Goal: Task Accomplishment & Management: Use online tool/utility

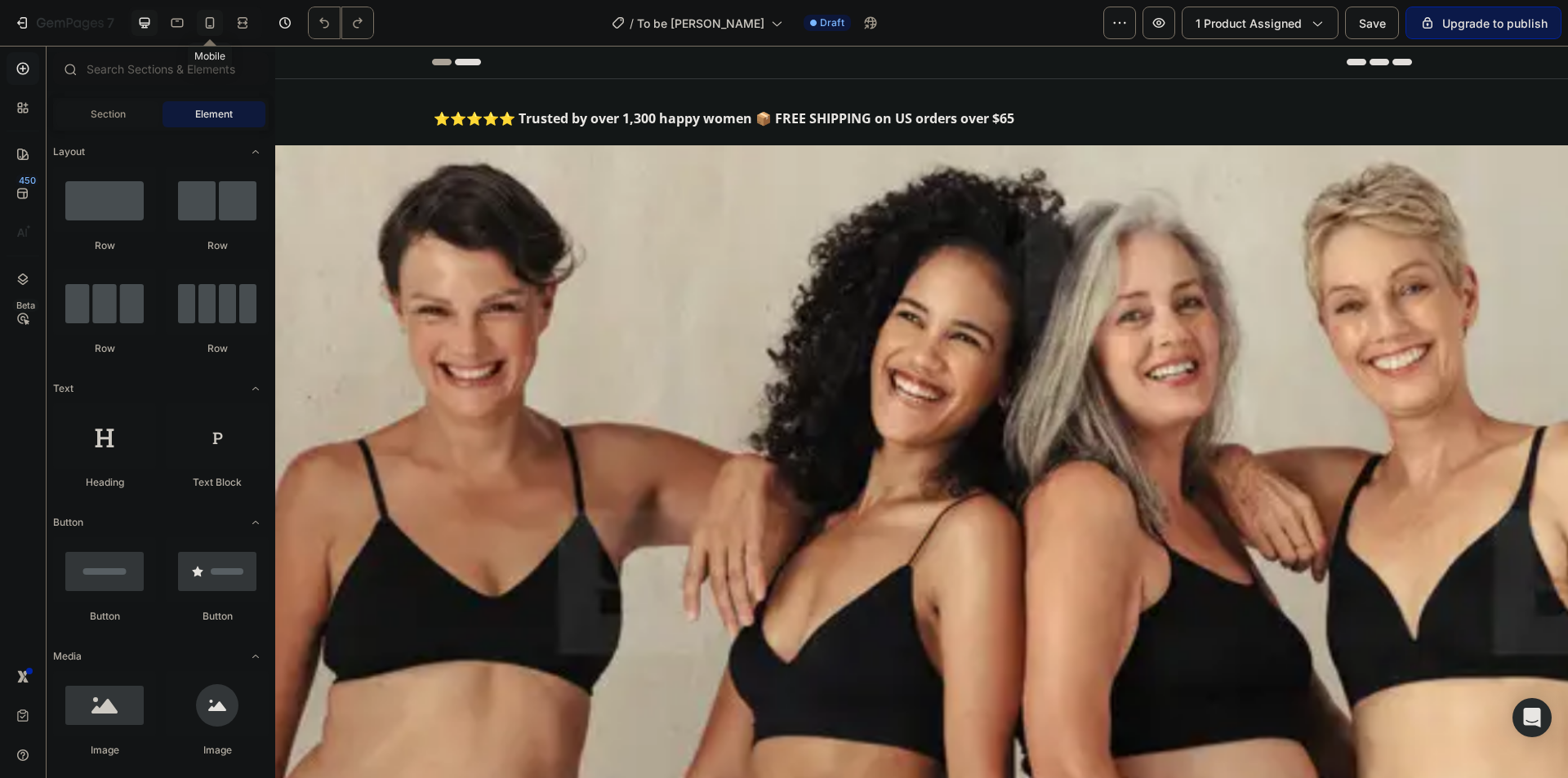
click at [213, 21] on icon at bounding box center [209, 23] width 17 height 17
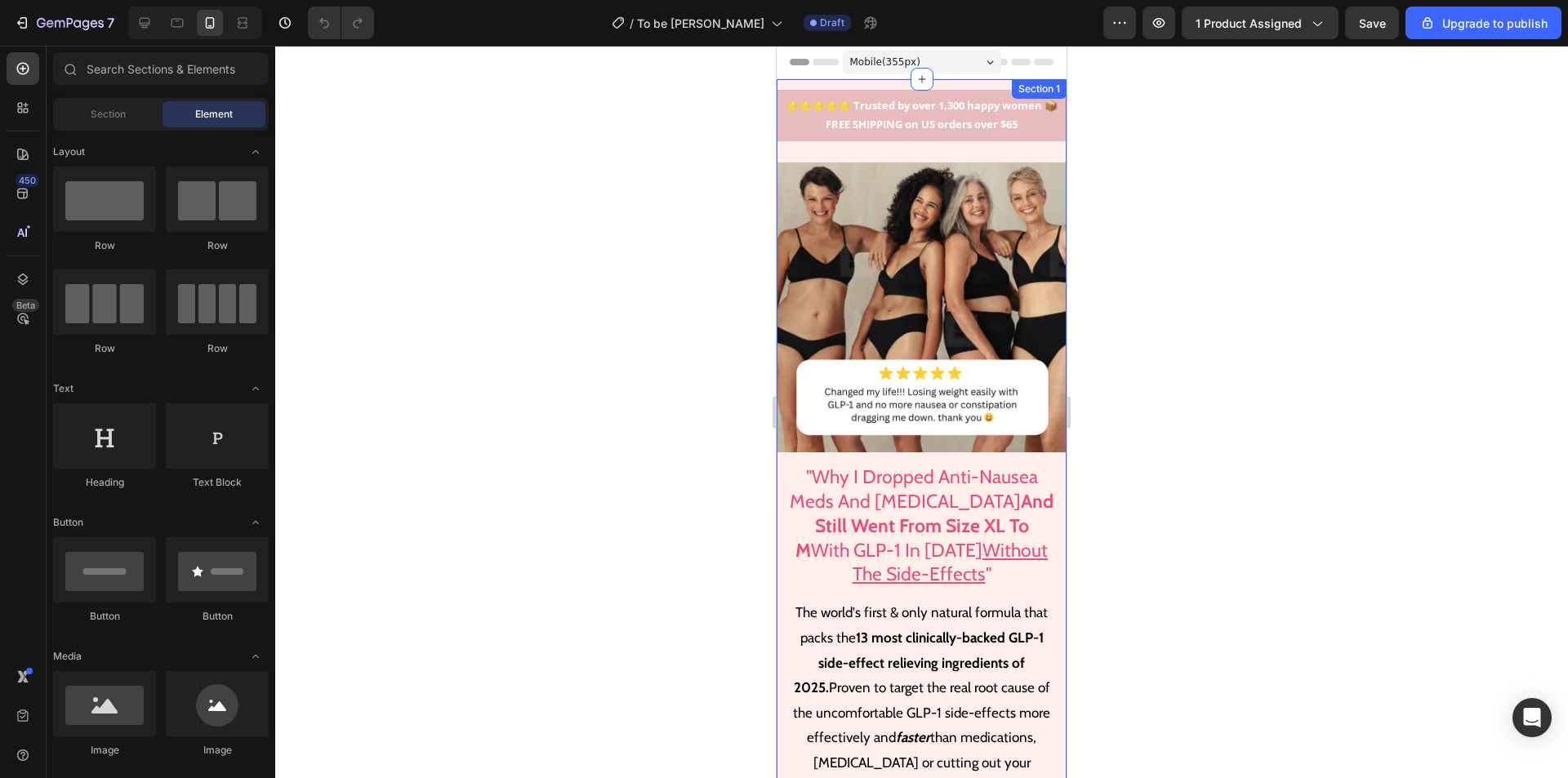
click at [1011, 82] on div "Section 1" at bounding box center [1039, 89] width 55 height 20
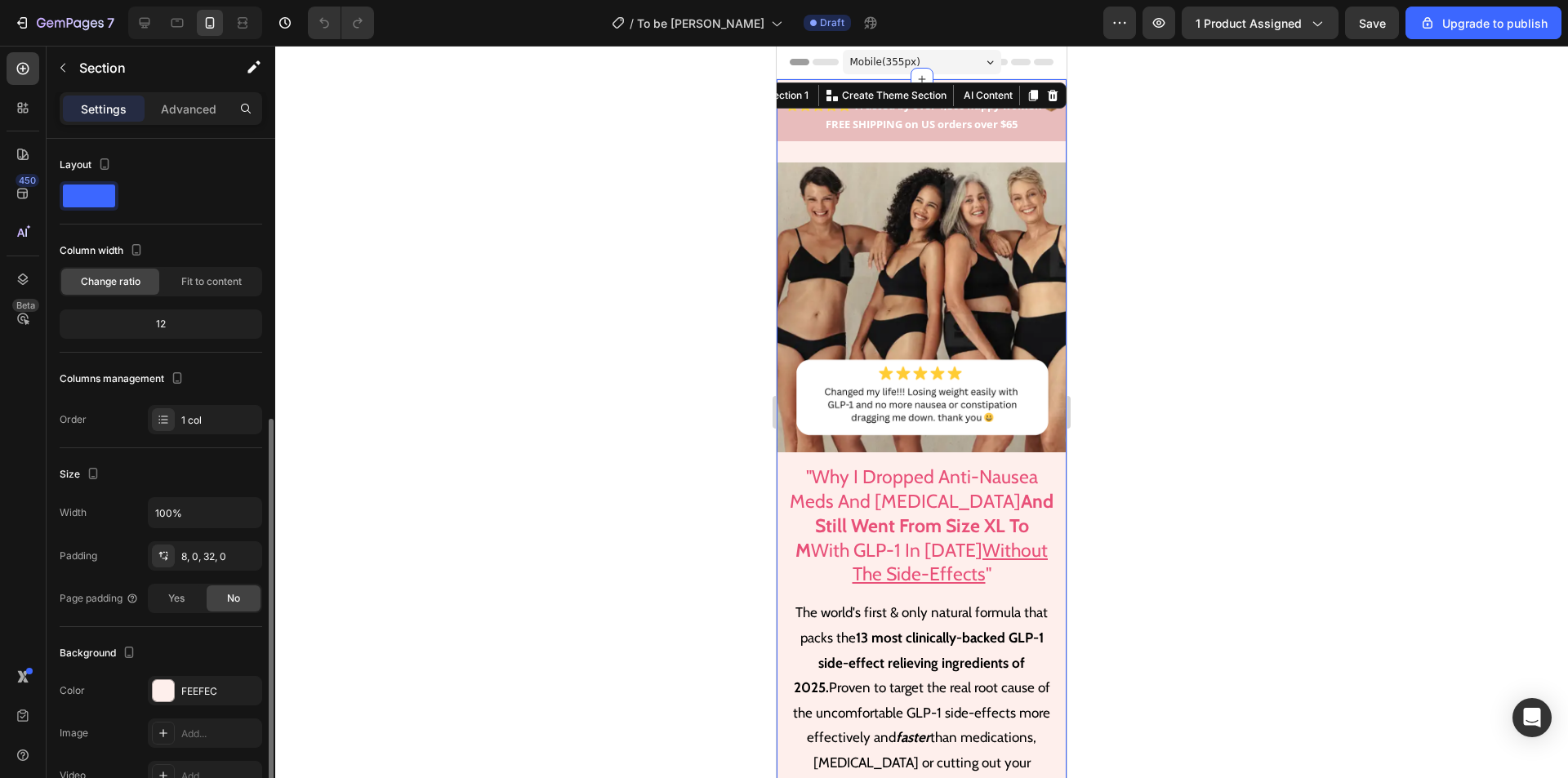
scroll to position [245, 0]
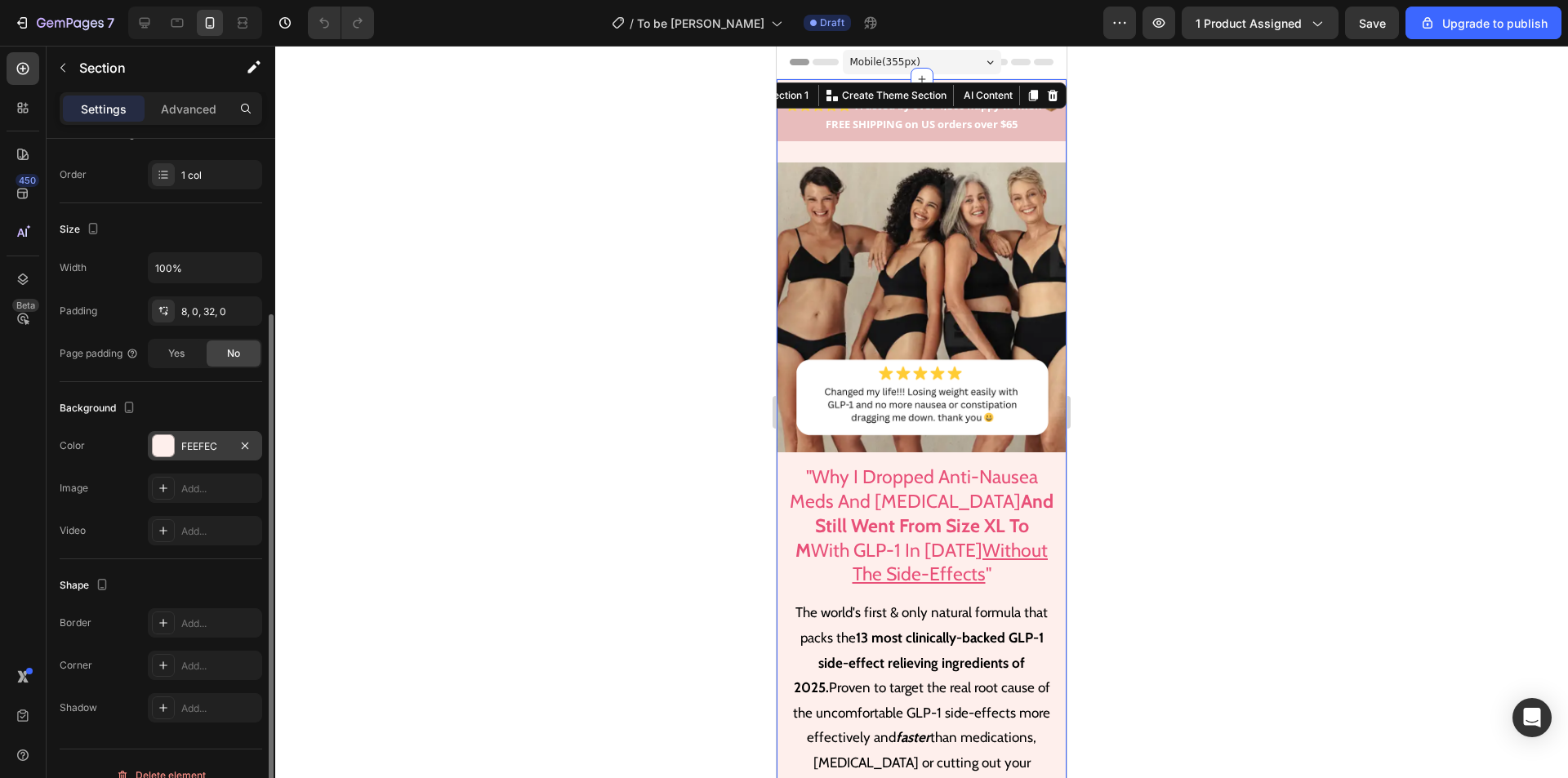
click at [163, 451] on div at bounding box center [163, 446] width 22 height 22
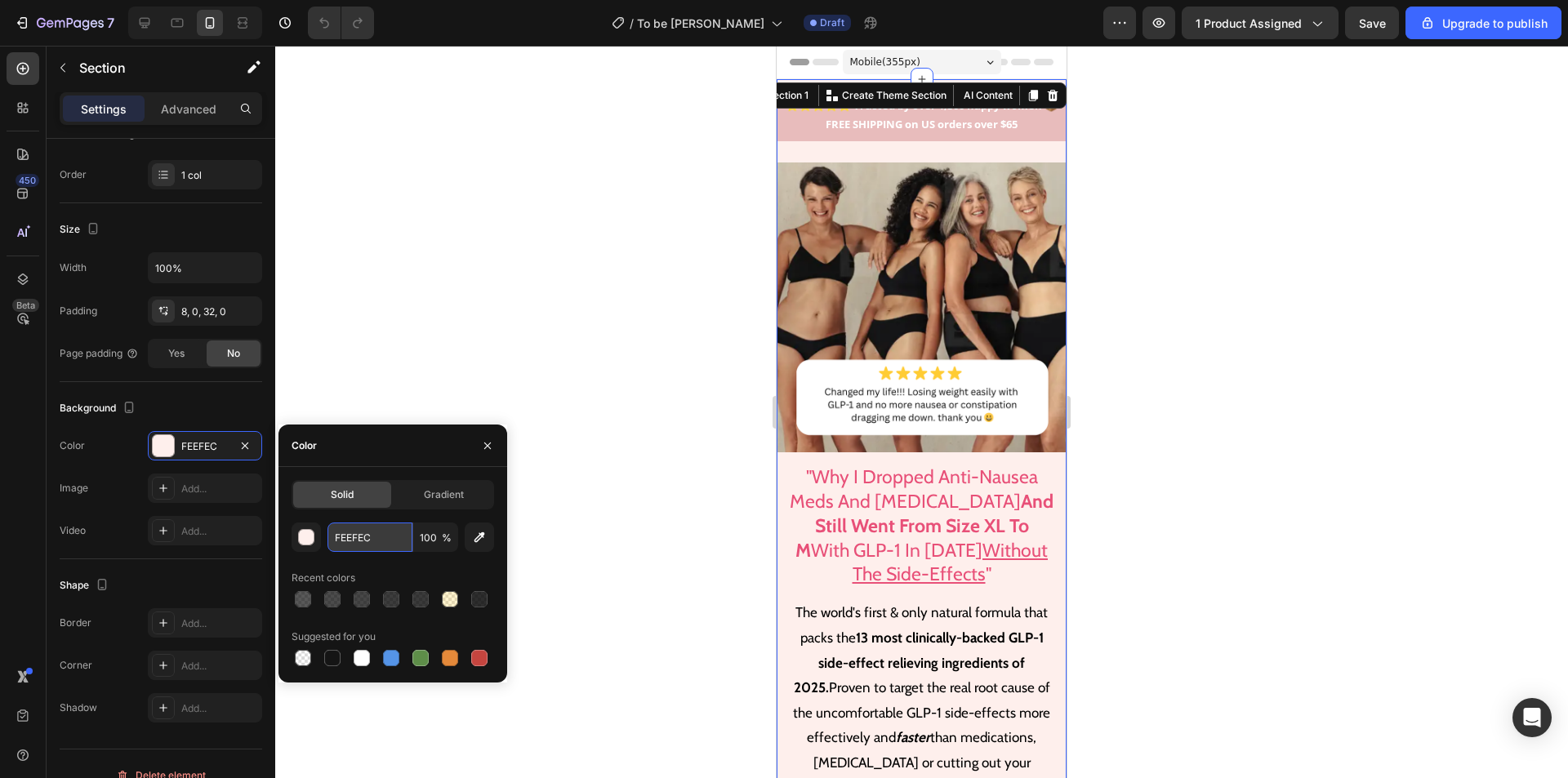
click at [381, 538] on input "FEEFEC" at bounding box center [370, 537] width 85 height 29
paste input "c8b4e4"
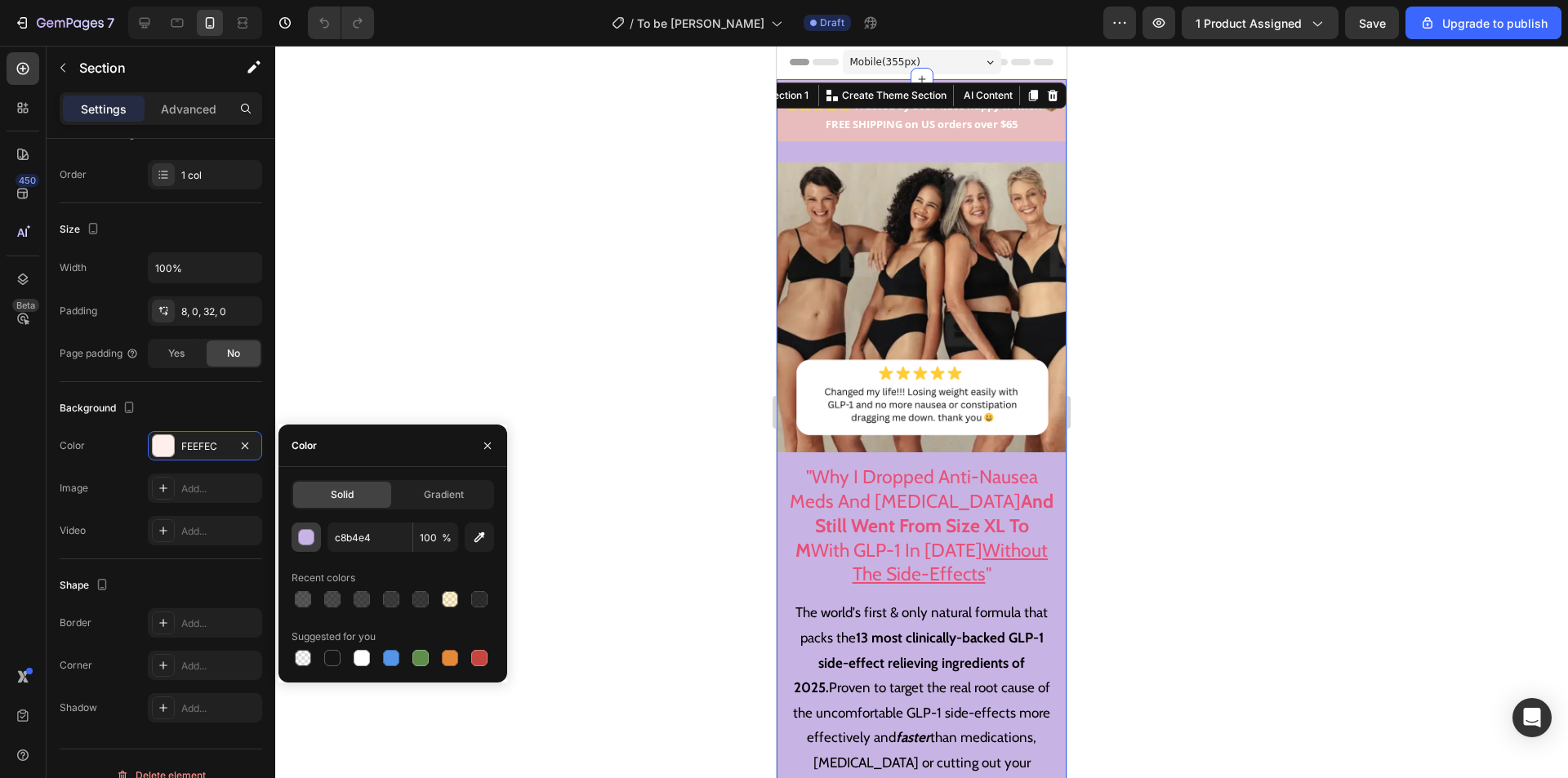
click at [302, 541] on div "button" at bounding box center [306, 538] width 17 height 17
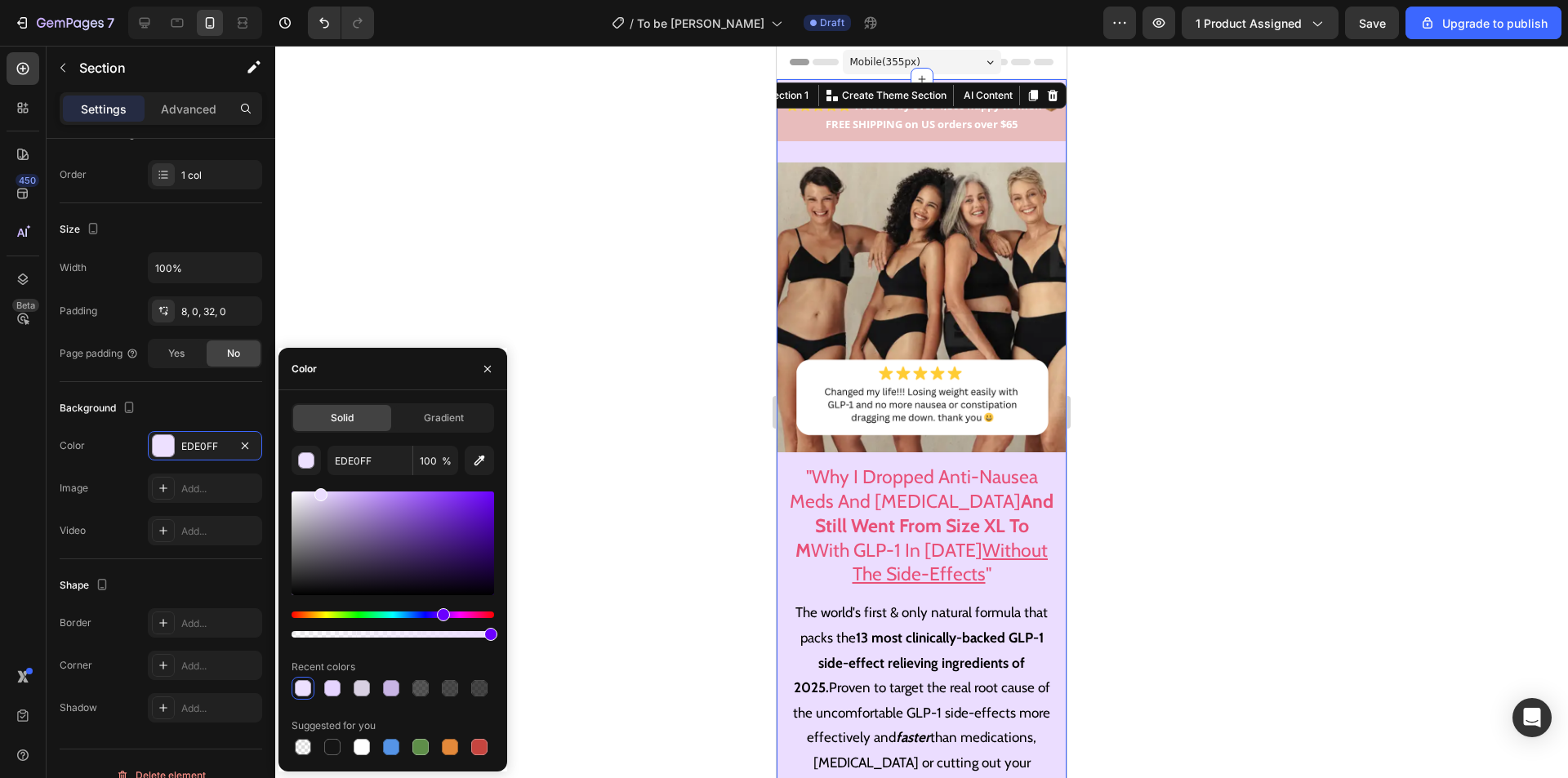
drag, startPoint x: 336, startPoint y: 506, endPoint x: 319, endPoint y: 486, distance: 26.2
click at [319, 486] on div "EDE0FF 100 % Recent colors Suggested for you" at bounding box center [392, 603] width 202 height 313
type input "EBDDFF"
click at [366, 459] on input "EBDDFF" at bounding box center [370, 461] width 85 height 29
click at [968, 151] on div "⭐⭐⭐⭐⭐ Trusted by over 1,300 happy women 📦 FREE SHIPPING on US orders over $65 T…" at bounding box center [921, 554] width 290 height 936
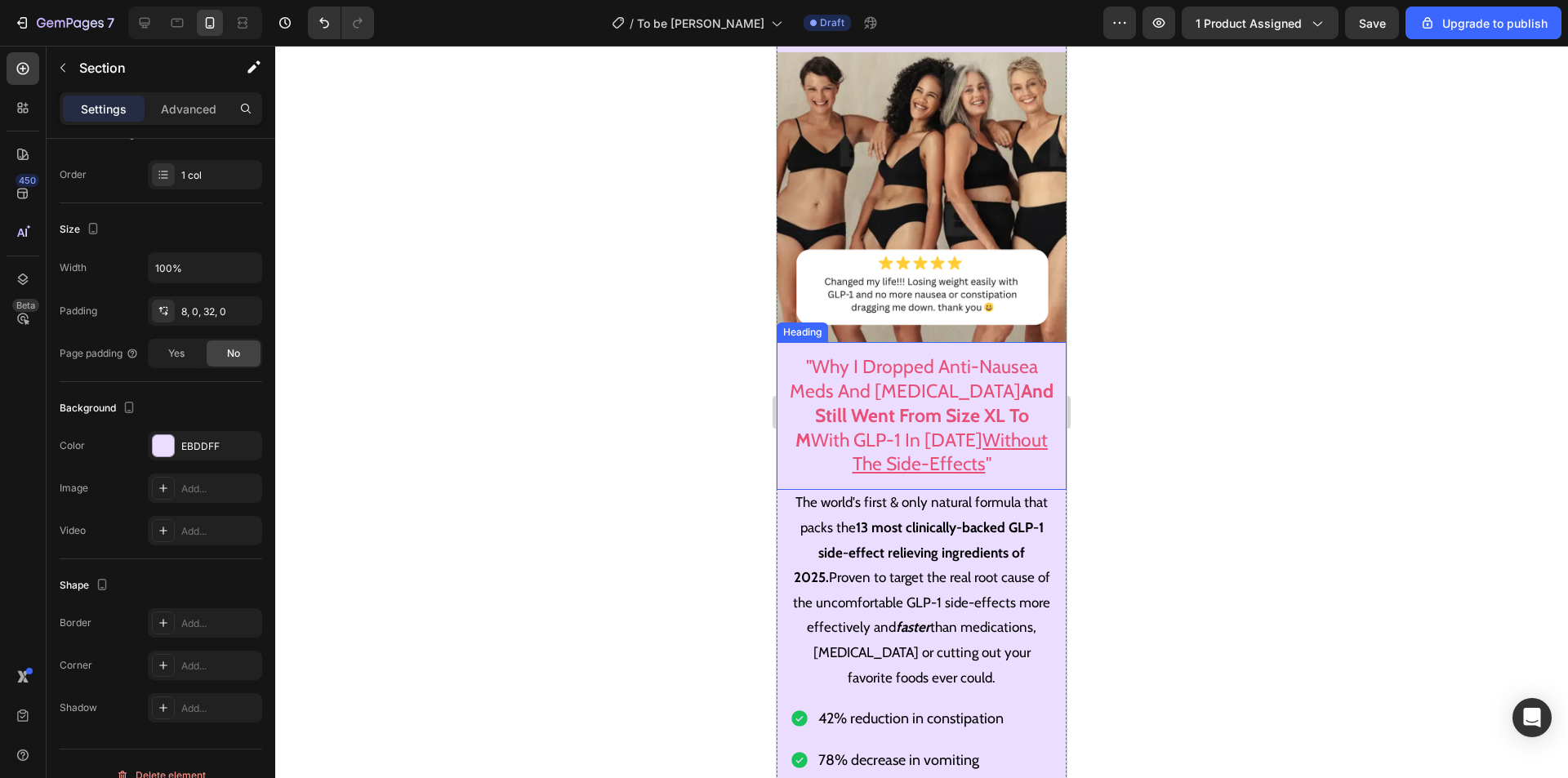
scroll to position [81, 0]
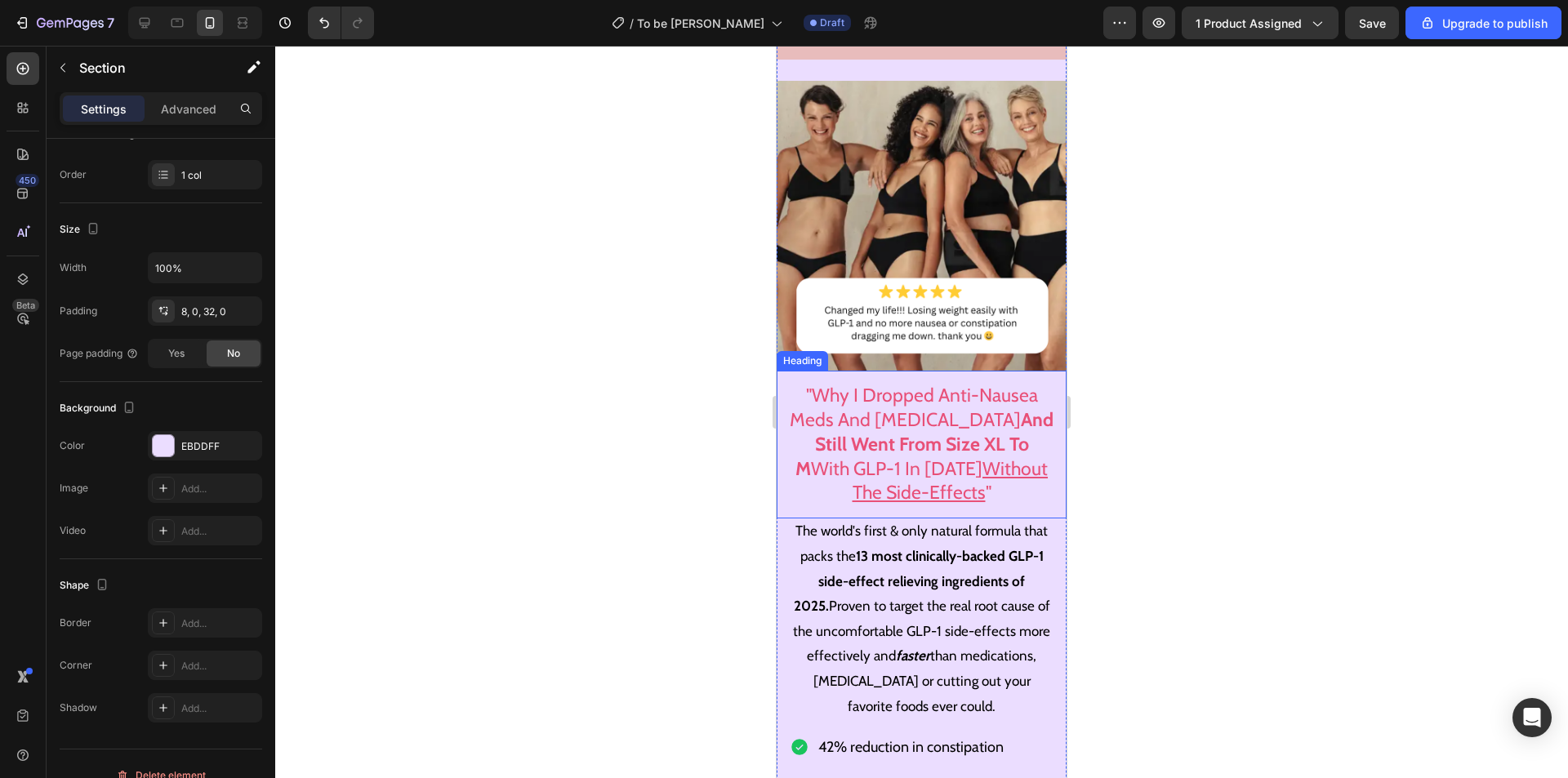
click at [906, 437] on strong "And Still Went From Size XL To M" at bounding box center [924, 443] width 258 height 71
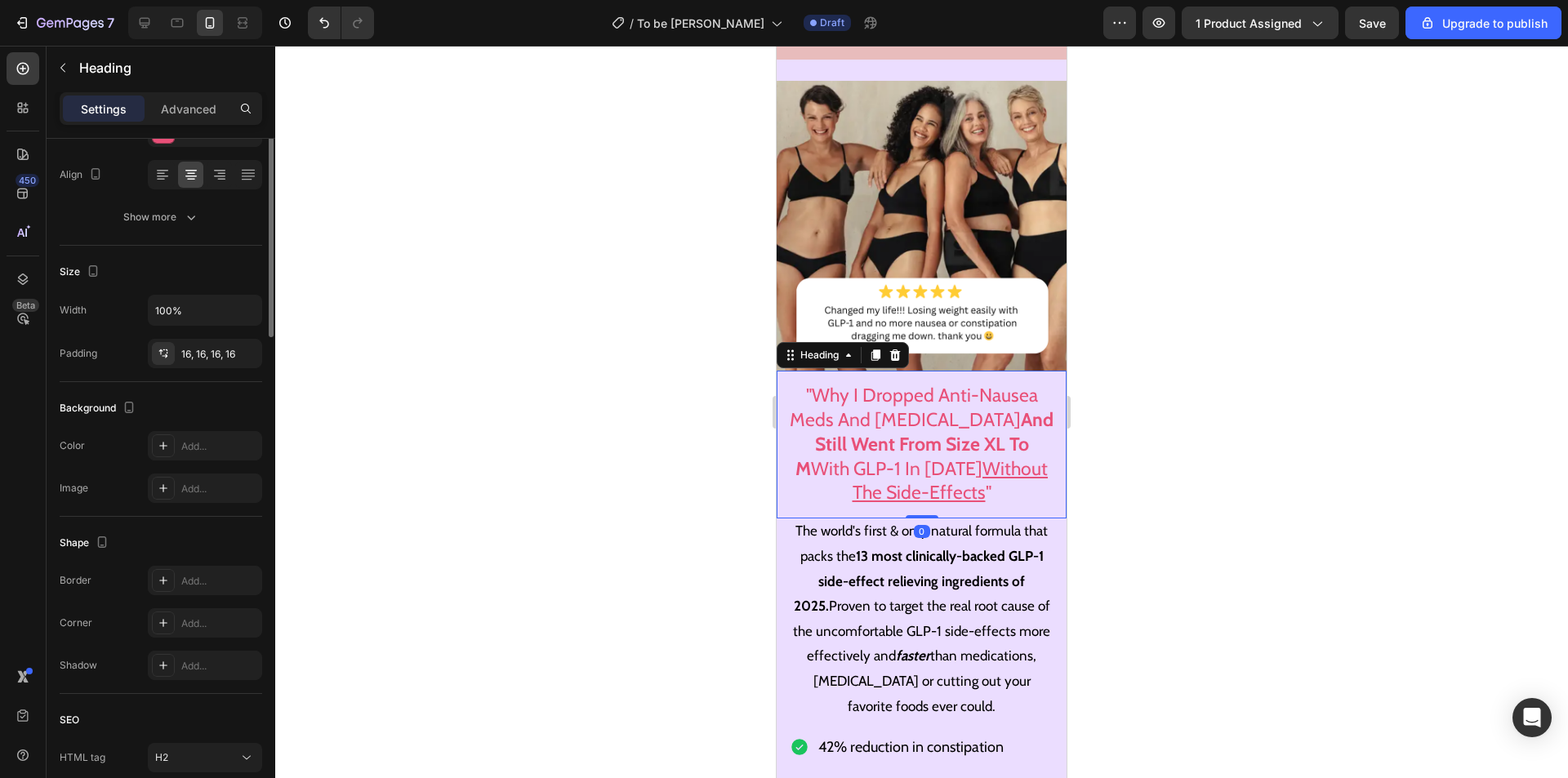
scroll to position [0, 0]
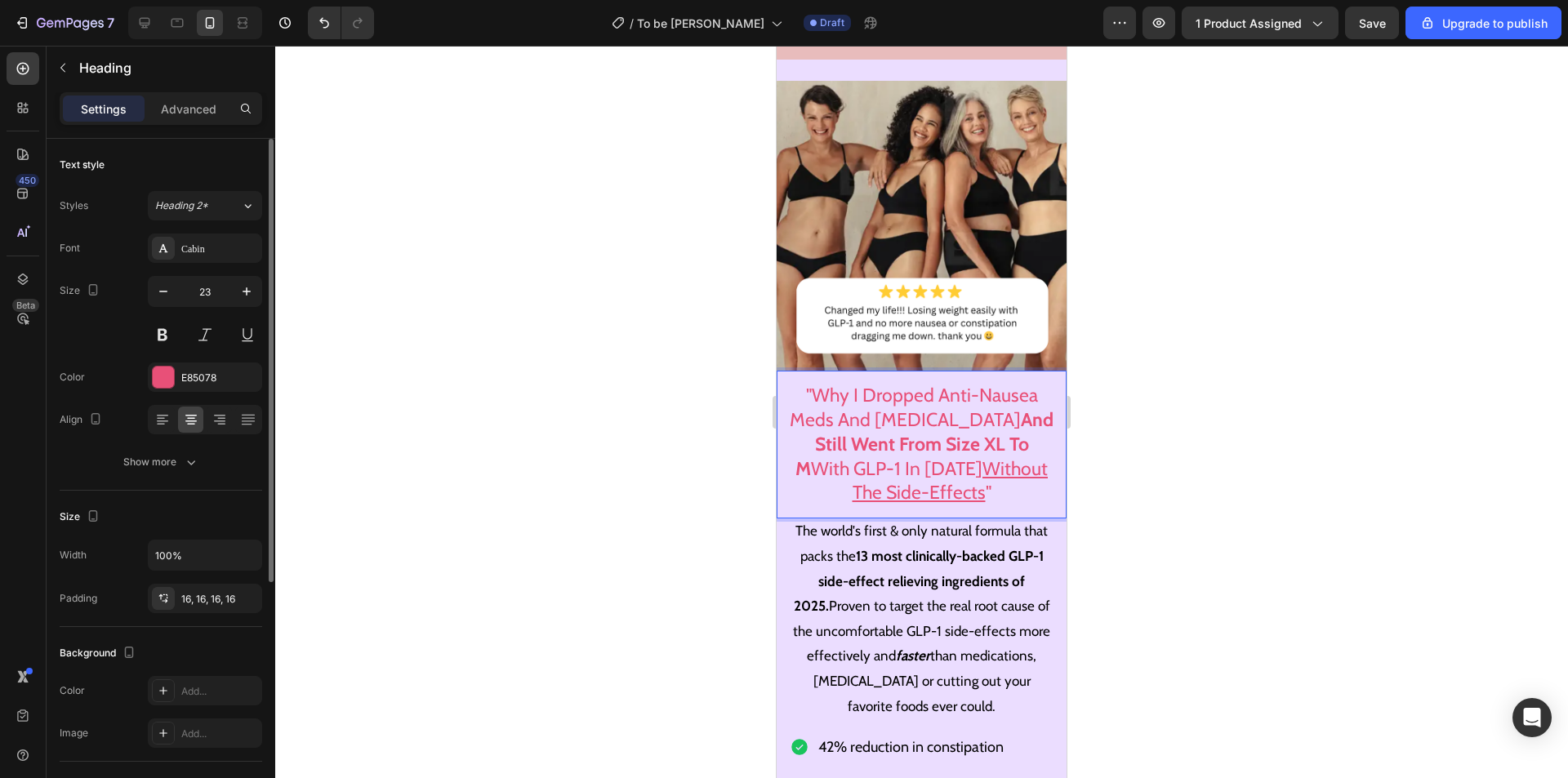
click at [958, 457] on u "Without The Side-Effects" at bounding box center [950, 481] width 196 height 47
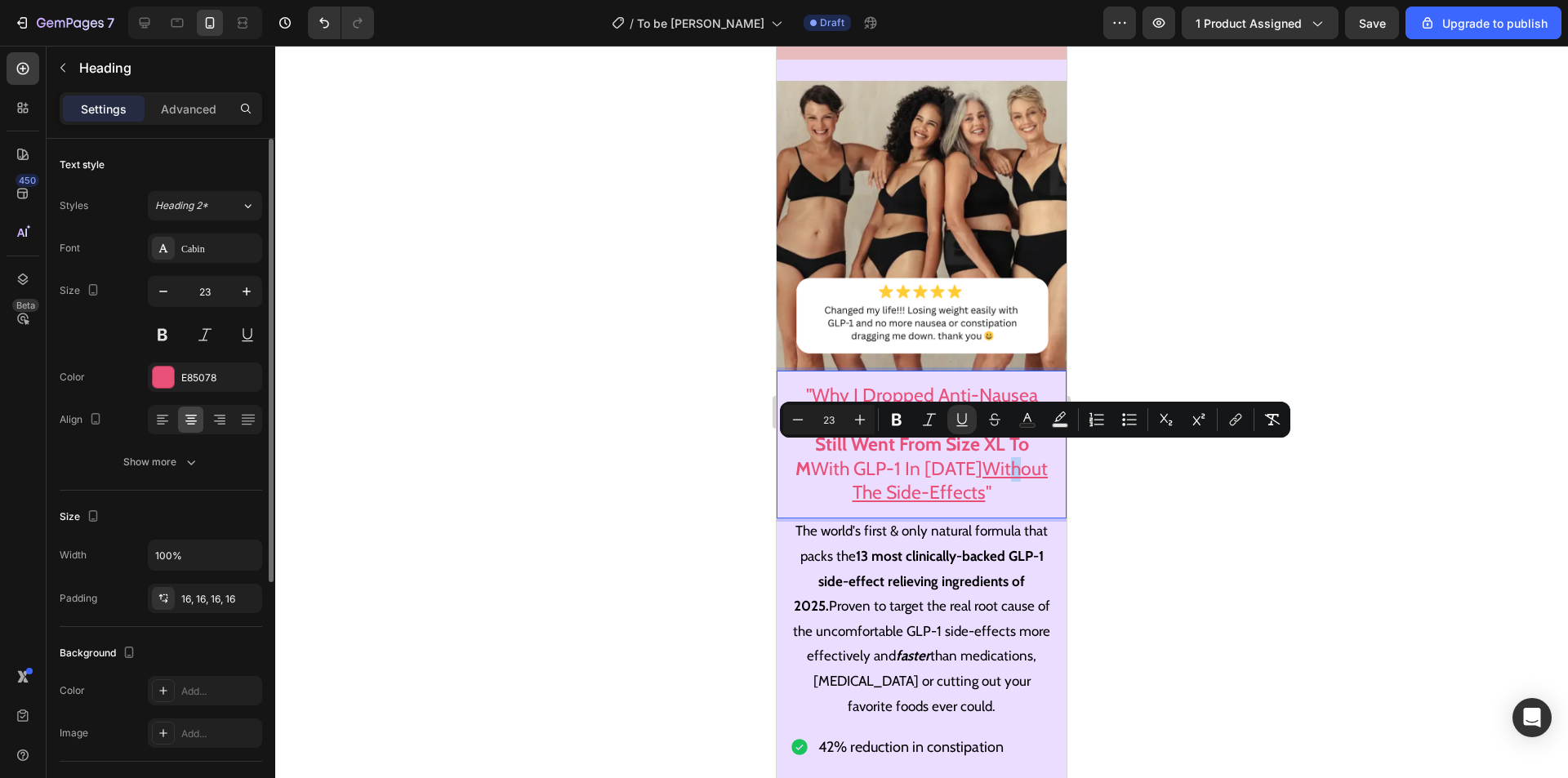
click at [965, 478] on p ""Why I Dropped Anti-Nausea Meds And Laxatives And Still Went From Size XL To M …" at bounding box center [921, 444] width 264 height 122
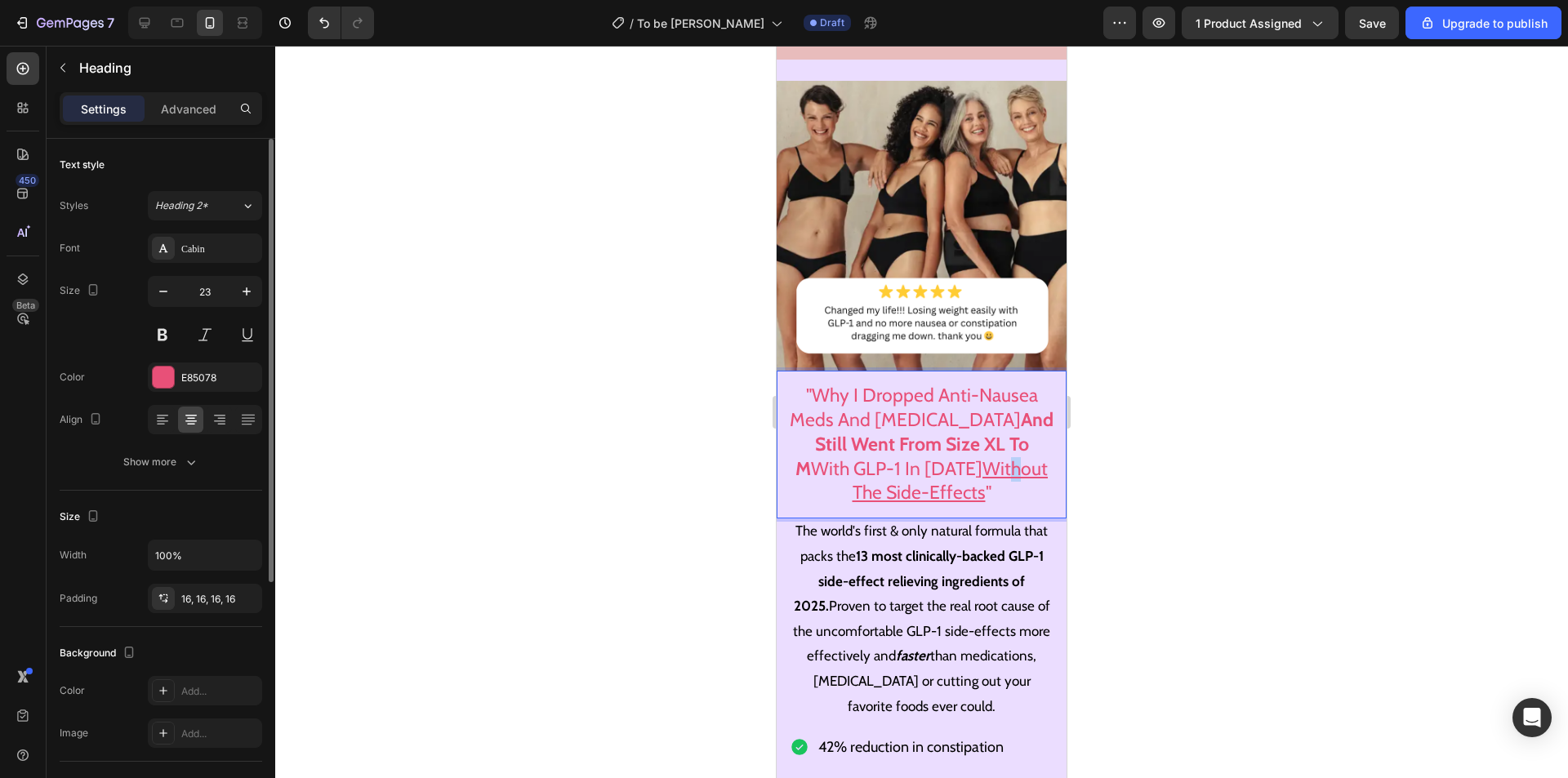
click at [970, 479] on p ""Why I Dropped Anti-Nausea Meds And Laxatives And Still Went From Size XL To M …" at bounding box center [921, 444] width 264 height 122
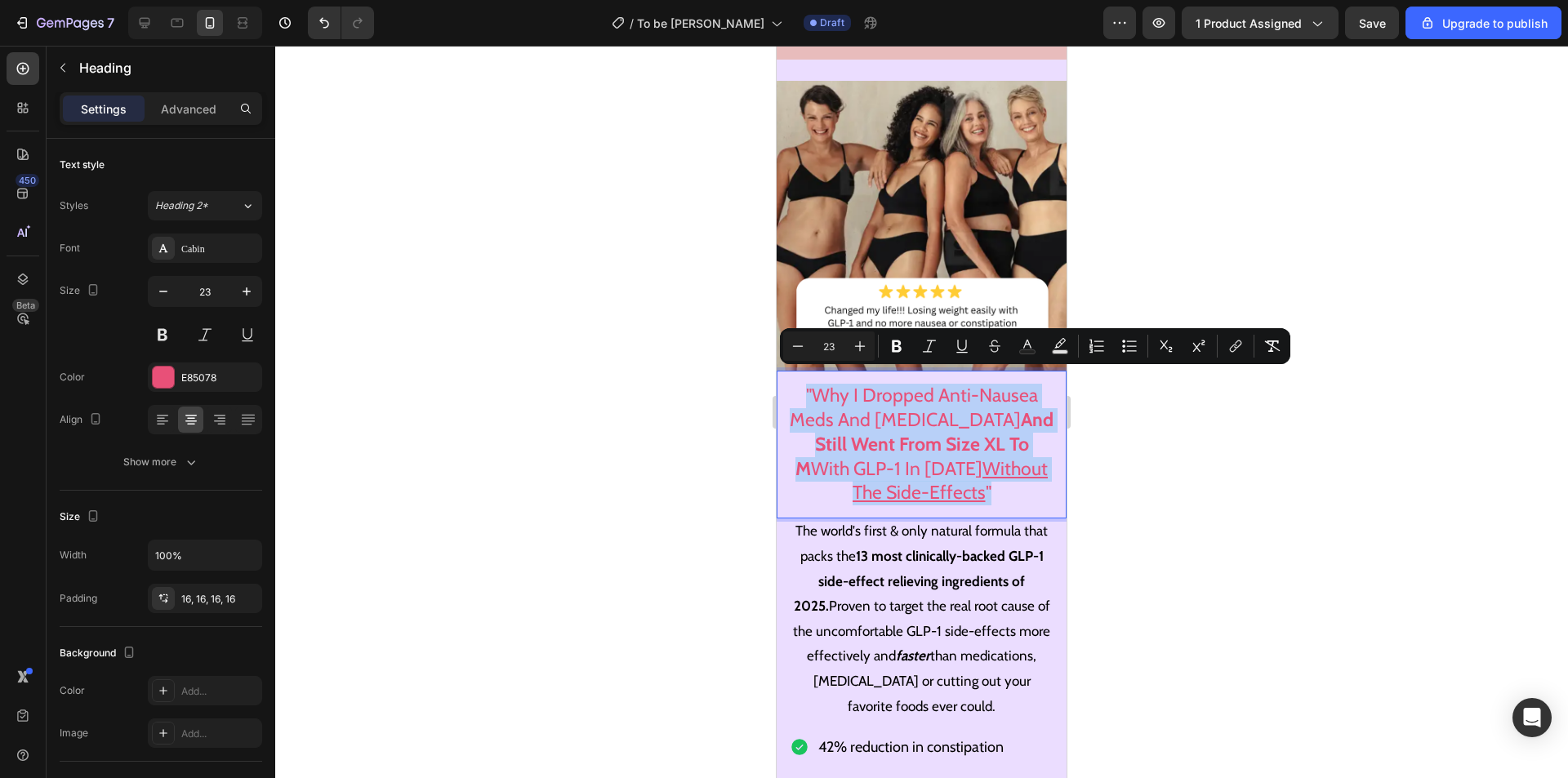
drag, startPoint x: 965, startPoint y: 478, endPoint x: 794, endPoint y: 378, distance: 198.1
click at [794, 384] on p ""Why I Dropped Anti-Nausea Meds And Laxatives And Still Went From Size XL To M …" at bounding box center [921, 444] width 264 height 122
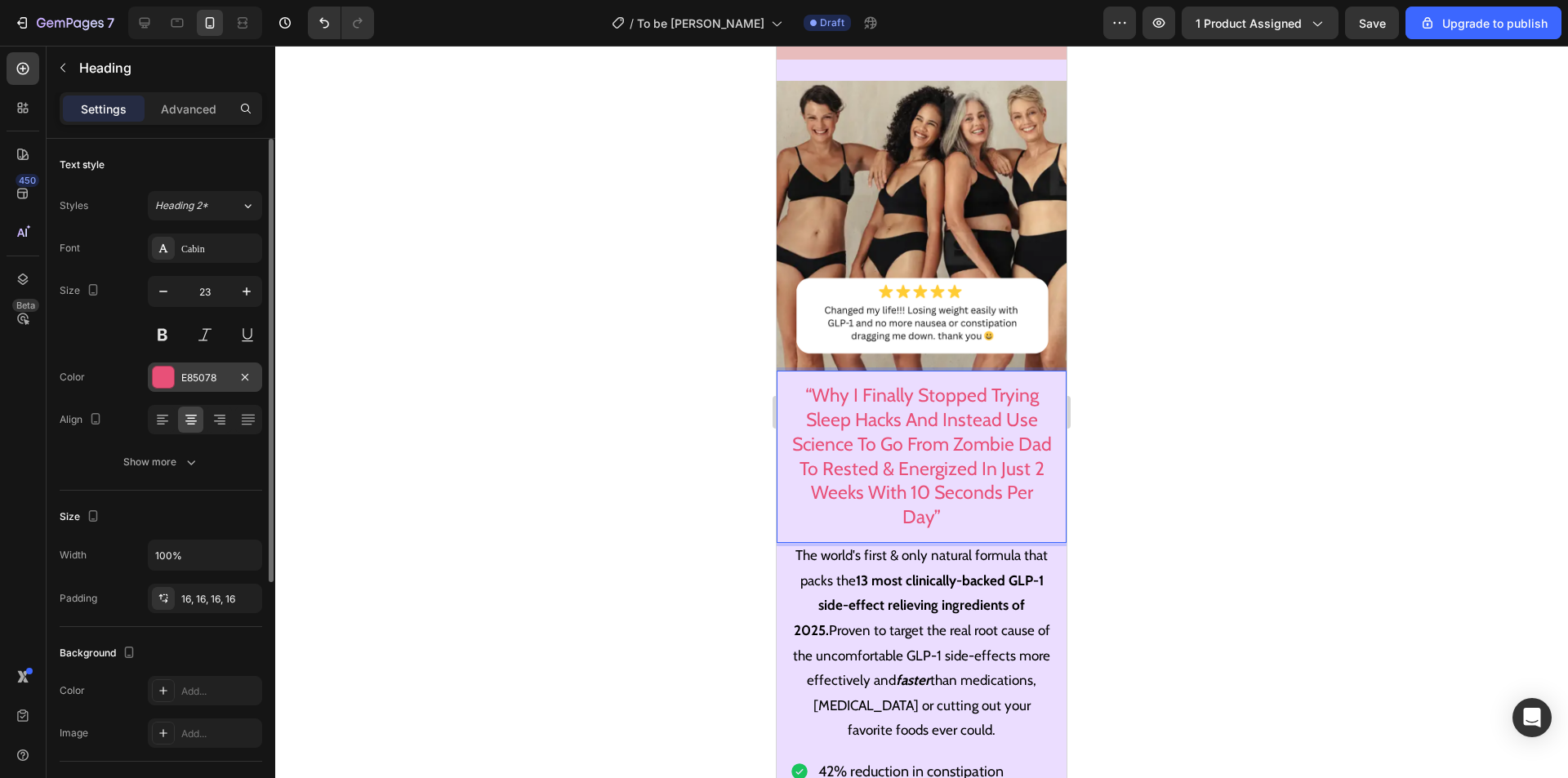
click at [160, 378] on div at bounding box center [163, 378] width 22 height 22
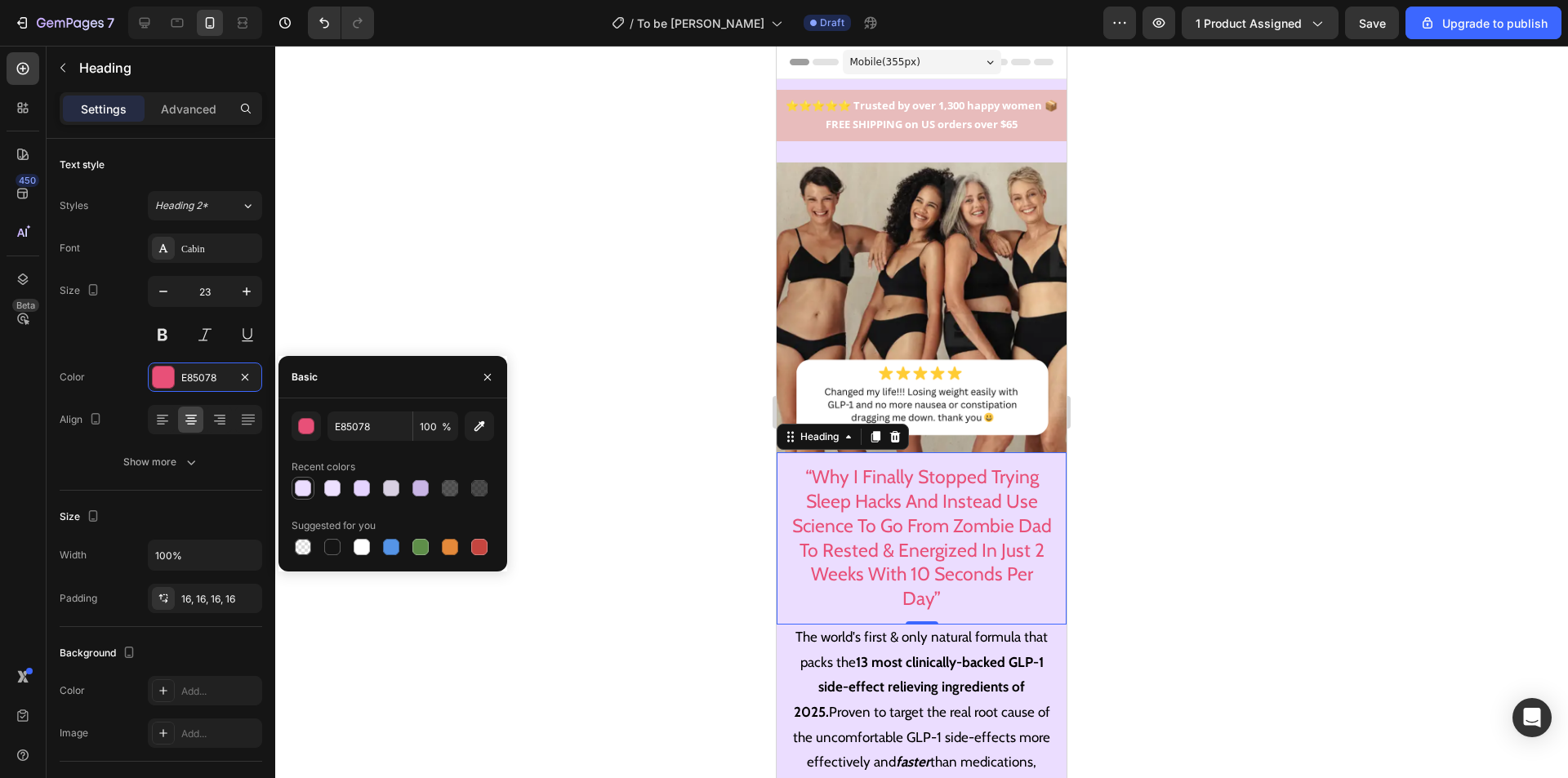
click at [306, 487] on div at bounding box center [302, 488] width 17 height 17
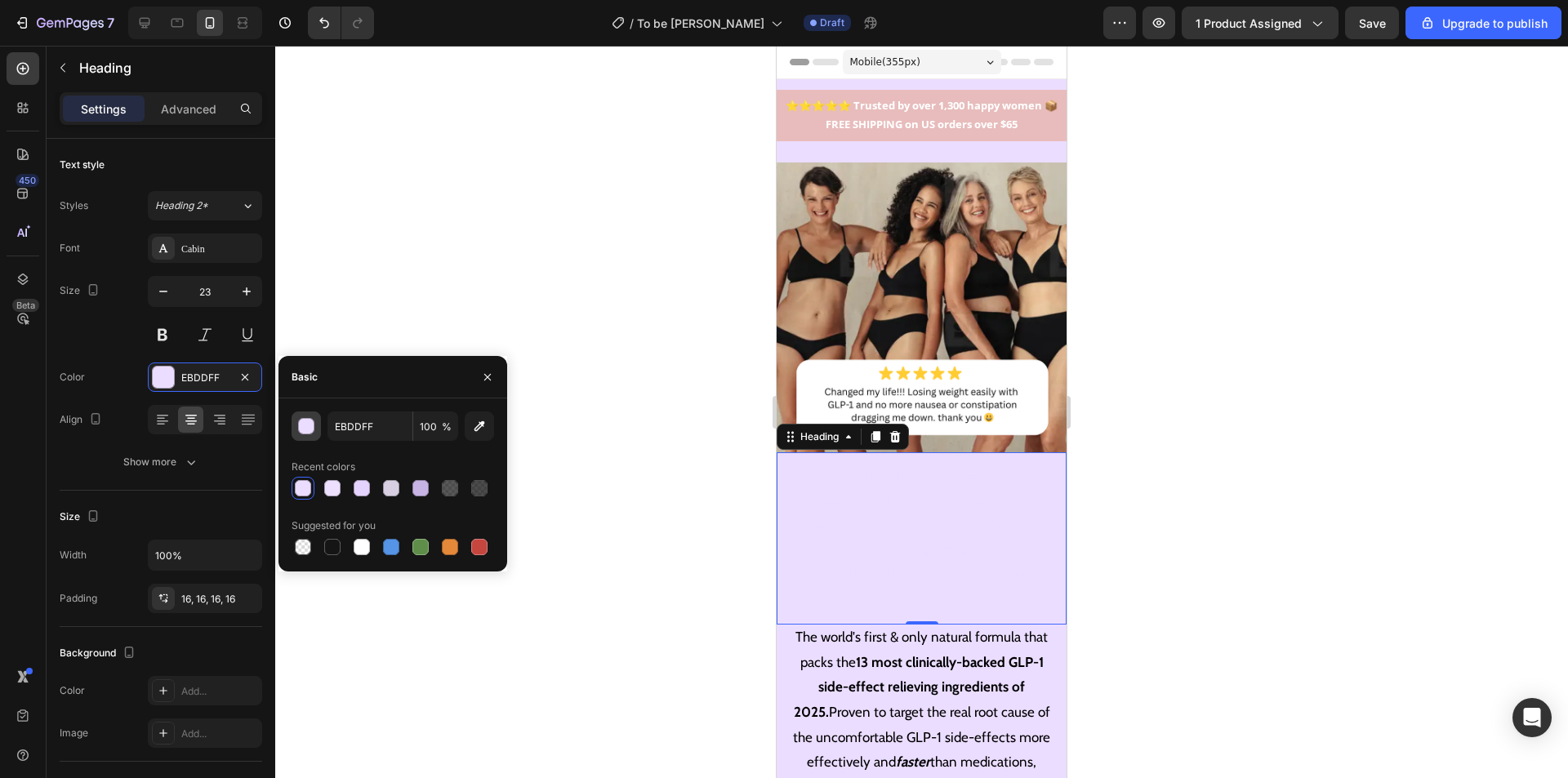
click at [312, 415] on button "button" at bounding box center [306, 427] width 29 height 29
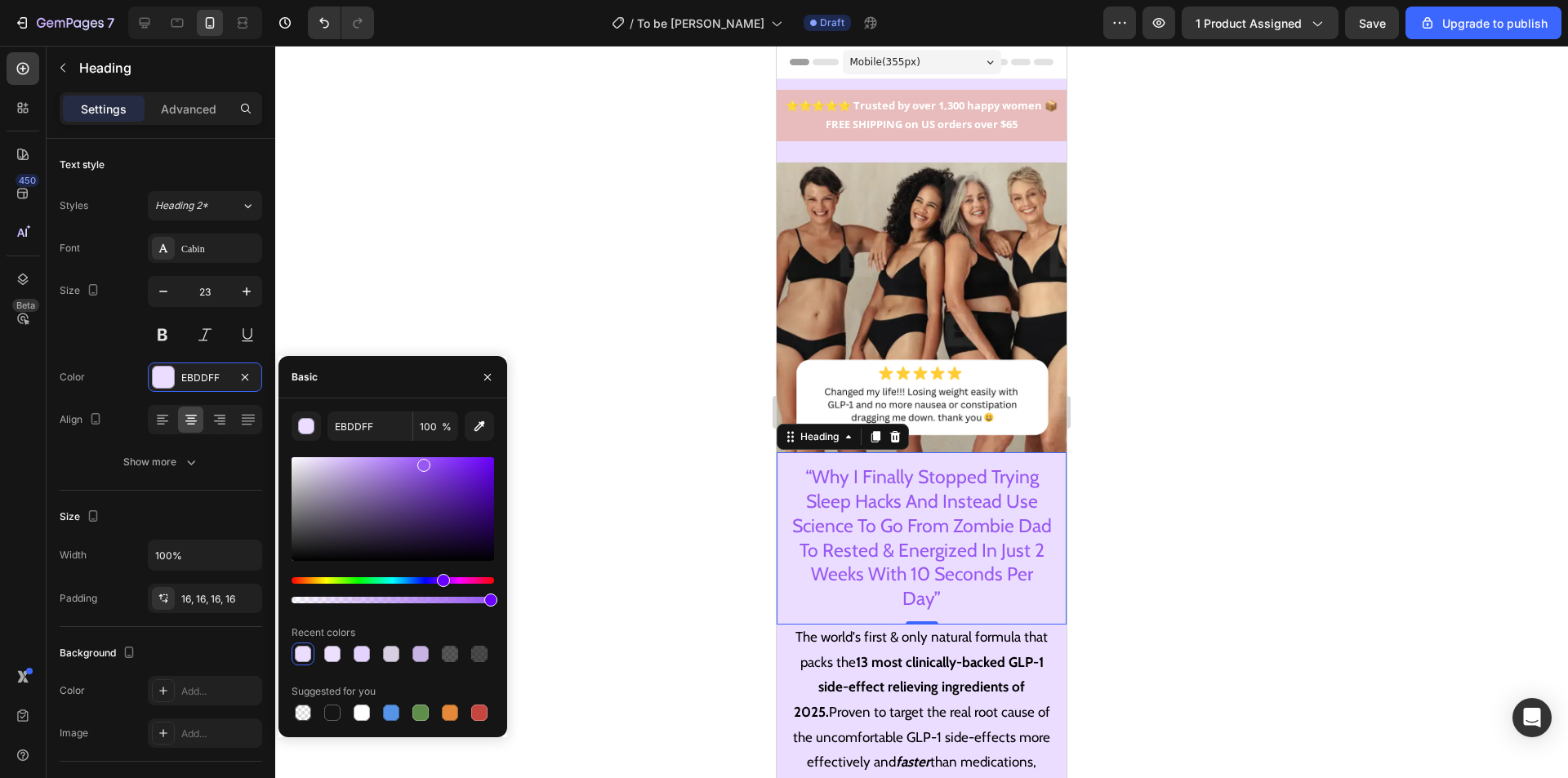
drag, startPoint x: 321, startPoint y: 458, endPoint x: 423, endPoint y: 462, distance: 102.1
click at [423, 462] on div at bounding box center [424, 465] width 13 height 13
type input "9757F2"
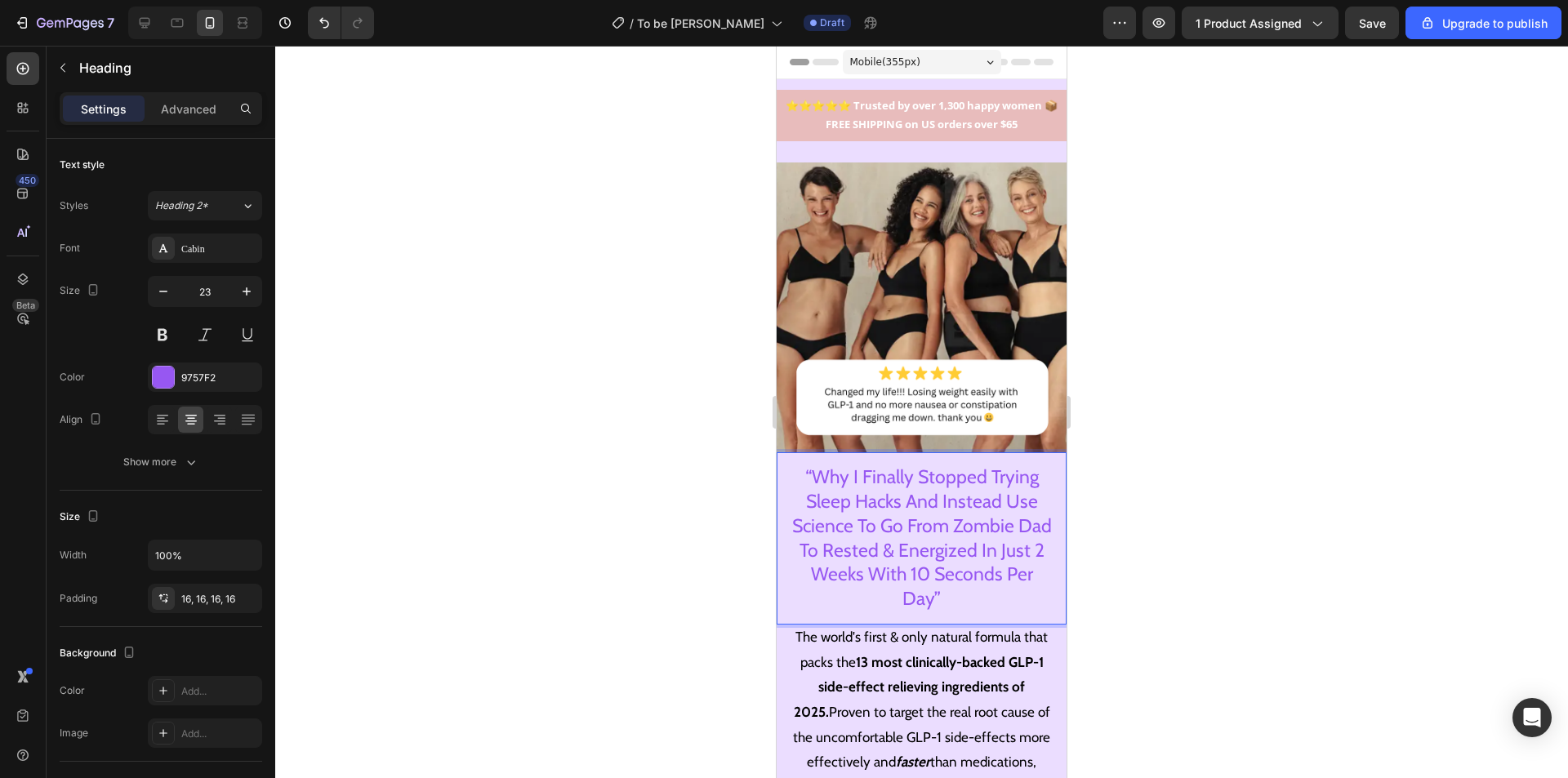
click at [944, 498] on p "“Why I Finally Stopped Trying Sleep Hacks And Instead Use Science To Go From Zo…" at bounding box center [921, 538] width 264 height 146
click at [1028, 489] on p "“Why I Finally Stopped Trying Sleep Hacks And Instead Use Science To Go From Zo…" at bounding box center [921, 538] width 264 height 146
click at [802, 513] on p "“Why I Finally Stopped Trying Sleep Hacks And Instead Used Science To Go From Z…" at bounding box center [921, 538] width 264 height 146
click at [872, 515] on p "“Why I Finally Stopped Trying Sleep Hacks And Instead Used A Science To Go From…" at bounding box center [921, 538] width 264 height 146
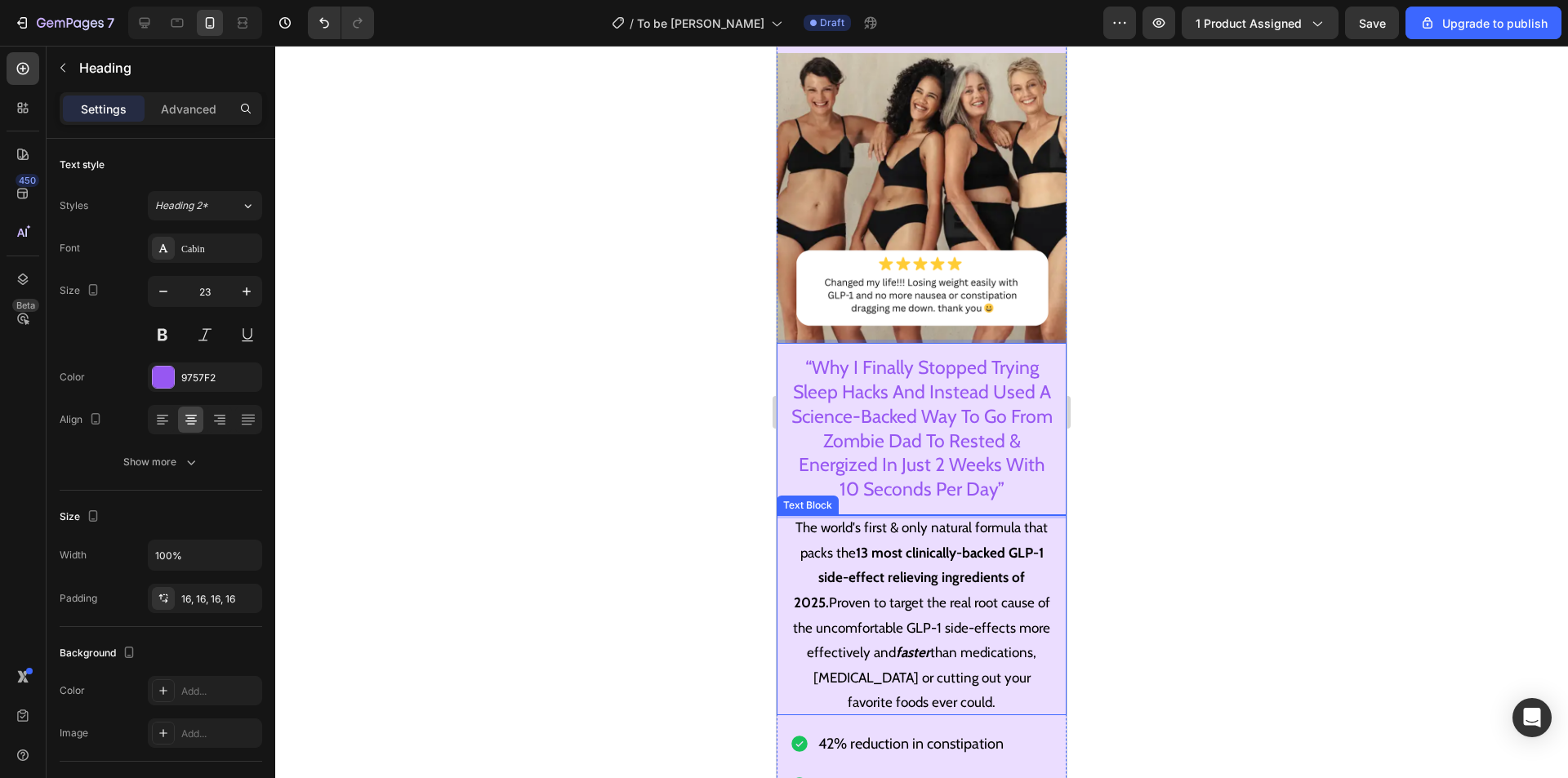
scroll to position [81, 0]
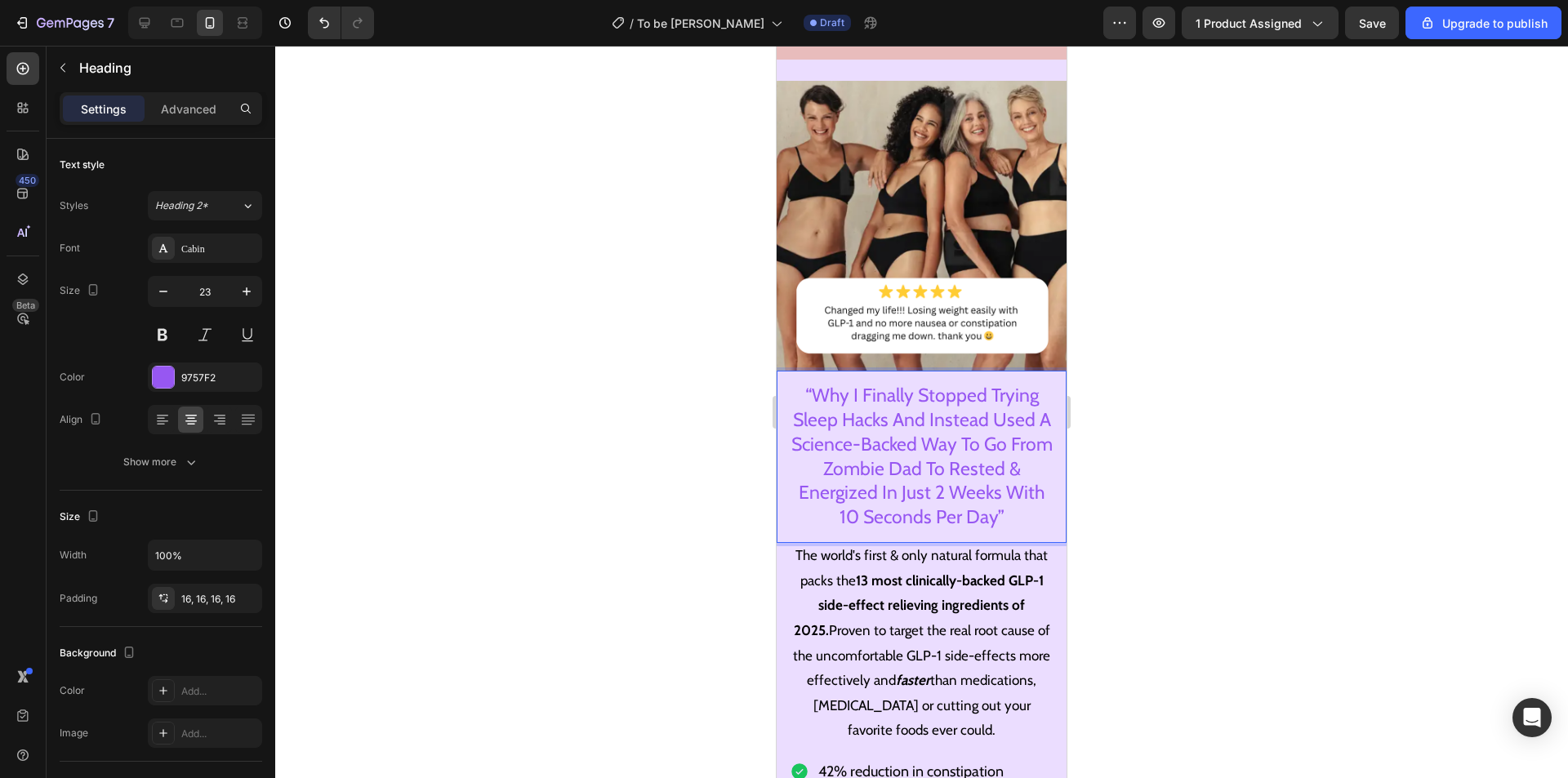
click at [936, 458] on p "“Why I Finally Stopped Trying Sleep Hacks And Instead Used A Science-Backed Way…" at bounding box center [921, 456] width 264 height 146
click at [990, 511] on p "“Why I Finally Stopped Trying Sleep Hacks And Instead Used A Science-Backed Way…" at bounding box center [921, 456] width 264 height 146
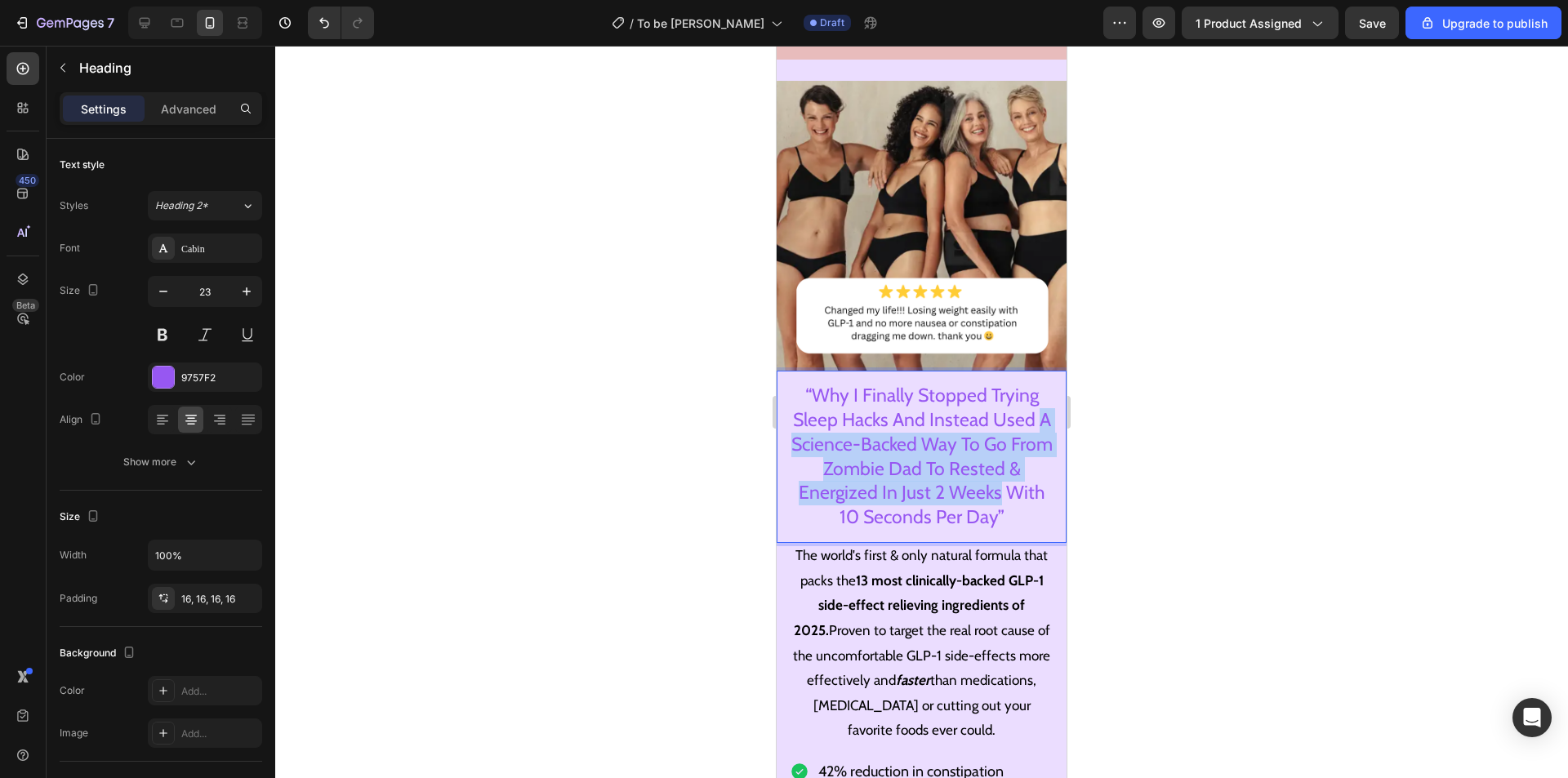
drag, startPoint x: 803, startPoint y: 431, endPoint x: 992, endPoint y: 481, distance: 195.5
click at [992, 481] on p "“Why I Finally Stopped Trying Sleep Hacks And Instead Used A Science-Backed Way…" at bounding box center [921, 456] width 264 height 146
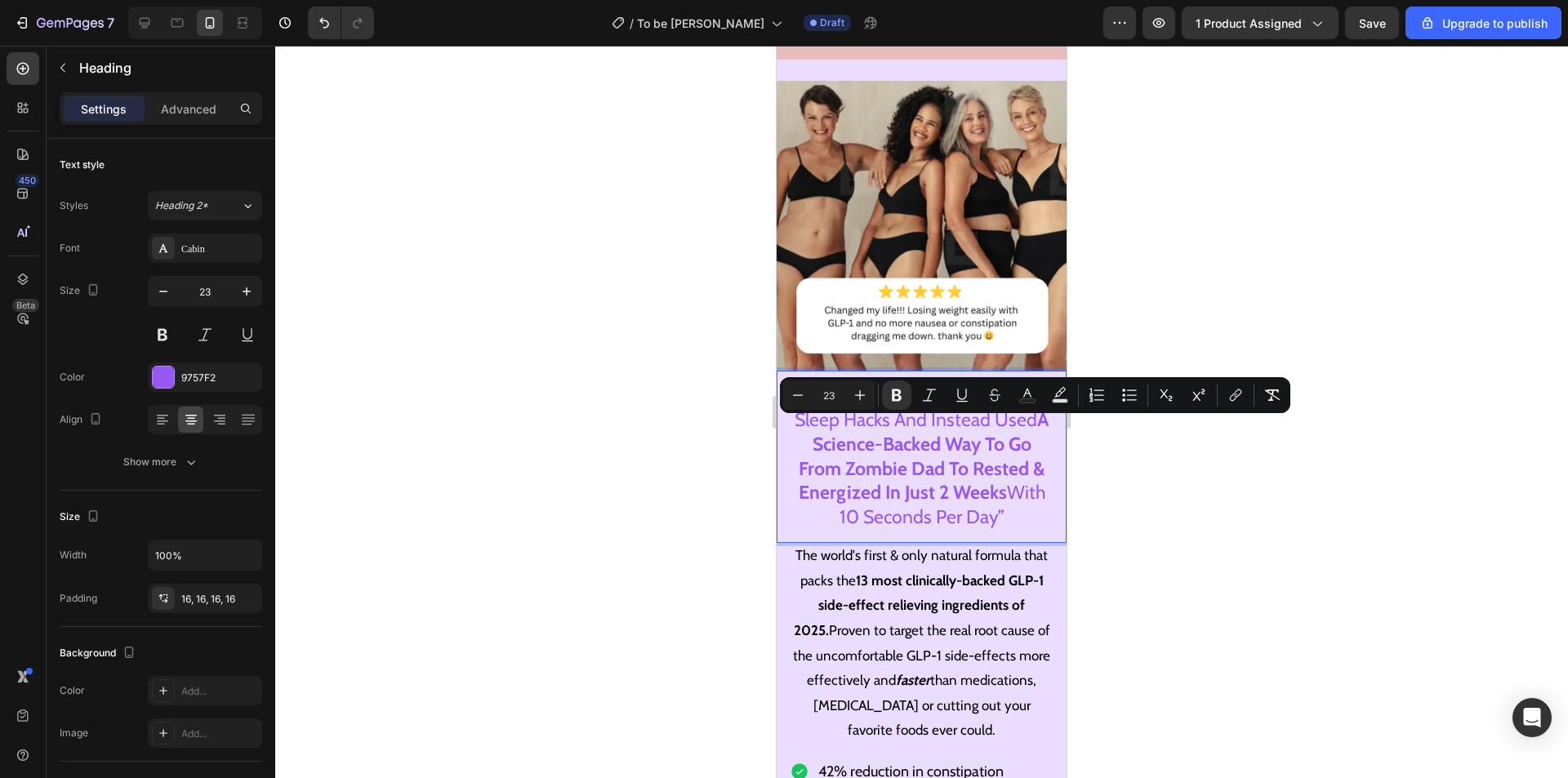
click at [991, 469] on strong "A Science-Backed Way To Go From Zombie Dad To Rested & Energized In Just 2 Weeks" at bounding box center [923, 456] width 250 height 96
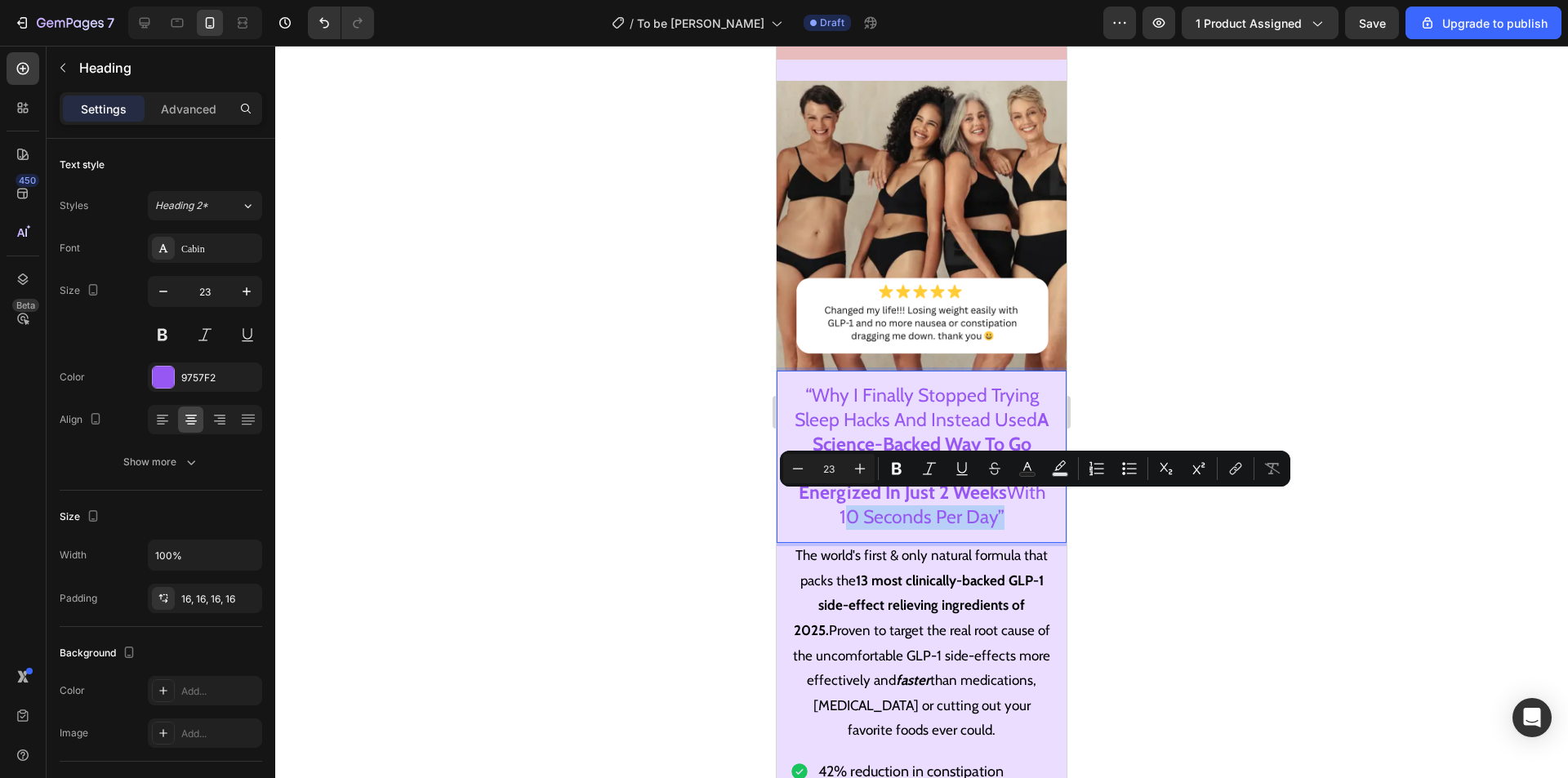
drag, startPoint x: 991, startPoint y: 511, endPoint x: 831, endPoint y: 501, distance: 160.3
click at [831, 501] on p "“Why I Finally Stopped Trying Sleep Hacks And Instead Used A Science-Backed Way…" at bounding box center [921, 456] width 264 height 146
click at [947, 506] on u "10 Seconds Per Day" at bounding box center [964, 517] width 158 height 23
click at [989, 576] on p "The world's first & only natural formula that packs the 13 most clinically-back…" at bounding box center [921, 643] width 264 height 200
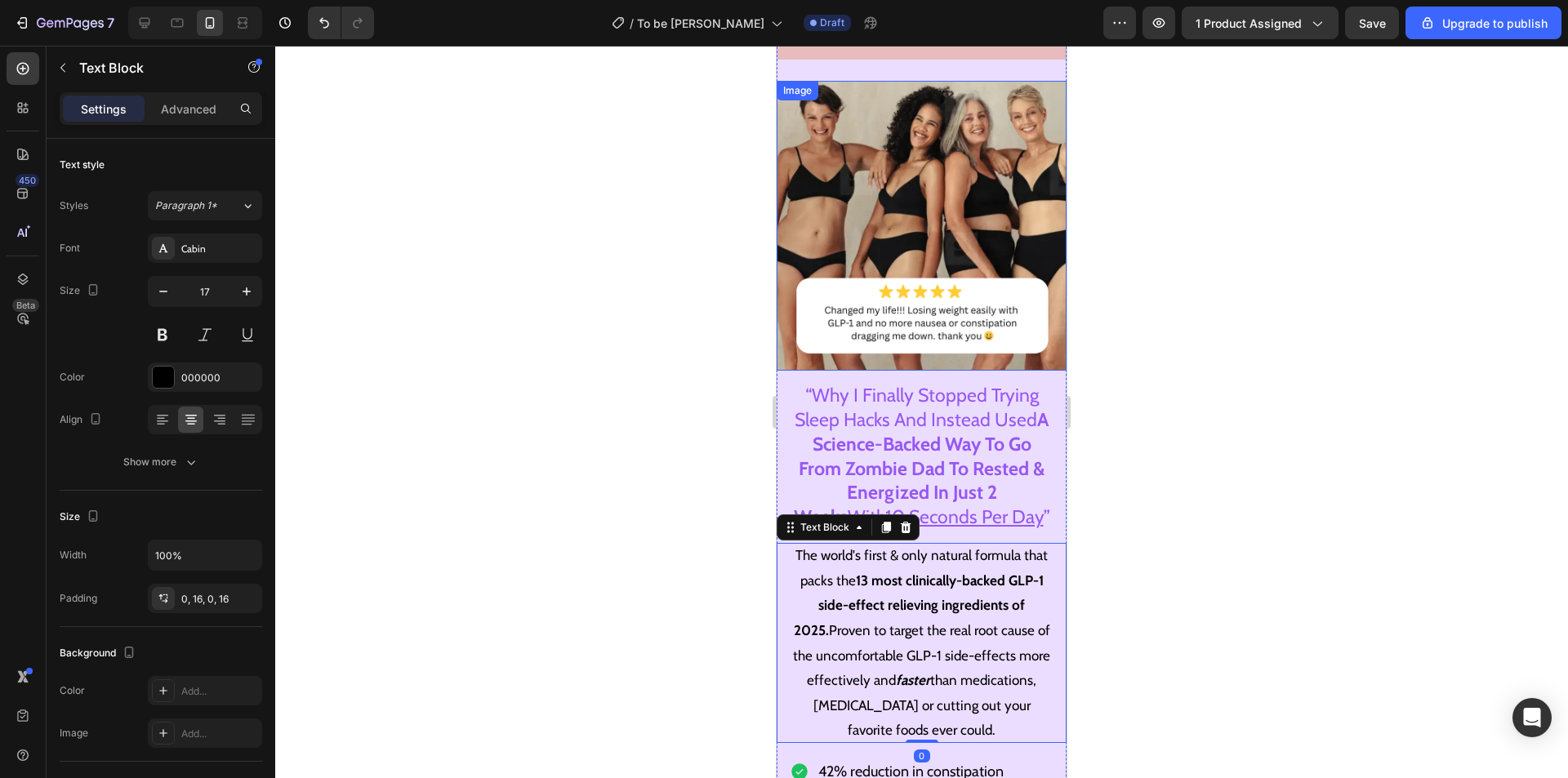
drag, startPoint x: 946, startPoint y: 197, endPoint x: 953, endPoint y: 188, distance: 11.4
click at [946, 194] on img at bounding box center [921, 226] width 290 height 290
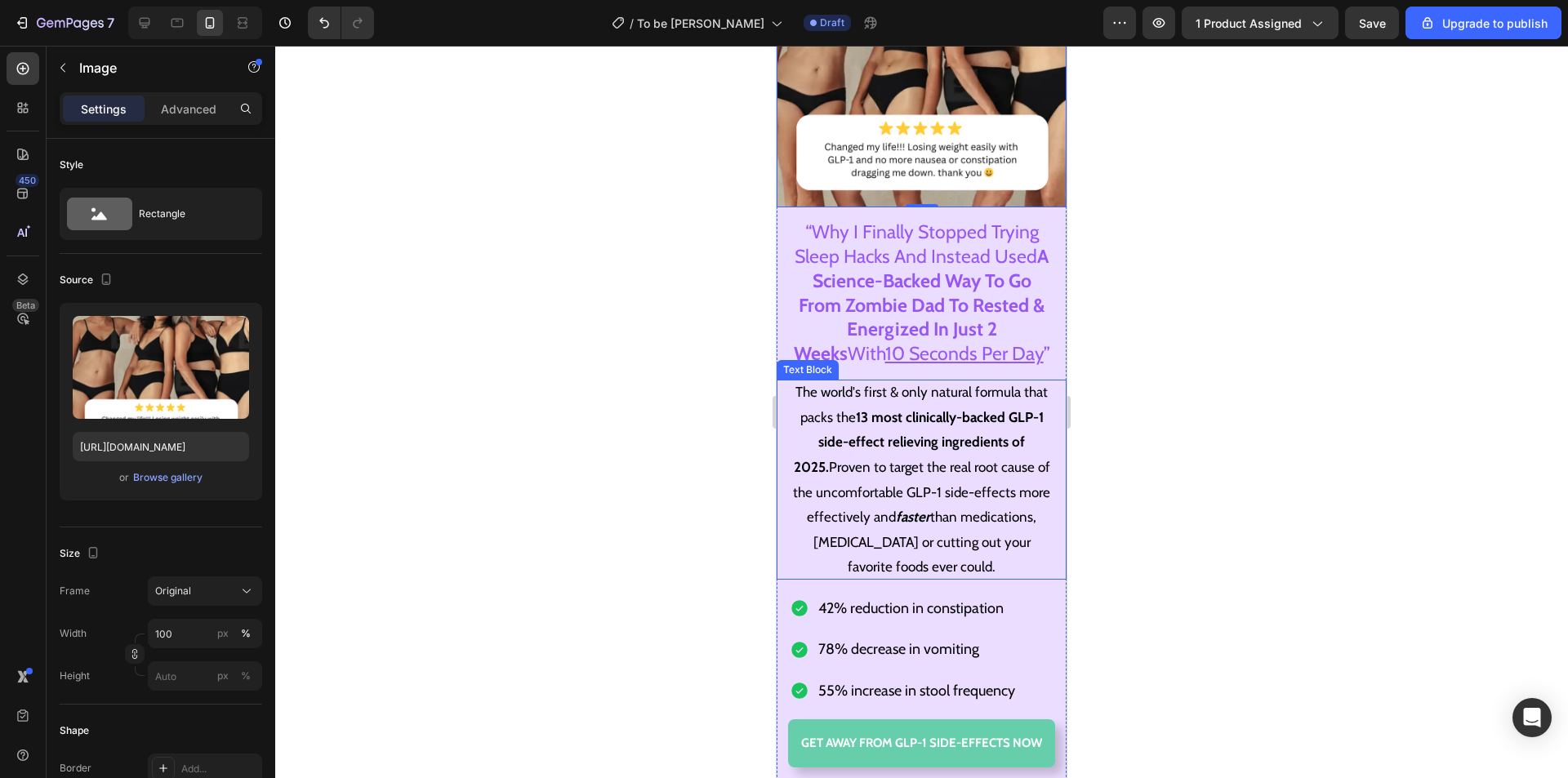
scroll to position [327, 0]
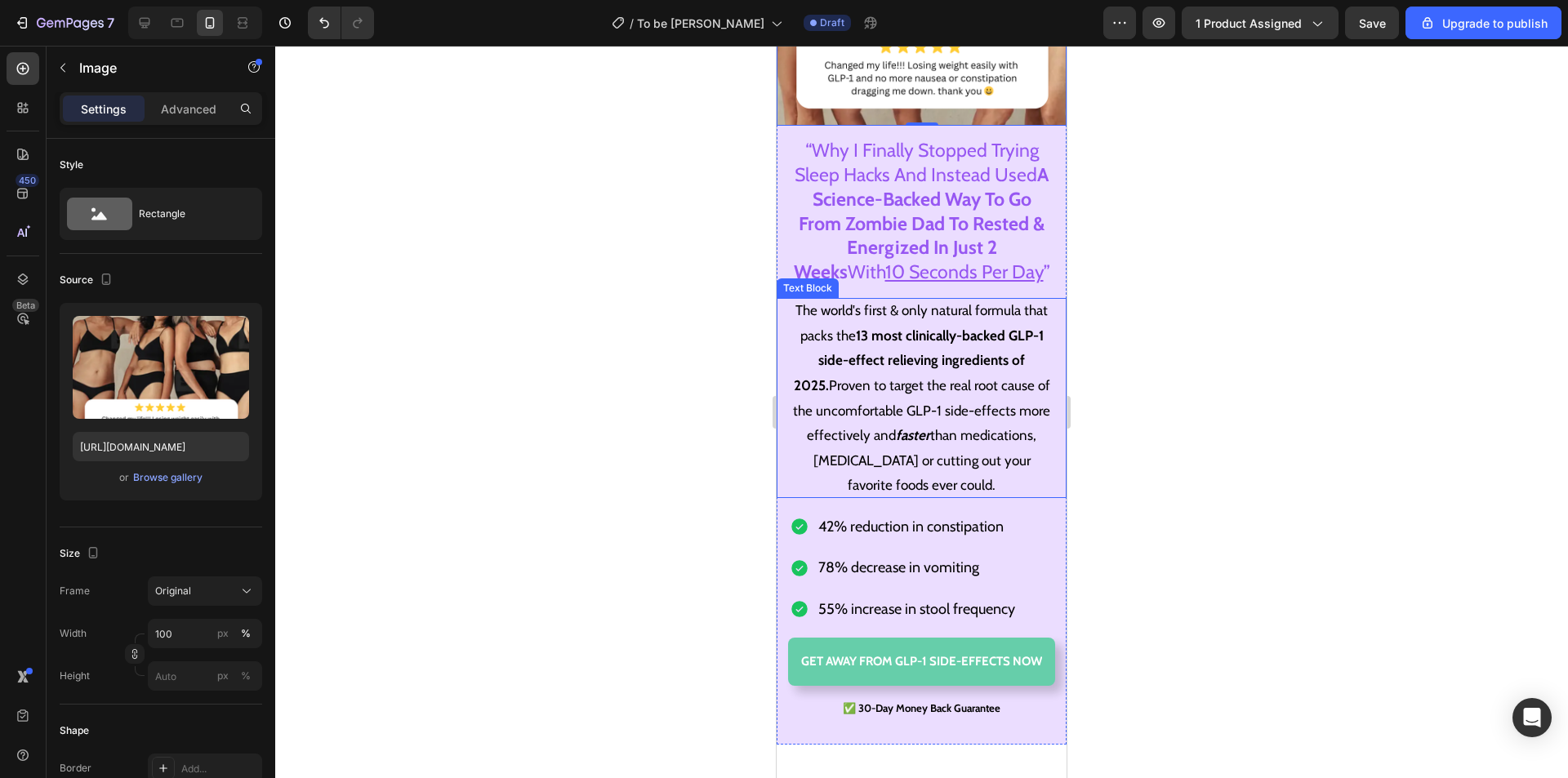
click at [968, 368] on p "The world's first & only natural formula that packs the 13 most clinically-back…" at bounding box center [921, 398] width 264 height 200
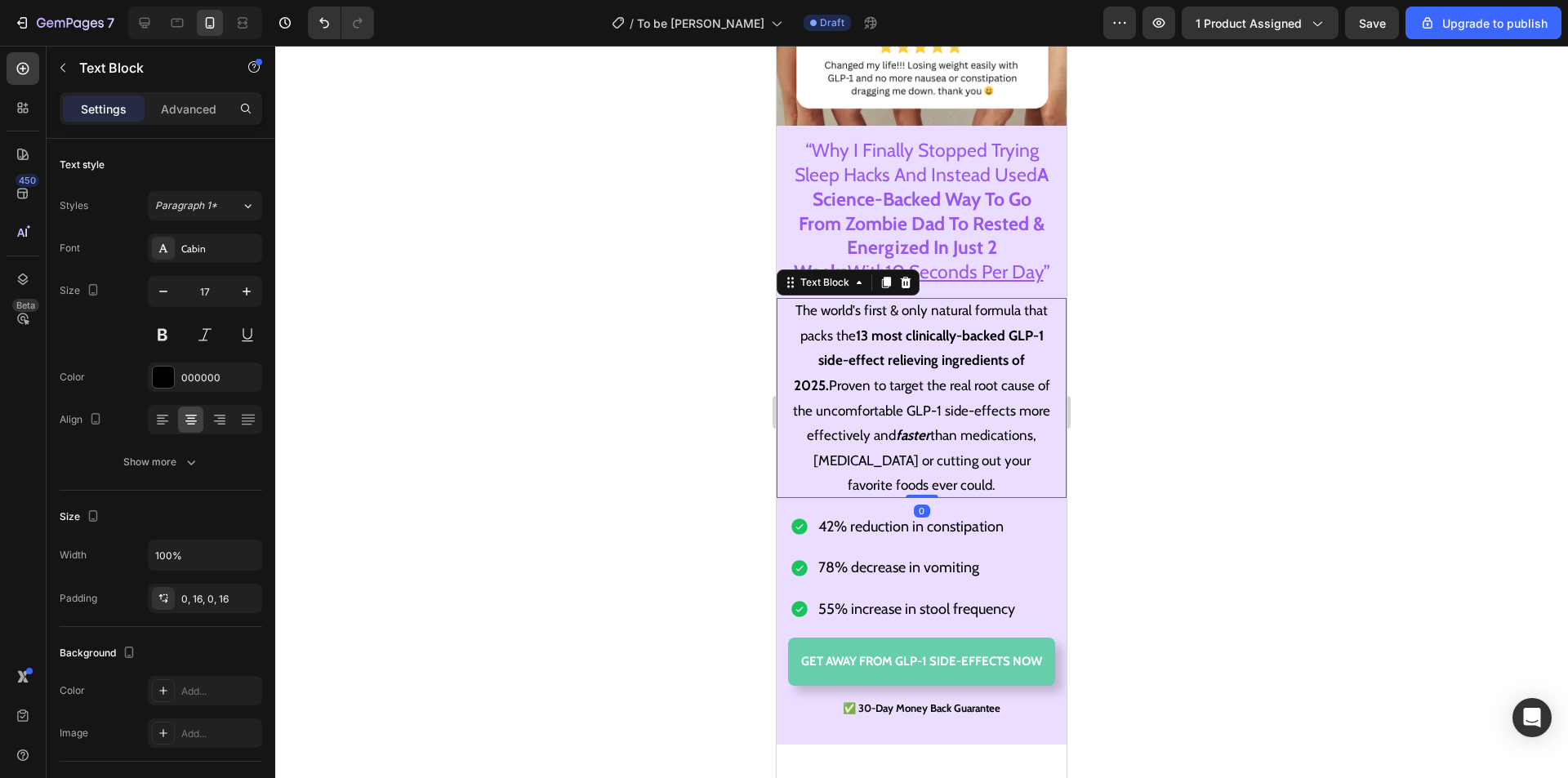
click at [969, 437] on p "The world's first & only natural formula that packs the 13 most clinically-back…" at bounding box center [921, 398] width 264 height 200
click at [968, 469] on p "The world's first & only natural formula that packs the 13 most clinically-back…" at bounding box center [921, 398] width 264 height 200
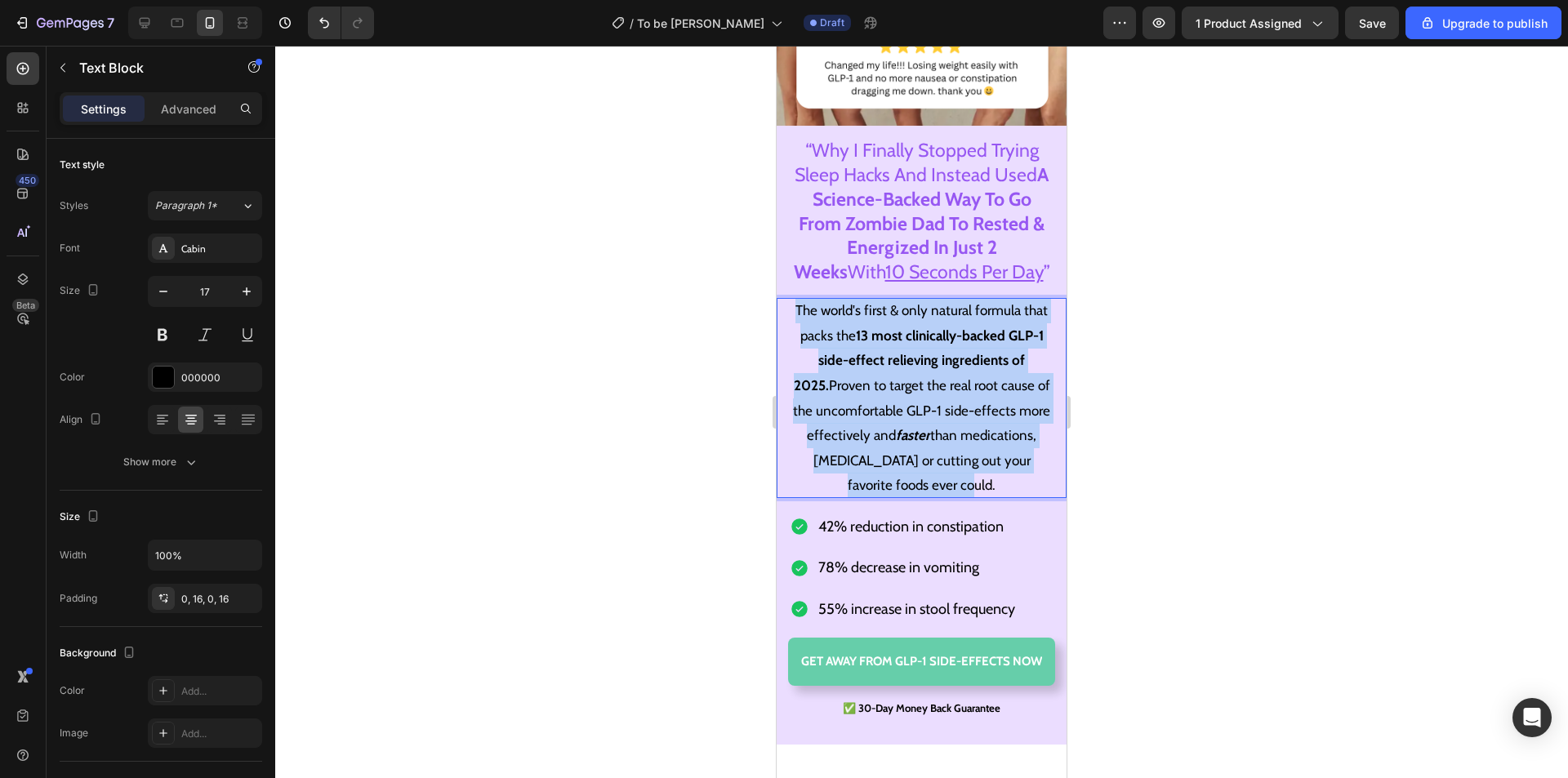
drag, startPoint x: 918, startPoint y: 446, endPoint x: 768, endPoint y: 301, distance: 208.6
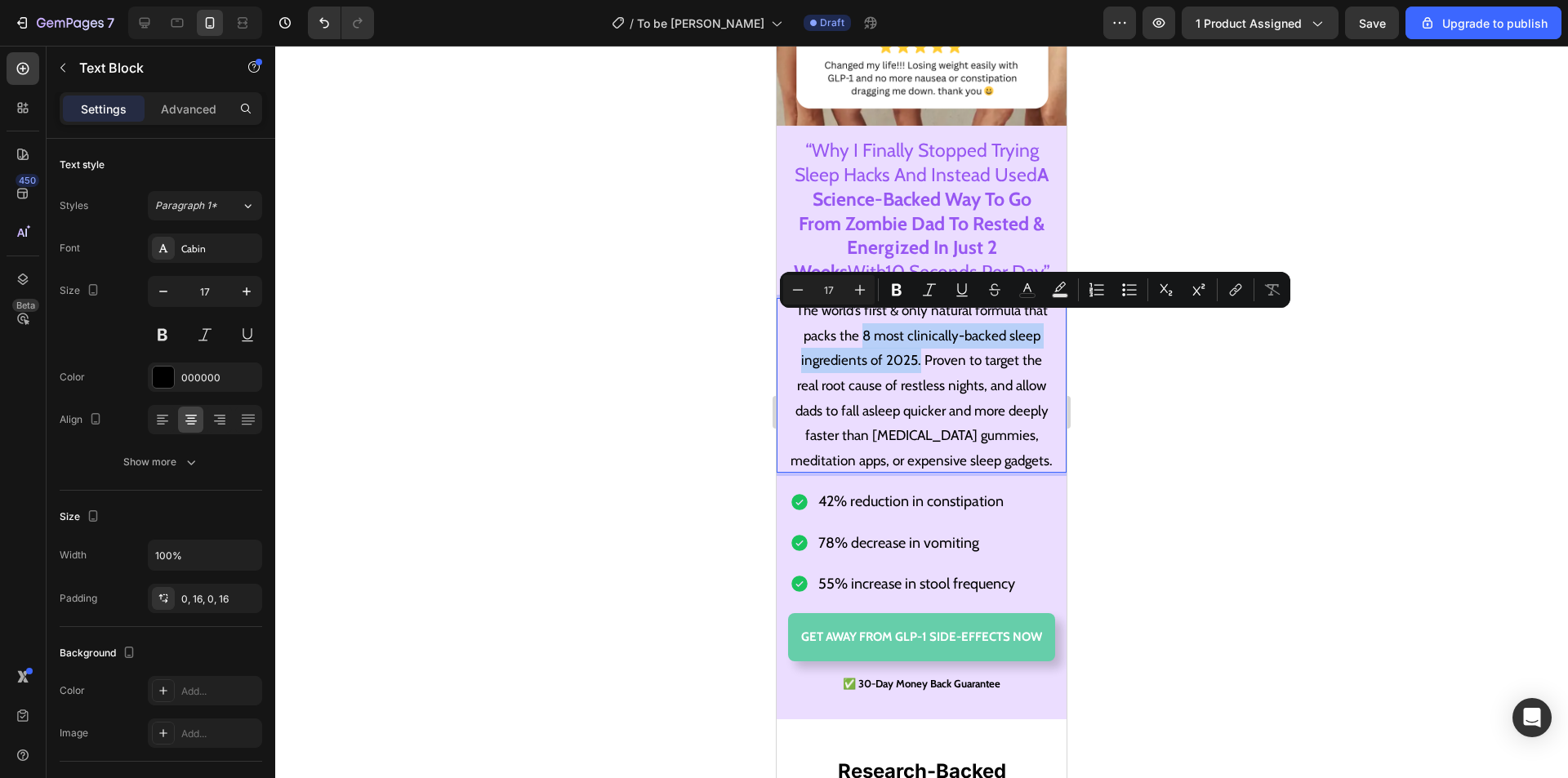
drag, startPoint x: 856, startPoint y: 322, endPoint x: 914, endPoint y: 348, distance: 63.6
click at [914, 348] on p "The world’s first & only natural formula that packs the 8 most clinically-backe…" at bounding box center [921, 386] width 264 height 175
click at [948, 348] on p "The world’s first & only natural formula that packs the 8 most clinically-backe…" at bounding box center [921, 386] width 264 height 175
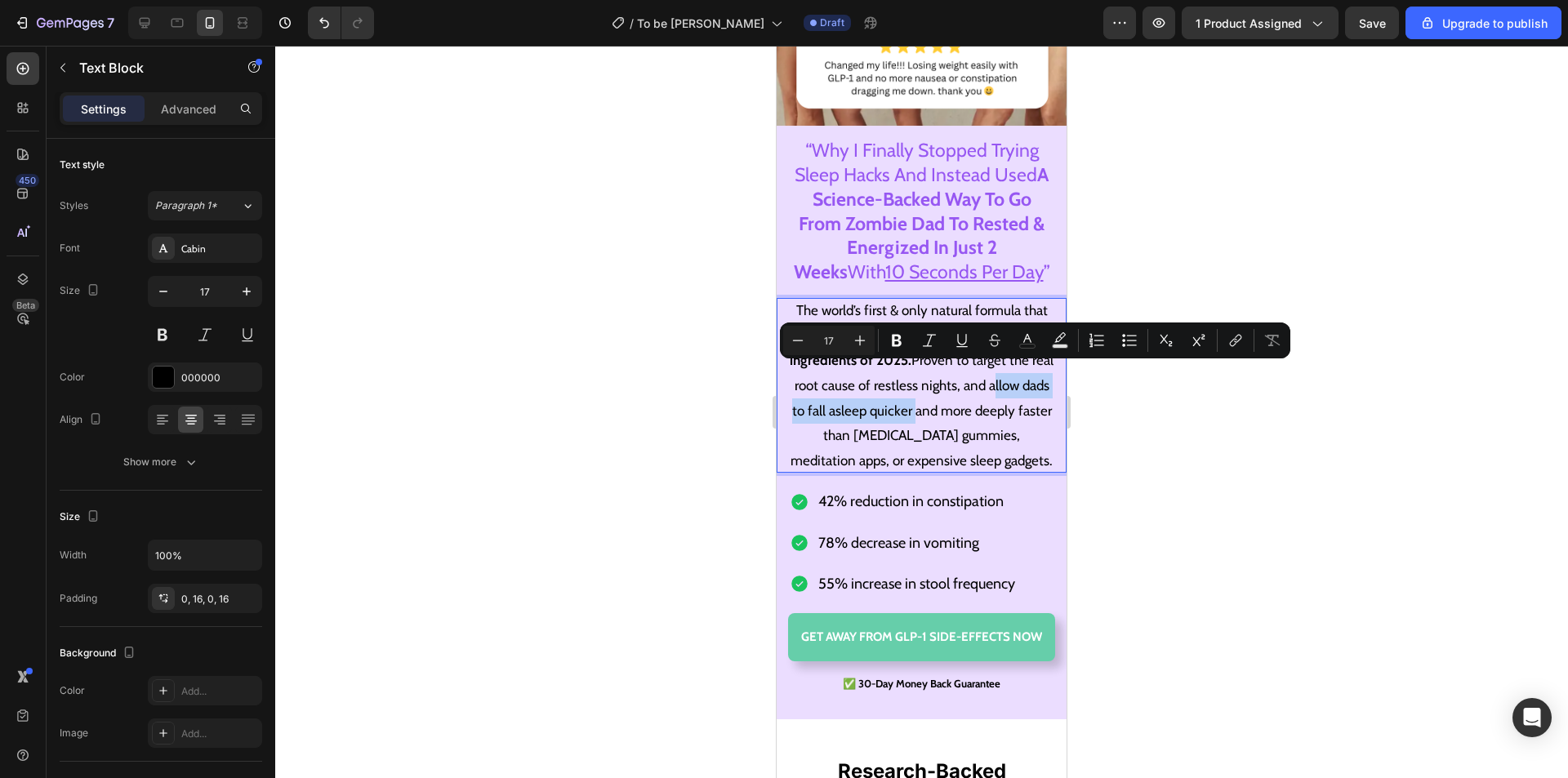
drag, startPoint x: 1009, startPoint y: 374, endPoint x: 961, endPoint y: 400, distance: 54.6
click at [961, 400] on p "The world’s first & only natural formula that packs the 8 most clinically-backe…" at bounding box center [921, 386] width 264 height 175
click at [923, 426] on p "The world’s first & only natural formula that packs the 8 most clinically-backe…" at bounding box center [921, 386] width 264 height 175
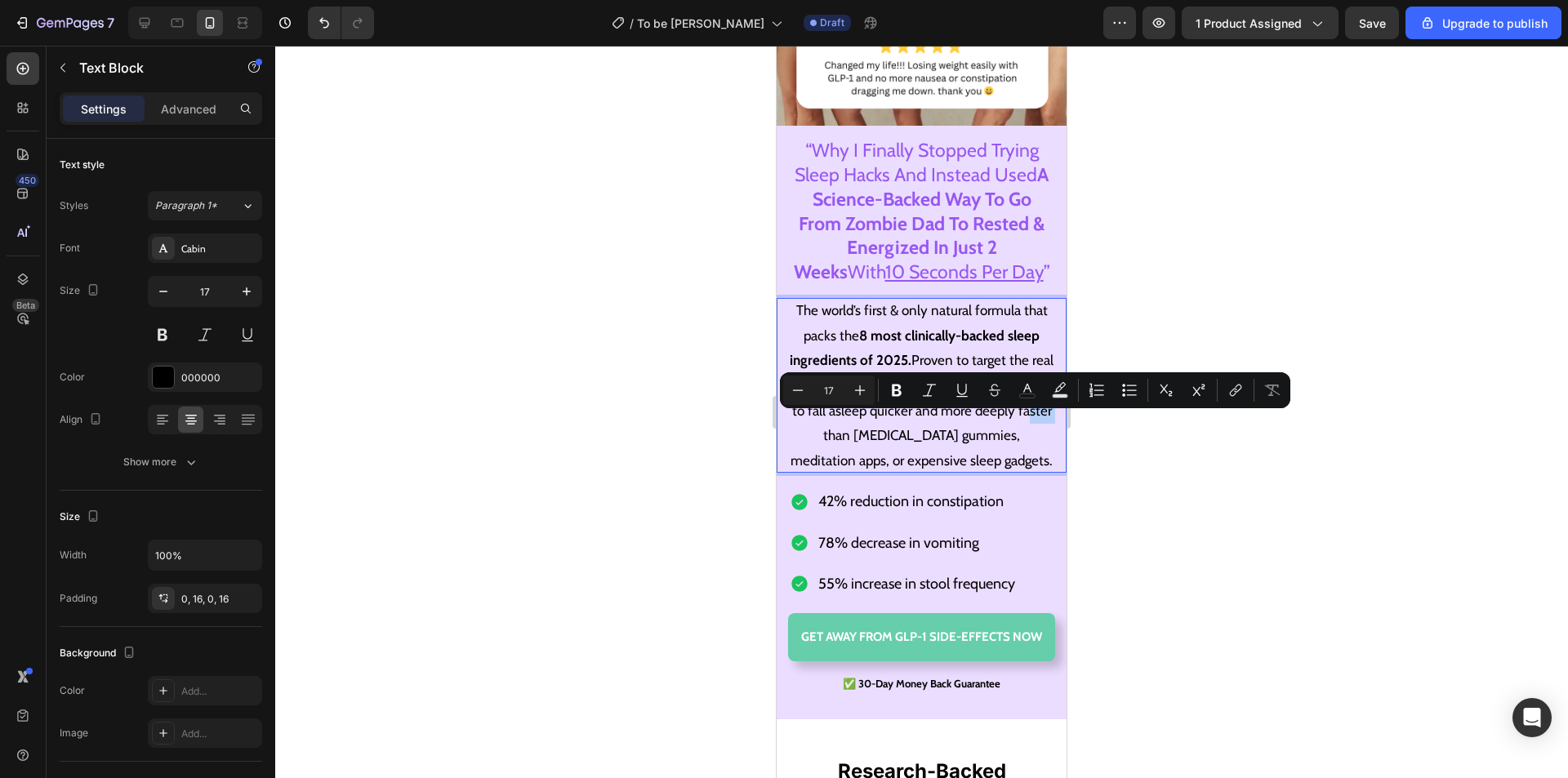
drag, startPoint x: 876, startPoint y: 426, endPoint x: 847, endPoint y: 426, distance: 29.0
click at [847, 426] on p "The world’s first & only natural formula that packs the 8 most clinically-backe…" at bounding box center [921, 386] width 264 height 175
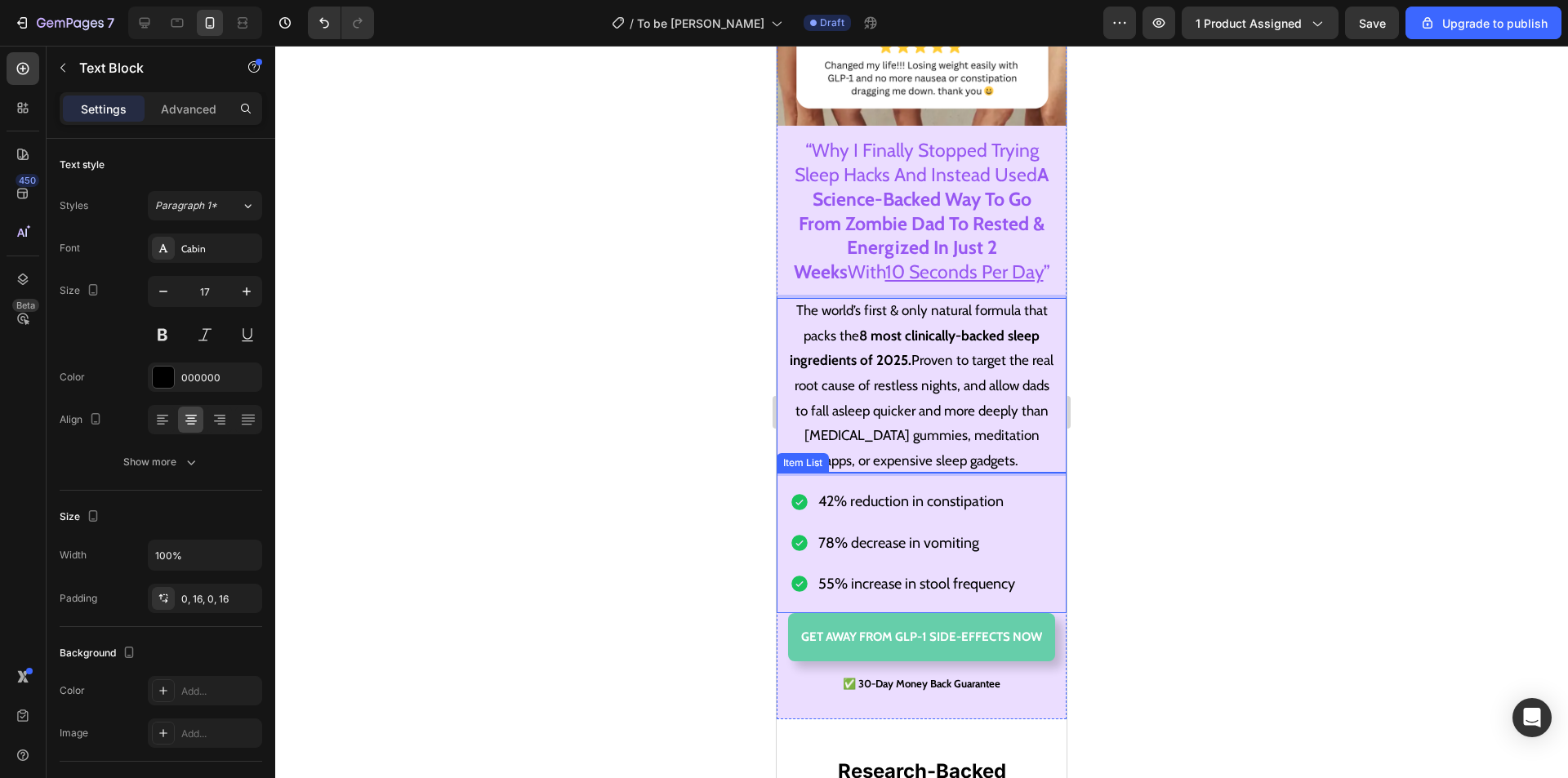
click at [1163, 522] on div at bounding box center [920, 412] width 1292 height 733
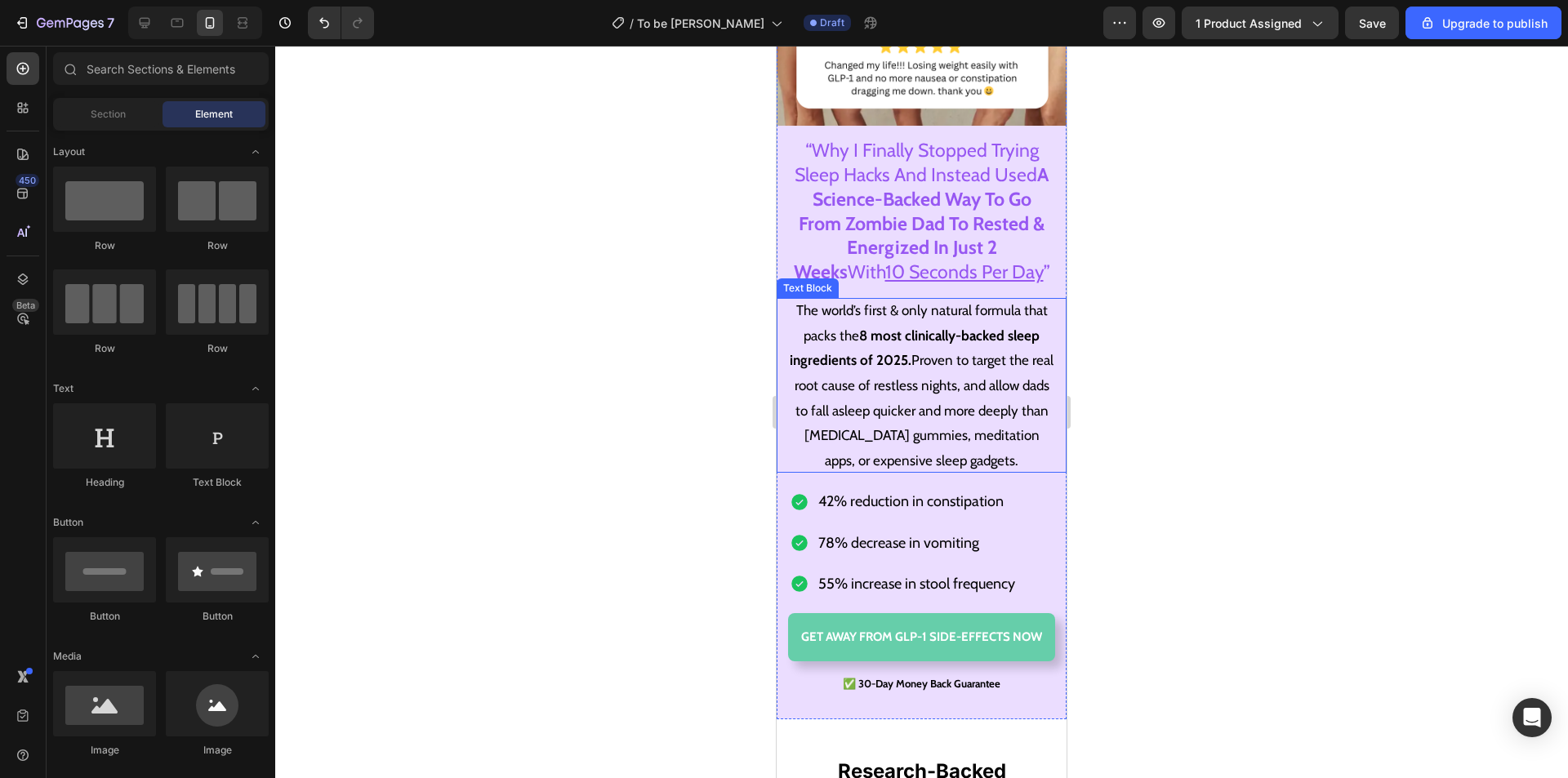
click at [941, 430] on p "The world’s first & only natural formula that packs the 8 most clinically-backe…" at bounding box center [921, 386] width 264 height 175
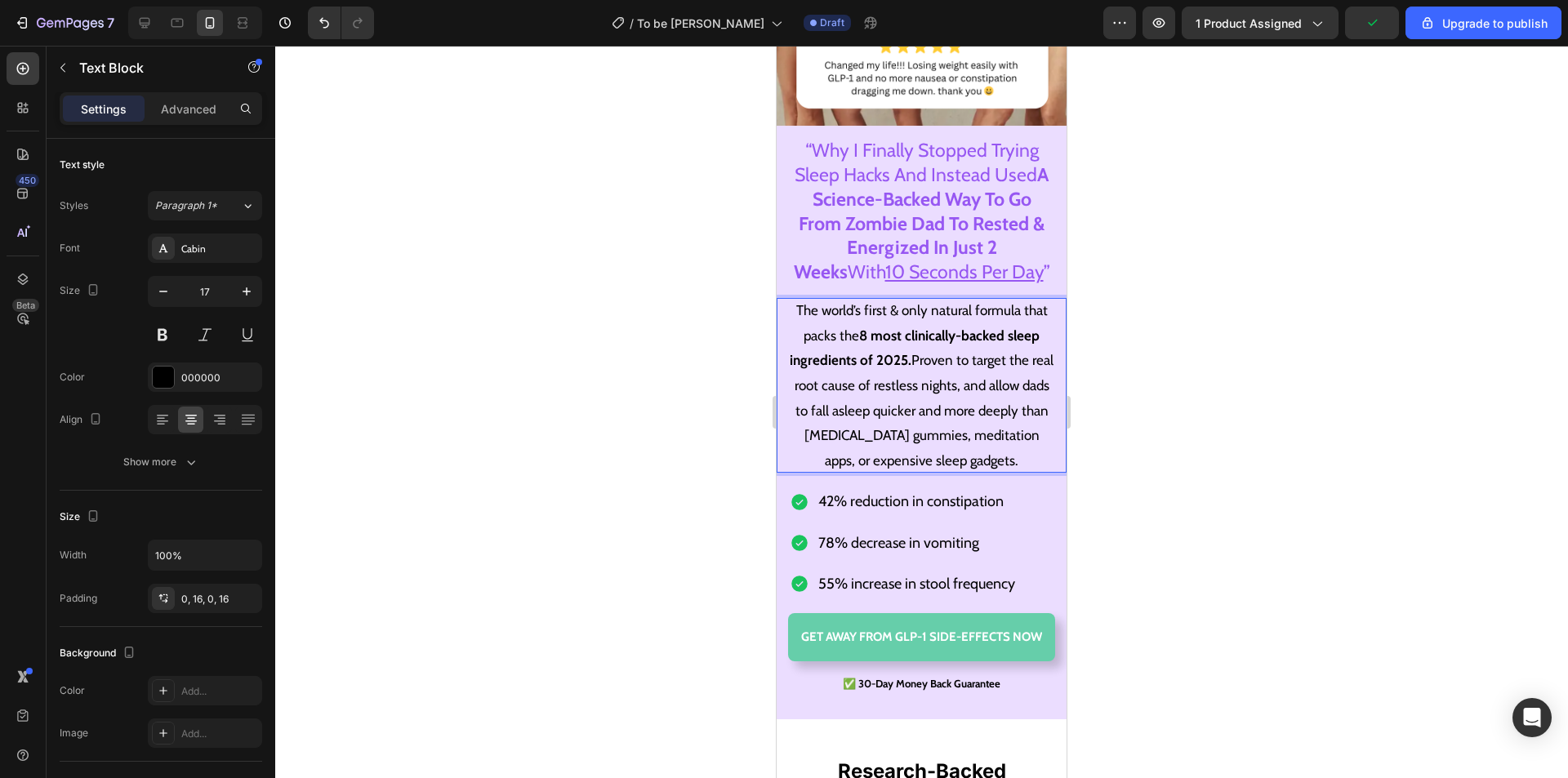
click at [934, 473] on p "The world’s first & only natural formula that packs the 8 most clinically-backe…" at bounding box center [921, 386] width 264 height 175
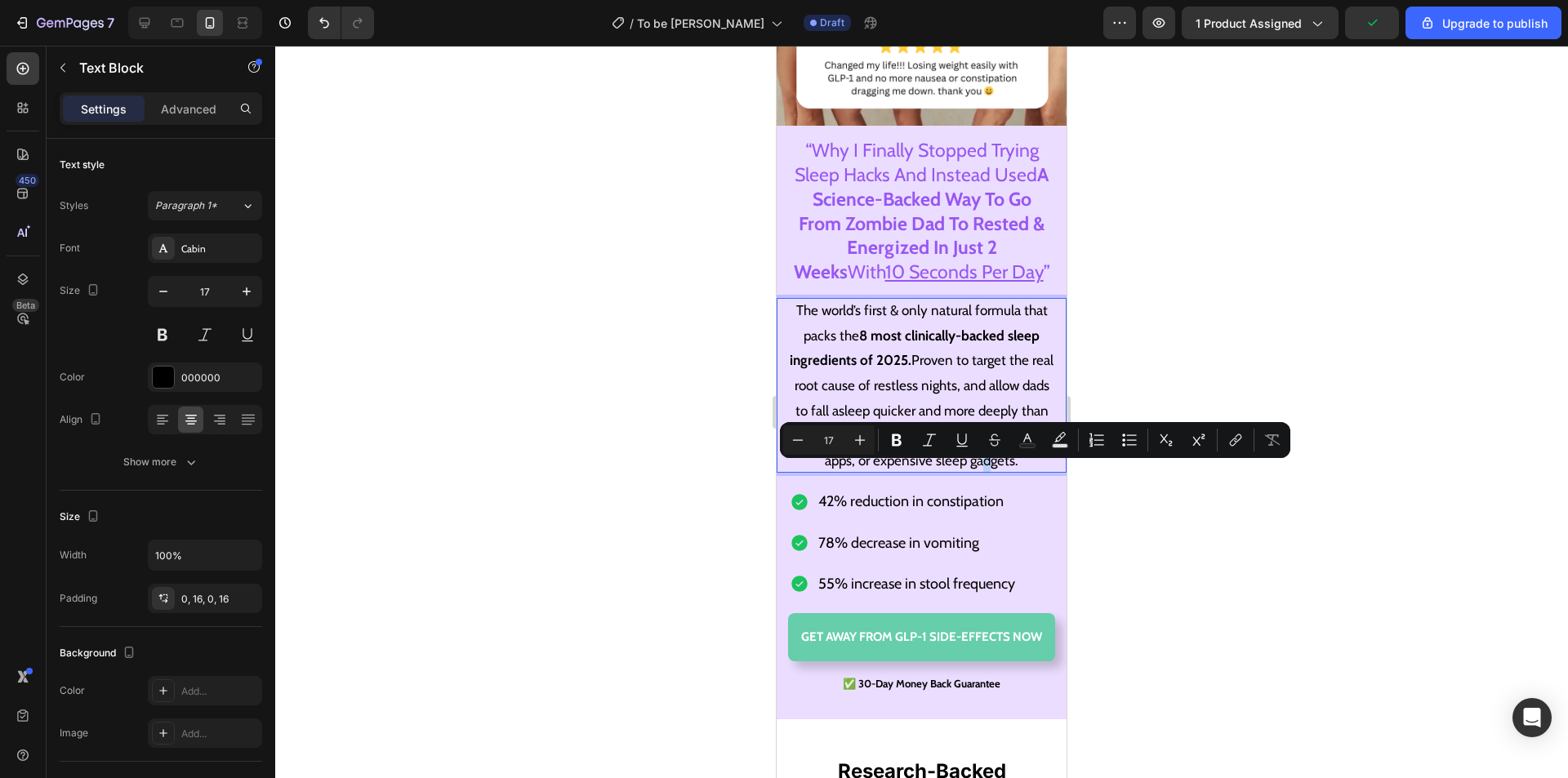
click at [936, 473] on p "The world’s first & only natural formula that packs the 8 most clinically-backe…" at bounding box center [921, 386] width 264 height 175
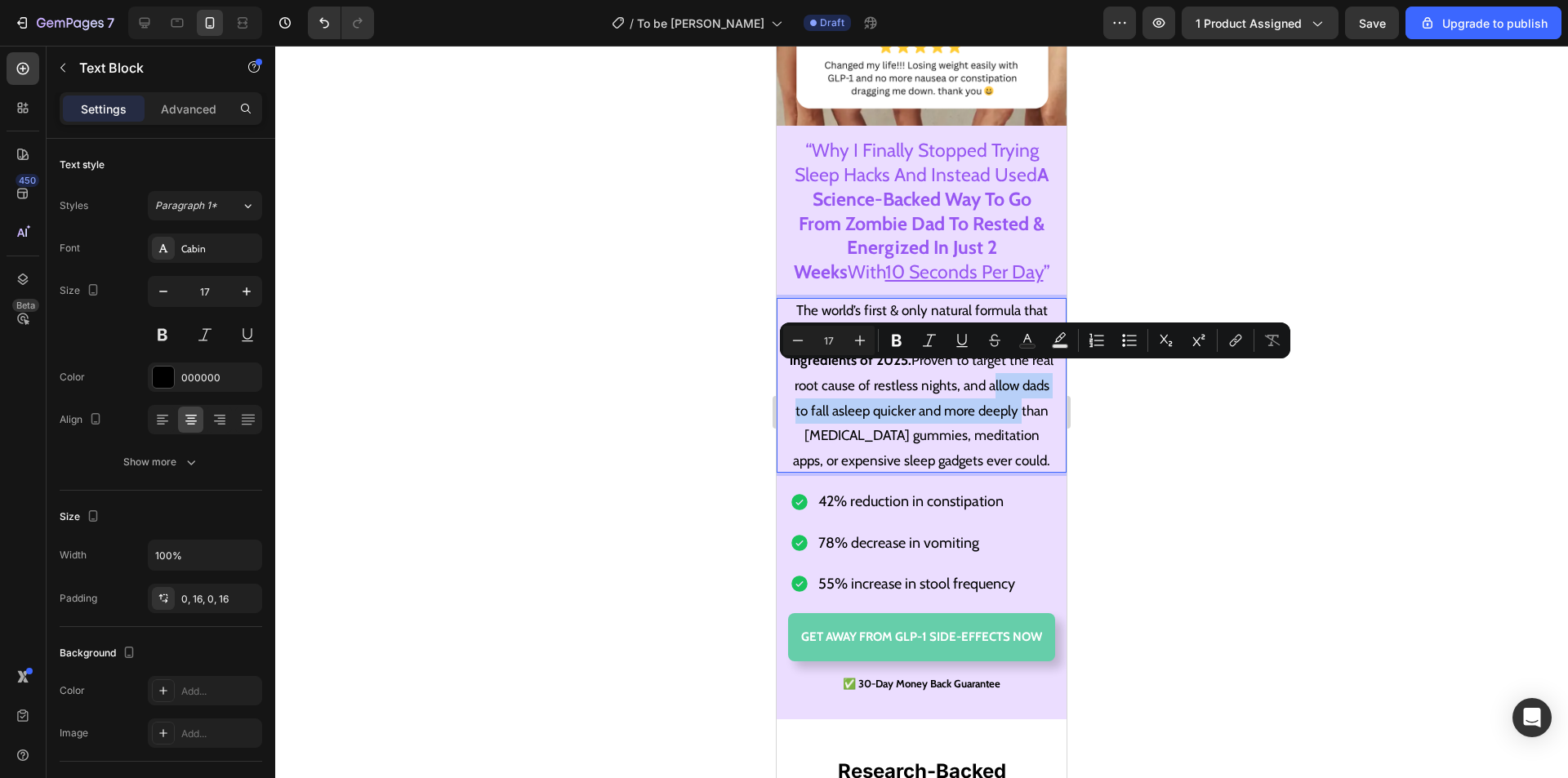
drag, startPoint x: 1009, startPoint y: 373, endPoint x: 857, endPoint y: 431, distance: 162.7
click at [857, 431] on p "The world’s first & only natural formula that packs the 8 most clinically-backe…" at bounding box center [921, 386] width 264 height 175
click at [963, 428] on p "The world’s first & only natural formula that packs the 8 most clinically-backe…" at bounding box center [921, 386] width 264 height 175
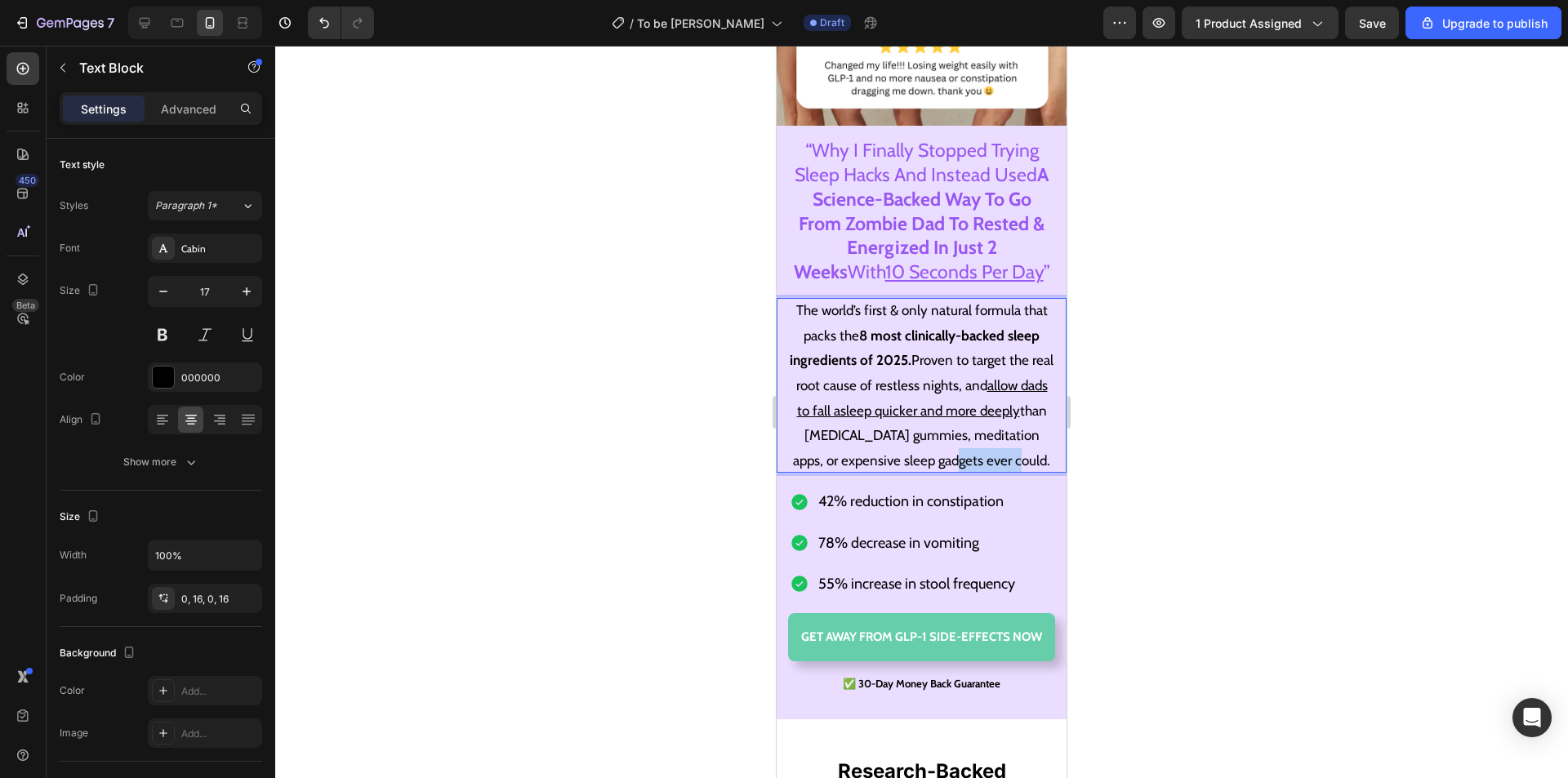
drag, startPoint x: 967, startPoint y: 473, endPoint x: 906, endPoint y: 473, distance: 61.0
click at [906, 473] on p "The world’s first & only natural formula that packs the 8 most clinically-backe…" at bounding box center [921, 386] width 264 height 175
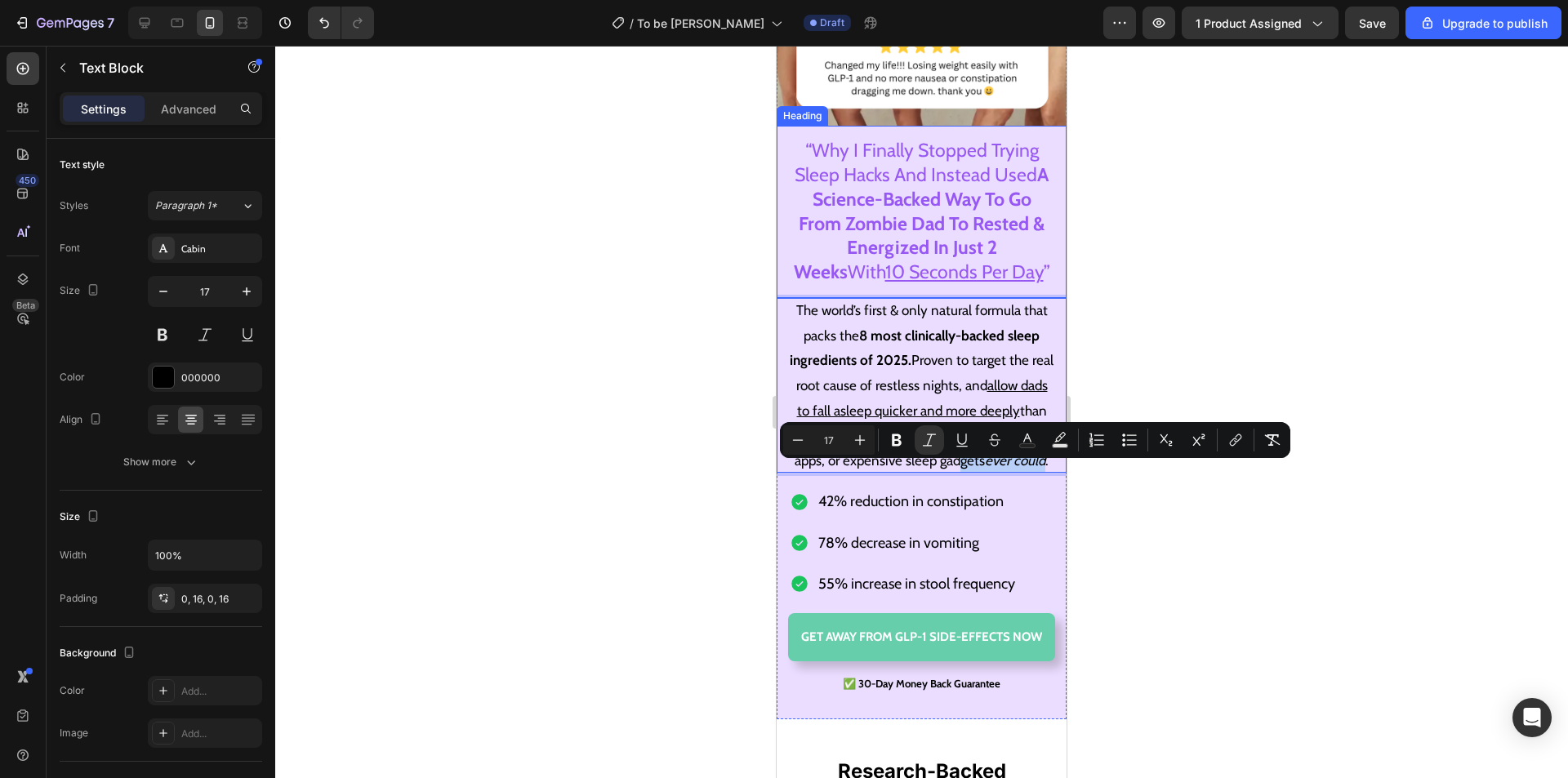
click at [940, 221] on strong "A Science-Backed Way To Go From Zombie Dad To Rested & Energized In Just 2 Weeks" at bounding box center [920, 224] width 255 height 121
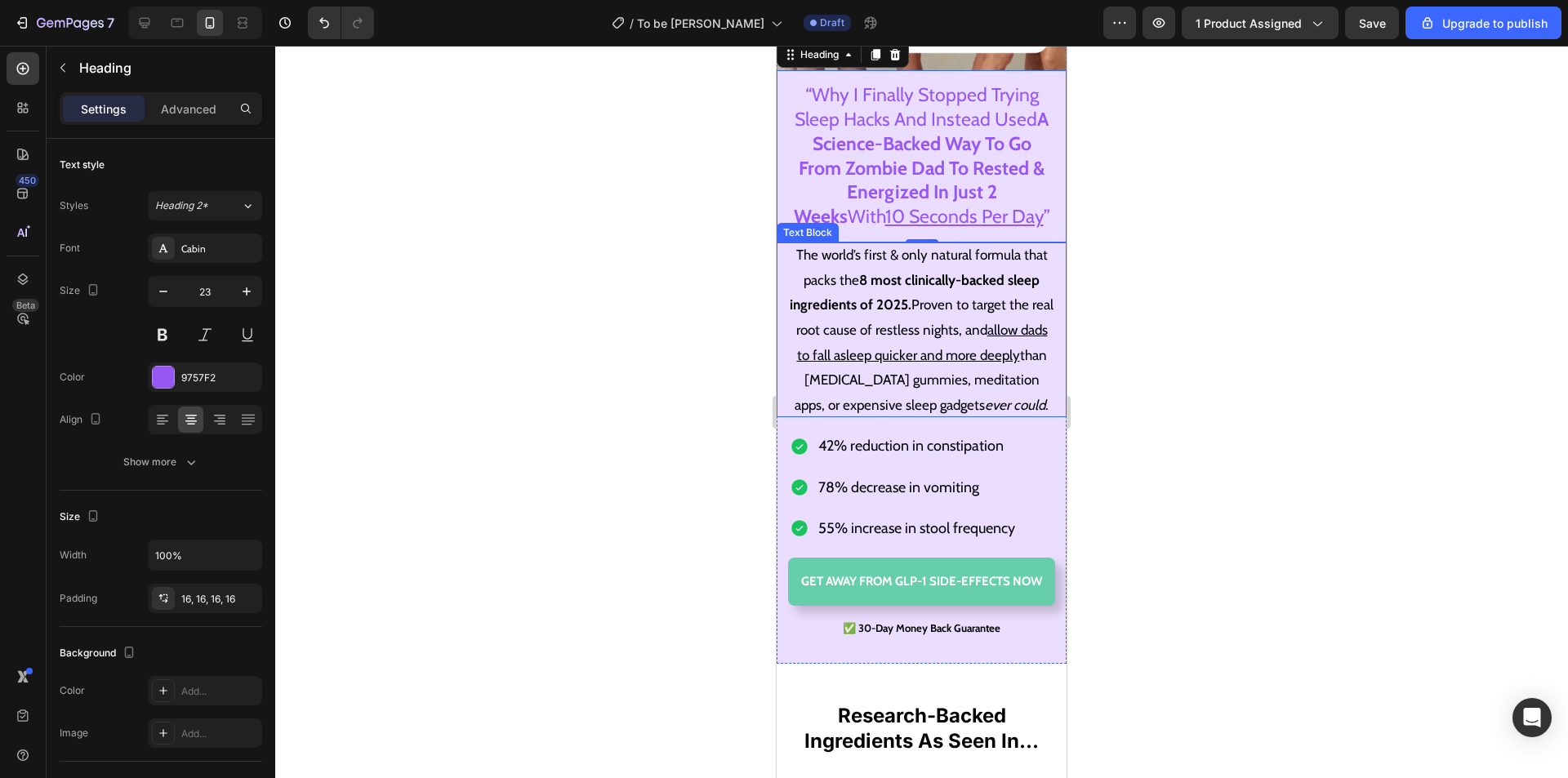
scroll to position [408, 0]
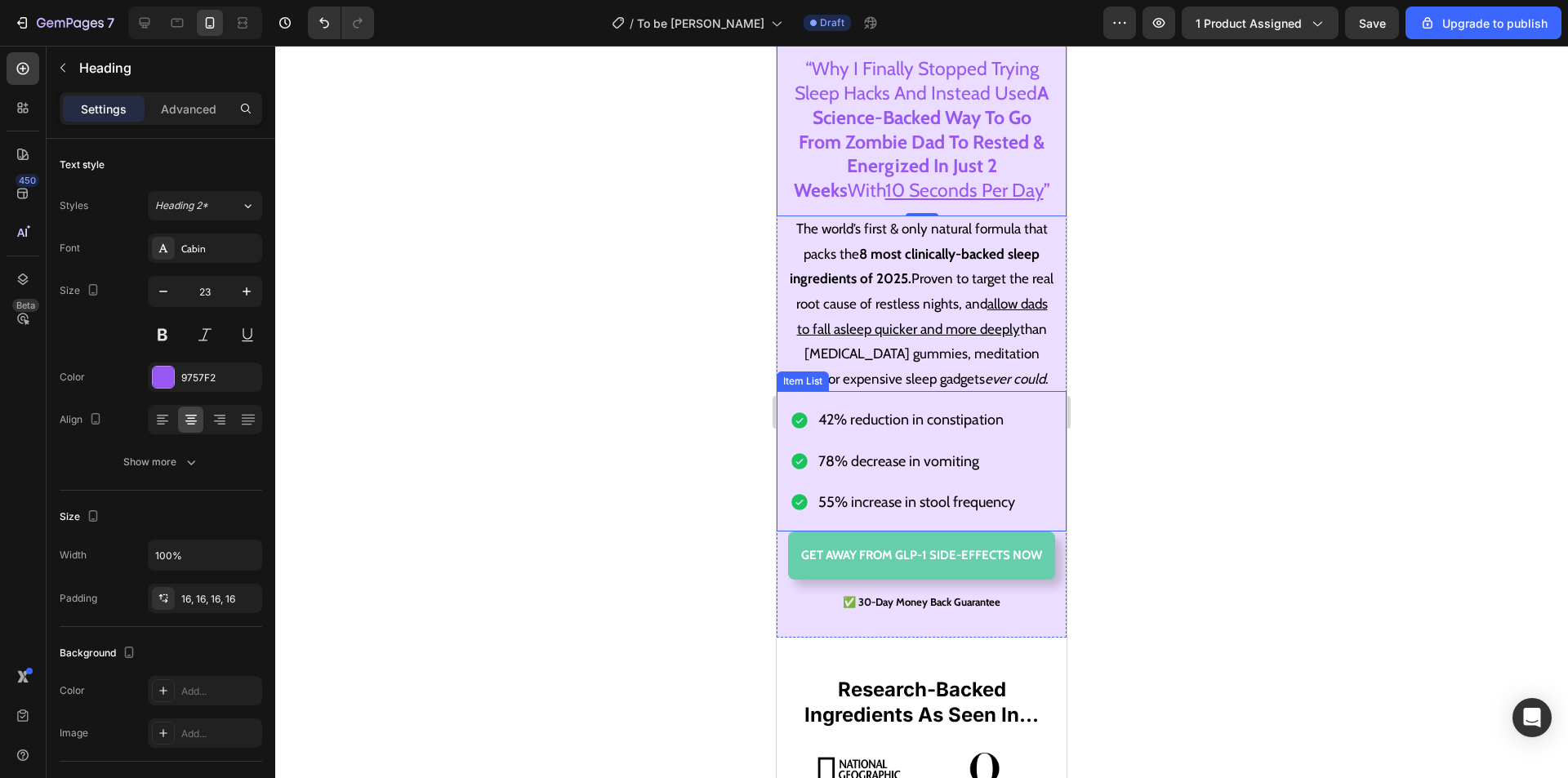
click at [904, 433] on p "42% reduction in constipation" at bounding box center [916, 420] width 197 height 26
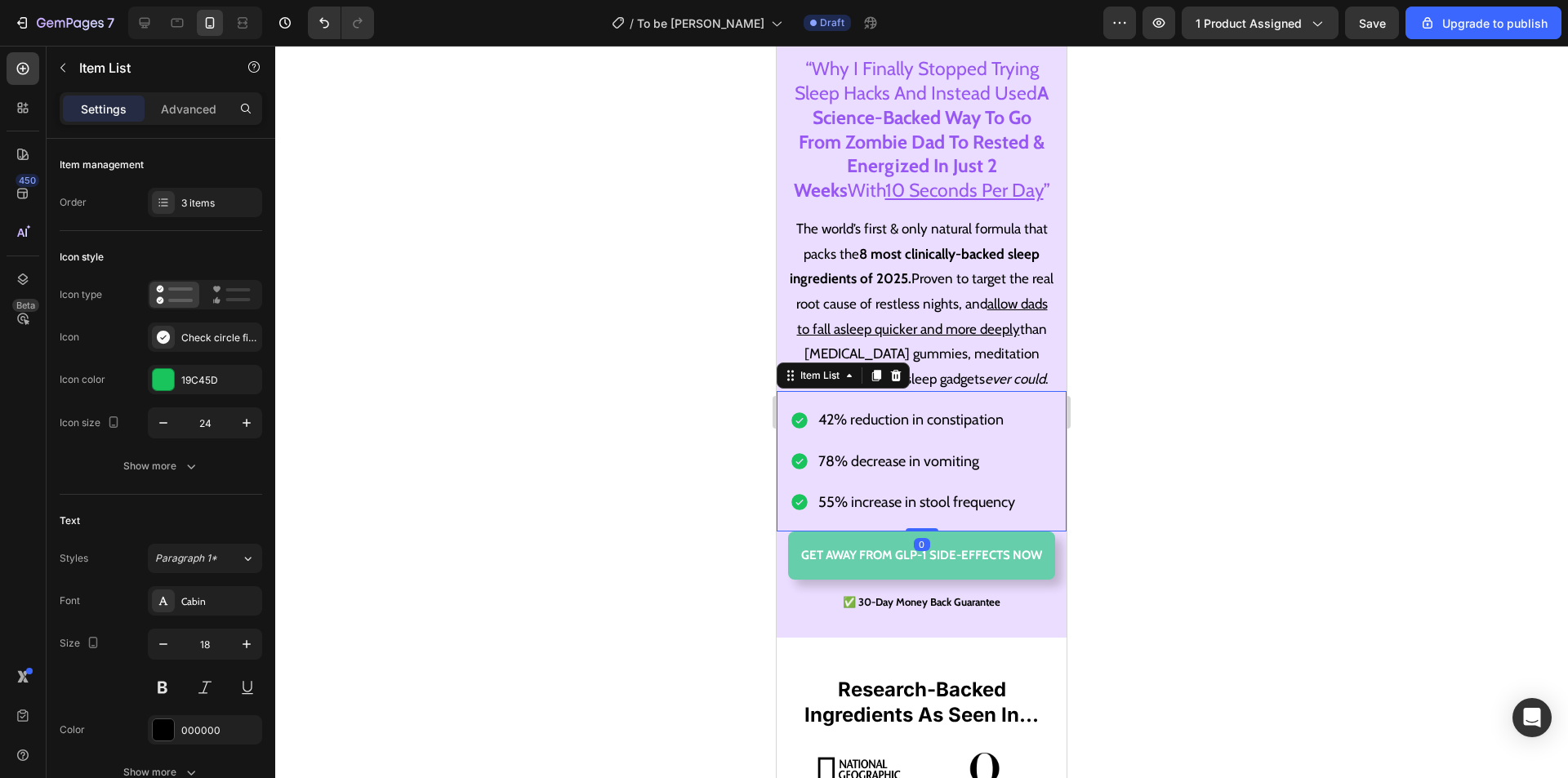
click at [958, 424] on p "42% reduction in constipation" at bounding box center [916, 420] width 197 height 26
click at [998, 430] on p "42% reduction in constipation" at bounding box center [916, 420] width 197 height 26
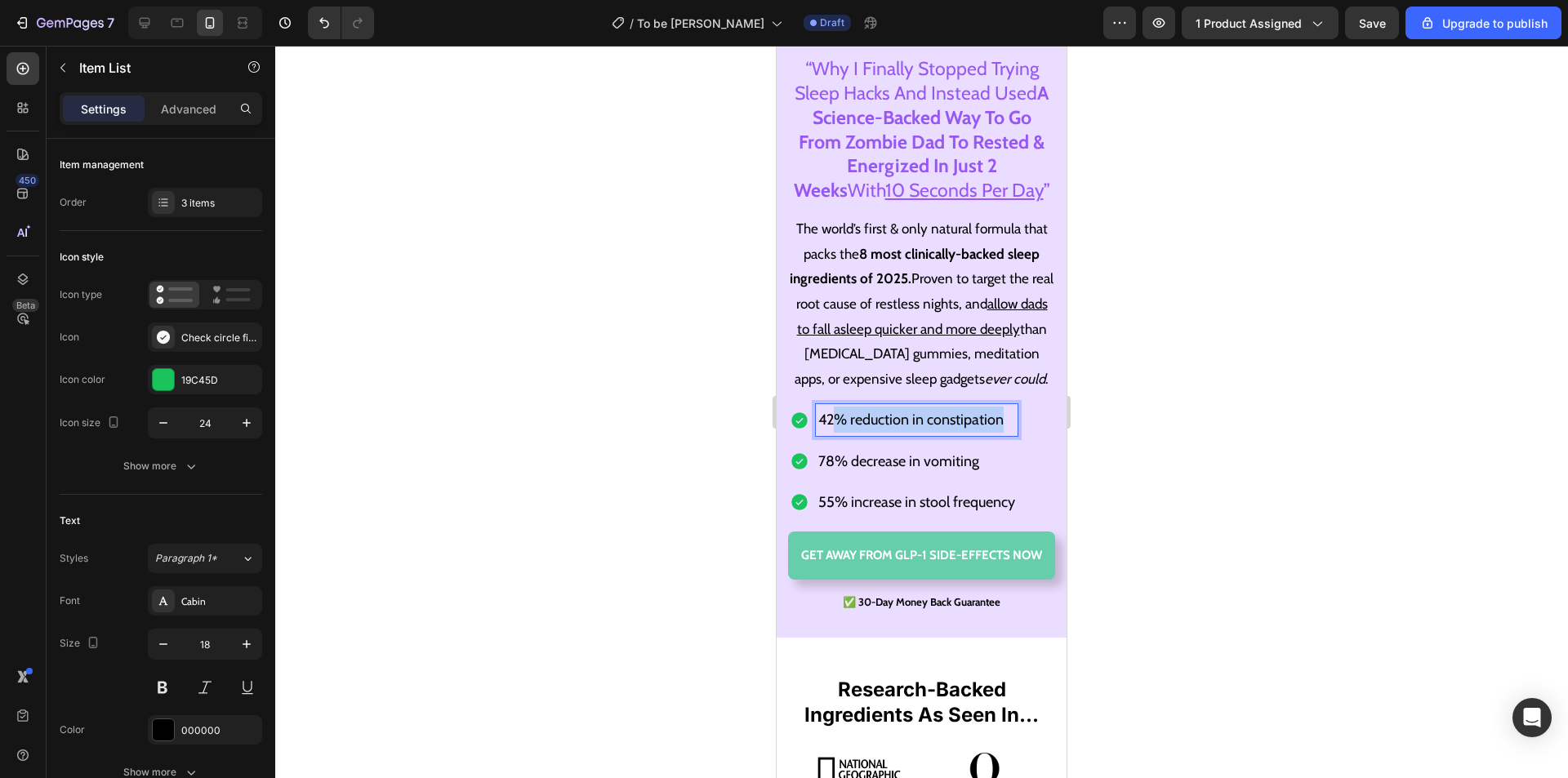
drag, startPoint x: 952, startPoint y: 433, endPoint x: 833, endPoint y: 428, distance: 119.1
click at [831, 431] on p "42% reduction in constipation" at bounding box center [916, 420] width 197 height 26
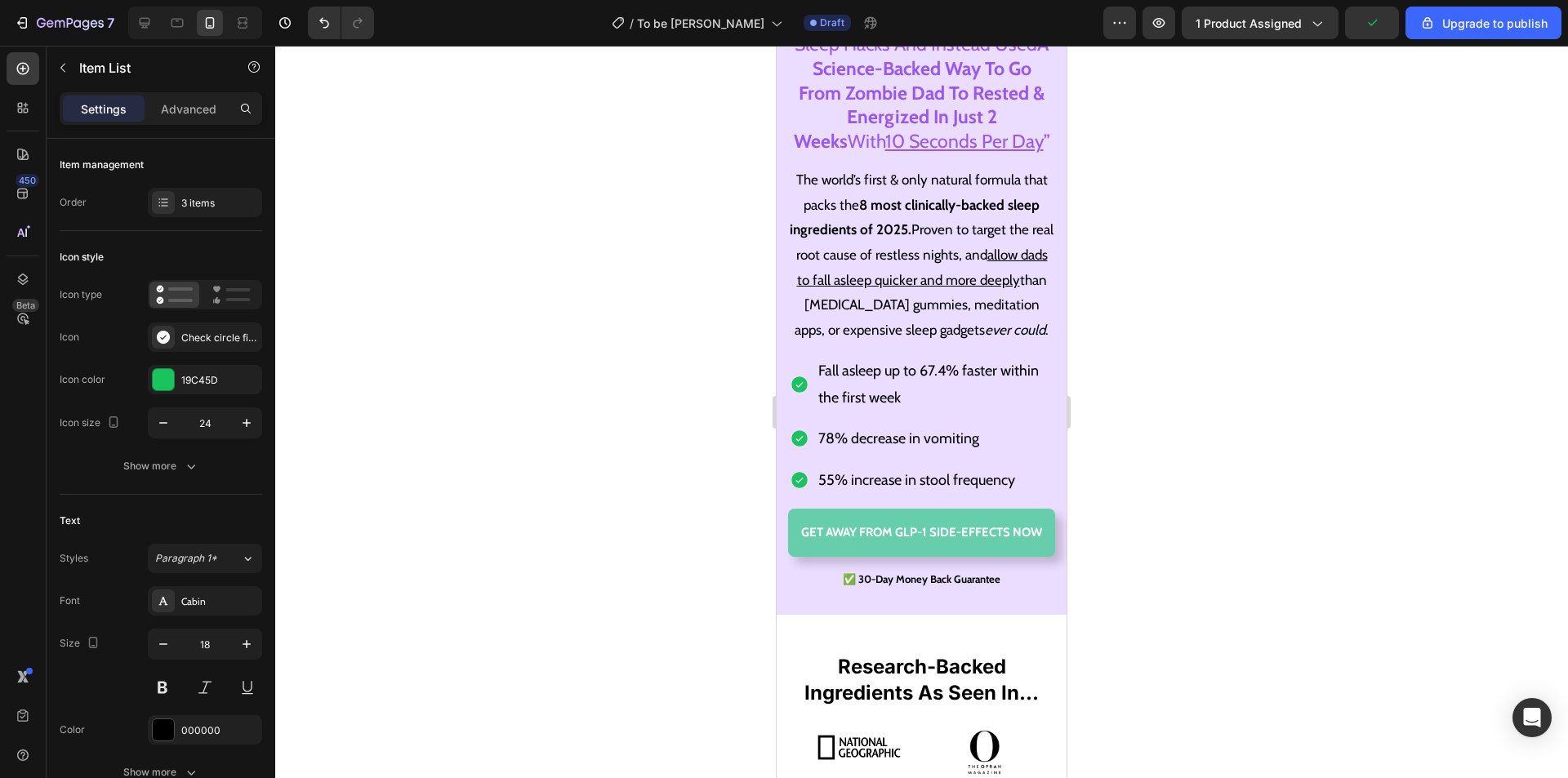
scroll to position [482, 0]
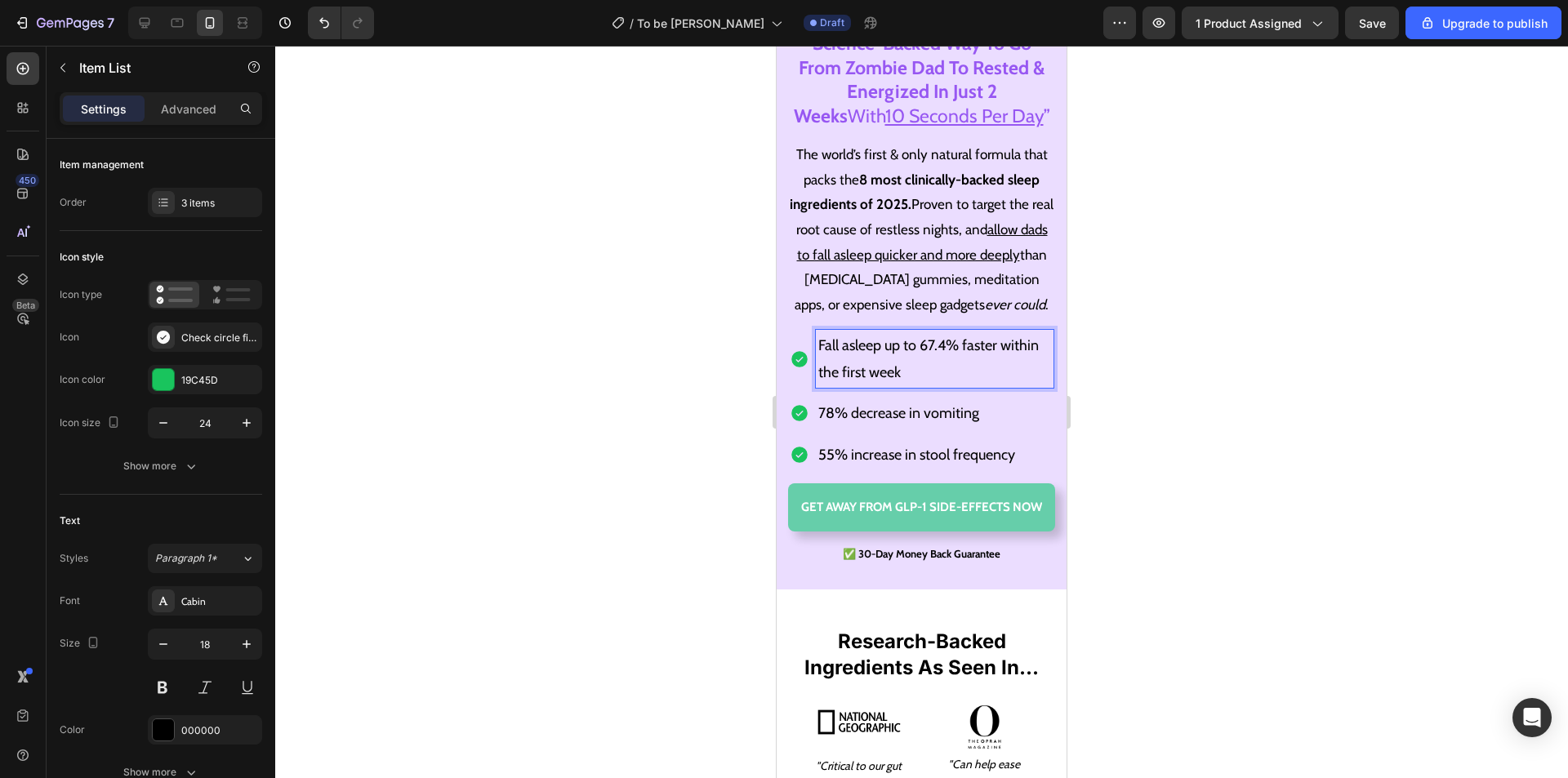
click at [900, 427] on p "78% decrease in vomiting" at bounding box center [934, 413] width 233 height 26
click at [983, 427] on p "78% decrease in vomiting" at bounding box center [934, 413] width 233 height 26
drag, startPoint x: 971, startPoint y: 429, endPoint x: 817, endPoint y: 426, distance: 154.0
click at [817, 426] on div "78% decrease in vomiting" at bounding box center [934, 413] width 238 height 31
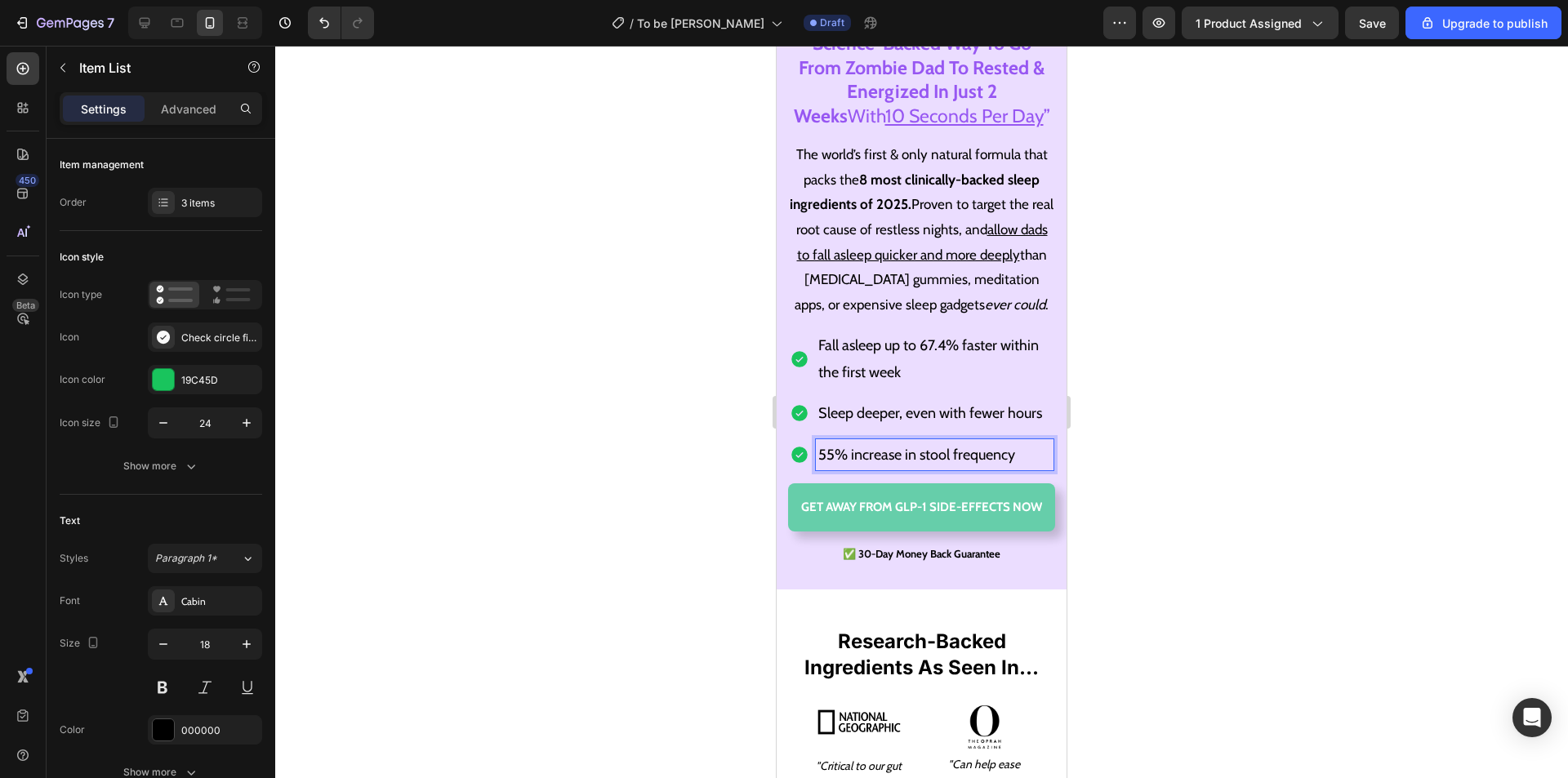
click at [956, 468] on p "55% increase in stool frequency" at bounding box center [934, 455] width 233 height 26
click at [1005, 468] on p "55% increase in stool frequency" at bounding box center [934, 455] width 233 height 26
drag, startPoint x: 1026, startPoint y: 496, endPoint x: 819, endPoint y: 493, distance: 207.0
click at [819, 468] on p "55% increase in stool frequency" at bounding box center [934, 455] width 233 height 26
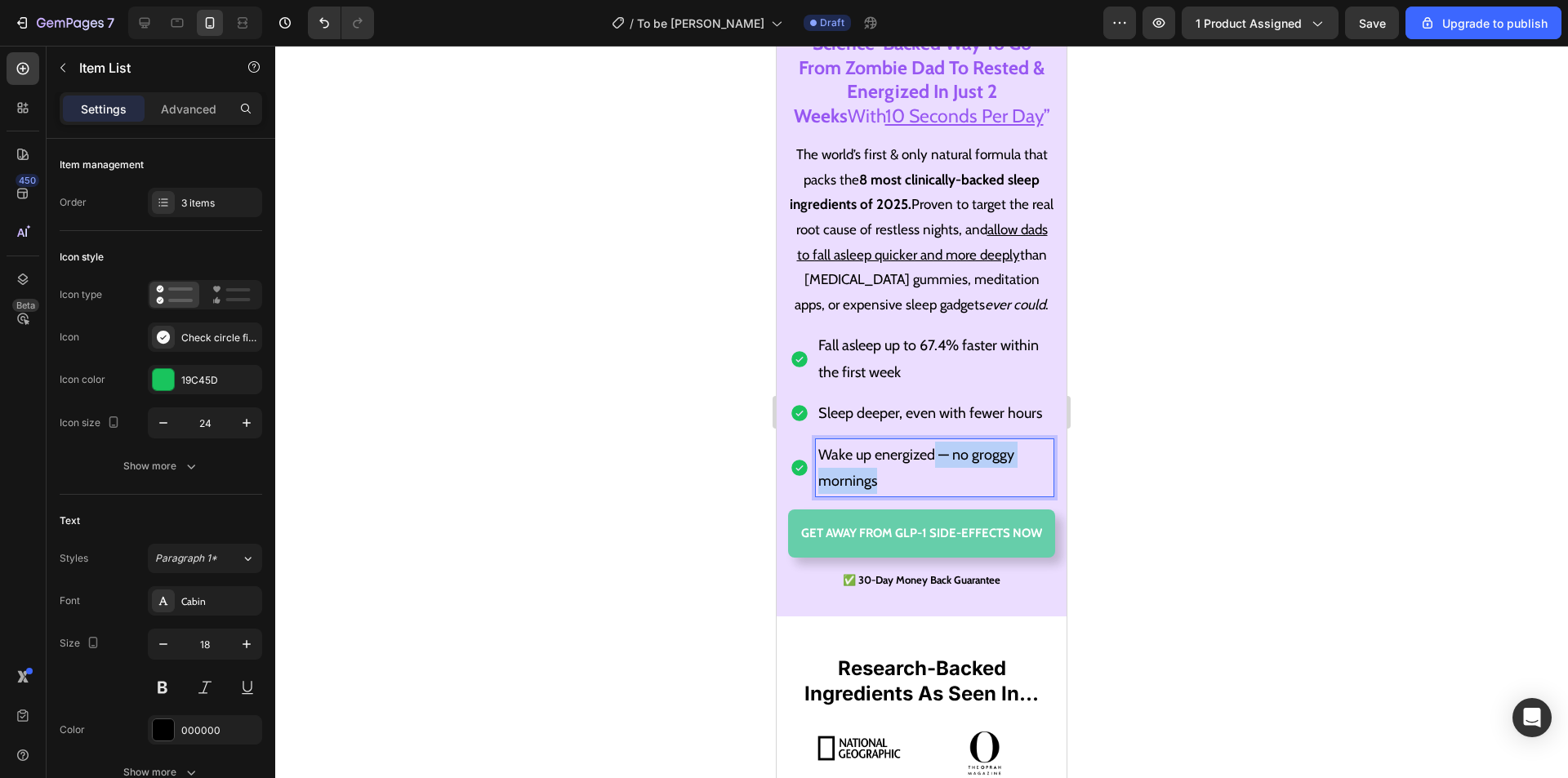
drag, startPoint x: 886, startPoint y: 516, endPoint x: 937, endPoint y: 494, distance: 55.5
click at [937, 494] on p "Wake up energized — no groggy mornings" at bounding box center [934, 469] width 233 height 53
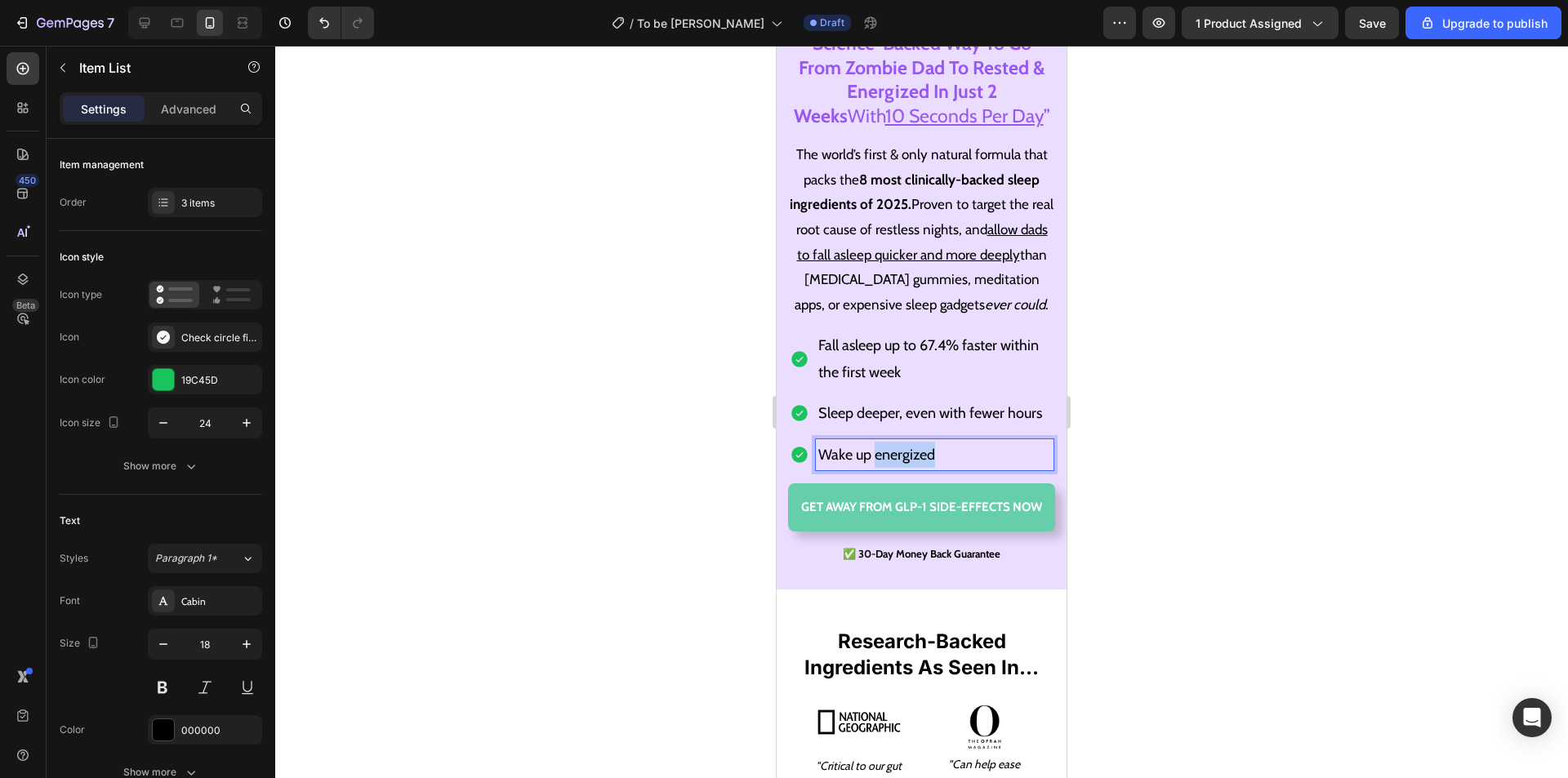
drag, startPoint x: 944, startPoint y: 492, endPoint x: 874, endPoint y: 496, distance: 70.1
click at [874, 468] on p "Wake up energized" at bounding box center [934, 455] width 233 height 26
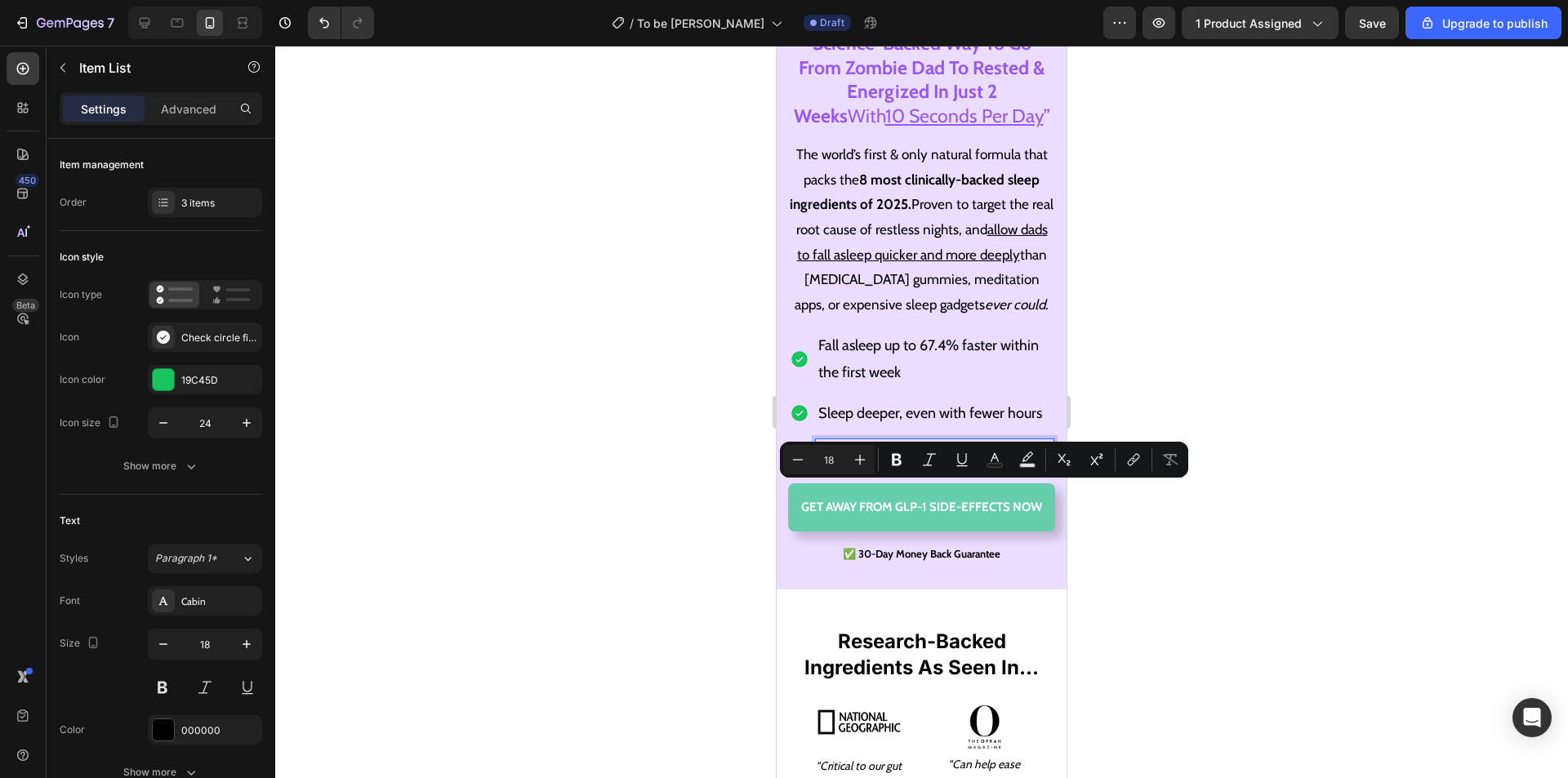
click at [964, 468] on p "Wake up energized" at bounding box center [934, 455] width 233 height 26
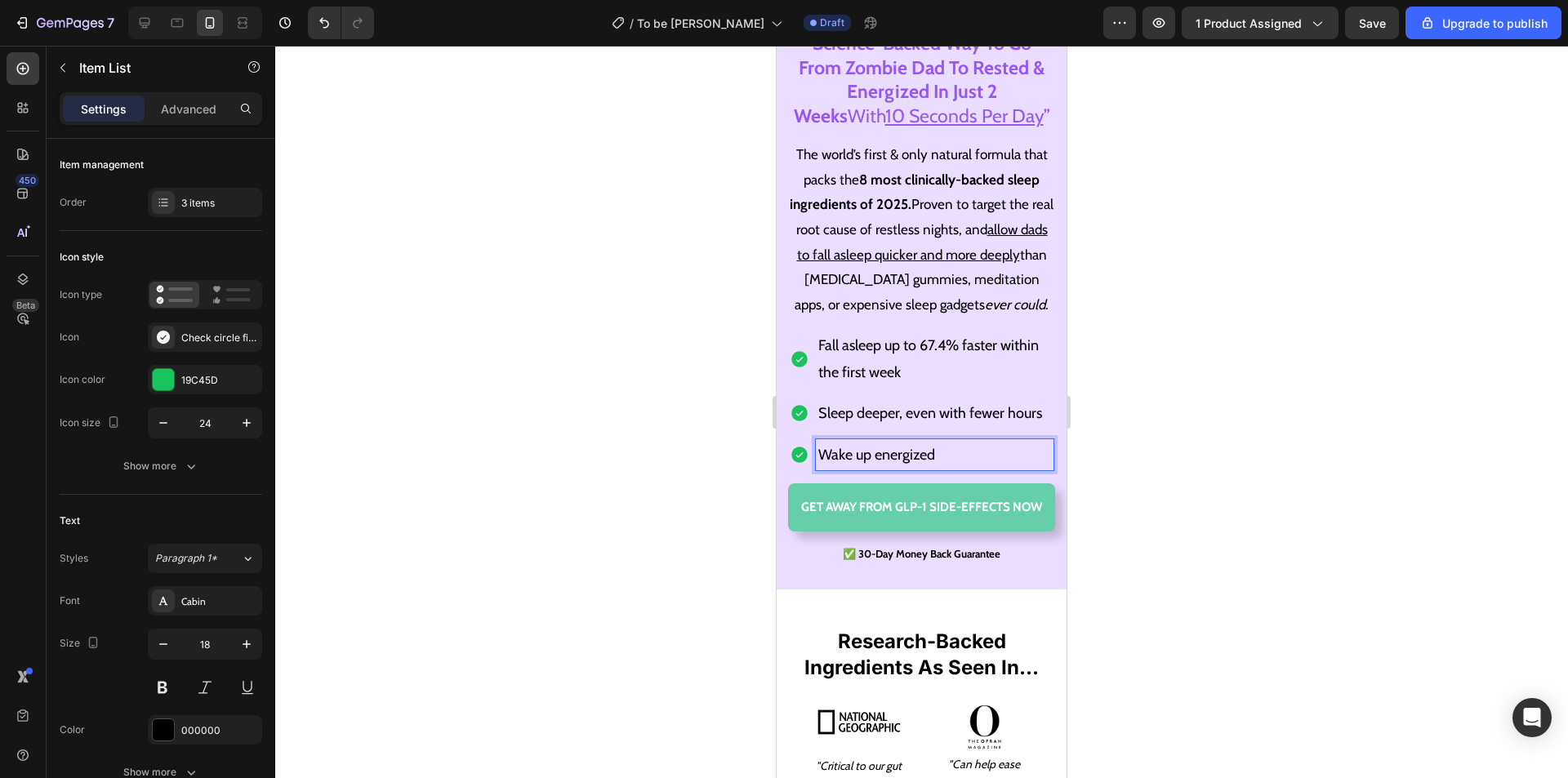
click at [965, 468] on p "Wake up energized" at bounding box center [934, 455] width 233 height 26
drag, startPoint x: 948, startPoint y: 481, endPoint x: 944, endPoint y: 464, distance: 17.5
click at [948, 468] on p "Wake up energized" at bounding box center [934, 455] width 233 height 26
click at [920, 421] on p "Sleep deeper, even with fewer hours" at bounding box center [934, 413] width 233 height 26
click at [974, 468] on p "Wake up energized" at bounding box center [934, 455] width 233 height 26
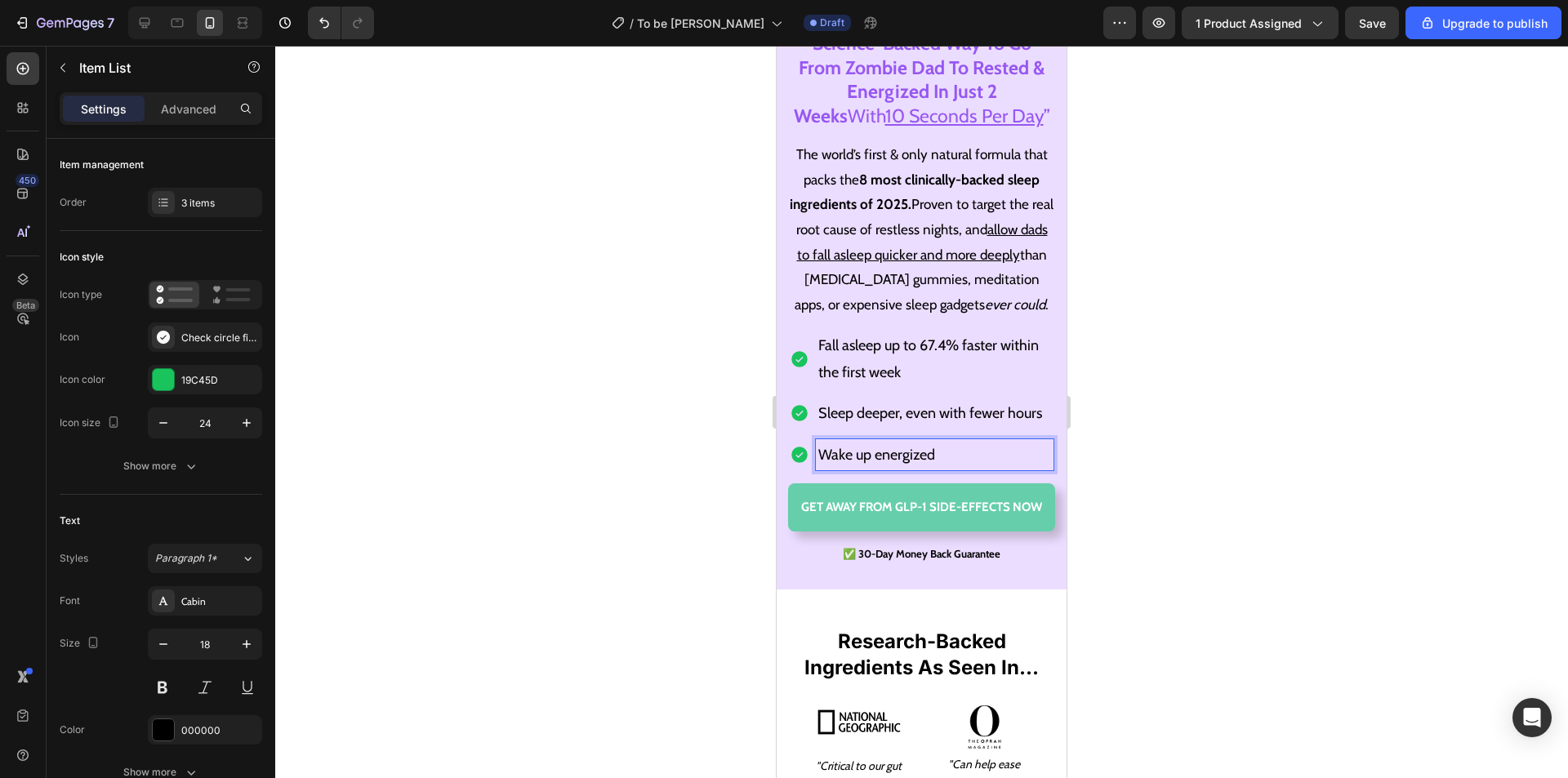
drag, startPoint x: 945, startPoint y: 437, endPoint x: 937, endPoint y: 433, distance: 8.9
click at [944, 427] on p "Sleep deeper, even with fewer hours" at bounding box center [934, 413] width 233 height 26
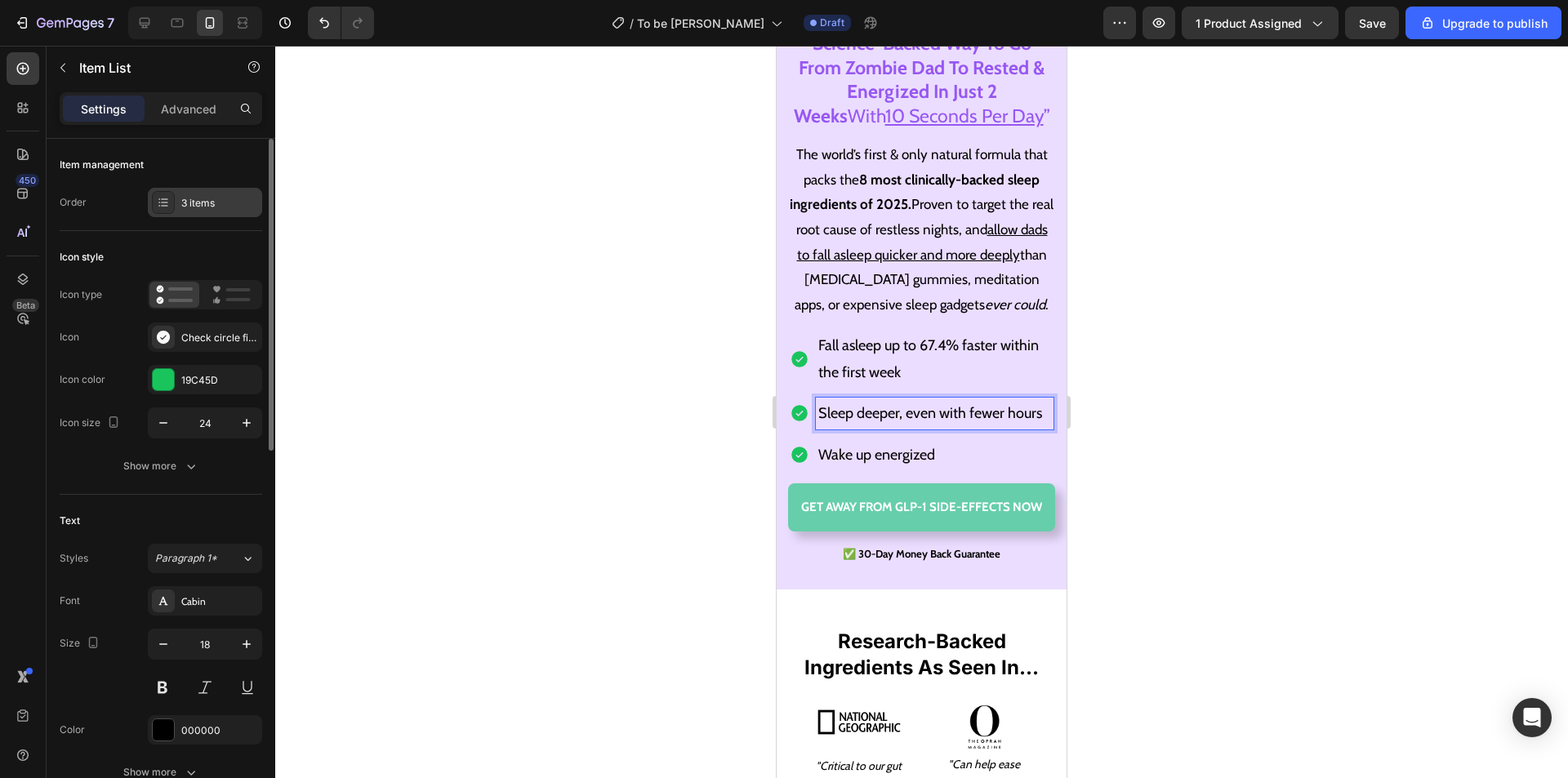
click at [206, 201] on div "3 items" at bounding box center [219, 203] width 76 height 15
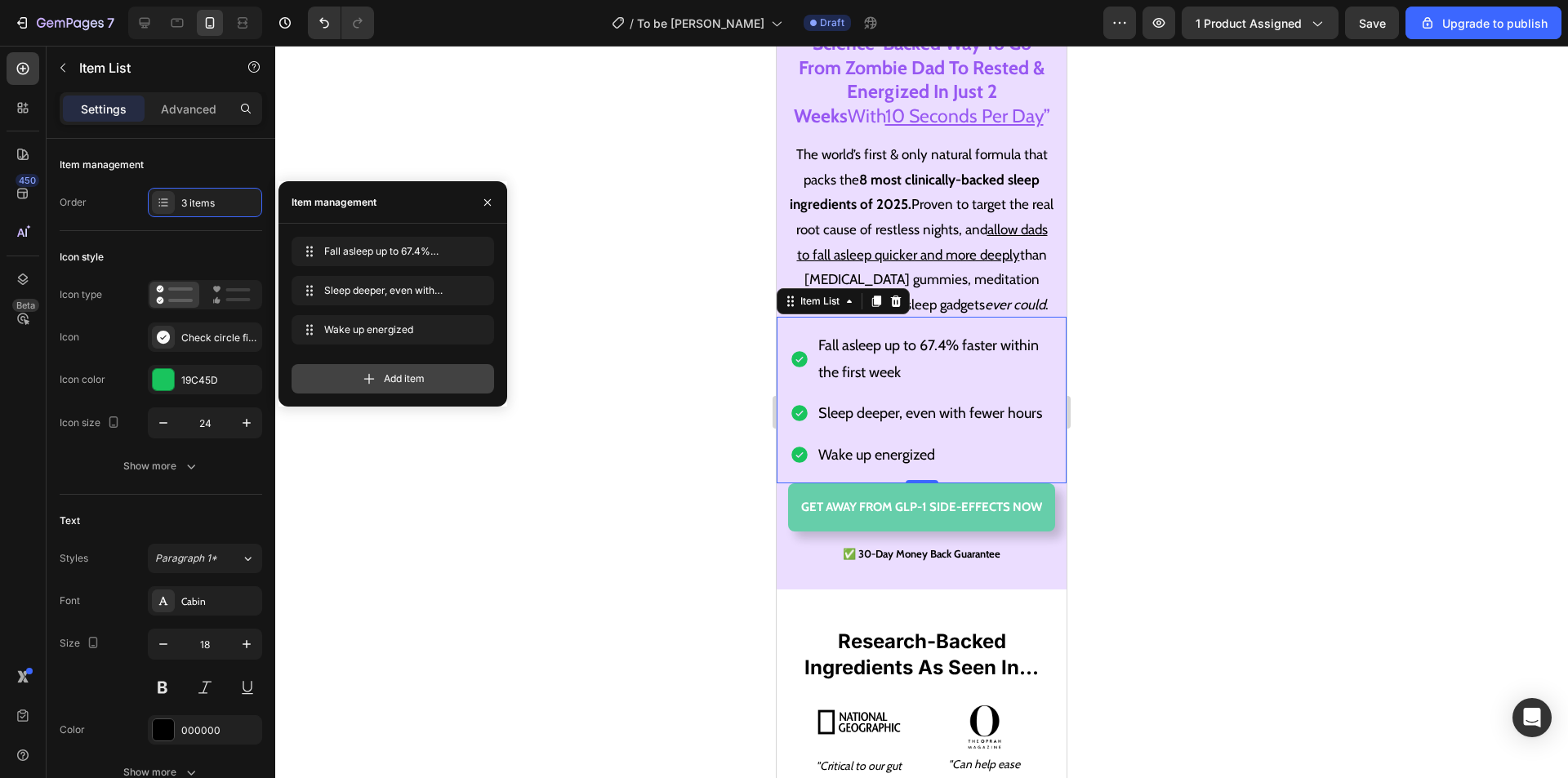
click at [383, 374] on span "Add item" at bounding box center [404, 379] width 41 height 15
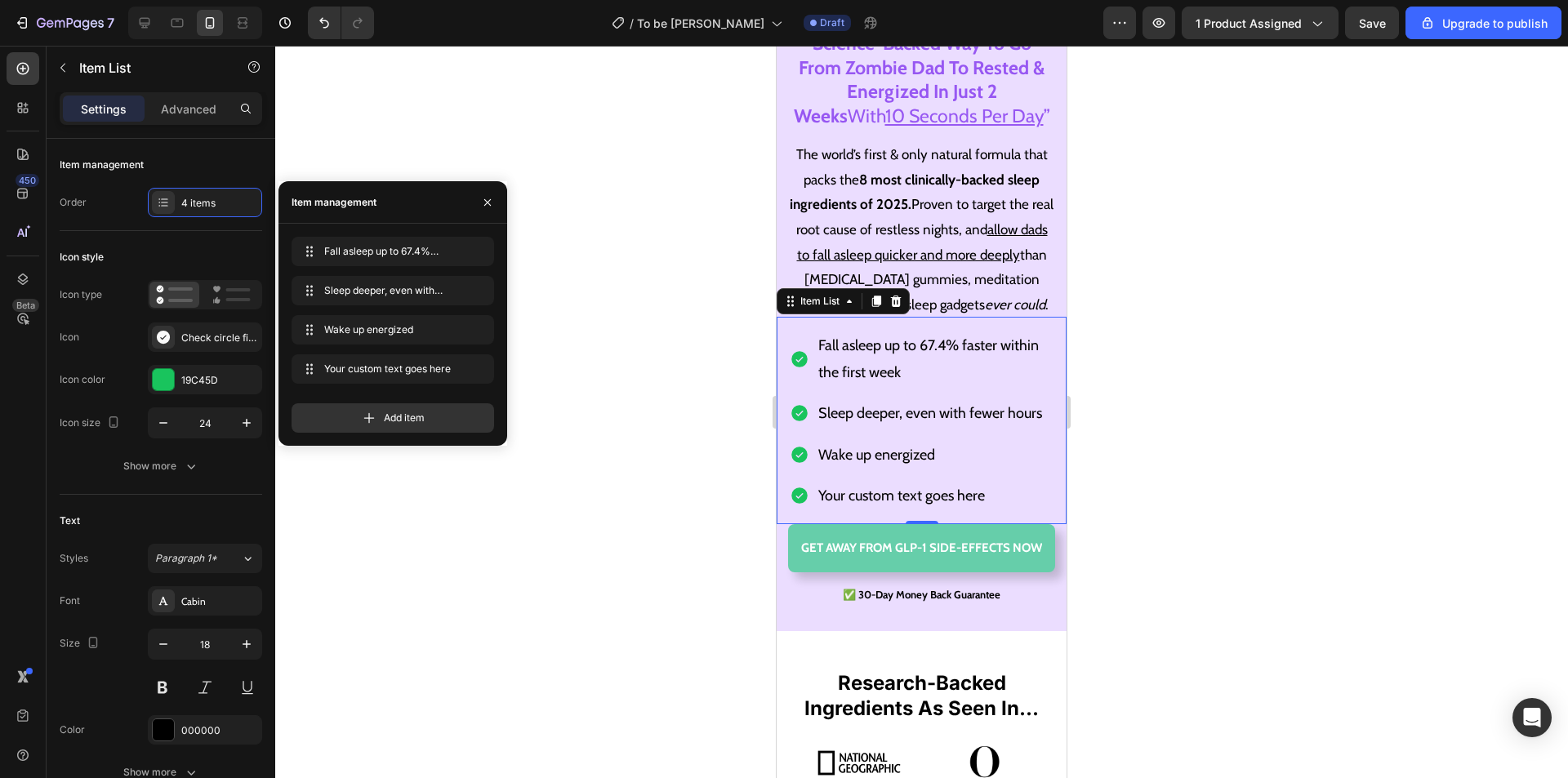
click at [898, 511] on div "Your custom text goes here" at bounding box center [934, 496] width 238 height 31
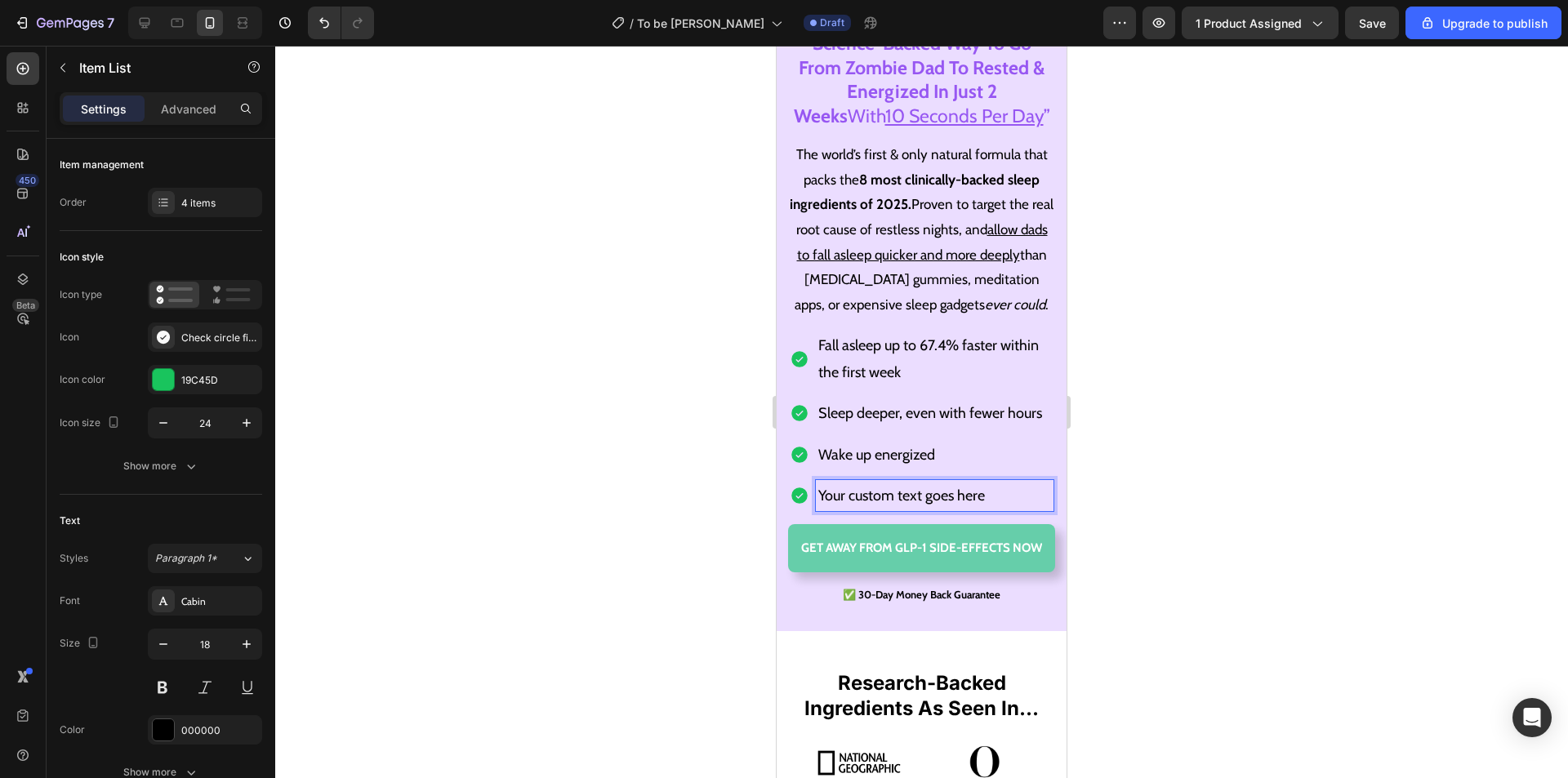
click at [1007, 509] on p "Your custom text goes here" at bounding box center [934, 495] width 233 height 26
drag, startPoint x: 1012, startPoint y: 532, endPoint x: 817, endPoint y: 531, distance: 195.0
click at [810, 511] on div "Your custom text goes here" at bounding box center [921, 496] width 264 height 31
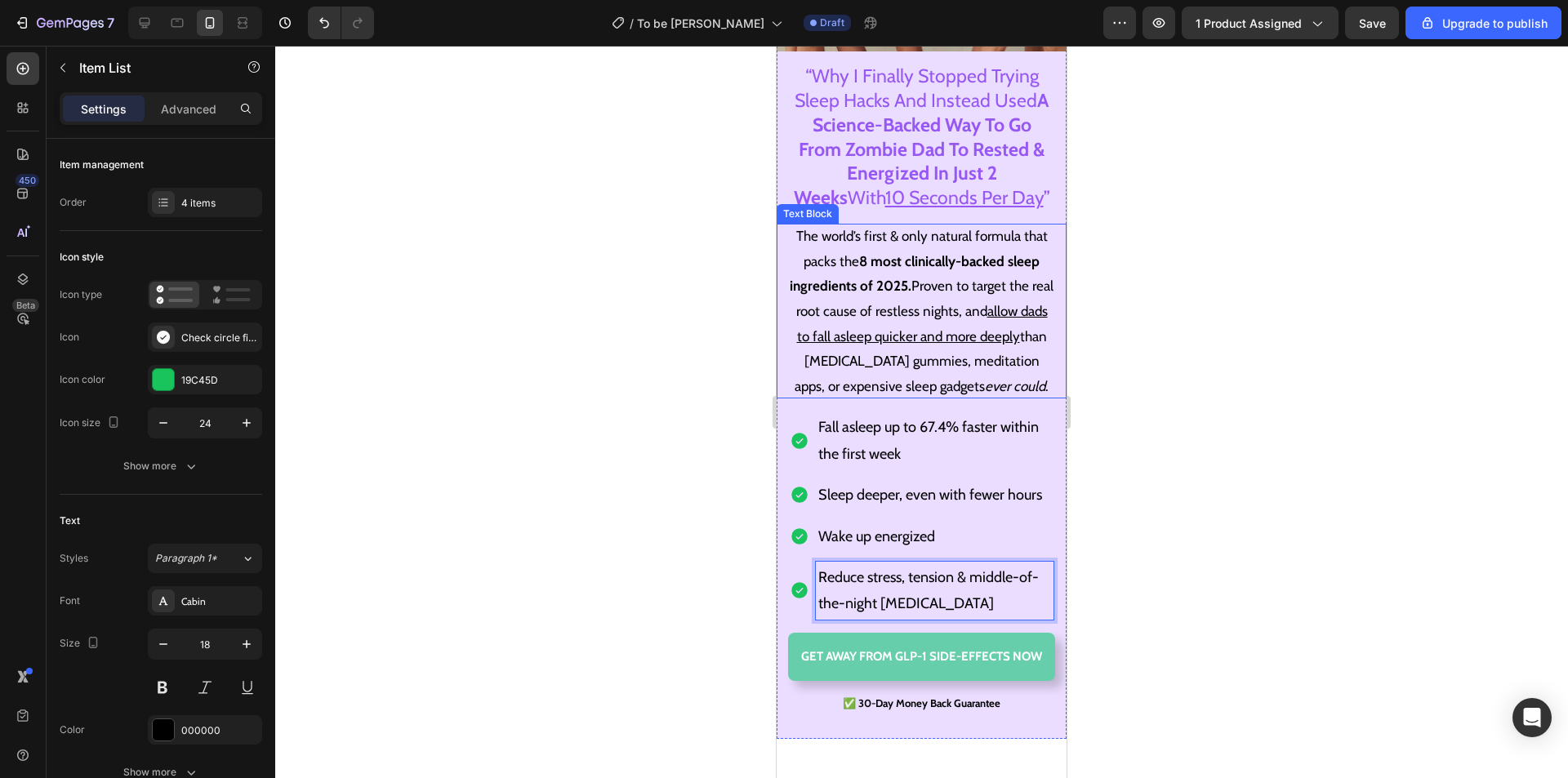
click at [932, 309] on p "The world’s first & only natural formula that packs the 8 most clinically-backe…" at bounding box center [921, 311] width 264 height 175
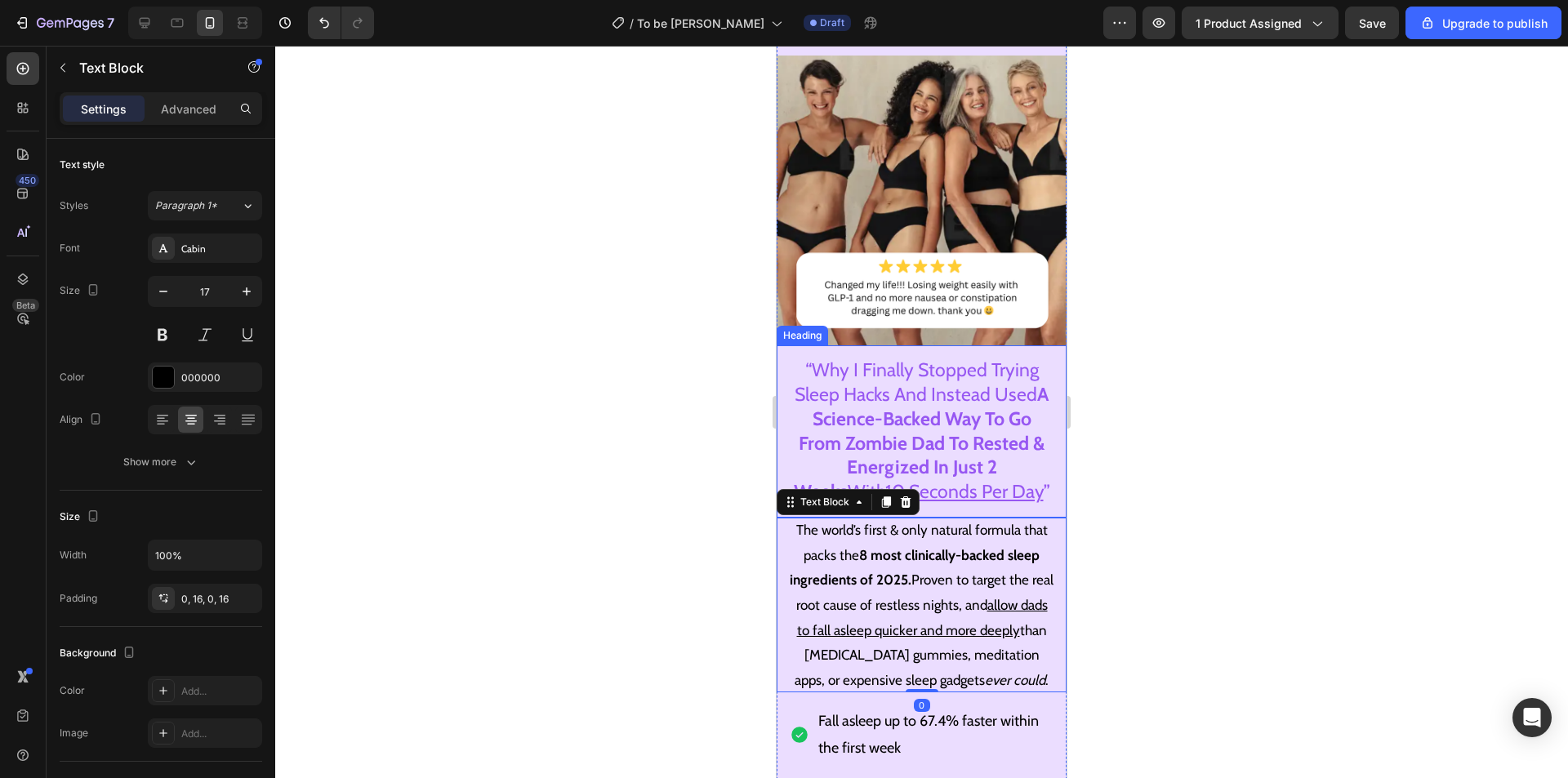
scroll to position [163, 0]
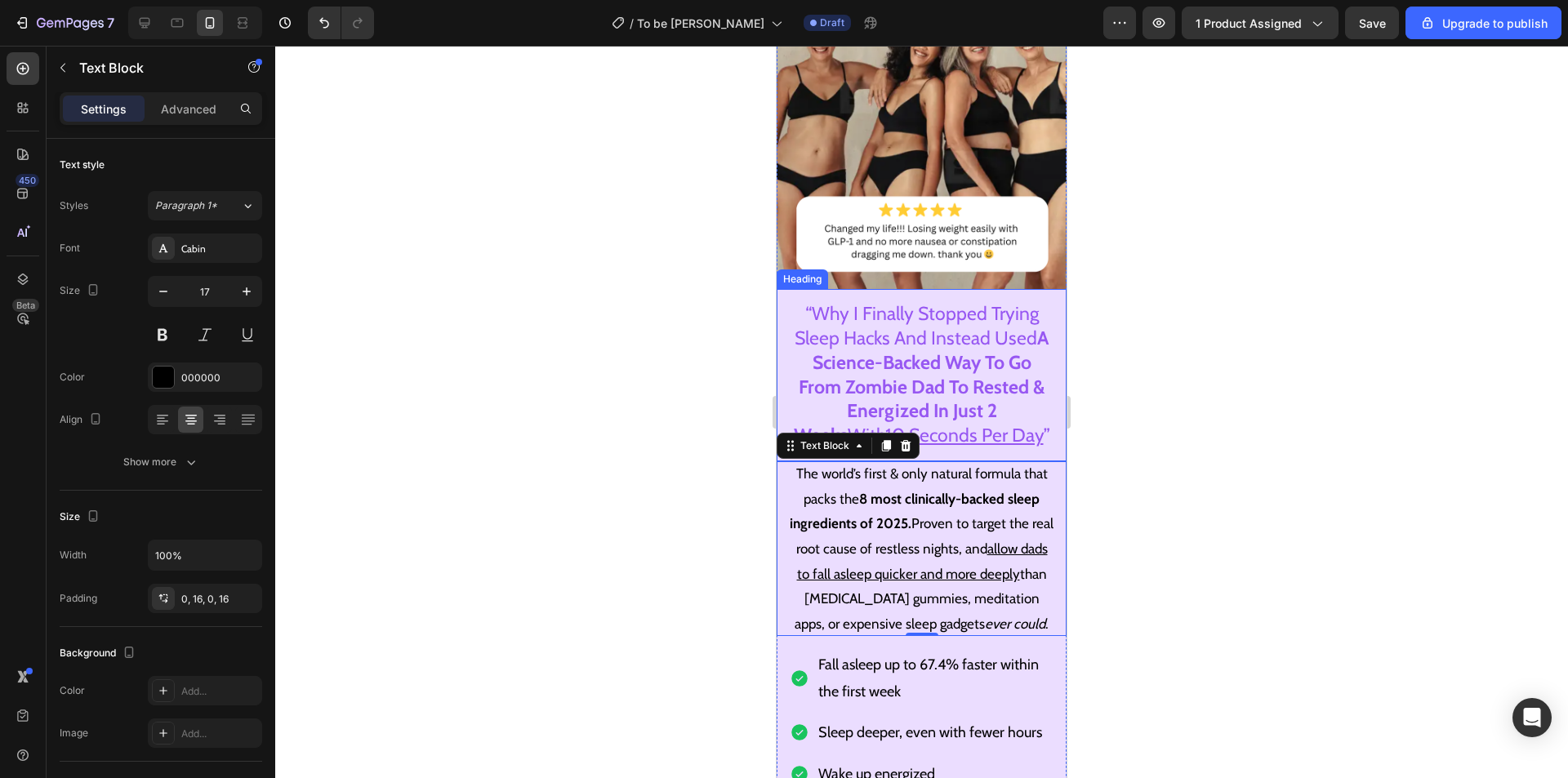
click at [980, 335] on p "“Why I Finally Stopped Trying Sleep Hacks And Instead Used A Science-Backed Way…" at bounding box center [921, 375] width 264 height 146
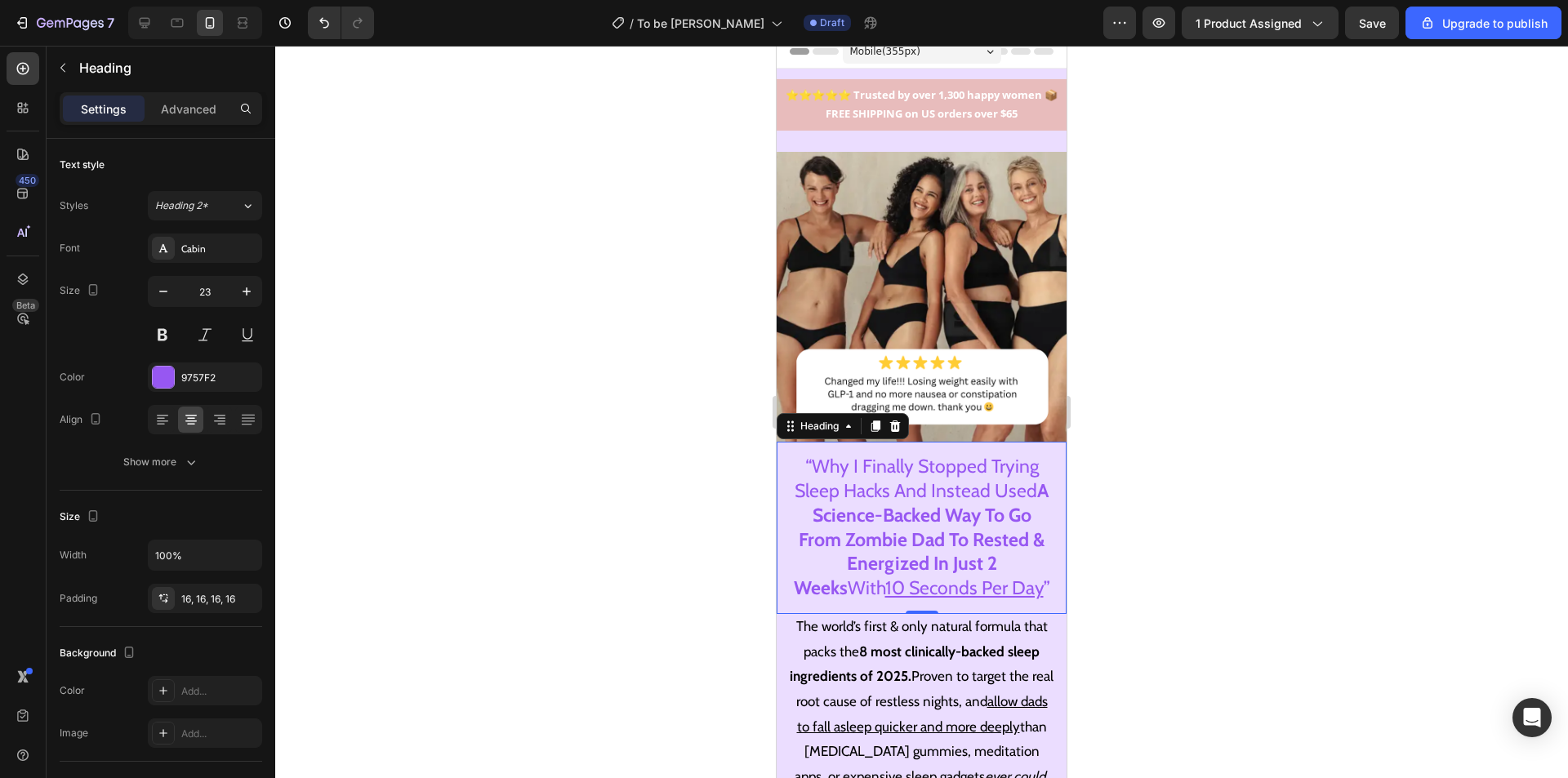
scroll to position [0, 0]
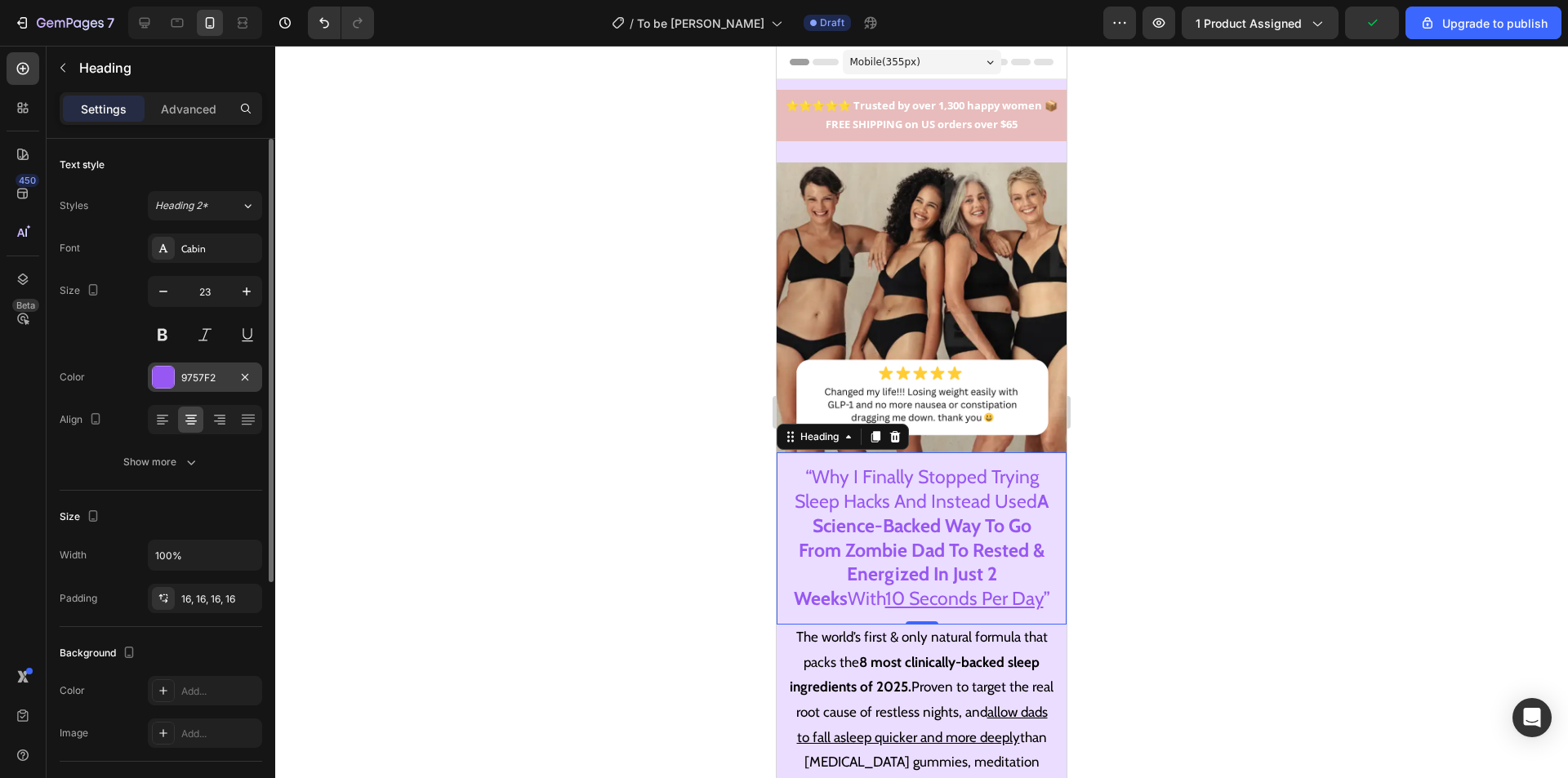
click at [165, 379] on div at bounding box center [163, 378] width 22 height 22
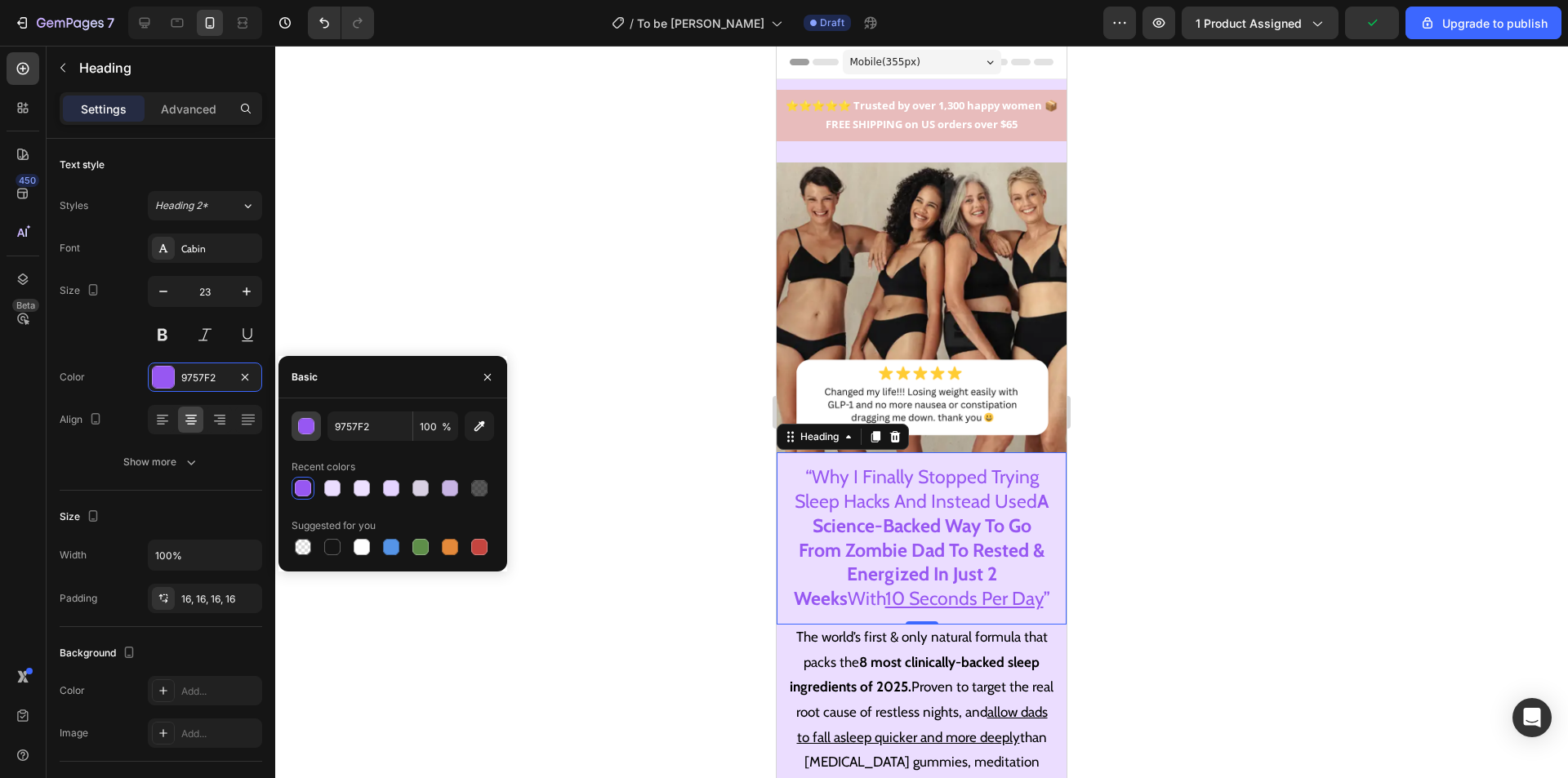
click at [311, 430] on div "button" at bounding box center [306, 427] width 17 height 17
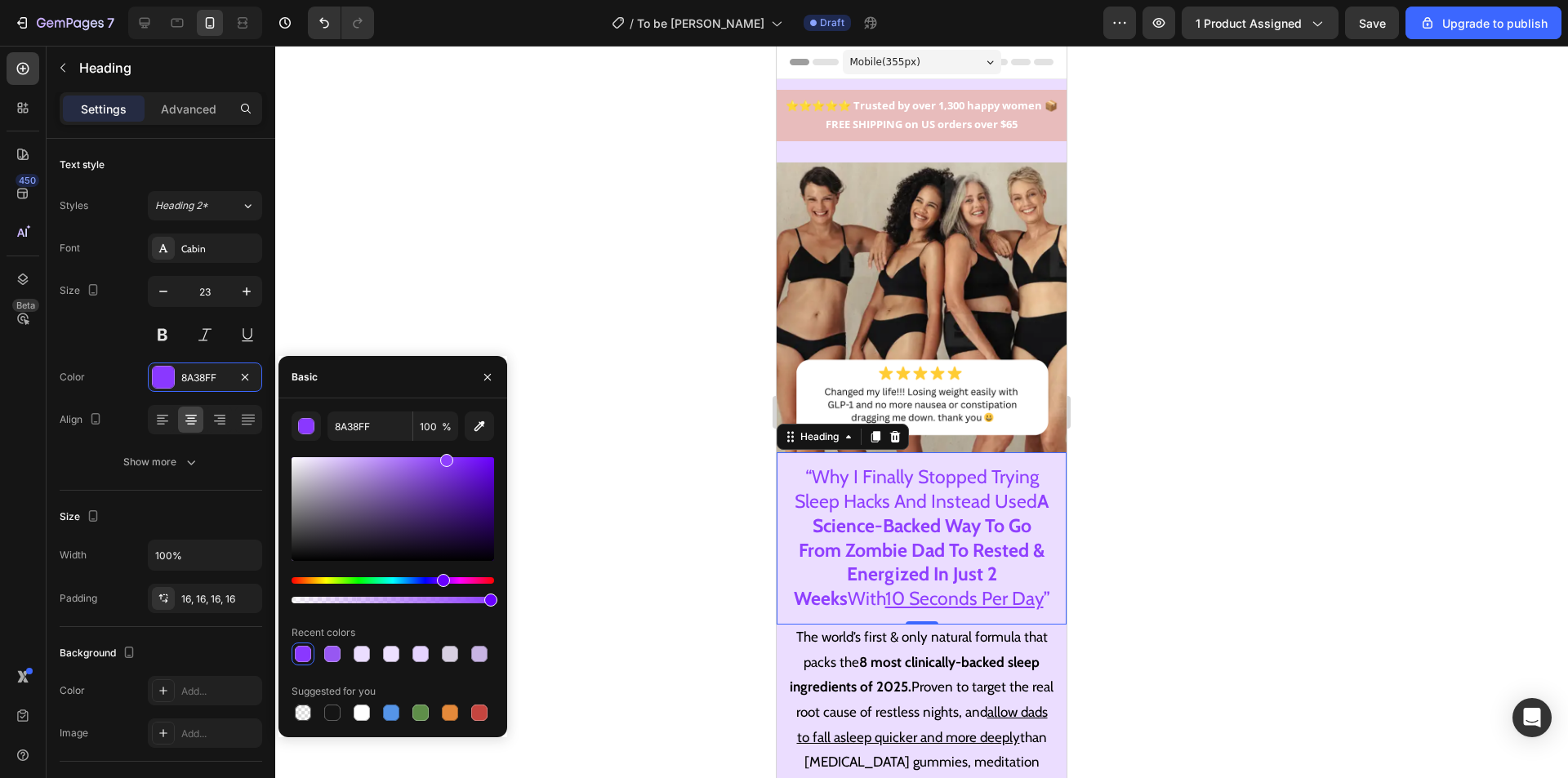
type input "8F3FFF"
drag, startPoint x: 423, startPoint y: 464, endPoint x: 443, endPoint y: 447, distance: 26.2
click at [443, 447] on div "8F3FFF 100 % Recent colors Suggested for you" at bounding box center [392, 569] width 202 height 313
click at [879, 101] on p "⭐⭐⭐⭐⭐ Trusted by over 1,300 happy women 📦 FREE SHIPPING on US orders over $65" at bounding box center [920, 114] width 277 height 38
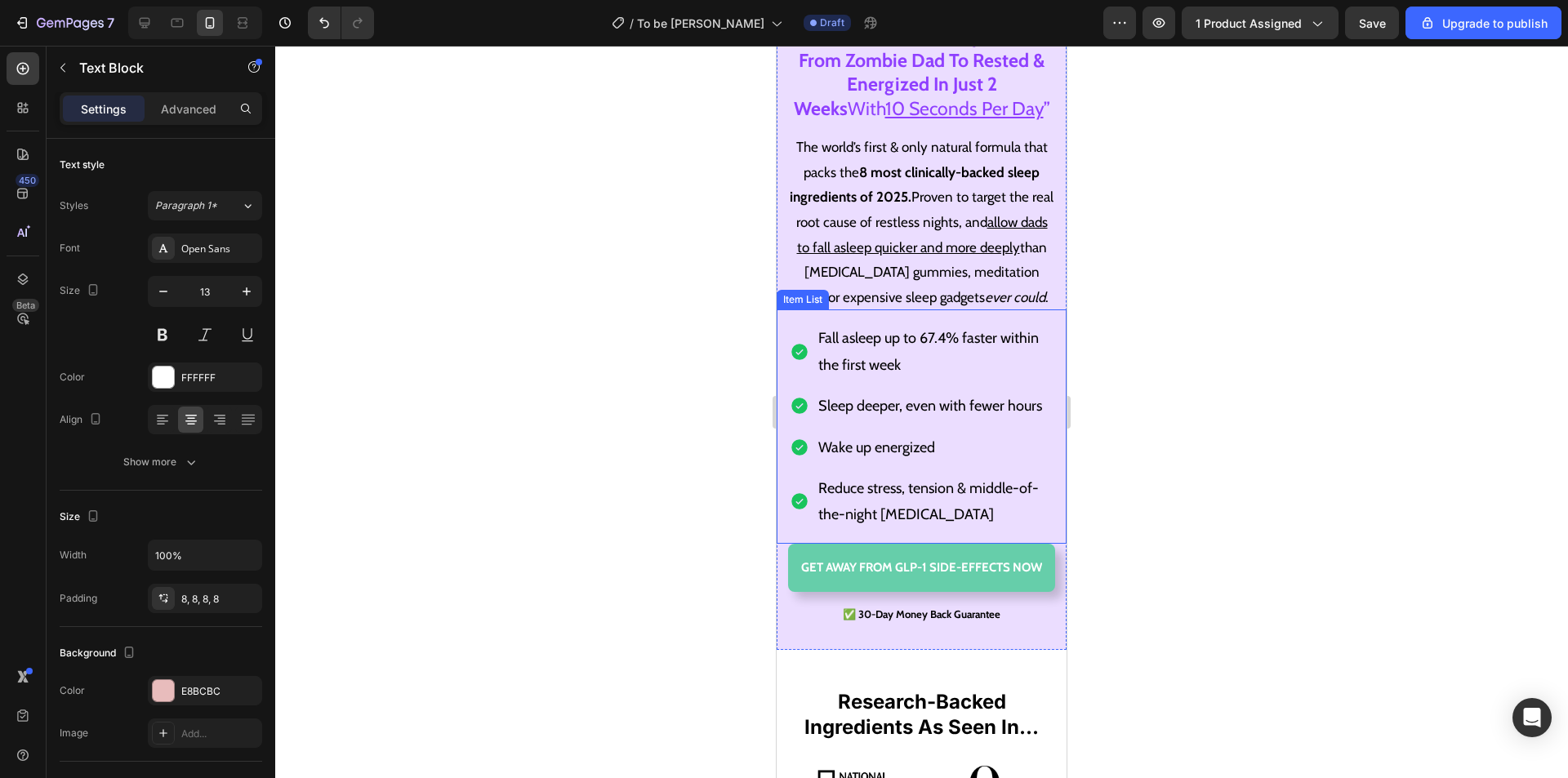
scroll to position [572, 0]
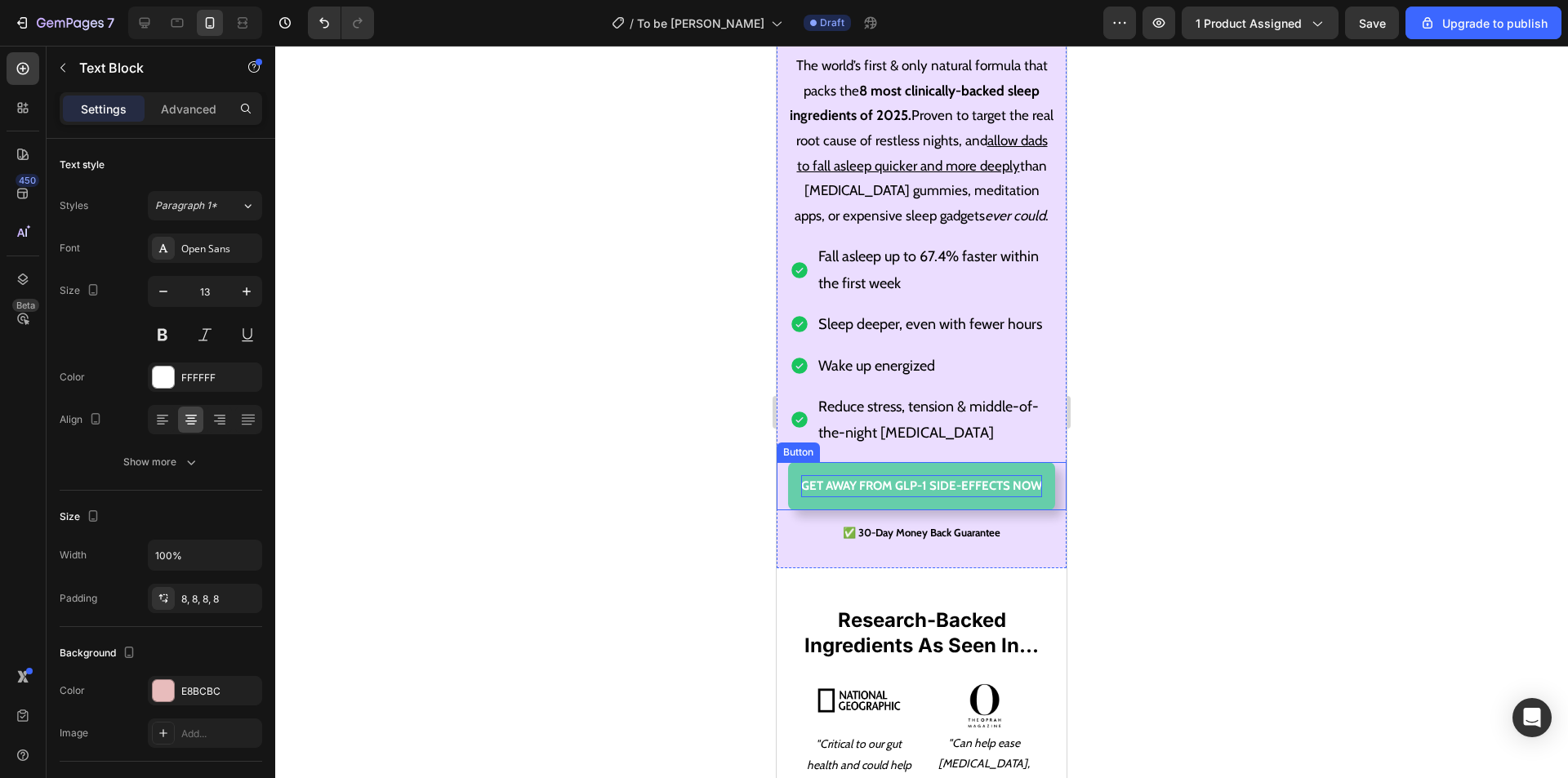
click at [961, 497] on p "GET AWAY FROM GLP-1 SIDE-EFFECTS NOW" at bounding box center [921, 486] width 241 height 23
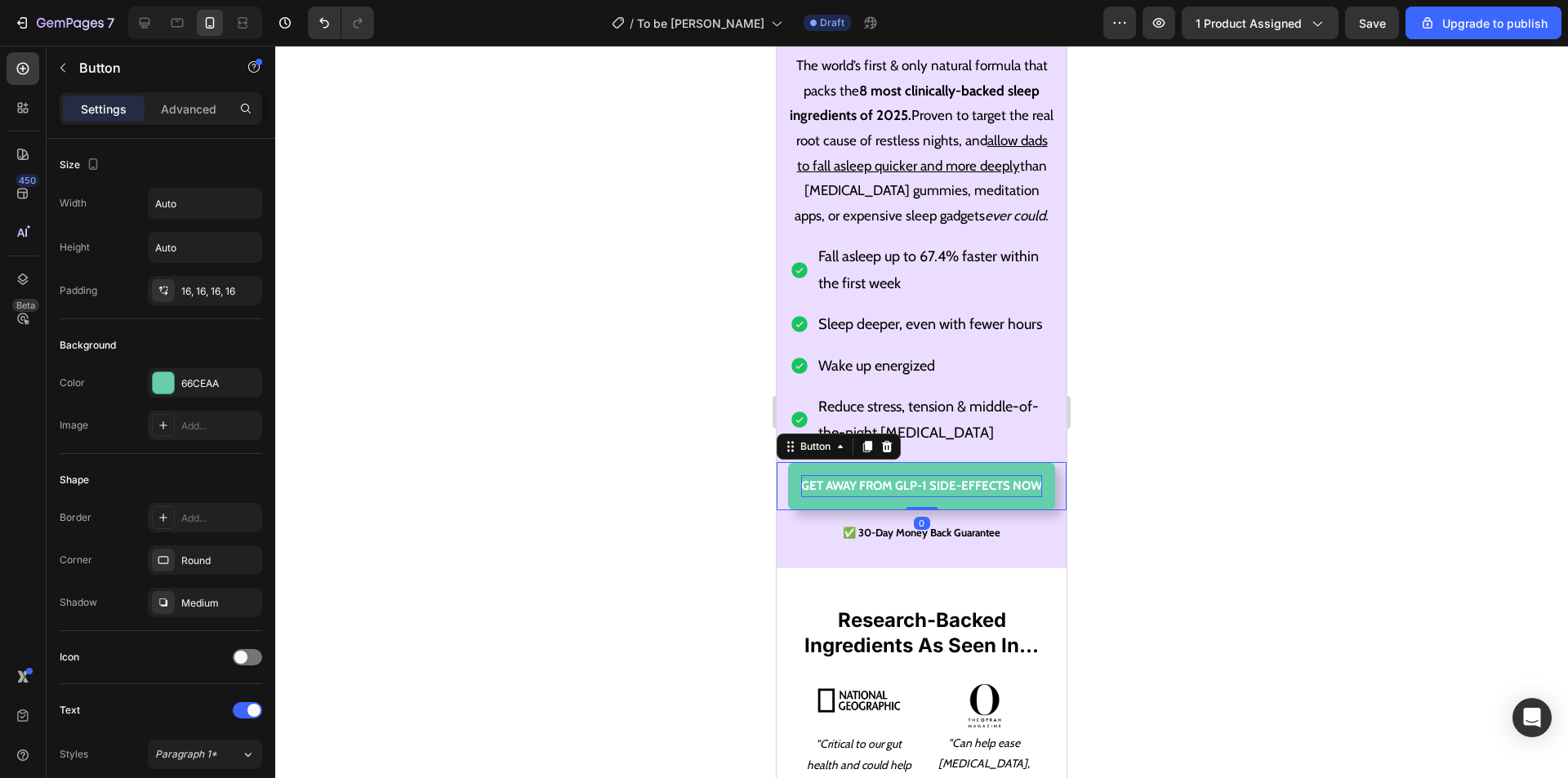
click at [1016, 497] on p "GET AWAY FROM GLP-1 SIDE-EFFECTS NOW" at bounding box center [921, 486] width 241 height 23
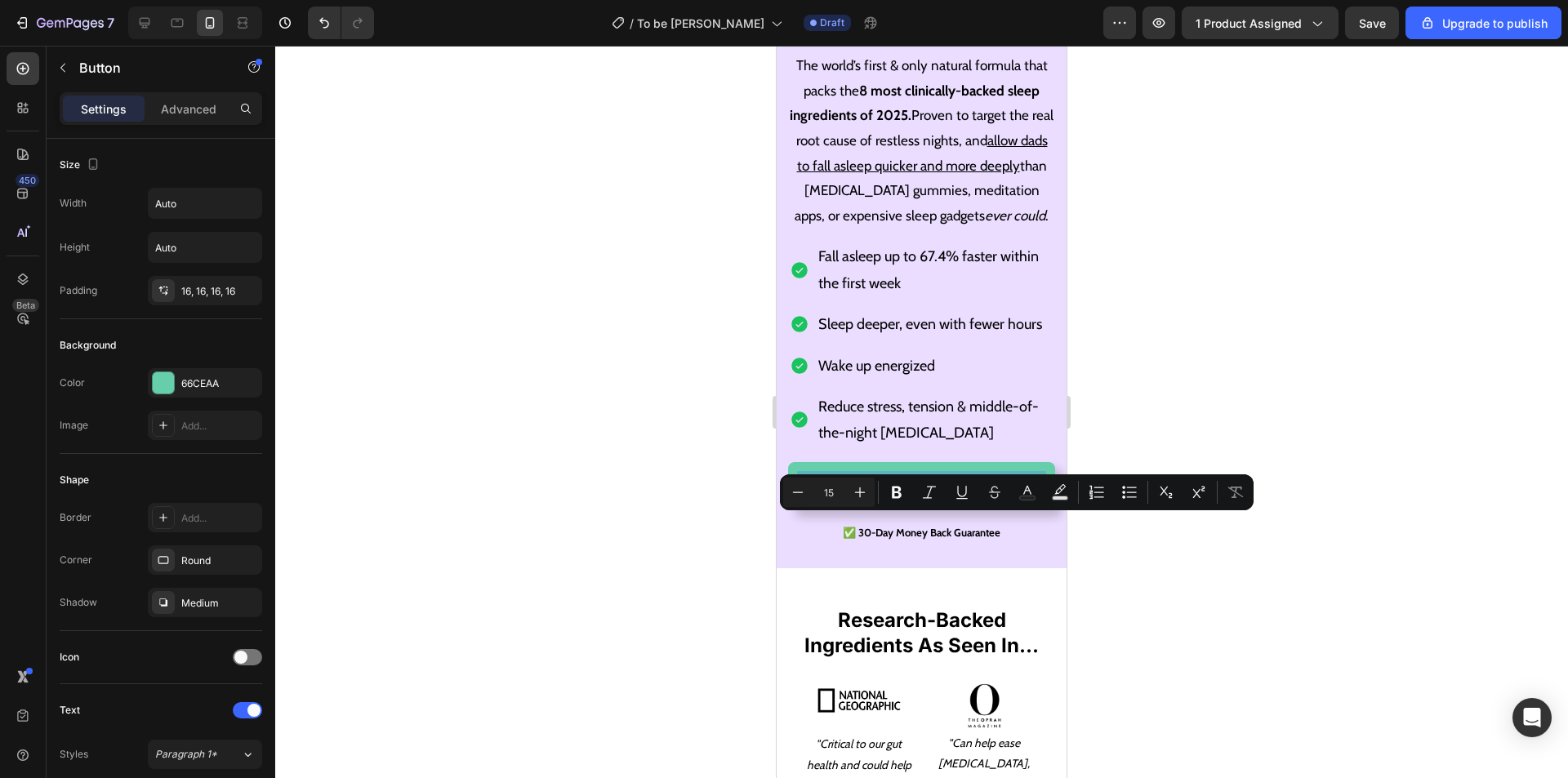
drag, startPoint x: 795, startPoint y: 523, endPoint x: 1002, endPoint y: 528, distance: 207.1
click at [1002, 497] on p "GET AWAY FROM GLP-1 SIDE-EFFECTS NOW" at bounding box center [921, 486] width 241 height 23
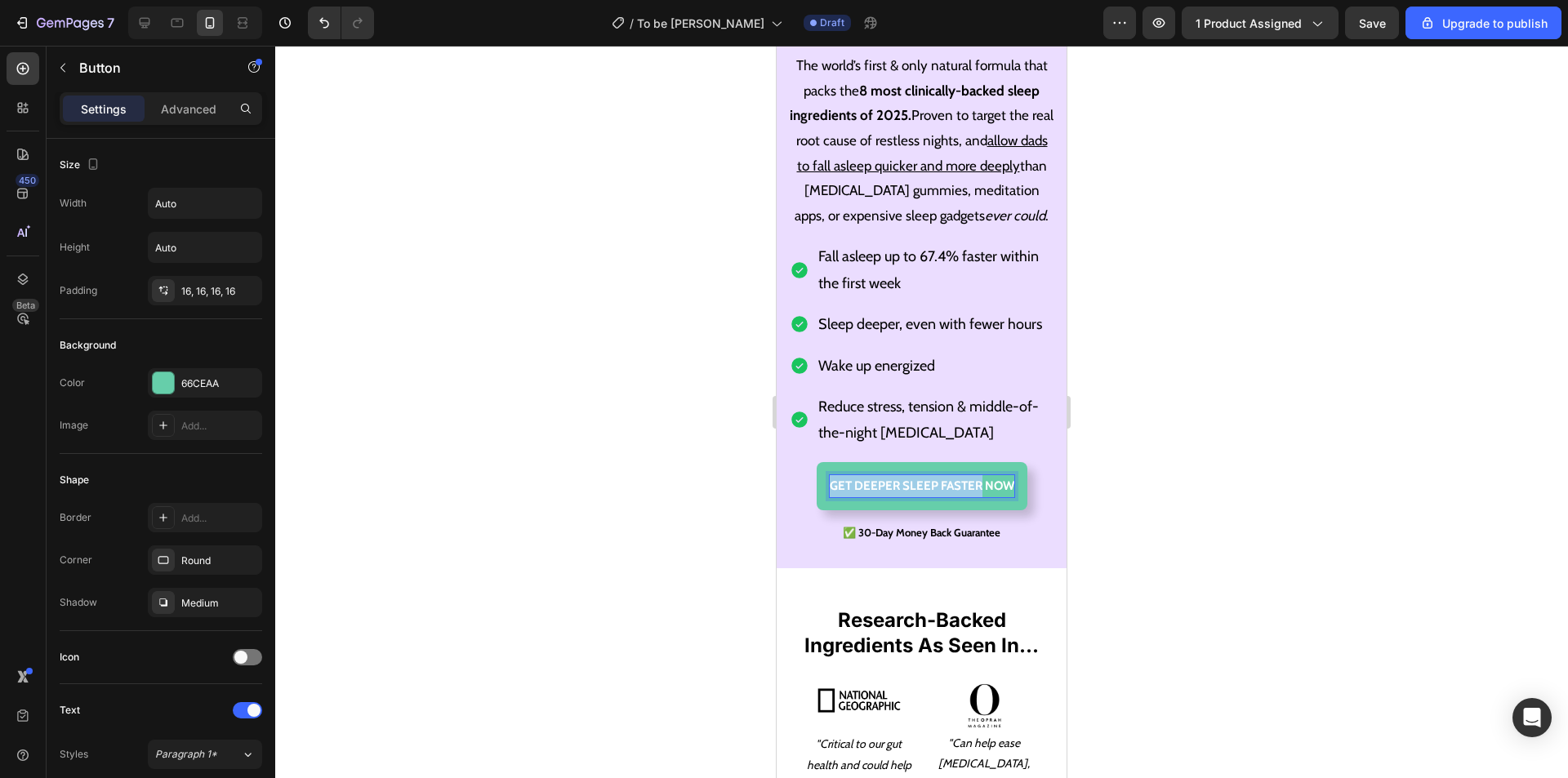
drag, startPoint x: 973, startPoint y: 527, endPoint x: 826, endPoint y: 529, distance: 147.0
click at [829, 497] on p "Get DEEPER SLEEP FASTER NOW" at bounding box center [921, 486] width 185 height 23
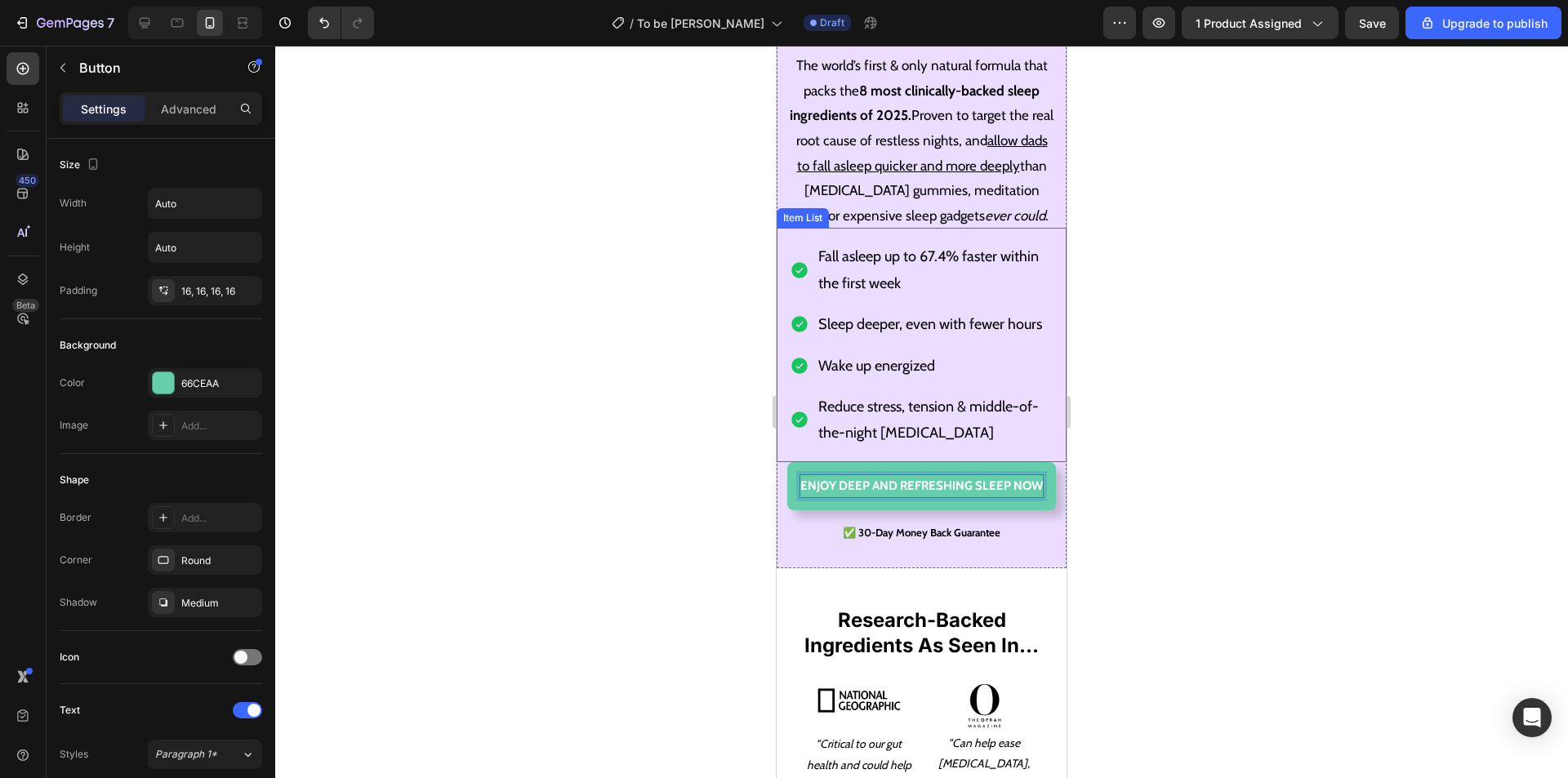
click at [997, 439] on p "Reduce stress, tension & middle-of-the-night racing thoughts" at bounding box center [934, 420] width 233 height 53
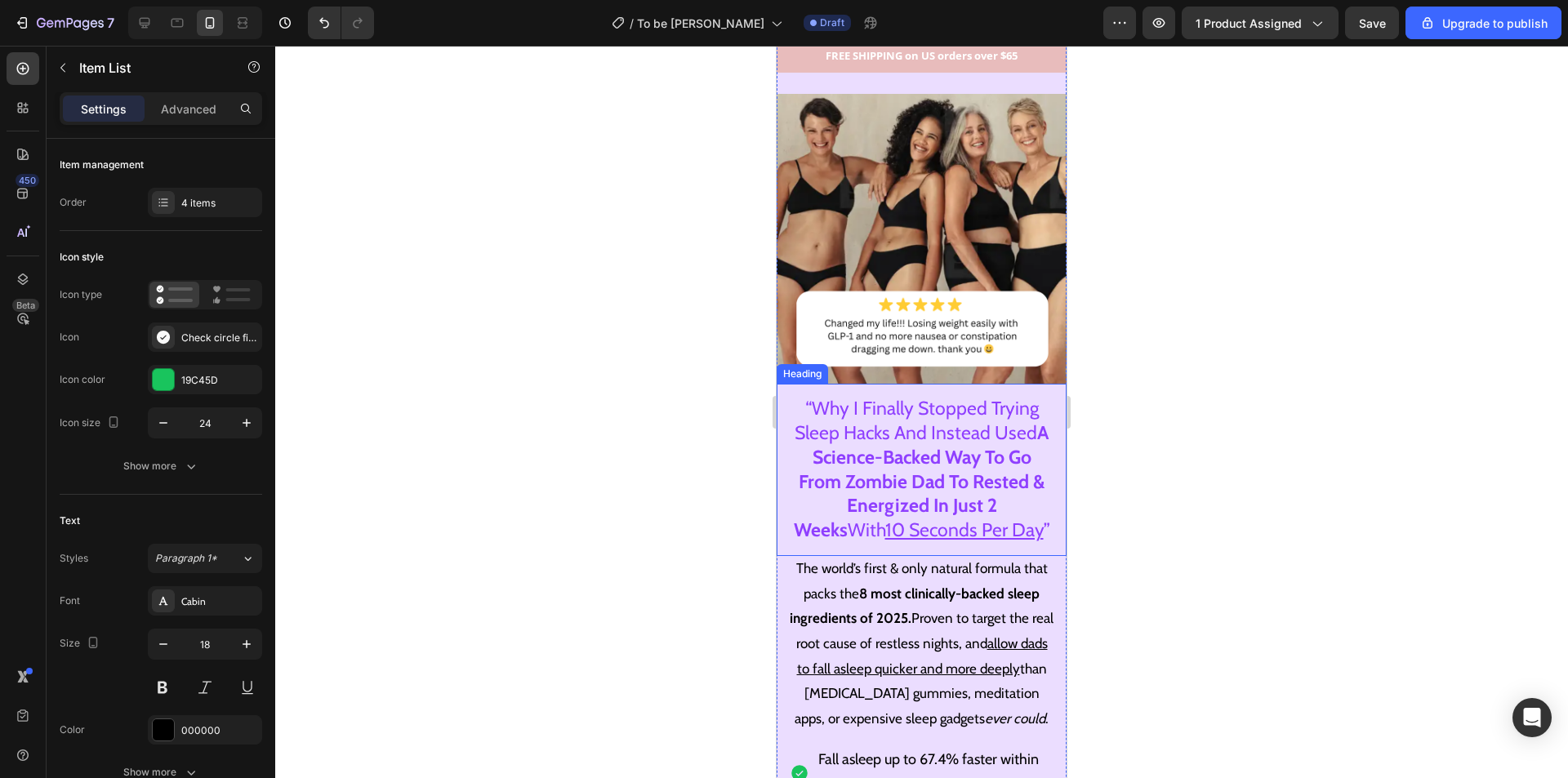
scroll to position [0, 0]
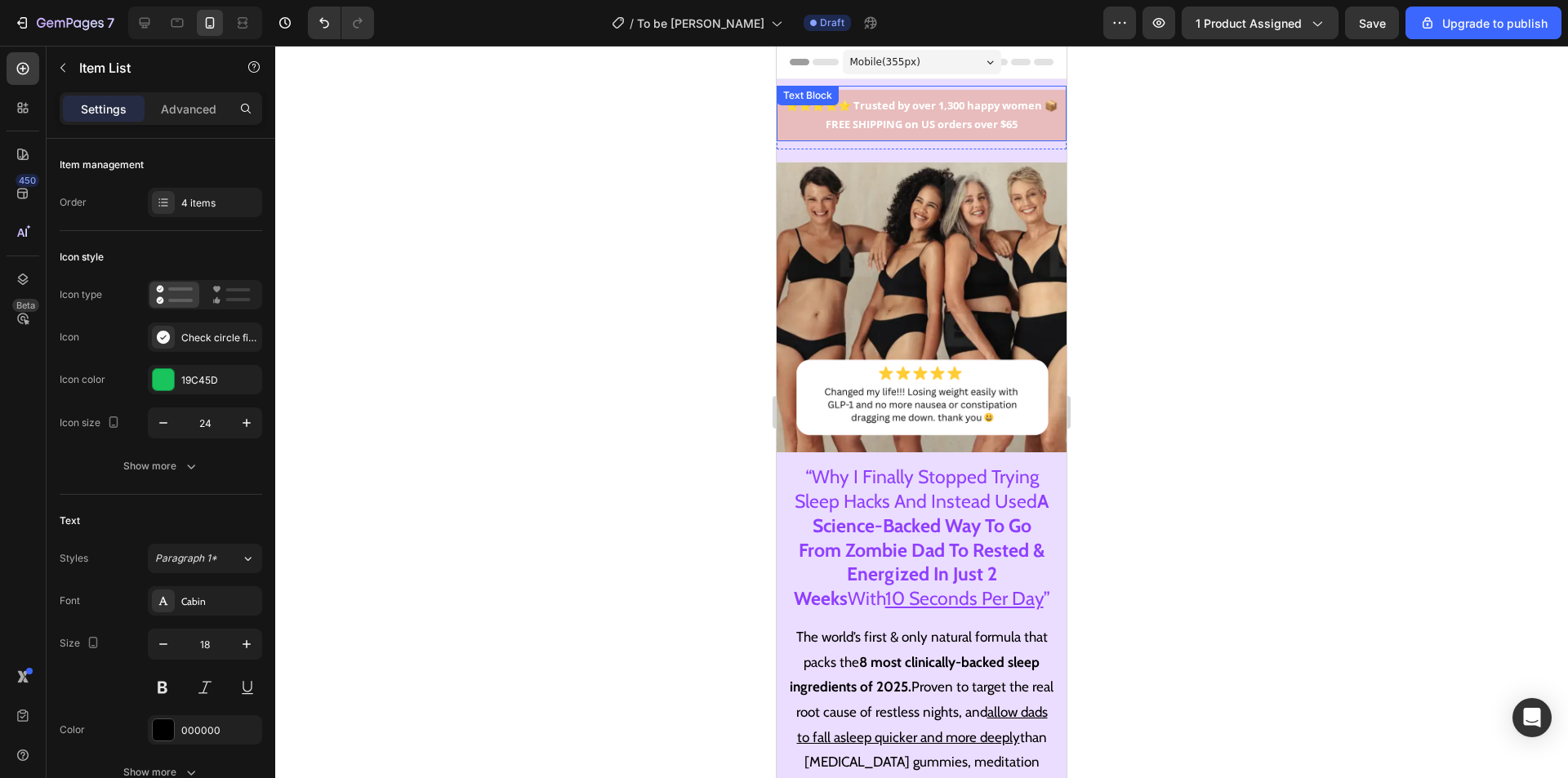
click at [951, 115] on p "⭐⭐⭐⭐⭐ Trusted by over 1,300 happy women 📦 FREE SHIPPING on US orders over $65" at bounding box center [920, 114] width 277 height 38
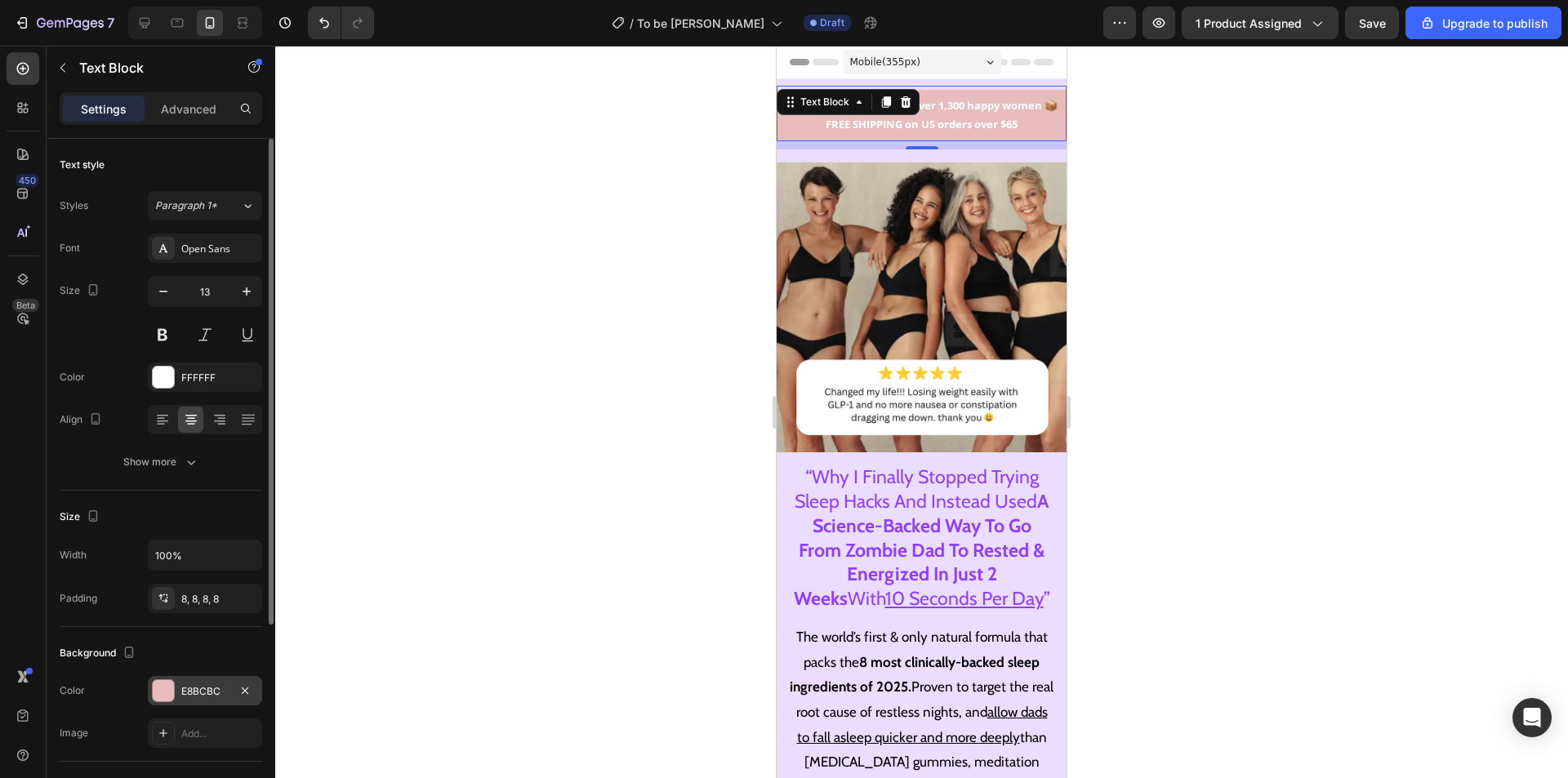
click at [163, 694] on div at bounding box center [163, 691] width 22 height 22
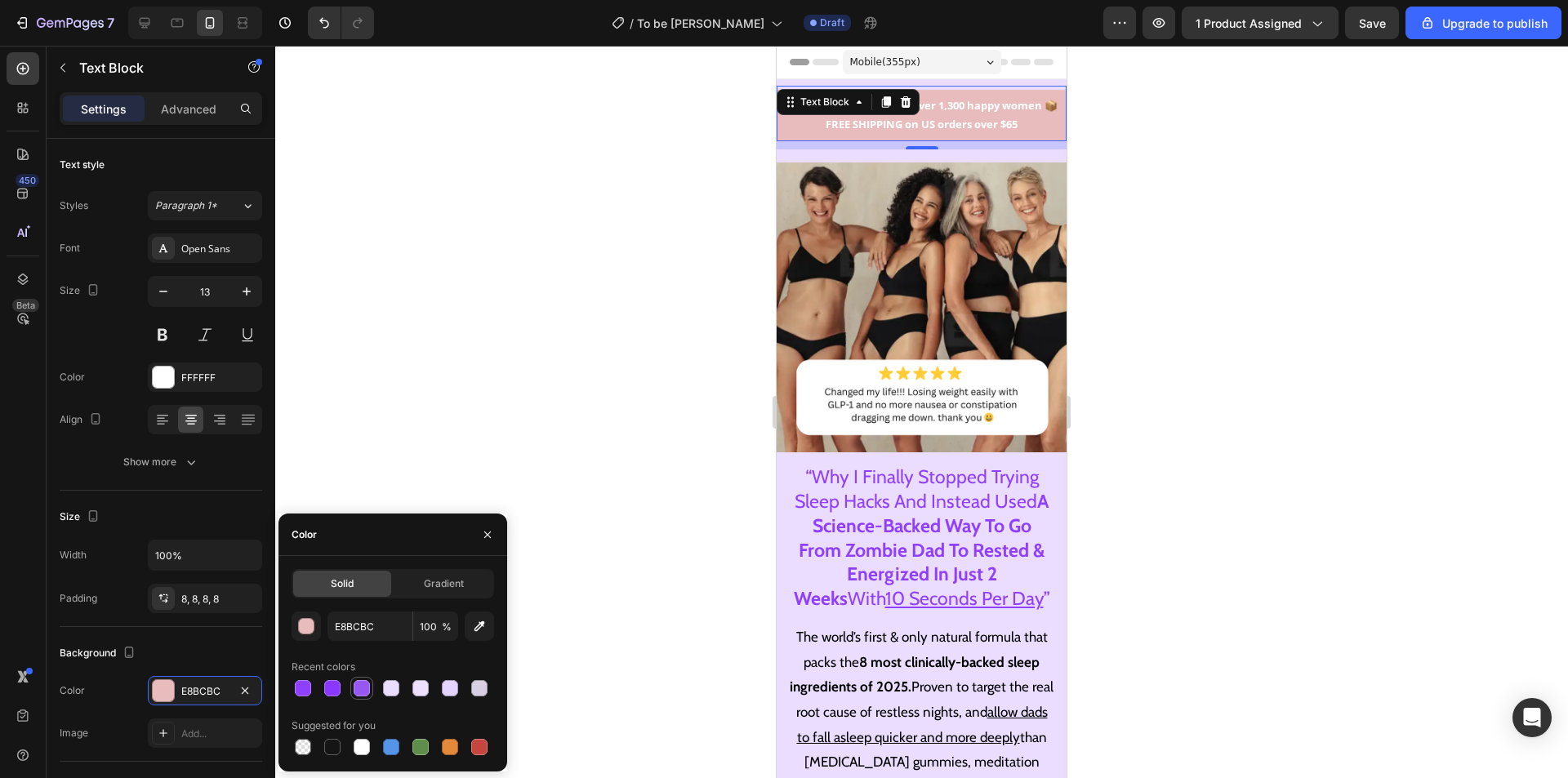
click at [361, 689] on div at bounding box center [361, 688] width 17 height 17
click at [334, 689] on div at bounding box center [332, 688] width 17 height 17
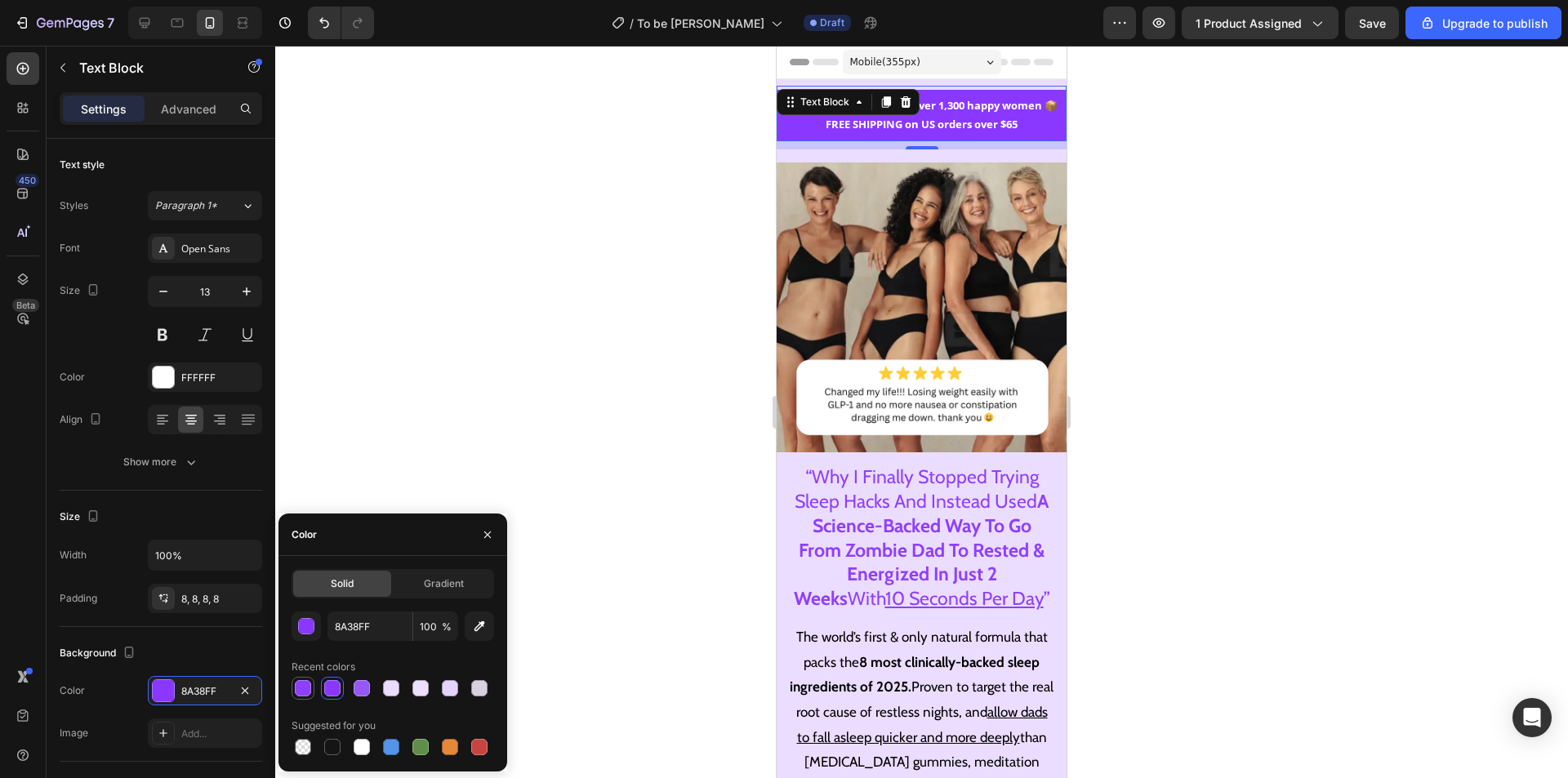
click at [309, 691] on div at bounding box center [302, 688] width 17 height 17
click at [293, 688] on div at bounding box center [303, 689] width 20 height 20
click at [362, 692] on div at bounding box center [361, 688] width 17 height 17
type input "9757F2"
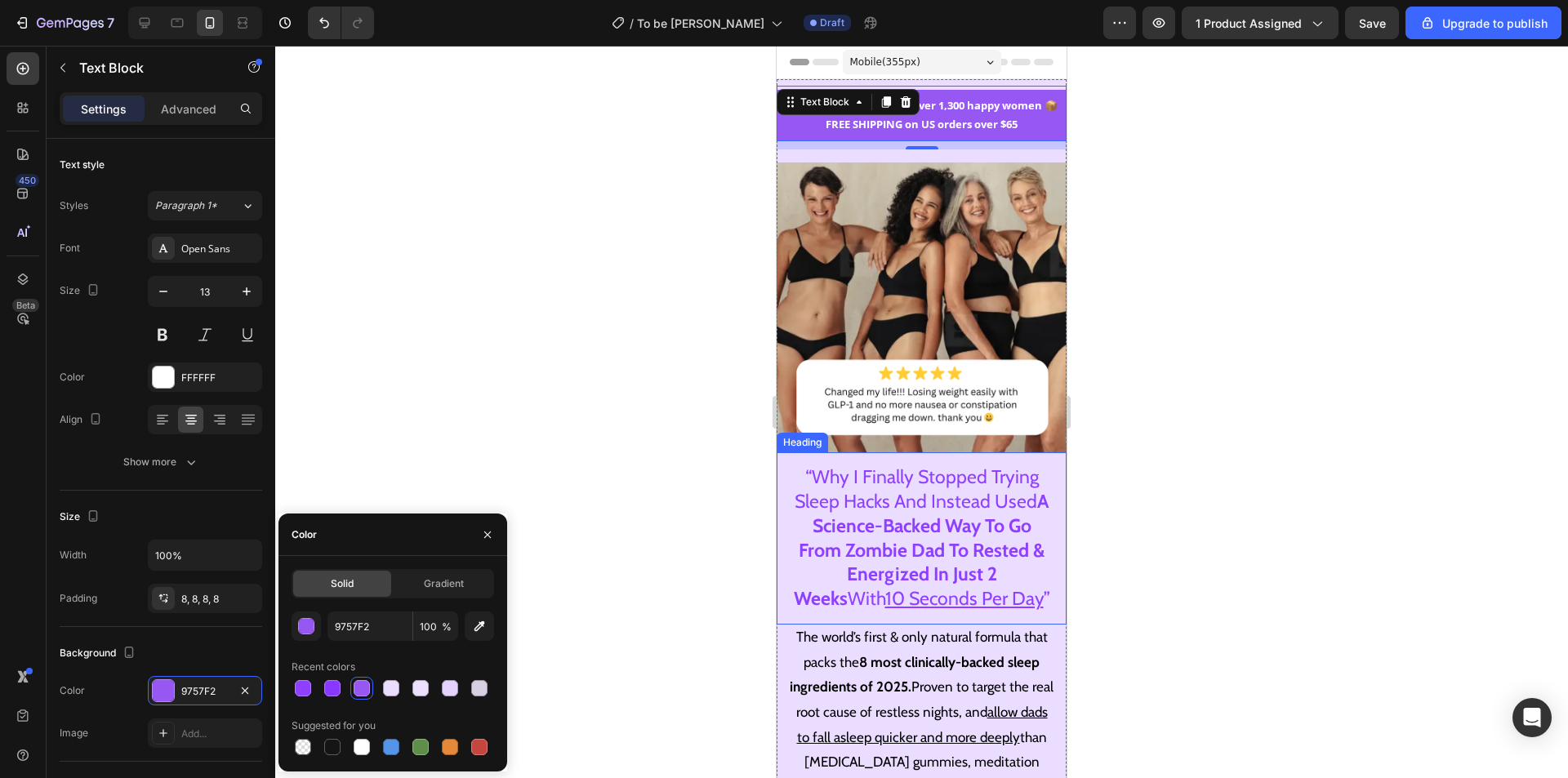
click at [906, 536] on strong "A Science-Backed Way To Go From Zombie Dad To Rested & Energized In Just 2 Weeks" at bounding box center [920, 551] width 255 height 121
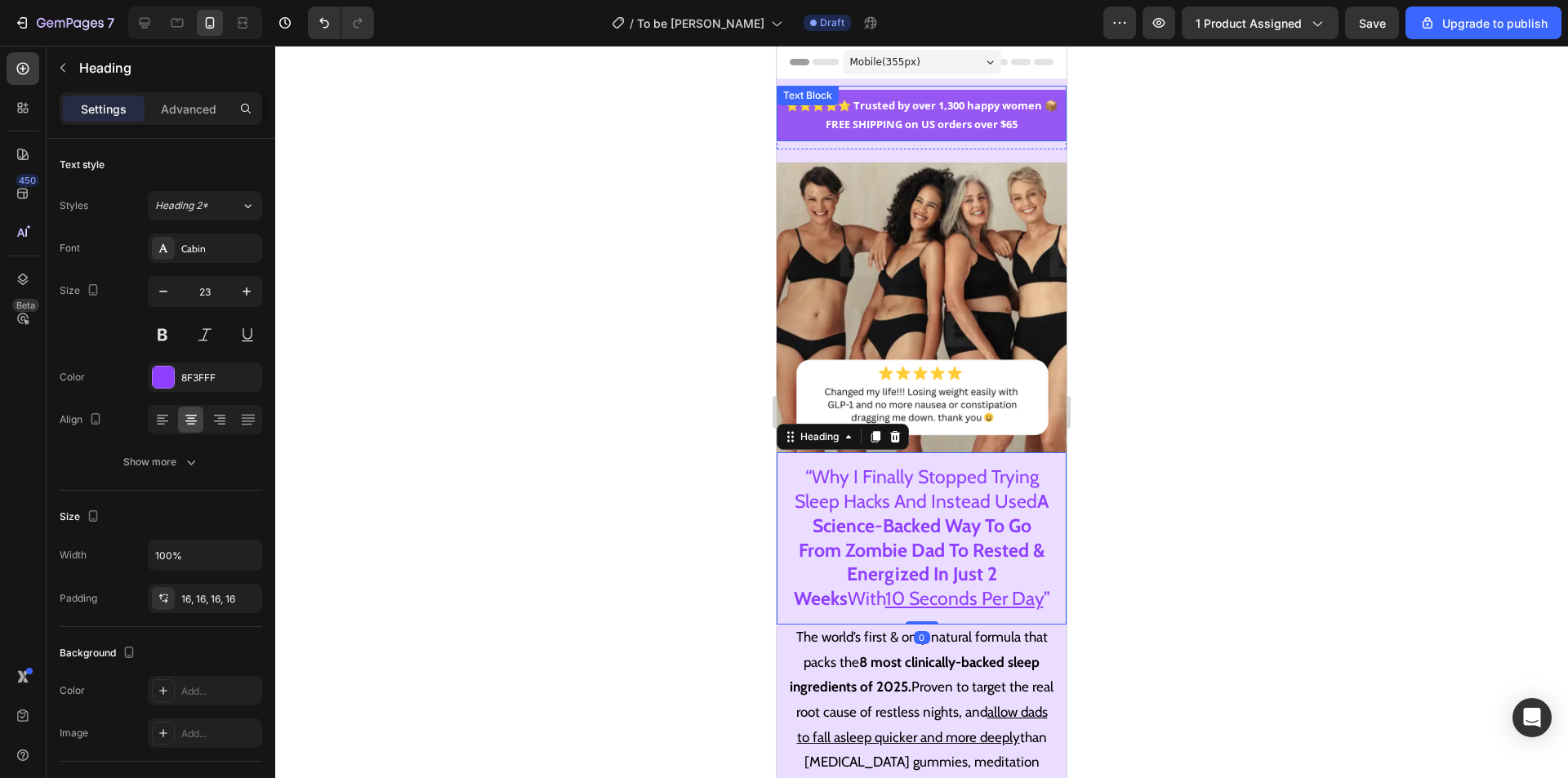
click at [938, 114] on p "⭐⭐⭐⭐⭐ Trusted by over 1,300 happy women 📦 FREE SHIPPING on US orders over $65" at bounding box center [920, 114] width 277 height 38
click at [872, 119] on p "⭐⭐⭐⭐⭐ Trusted by over 1,300 happy women 📦 FREE SHIPPING on US orders over $65" at bounding box center [920, 114] width 277 height 38
drag, startPoint x: 827, startPoint y: 121, endPoint x: 784, endPoint y: 122, distance: 43.0
click at [784, 122] on p "⭐⭐⭐⭐⭐ Trusted by over 1,300 happy women 📦 FREE SHIPPING on US orders over $65" at bounding box center [920, 114] width 277 height 38
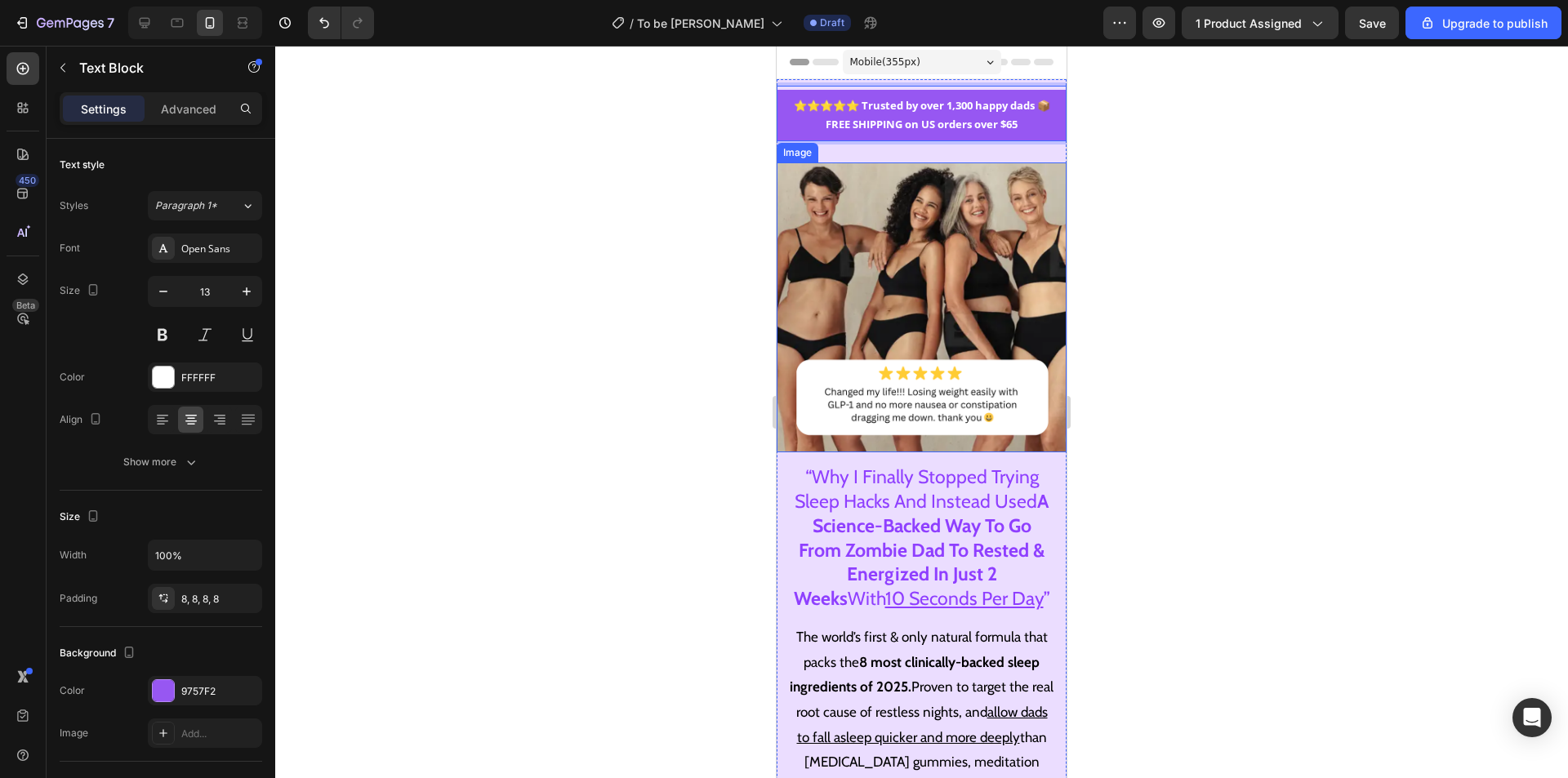
click at [978, 156] on div "⭐⭐⭐⭐⭐ Trusted by over 1,300 happy dads 📦 FREE SHIPPING on US orders over $65 Te…" at bounding box center [921, 600] width 290 height 1029
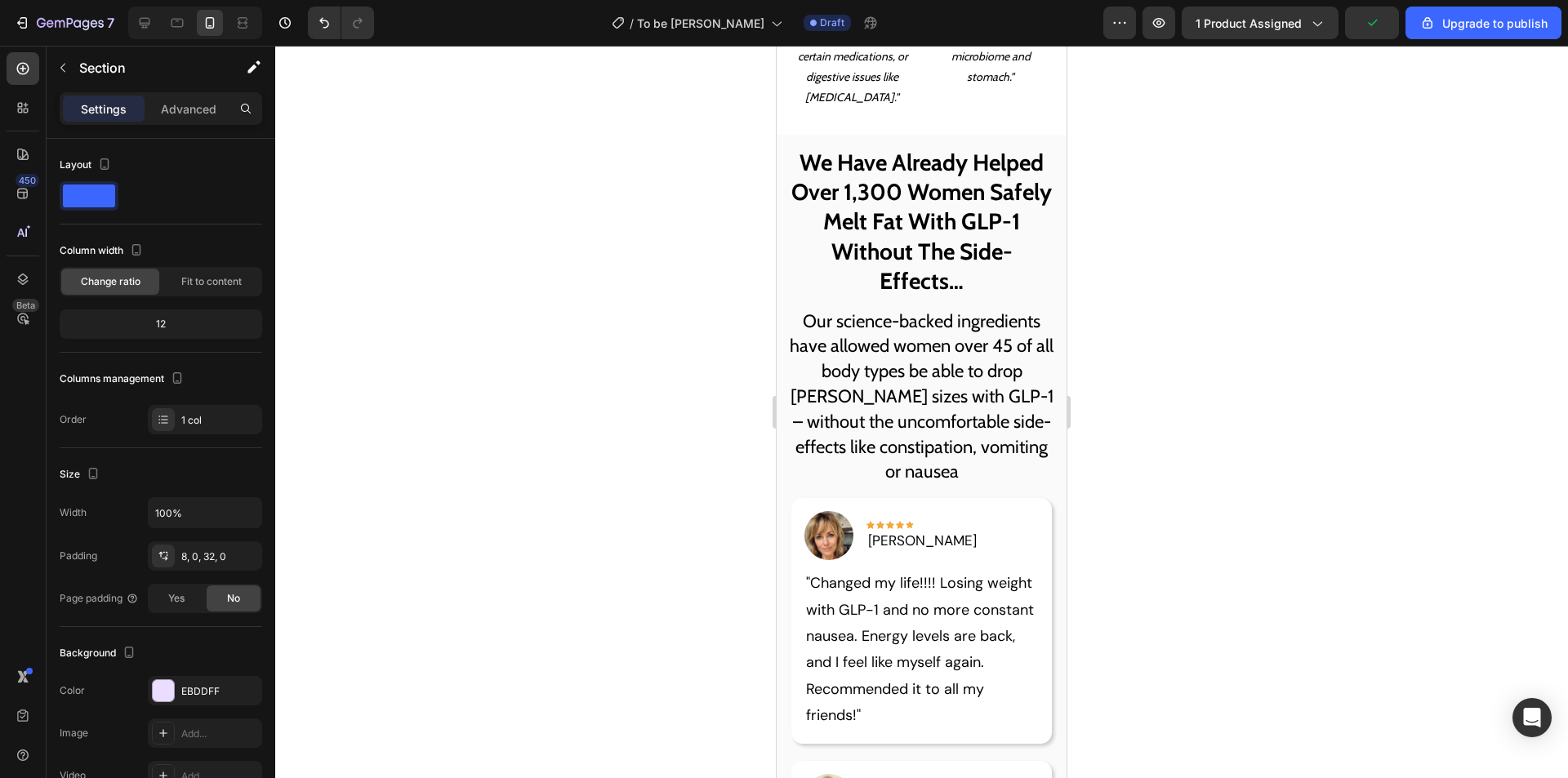
scroll to position [1633, 0]
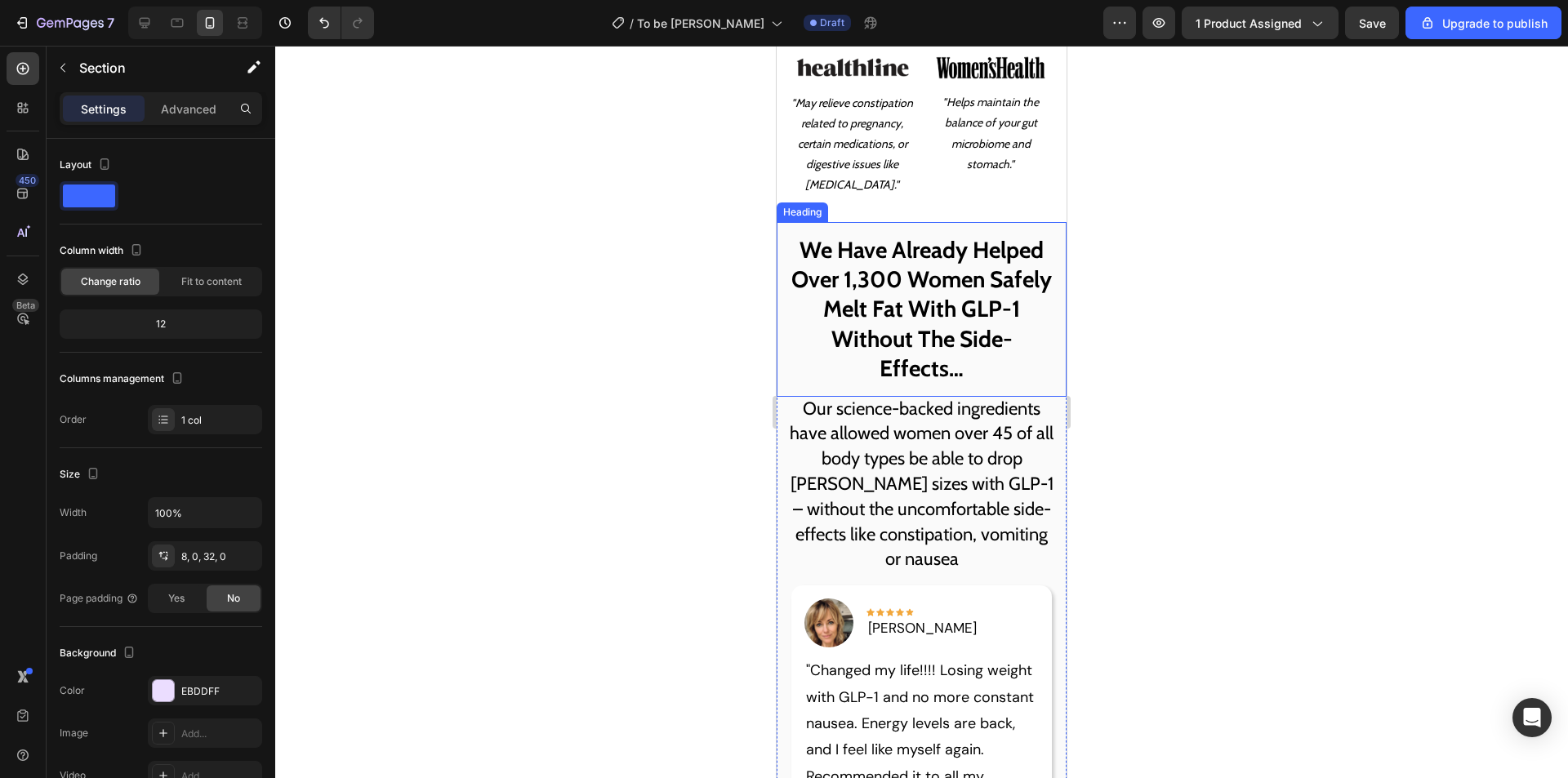
click at [962, 311] on h2 "We Have Already Helped Over 1,300 Women Safely Melt Fat With GLP-1 Without The …" at bounding box center [921, 309] width 290 height 175
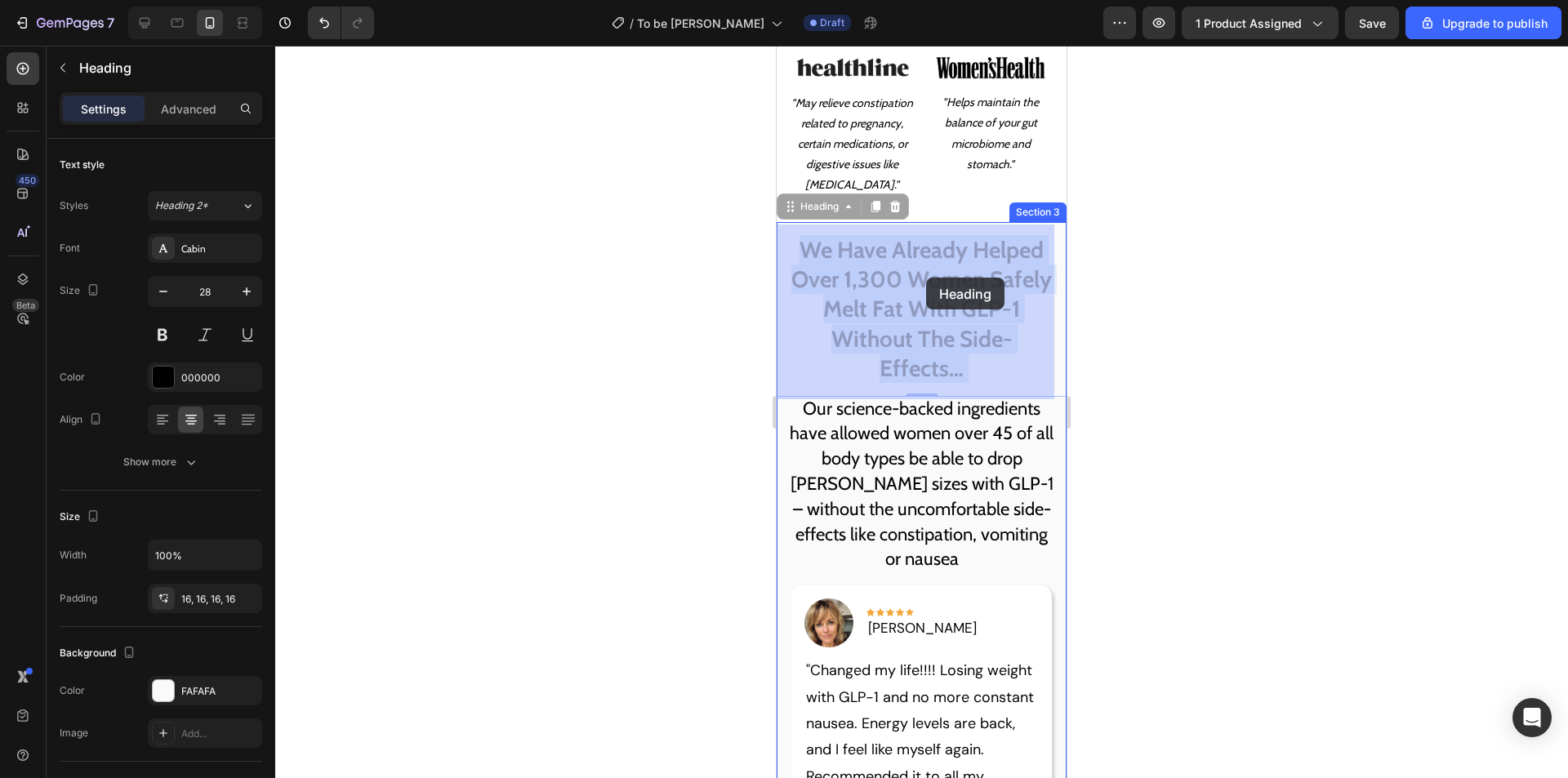
drag, startPoint x: 1014, startPoint y: 279, endPoint x: 950, endPoint y: 276, distance: 64.1
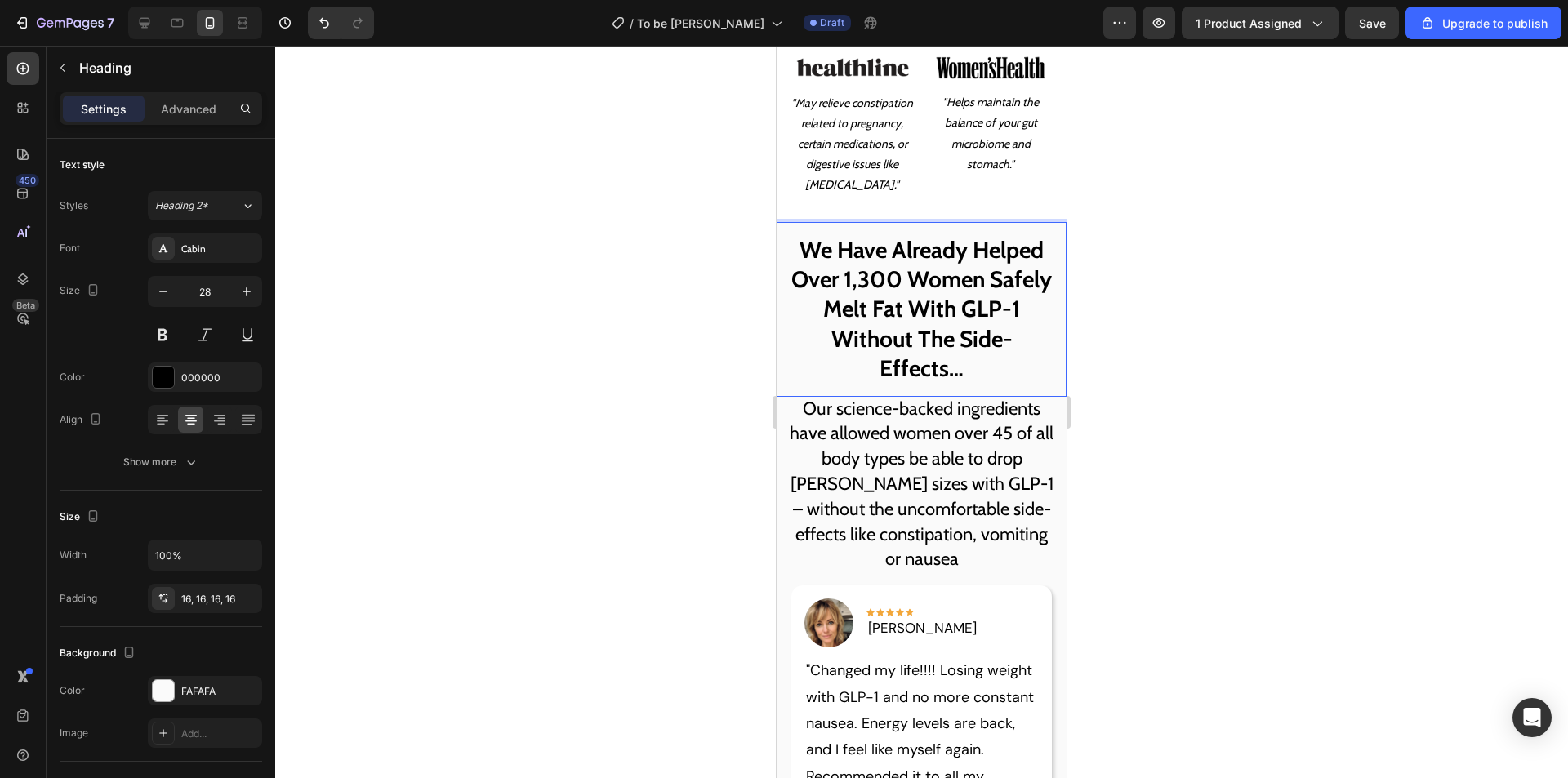
click at [997, 279] on p "We Have Already Helped Over 1,300 Women Safely Melt Fat With GLP-1 Without The …" at bounding box center [921, 309] width 264 height 149
click at [1015, 279] on p "We Have Already Helped Over 1,300 Women Safely Melt Fat With GLP-1 Without The …" at bounding box center [921, 309] width 264 height 149
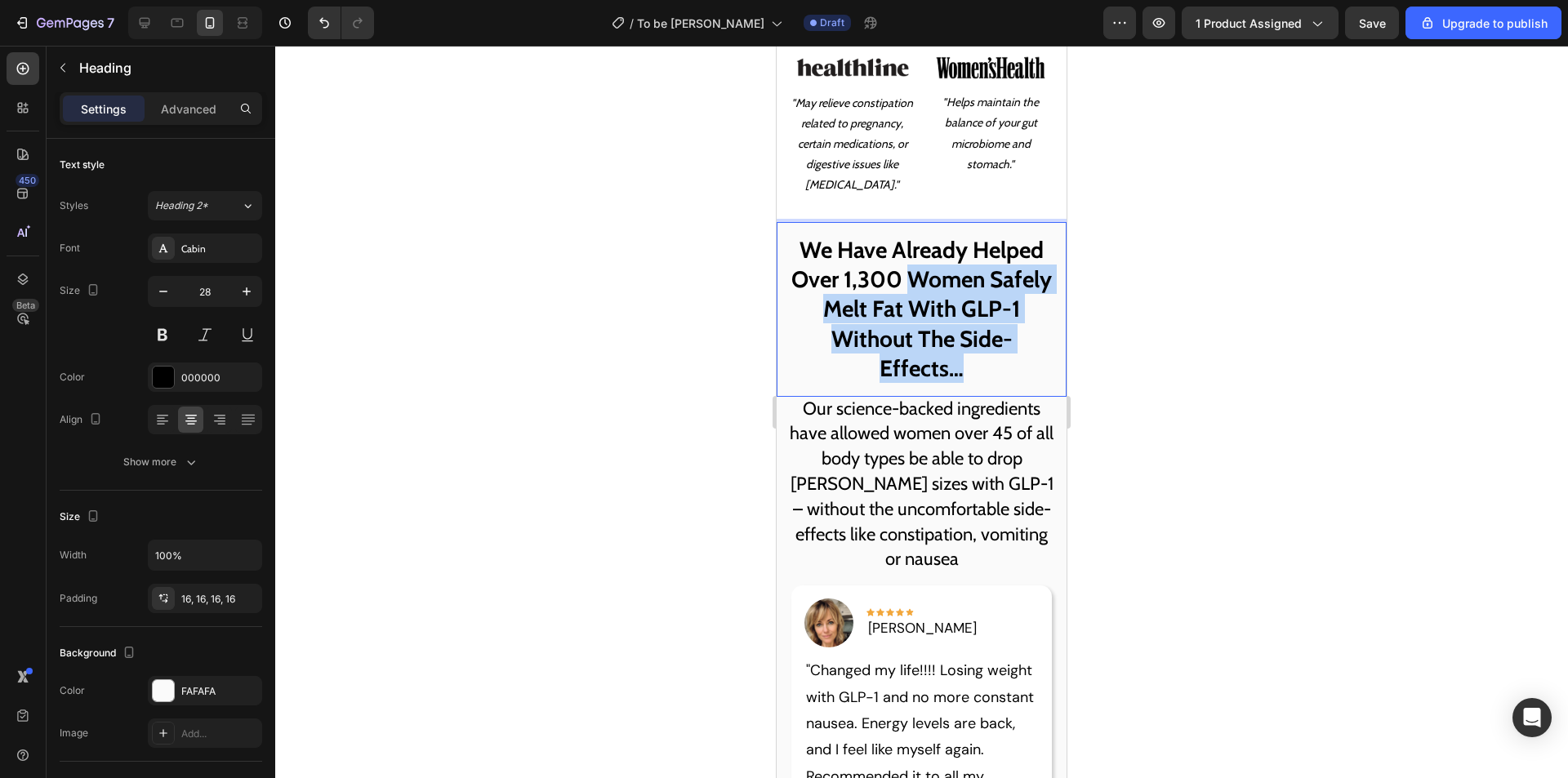
drag, startPoint x: 965, startPoint y: 377, endPoint x: 941, endPoint y: 282, distance: 98.0
click at [941, 282] on p "We Have Already Helped Over 1,300 Women Safely Melt Fat With GLP-1 Without The …" at bounding box center [921, 309] width 264 height 149
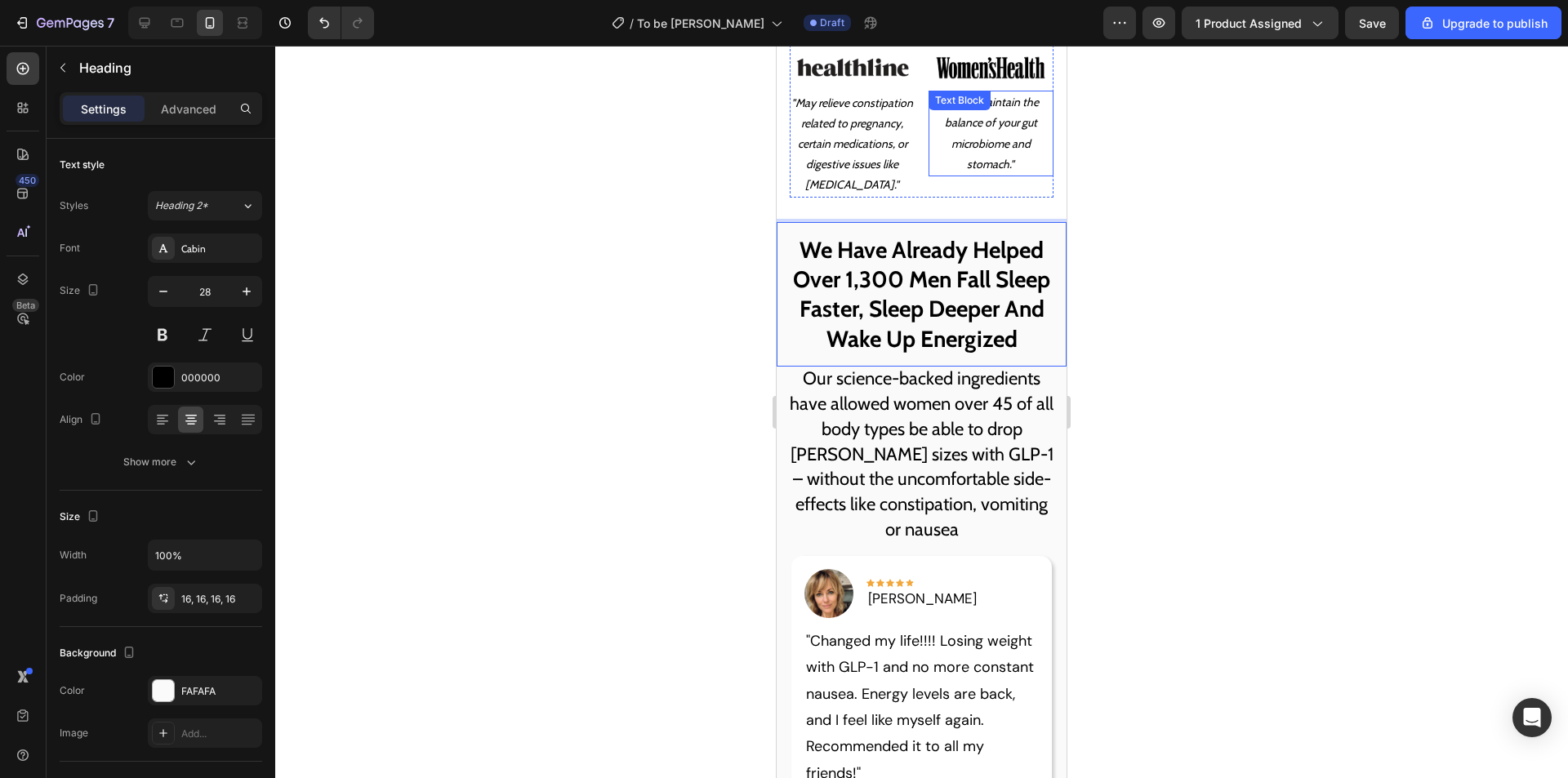
click at [969, 131] on icon ""Helps maintain the balance of your gut microbiome and stomach."" at bounding box center [990, 133] width 96 height 76
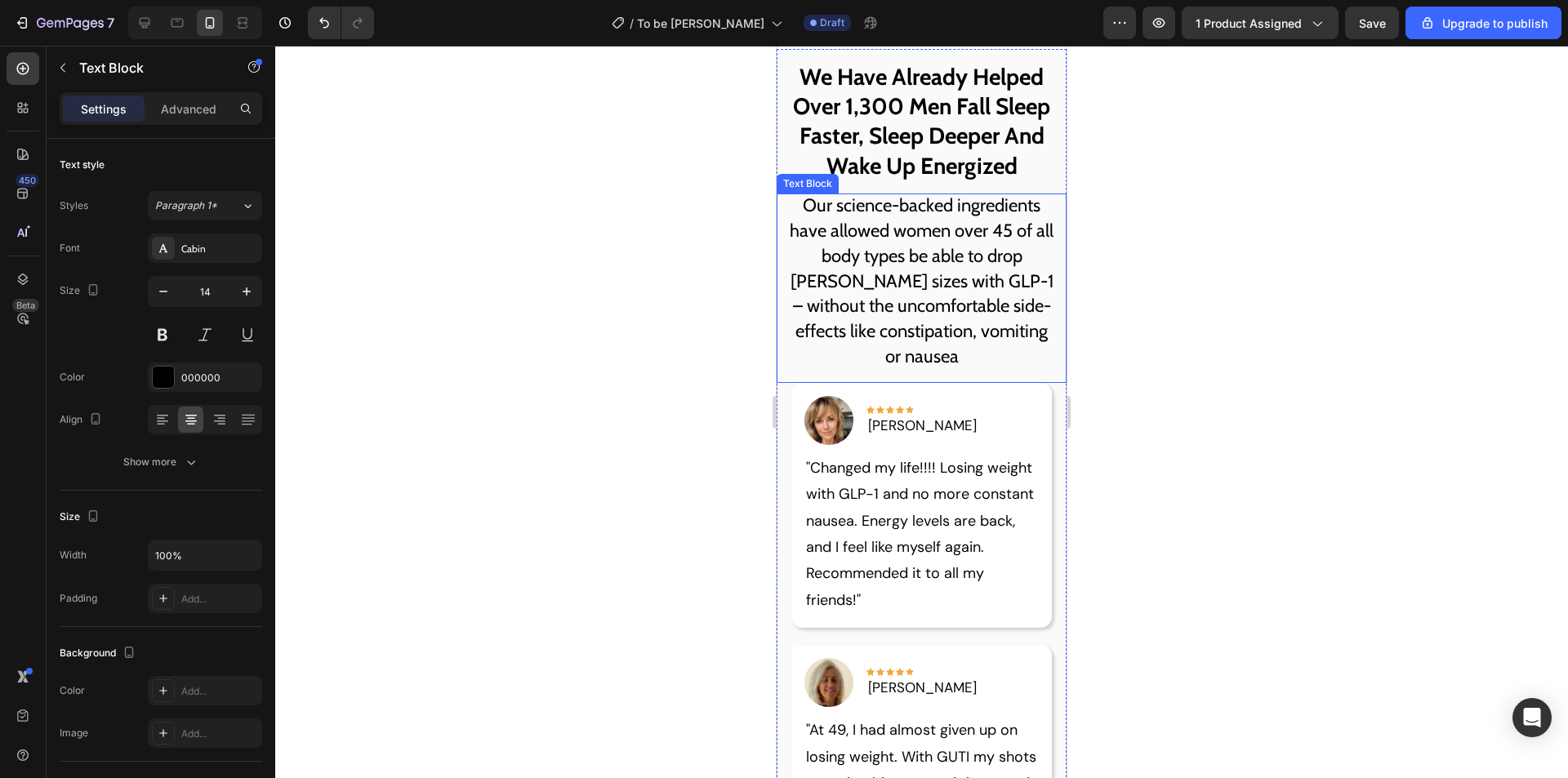
scroll to position [1797, 0]
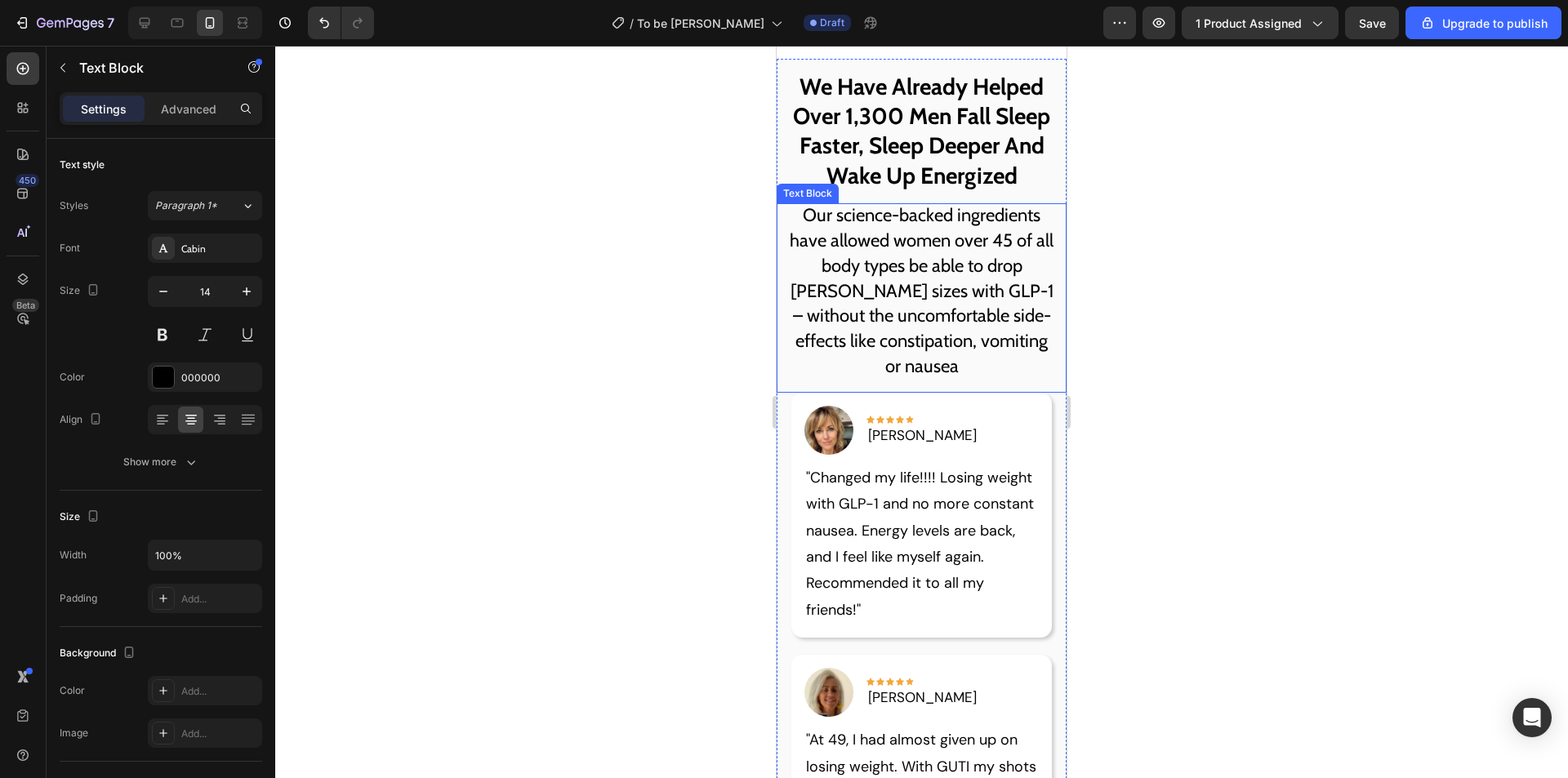
click at [920, 314] on p "Our science-backed ingredients have allowed women over 45 of all body types be …" at bounding box center [921, 292] width 264 height 176
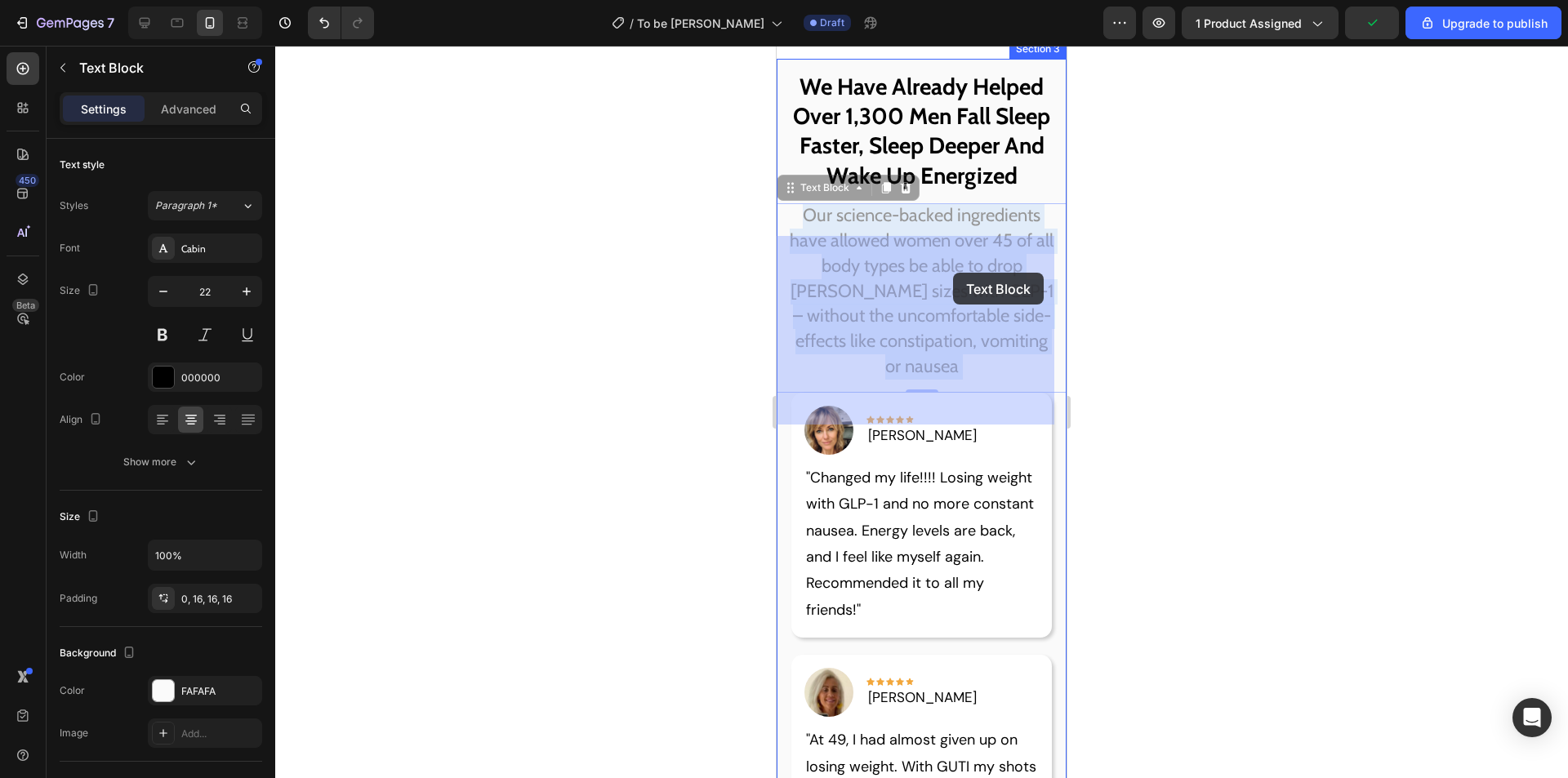
drag, startPoint x: 899, startPoint y: 271, endPoint x: 944, endPoint y: 273, distance: 45.0
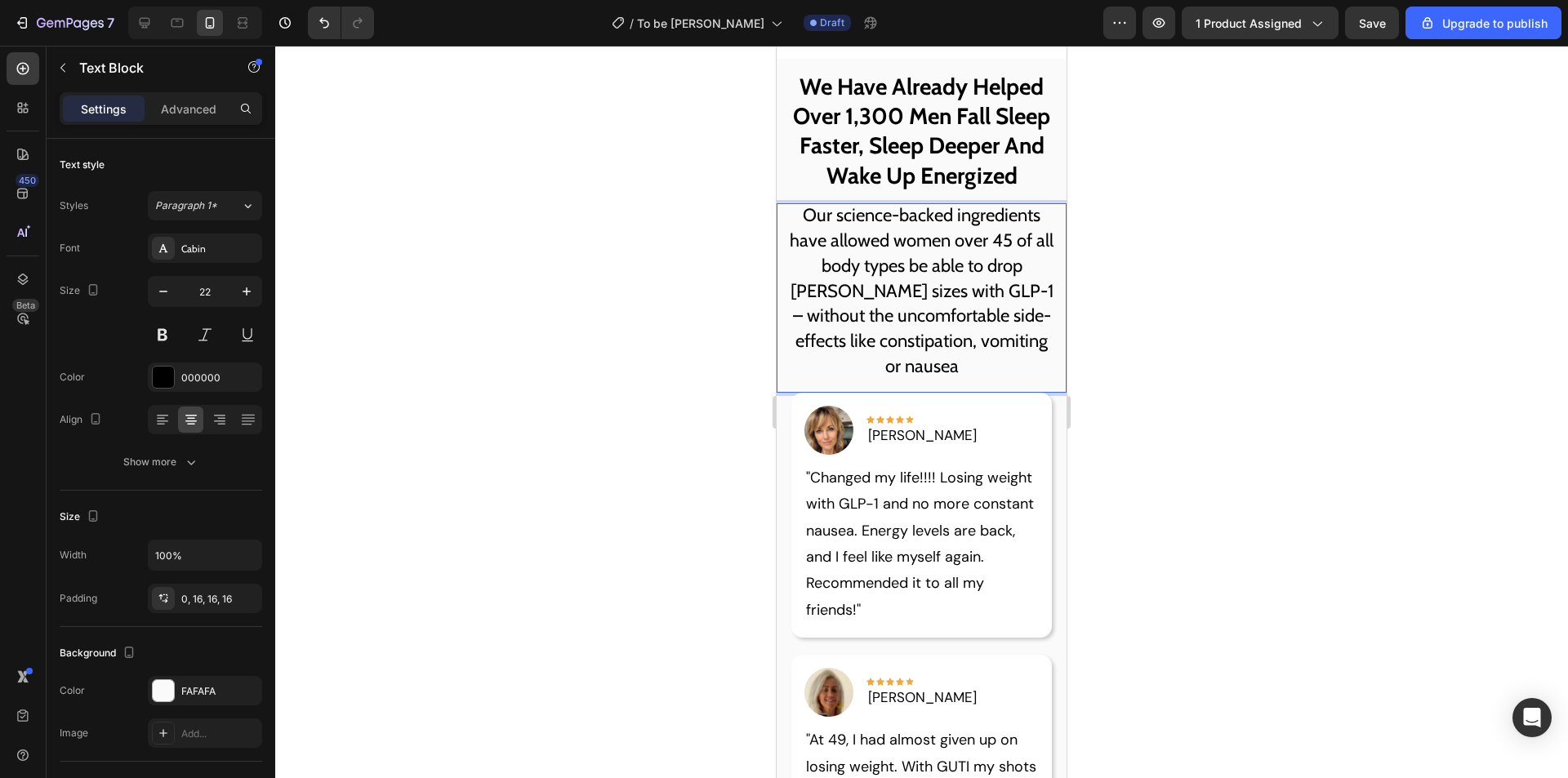
click at [901, 277] on p "Our science-backed ingredients have allowed women over 45 of all body types be …" at bounding box center [921, 292] width 264 height 176
click at [923, 272] on p "Our science-backed ingredients have allowed new fathers women over 45 of all bo…" at bounding box center [921, 292] width 264 height 176
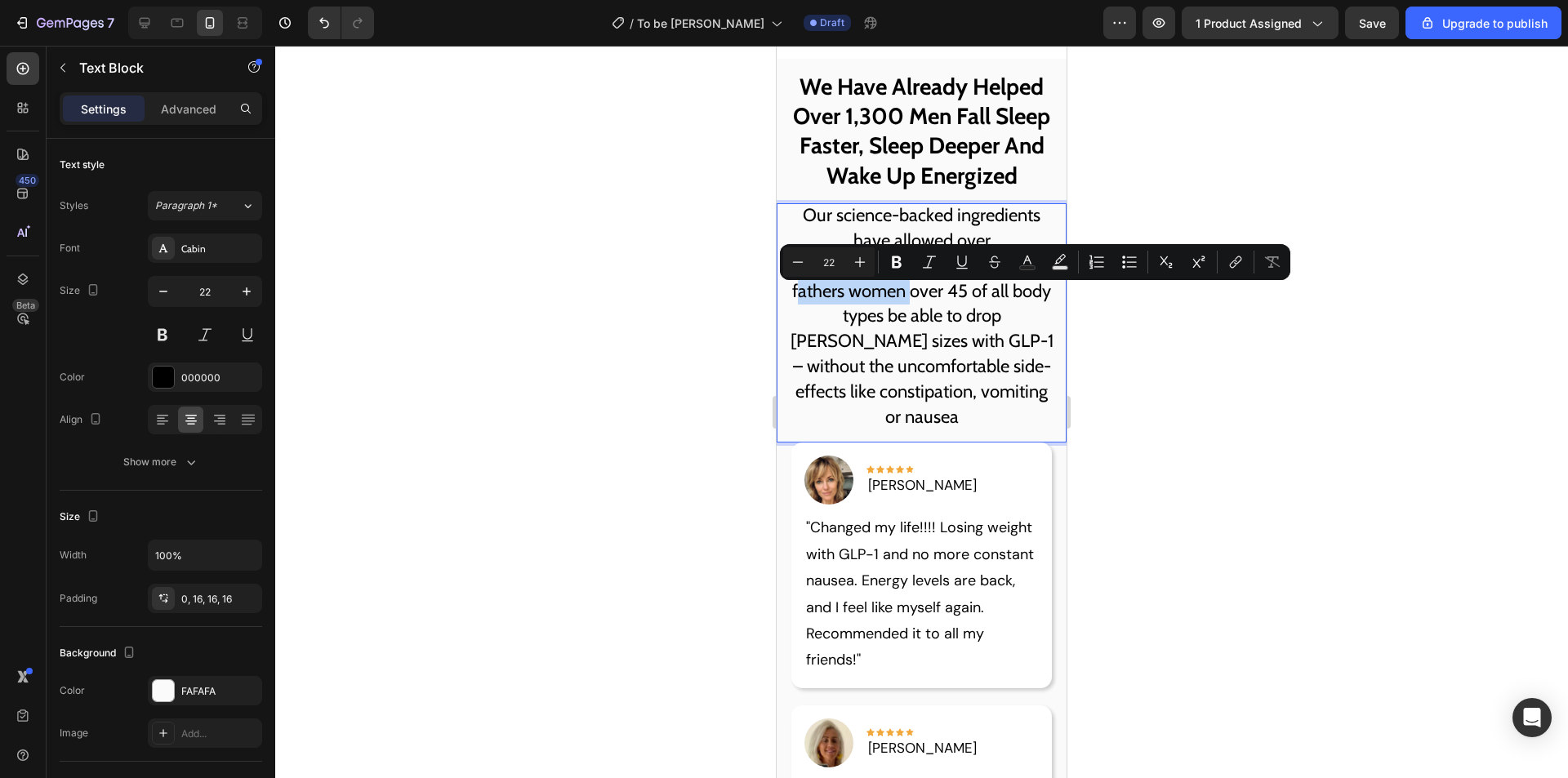
drag, startPoint x: 896, startPoint y: 298, endPoint x: 1011, endPoint y: 296, distance: 115.0
click at [1011, 296] on p "Our science-backed ingredients have allowed over 28 year old new fathers women …" at bounding box center [921, 316] width 264 height 226
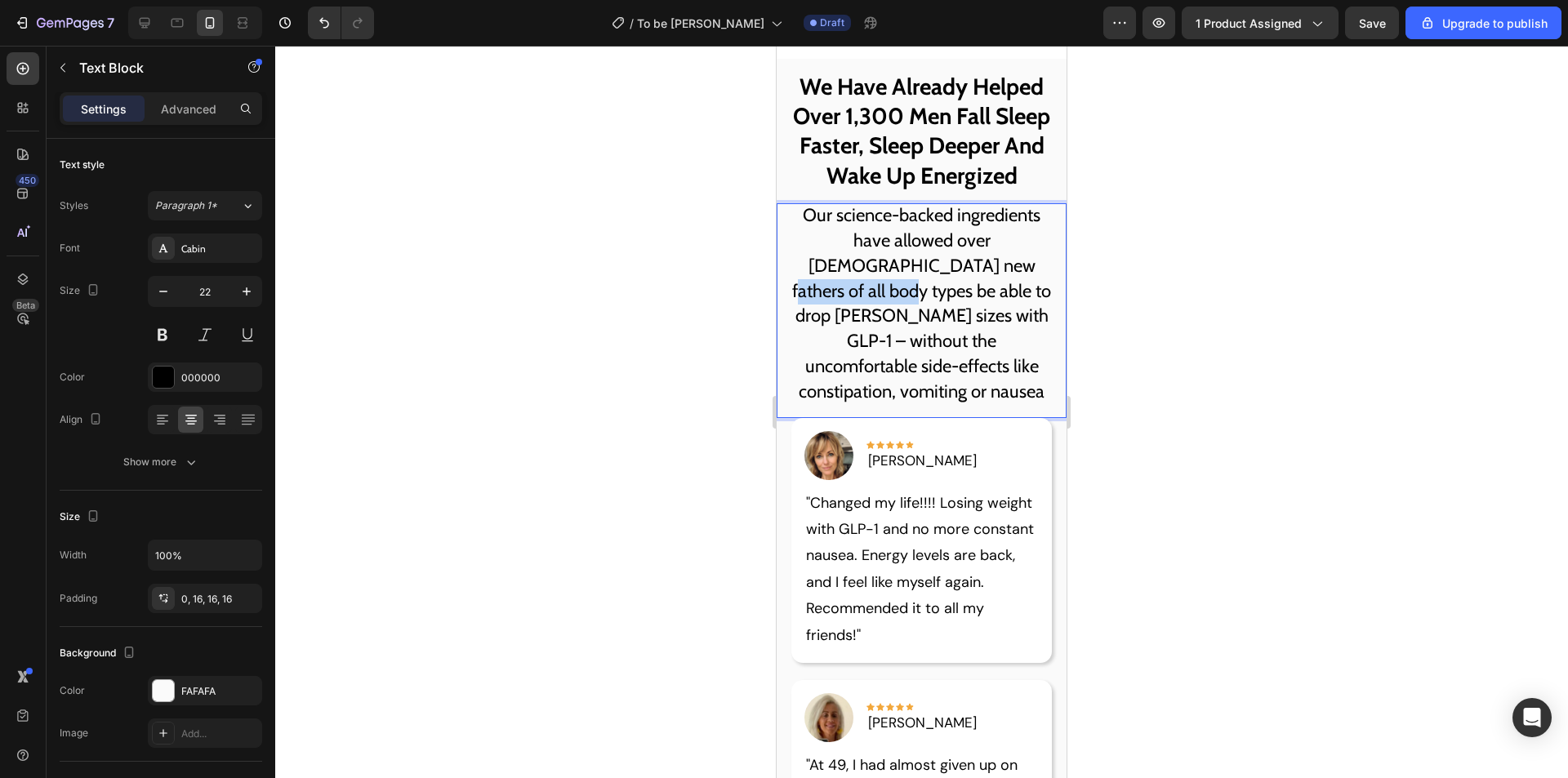
drag, startPoint x: 891, startPoint y: 294, endPoint x: 1010, endPoint y: 293, distance: 119.0
click at [1010, 293] on p "Our science-backed ingredients have allowed over 28 year old new fathers of all…" at bounding box center [921, 303] width 264 height 201
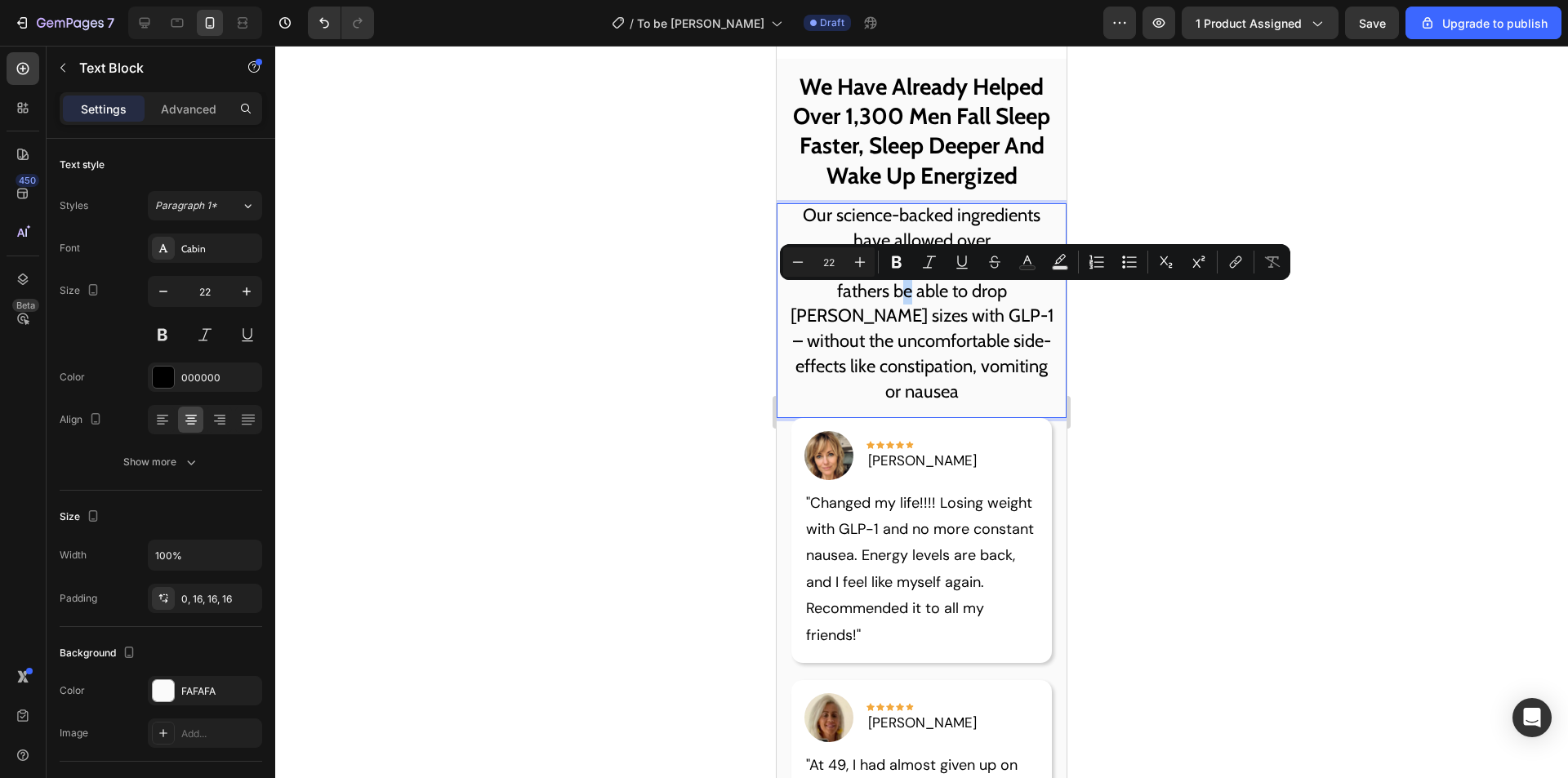
drag, startPoint x: 947, startPoint y: 297, endPoint x: 953, endPoint y: 308, distance: 12.5
click at [953, 308] on p "Our science-backed ingredients have allowed over 28 year old new fathers be abl…" at bounding box center [921, 303] width 264 height 201
click at [954, 308] on p "Our science-backed ingredients have allowed over 28 year old new fathers be abl…" at bounding box center [921, 303] width 264 height 201
drag, startPoint x: 946, startPoint y: 296, endPoint x: 927, endPoint y: 315, distance: 26.9
click at [923, 324] on p "Our science-backed ingredients have allowed over 28 year old new fathers be abl…" at bounding box center [921, 303] width 264 height 201
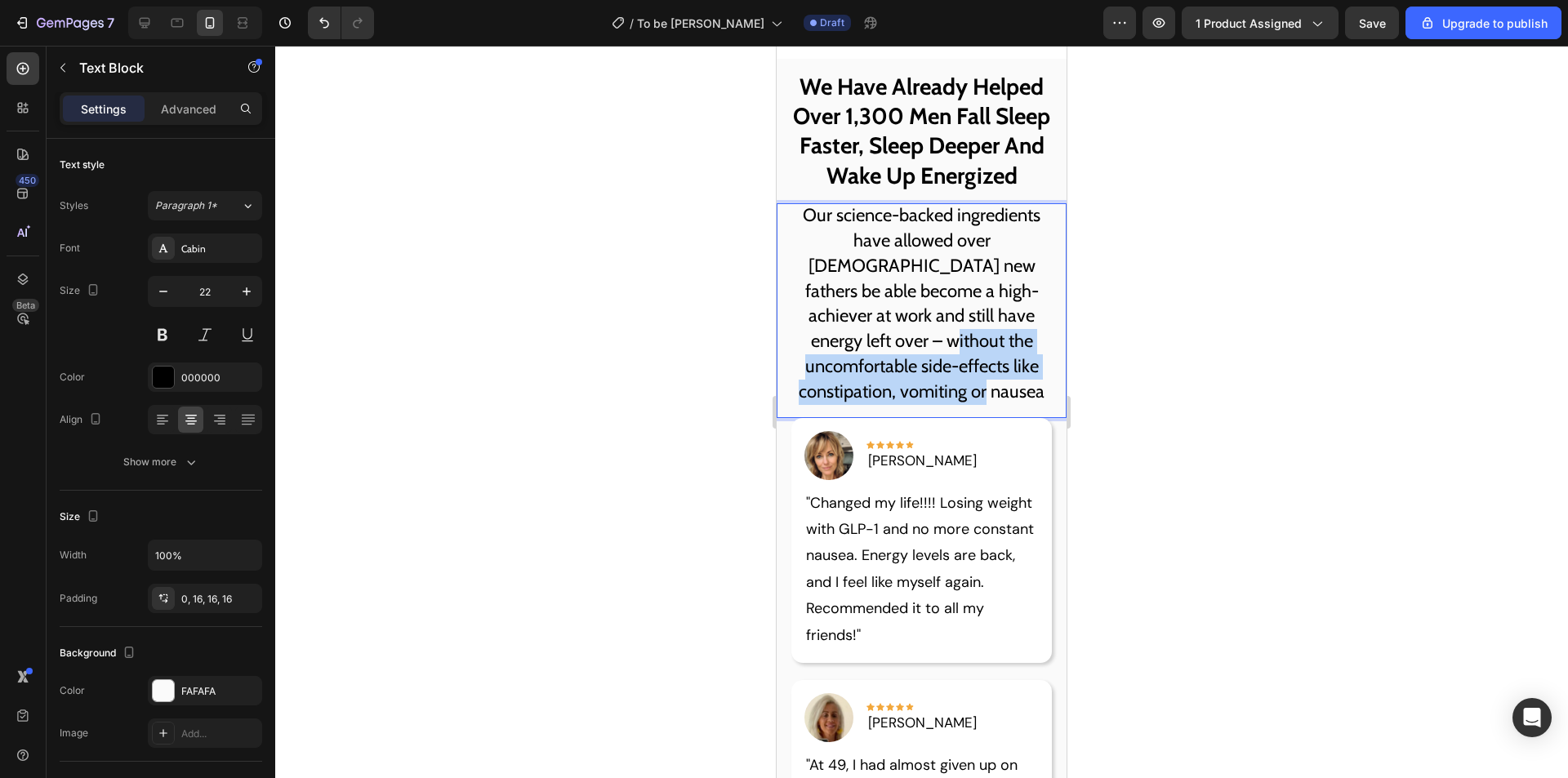
drag, startPoint x: 800, startPoint y: 372, endPoint x: 988, endPoint y: 426, distance: 195.6
click at [988, 404] on p "Our science-backed ingredients have allowed over 28 year old new fathers be abl…" at bounding box center [921, 303] width 264 height 201
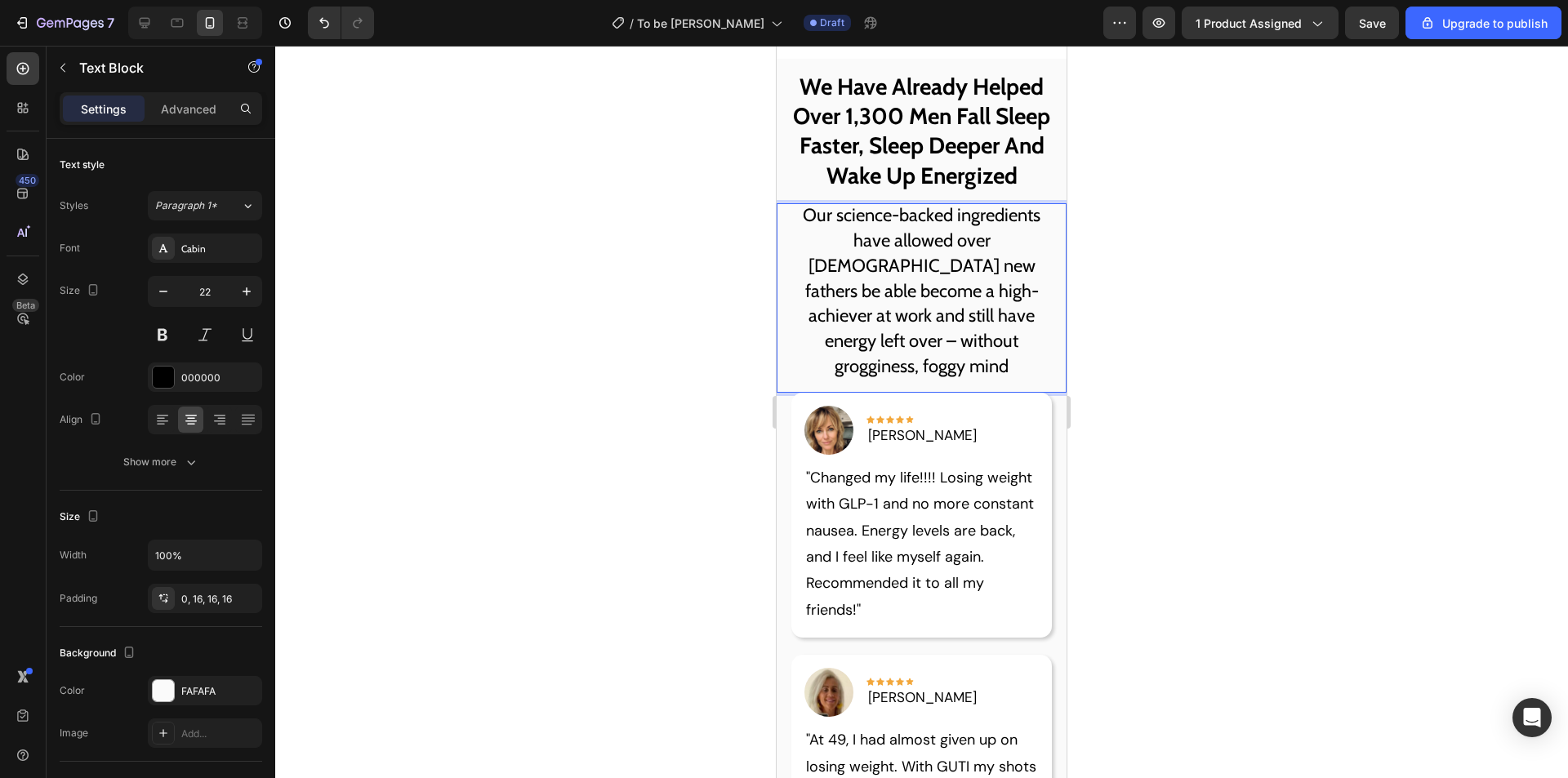
click at [916, 376] on p "Our science-backed ingredients have allowed over 28 year old new fathers be abl…" at bounding box center [921, 292] width 264 height 176
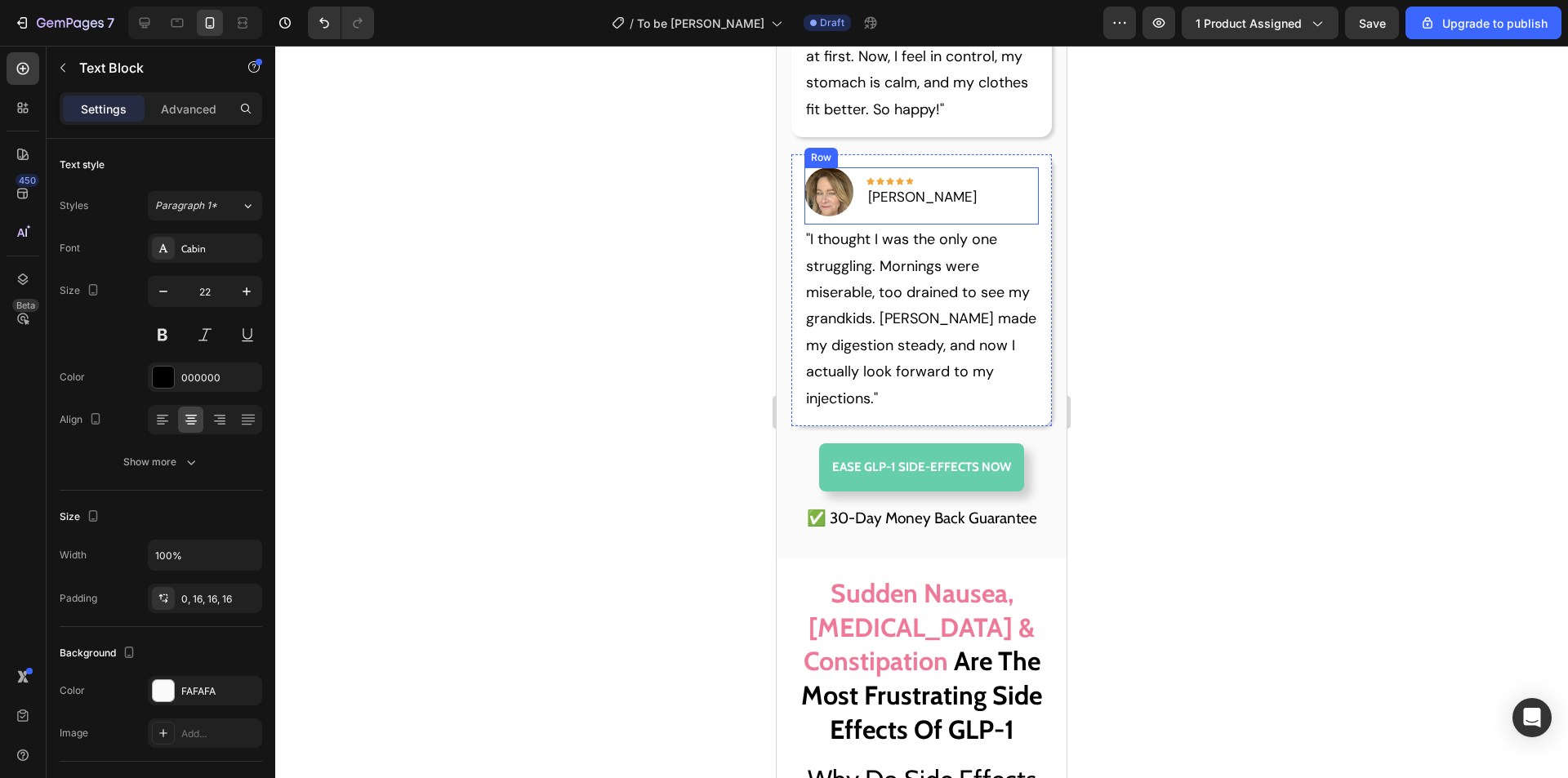
scroll to position [2941, 0]
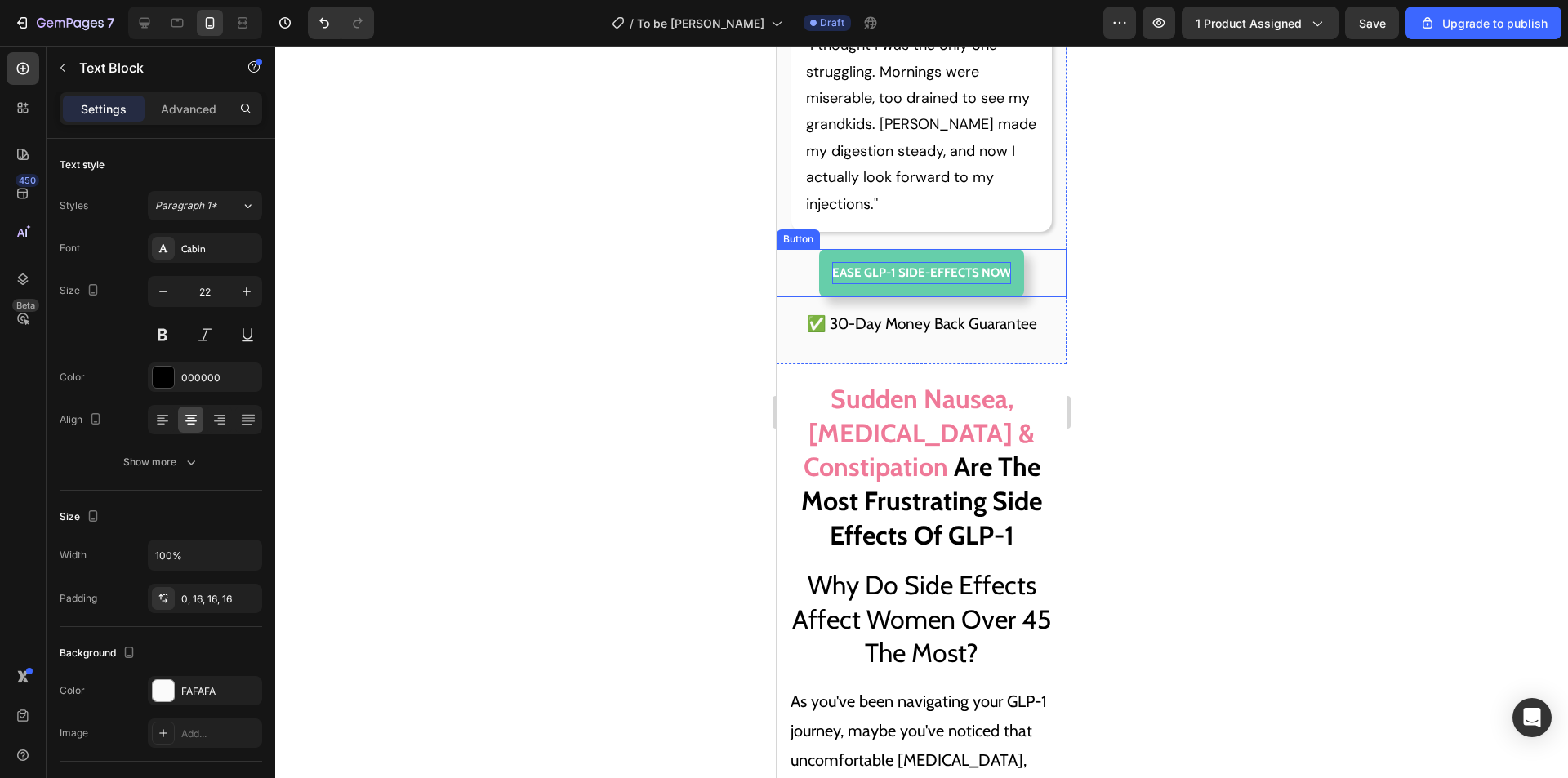
click at [956, 284] on p "EASE GLP-1 SIDE-EFFECTS NOW" at bounding box center [921, 273] width 179 height 23
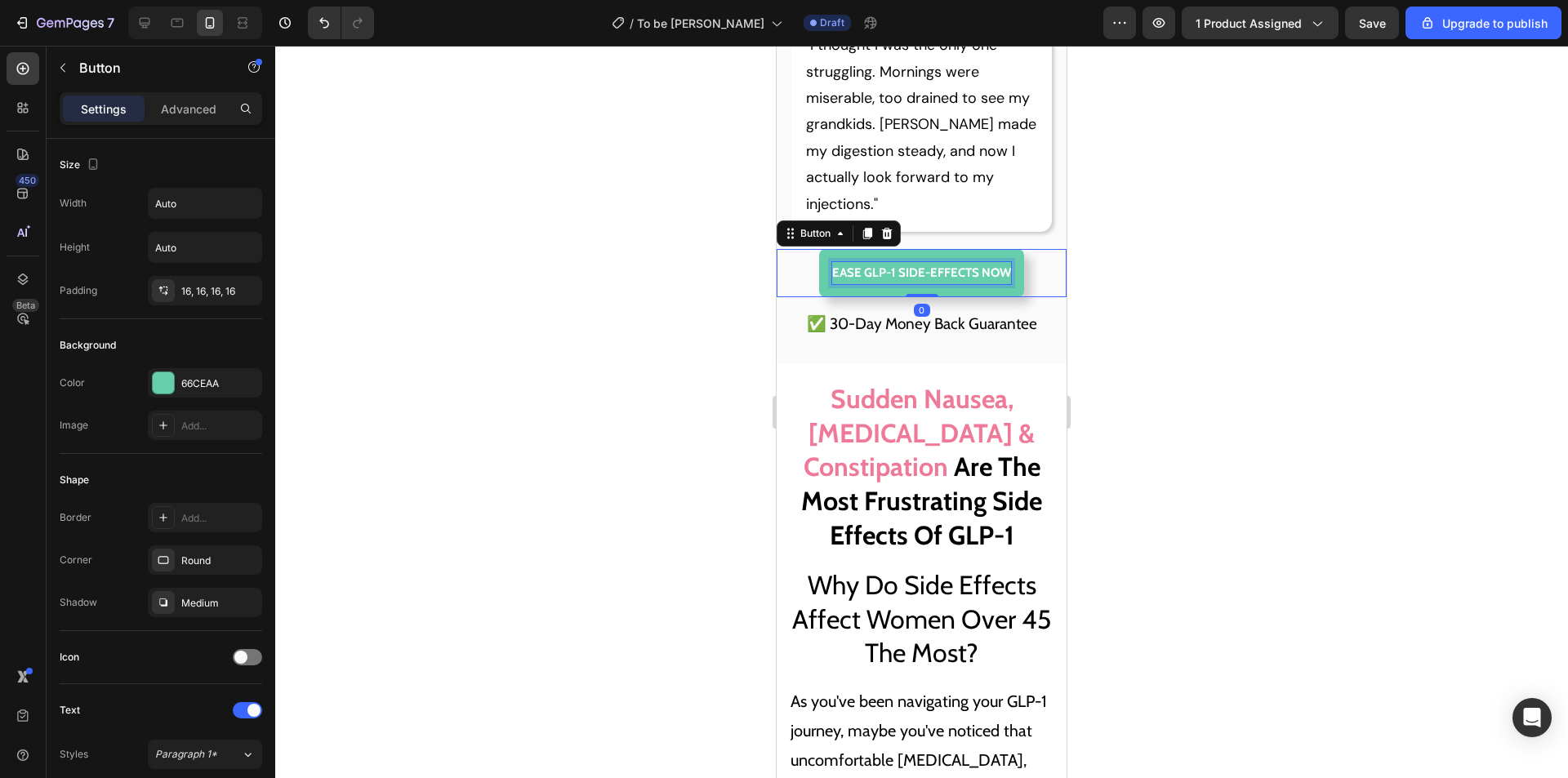
click at [966, 284] on p "EASE GLP-1 SIDE-EFFECTS NOW" at bounding box center [921, 273] width 179 height 23
drag, startPoint x: 970, startPoint y: 300, endPoint x: 822, endPoint y: 297, distance: 148.0
click at [820, 297] on link "EASE GLP-1 SIDE-EFFECTS NOW" at bounding box center [920, 273] width 204 height 48
drag, startPoint x: 866, startPoint y: 302, endPoint x: 799, endPoint y: 298, distance: 67.1
click at [797, 297] on link "BE ABLE TO FALL ASLEEP QUICKLY NOW" at bounding box center [920, 273] width 247 height 48
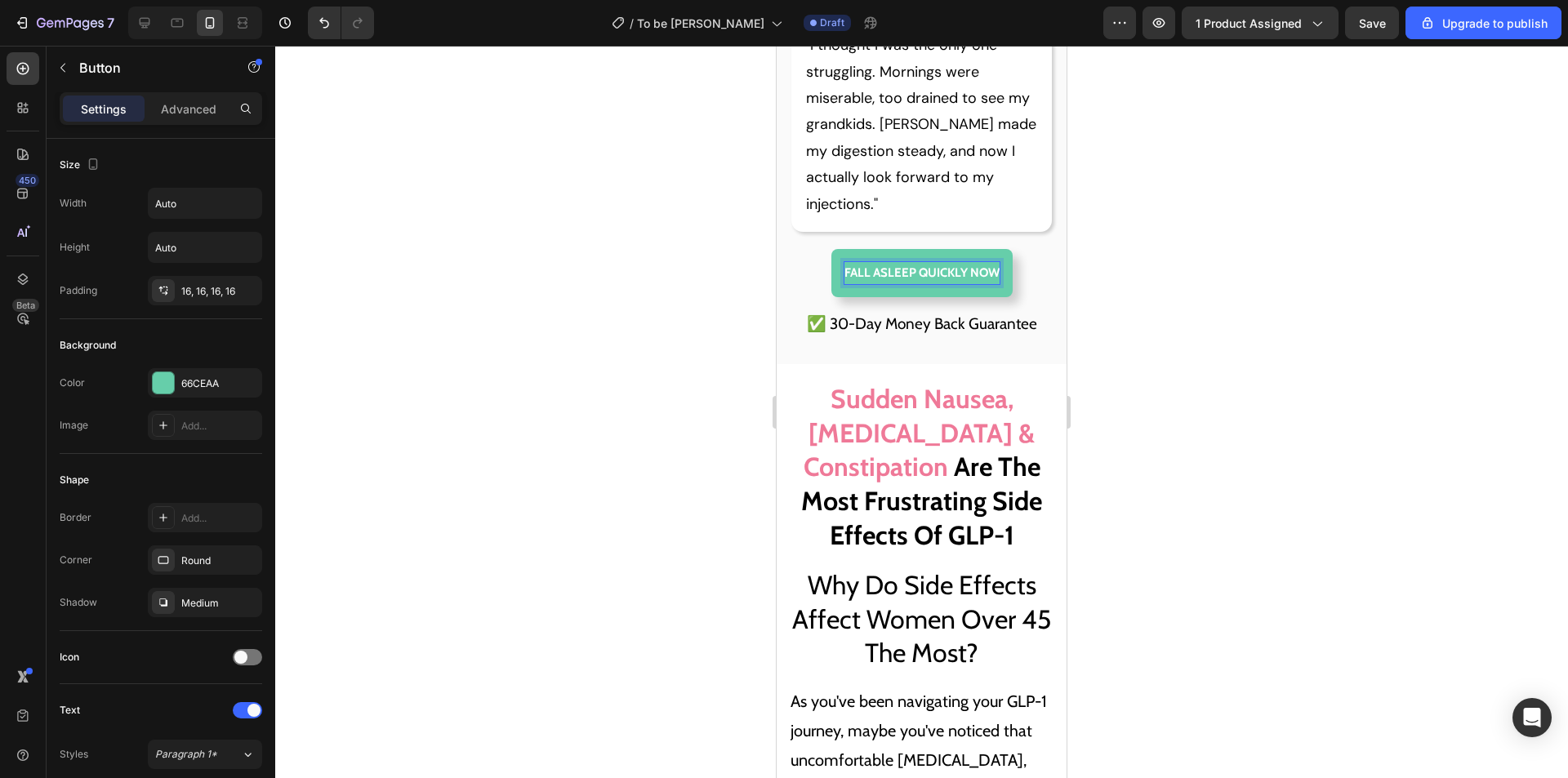
click at [962, 284] on p "FALL ASLEEP QUICKLY NOW" at bounding box center [921, 273] width 156 height 23
click at [967, 284] on p "FALL ASLEEP QUICKLY NOW" at bounding box center [921, 273] width 156 height 23
click at [960, 284] on p "FALL ASLEEP QUICKLY NOW" at bounding box center [921, 273] width 156 height 23
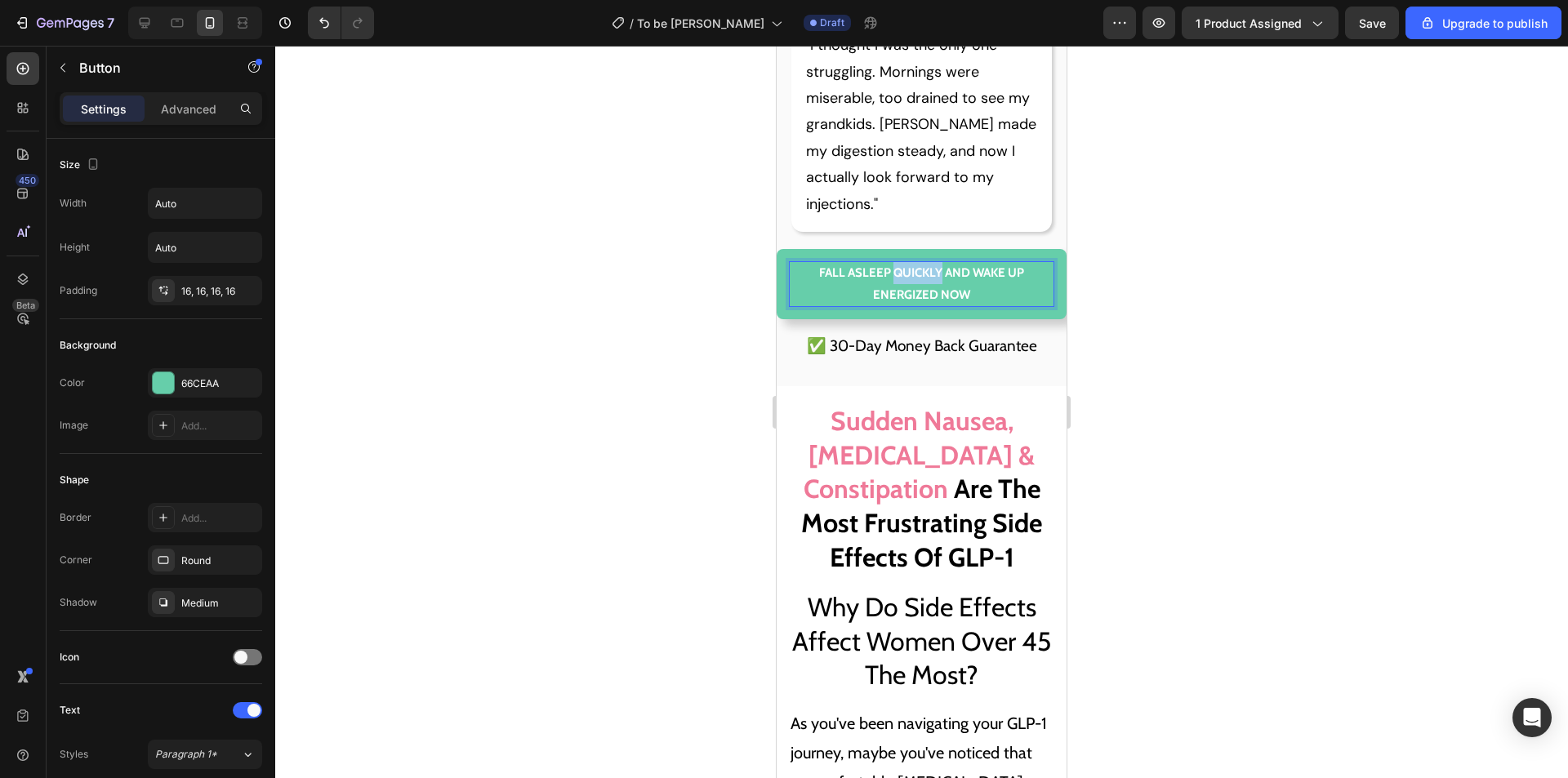
drag, startPoint x: 886, startPoint y: 304, endPoint x: 935, endPoint y: 306, distance: 49.0
click at [935, 306] on p "FALL ASLEEP QUICKLY AND WAKE UP ENERGIZED NOW" at bounding box center [921, 284] width 264 height 44
drag, startPoint x: 930, startPoint y: 326, endPoint x: 940, endPoint y: 303, distance: 25.1
click at [940, 303] on p "FALL ASLEEP FASTER AND WAKE UP ENERGIZED NOW" at bounding box center [921, 284] width 264 height 44
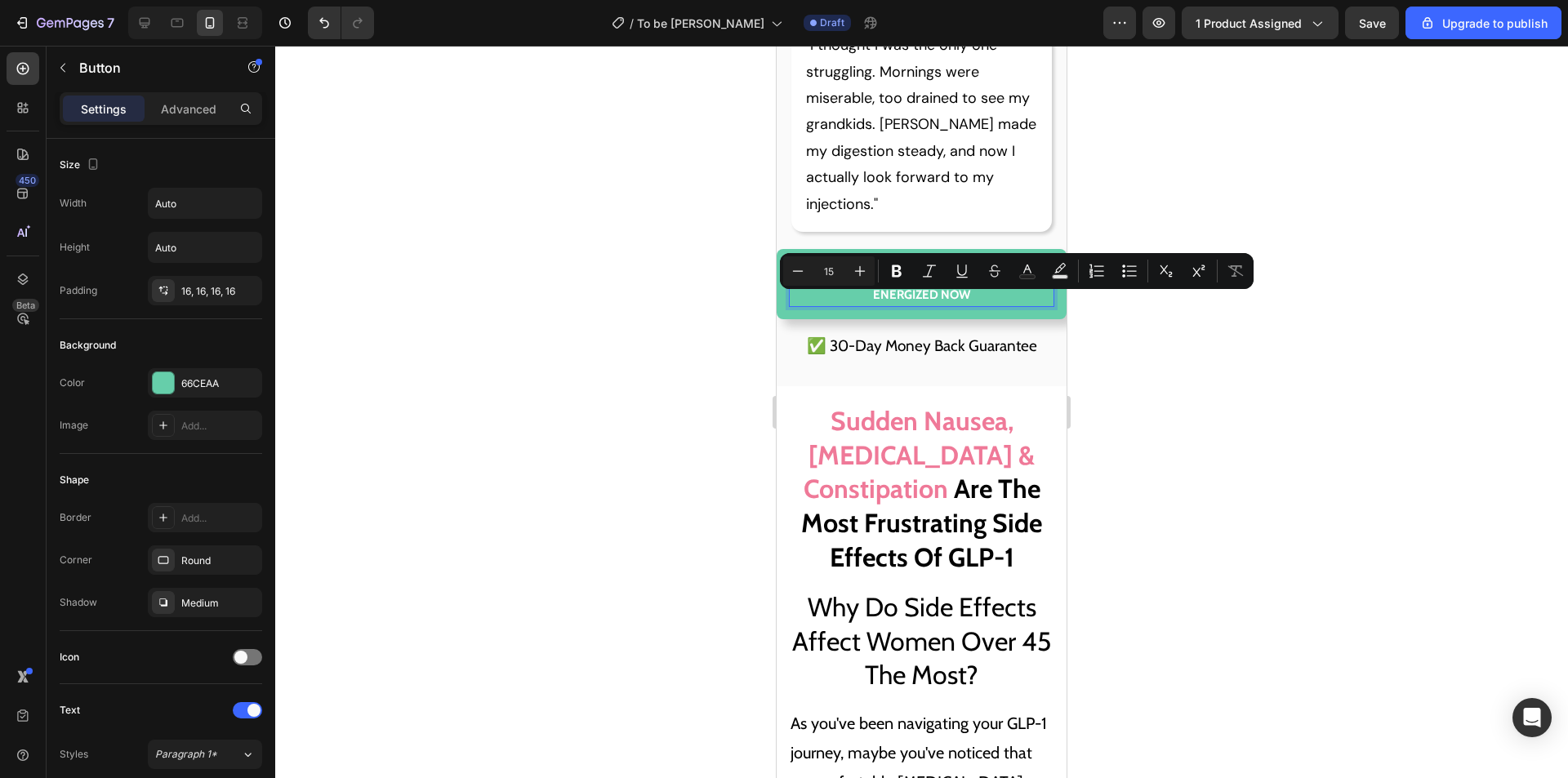
click at [936, 303] on p "FALL ASLEEP FASTER AND WAKE UP ENERGIZED NOW" at bounding box center [921, 284] width 264 height 44
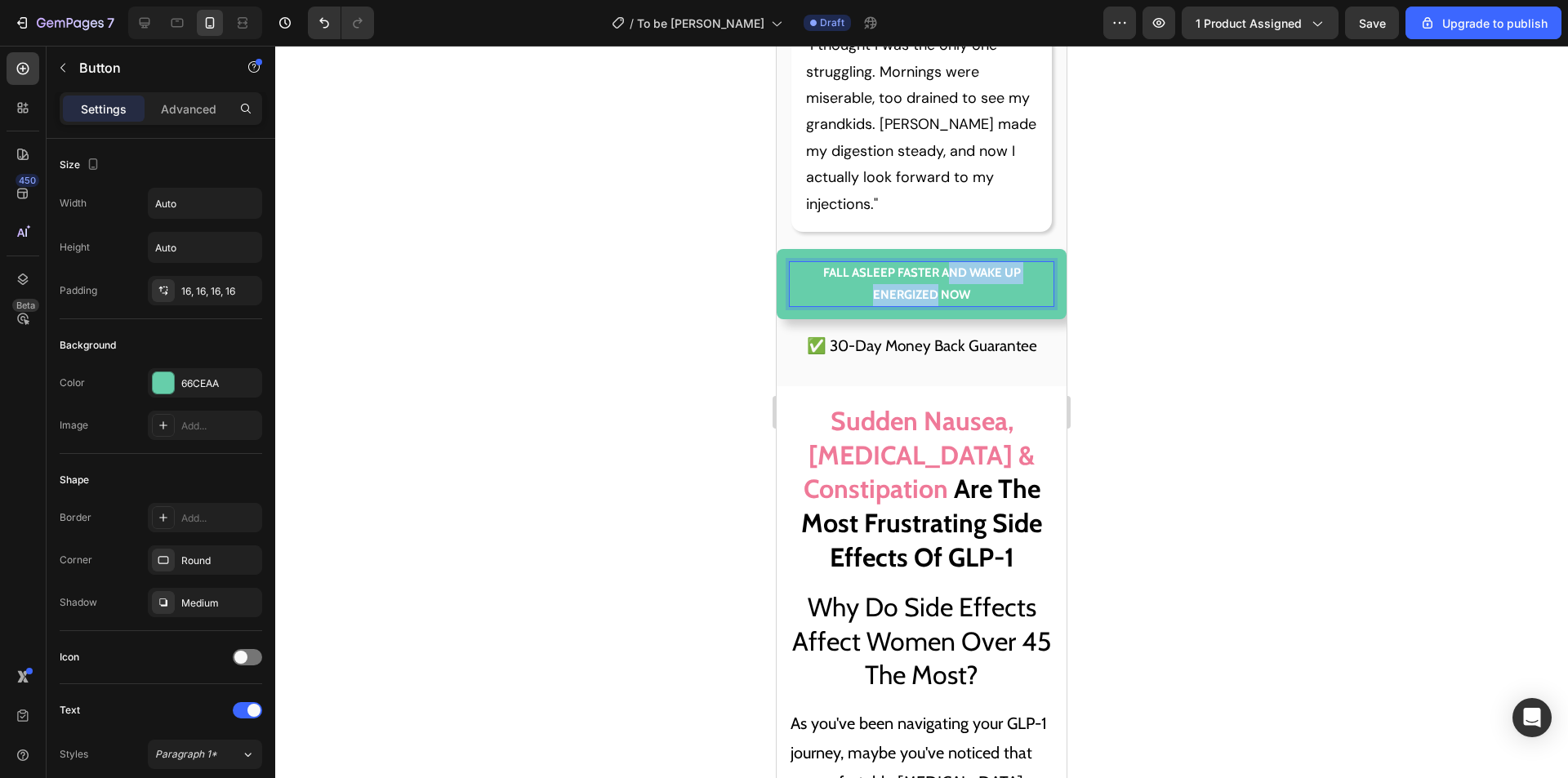
drag, startPoint x: 931, startPoint y: 328, endPoint x: 941, endPoint y: 308, distance: 22.4
click at [941, 306] on p "FALL ASLEEP FASTER AND WAKE UP ENERGIZED NOW" at bounding box center [921, 284] width 264 height 44
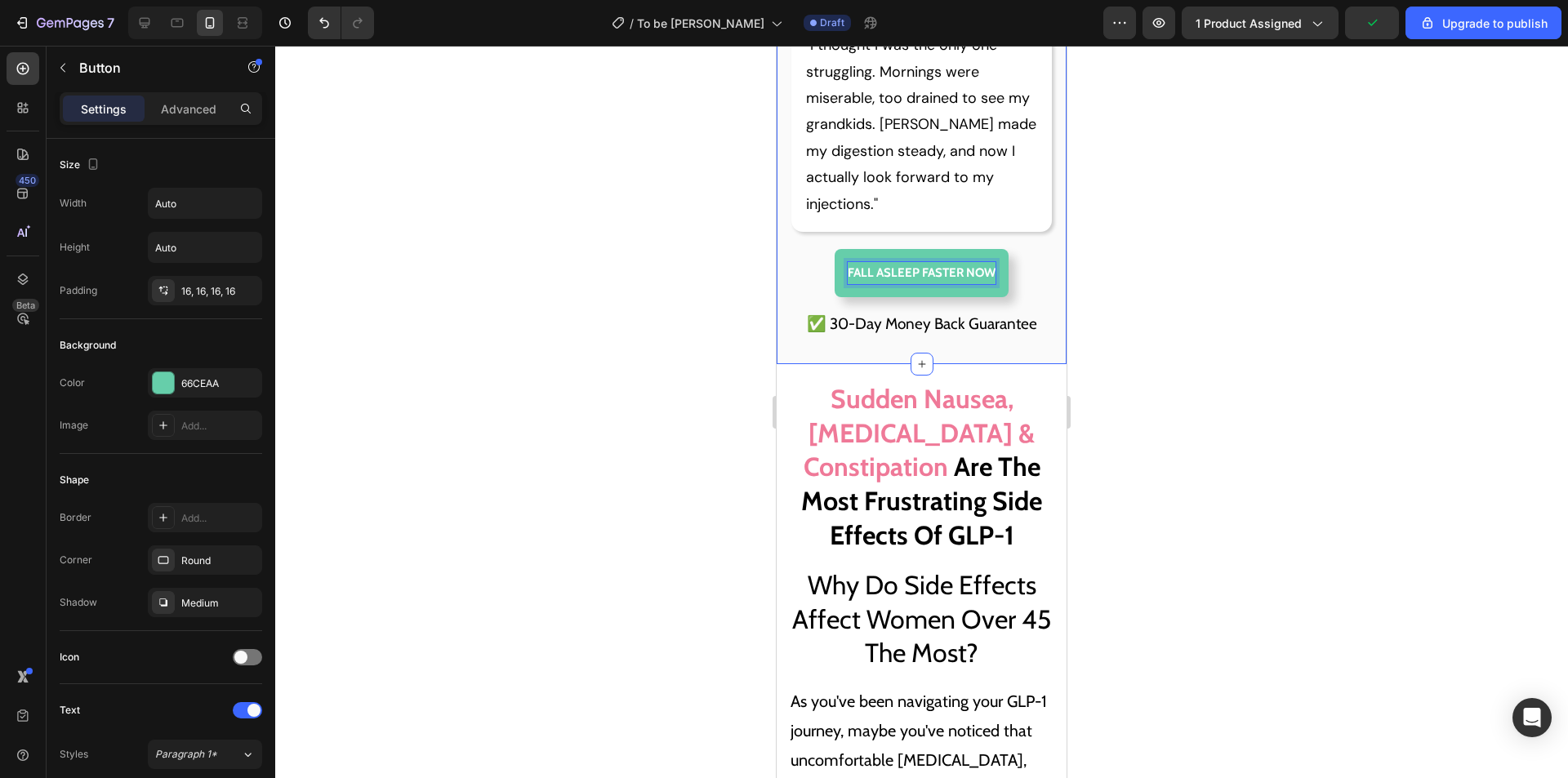
click at [975, 168] on p ""I thought I was the only one struggling. Mornings were miserable, too drained …" at bounding box center [921, 124] width 232 height 185
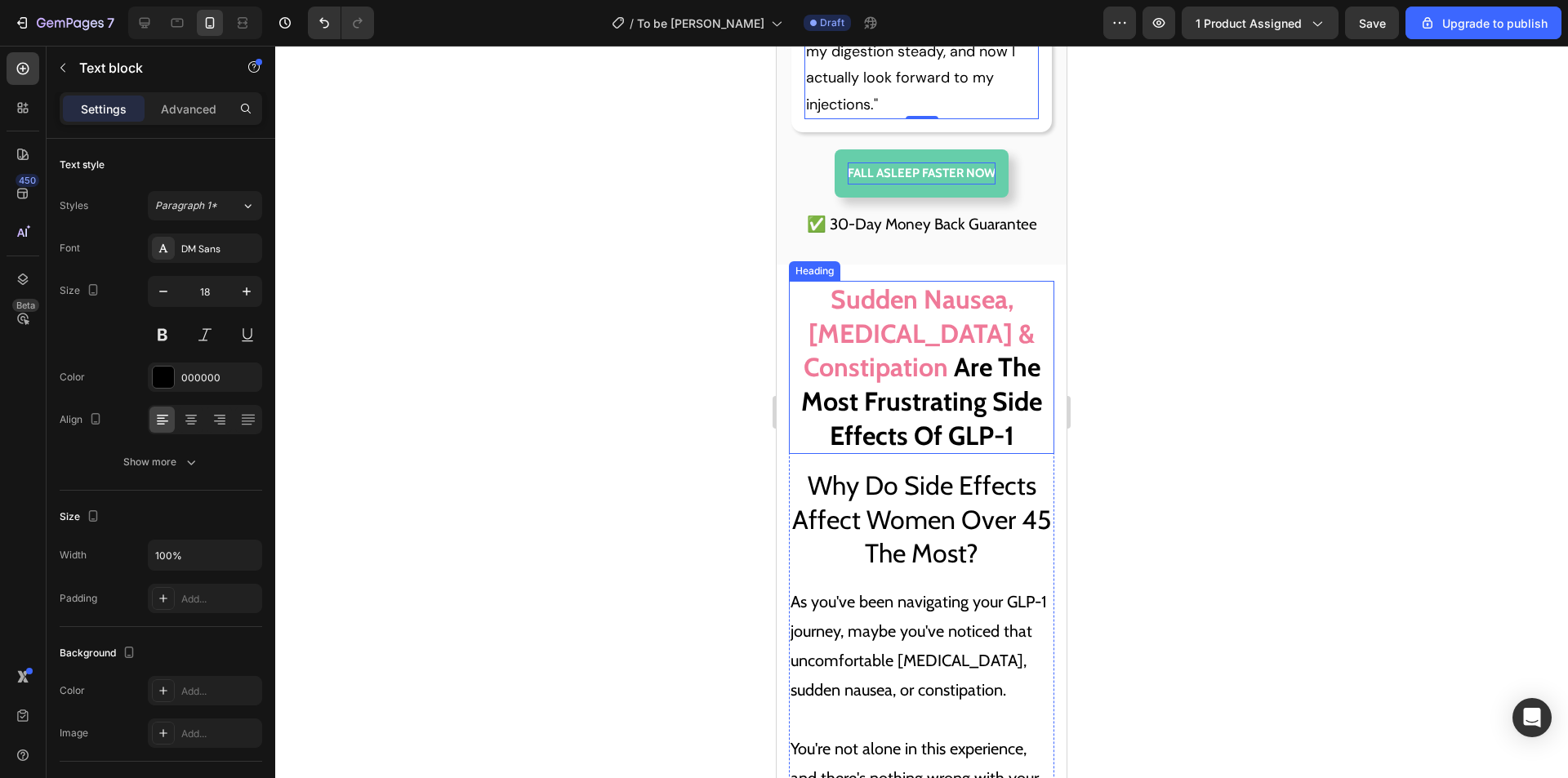
scroll to position [3022, 0]
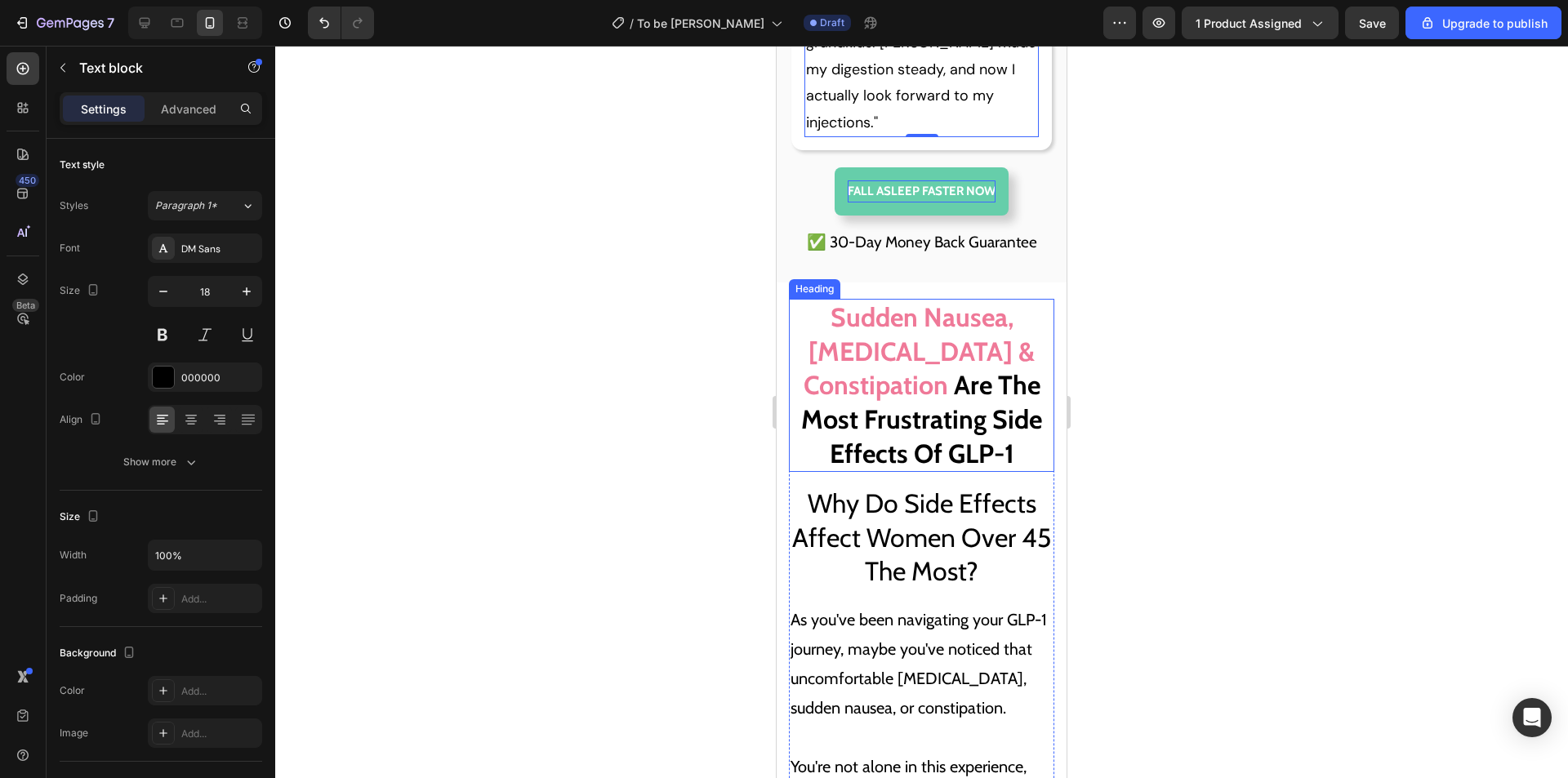
click at [1007, 401] on span "Are The" at bounding box center [997, 385] width 86 height 32
click at [1007, 465] on span "Most Frustrating Side Effects Of GLP-1" at bounding box center [921, 436] width 241 height 67
click at [1005, 470] on span "Most Frustrating Side Effects Of GLP-1" at bounding box center [921, 436] width 241 height 67
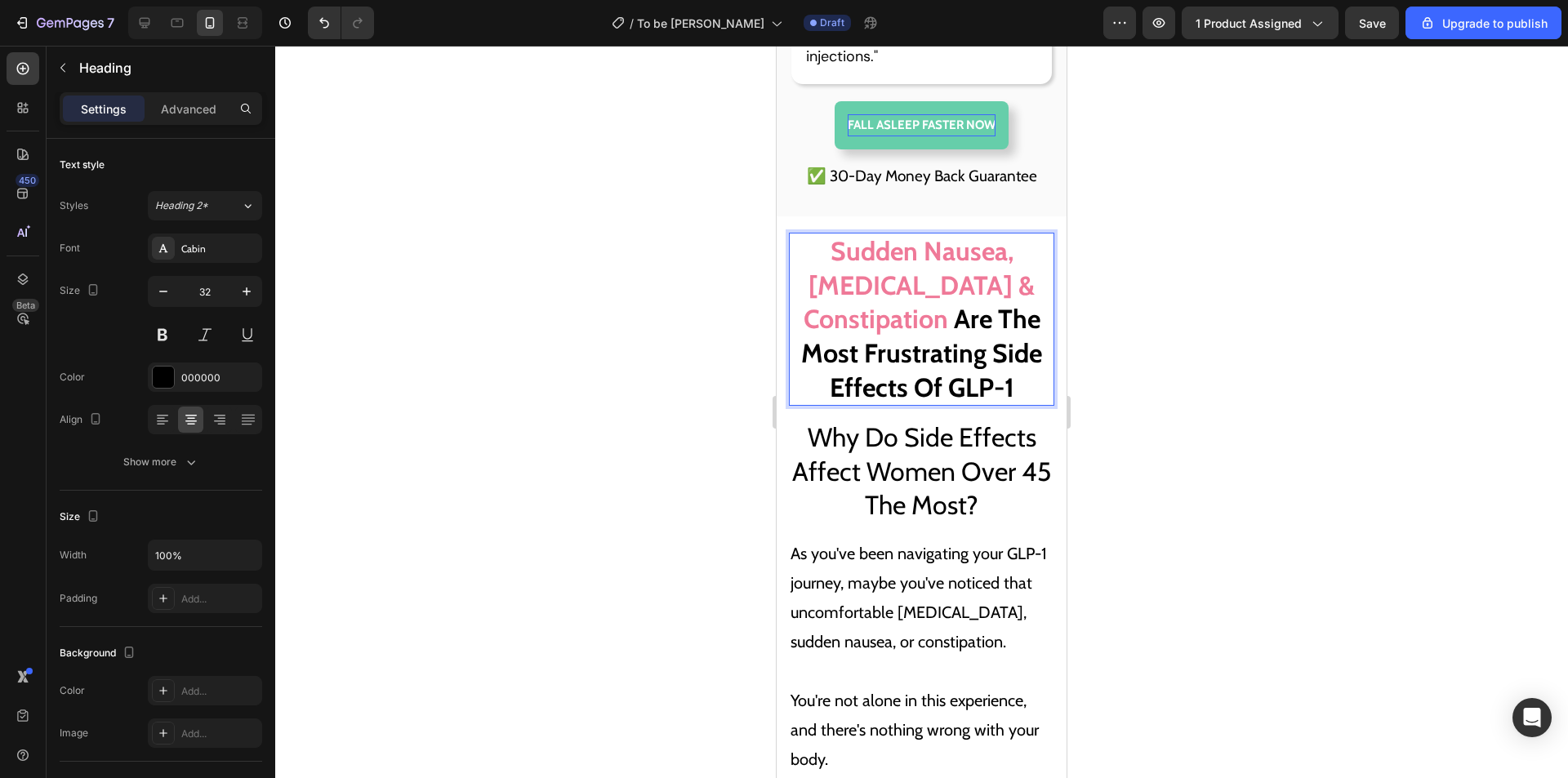
scroll to position [3104, 0]
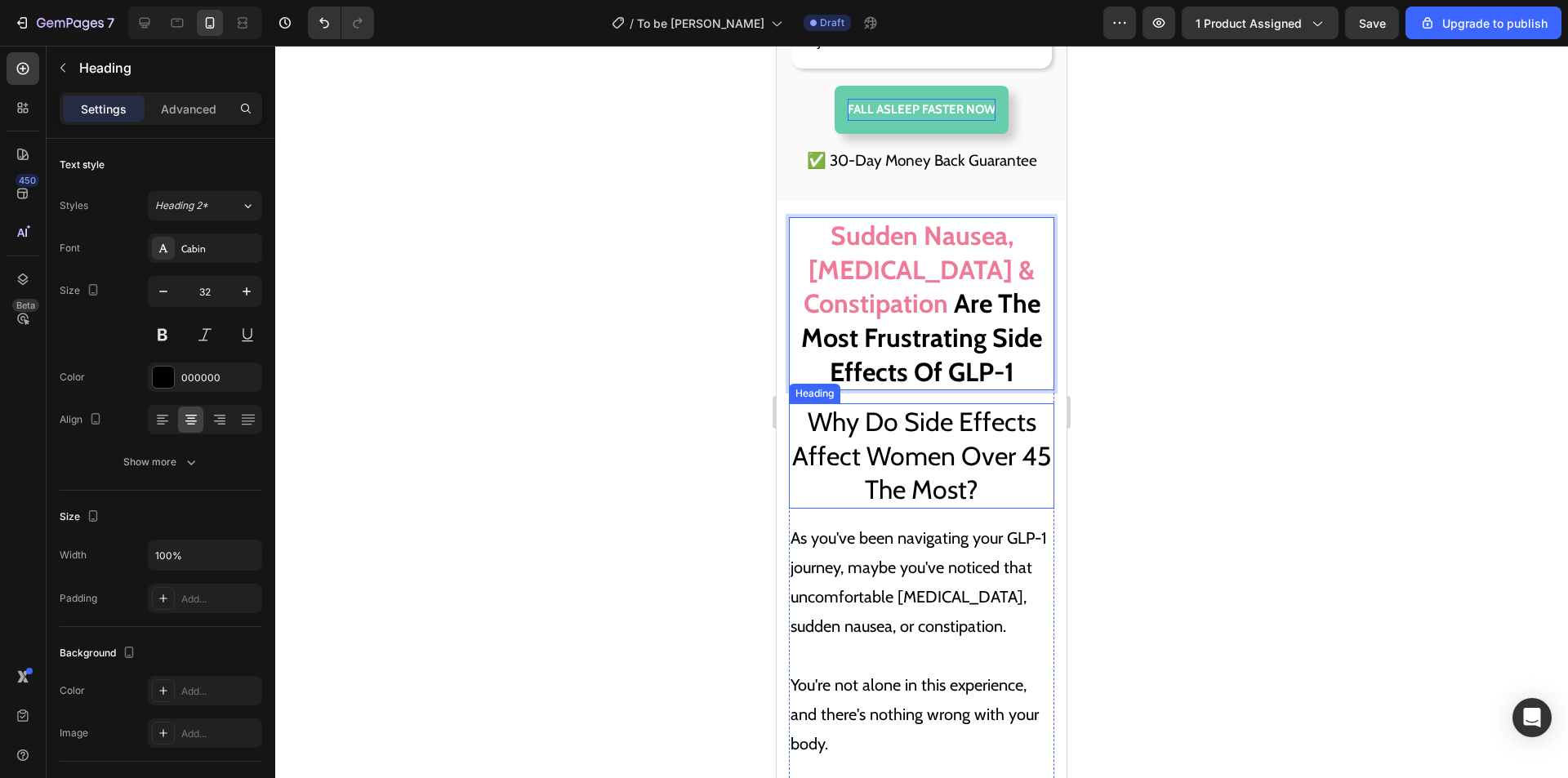
click at [948, 479] on span "Why Do Side Effects Affect Women Over 45 The Most?" at bounding box center [921, 456] width 259 height 100
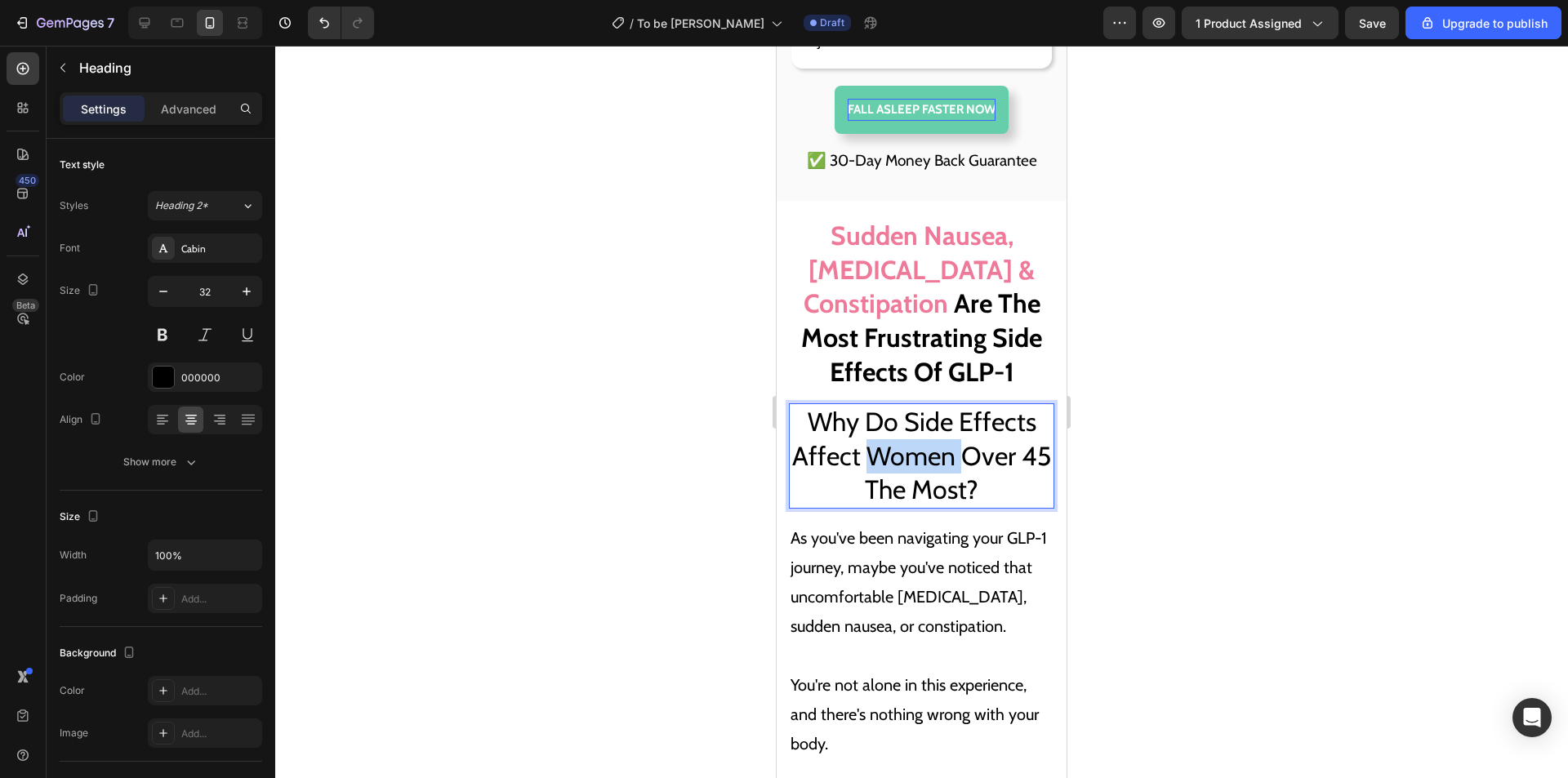
click at [958, 473] on span "Why Do Side Effects Affect Women Over 45 The Most?" at bounding box center [921, 456] width 259 height 100
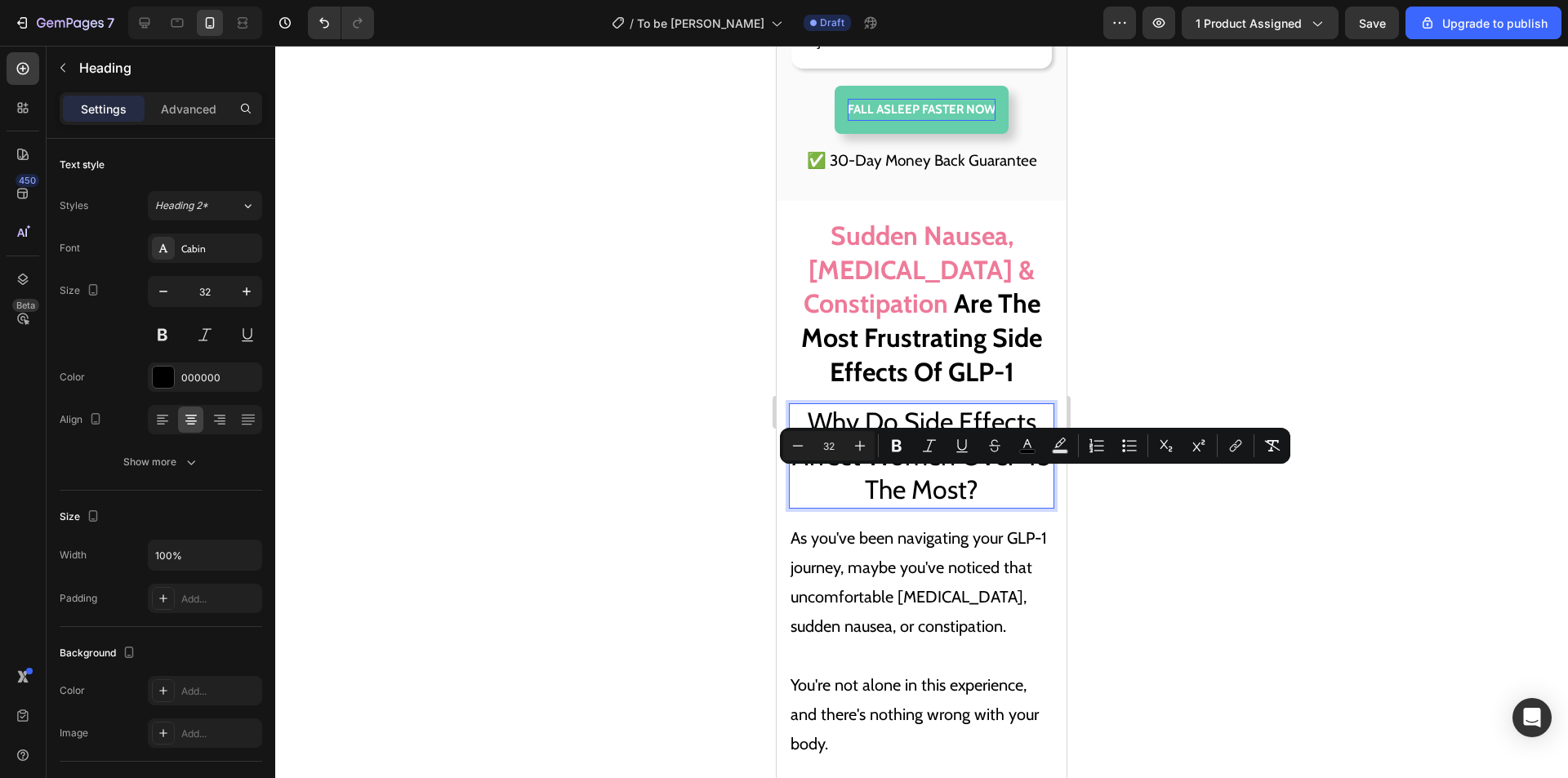
click at [989, 474] on span "Why Do Side Effects Affect Women Over 45 The Most?" at bounding box center [921, 456] width 259 height 100
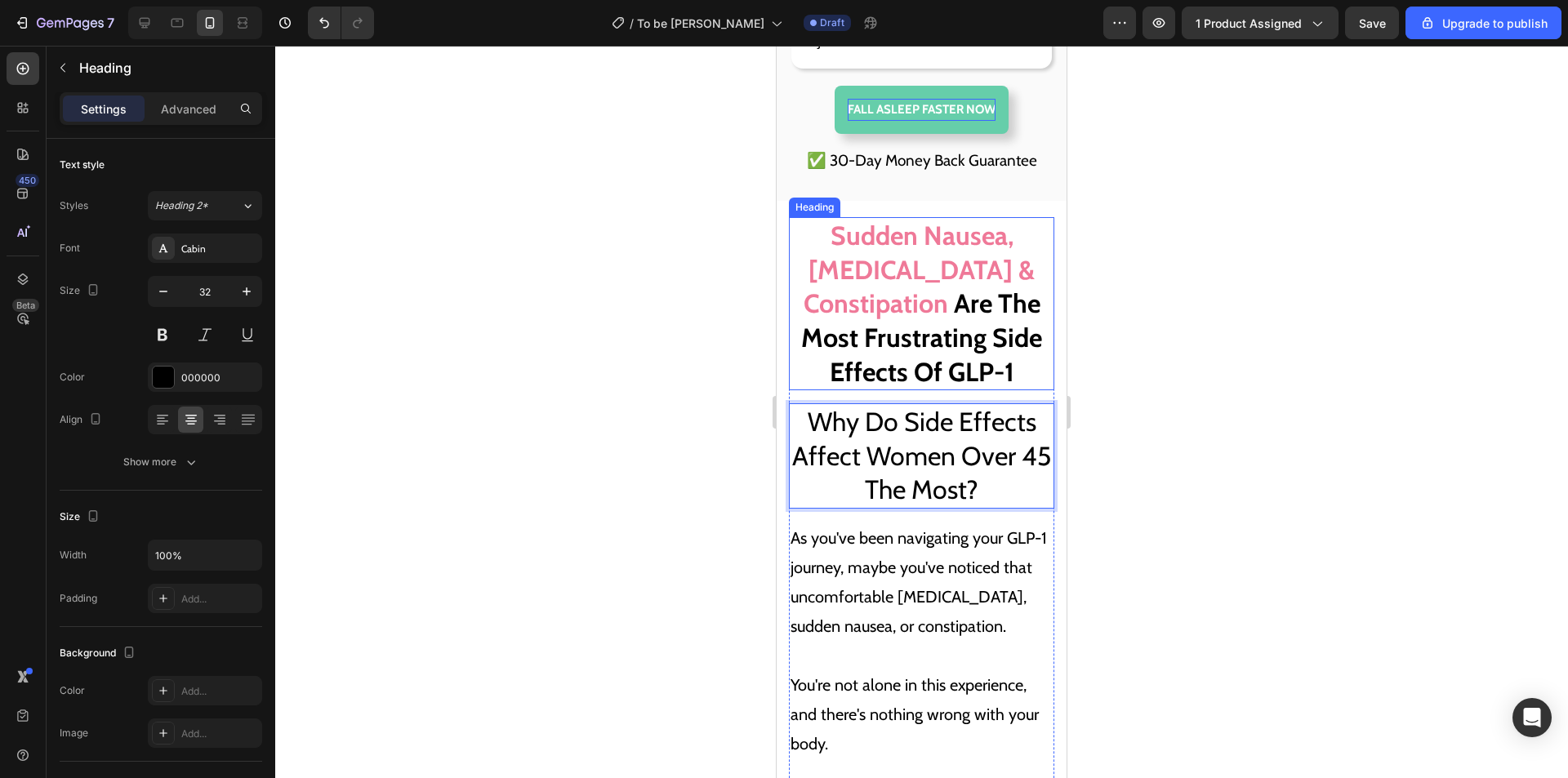
click at [945, 309] on span "Sudden Nausea, Bloating & Constipation" at bounding box center [918, 270] width 232 height 100
click at [990, 373] on span "Most Frustrating Side Effects Of GLP-1" at bounding box center [921, 355] width 241 height 67
drag, startPoint x: 1016, startPoint y: 399, endPoint x: 812, endPoint y: 267, distance: 243.0
click at [811, 267] on p "Sudden Nausea, Bloating & Constipation Are The Most Frustrating Side Effects Of…" at bounding box center [921, 304] width 262 height 170
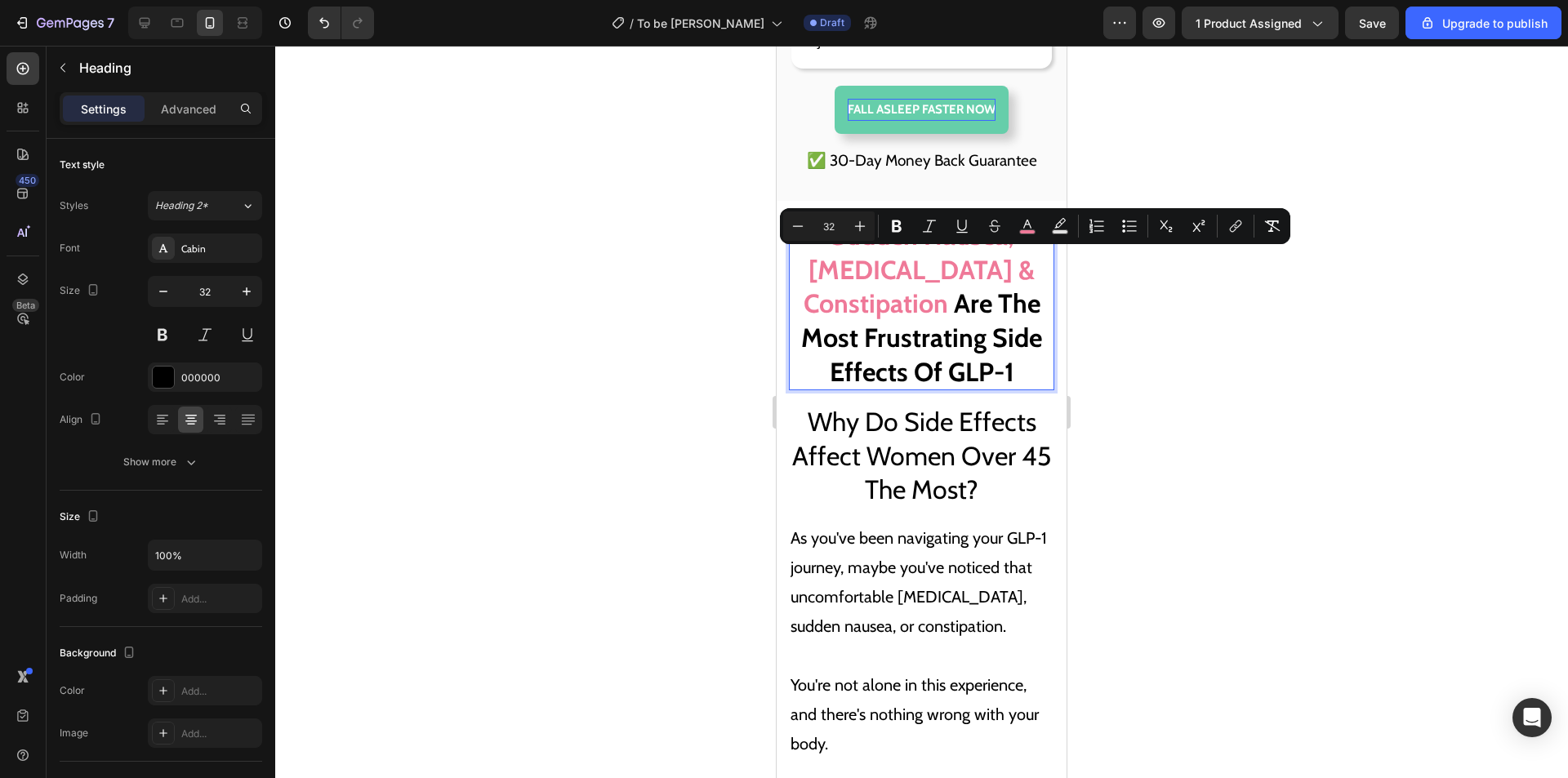
copy p "Sudden Nausea, Bloating & Constipation Are The Most Frustrating Side Effects Of…"
click at [921, 501] on span "Why Do Side Effects Affect Women Over 45 The Most?" at bounding box center [921, 456] width 259 height 100
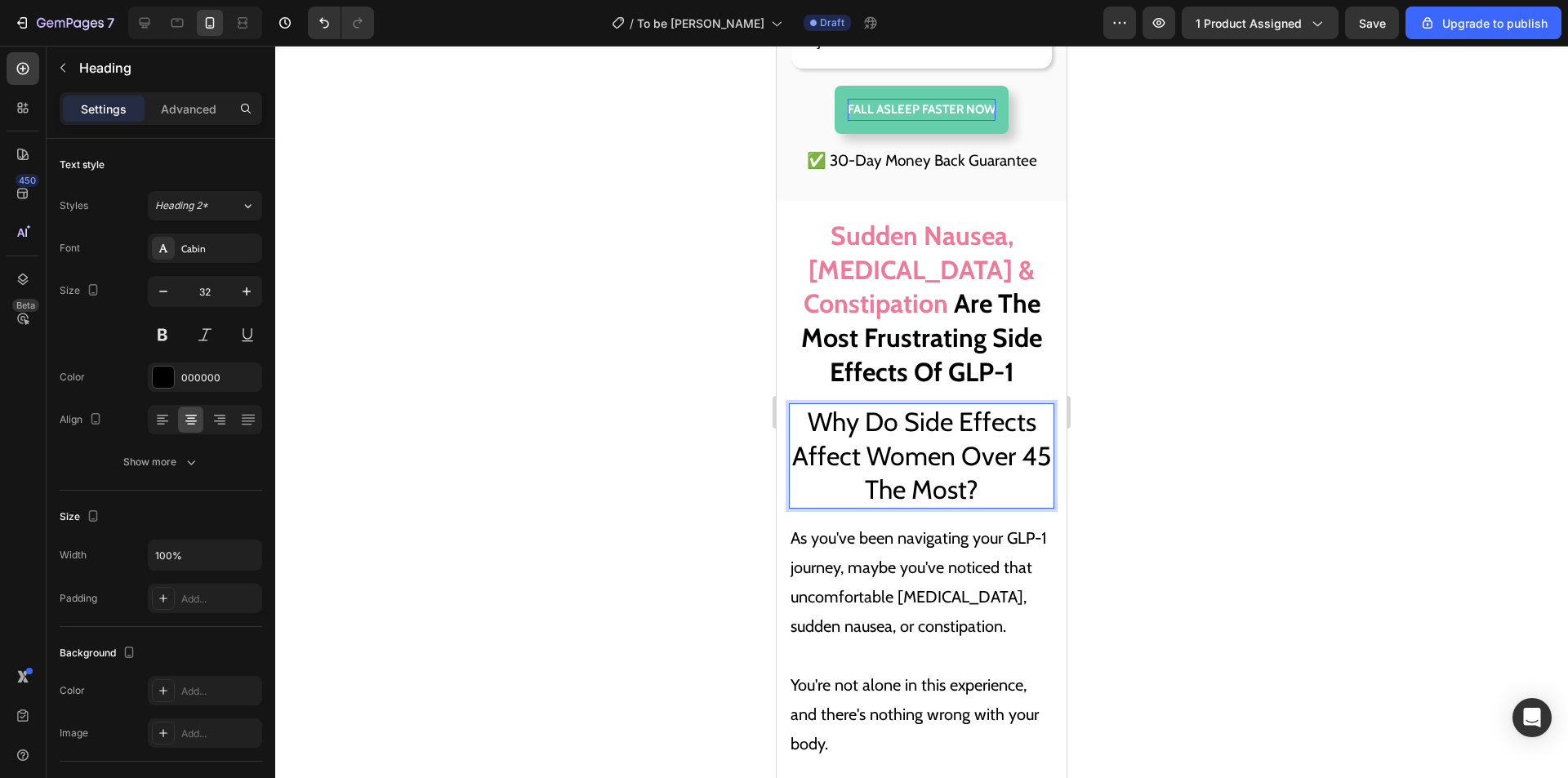
click at [989, 506] on span "Why Do Side Effects Affect Women Over 45 The Most?" at bounding box center [921, 456] width 259 height 100
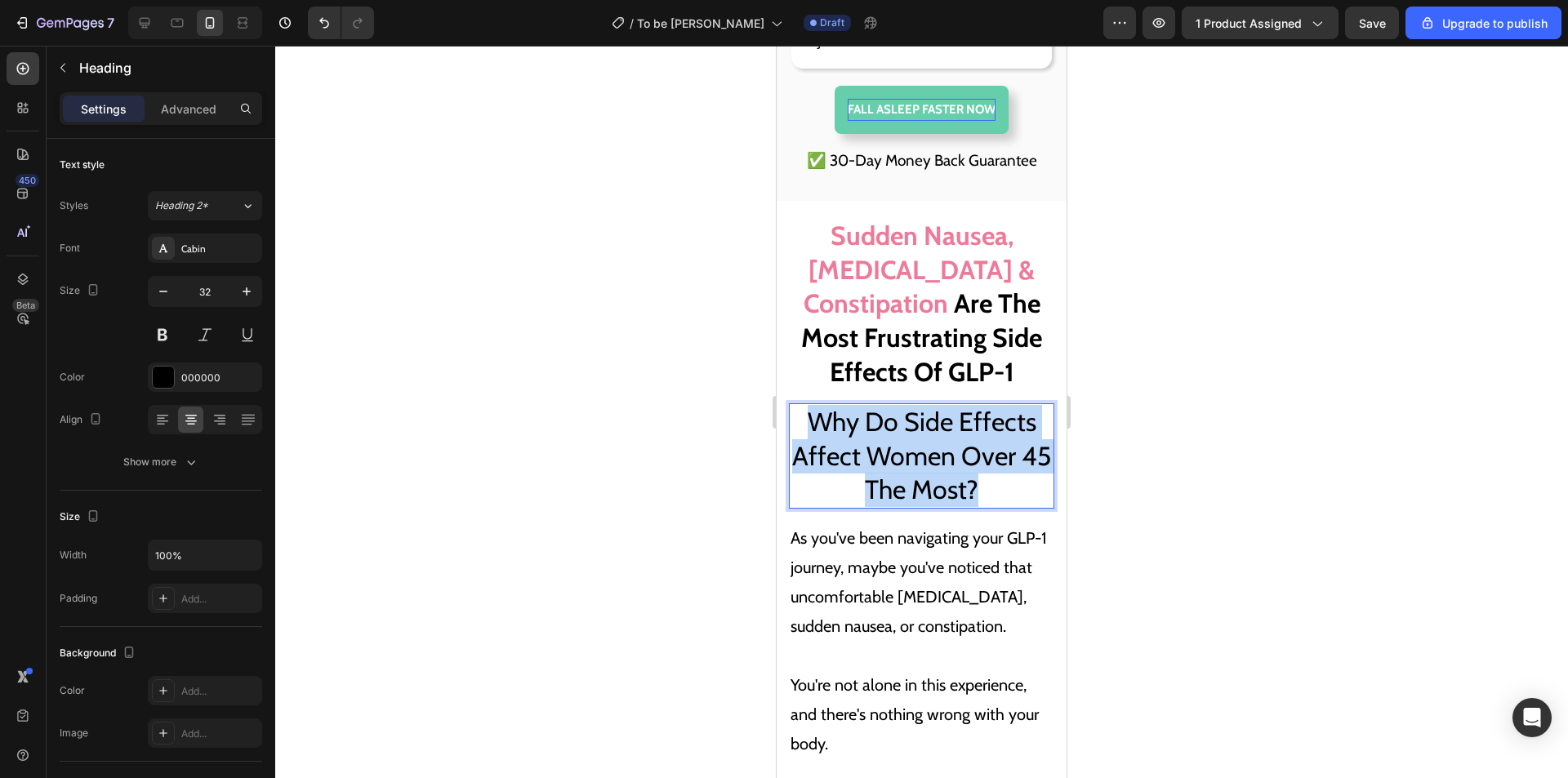
drag, startPoint x: 970, startPoint y: 512, endPoint x: 774, endPoint y: 443, distance: 207.8
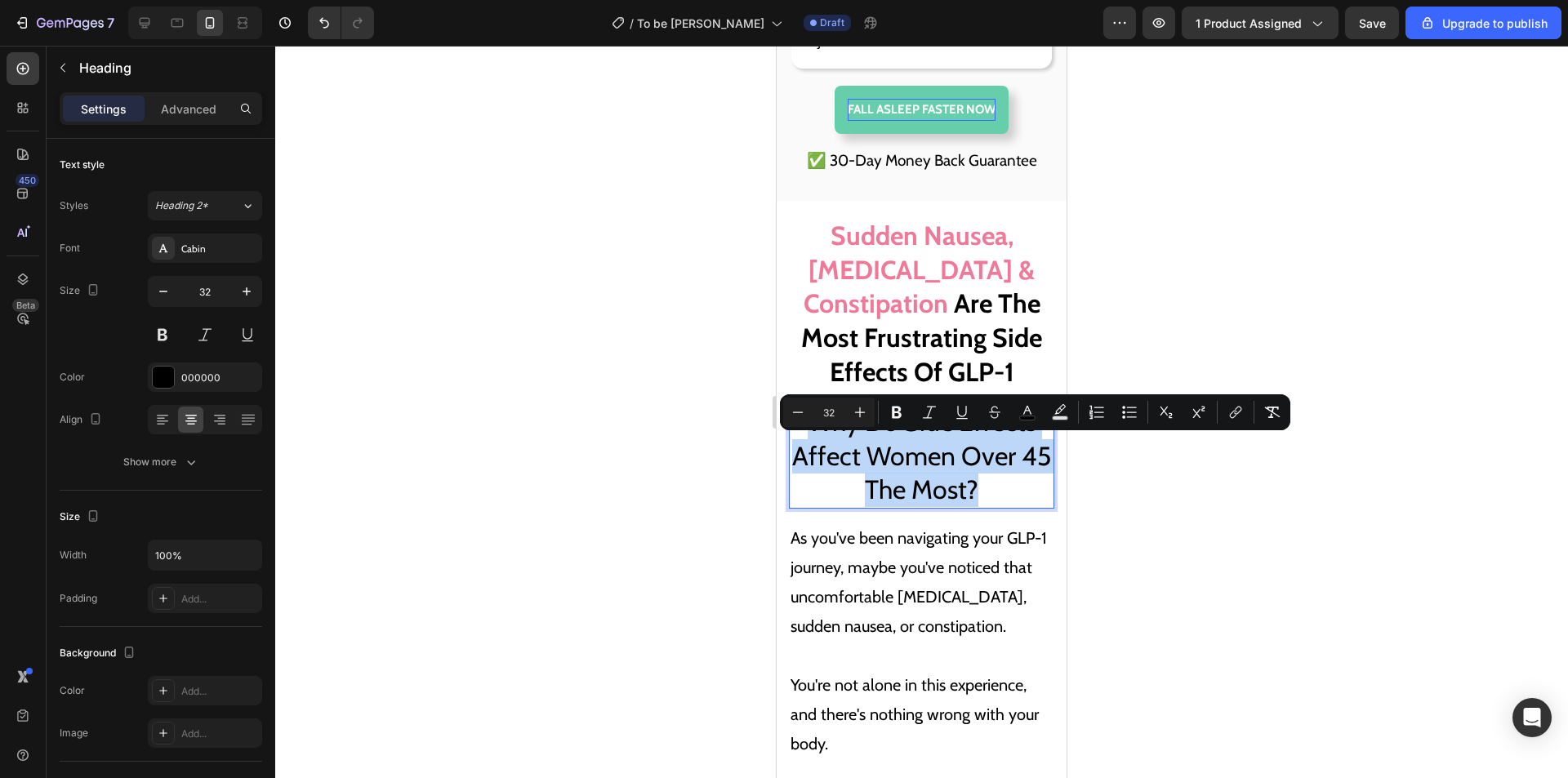
copy span "Why Do Side Effects Affect Women Over 45 The Most?"
click at [924, 303] on span "Sudden Nausea, Bloating & Constipation" at bounding box center [918, 270] width 232 height 100
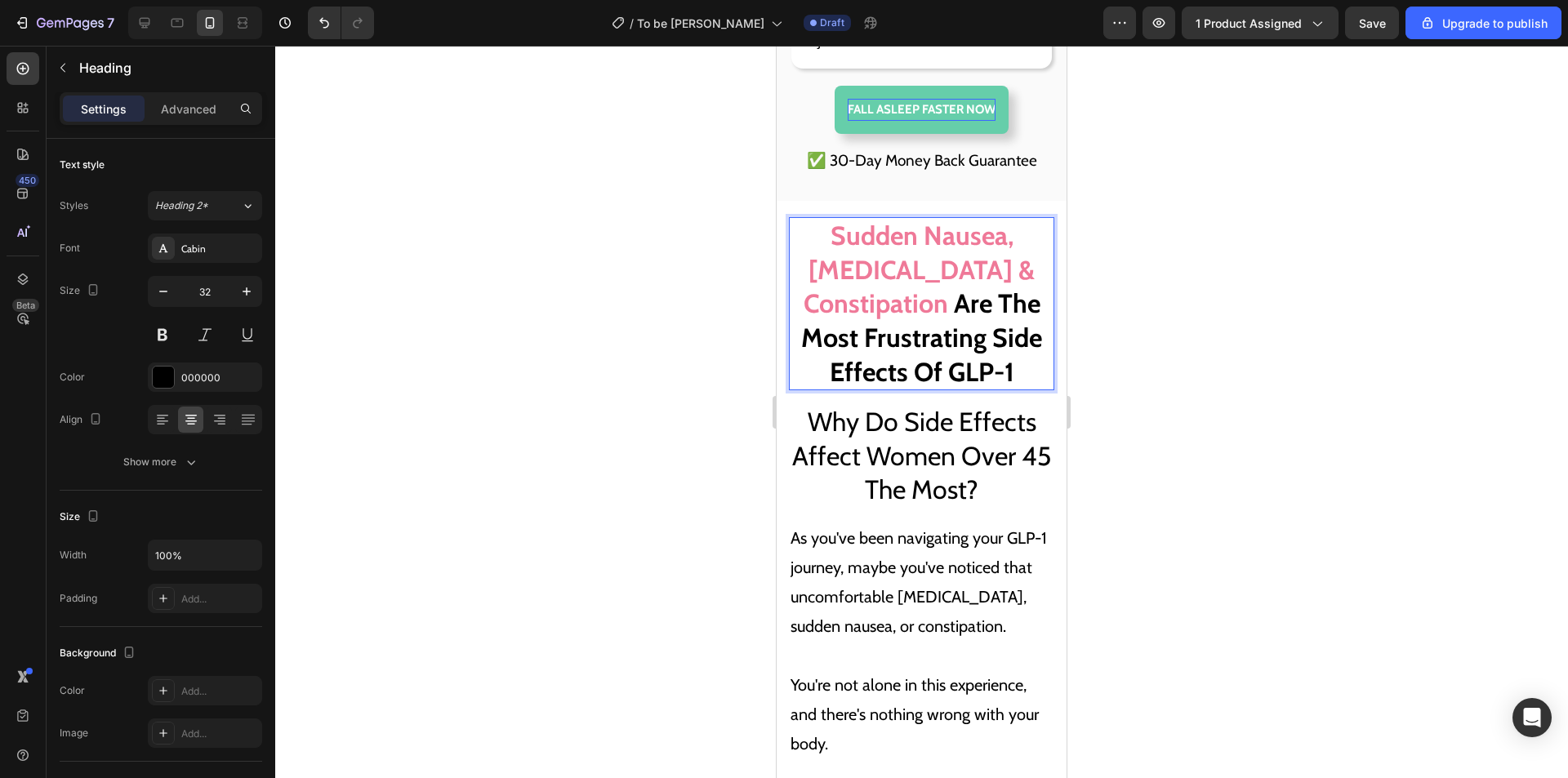
drag, startPoint x: 1015, startPoint y: 402, endPoint x: 816, endPoint y: 271, distance: 238.2
click at [816, 273] on p "Sudden Nausea, Bloating & Constipation Are The Most Frustrating Side Effects Of…" at bounding box center [921, 304] width 262 height 170
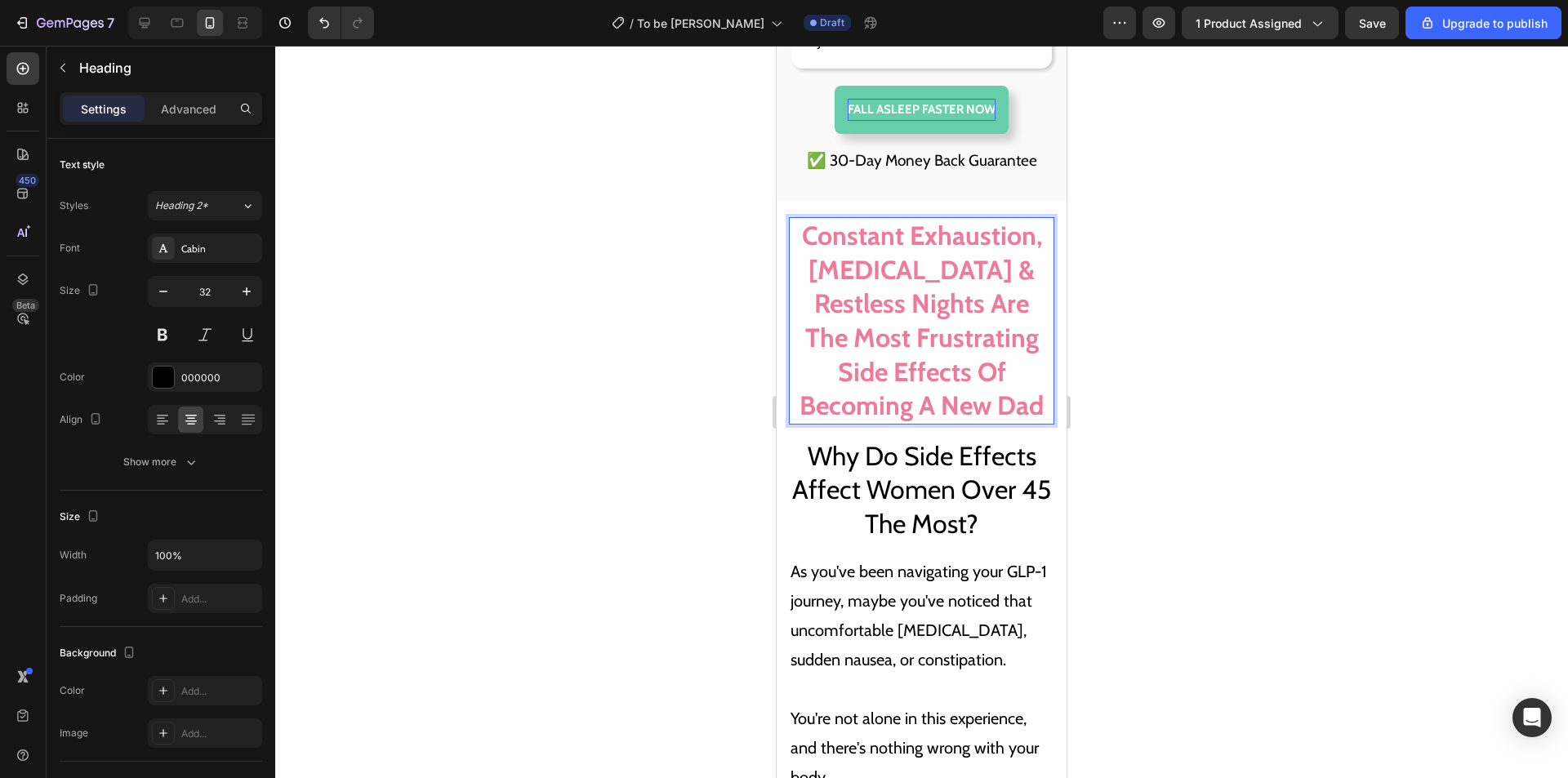
click at [985, 331] on span "Constant Exhaustion, Racing Thoughts & Restless Nights Are The Most Frustrating…" at bounding box center [921, 321] width 245 height 202
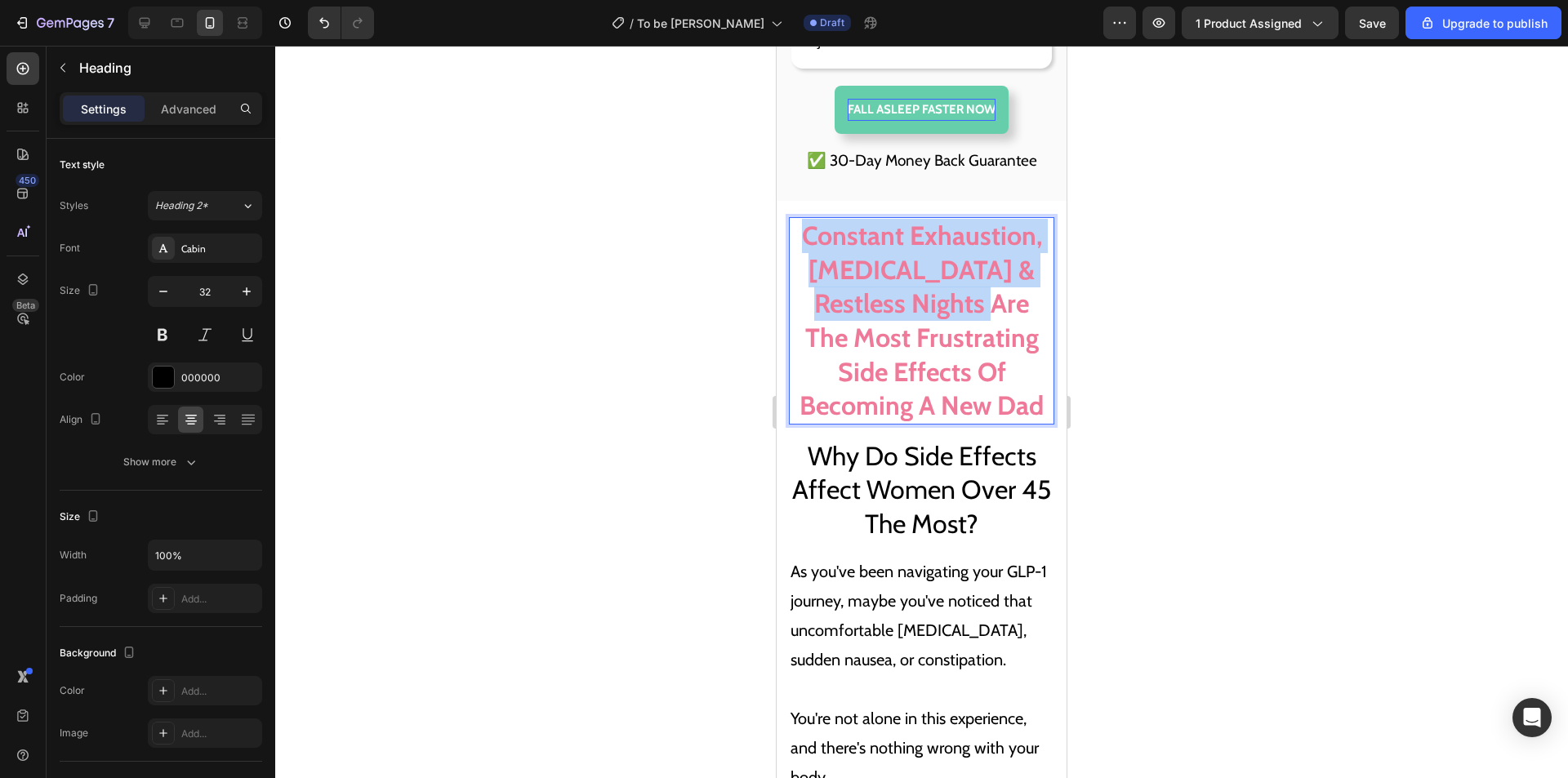
drag, startPoint x: 980, startPoint y: 334, endPoint x: 781, endPoint y: 268, distance: 209.7
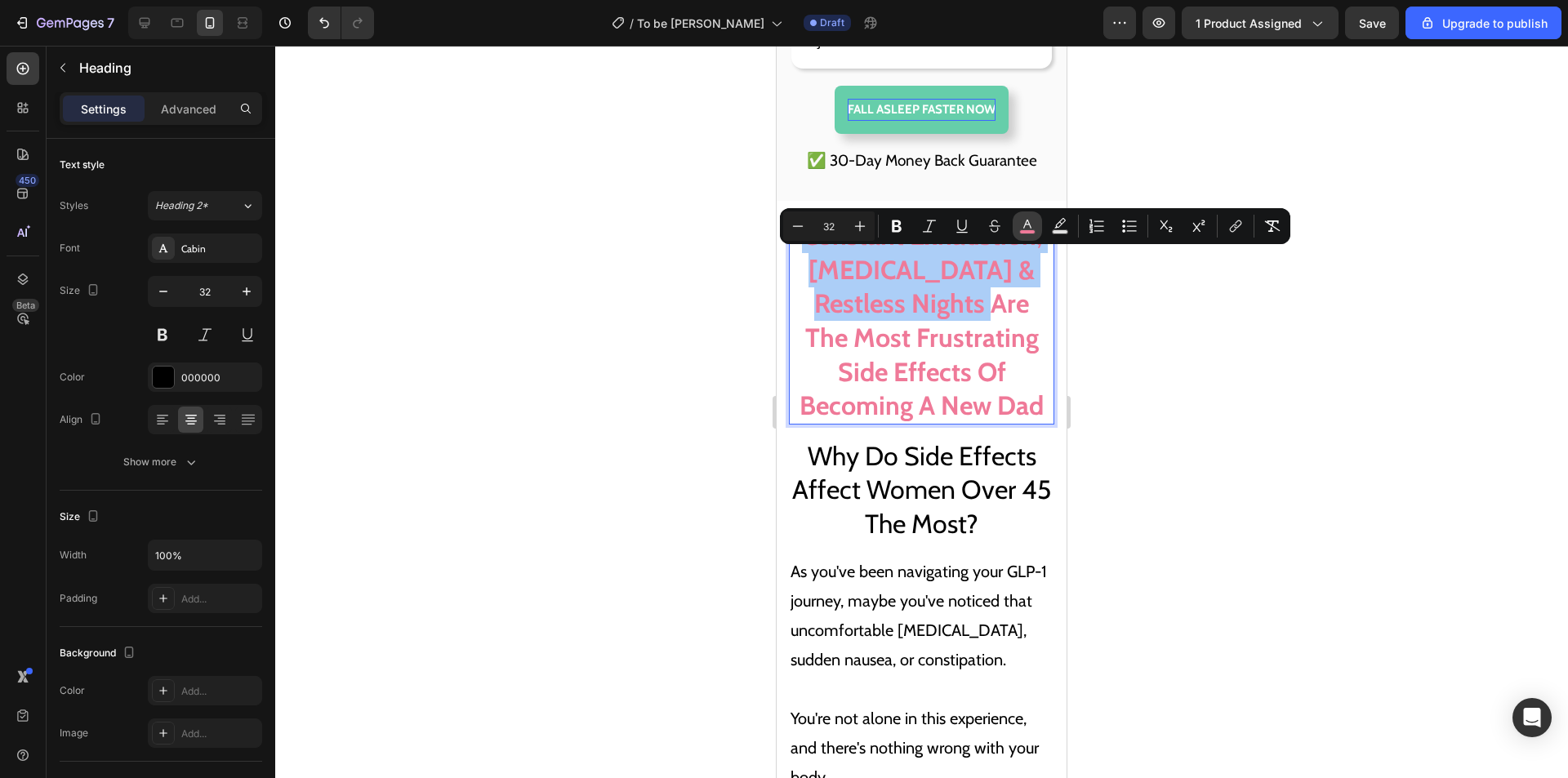
click at [1031, 232] on rect "Editor contextual toolbar" at bounding box center [1027, 232] width 16 height 4
type input "EF7998"
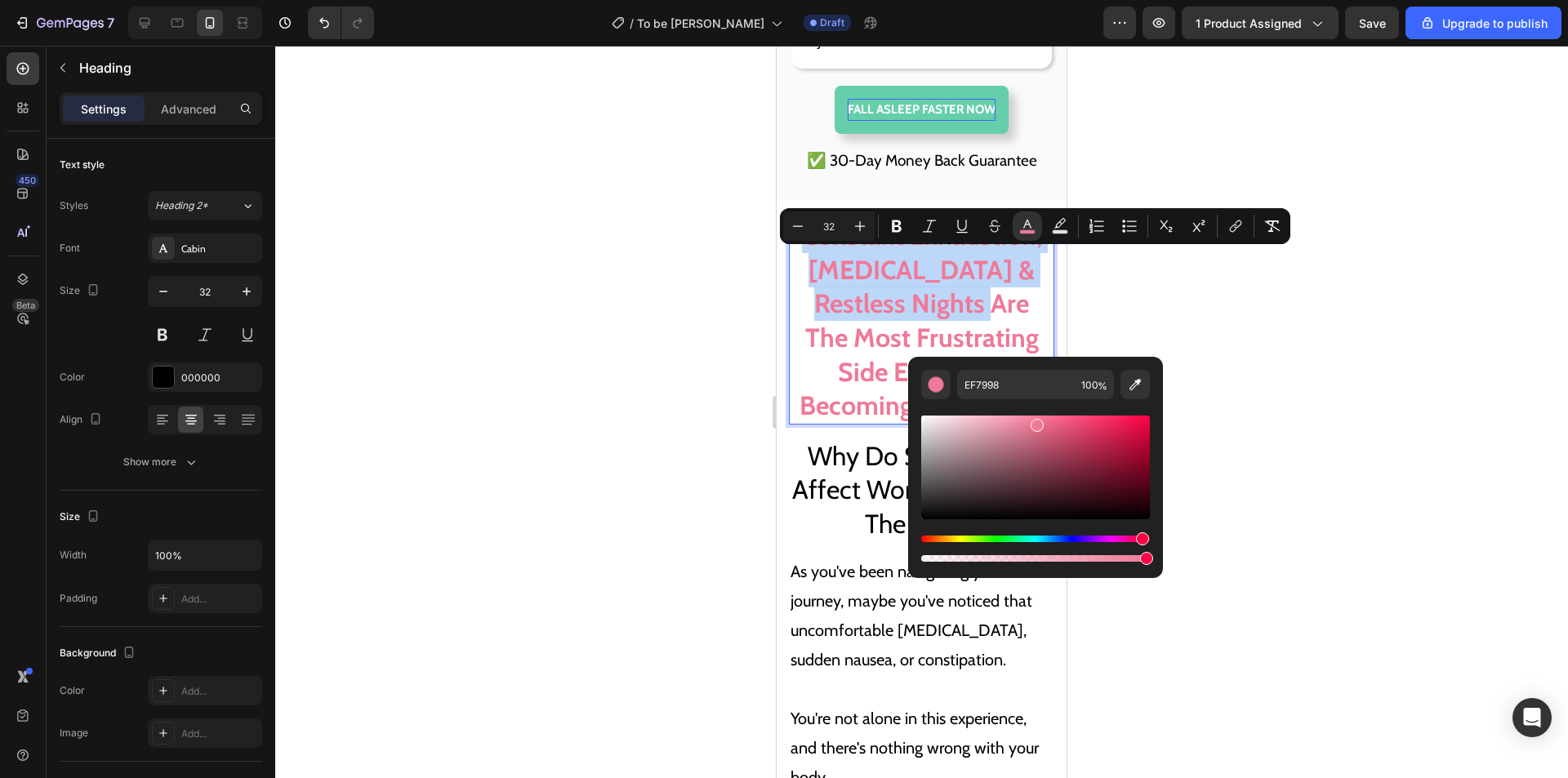
click at [918, 307] on span "Constant Exhaustion, Racing Thoughts & Restless Nights Are The Most Frustrating…" at bounding box center [921, 321] width 245 height 202
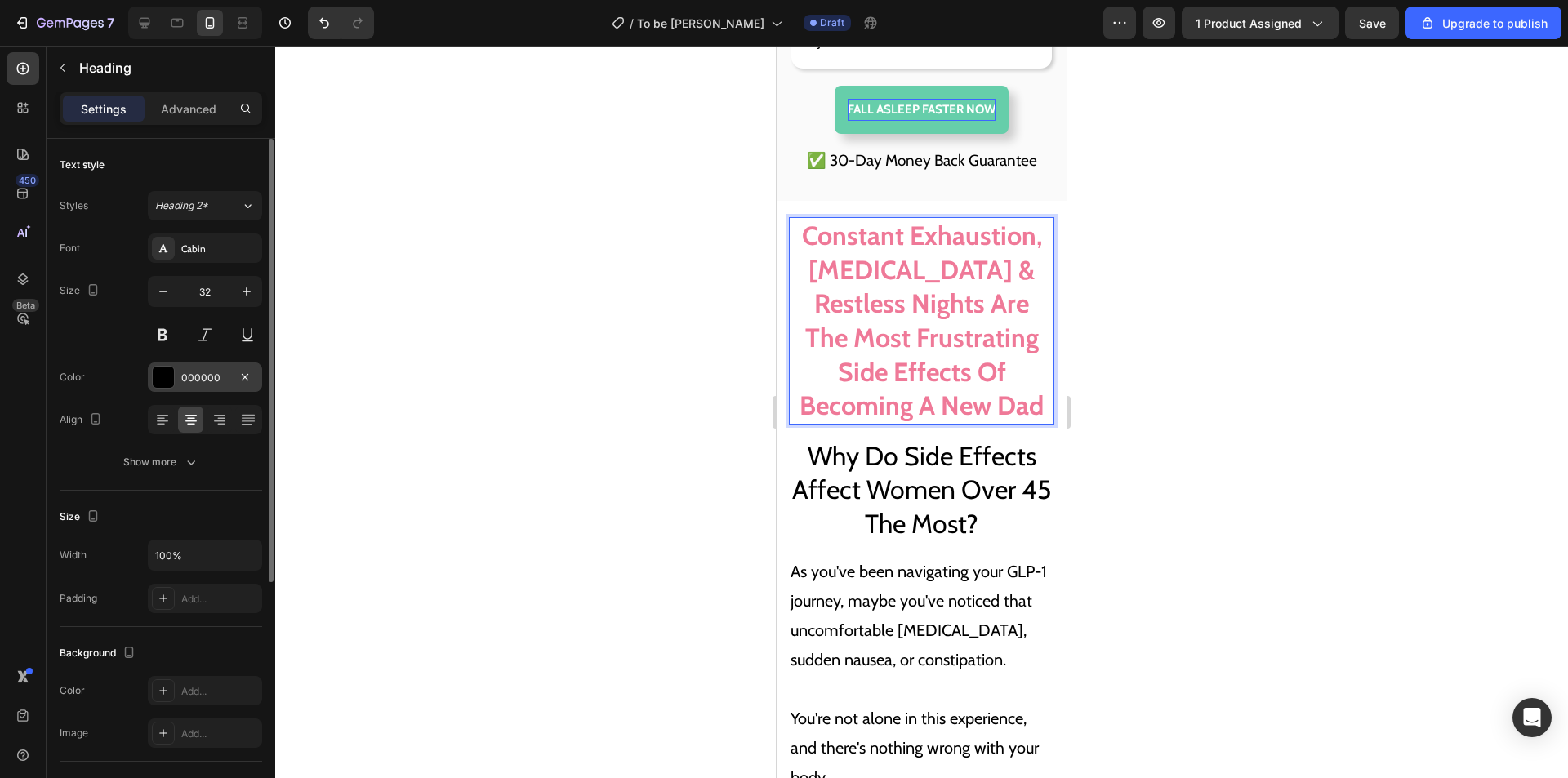
click at [166, 377] on div at bounding box center [163, 378] width 22 height 22
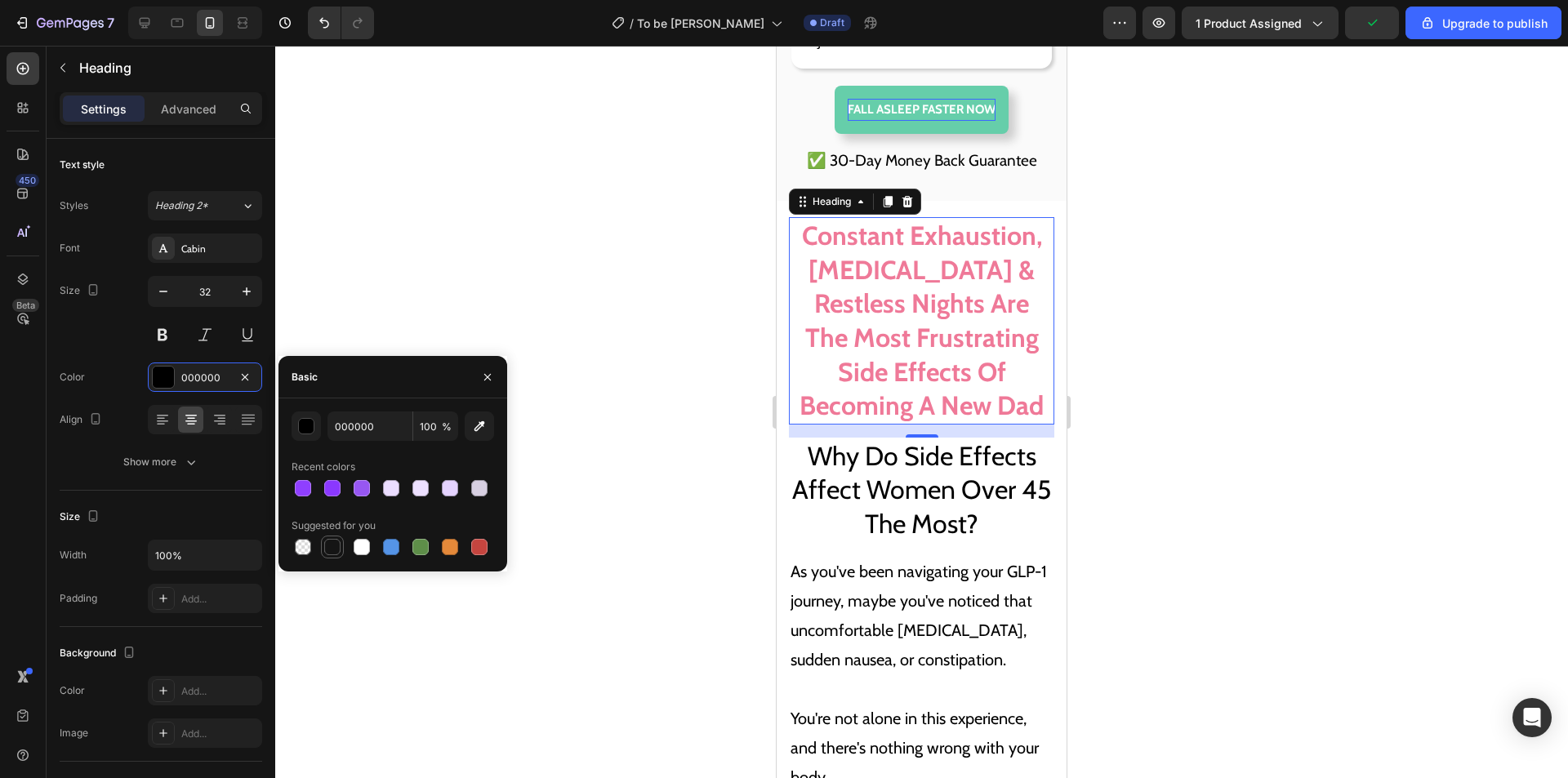
click at [331, 549] on div at bounding box center [332, 547] width 17 height 17
type input "151515"
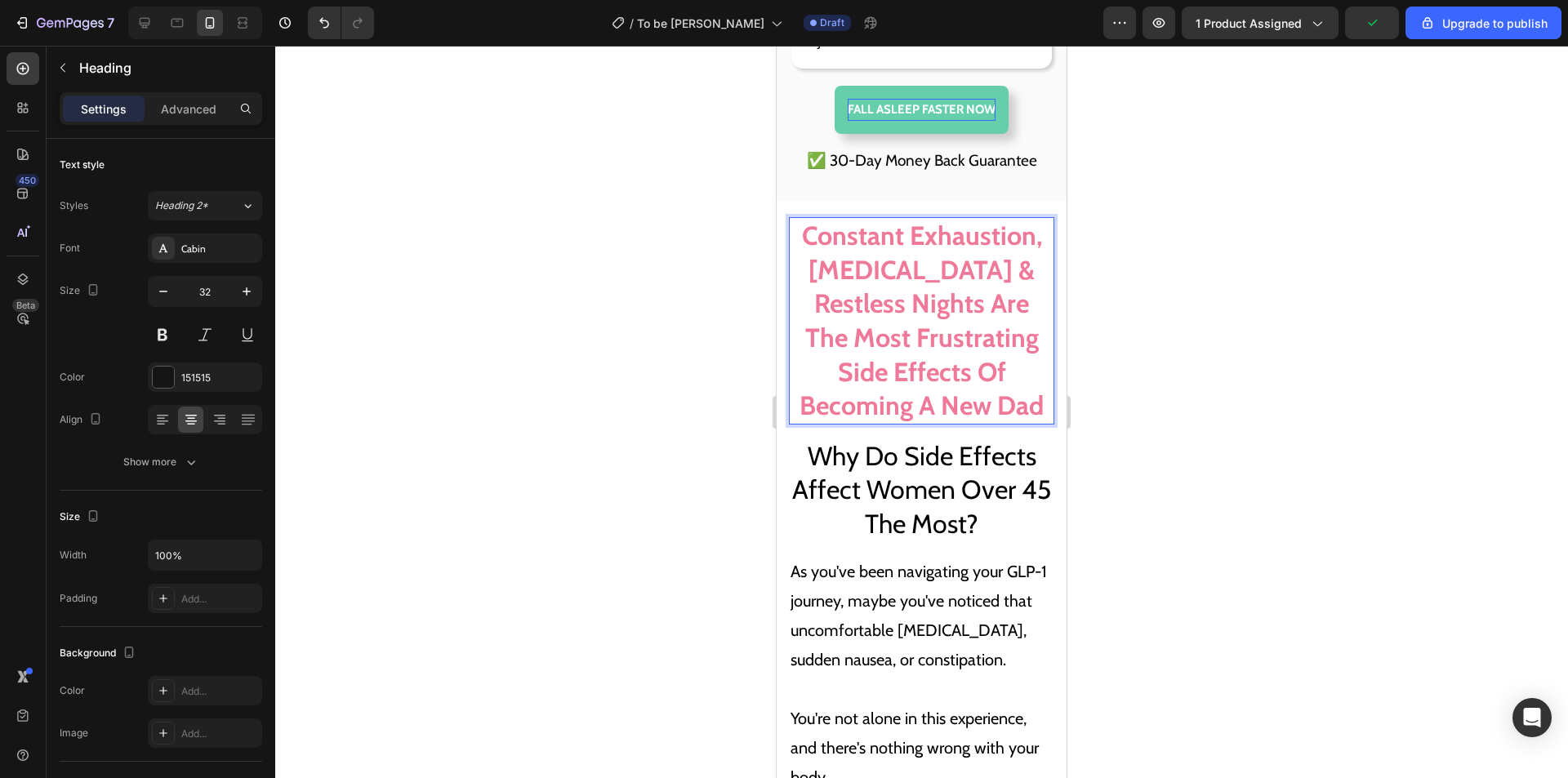
drag, startPoint x: 996, startPoint y: 368, endPoint x: 969, endPoint y: 393, distance: 36.8
click at [995, 368] on span "Constant Exhaustion, Racing Thoughts & Restless Nights Are The Most Frustrating…" at bounding box center [921, 321] width 245 height 202
click at [1024, 422] on span "Constant Exhaustion, Racing Thoughts & Restless Nights Are The Most Frustrating…" at bounding box center [921, 321] width 245 height 202
drag, startPoint x: 1035, startPoint y: 442, endPoint x: 757, endPoint y: 251, distance: 337.3
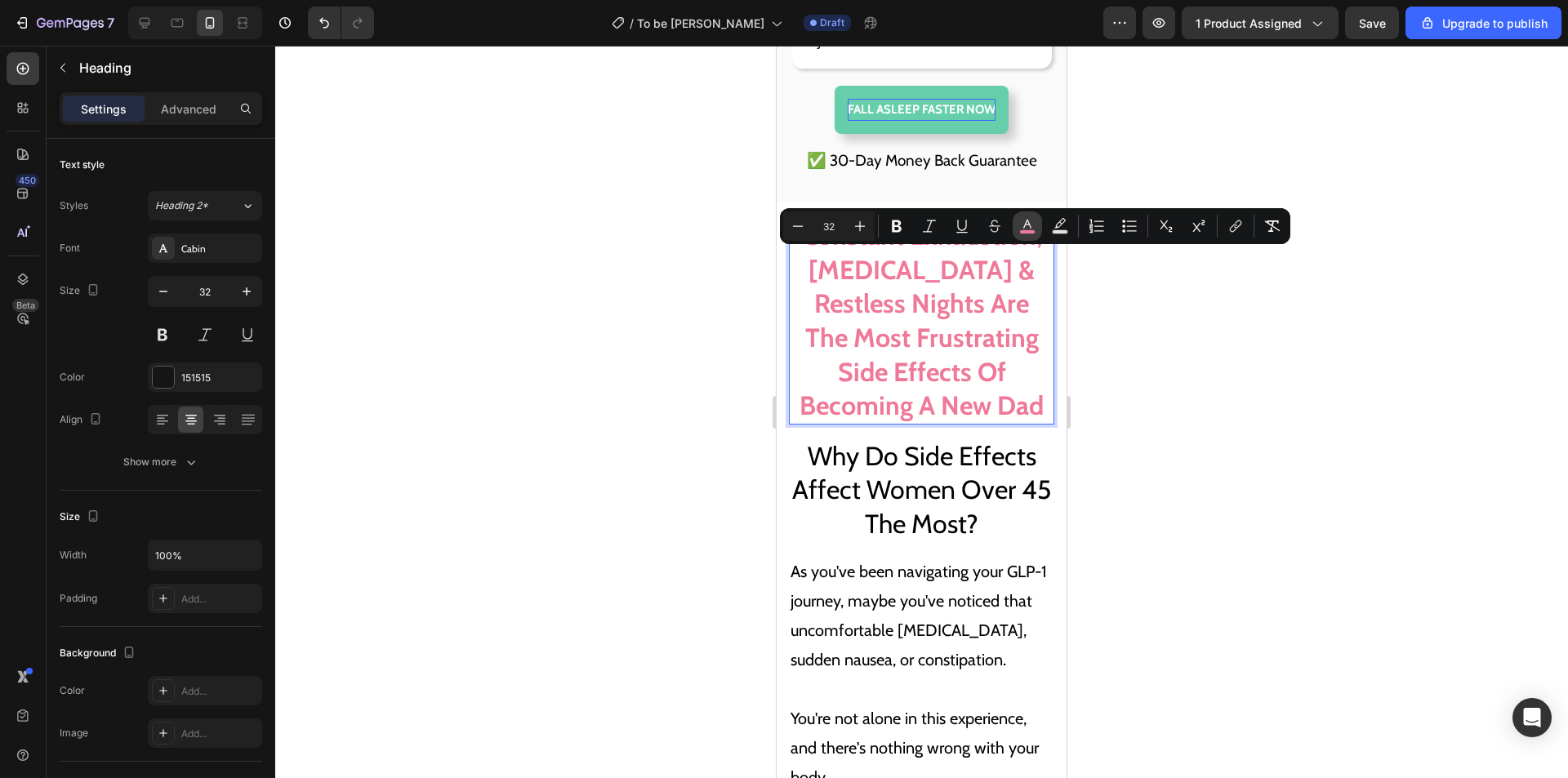
click at [1028, 228] on icon "Editor contextual toolbar" at bounding box center [1027, 226] width 17 height 17
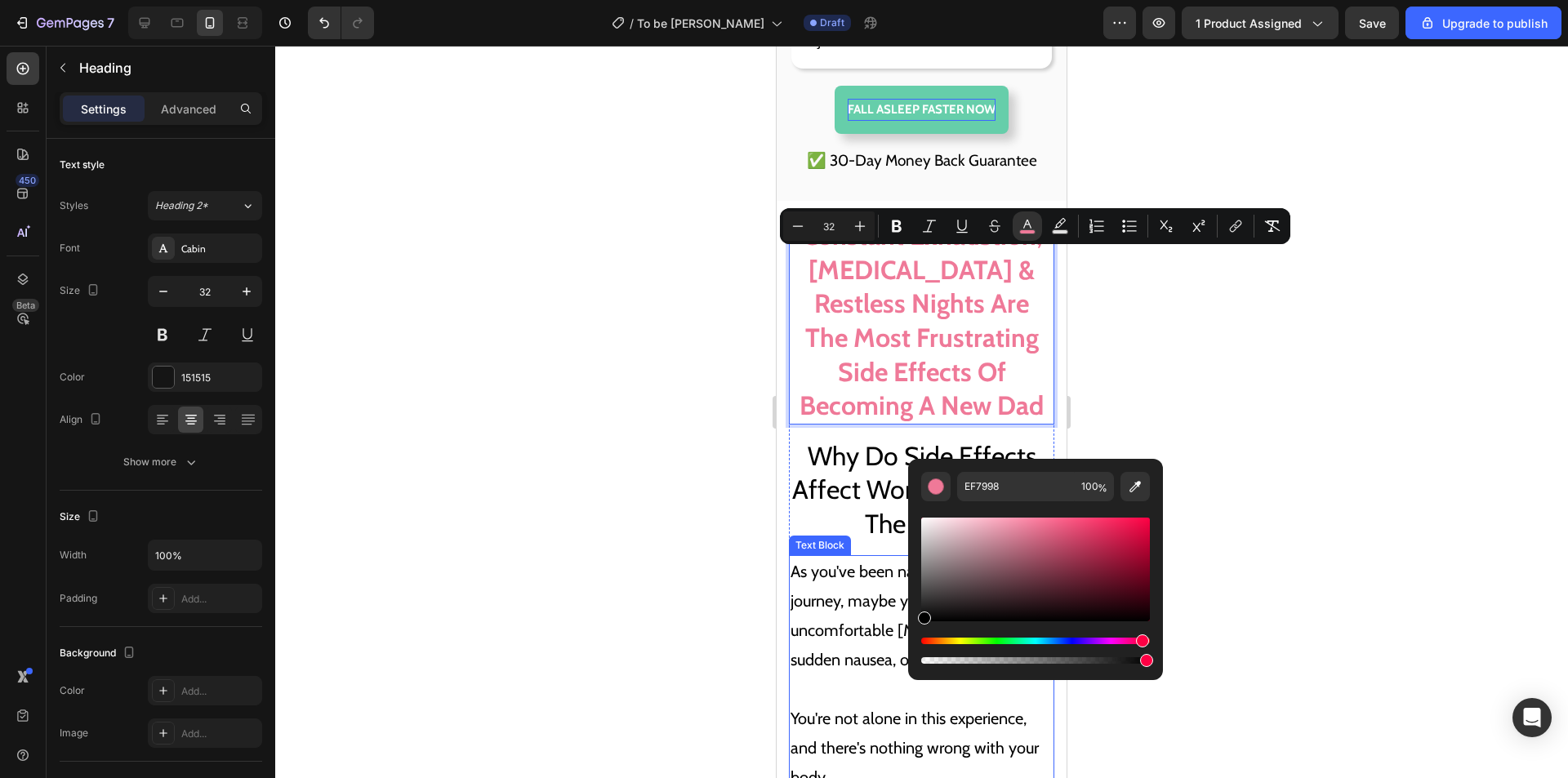
type input "000000"
drag, startPoint x: 1733, startPoint y: 634, endPoint x: 897, endPoint y: 649, distance: 836.1
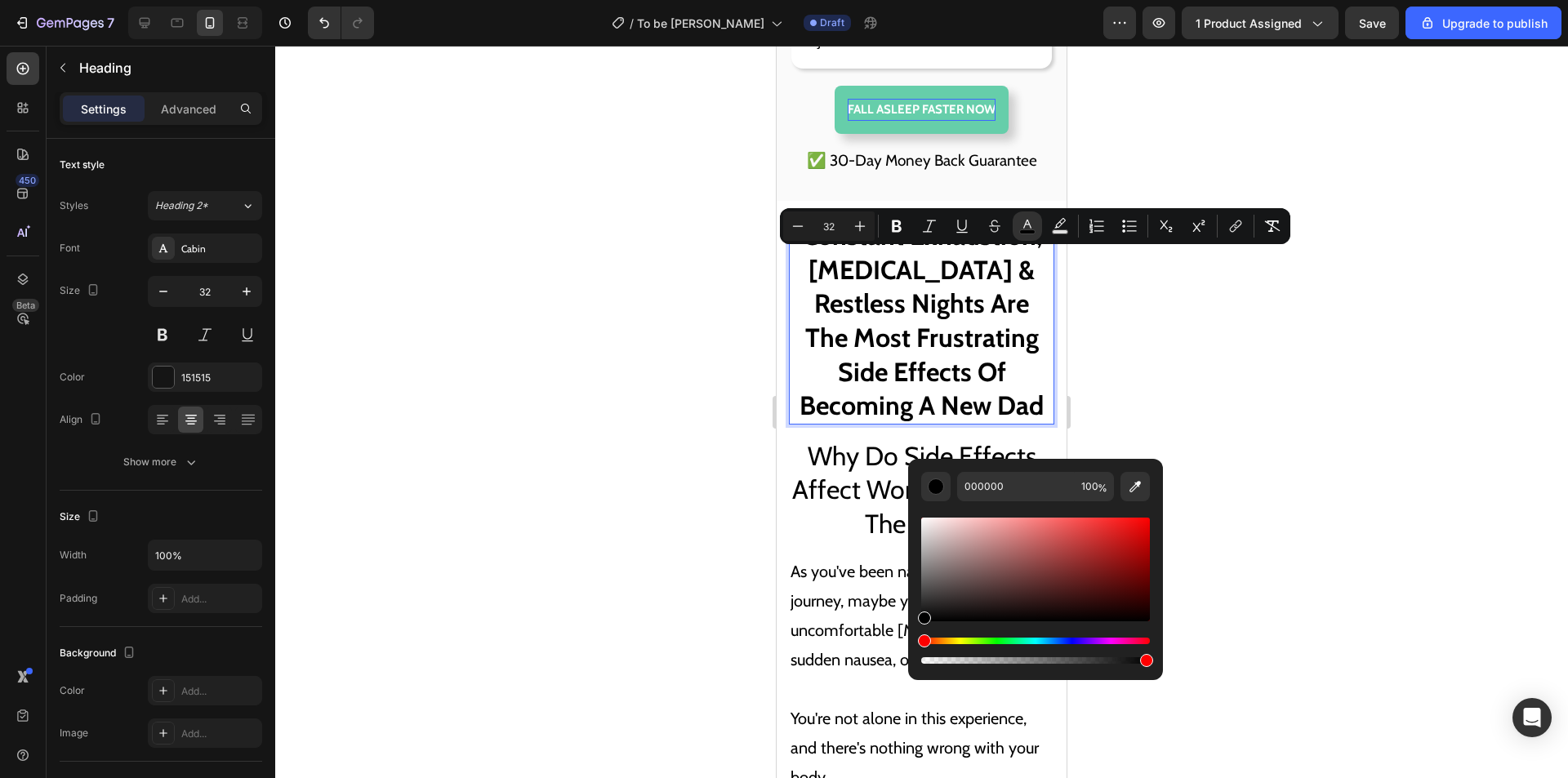
click at [928, 328] on span "Constant Exhaustion, Racing Thoughts & Restless Nights Are The Most Frustrating…" at bounding box center [921, 321] width 245 height 202
click at [933, 332] on span "Constant Exhaustion, Racing Thoughts & Restless Nights Are The Most Frustrating…" at bounding box center [921, 321] width 245 height 202
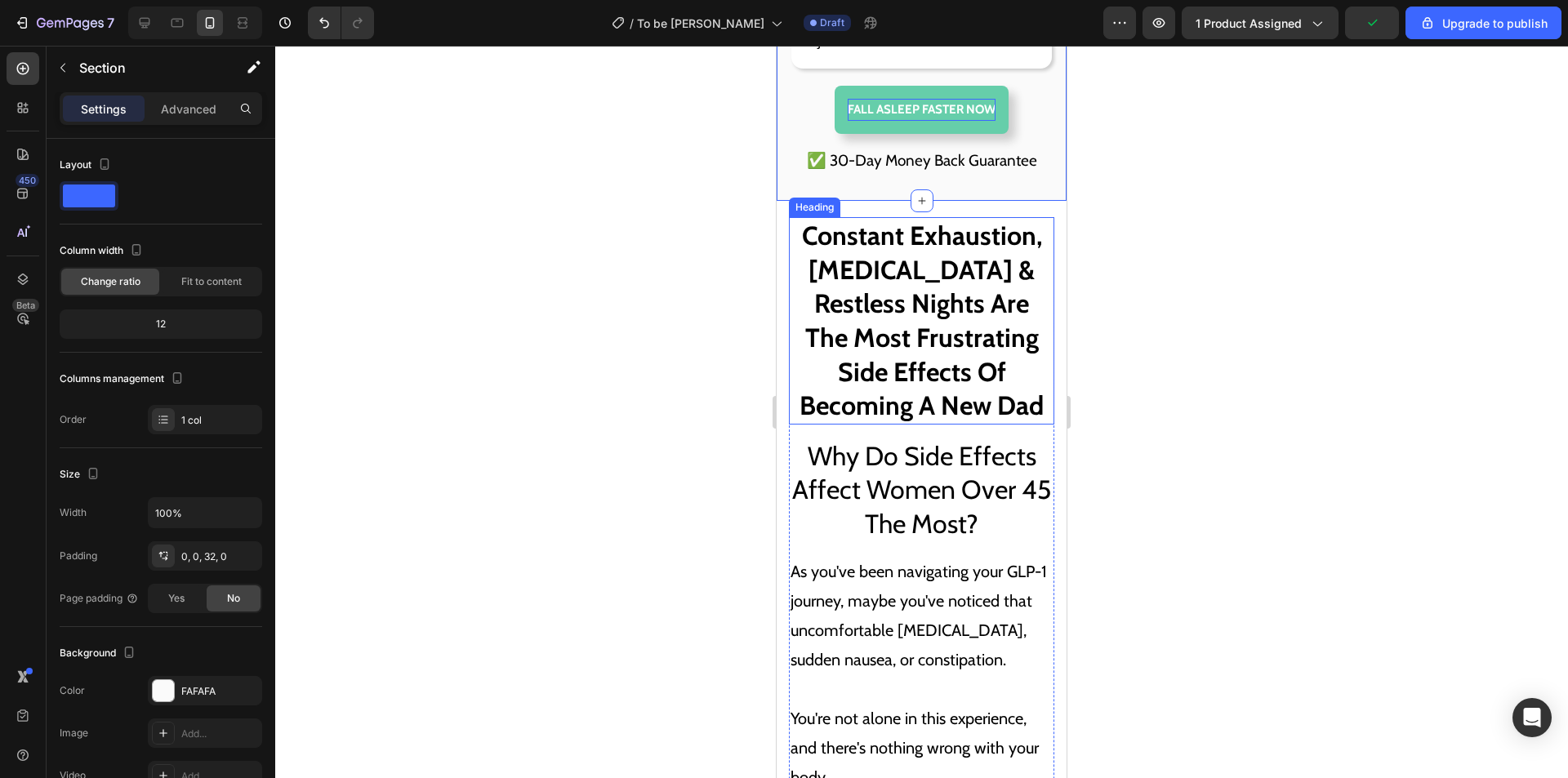
click at [906, 343] on span "Constant Exhaustion, Racing Thoughts & Restless Nights Are The Most Frustrating…" at bounding box center [921, 321] width 245 height 202
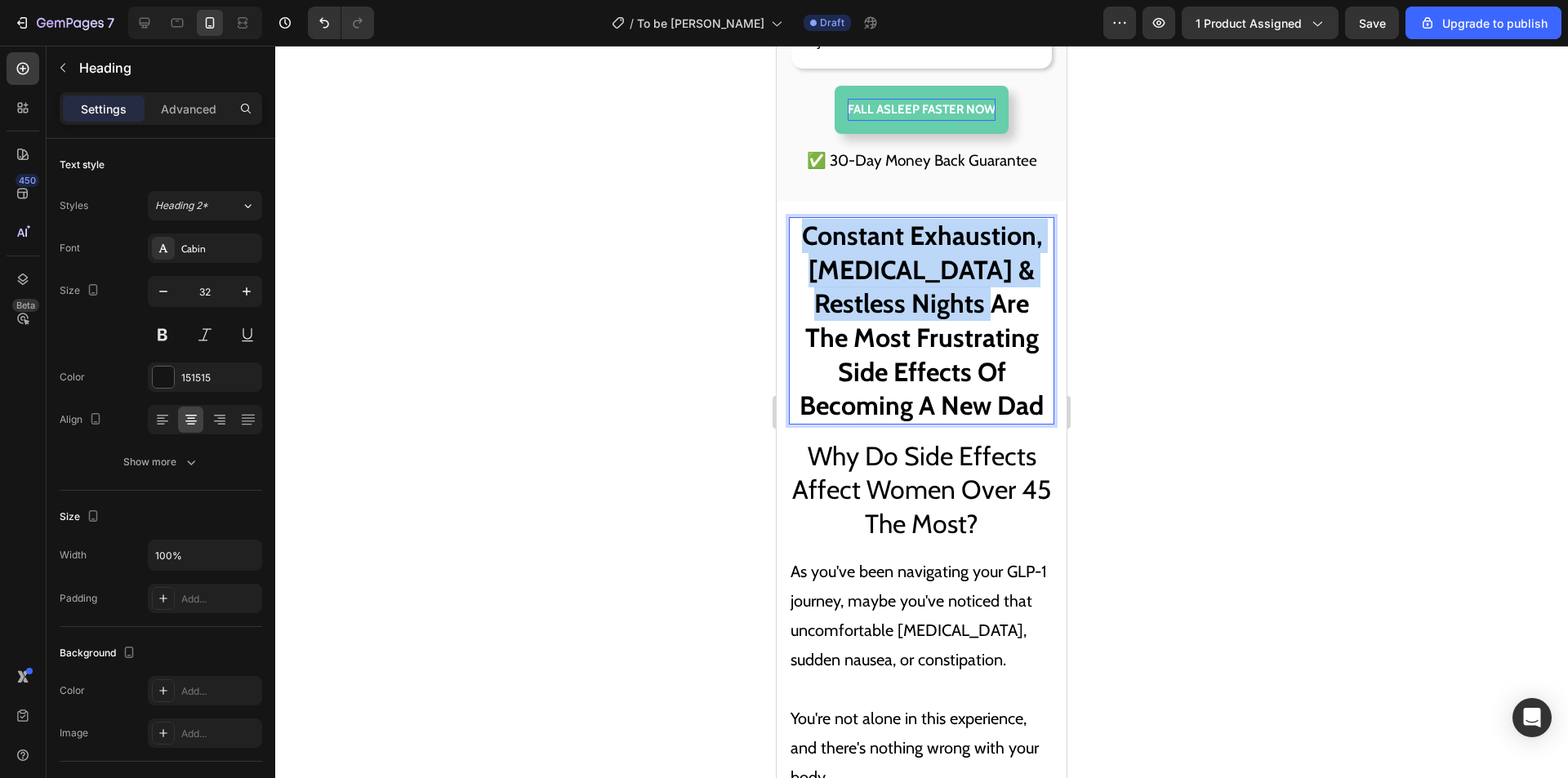
drag, startPoint x: 798, startPoint y: 264, endPoint x: 973, endPoint y: 334, distance: 188.5
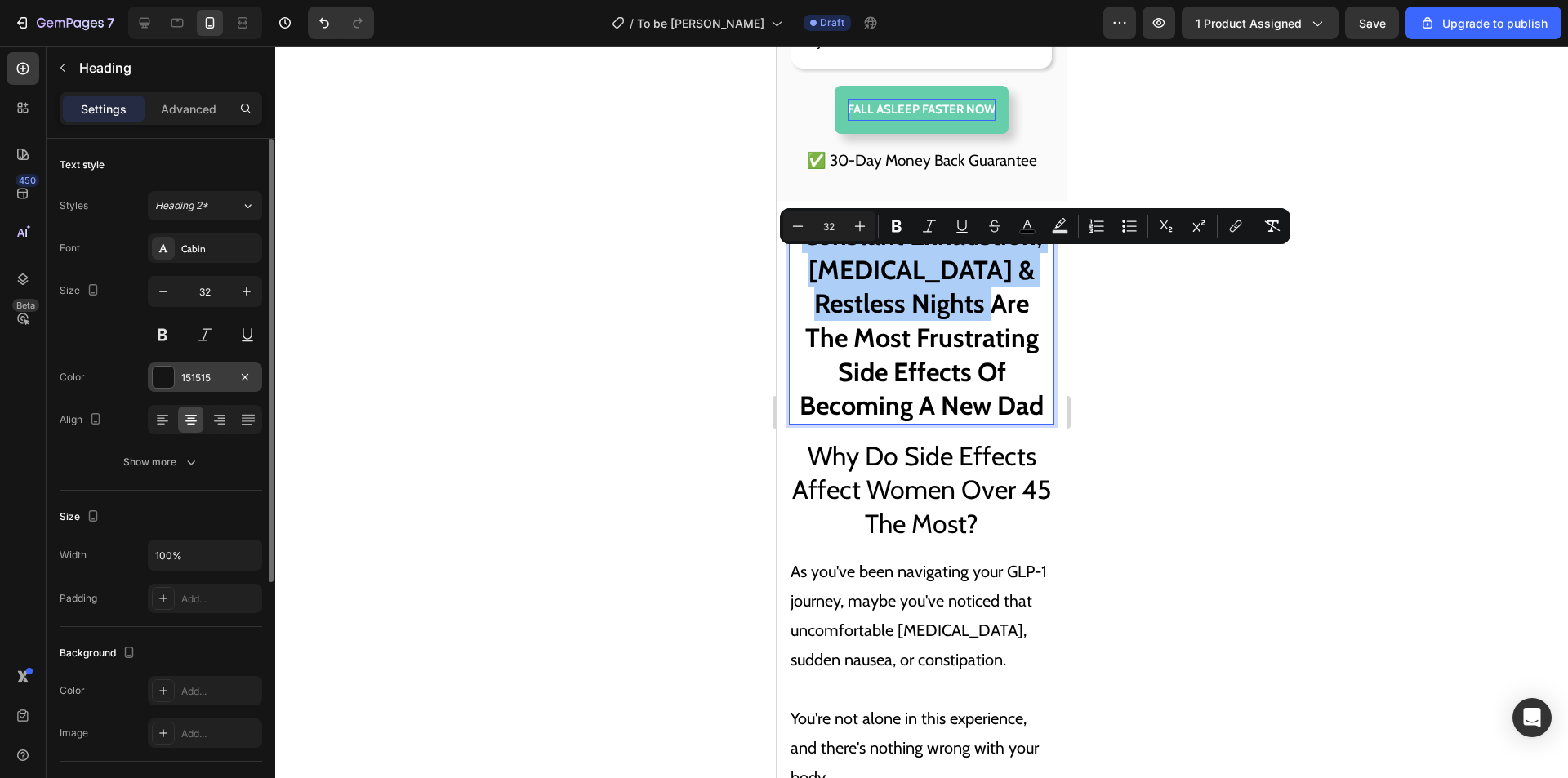
click at [180, 381] on div "151515" at bounding box center [204, 378] width 114 height 29
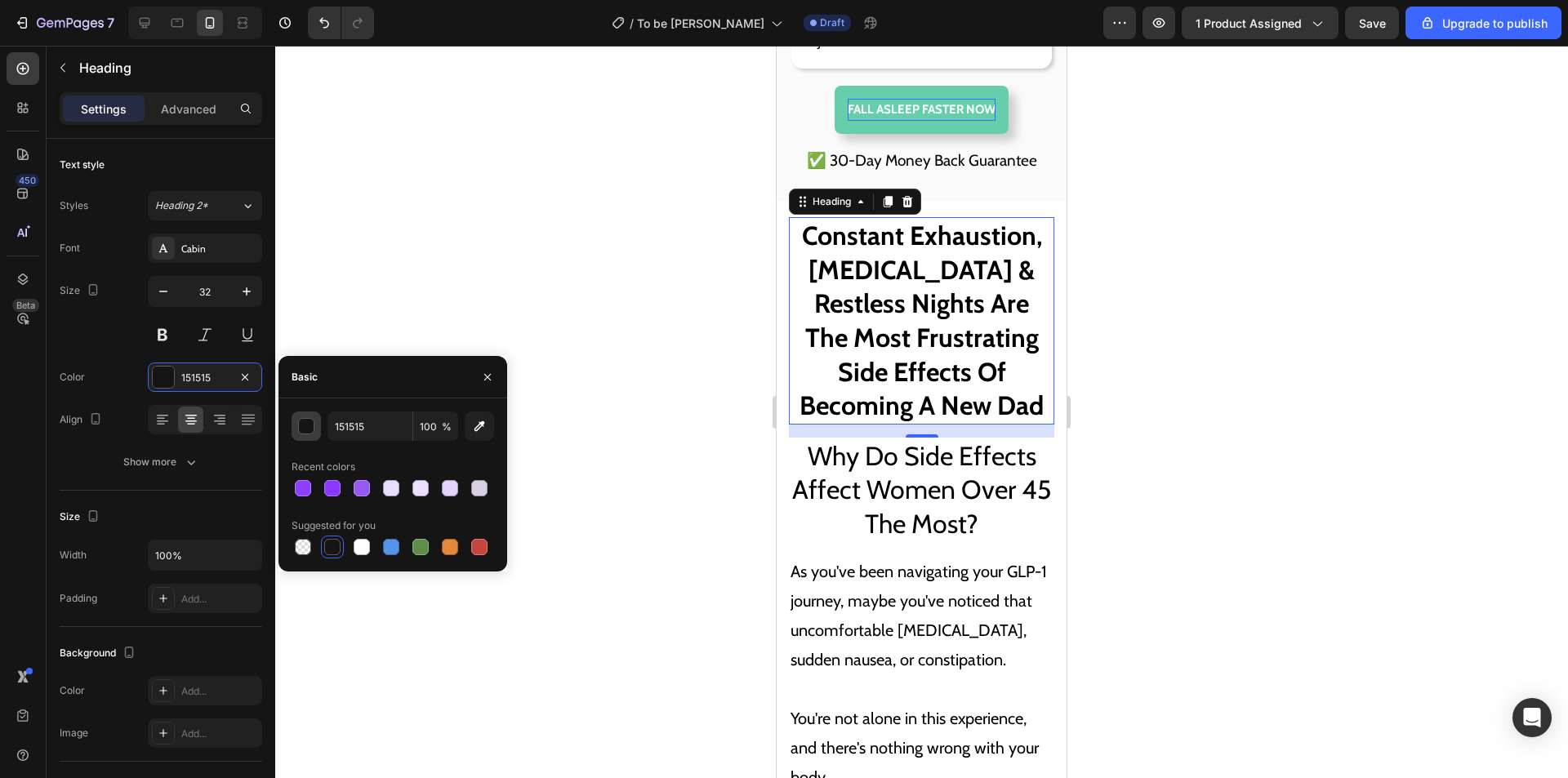
click at [309, 425] on div "button" at bounding box center [306, 427] width 17 height 17
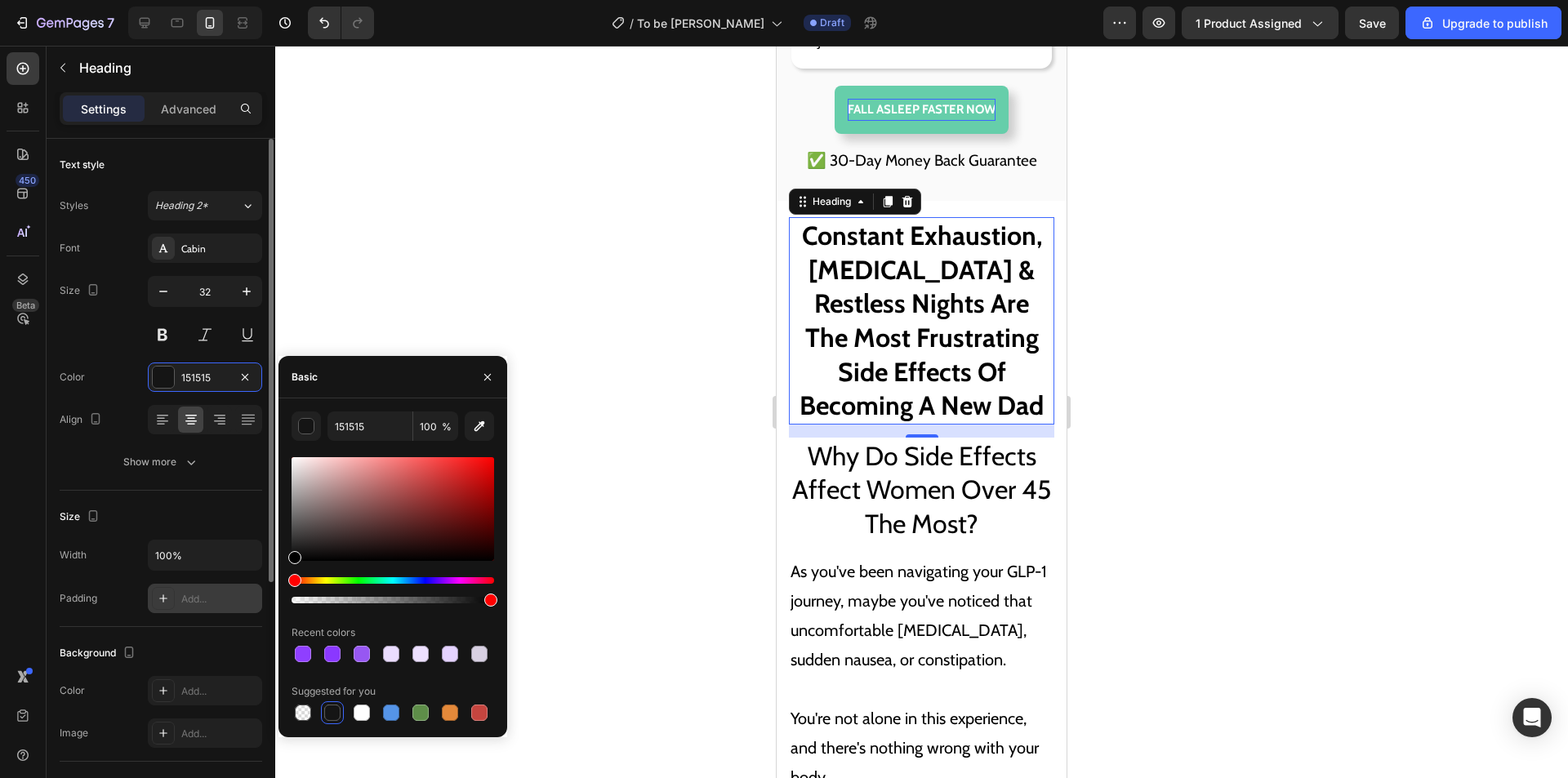
drag, startPoint x: 292, startPoint y: 561, endPoint x: 249, endPoint y: 585, distance: 49.2
click at [249, 585] on div "450 Beta Sections(18) Elements(84) Section Element Hero Section Product Detail …" at bounding box center [137, 412] width 275 height 733
click at [334, 655] on div at bounding box center [332, 654] width 17 height 17
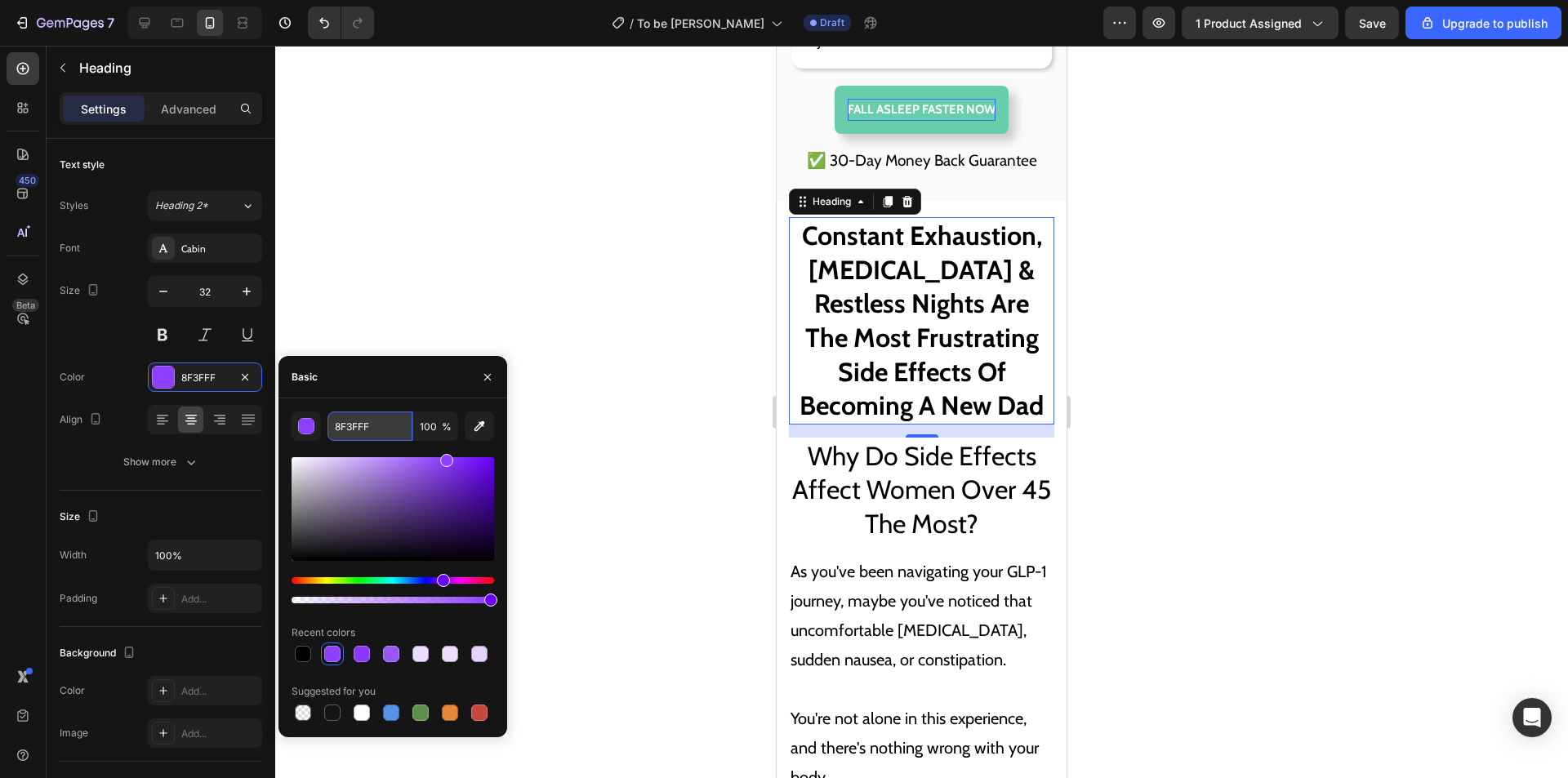
click at [385, 424] on input "8F3FFF" at bounding box center [370, 427] width 85 height 29
click at [301, 656] on div at bounding box center [302, 654] width 17 height 17
type input "000000"
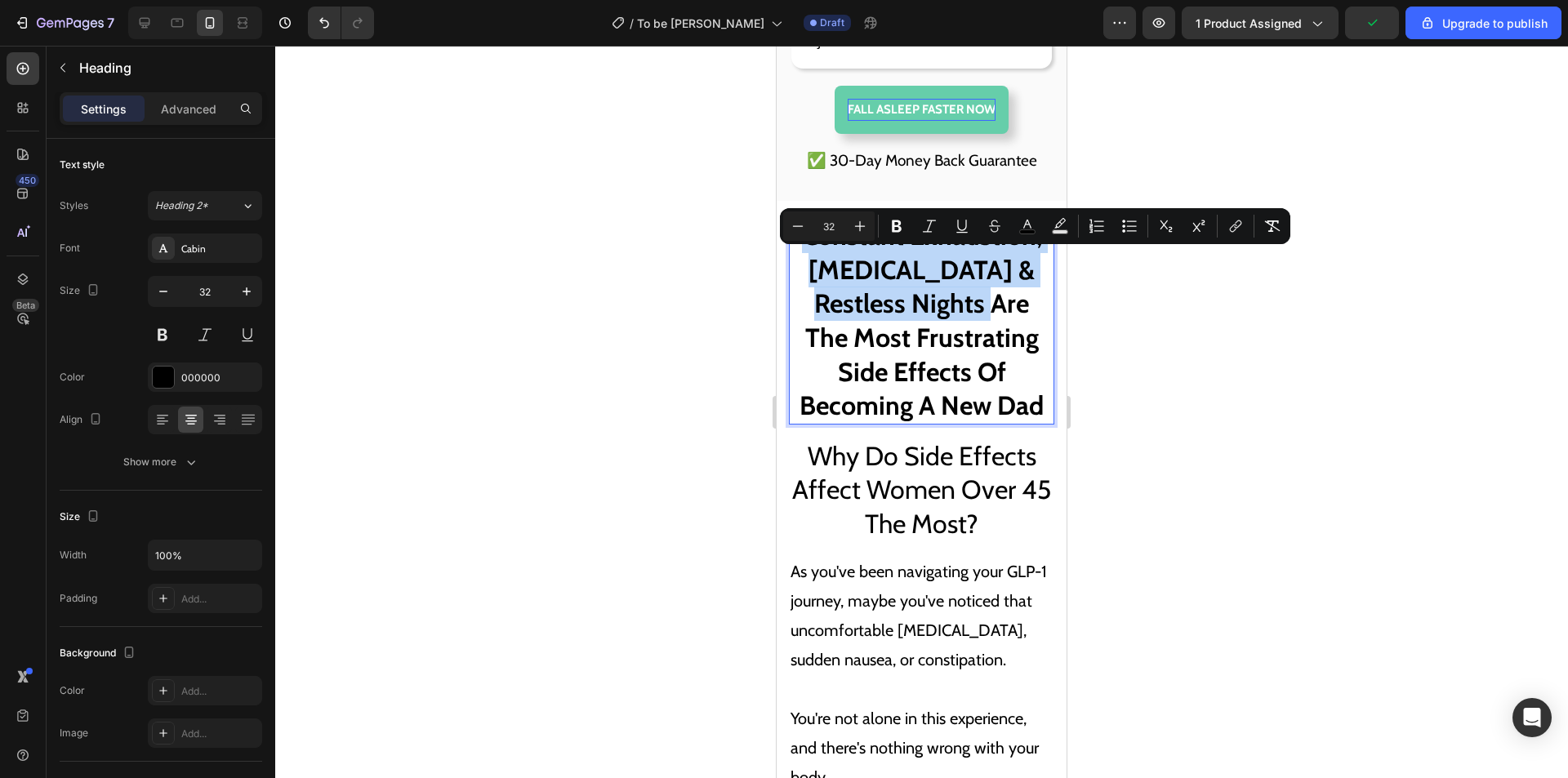
drag, startPoint x: 792, startPoint y: 262, endPoint x: 975, endPoint y: 334, distance: 196.7
click at [975, 334] on p "Constant Exhaustion, Racing Thoughts & Restless Nights Are The Most Frustrating…" at bounding box center [921, 321] width 262 height 205
click at [1025, 219] on icon "Editor contextual toolbar" at bounding box center [1027, 226] width 17 height 17
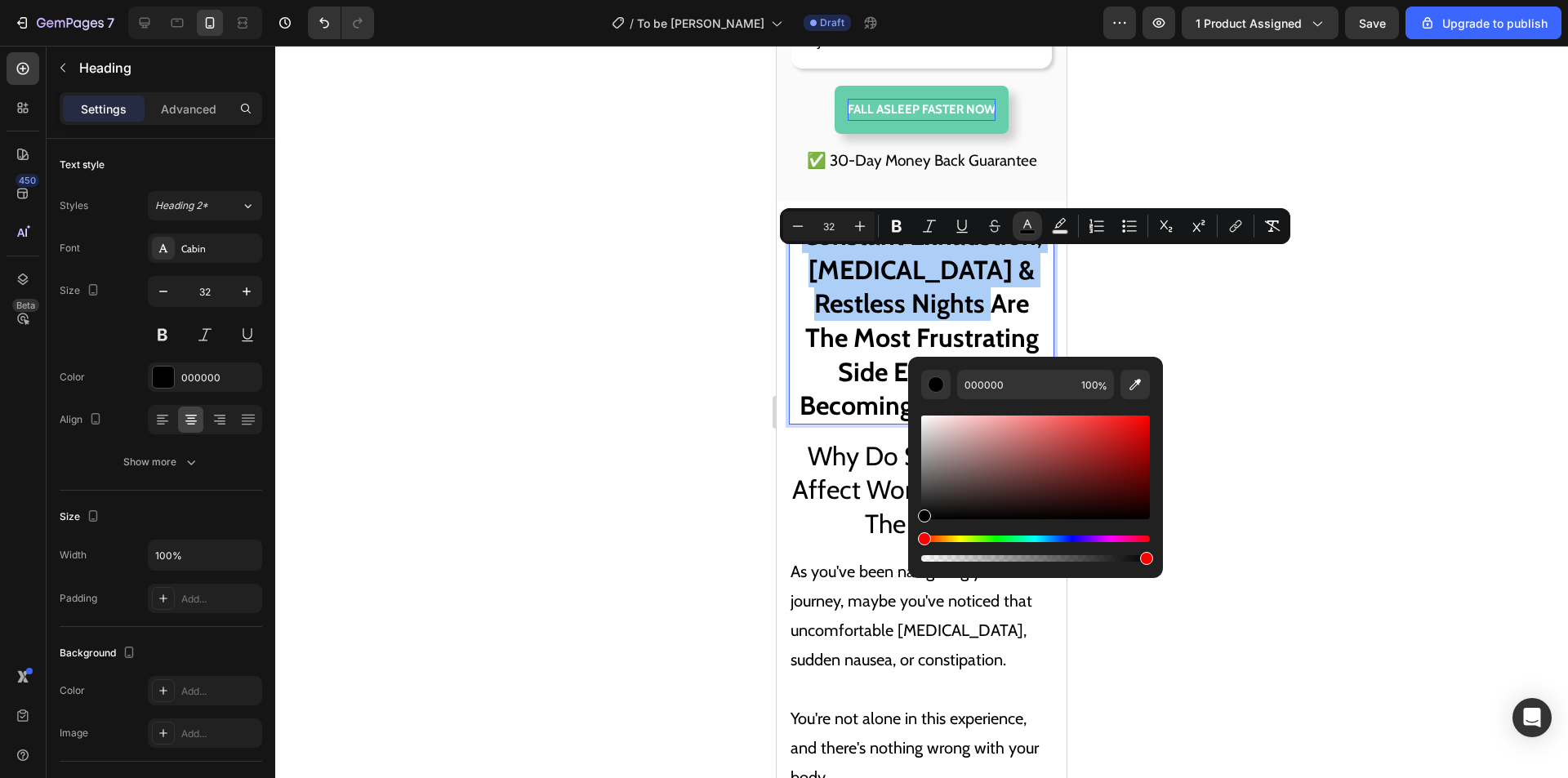
click at [1016, 369] on div "000000 100 %" at bounding box center [1035, 461] width 254 height 208
click at [1016, 383] on input "000000" at bounding box center [1015, 385] width 117 height 29
paste input "8F3FFF"
type input "8F3FFF"
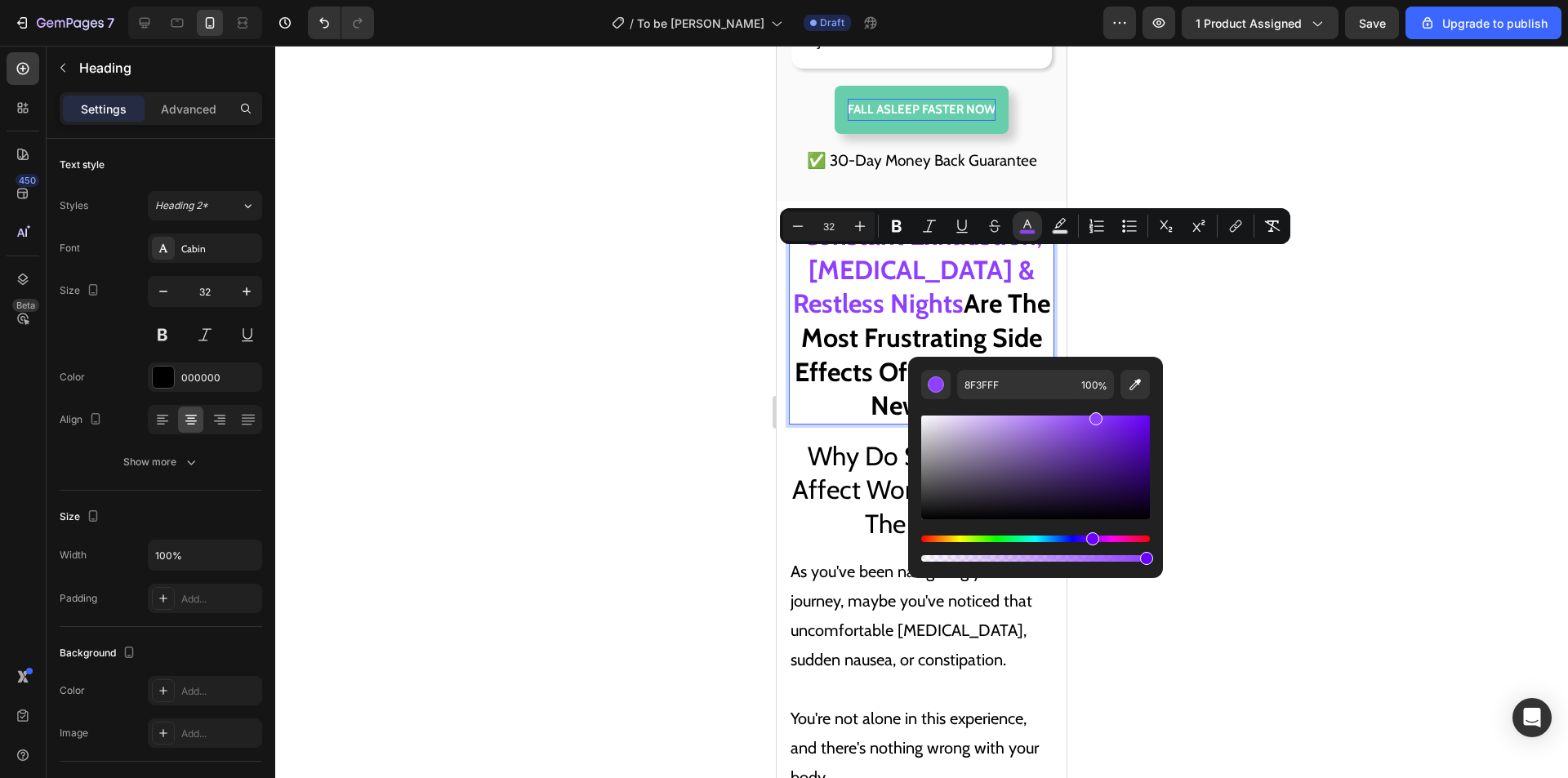
click at [983, 304] on span "Constant Exhaustion, [MEDICAL_DATA] & Restless Nights" at bounding box center [917, 270] width 249 height 100
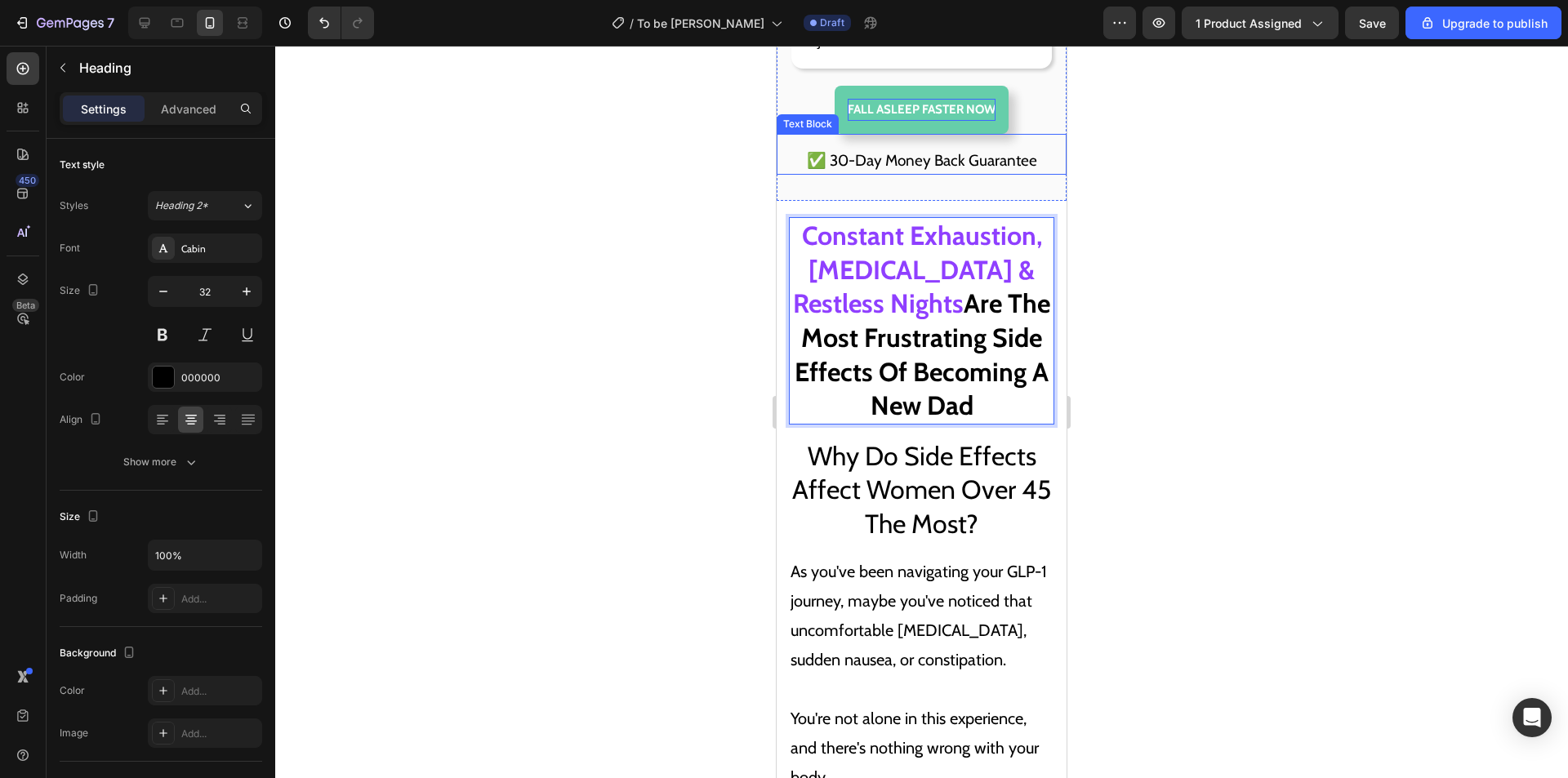
click at [931, 175] on p "✅ 30-Day Money Back Guarantee" at bounding box center [921, 160] width 264 height 27
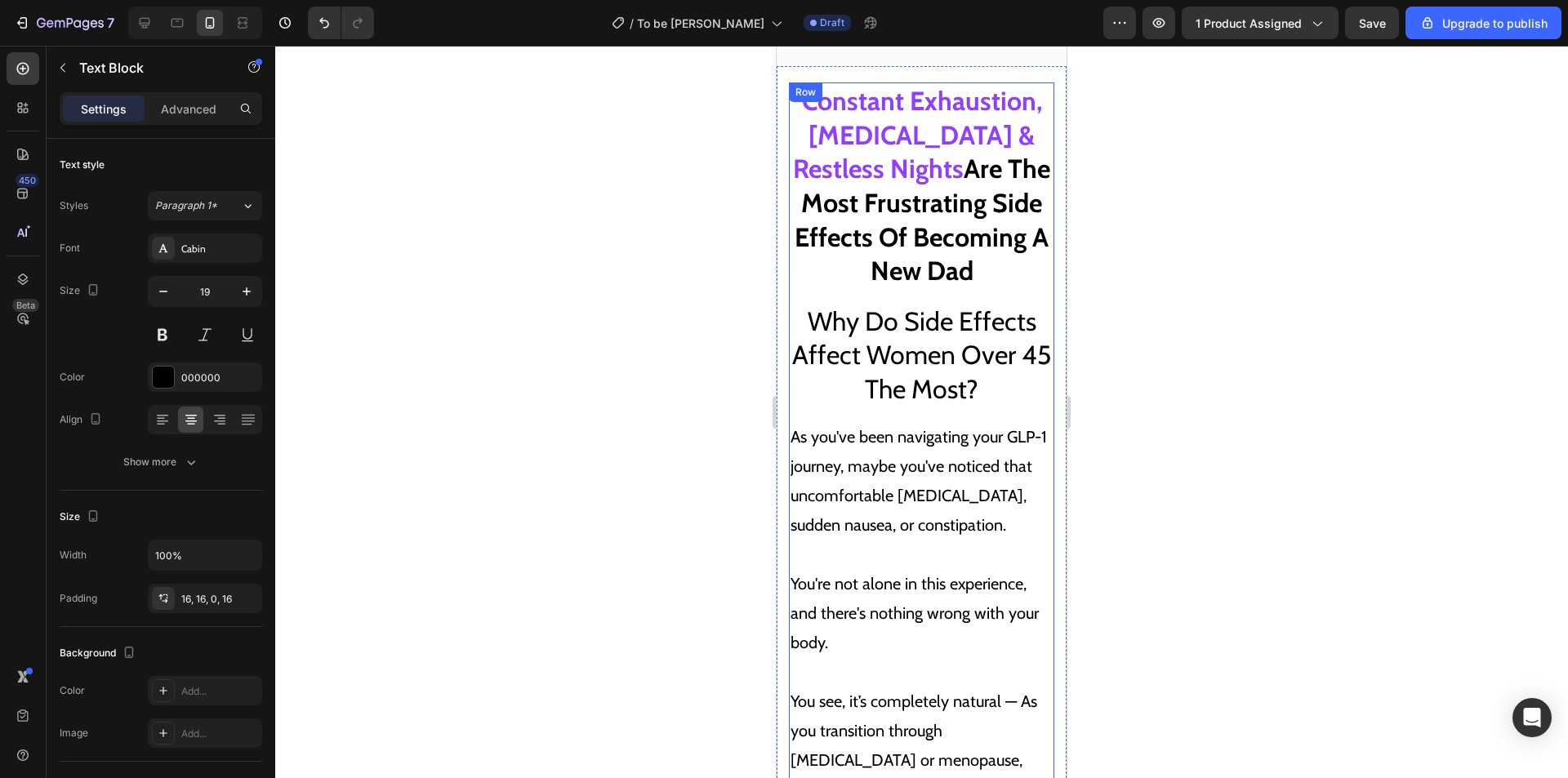
scroll to position [3268, 0]
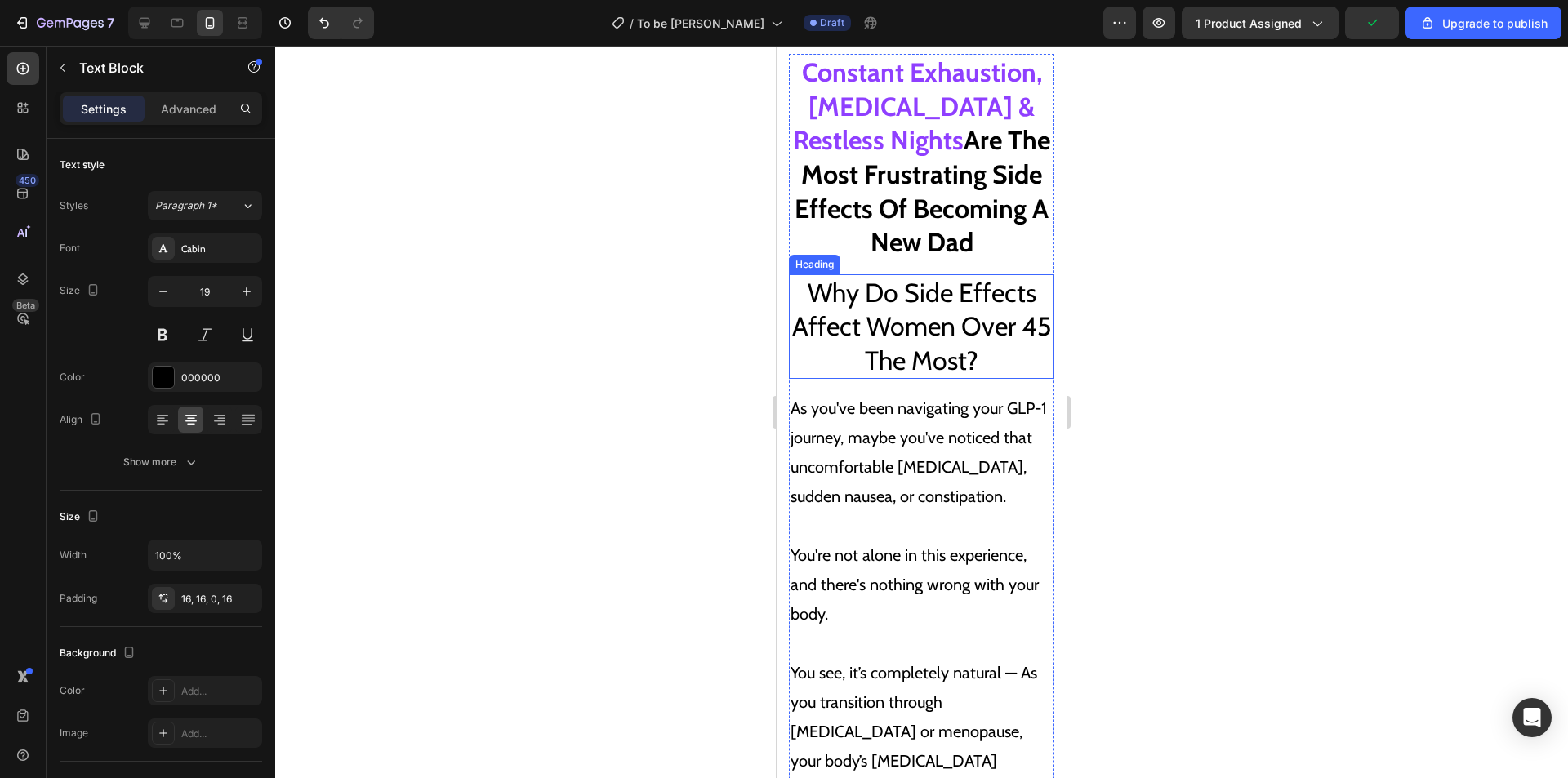
click at [890, 348] on span "Why Do Side Effects Affect Women Over 45 The Most?" at bounding box center [921, 327] width 259 height 100
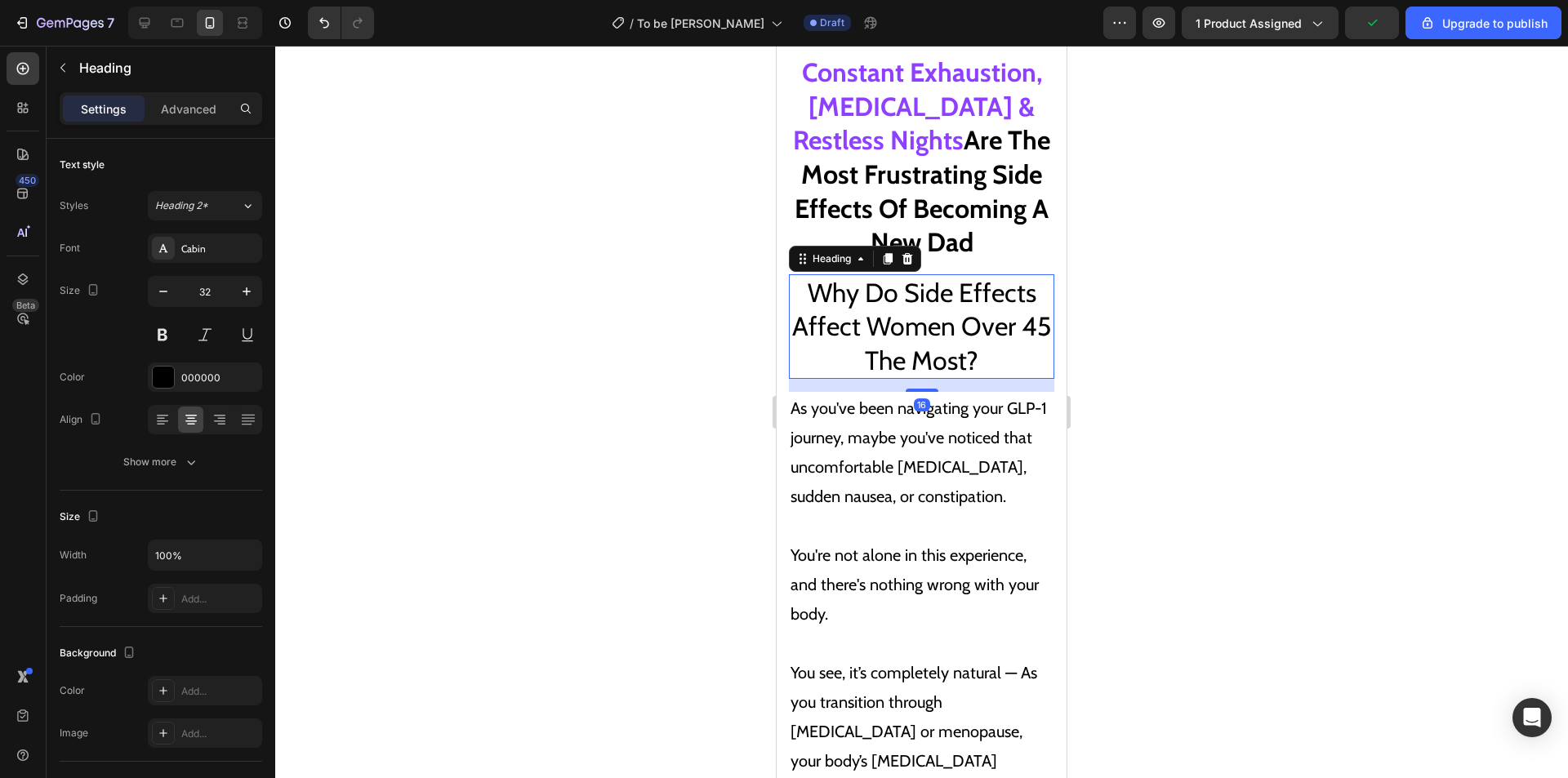
click at [1007, 380] on h2 "Why Do Side Effects Affect Women Over 45 The Most?" at bounding box center [920, 327] width 265 height 106
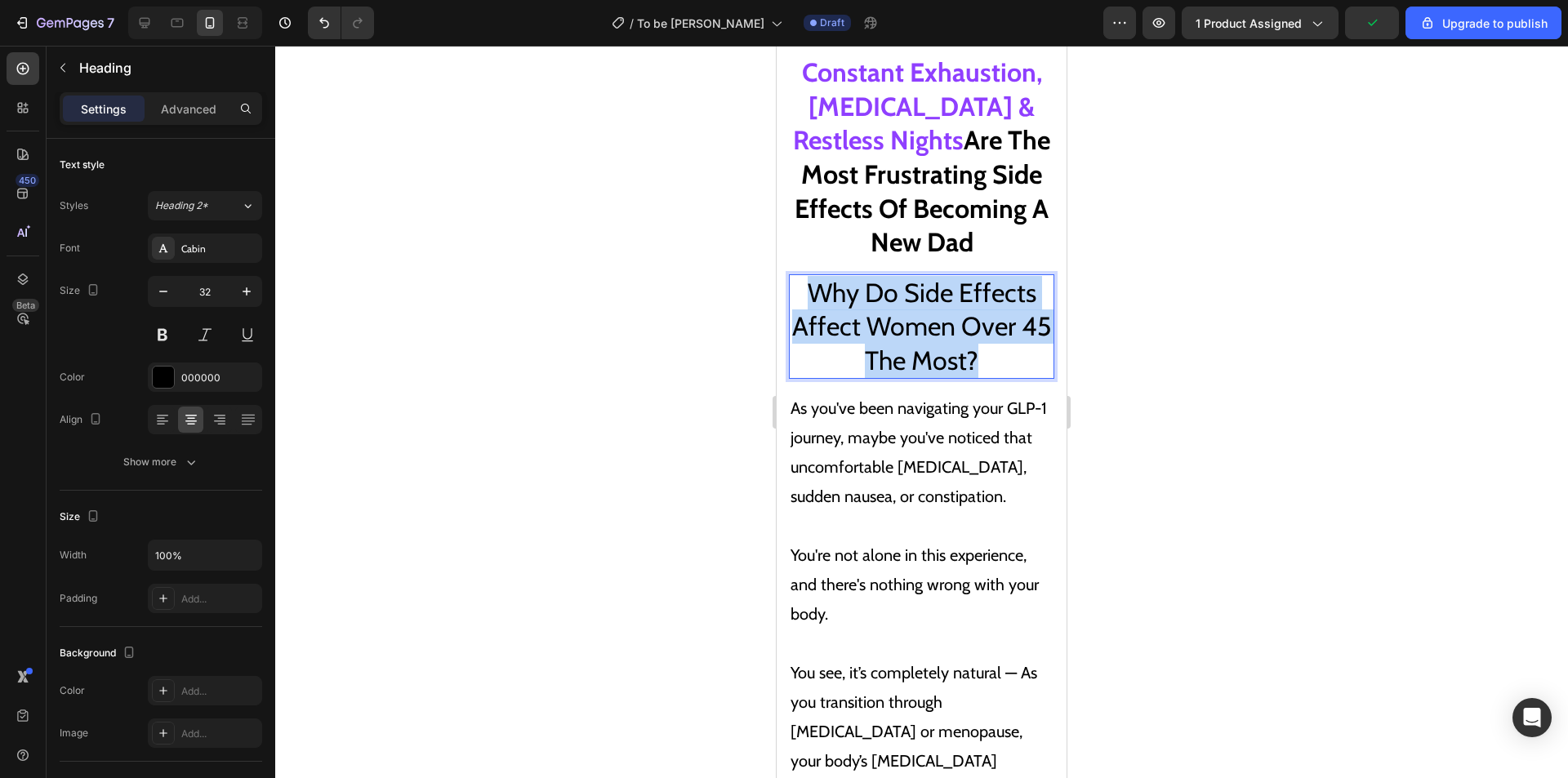
drag, startPoint x: 1004, startPoint y: 391, endPoint x: 770, endPoint y: 306, distance: 249.0
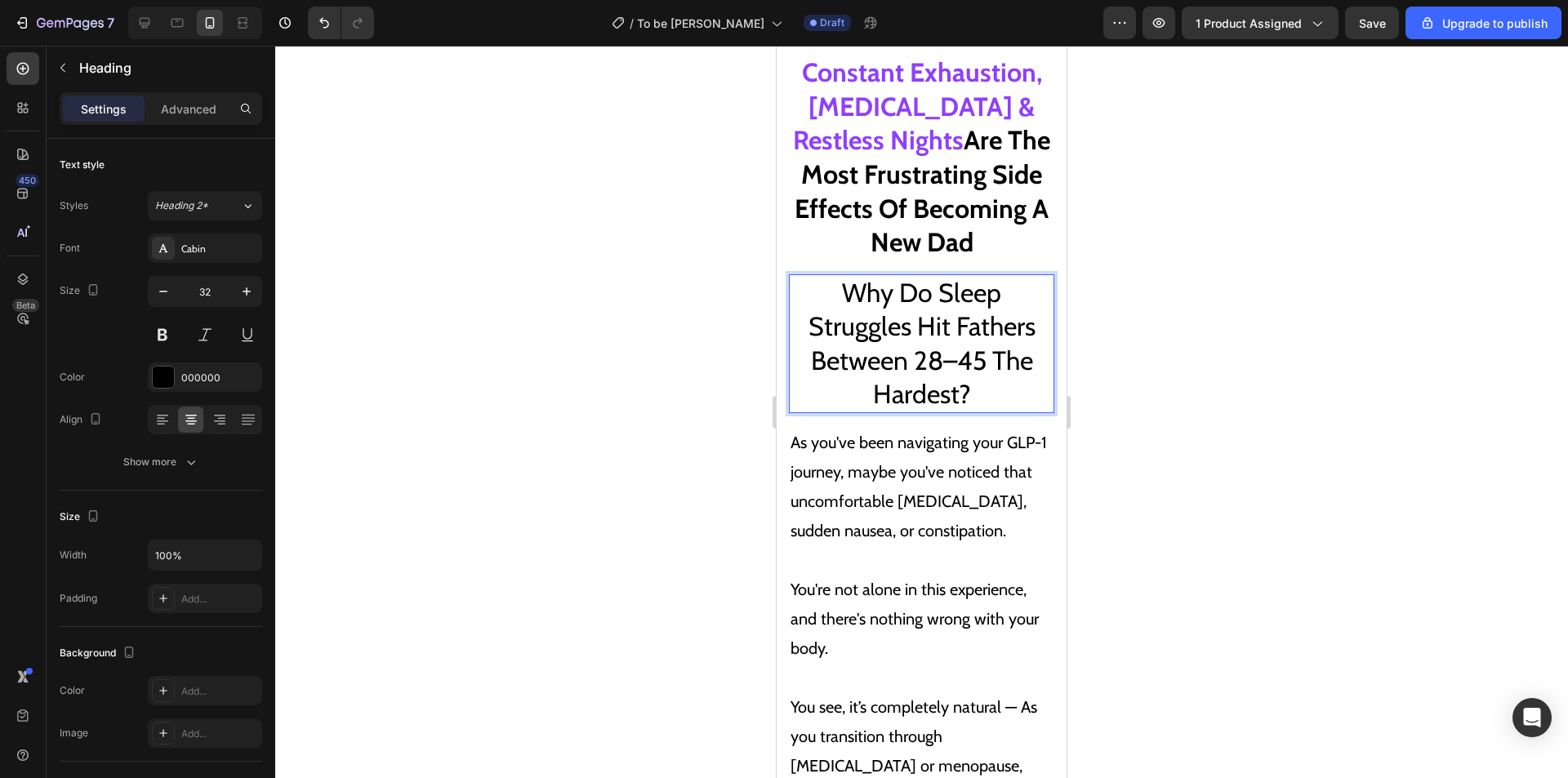
click at [967, 204] on span "Are The Most Frustrating Side Effects Of Becoming A New Dad" at bounding box center [921, 191] width 255 height 134
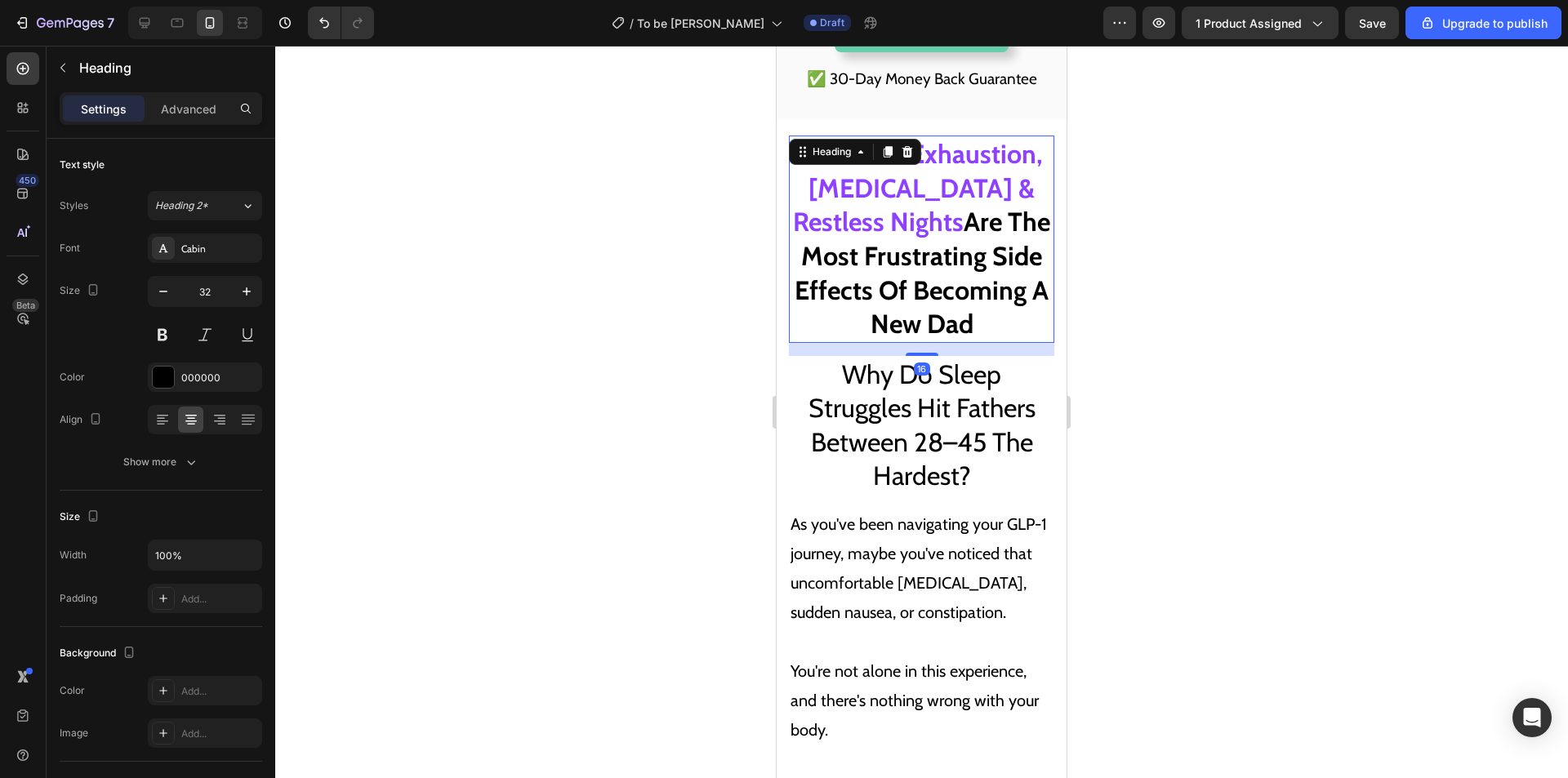
click at [972, 459] on span "Why Do Sleep Struggles Hit Fathers Between 28–45 The Hardest?" at bounding box center [921, 425] width 227 height 134
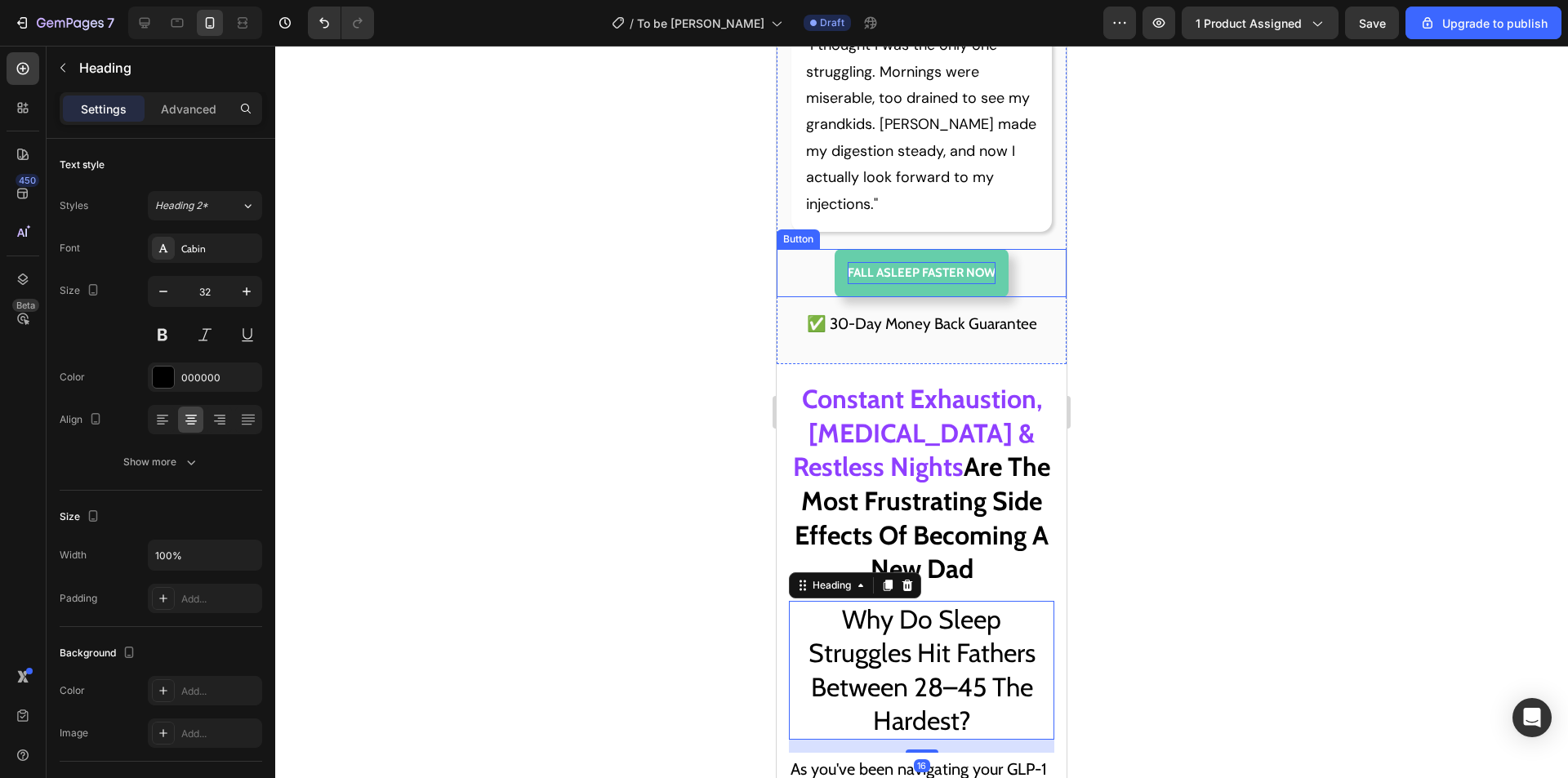
click at [1008, 217] on p ""I thought I was the only one struggling. Mornings were miserable, too drained …" at bounding box center [921, 124] width 232 height 185
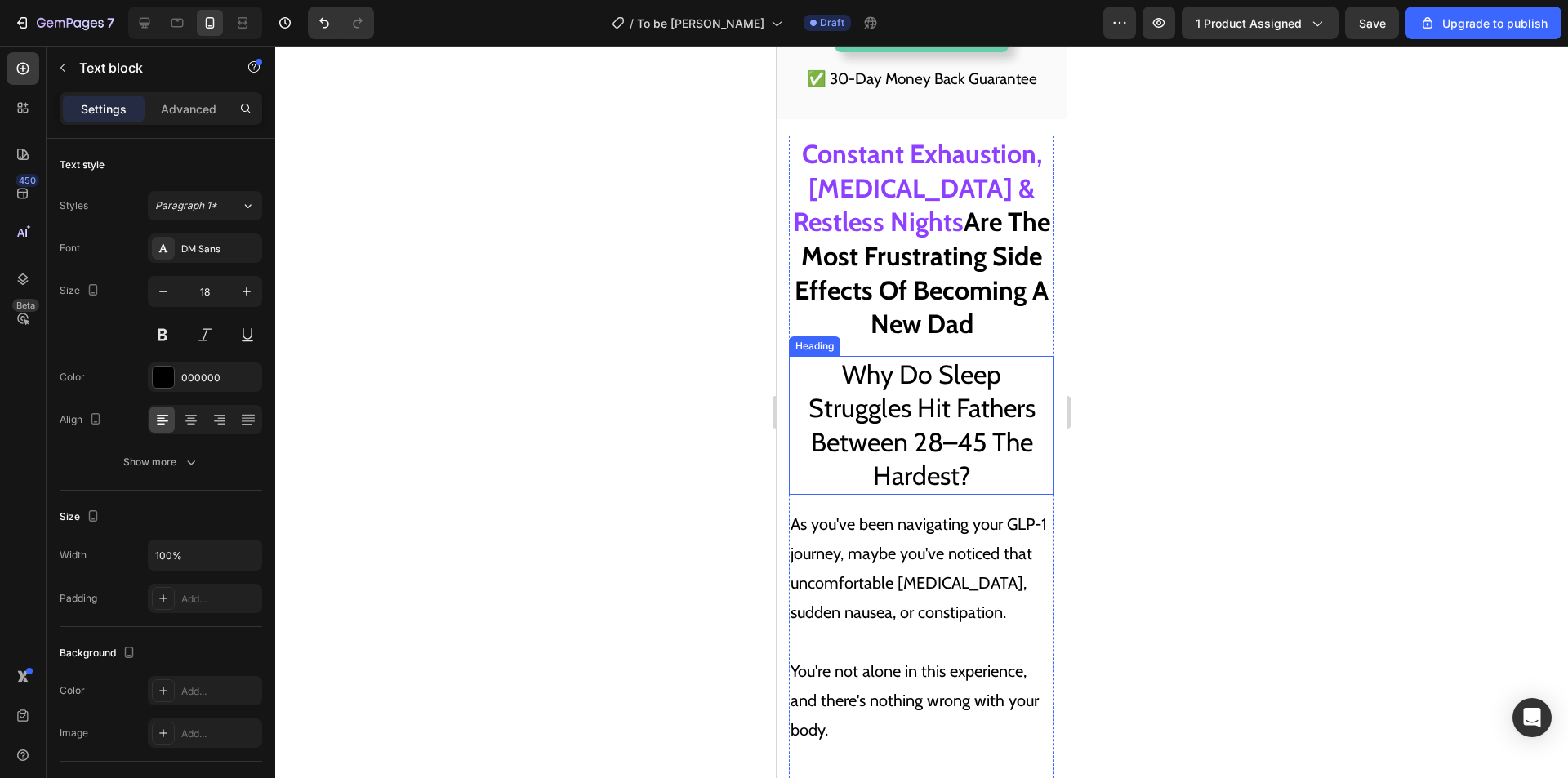
scroll to position [3431, 0]
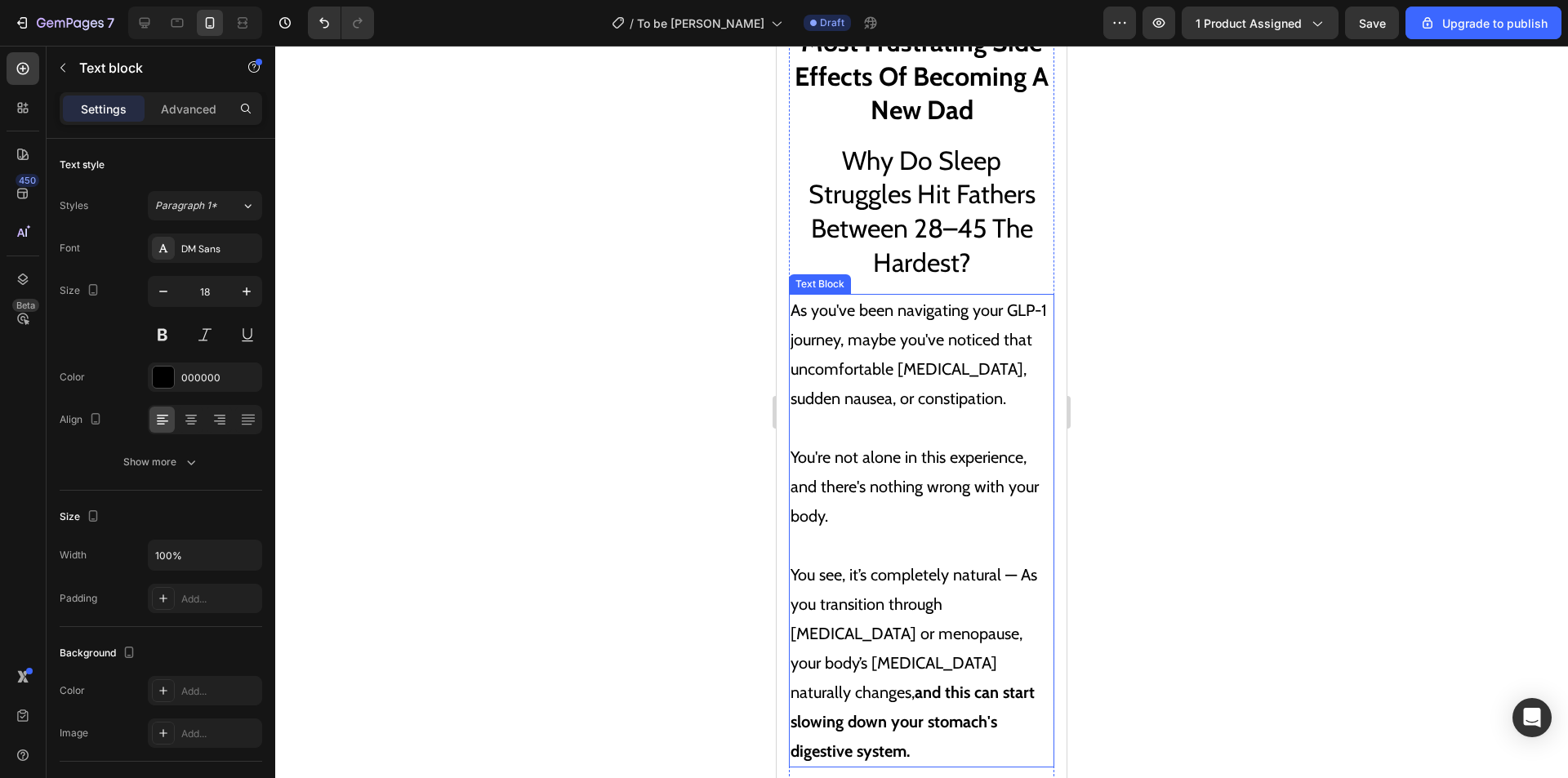
click at [952, 413] on p "As you've been navigating your GLP-1 journey, maybe you've noticed that uncomfo…" at bounding box center [921, 354] width 262 height 117
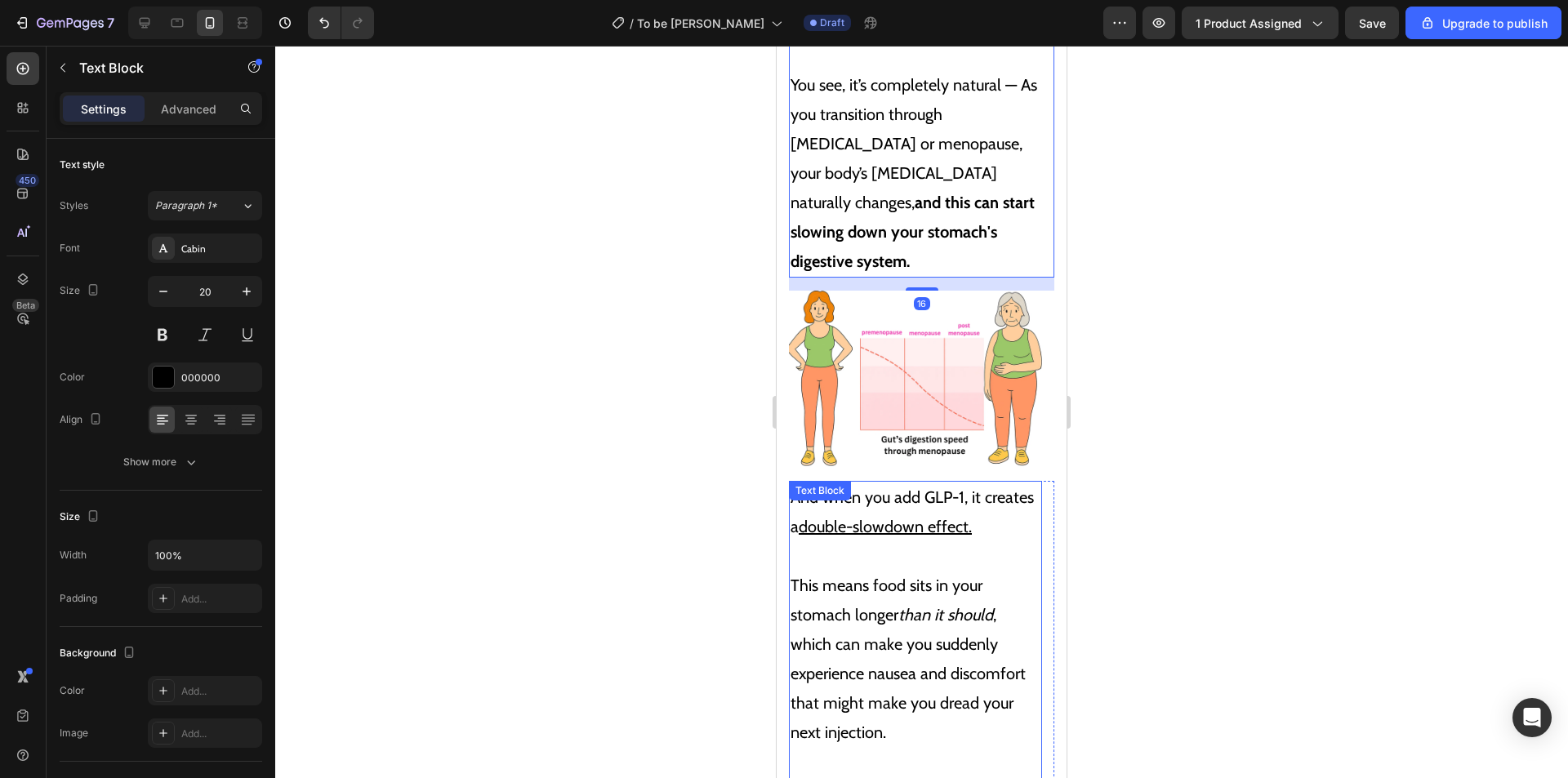
scroll to position [3676, 0]
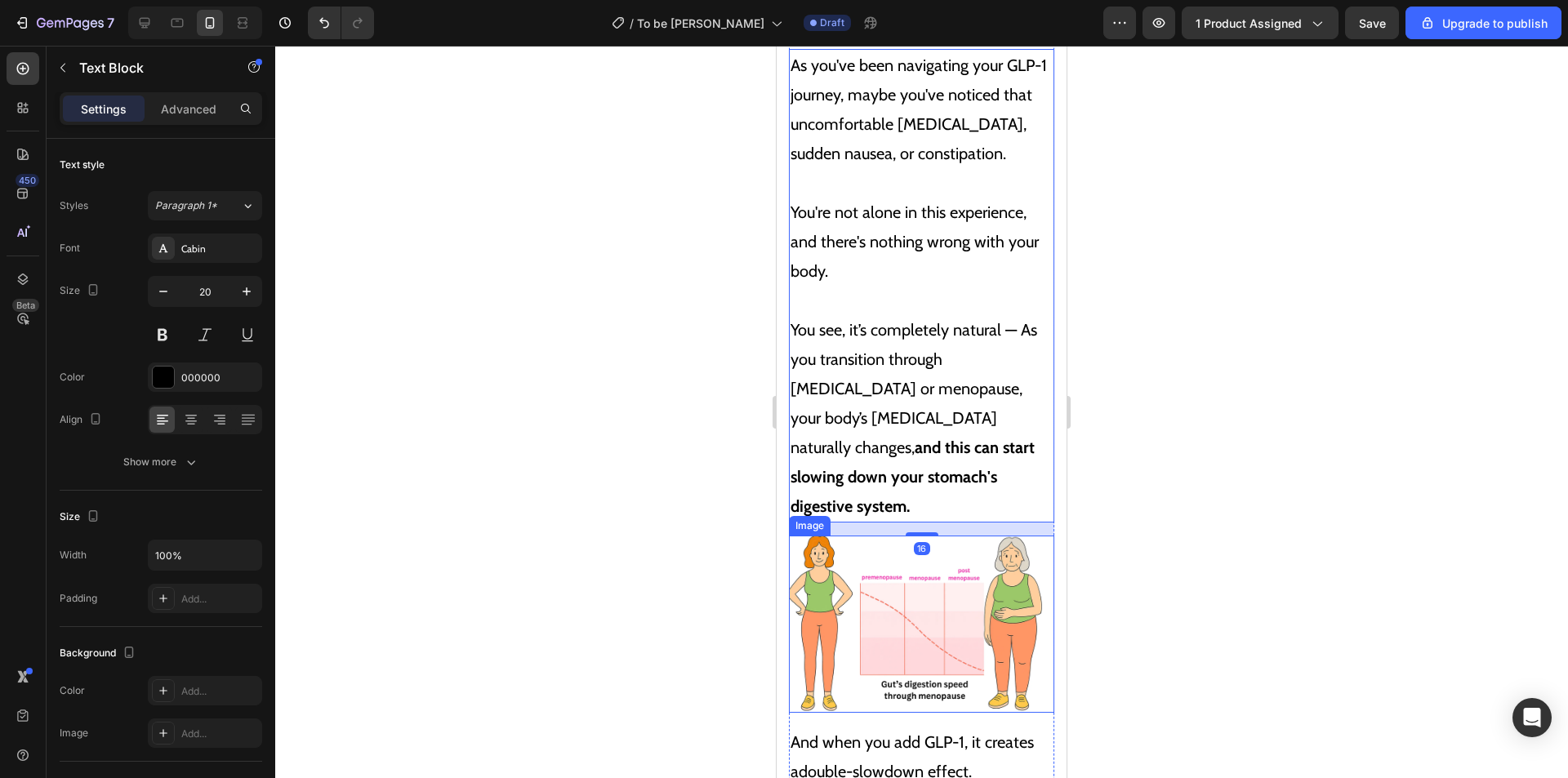
click at [1012, 503] on strong "and this can start slowing down your stomach's digestive system." at bounding box center [913, 477] width 245 height 78
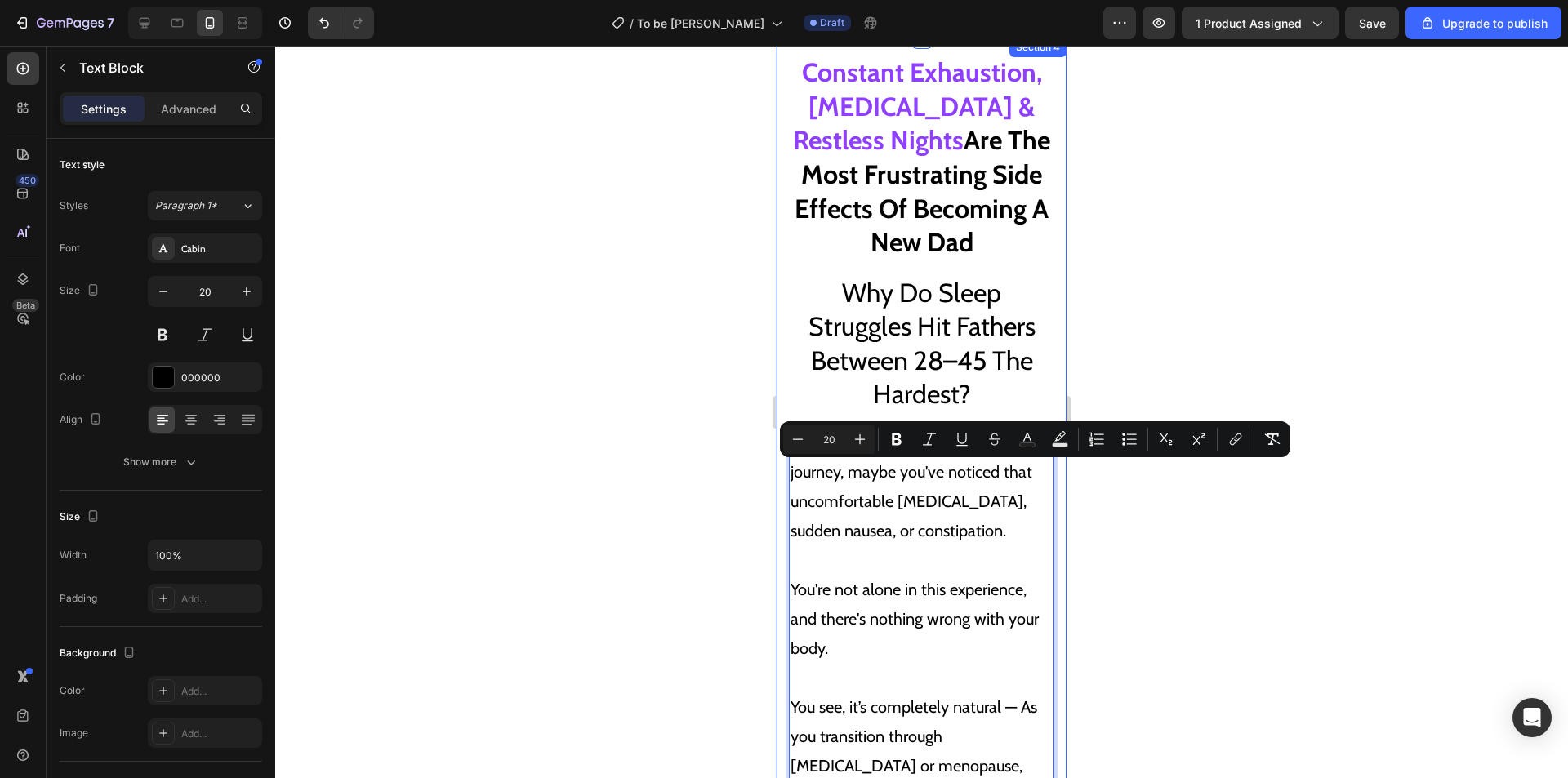
drag, startPoint x: 1025, startPoint y: 507, endPoint x: 784, endPoint y: 475, distance: 243.1
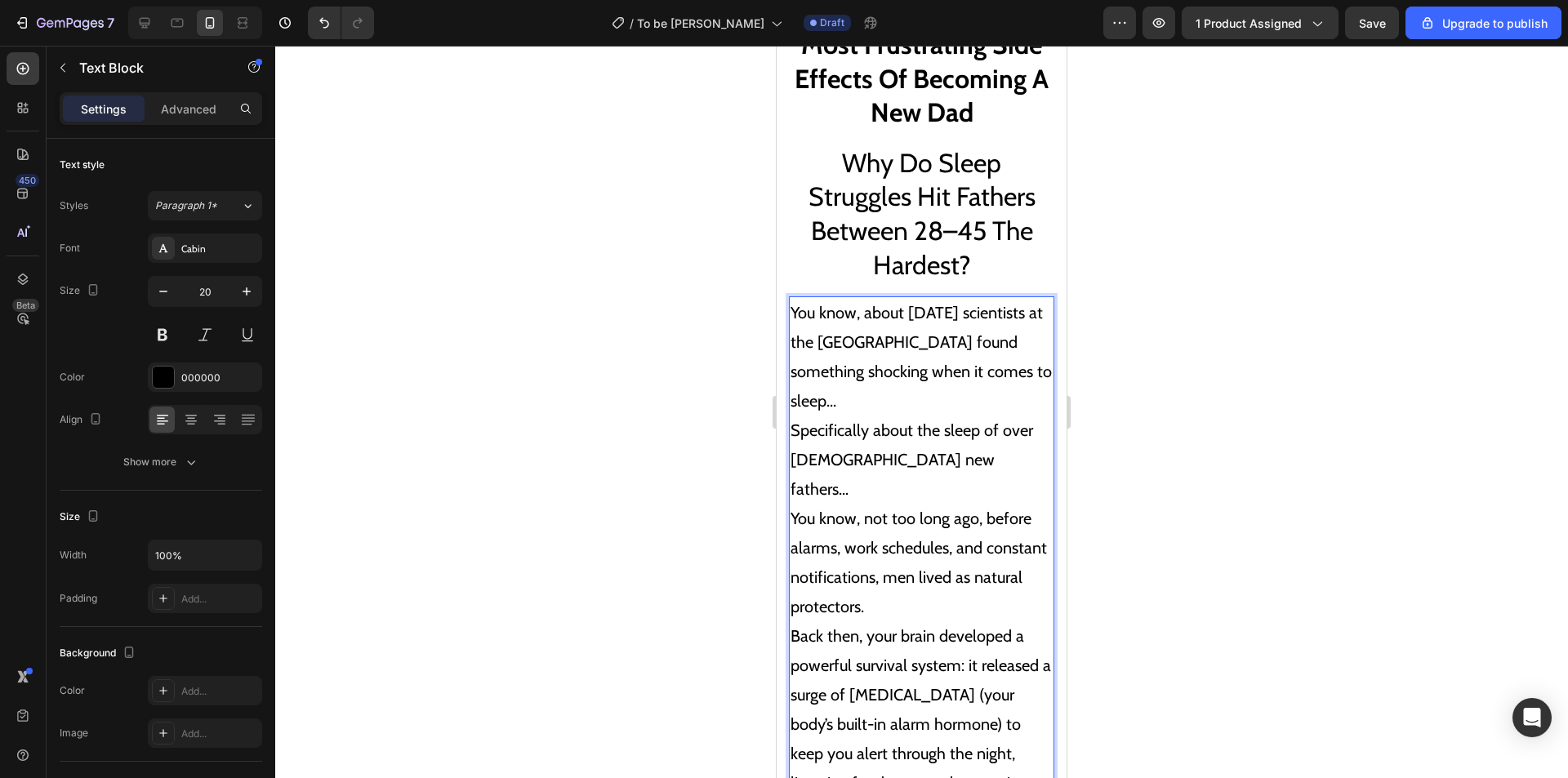
scroll to position [3347, 0]
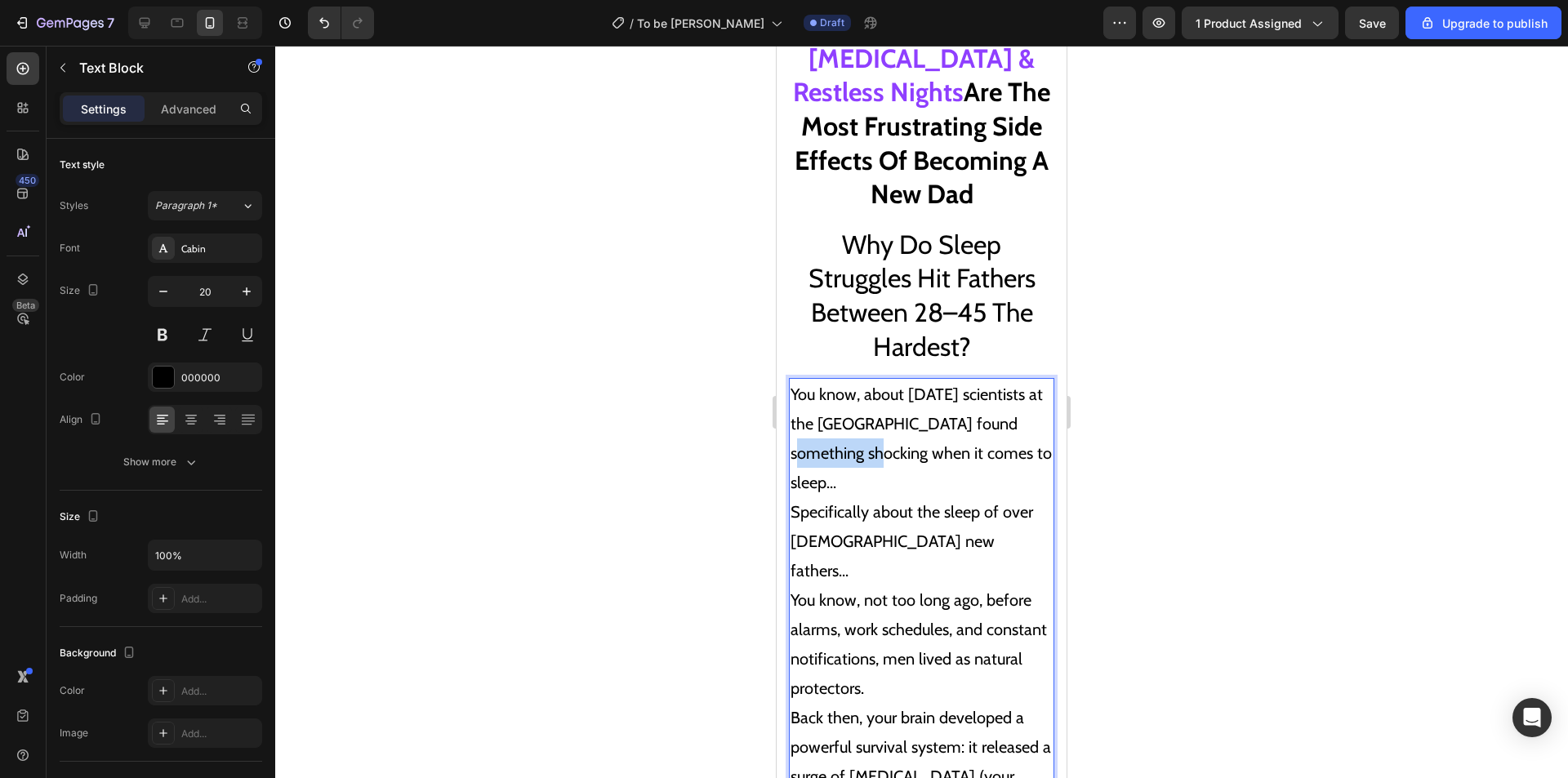
drag, startPoint x: 871, startPoint y: 452, endPoint x: 784, endPoint y: 448, distance: 87.1
click at [976, 486] on p "You know, about 7 months ago scientists at the Harvard University found somethi…" at bounding box center [921, 747] width 262 height 735
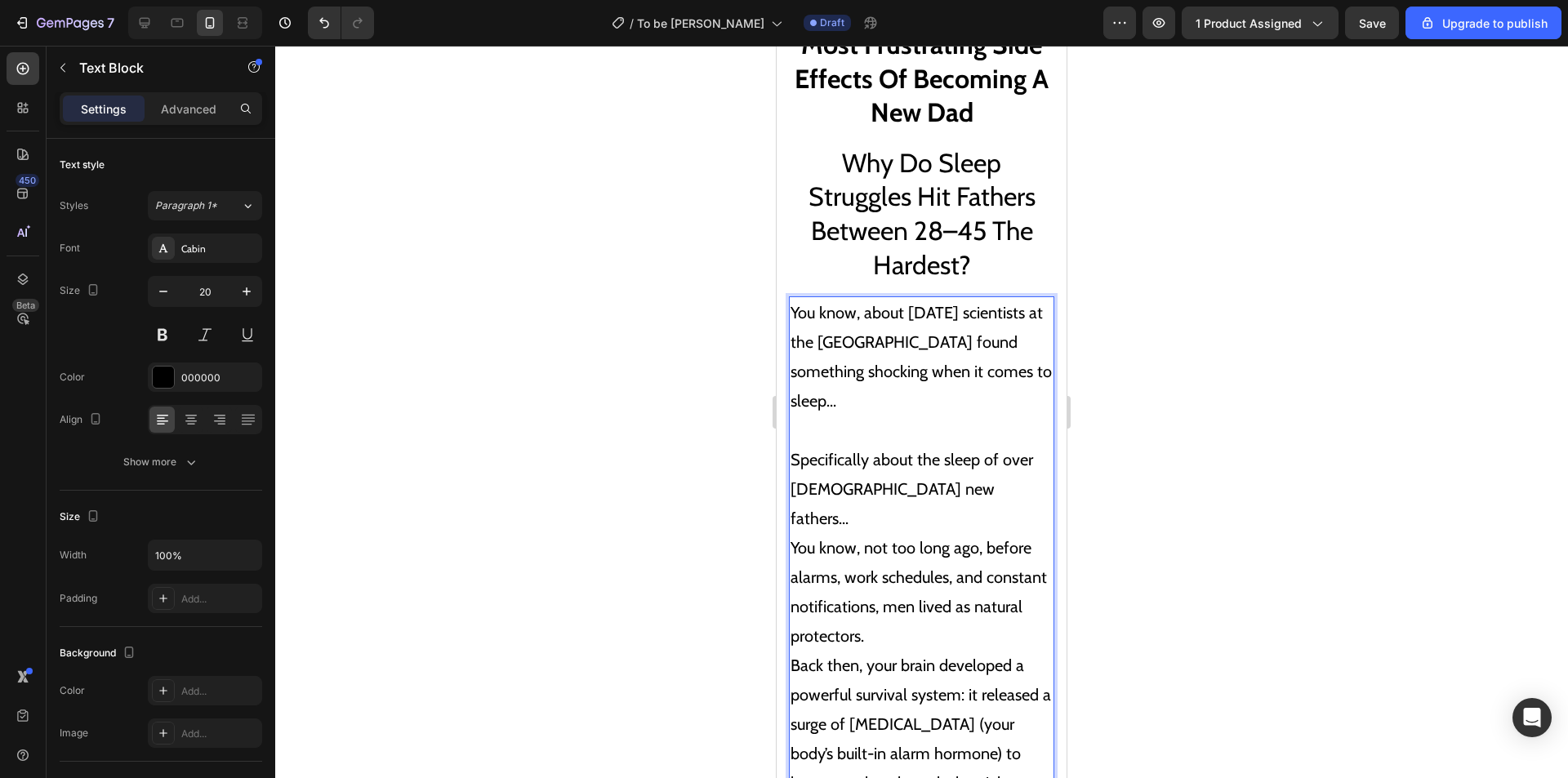
click at [981, 493] on p "⁠⁠⁠⁠⁠⁠⁠ Specifically about the sleep of over 28 year old new fathers... You kno…" at bounding box center [921, 739] width 262 height 647
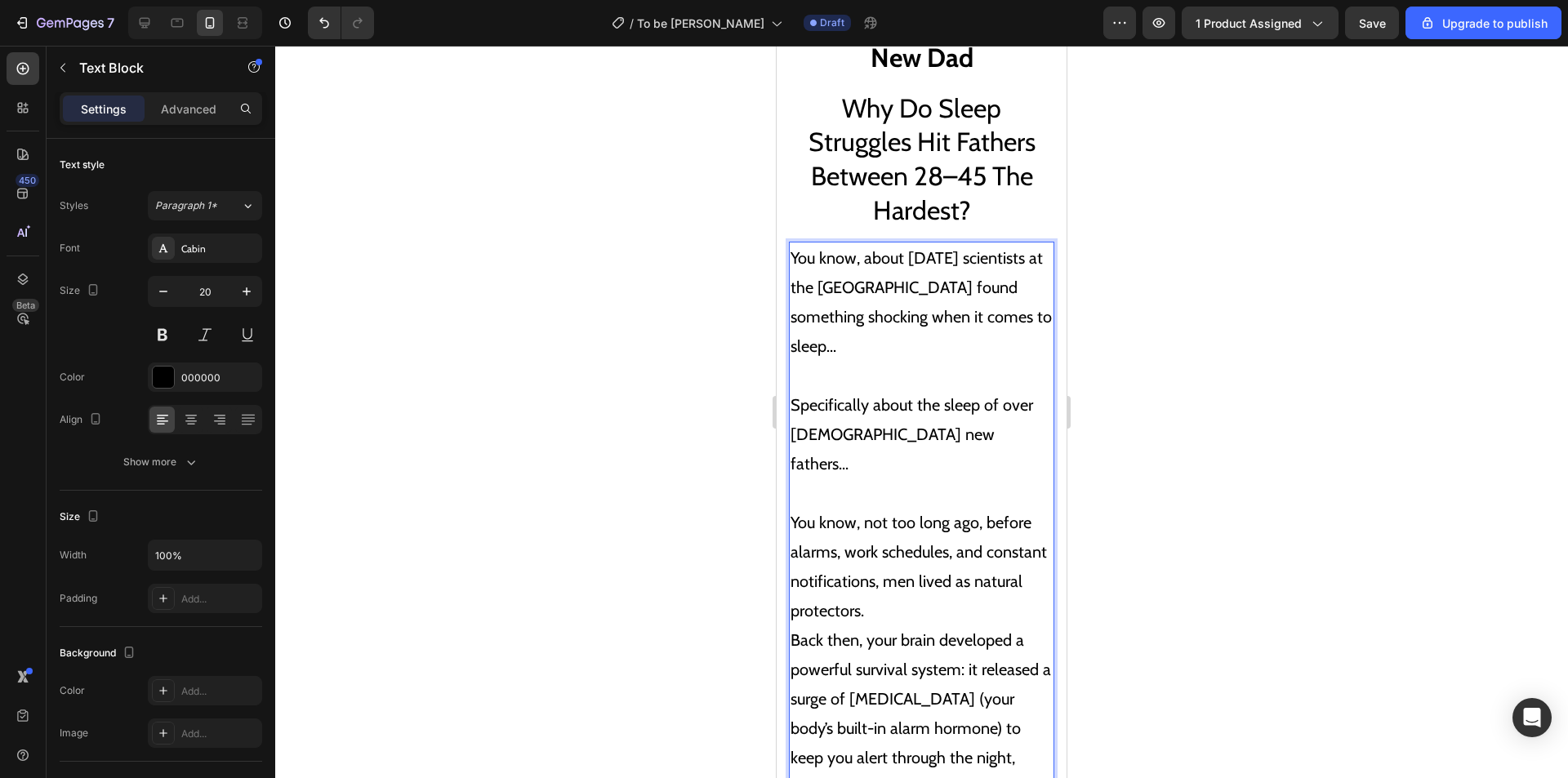
scroll to position [3510, 0]
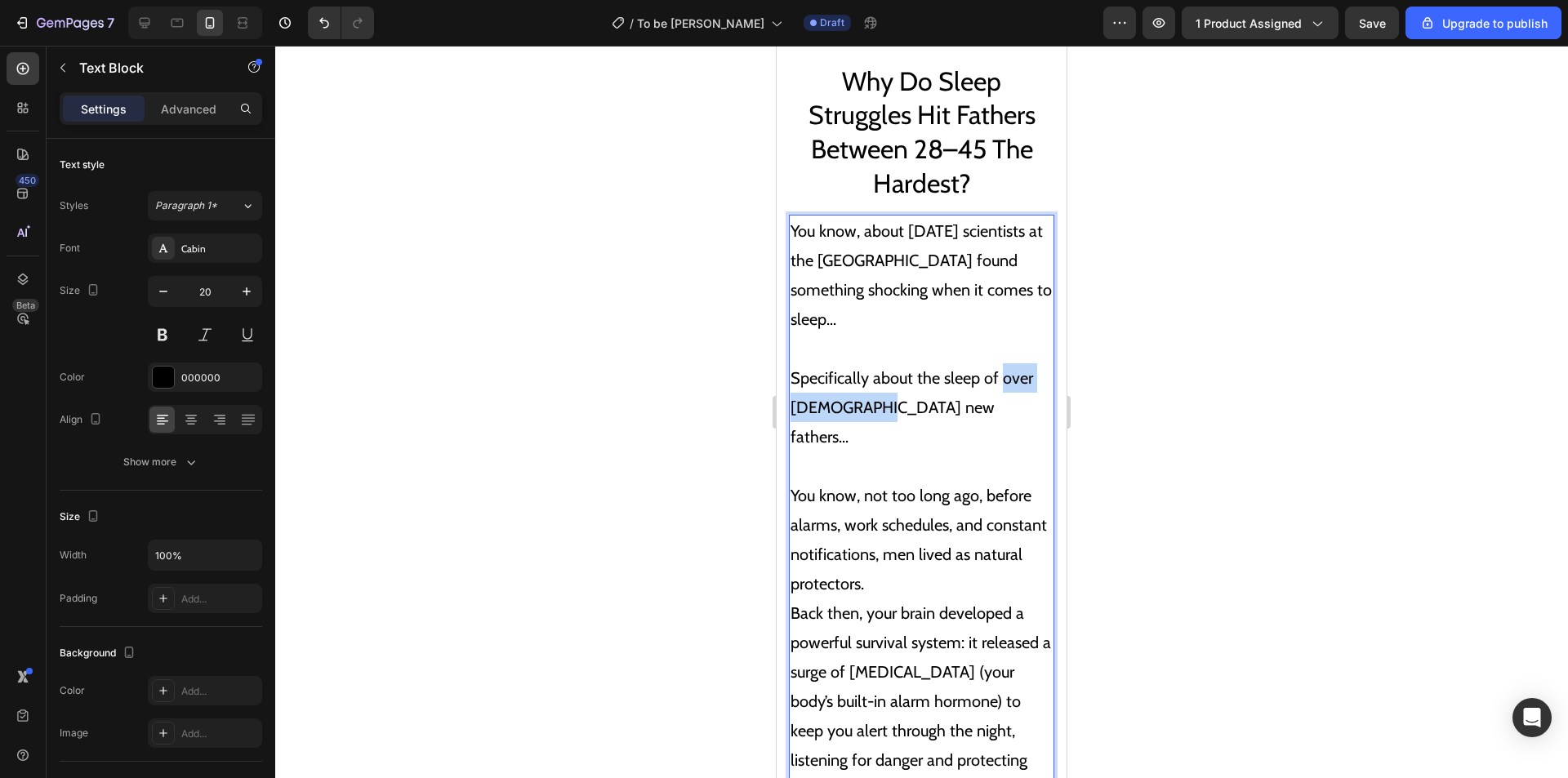
drag, startPoint x: 867, startPoint y: 408, endPoint x: 1000, endPoint y: 381, distance: 135.7
click at [1000, 381] on p "Specifically about the sleep of over 28 year old new fathers..." at bounding box center [921, 392] width 262 height 117
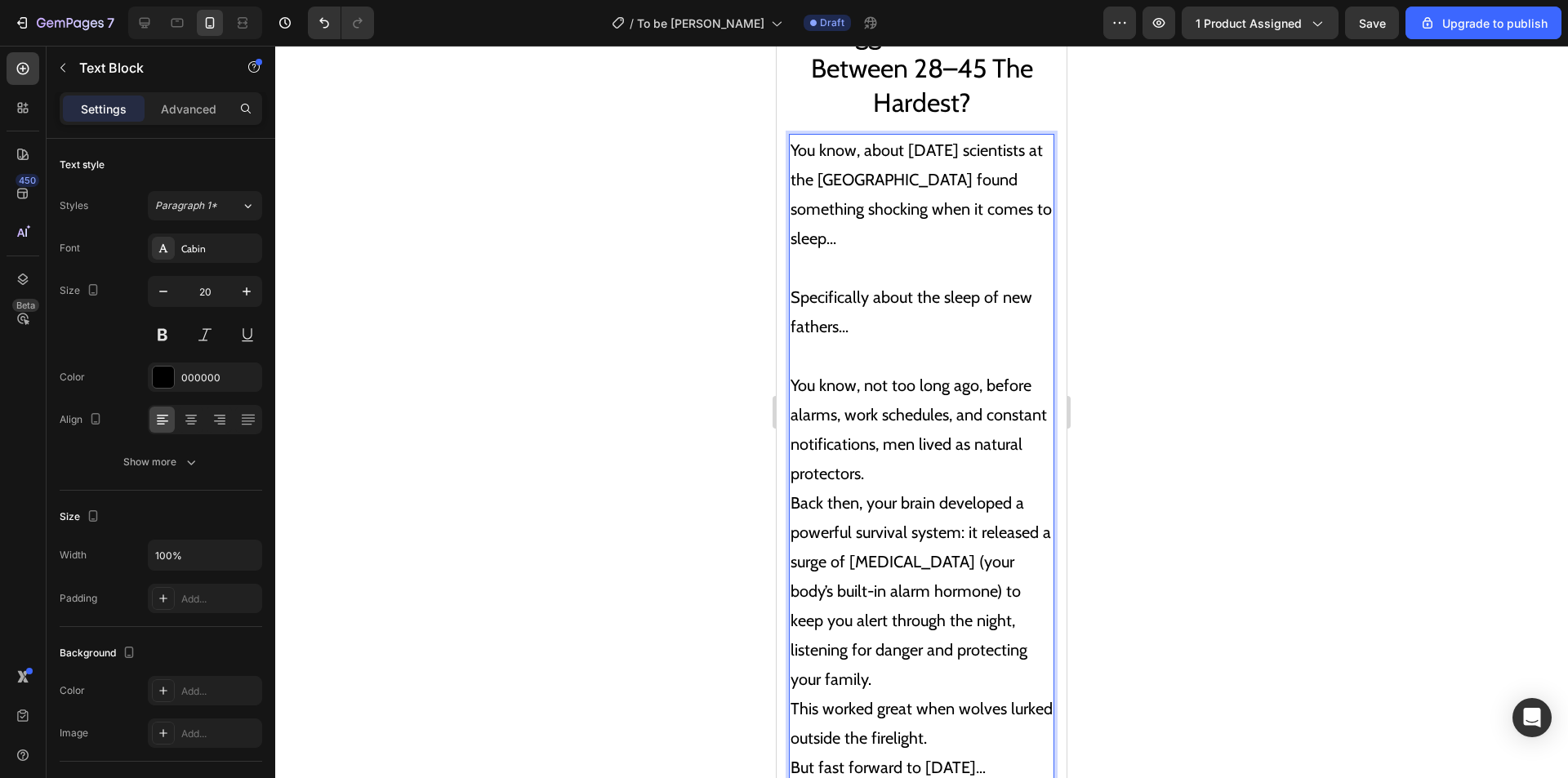
scroll to position [3592, 0]
click at [1006, 409] on p "You know, not too long ago, before alarms, work schedules, and constant notific…" at bounding box center [921, 619] width 262 height 559
click at [974, 472] on p "You know, not too long ago, before alarms, work schedules, and constant notific…" at bounding box center [921, 619] width 262 height 559
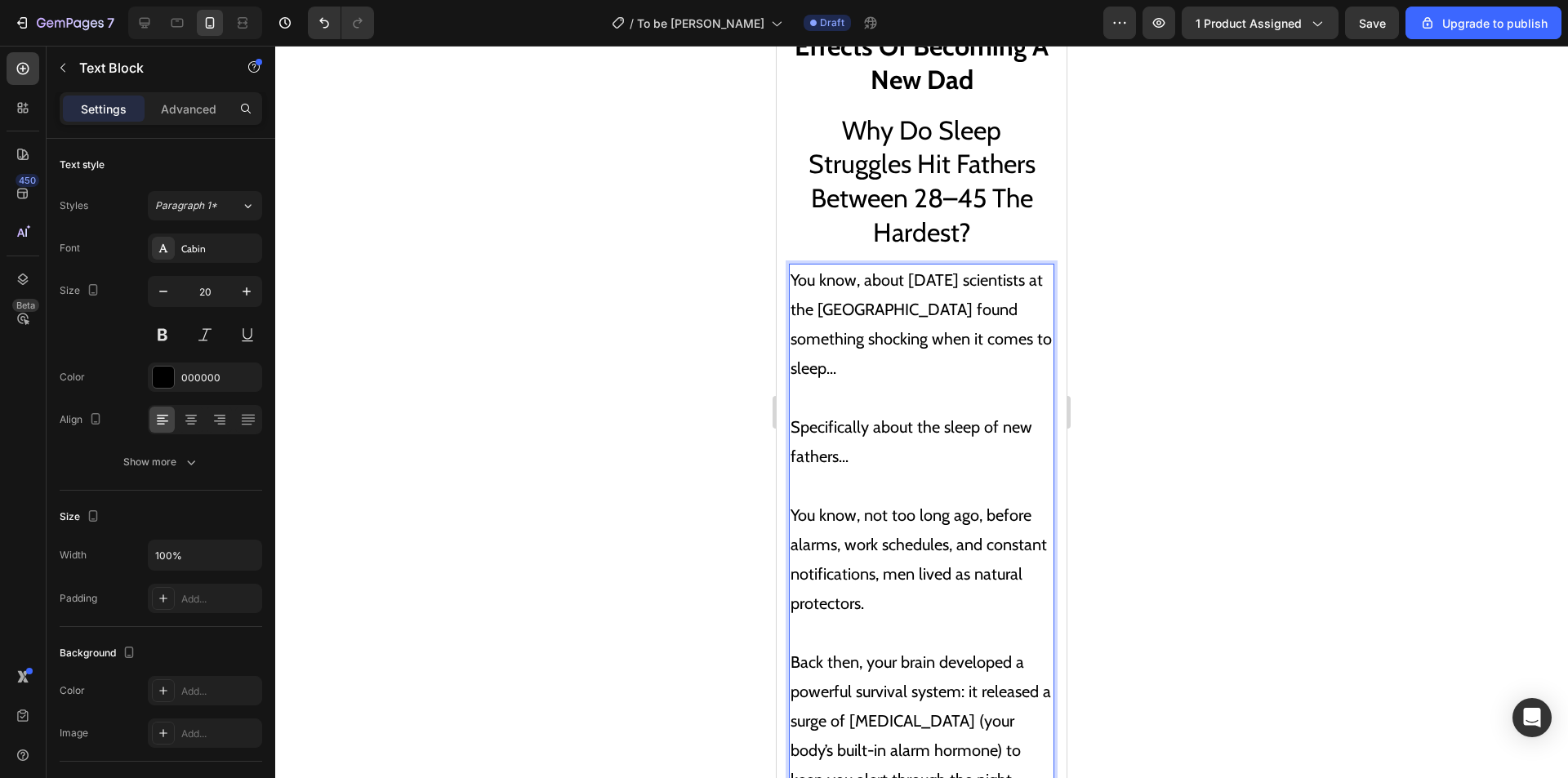
scroll to position [3428, 0]
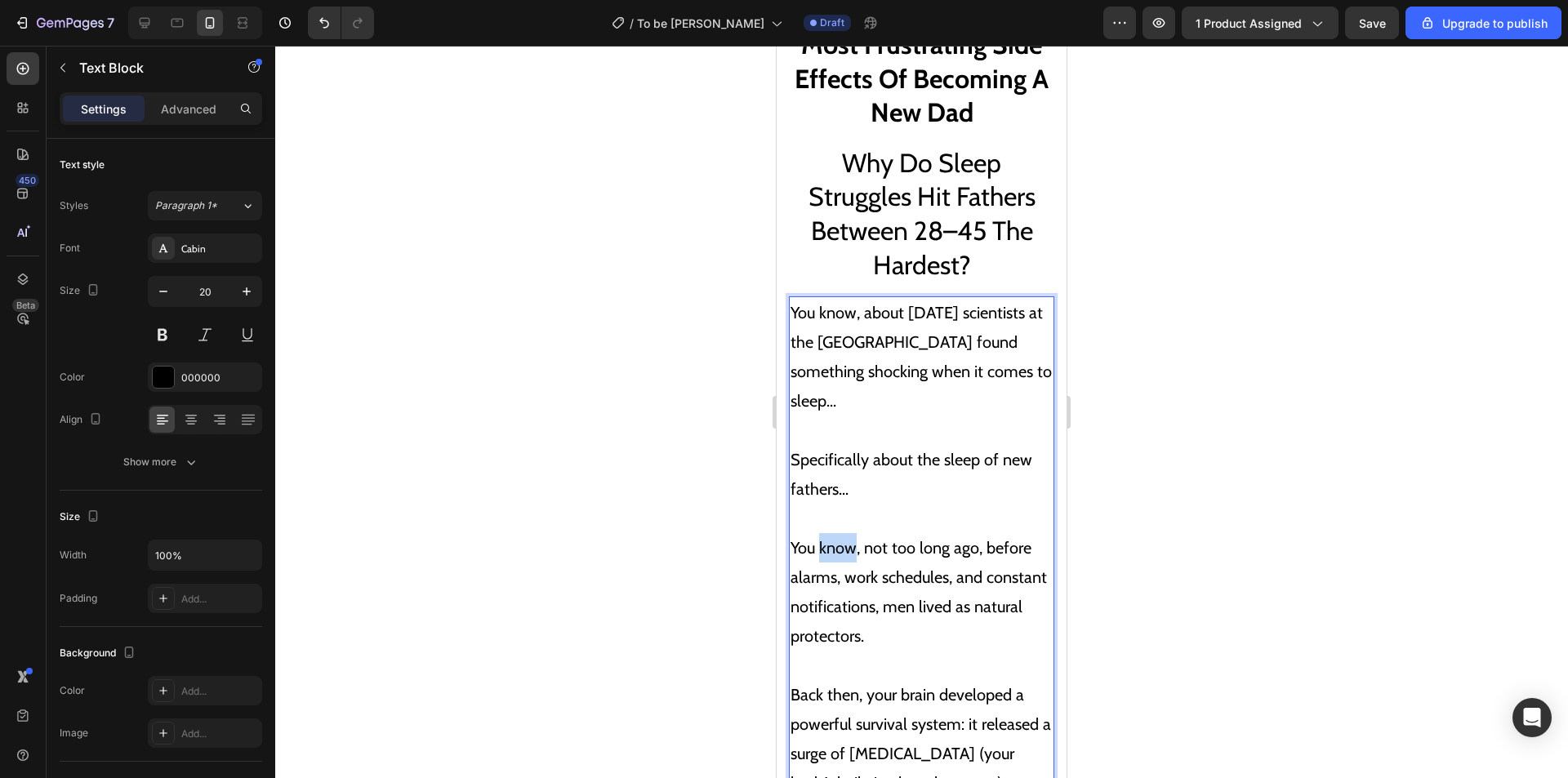
drag, startPoint x: 856, startPoint y: 547, endPoint x: 822, endPoint y: 543, distance: 34.2
click at [820, 545] on p "You know, not too long ago, before alarms, work schedules, and constant notific…" at bounding box center [921, 577] width 262 height 147
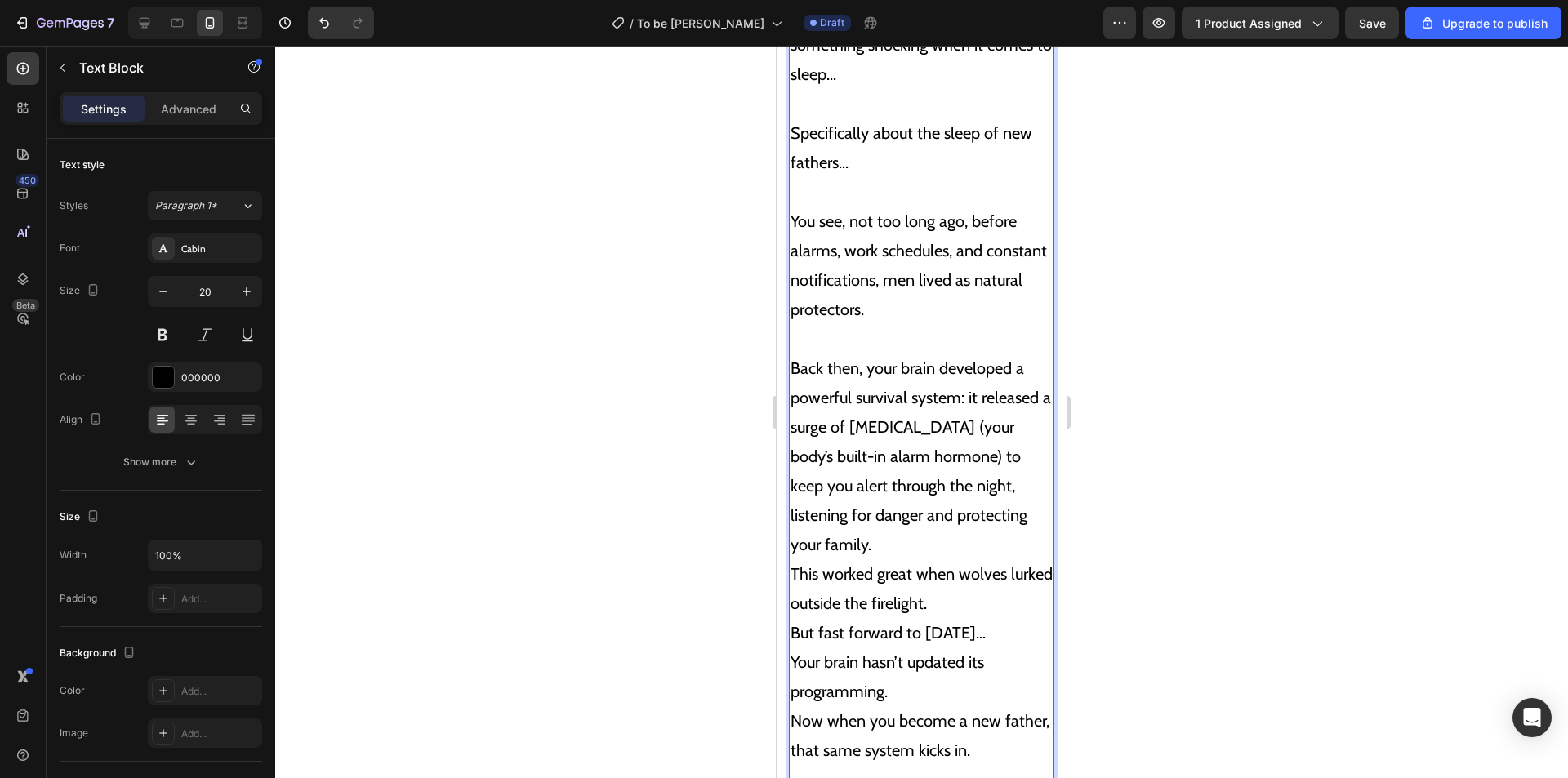
scroll to position [3836, 0]
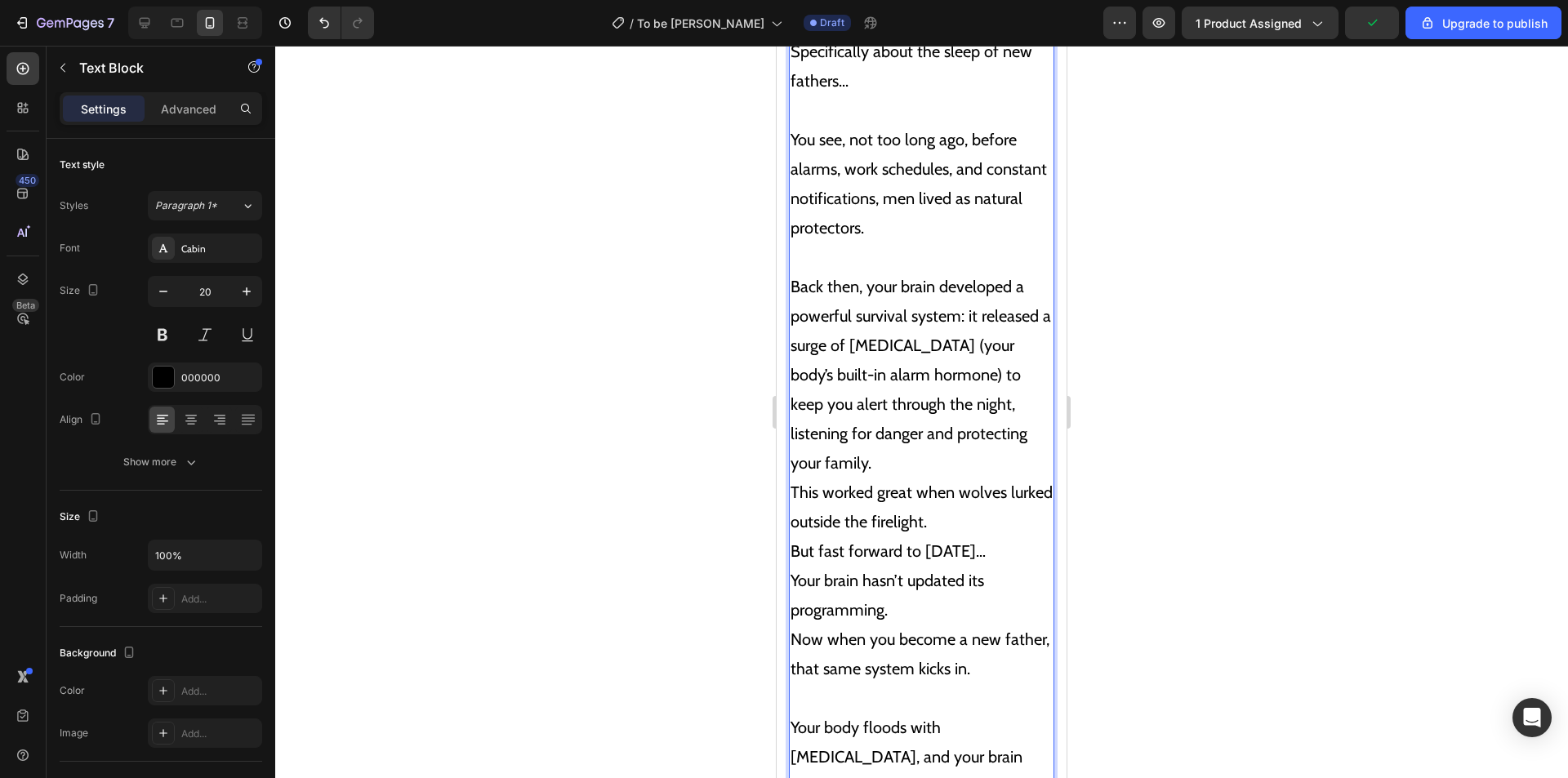
click at [1028, 434] on p "Back then, your brain developed a powerful survival system: it released a surge…" at bounding box center [921, 463] width 262 height 441
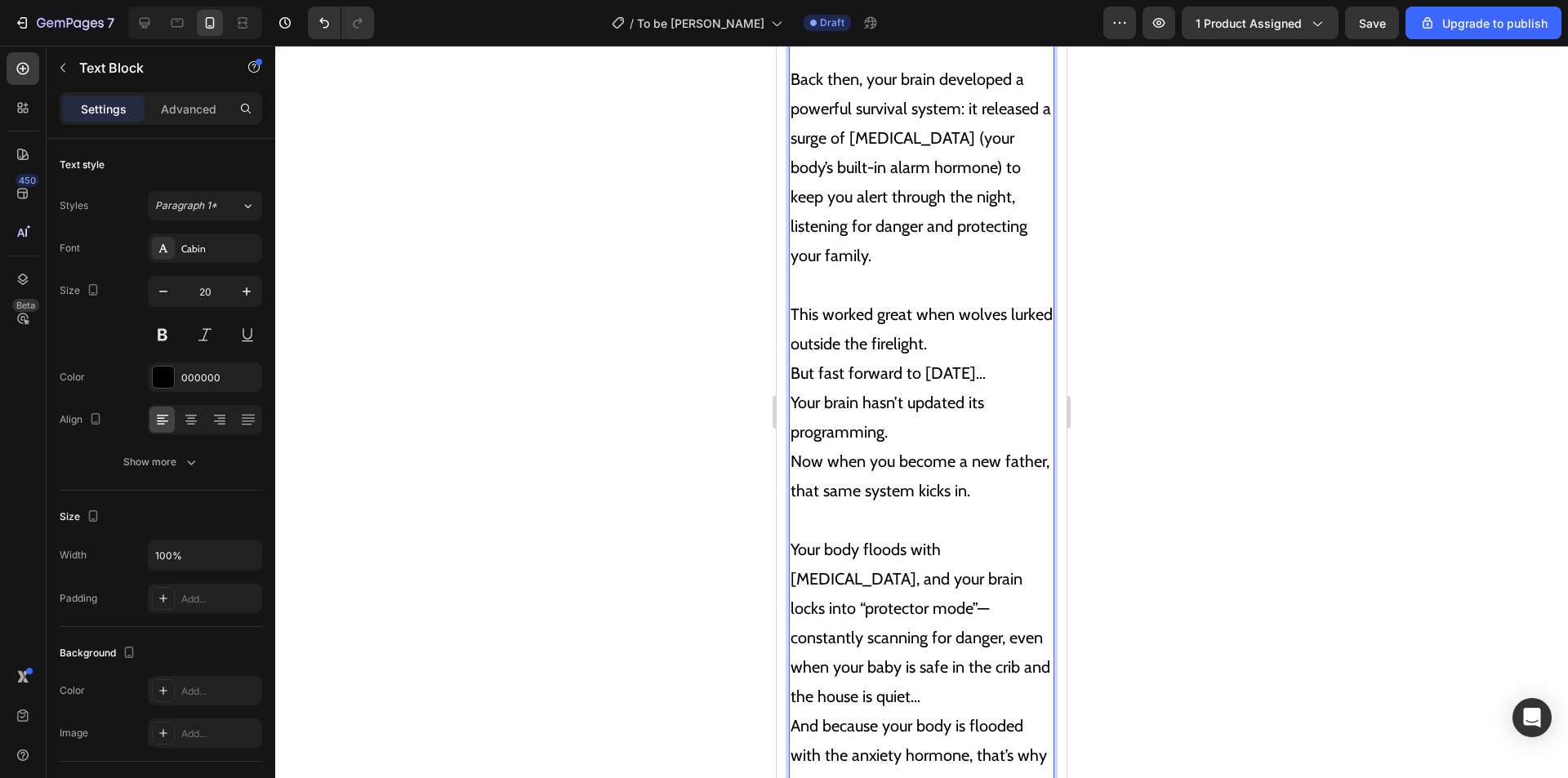
scroll to position [4082, 0]
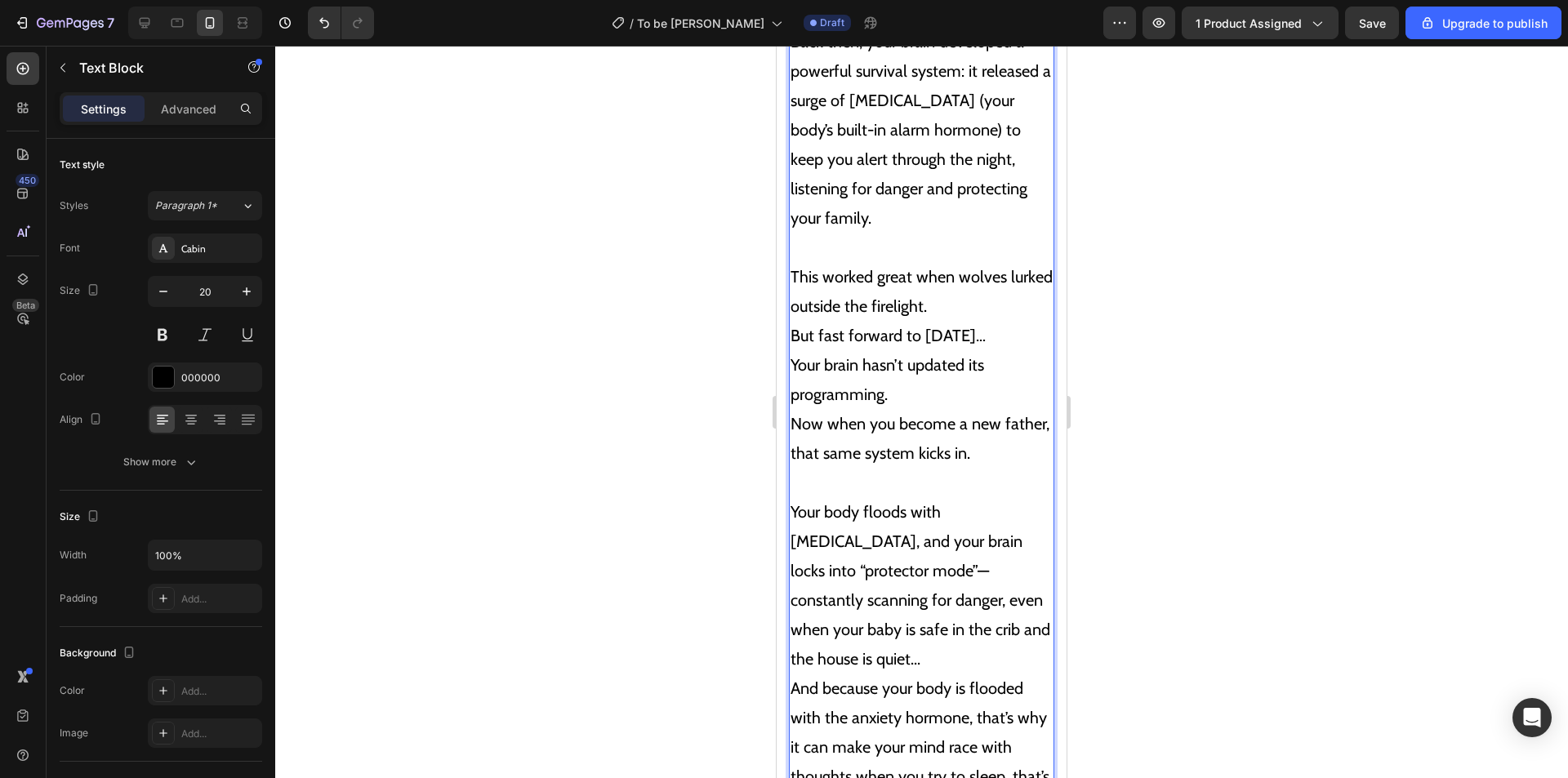
click at [989, 276] on p "⁠⁠⁠⁠⁠⁠⁠ This worked great when wolves lurked outside the firelight. But fast fo…" at bounding box center [921, 350] width 262 height 235
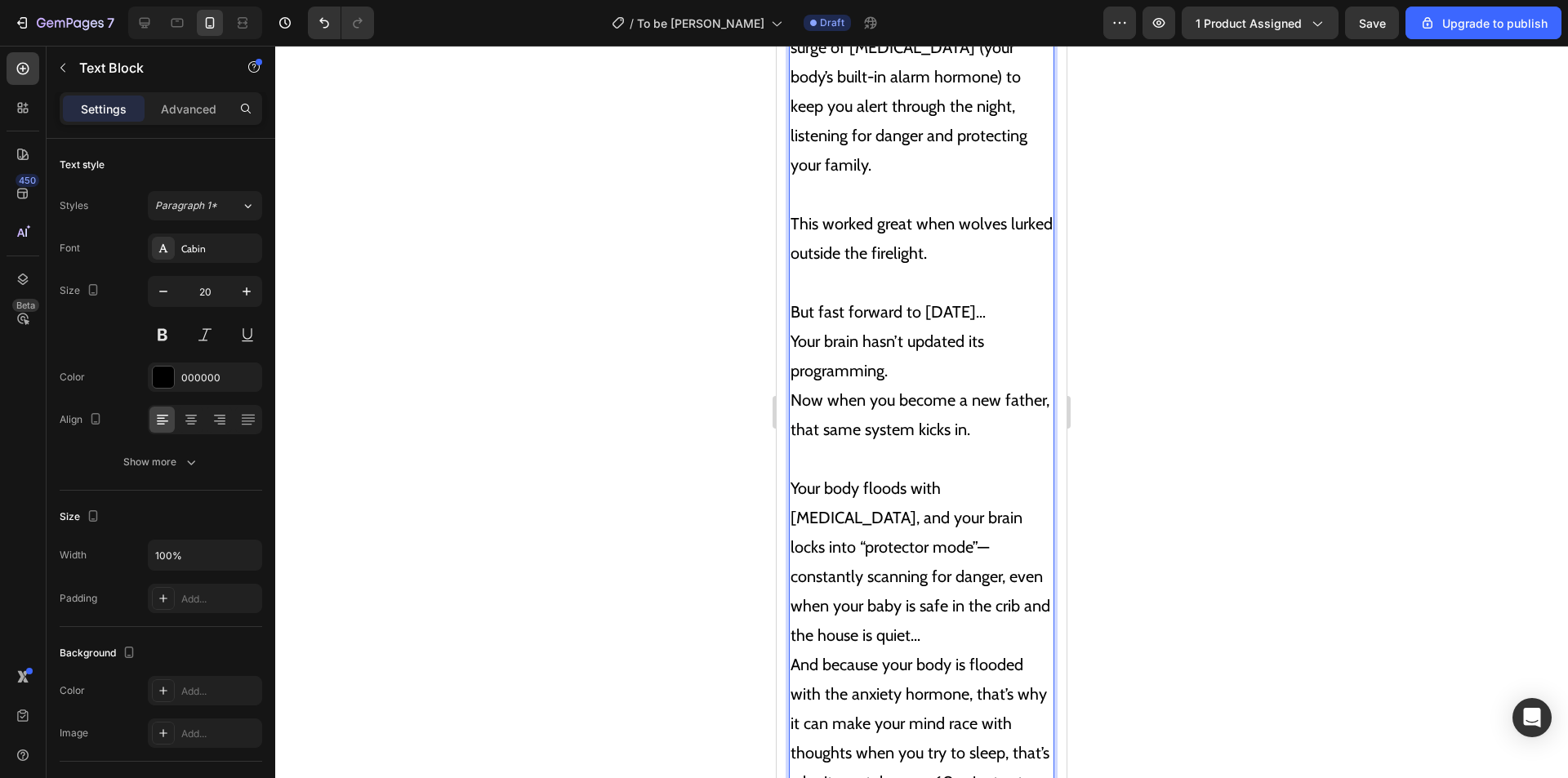
scroll to position [4163, 0]
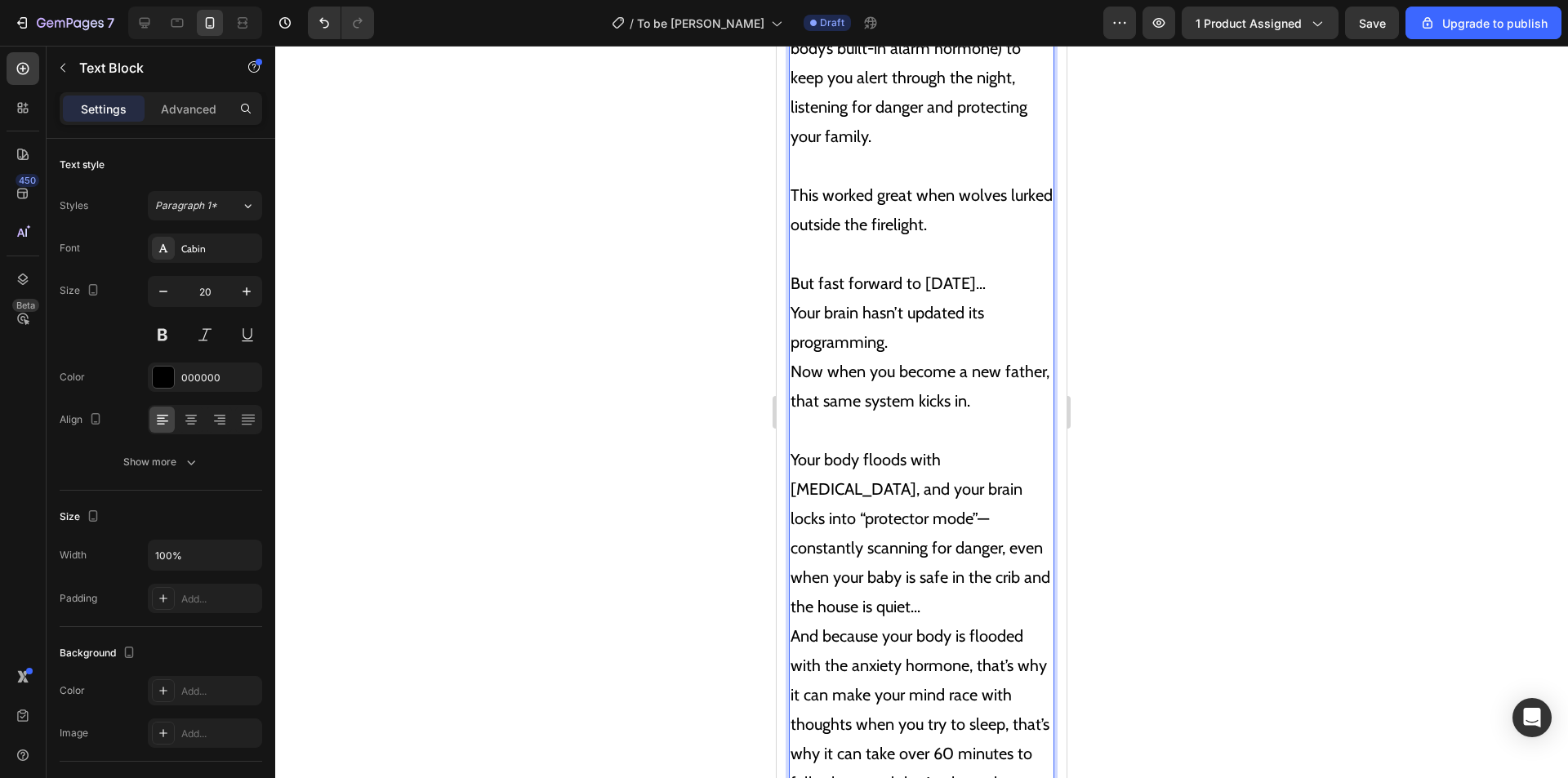
click at [993, 257] on p "⁠⁠⁠⁠⁠⁠⁠ But fast forward to today… Your brain hasn’t updated its programming. N…" at bounding box center [921, 328] width 262 height 176
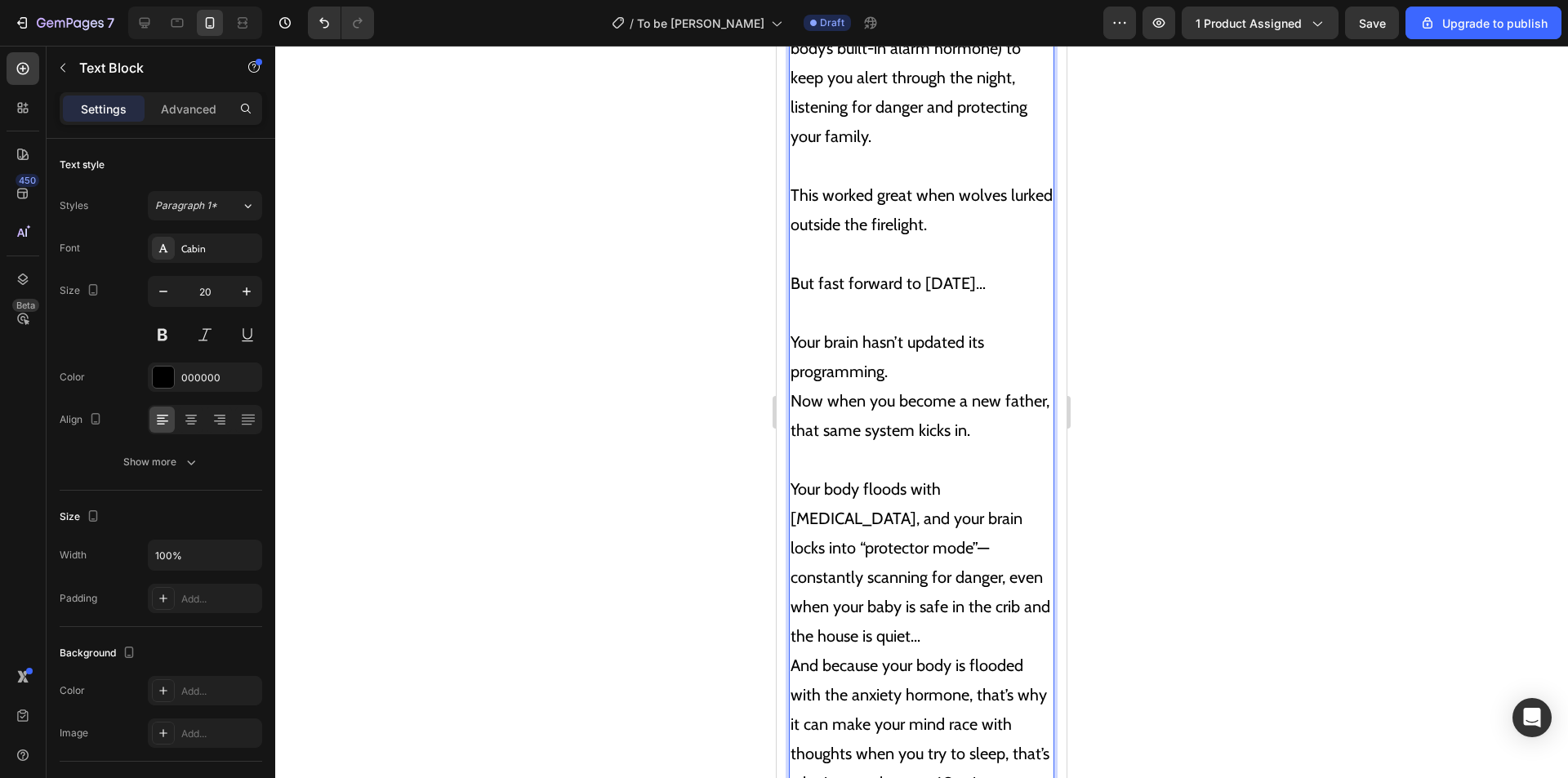
click at [972, 347] on p "⁠⁠⁠⁠⁠⁠⁠ Your brain hasn’t updated its programming. Now when you become a new fa…" at bounding box center [921, 372] width 262 height 147
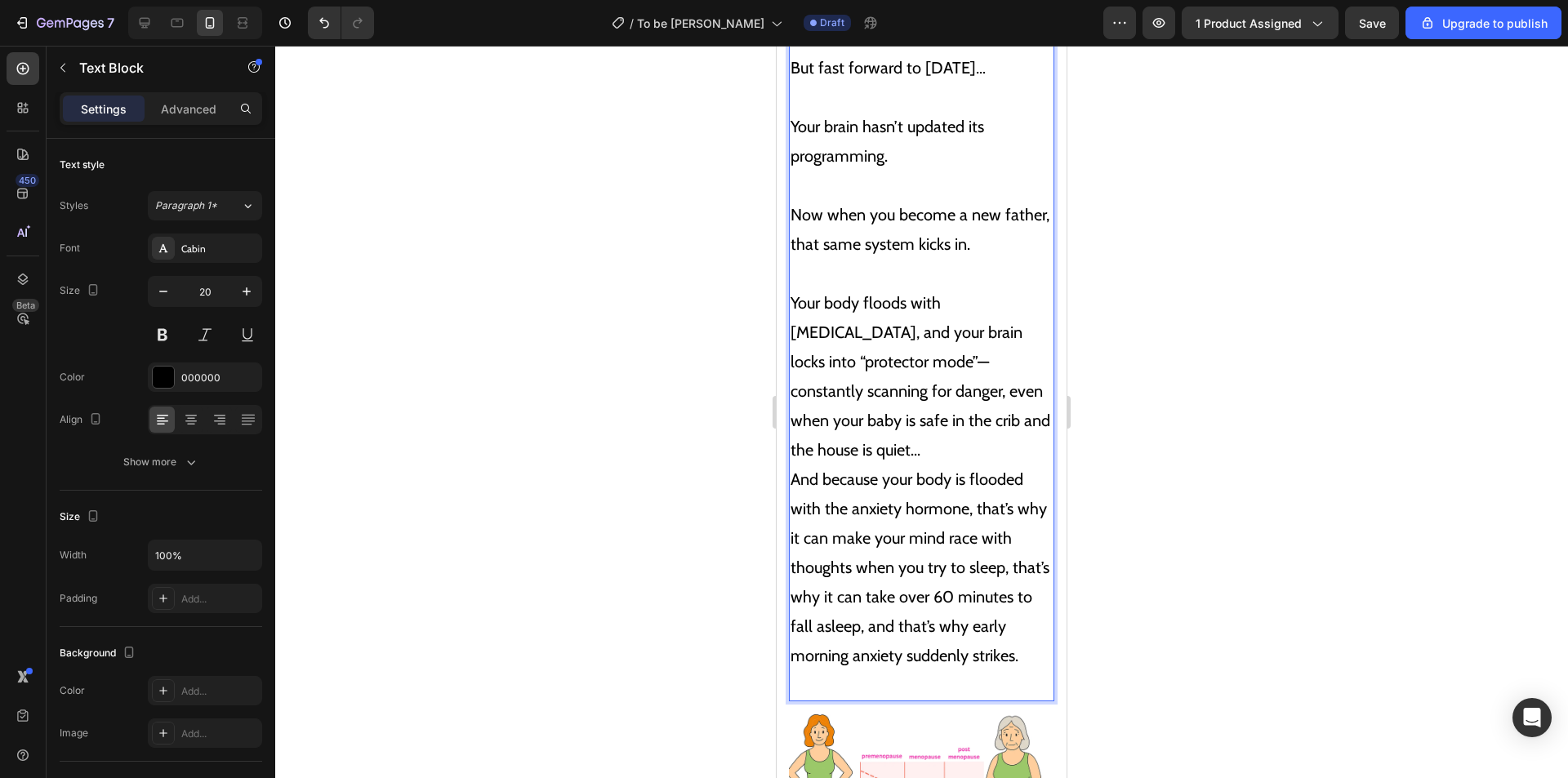
scroll to position [4409, 0]
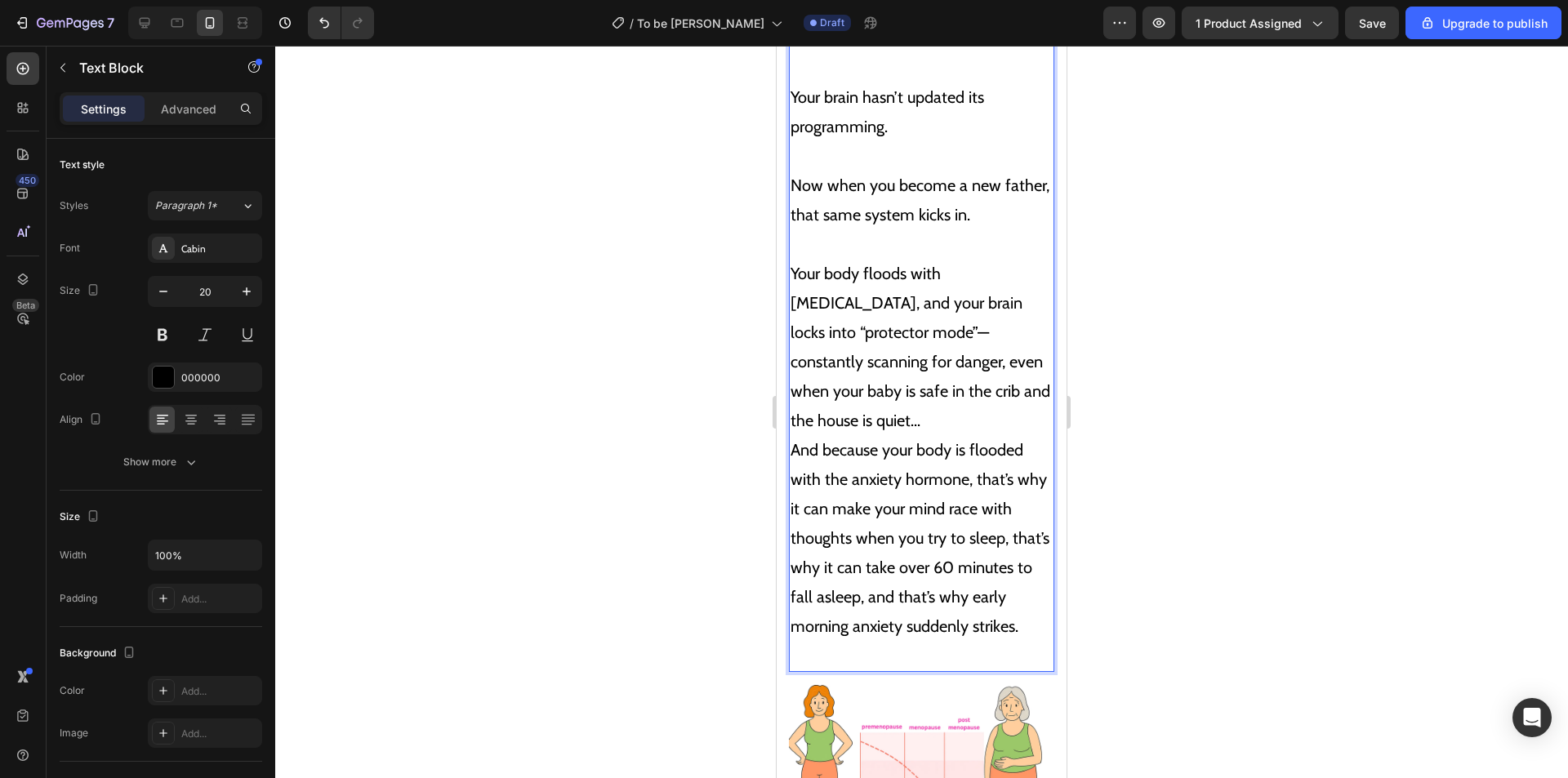
click at [1029, 365] on p "Your body floods with cortisol, and your brain locks into “protector mode”—cons…" at bounding box center [921, 450] width 262 height 441
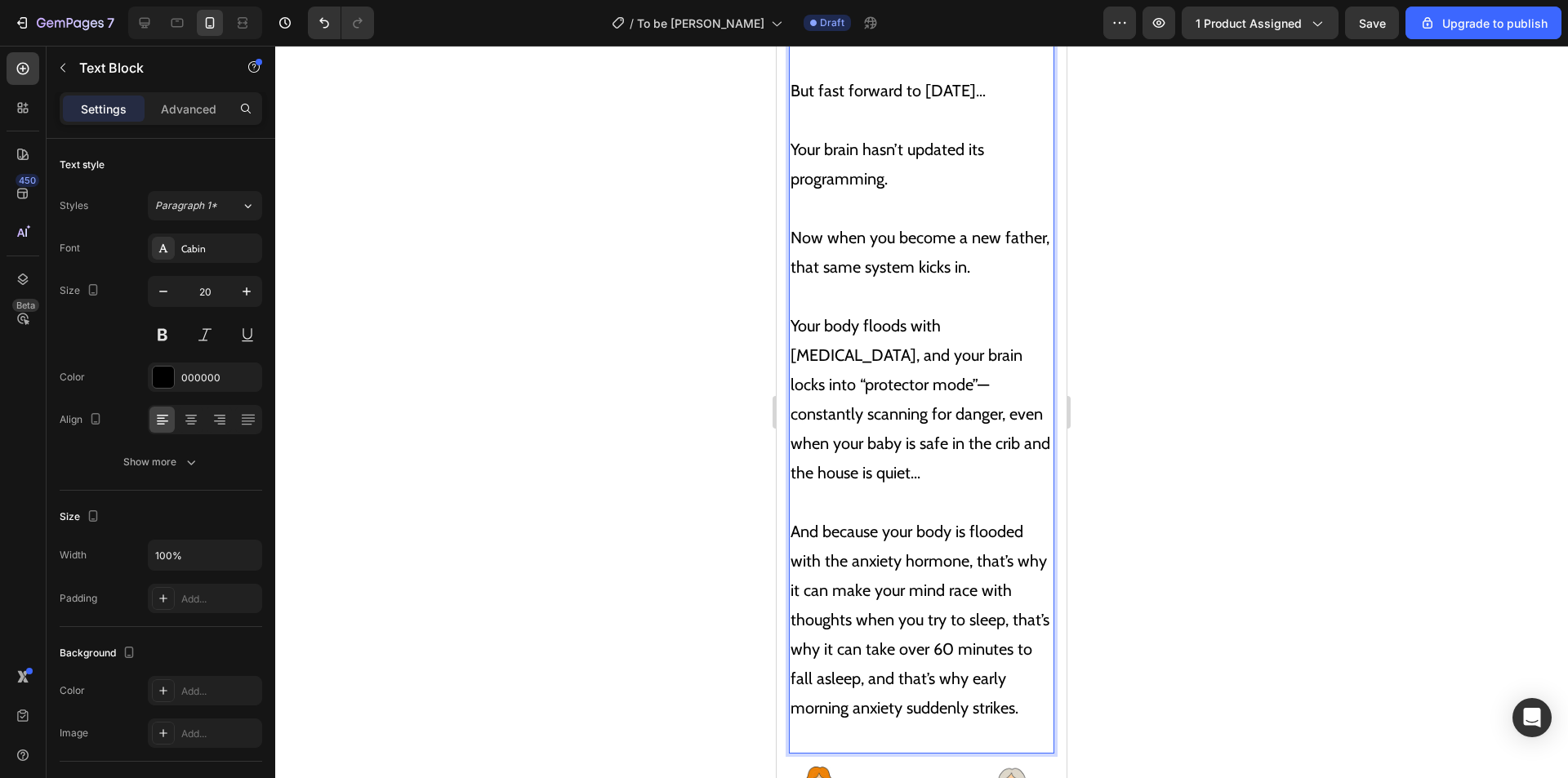
scroll to position [4326, 0]
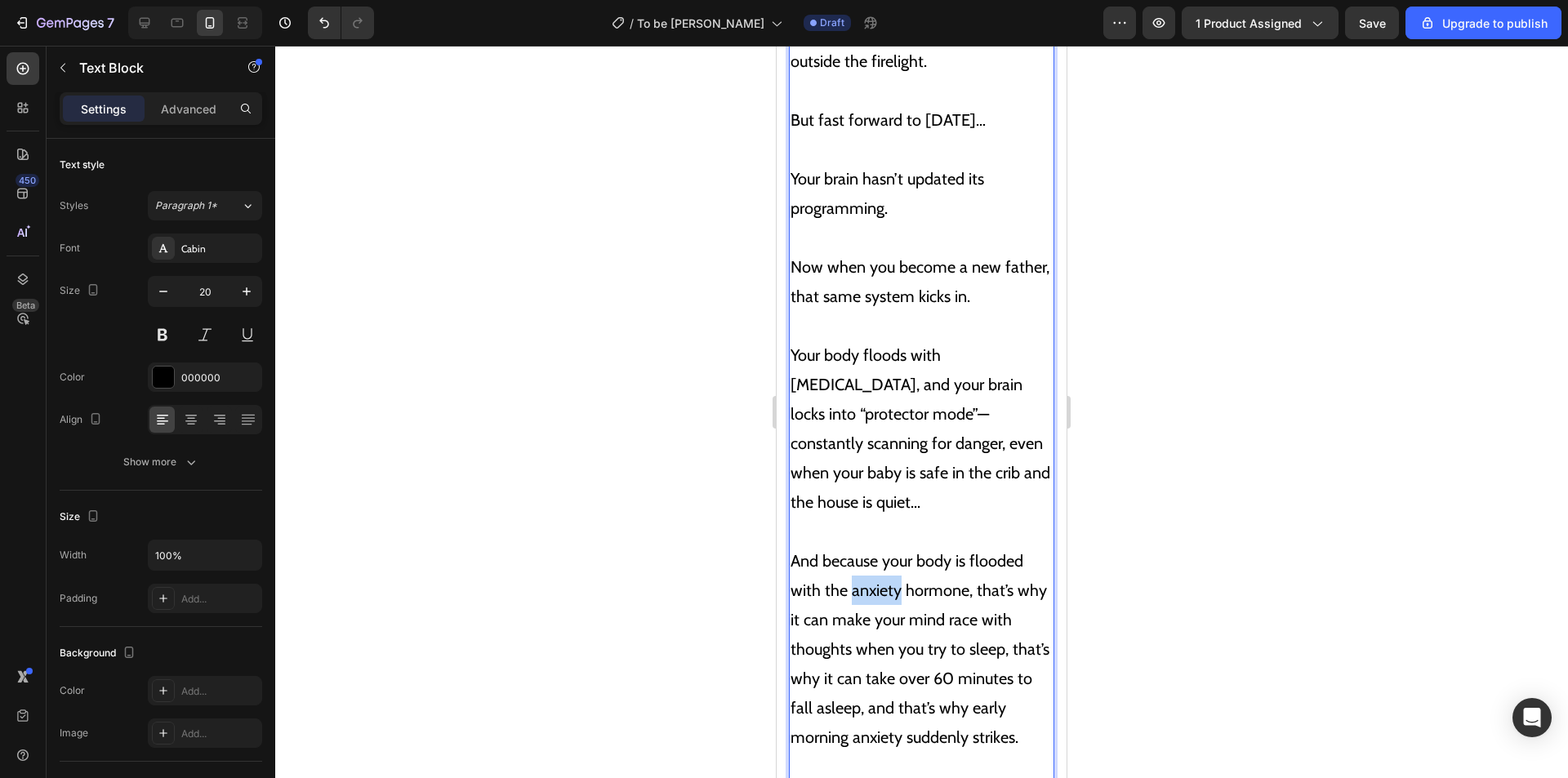
drag, startPoint x: 899, startPoint y: 531, endPoint x: 848, endPoint y: 531, distance: 51.0
click at [848, 531] on p "⁠⁠⁠⁠⁠⁠⁠ And because your body is flooded with the anxiety hormone, that’s why i…" at bounding box center [921, 649] width 262 height 264
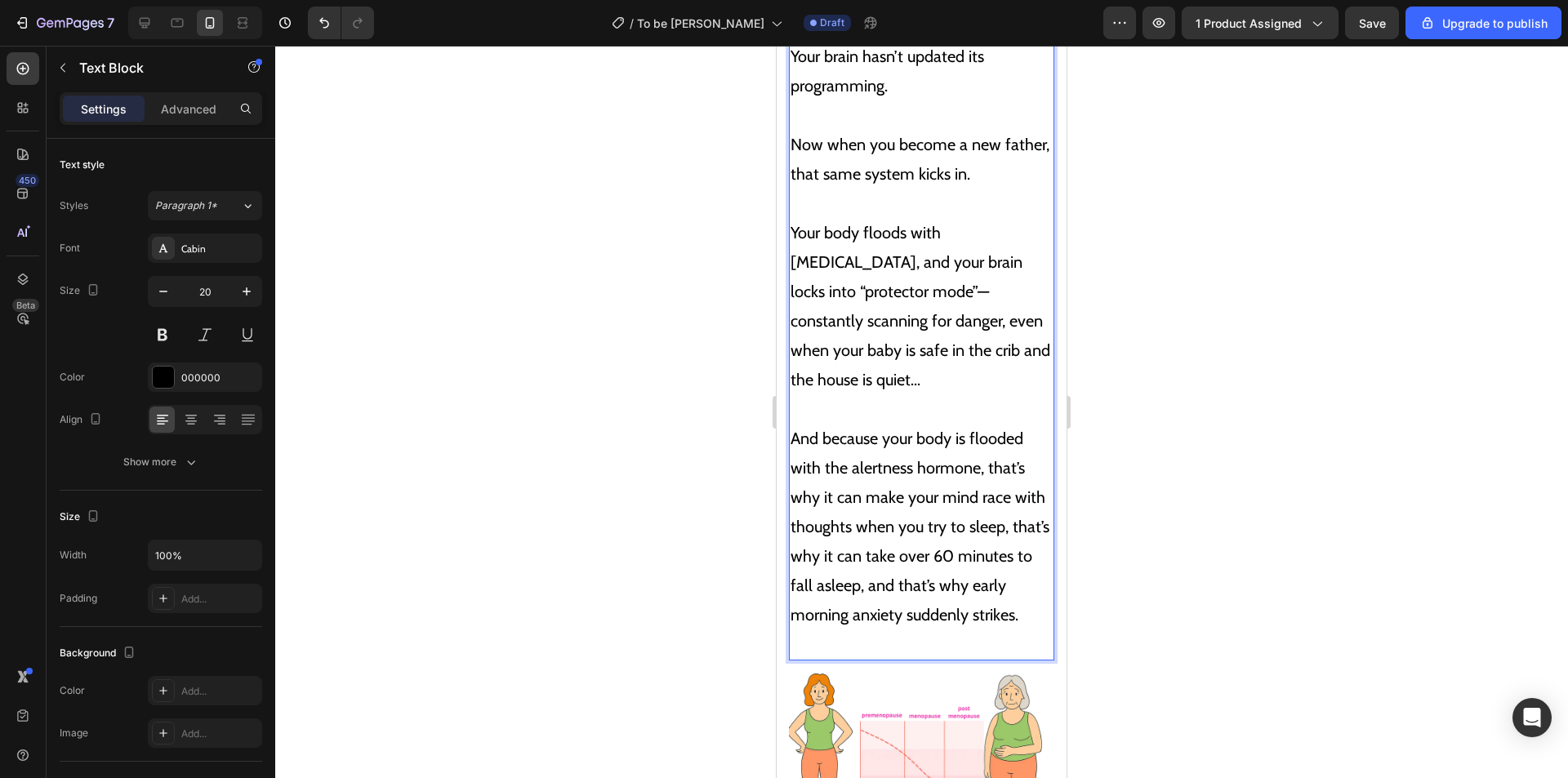
scroll to position [4490, 0]
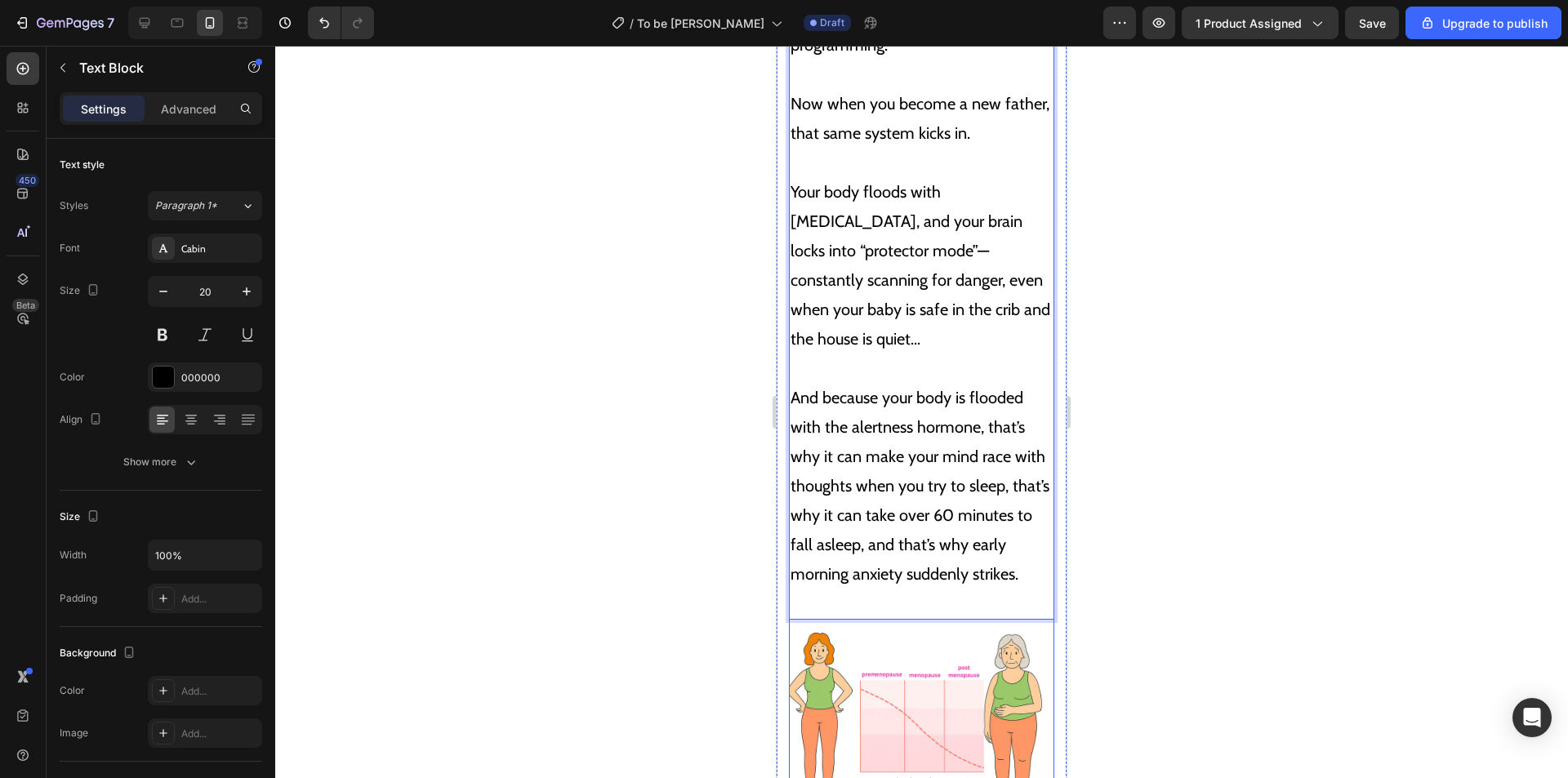
click at [945, 633] on img at bounding box center [920, 721] width 265 height 177
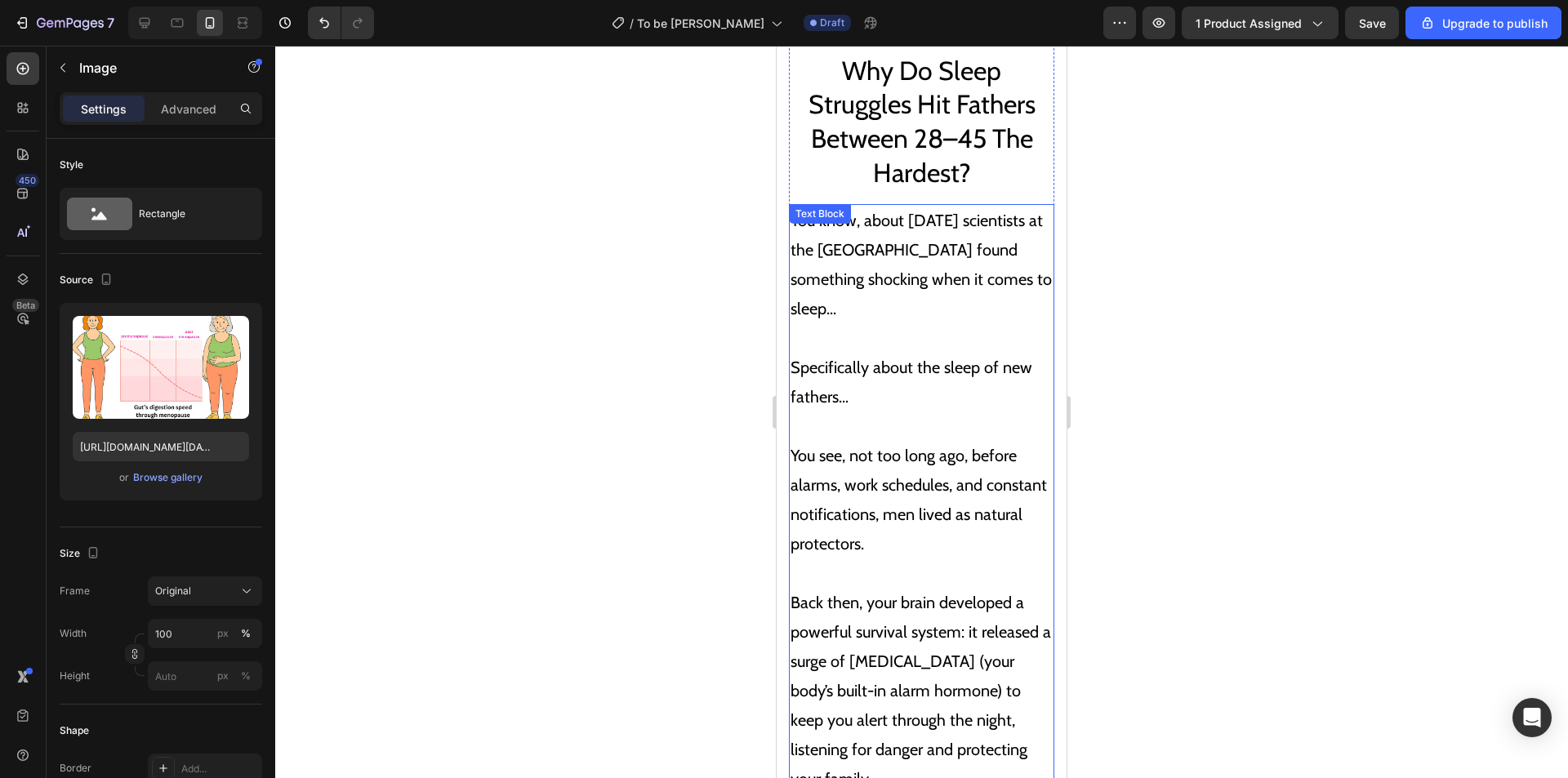
scroll to position [3347, 0]
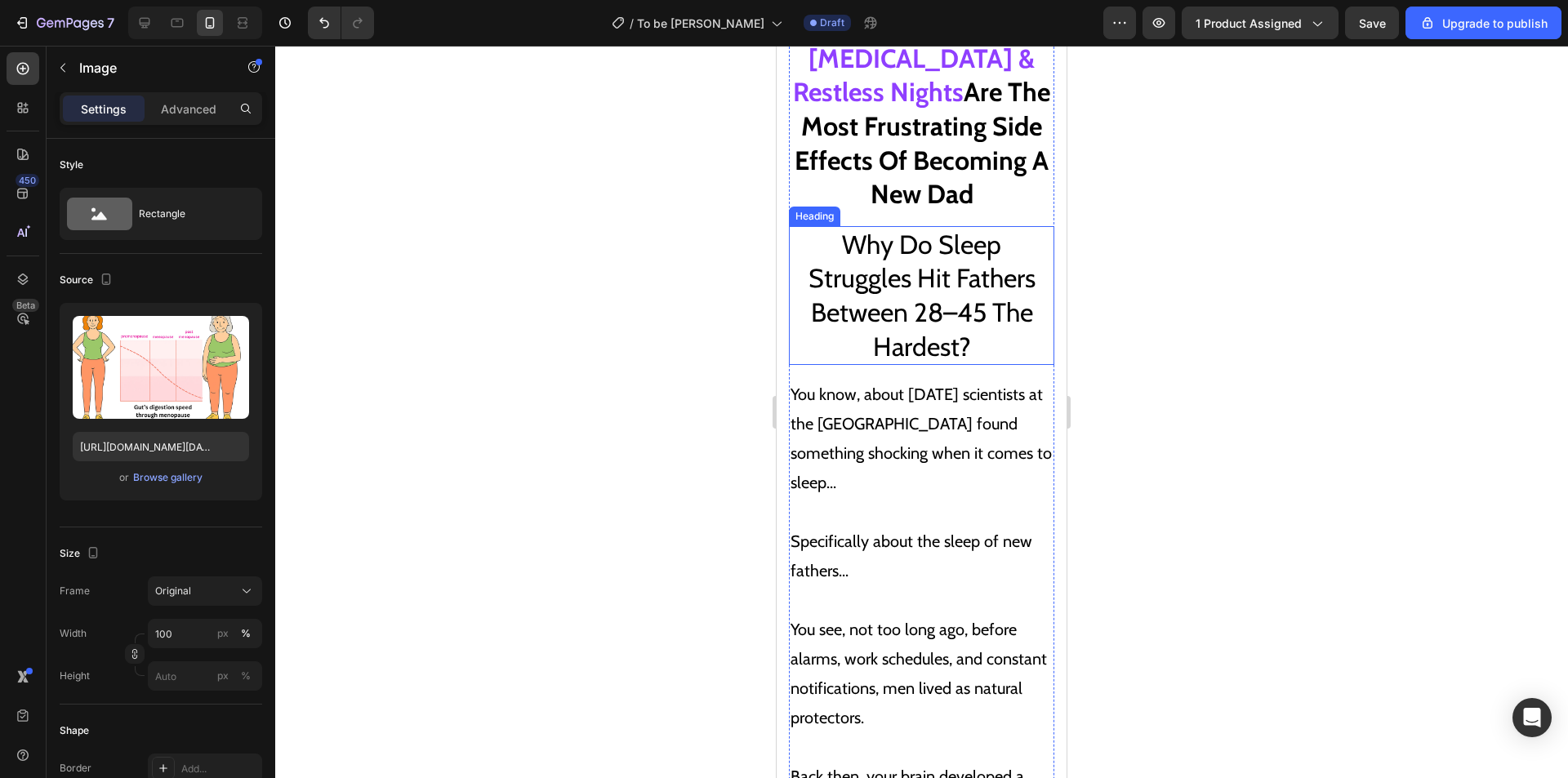
click at [944, 232] on span "Why Do Sleep Struggles Hit Fathers Between 28–45 The Hardest?" at bounding box center [921, 296] width 227 height 134
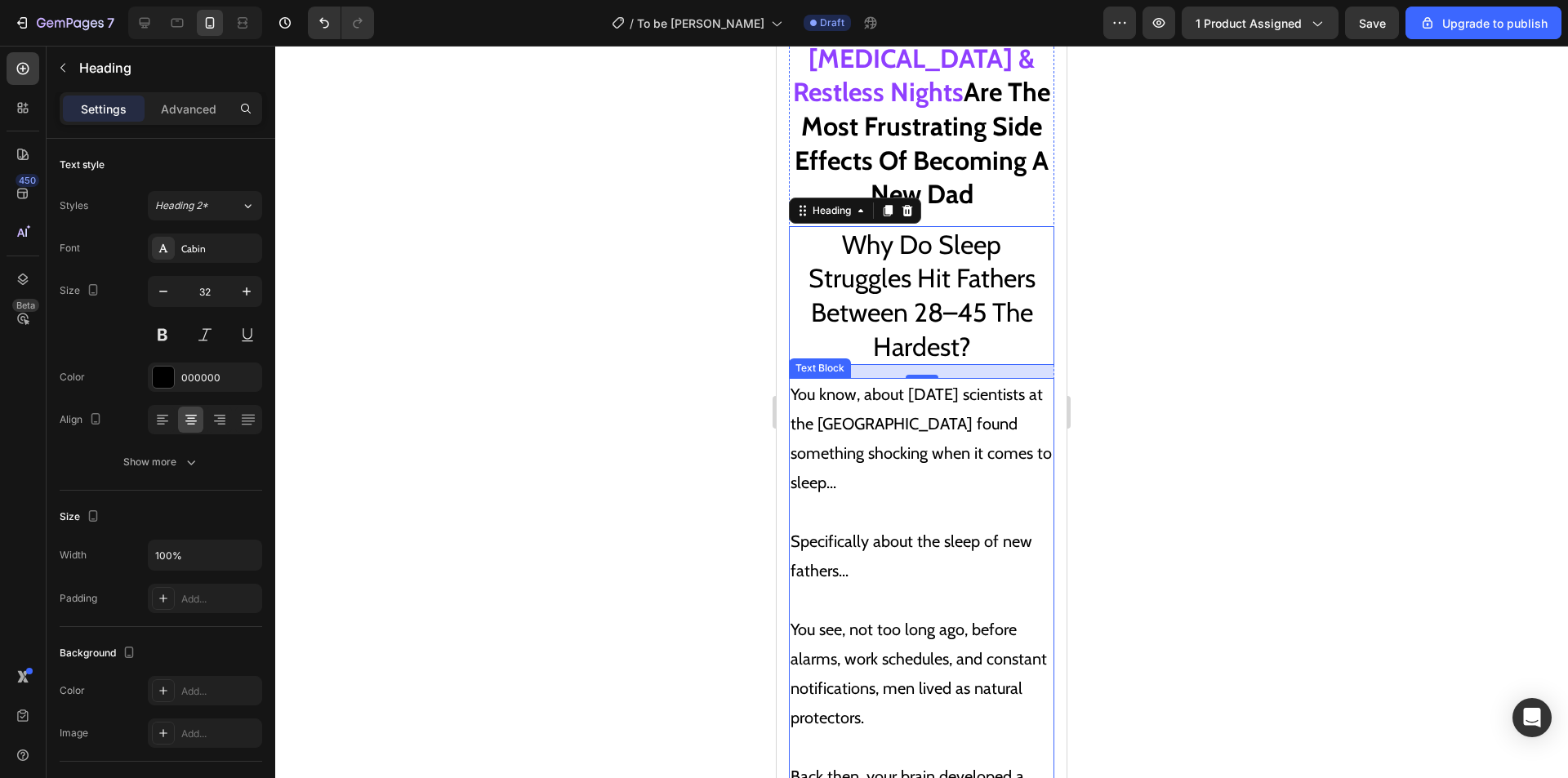
click at [968, 477] on p "You know, about [DATE] scientists at the [GEOGRAPHIC_DATA] found something shoc…" at bounding box center [921, 438] width 262 height 117
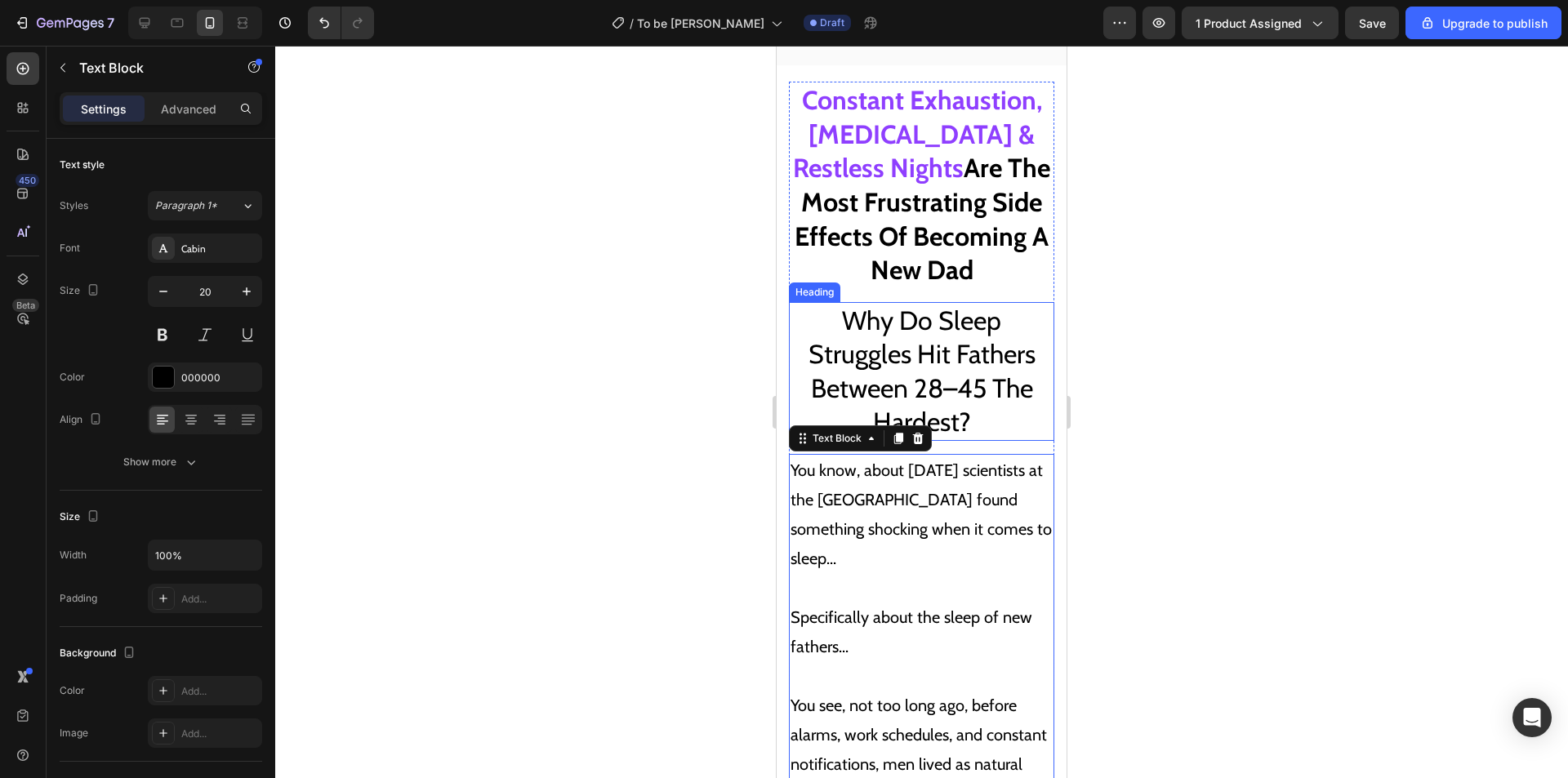
scroll to position [3183, 0]
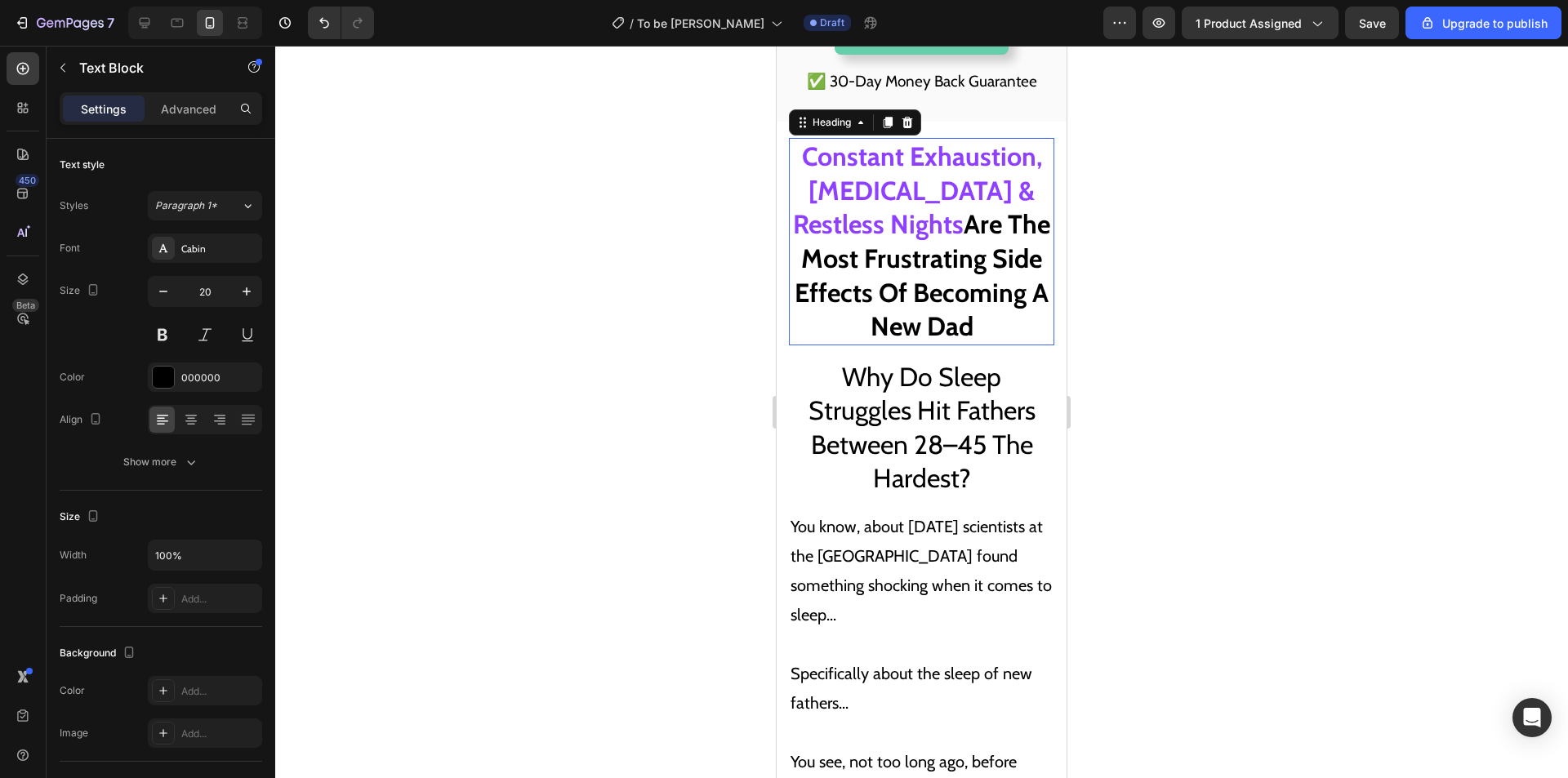
click at [972, 329] on span "Are The Most Frustrating Side Effects Of Becoming A New Dad" at bounding box center [921, 275] width 255 height 134
click at [965, 325] on span "Are The Most Frustrating Side Effects Of Becoming A New Dad" at bounding box center [921, 275] width 255 height 134
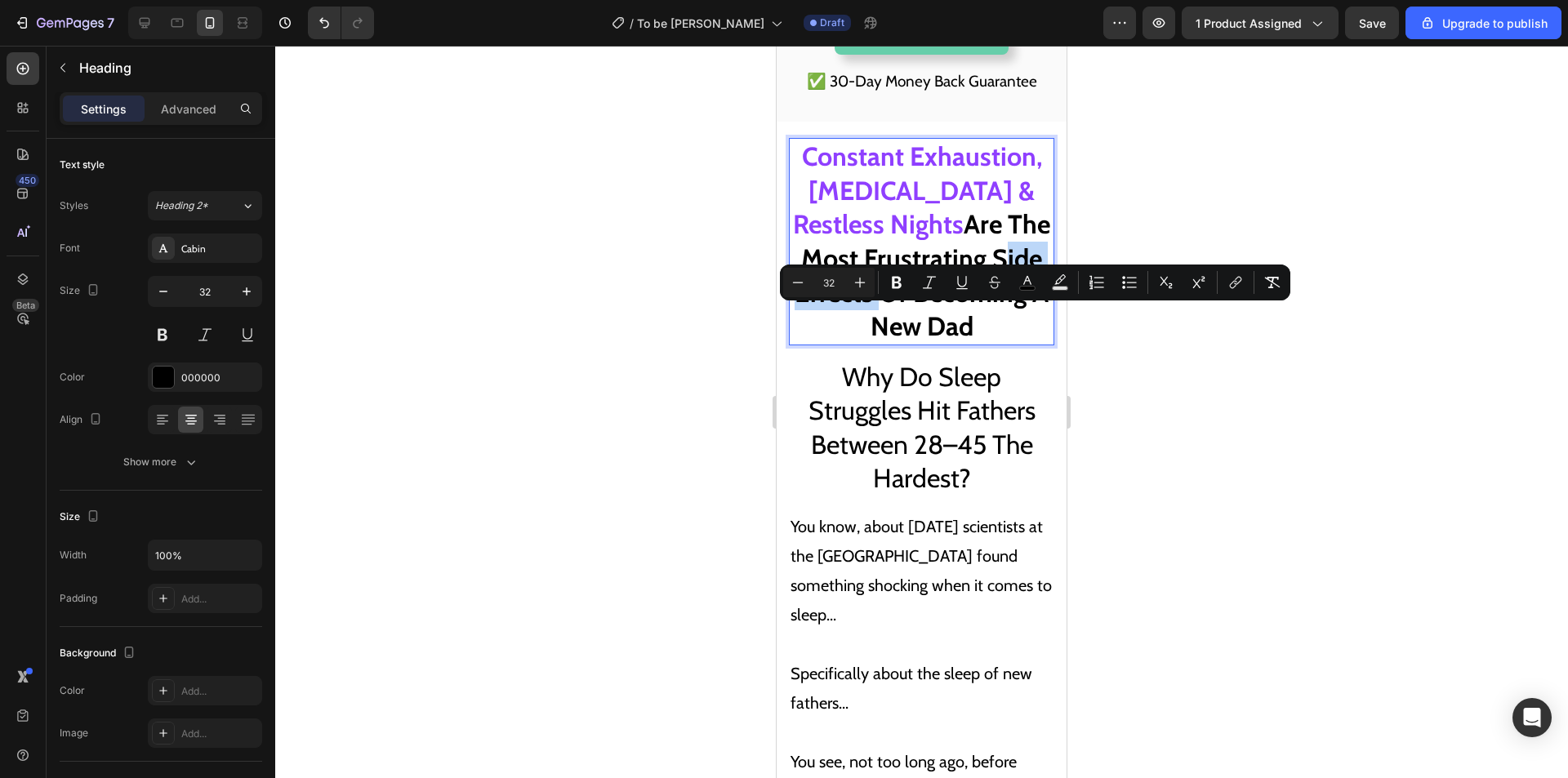
drag, startPoint x: 967, startPoint y: 324, endPoint x: 837, endPoint y: 315, distance: 130.3
click at [837, 315] on span "Are The Most Frustrating Side Effects Of Becoming A New Dad" at bounding box center [921, 275] width 255 height 134
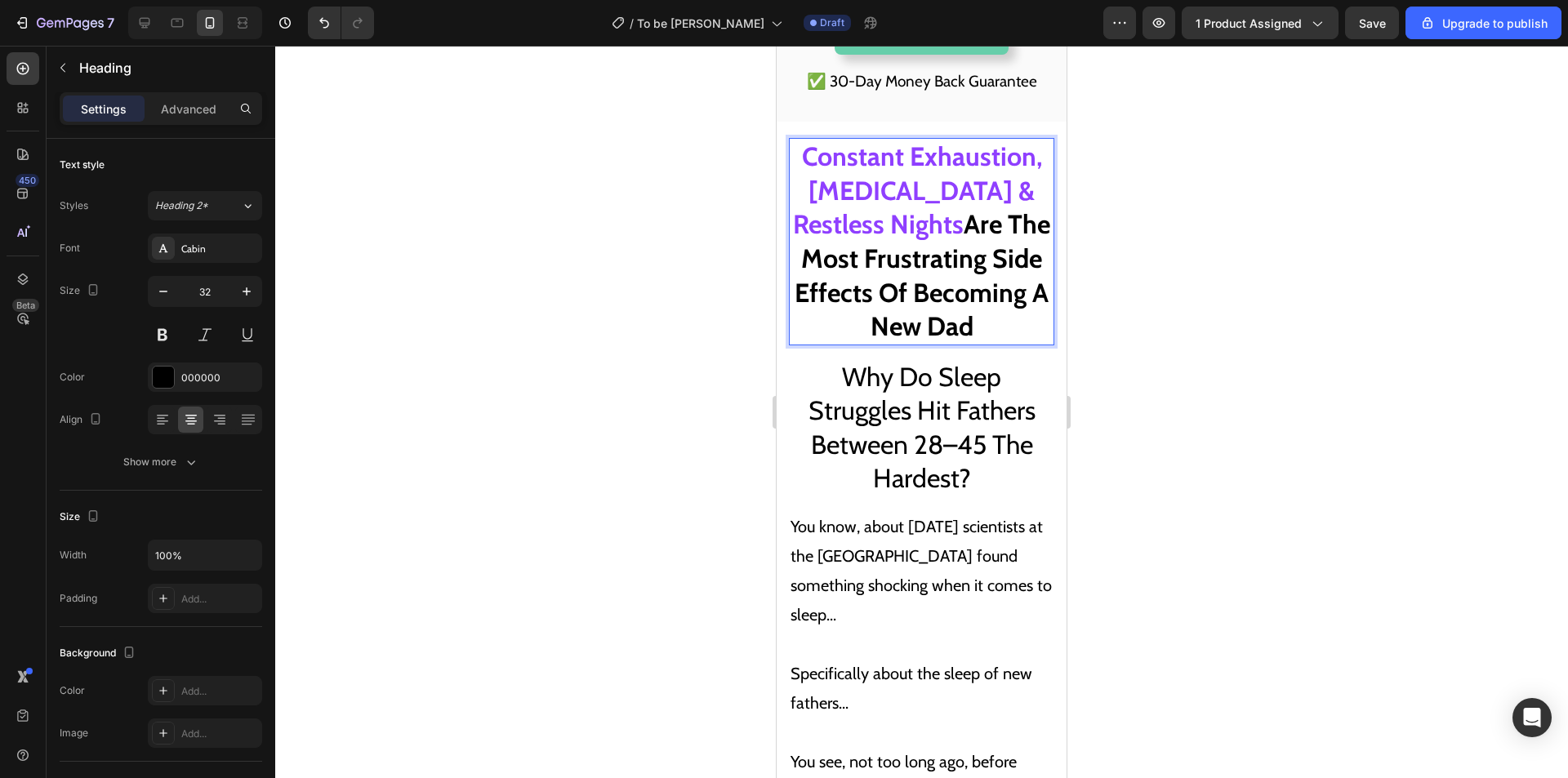
click at [953, 343] on span "Are The Most Frustrating Side Effects Of Becoming A New Dad" at bounding box center [921, 275] width 255 height 134
drag, startPoint x: 966, startPoint y: 325, endPoint x: 836, endPoint y: 320, distance: 130.1
click at [836, 320] on span "Are The Most Frustrating Side Effects Of Becoming A New Dad" at bounding box center [921, 275] width 255 height 134
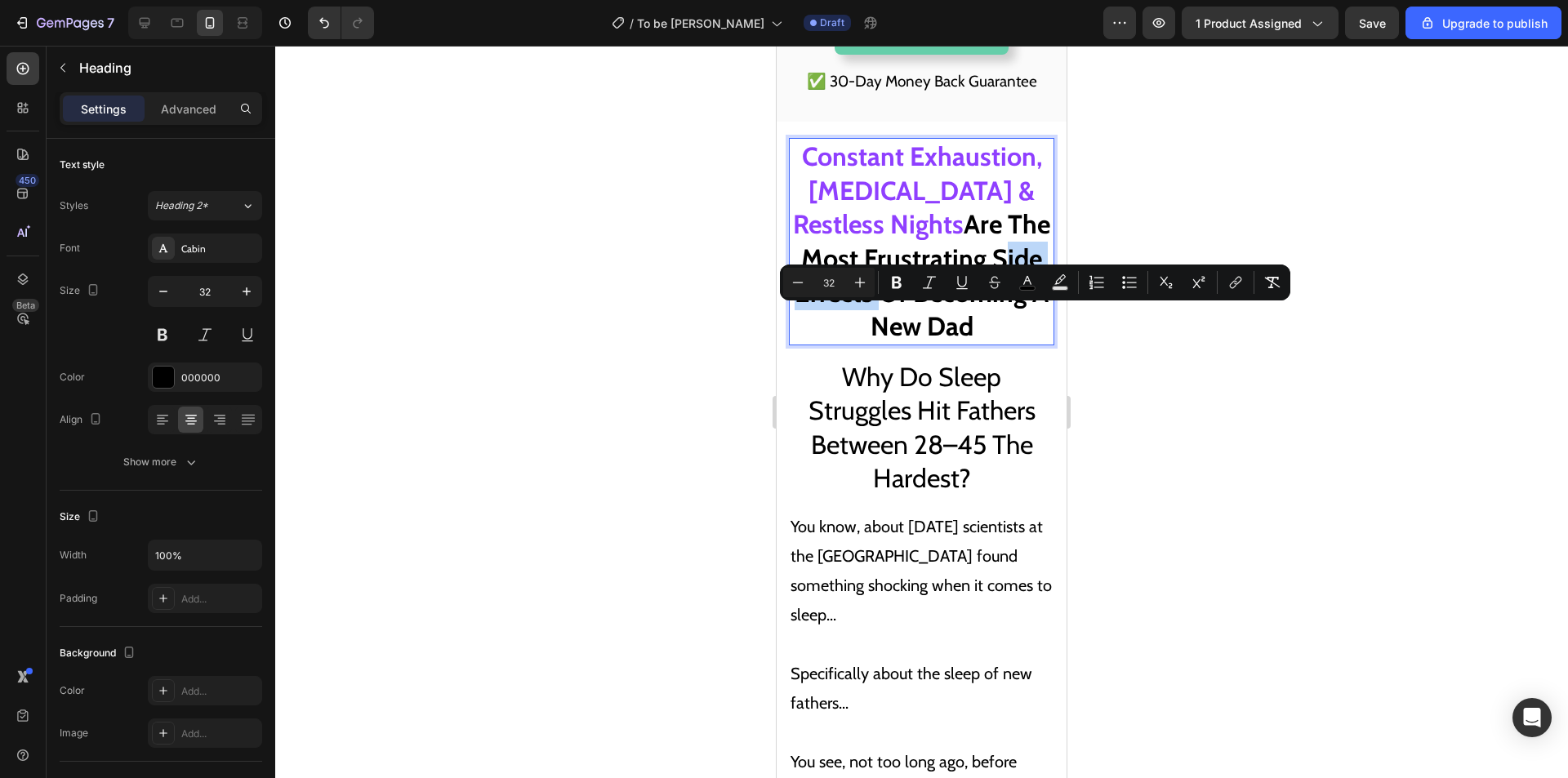
click at [900, 330] on span "Are The Most Frustrating Side Effects Of Becoming A New Dad" at bounding box center [921, 275] width 255 height 134
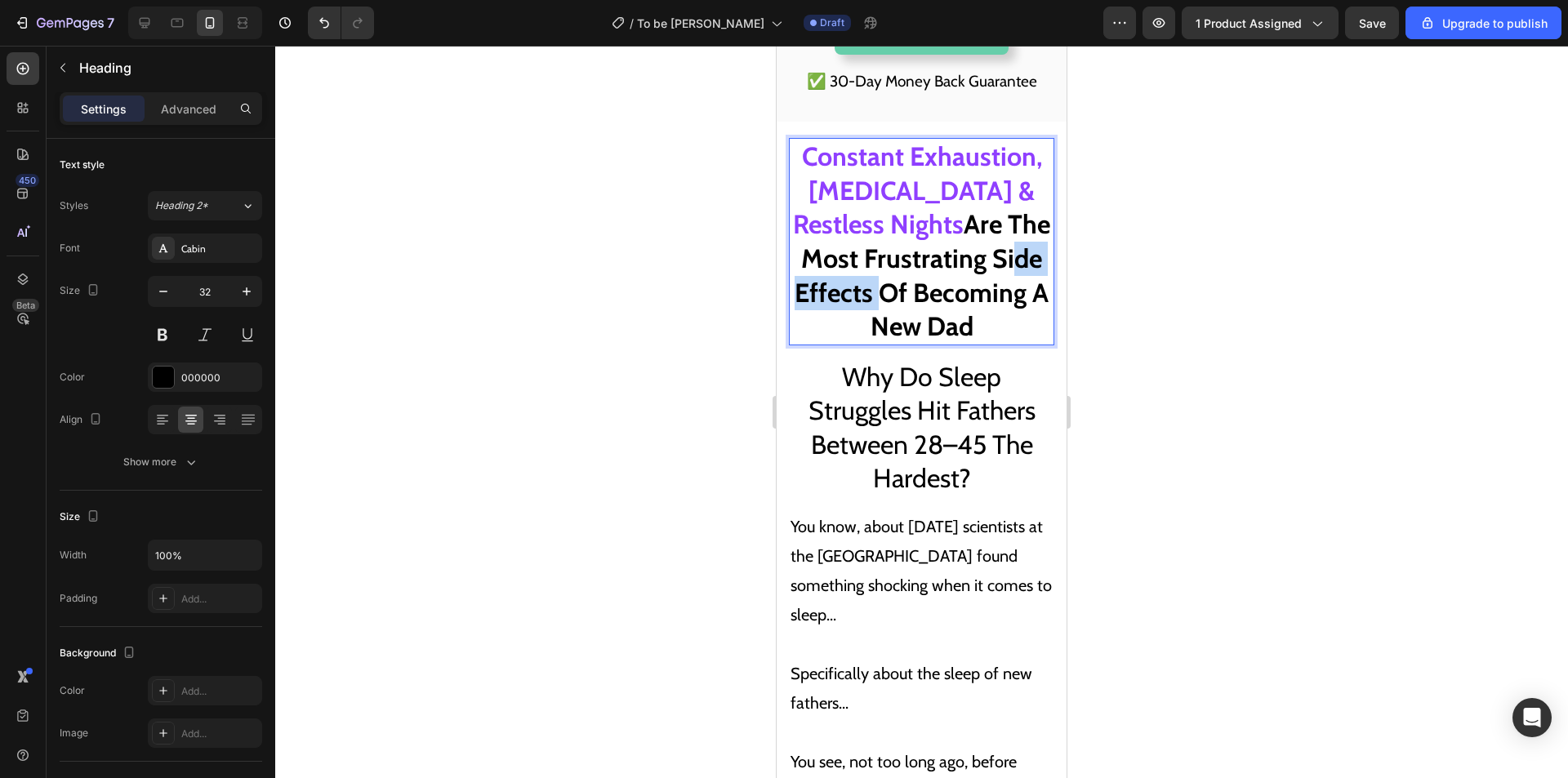
drag, startPoint x: 960, startPoint y: 325, endPoint x: 840, endPoint y: 316, distance: 120.3
click at [840, 316] on span "Are The Most Frustrating Side Effects Of Becoming A New Dad" at bounding box center [921, 275] width 255 height 134
drag, startPoint x: 963, startPoint y: 327, endPoint x: 805, endPoint y: 318, distance: 158.3
click at [806, 318] on p "Constant Exhaustion, Racing Thoughts & Restless Nights Are The Most Frustrating…" at bounding box center [921, 242] width 262 height 205
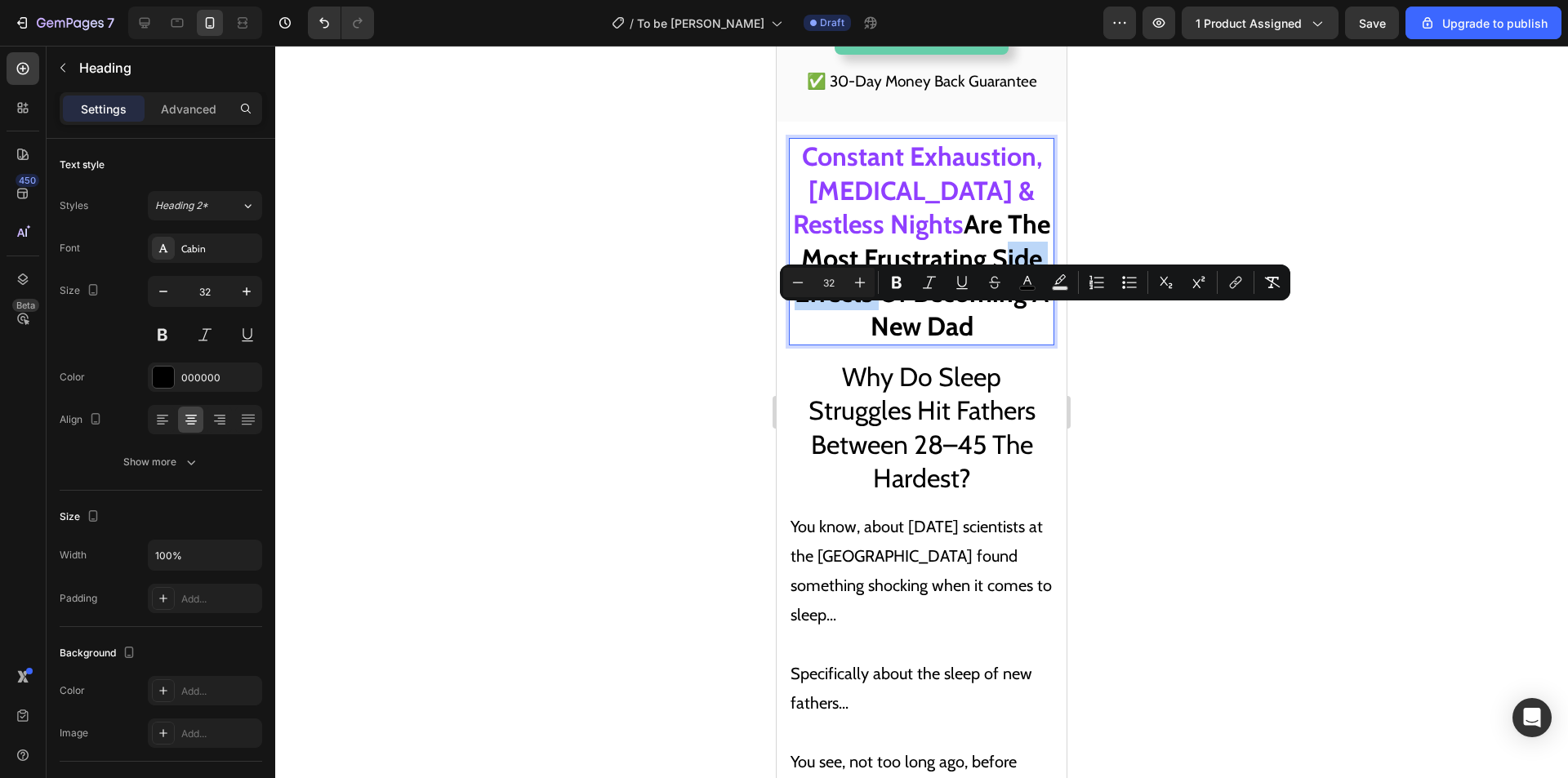
click at [945, 339] on span "Are The Most Frustrating Side Effects Of Becoming A New Dad" at bounding box center [921, 275] width 255 height 134
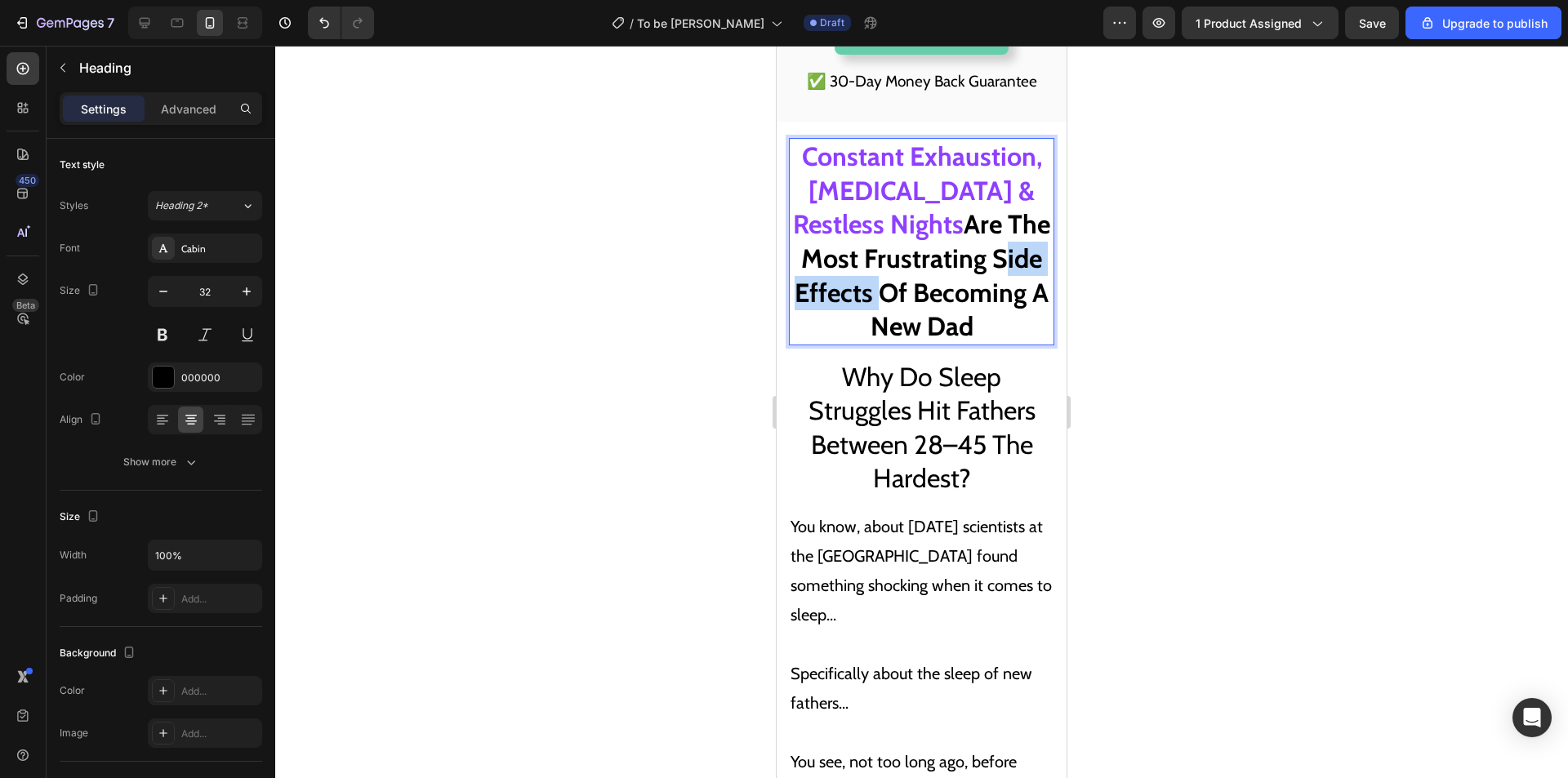
drag, startPoint x: 966, startPoint y: 328, endPoint x: 819, endPoint y: 314, distance: 147.7
click at [819, 314] on p "Constant Exhaustion, Racing Thoughts & Restless Nights Are The Most Frustrating…" at bounding box center [921, 242] width 262 height 205
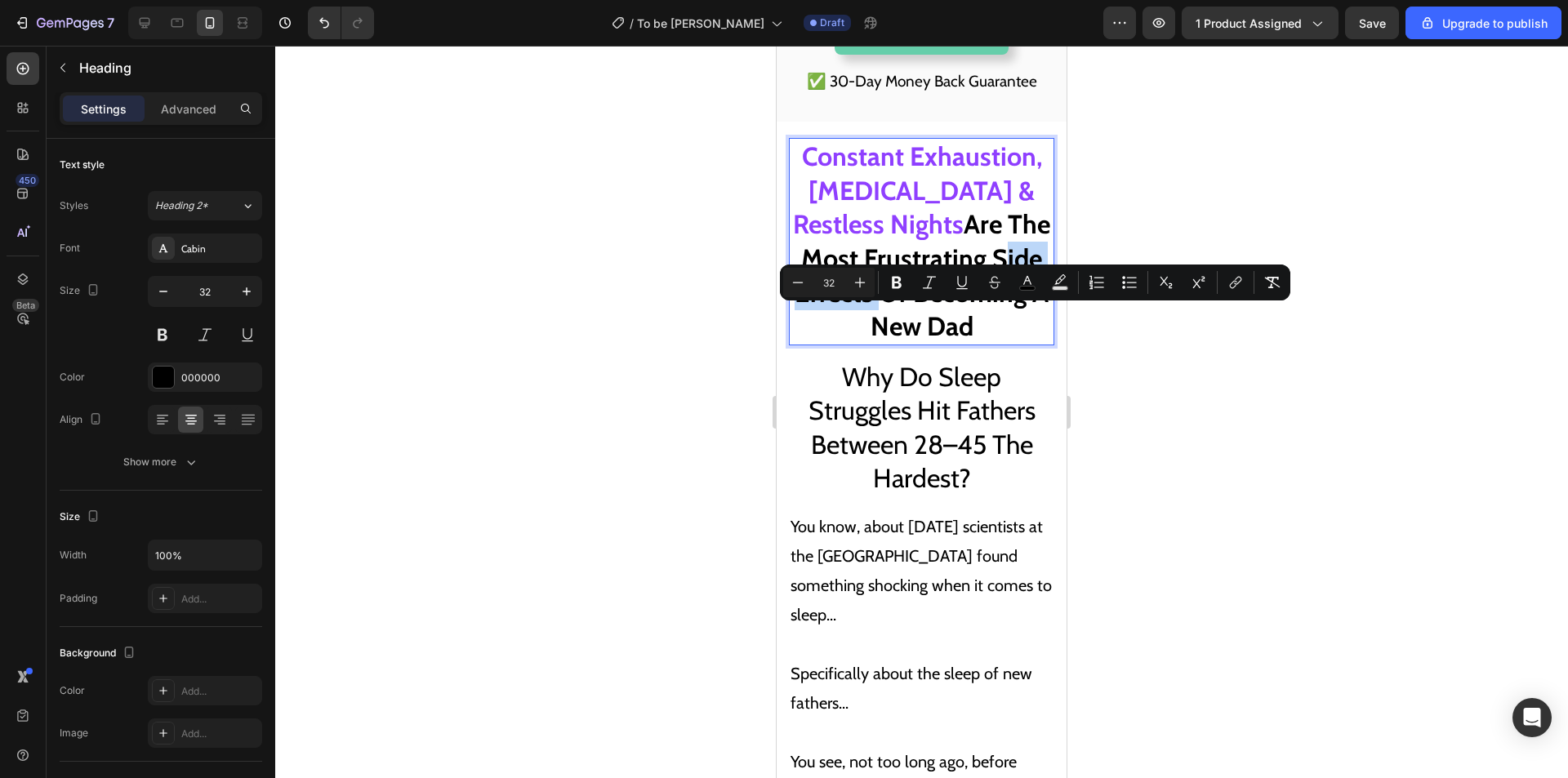
click at [938, 324] on span "Are The Most Frustrating Side Effects Of Becoming A New Dad" at bounding box center [921, 275] width 255 height 134
drag, startPoint x: 966, startPoint y: 329, endPoint x: 834, endPoint y: 321, distance: 132.2
click at [834, 321] on span "Are The Most Frustrating Side Effects Of Becoming A New Dad" at bounding box center [921, 275] width 255 height 134
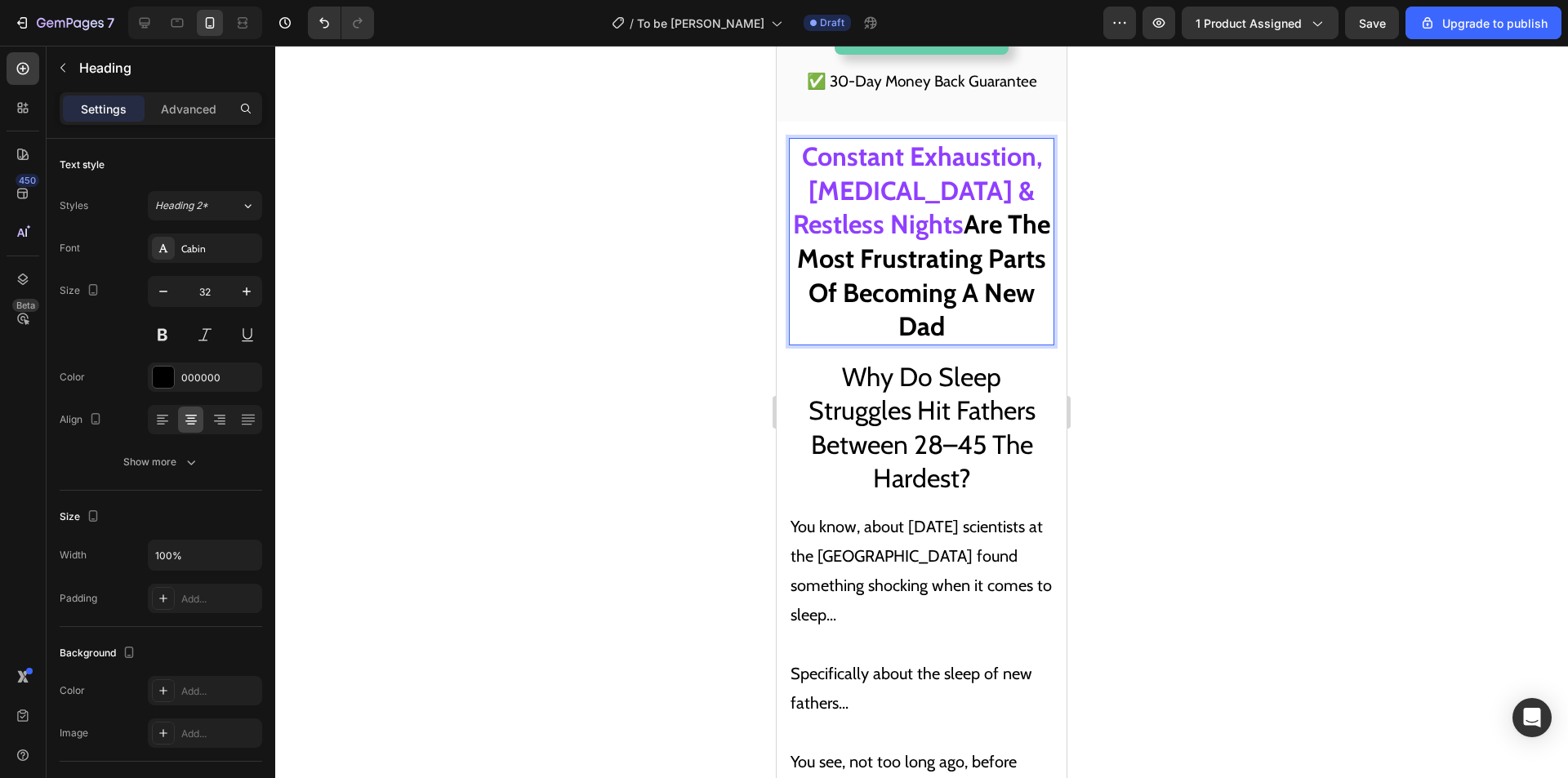
click at [1006, 428] on span "Why Do Sleep Struggles Hit Fathers Between 28–45 The Hardest?" at bounding box center [921, 428] width 227 height 134
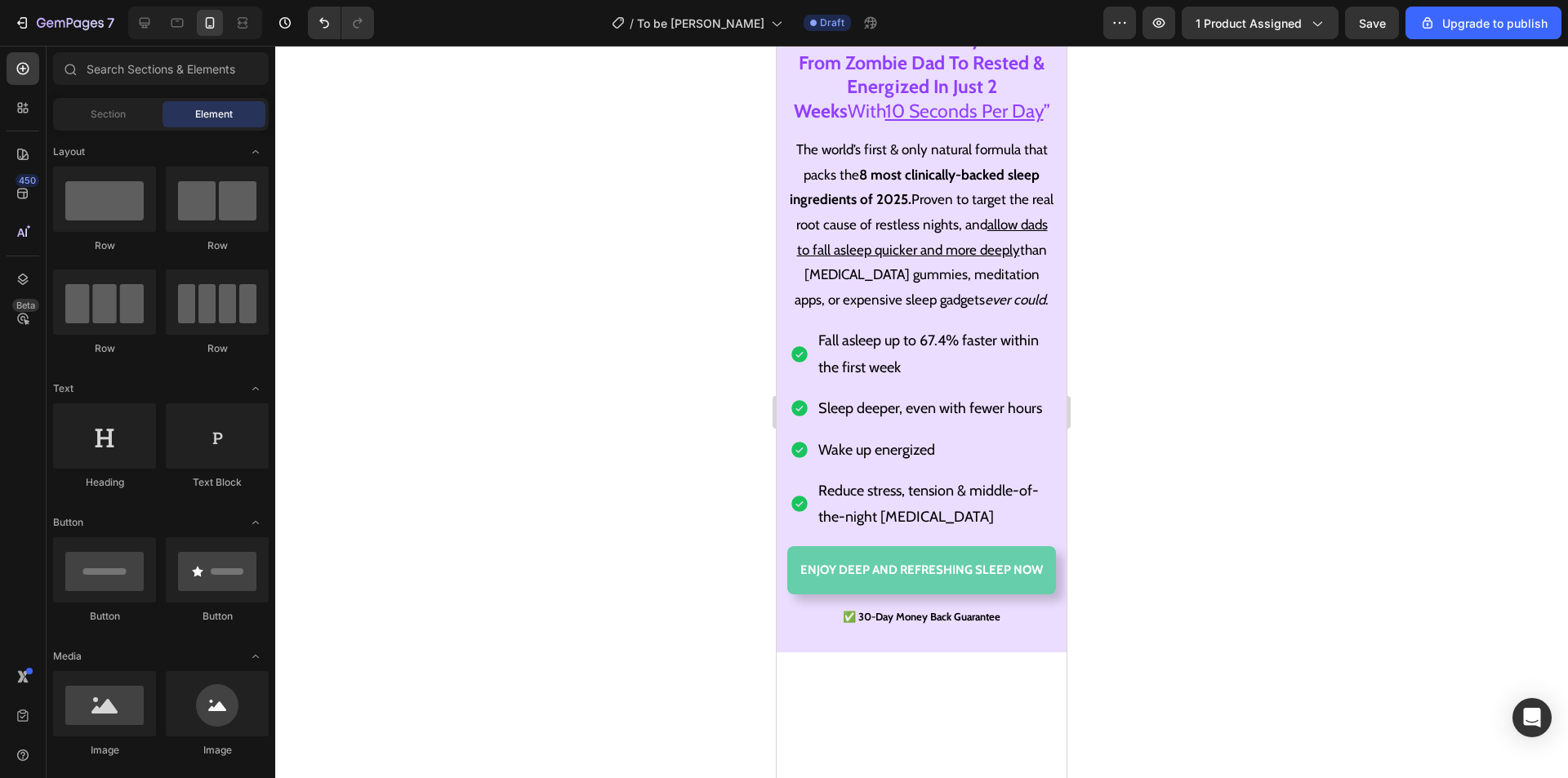
scroll to position [324, 0]
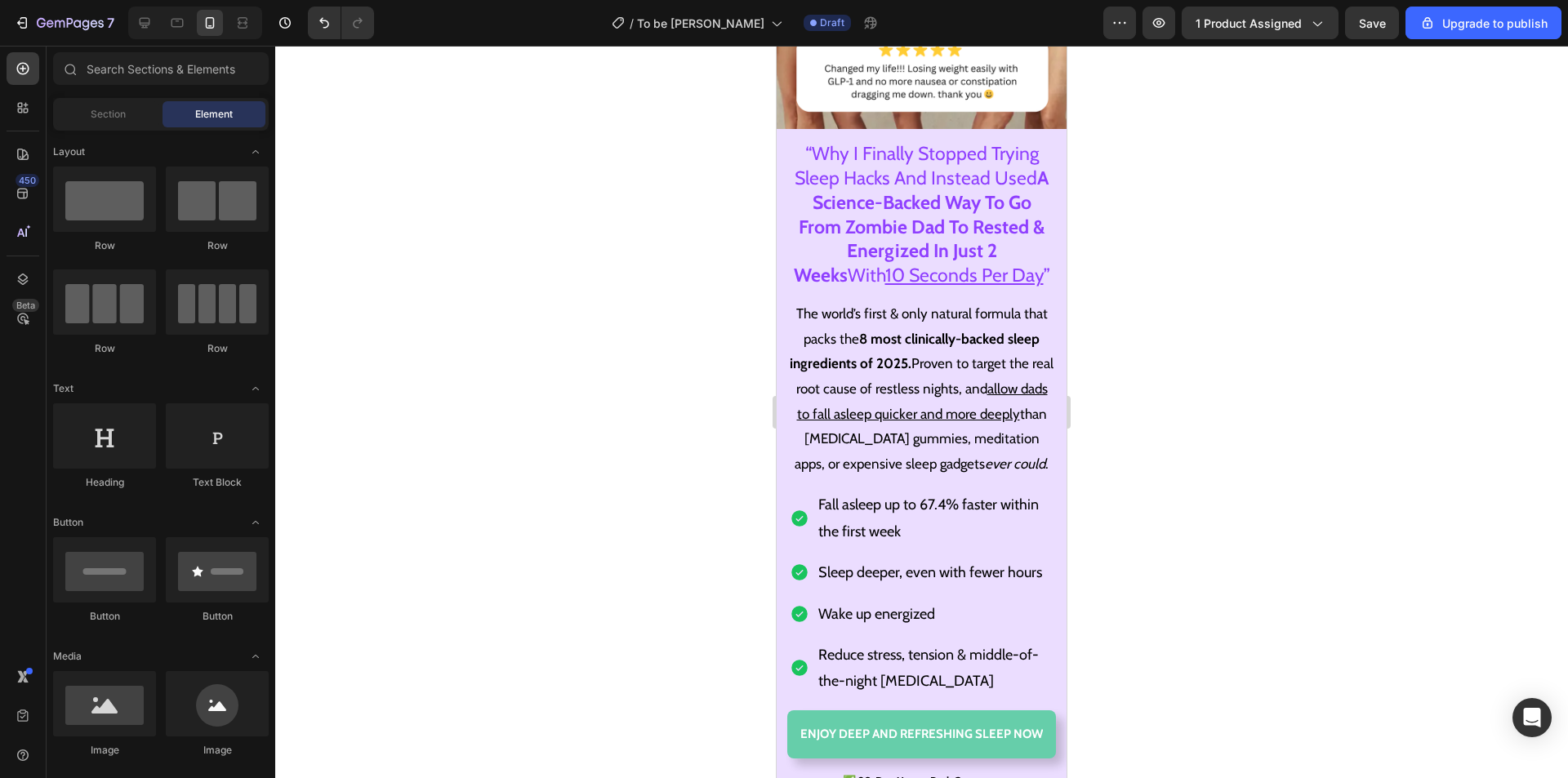
drag, startPoint x: 1059, startPoint y: 235, endPoint x: 1855, endPoint y: 135, distance: 802.3
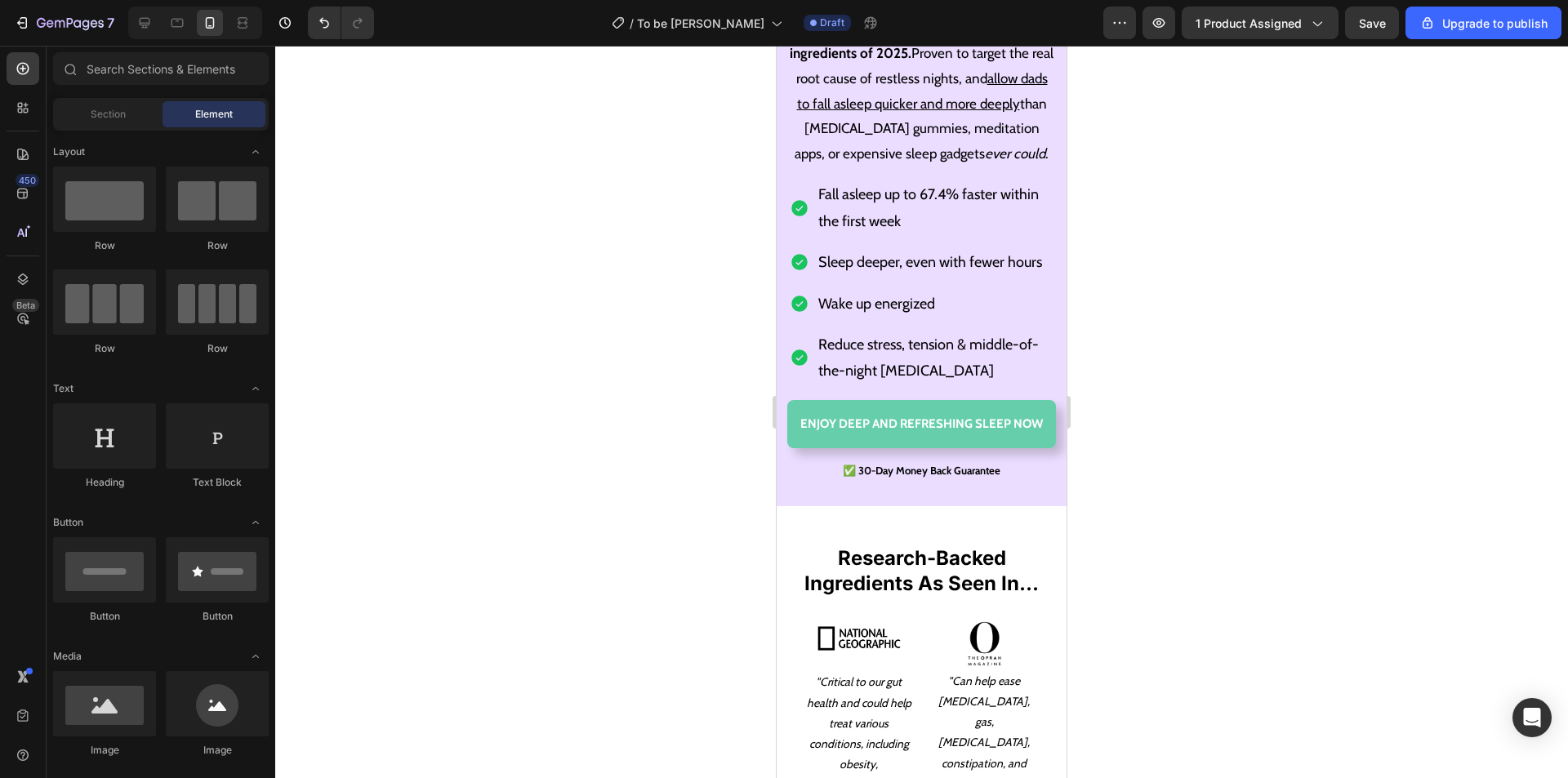
scroll to position [652, 0]
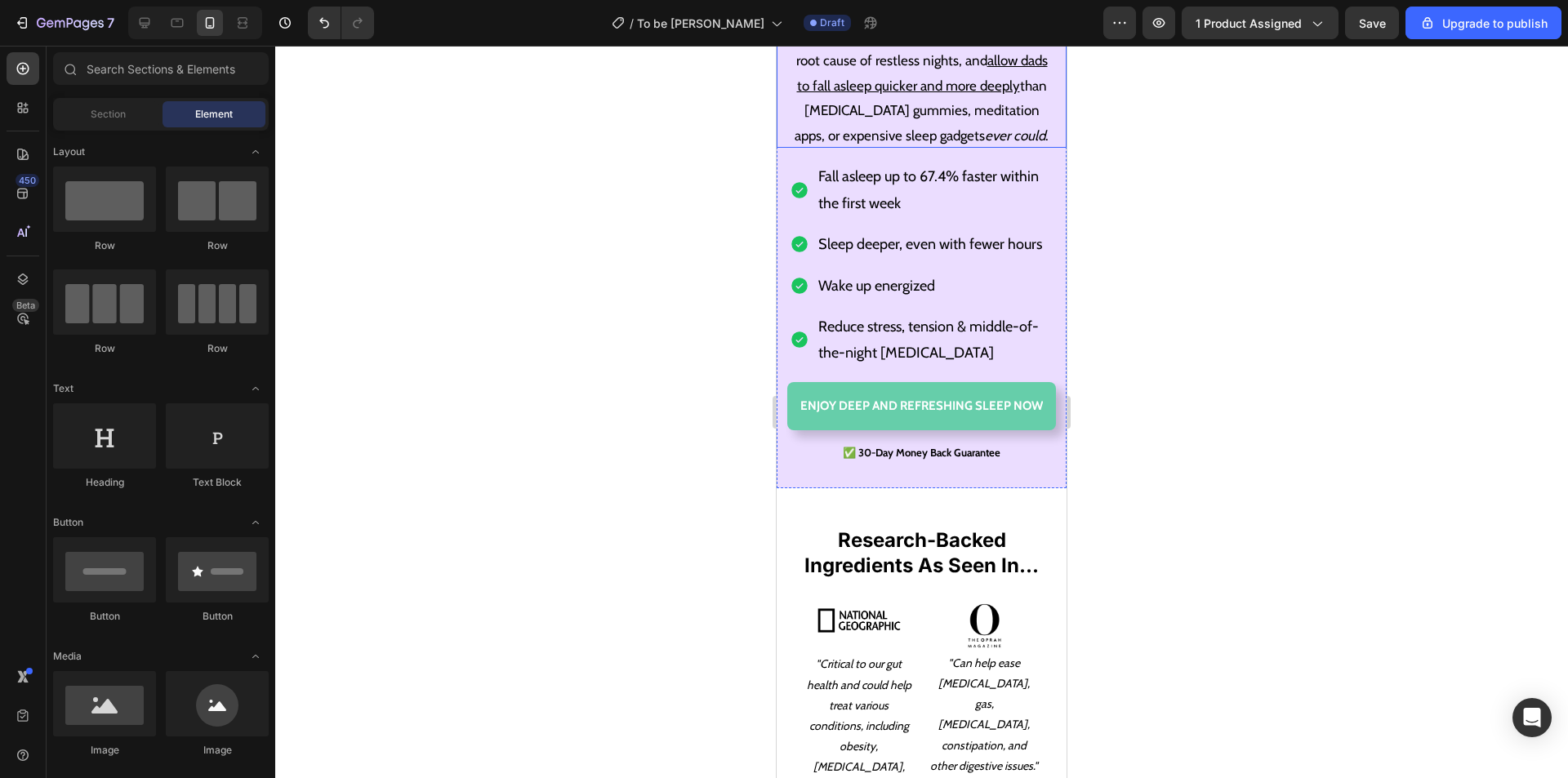
click at [917, 214] on p "Fall asleep up to 67.4% faster within the first week" at bounding box center [934, 190] width 233 height 53
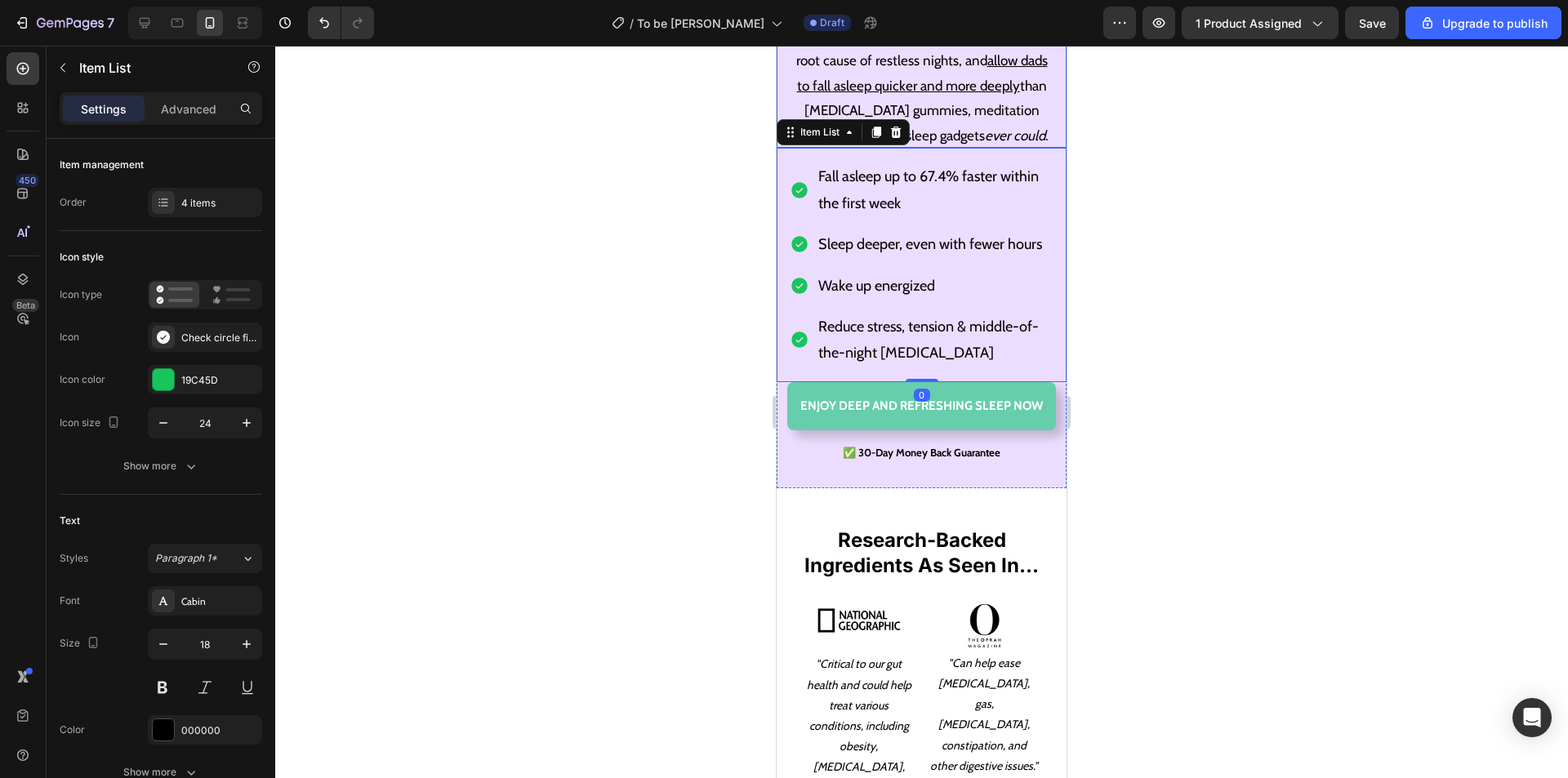
click at [991, 112] on p "The world’s first & only natural formula that packs the 8 most clinically-backe…" at bounding box center [921, 60] width 264 height 175
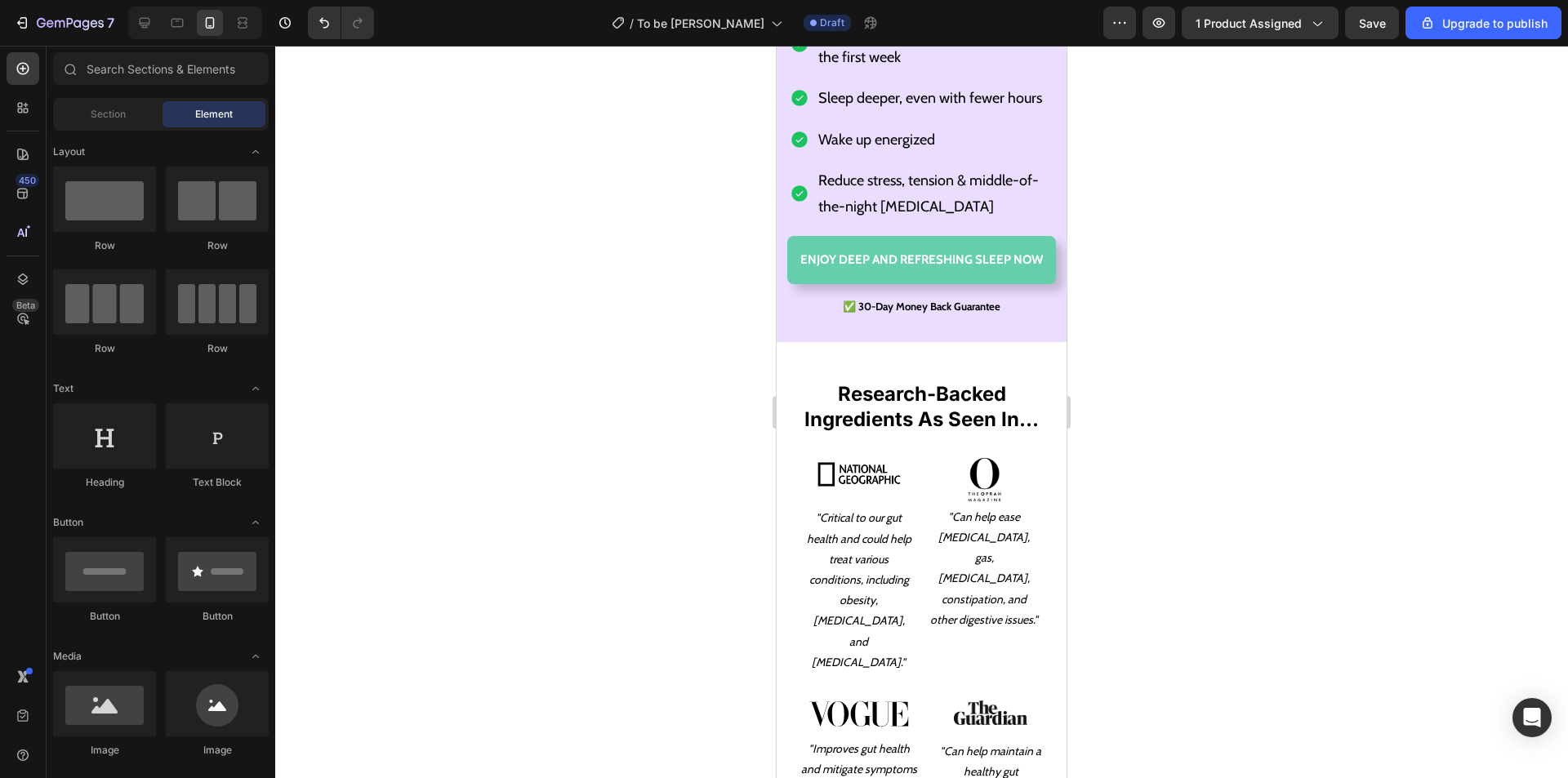
scroll to position [725, 0]
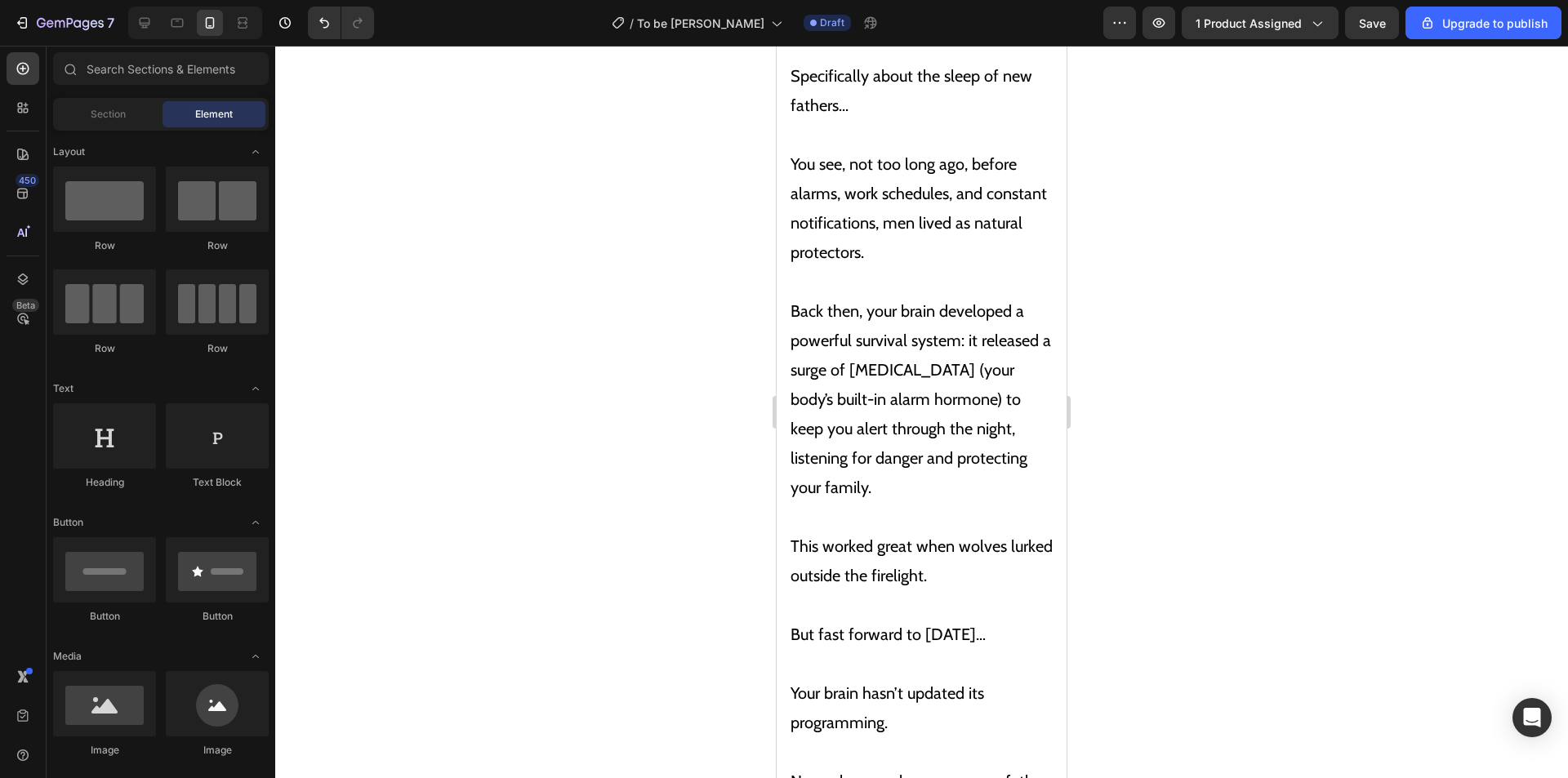
drag, startPoint x: 1061, startPoint y: 109, endPoint x: 1844, endPoint y: 297, distance: 805.3
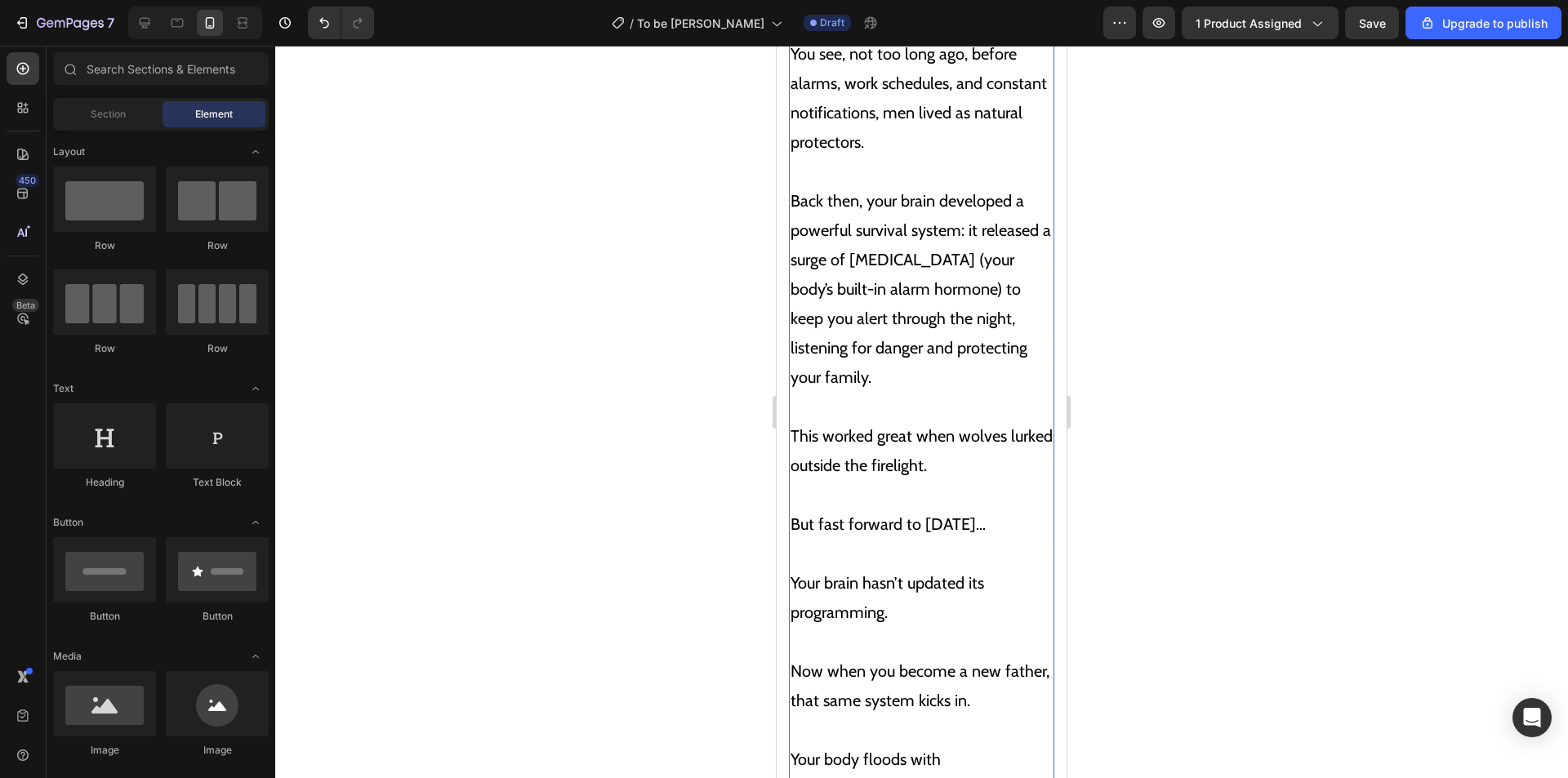
scroll to position [3894, 0]
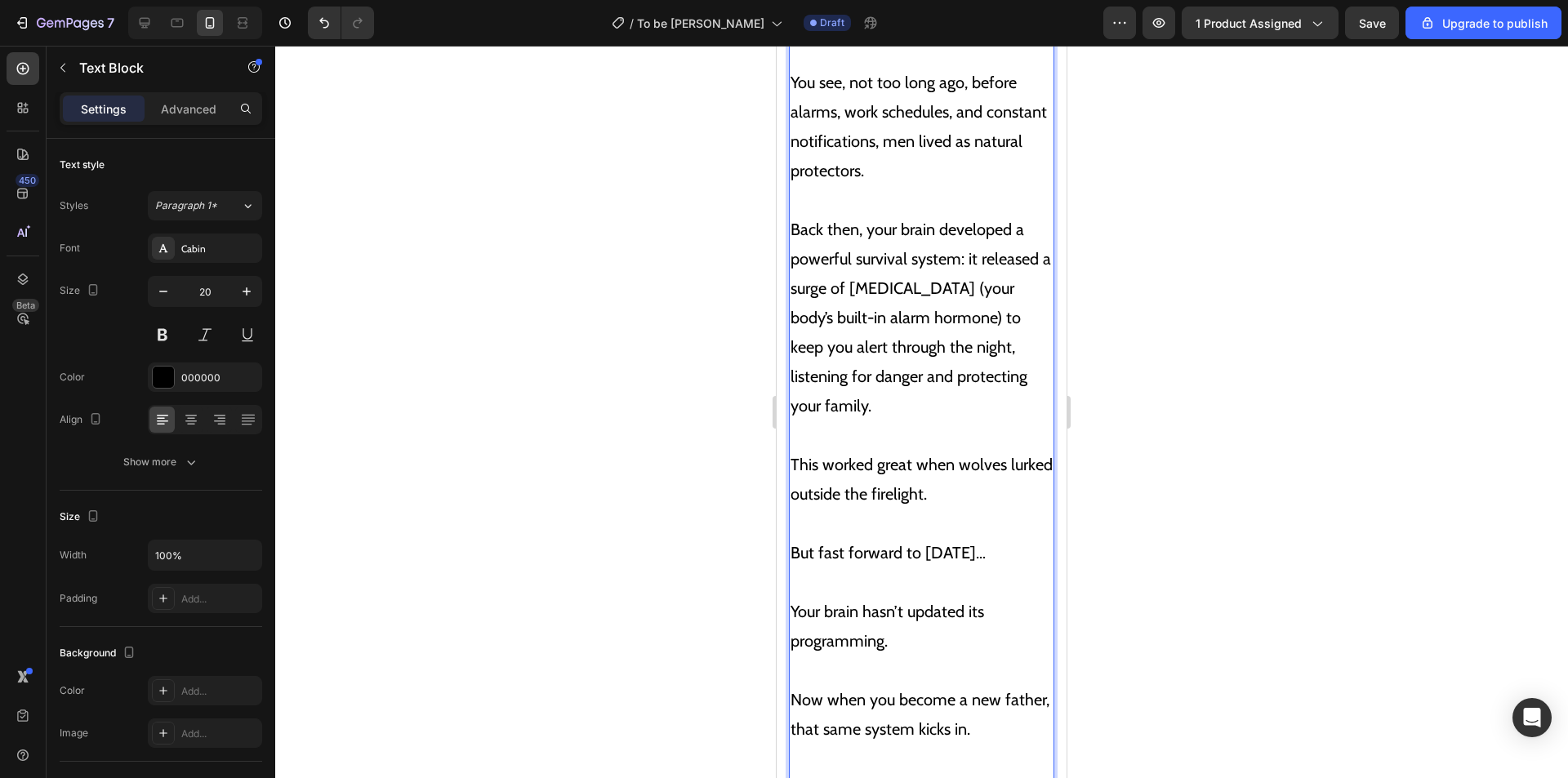
click at [861, 314] on p "Back then, your brain developed a powerful survival system: it released a surge…" at bounding box center [921, 302] width 262 height 235
click at [840, 319] on p "Back then, your brain developed a powerful survival system: it released a surge…" at bounding box center [921, 302] width 262 height 235
drag, startPoint x: 842, startPoint y: 318, endPoint x: 805, endPoint y: 322, distance: 37.2
click at [805, 322] on p "Back then, your brain developed a powerful survival system: it released a surge…" at bounding box center [921, 302] width 262 height 235
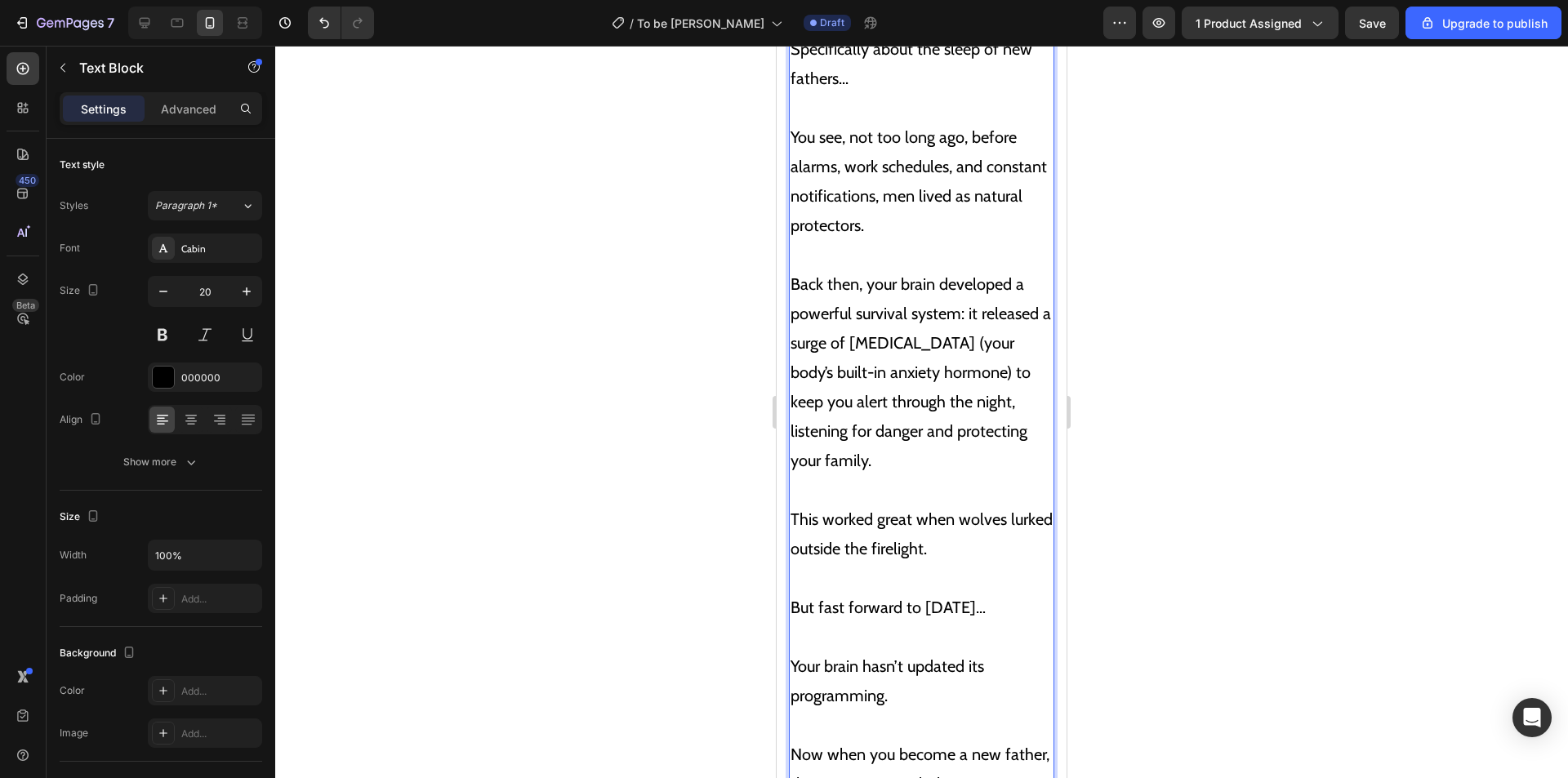
scroll to position [3812, 0]
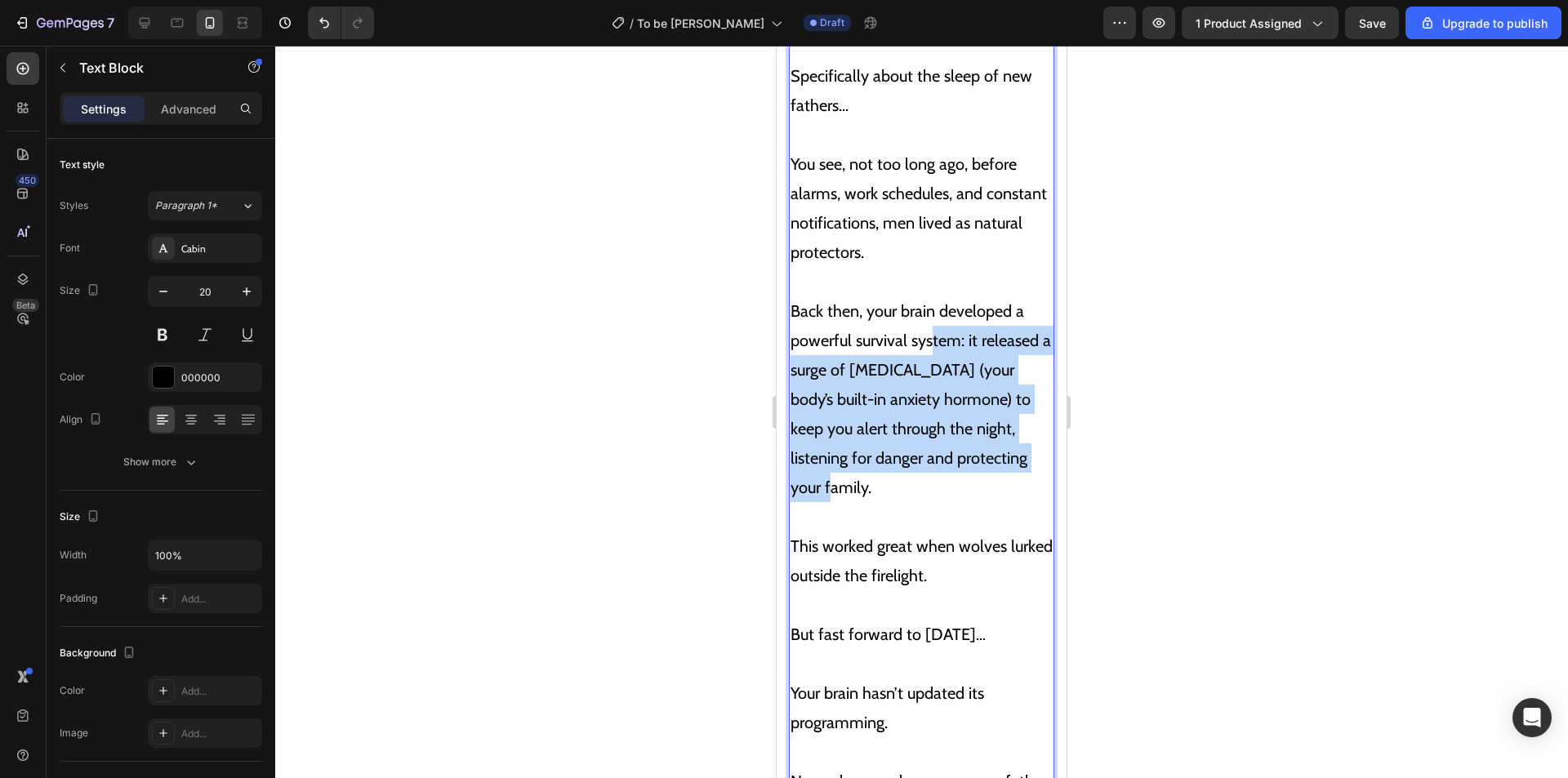
drag, startPoint x: 1027, startPoint y: 461, endPoint x: 934, endPoint y: 353, distance: 142.5
click at [934, 353] on p "Back then, your brain developed a powerful survival system: it released a surge…" at bounding box center [921, 385] width 262 height 235
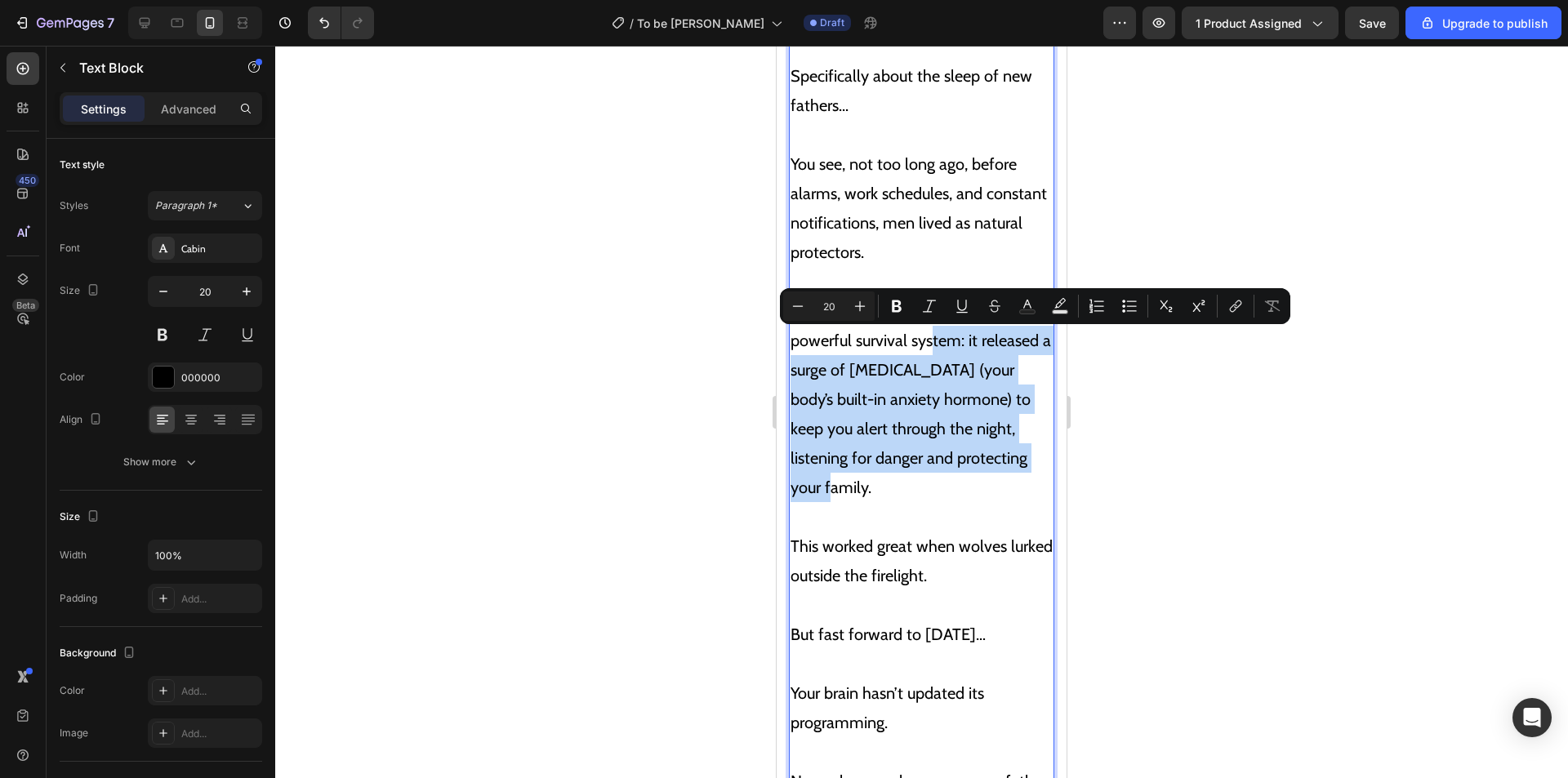
click at [951, 380] on p "Back then, your brain developed a powerful survival system: it released a surge…" at bounding box center [921, 385] width 262 height 235
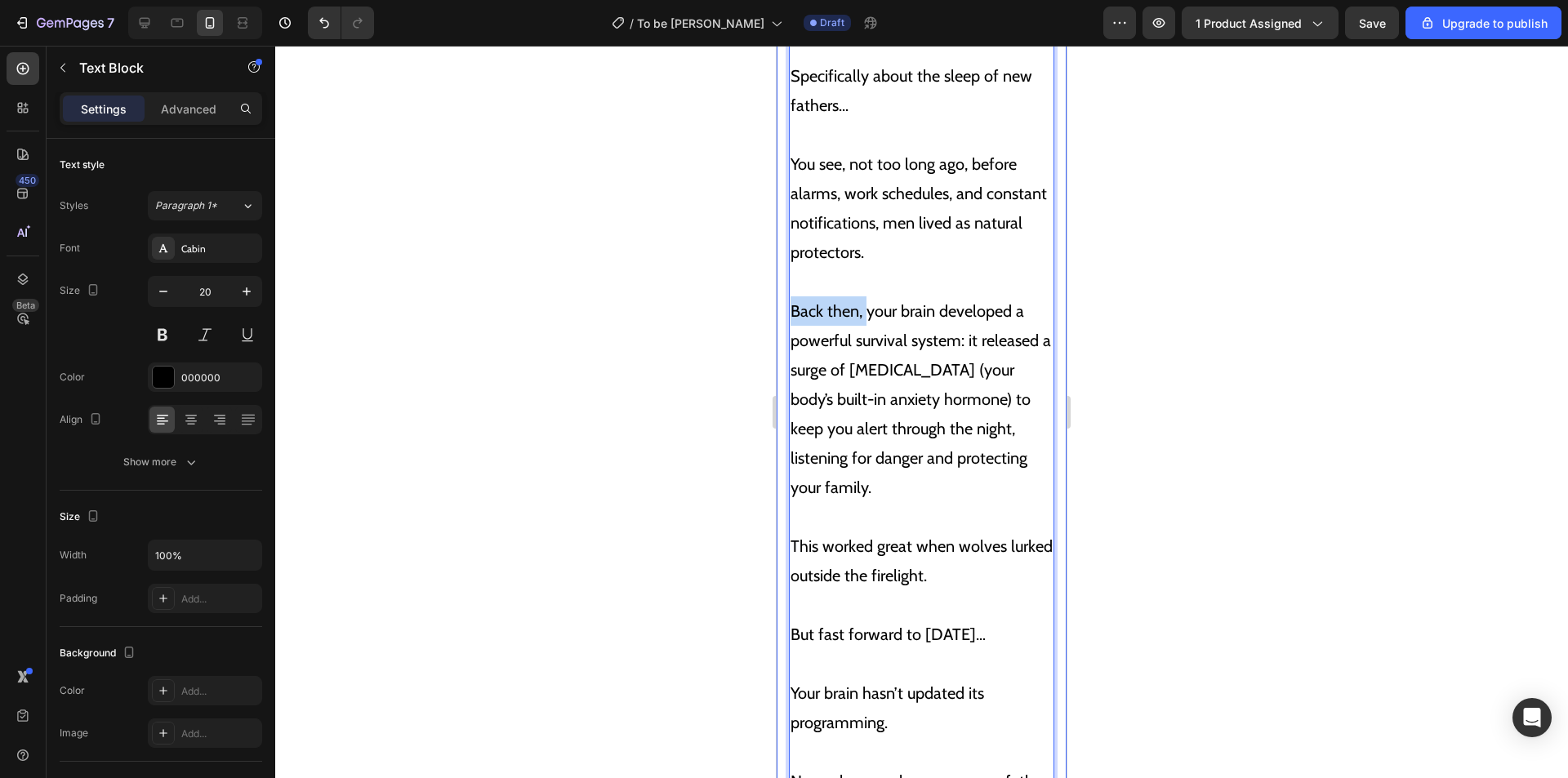
drag, startPoint x: 867, startPoint y: 311, endPoint x: 785, endPoint y: 309, distance: 82.0
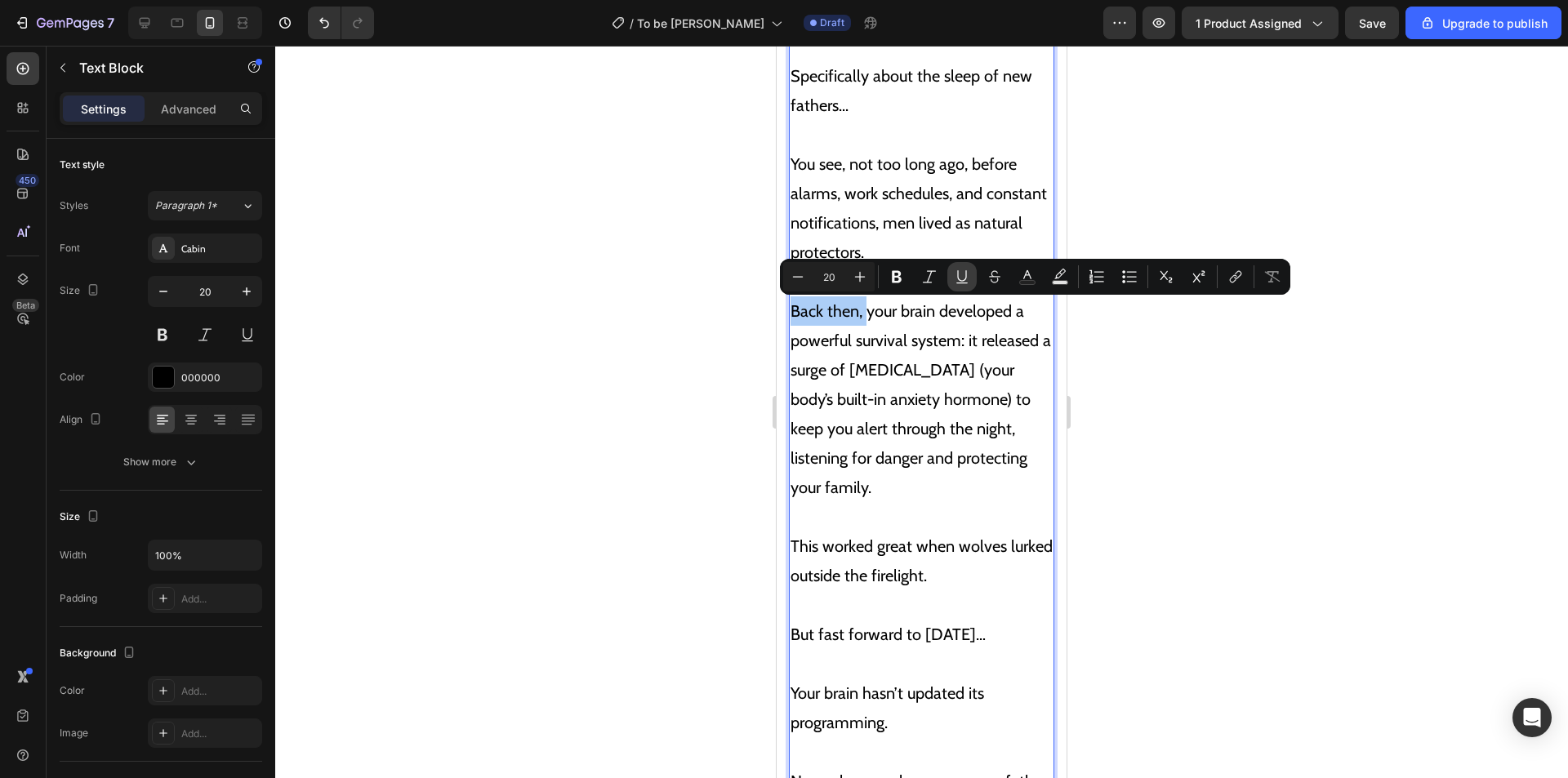
click at [956, 279] on icon "Editor contextual toolbar" at bounding box center [962, 277] width 17 height 17
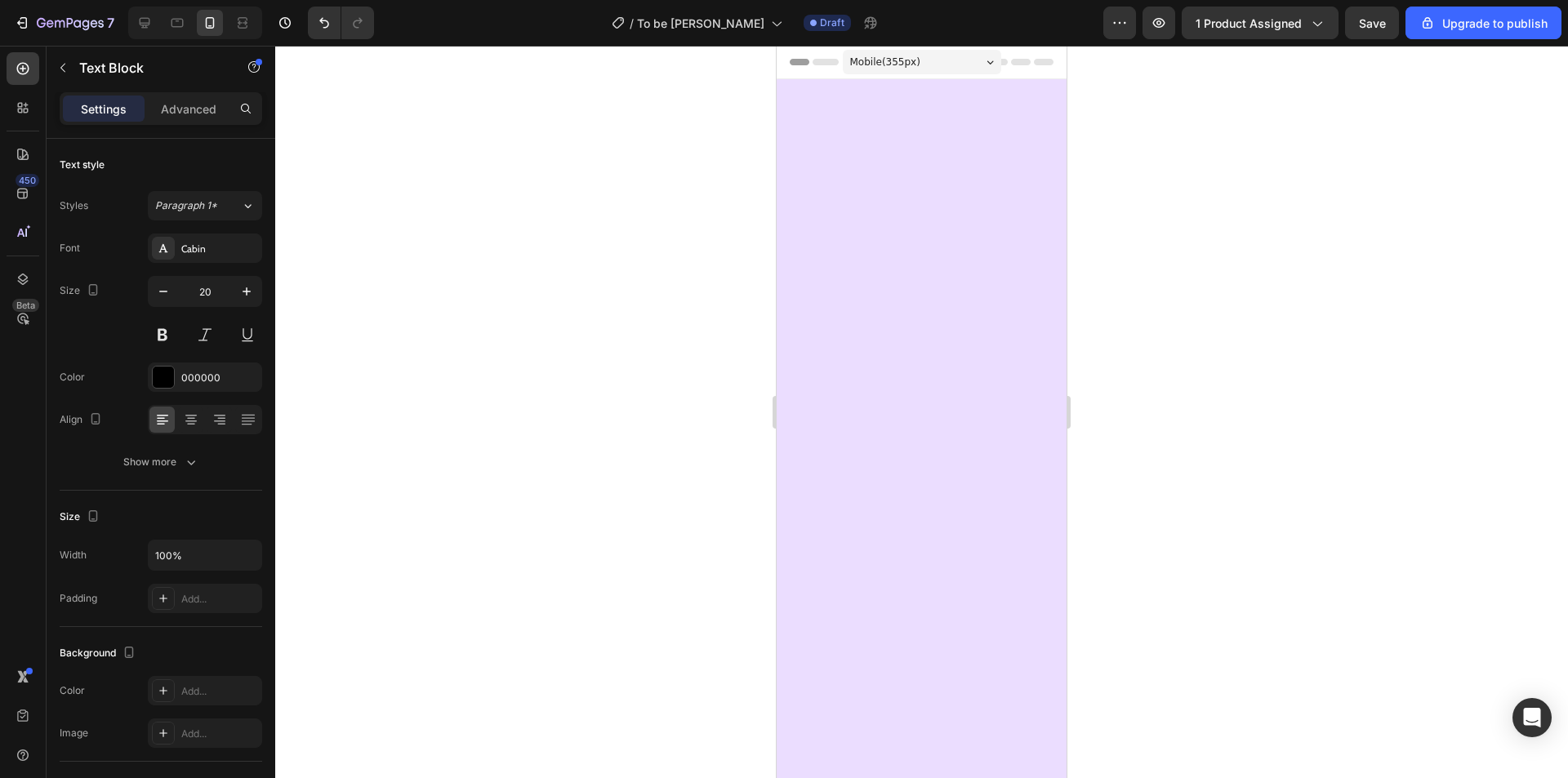
scroll to position [3812, 0]
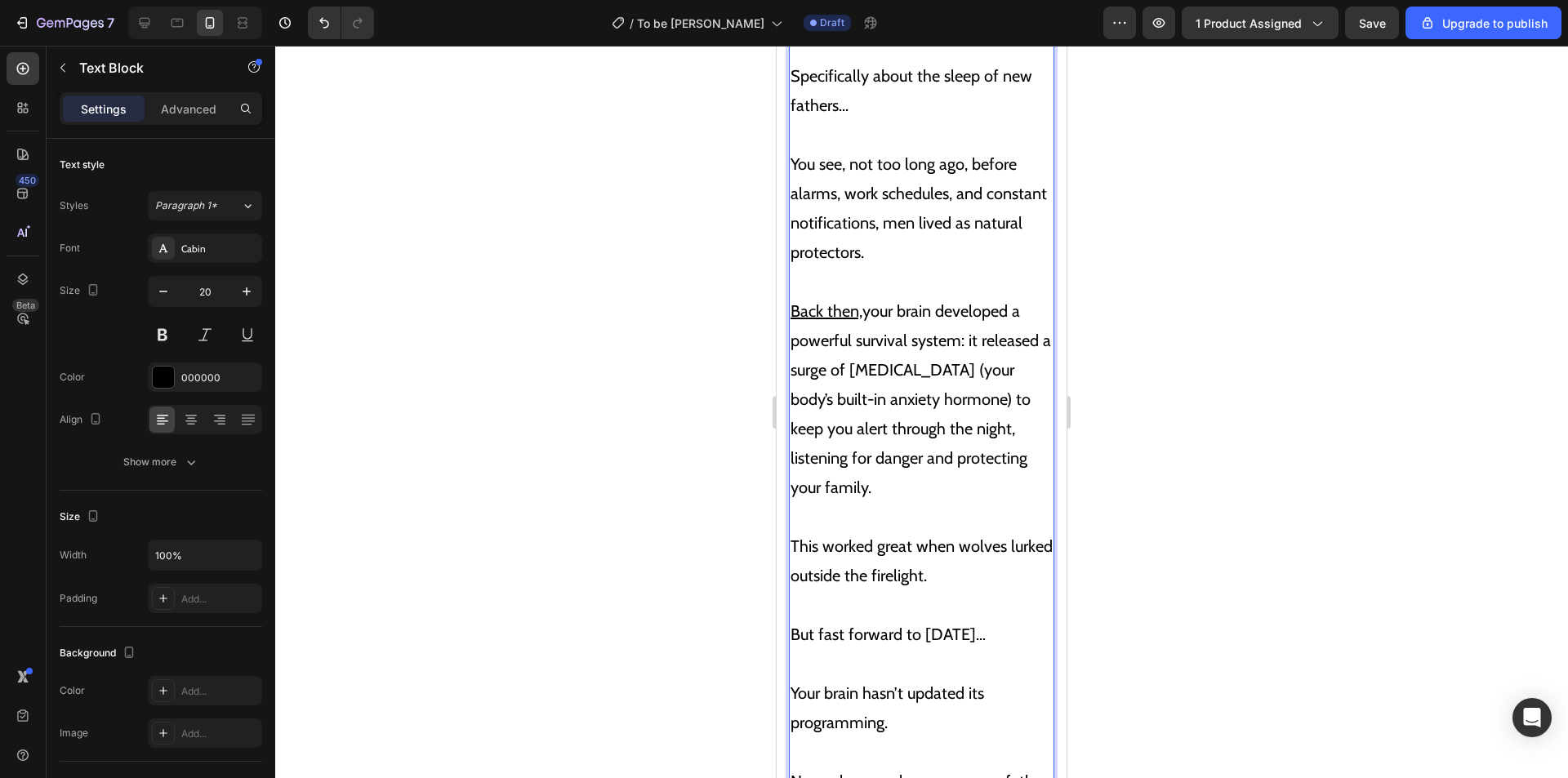
click at [858, 315] on u "Back then," at bounding box center [826, 311] width 71 height 20
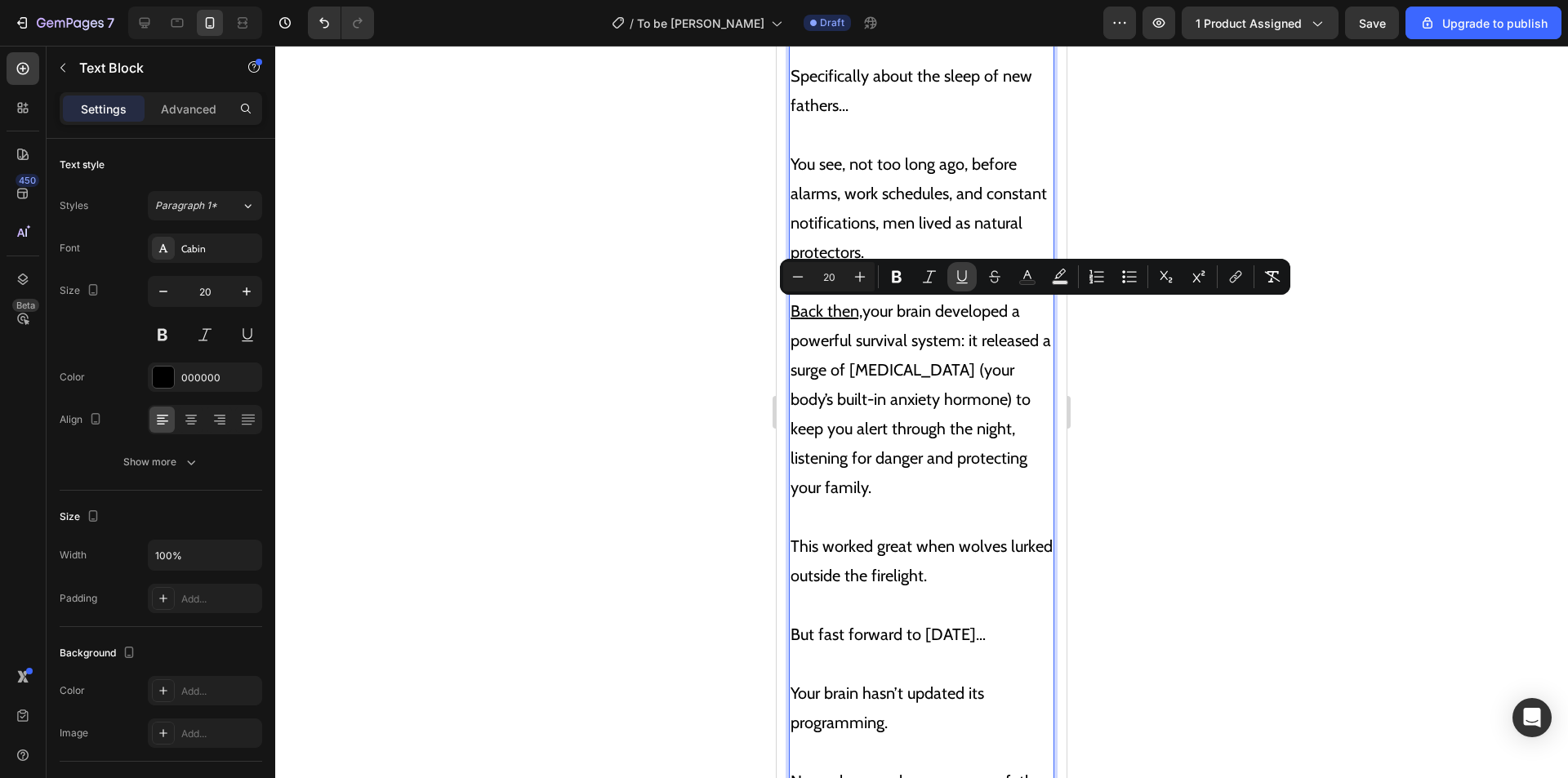
click at [956, 273] on icon "Editor contextual toolbar" at bounding box center [962, 277] width 17 height 17
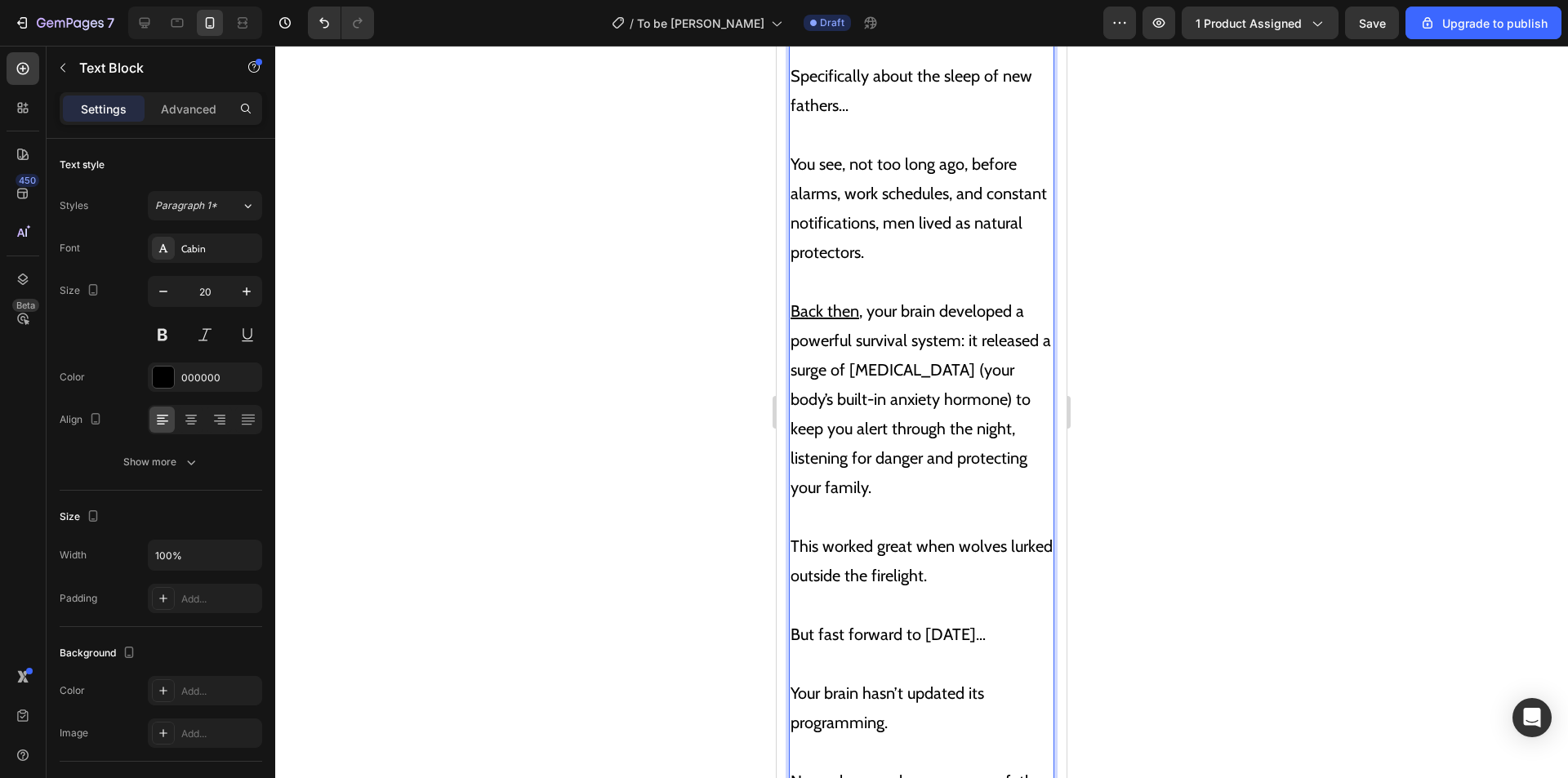
click at [938, 335] on p "Back then , your brain developed a powerful survival system: it released a surg…" at bounding box center [921, 385] width 262 height 235
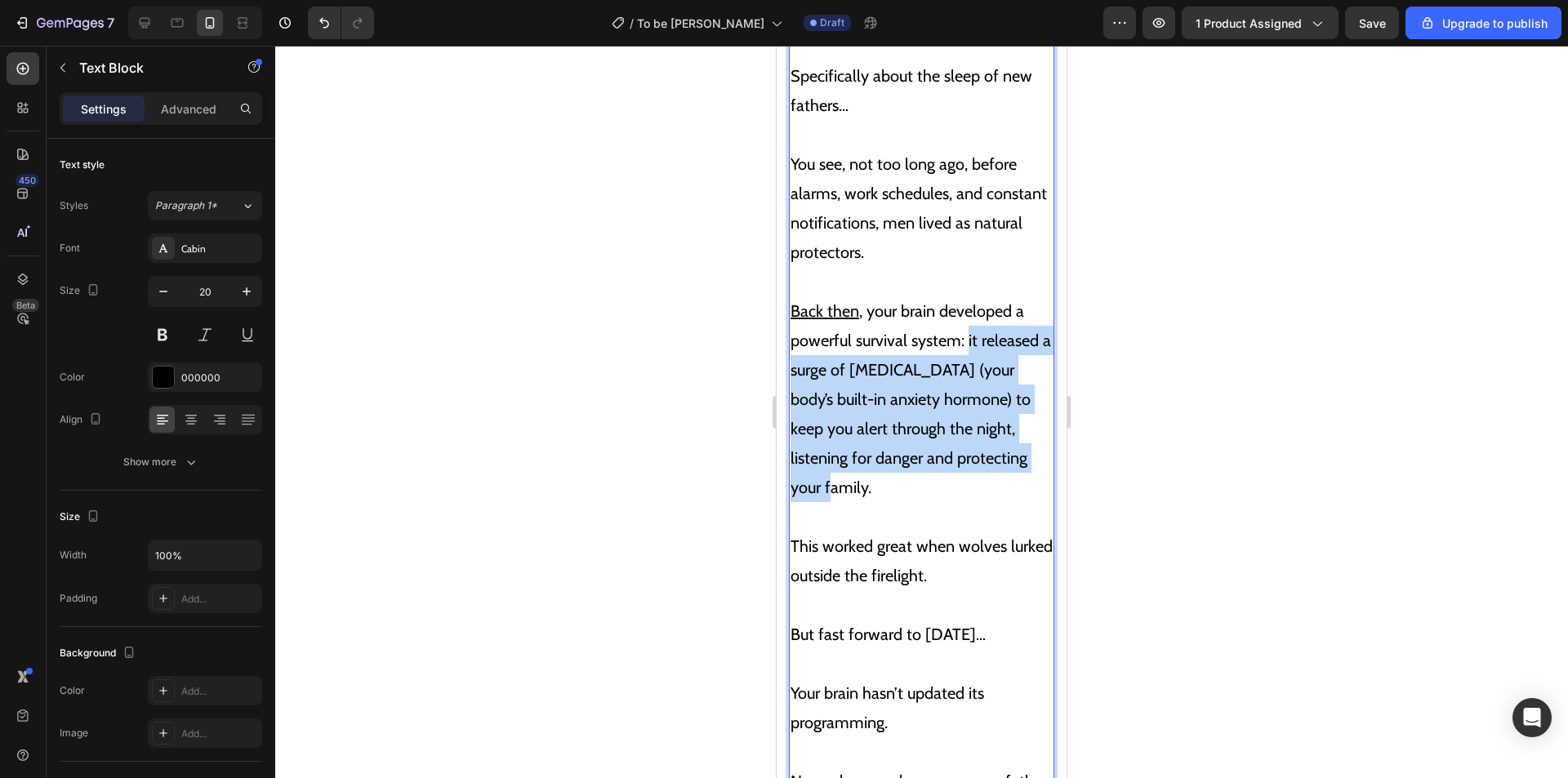
drag, startPoint x: 968, startPoint y: 339, endPoint x: 1026, endPoint y: 461, distance: 135.1
click at [1026, 461] on p "Back then , your brain developed a powerful survival system: it released a surg…" at bounding box center [921, 385] width 262 height 235
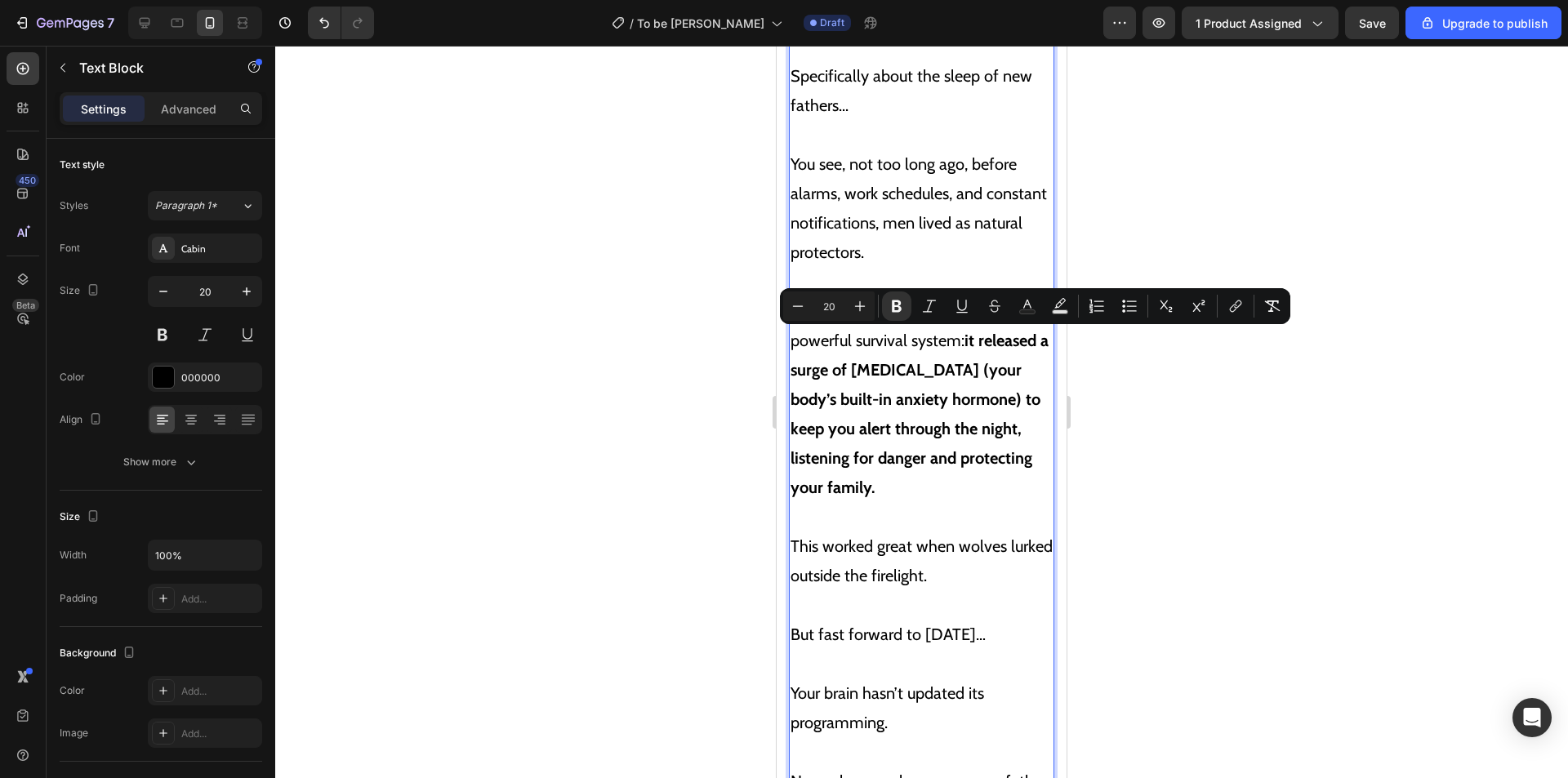
click at [943, 424] on strong "it released a surge of [MEDICAL_DATA] (your body’s built-in anxiety hormone) to…" at bounding box center [919, 414] width 258 height 166
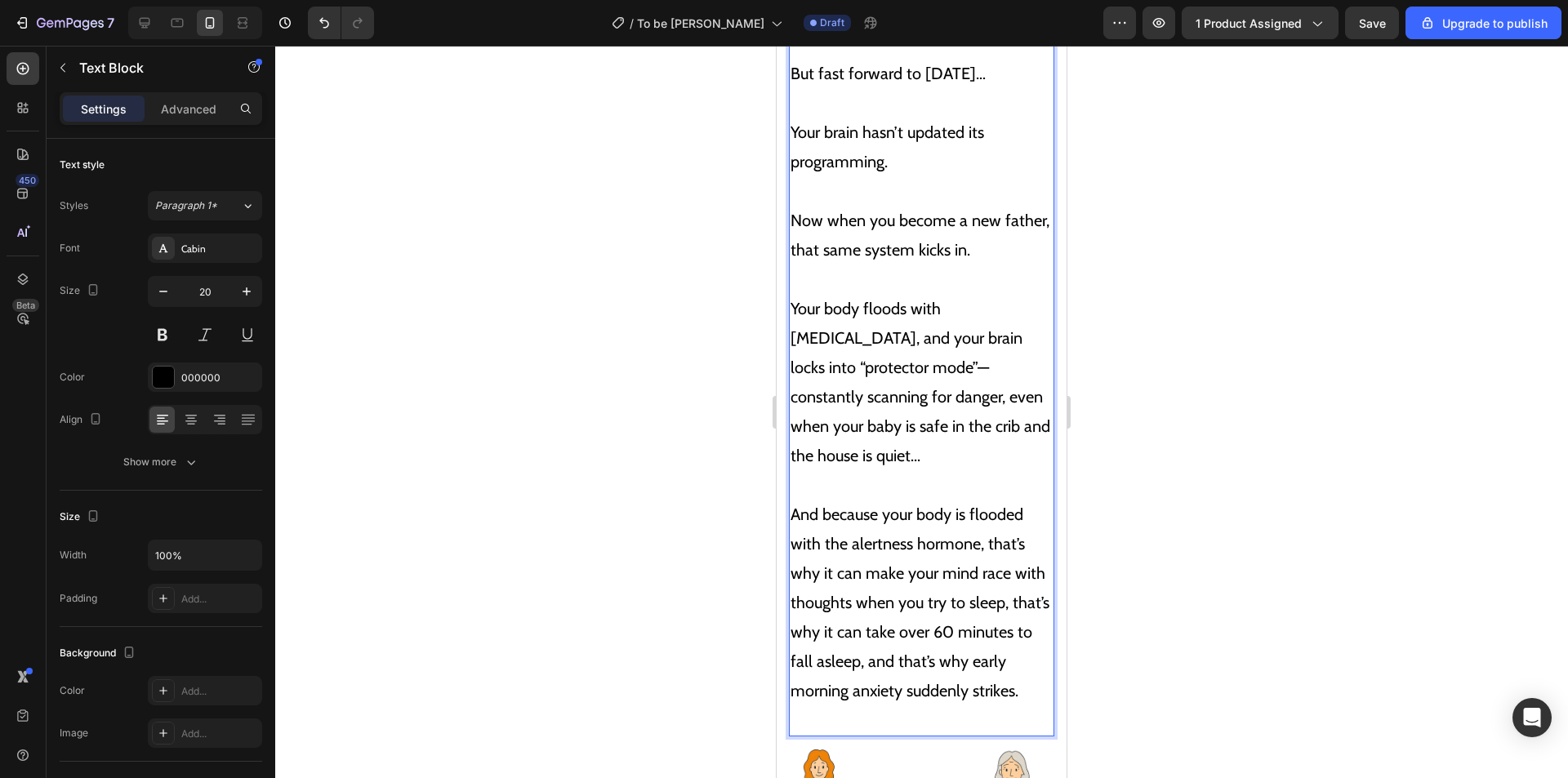
scroll to position [4384, 0]
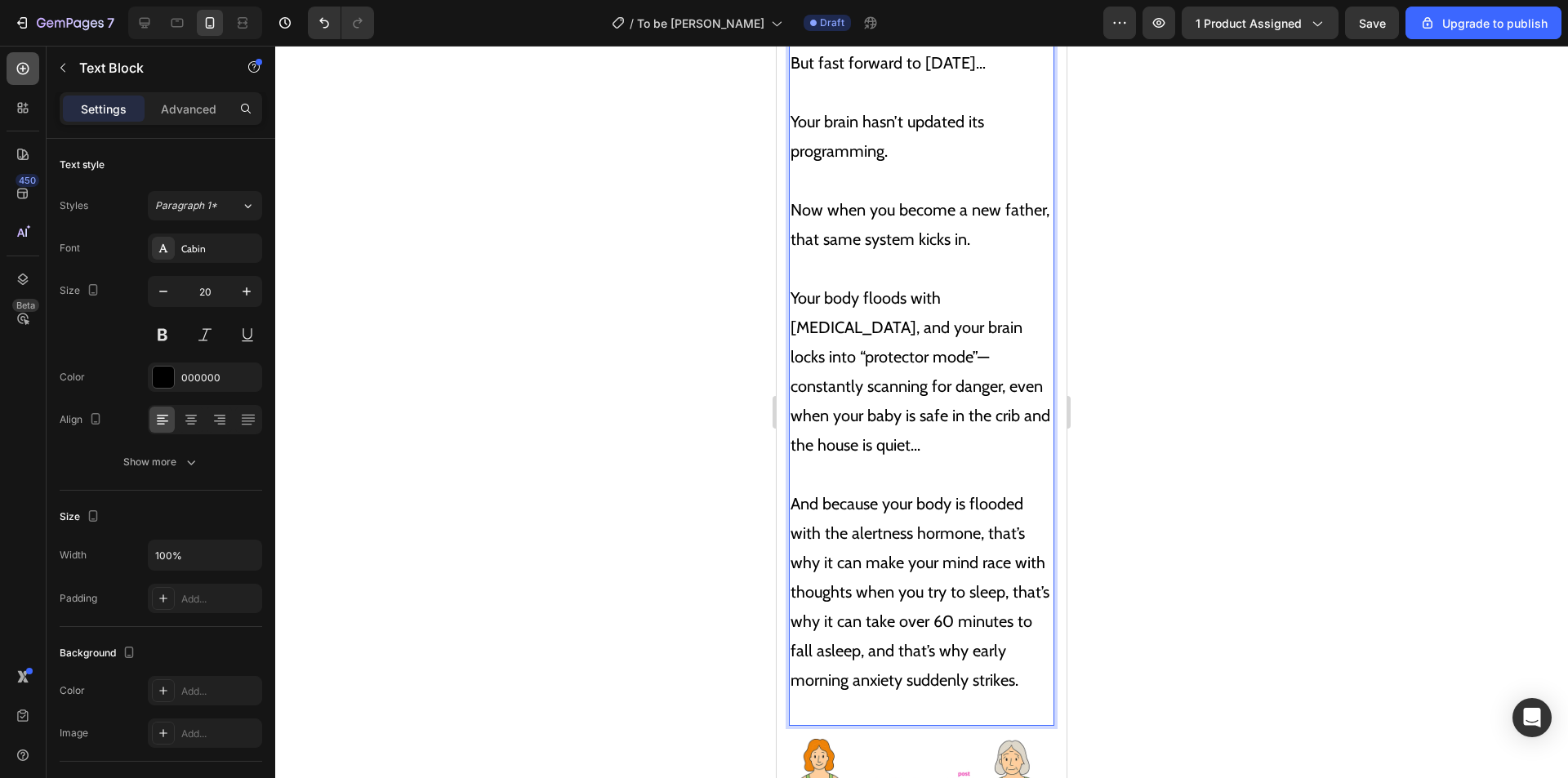
drag, startPoint x: 22, startPoint y: 62, endPoint x: 31, endPoint y: 64, distance: 9.2
click at [22, 62] on icon at bounding box center [22, 69] width 17 height 17
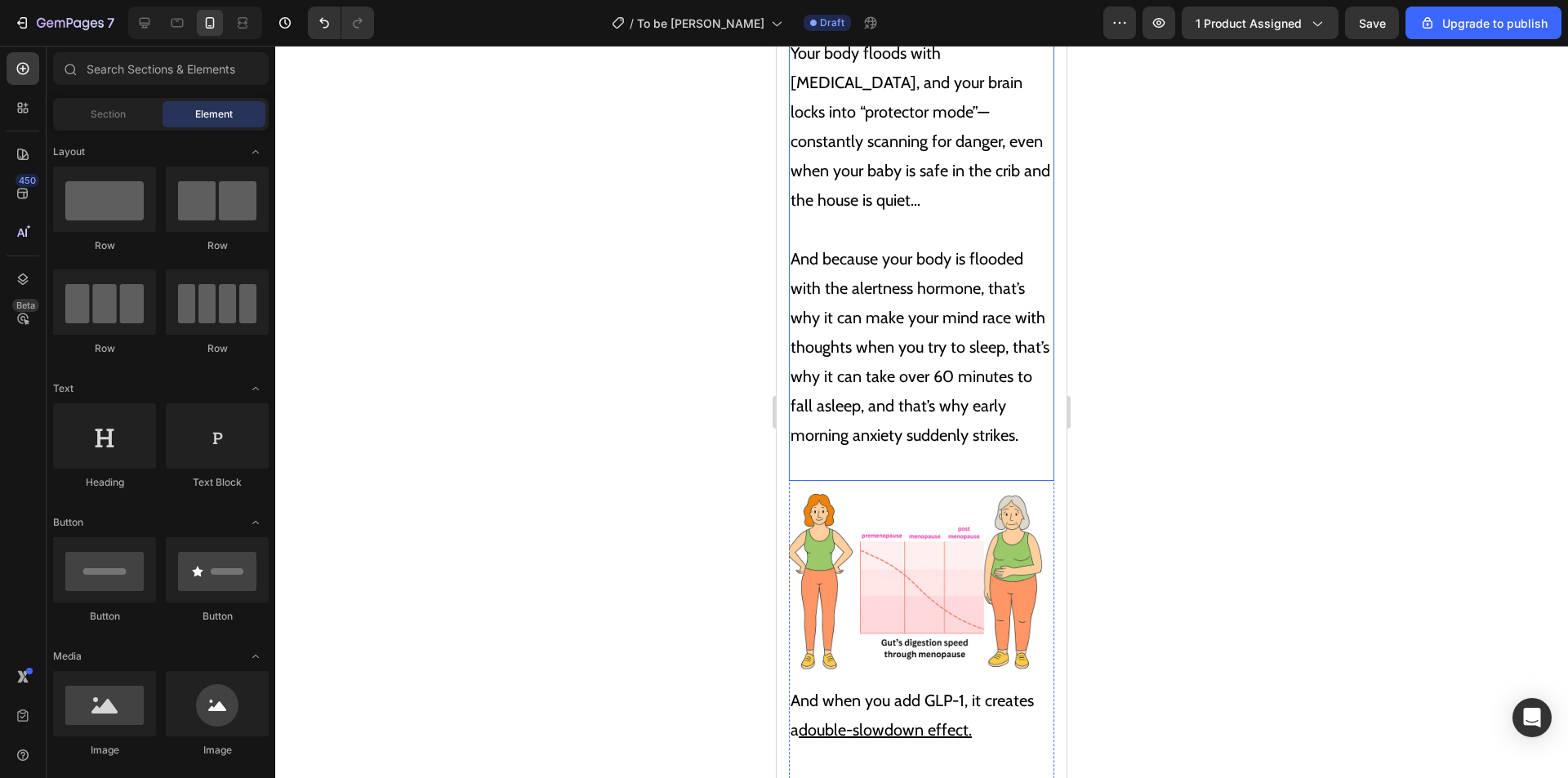
click at [907, 413] on p "And because your body is flooded with the alertness hormone, that’s why it can …" at bounding box center [921, 347] width 262 height 264
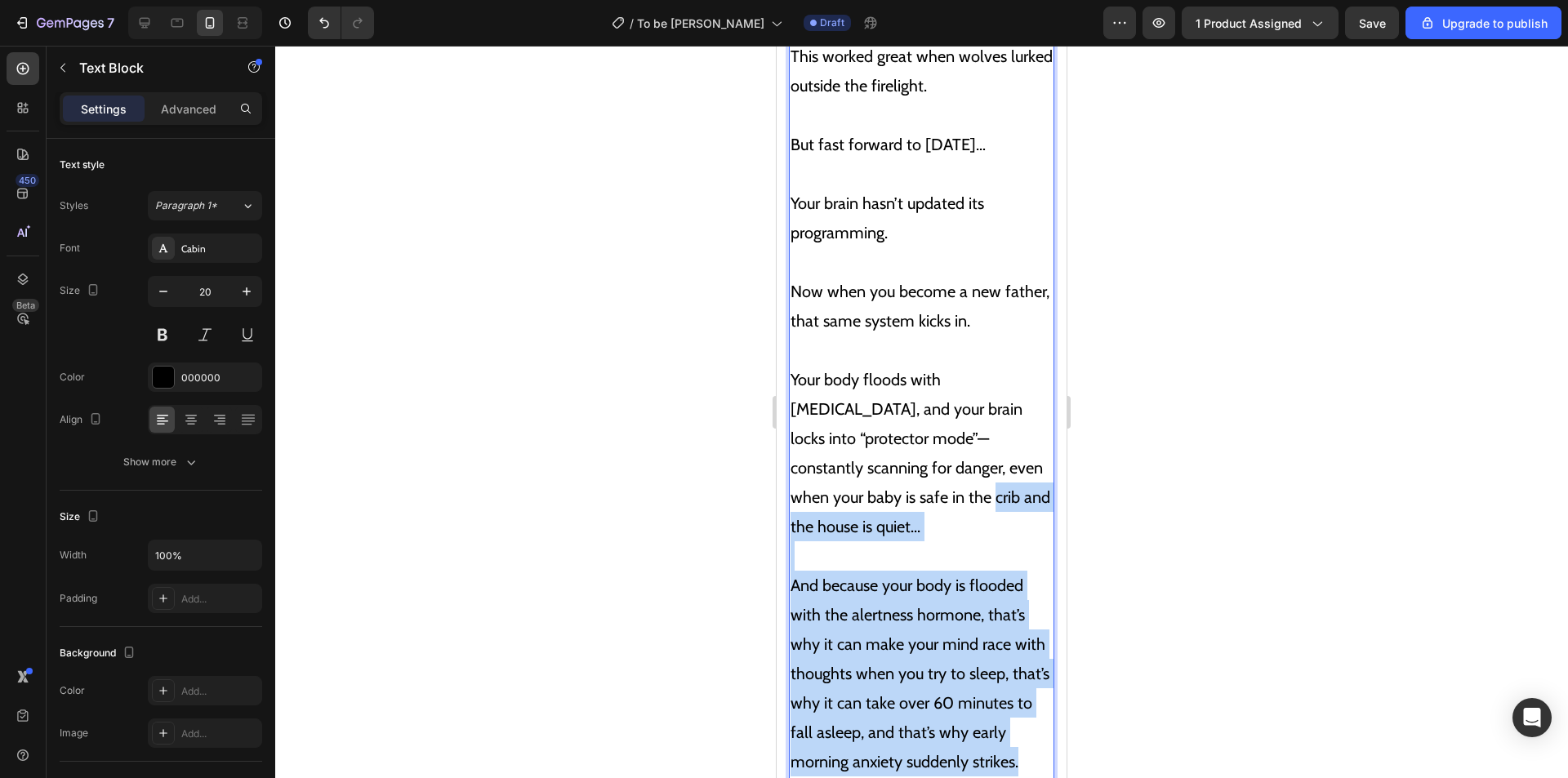
scroll to position [4221, 0]
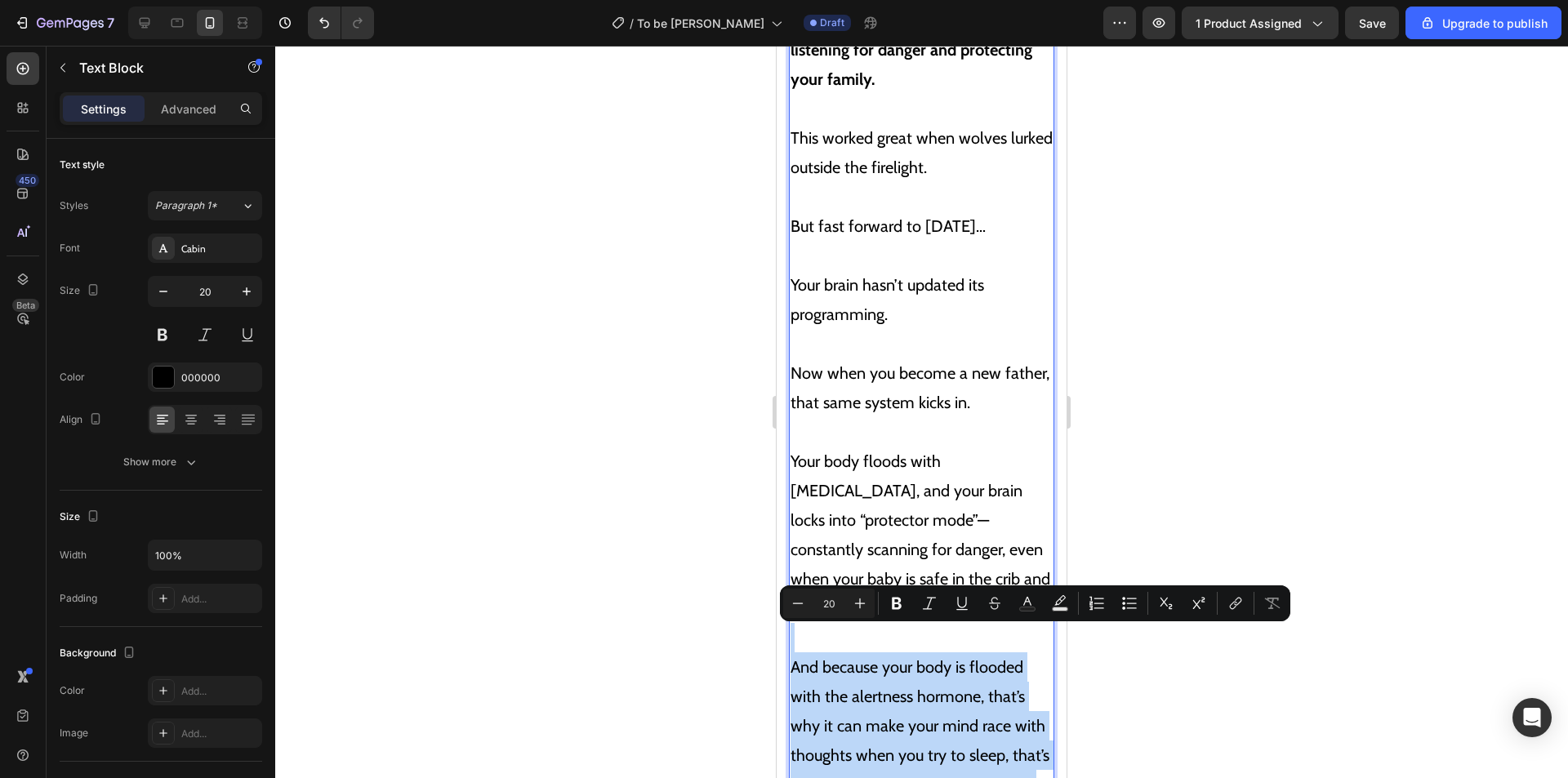
drag, startPoint x: 866, startPoint y: 515, endPoint x: 804, endPoint y: 621, distance: 122.8
click at [804, 623] on p "And because your body is flooded with the alertness hormone, that’s why it can …" at bounding box center [921, 755] width 262 height 264
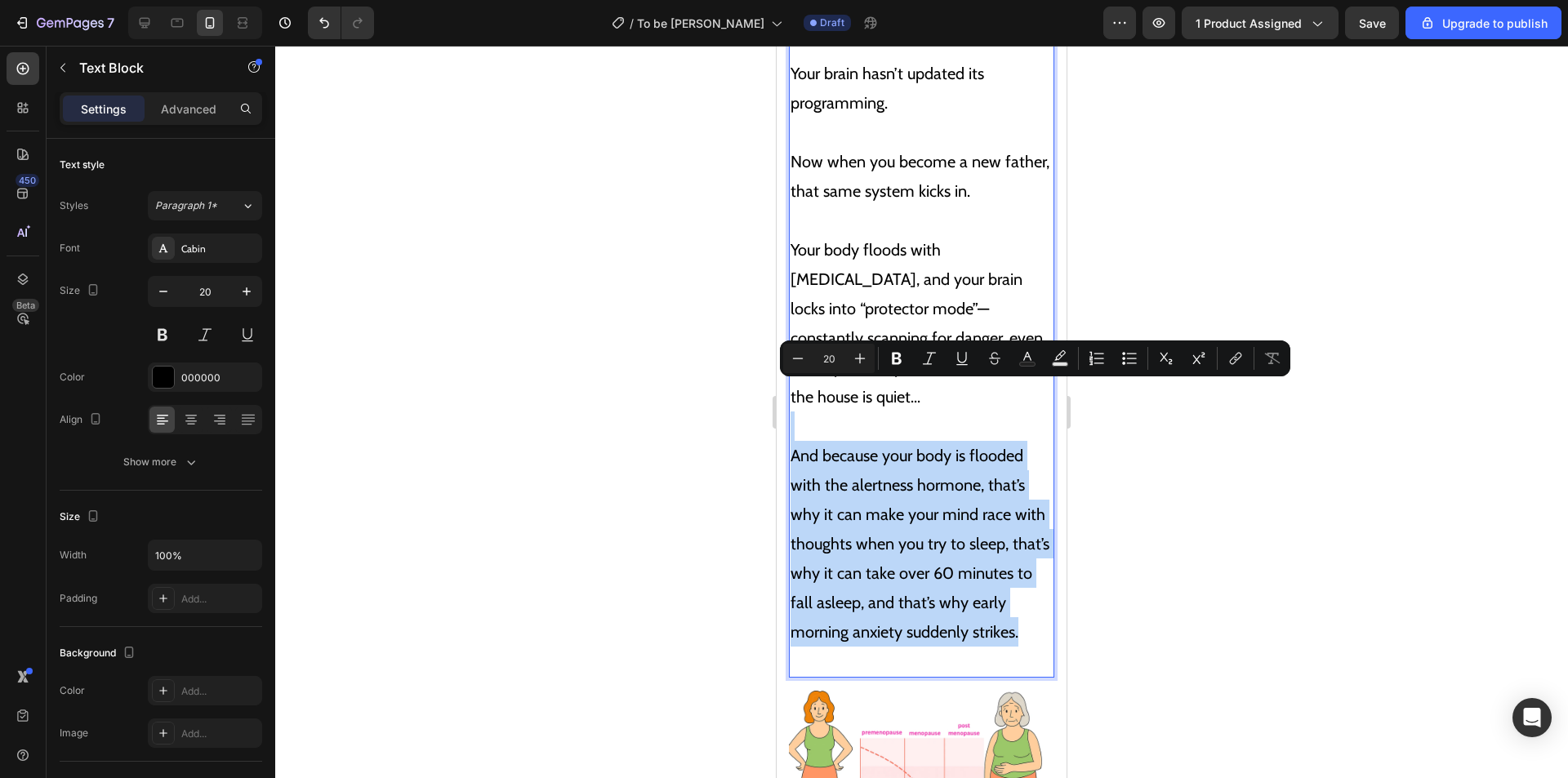
scroll to position [4465, 0]
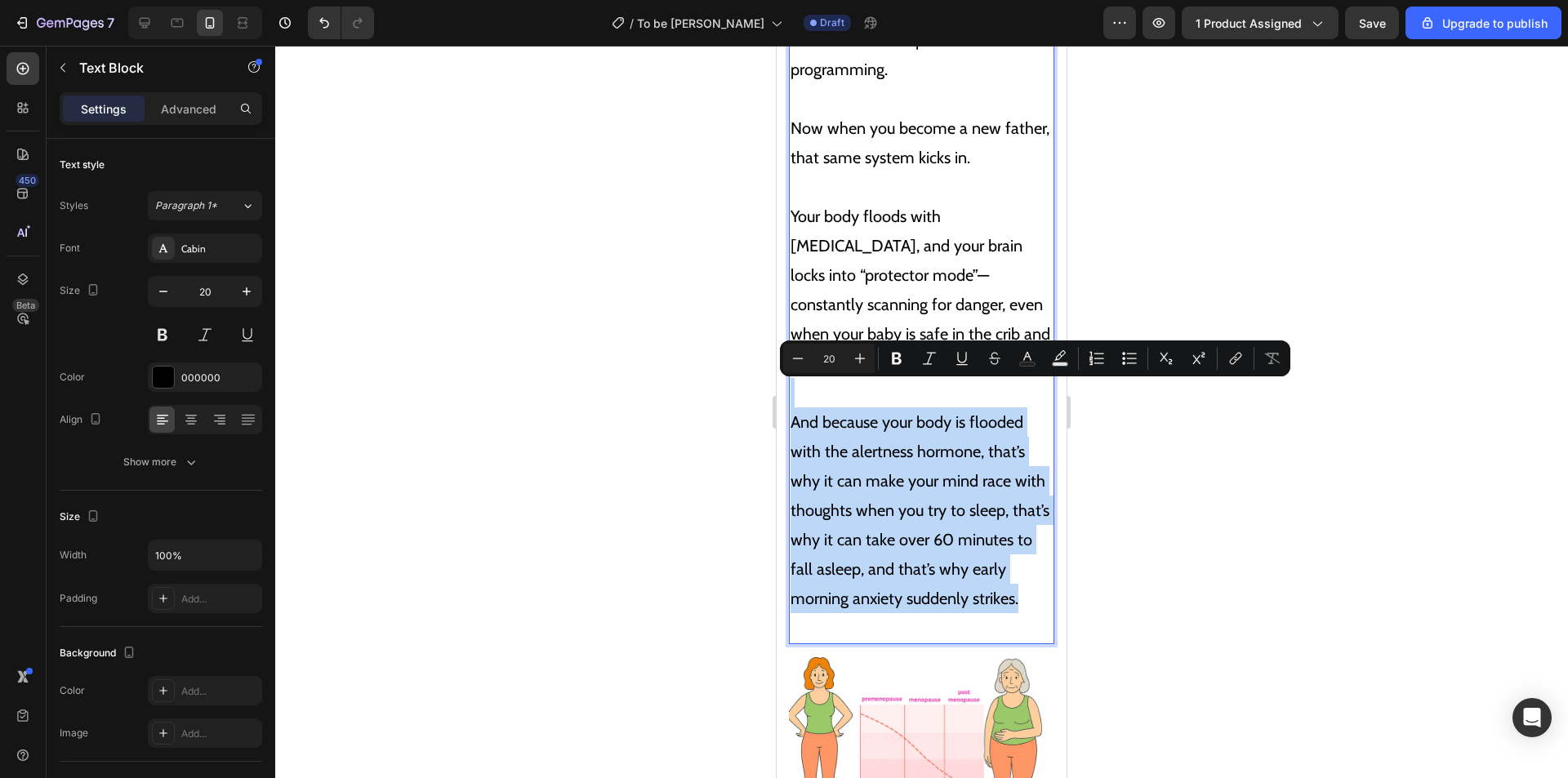
copy p "And because your body is flooded with the alertness hormone, that’s why it can …"
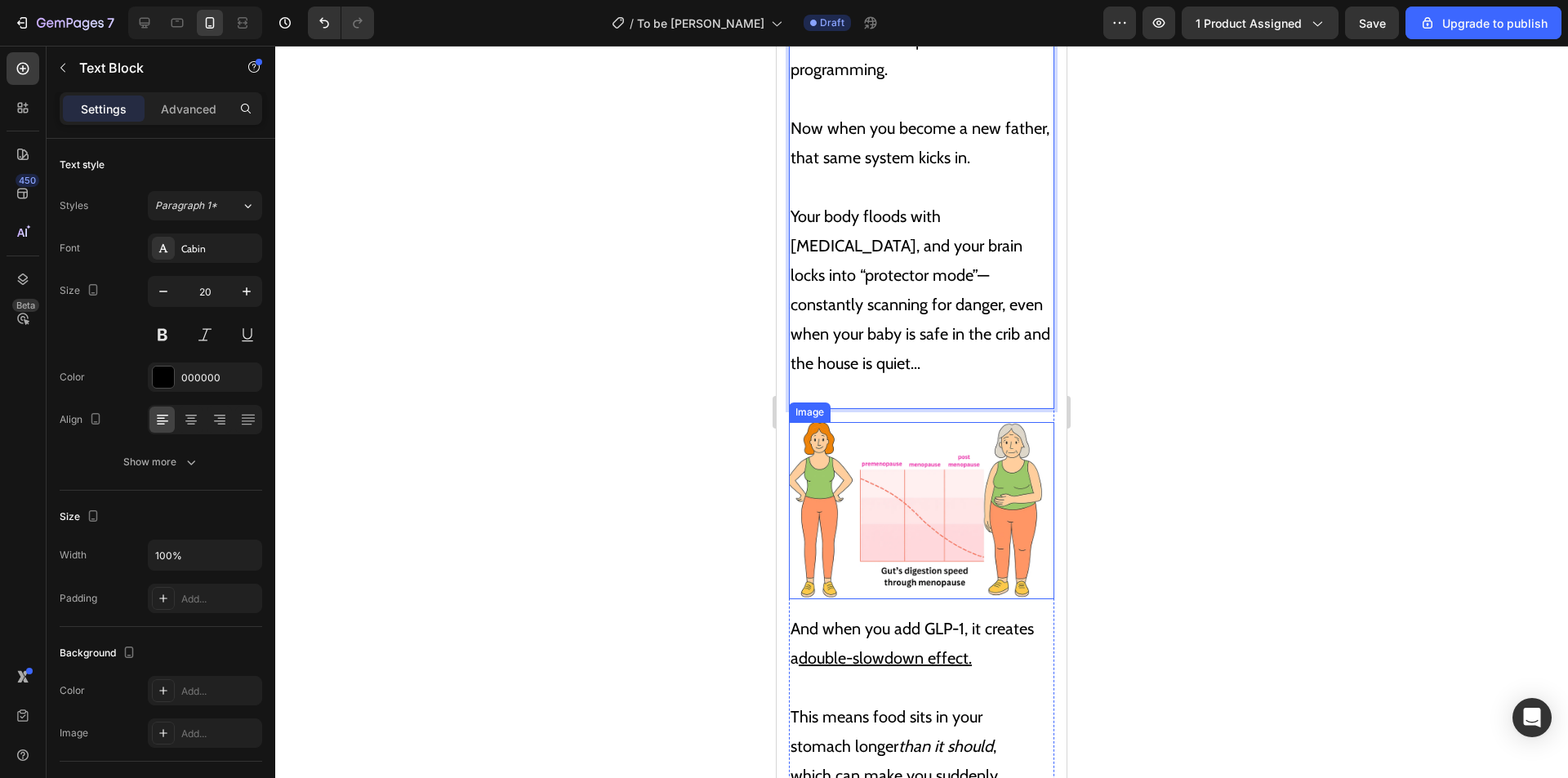
click at [906, 431] on img at bounding box center [920, 511] width 265 height 177
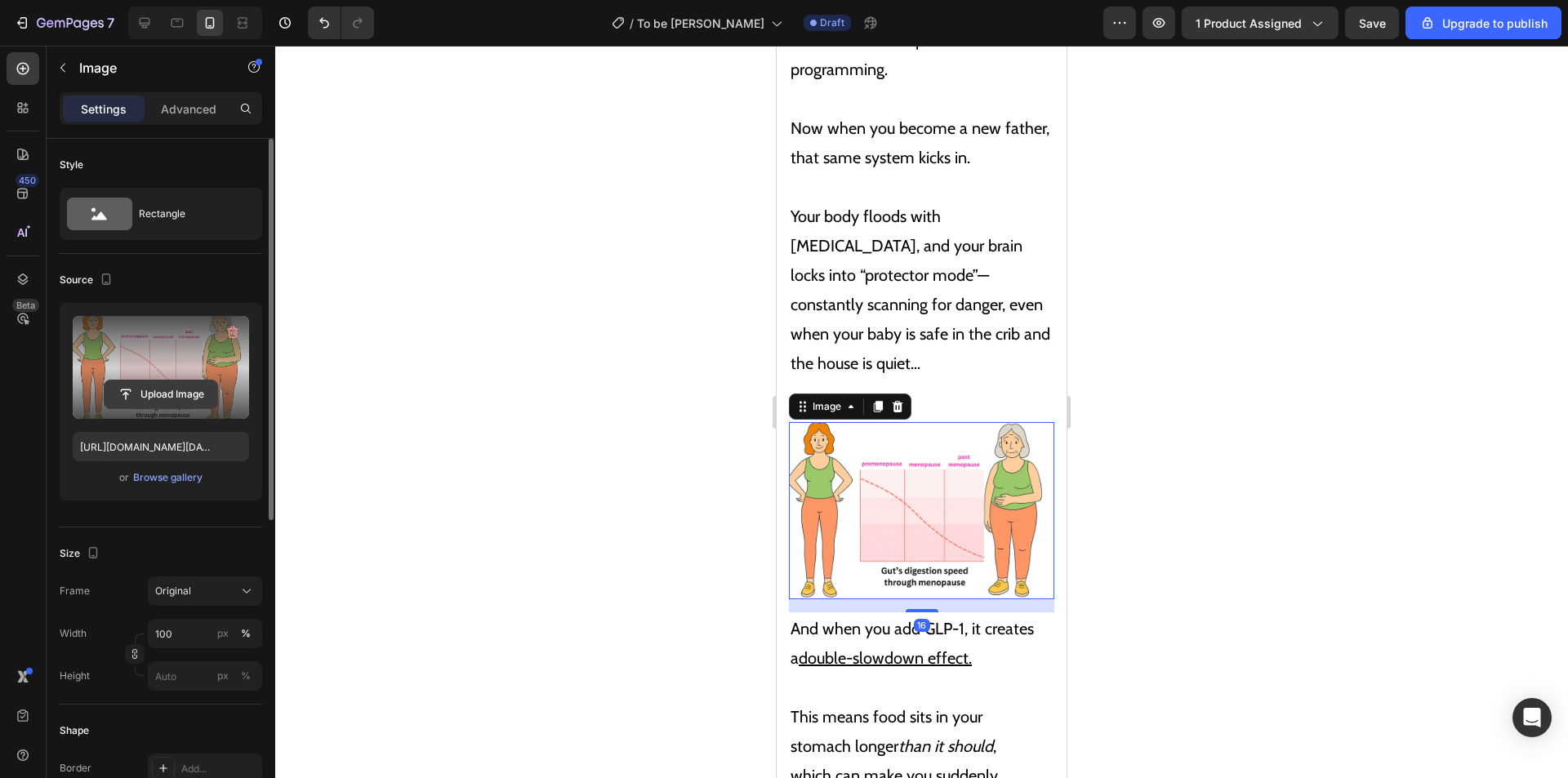
click at [172, 397] on input "file" at bounding box center [160, 394] width 112 height 27
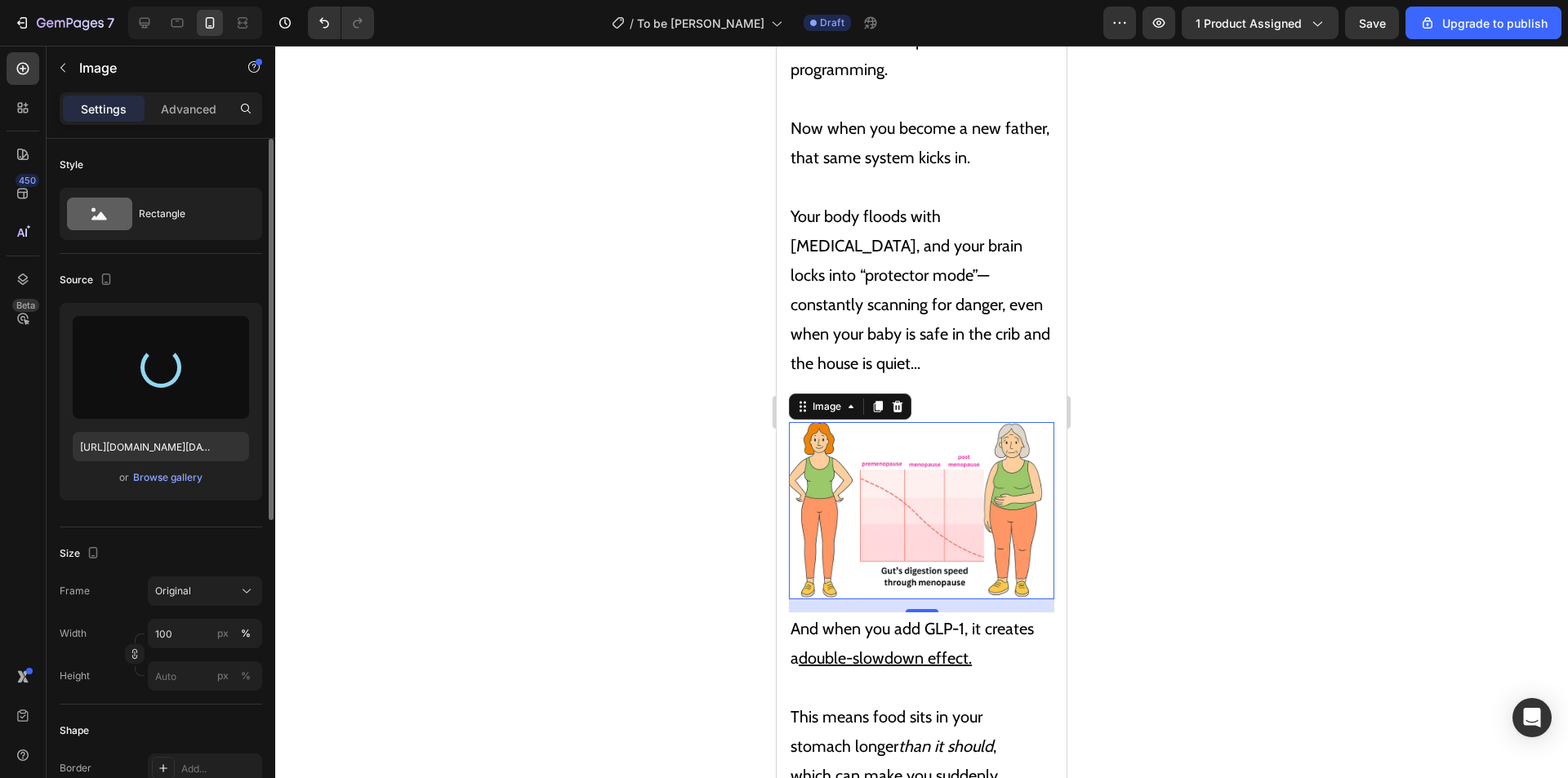
type input "https://cdn.shopify.com/s/files/1/0913/0429/6775/files/gempages_580956064606847…"
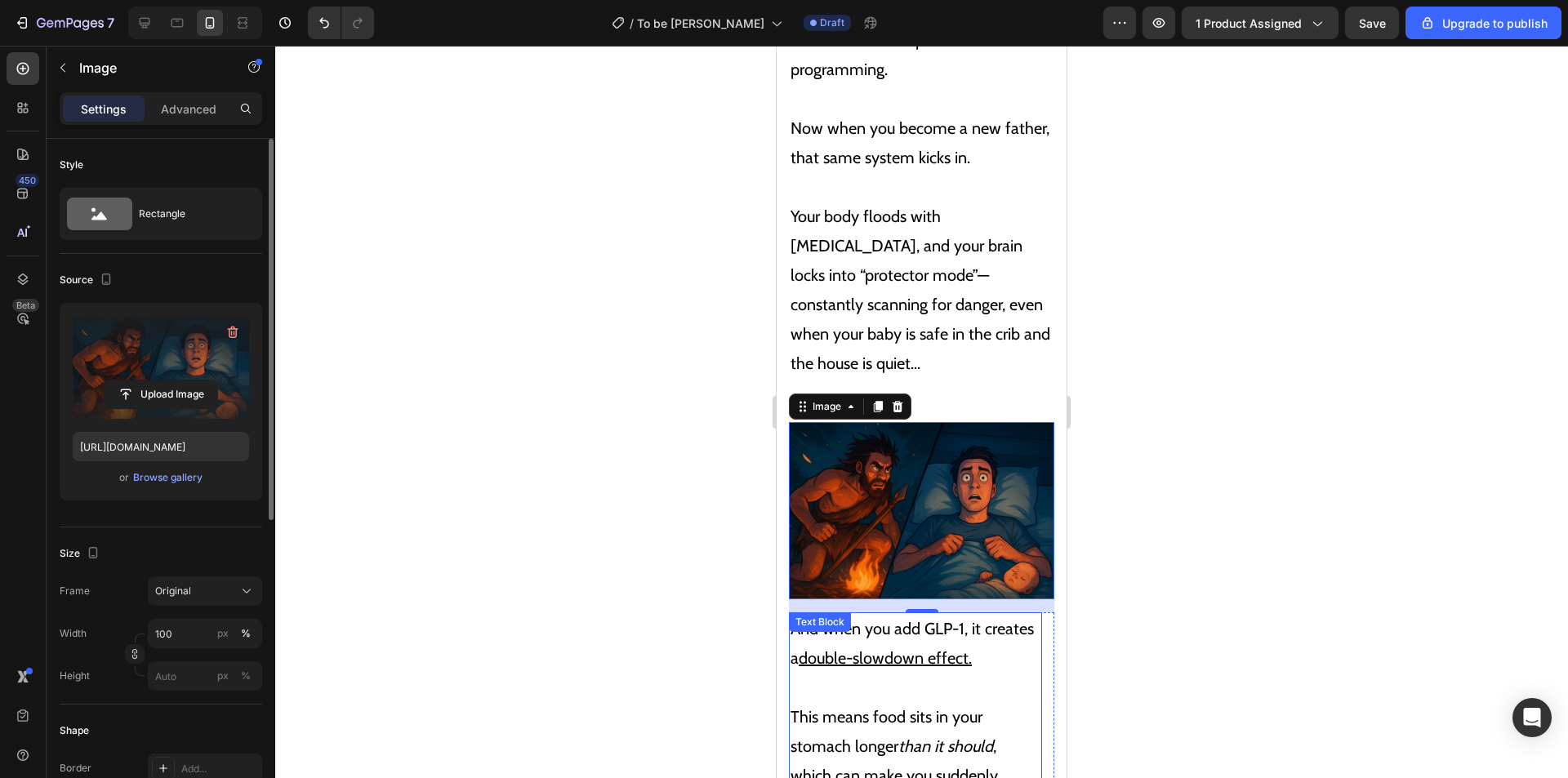
click at [956, 615] on p "And when you add GLP-1, it creates a double-slowdown effect." at bounding box center [915, 644] width 249 height 59
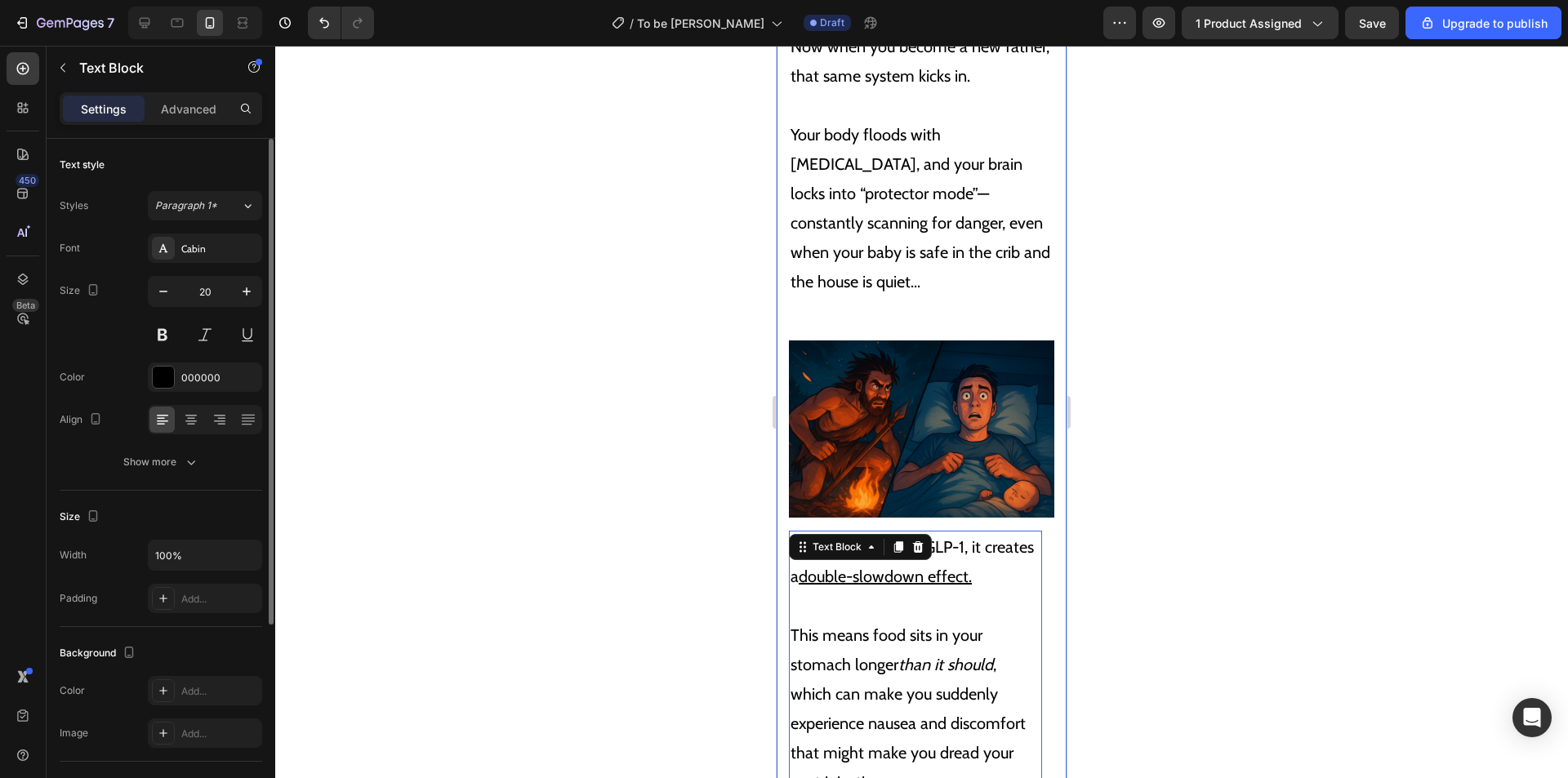
scroll to position [4629, 0]
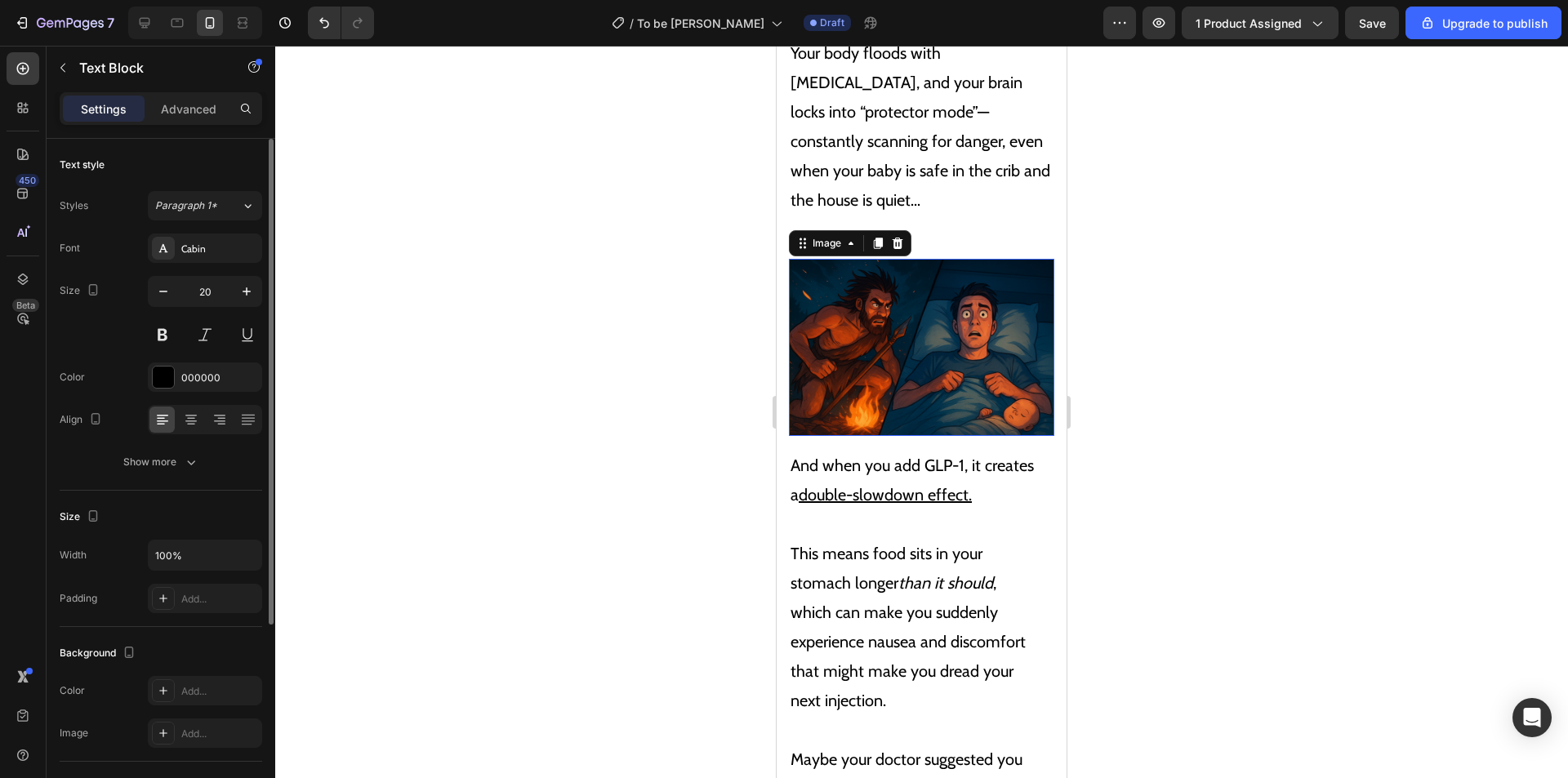
click at [941, 298] on img at bounding box center [920, 347] width 265 height 177
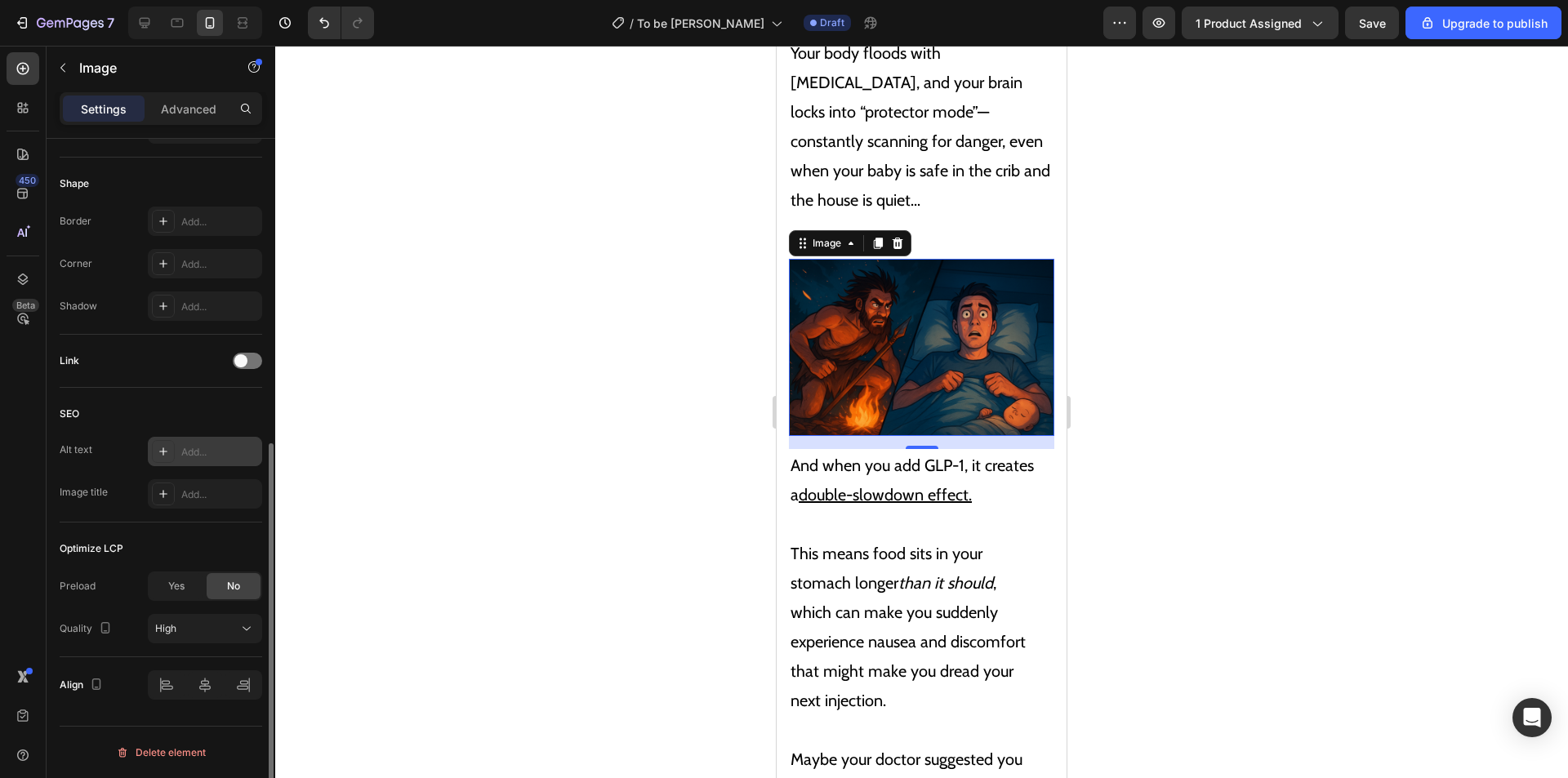
scroll to position [466, 0]
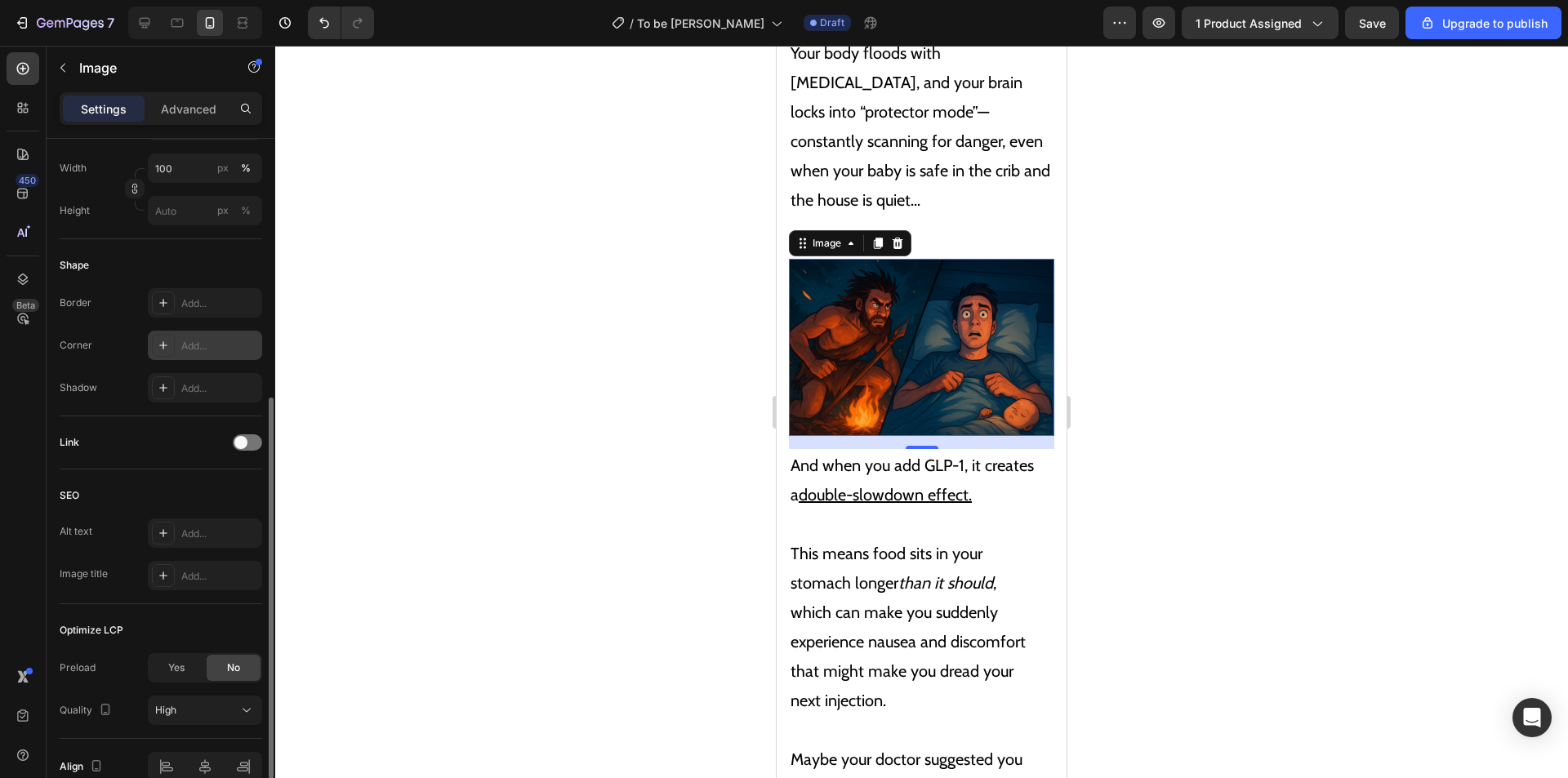
click at [180, 339] on div "Add..." at bounding box center [204, 345] width 114 height 29
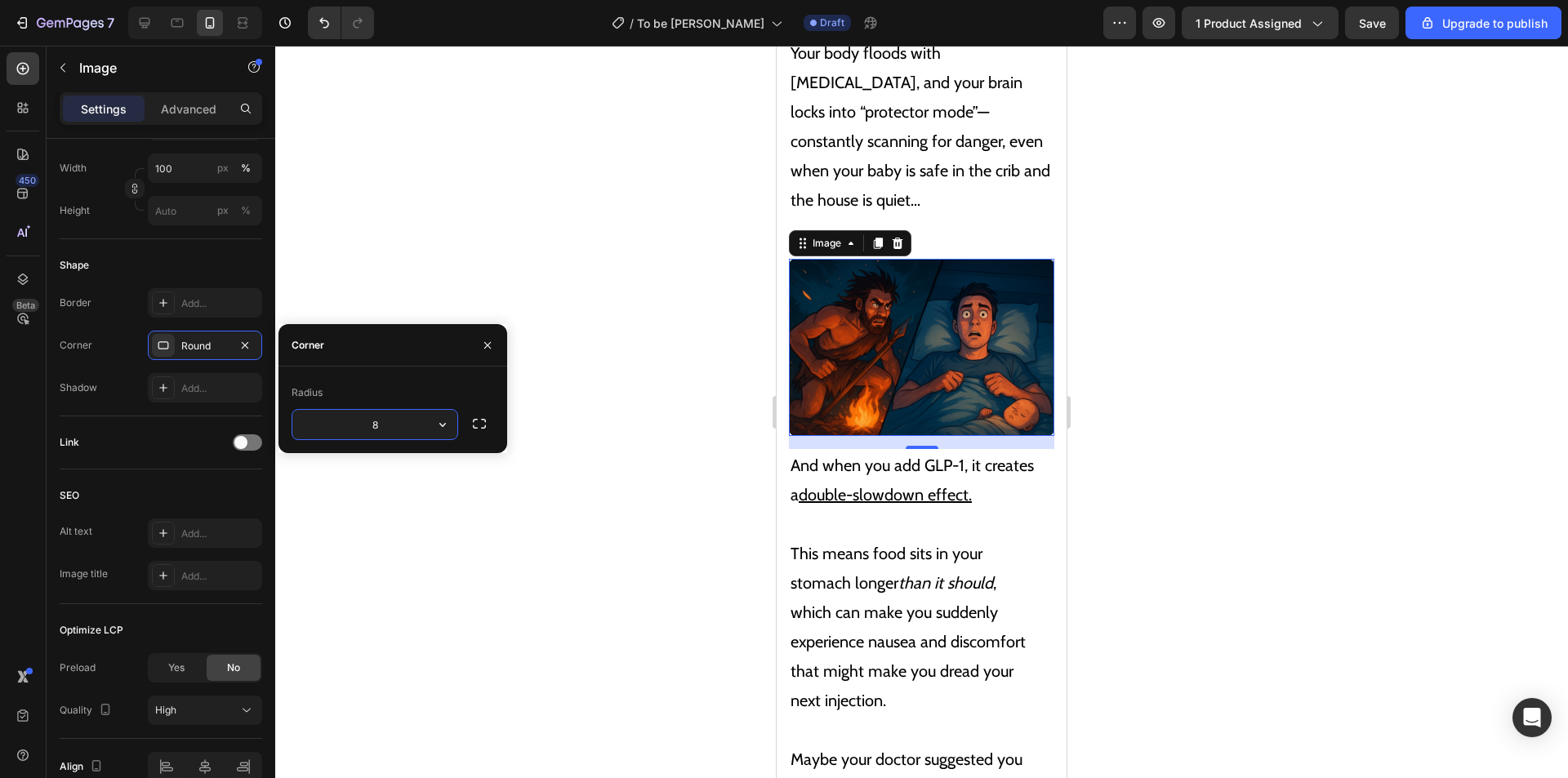
click at [920, 526] on p "This means food sits in your stomach longer than it should , which can make you…" at bounding box center [915, 613] width 249 height 206
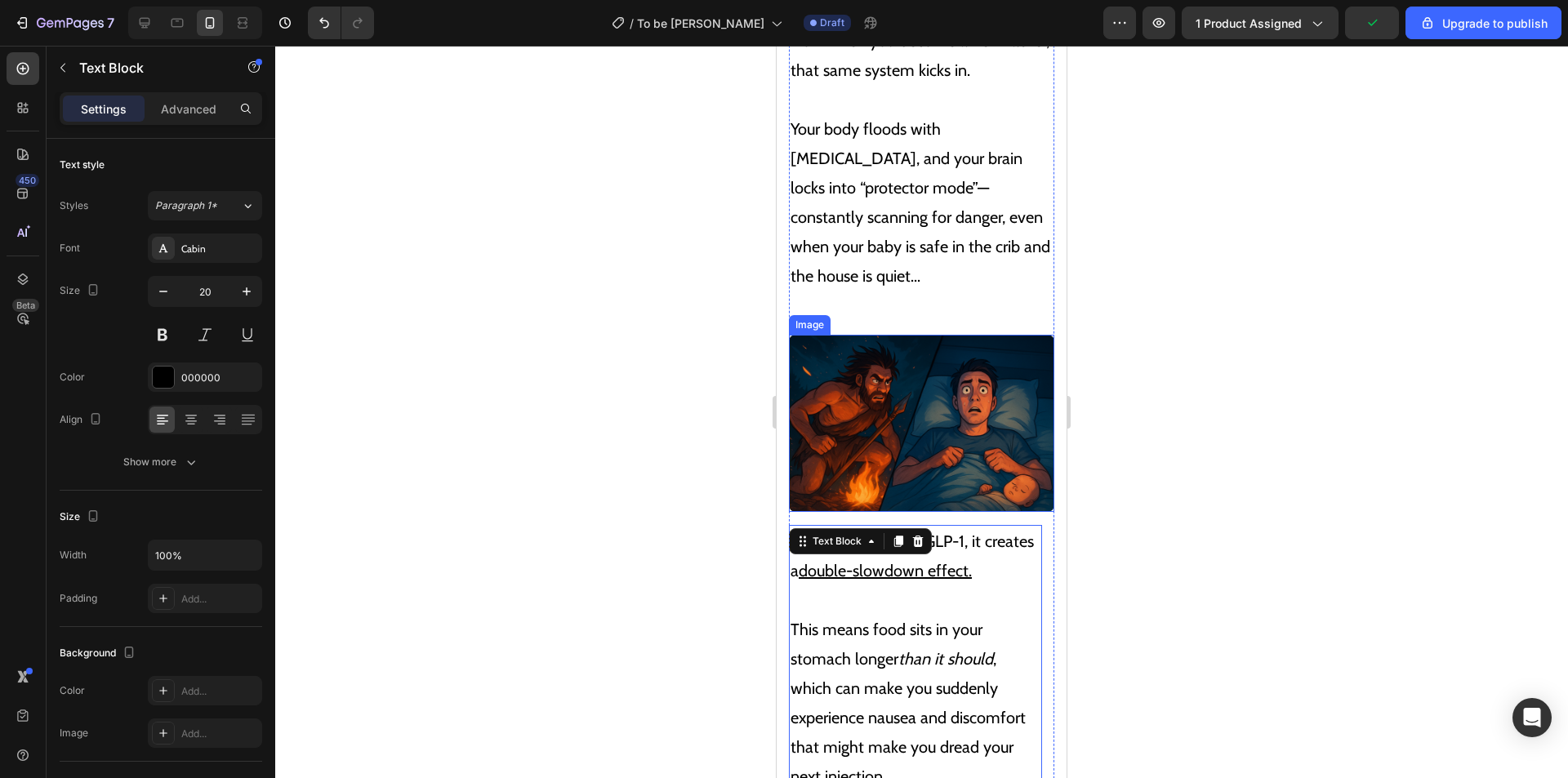
scroll to position [4465, 0]
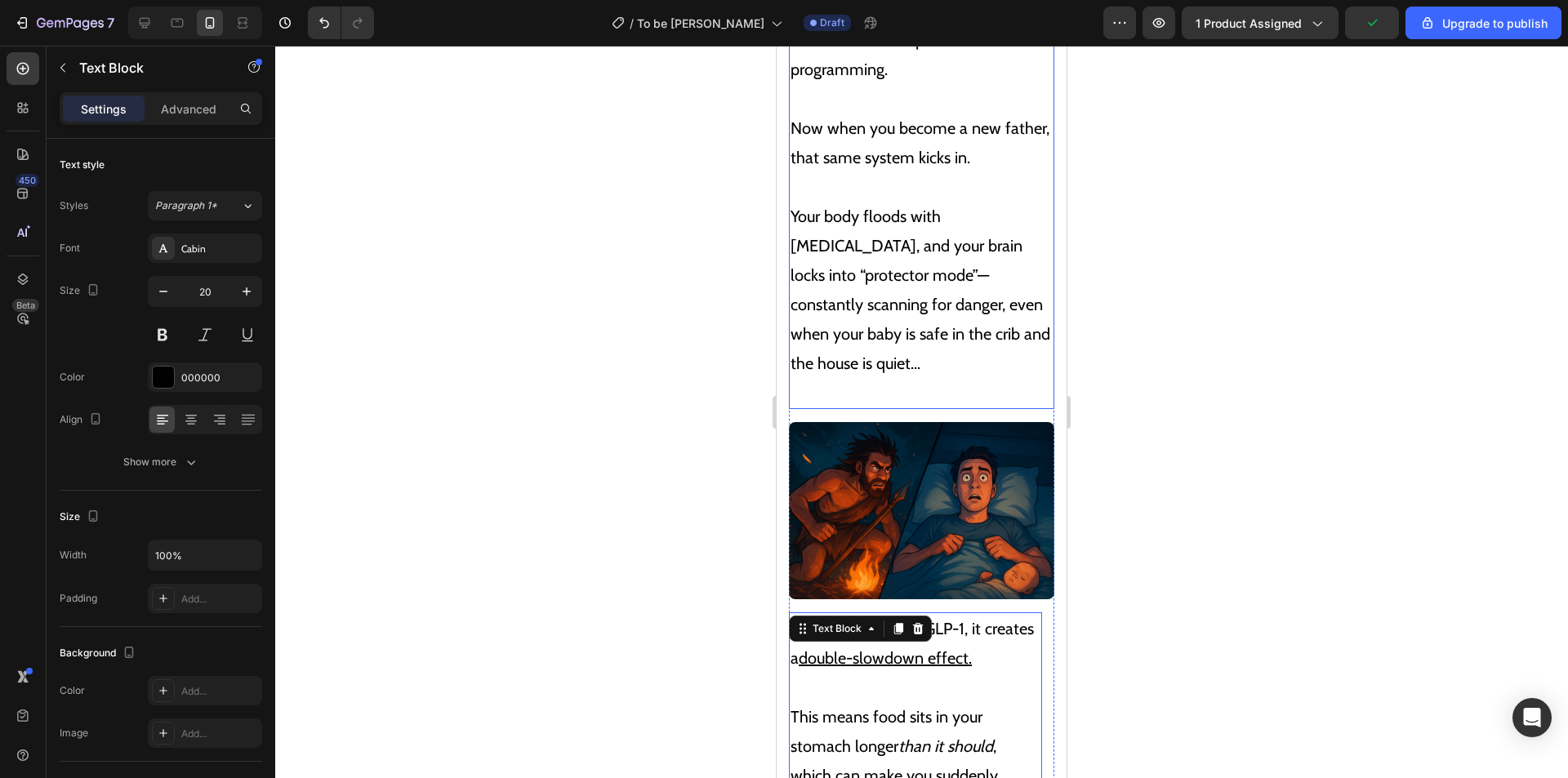
click at [867, 344] on p "Your body floods with cortisol, and your brain locks into “protector mode”—cons…" at bounding box center [921, 290] width 262 height 235
click at [937, 452] on img at bounding box center [920, 511] width 265 height 177
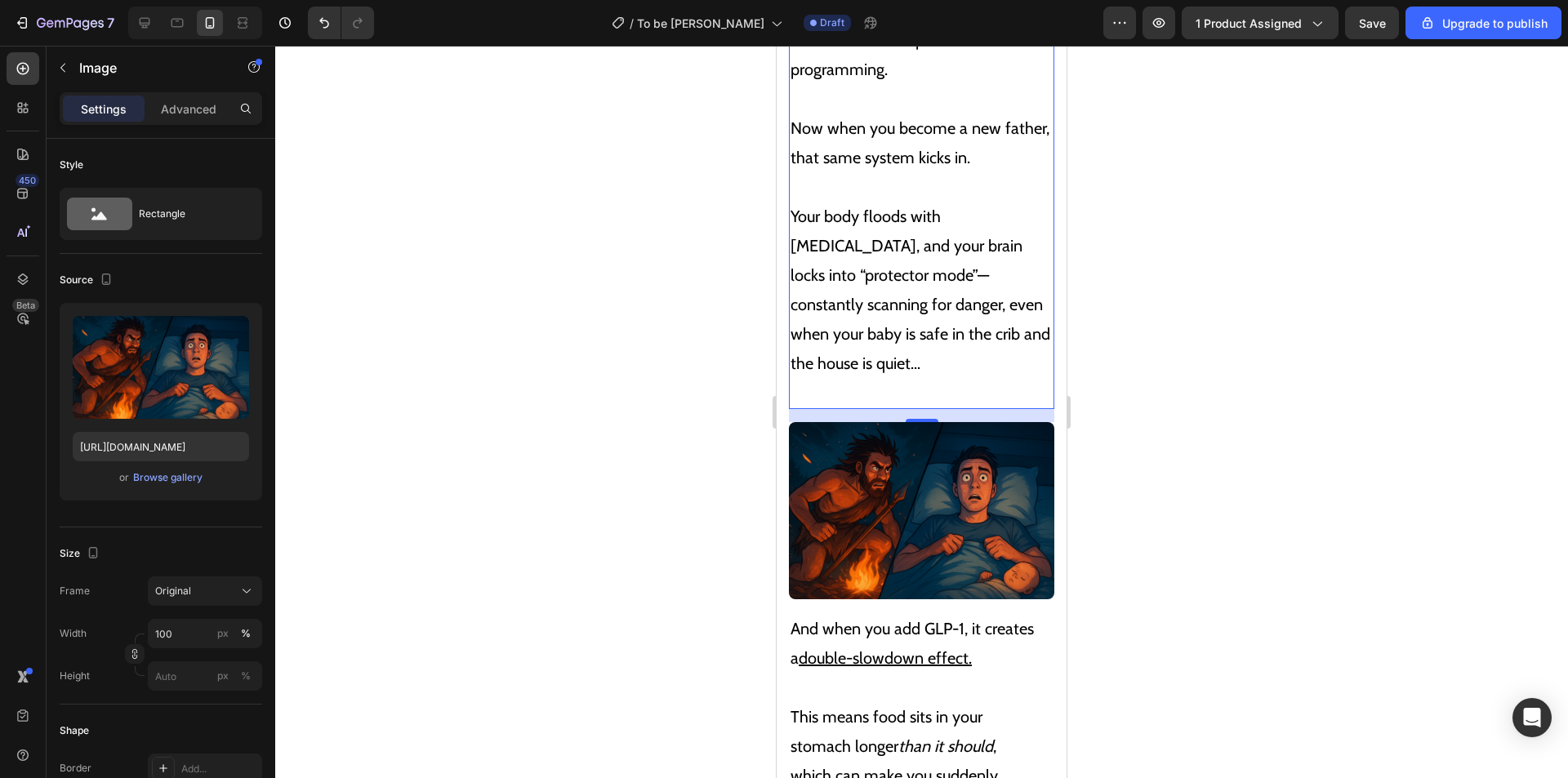
click at [982, 368] on p "Your body floods with cortisol, and your brain locks into “protector mode”—cons…" at bounding box center [921, 290] width 262 height 235
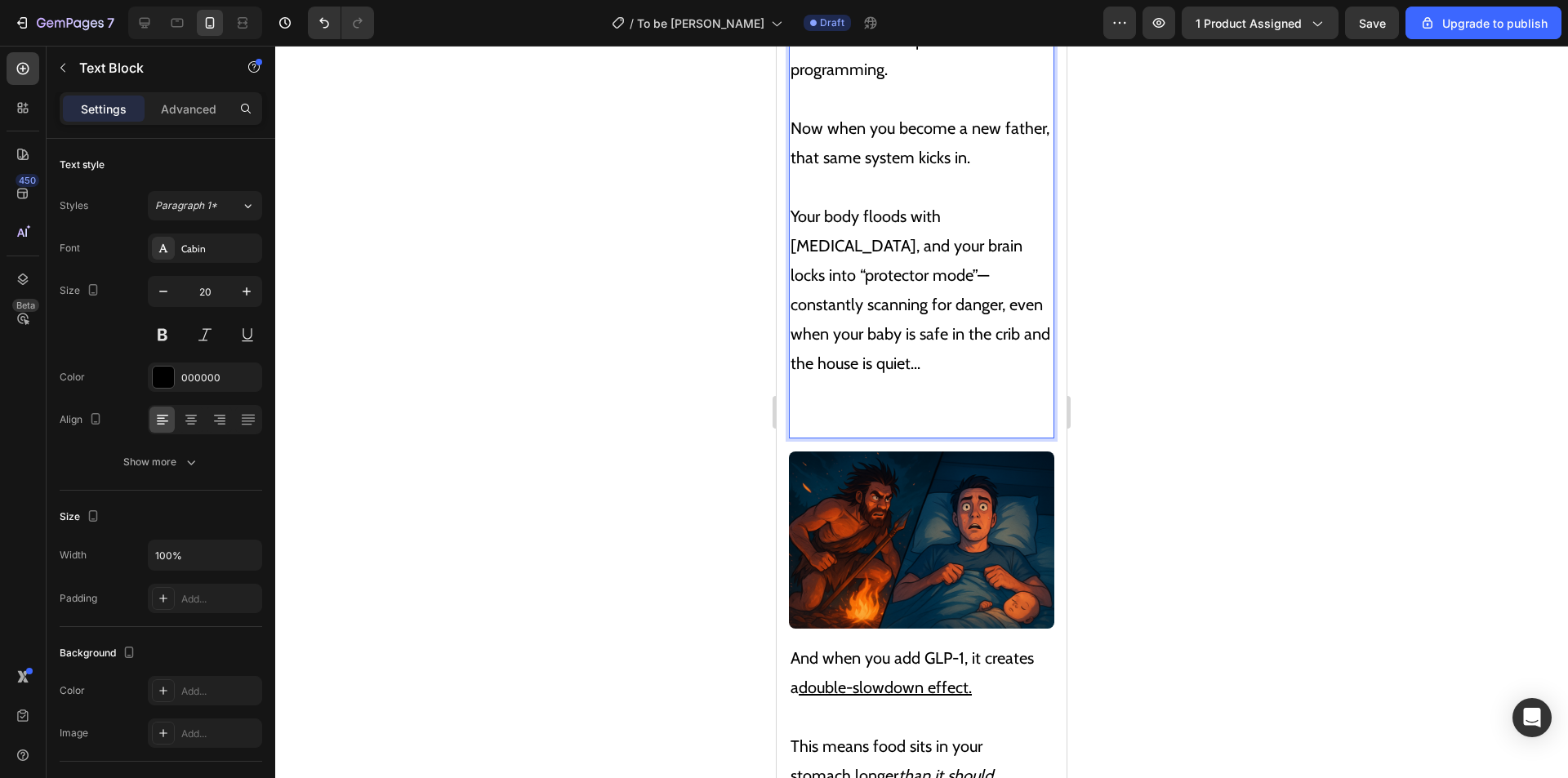
click at [911, 385] on p "Your body floods with cortisol, and your brain locks into “protector mode”—cons…" at bounding box center [921, 304] width 262 height 264
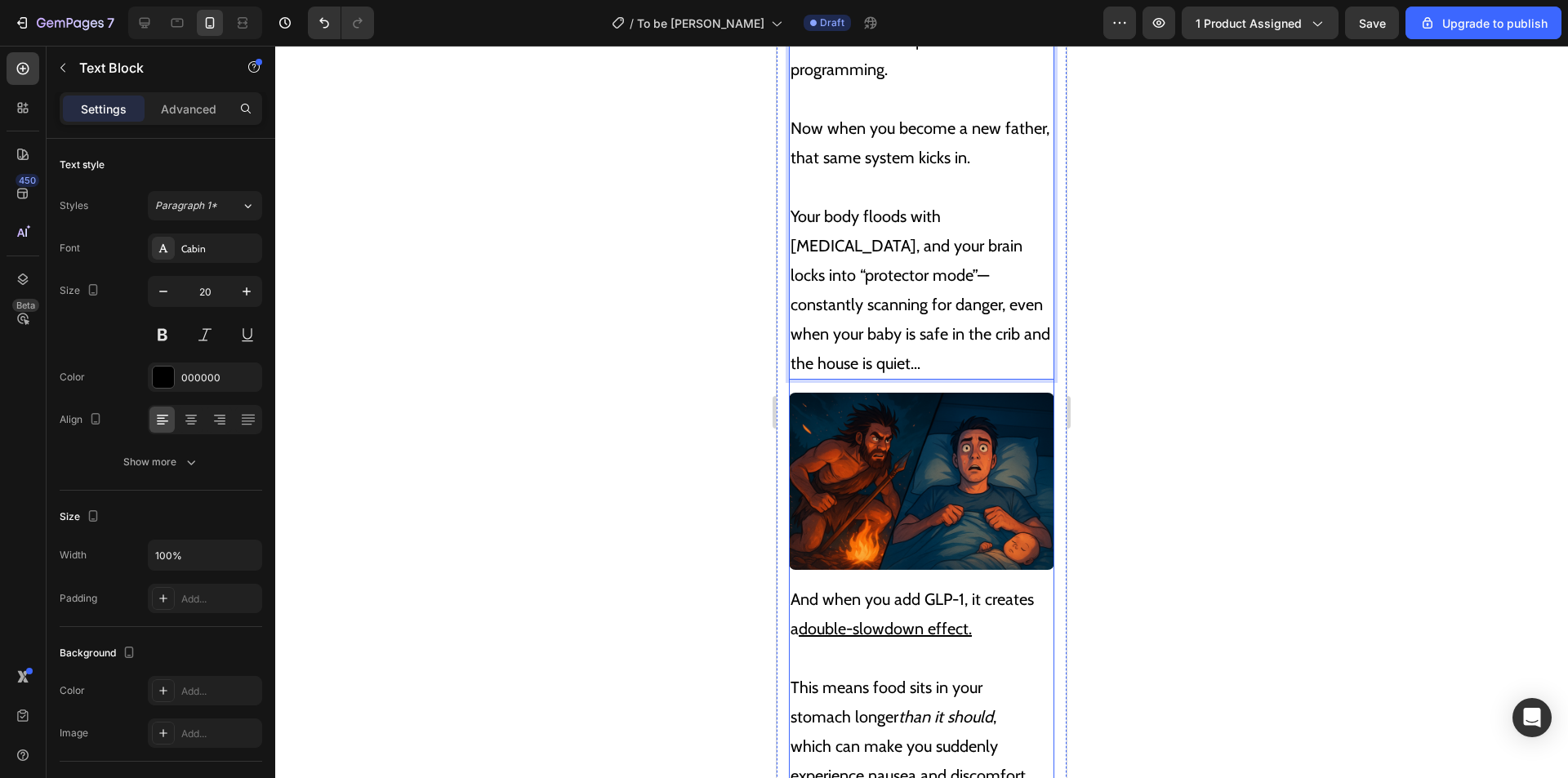
click at [951, 332] on p "Your body floods with cortisol, and your brain locks into “protector mode”—cons…" at bounding box center [921, 275] width 262 height 206
click at [961, 442] on img at bounding box center [920, 481] width 265 height 177
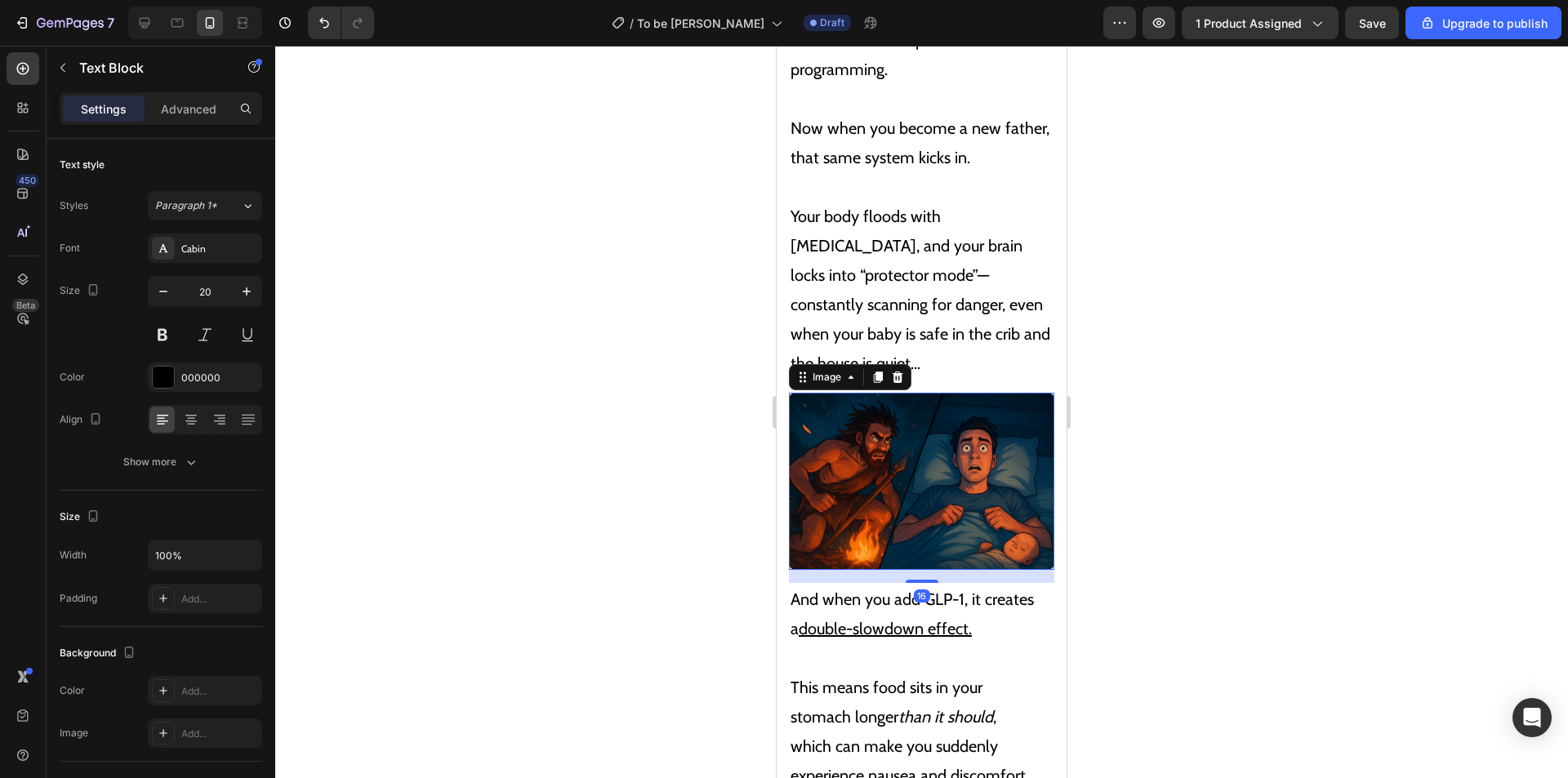
click at [895, 644] on p "This means food sits in your stomach longer than it should , which can make you…" at bounding box center [915, 747] width 249 height 206
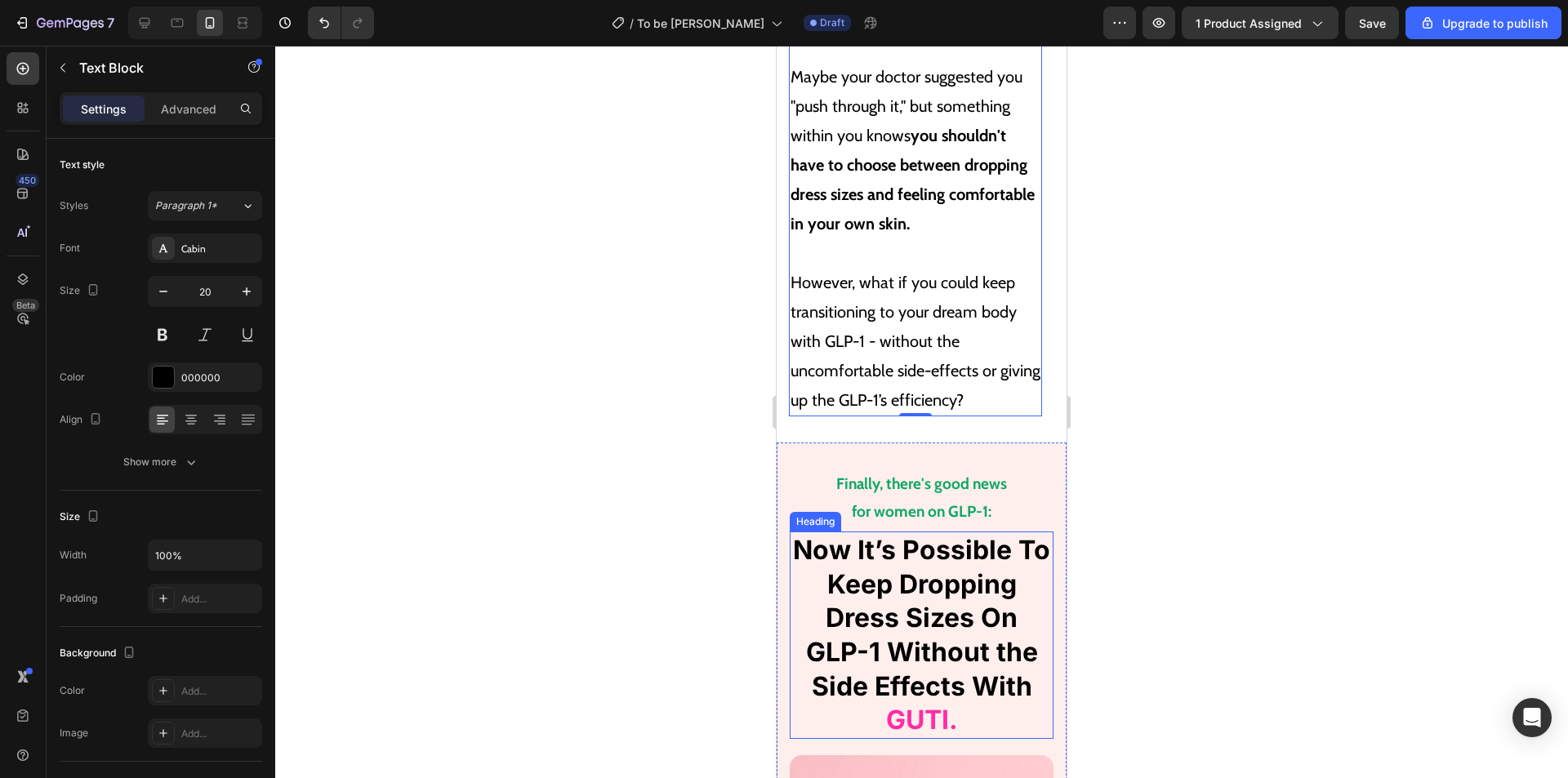
scroll to position [5037, 0]
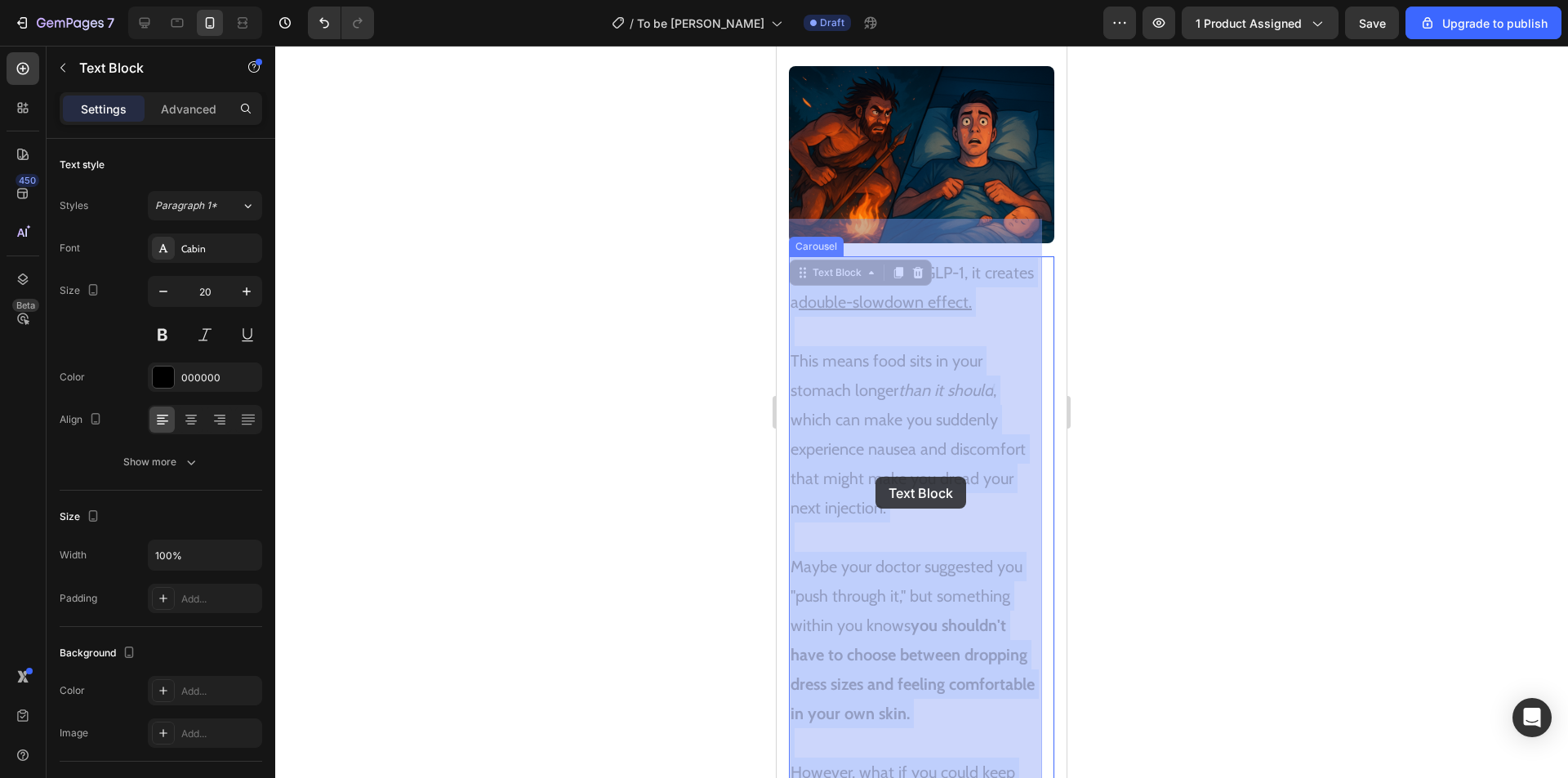
drag, startPoint x: 986, startPoint y: 601, endPoint x: 842, endPoint y: 425, distance: 227.4
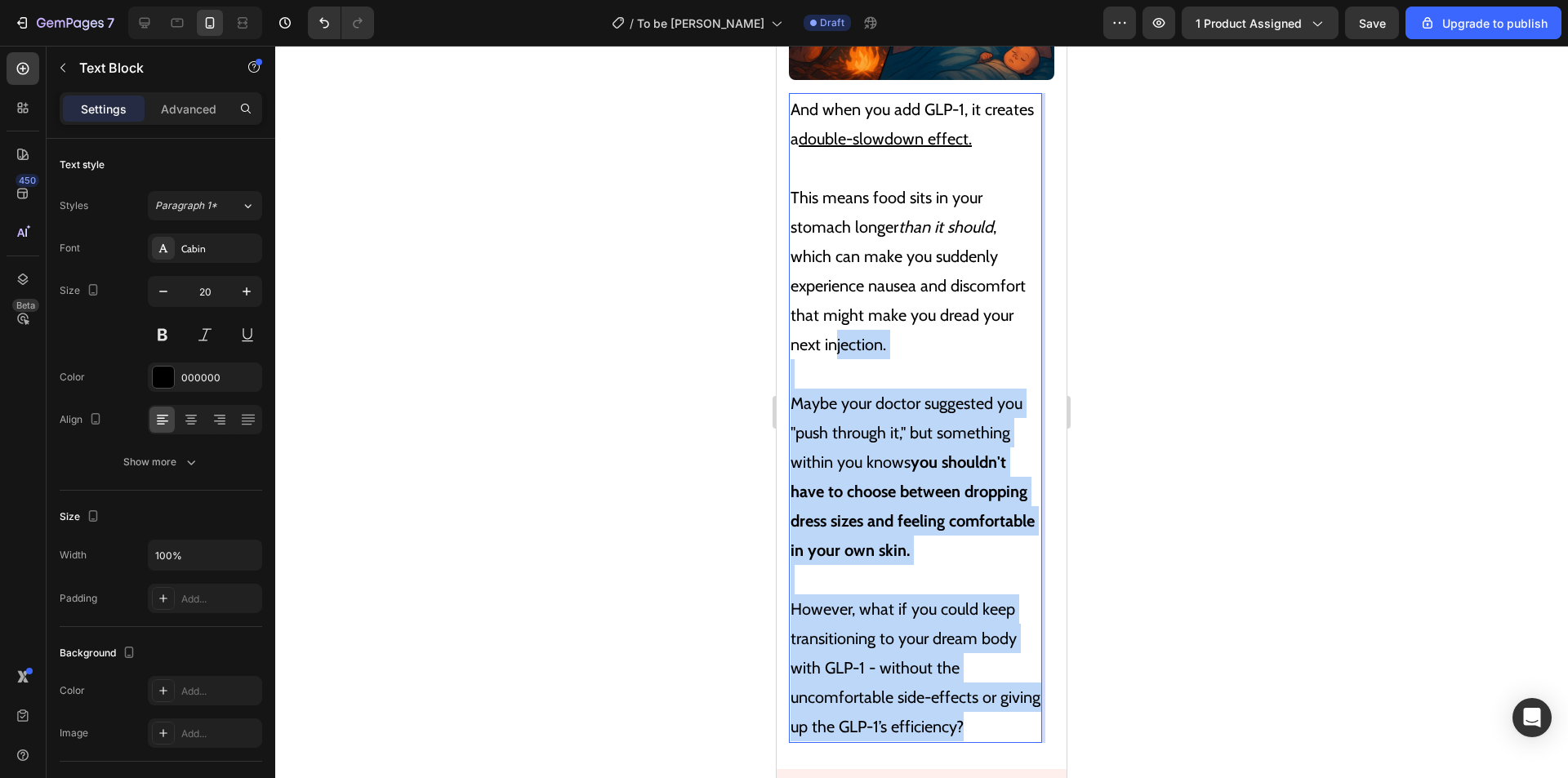
scroll to position [4710, 0]
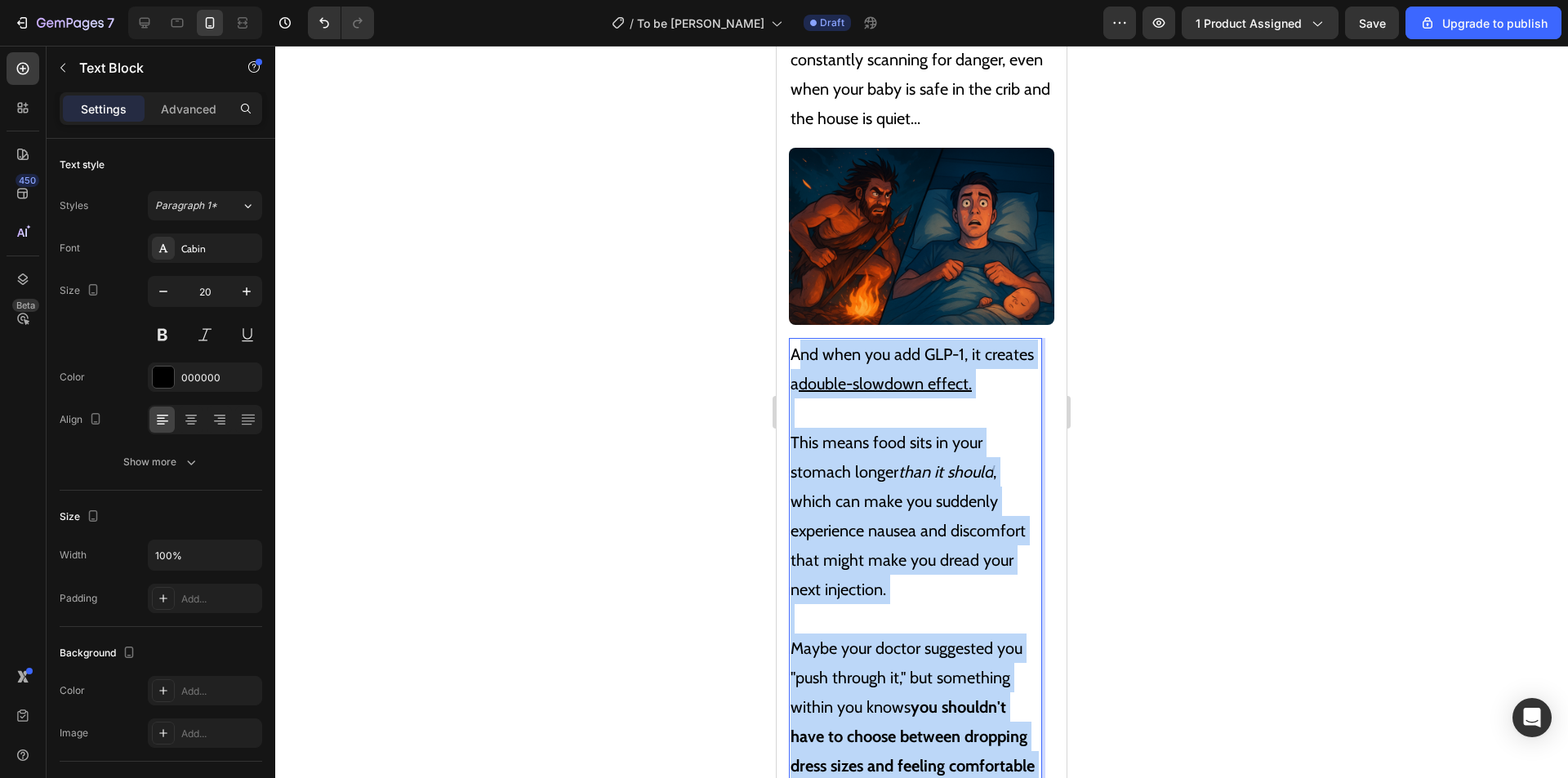
drag, startPoint x: 980, startPoint y: 522, endPoint x: 797, endPoint y: 321, distance: 271.8
click at [797, 339] on div "And when you add GLP-1, it creates a double-slowdown effect. This means food si…" at bounding box center [915, 664] width 253 height 650
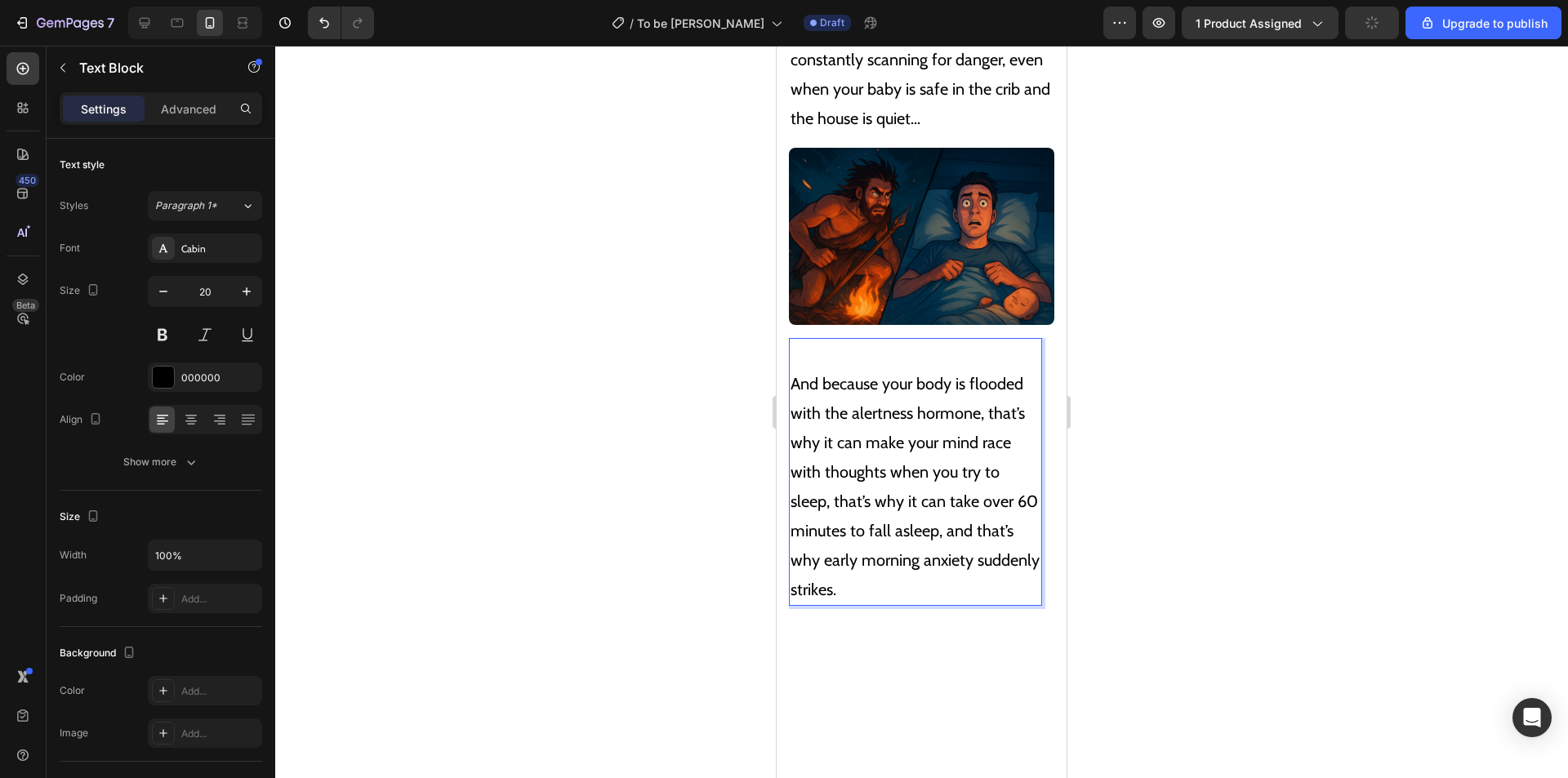
click at [796, 340] on p "And because your body is flooded with the alertness hormone, that’s why it can …" at bounding box center [915, 472] width 249 height 264
click at [794, 343] on p "⁠⁠⁠⁠⁠⁠⁠ And because your body is flooded with the alertness hormone, that’s why…" at bounding box center [915, 472] width 249 height 264
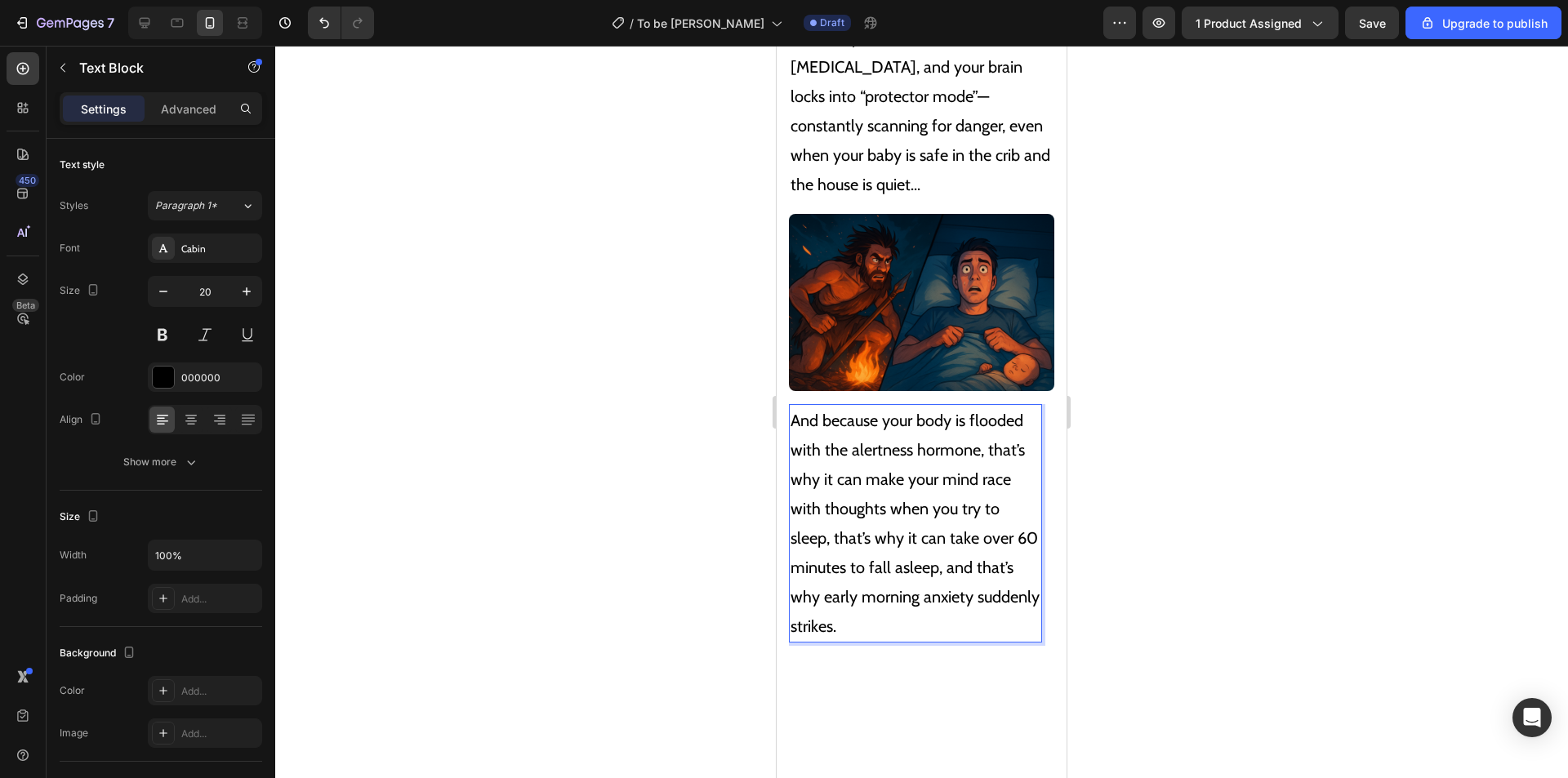
scroll to position [4629, 0]
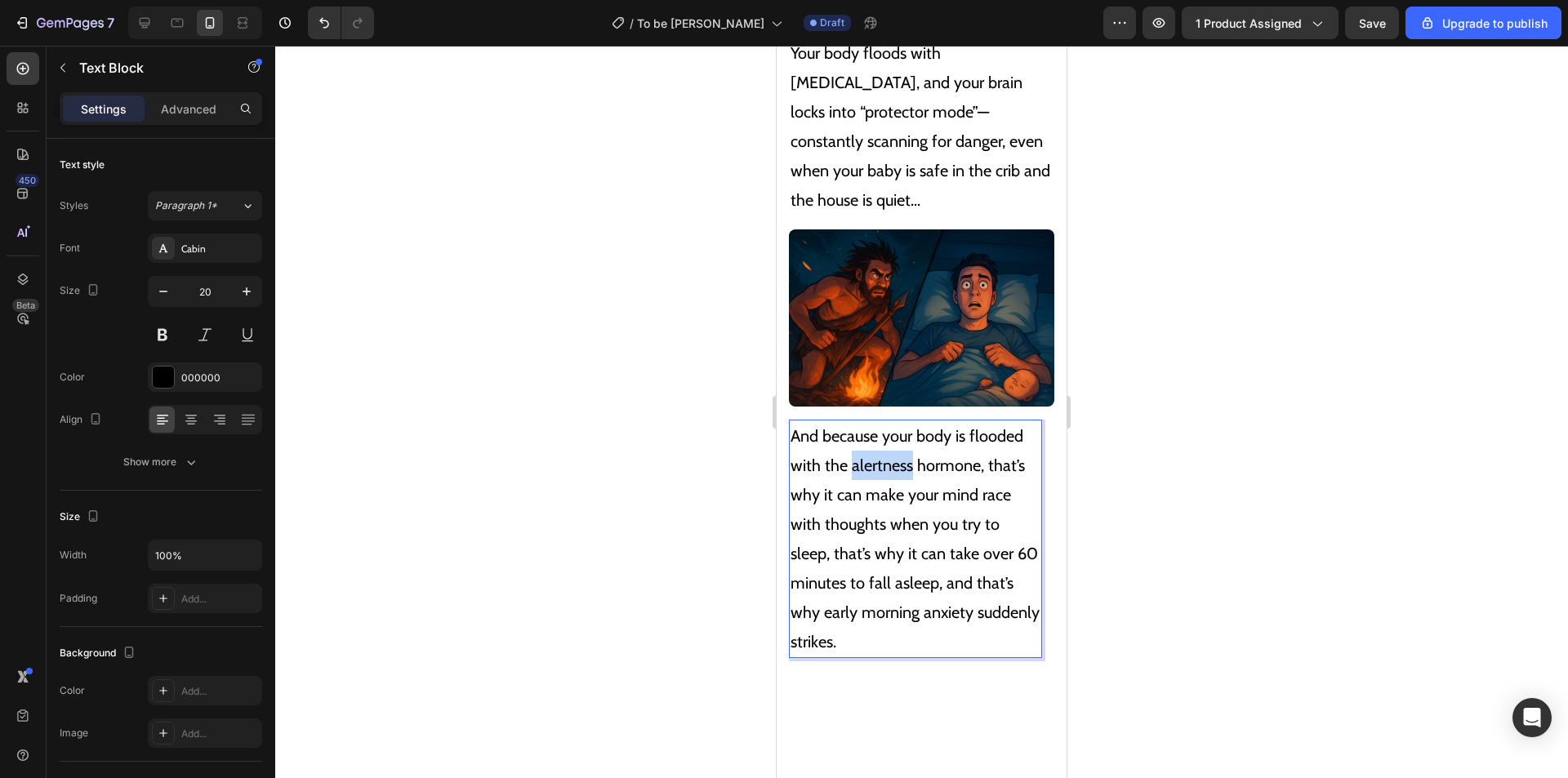
drag, startPoint x: 911, startPoint y: 428, endPoint x: 850, endPoint y: 429, distance: 61.0
click at [850, 430] on p "And because your body is flooded with the alertness hormone, that’s why it can …" at bounding box center [915, 539] width 249 height 235
click at [975, 428] on p "And because your body is flooded with the anxiety hormone, that’s why it can ma…" at bounding box center [915, 539] width 249 height 235
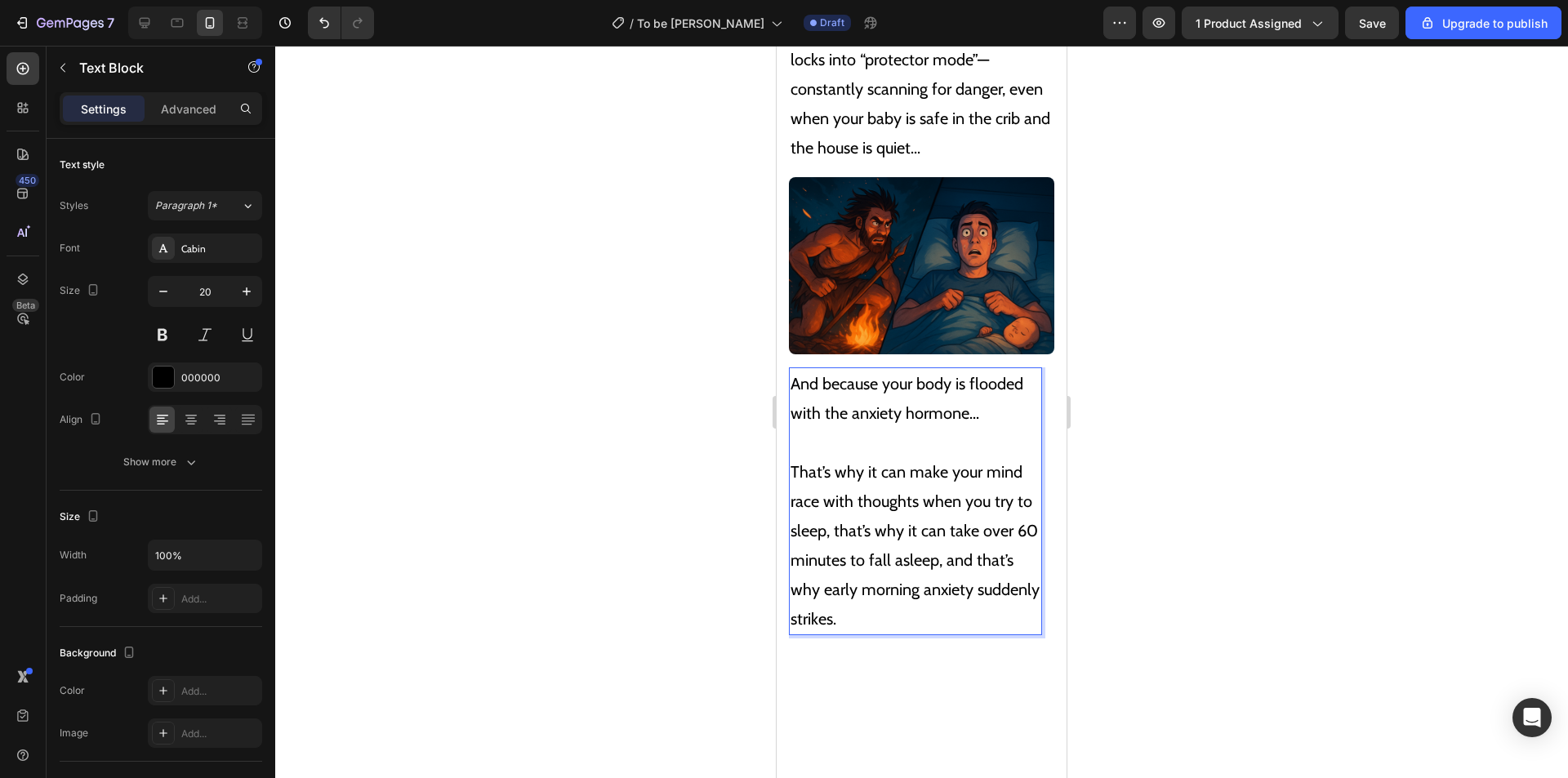
scroll to position [4710, 0]
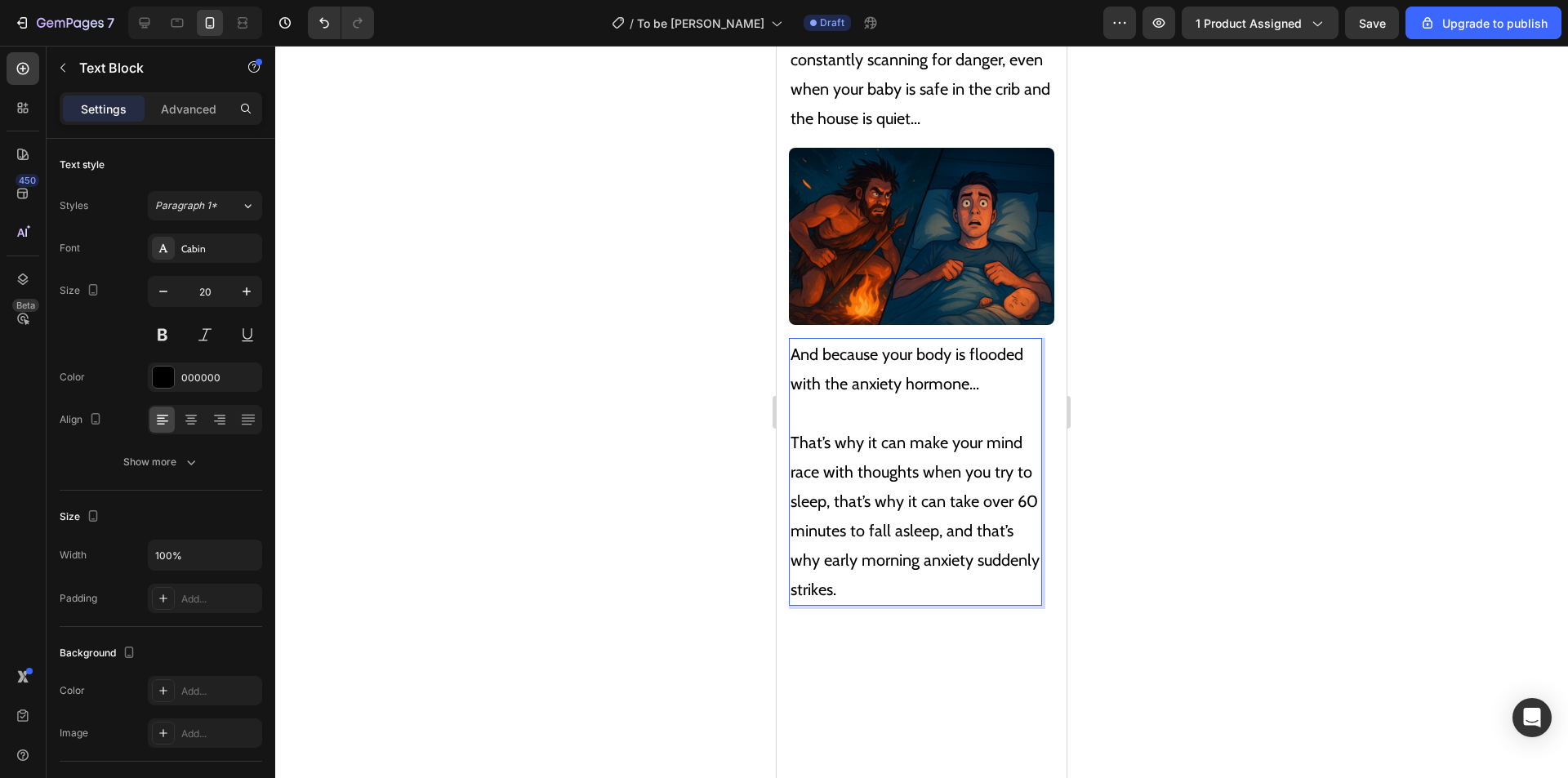
click at [836, 468] on p "That’s why it can make your mind race with thoughts when you try to sleep, that…" at bounding box center [915, 516] width 249 height 176
click at [842, 468] on p "That’s why it can make your mind race with thoughts when you try to sleep, that…" at bounding box center [915, 516] width 249 height 176
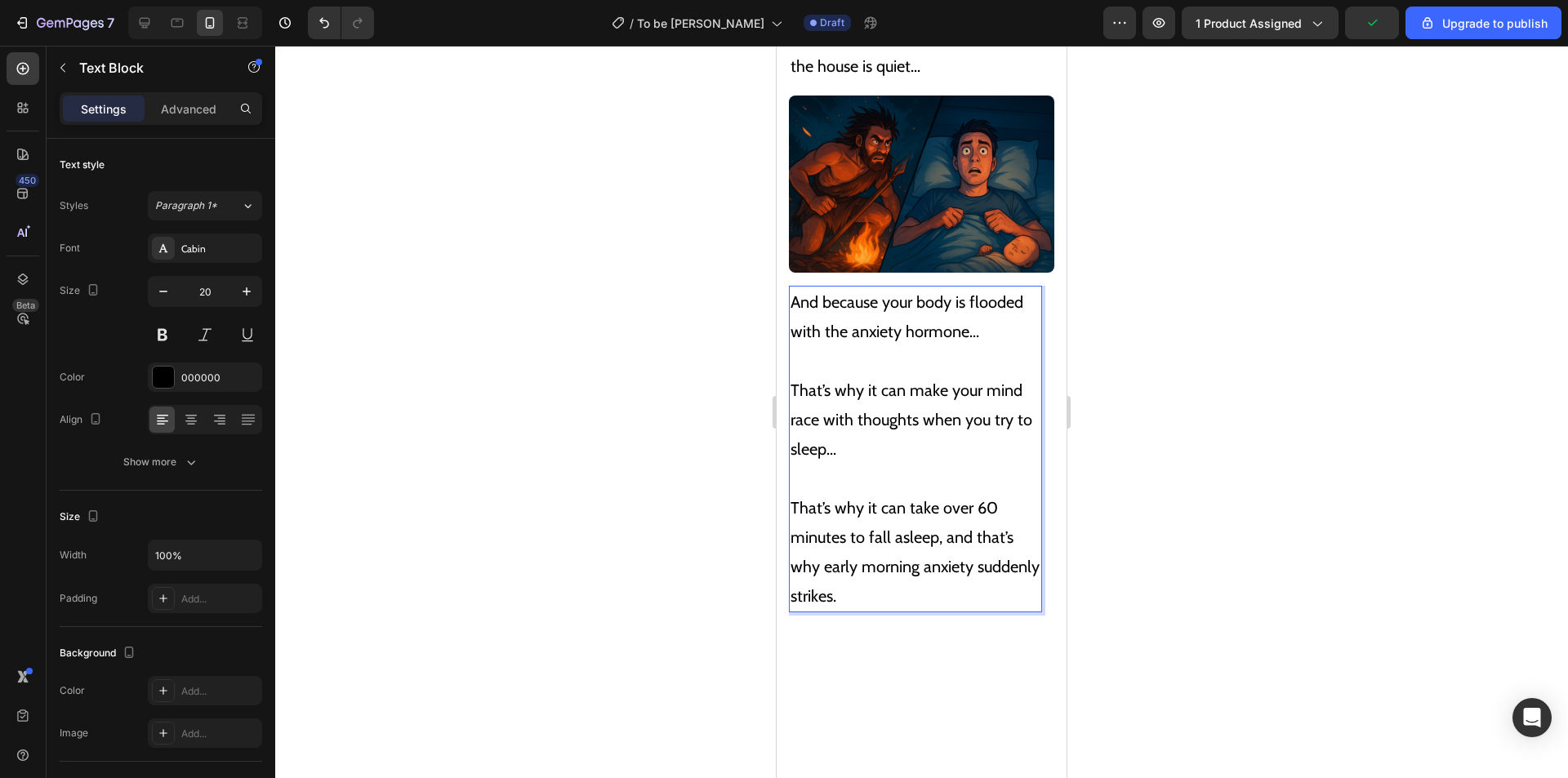
scroll to position [4792, 0]
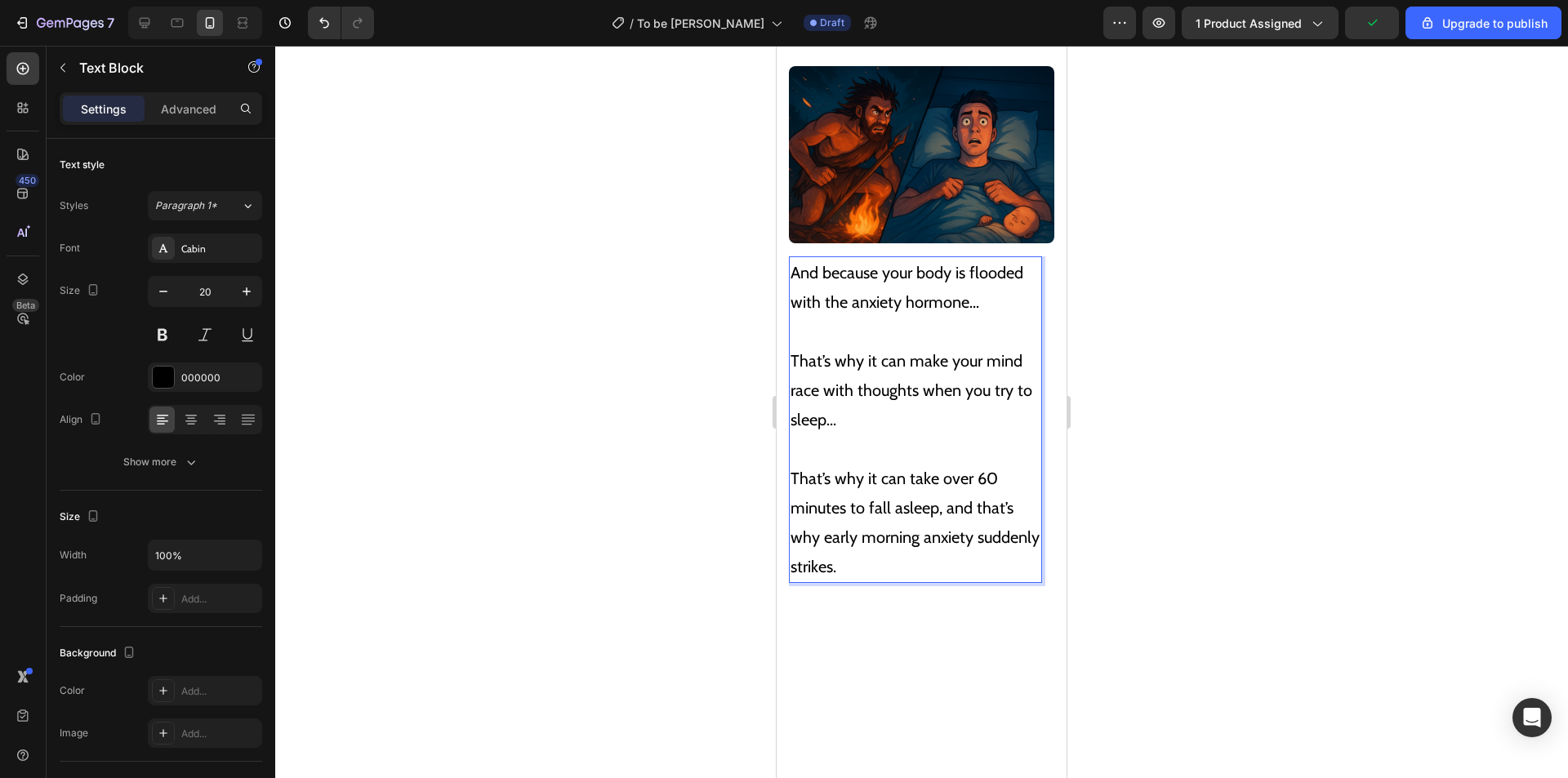
click at [948, 476] on p "That’s why it can take over 60 minutes to fall asleep, and that’s why early mor…" at bounding box center [915, 523] width 249 height 117
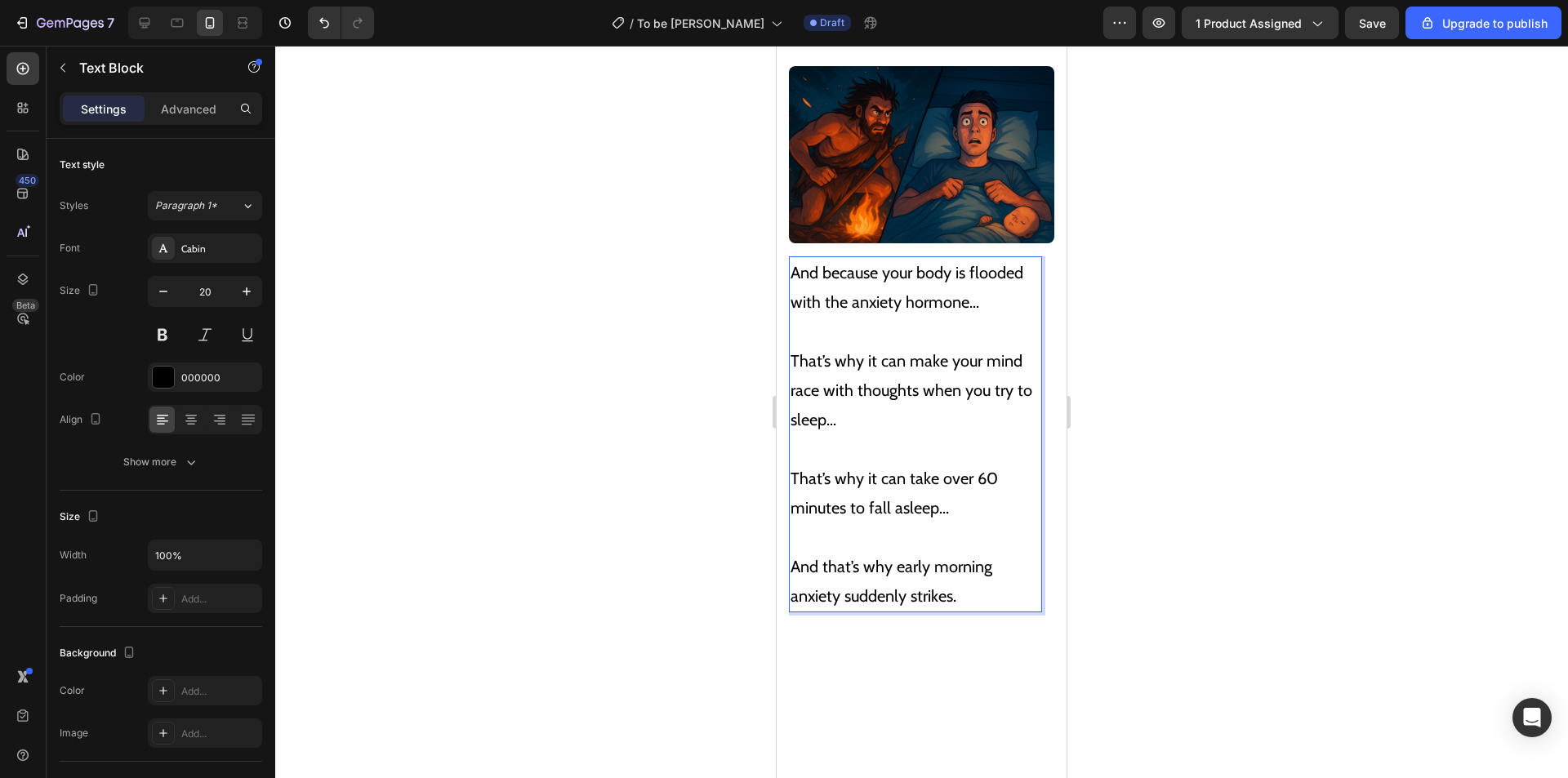
click at [899, 552] on p "And that’s why early morning anxiety suddenly strikes." at bounding box center [915, 581] width 249 height 59
click at [895, 552] on p "And that’s why early morning anxiety suddenly strikes." at bounding box center [915, 581] width 249 height 59
click at [850, 566] on p "And that’s why the early morning anxiety suddenly strikes." at bounding box center [915, 581] width 249 height 59
click at [843, 567] on p "And that’s why the early morning anxiety suddenly strikes." at bounding box center [915, 581] width 249 height 59
click at [976, 564] on p "And that’s why the early morning anxiety can suddenly strikes." at bounding box center [915, 581] width 249 height 59
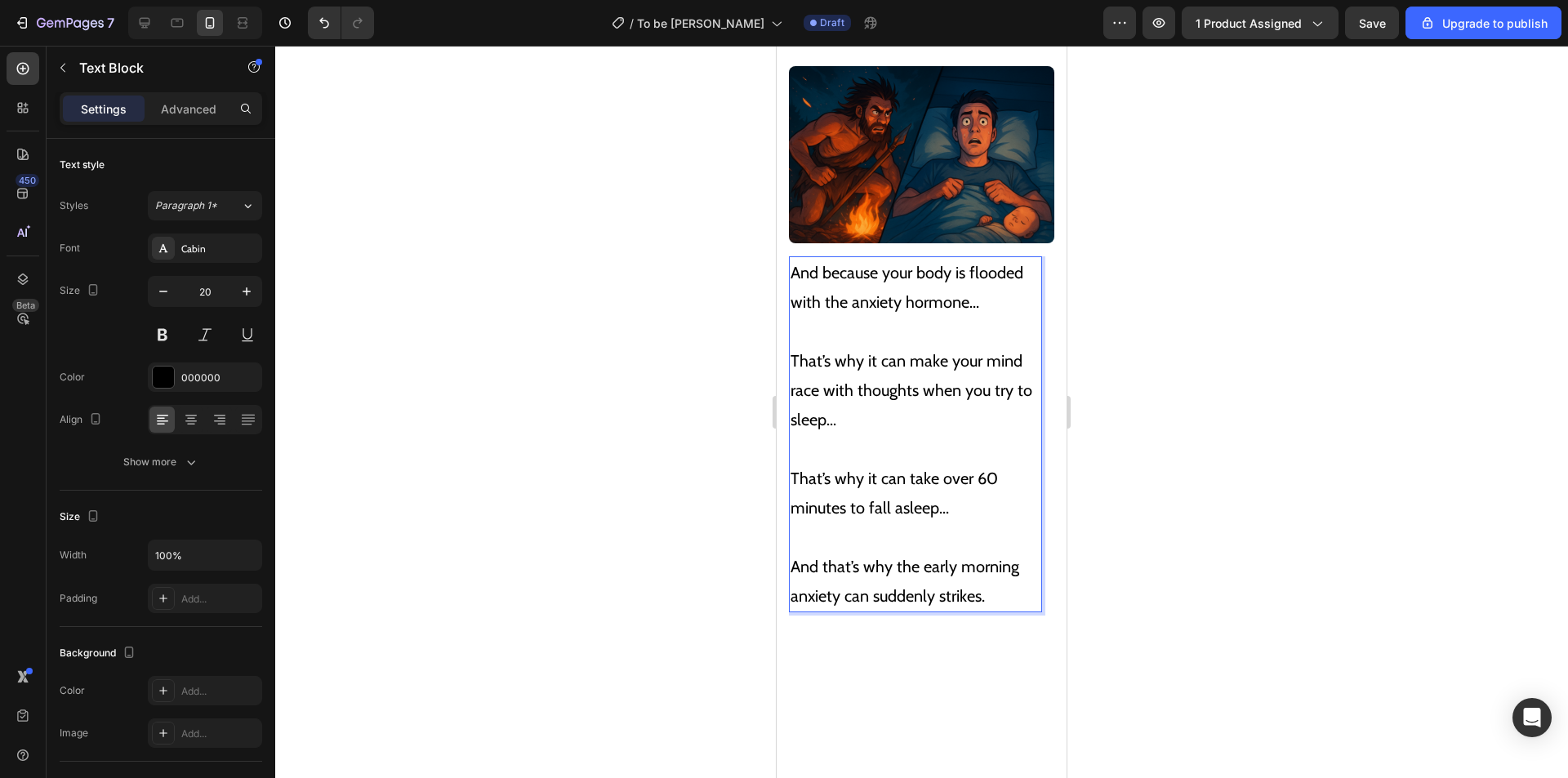
click at [980, 563] on p "And that’s why the early morning anxiety can suddenly strikes." at bounding box center [915, 581] width 249 height 59
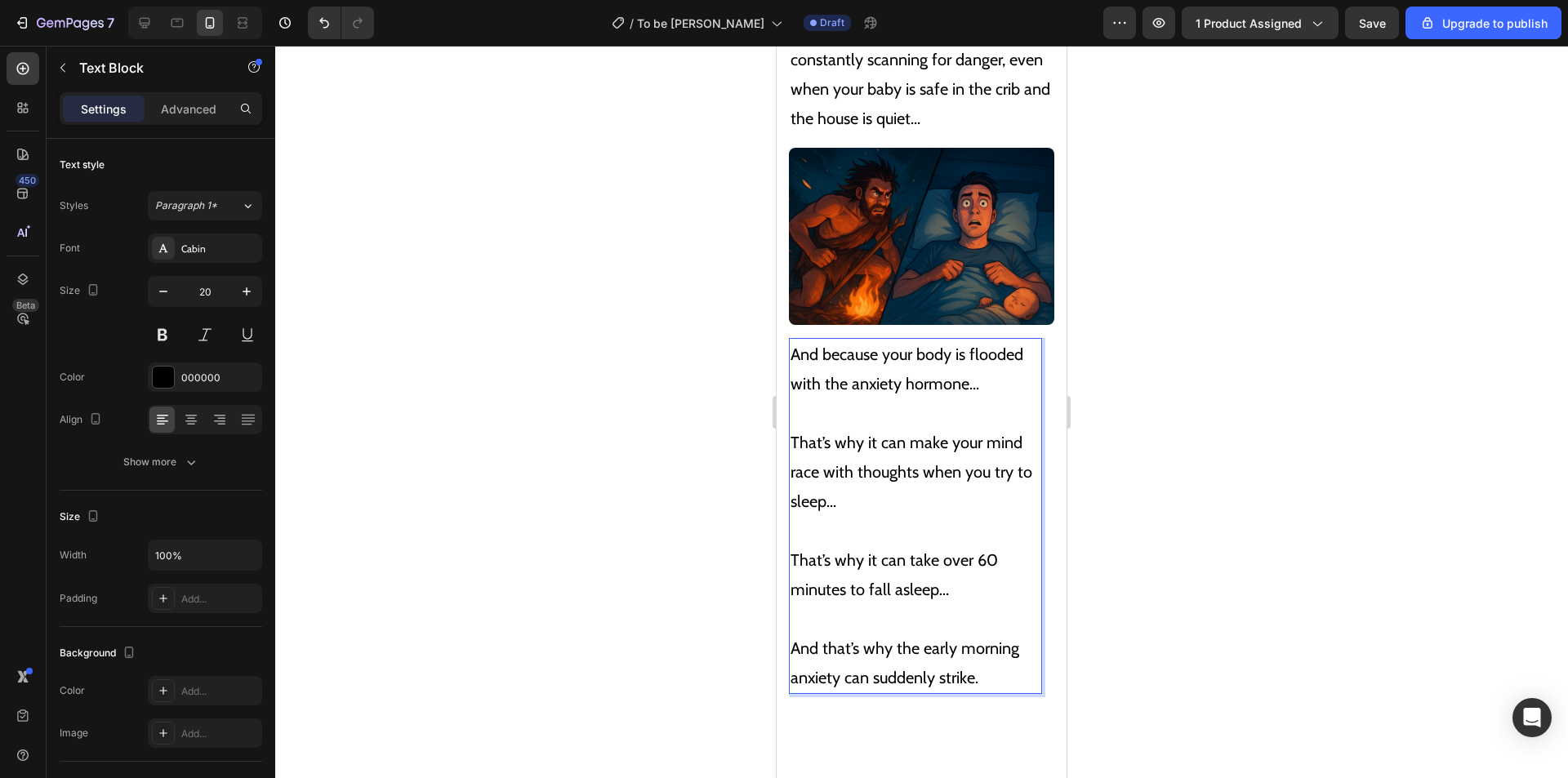
click at [944, 200] on img at bounding box center [920, 236] width 265 height 177
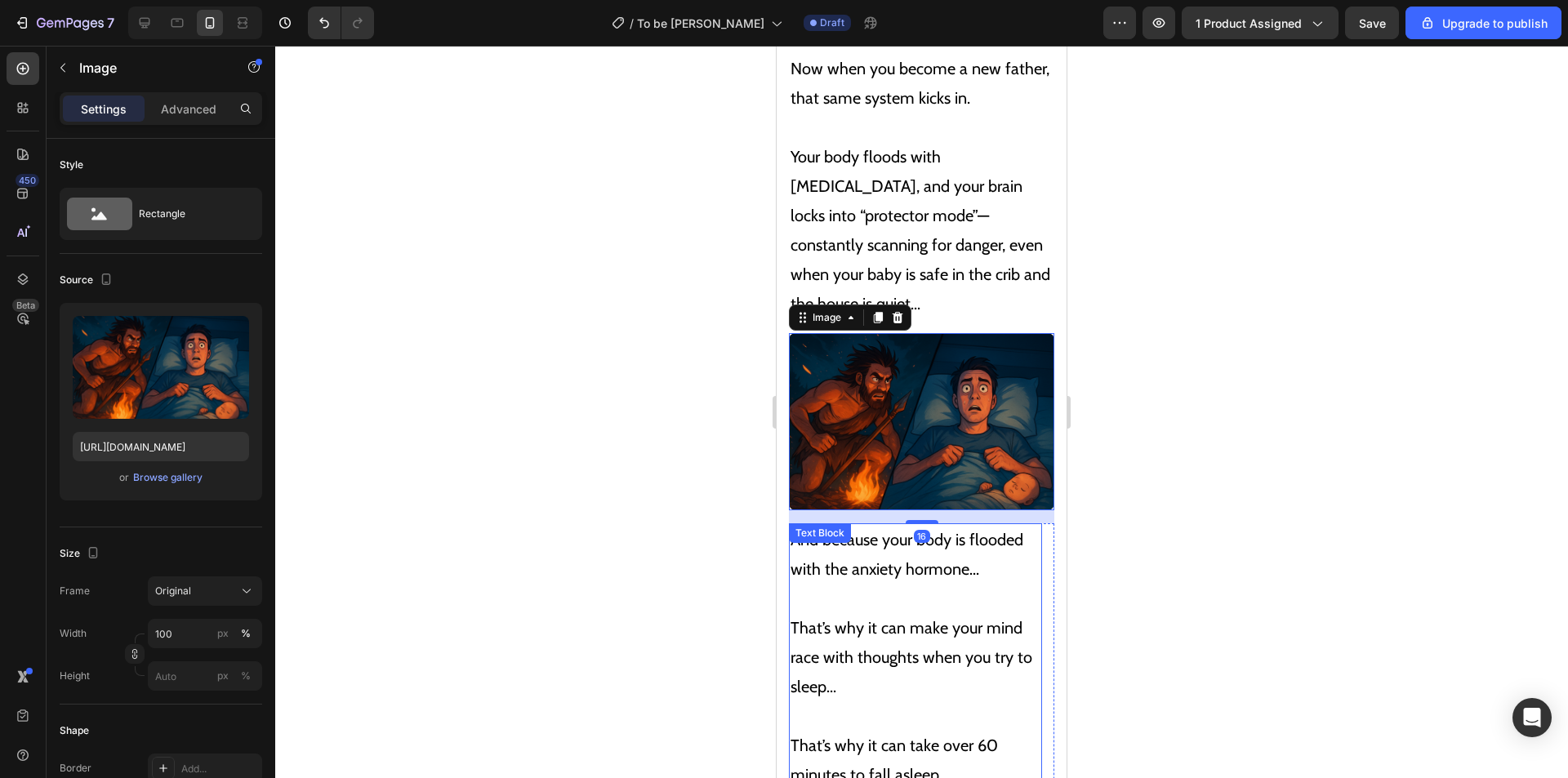
scroll to position [4465, 0]
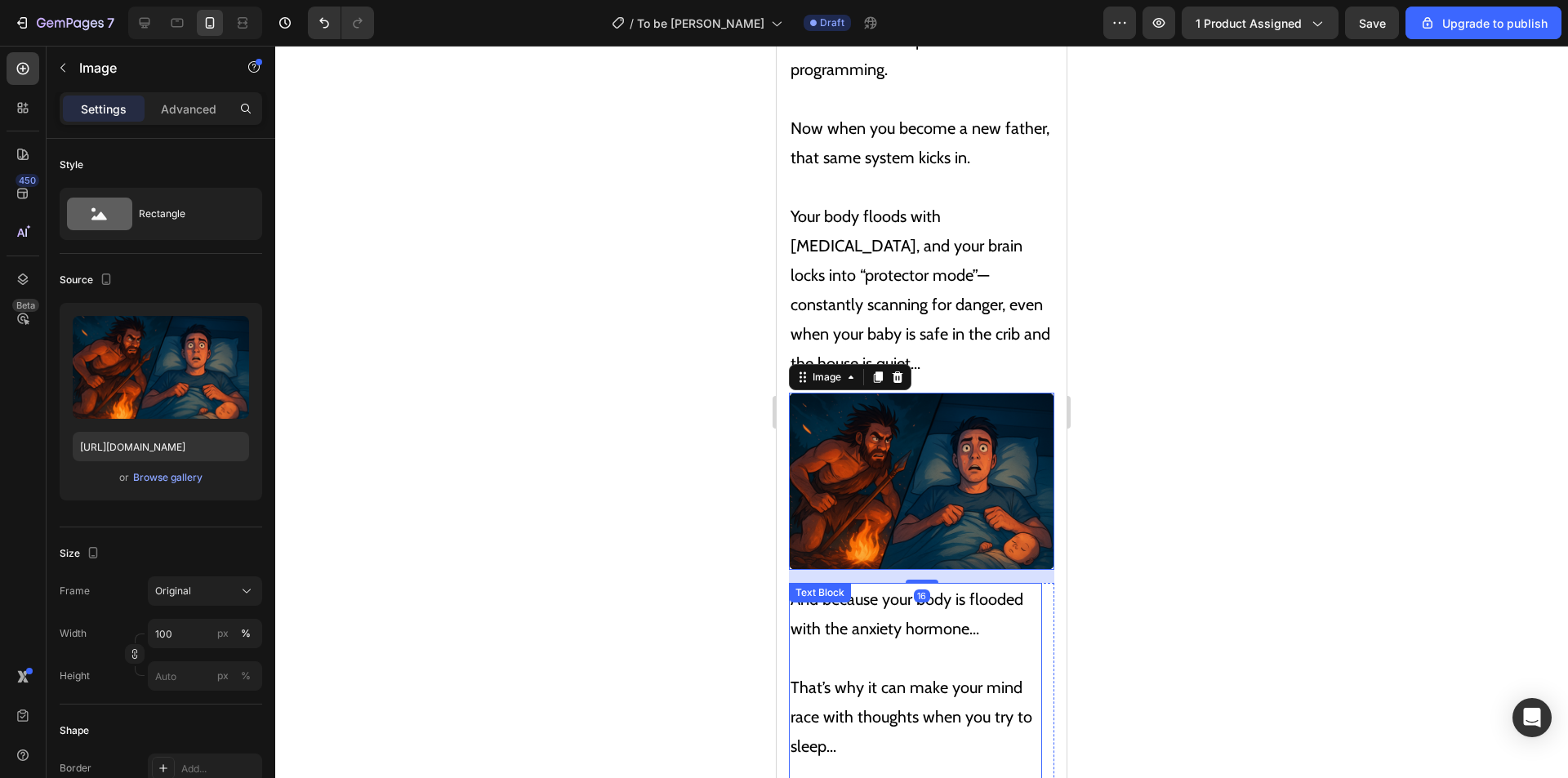
drag, startPoint x: 973, startPoint y: 681, endPoint x: 1006, endPoint y: 641, distance: 51.9
click at [973, 682] on p "That’s why it can make your mind race with thoughts when you try to sleep..." at bounding box center [915, 717] width 249 height 88
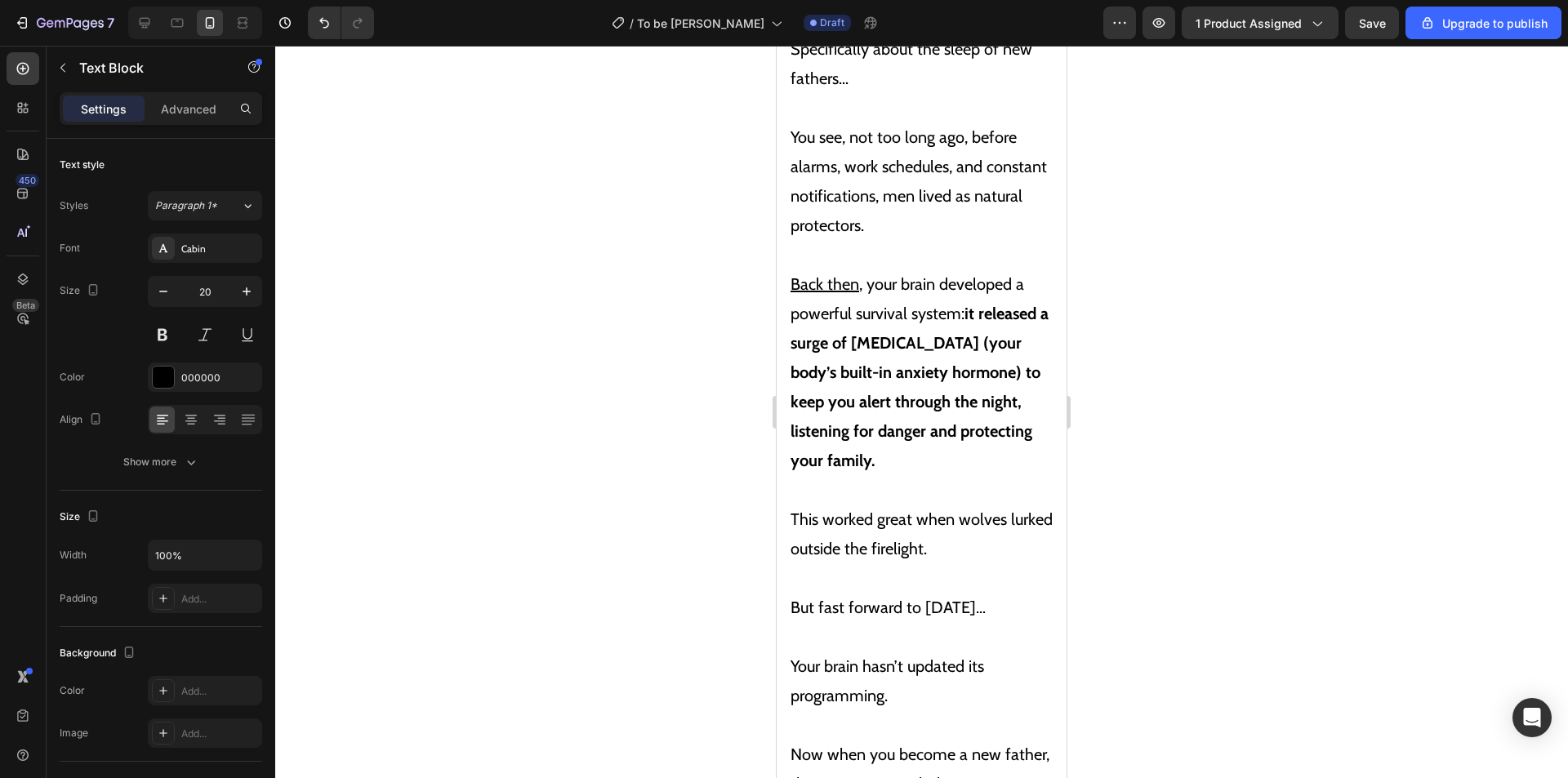
scroll to position [3812, 0]
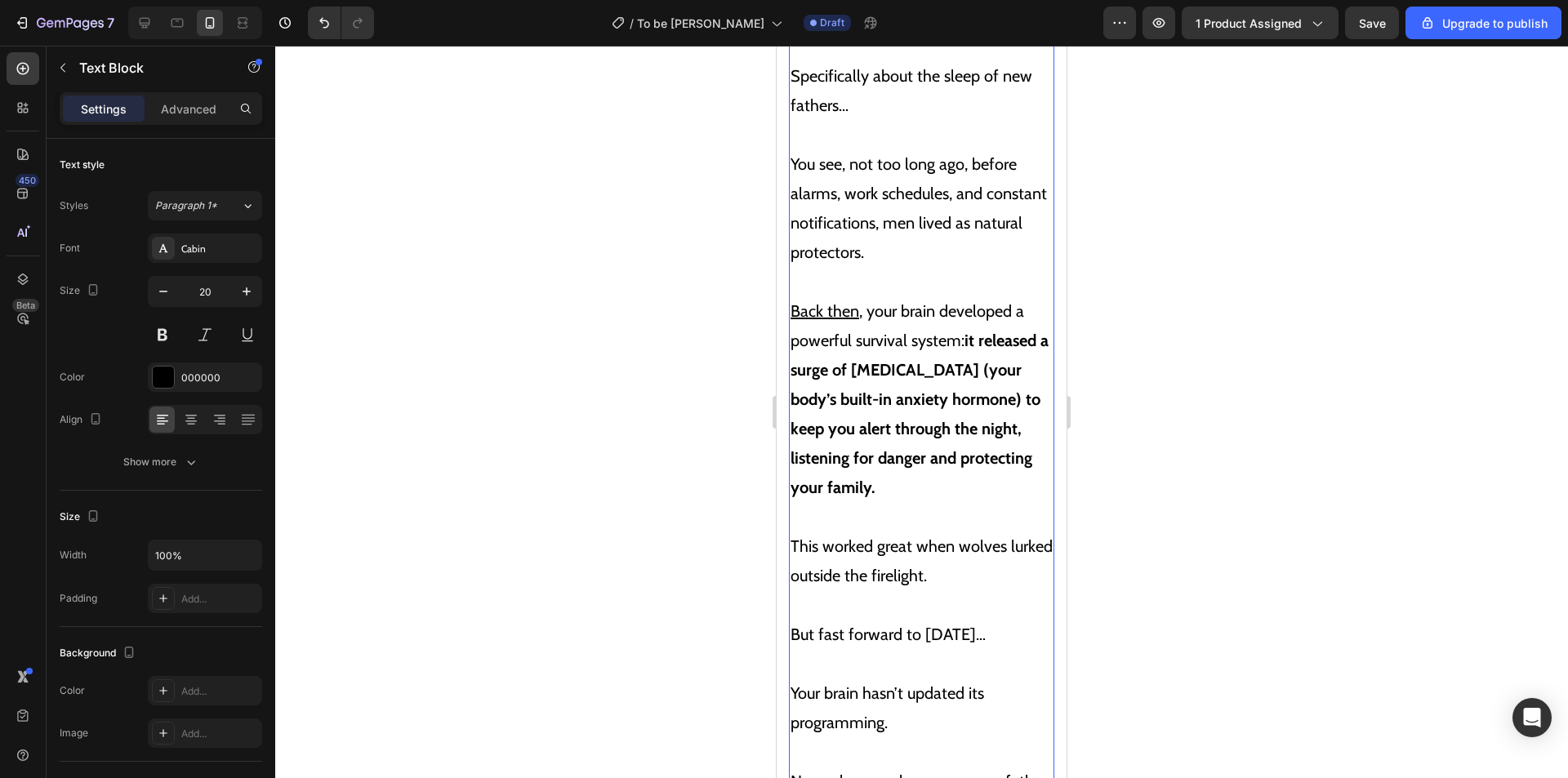
click at [852, 362] on strong "it released a surge of [MEDICAL_DATA] (your body’s built-in anxiety hormone) to…" at bounding box center [919, 414] width 258 height 166
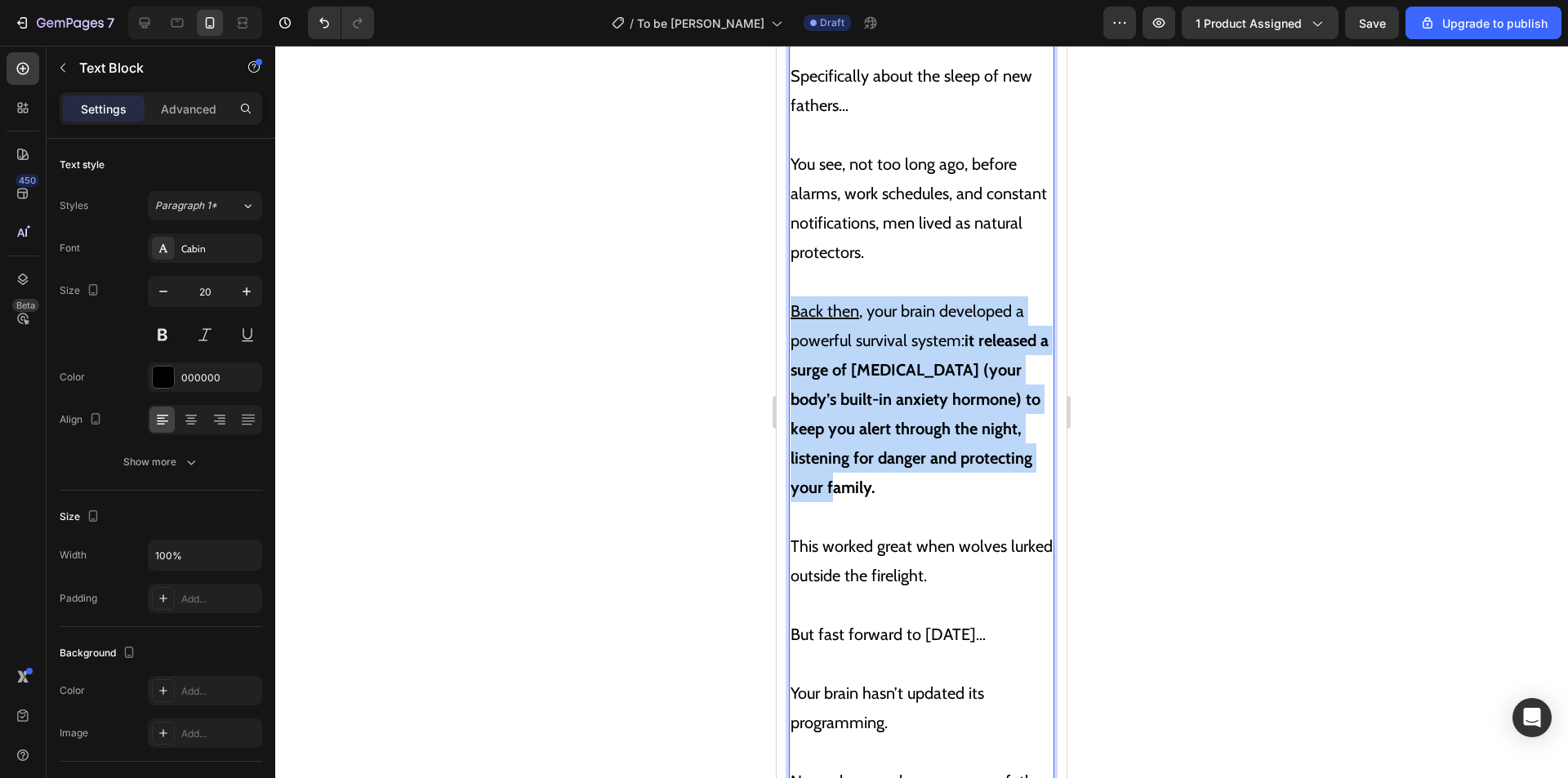
drag, startPoint x: 792, startPoint y: 307, endPoint x: 953, endPoint y: 486, distance: 240.8
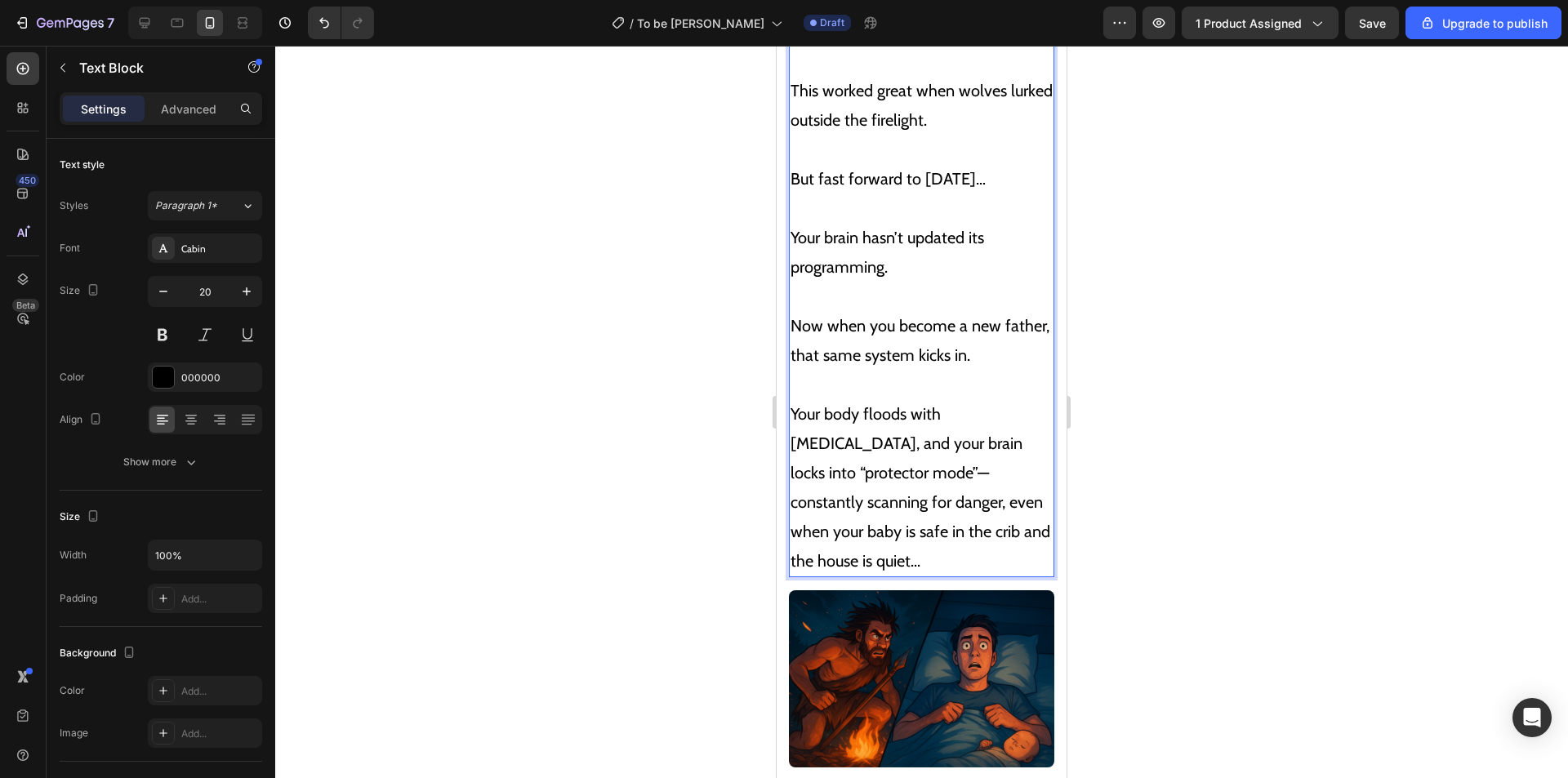
scroll to position [4465, 0]
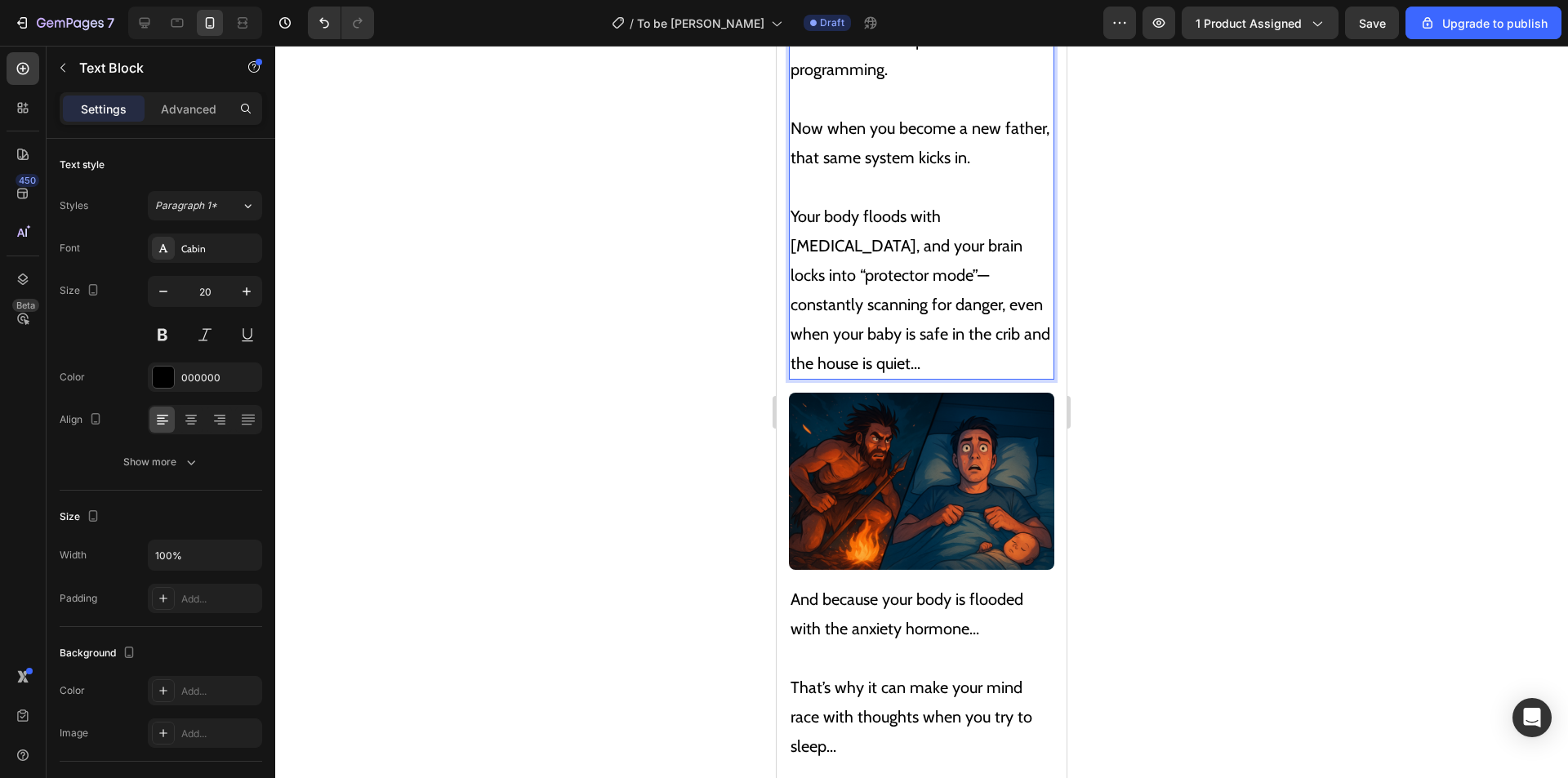
click at [942, 448] on img at bounding box center [920, 481] width 265 height 177
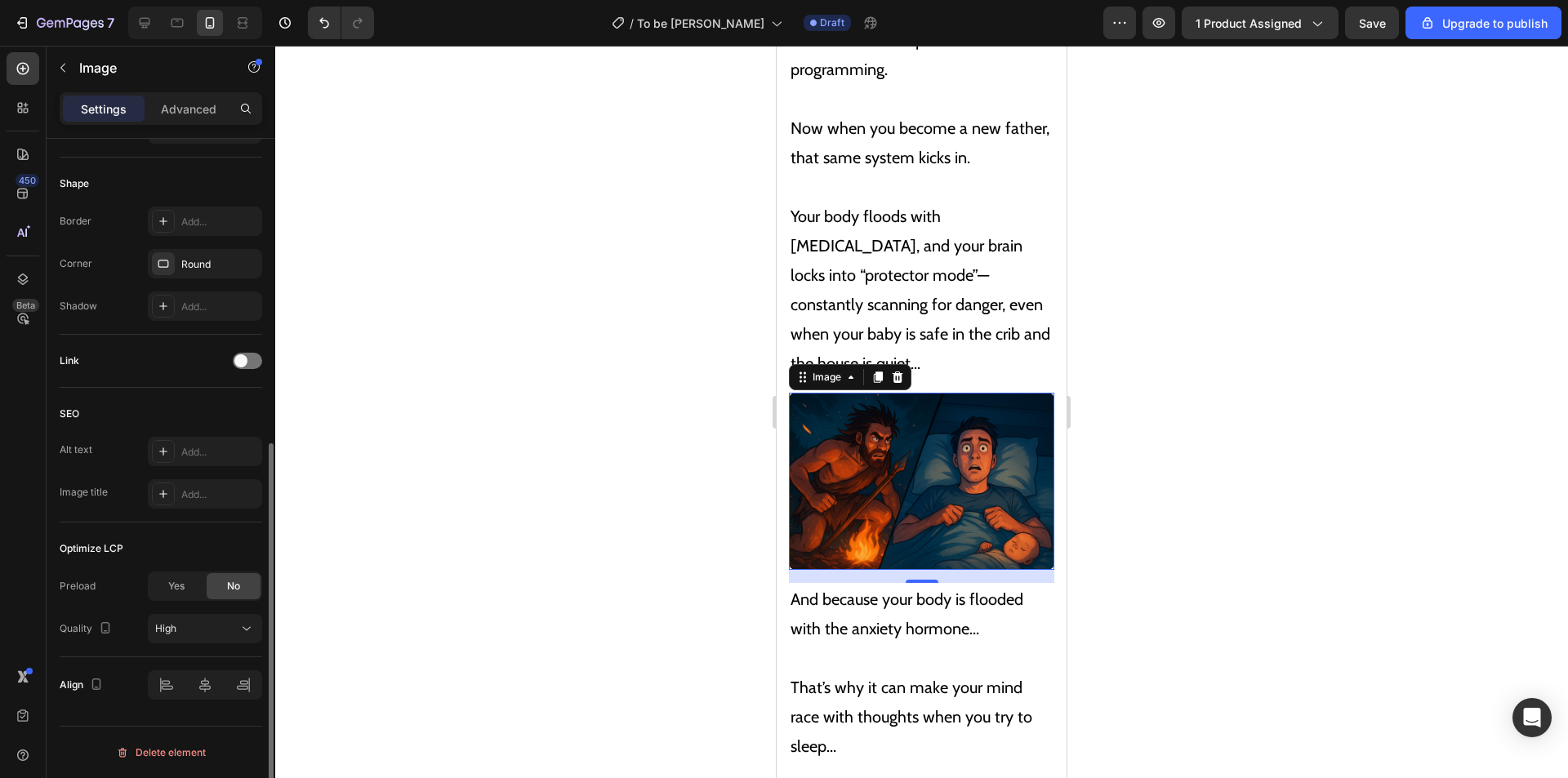
scroll to position [466, 0]
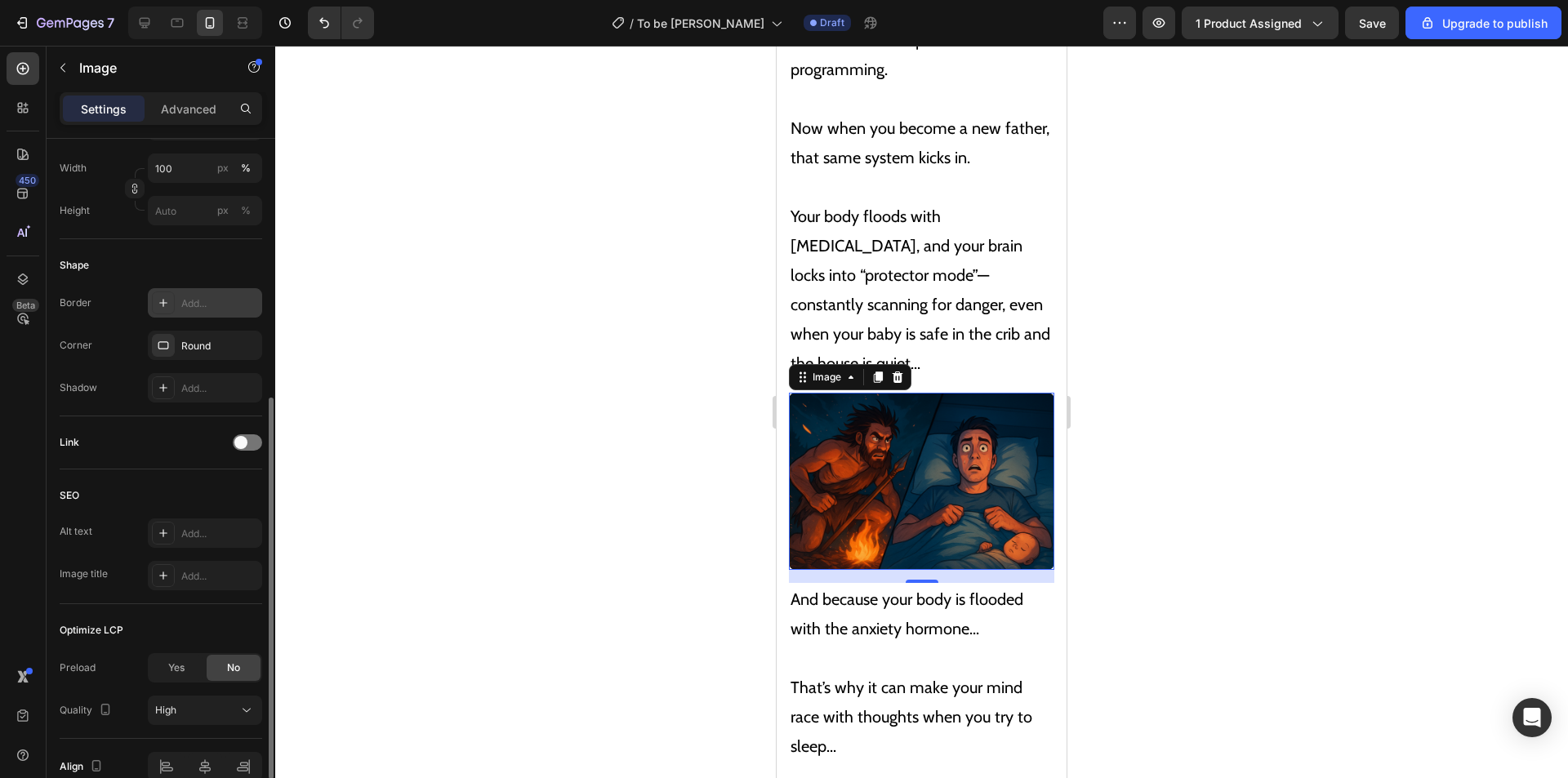
click at [160, 305] on icon at bounding box center [162, 302] width 13 height 13
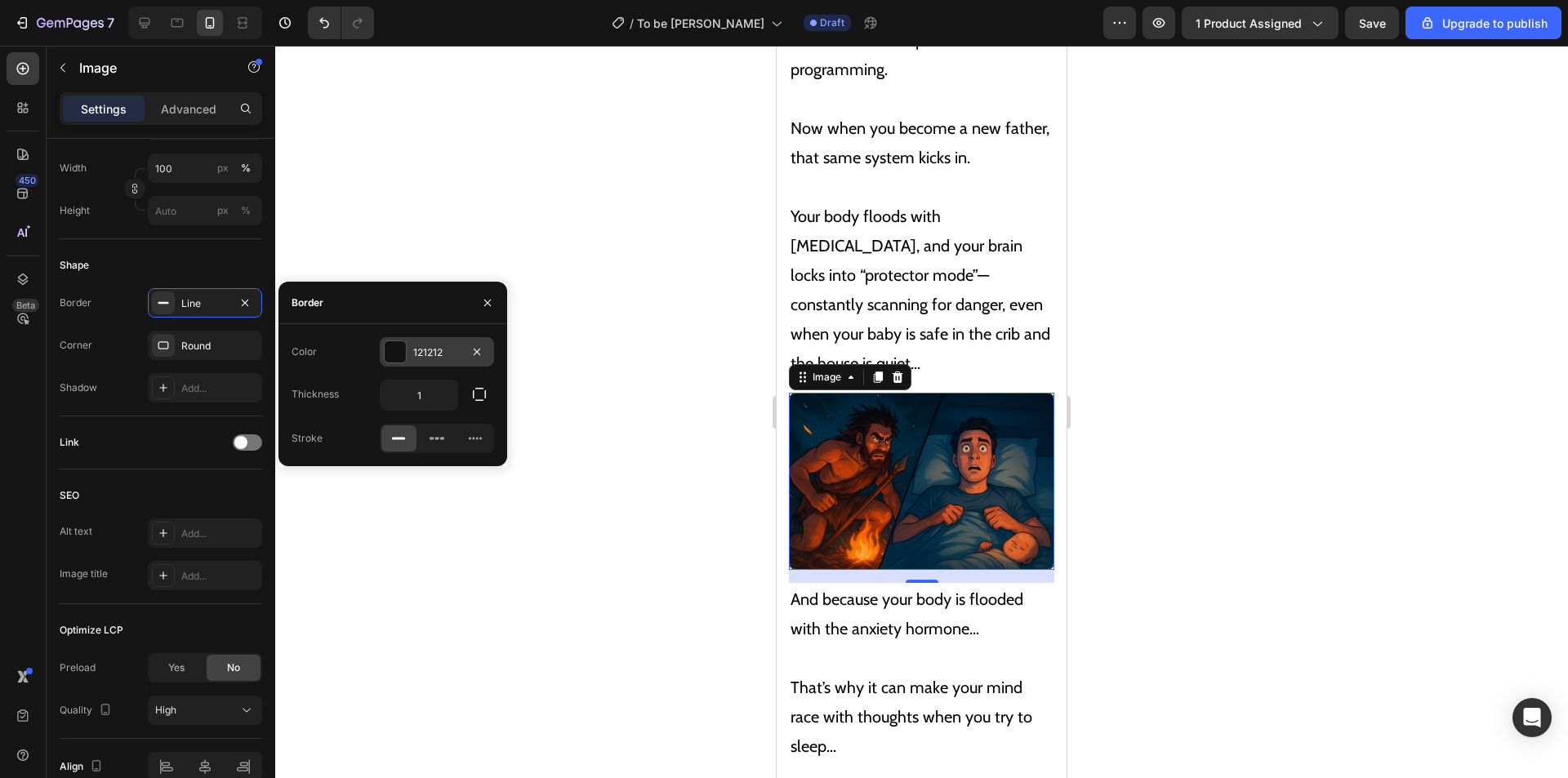
click at [392, 351] on div at bounding box center [395, 352] width 22 height 22
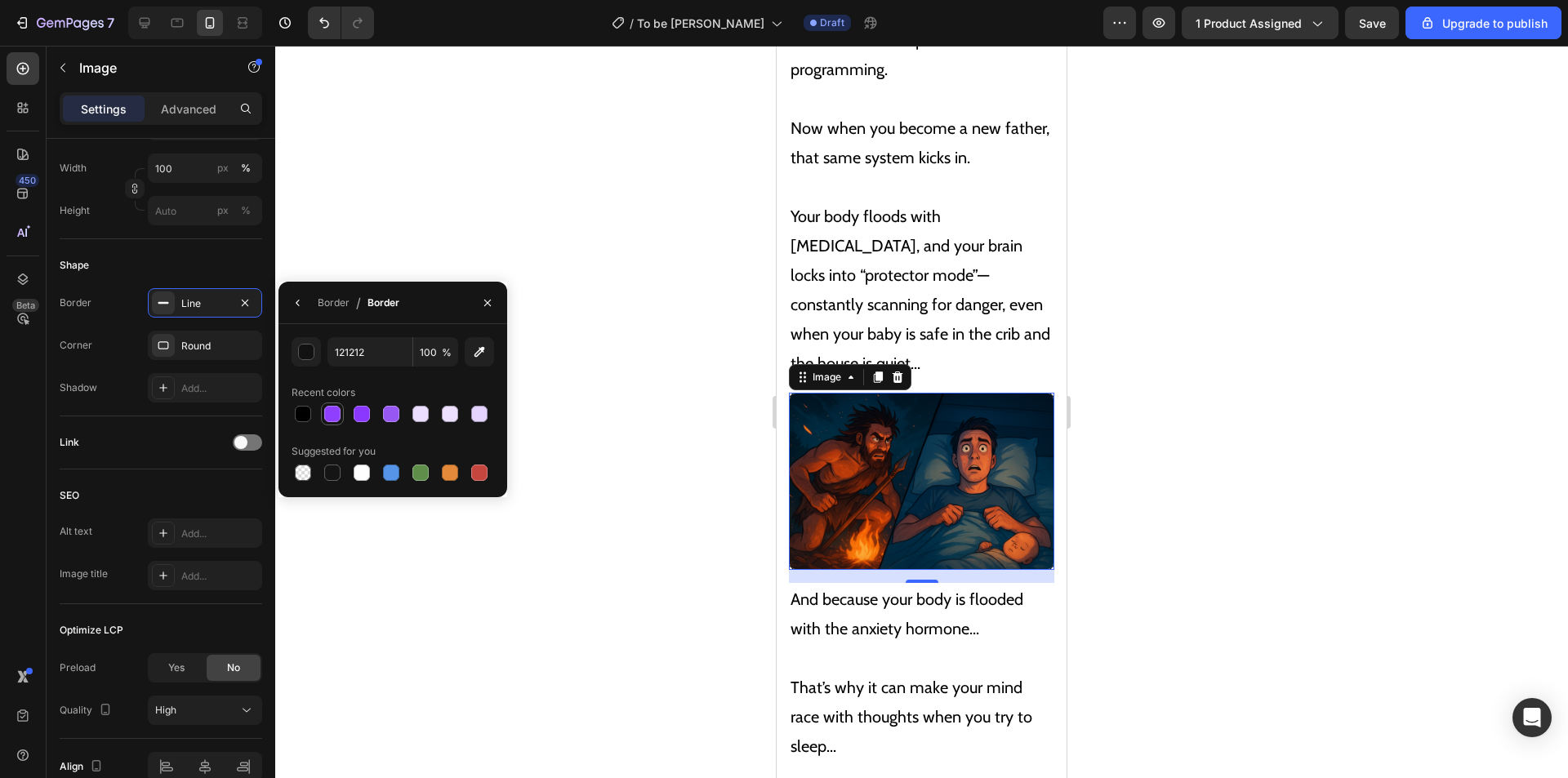
click at [332, 418] on div at bounding box center [332, 414] width 17 height 17
type input "8F3FFF"
click at [976, 274] on p "Your body floods with cortisol, and your brain locks into “protector mode”—cons…" at bounding box center [921, 275] width 262 height 206
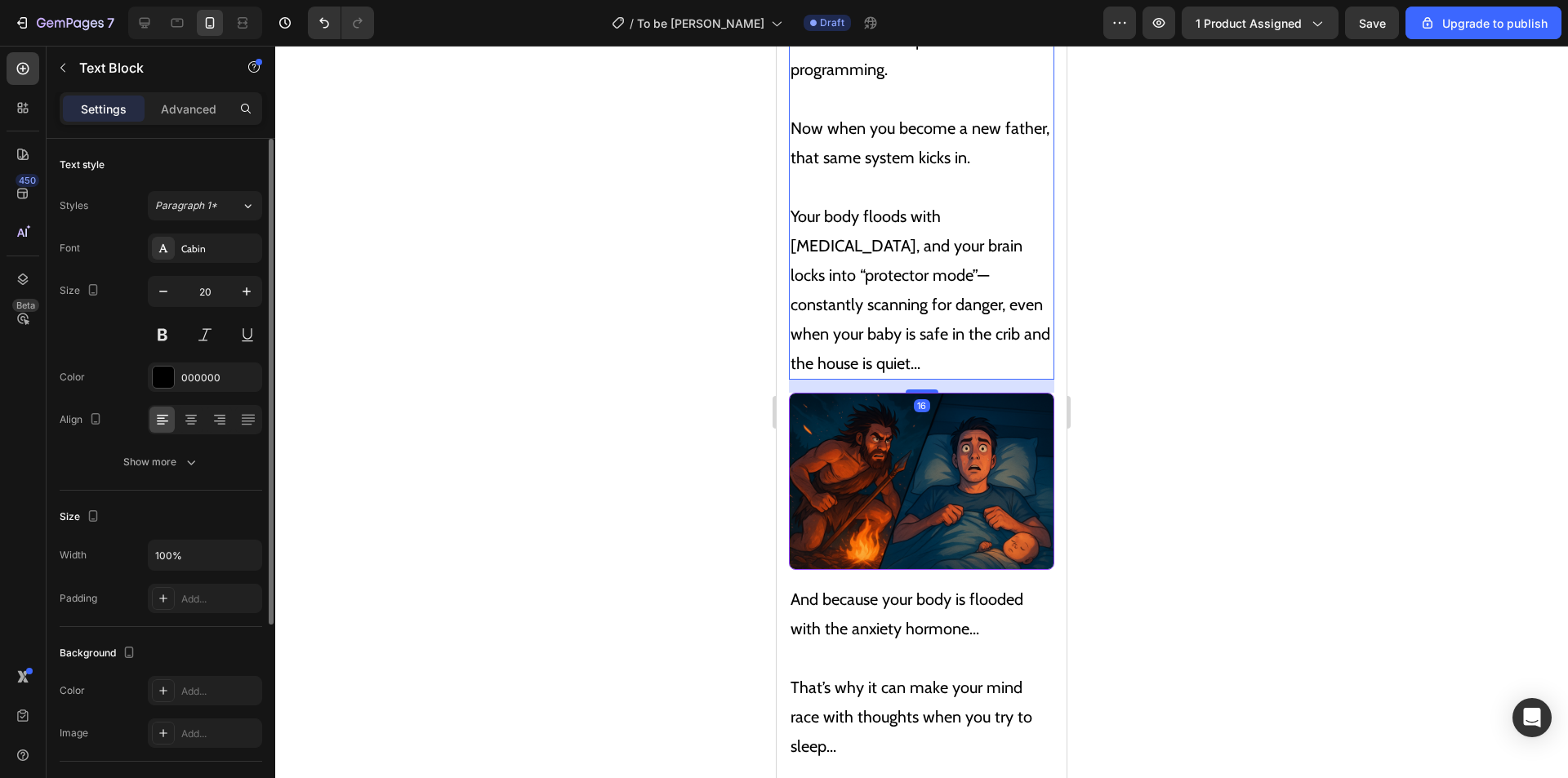
click at [922, 673] on p "That’s why it can make your mind race with thoughts when you try to sleep..." at bounding box center [915, 717] width 249 height 88
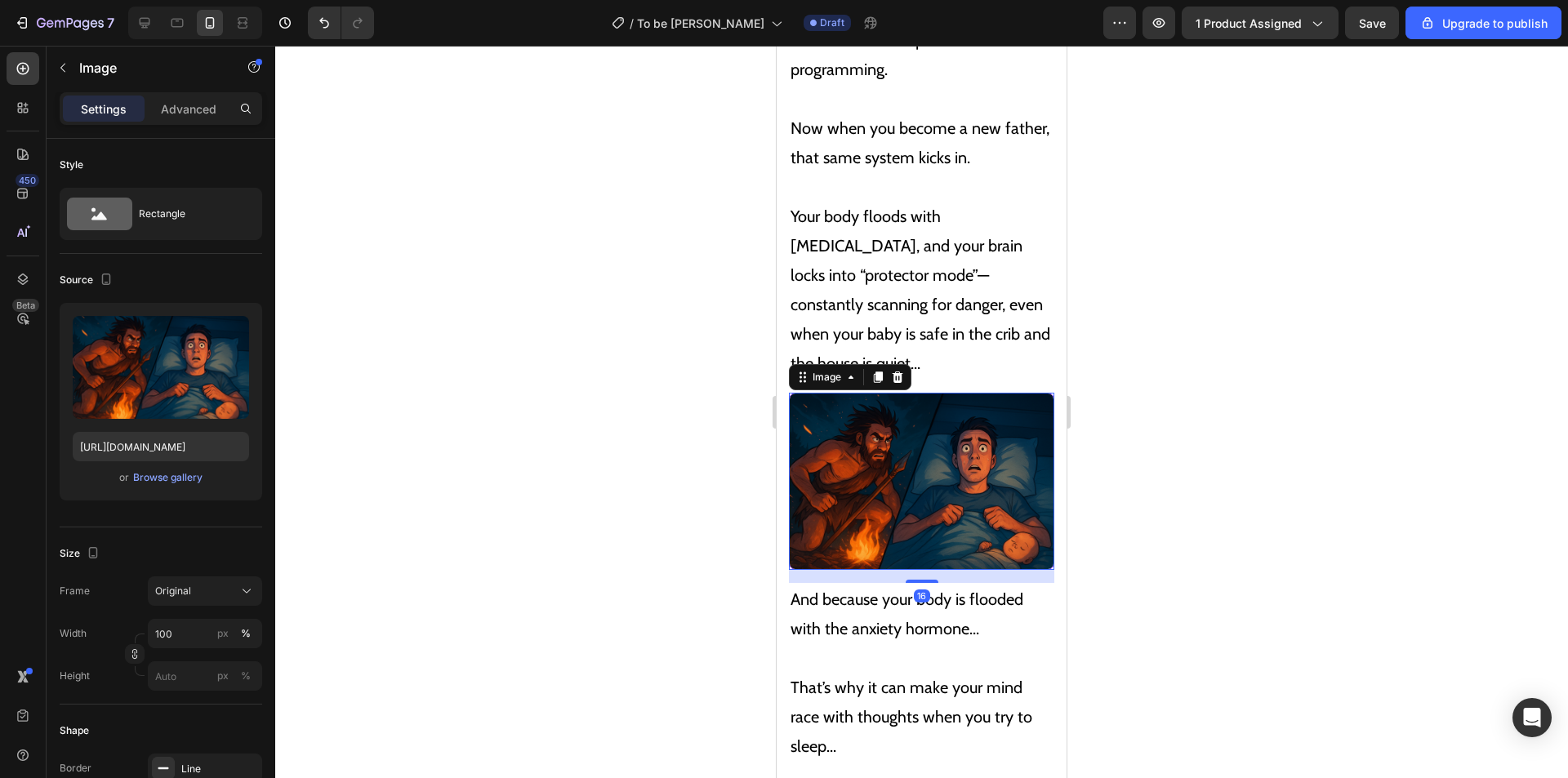
click at [932, 455] on img at bounding box center [920, 481] width 265 height 177
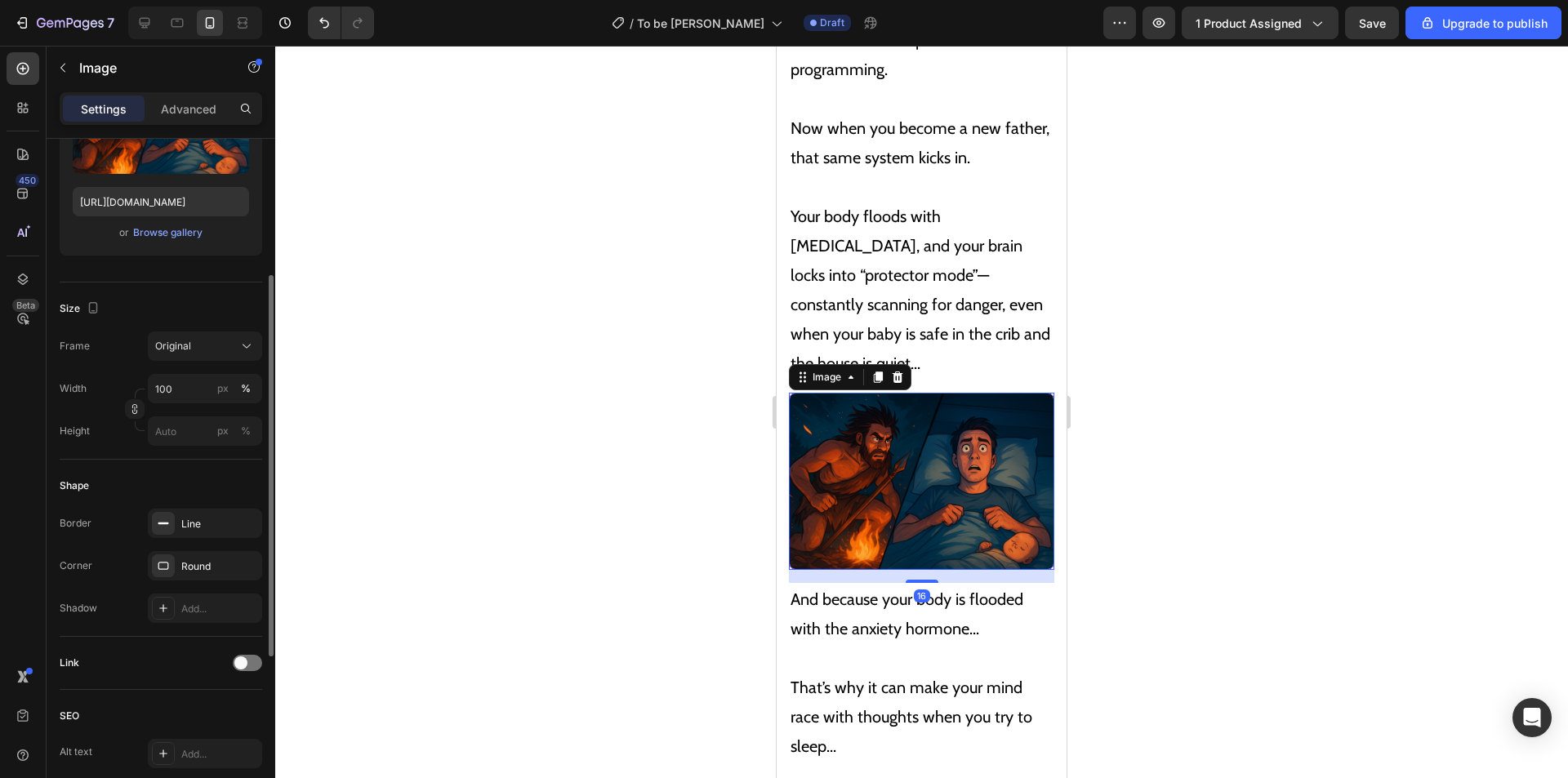
scroll to position [547, 0]
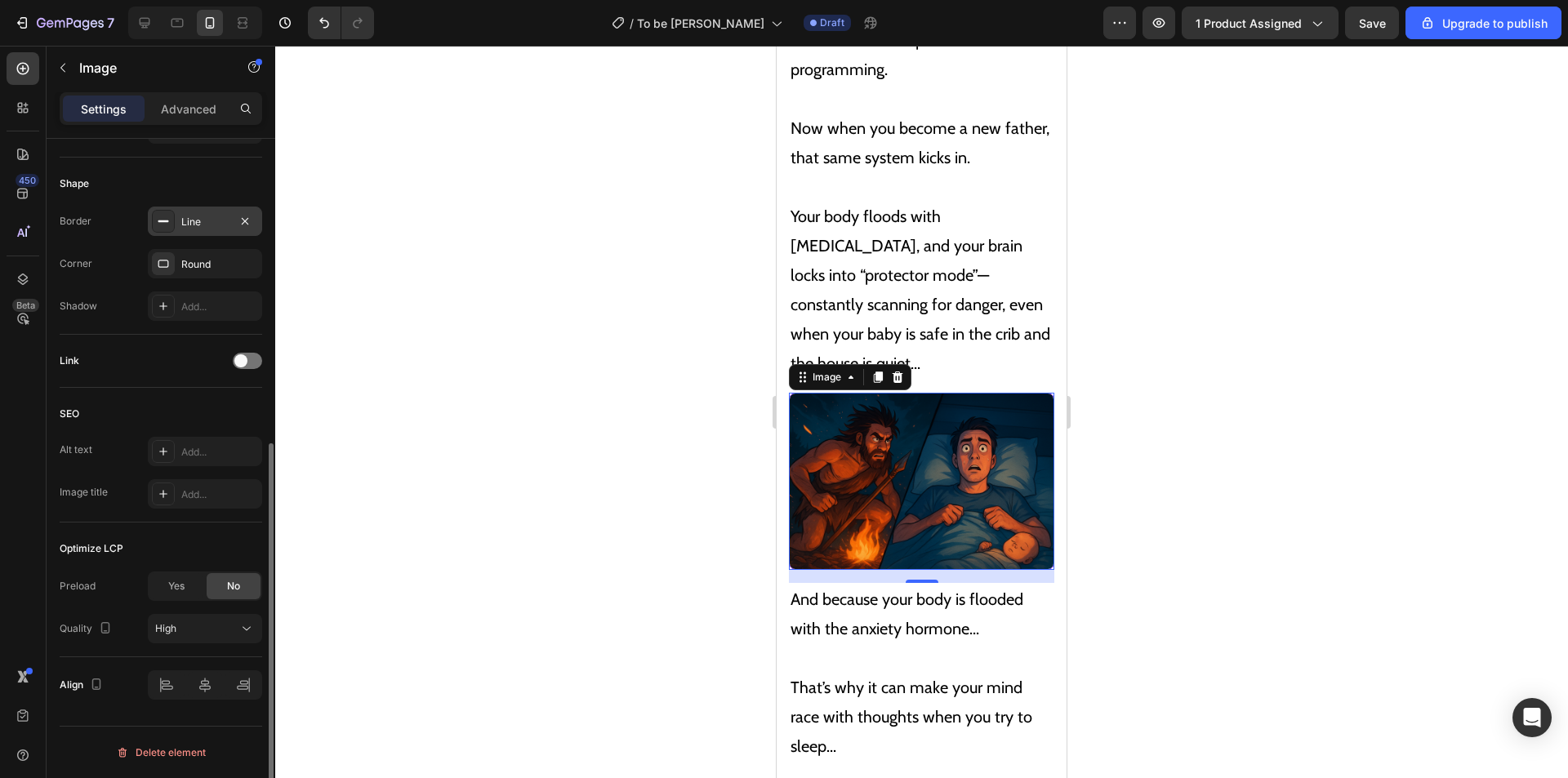
click at [193, 226] on div "Line" at bounding box center [204, 222] width 47 height 15
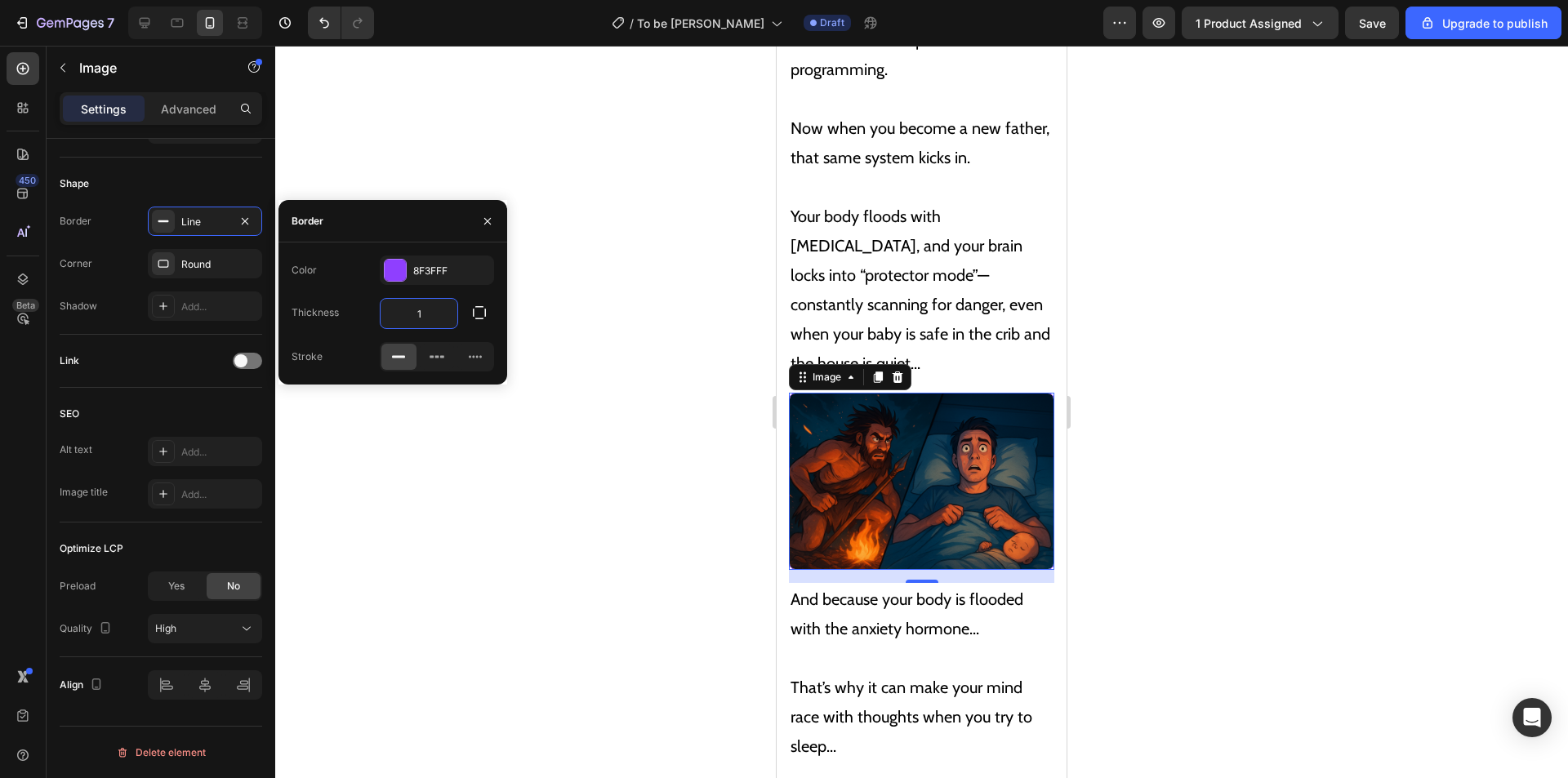
click at [417, 319] on input "1" at bounding box center [419, 313] width 76 height 29
type input "3"
click at [970, 252] on p "Your body floods with cortisol, and your brain locks into “protector mode”—cons…" at bounding box center [921, 275] width 262 height 206
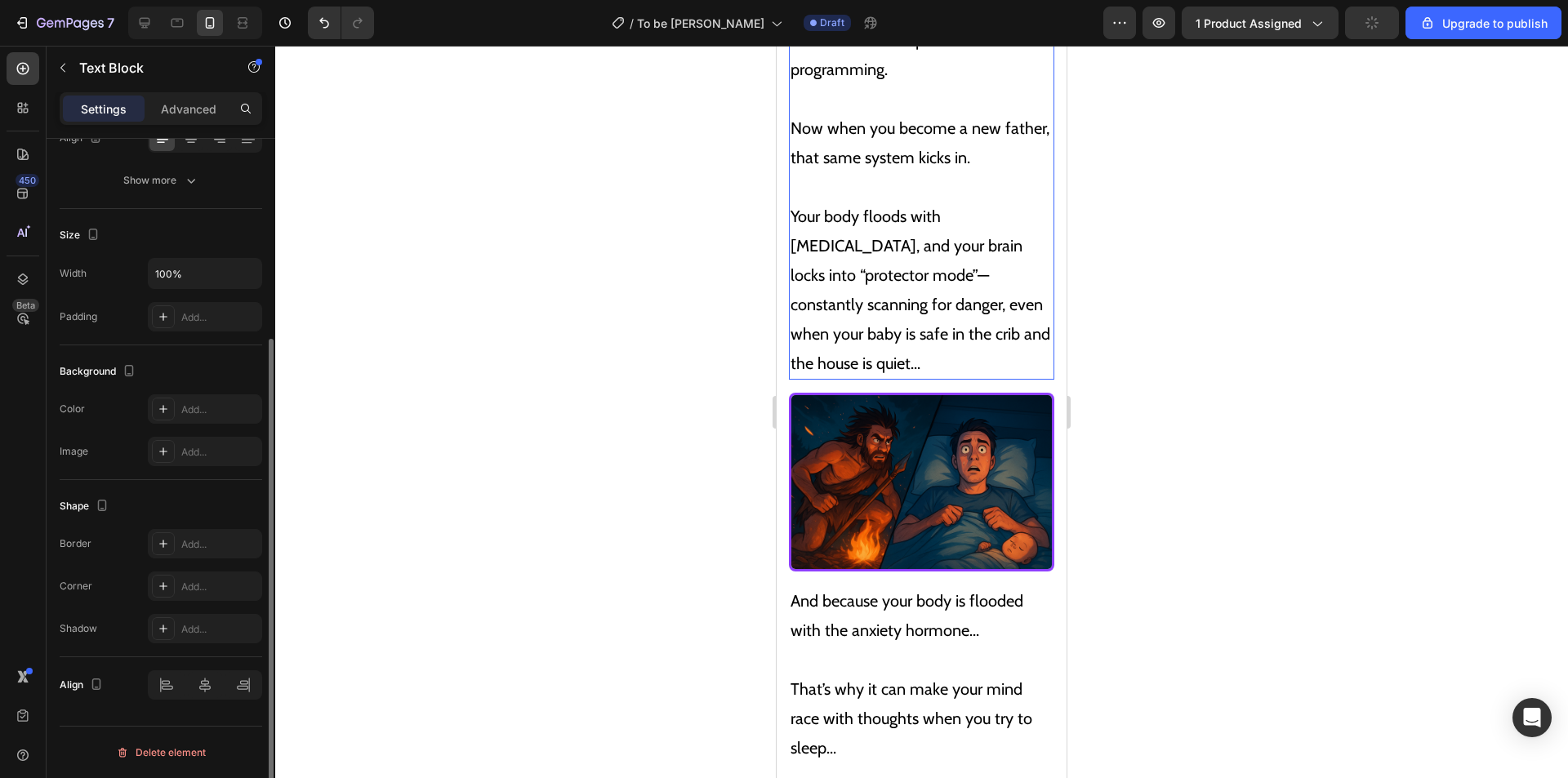
scroll to position [0, 0]
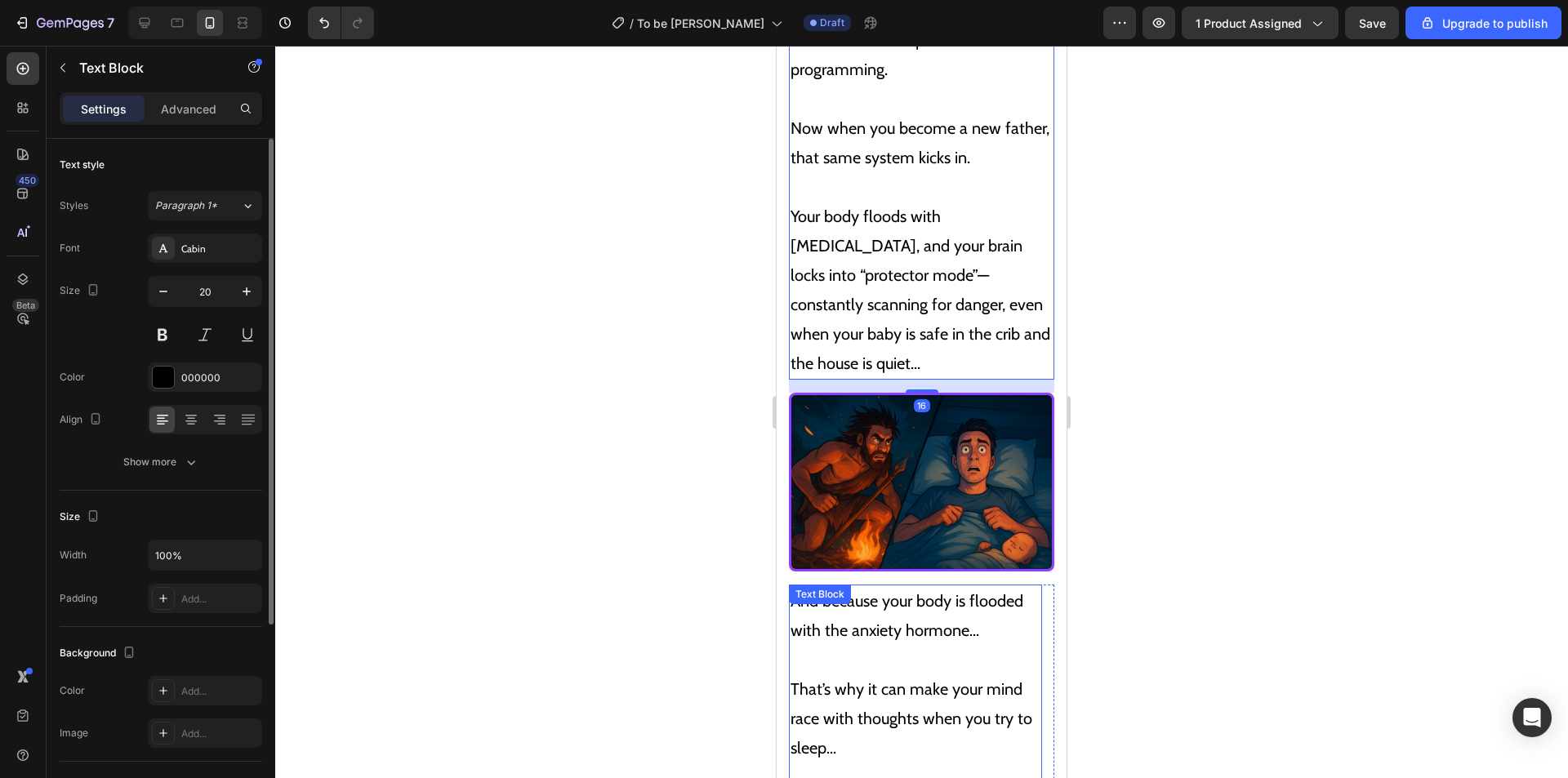
click at [1010, 686] on p "That’s why it can make your mind race with thoughts when you try to sleep..." at bounding box center [915, 718] width 249 height 88
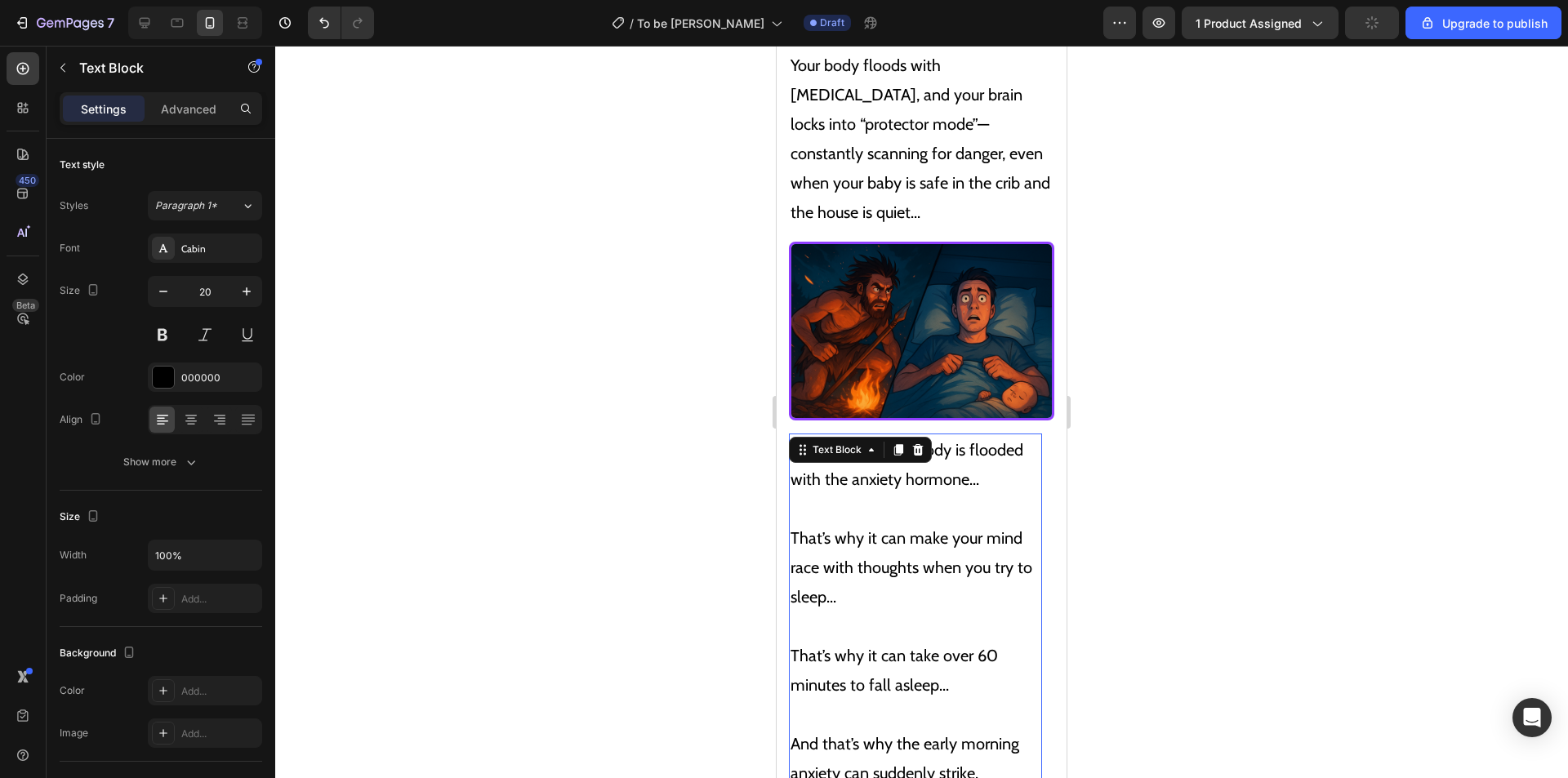
scroll to position [4629, 0]
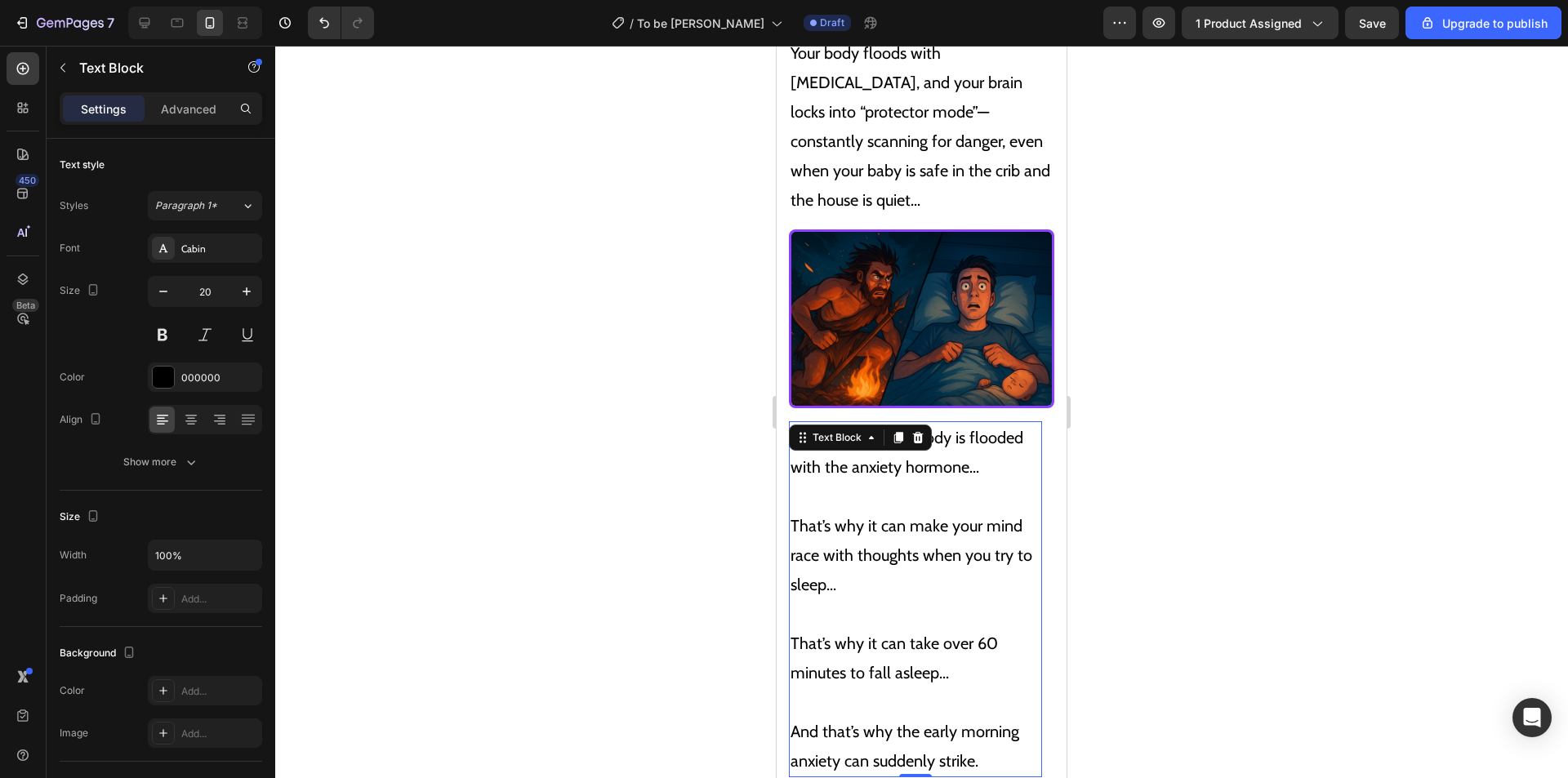
click at [965, 294] on img at bounding box center [920, 319] width 265 height 179
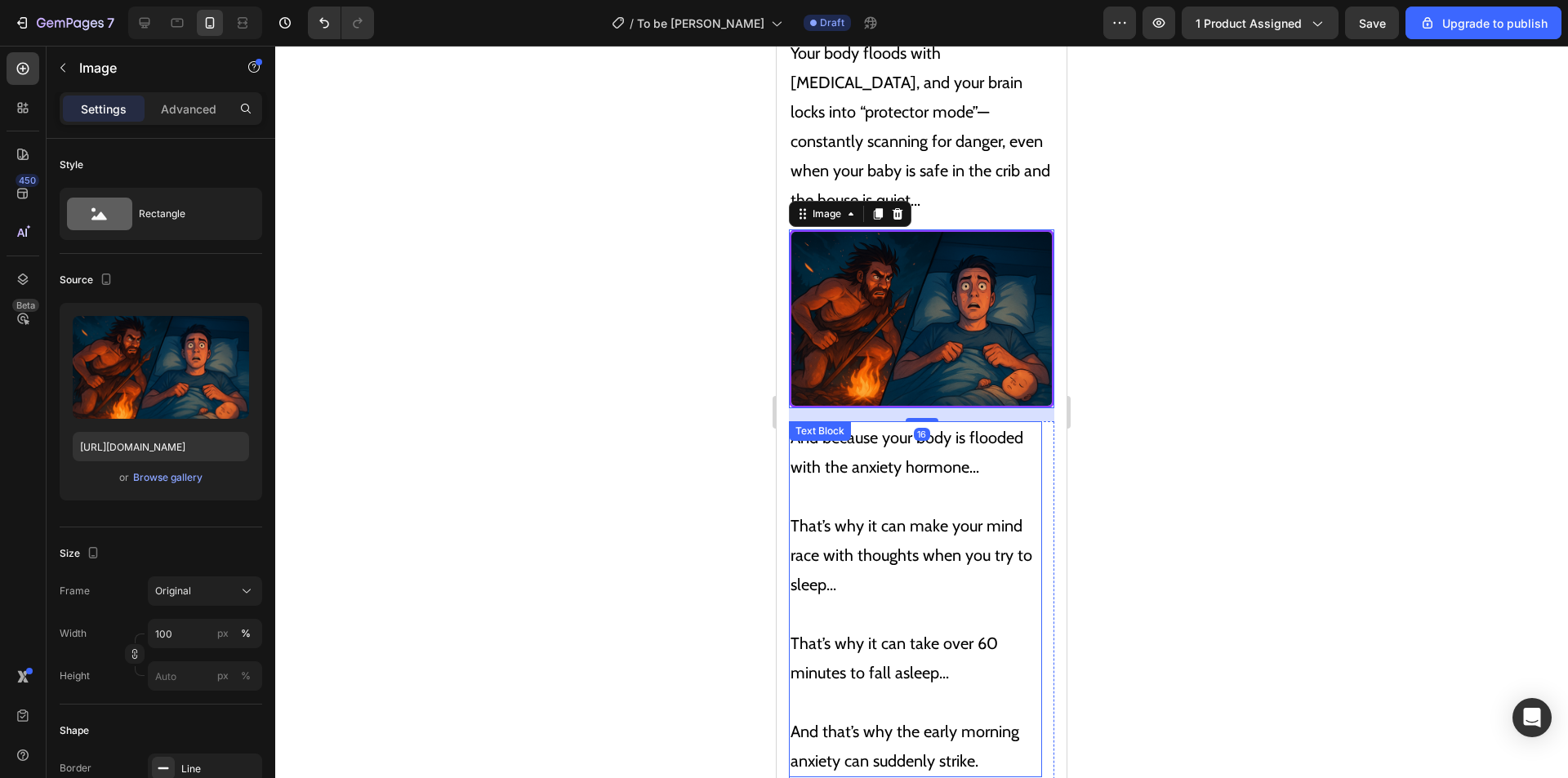
scroll to position [4710, 0]
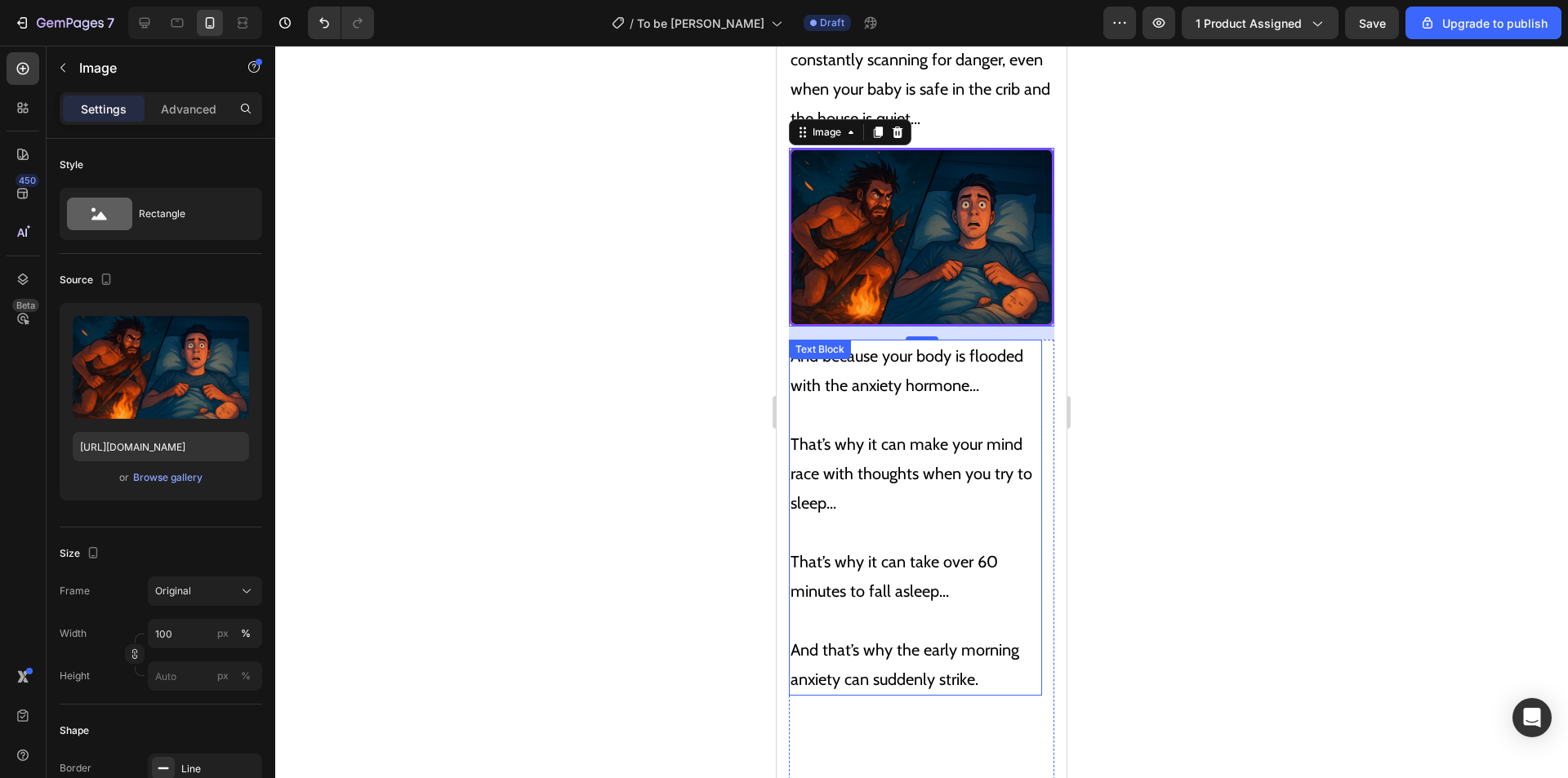
click at [906, 430] on p "That’s why it can make your mind race with thoughts when you try to sleep..." at bounding box center [915, 474] width 249 height 88
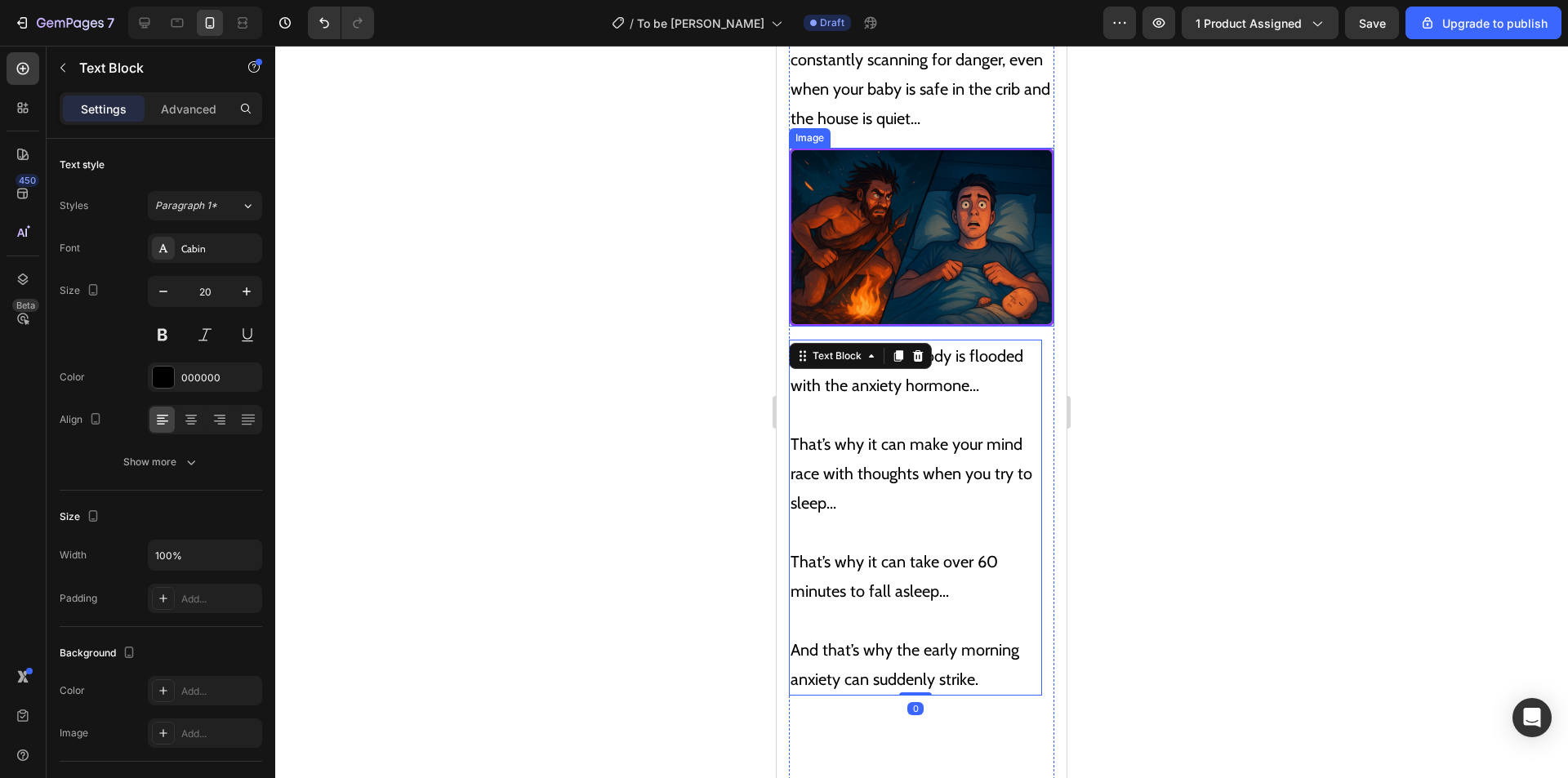
click at [995, 159] on img at bounding box center [920, 237] width 265 height 179
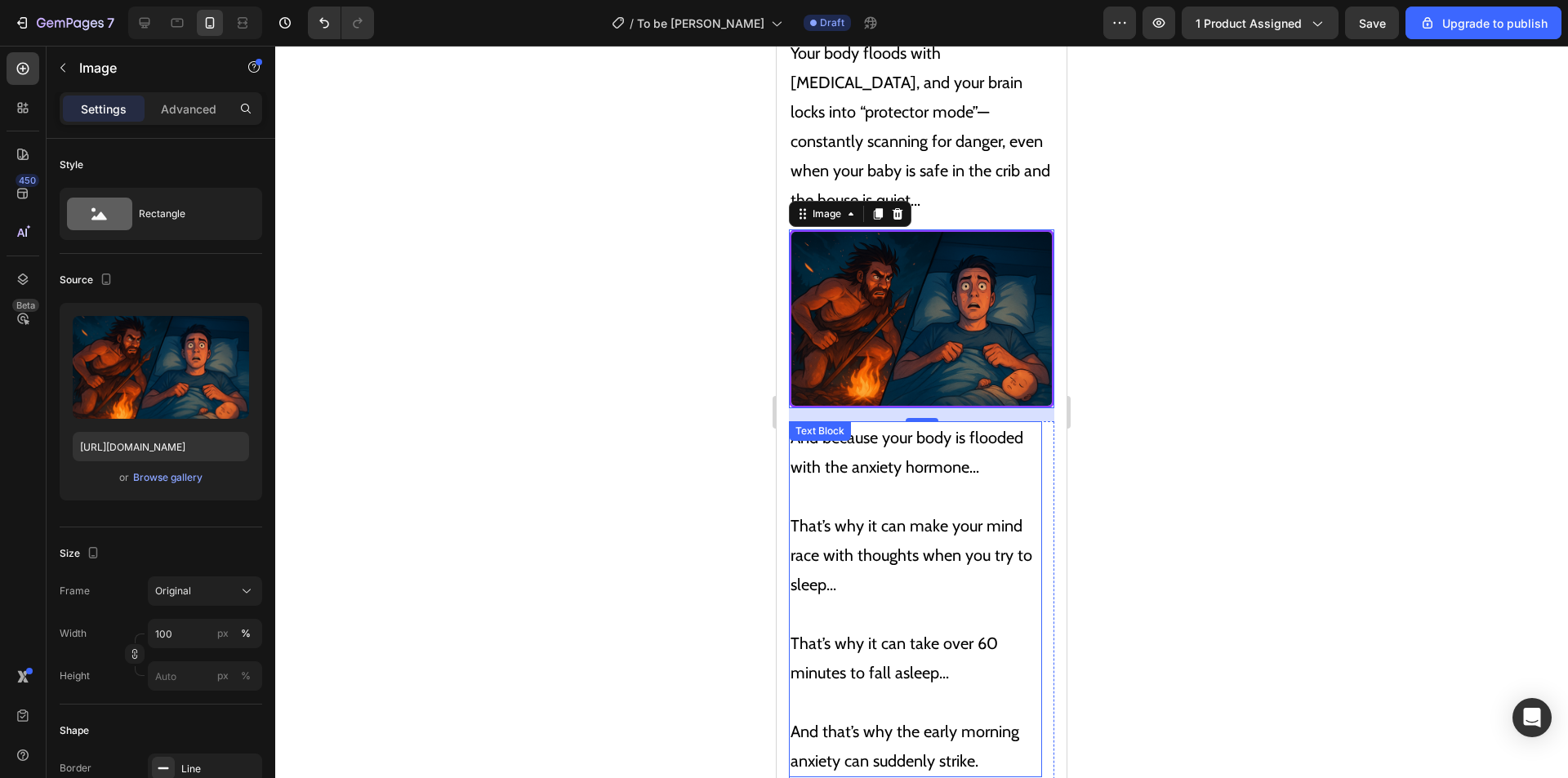
scroll to position [4874, 0]
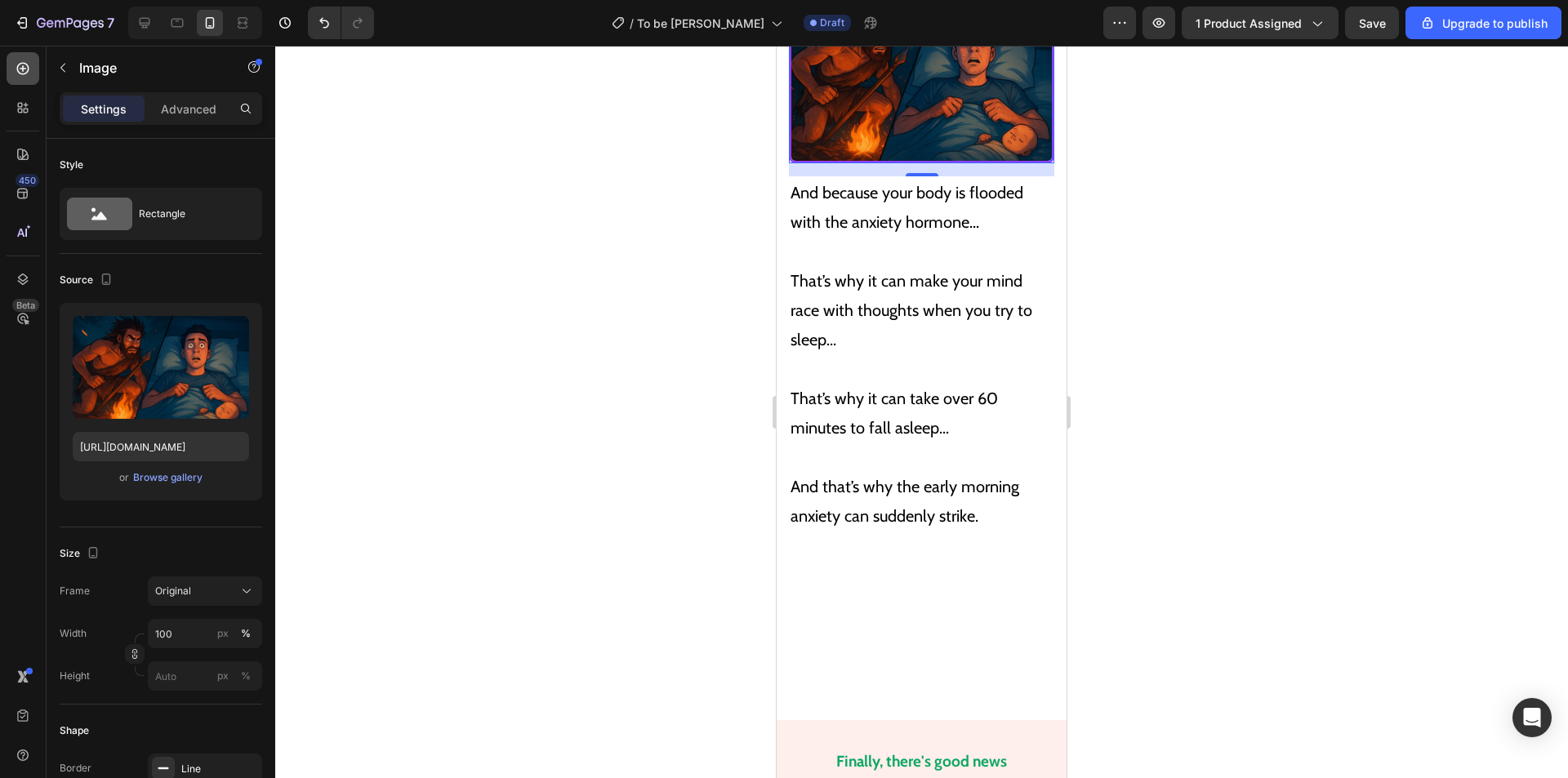
click at [31, 66] on div at bounding box center [22, 68] width 32 height 32
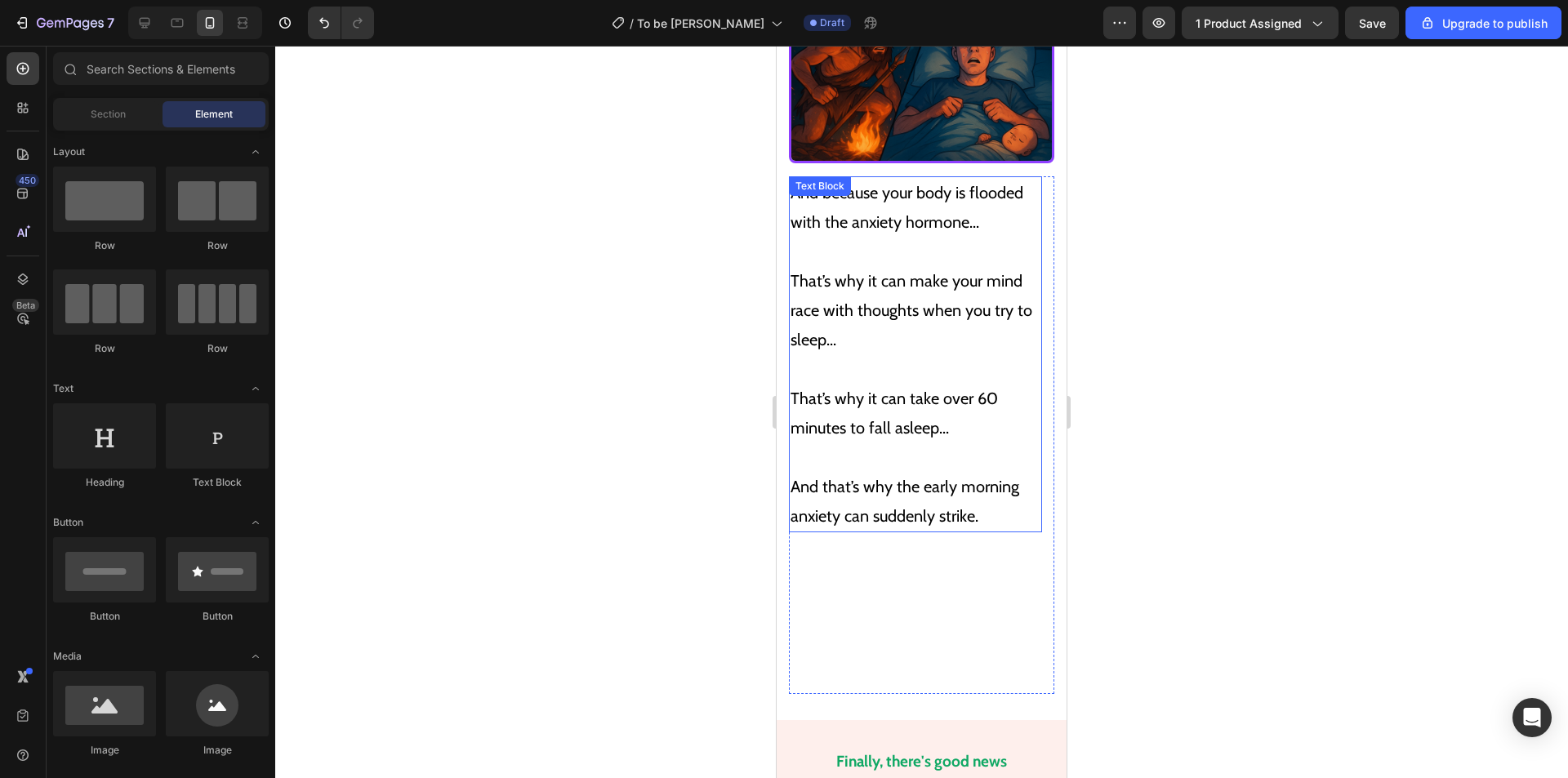
click at [886, 472] on p "And that’s why the early morning anxiety can suddenly strike." at bounding box center [915, 501] width 249 height 59
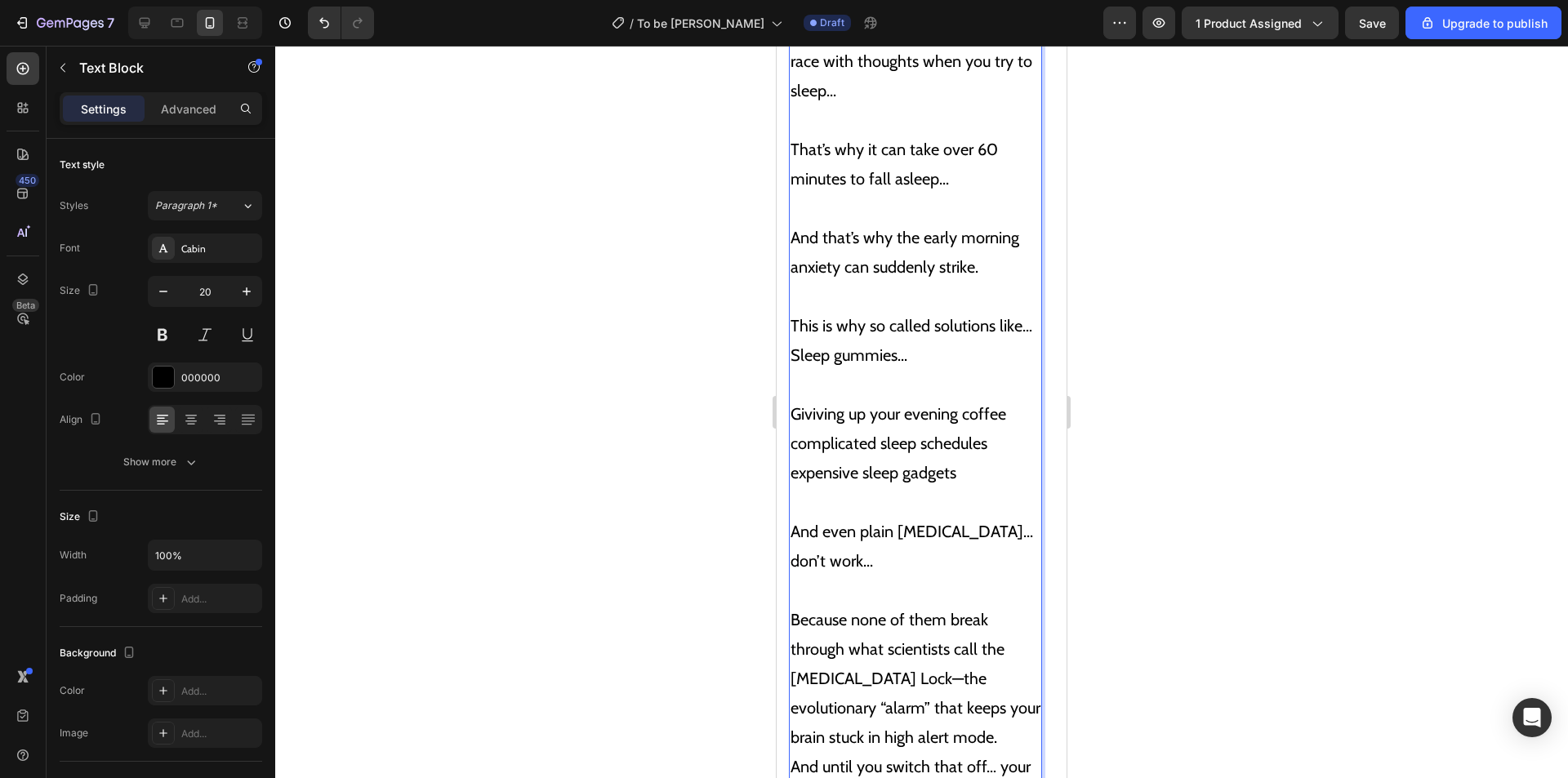
scroll to position [5139, 0]
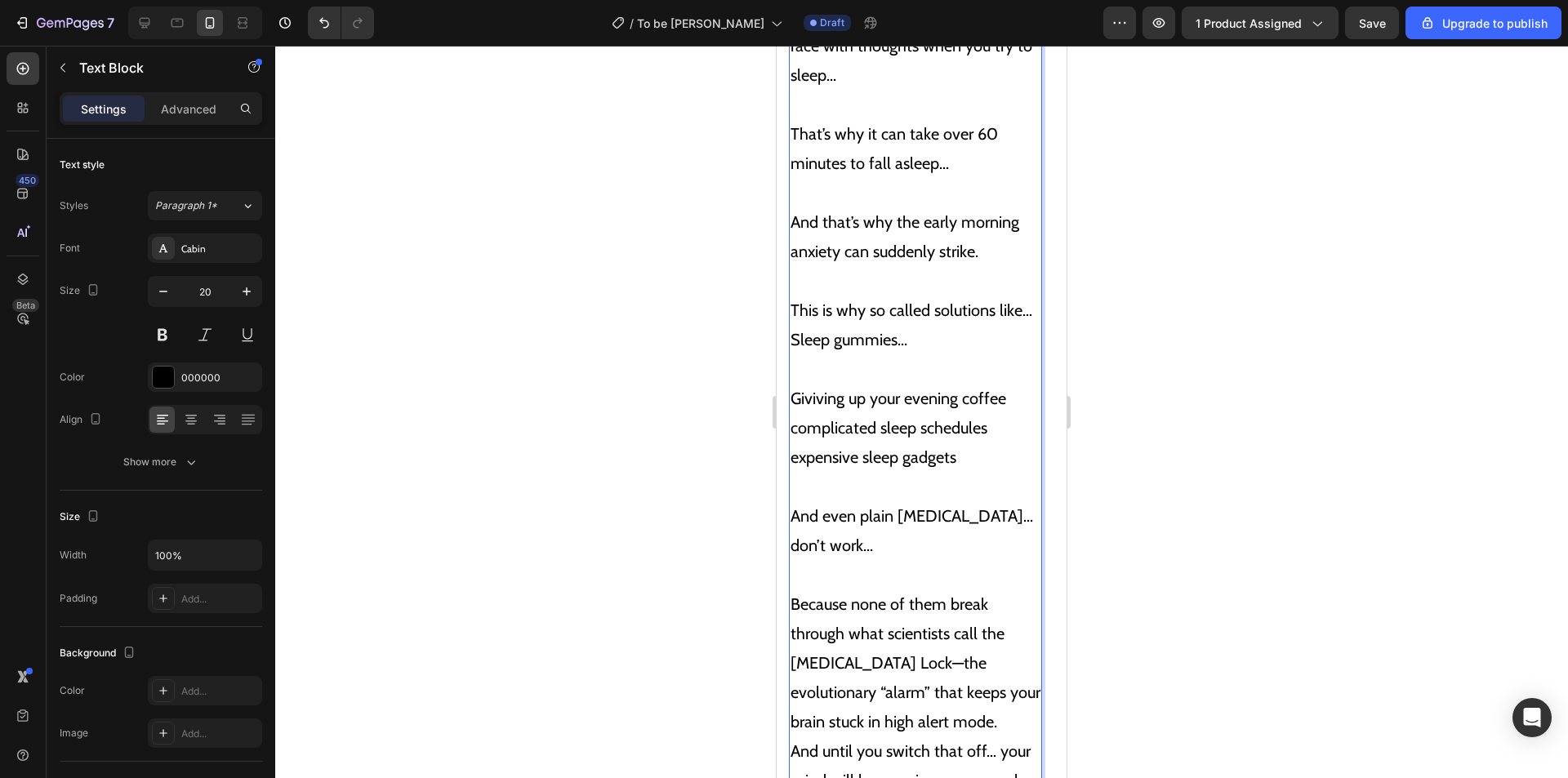
click at [1028, 296] on p "This is why so called solutions like… Sleep gummies..." at bounding box center [915, 325] width 249 height 59
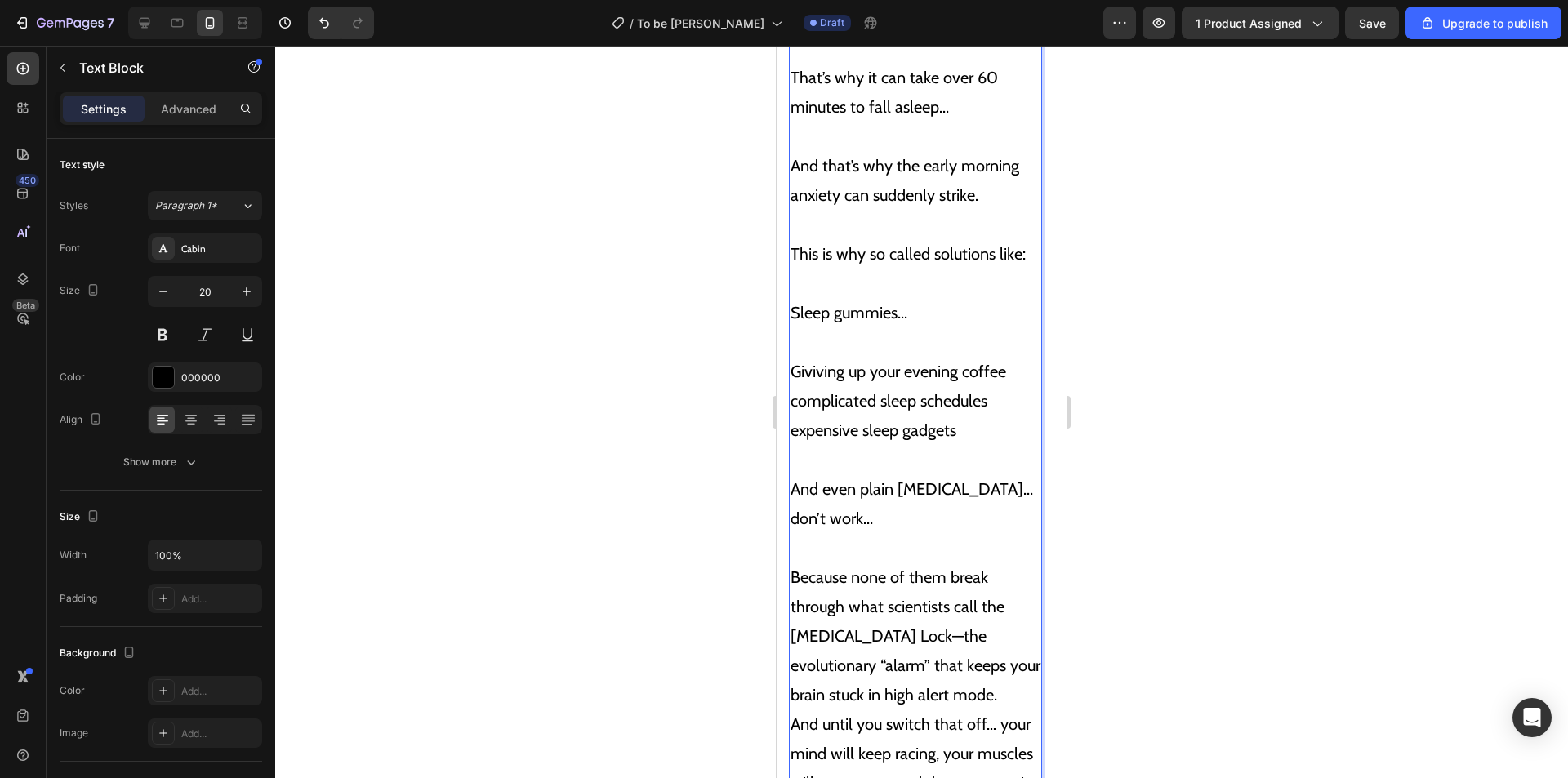
scroll to position [5220, 0]
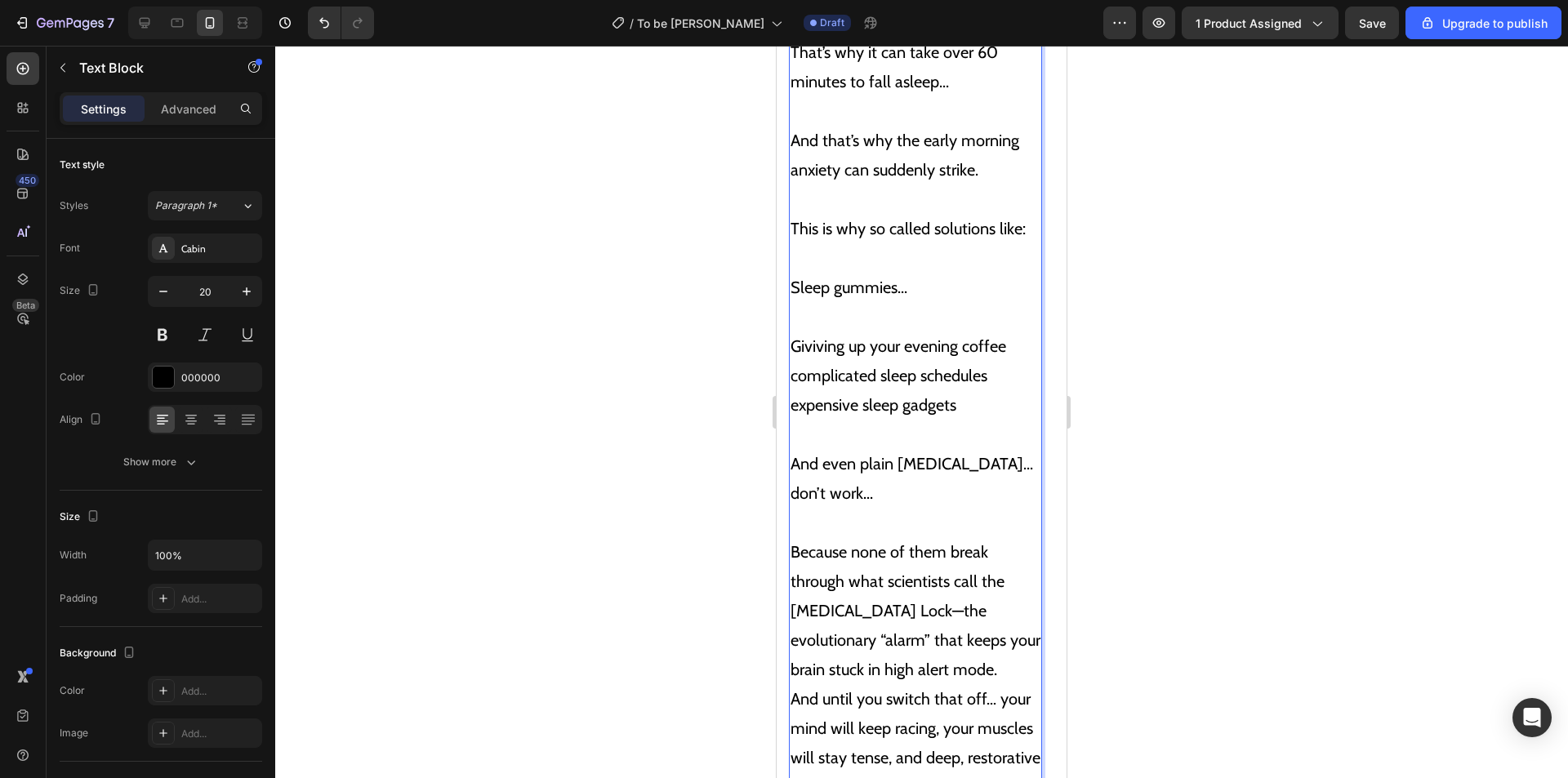
click at [792, 339] on p "Giviving up your evening coffee complicated sleep schedules expensive sleep gad…" at bounding box center [915, 361] width 249 height 117
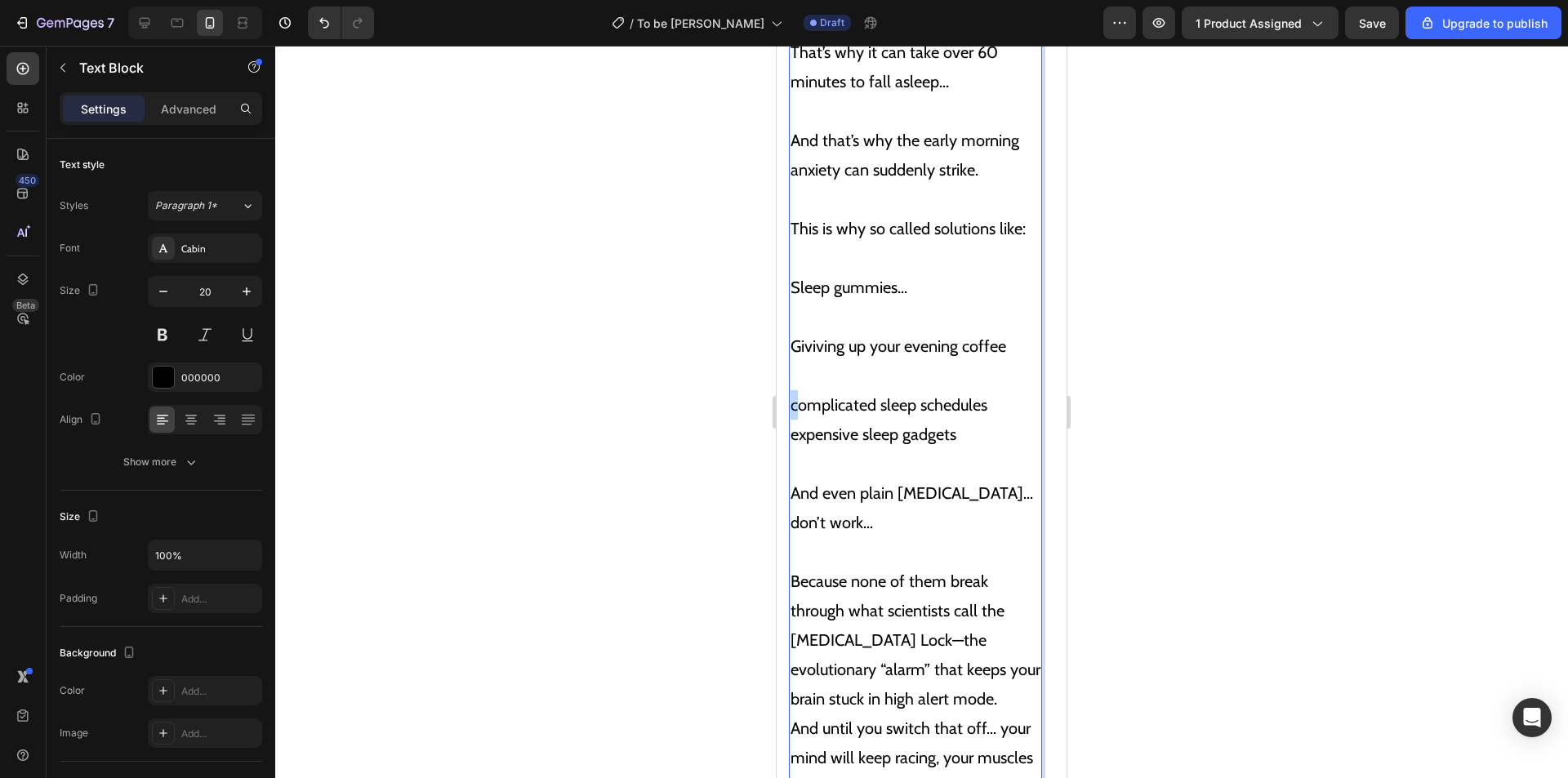
click at [792, 390] on p "complicated sleep schedules expensive sleep gadgets" at bounding box center [915, 420] width 249 height 59
click at [823, 313] on p "Giviving up your evening coffee" at bounding box center [915, 346] width 249 height 88
click at [827, 311] on p "Giviving up your evening coffee" at bounding box center [915, 346] width 249 height 88
click at [878, 332] on p "Giving up your evening coffee" at bounding box center [915, 346] width 249 height 88
click at [1010, 310] on p "Giving up your evening coffee" at bounding box center [915, 346] width 249 height 88
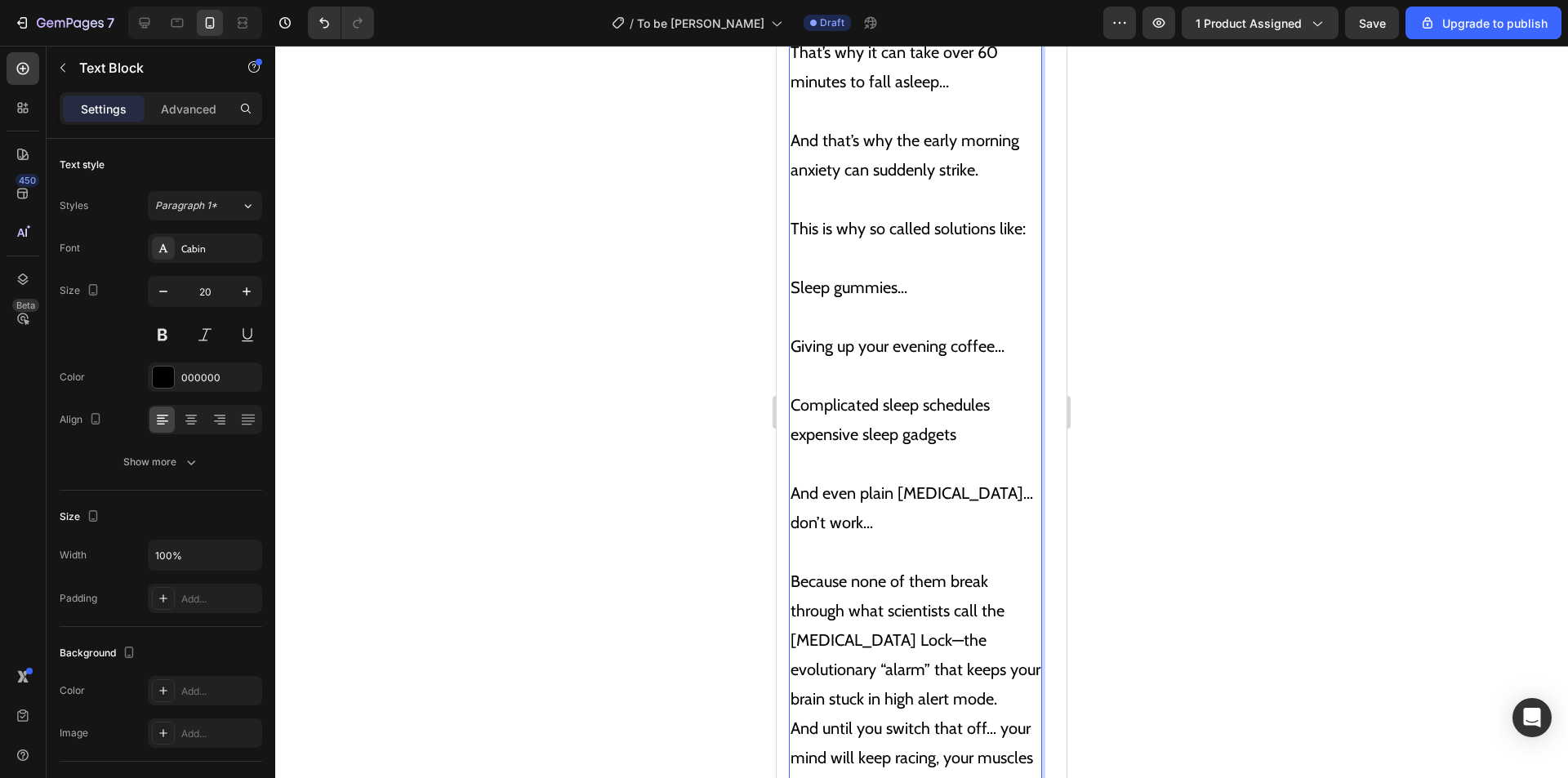
click at [1010, 390] on p "Complicated sleep schedules expensive sleep gadgets" at bounding box center [915, 420] width 249 height 59
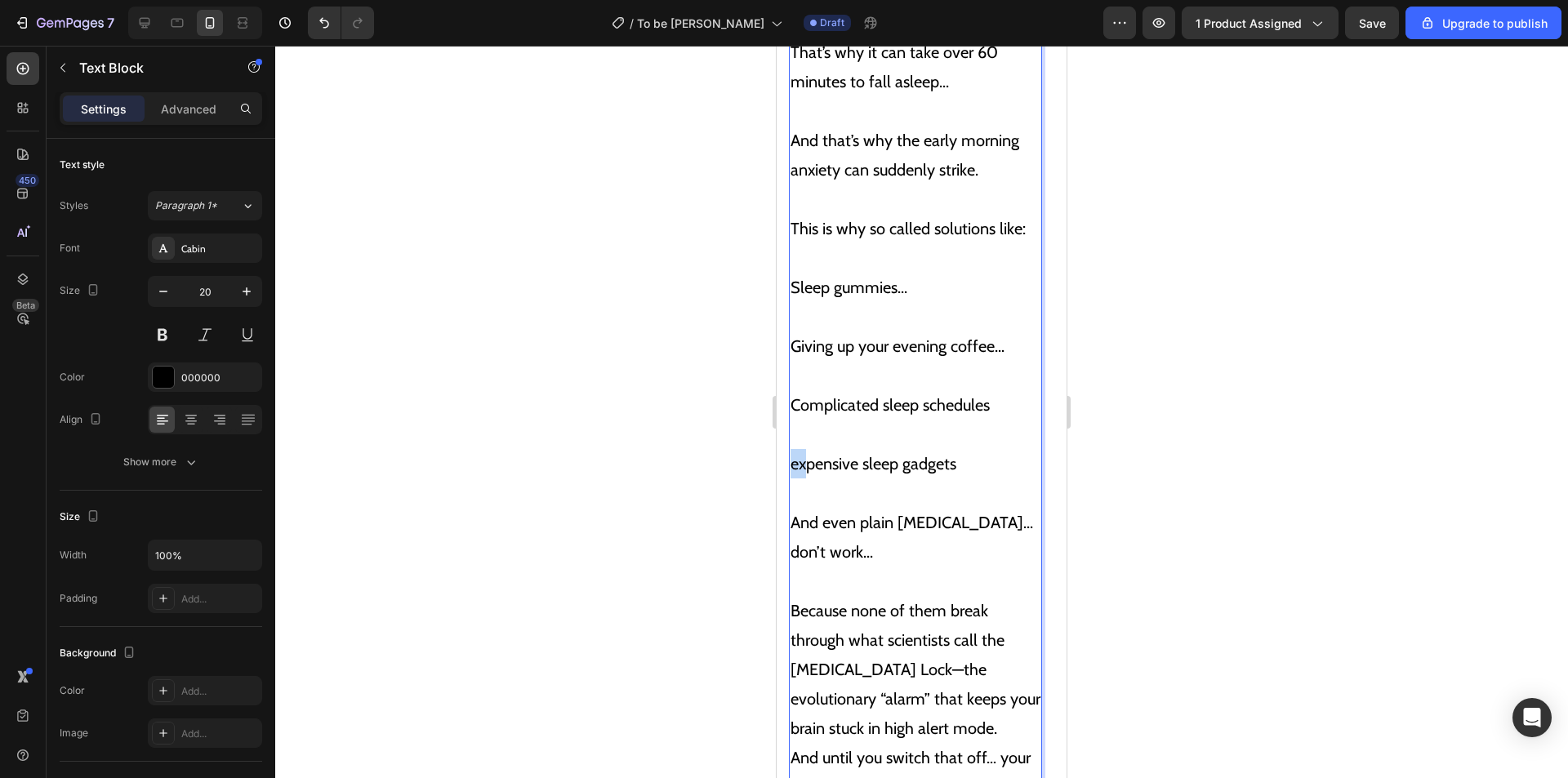
drag, startPoint x: 801, startPoint y: 428, endPoint x: 787, endPoint y: 427, distance: 14.0
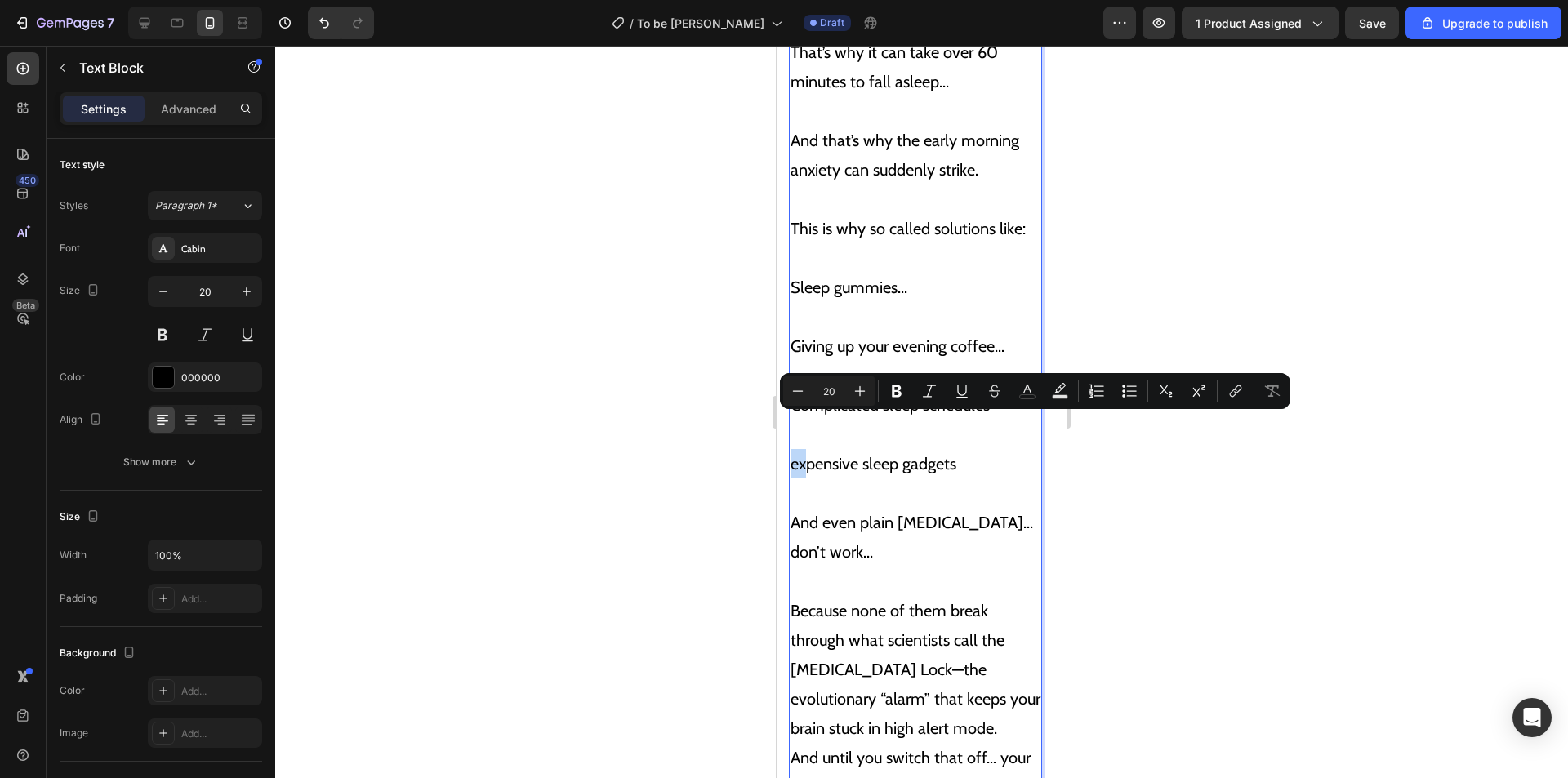
click at [808, 424] on p "expensive sleep gadgets" at bounding box center [915, 449] width 249 height 59
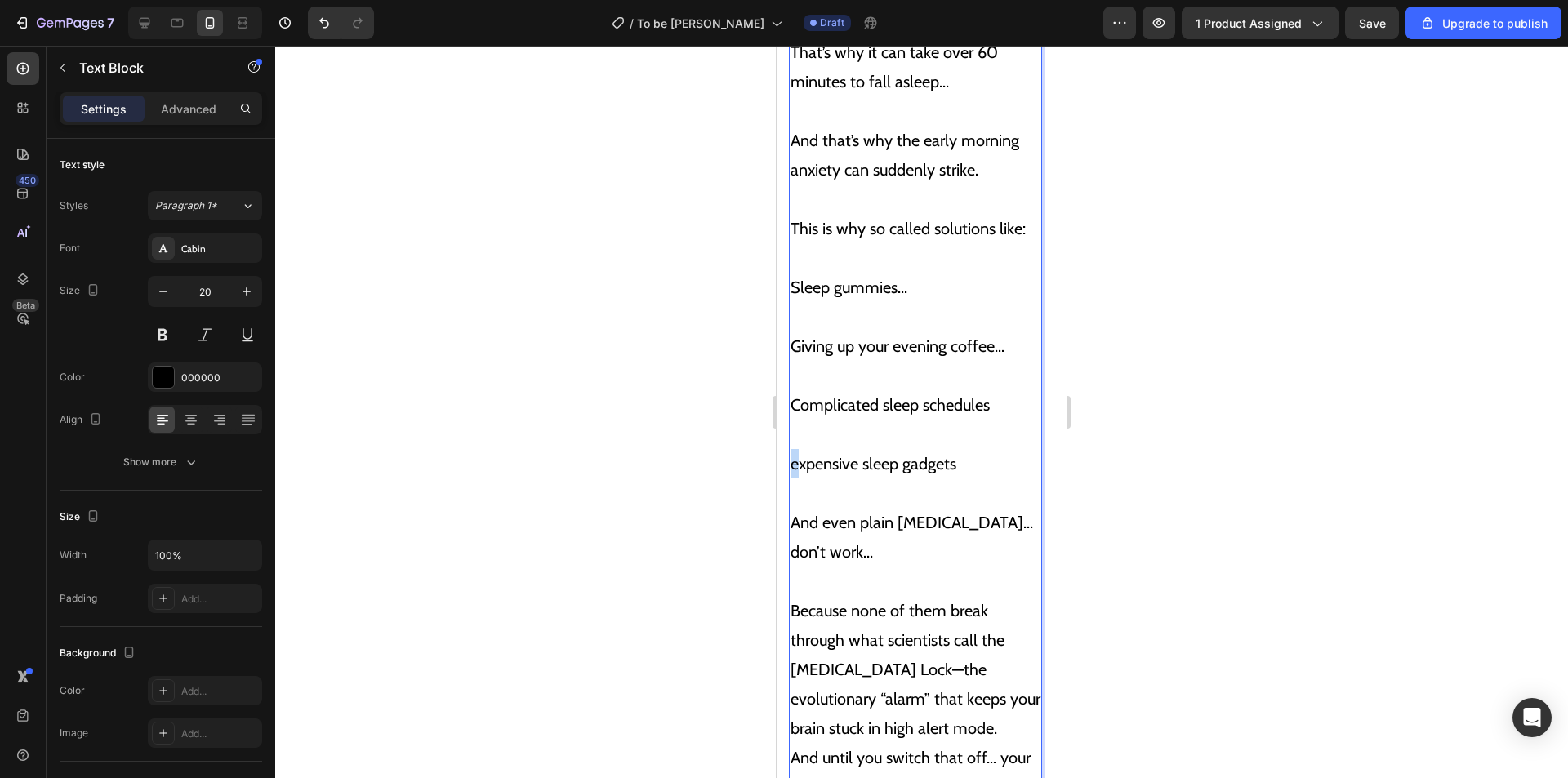
click at [978, 427] on p "Expensive sleep gadgets" at bounding box center [915, 449] width 249 height 59
click at [1014, 481] on p "And even plain melatonin... don’t work..." at bounding box center [915, 523] width 249 height 88
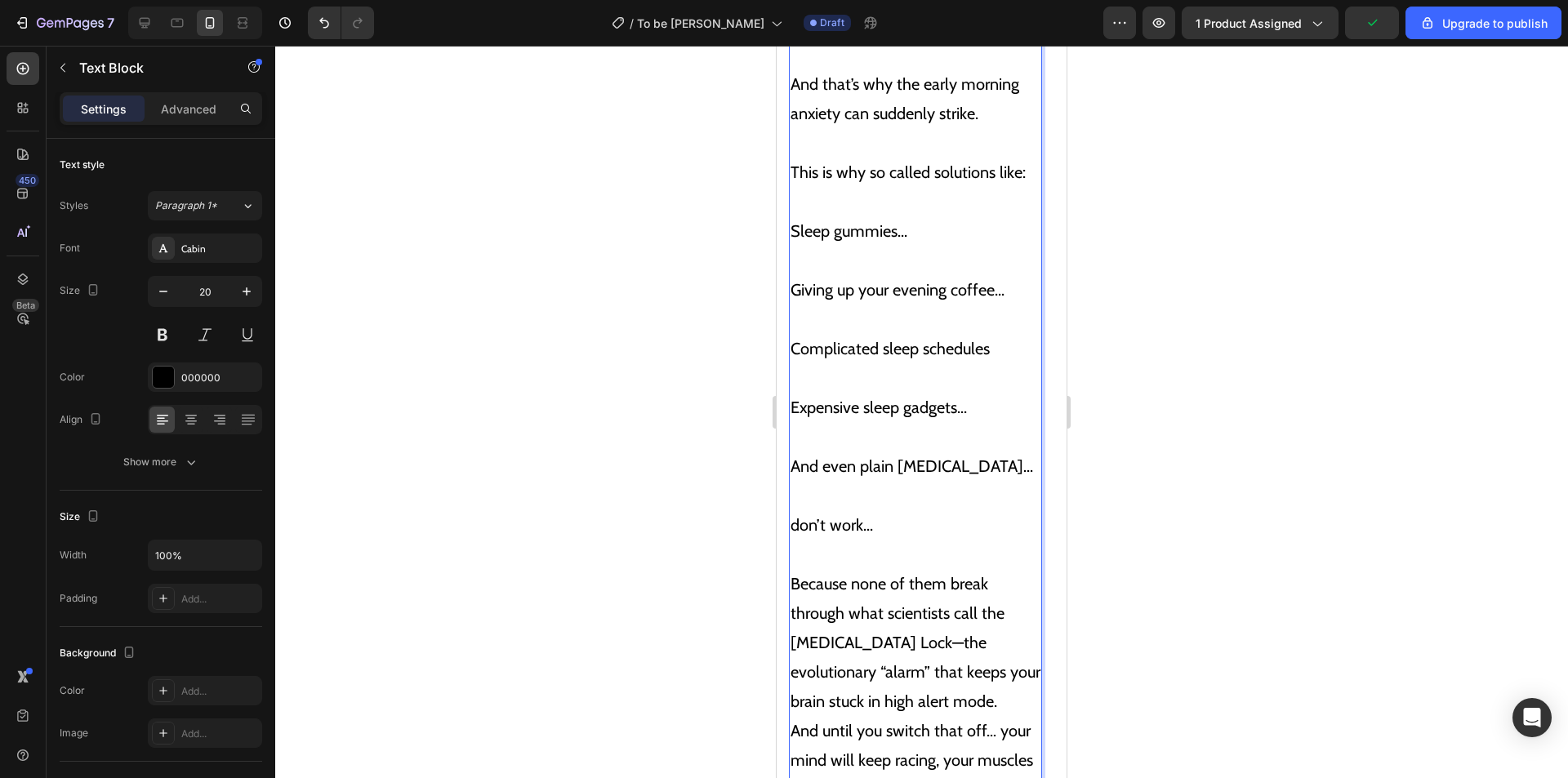
scroll to position [5302, 0]
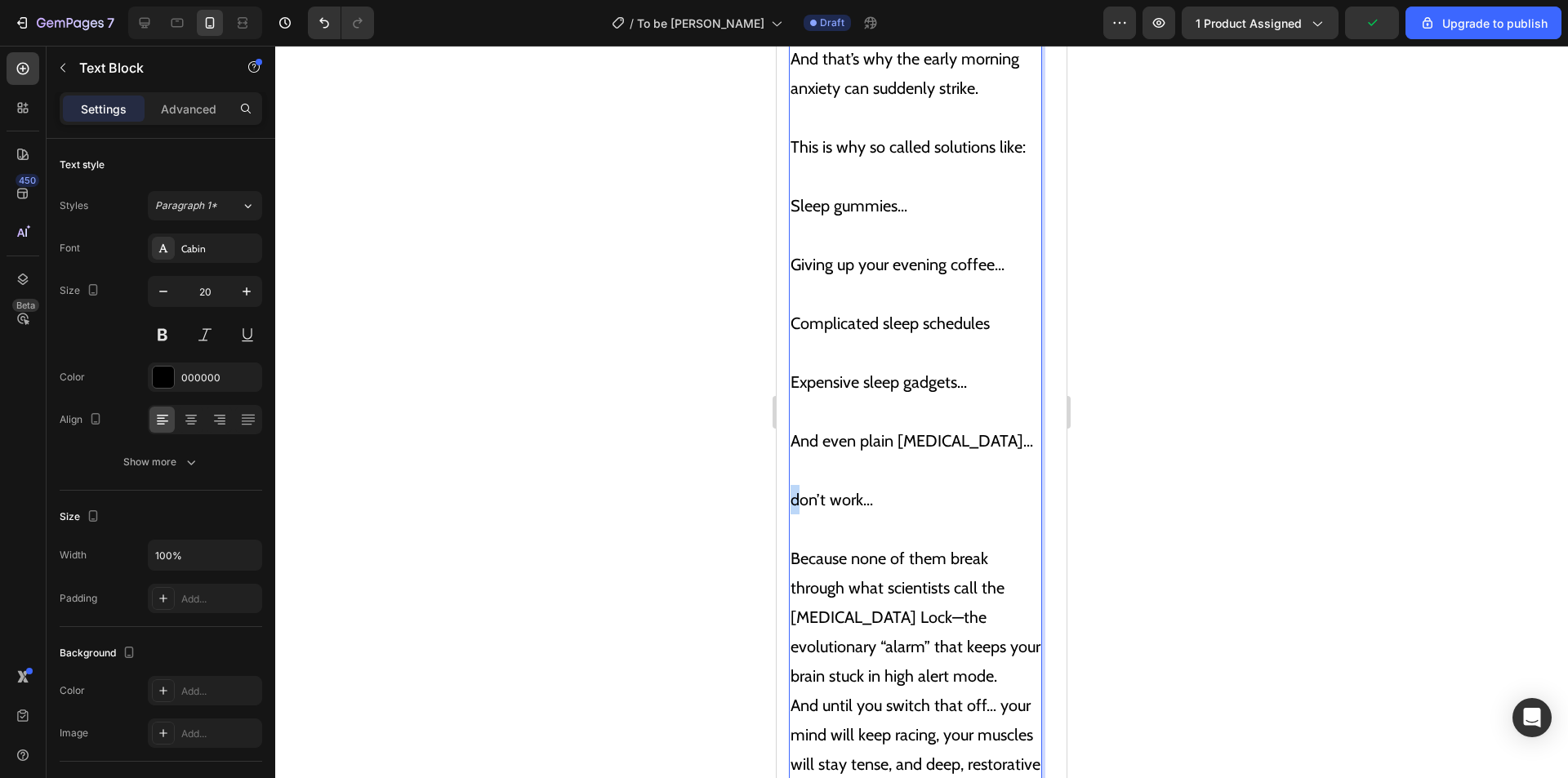
drag, startPoint x: 799, startPoint y: 462, endPoint x: 788, endPoint y: 462, distance: 11.0
click at [788, 462] on div "And because your body is flooded with the anxiety hormone... That’s why it can …" at bounding box center [915, 323] width 253 height 1150
click at [916, 410] on p "And even plain melatonin..." at bounding box center [915, 427] width 249 height 59
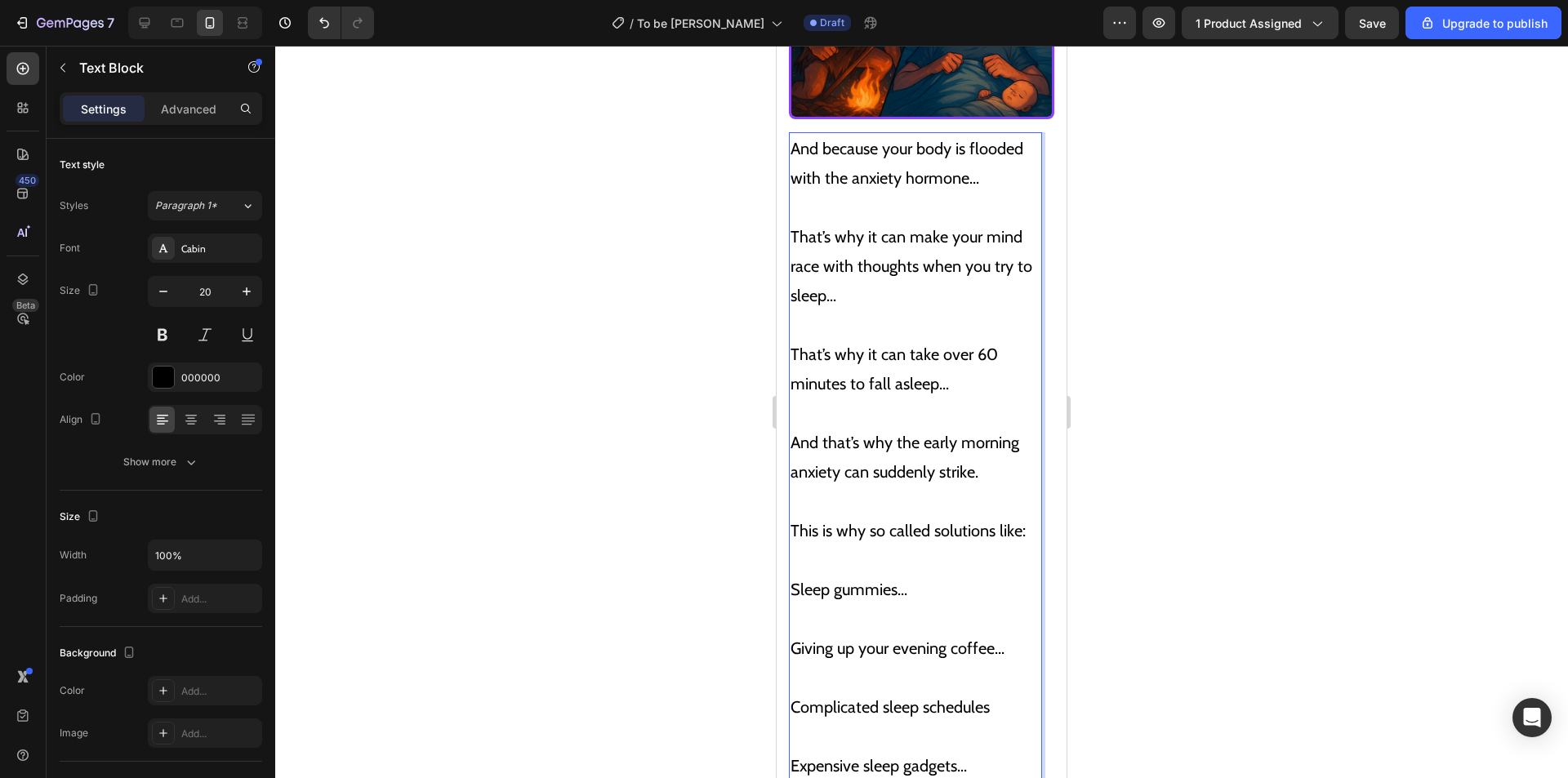
scroll to position [4893, 0]
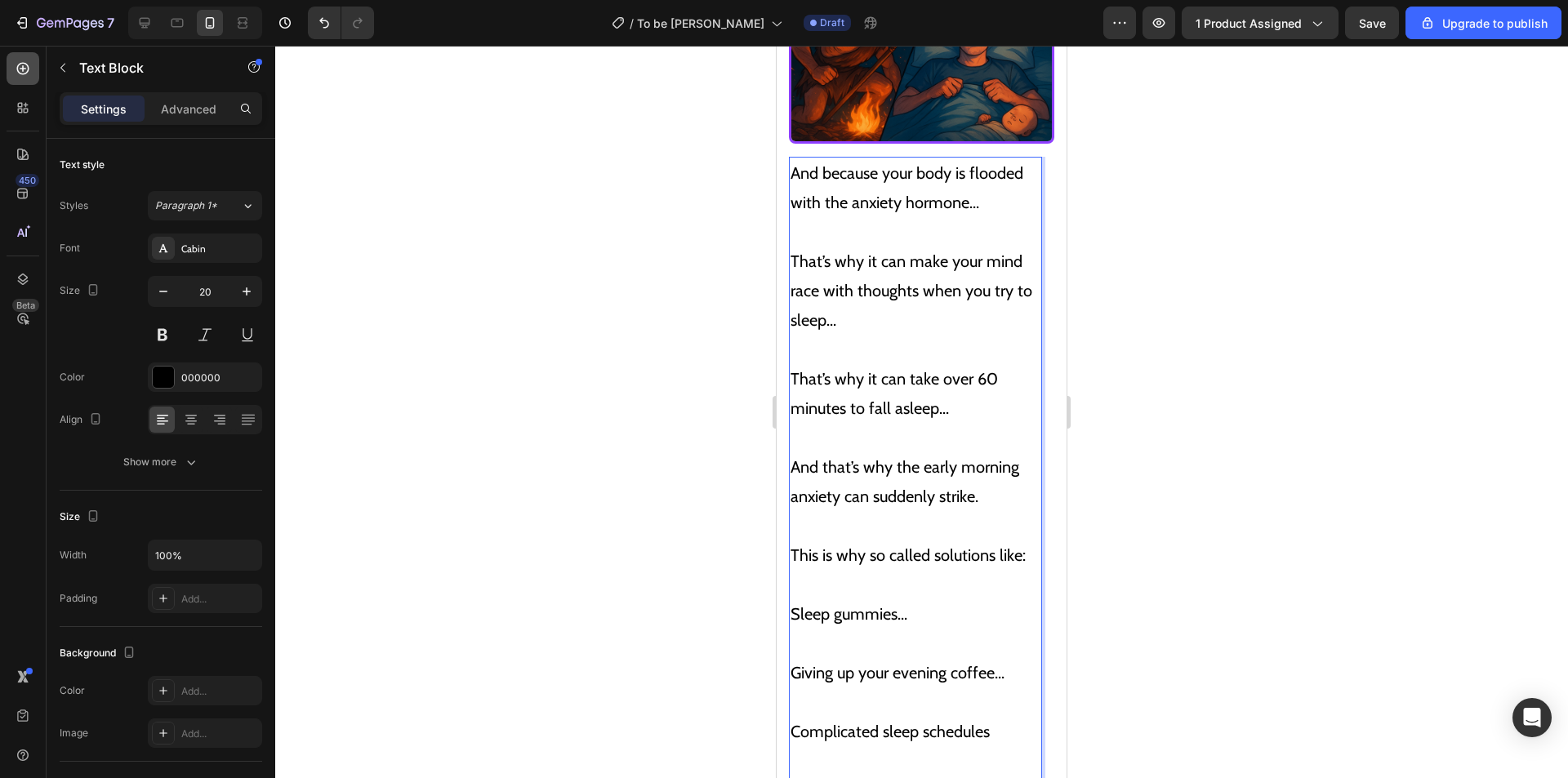
click at [33, 60] on div at bounding box center [22, 68] width 32 height 32
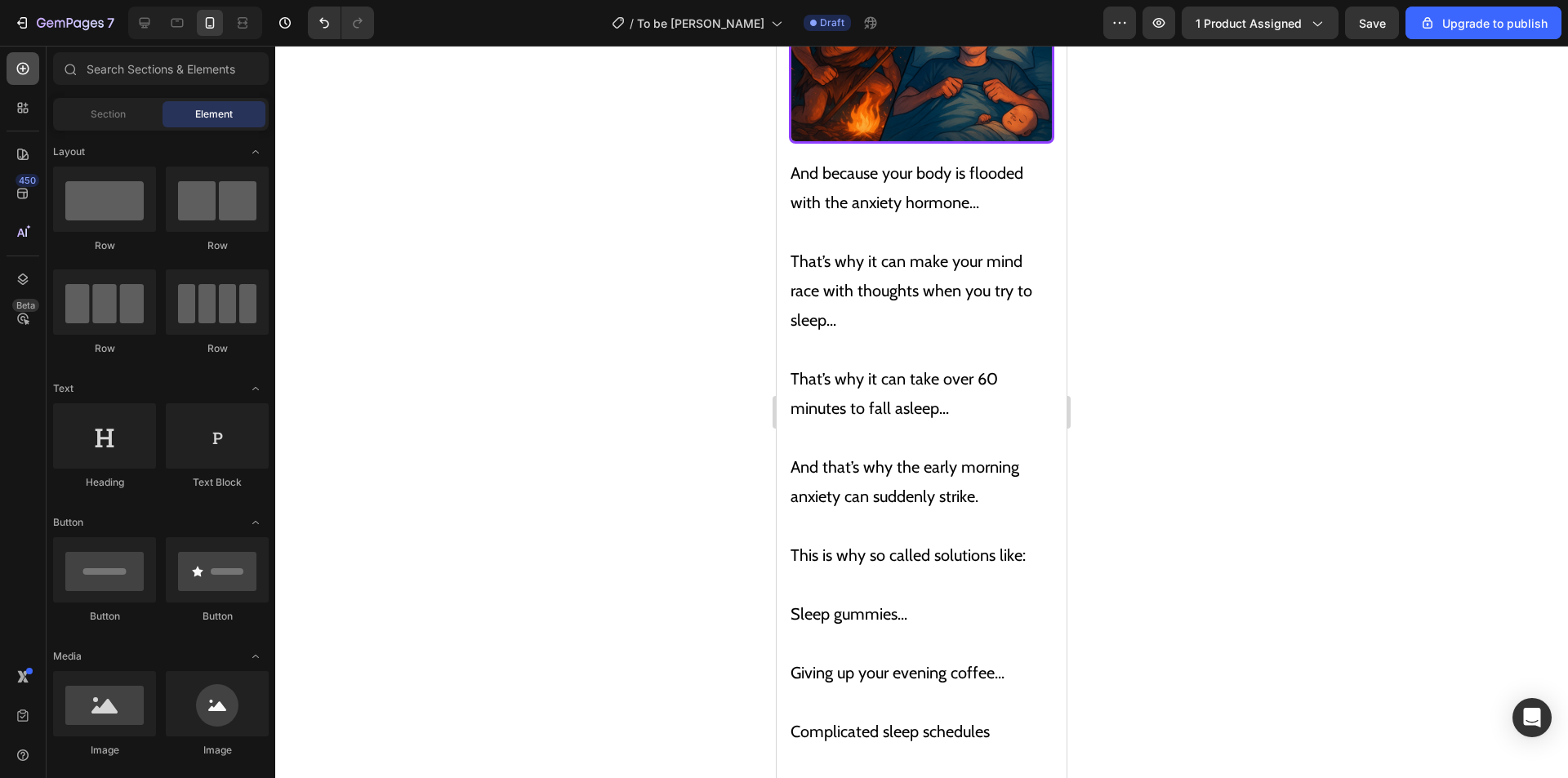
click at [25, 66] on icon at bounding box center [22, 69] width 17 height 17
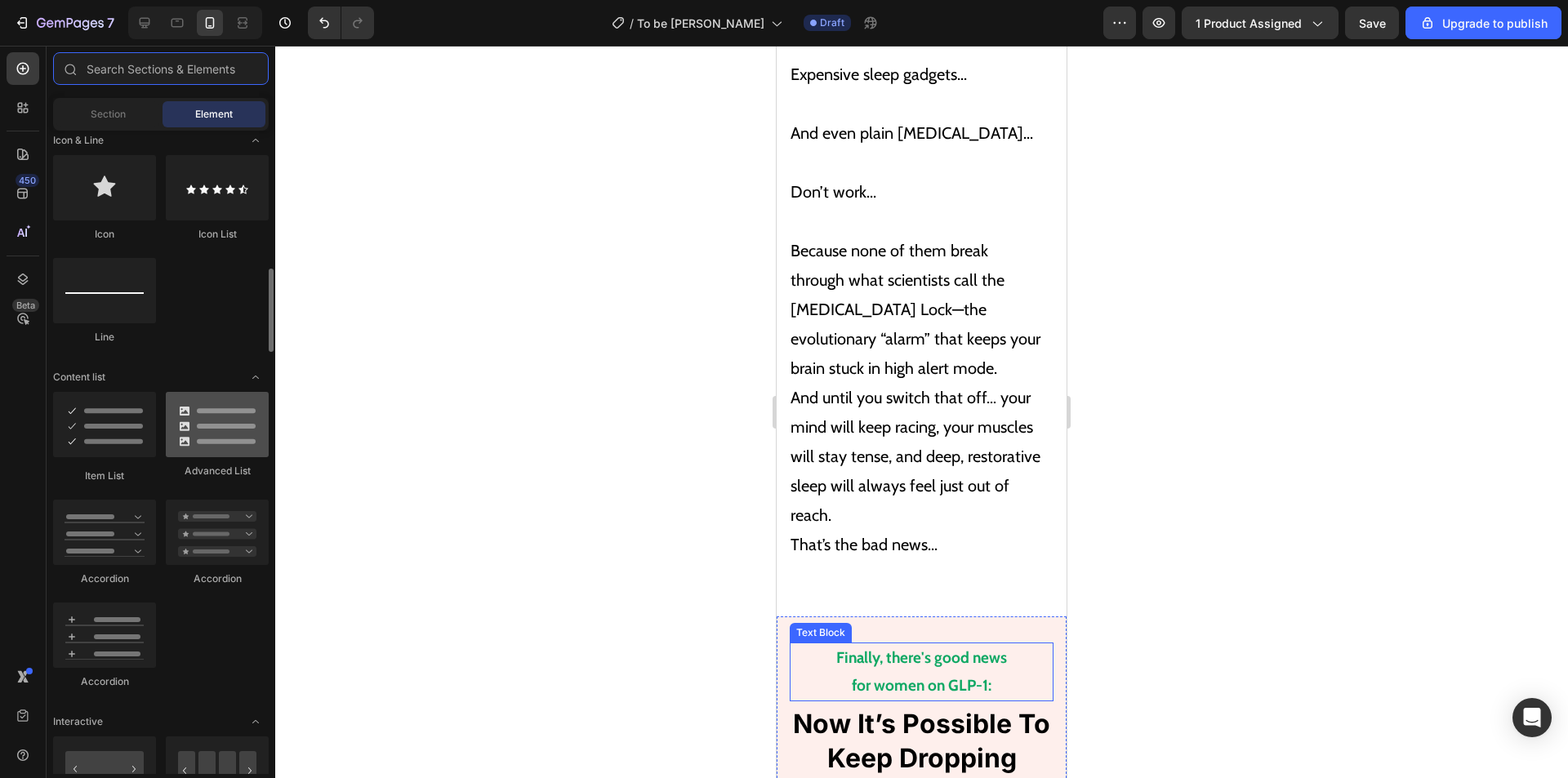
scroll to position [5792, 0]
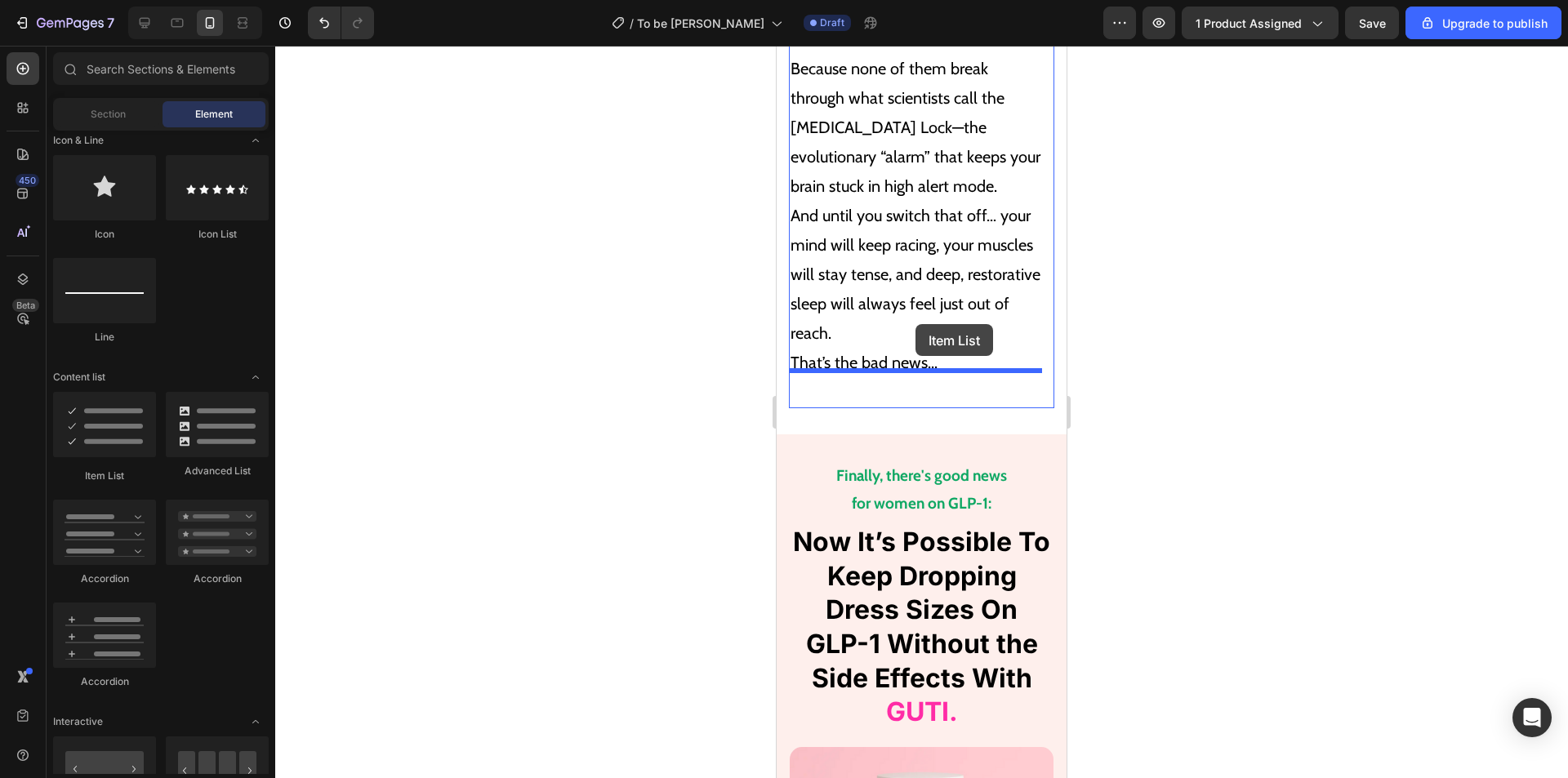
drag, startPoint x: 874, startPoint y: 482, endPoint x: 916, endPoint y: 324, distance: 163.5
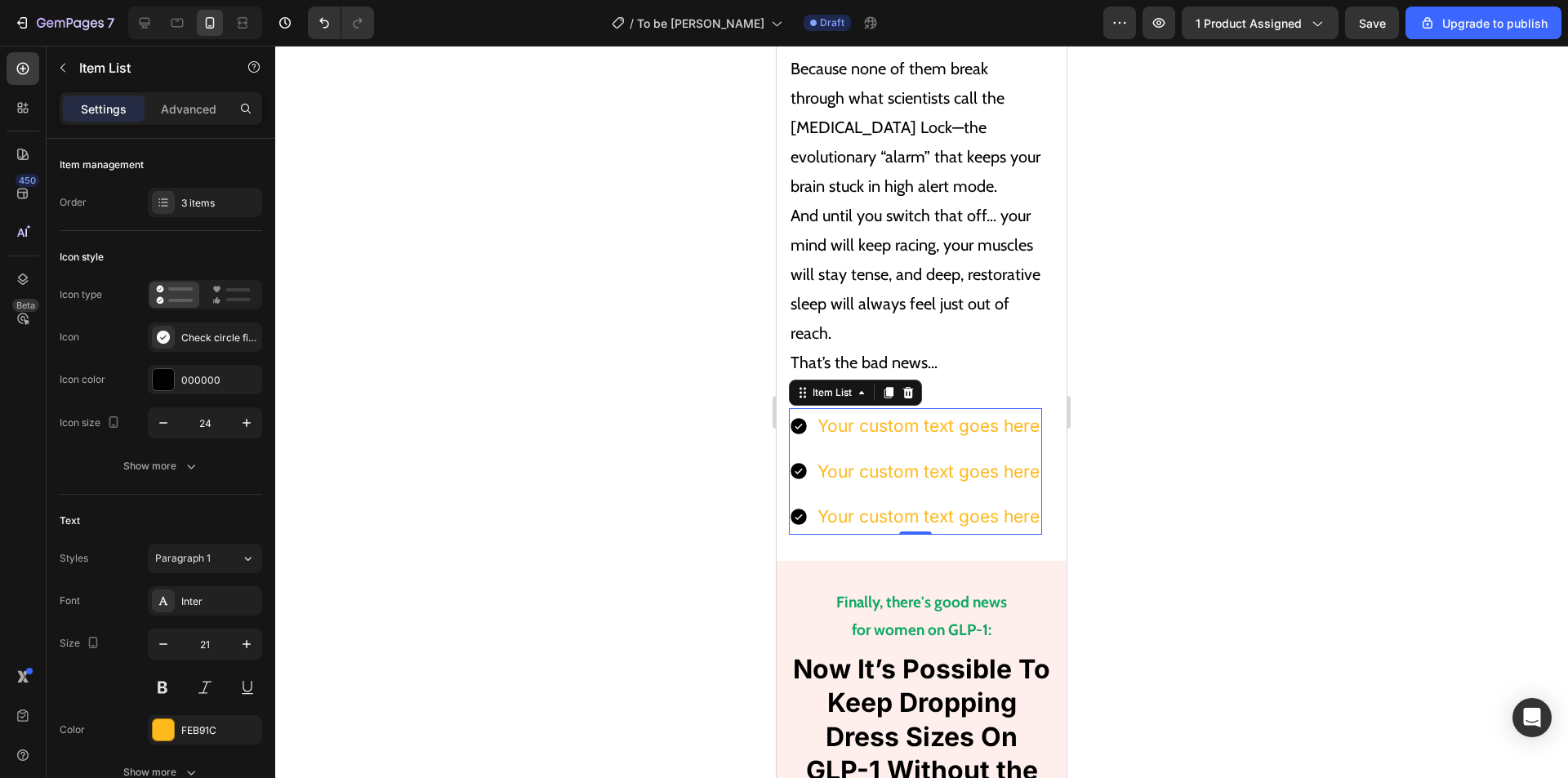
click at [807, 417] on icon at bounding box center [798, 427] width 20 height 20
click at [797, 418] on icon at bounding box center [798, 426] width 17 height 17
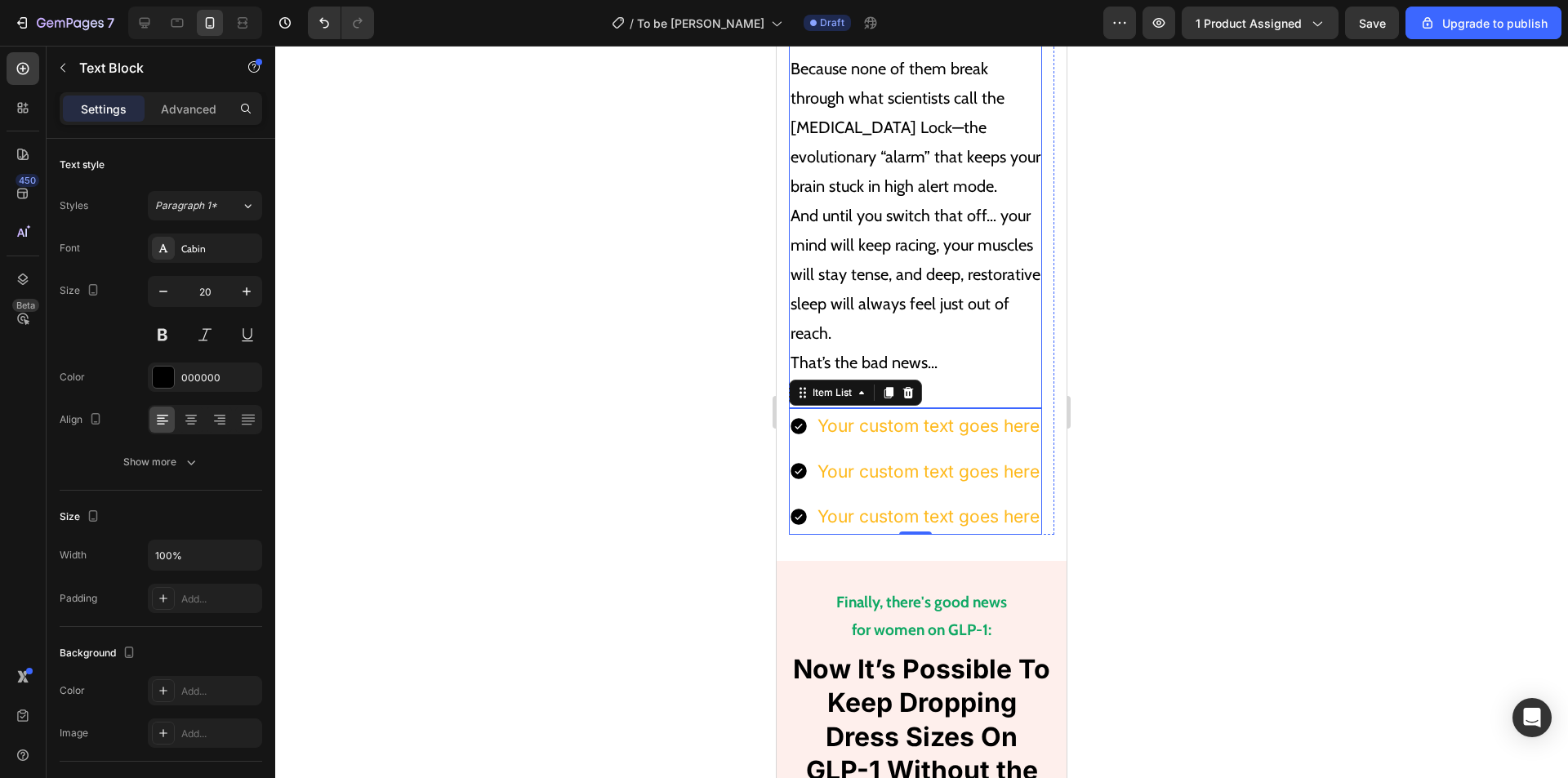
click at [941, 235] on p "Because none of them break through what scientists call the Cortisol Lock—the e…" at bounding box center [915, 215] width 249 height 383
click at [857, 408] on div "Your custom text goes here" at bounding box center [928, 426] width 227 height 36
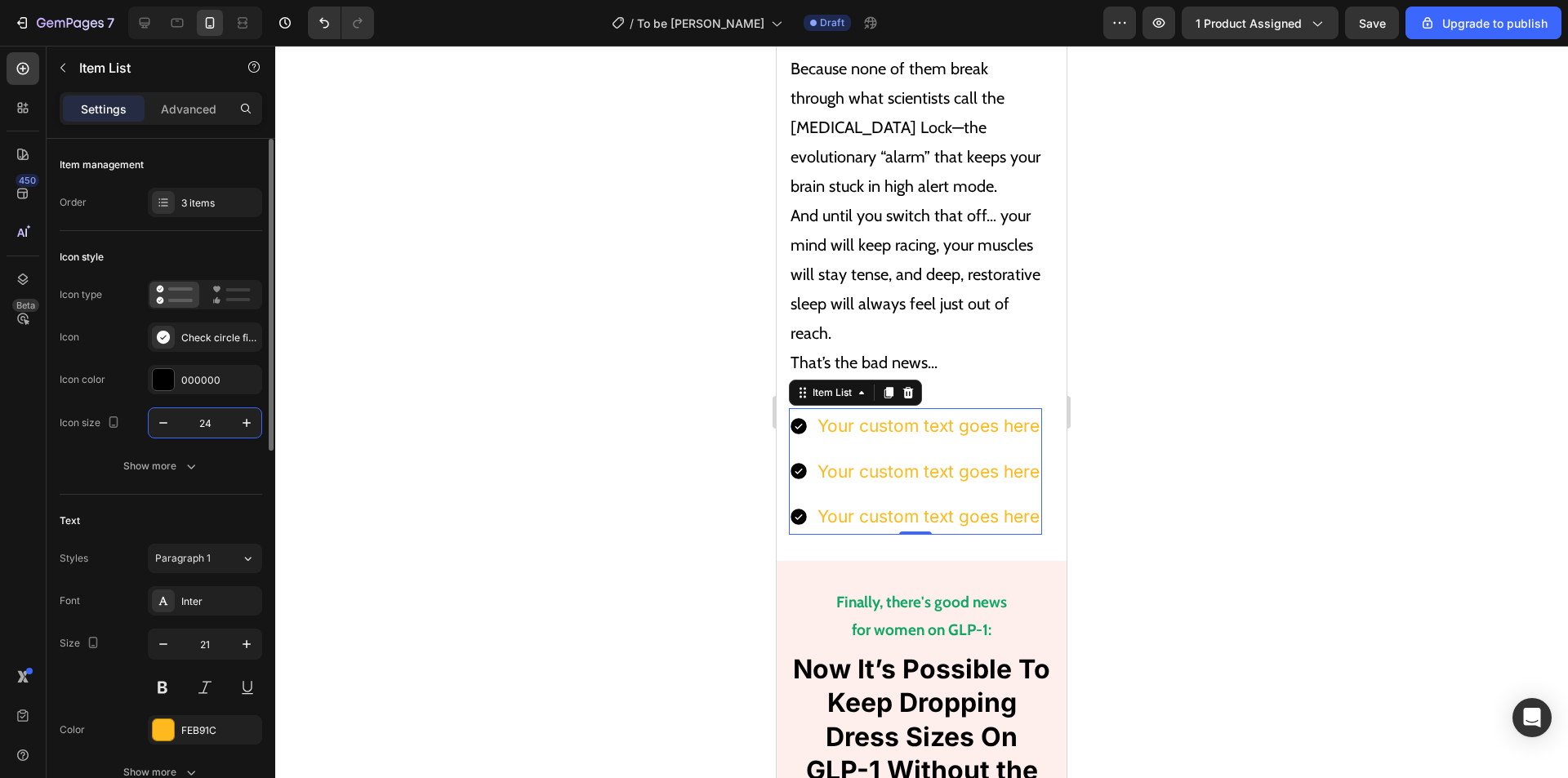
click at [210, 428] on input "24" at bounding box center [204, 423] width 54 height 29
type input "20"
click at [797, 420] on icon at bounding box center [796, 426] width 13 height 13
click at [169, 339] on icon at bounding box center [162, 337] width 13 height 13
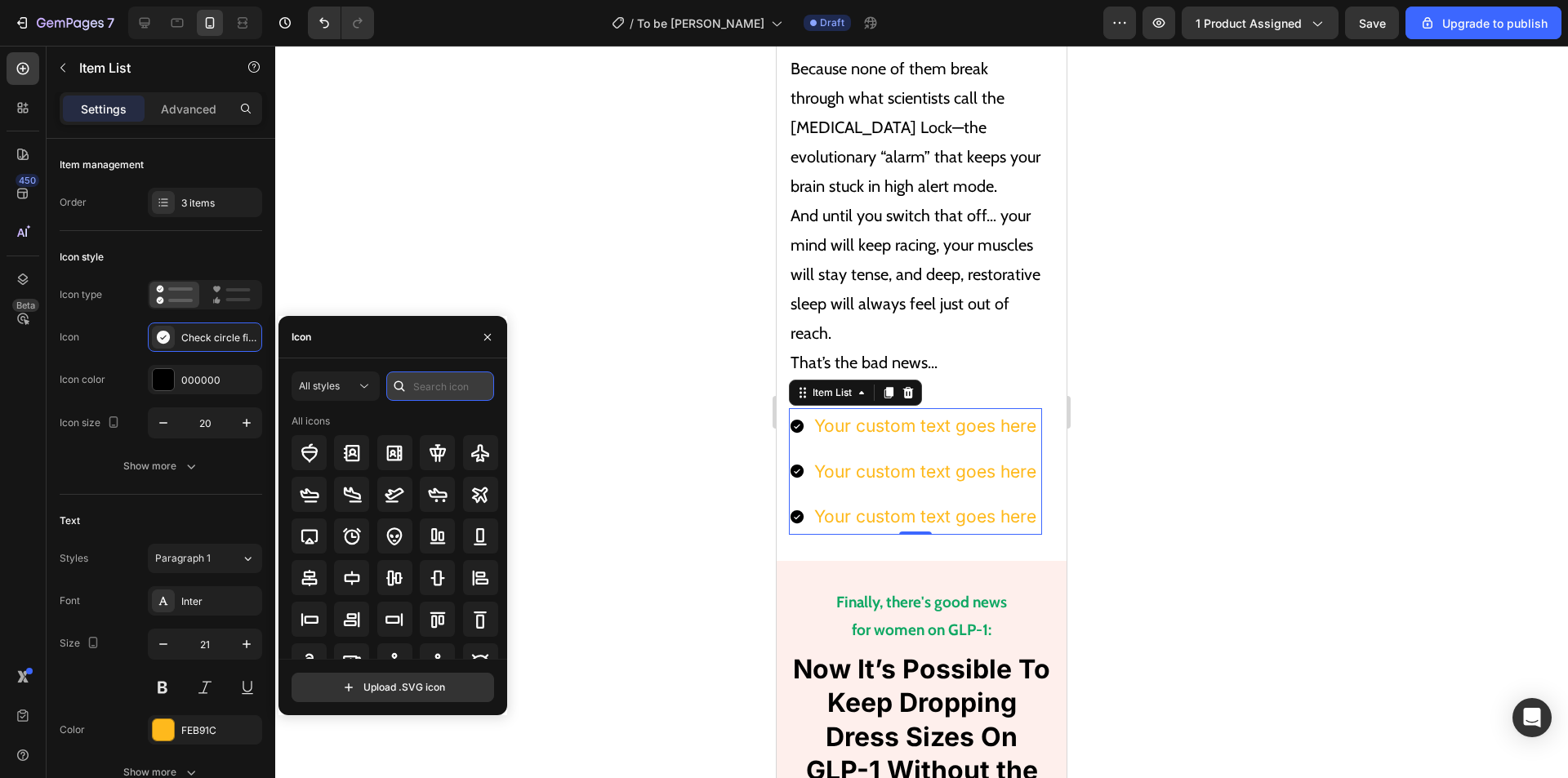
click at [425, 384] on input "text" at bounding box center [440, 387] width 108 height 29
type input "x"
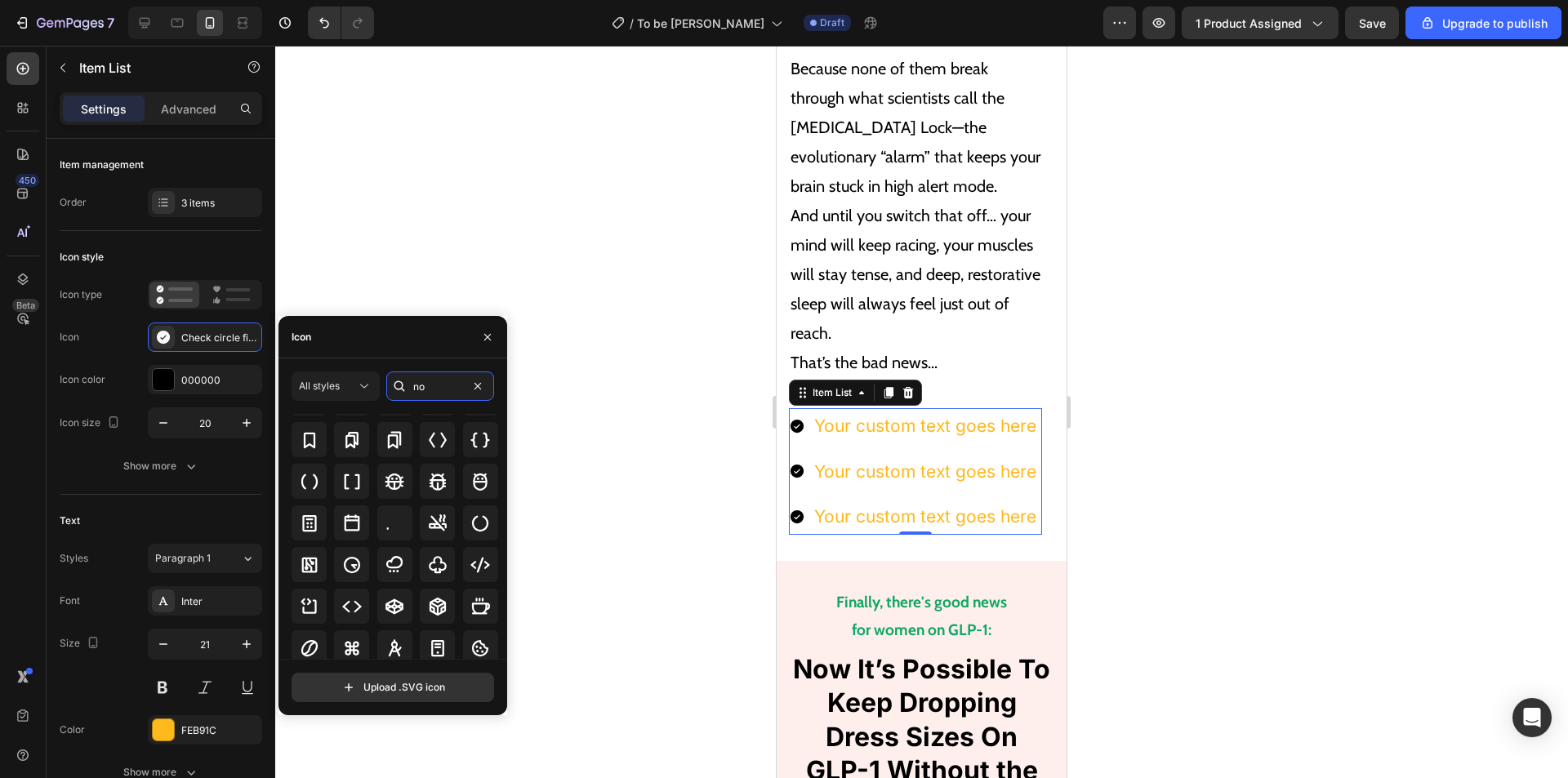
scroll to position [180, 0]
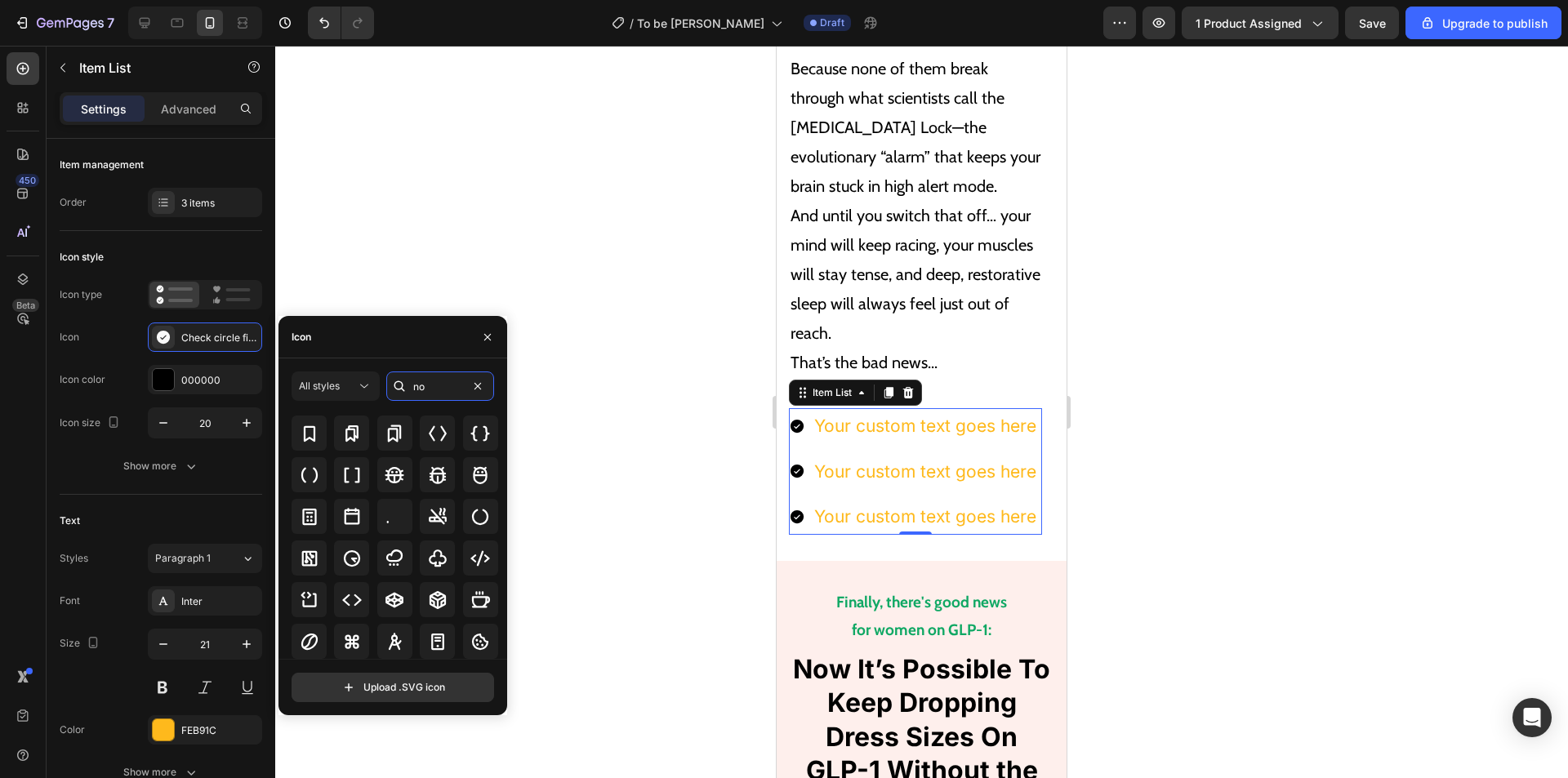
drag, startPoint x: 425, startPoint y: 393, endPoint x: 385, endPoint y: 388, distance: 40.3
click at [386, 389] on div "no" at bounding box center [440, 387] width 108 height 29
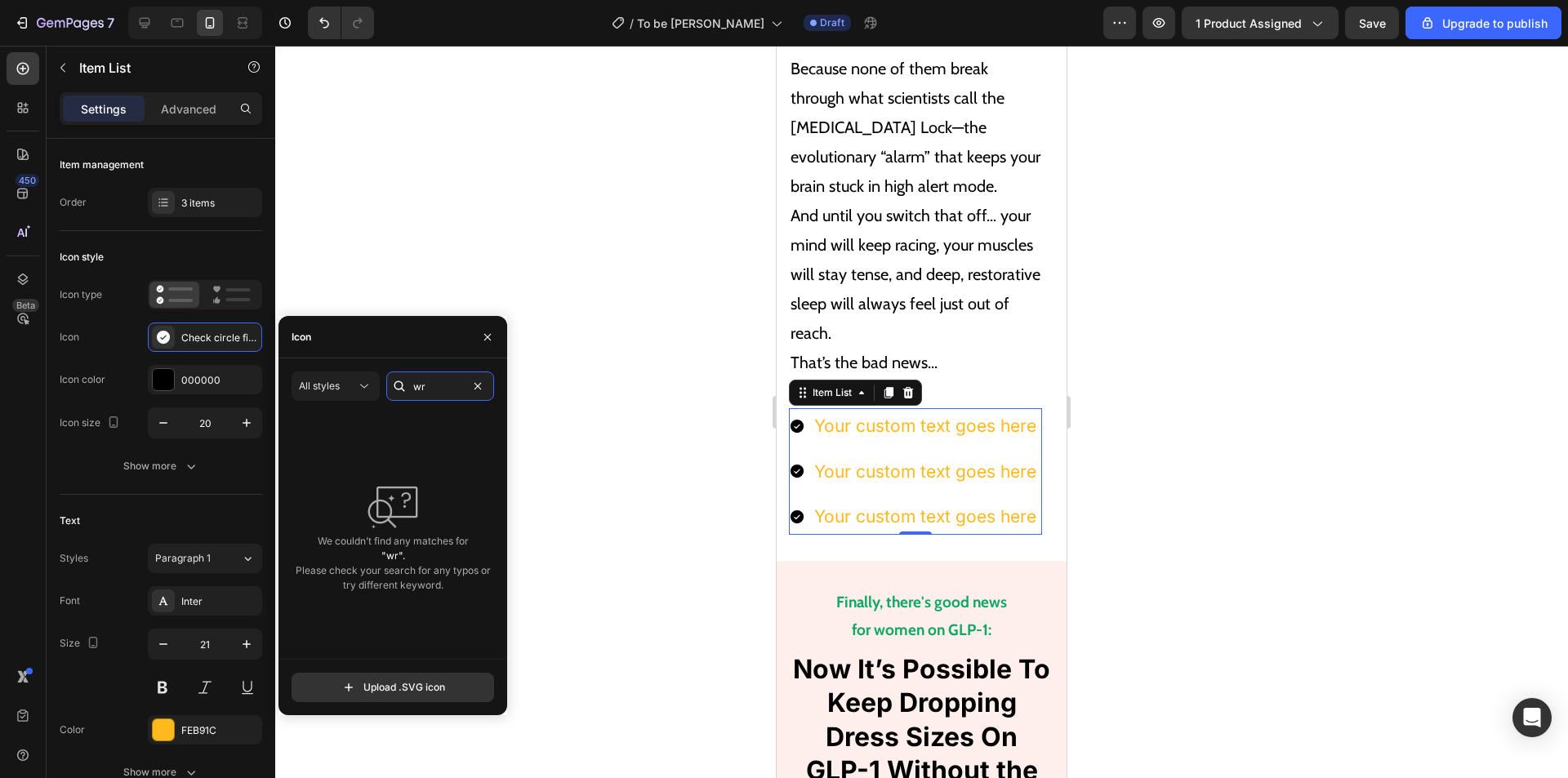
type input "w"
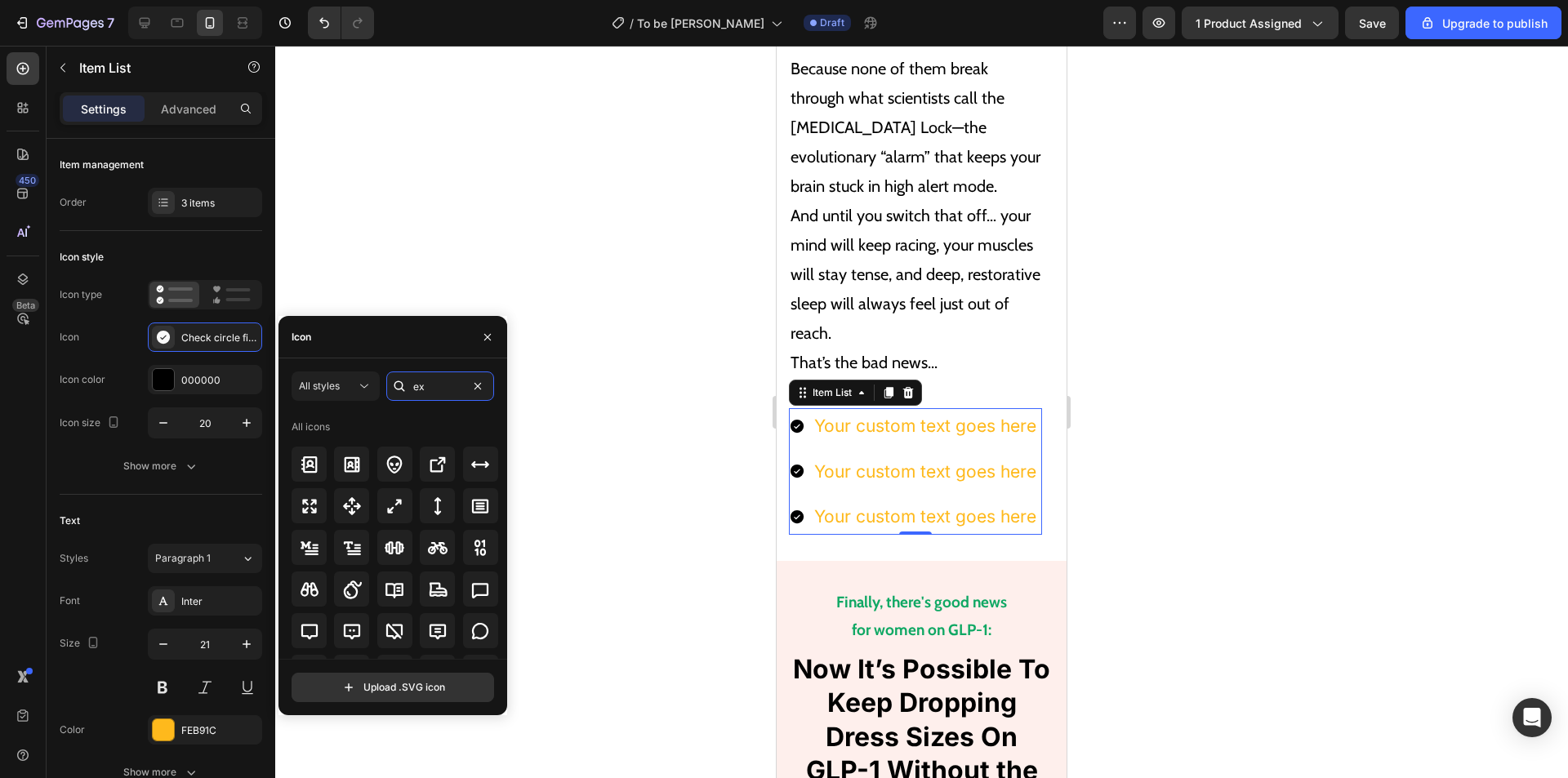
drag, startPoint x: 438, startPoint y: 388, endPoint x: 380, endPoint y: 388, distance: 58.0
click at [399, 388] on div "ex" at bounding box center [440, 387] width 108 height 29
type input "ex"
click at [337, 388] on span "All styles" at bounding box center [319, 386] width 41 height 13
click at [445, 379] on input "ex" at bounding box center [440, 387] width 108 height 29
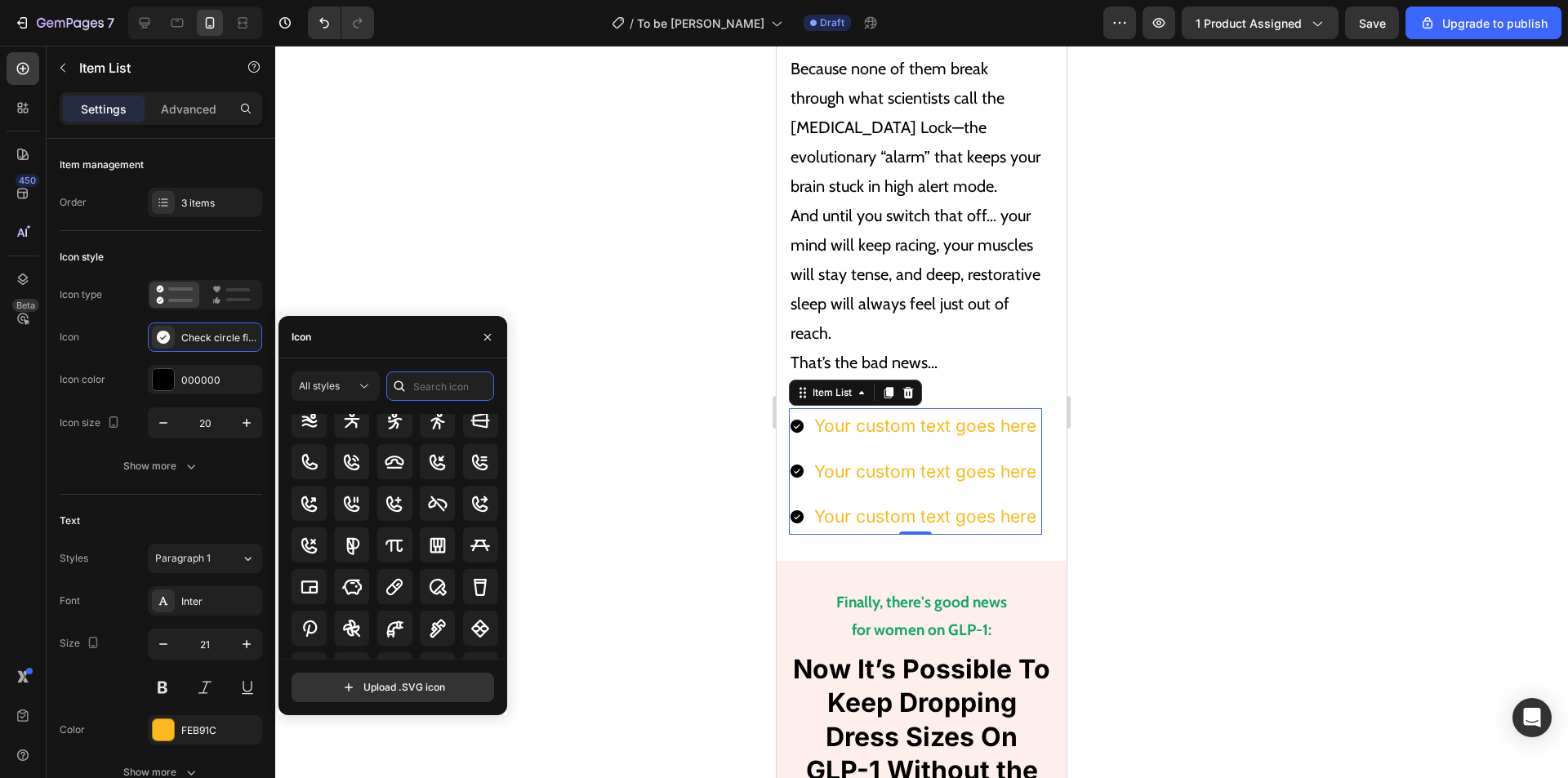
scroll to position [7449, 0]
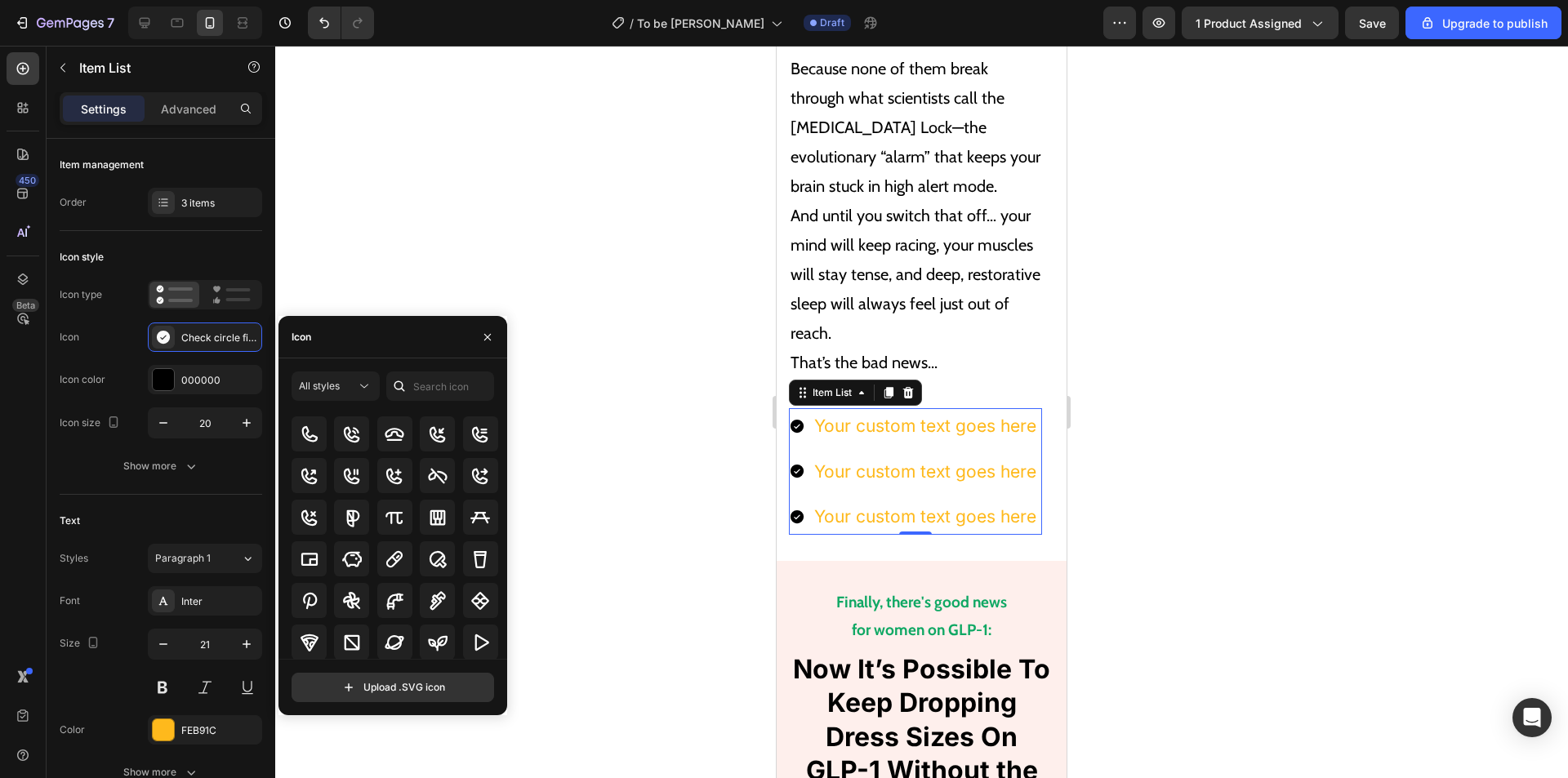
drag, startPoint x: 489, startPoint y: 336, endPoint x: 703, endPoint y: 272, distance: 223.4
click at [490, 336] on icon "button" at bounding box center [487, 337] width 13 height 13
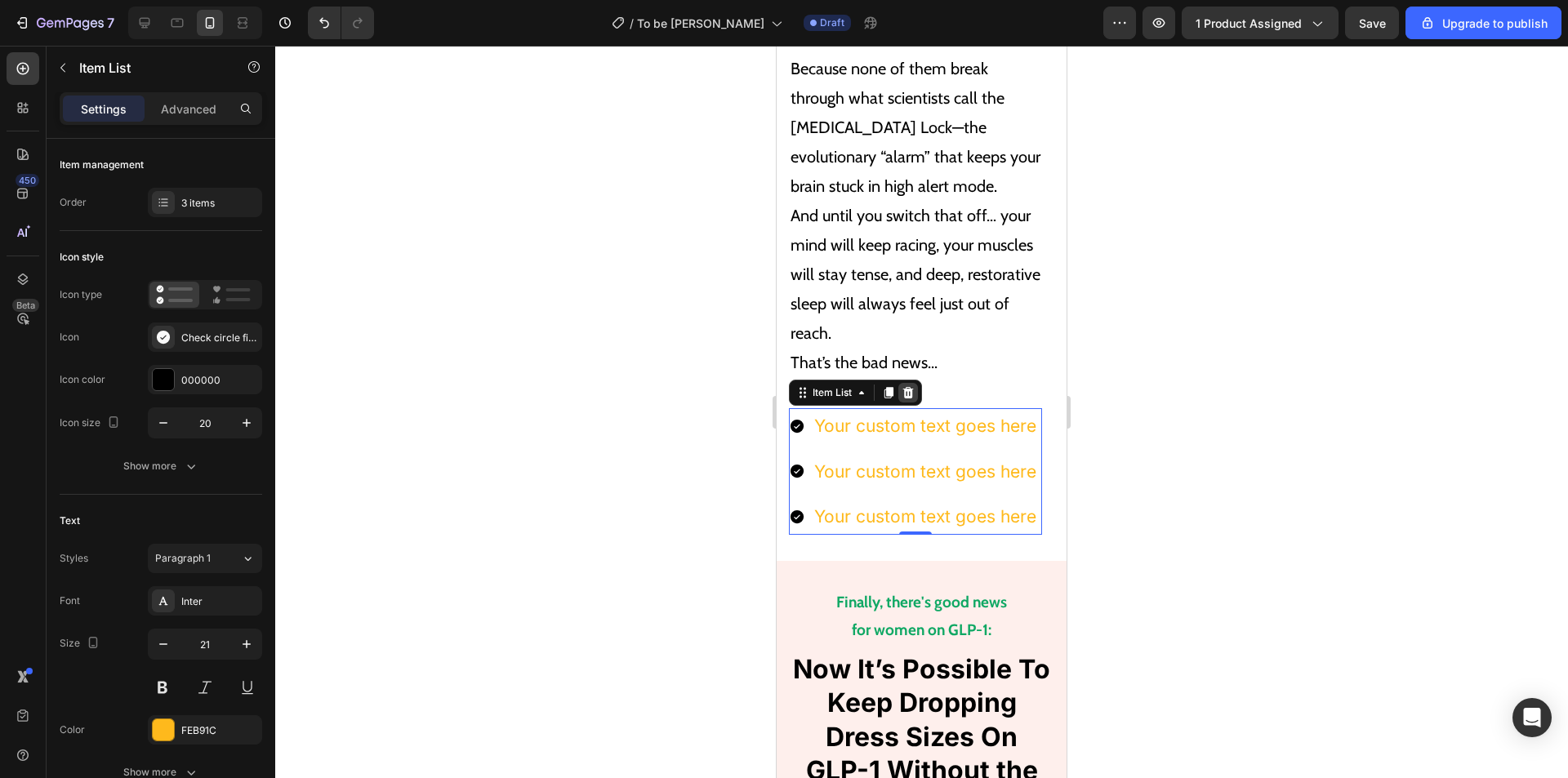
click at [909, 383] on div at bounding box center [908, 392] width 20 height 20
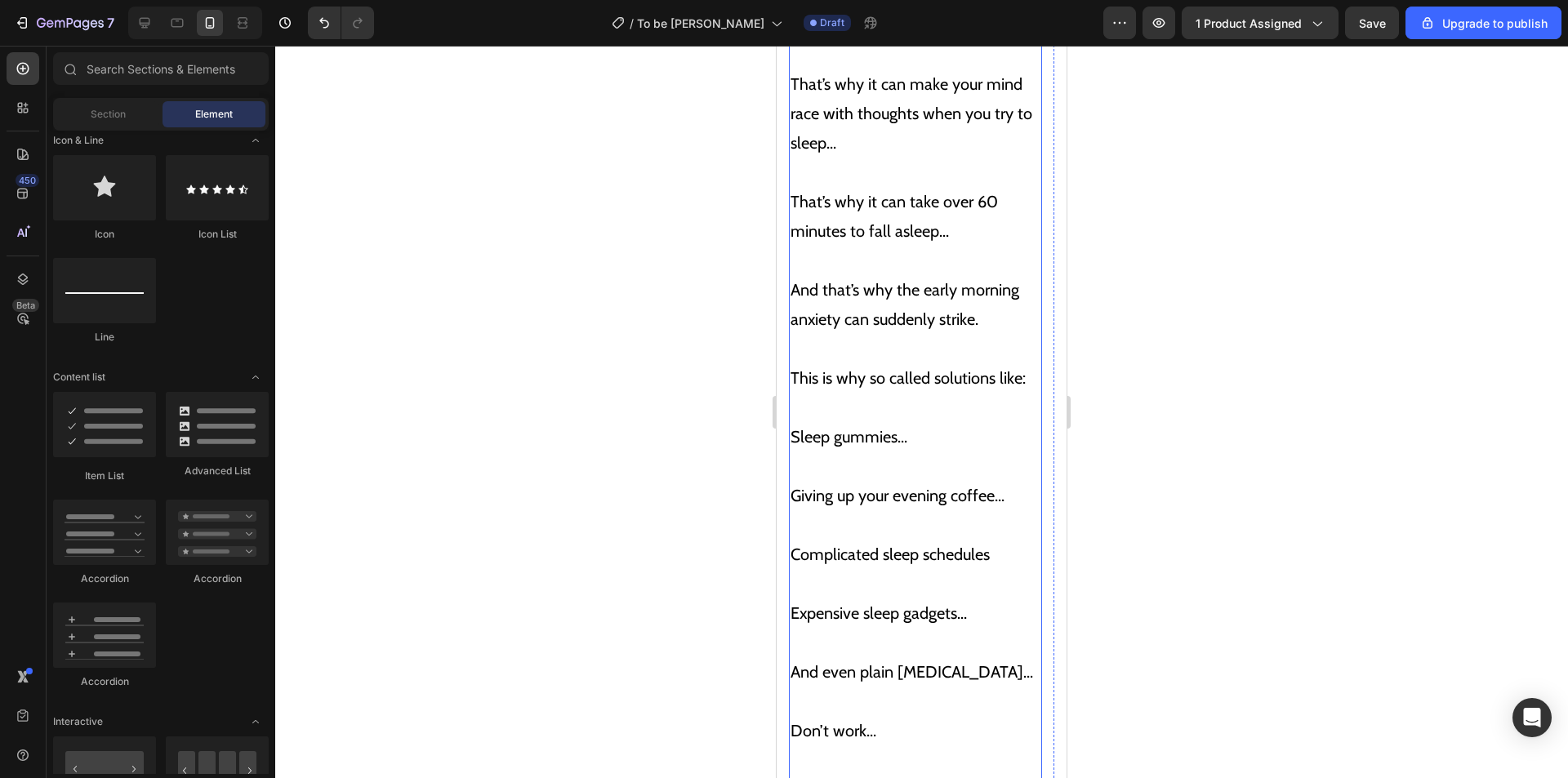
scroll to position [5057, 0]
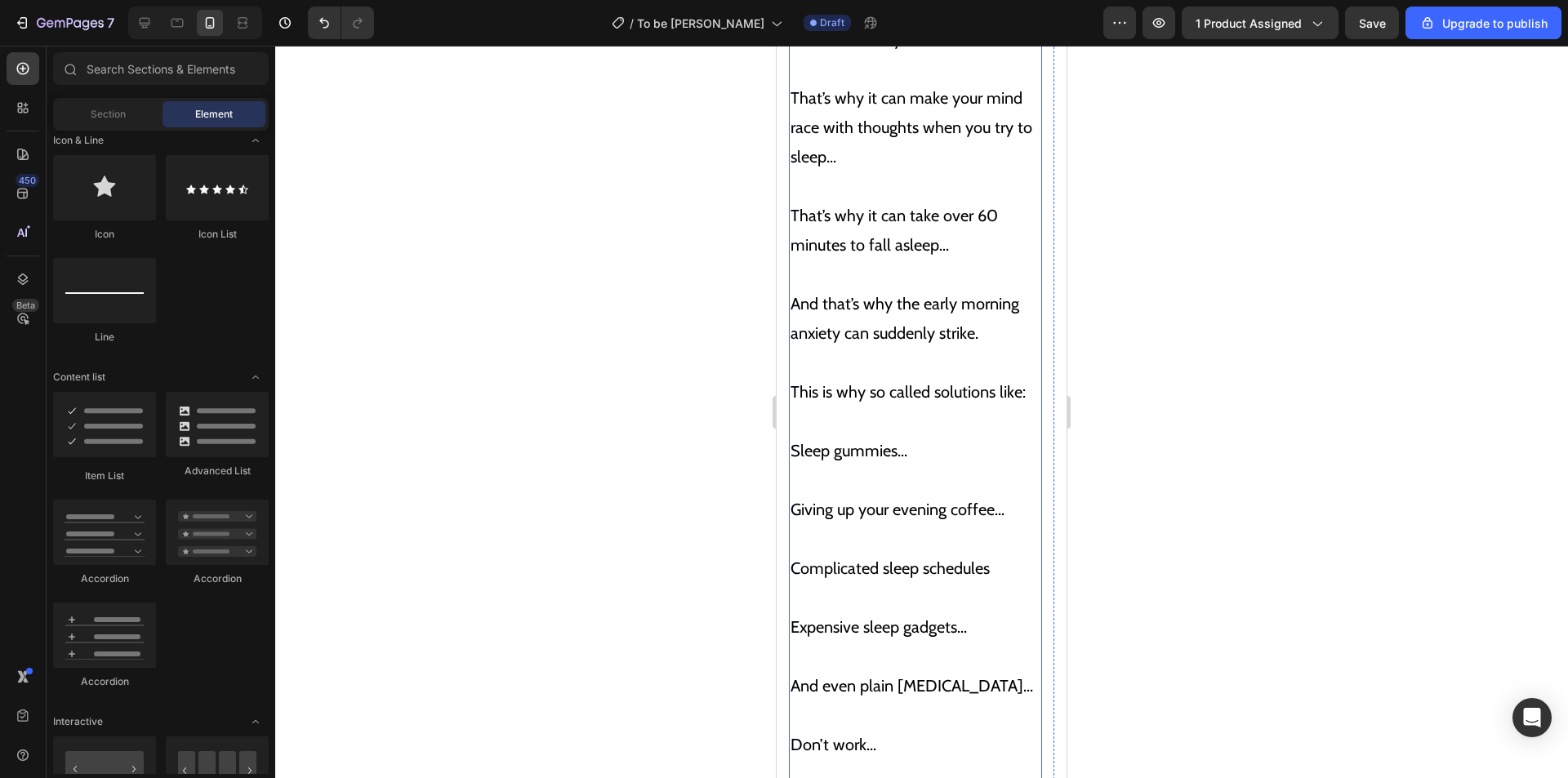
click at [876, 378] on p "This is why so called solutions like:" at bounding box center [915, 392] width 249 height 29
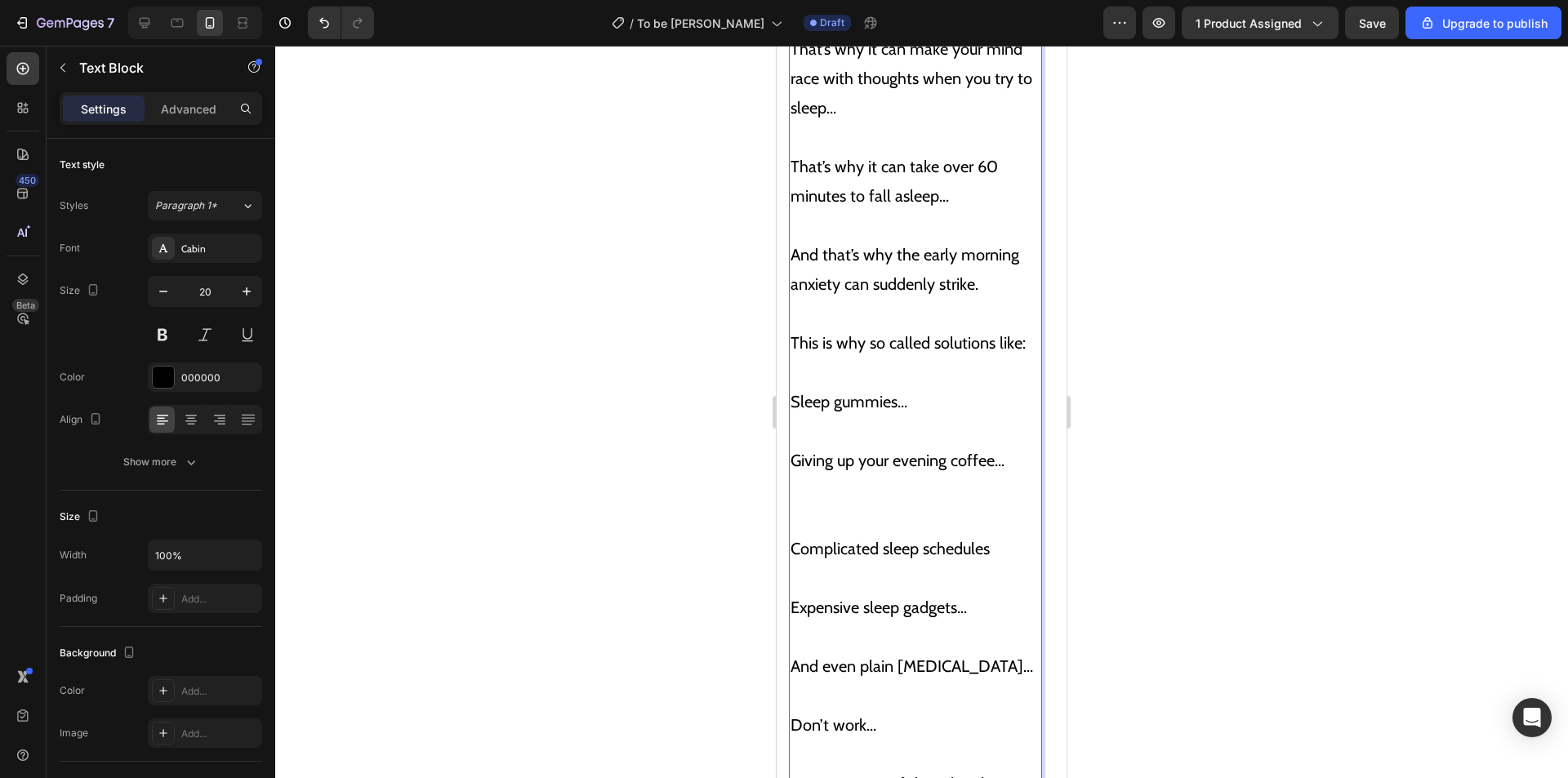
scroll to position [5106, 0]
click at [790, 358] on div "And because your body is flooded with the anxiety hormone... That’s why it can …" at bounding box center [915, 547] width 253 height 1209
click at [793, 424] on p "Giving up your evening coffee..." at bounding box center [915, 475] width 249 height 117
click at [823, 457] on p "❌ Giving up your evening coffee..." at bounding box center [915, 475] width 249 height 117
click at [833, 478] on p "❌ Giving up your evening coffee... ⁠⁠⁠⁠⁠⁠⁠" at bounding box center [915, 475] width 249 height 117
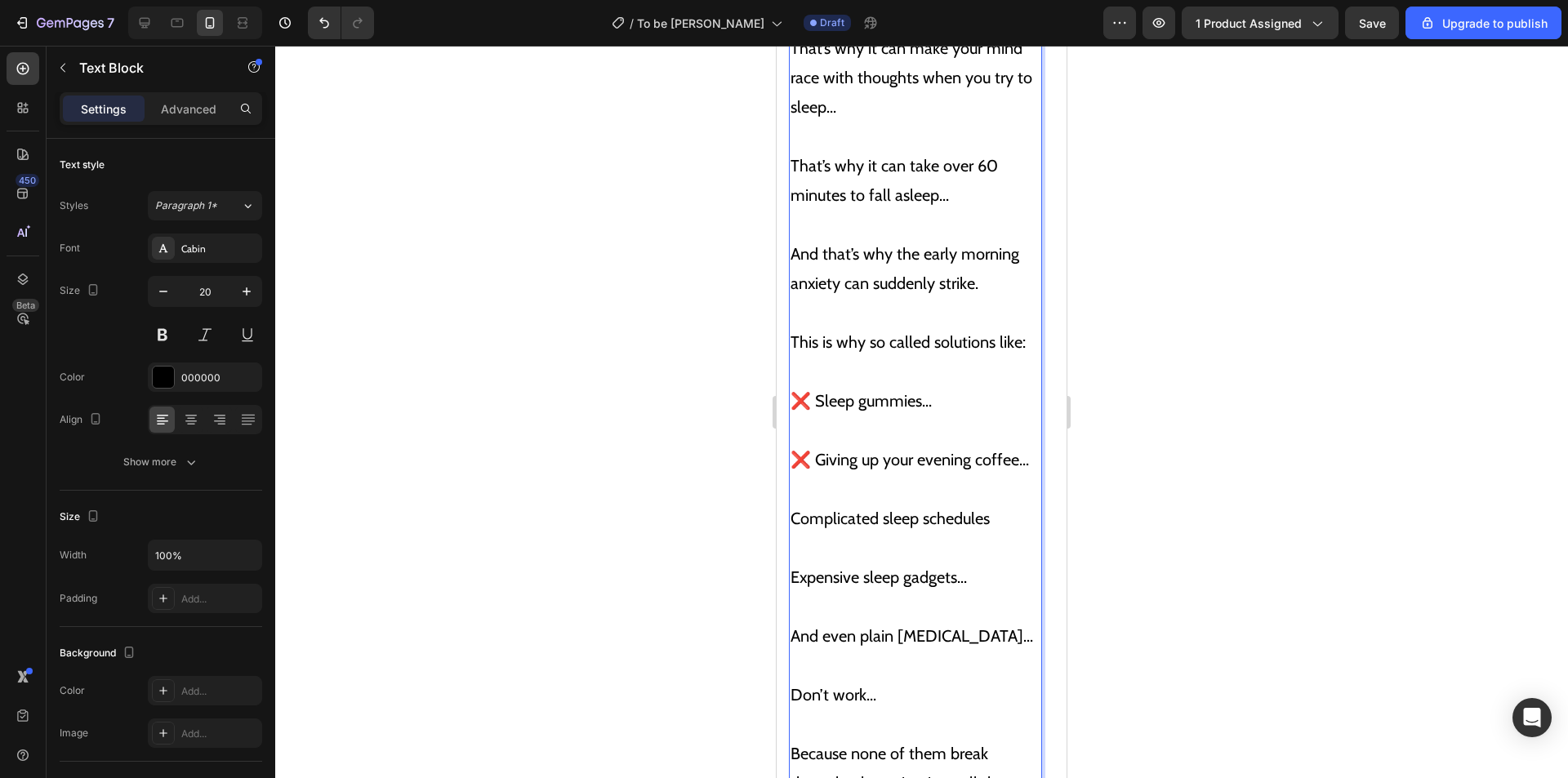
click at [791, 504] on p "Complicated sleep schedules" at bounding box center [915, 519] width 249 height 29
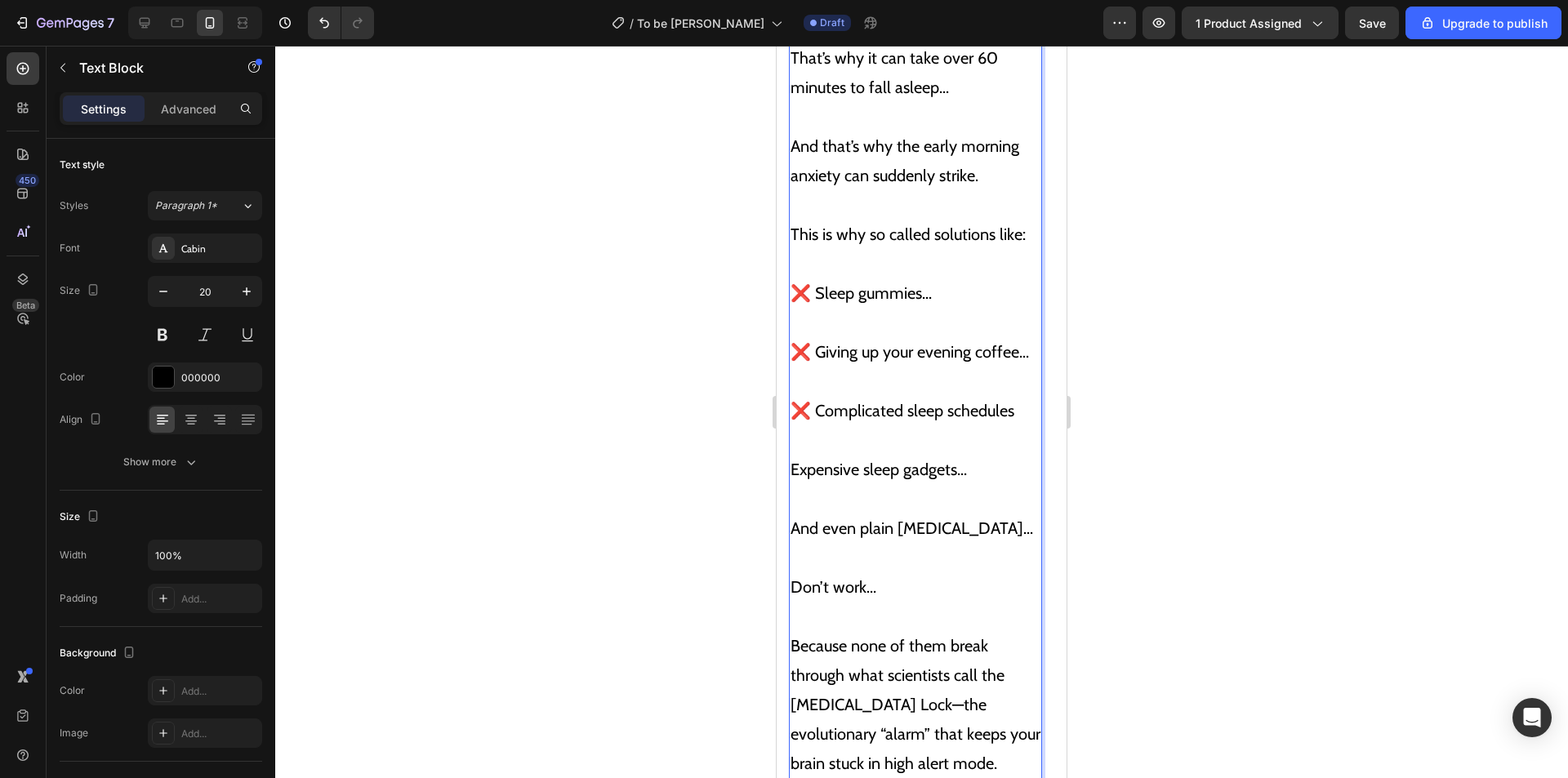
scroll to position [5270, 0]
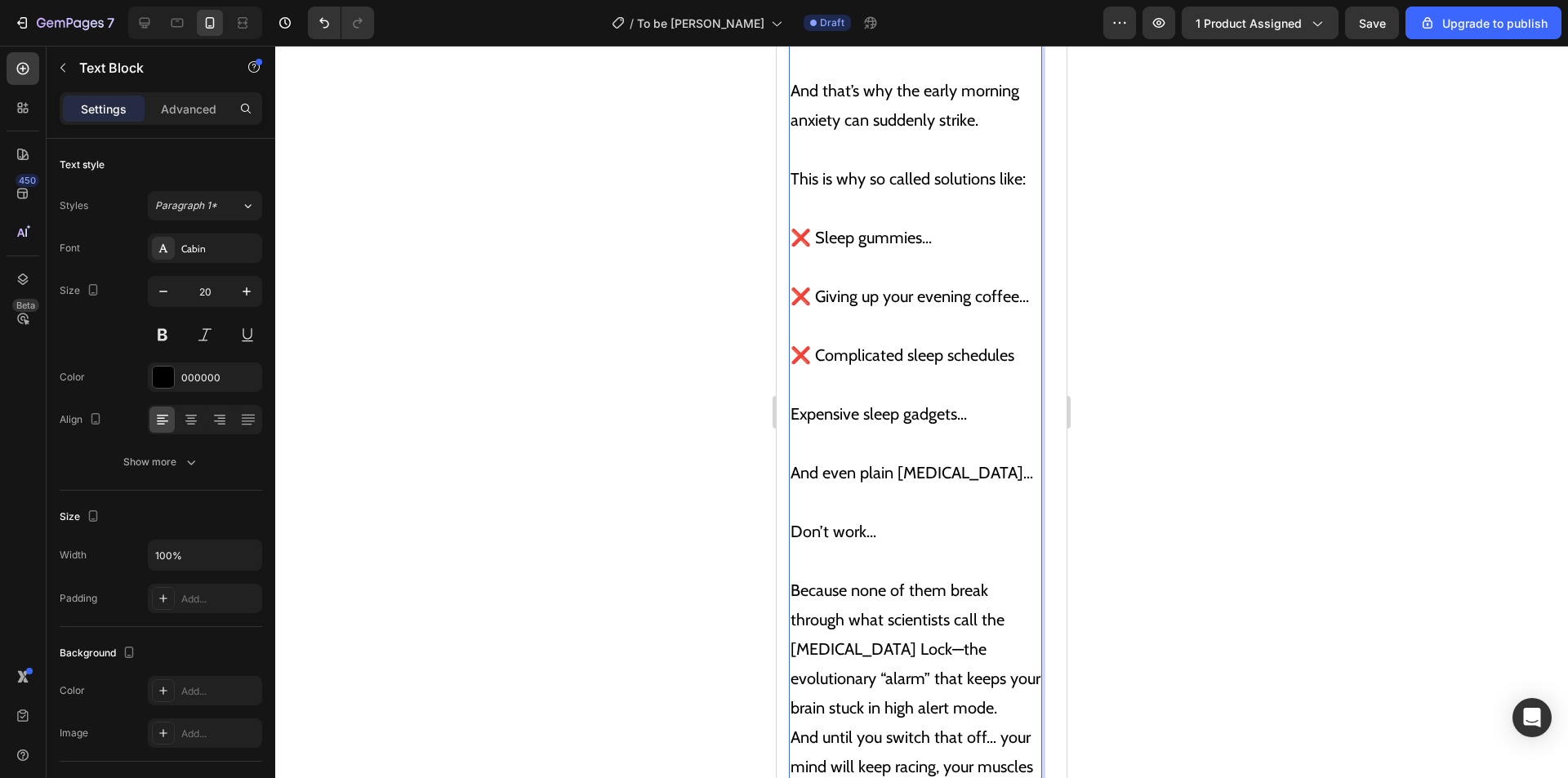
click at [792, 377] on p "Expensive sleep gadgets..." at bounding box center [915, 399] width 249 height 59
click at [796, 433] on p "And even plain melatonin..." at bounding box center [915, 458] width 249 height 59
click at [790, 437] on p "And even plain melatonin..." at bounding box center [915, 458] width 249 height 59
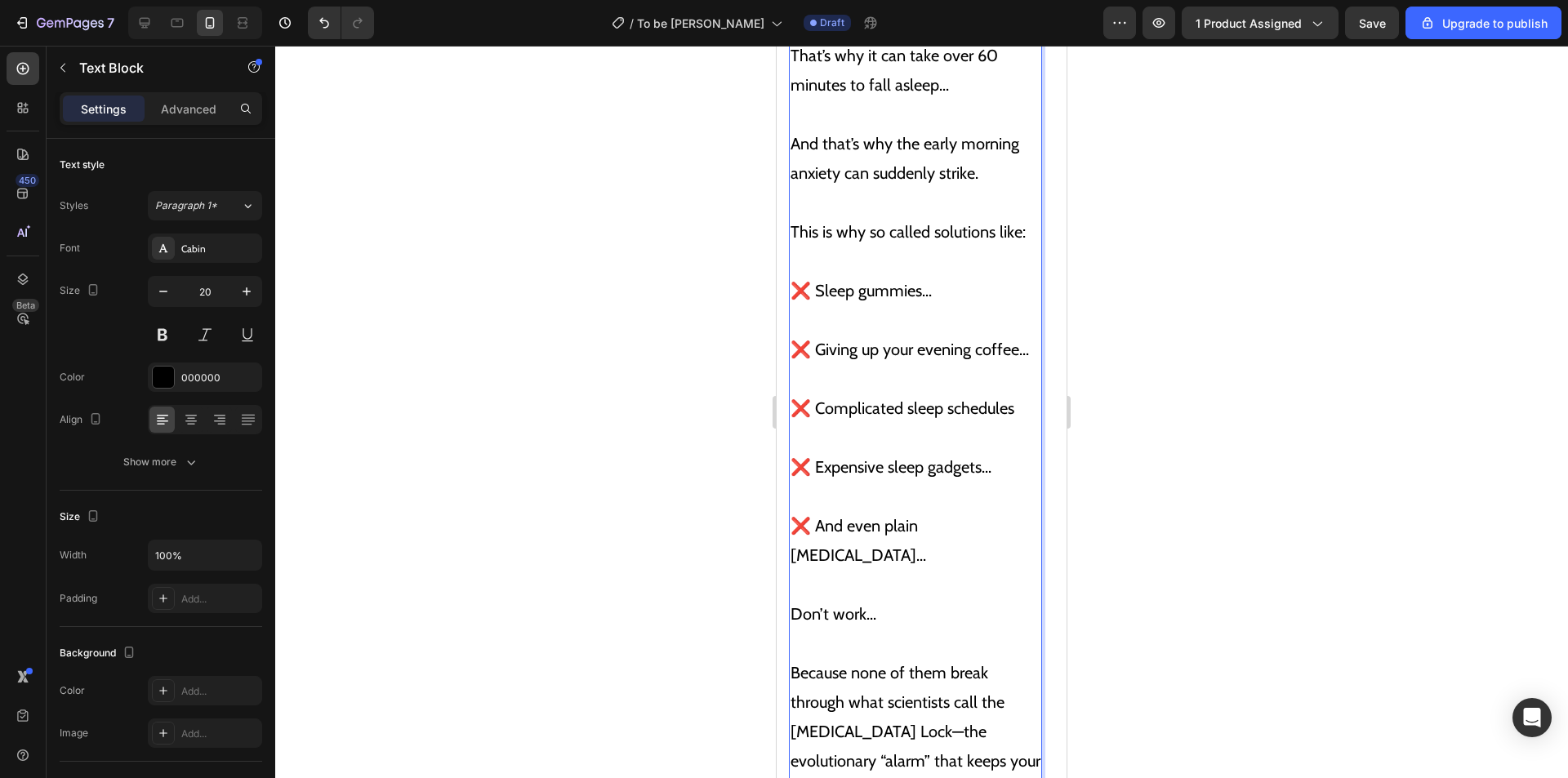
scroll to position [5189, 0]
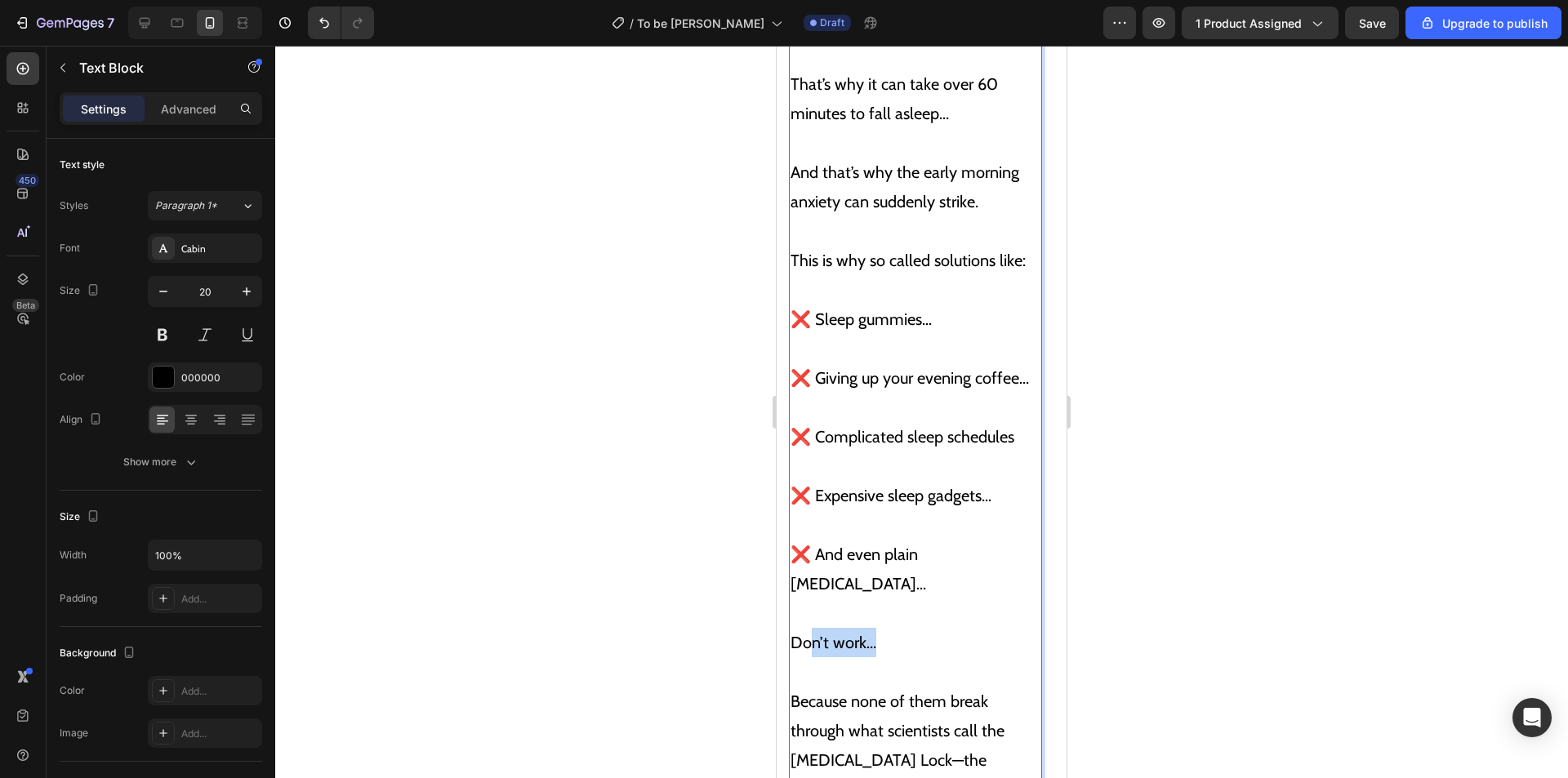
drag, startPoint x: 874, startPoint y: 579, endPoint x: 805, endPoint y: 578, distance: 69.0
click at [806, 599] on p "Don’t work..." at bounding box center [915, 628] width 249 height 59
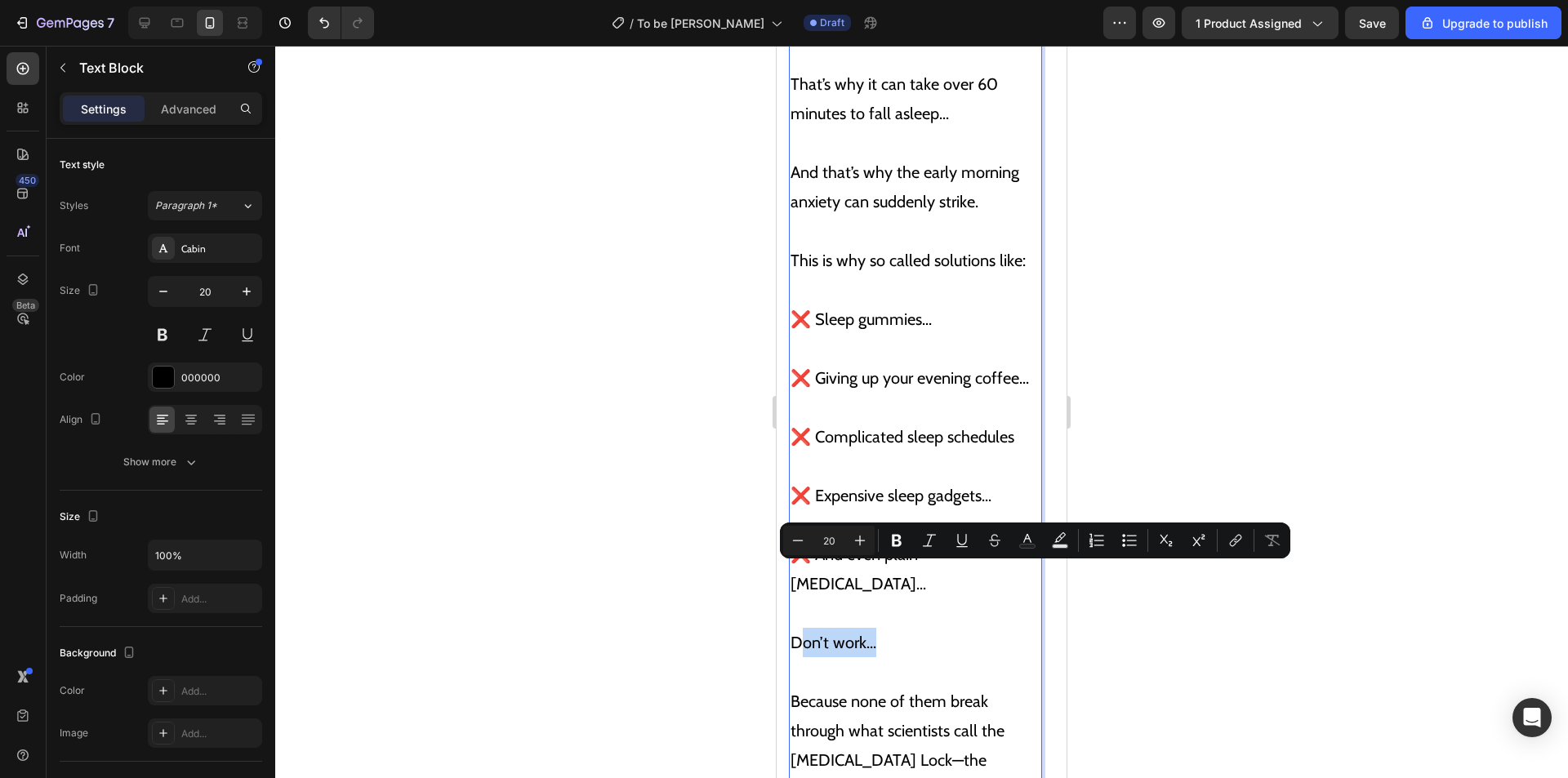
click at [847, 599] on p "Don’t work..." at bounding box center [915, 628] width 249 height 59
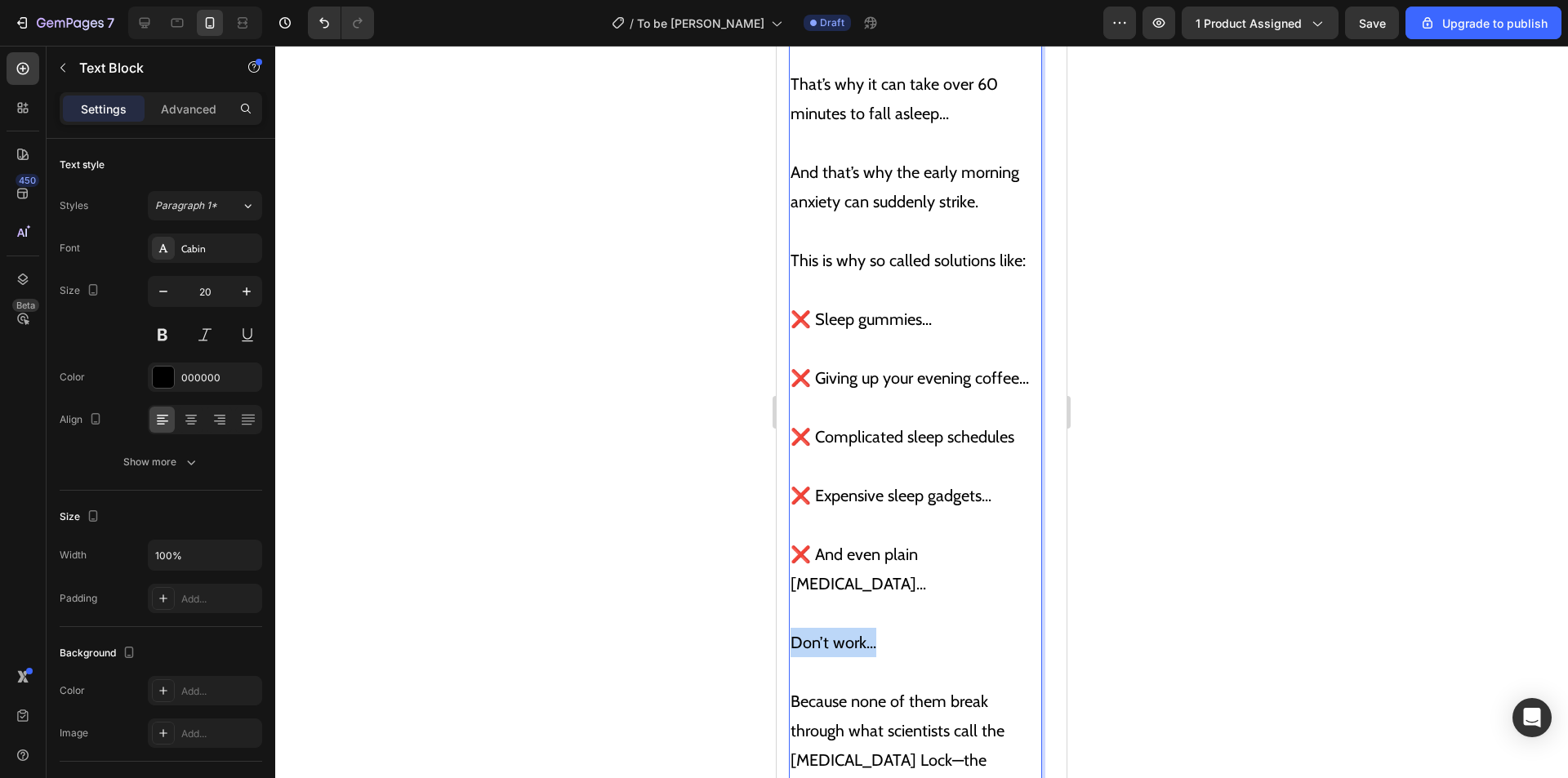
drag, startPoint x: 880, startPoint y: 574, endPoint x: 792, endPoint y: 572, distance: 88.0
click at [792, 599] on p "Don’t work..." at bounding box center [915, 628] width 249 height 59
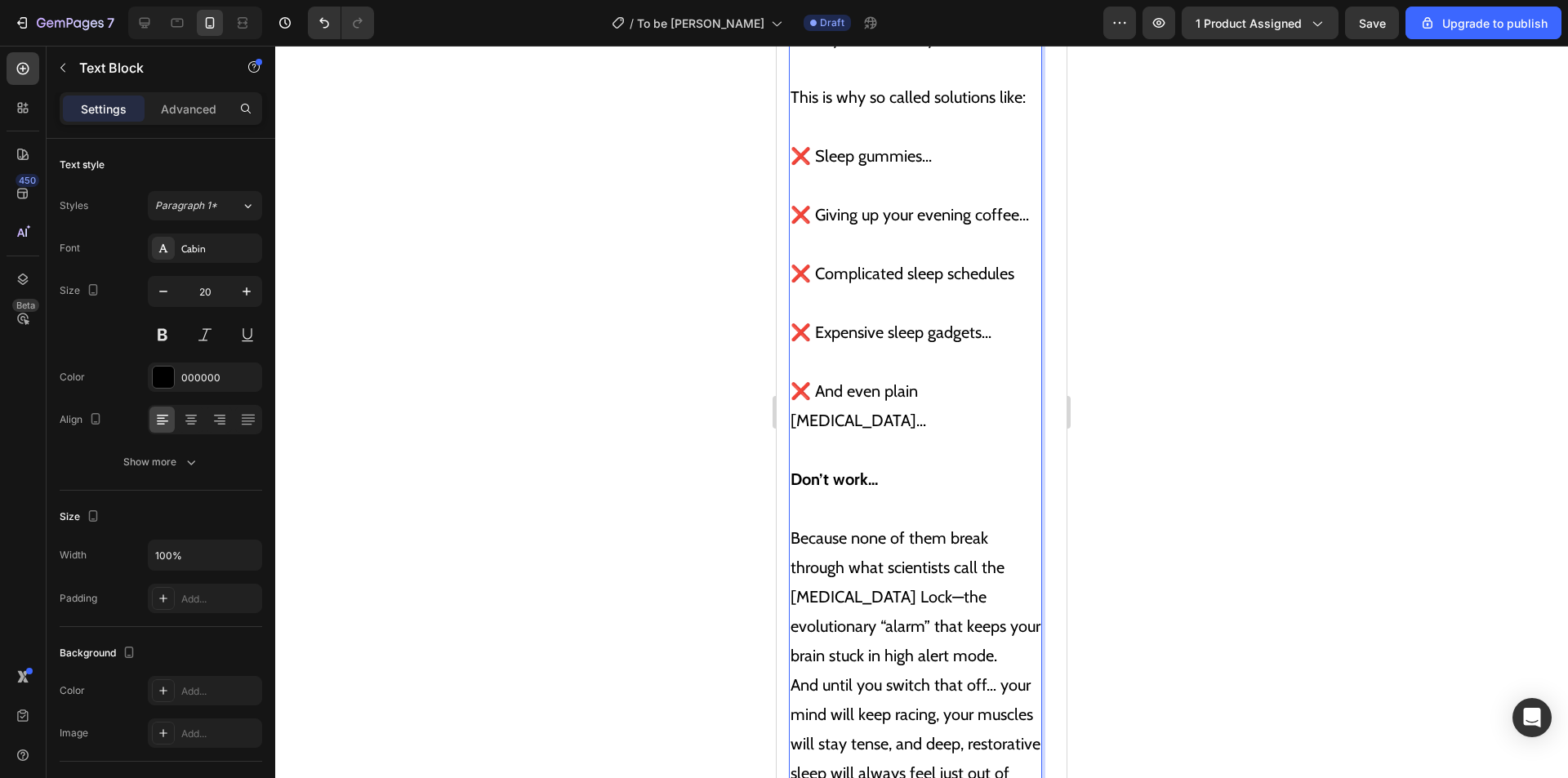
scroll to position [5515, 0]
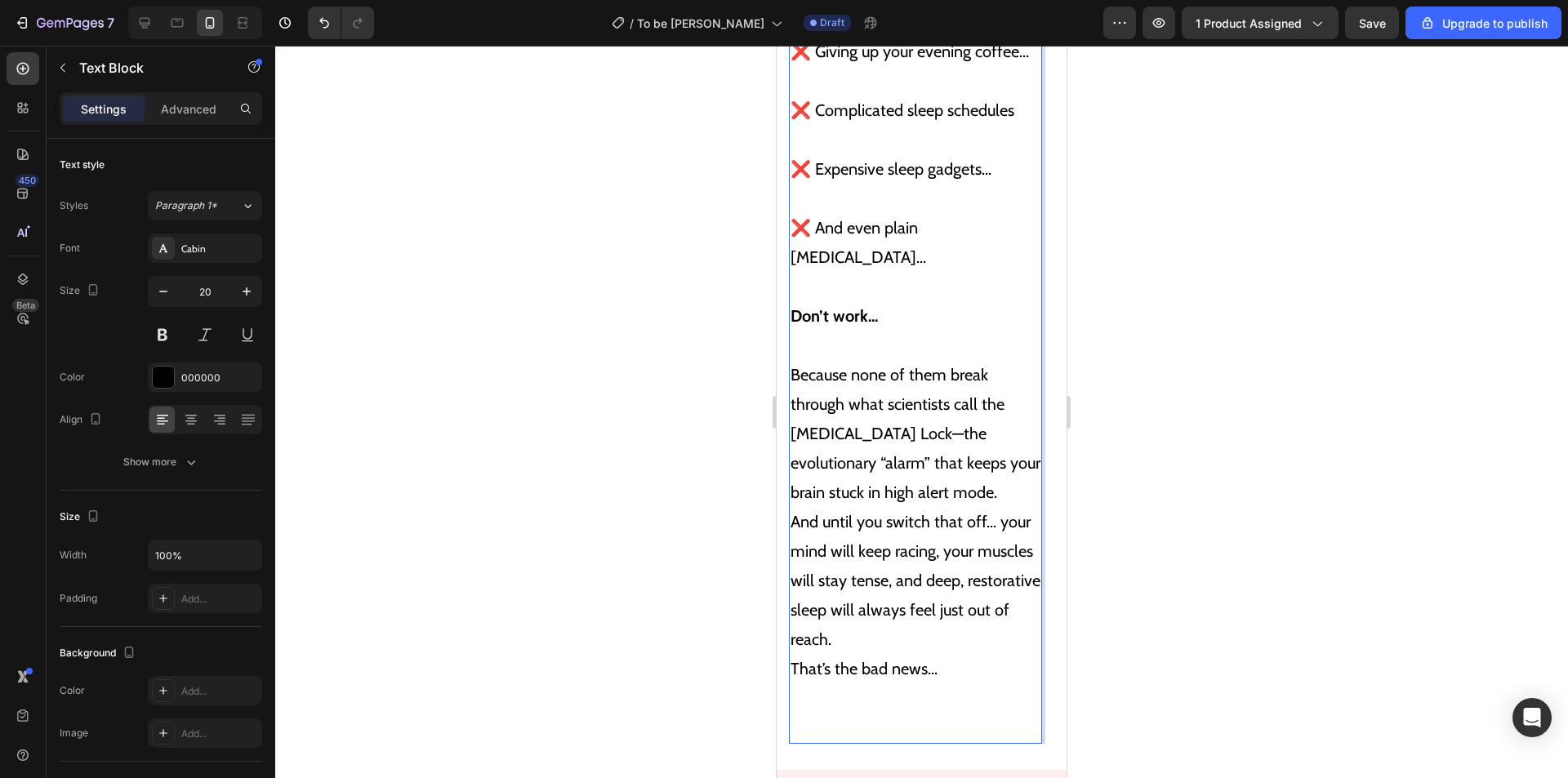
click at [975, 419] on p "⁠⁠⁠⁠⁠⁠⁠ Because none of them break through what scientists call the Cortisol Lo…" at bounding box center [915, 536] width 249 height 412
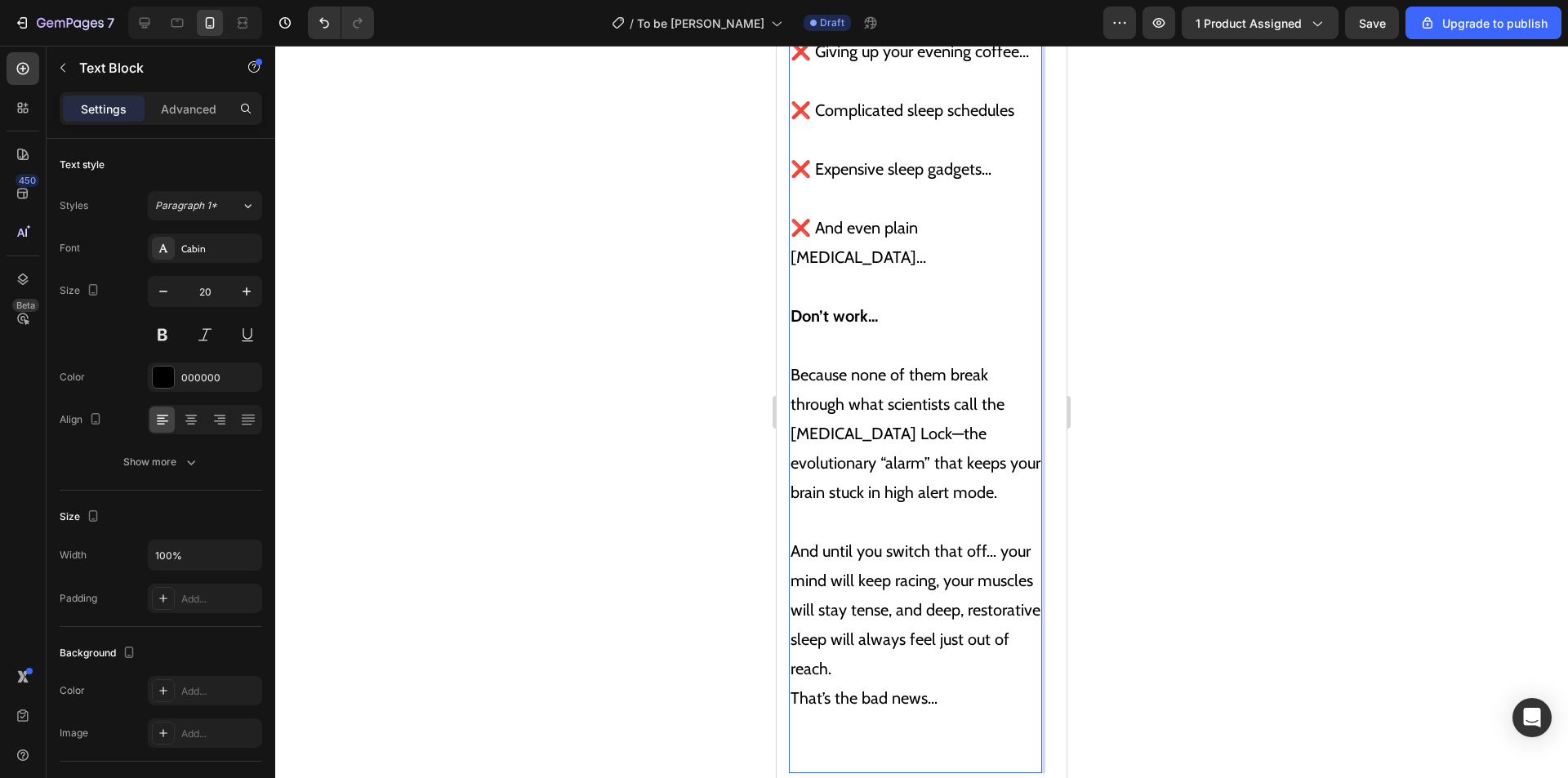
click at [954, 589] on p "⁠⁠⁠⁠⁠⁠⁠ And until you switch that off… your mind will keep racing, your muscles…" at bounding box center [915, 639] width 249 height 264
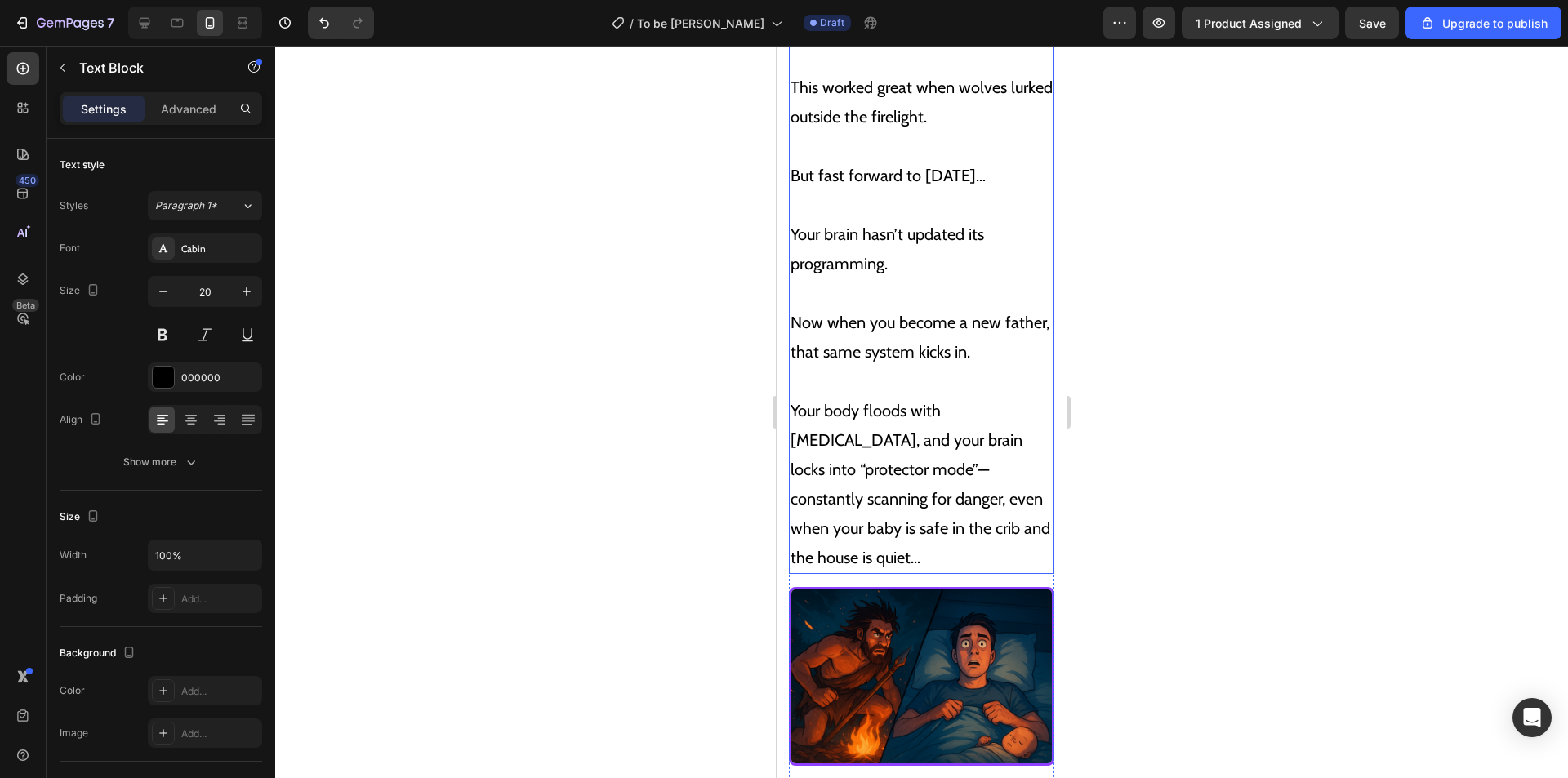
scroll to position [4290, 0]
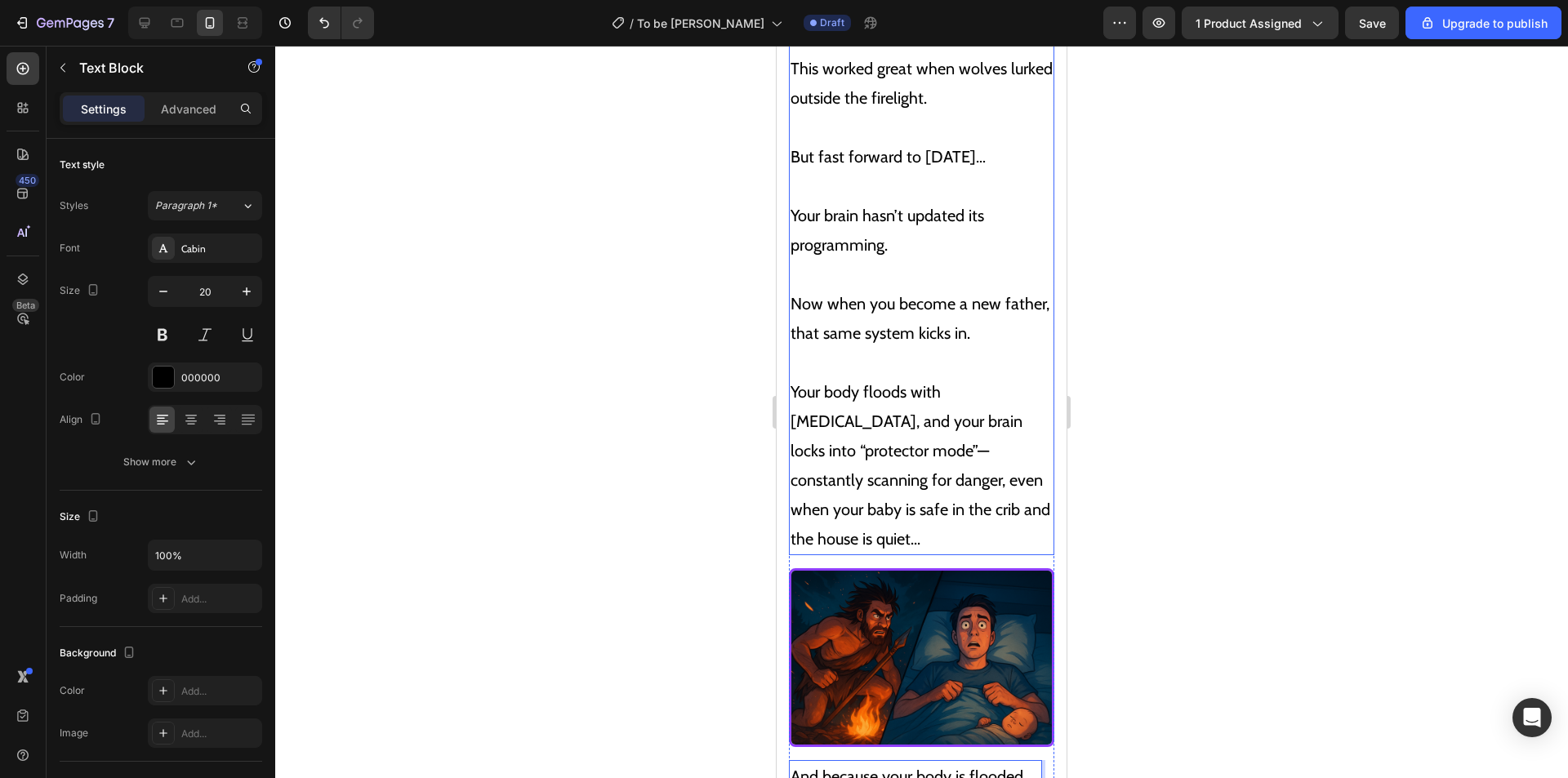
click at [848, 451] on p "Your body floods with cortisol, and your brain locks into “protector mode”—cons…" at bounding box center [921, 451] width 262 height 206
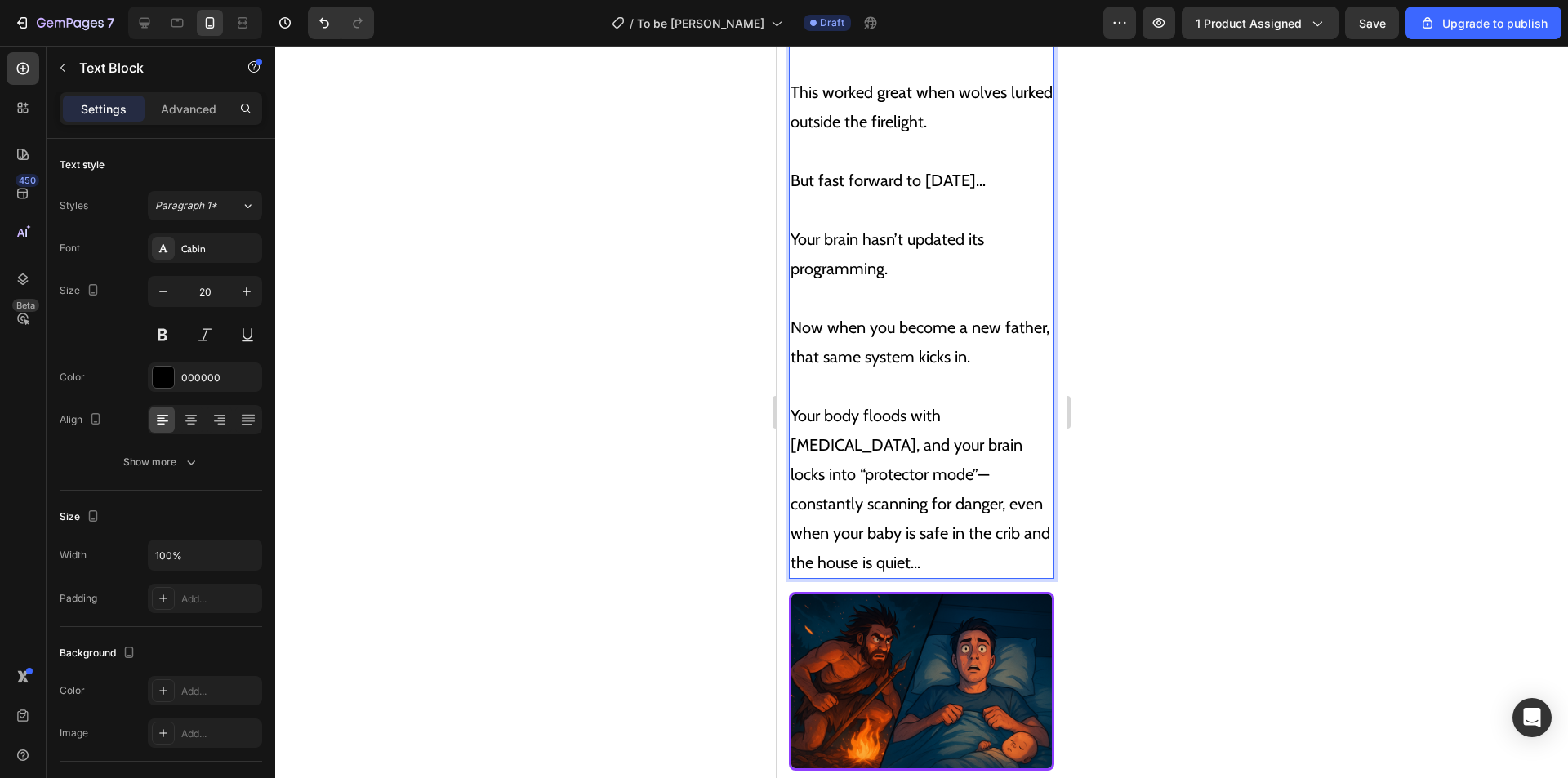
scroll to position [4310, 0]
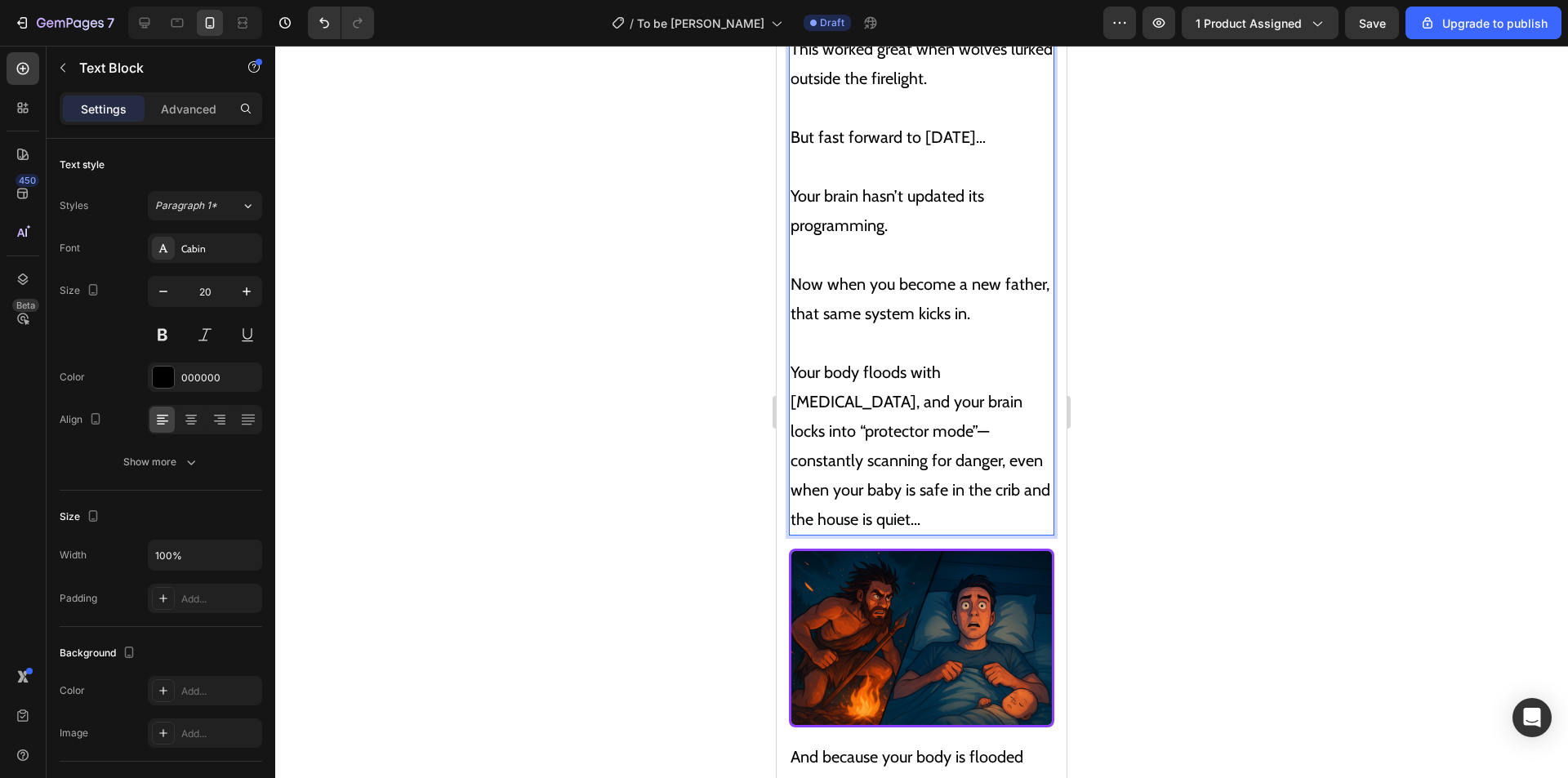
click at [855, 426] on p "Your body floods with cortisol, and your brain locks into “protector mode”—cons…" at bounding box center [921, 432] width 262 height 206
click at [842, 434] on p "Your body floods with cortisol, and your brain locks into “protector mode”—cons…" at bounding box center [921, 432] width 262 height 206
click at [833, 435] on p "Your body floods with cortisol, and your brain locks into “protector mode”—cons…" at bounding box center [921, 432] width 262 height 206
click at [874, 469] on p "Your body floods with [MEDICAL_DATA], and your brain locks into “protector mode…" at bounding box center [921, 432] width 262 height 206
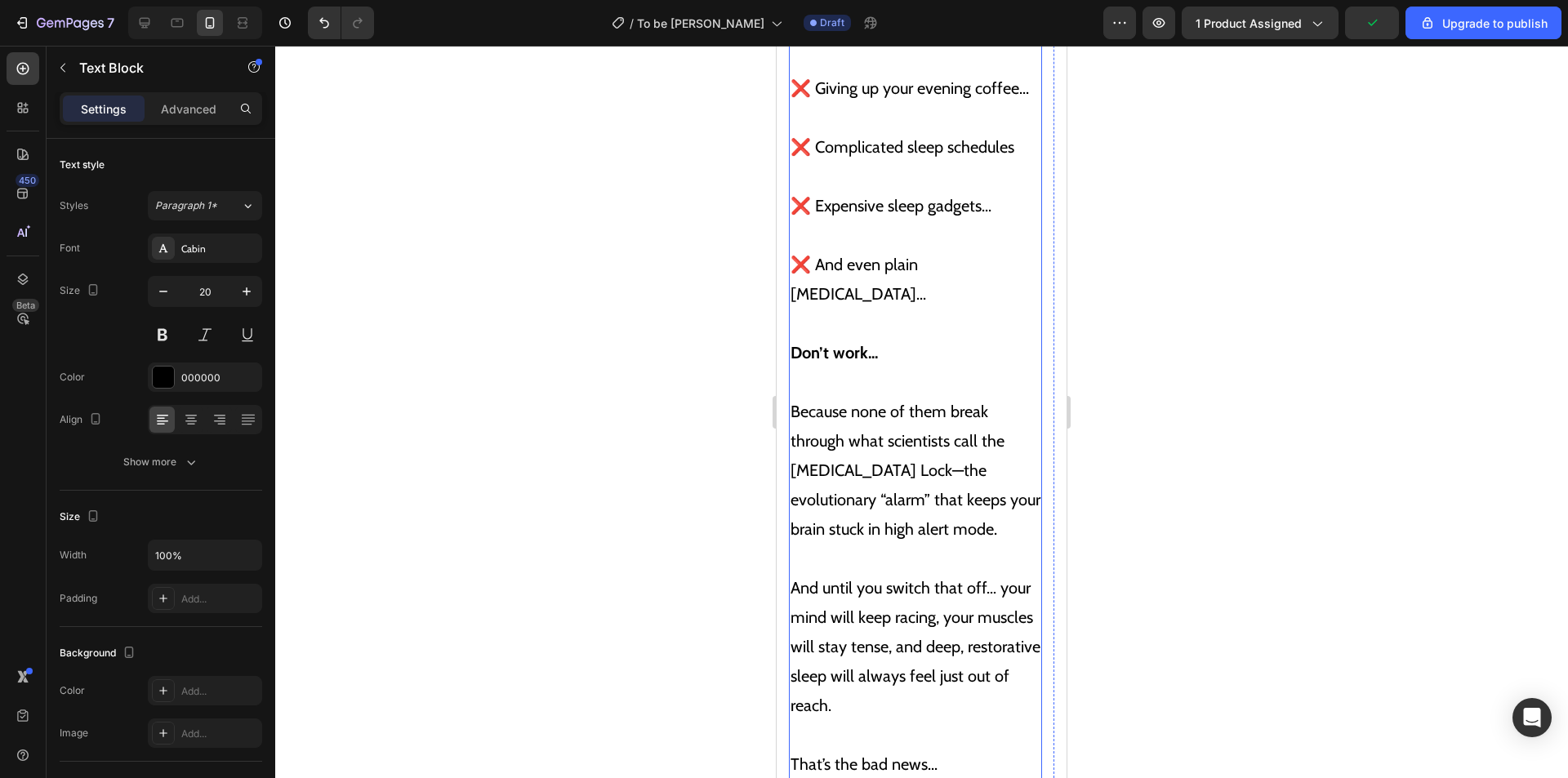
scroll to position [5453, 0]
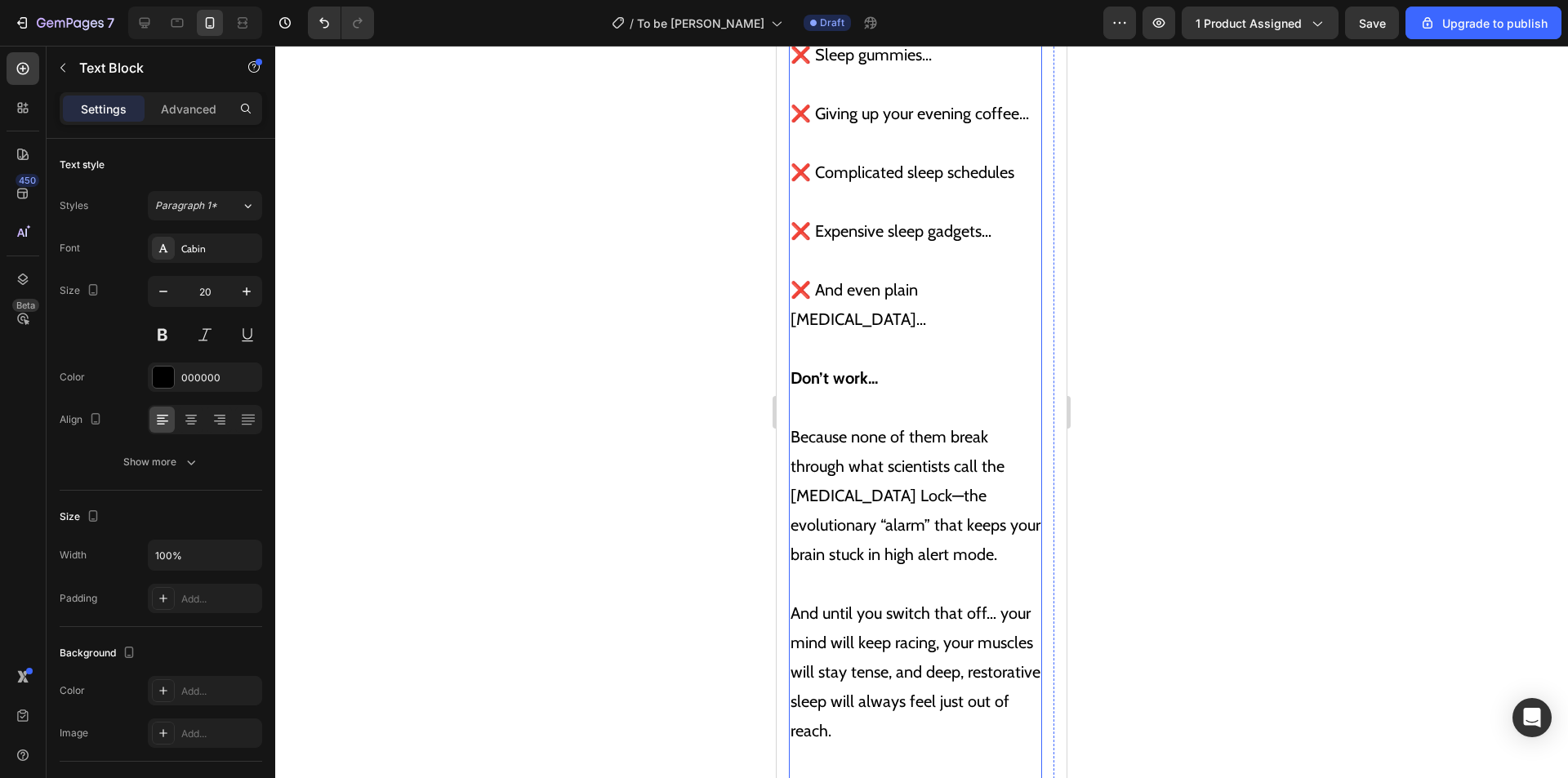
click at [880, 429] on p "Because none of them break through what scientists call the Cortisol Lock—the e…" at bounding box center [915, 481] width 249 height 176
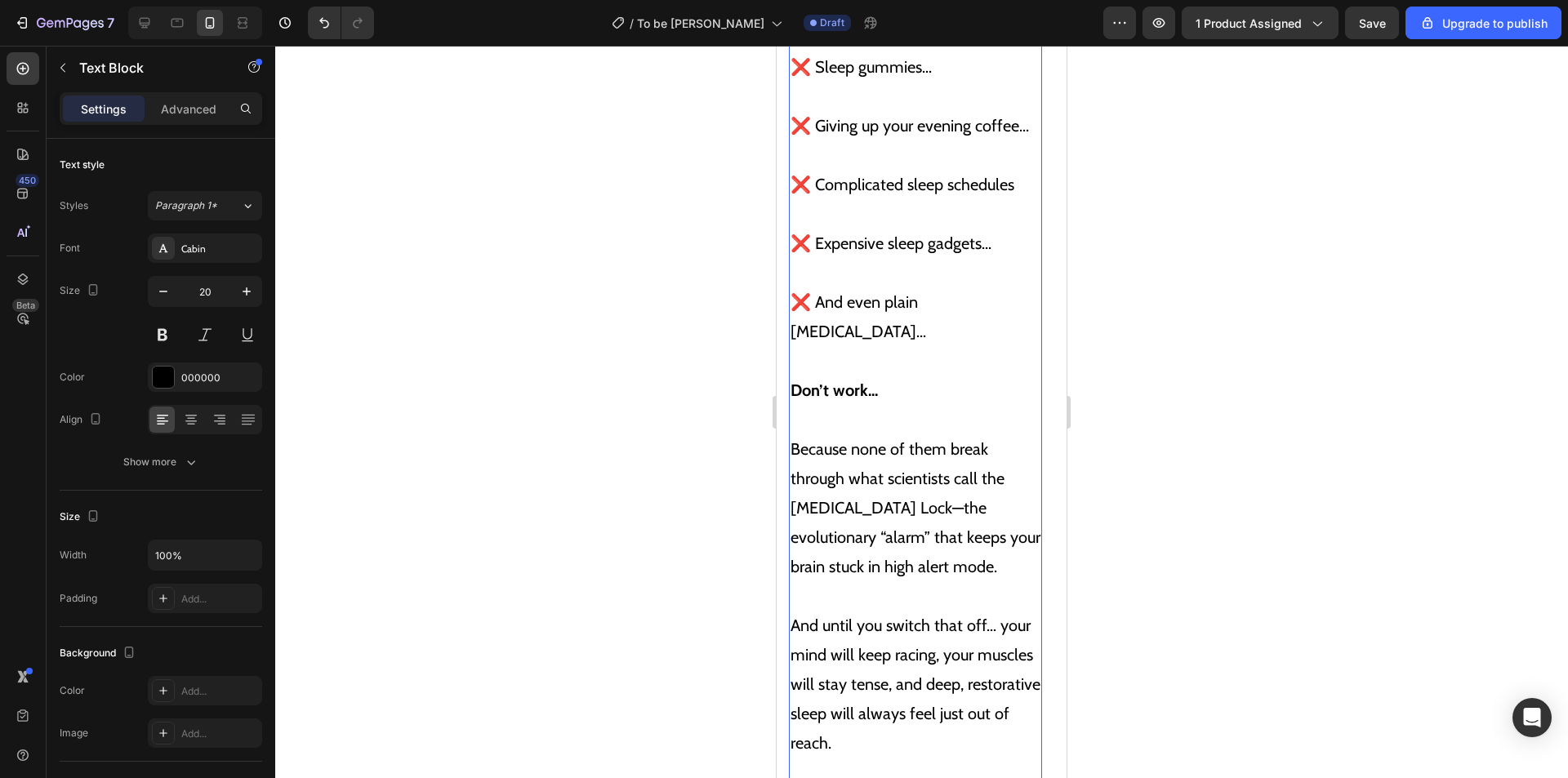
scroll to position [5440, 0]
click at [881, 438] on p "Because none of them break through what scientists call the Cortisol Lock—the e…" at bounding box center [915, 494] width 249 height 176
click at [953, 498] on p "Because none of them break through what scientists call the Cortisol Lock — the…" at bounding box center [915, 494] width 249 height 176
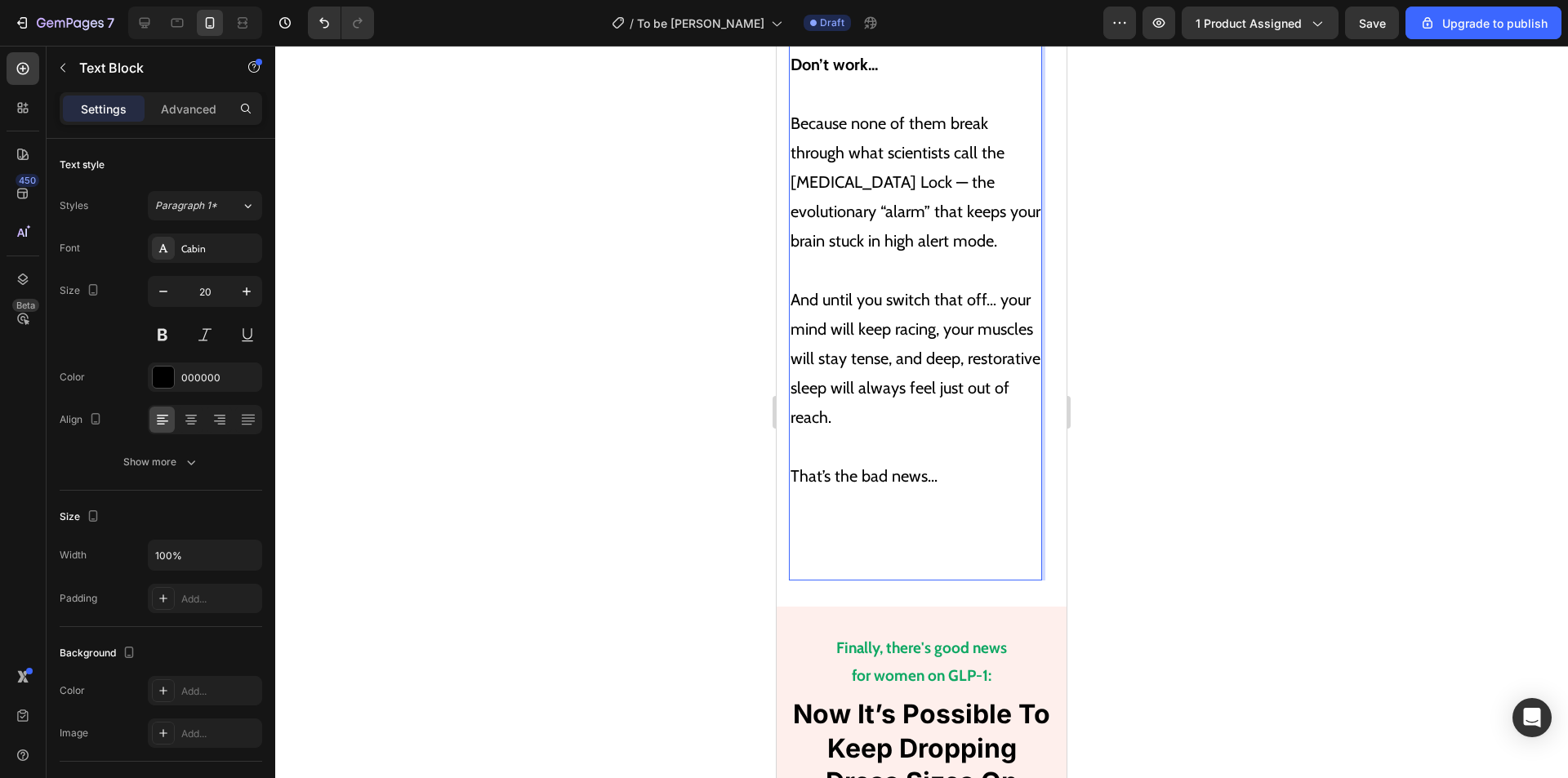
scroll to position [5521, 0]
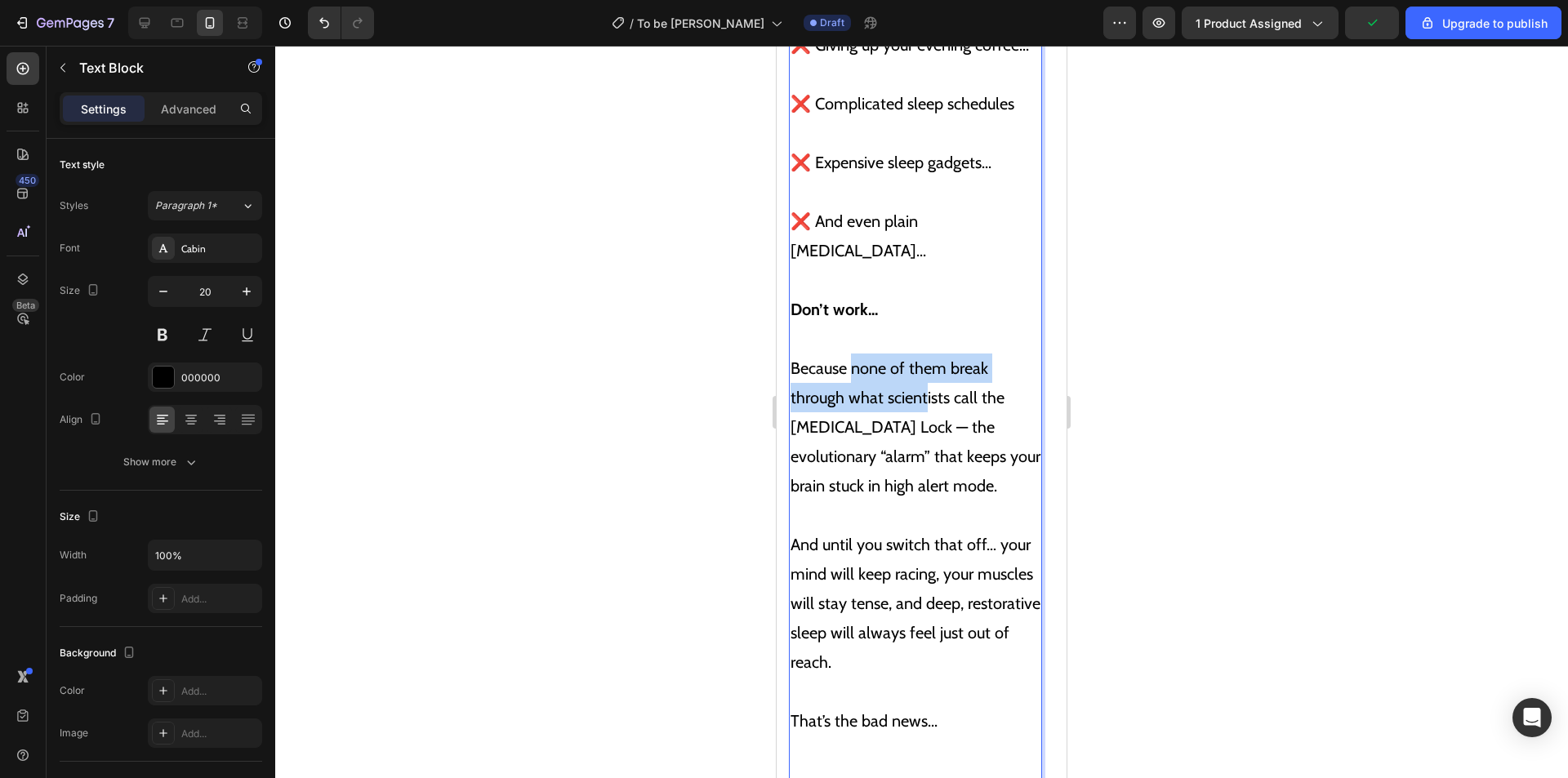
drag, startPoint x: 852, startPoint y: 299, endPoint x: 923, endPoint y: 339, distance: 81.5
click at [923, 339] on p "Because none of them break through what scientists call the Cortisol Lock — the…" at bounding box center [915, 412] width 249 height 176
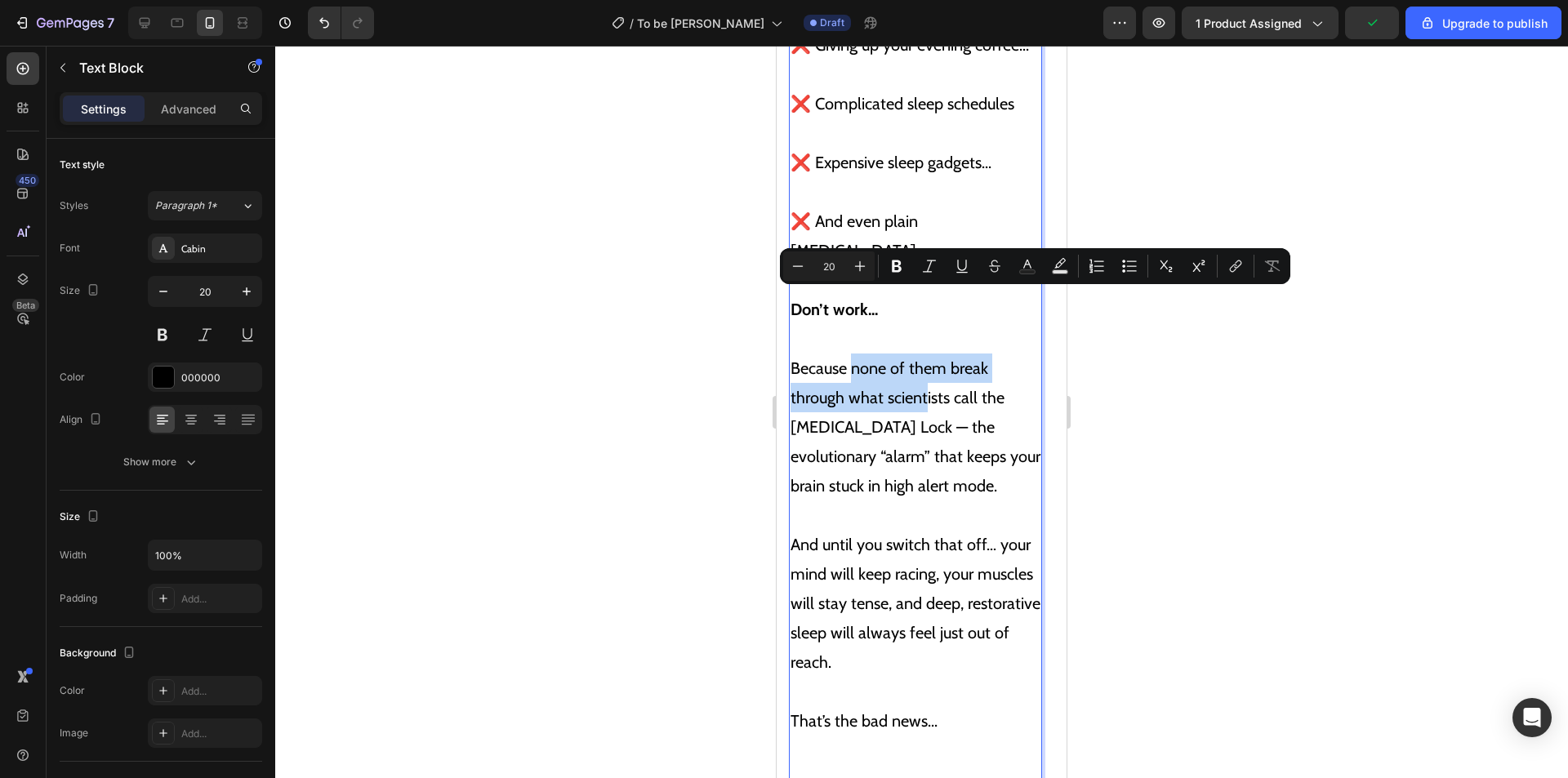
click at [924, 339] on p "Because none of them break through what scientists call the Cortisol Lock — the…" at bounding box center [915, 412] width 249 height 176
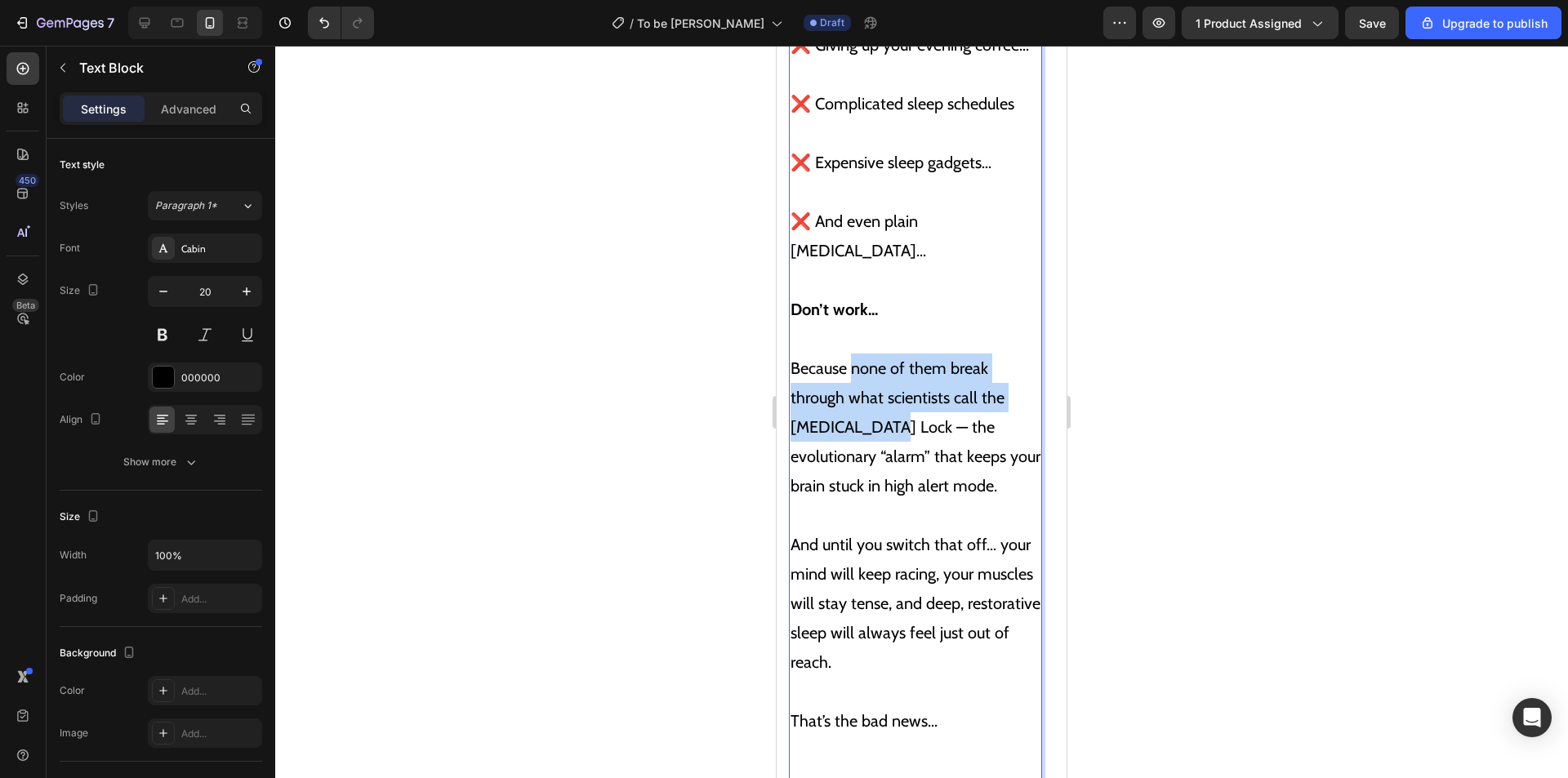
drag, startPoint x: 852, startPoint y: 303, endPoint x: 879, endPoint y: 366, distance: 68.5
click at [879, 366] on p "Because none of them break through what scientists call the Cortisol Lock — the…" at bounding box center [915, 412] width 249 height 176
click at [884, 363] on p "Because none of them break through what scientists call the Cortisol Lock — the…" at bounding box center [915, 412] width 249 height 176
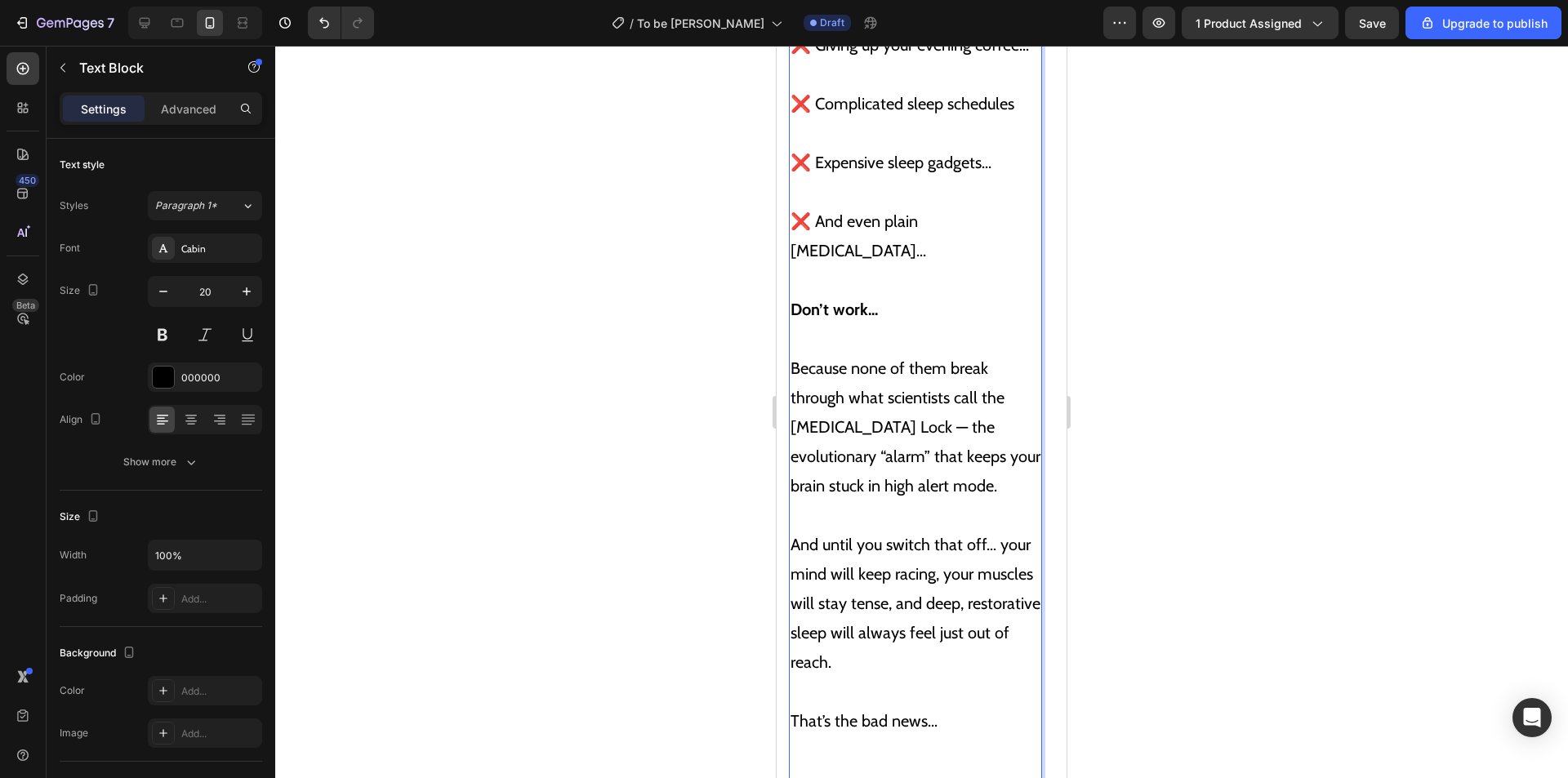
click at [874, 362] on p "Because none of them break through what scientists call the Cortisol Lock — the…" at bounding box center [915, 412] width 249 height 176
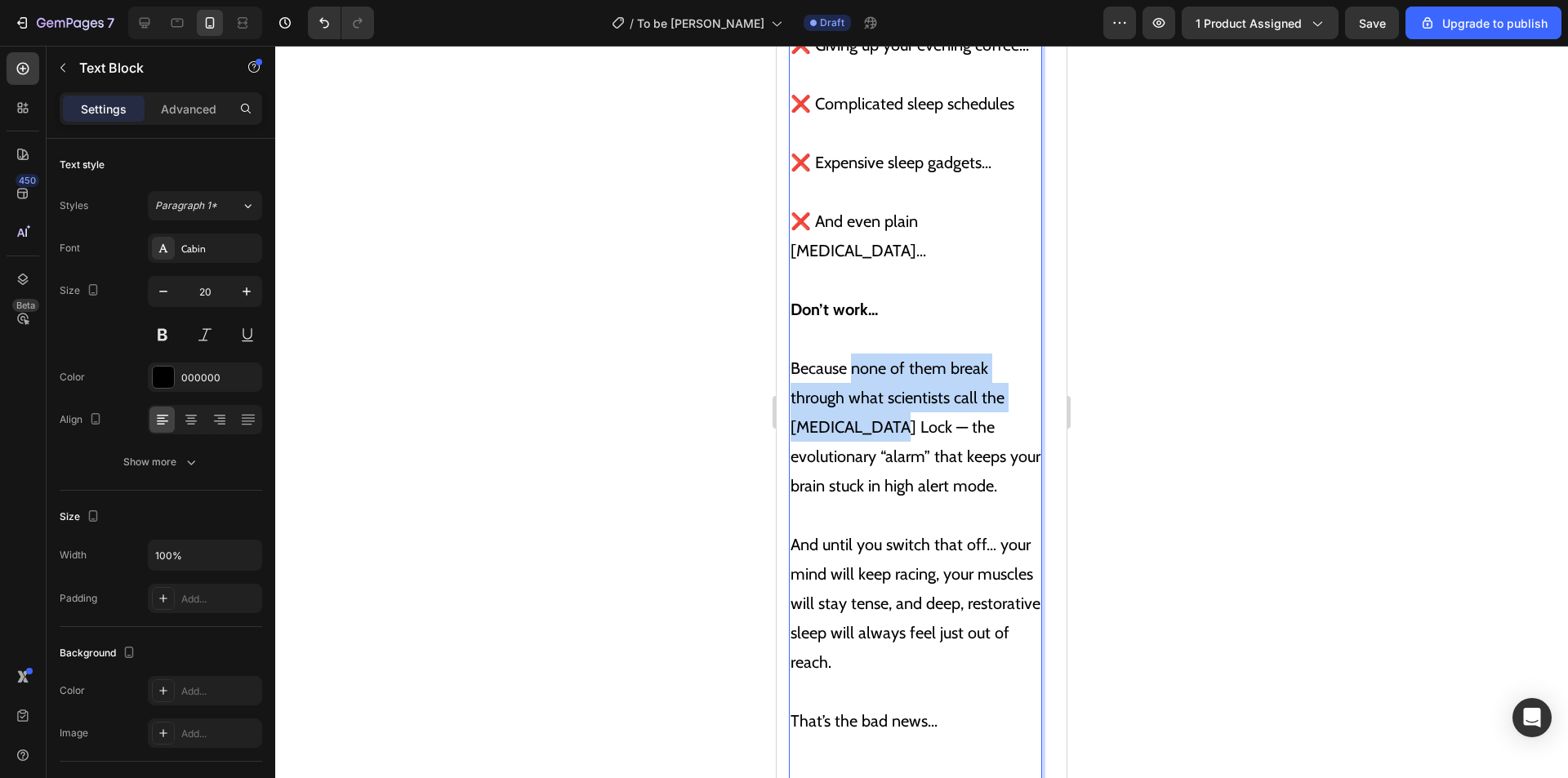
drag, startPoint x: 878, startPoint y: 360, endPoint x: 850, endPoint y: 308, distance: 59.1
click at [850, 324] on p "Because none of them break through what scientists call the Cortisol Lock — the…" at bounding box center [915, 412] width 249 height 176
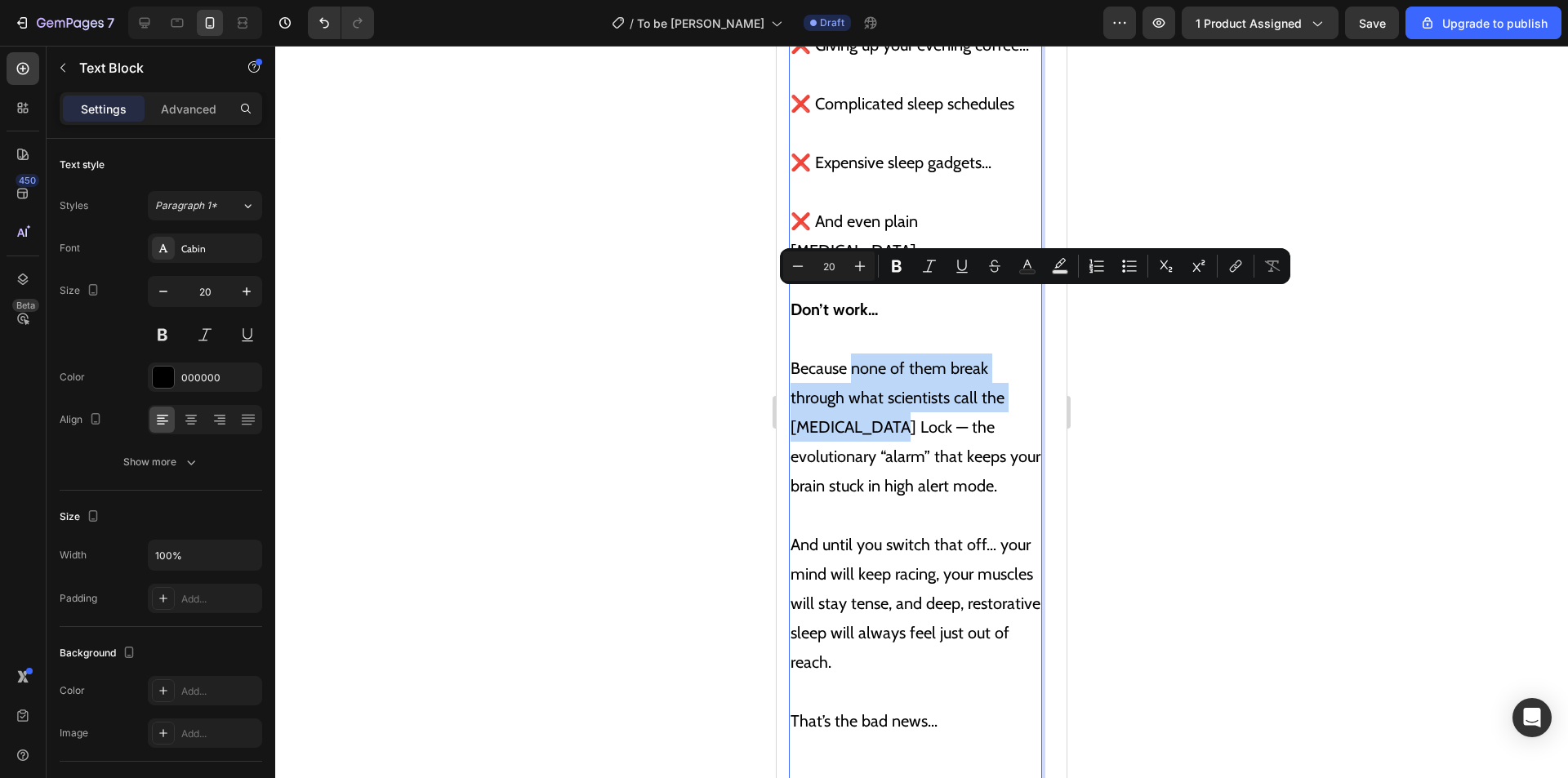
click at [891, 329] on p "Because none of them break through what scientists call the Cortisol Lock — the…" at bounding box center [915, 412] width 249 height 176
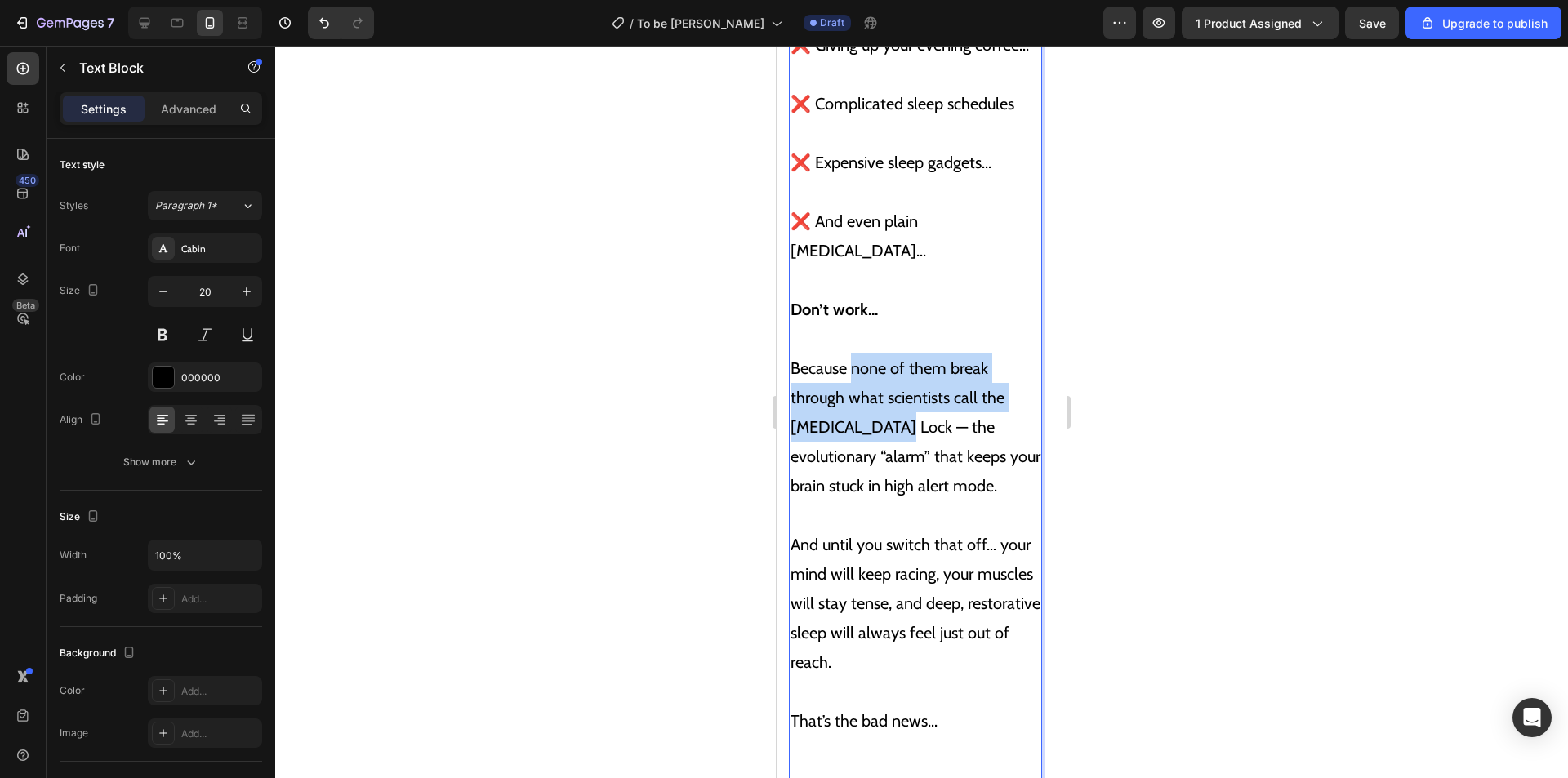
drag, startPoint x: 881, startPoint y: 359, endPoint x: 853, endPoint y: 304, distance: 61.7
click at [853, 324] on p "Because none of them break through what scientists call the Cortisol Lock — the…" at bounding box center [915, 412] width 249 height 176
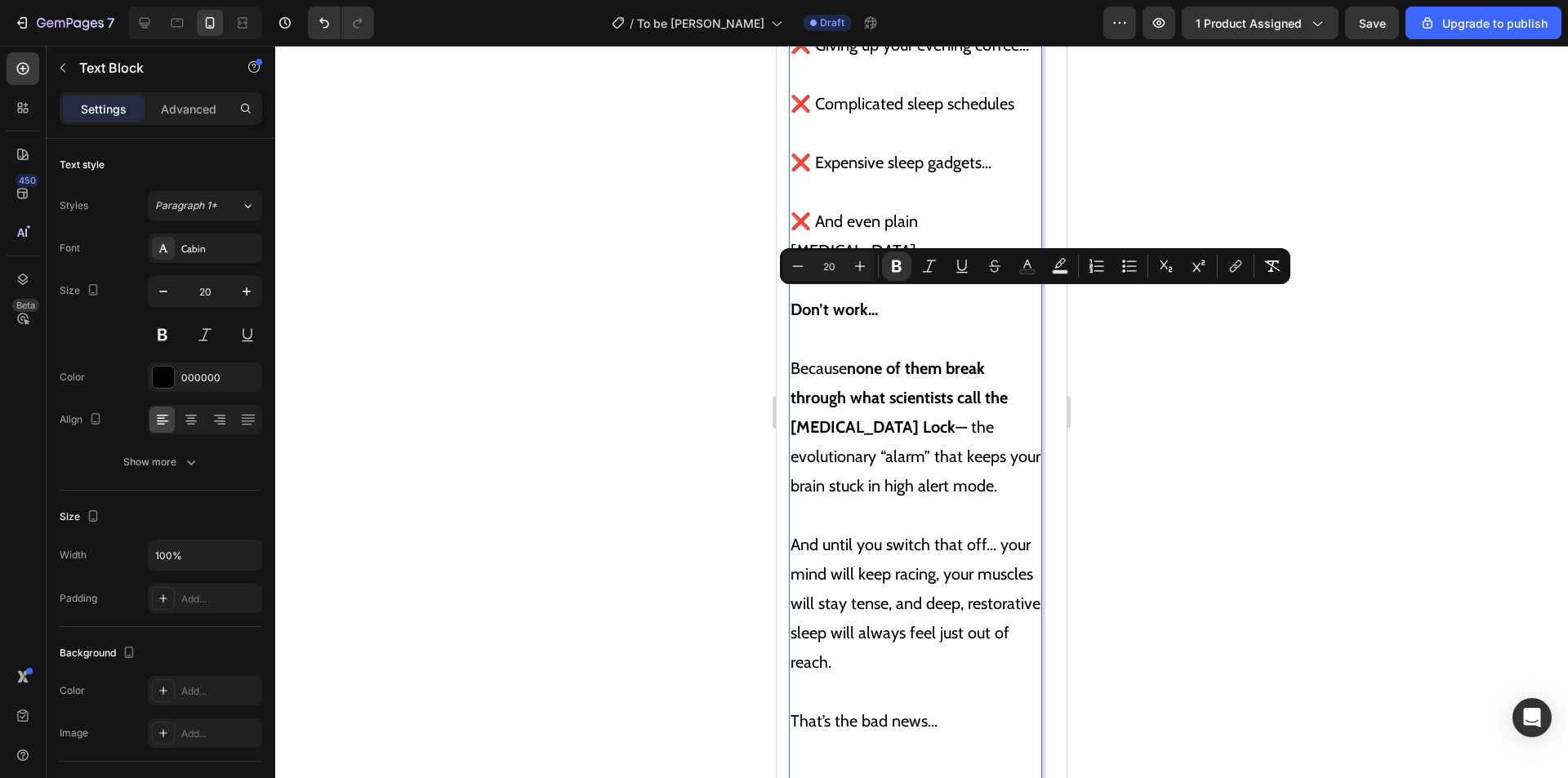
click at [894, 344] on p "Because none of them break through what scientists call the Cortisol Lock — the…" at bounding box center [915, 412] width 249 height 176
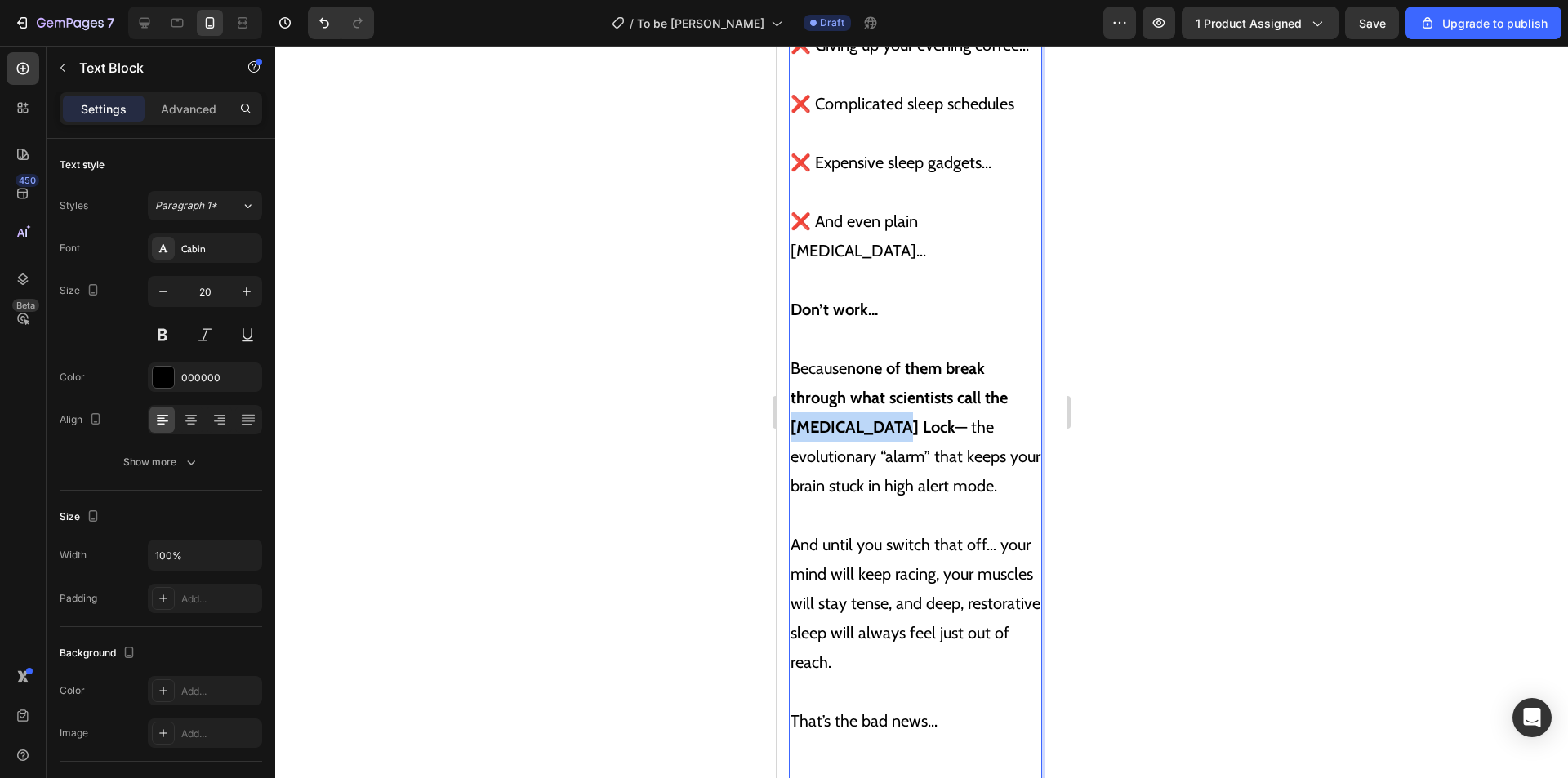
drag, startPoint x: 877, startPoint y: 361, endPoint x: 792, endPoint y: 359, distance: 85.0
click at [792, 359] on strong "none of them break through what scientists call the Cortisol Lock" at bounding box center [899, 397] width 217 height 78
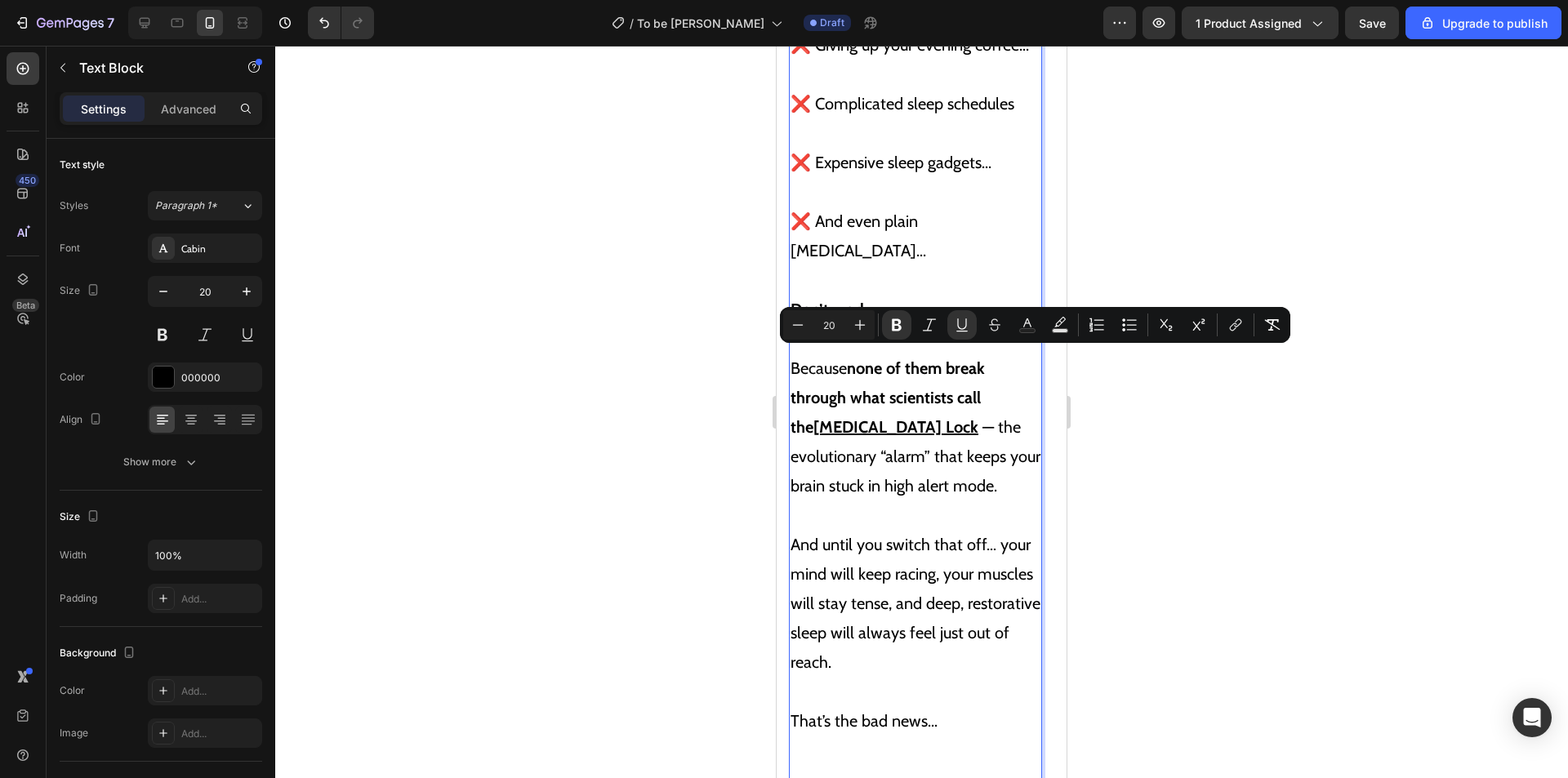
click at [916, 383] on p "Because none of them break through what scientists call the Cortisol Lock — the…" at bounding box center [915, 412] width 249 height 176
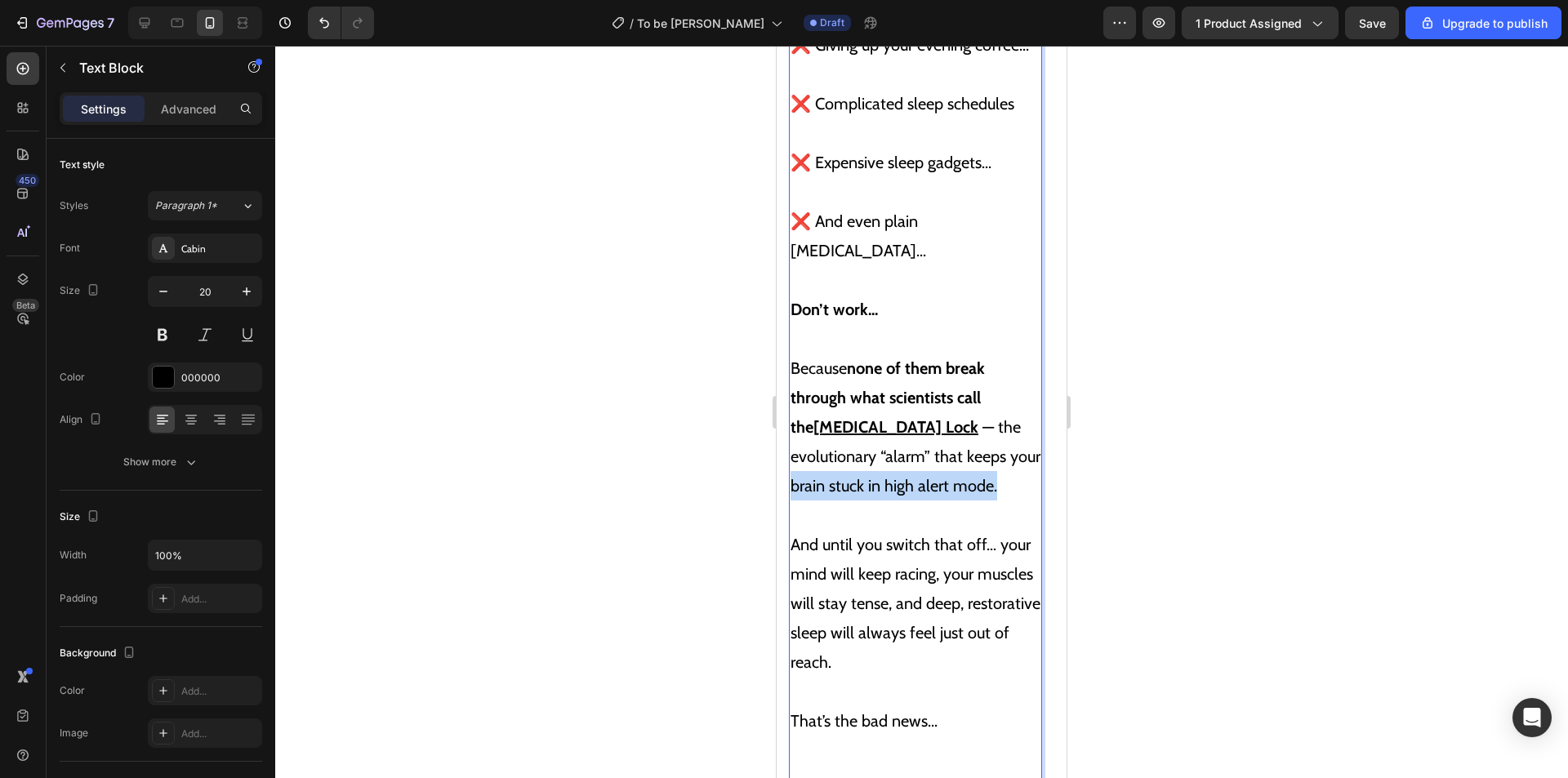
drag, startPoint x: 951, startPoint y: 390, endPoint x: 955, endPoint y: 423, distance: 33.2
click at [955, 423] on p "Because none of them break through what scientists call the Cortisol Lock — the…" at bounding box center [915, 412] width 249 height 176
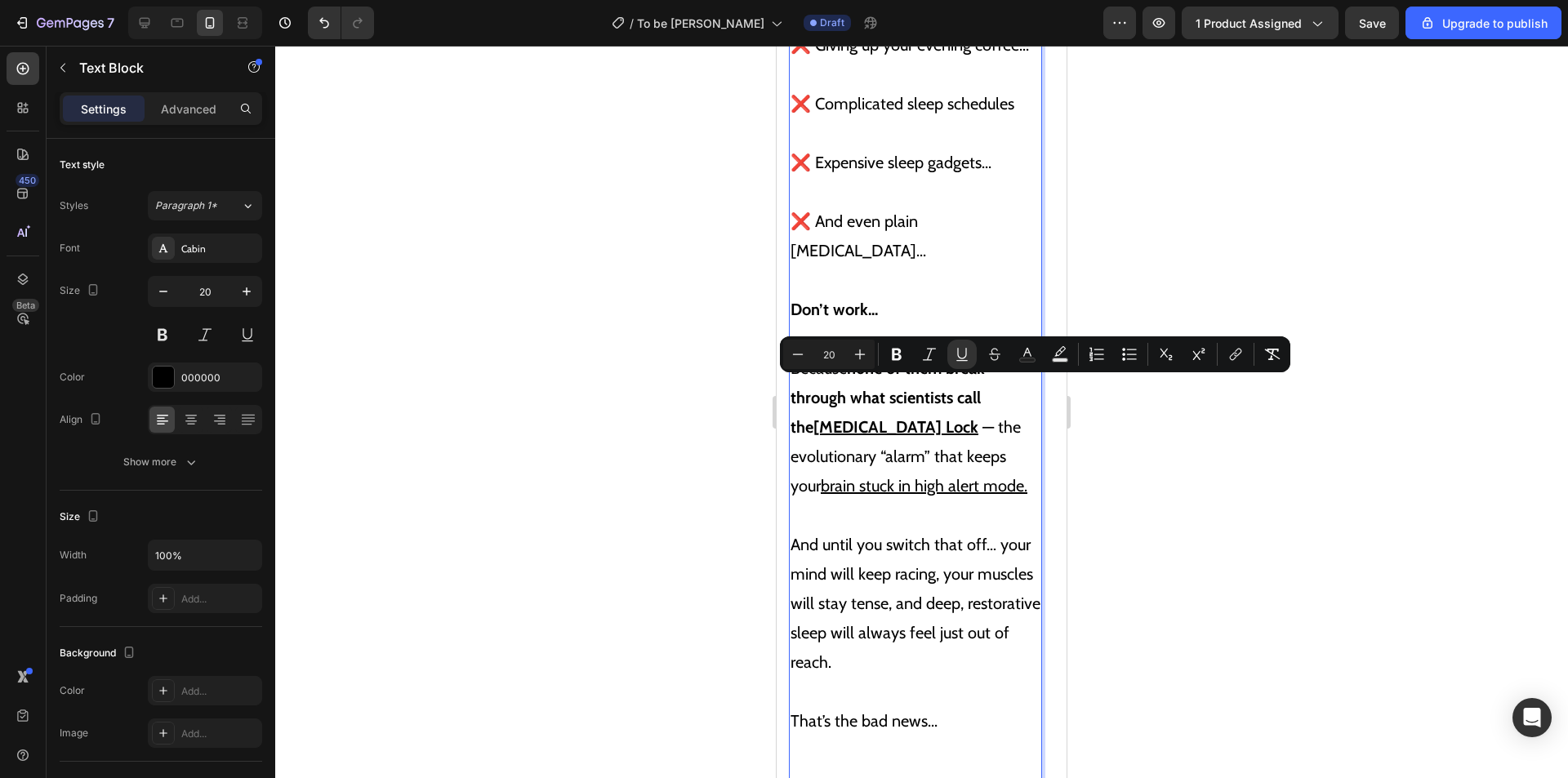
click at [970, 501] on p "And until you switch that off… your mind will keep racing, your muscles will st…" at bounding box center [915, 589] width 249 height 176
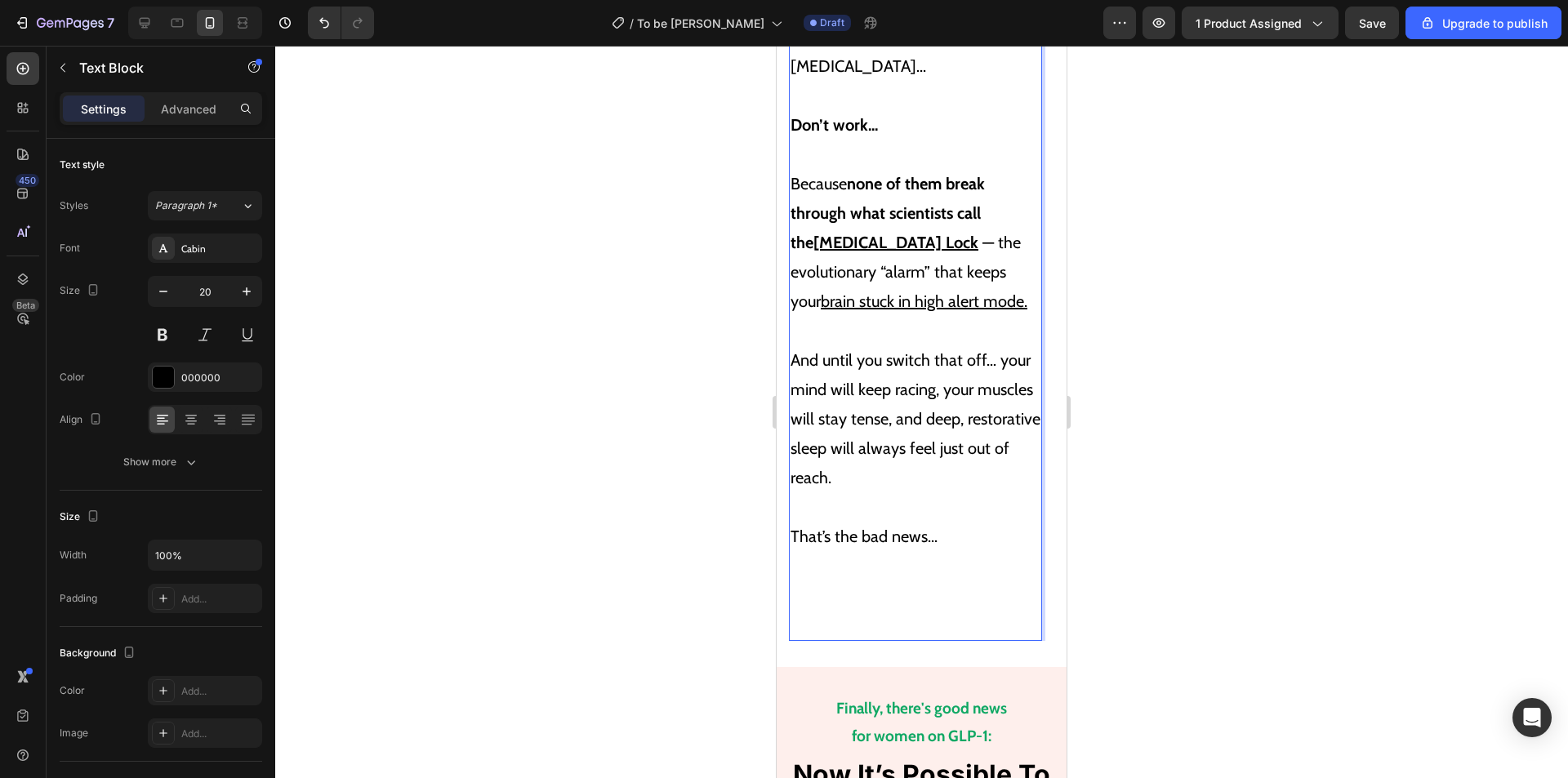
scroll to position [5767, 0]
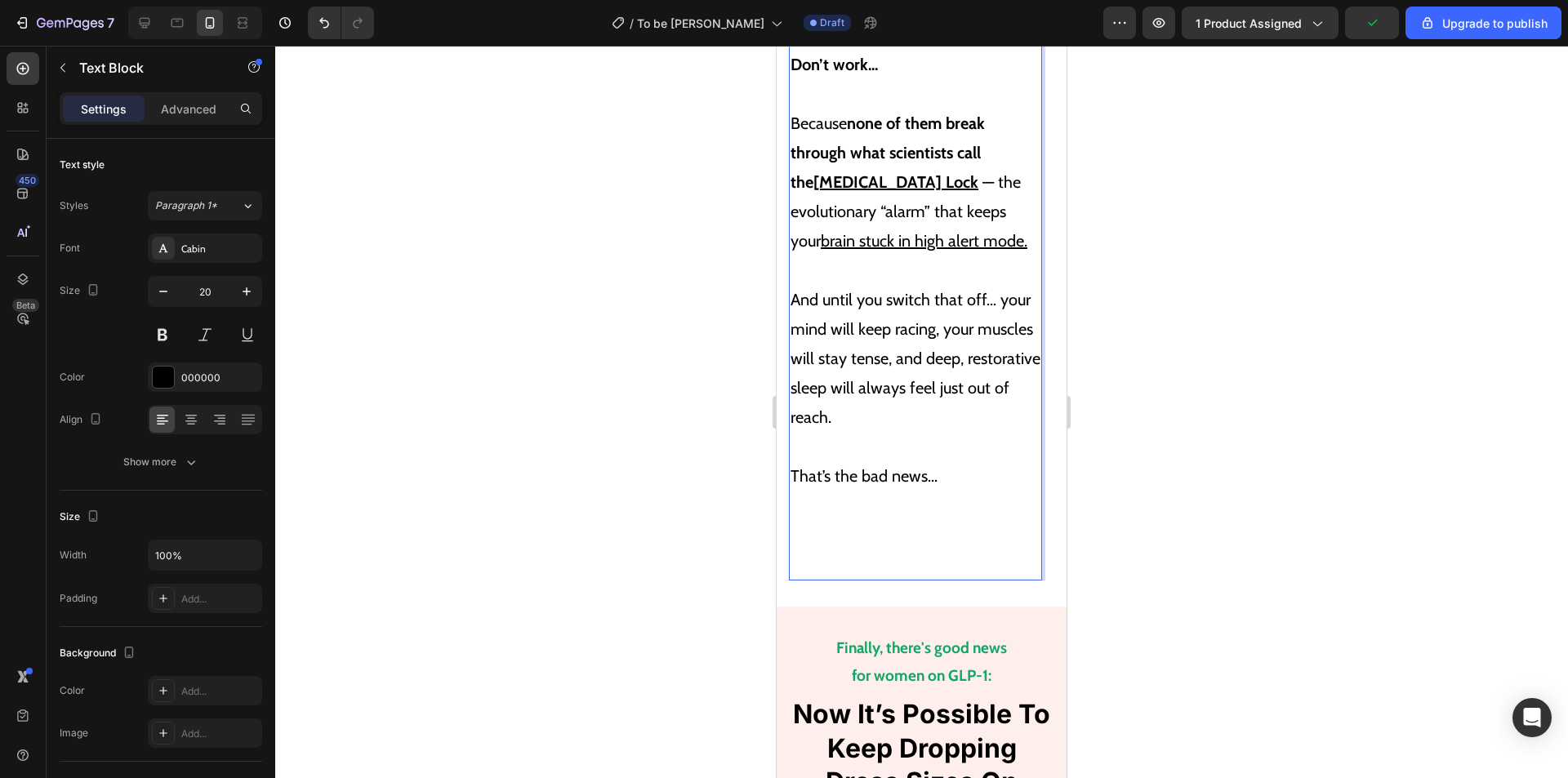
click at [881, 433] on p "That’s the bad news..." at bounding box center [915, 506] width 249 height 147
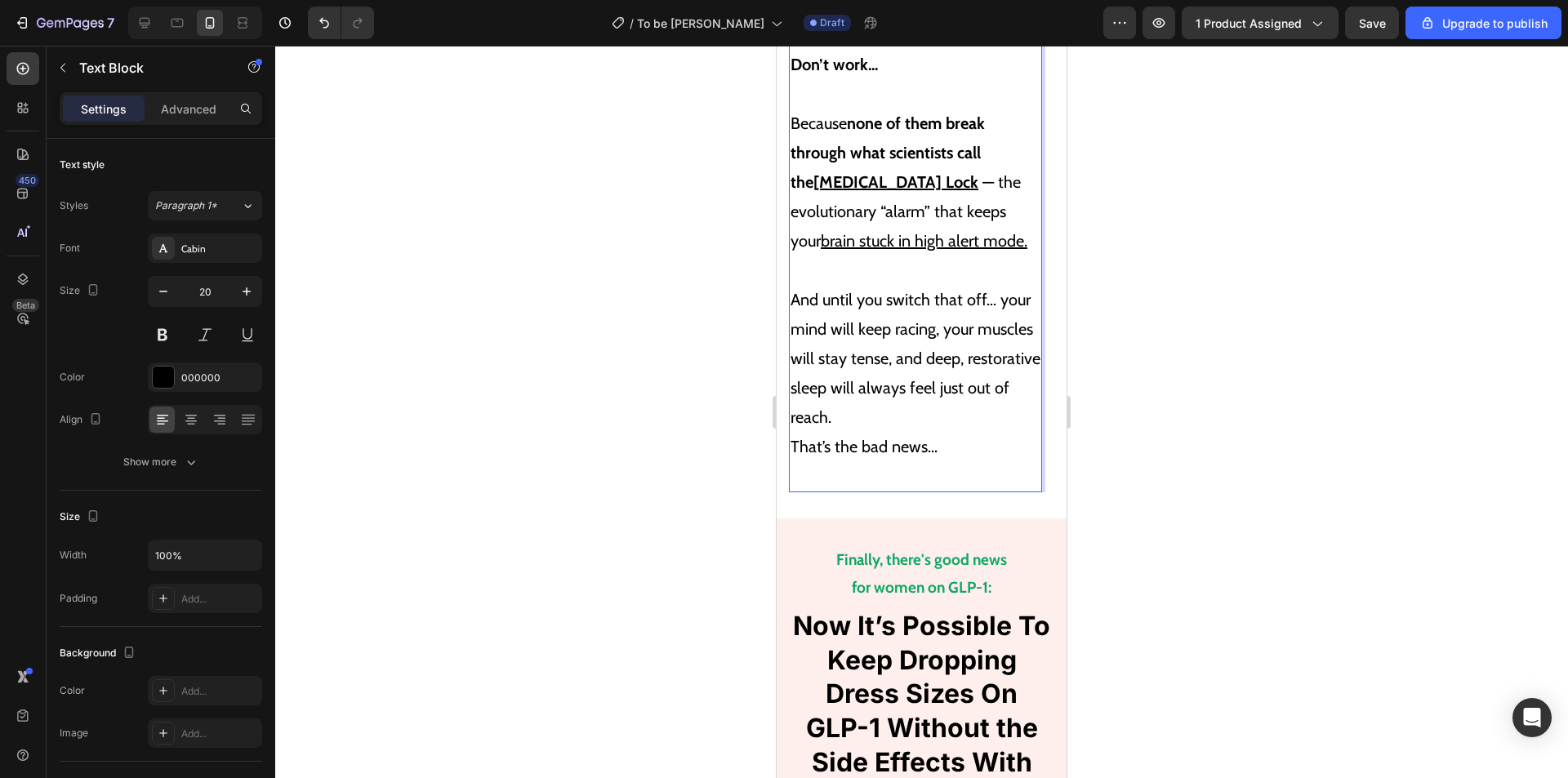
click at [896, 350] on p "And until you switch that off… your mind will keep racing, your muscles will st…" at bounding box center [915, 373] width 249 height 235
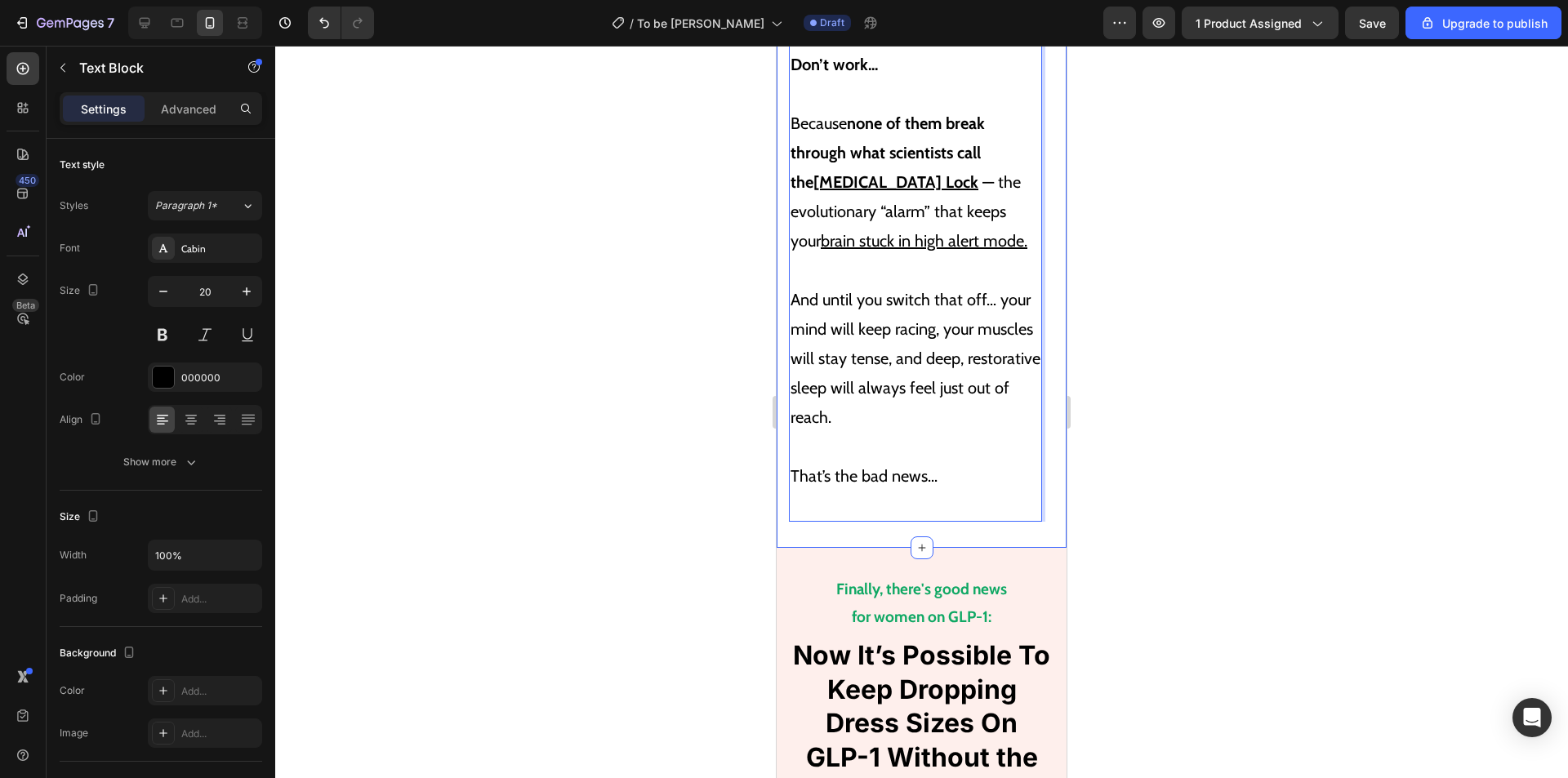
click at [926, 443] on p "⁠⁠⁠⁠⁠⁠⁠ That’s the bad news..." at bounding box center [915, 477] width 249 height 88
click at [921, 491] on p "Rich Text Editor. Editing area: main" at bounding box center [915, 506] width 249 height 29
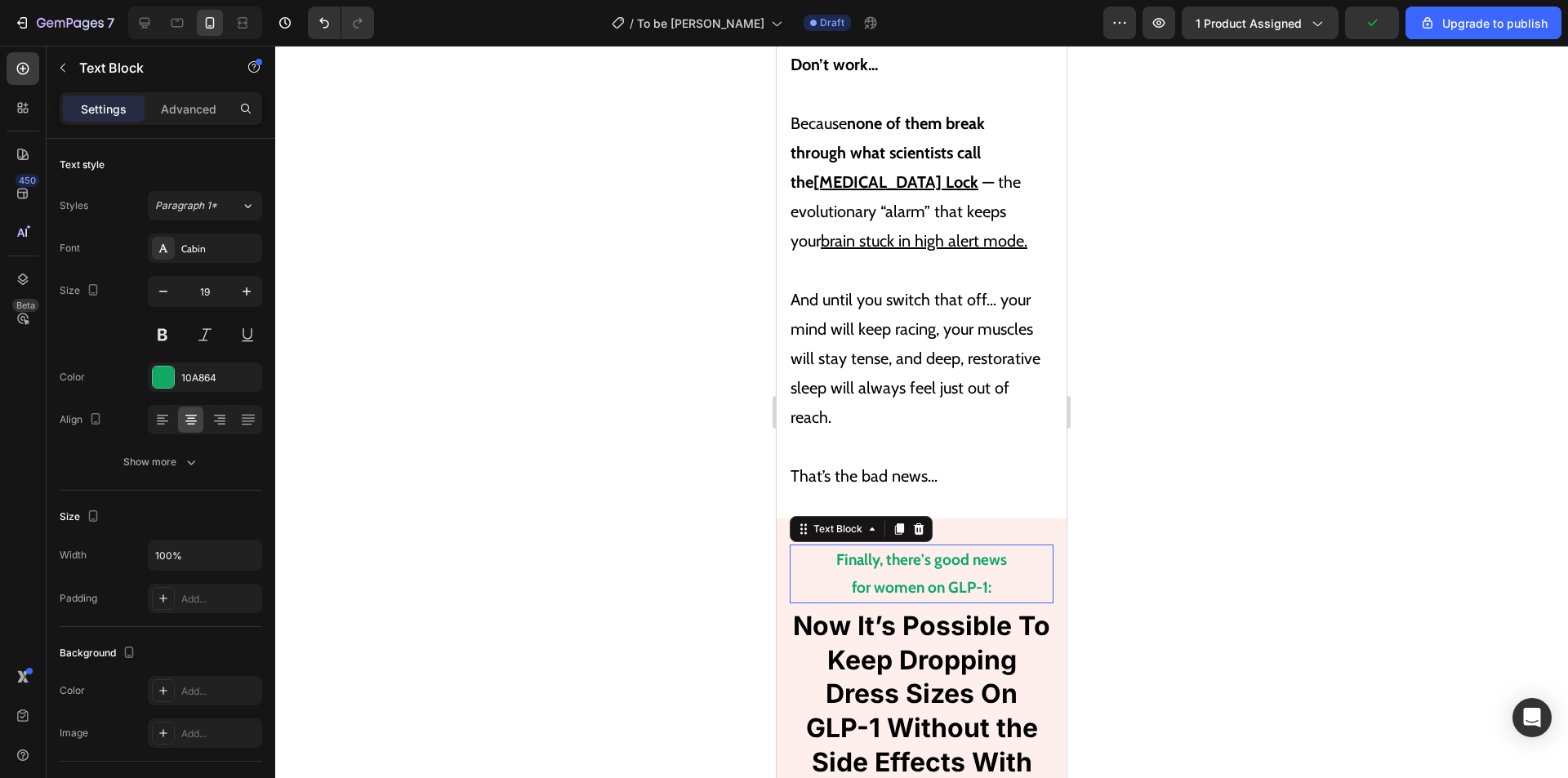
click at [963, 551] on strong "Finally, there's good news" at bounding box center [921, 560] width 170 height 19
click at [963, 578] on strong "for women on GLP-1:" at bounding box center [921, 587] width 140 height 19
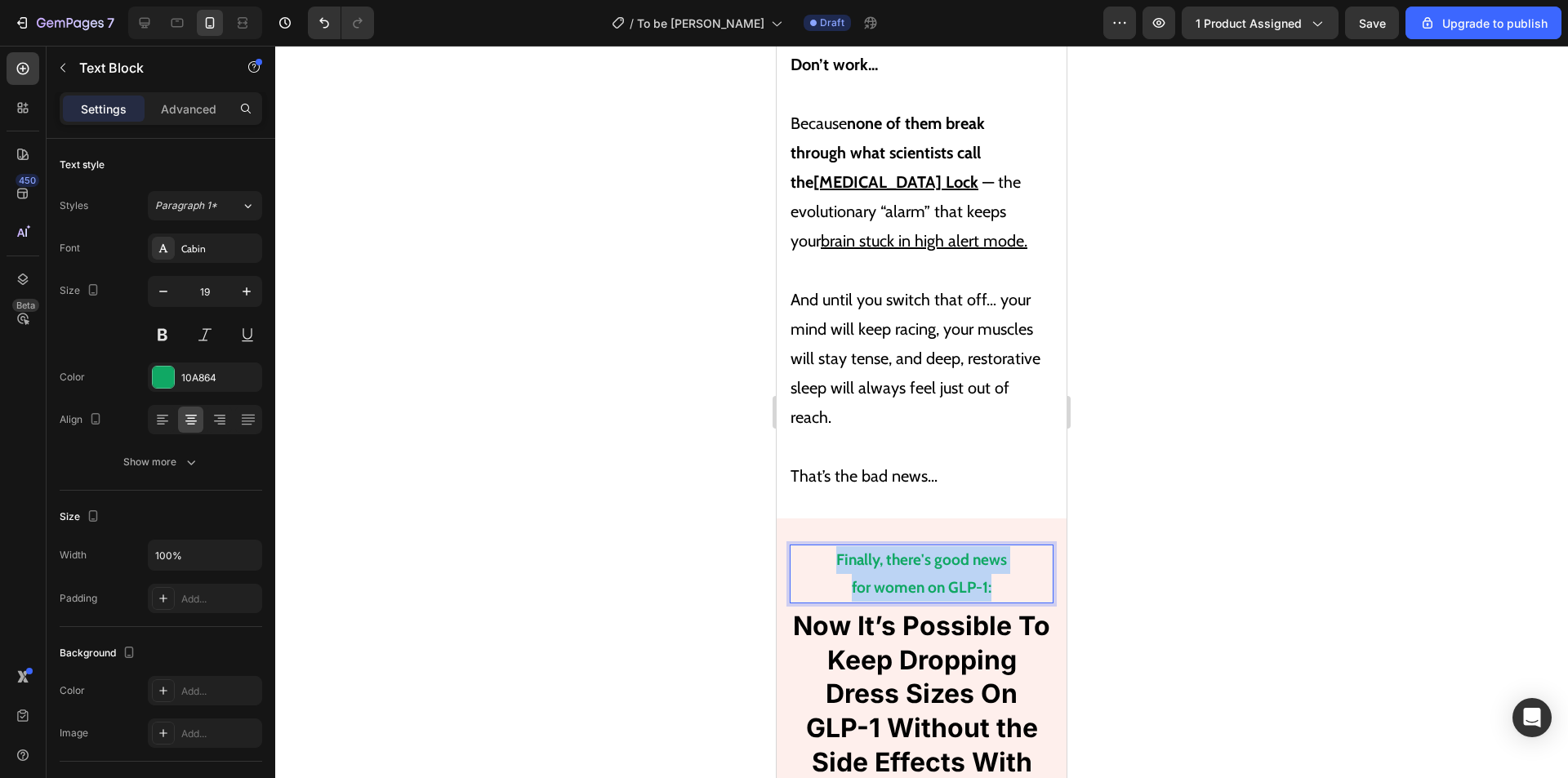
drag, startPoint x: 992, startPoint y: 517, endPoint x: 808, endPoint y: 479, distance: 187.9
click at [809, 545] on div "Finally, there's good news for women on GLP-1:" at bounding box center [921, 574] width 264 height 59
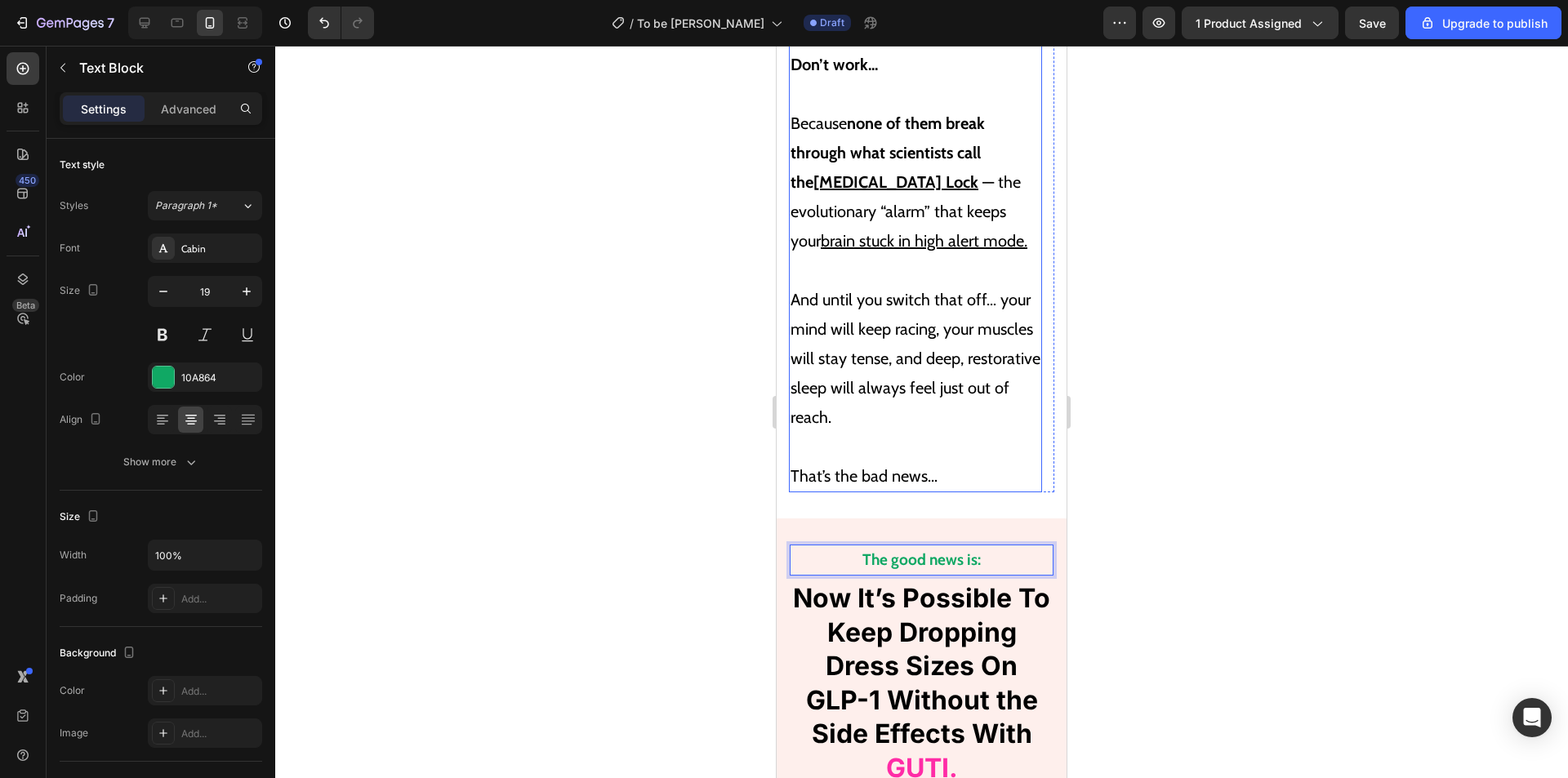
click at [940, 255] on p "And until you switch that off… your mind will keep racing, your muscles will st…" at bounding box center [915, 343] width 249 height 176
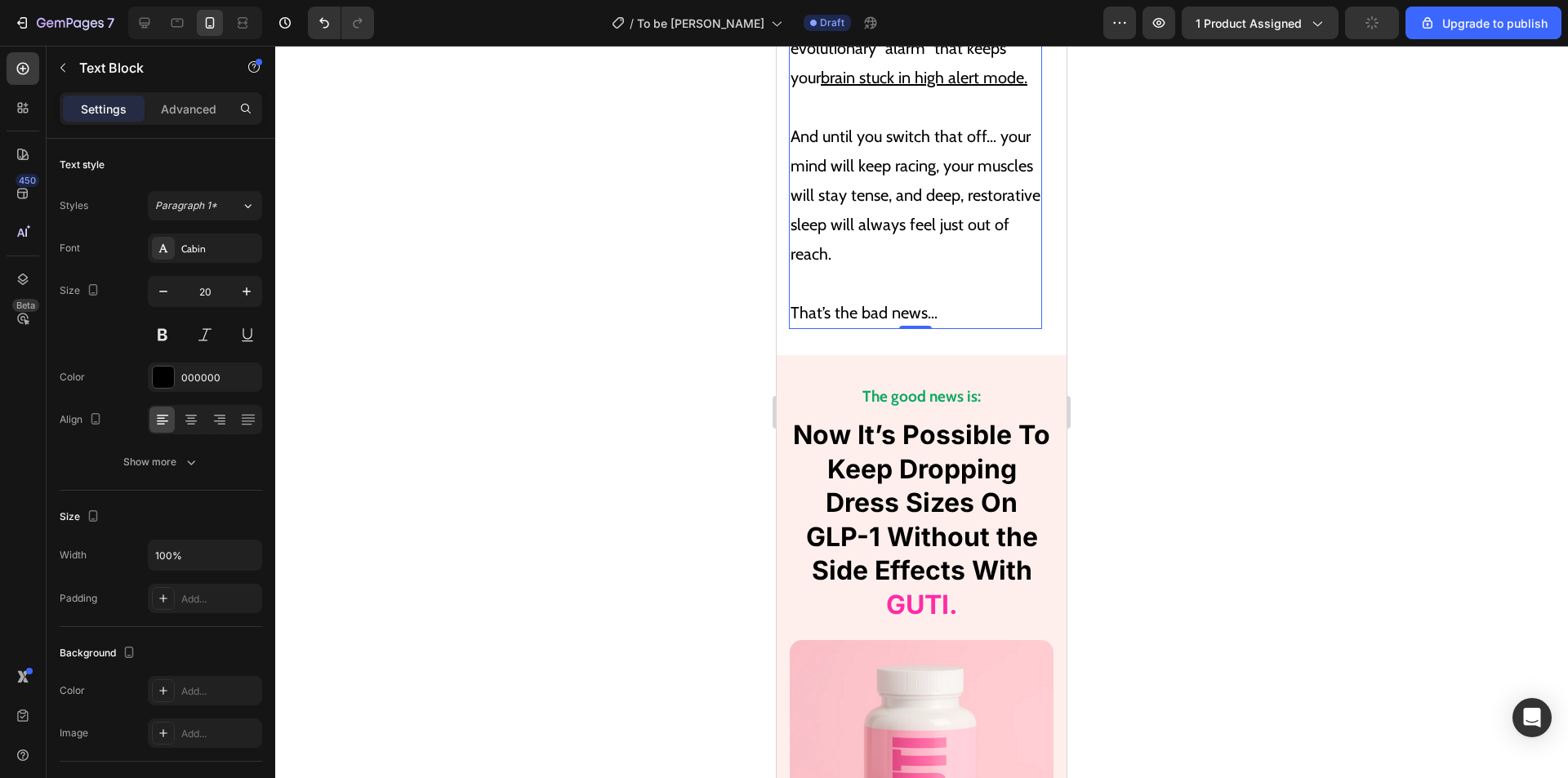
scroll to position [6012, 0]
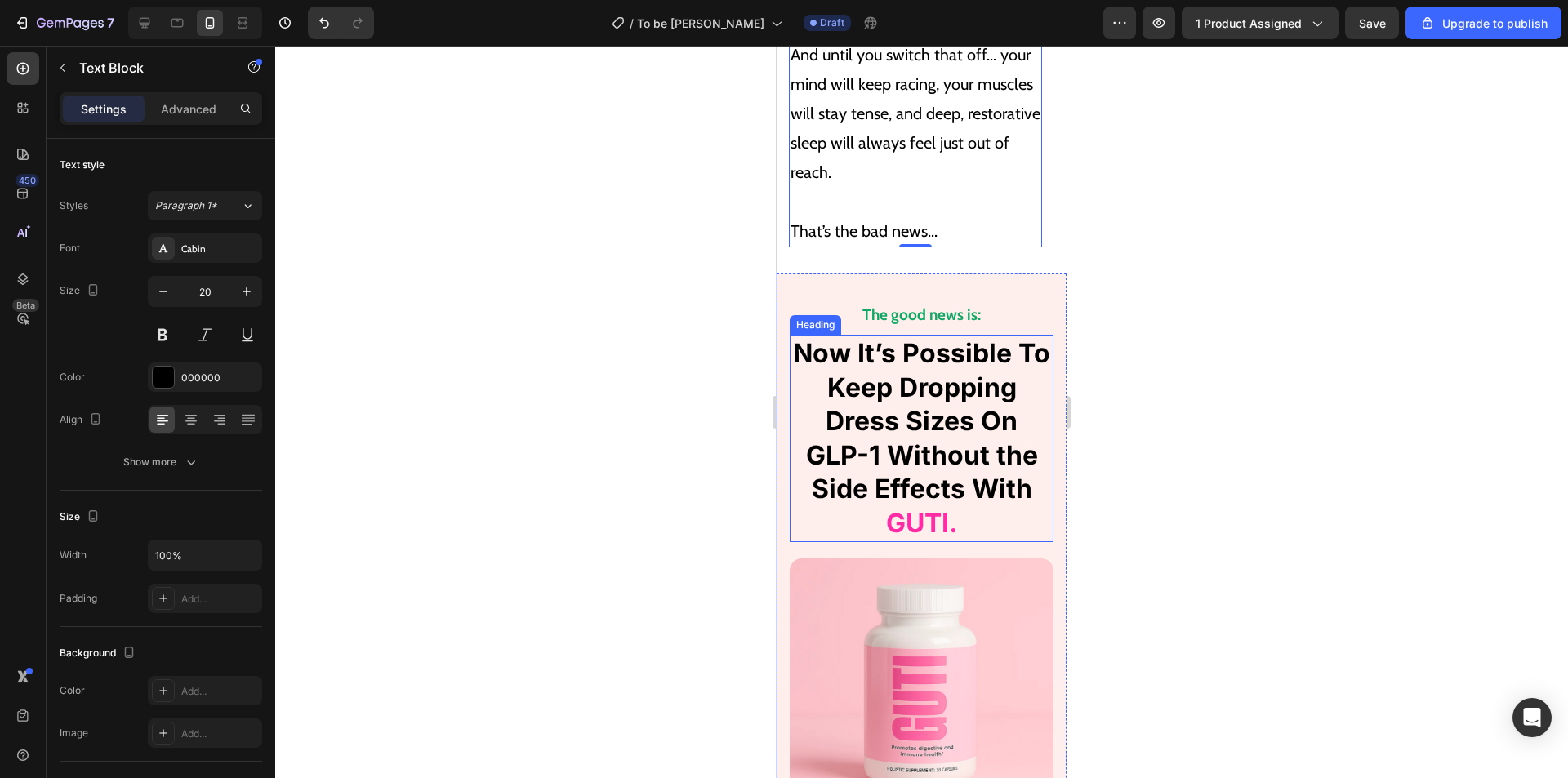
click at [904, 348] on span "Now It’s Possible To Keep Dropping Dress Sizes On GLP-1 Without the Side Effect…" at bounding box center [920, 421] width 257 height 167
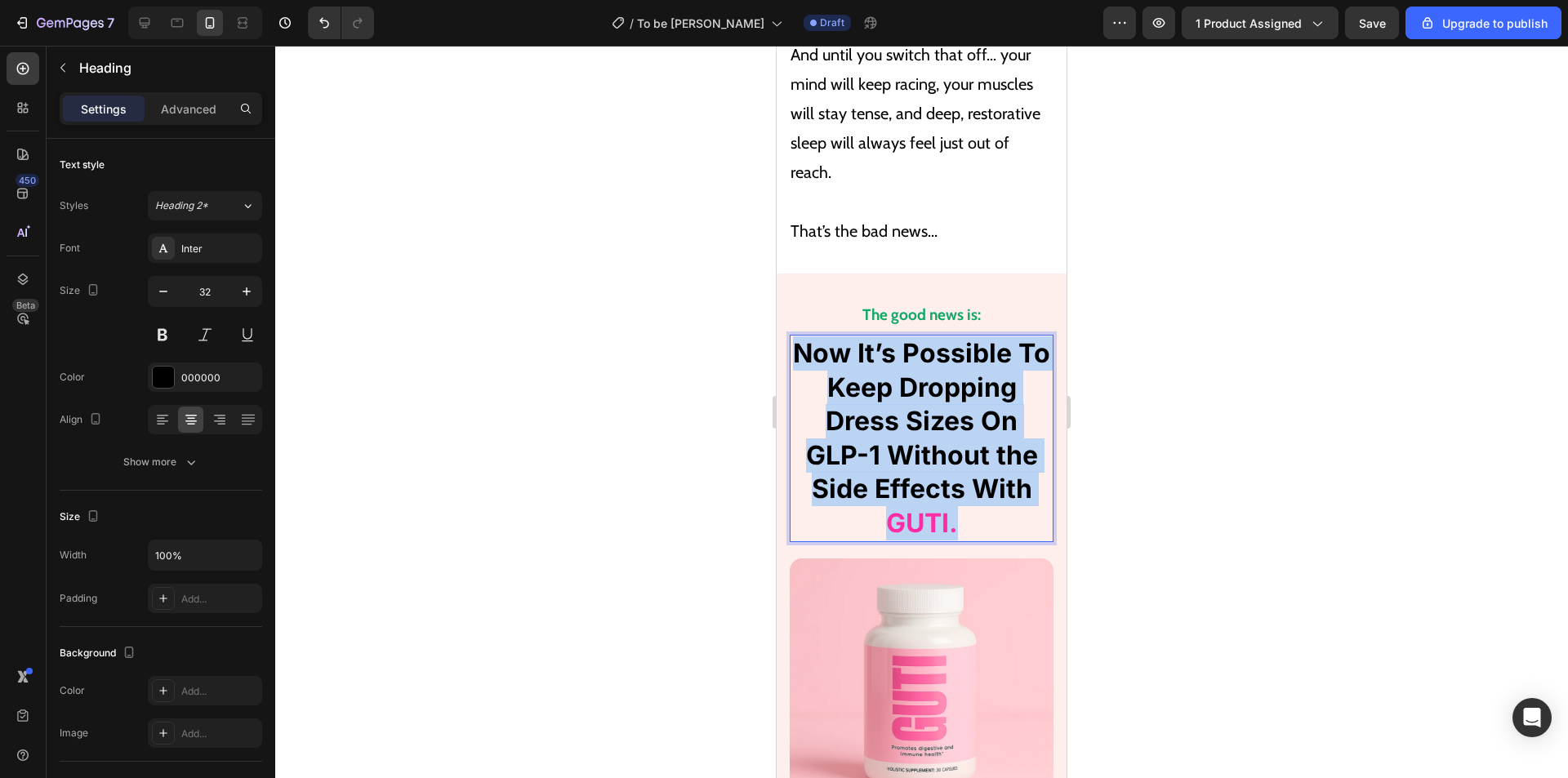
drag, startPoint x: 952, startPoint y: 446, endPoint x: 784, endPoint y: 275, distance: 239.7
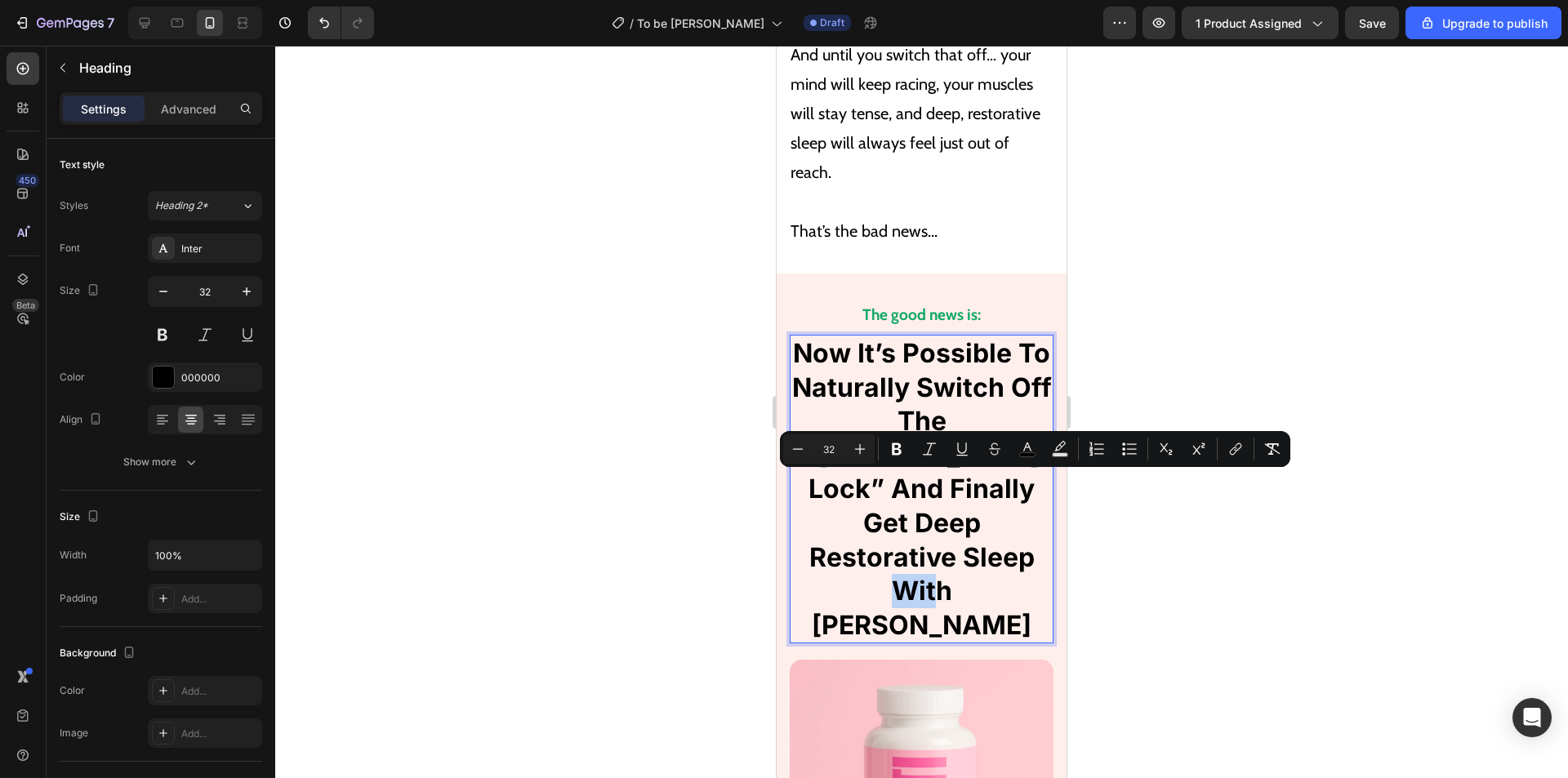
drag, startPoint x: 978, startPoint y: 488, endPoint x: 918, endPoint y: 486, distance: 60.0
click at [918, 487] on p "Now It’s Possible To Naturally Switch Off The “Cortisol Lock” And Finally Get D…" at bounding box center [921, 489] width 260 height 305
click at [1024, 448] on icon "Editor contextual toolbar" at bounding box center [1027, 449] width 17 height 17
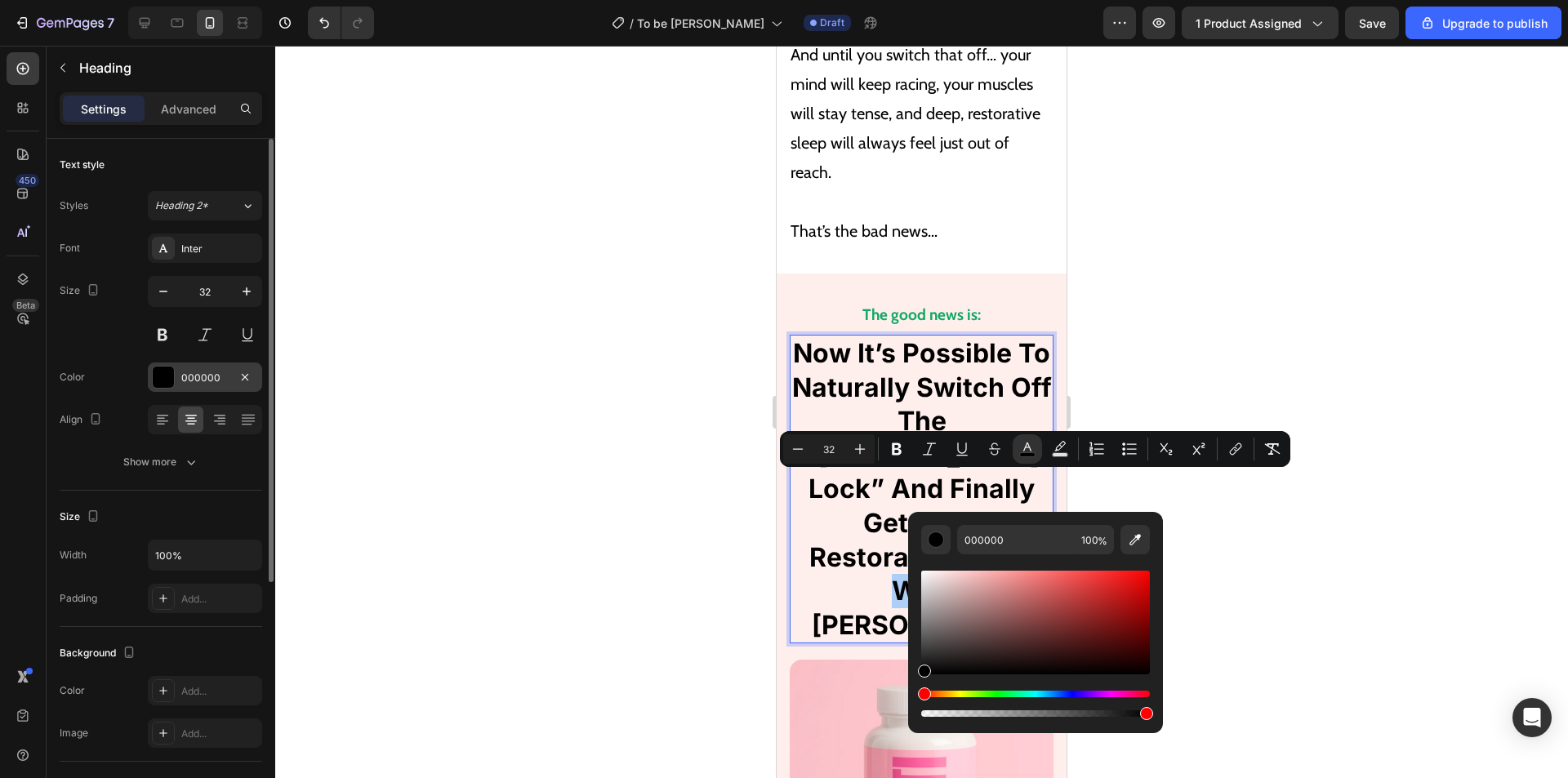
click at [163, 376] on div at bounding box center [163, 378] width 22 height 22
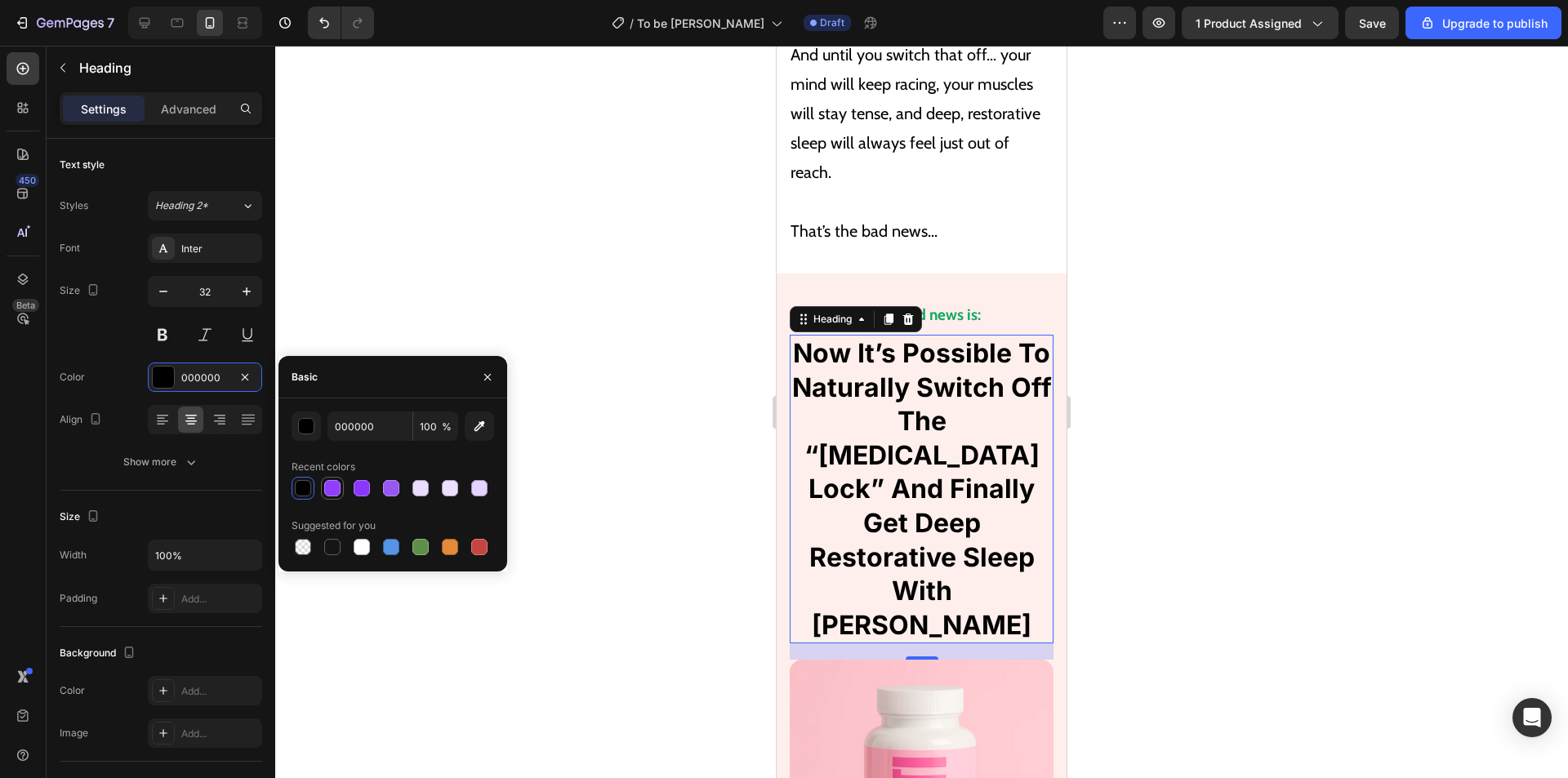
click at [330, 484] on div at bounding box center [332, 488] width 17 height 17
click at [204, 377] on div "8F3FFF" at bounding box center [204, 378] width 47 height 15
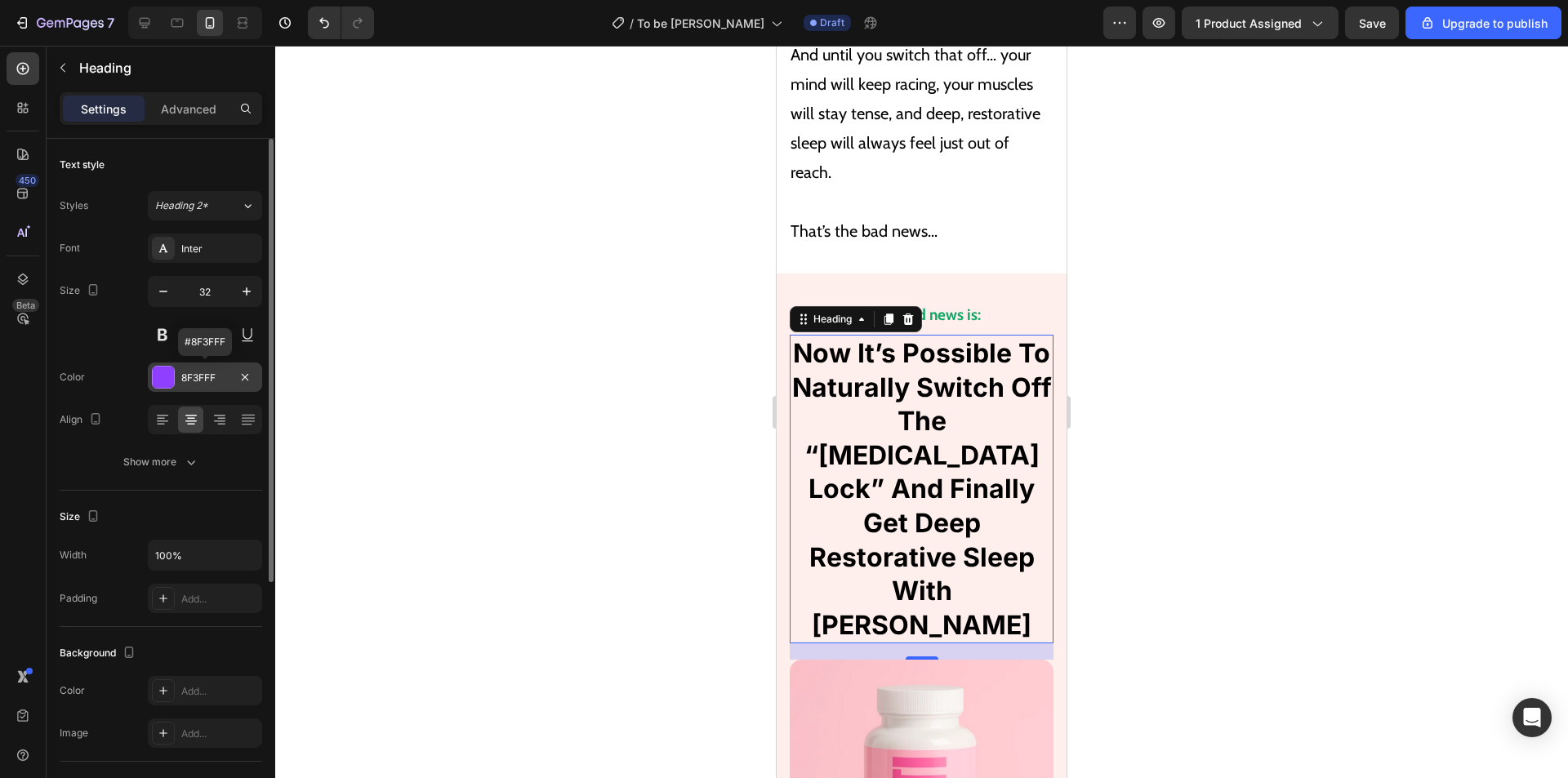
click at [209, 377] on div "8F3FFF" at bounding box center [204, 378] width 47 height 15
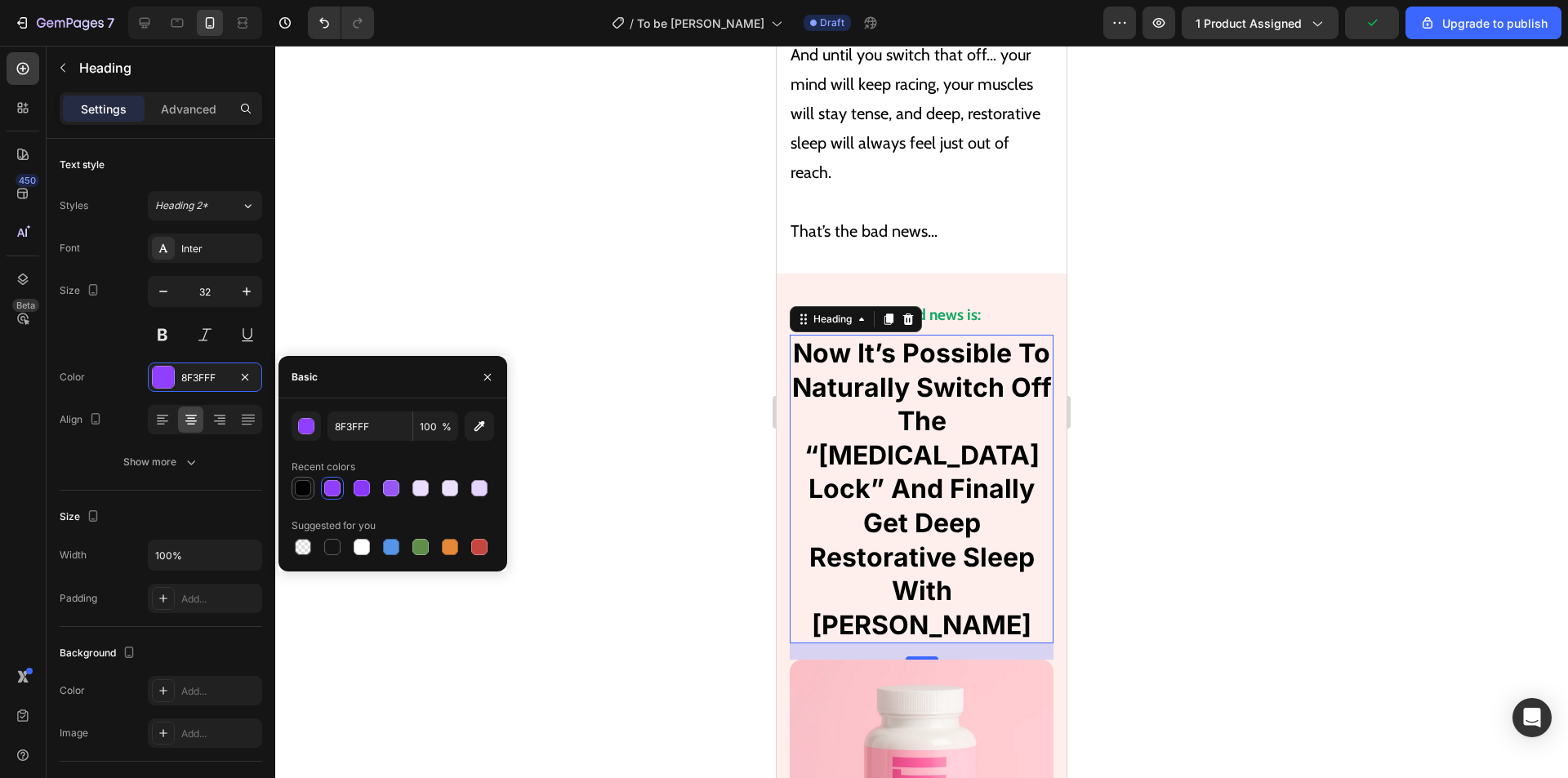
click at [300, 483] on div at bounding box center [302, 488] width 17 height 17
type input "000000"
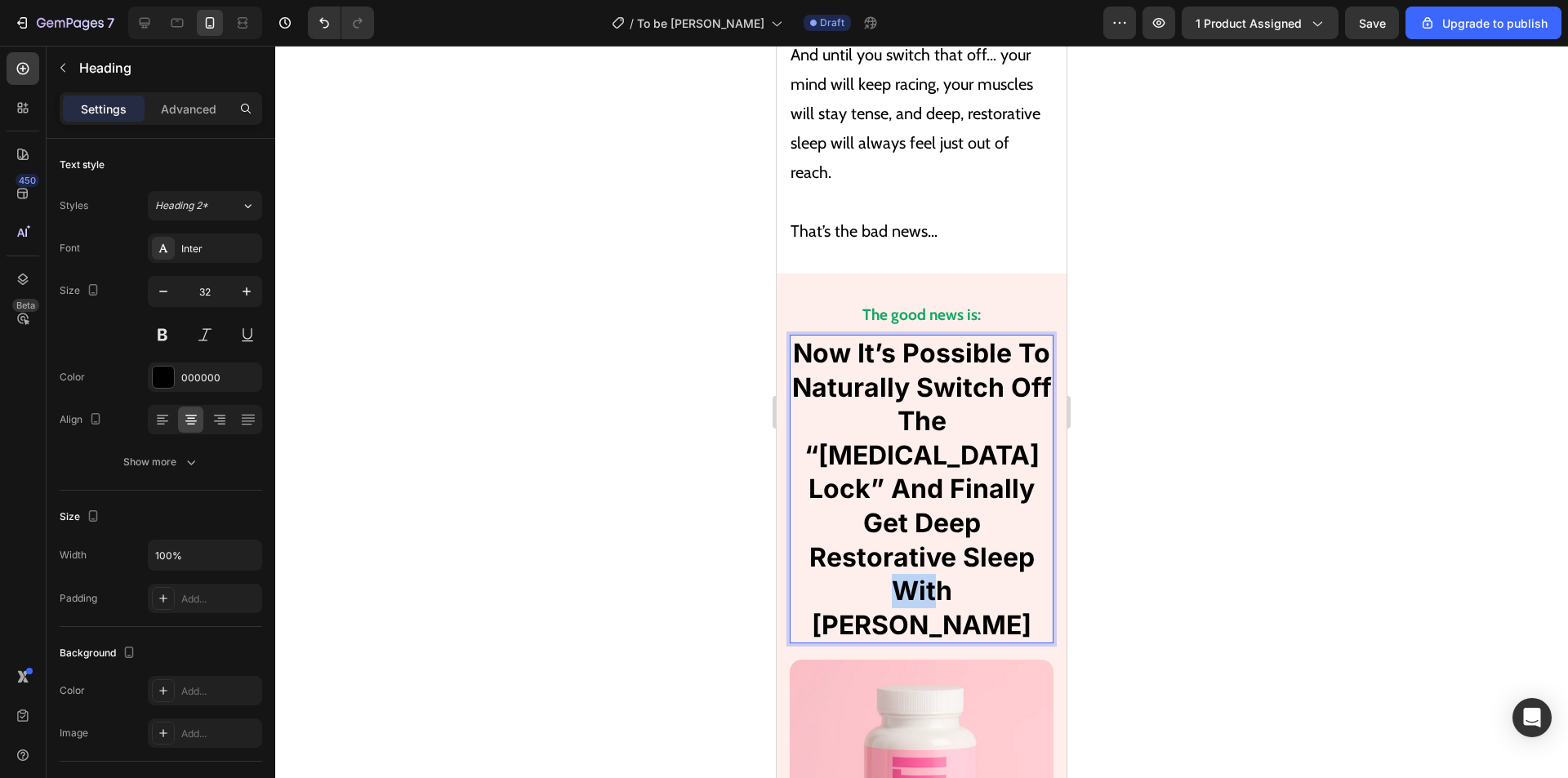
drag, startPoint x: 985, startPoint y: 484, endPoint x: 920, endPoint y: 489, distance: 65.2
click at [920, 490] on p "Now It’s Possible To Naturally Switch Off The “Cortisol Lock” And Finally Get D…" at bounding box center [921, 489] width 260 height 305
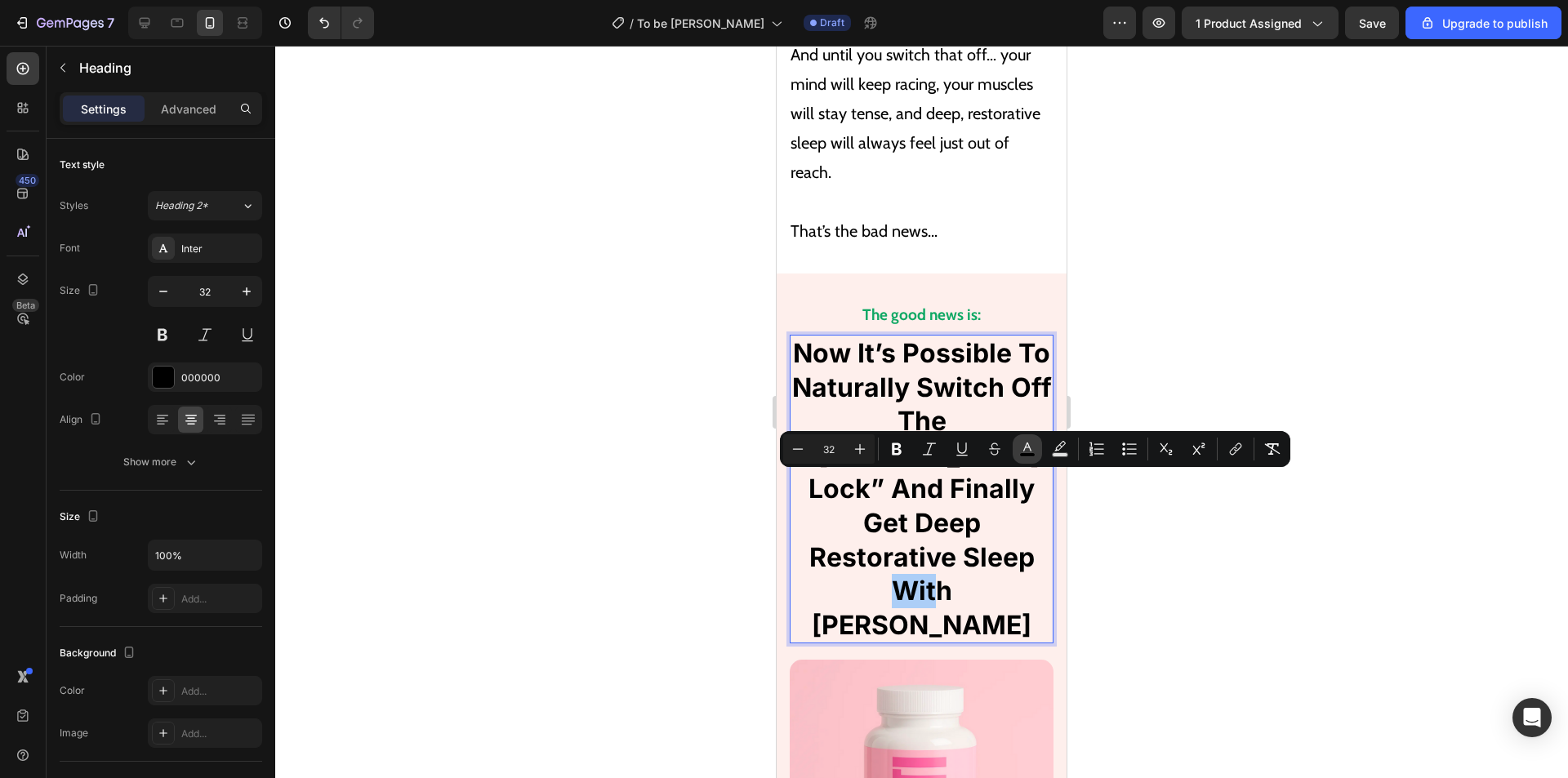
click at [1027, 448] on icon "Editor contextual toolbar" at bounding box center [1027, 449] width 17 height 17
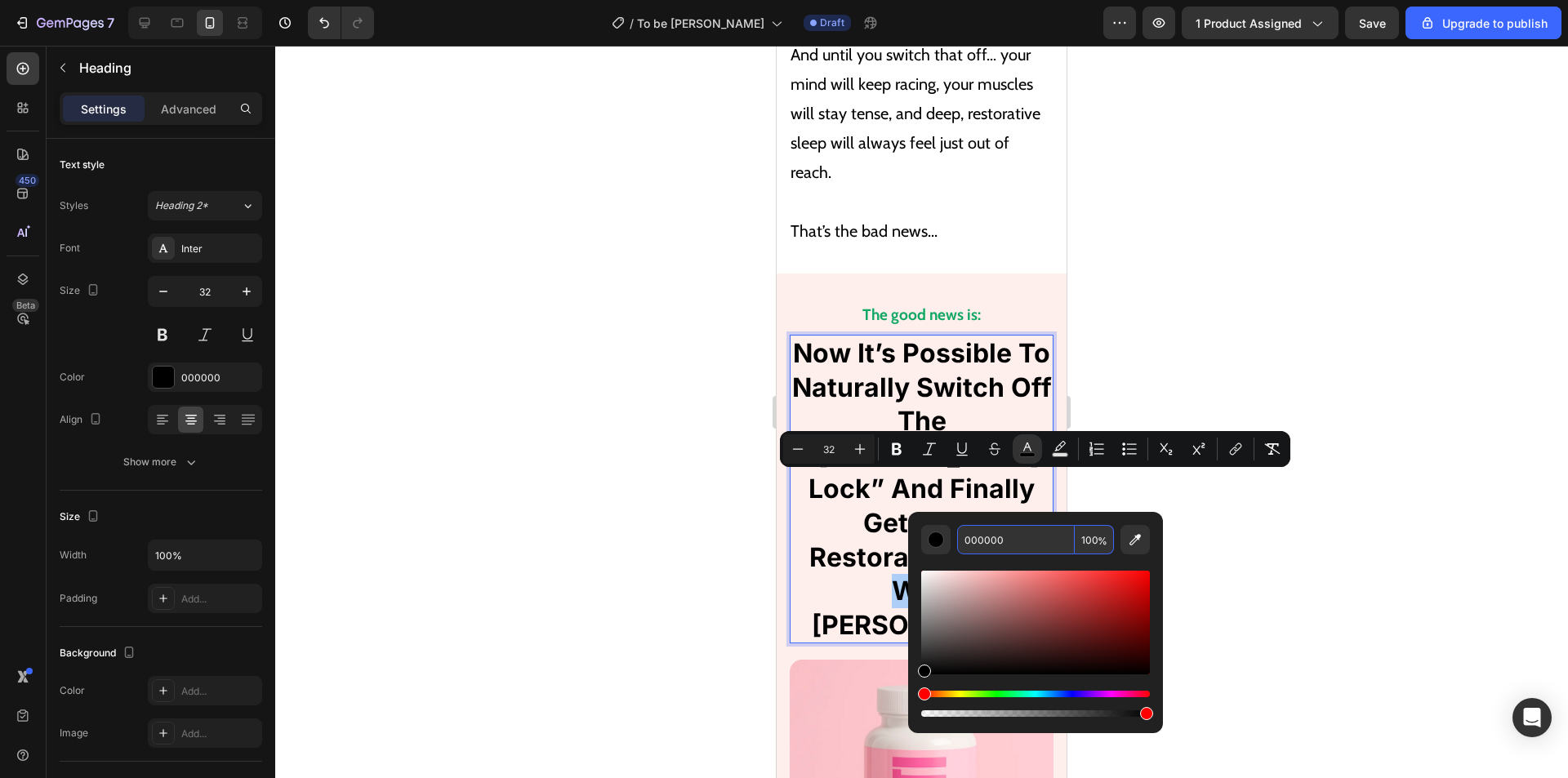
click at [1001, 541] on input "000000" at bounding box center [1015, 540] width 117 height 29
paste input "8F3FFF"
type input "8F3FFF"
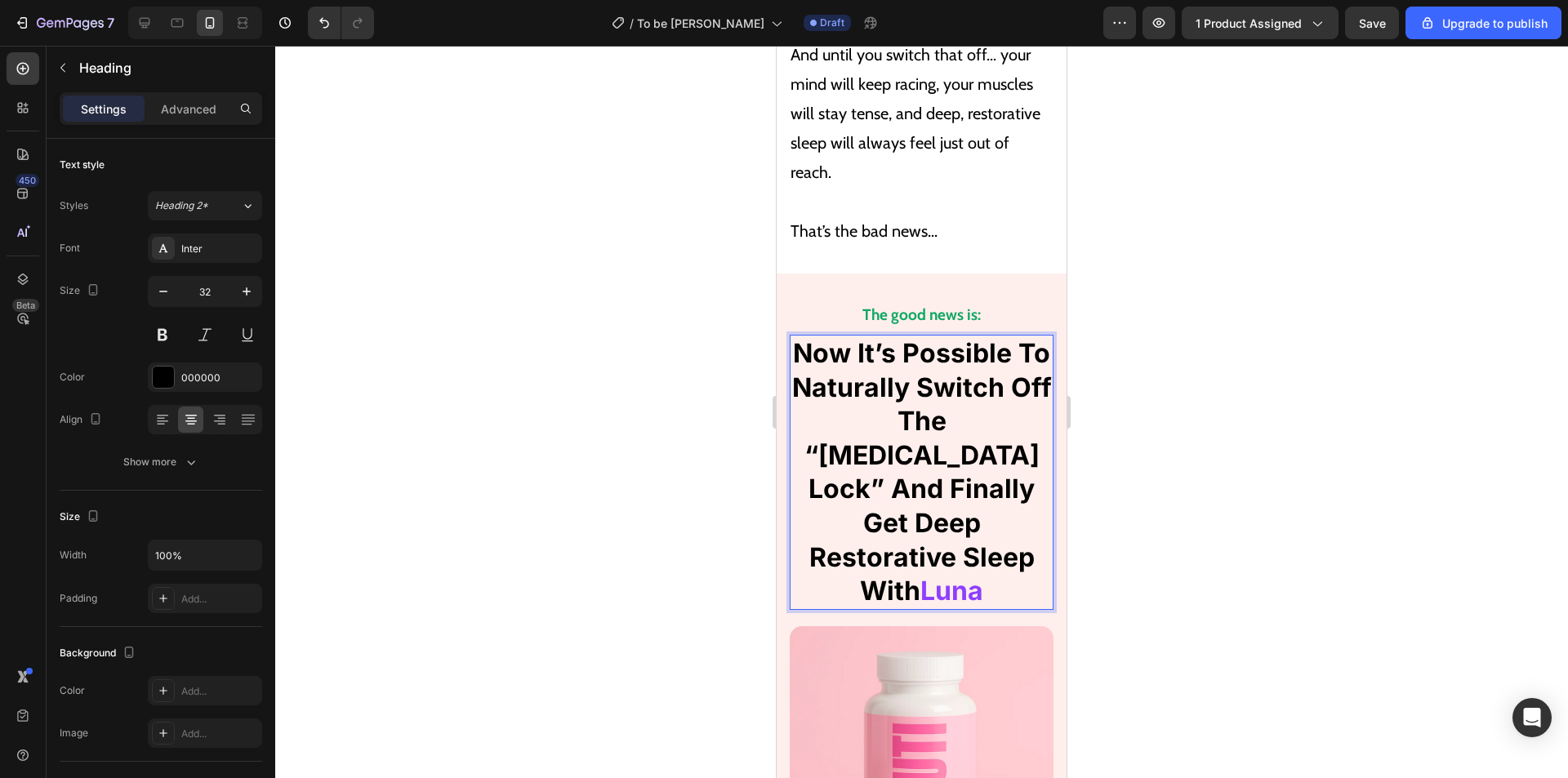
click at [975, 358] on span "Now It’s Possible To Naturally Switch Off The “[MEDICAL_DATA] Lock” And Finally…" at bounding box center [921, 472] width 259 height 269
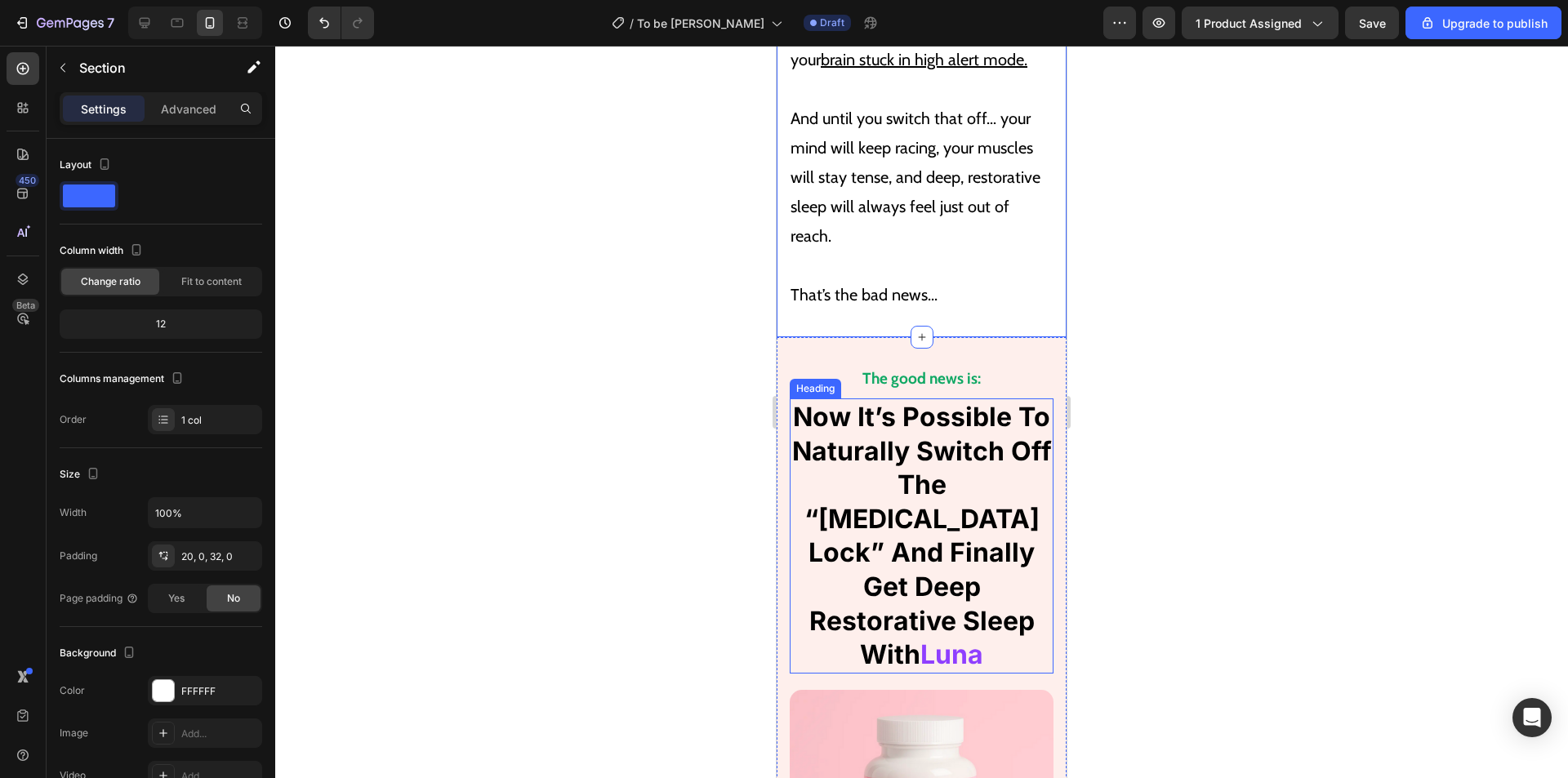
scroll to position [5930, 0]
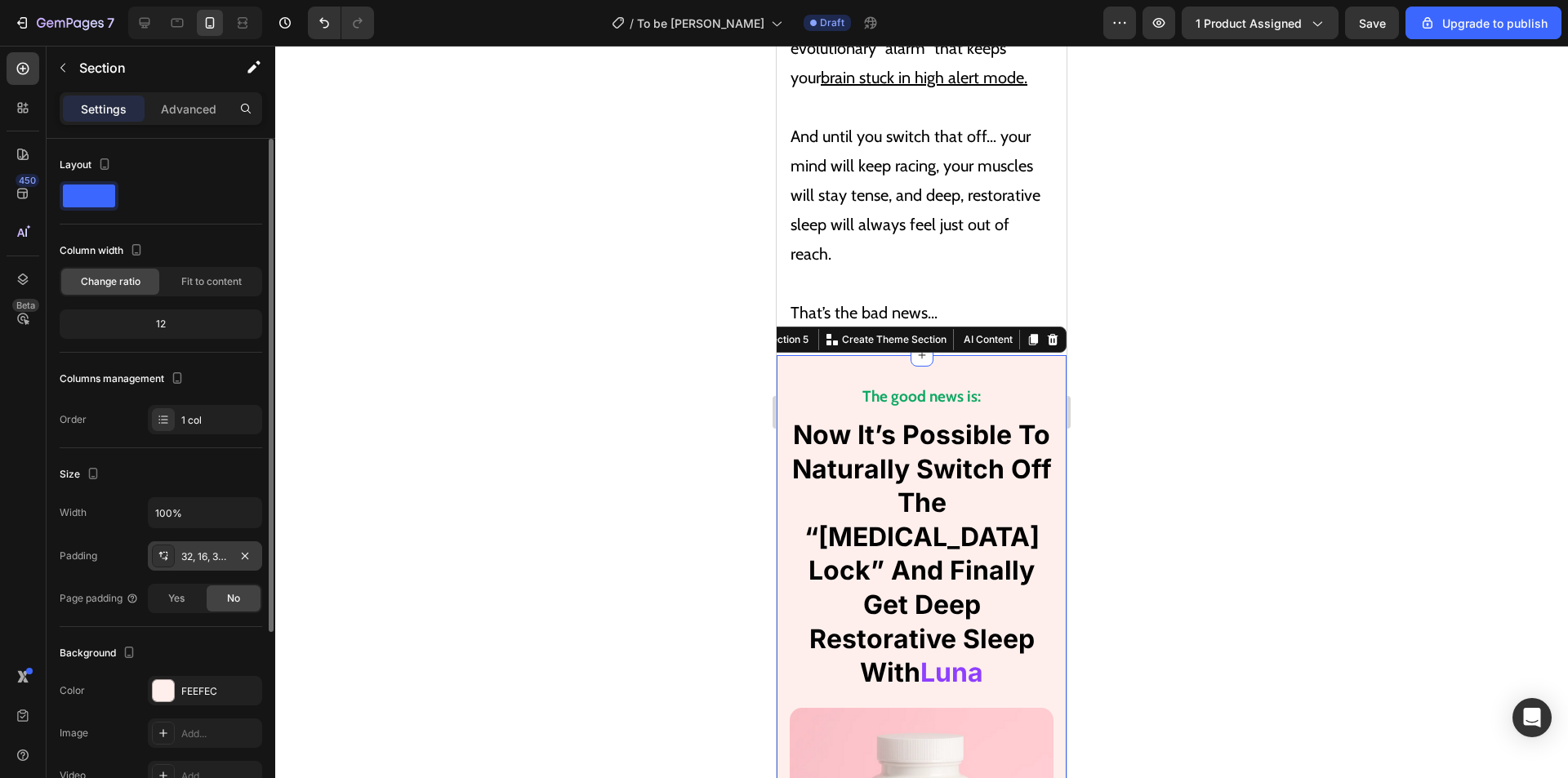
scroll to position [245, 0]
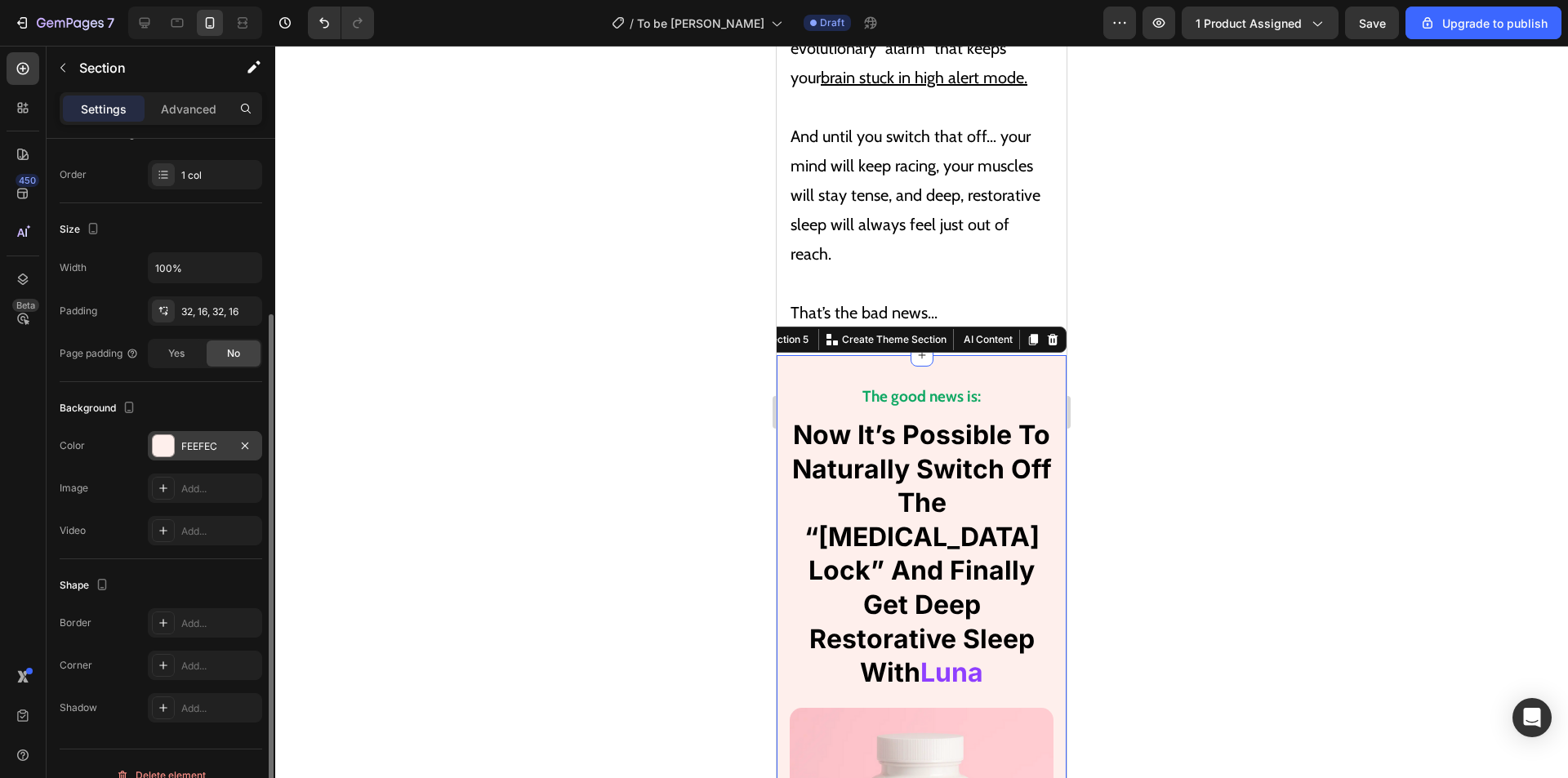
click at [167, 448] on div at bounding box center [163, 446] width 22 height 22
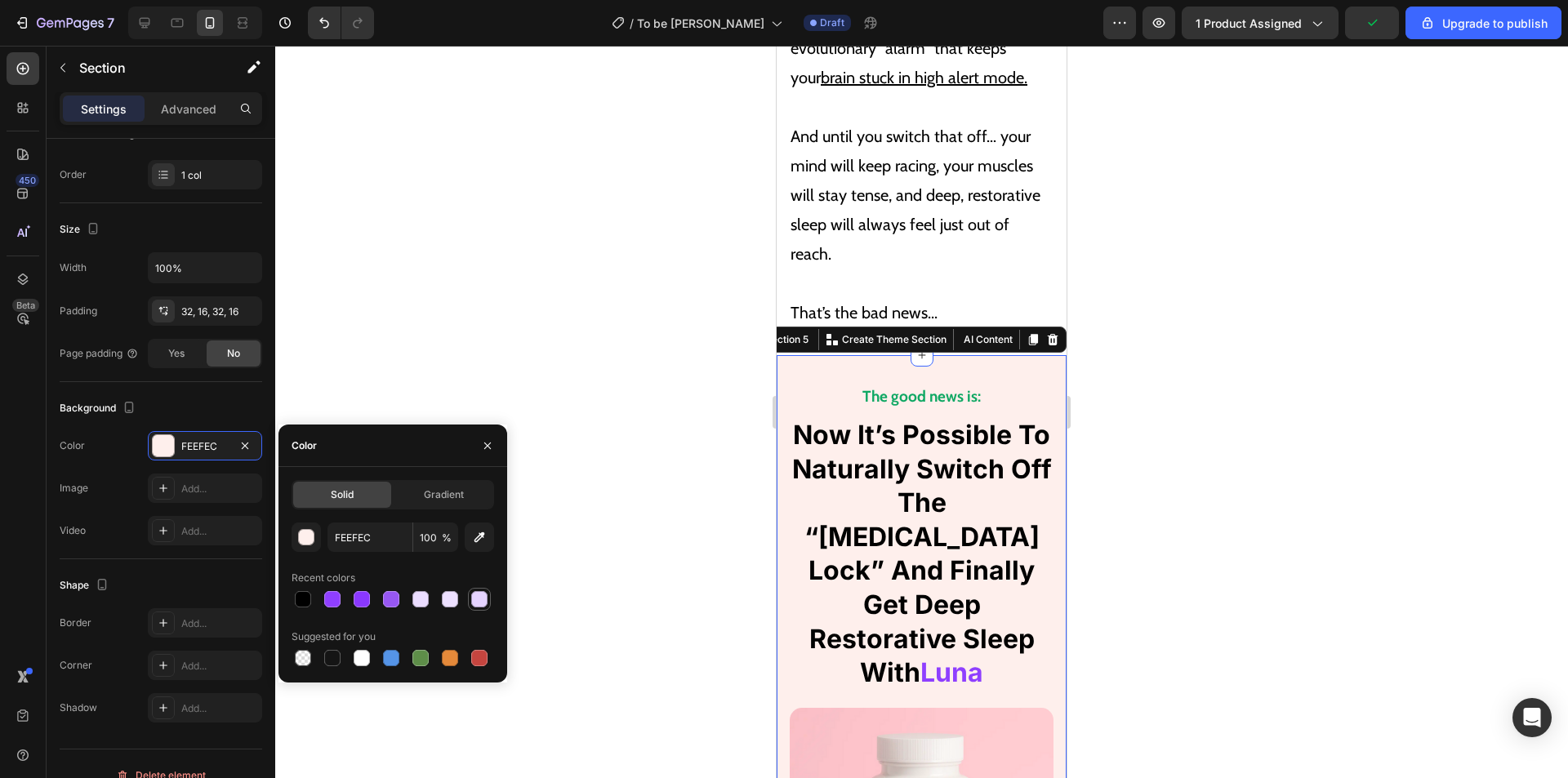
click at [472, 600] on div at bounding box center [479, 599] width 17 height 17
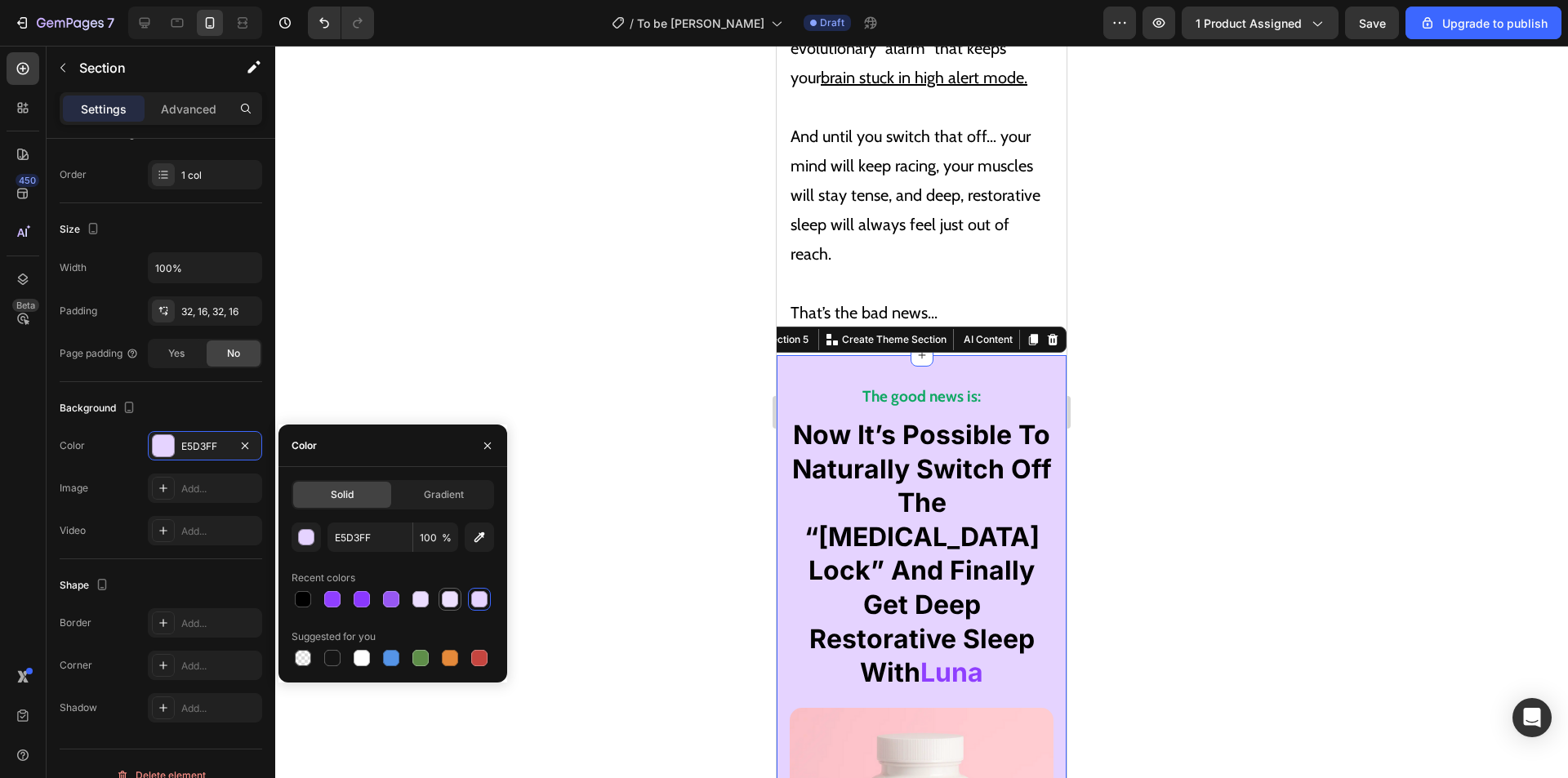
click at [446, 598] on div at bounding box center [450, 599] width 17 height 17
type input "EDE0FF"
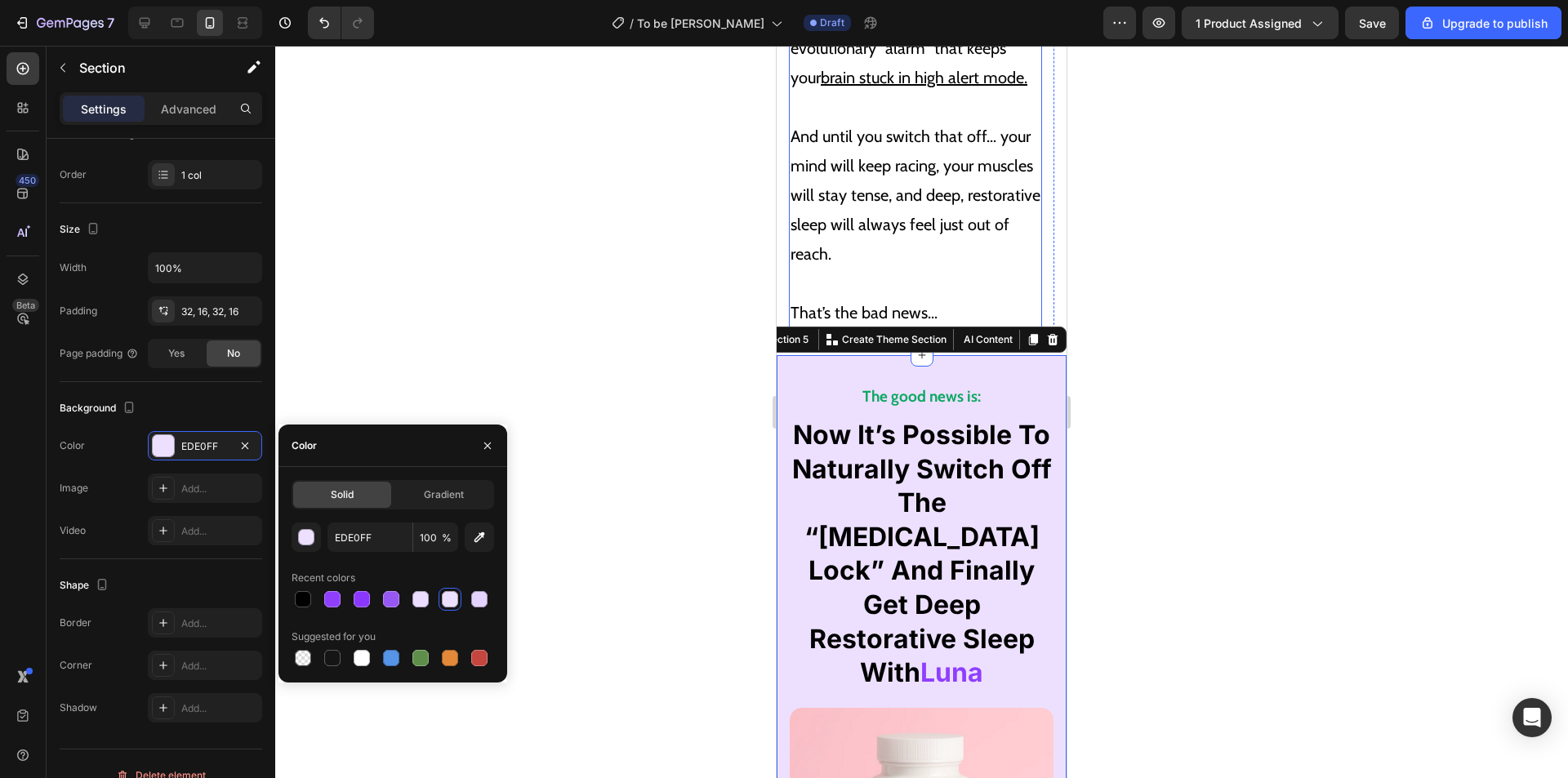
click at [965, 132] on p "And until you switch that off… your mind will keep racing, your muscles will st…" at bounding box center [915, 180] width 249 height 176
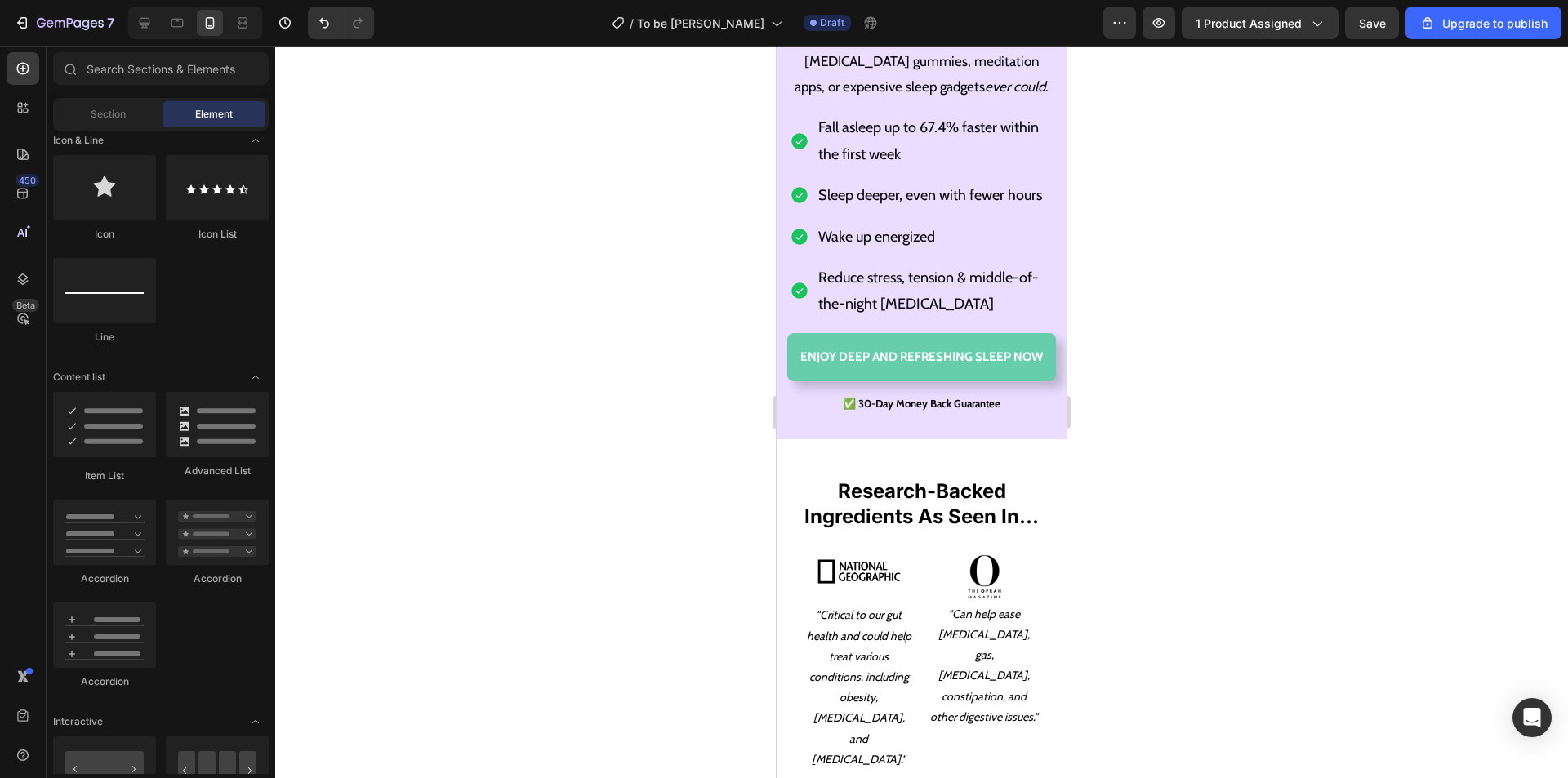
scroll to position [305, 0]
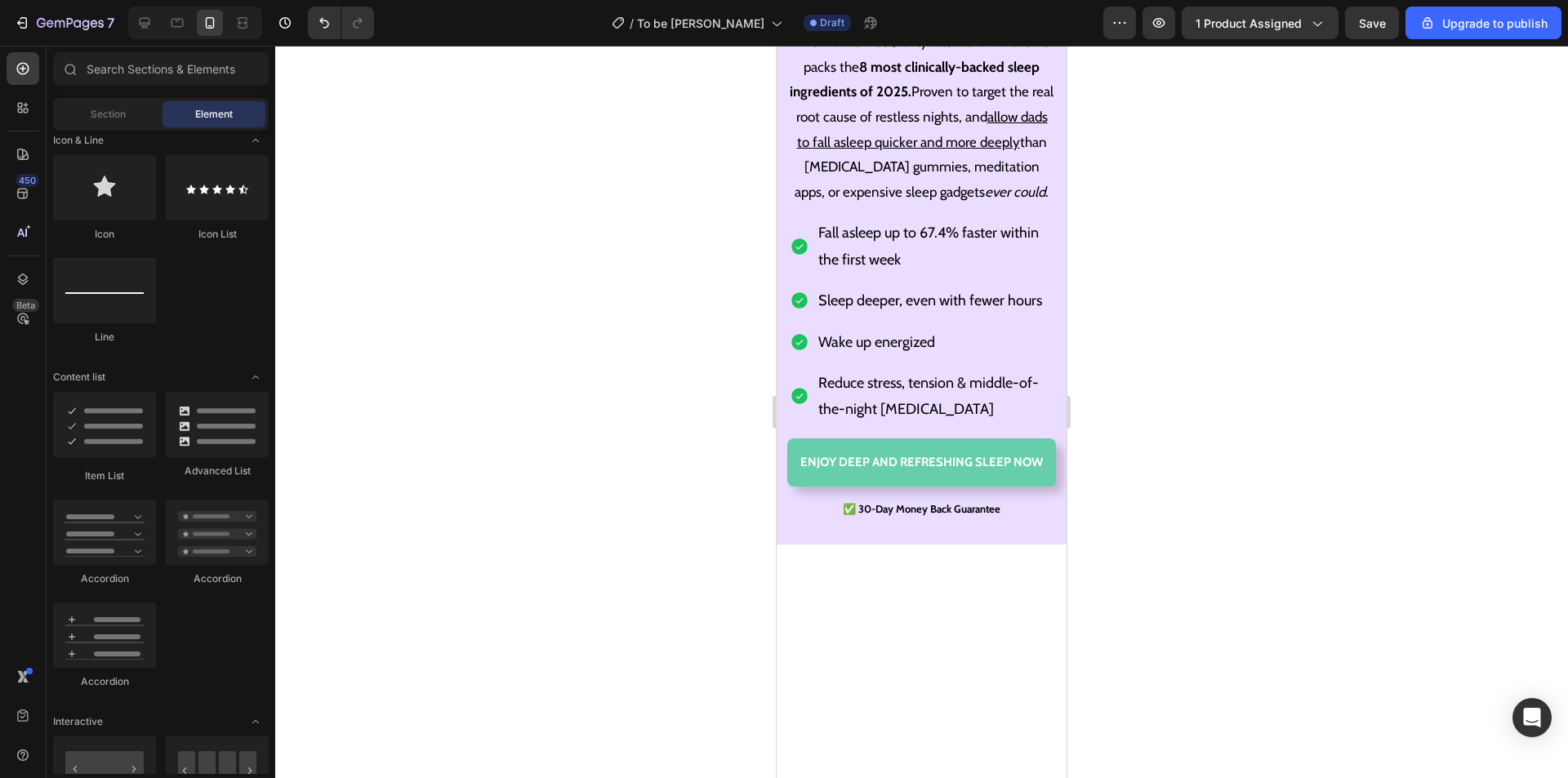
drag, startPoint x: 1062, startPoint y: 301, endPoint x: 1852, endPoint y: 132, distance: 807.9
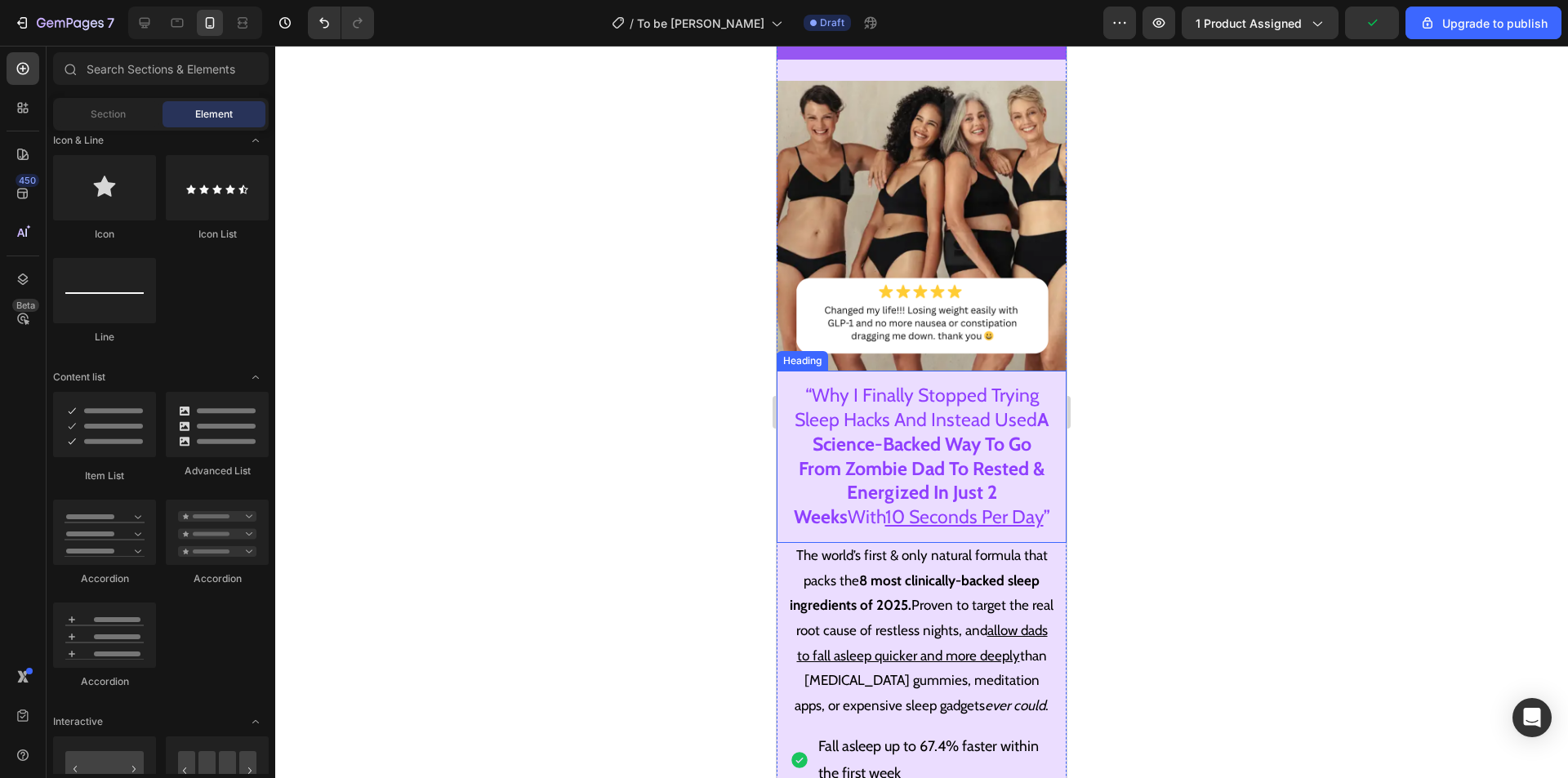
scroll to position [0, 0]
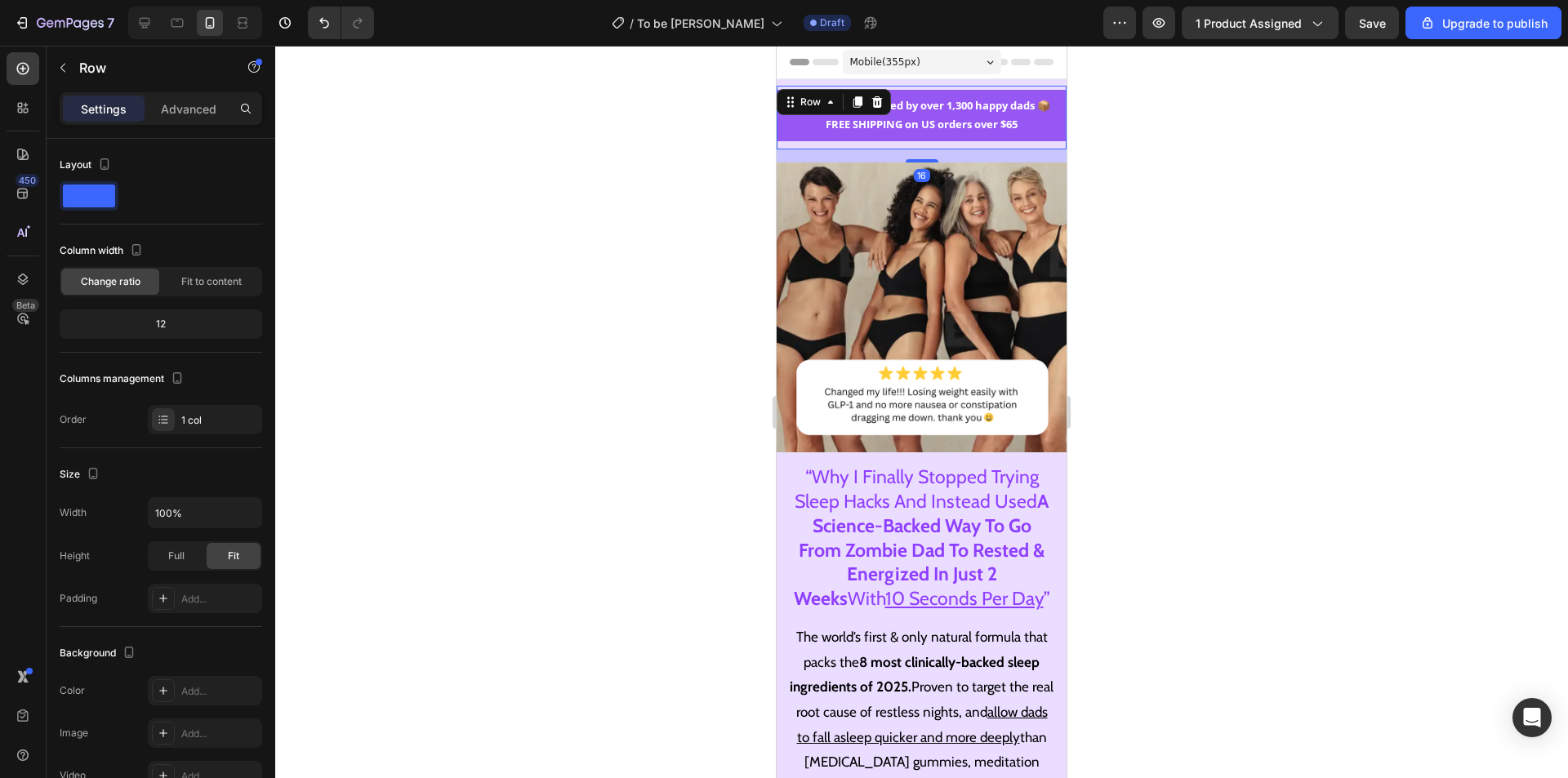
click at [897, 149] on div "⭐⭐⭐⭐⭐ Trusted by over 1,300 happy dads 📦 FREE SHIPPING on US orders over $65 Te…" at bounding box center [921, 117] width 290 height 64
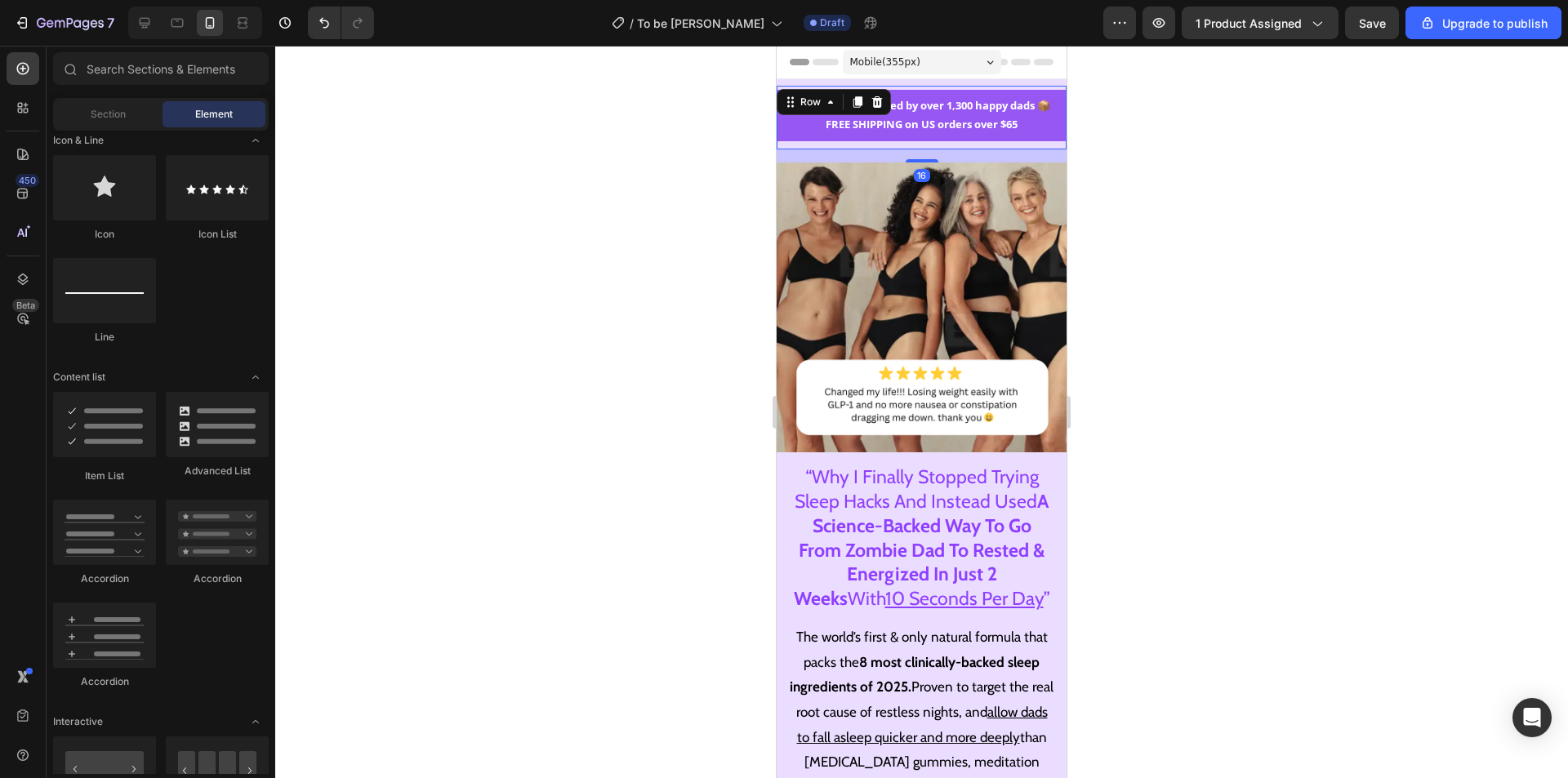
click at [1010, 75] on div "Header" at bounding box center [921, 62] width 264 height 32
click at [1016, 82] on div "Section 1" at bounding box center [1039, 89] width 55 height 20
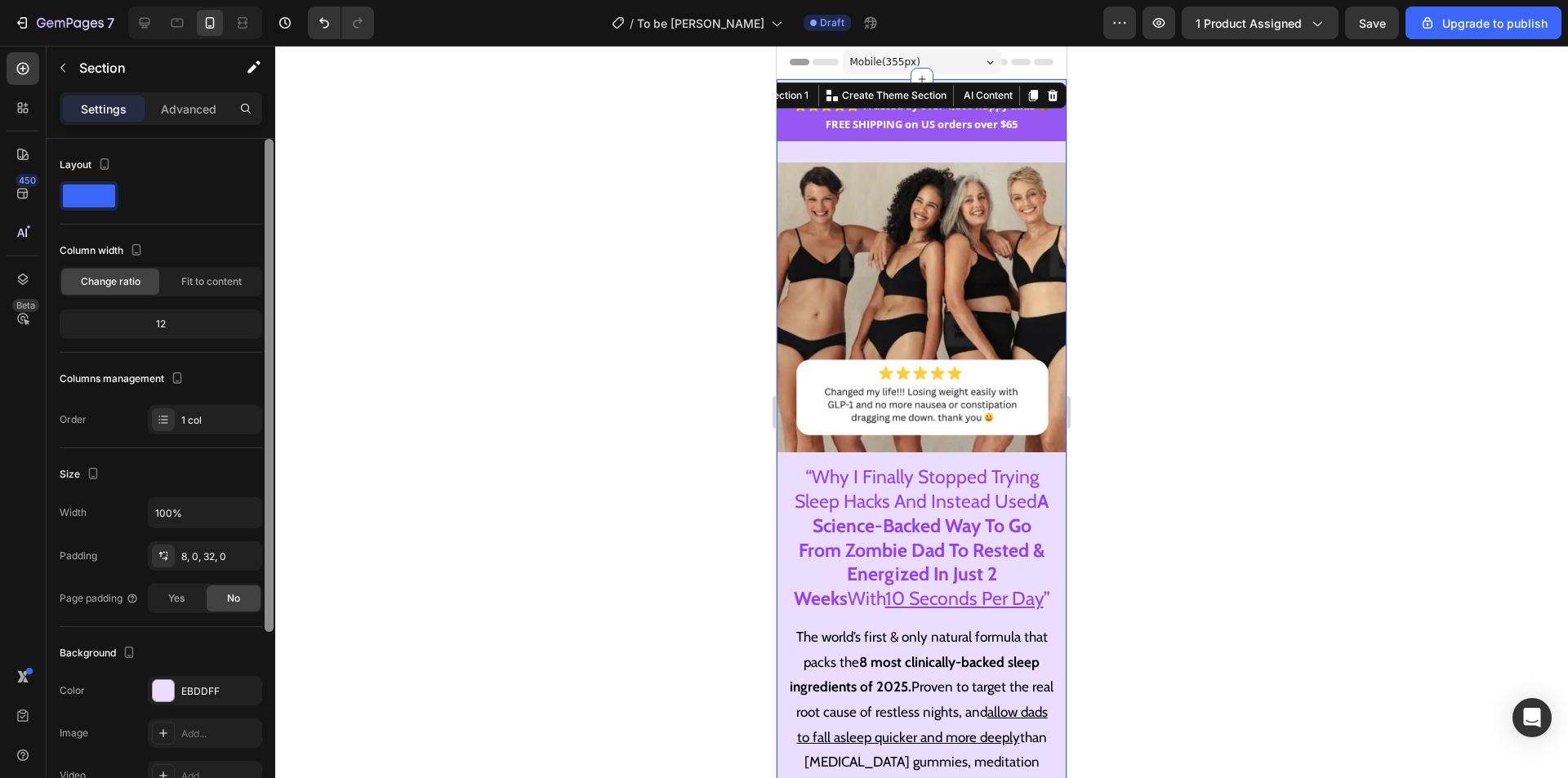
scroll to position [268, 0]
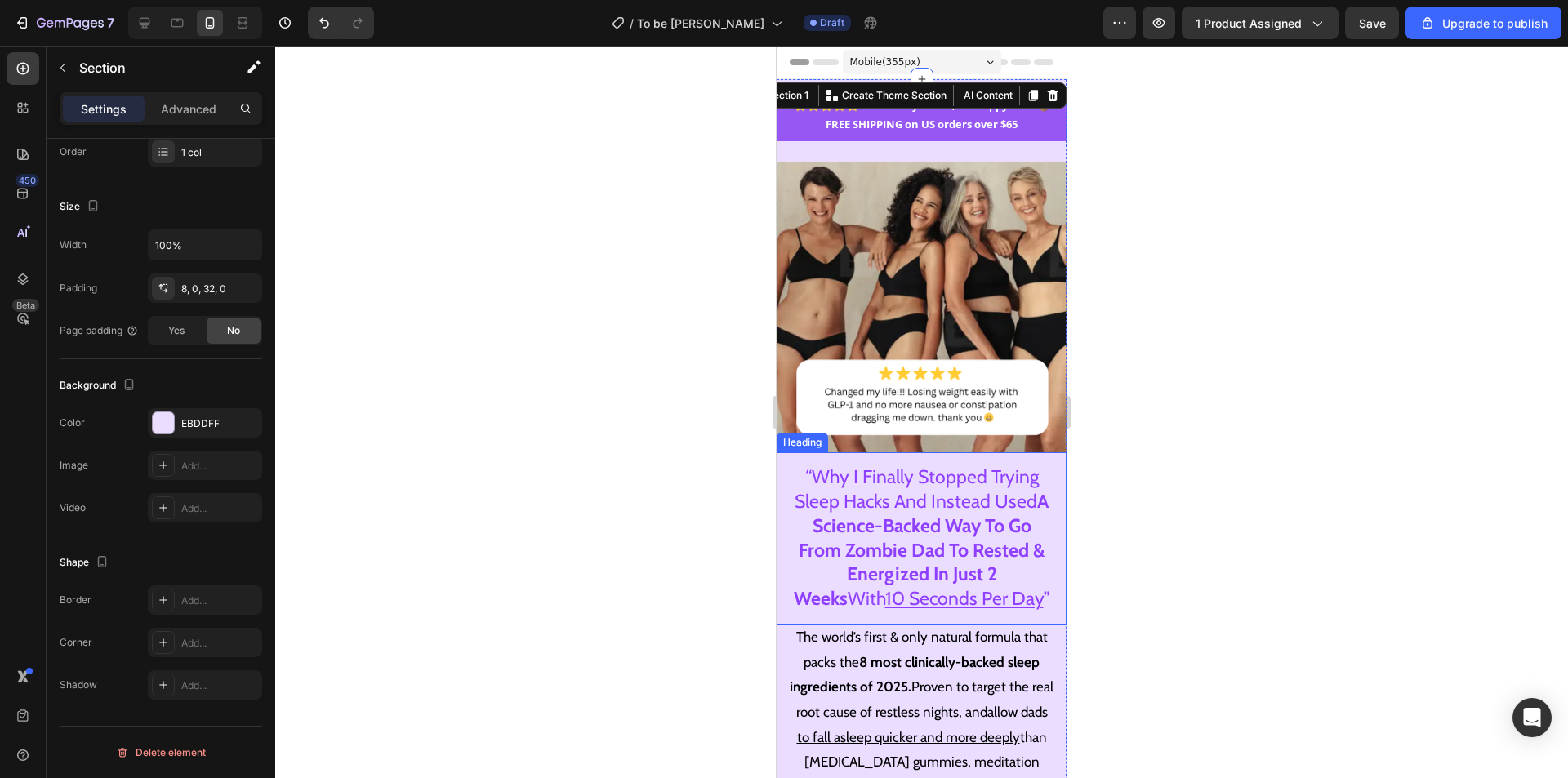
click at [949, 522] on strong "A Science-Backed Way To Go From Zombie Dad To Rested & Energized In Just 2 Weeks" at bounding box center [920, 551] width 255 height 121
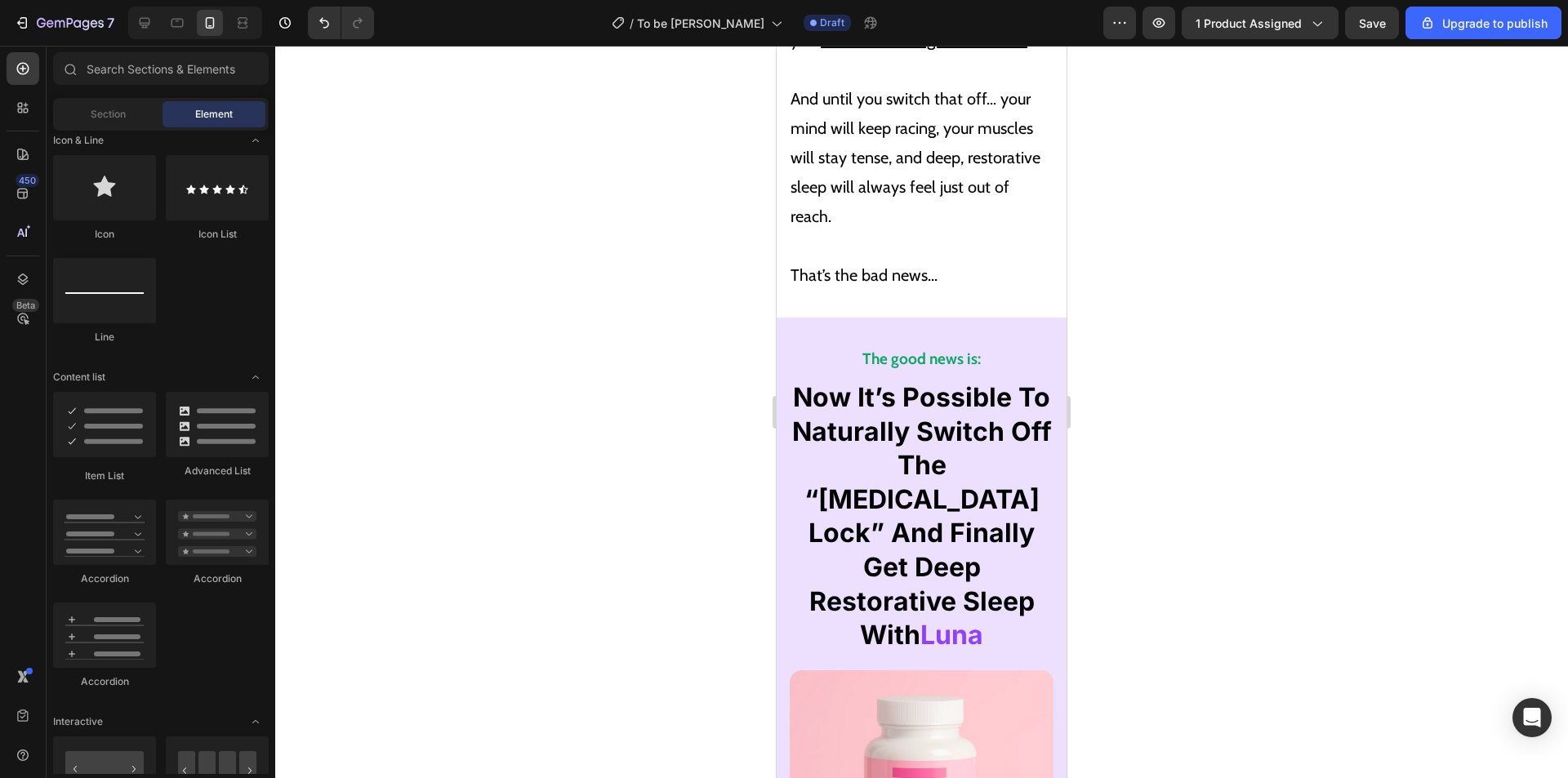
scroll to position [6010, 0]
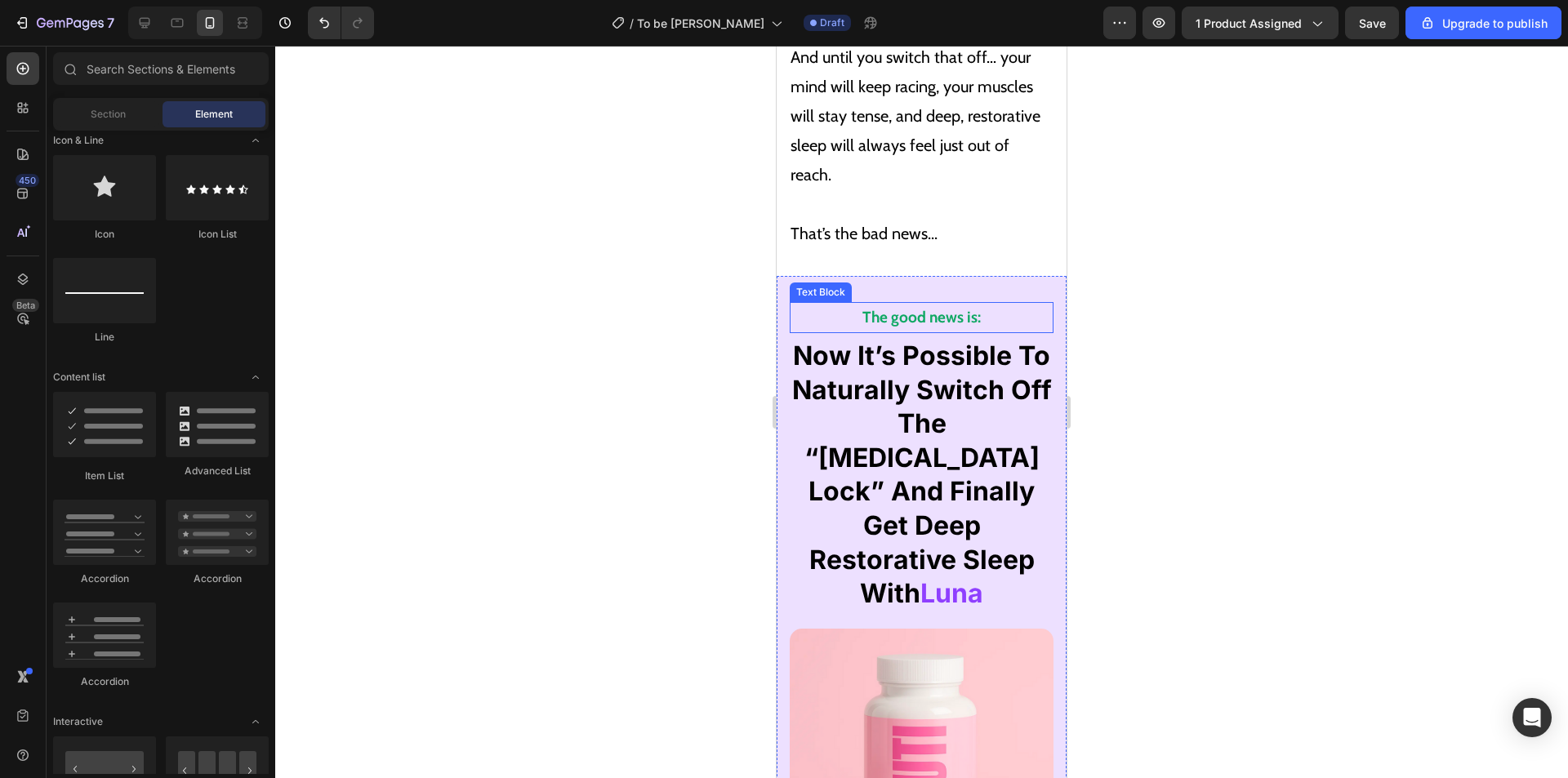
click at [791, 303] on p "The good news is:" at bounding box center [921, 317] width 260 height 27
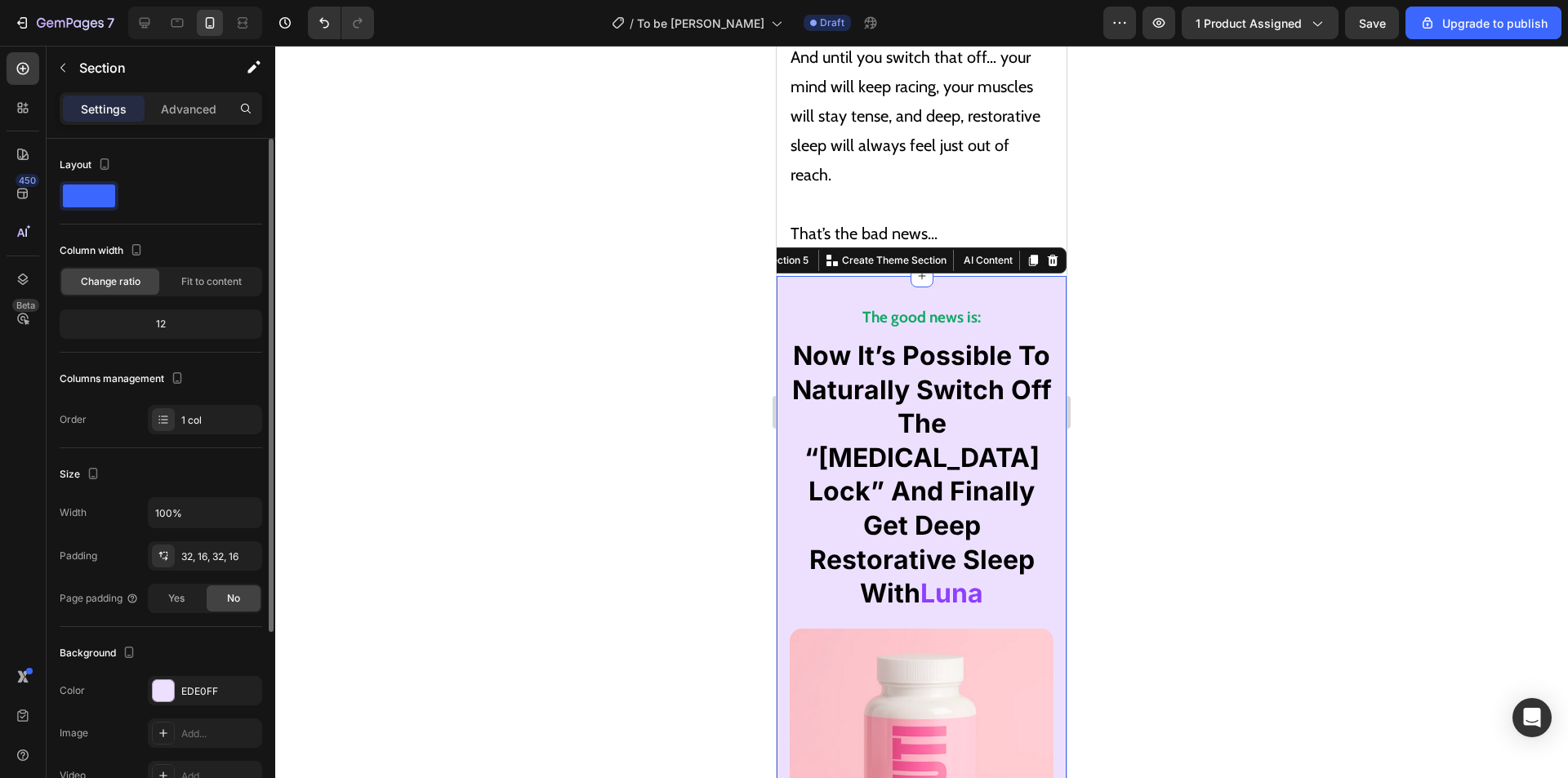
scroll to position [268, 0]
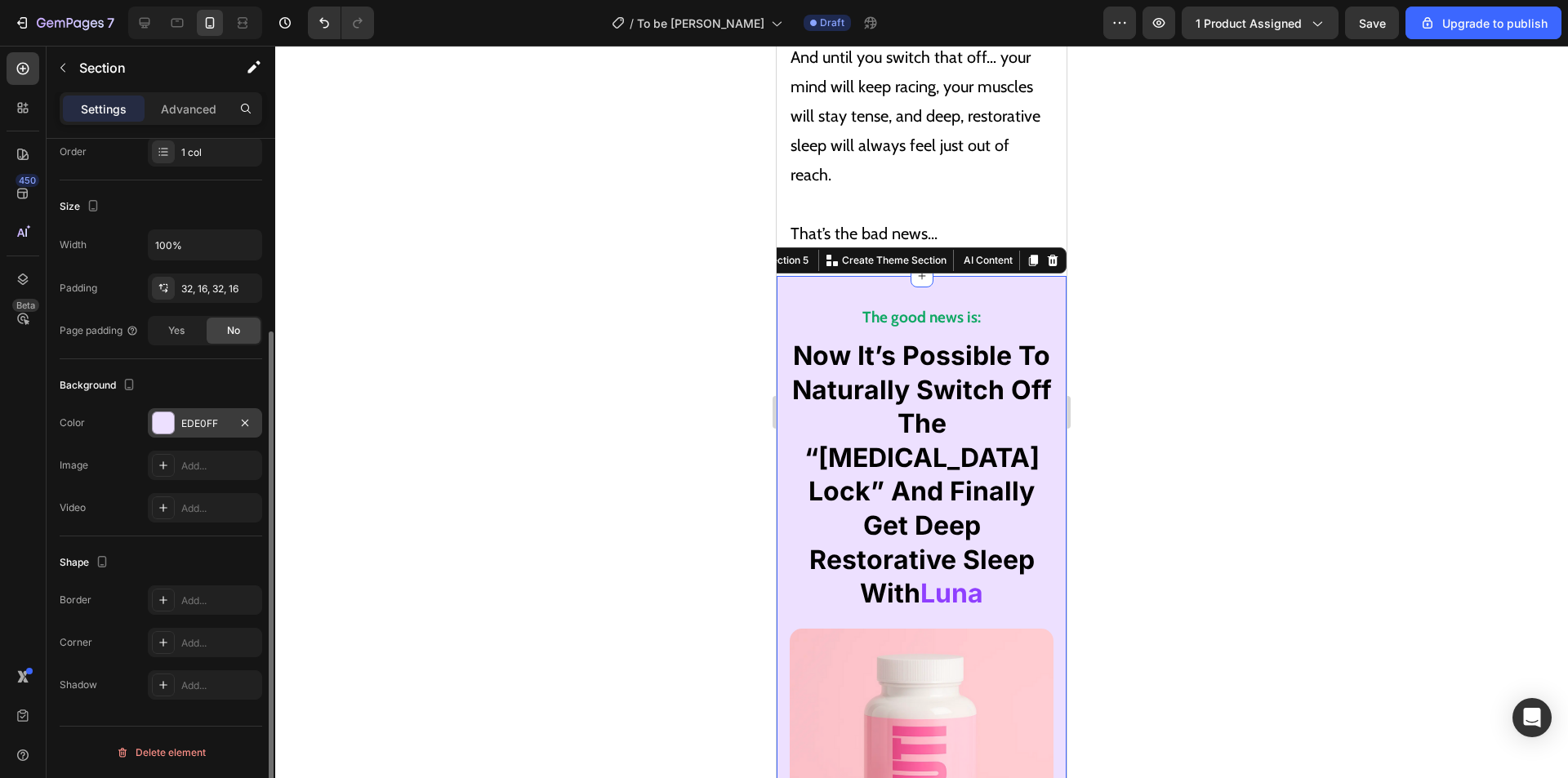
click at [198, 422] on div "EDE0FF" at bounding box center [204, 424] width 47 height 15
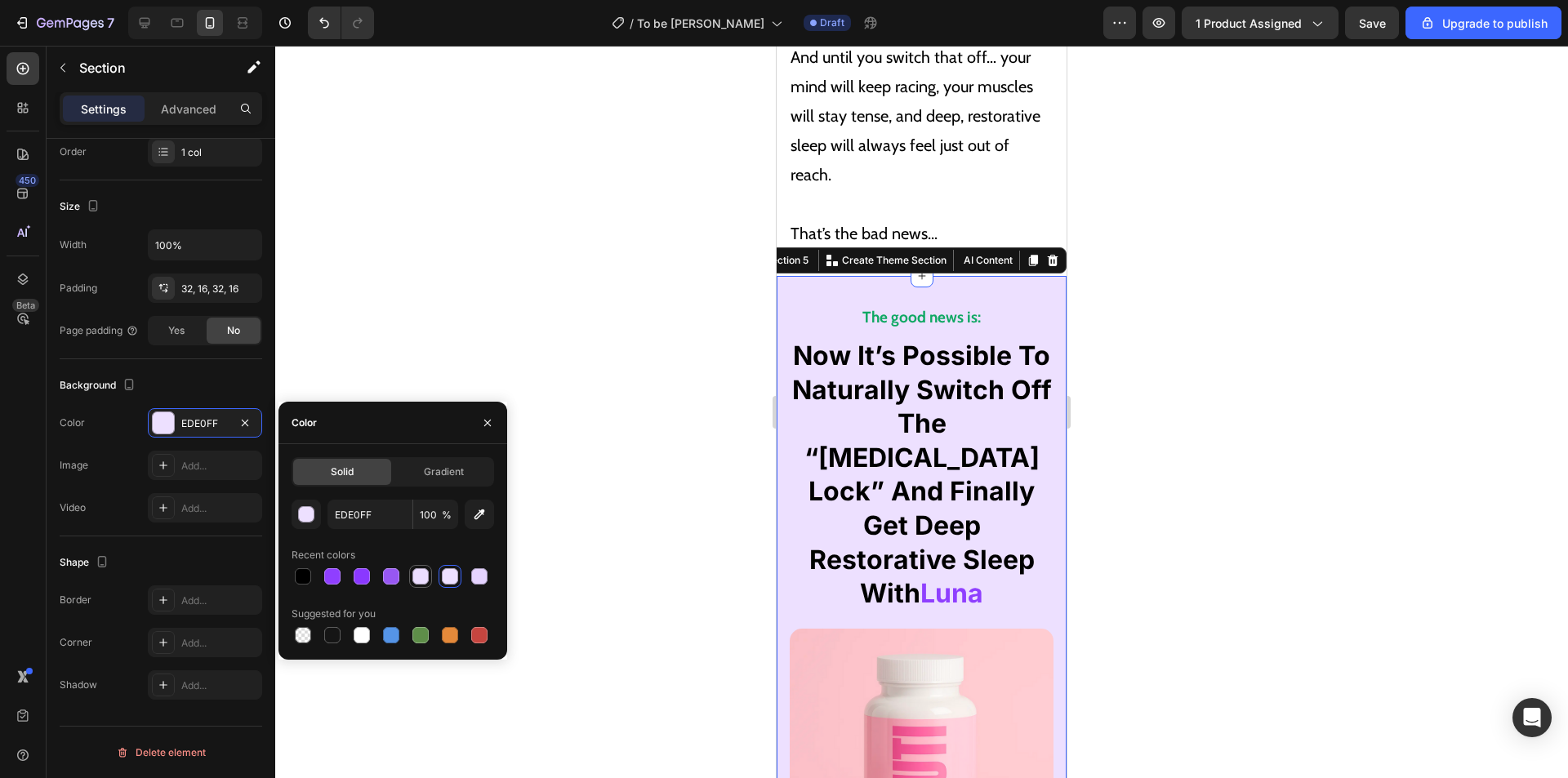
click at [426, 577] on div at bounding box center [421, 576] width 17 height 17
type input "EBDDFF"
click at [948, 190] on p "That’s the bad news..." at bounding box center [915, 219] width 249 height 59
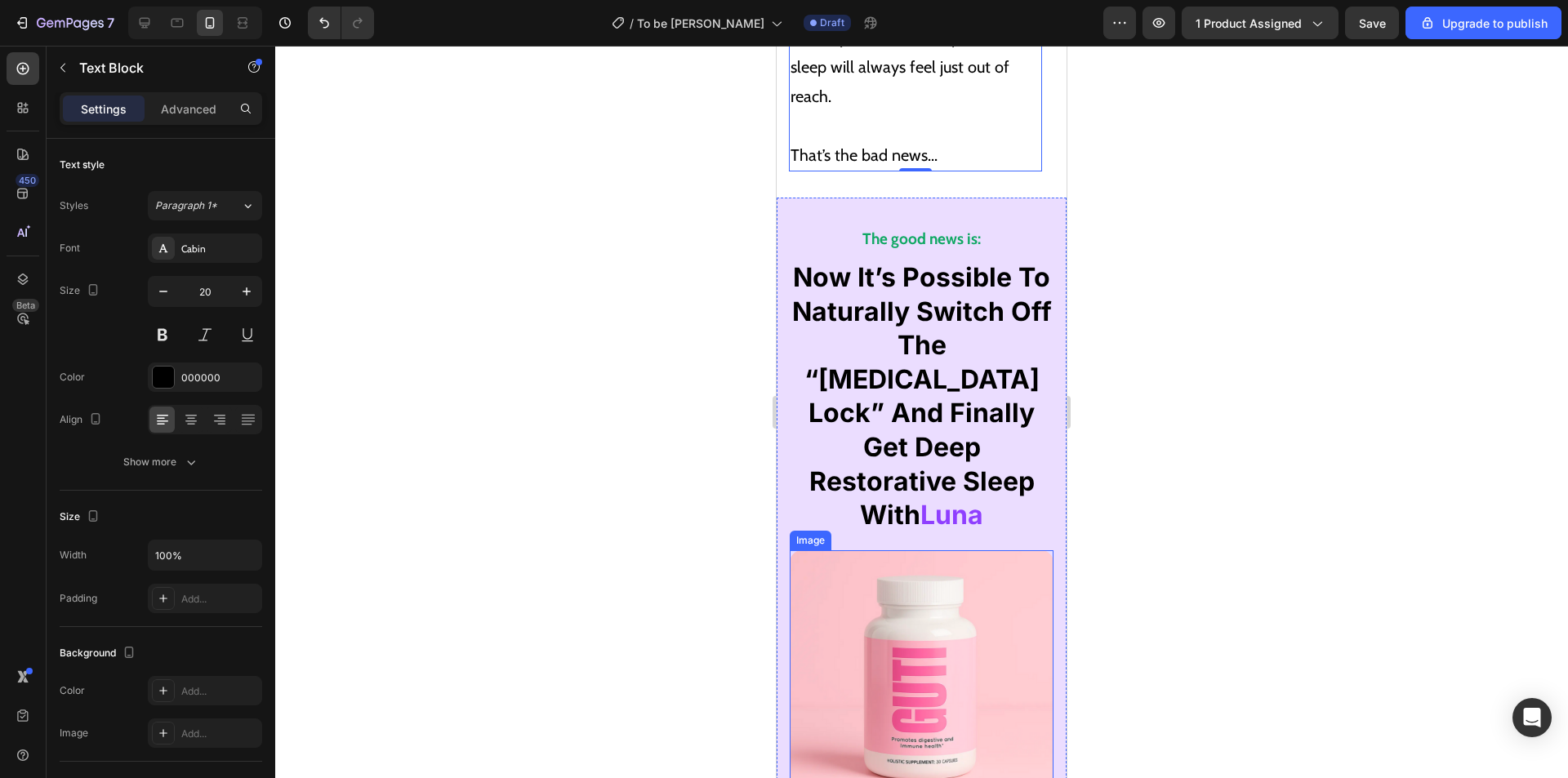
scroll to position [6173, 0]
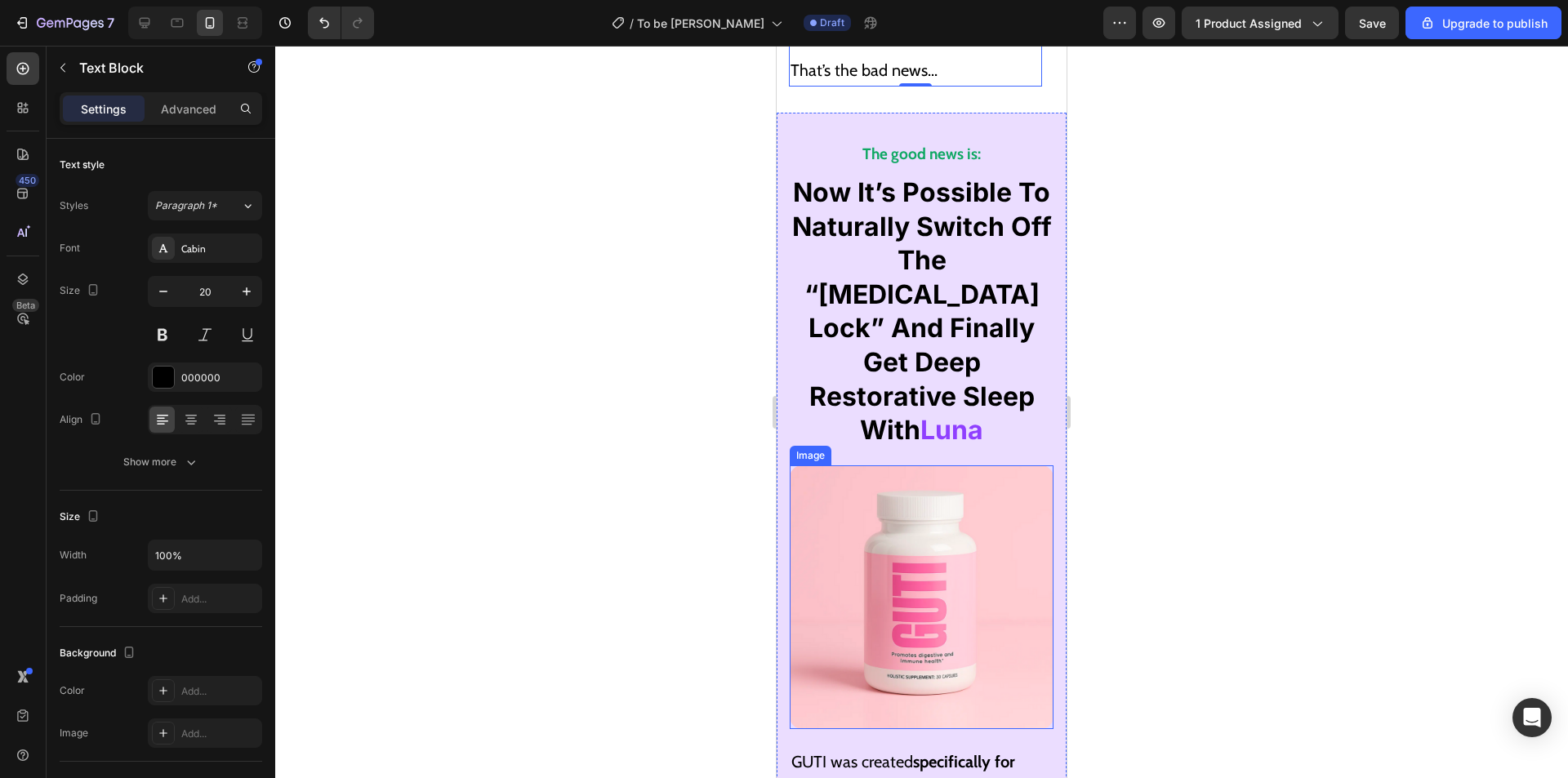
click at [939, 503] on img at bounding box center [921, 598] width 264 height 264
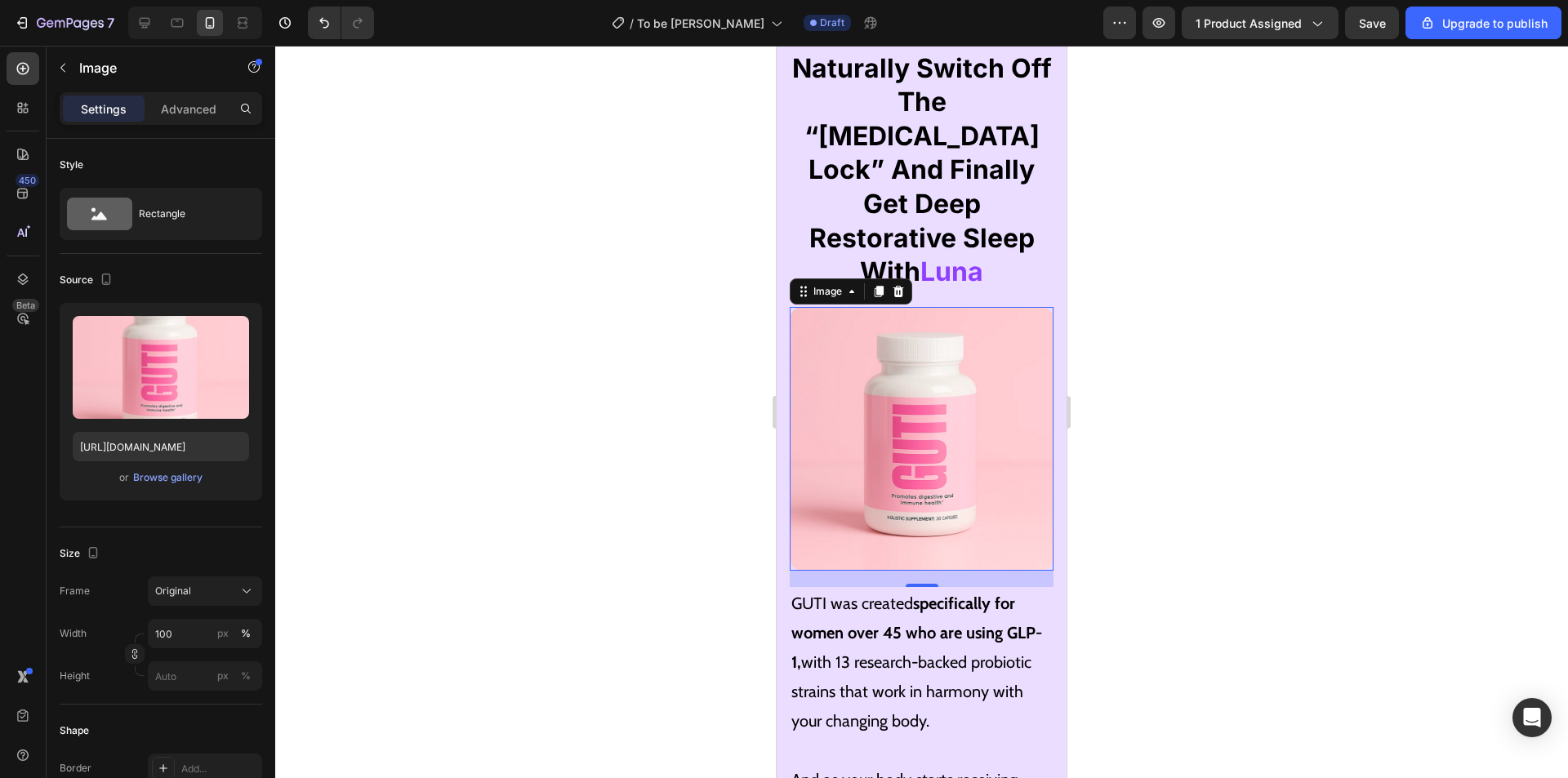
scroll to position [6336, 0]
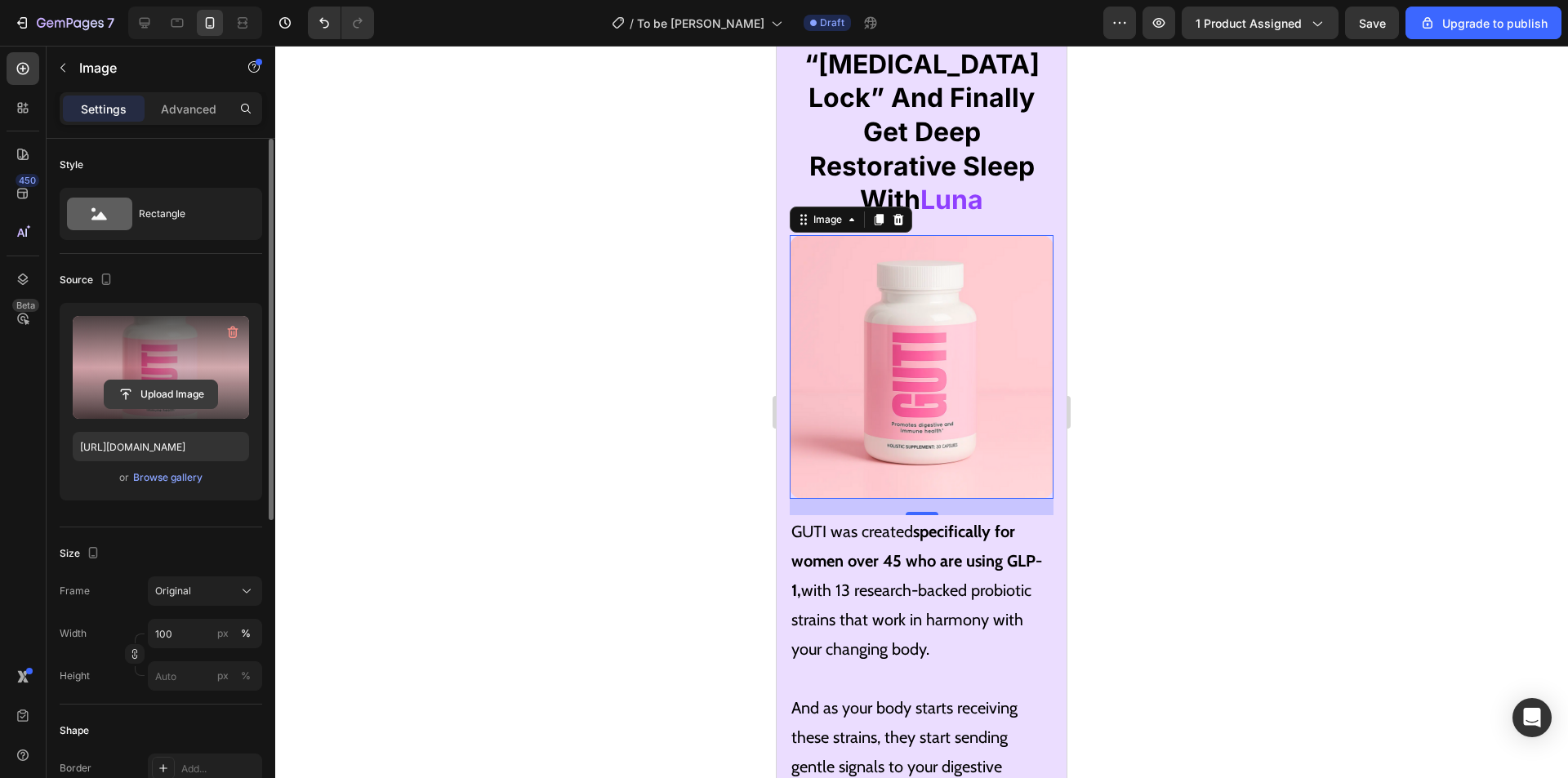
click at [165, 392] on input "file" at bounding box center [160, 394] width 112 height 27
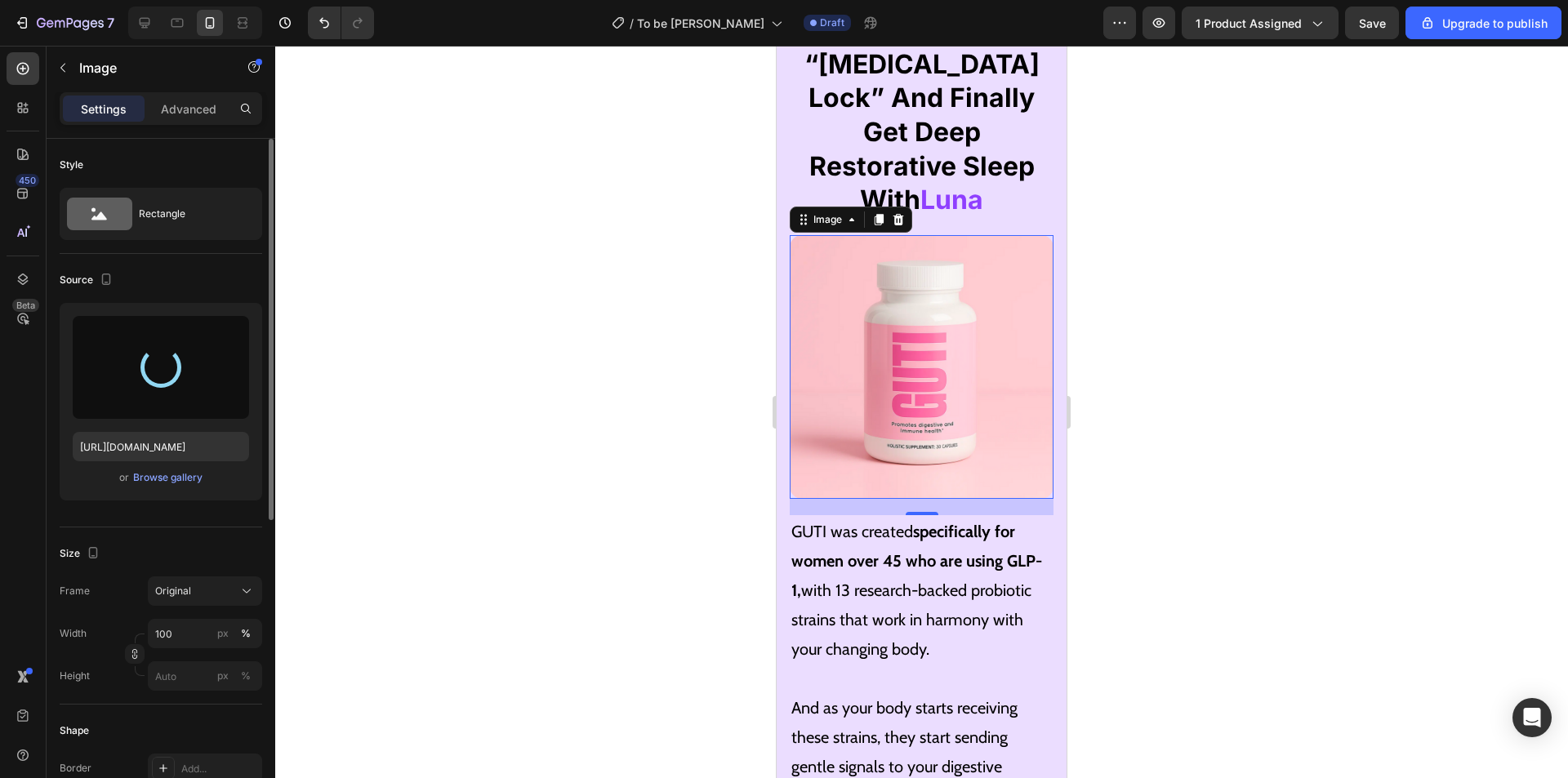
type input "[URL][DOMAIN_NAME]"
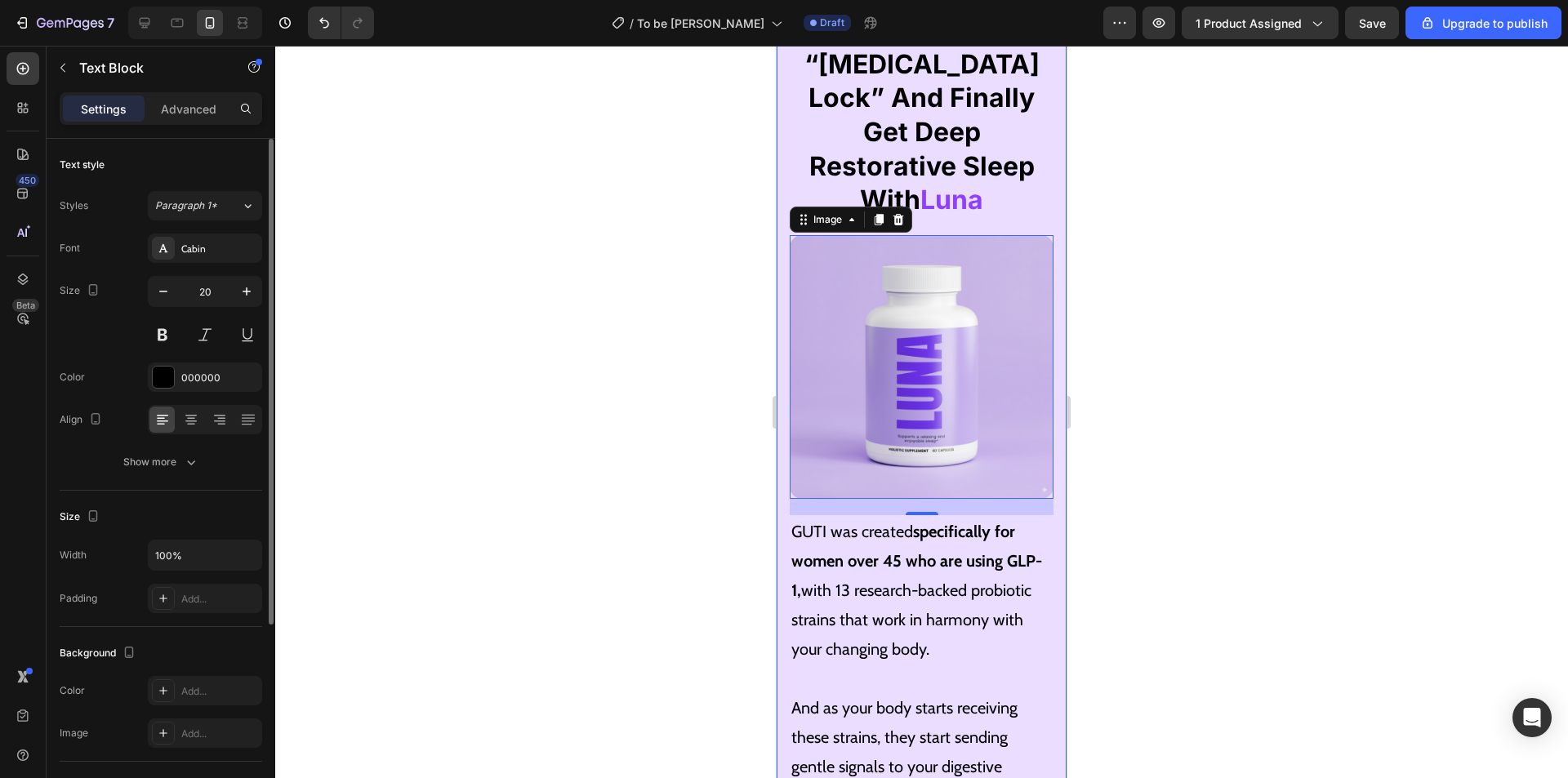
click at [962, 561] on p "GUTI was created specifically for women over 45 who are using GLP-1, with 13 re…" at bounding box center [921, 590] width 260 height 147
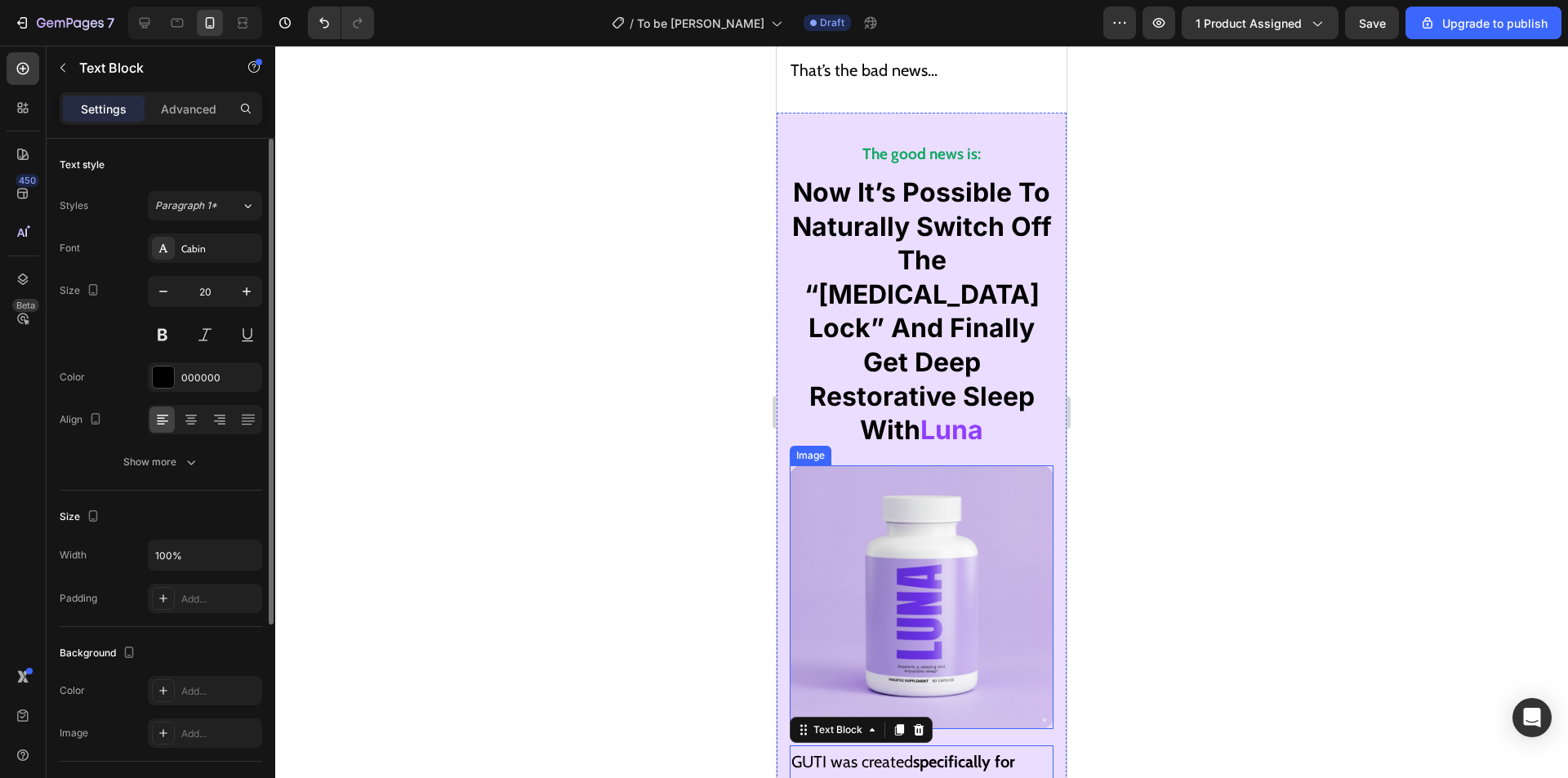
scroll to position [6010, 0]
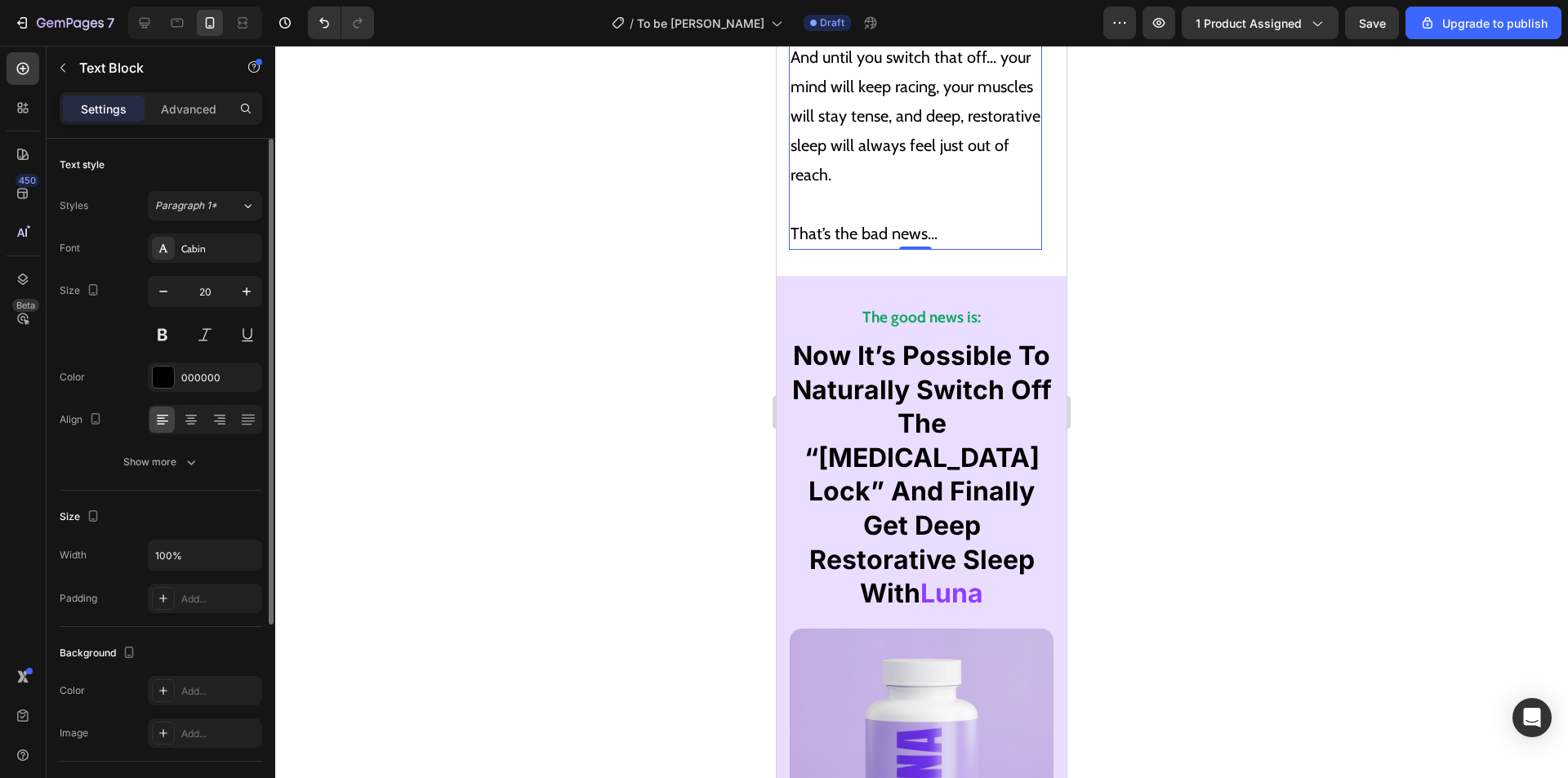
click at [980, 69] on p "And until you switch that off… your mind will keep racing, your muscles will st…" at bounding box center [915, 101] width 249 height 176
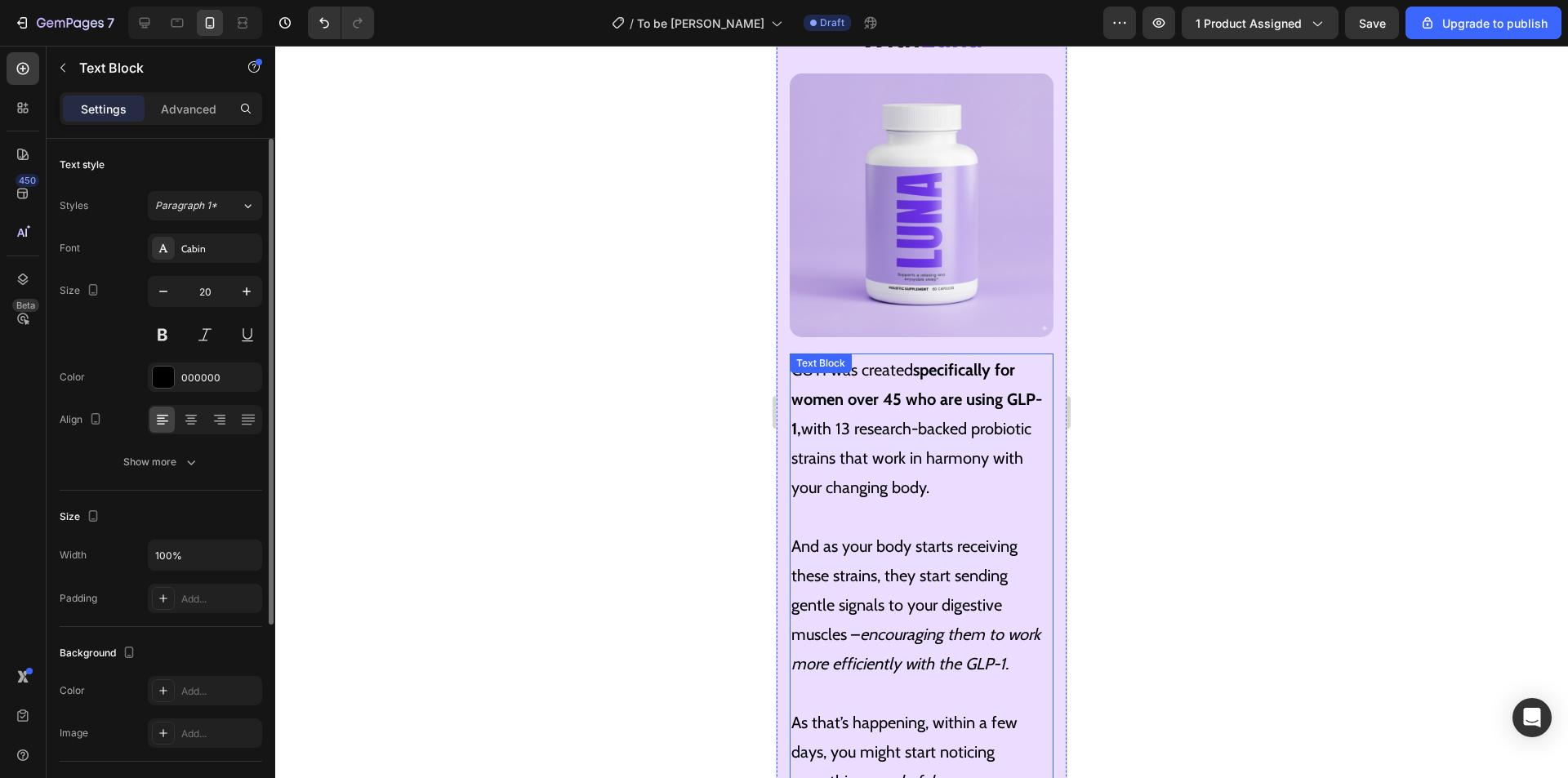
scroll to position [6418, 0]
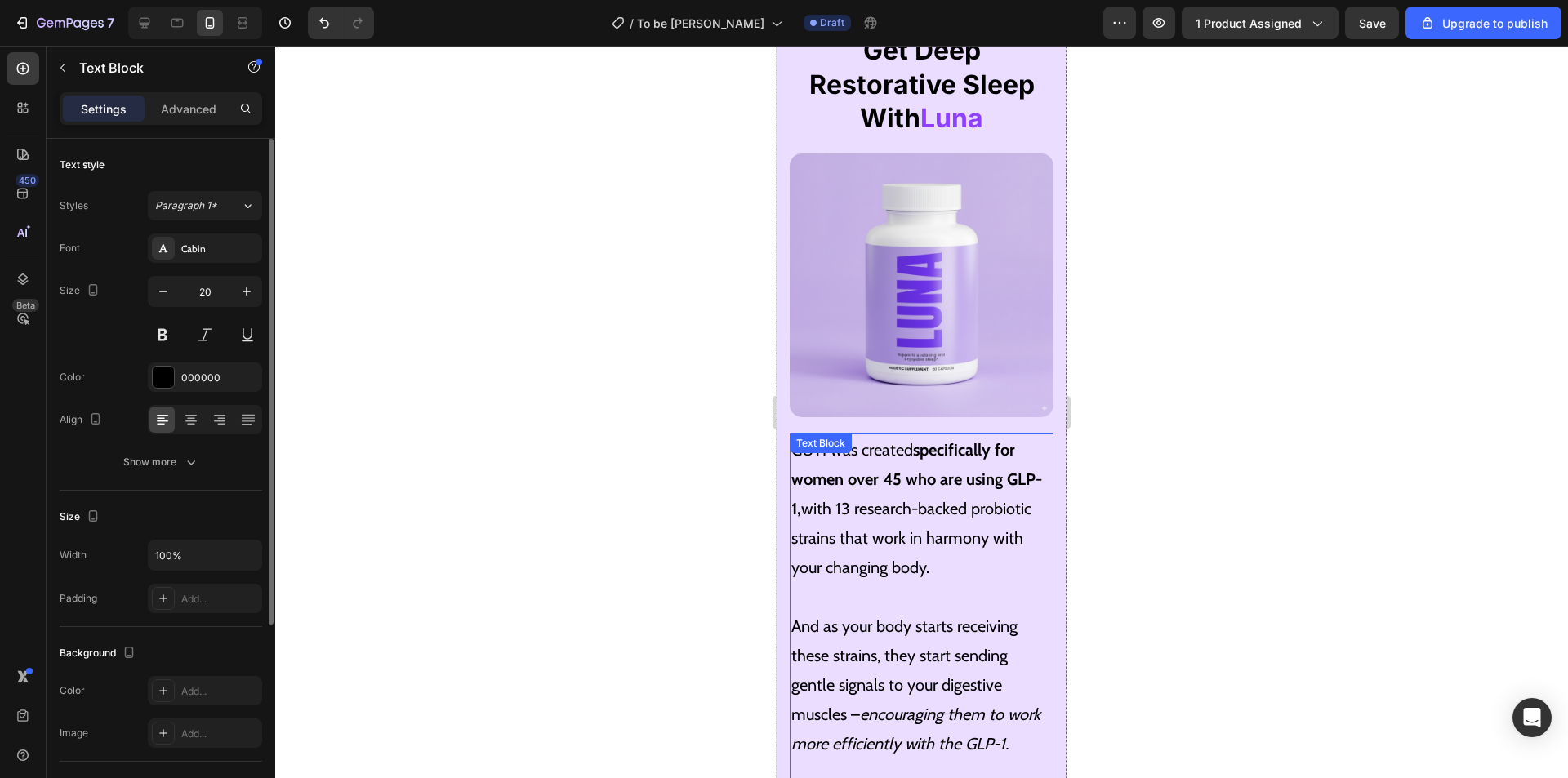
click at [936, 612] on p "And as your body starts receiving these strains, they start sending gentle sign…" at bounding box center [921, 685] width 260 height 147
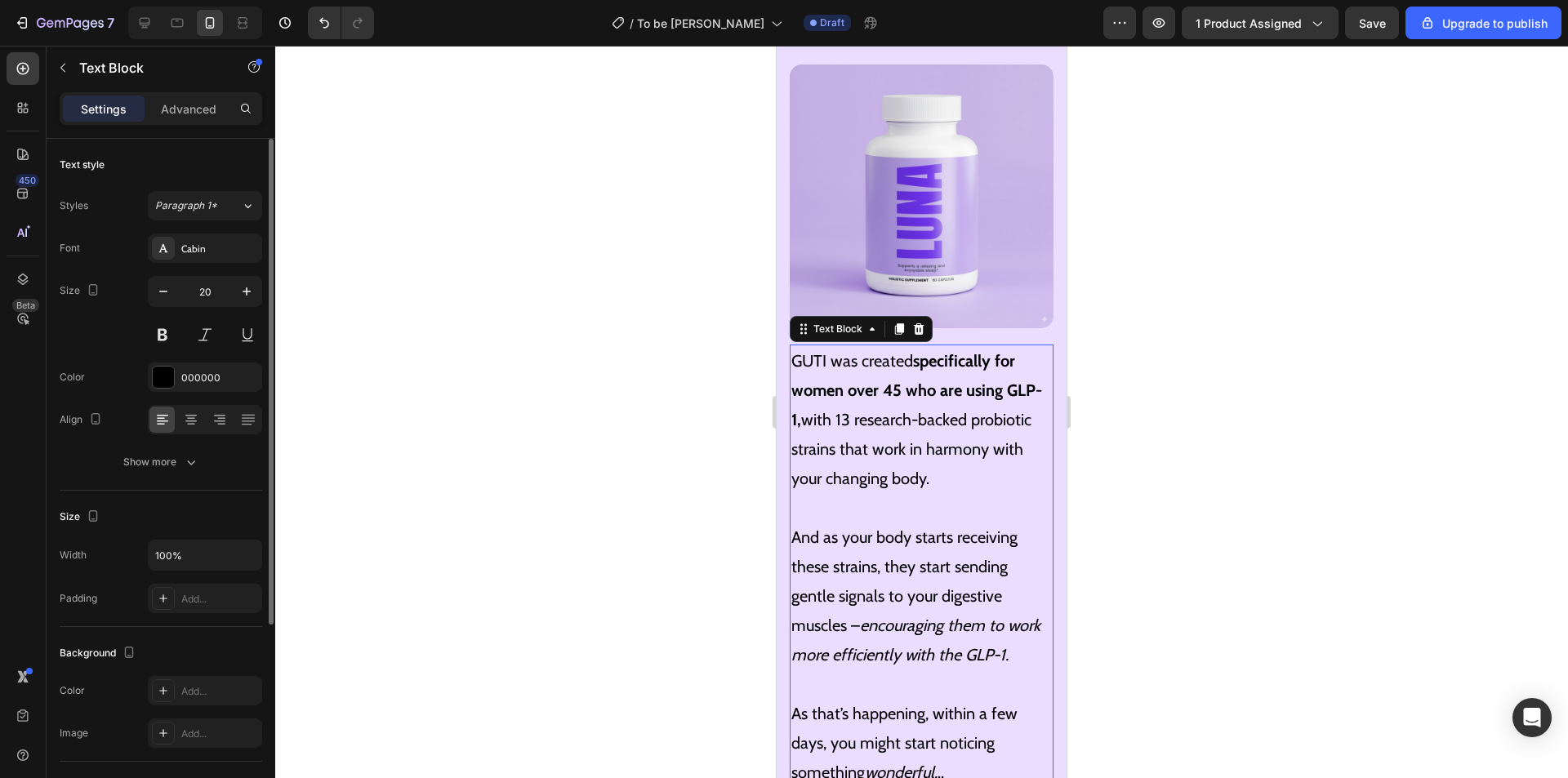
scroll to position [6499, 0]
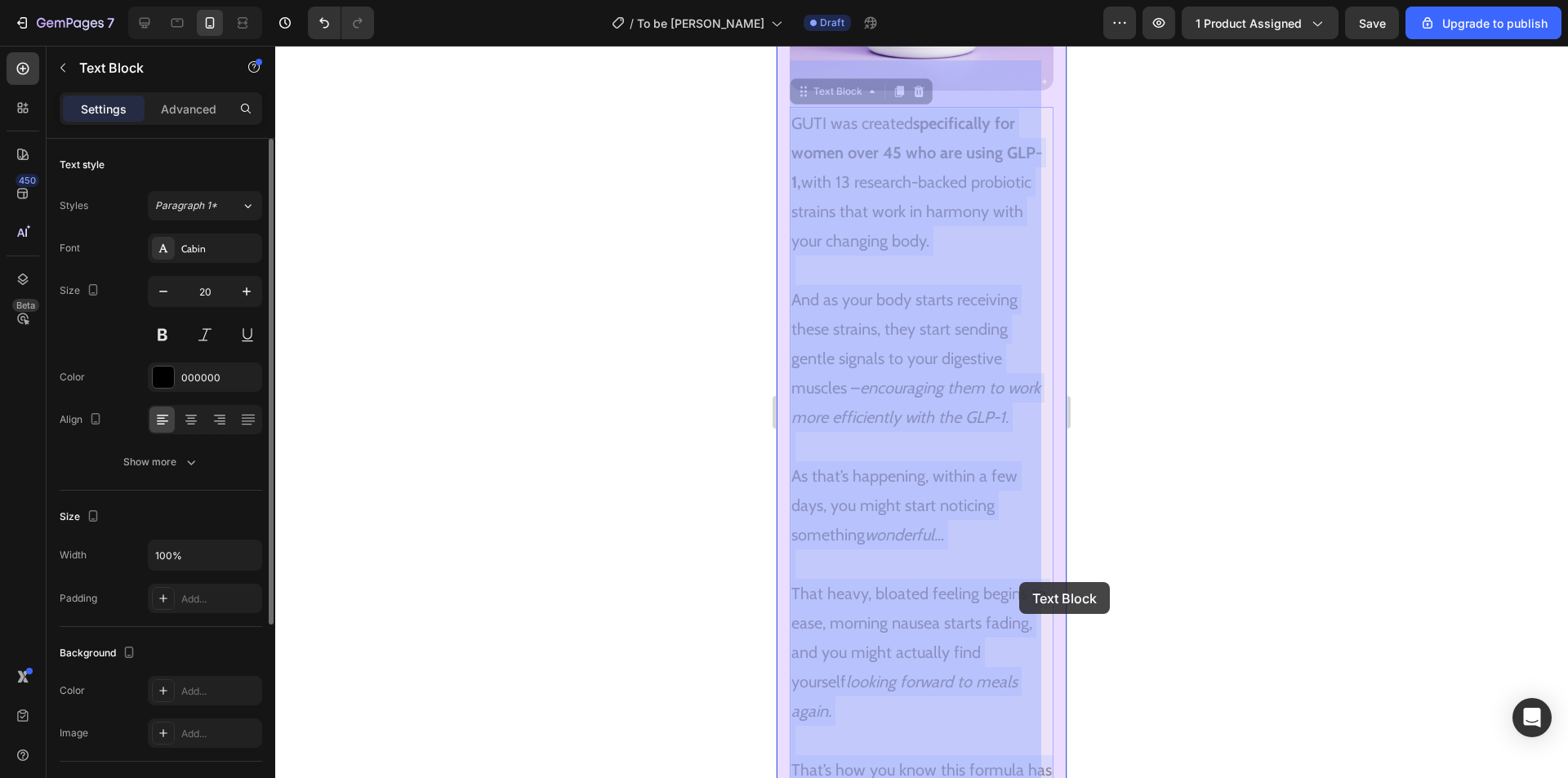
drag, startPoint x: 799, startPoint y: 329, endPoint x: 1012, endPoint y: 571, distance: 322.4
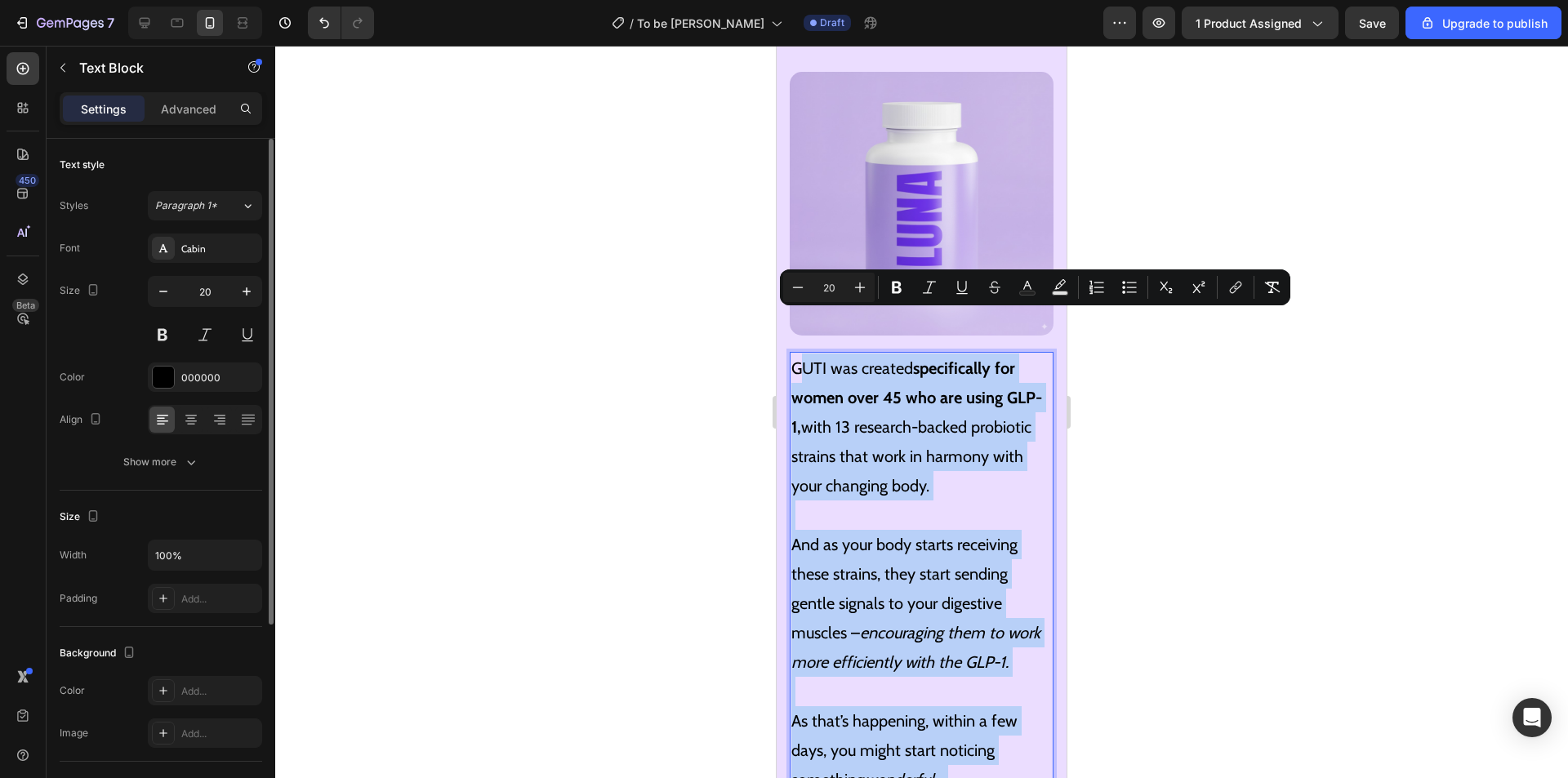
drag, startPoint x: 1033, startPoint y: 458, endPoint x: 802, endPoint y: 320, distance: 269.1
click at [802, 352] on div "GUTI was created specifically for women over 45 who are using GLP-1, with 13 re…" at bounding box center [921, 721] width 264 height 739
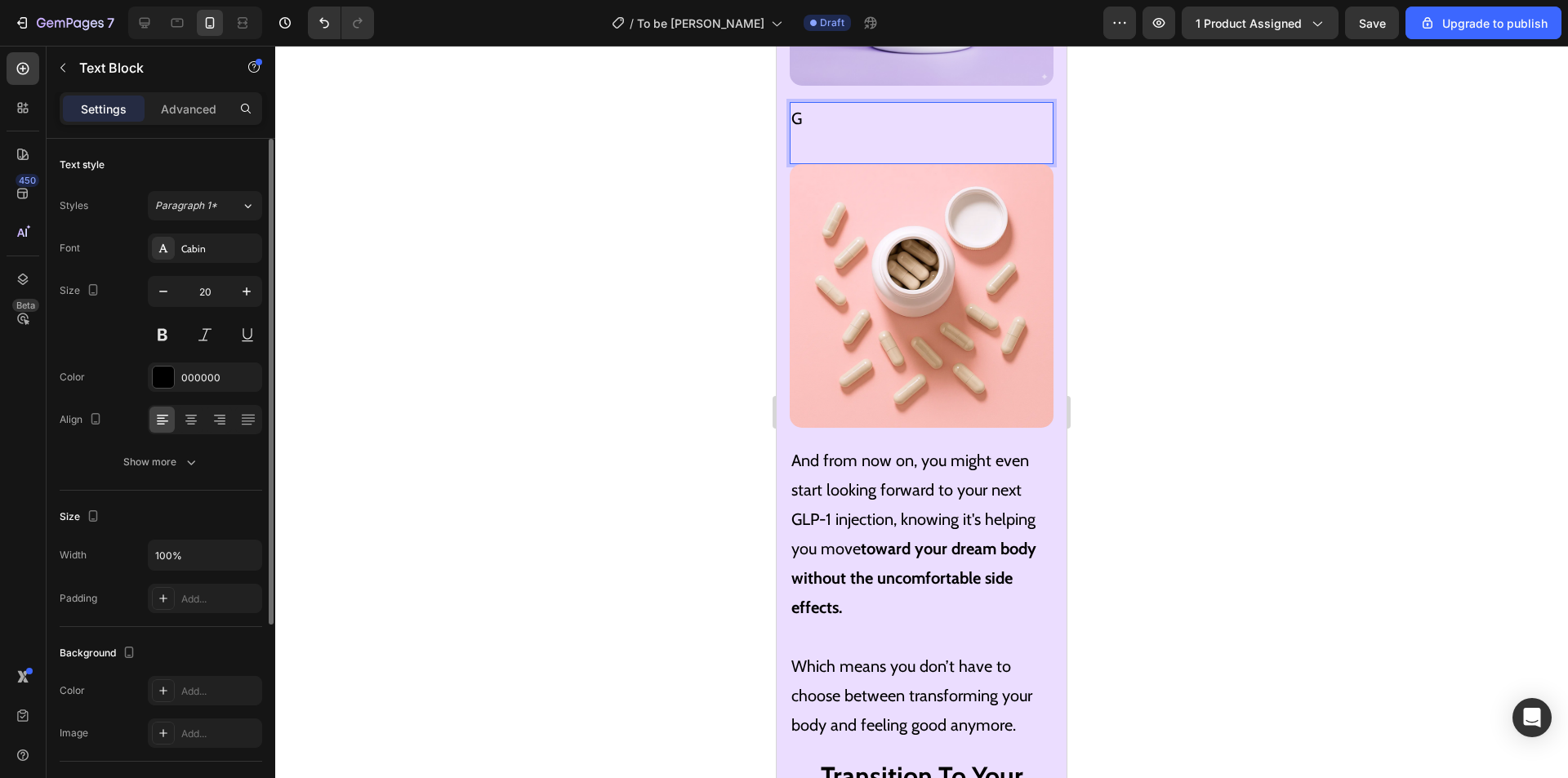
scroll to position [6745, 0]
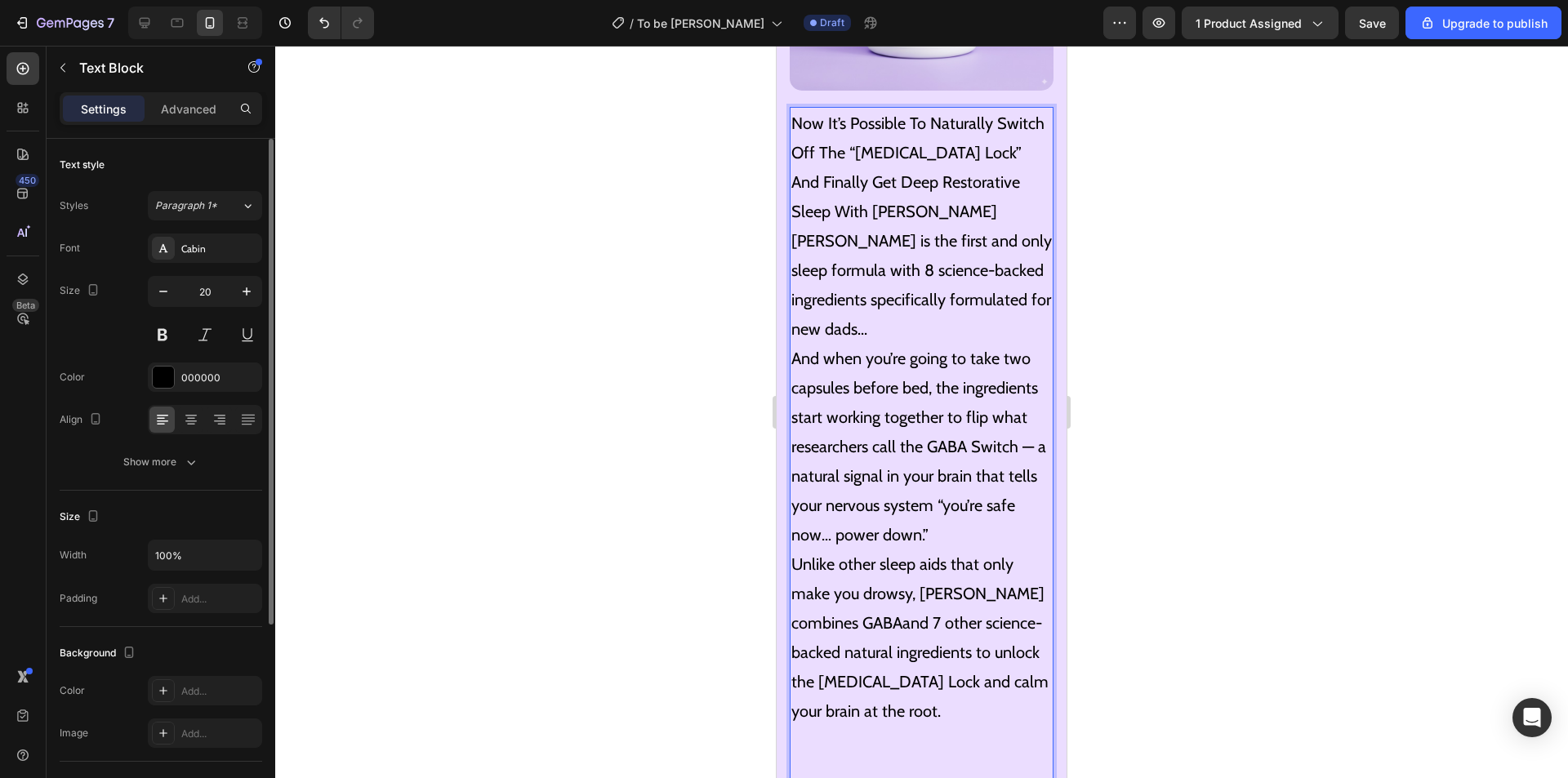
click at [984, 493] on p "Now It’s Possible To Naturally Switch Off The “Cortisol Lock” And Finally Get D…" at bounding box center [921, 432] width 260 height 647
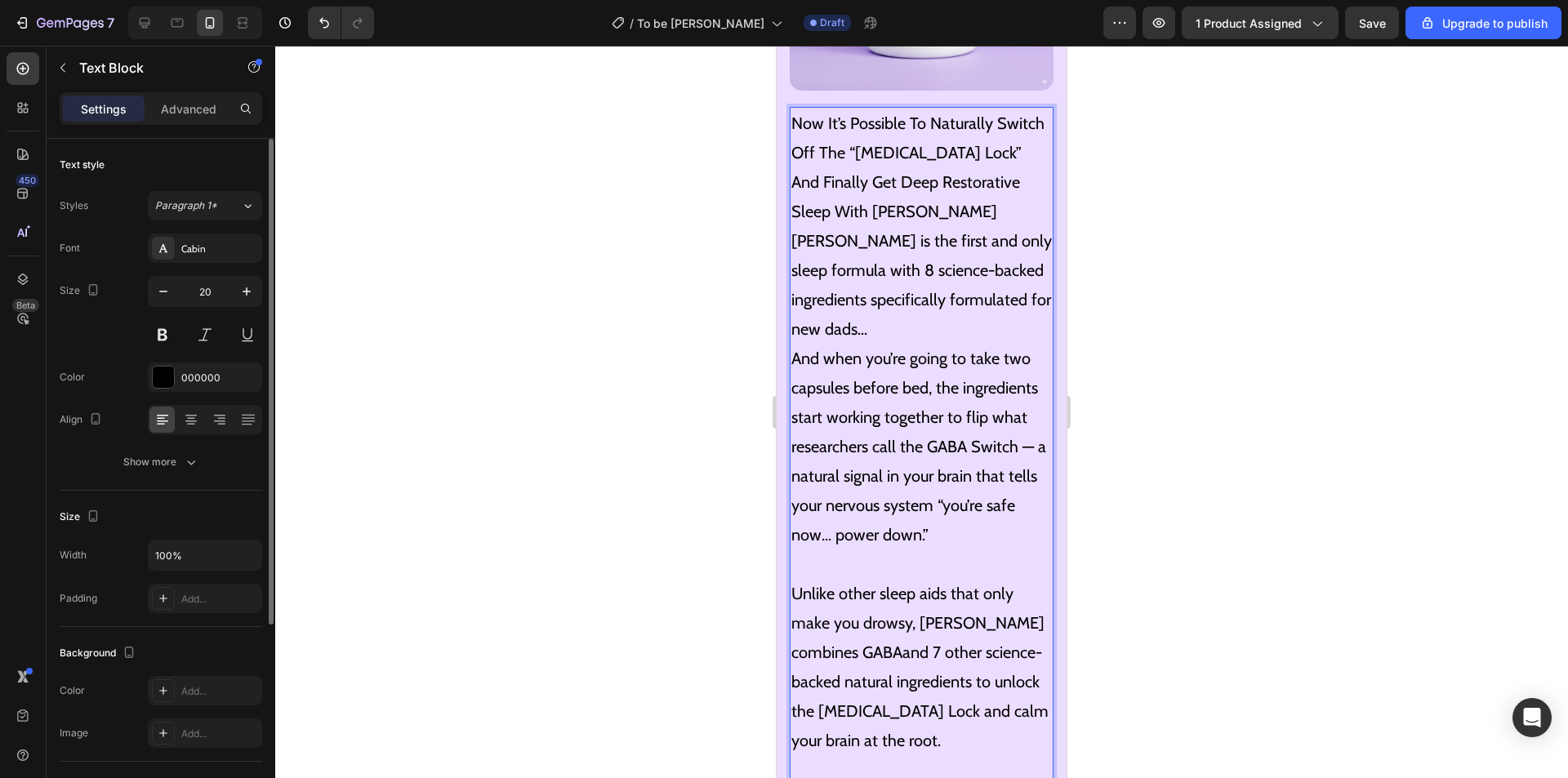
click at [938, 285] on p "Now It’s Possible To Naturally Switch Off The “Cortisol Lock” And Finally Get D…" at bounding box center [921, 329] width 260 height 441
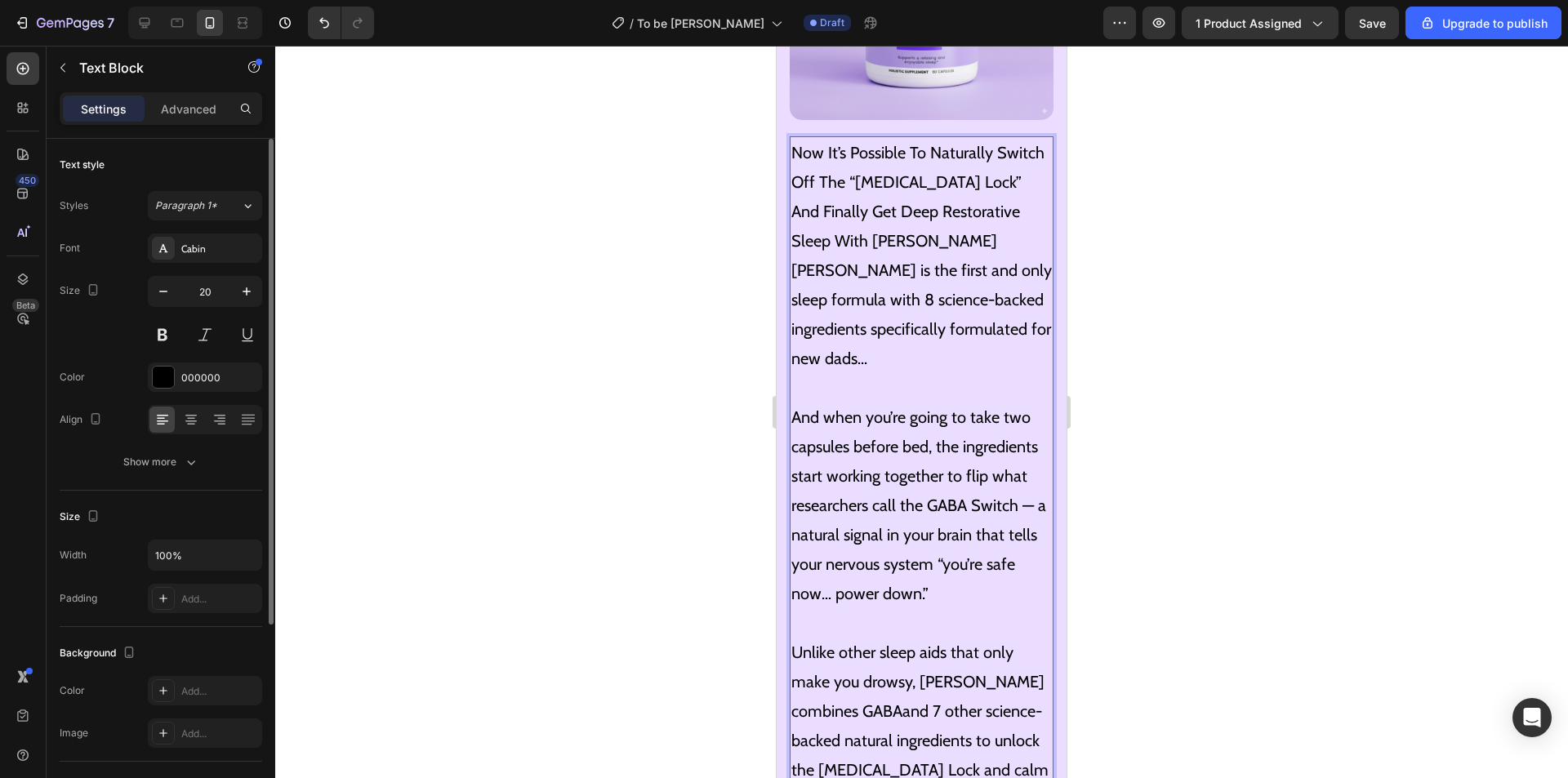
scroll to position [6662, 0]
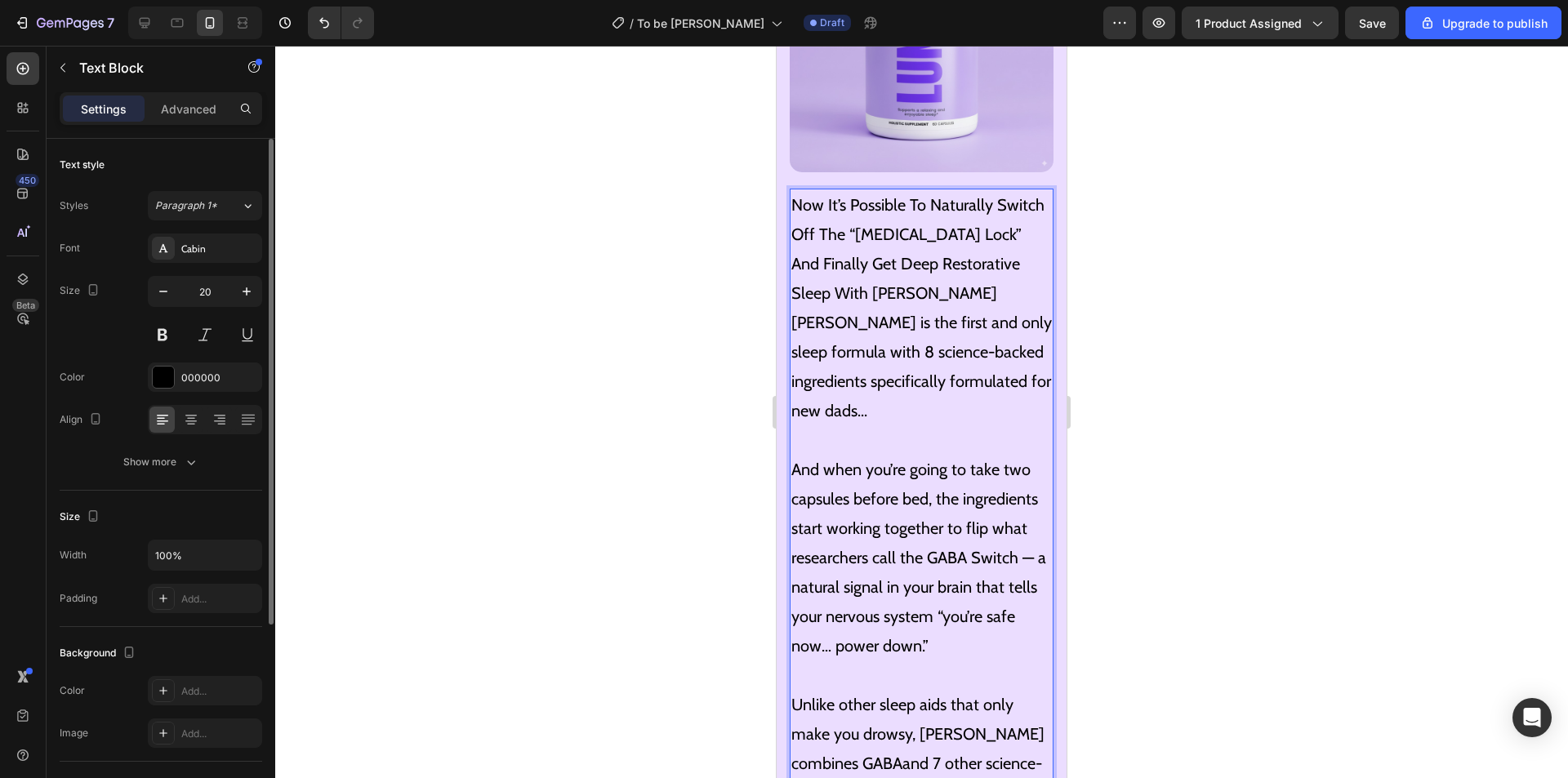
click at [946, 242] on p "Now It’s Possible To Naturally Switch Off The “Cortisol Lock” And Finally Get D…" at bounding box center [921, 307] width 260 height 235
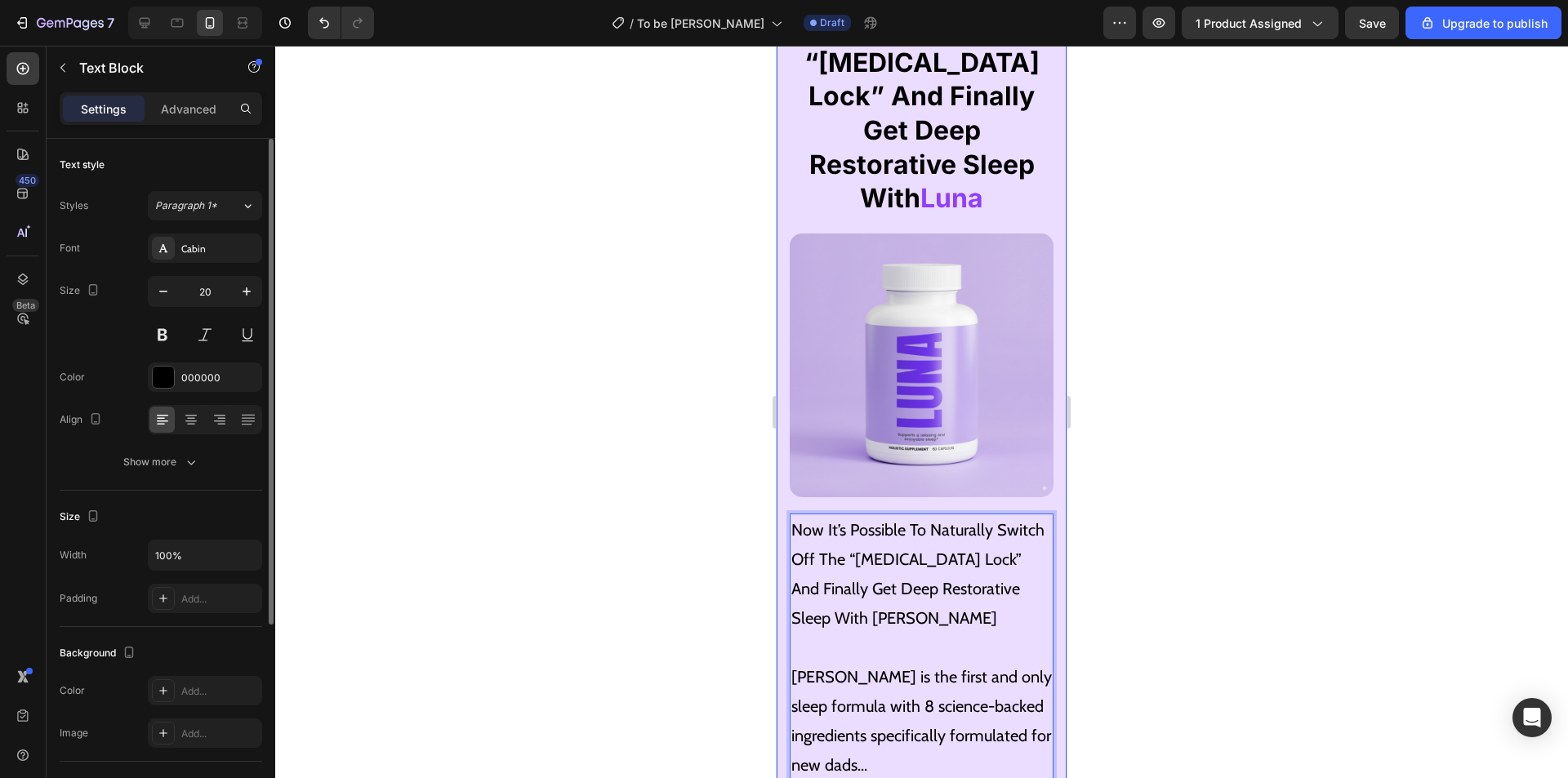
scroll to position [6336, 0]
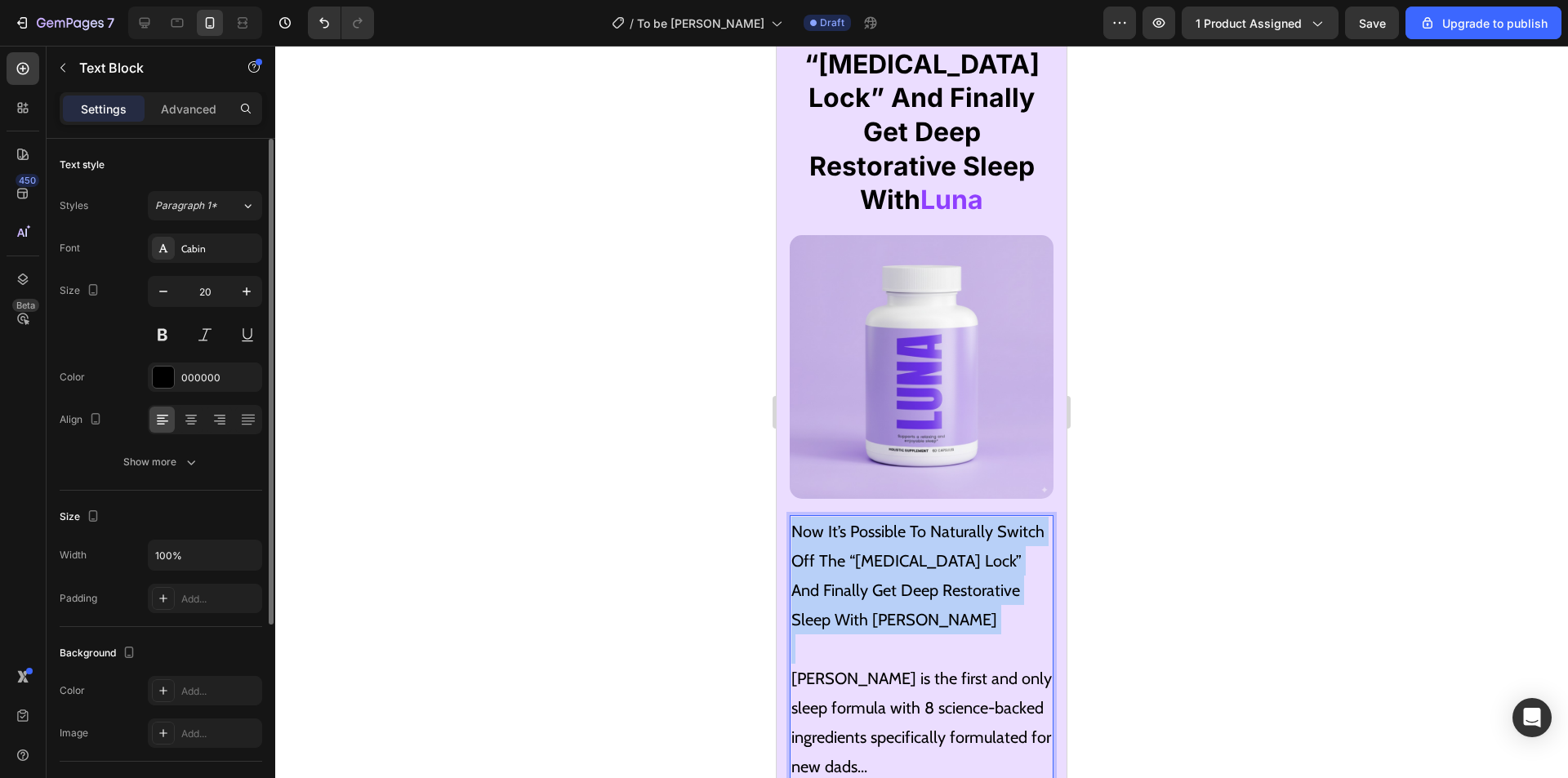
drag, startPoint x: 792, startPoint y: 635, endPoint x: 796, endPoint y: 481, distance: 154.1
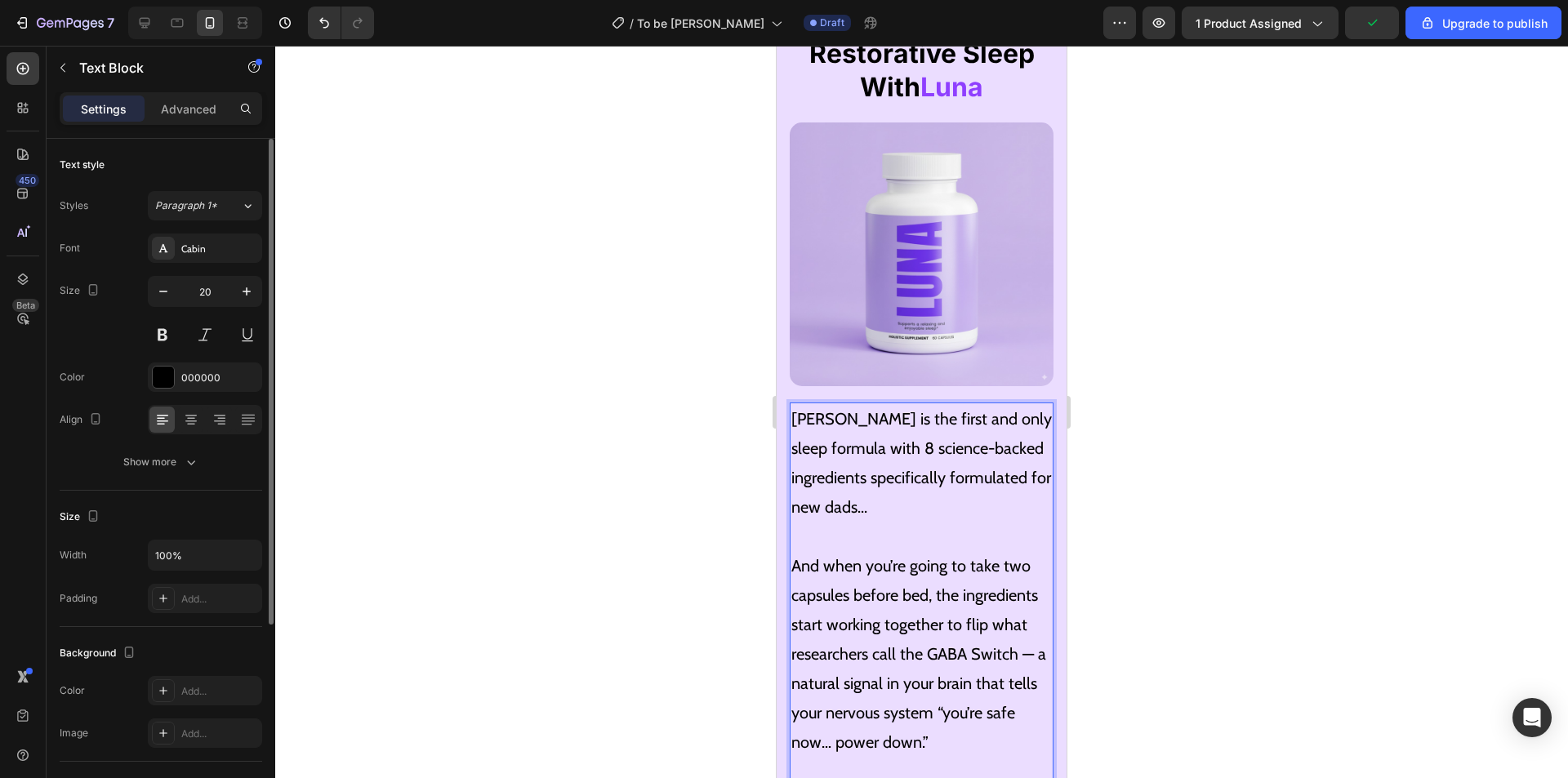
scroll to position [6499, 0]
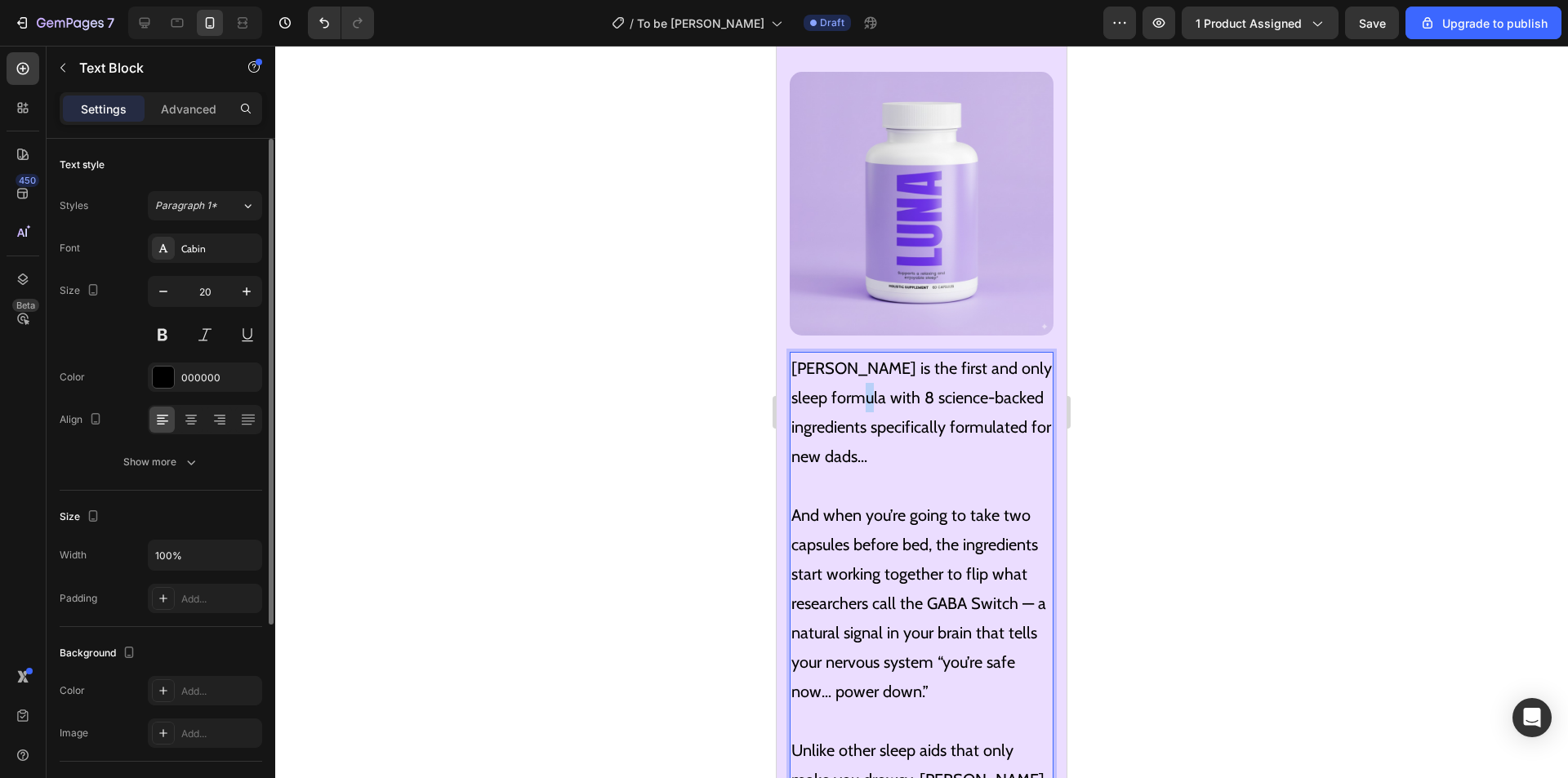
click at [882, 353] on p "Luna is the first and only sleep formula with 8 science-backed ingredients spec…" at bounding box center [921, 412] width 260 height 117
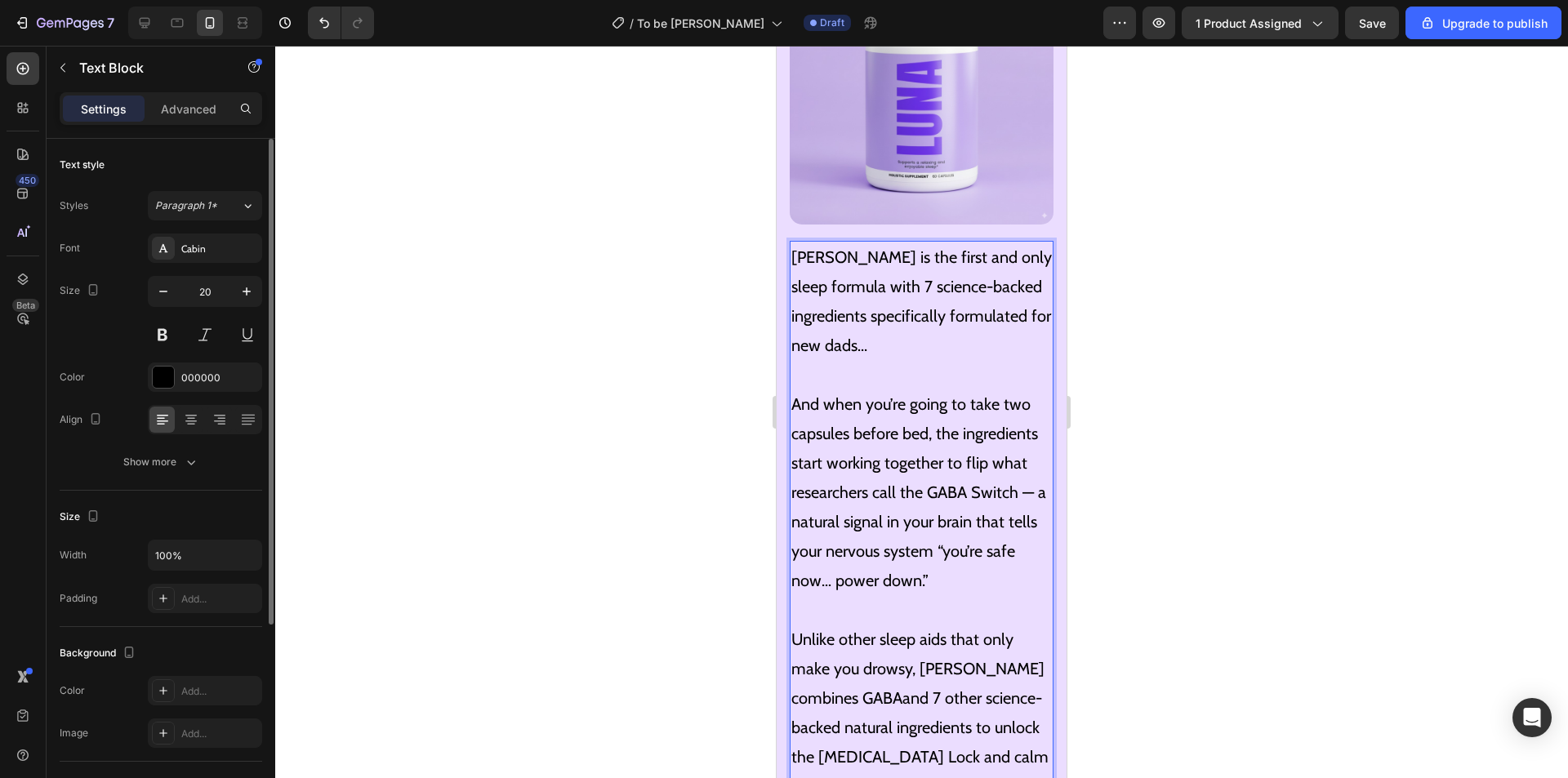
scroll to position [6581, 0]
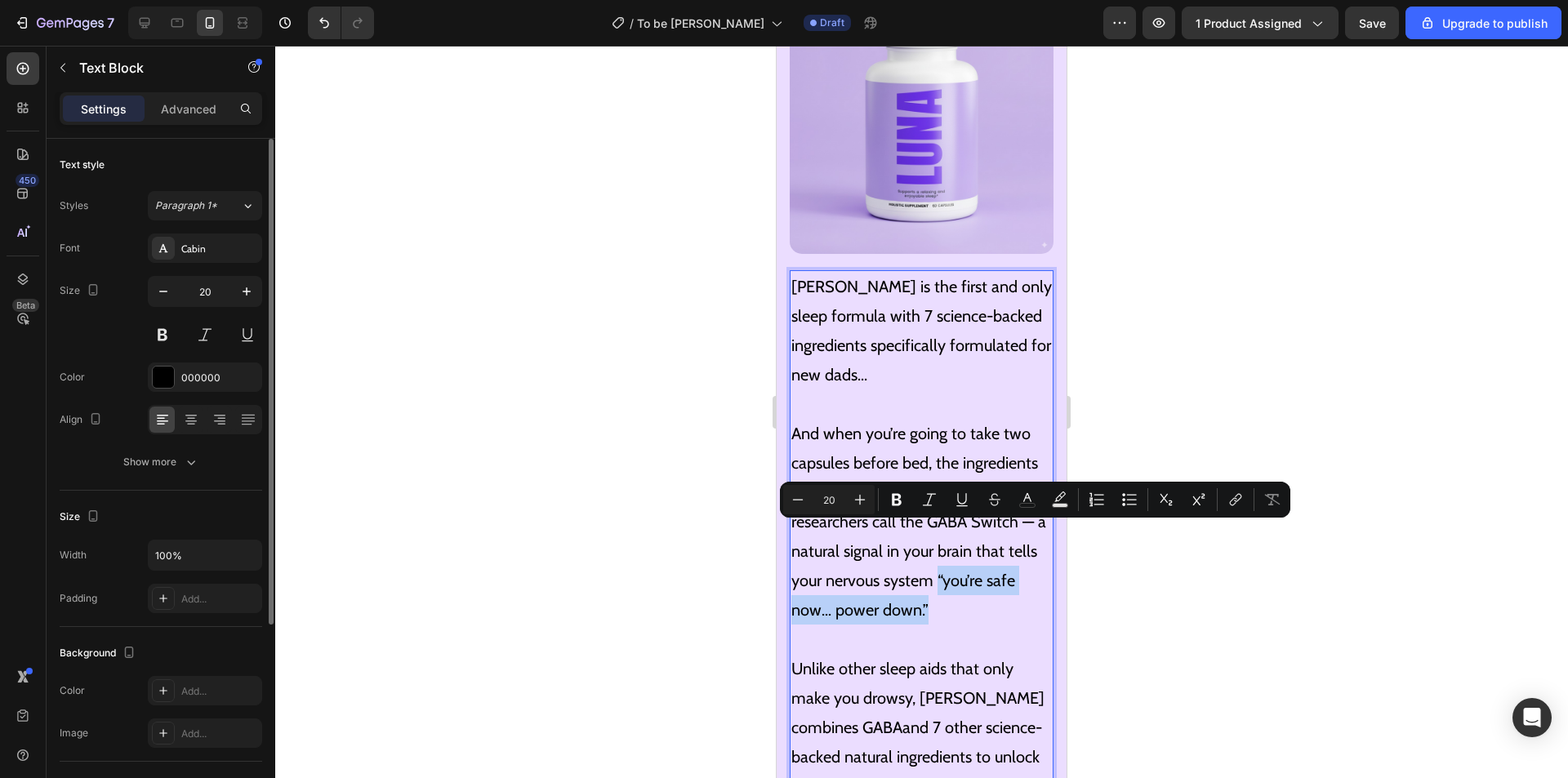
drag, startPoint x: 960, startPoint y: 572, endPoint x: 970, endPoint y: 535, distance: 38.3
click at [970, 535] on p "And when you’re going to take two capsules before bed, the ingredients start wo…" at bounding box center [921, 507] width 260 height 235
click at [939, 498] on button "Italic" at bounding box center [929, 500] width 29 height 29
click at [965, 575] on p "And when you’re going to take two capsules before bed, the ingredients start wo…" at bounding box center [921, 507] width 260 height 235
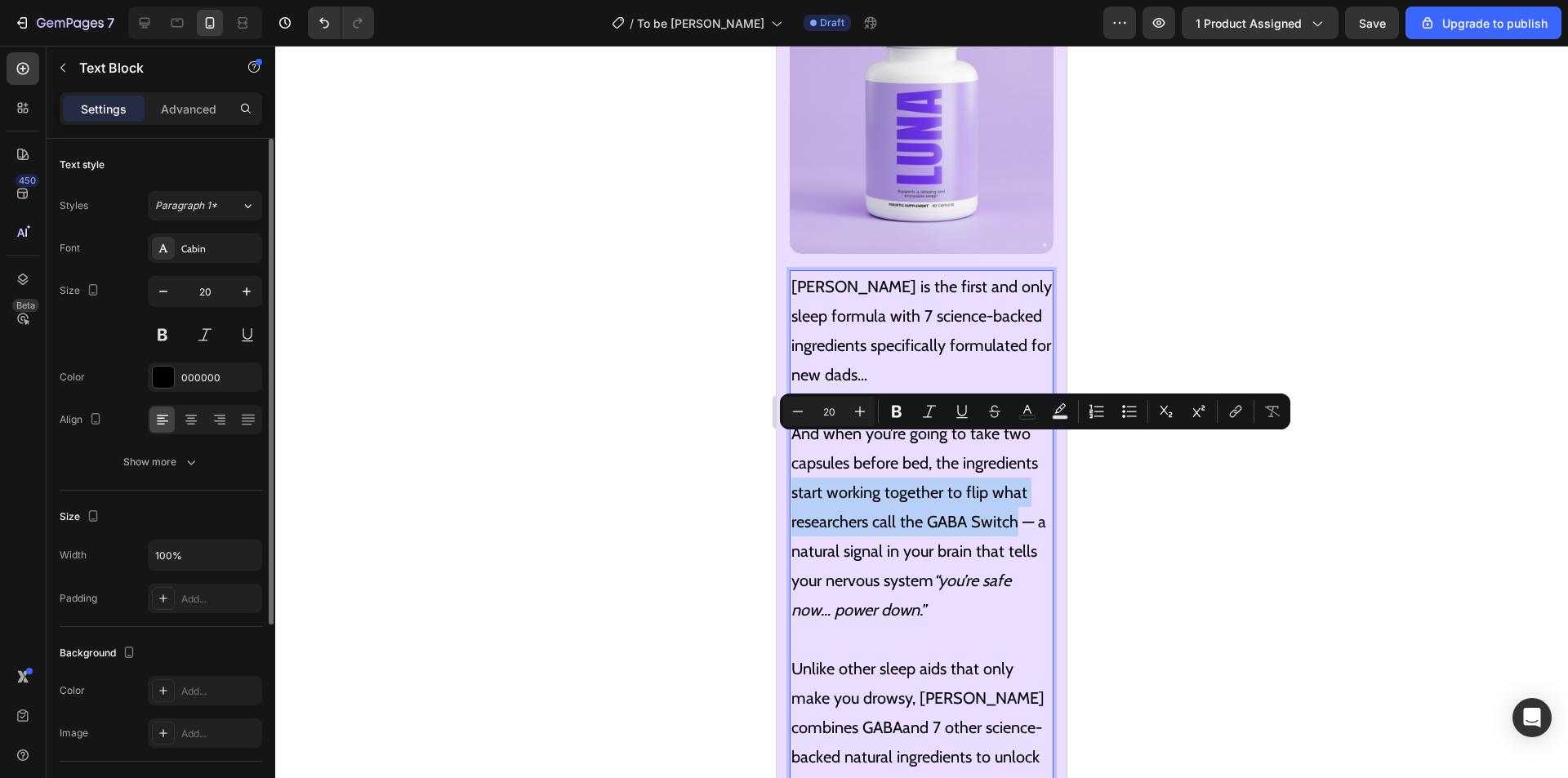
drag, startPoint x: 793, startPoint y: 446, endPoint x: 1017, endPoint y: 479, distance: 226.4
click at [1017, 479] on p "And when you’re going to take two capsules before bed, the ingredients start wo…" at bounding box center [921, 507] width 260 height 235
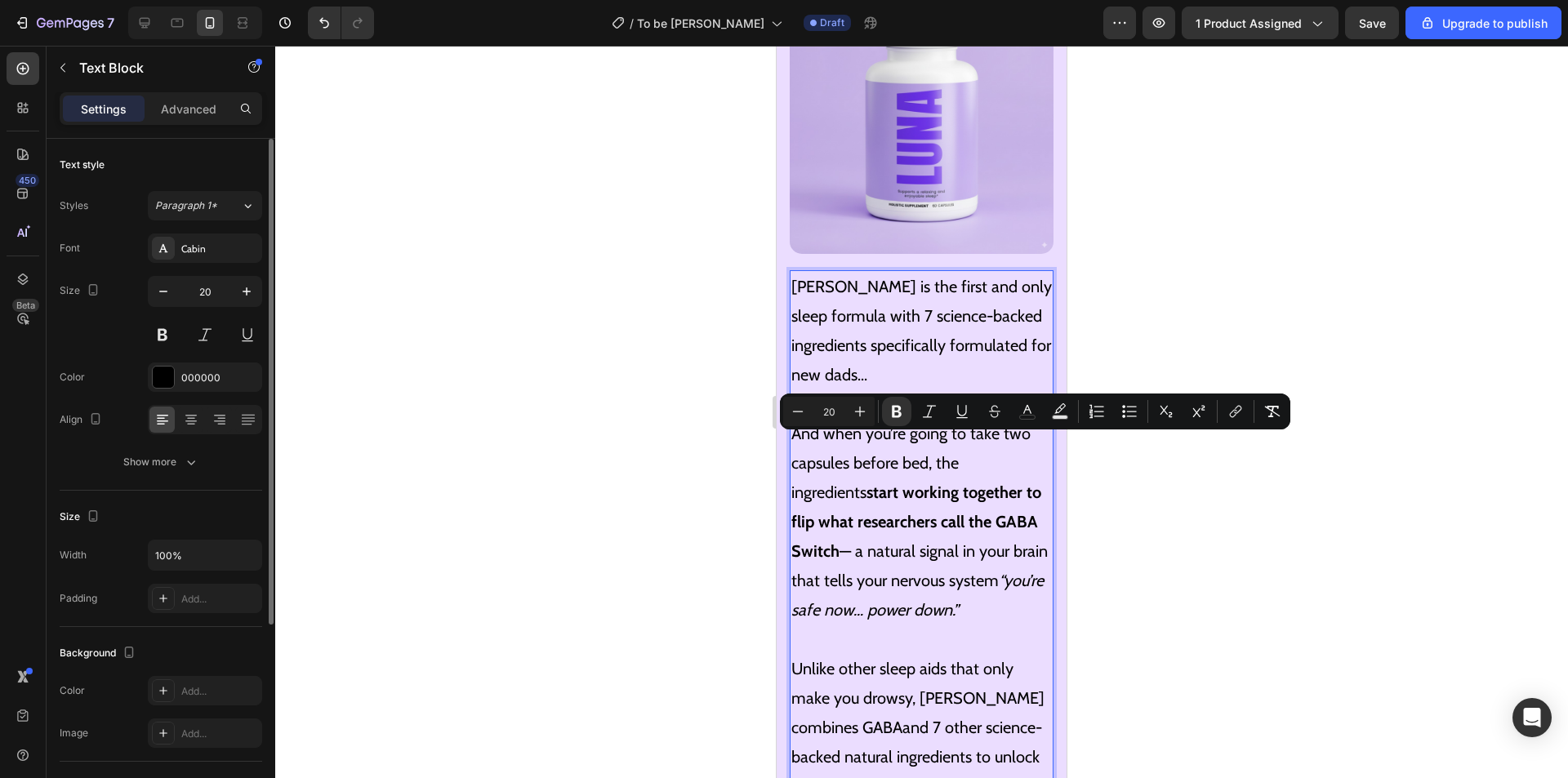
click at [981, 490] on p "And when you’re going to take two capsules before bed, the ingredients start wo…" at bounding box center [921, 507] width 260 height 235
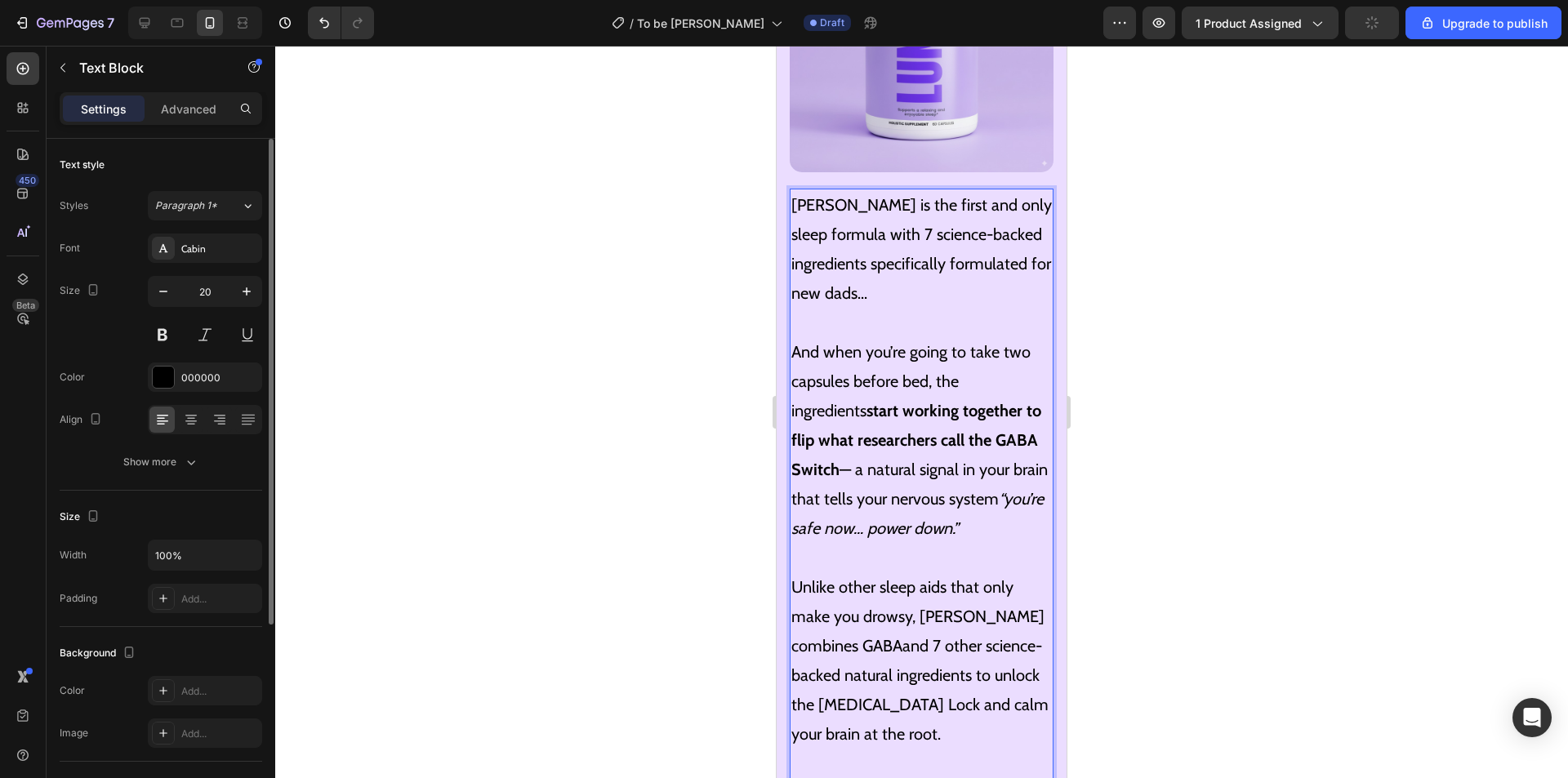
click at [980, 543] on p "Unlike other sleep aids that only make you drowsy, Luna combines GABAand 7 othe…" at bounding box center [921, 661] width 260 height 235
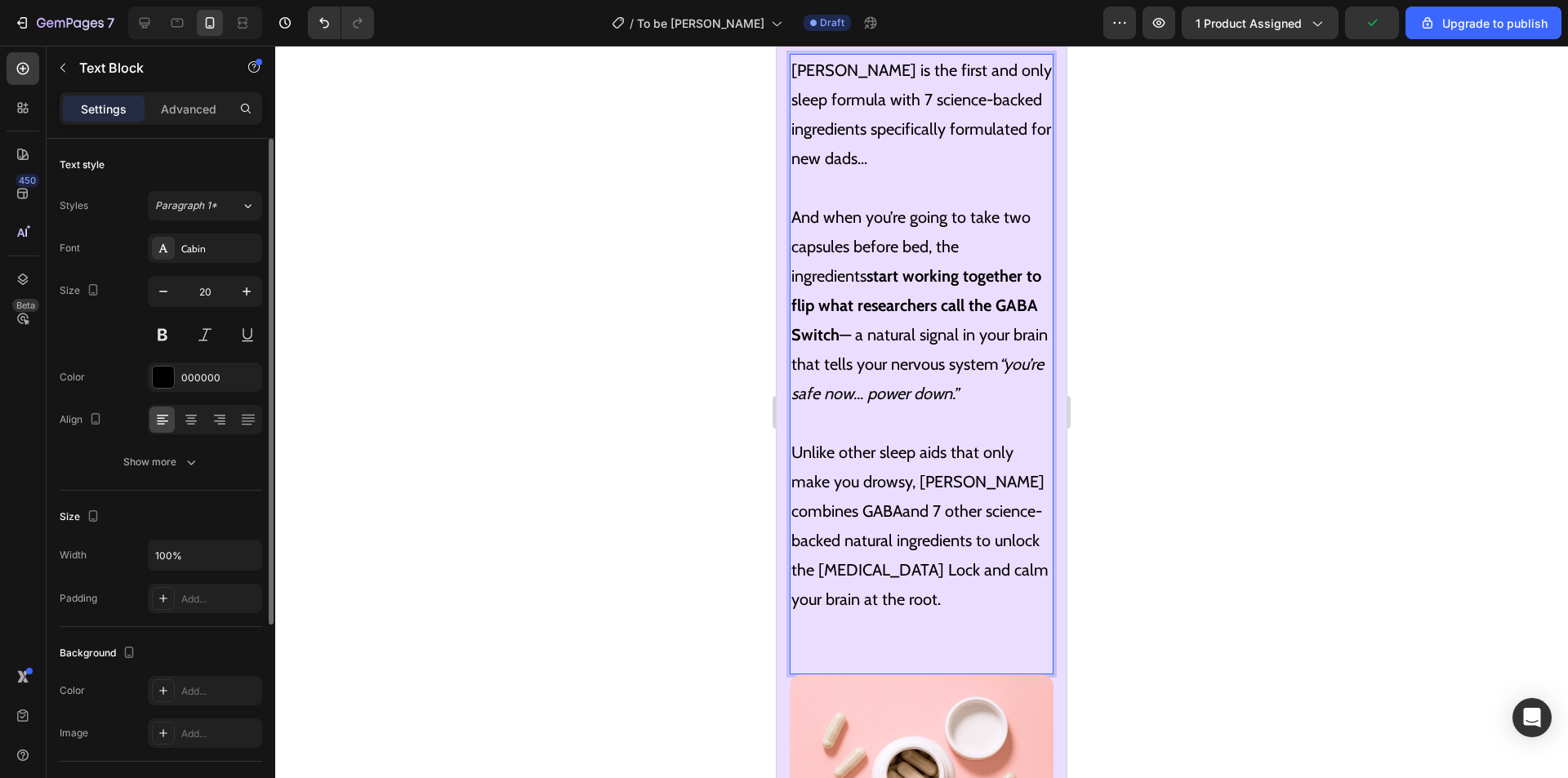
scroll to position [6826, 0]
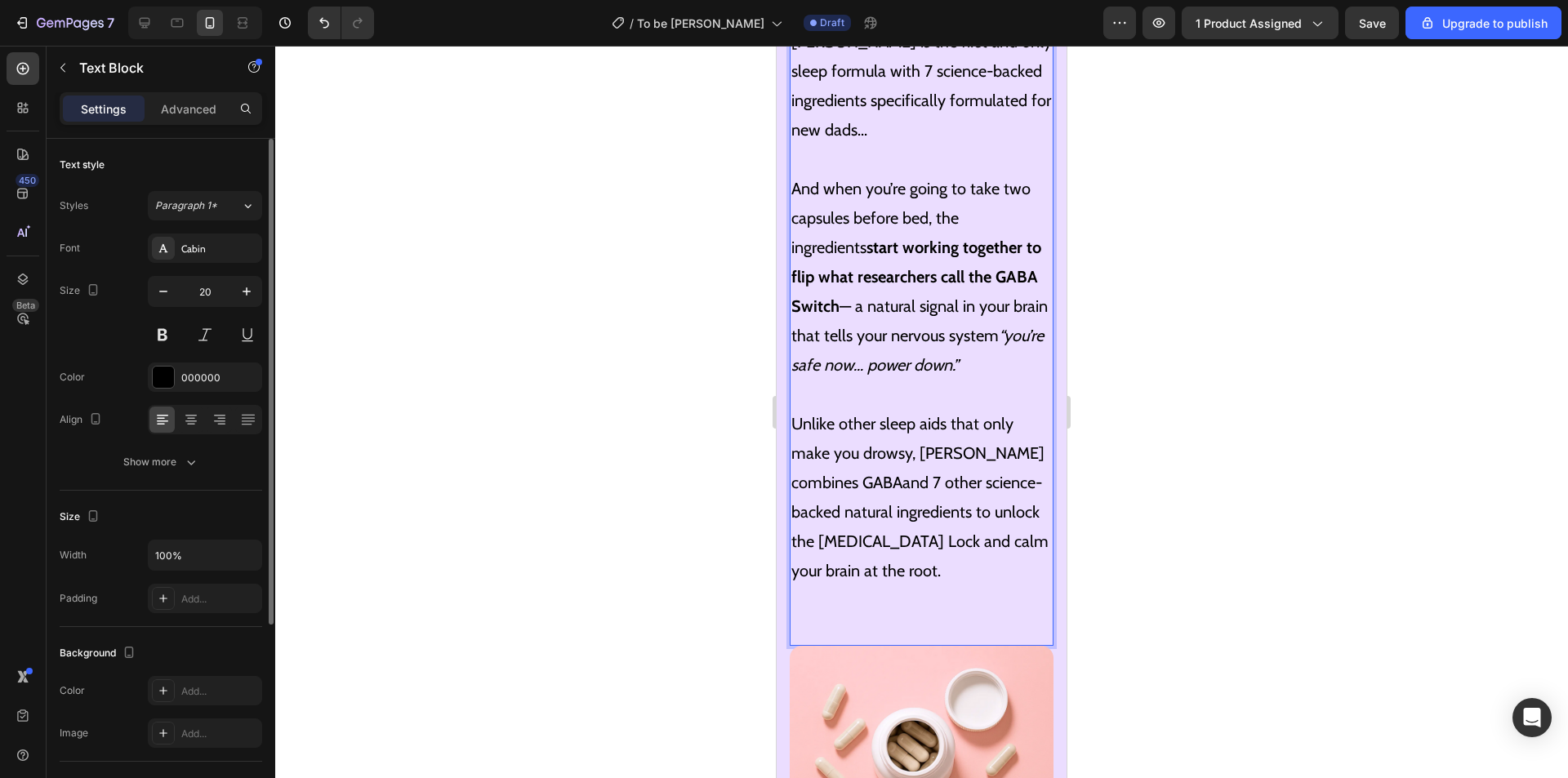
click at [836, 439] on p "⁠⁠⁠⁠⁠⁠⁠ Unlike other sleep aids that only make you drowsy, Luna combines GABAan…" at bounding box center [921, 497] width 260 height 235
drag, startPoint x: 832, startPoint y: 438, endPoint x: 840, endPoint y: 442, distance: 8.9
click at [832, 438] on p "Unlike other sleep aids that only make you drowsy, Luna combines GABAand 7 othe…" at bounding box center [921, 497] width 260 height 235
drag, startPoint x: 874, startPoint y: 435, endPoint x: 866, endPoint y: 435, distance: 8.0
click at [866, 435] on p "Unlike other sleep aids that only make you drowsy, Luna combines GABA and 7 oth…" at bounding box center [921, 497] width 260 height 235
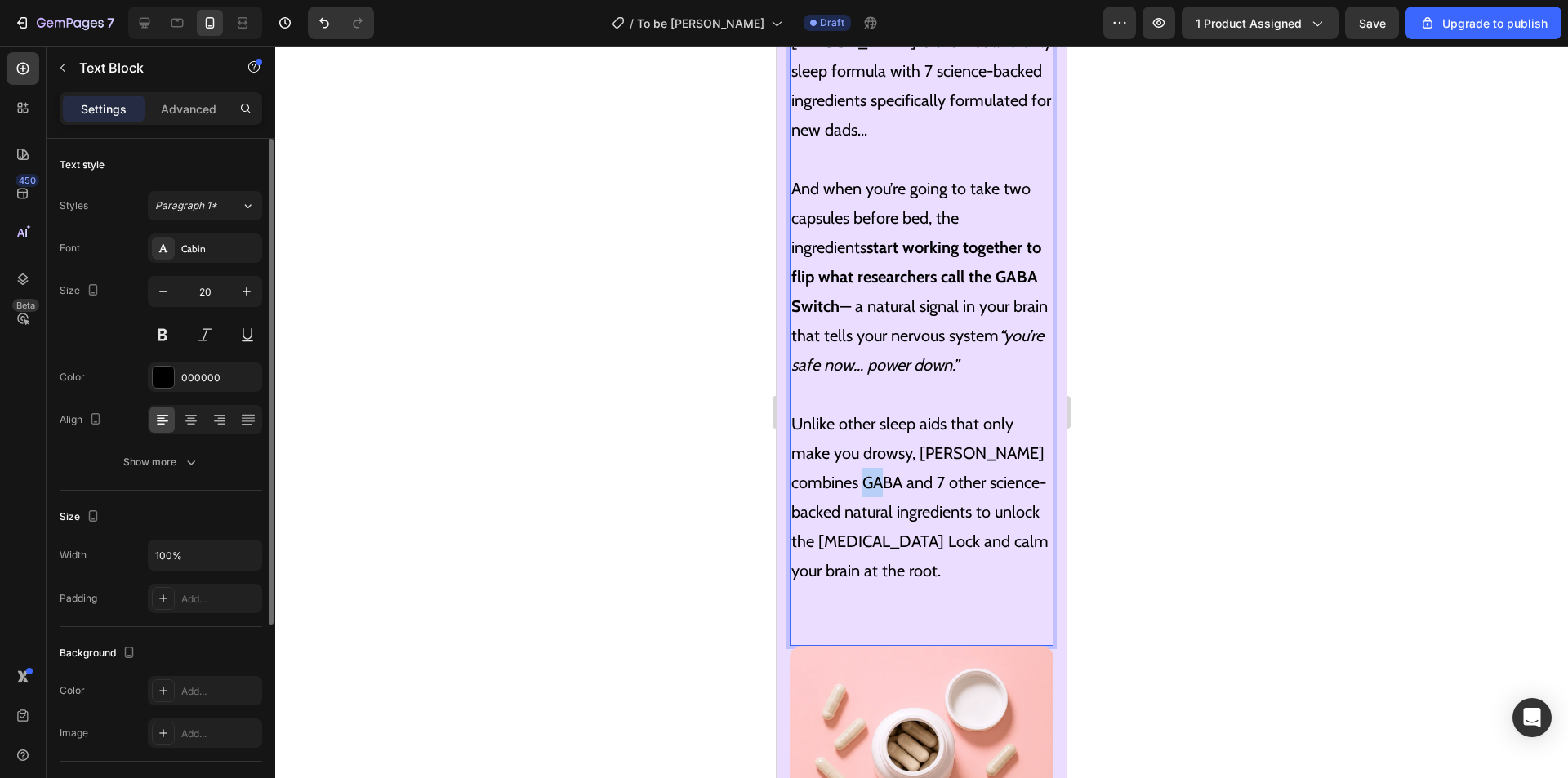
click at [867, 435] on p "Unlike other sleep aids that only make you drowsy, Luna combines GABA and 7 oth…" at bounding box center [921, 497] width 260 height 235
click at [872, 436] on p "Unlike other sleep aids that only make you drowsy, Luna combines GABA and 7 oth…" at bounding box center [921, 497] width 260 height 235
drag, startPoint x: 794, startPoint y: 435, endPoint x: 920, endPoint y: 480, distance: 133.8
click at [920, 480] on p "Unlike other sleep aids that only make you drowsy, Luna combines GABA and 6 oth…" at bounding box center [921, 497] width 260 height 235
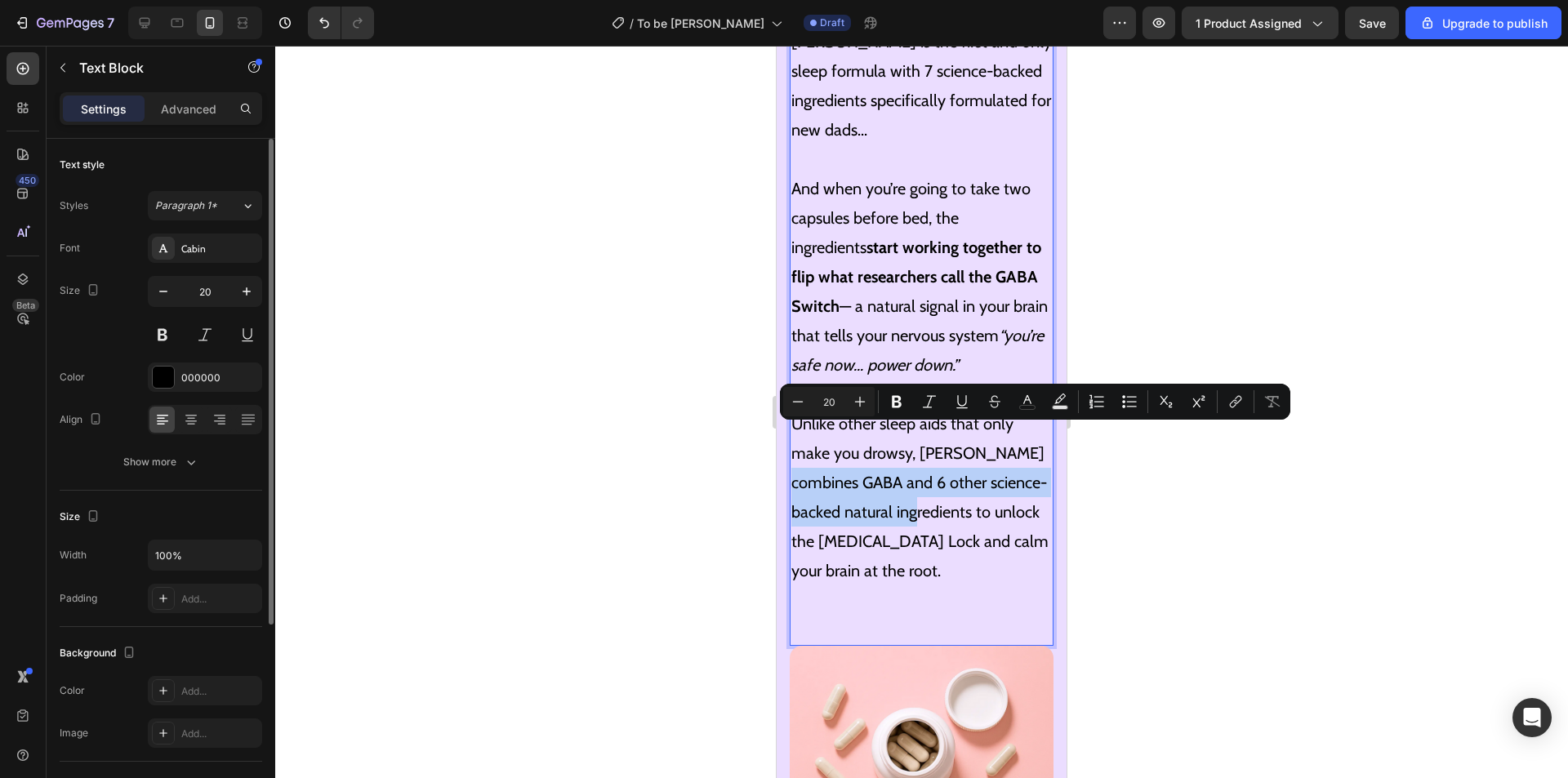
click at [922, 479] on p "Unlike other sleep aids that only make you drowsy, Luna combines GABA and 6 oth…" at bounding box center [921, 497] width 260 height 235
drag, startPoint x: 793, startPoint y: 434, endPoint x: 878, endPoint y: 492, distance: 102.9
click at [878, 492] on p "Unlike other sleep aids that only make you drowsy, Luna combines GABA and 6 oth…" at bounding box center [921, 497] width 260 height 235
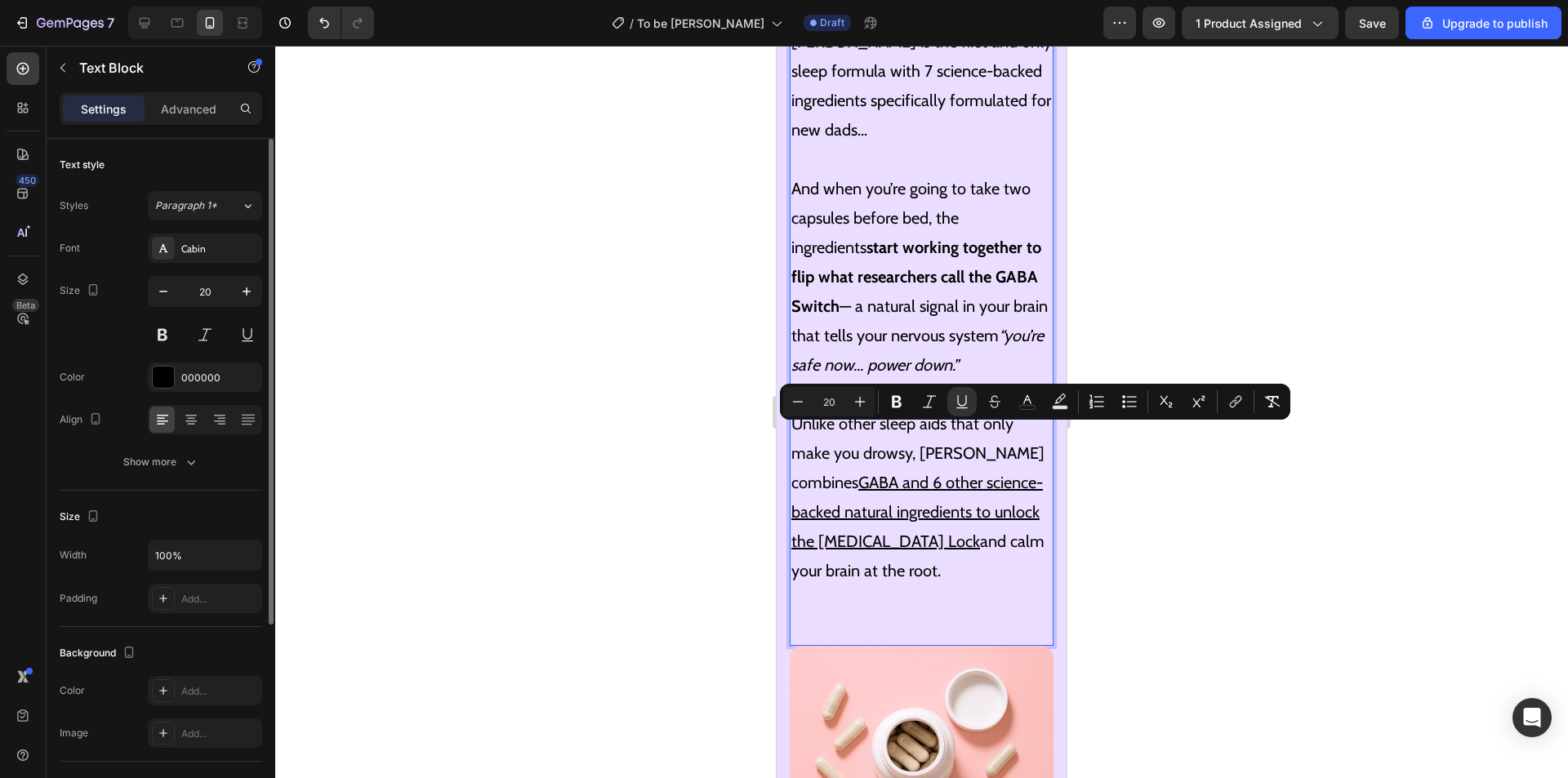
click at [926, 513] on p "Unlike other sleep aids that only make you drowsy, Luna combines GABA and 6 oth…" at bounding box center [921, 497] width 260 height 235
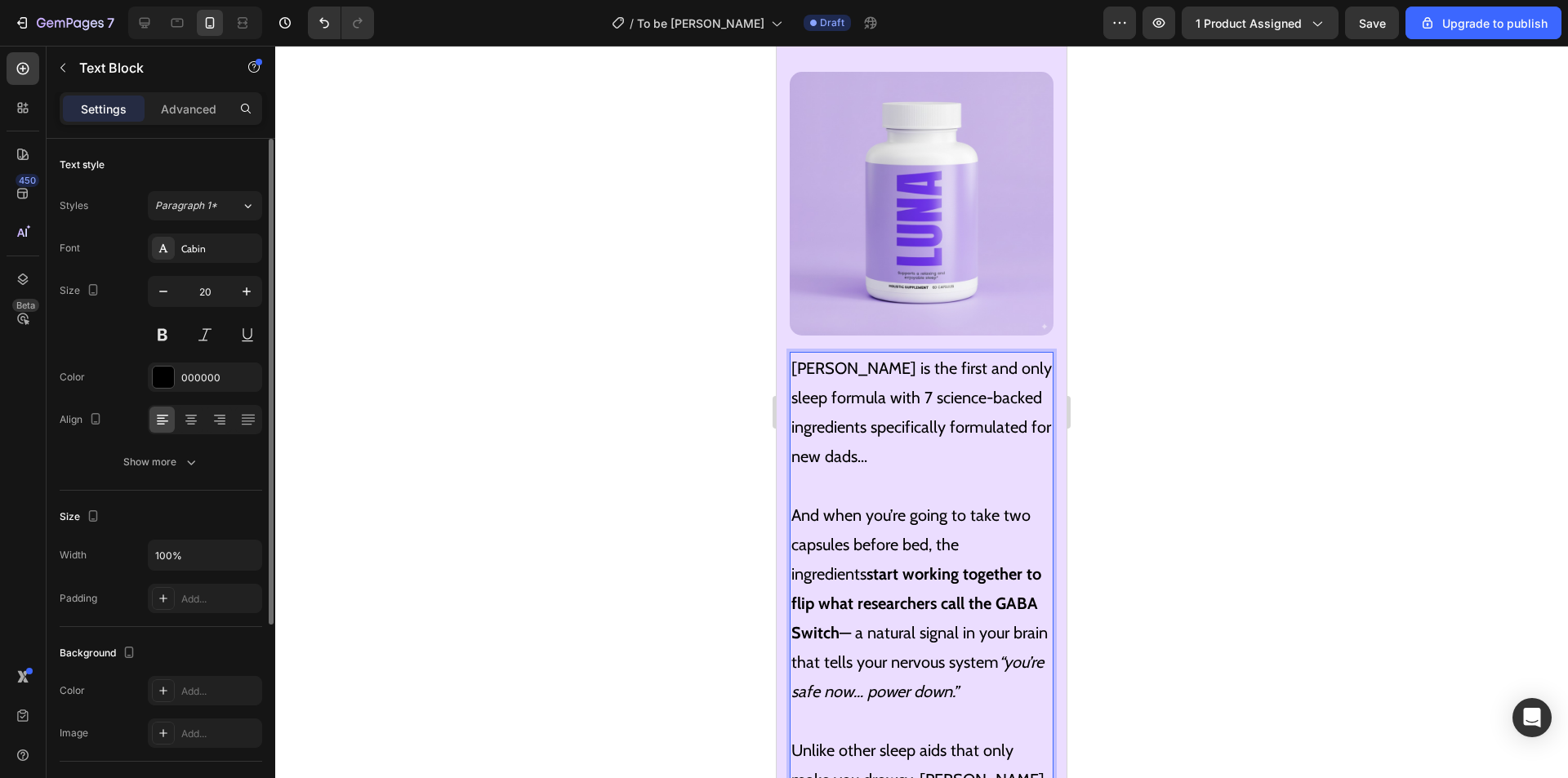
scroll to position [6745, 0]
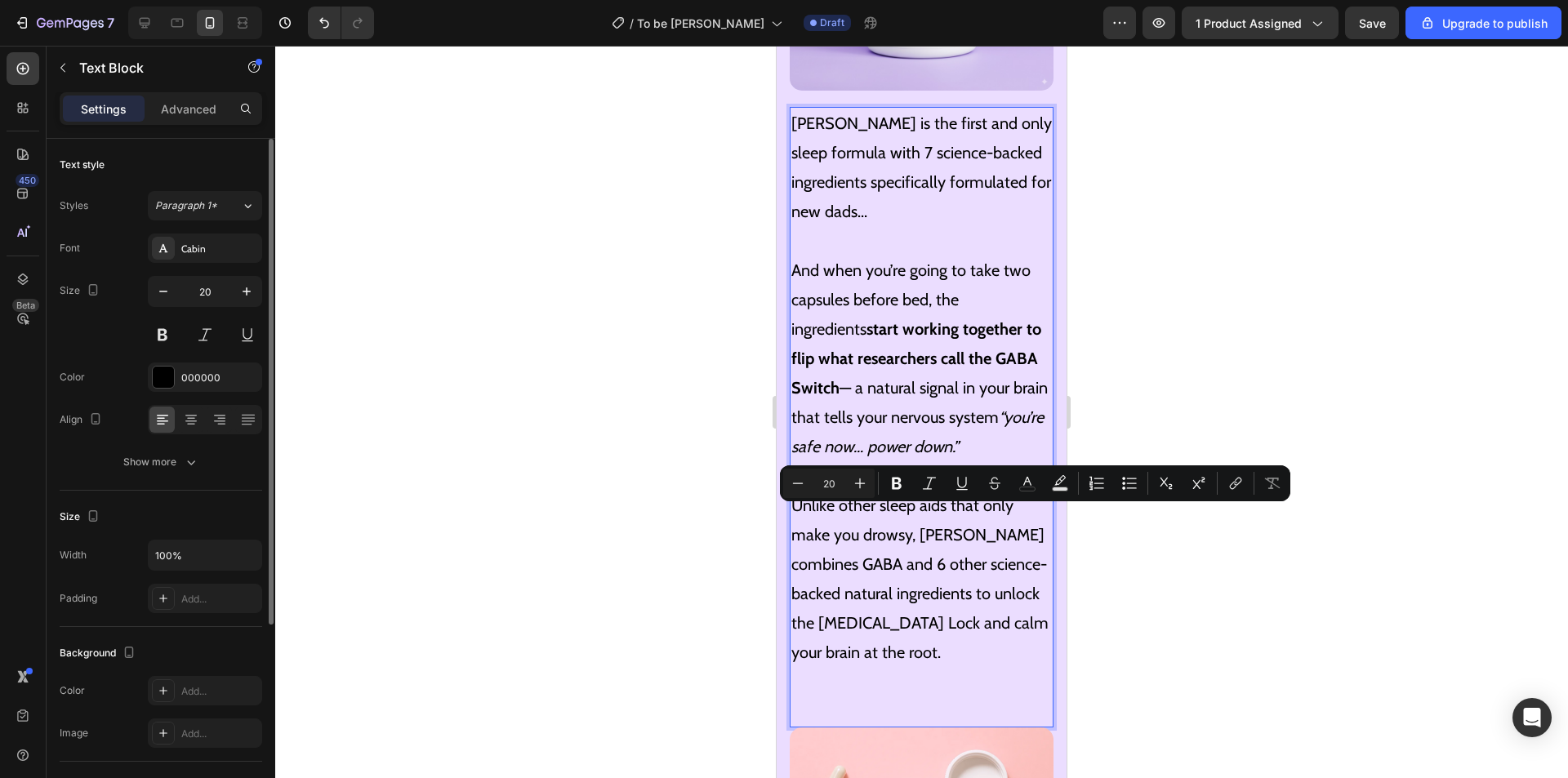
click at [936, 507] on p "Unlike other sleep aids that only make you drowsy, Luna combines GABA and 6 oth…" at bounding box center [921, 579] width 260 height 235
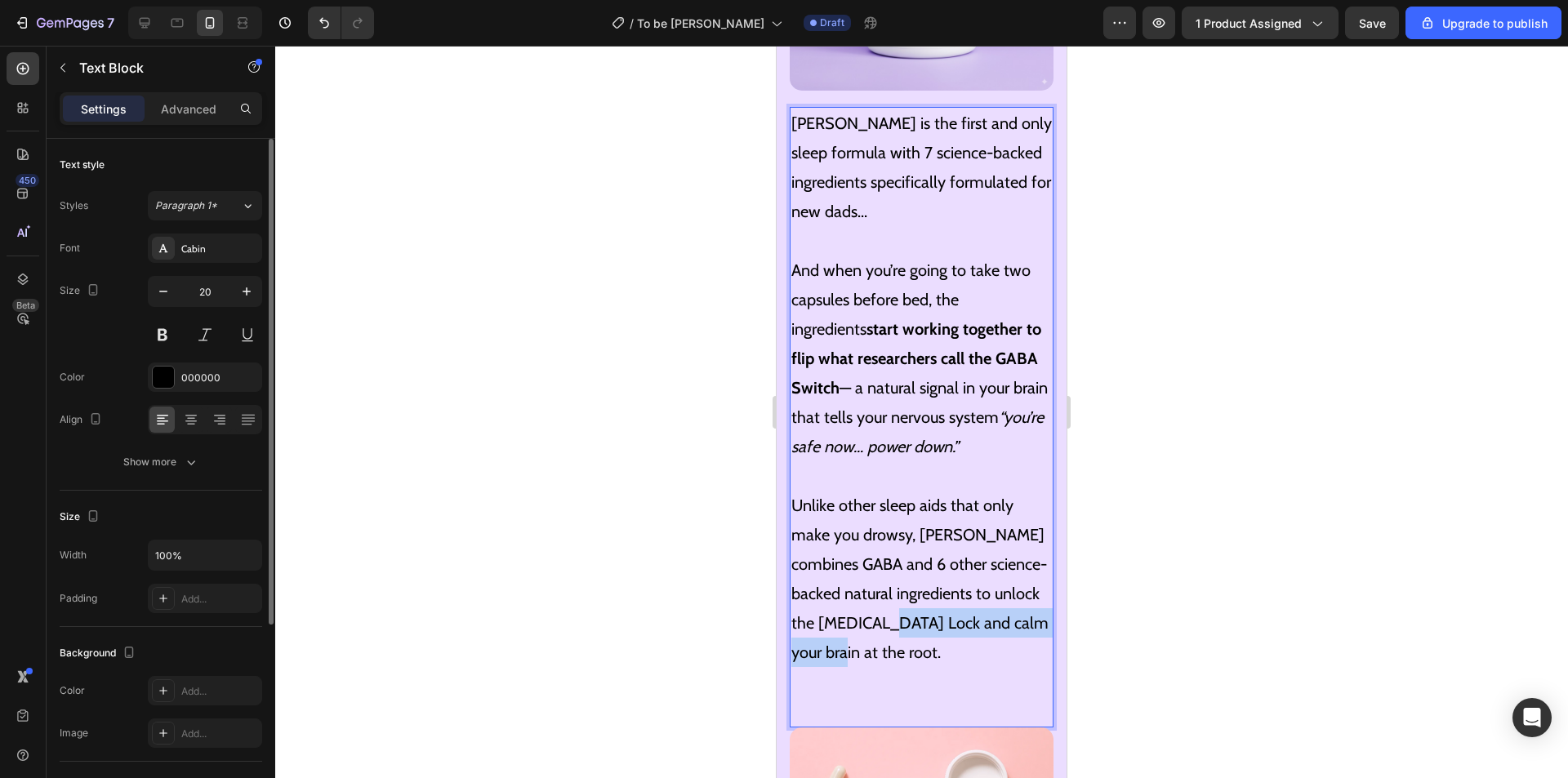
drag, startPoint x: 913, startPoint y: 576, endPoint x: 920, endPoint y: 602, distance: 26.9
click at [920, 602] on p "Unlike other sleep aids that only make you drowsy, Luna combines GABA and 6 oth…" at bounding box center [921, 579] width 260 height 235
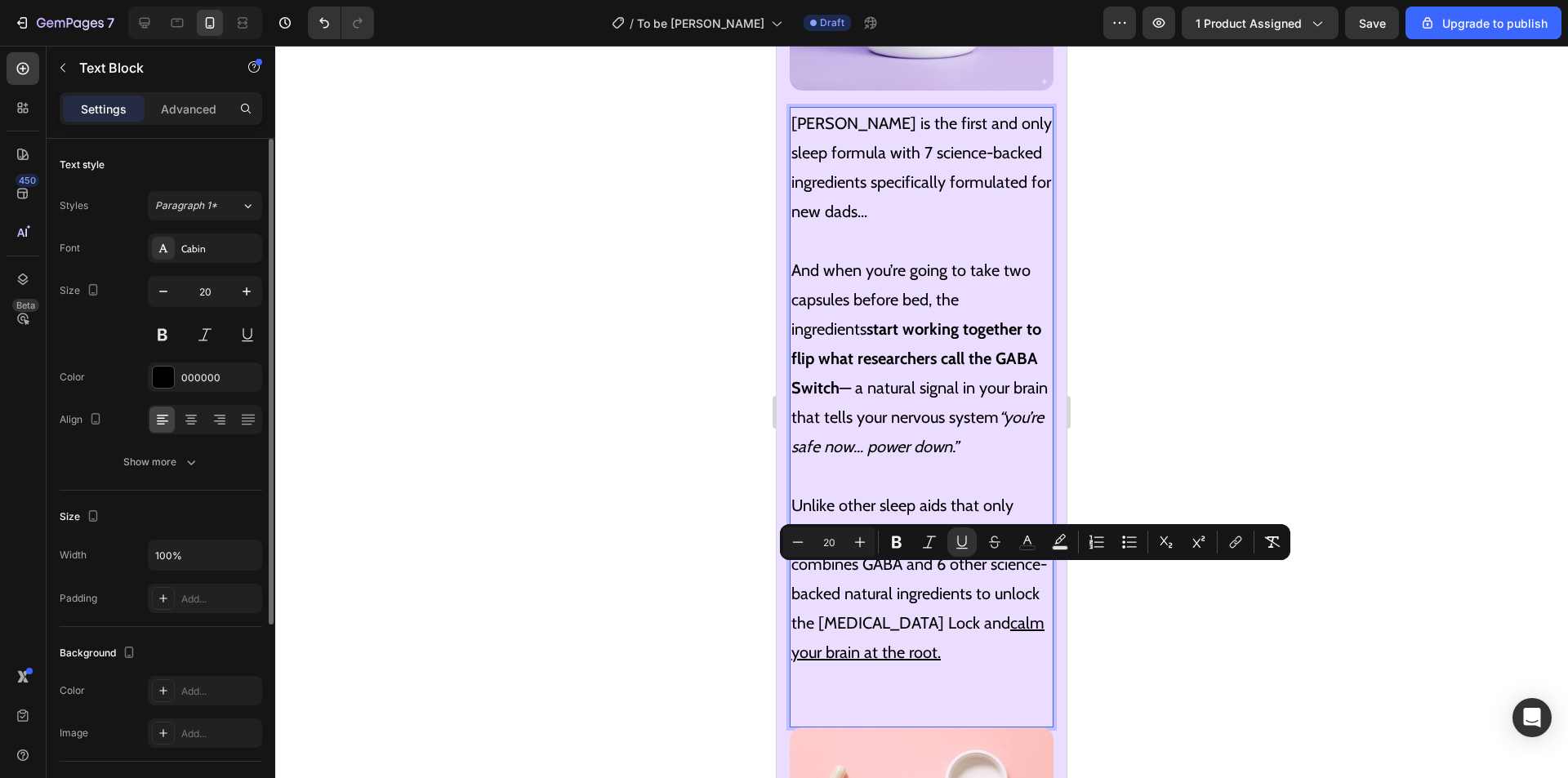
click at [936, 462] on p "Unlike other sleep aids that only make you drowsy, Luna combines GABA and 6 oth…" at bounding box center [921, 579] width 260 height 235
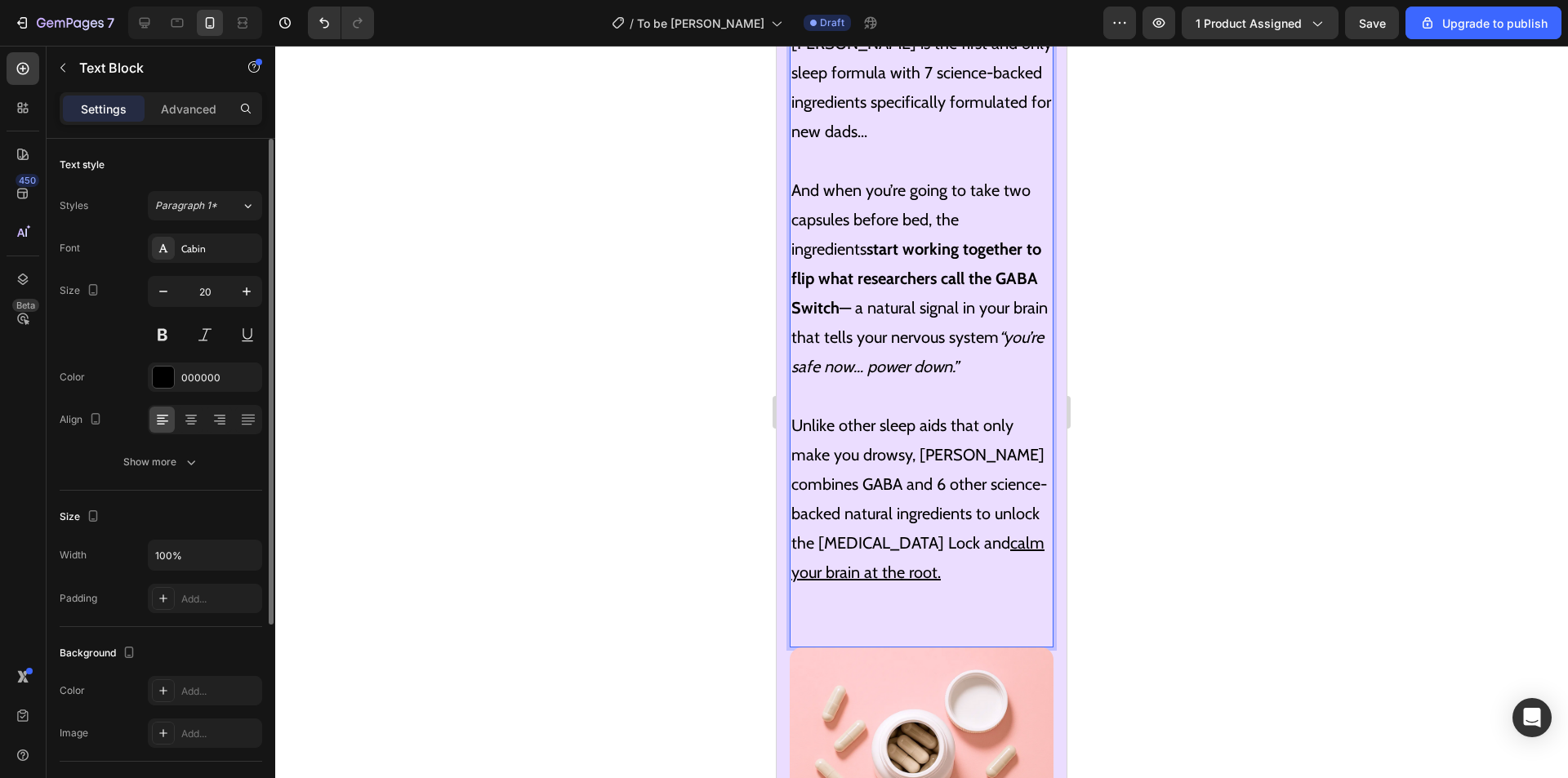
scroll to position [6826, 0]
click at [881, 550] on p "⁠⁠⁠⁠⁠⁠⁠ Unlike other sleep aids that only make you drowsy, Luna combines GABA a…" at bounding box center [921, 497] width 260 height 235
click at [919, 646] on img at bounding box center [921, 778] width 264 height 264
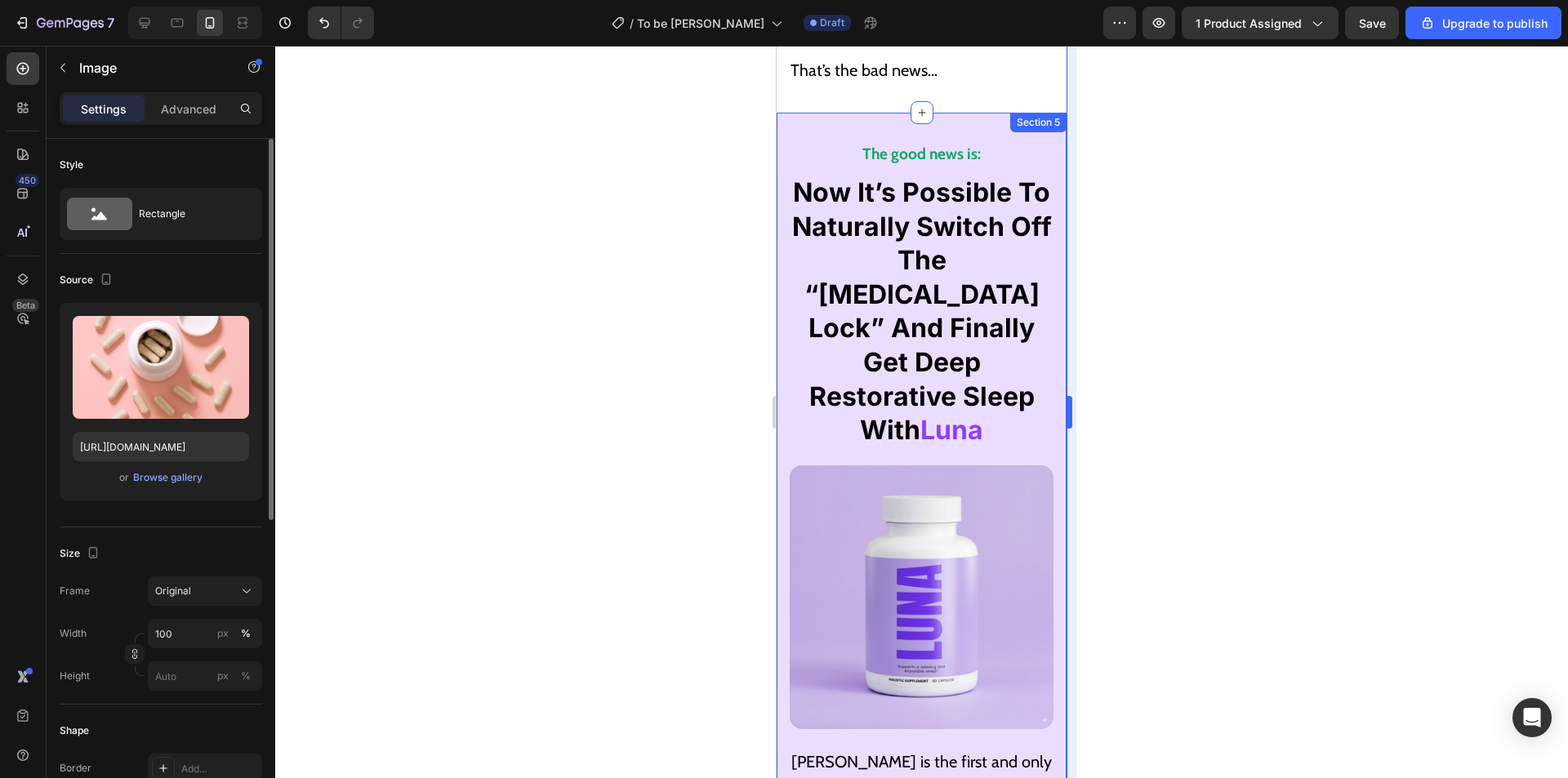
scroll to position [6010, 0]
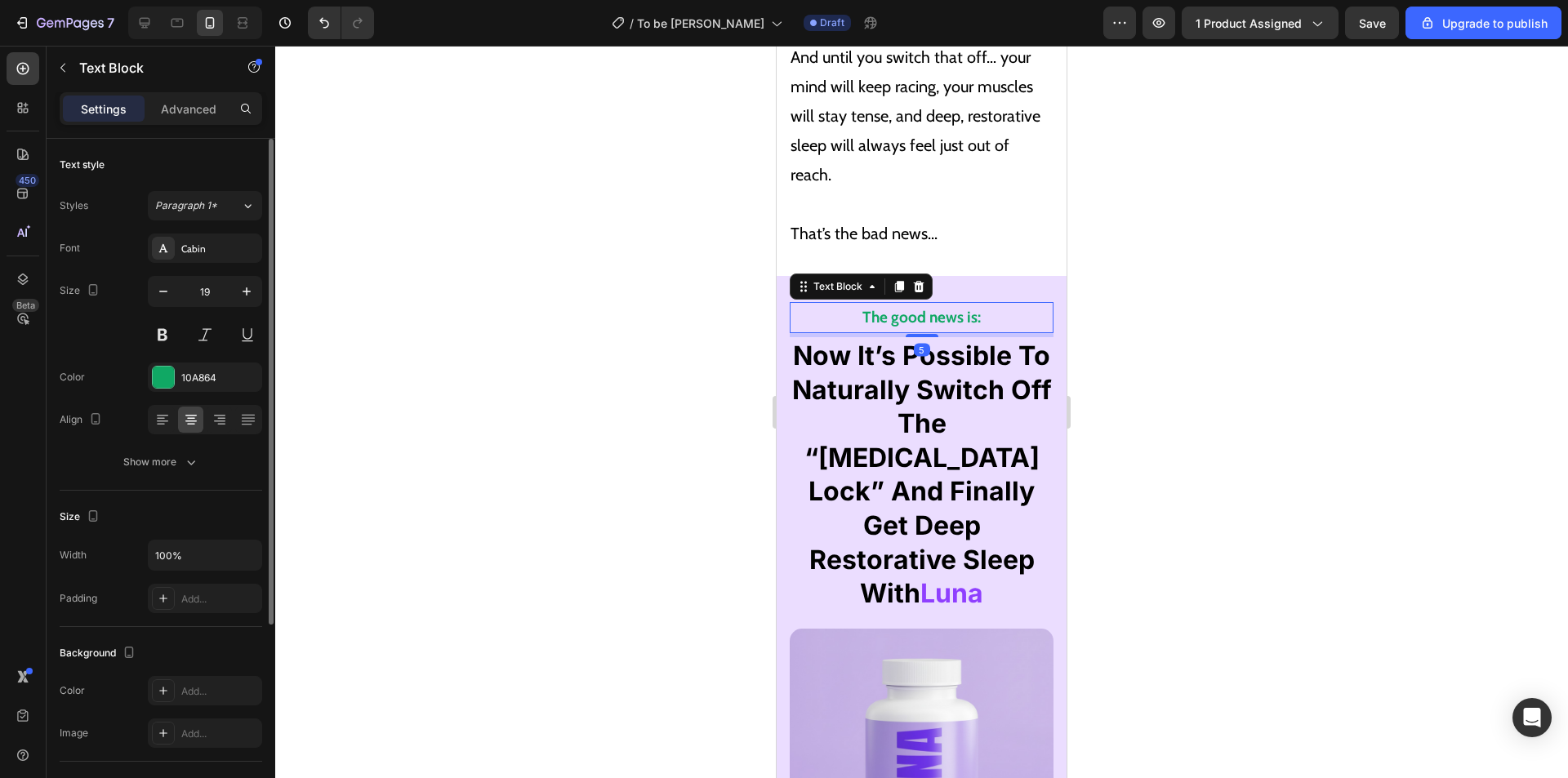
click at [961, 308] on strong "The good news is:" at bounding box center [920, 317] width 118 height 19
click at [157, 384] on div at bounding box center [163, 378] width 22 height 22
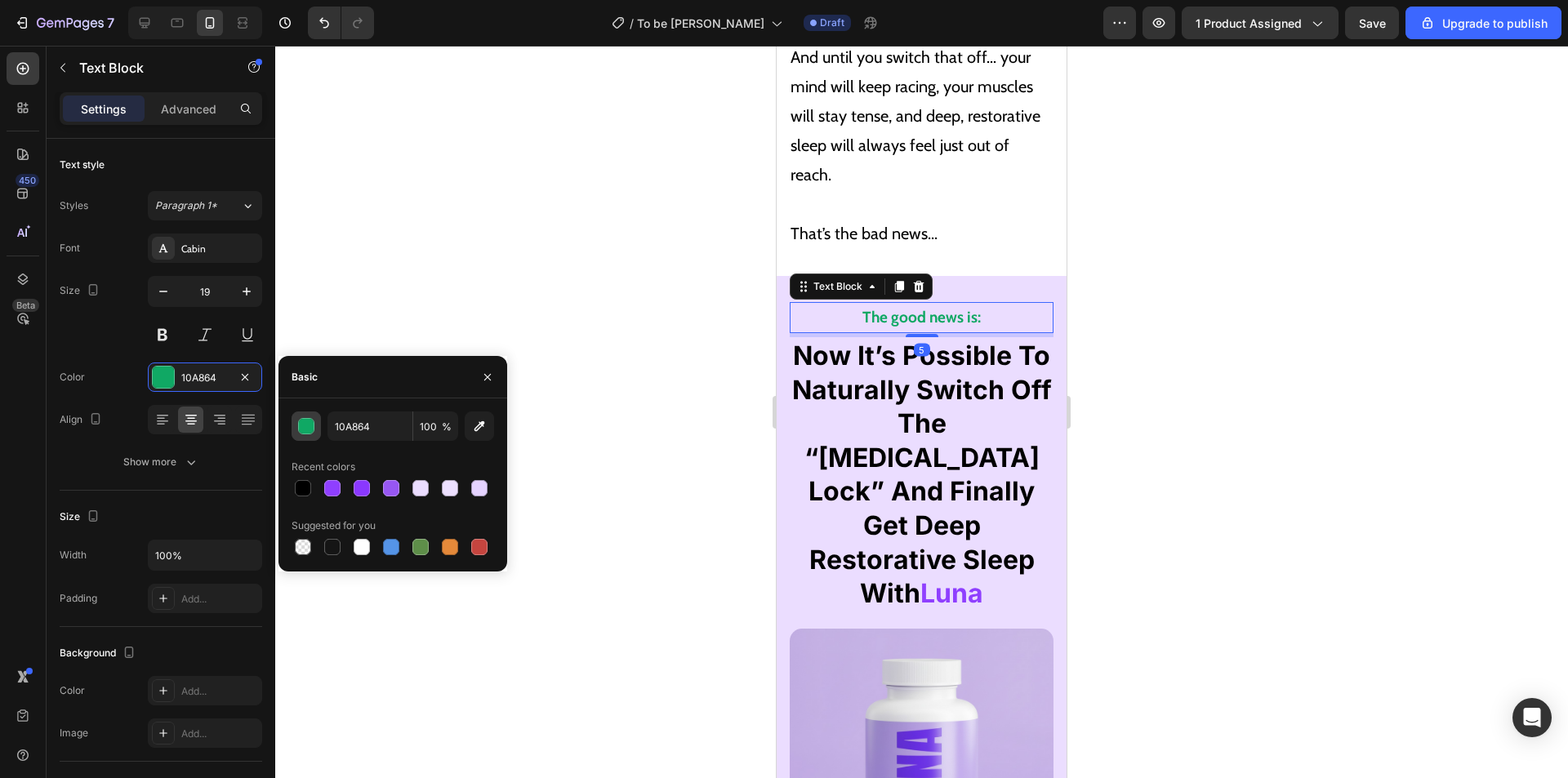
click at [300, 432] on div "button" at bounding box center [306, 427] width 17 height 17
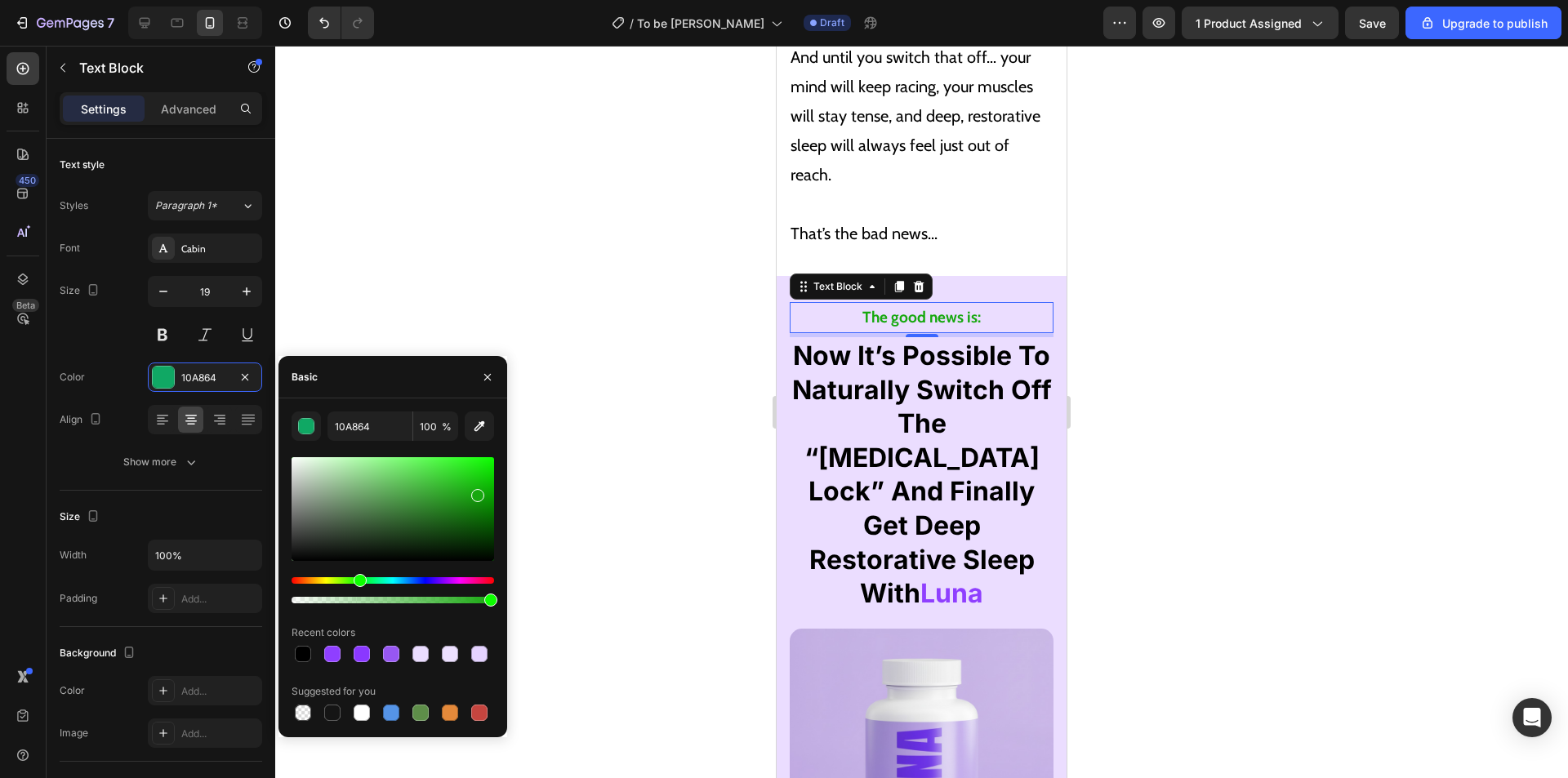
drag, startPoint x: 381, startPoint y: 580, endPoint x: 358, endPoint y: 581, distance: 23.0
click at [358, 581] on div "Hue" at bounding box center [359, 580] width 13 height 13
type input "12700D"
click at [471, 515] on div at bounding box center [392, 509] width 202 height 104
click at [950, 403] on span "Now It’s Possible To Naturally Switch Off The “[MEDICAL_DATA] Lock” And Finally…" at bounding box center [921, 474] width 259 height 269
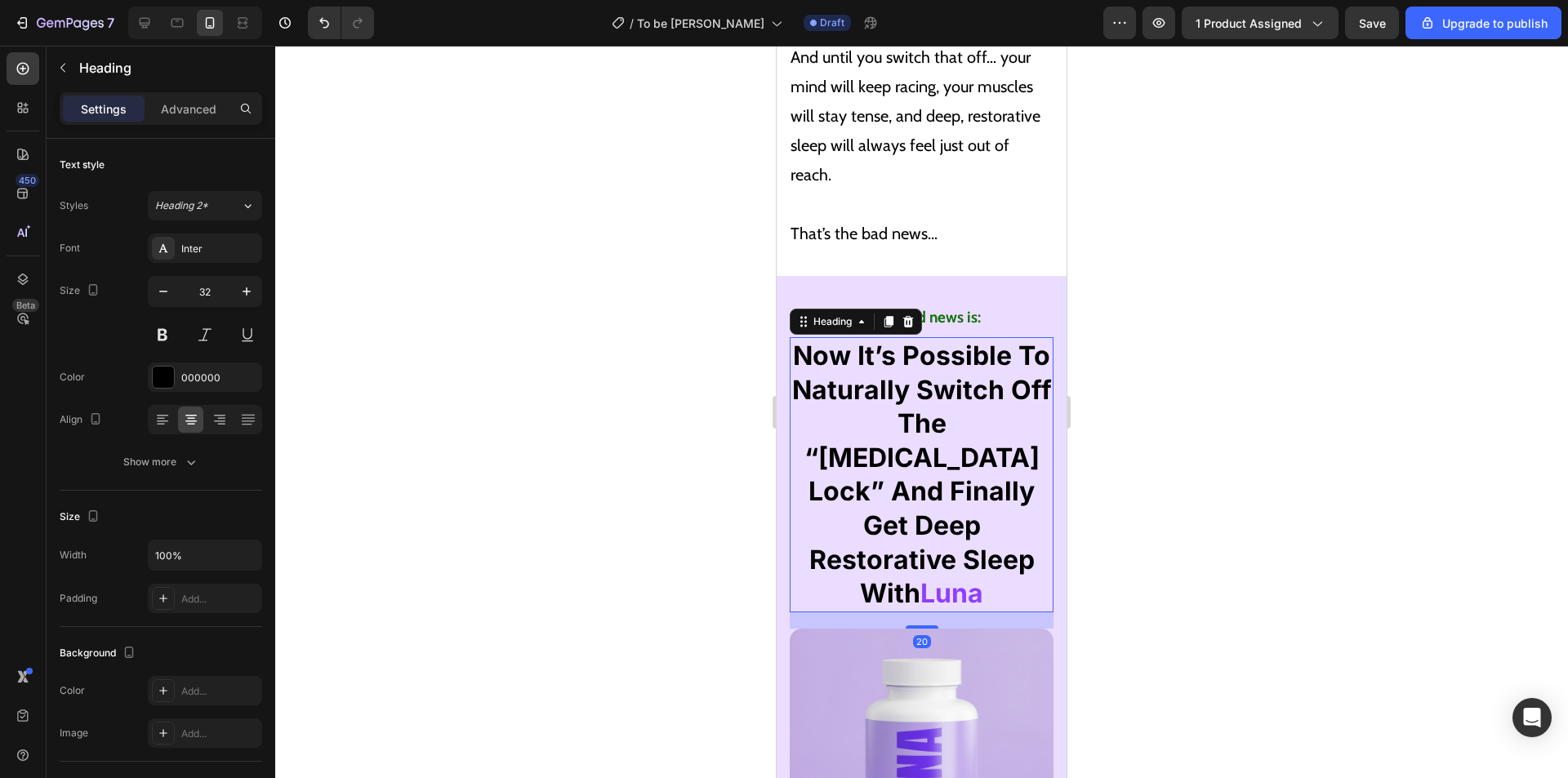
click at [980, 190] on p "That’s the bad news..." at bounding box center [915, 219] width 249 height 59
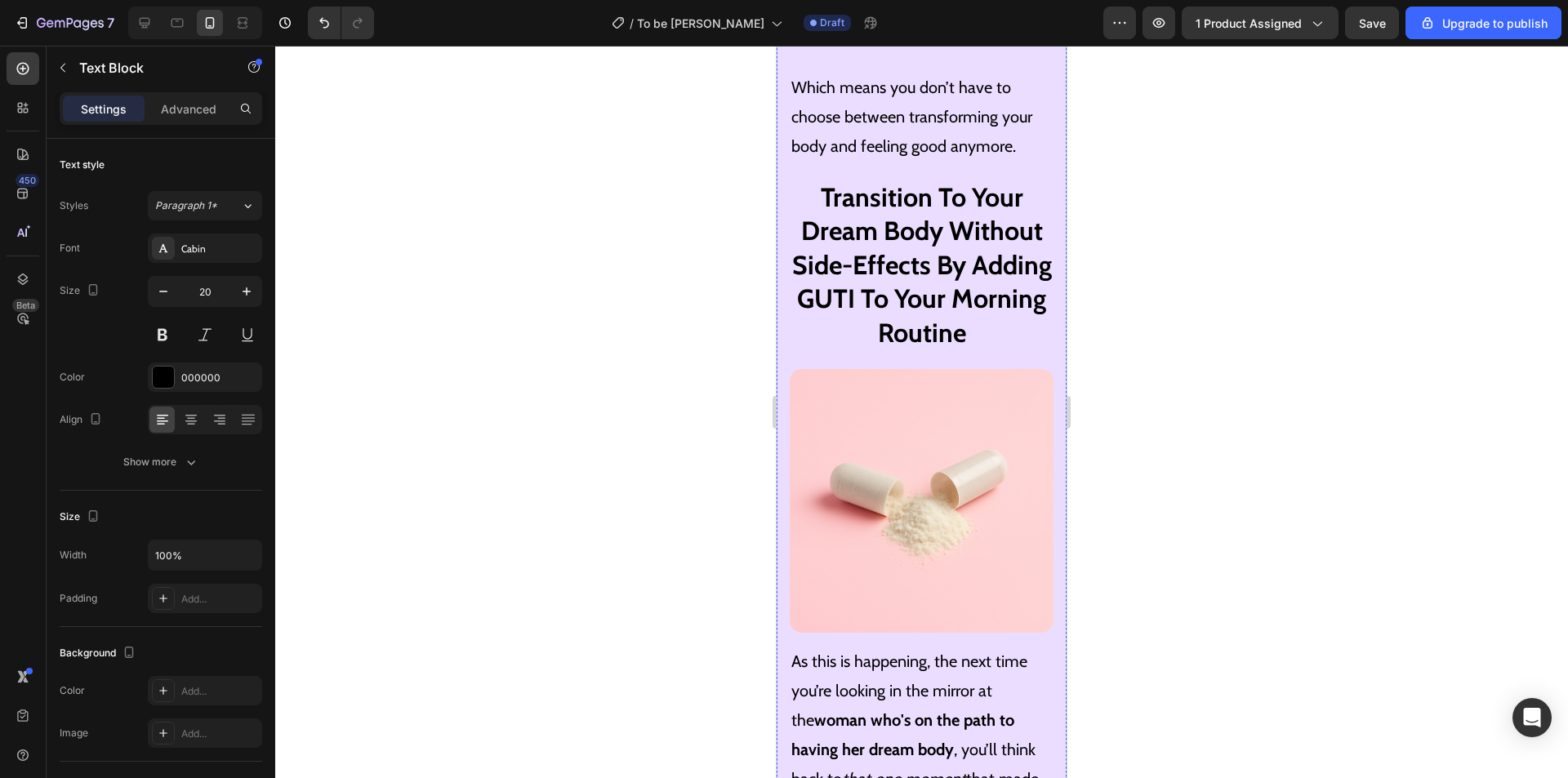
scroll to position [7970, 0]
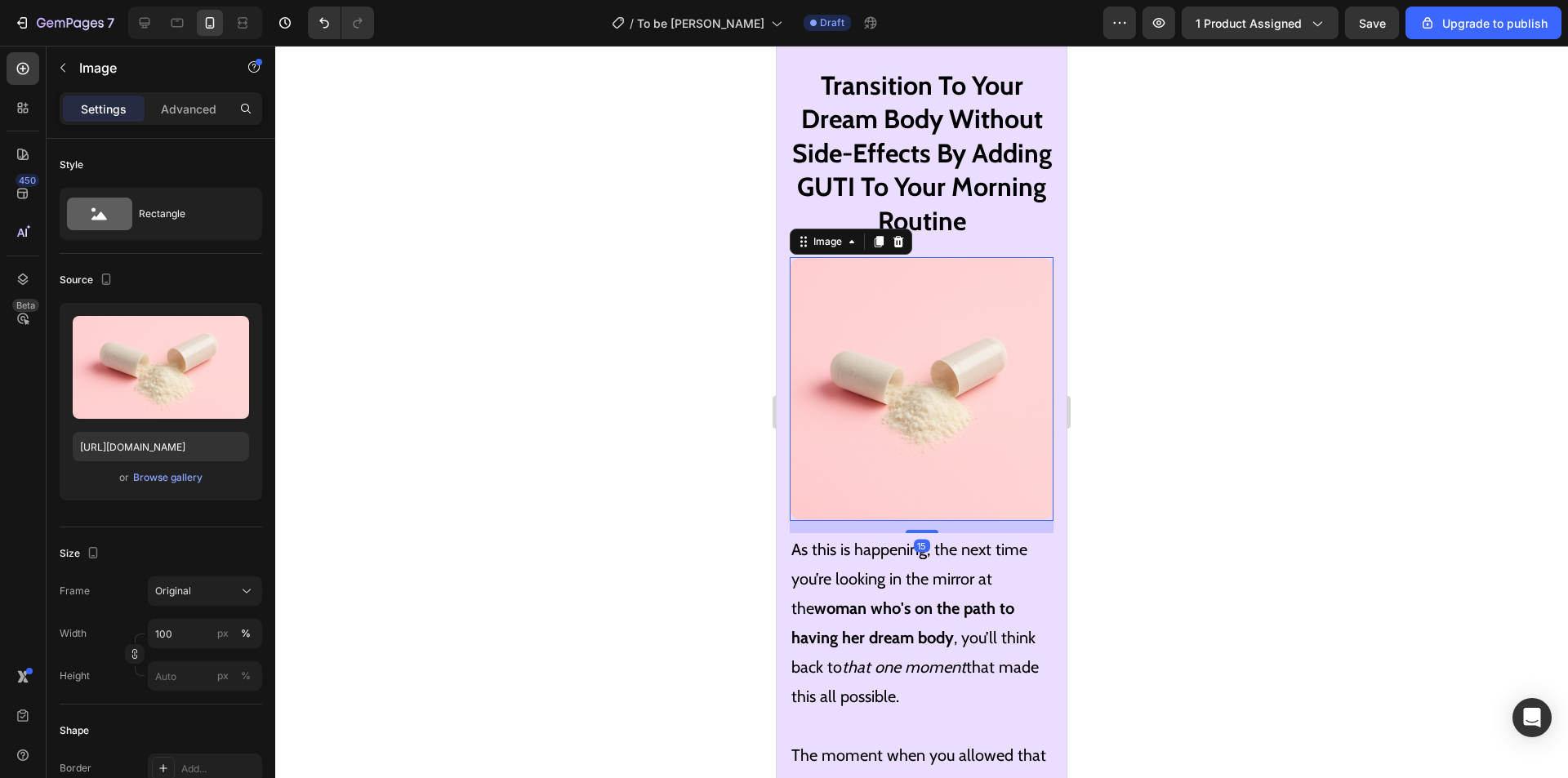
click at [870, 343] on img at bounding box center [921, 389] width 264 height 264
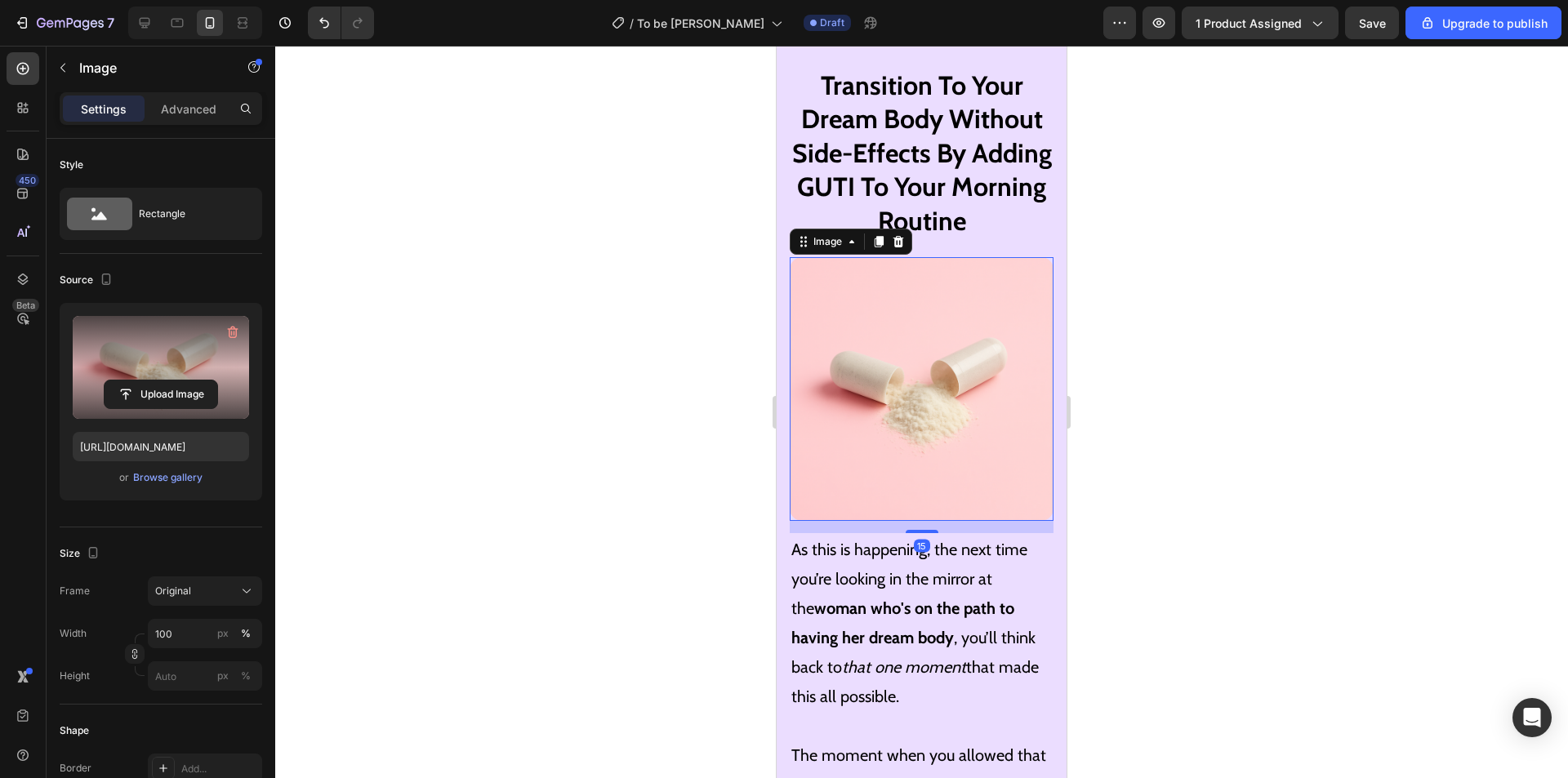
click at [158, 353] on label at bounding box center [160, 367] width 176 height 103
click at [158, 381] on input "file" at bounding box center [160, 394] width 112 height 27
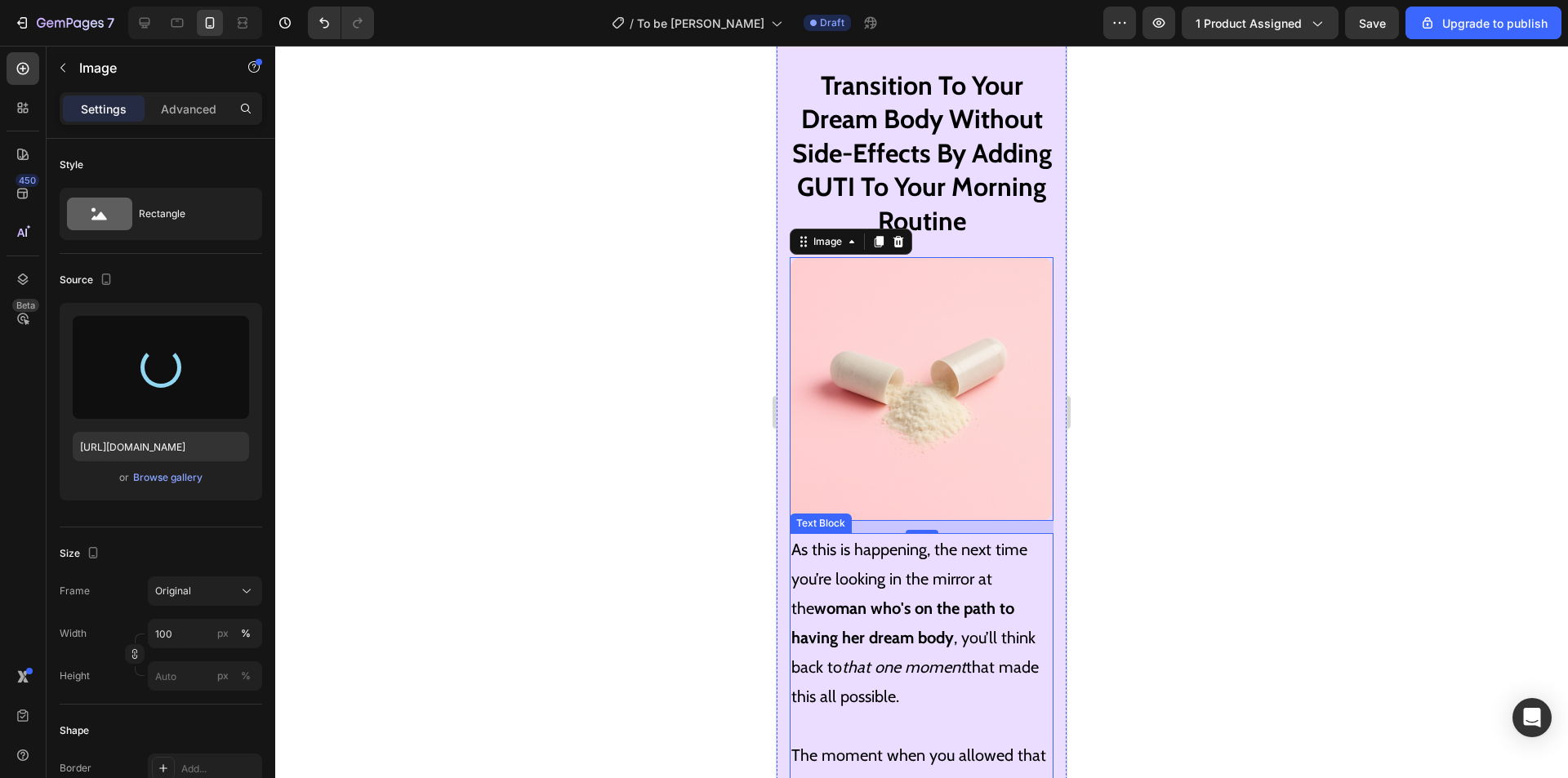
type input "[URL][DOMAIN_NAME]"
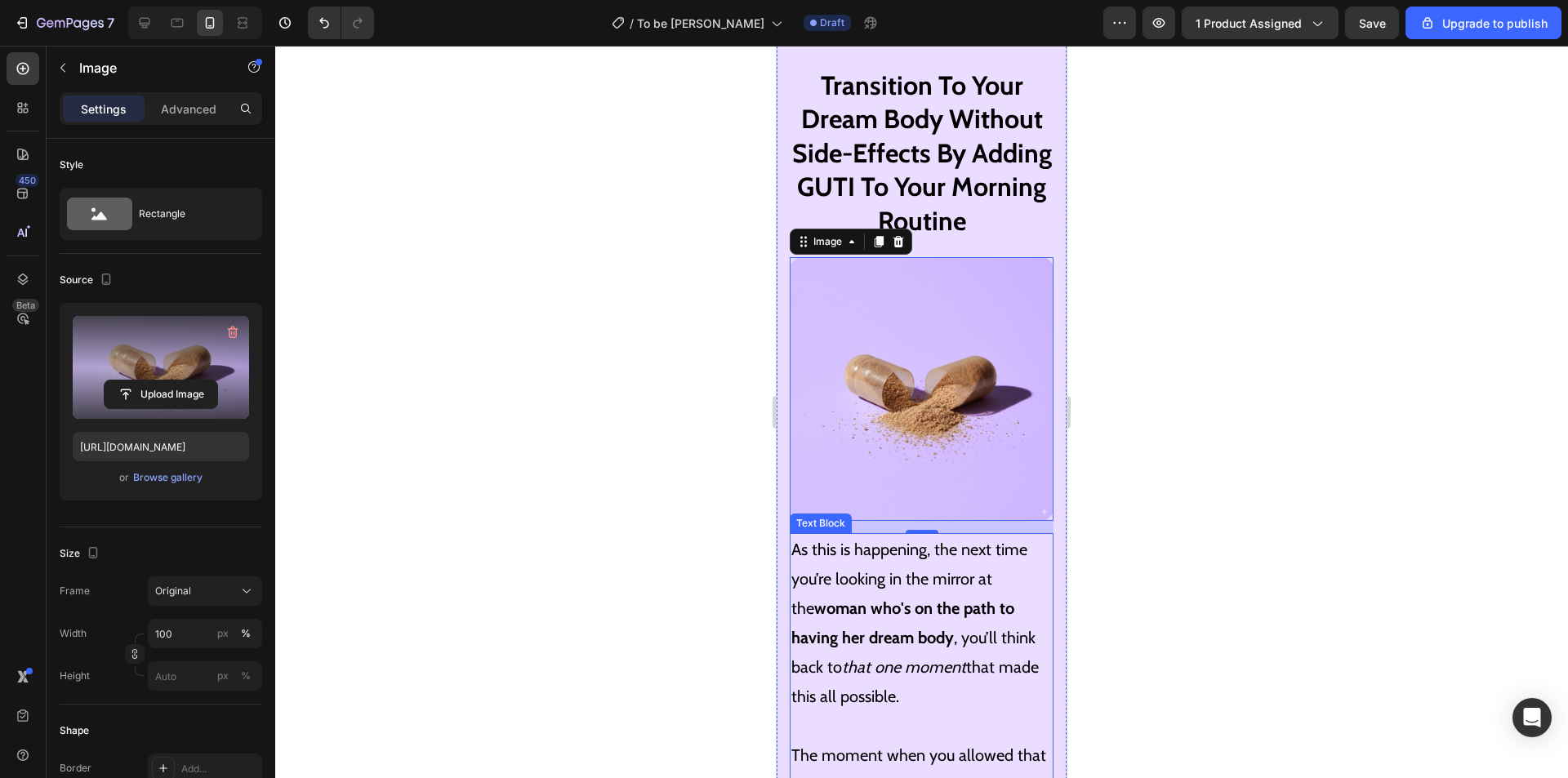
click at [946, 581] on p "As this is happening, the next time you’re looking in the mirror at the woman w…" at bounding box center [921, 623] width 260 height 176
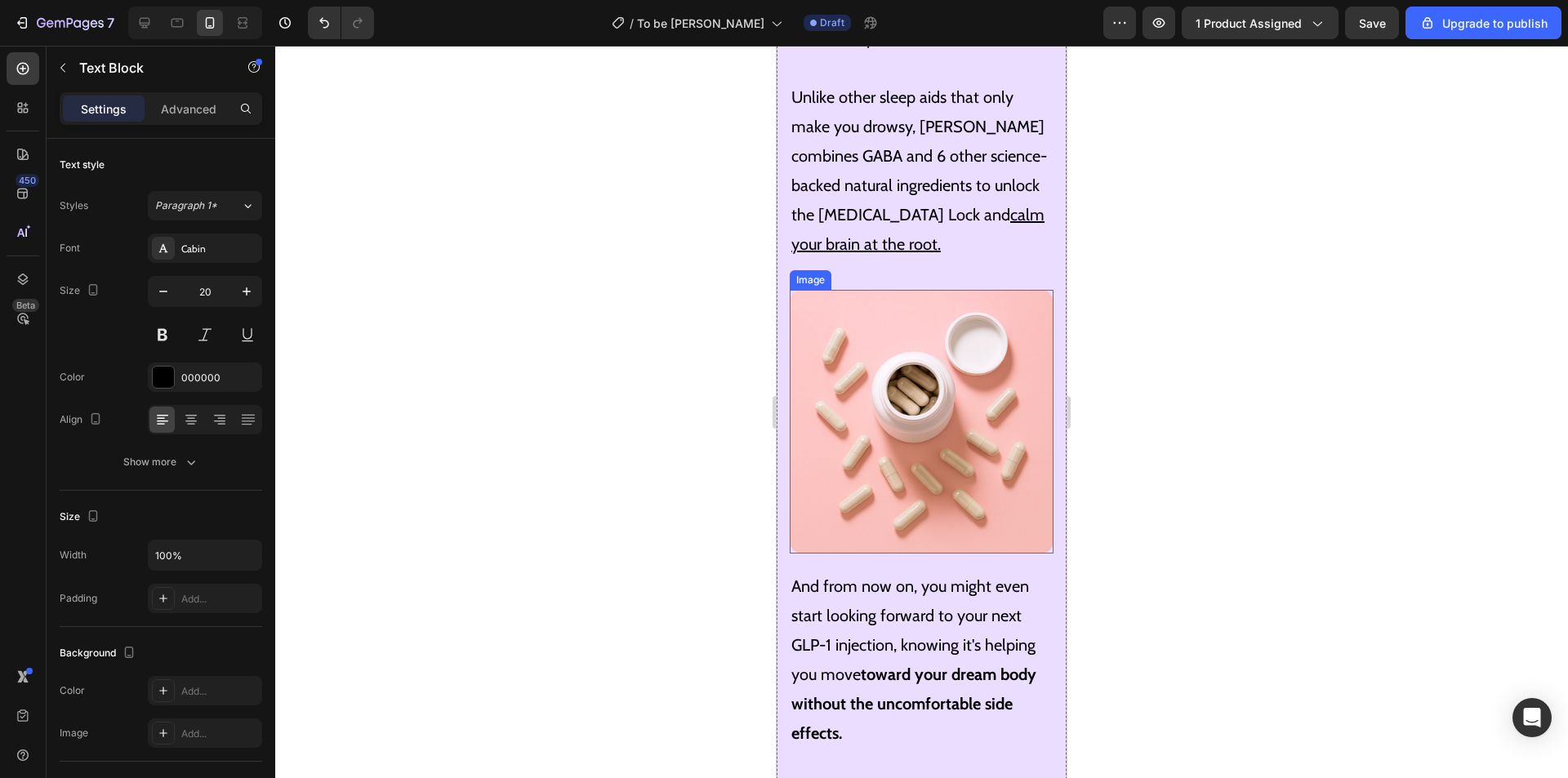
scroll to position [7316, 0]
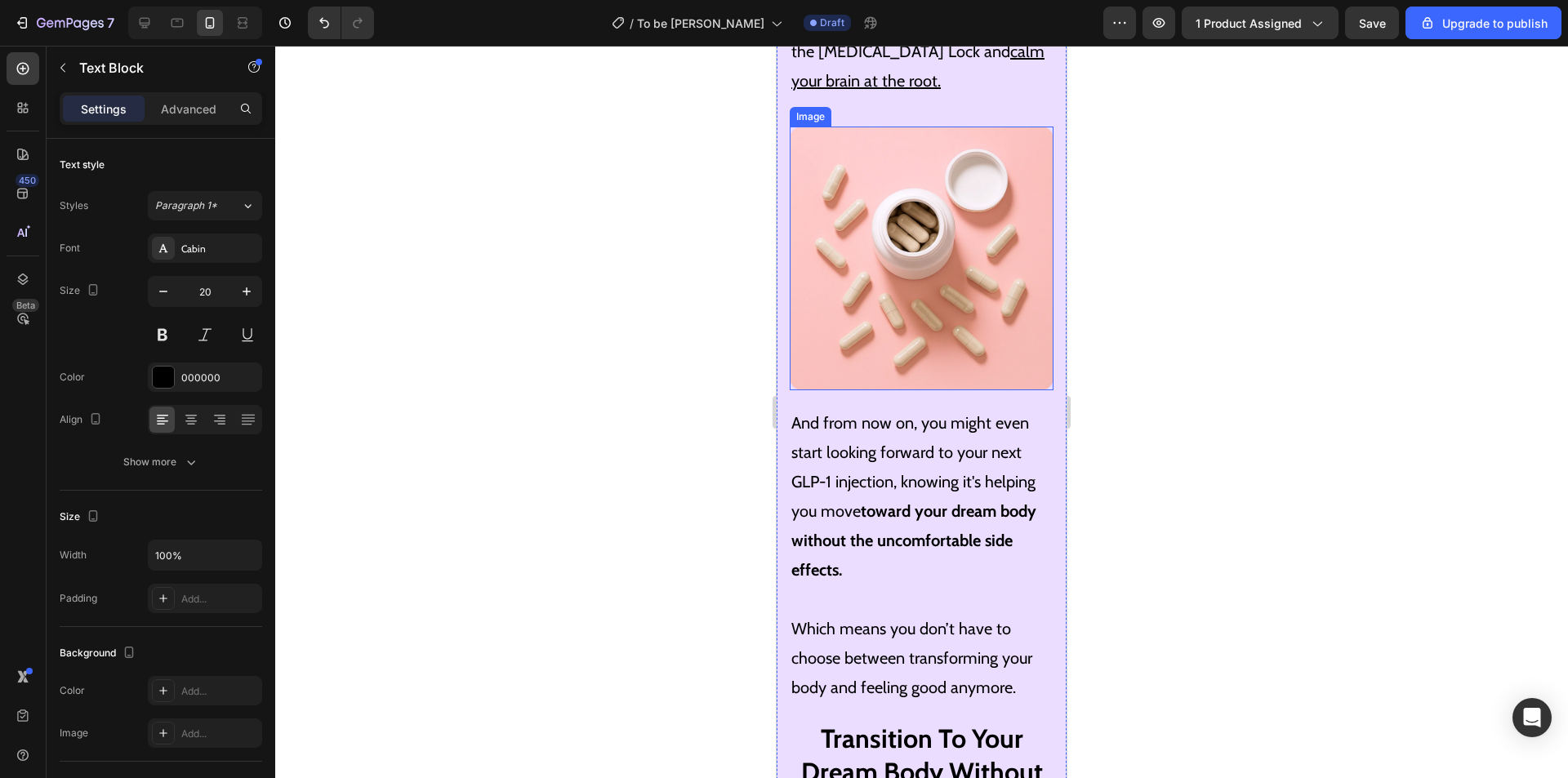
click at [925, 501] on strong "toward your dream body without the uncomfortable side effects." at bounding box center [914, 540] width 245 height 78
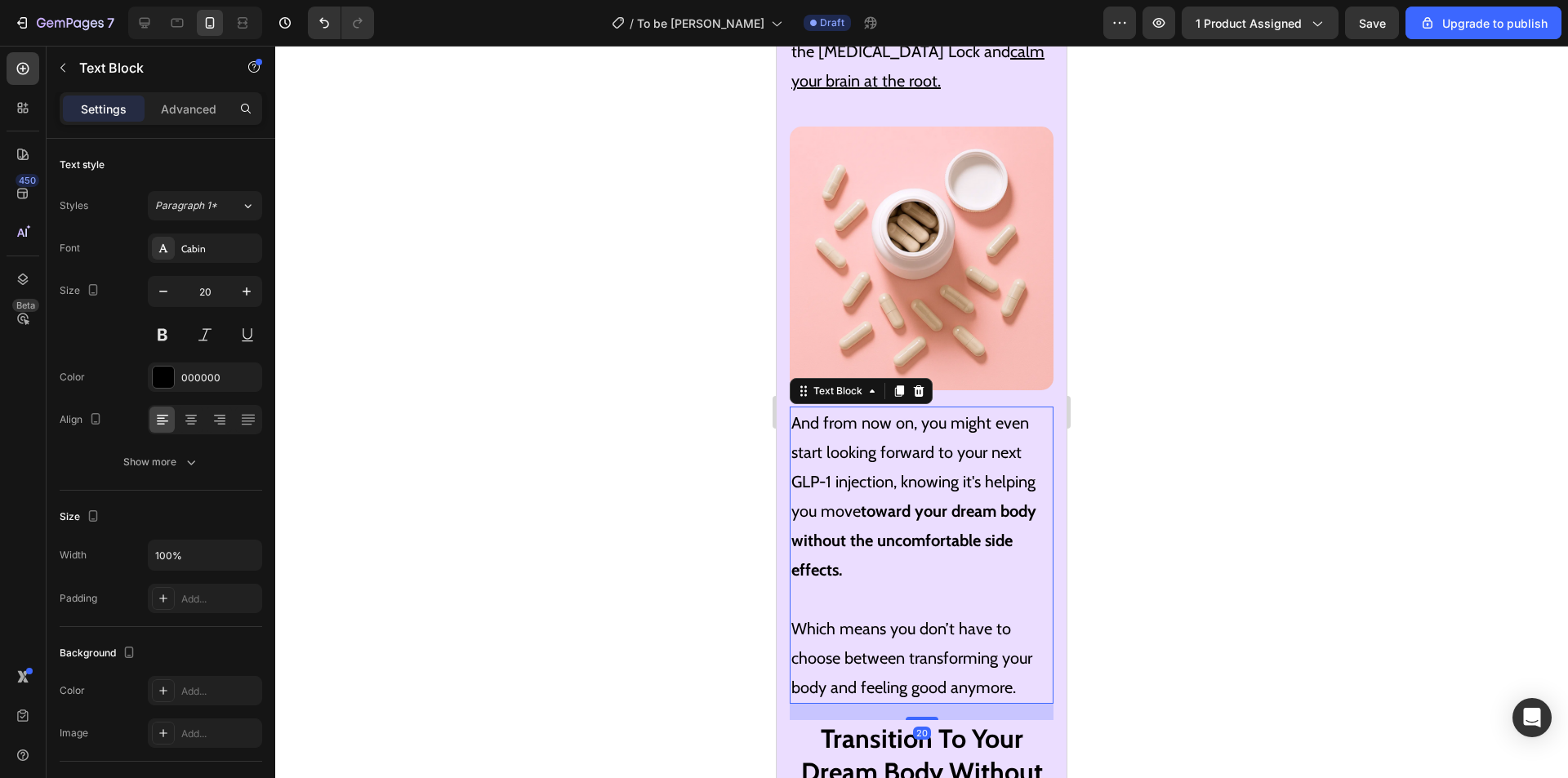
click at [947, 585] on p at bounding box center [921, 600] width 260 height 29
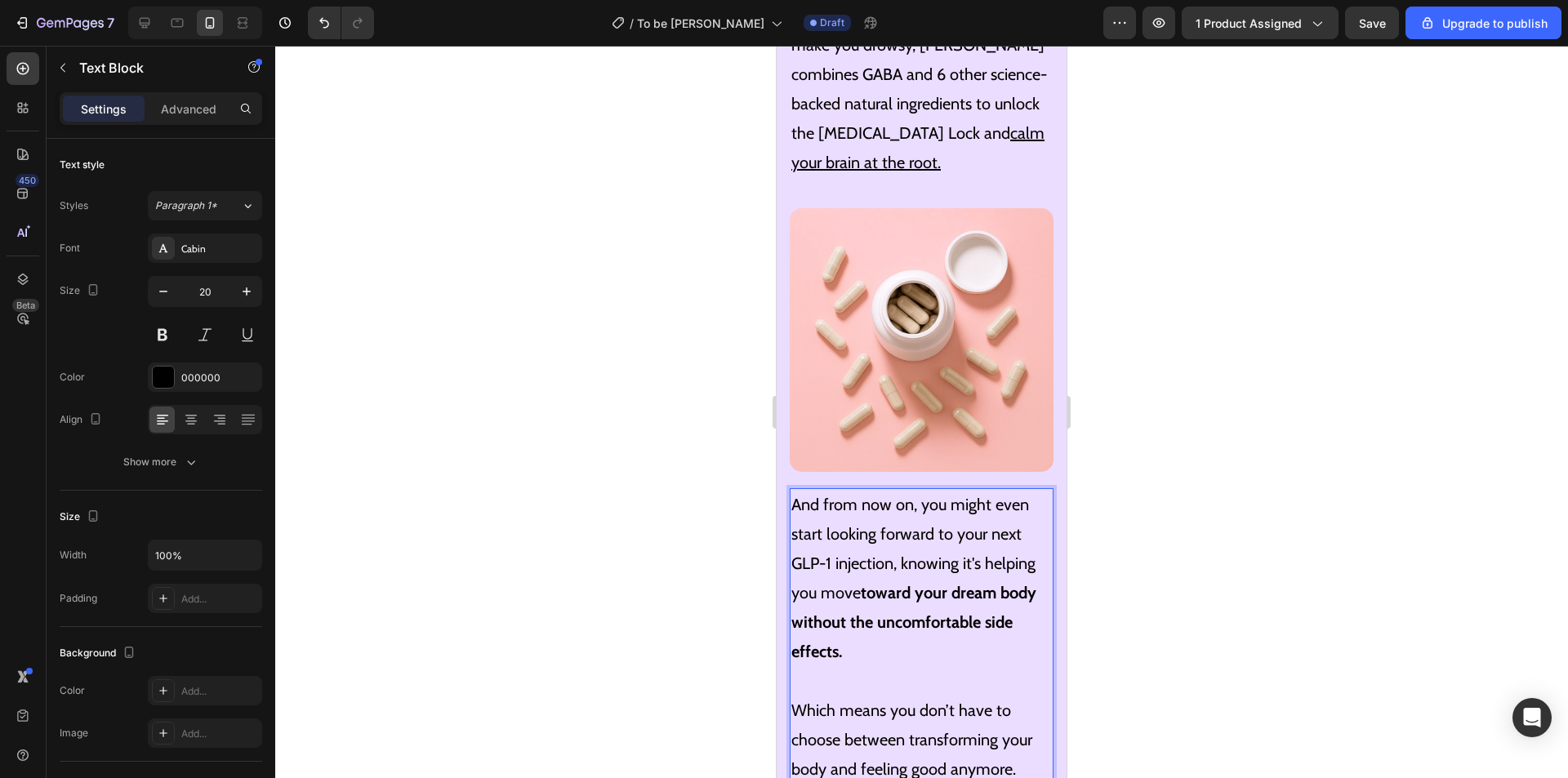
click at [927, 583] on strong "toward your dream body without the uncomfortable side effects." at bounding box center [914, 622] width 245 height 78
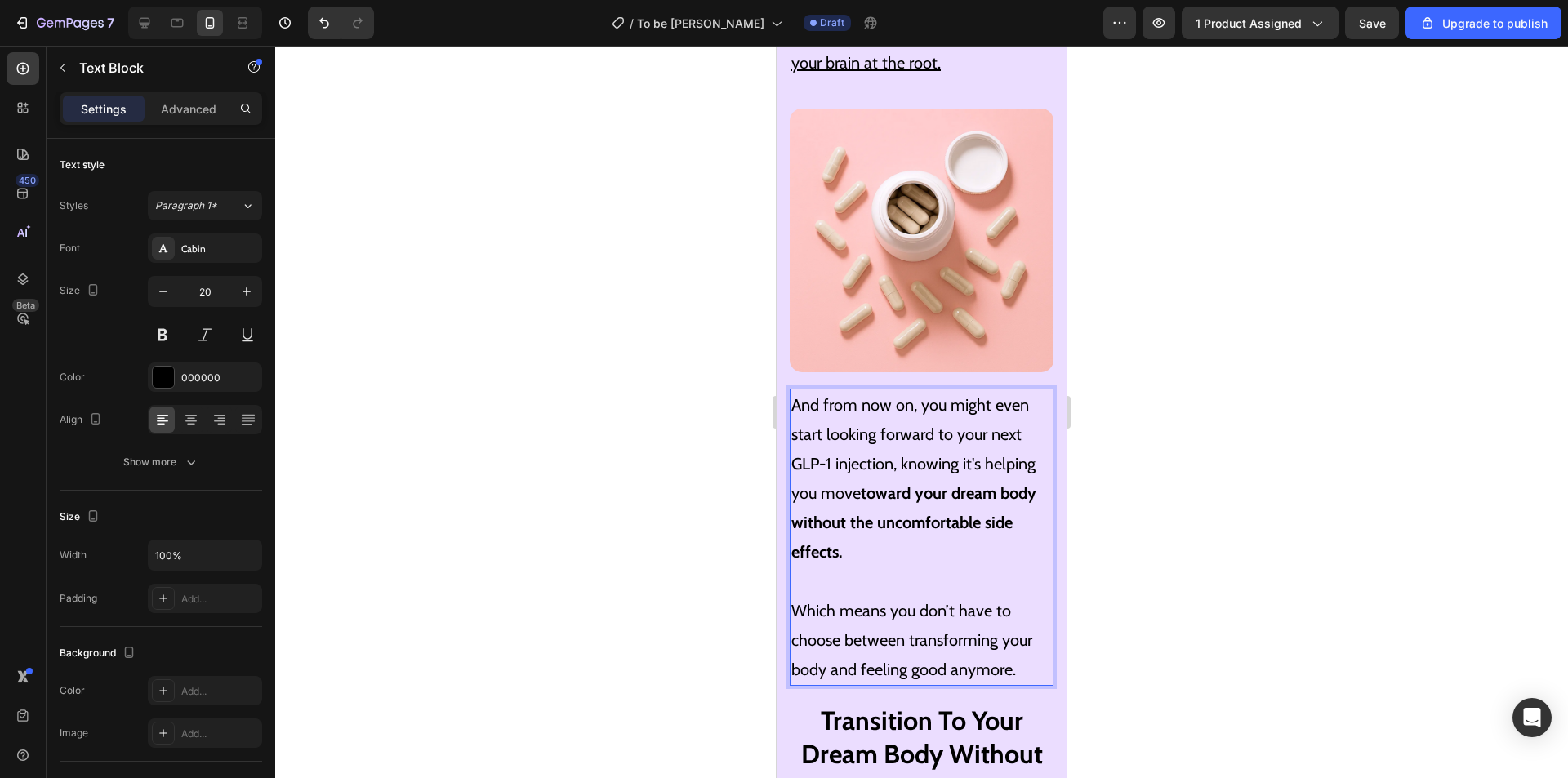
scroll to position [7397, 0]
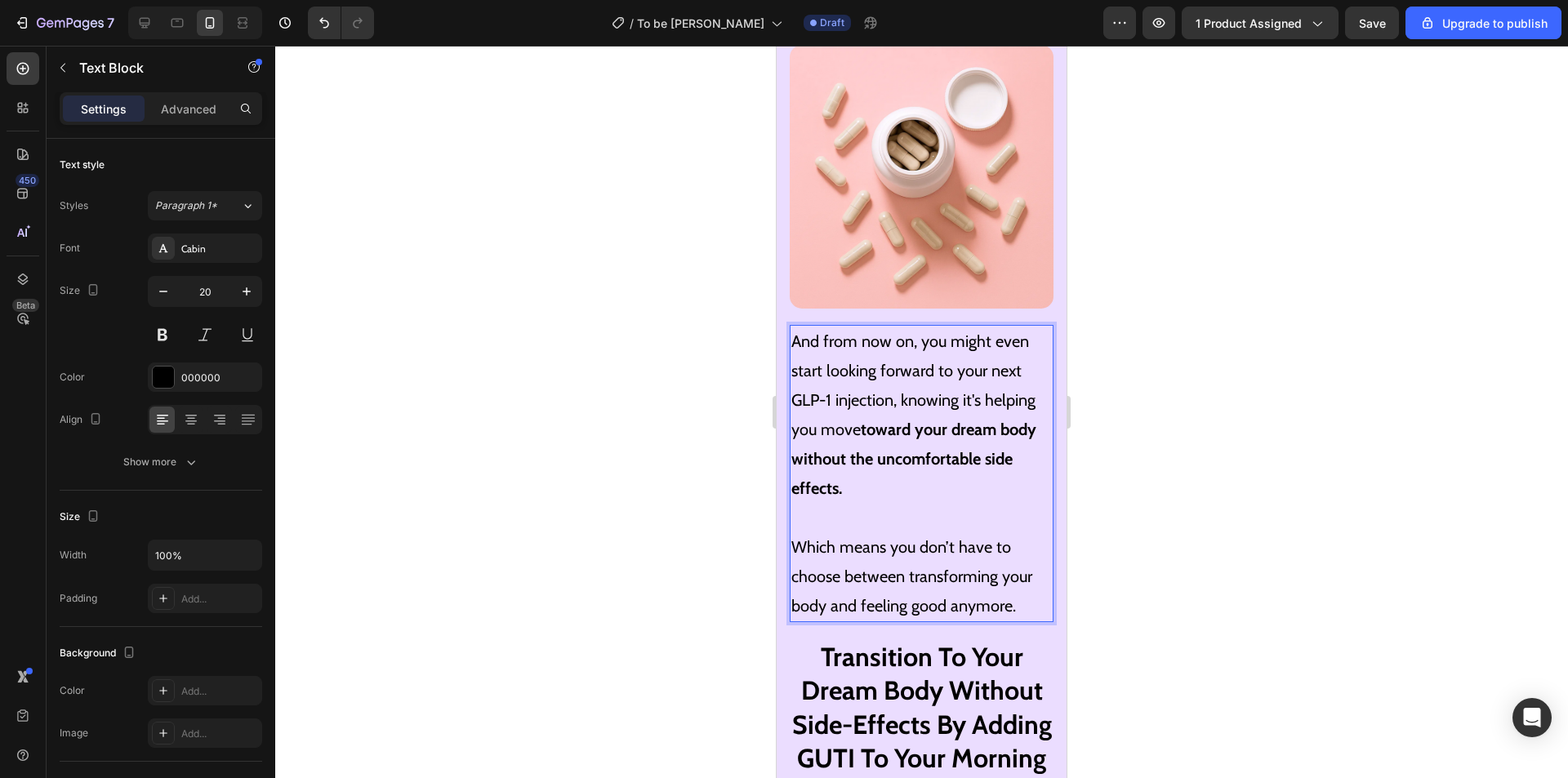
click at [1022, 540] on p "Which means you don’t have to choose between transforming your body and feeling…" at bounding box center [921, 576] width 260 height 88
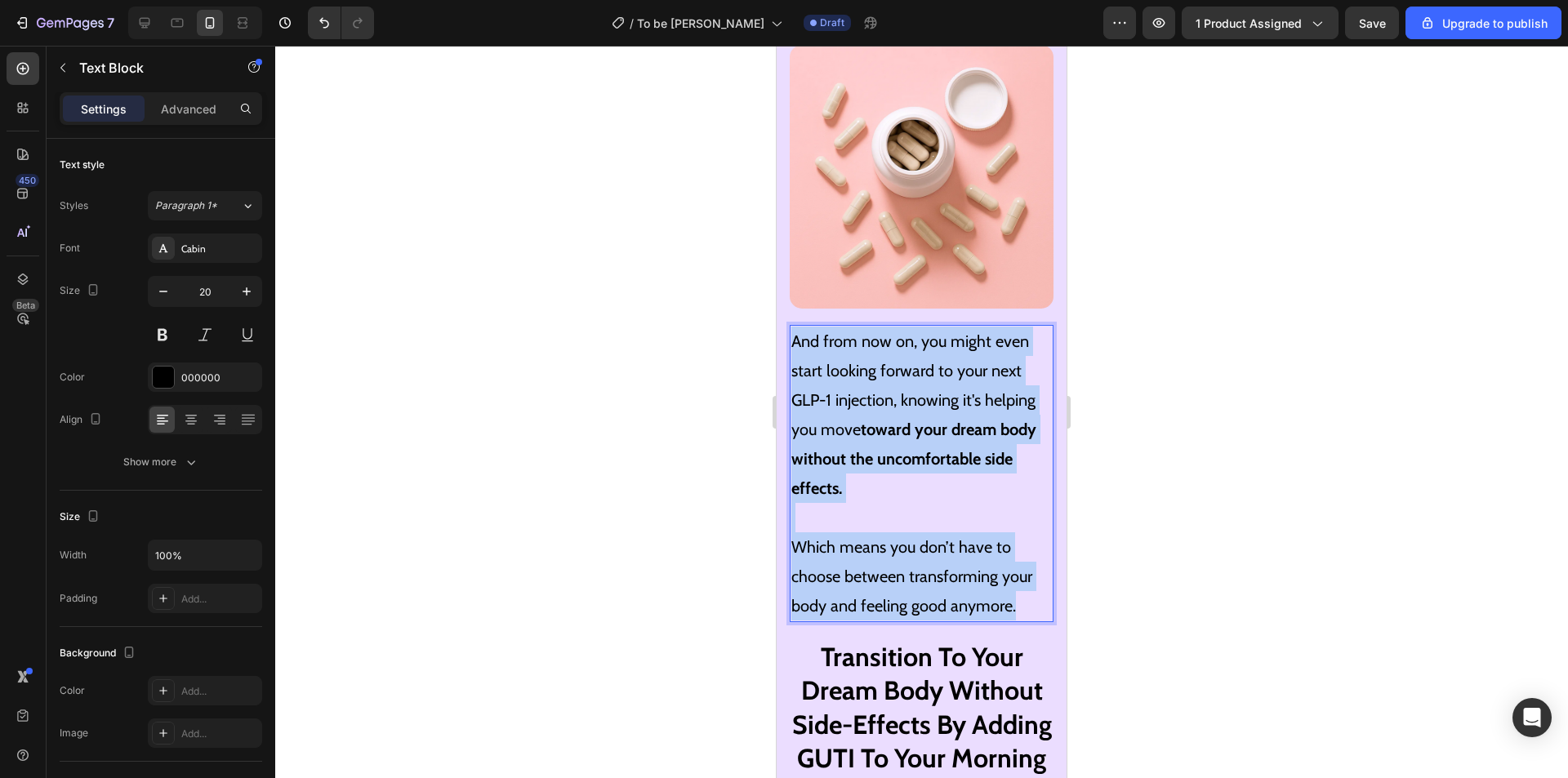
drag, startPoint x: 1022, startPoint y: 547, endPoint x: 790, endPoint y: 277, distance: 356.0
click at [789, 325] on div "And from now on, you might even start looking forward to your next GLP-1 inject…" at bounding box center [921, 474] width 264 height 297
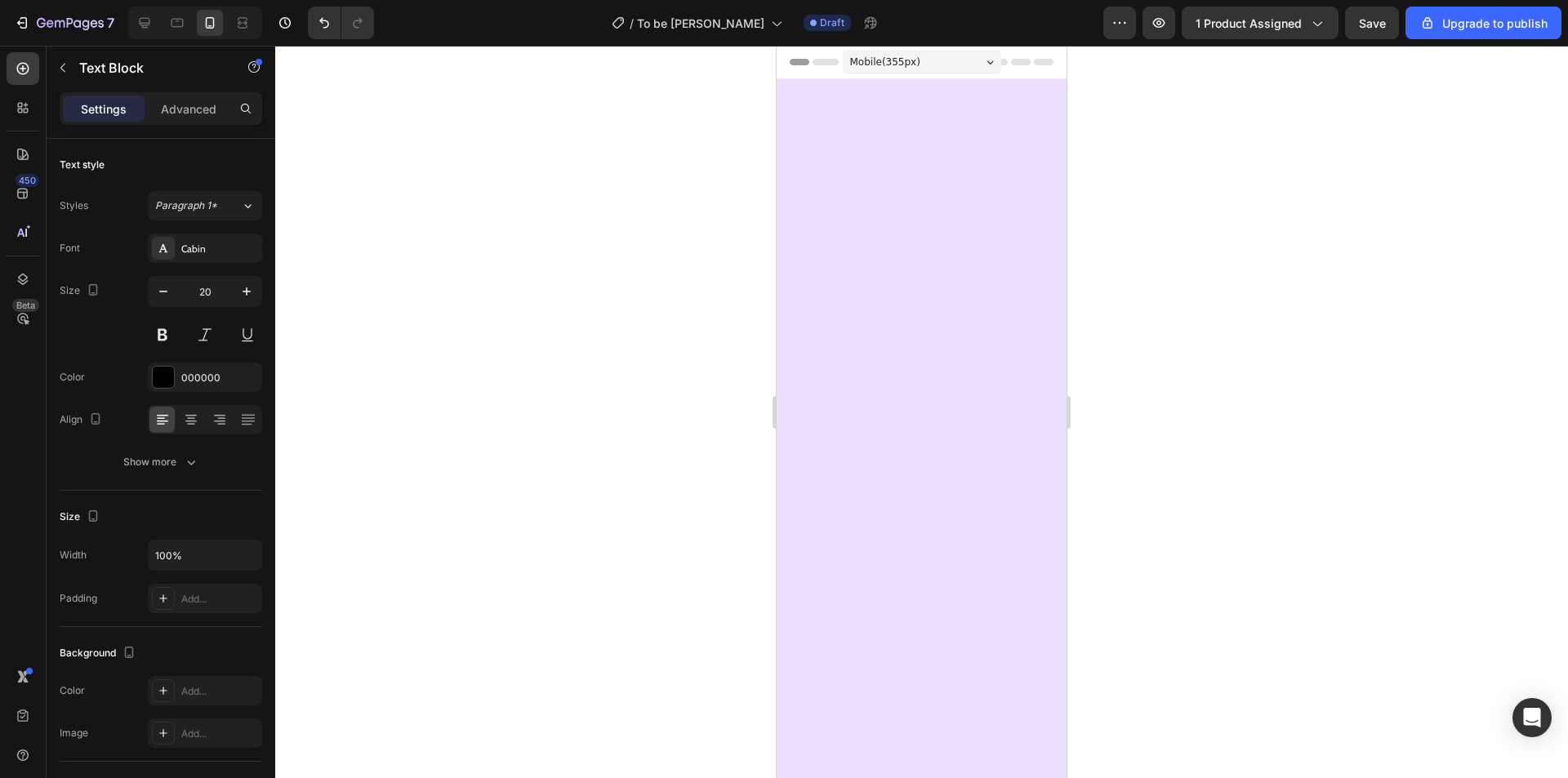
scroll to position [7397, 0]
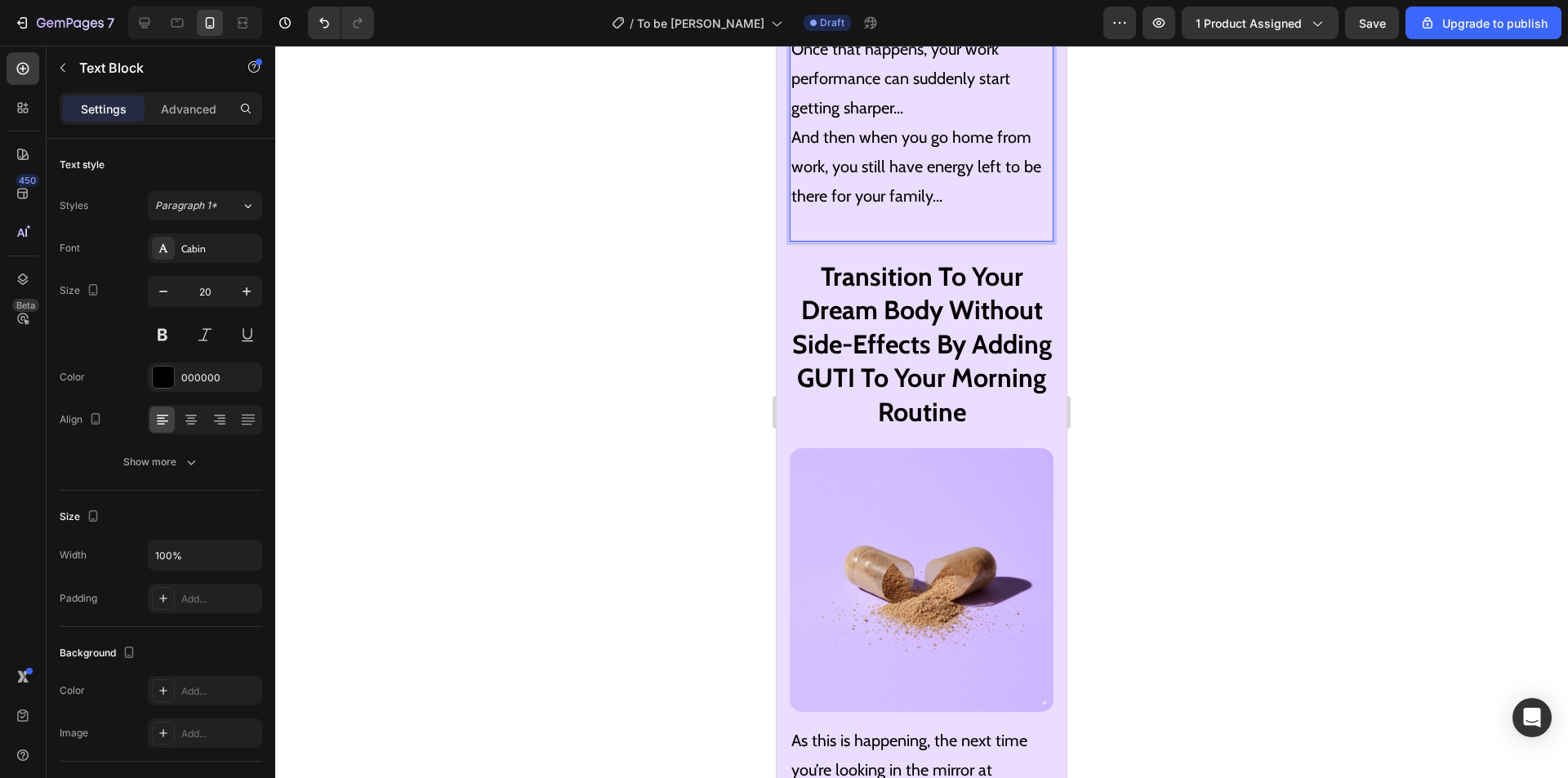
scroll to position [7480, 0]
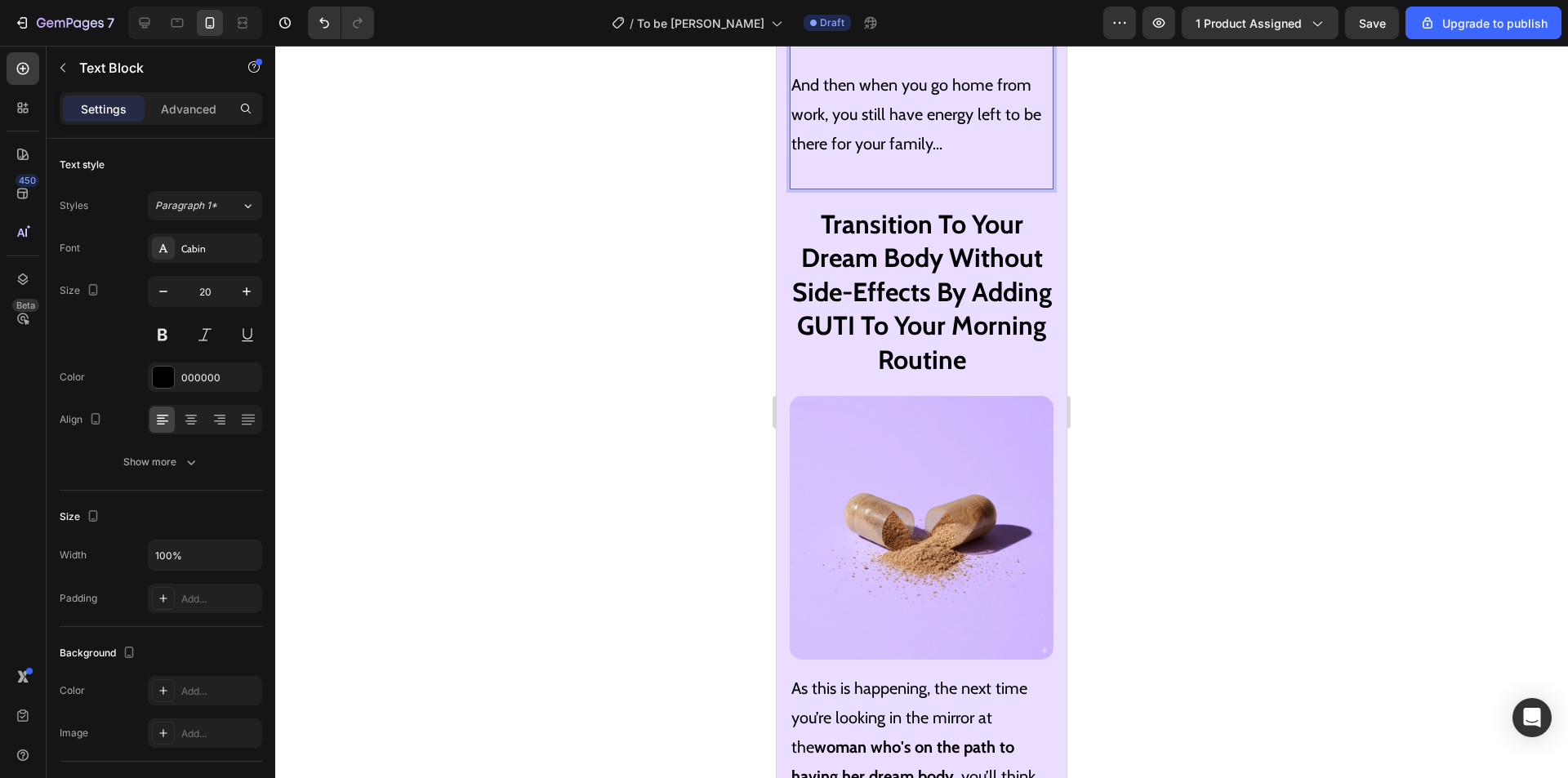
click at [923, 188] on p "And then when you go home from work, you still have energy left to be there for…" at bounding box center [921, 129] width 260 height 117
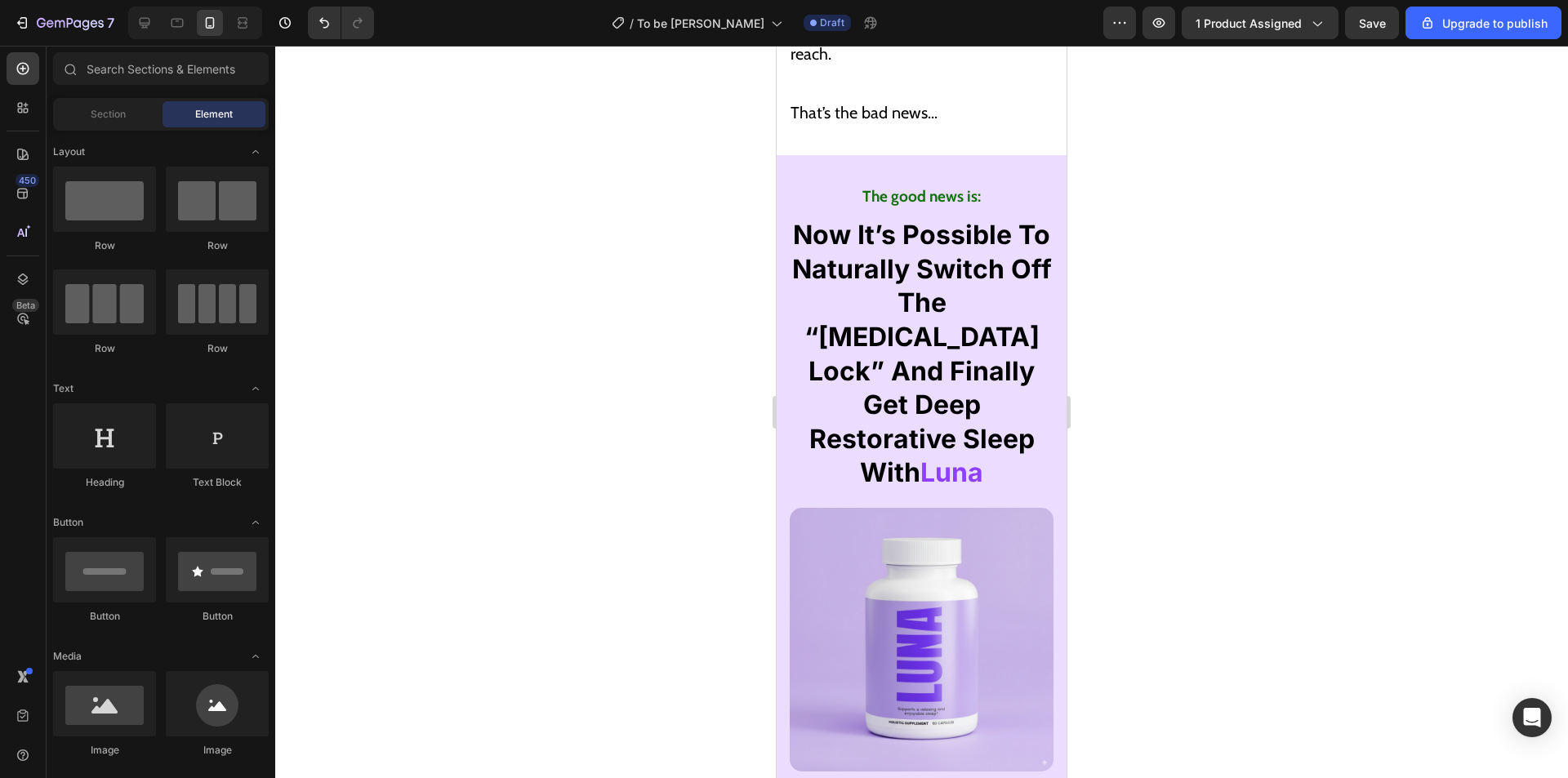
scroll to position [6242, 0]
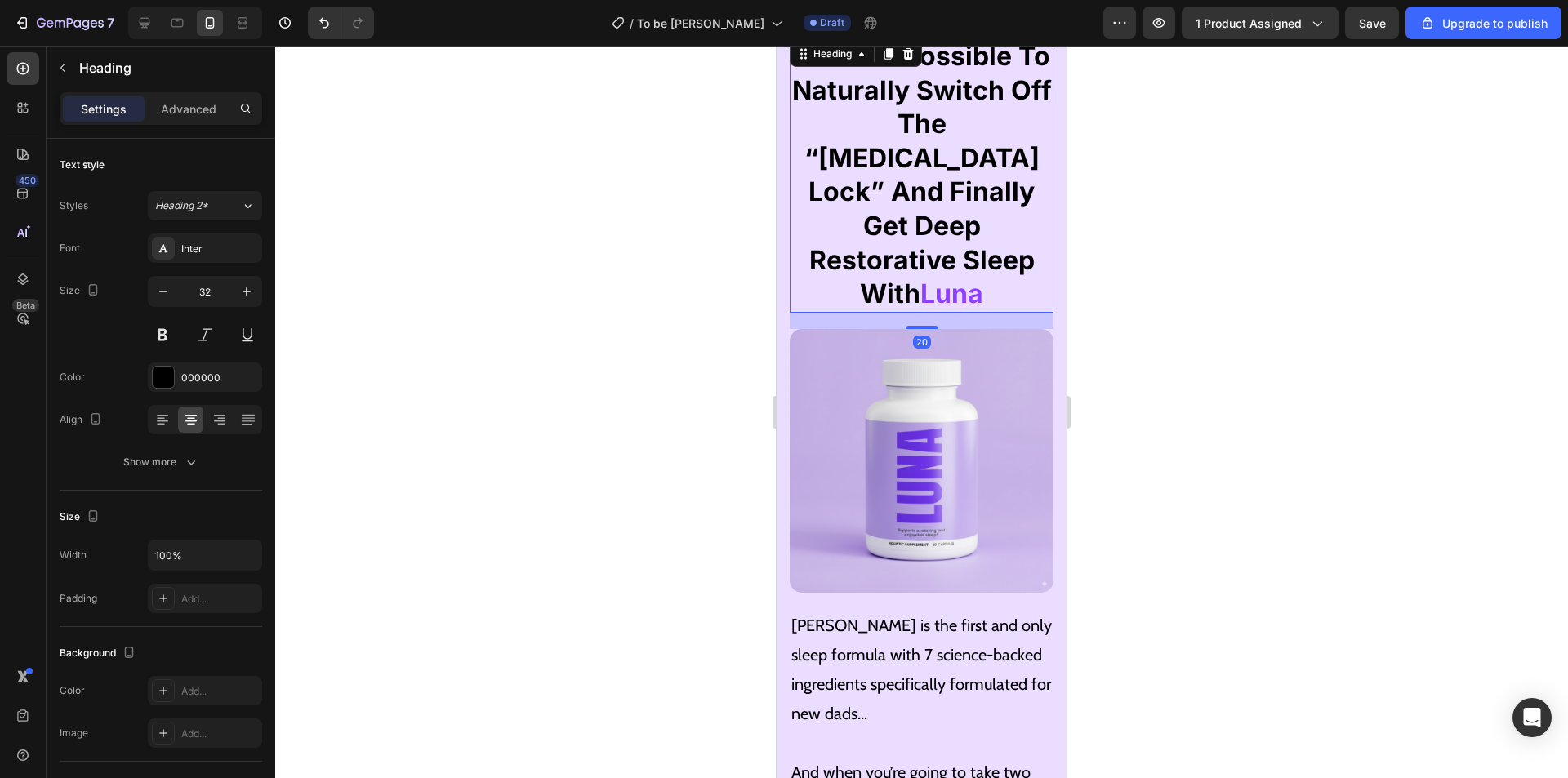
click at [951, 278] on span "Luna" at bounding box center [952, 294] width 63 height 32
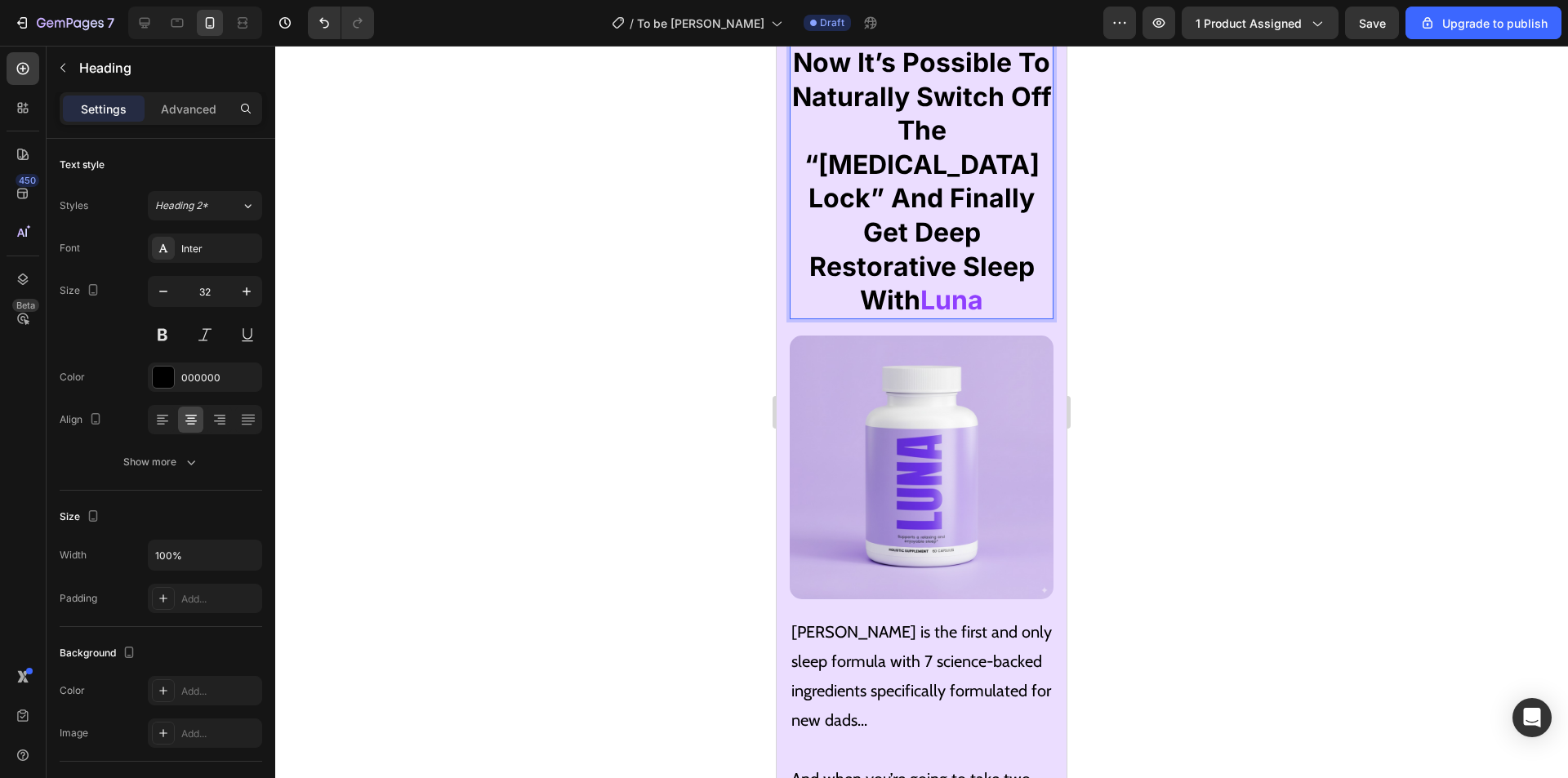
click at [978, 284] on span "Luna" at bounding box center [952, 299] width 63 height 32
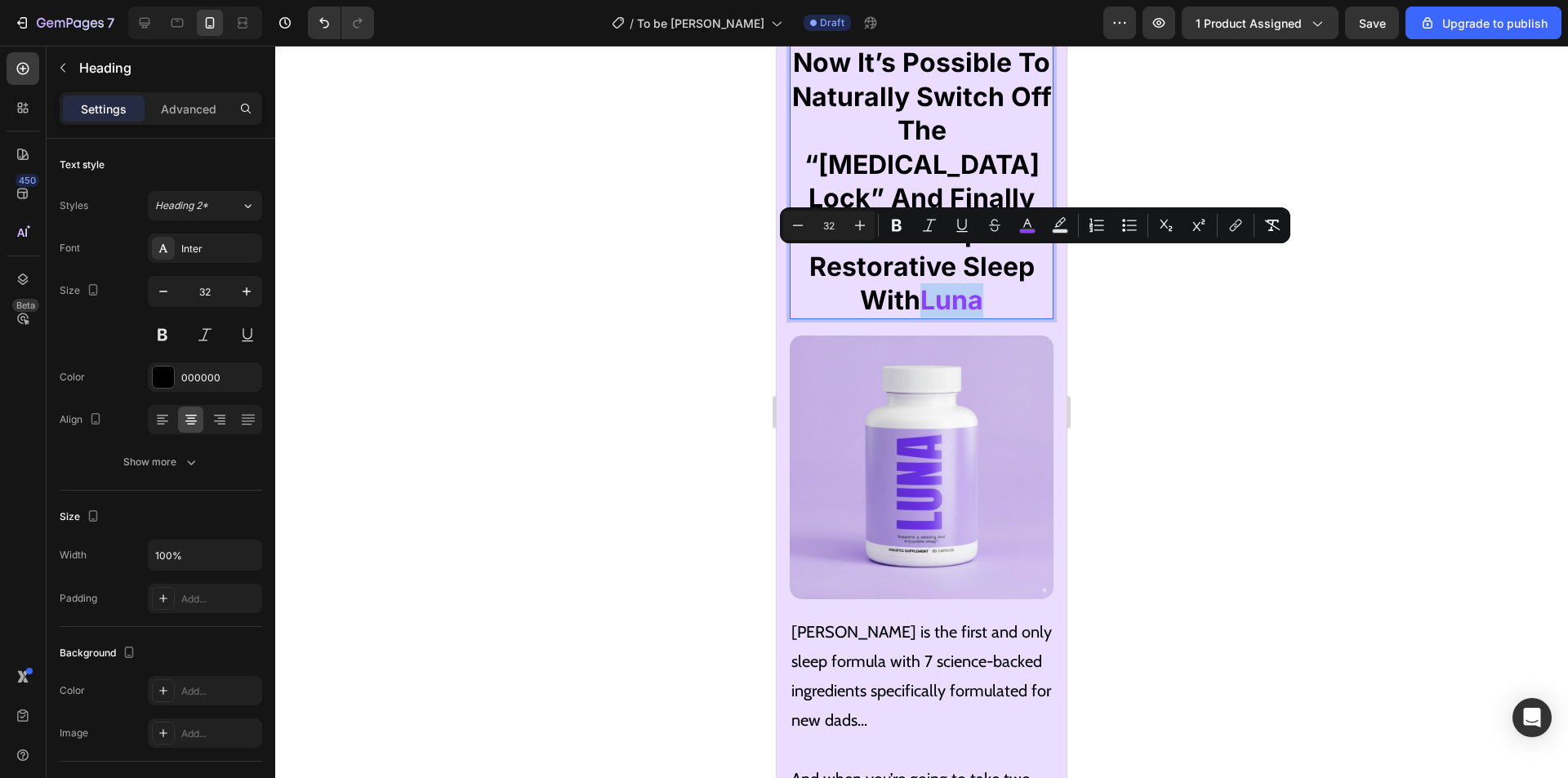
drag, startPoint x: 983, startPoint y: 264, endPoint x: 920, endPoint y: 268, distance: 63.1
click at [920, 268] on p "Now It’s Possible To Naturally Switch Off The “[MEDICAL_DATA] Lock” And Finally…" at bounding box center [921, 182] width 260 height 272
click at [1024, 226] on icon "Editor contextual toolbar" at bounding box center [1027, 225] width 17 height 17
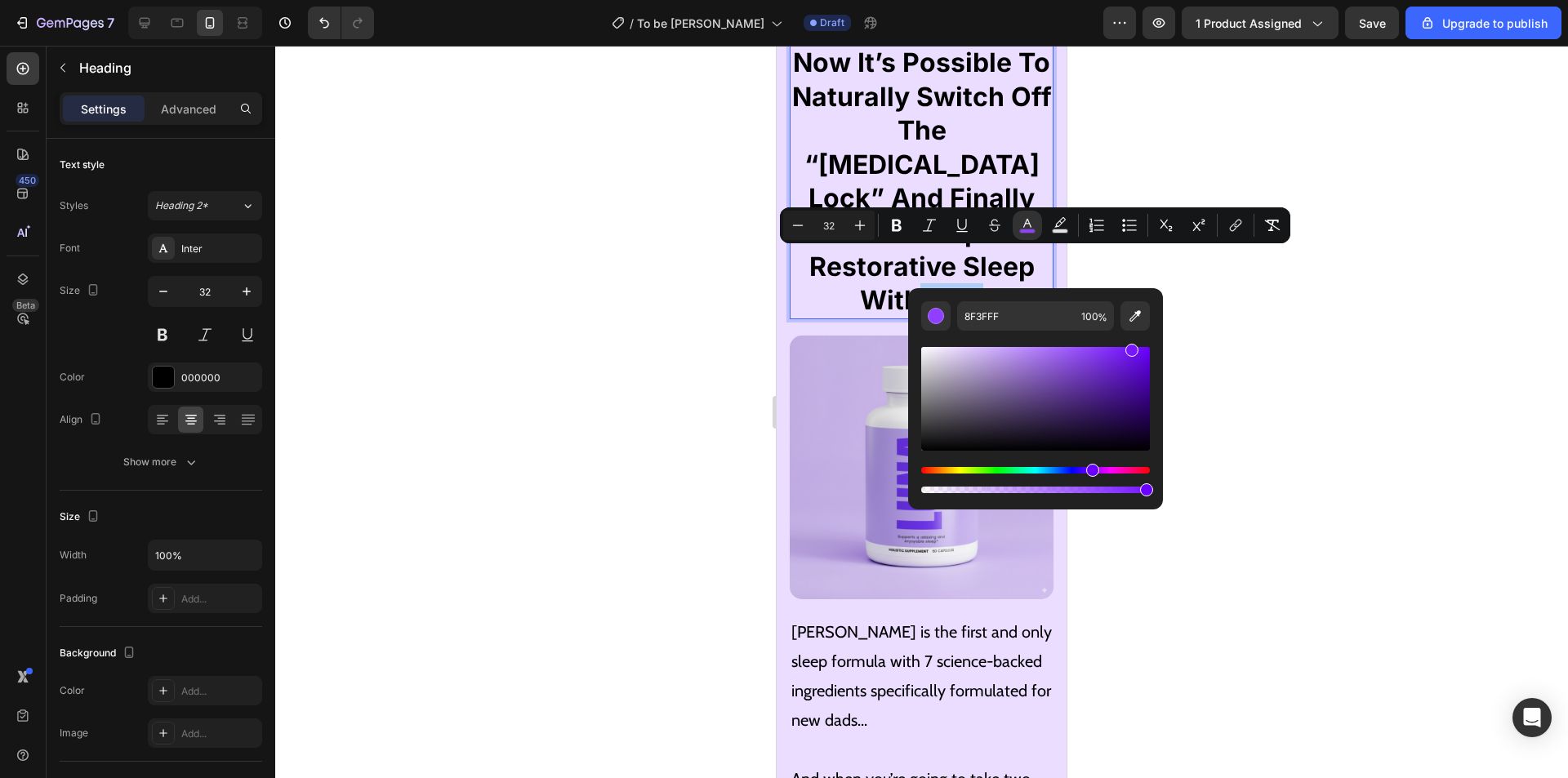
click at [1134, 346] on div "Editor contextual toolbar" at bounding box center [1131, 349] width 13 height 13
type input "7411FF"
click at [872, 354] on img at bounding box center [921, 468] width 264 height 264
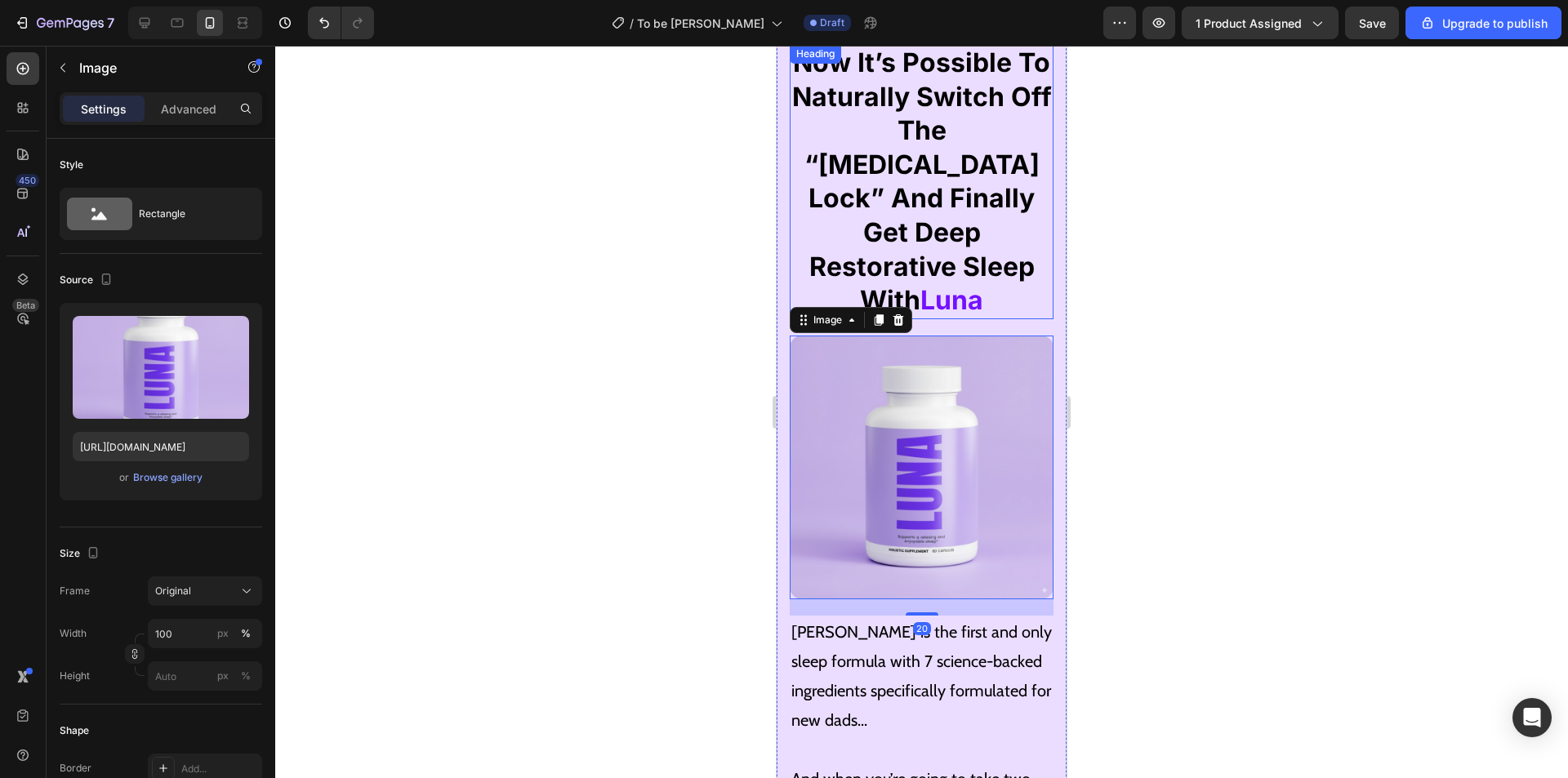
click at [980, 168] on span "Now It’s Possible To Naturally Switch Off The “[MEDICAL_DATA] Lock” And Finally…" at bounding box center [921, 181] width 259 height 269
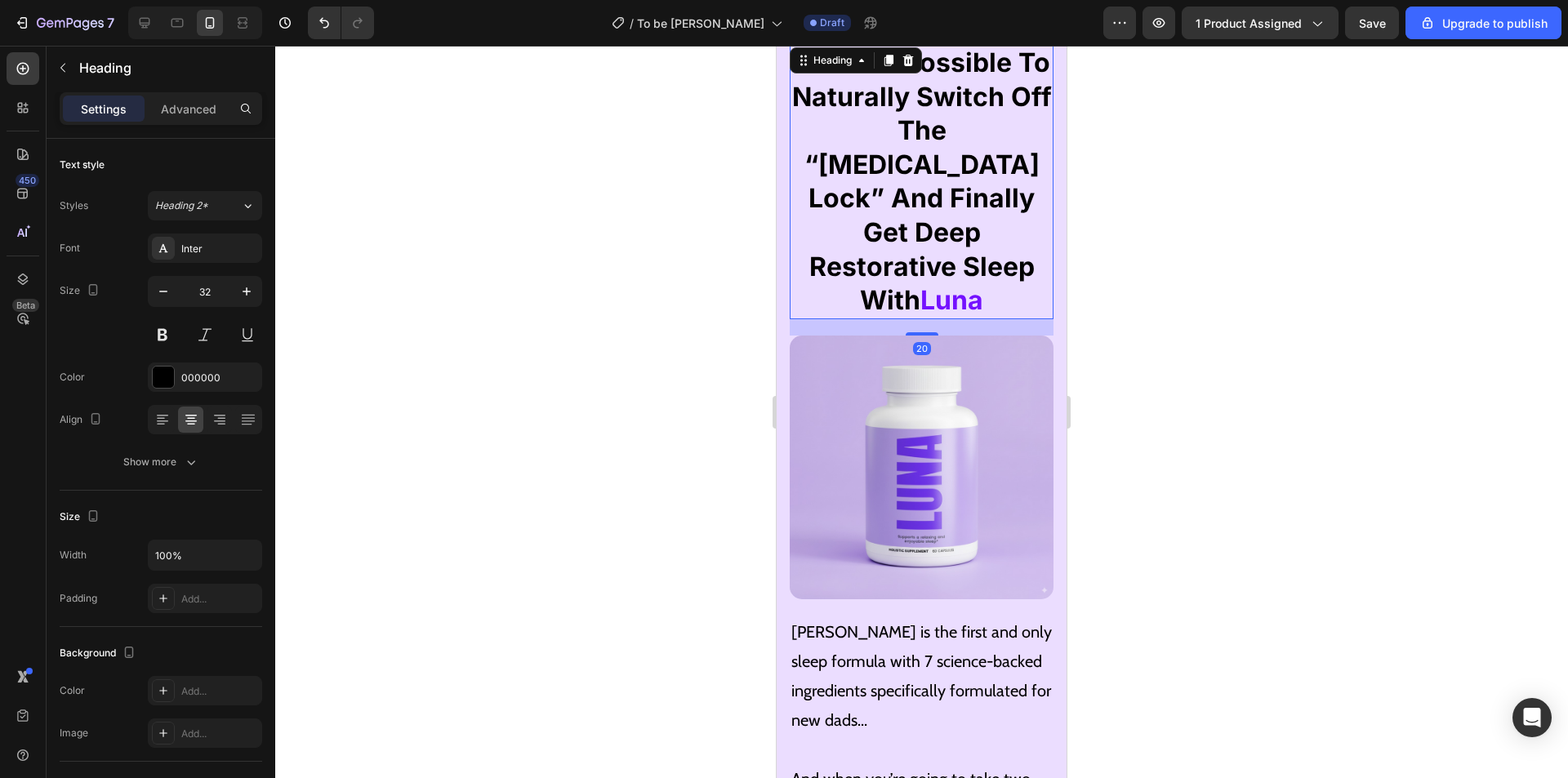
click at [957, 680] on p "[PERSON_NAME] is the first and only sleep formula with 7 science-backed ingredi…" at bounding box center [921, 676] width 260 height 117
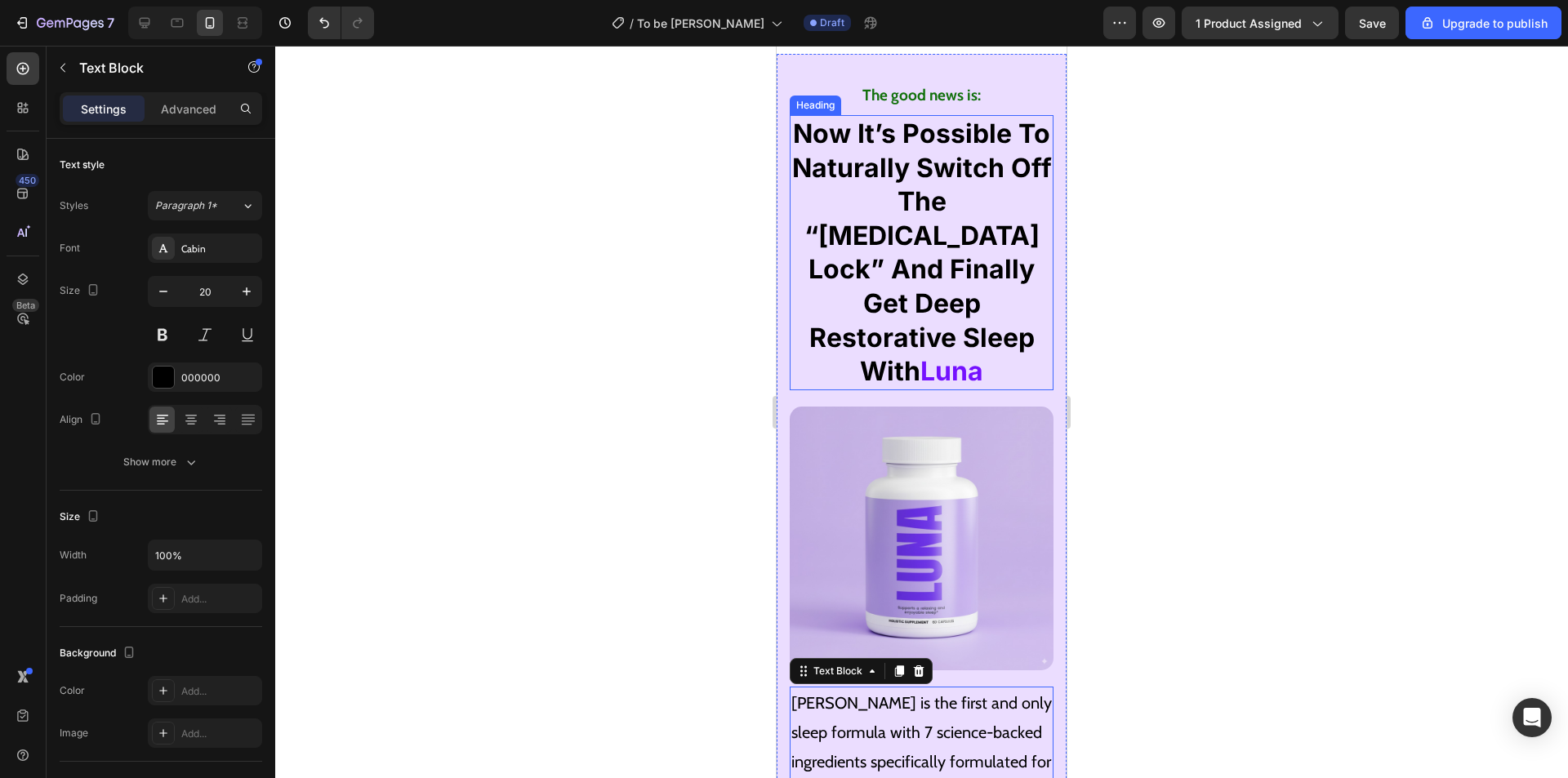
scroll to position [6154, 0]
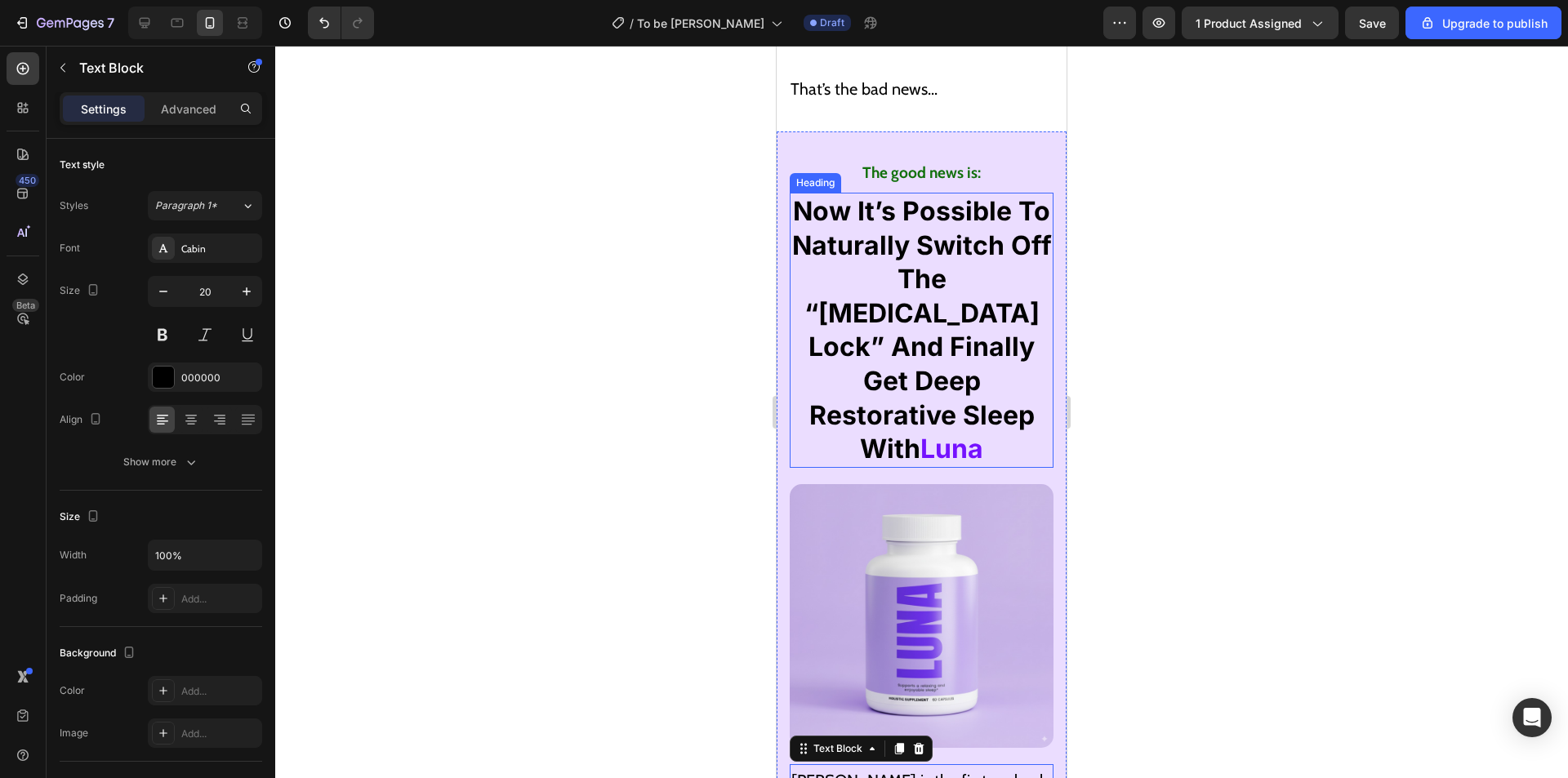
click at [940, 433] on span "Luna" at bounding box center [952, 448] width 63 height 32
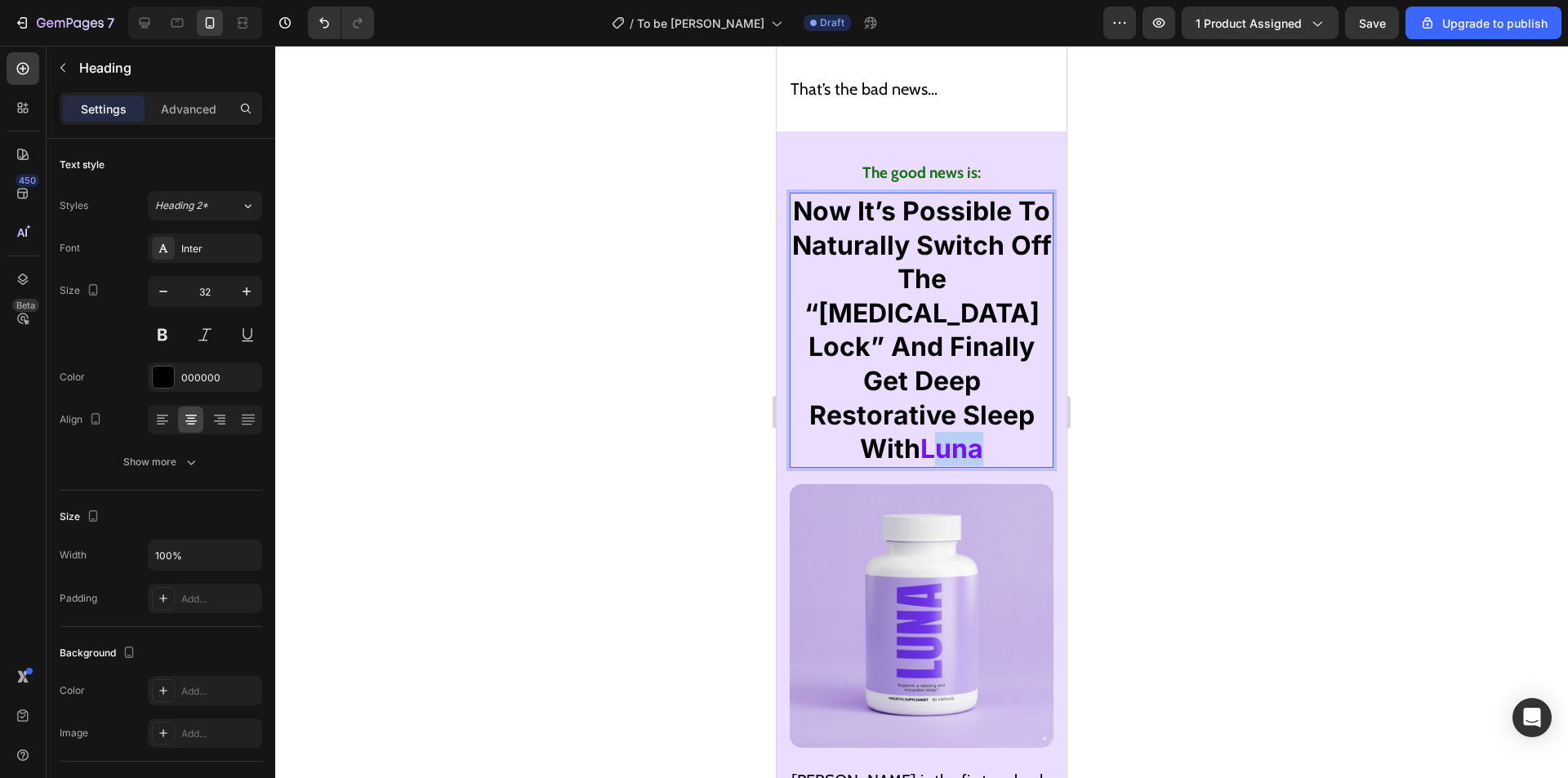
drag, startPoint x: 989, startPoint y: 348, endPoint x: 934, endPoint y: 352, distance: 55.1
click at [934, 352] on p "Now It’s Possible To Naturally Switch Off The “[MEDICAL_DATA] Lock” And Finally…" at bounding box center [921, 331] width 260 height 272
click at [926, 484] on img at bounding box center [921, 617] width 264 height 264
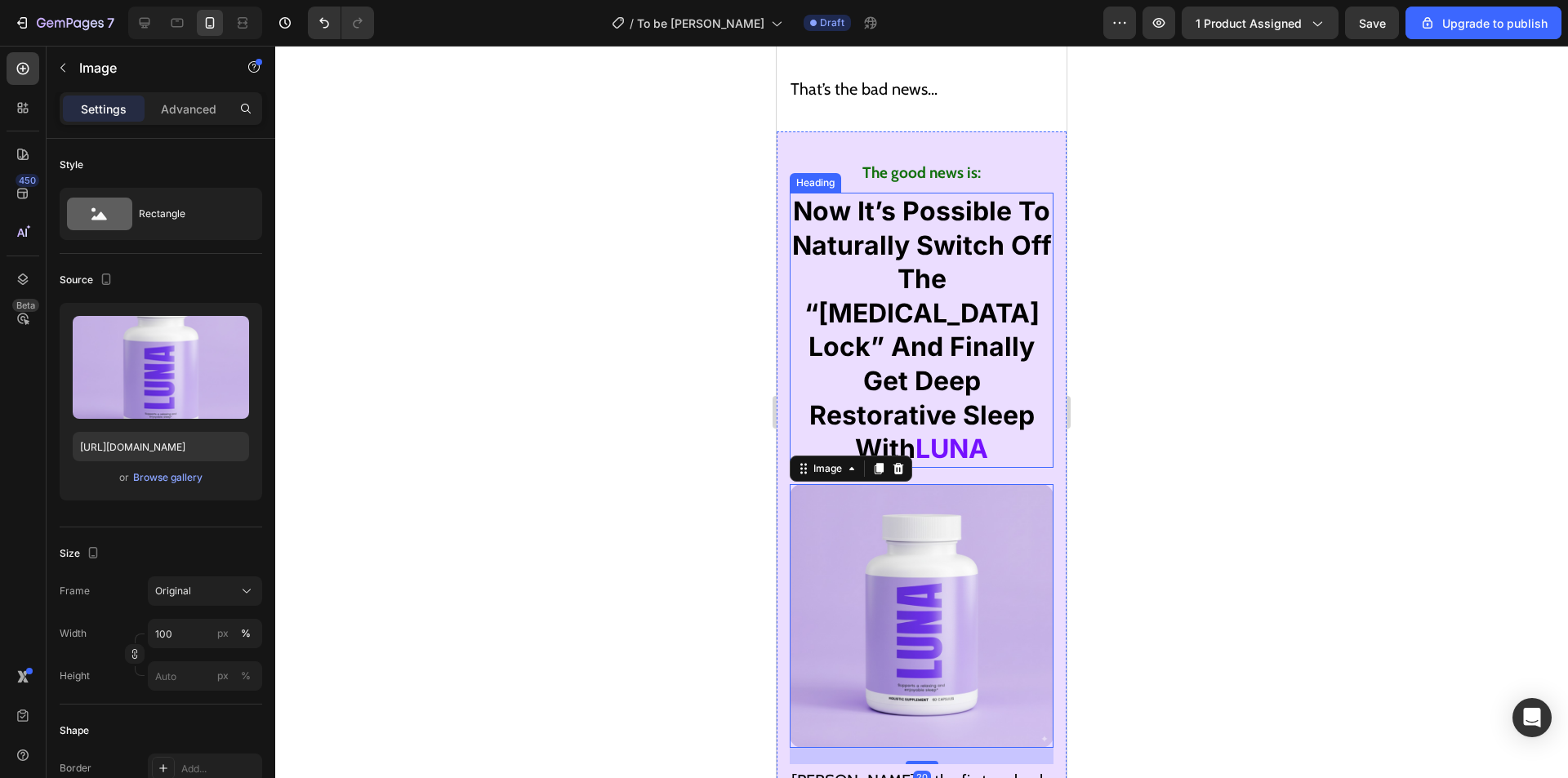
click at [970, 196] on span "Now It’s Possible To Naturally Switch Off The “[MEDICAL_DATA] Lock” And Finally…" at bounding box center [921, 329] width 259 height 269
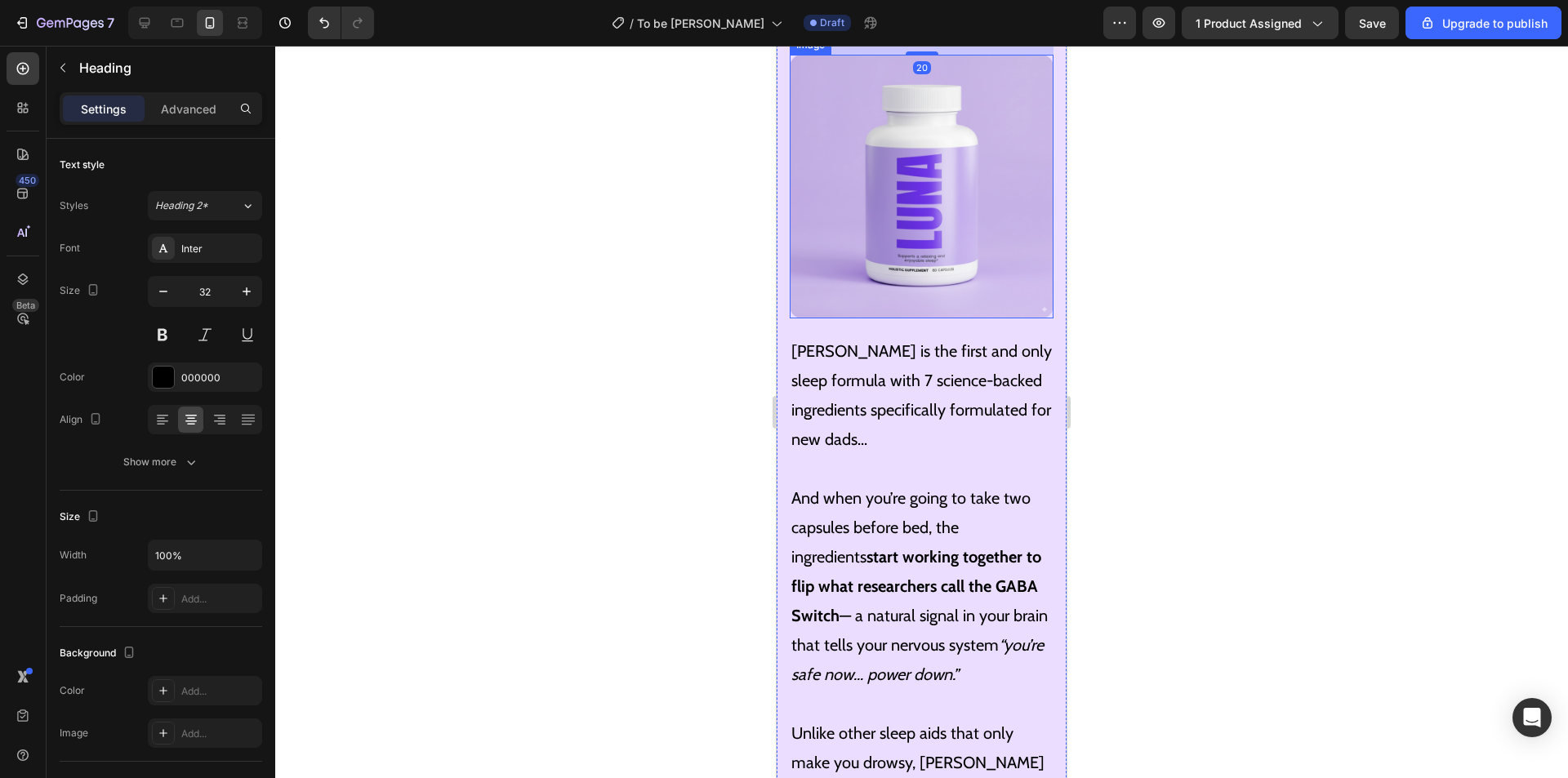
scroll to position [6644, 0]
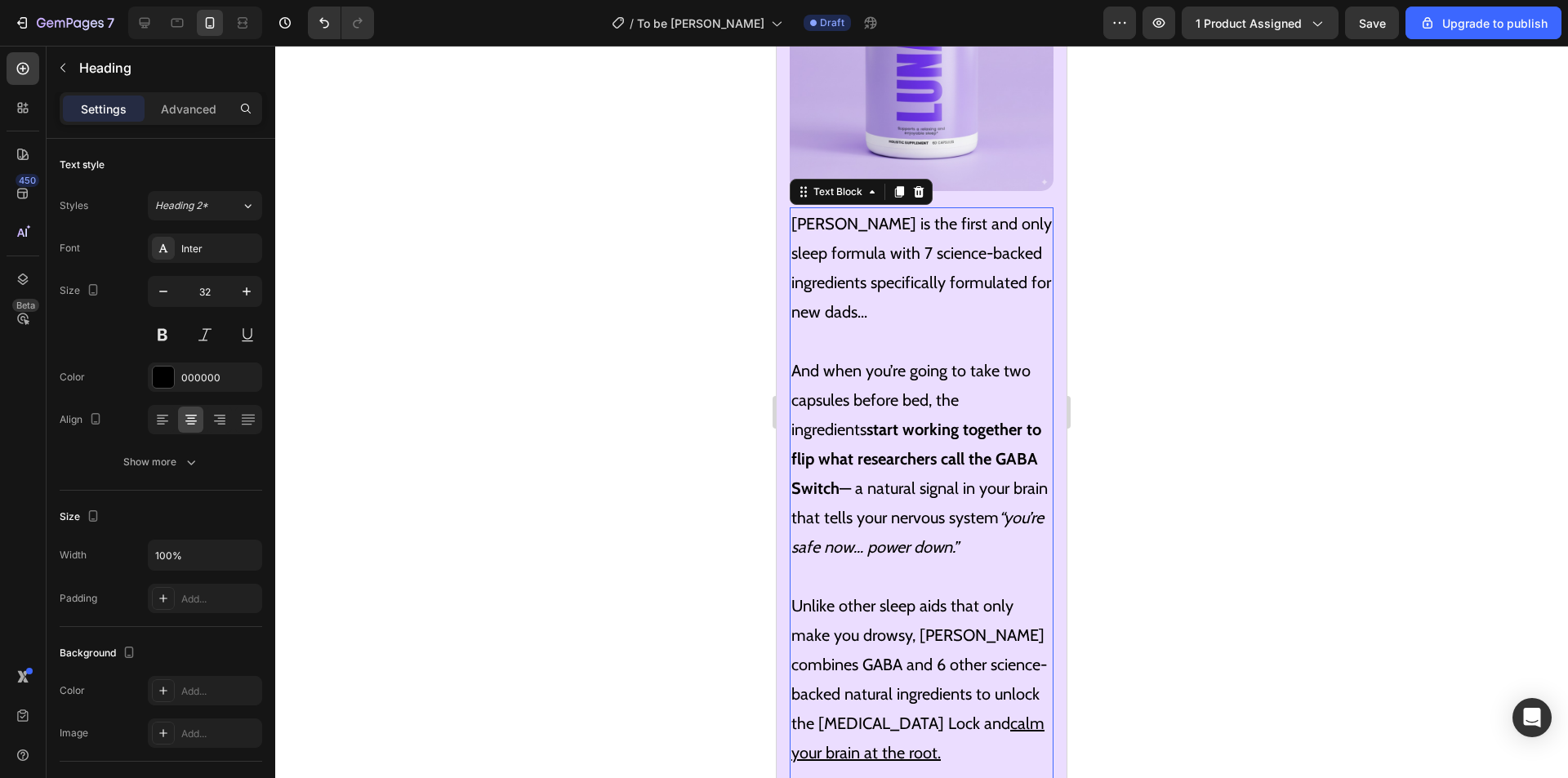
click at [875, 339] on p "And when you’re going to take two capsules before bed, the ingredients start wo…" at bounding box center [921, 444] width 260 height 235
drag, startPoint x: 826, startPoint y: 175, endPoint x: 792, endPoint y: 174, distance: 34.0
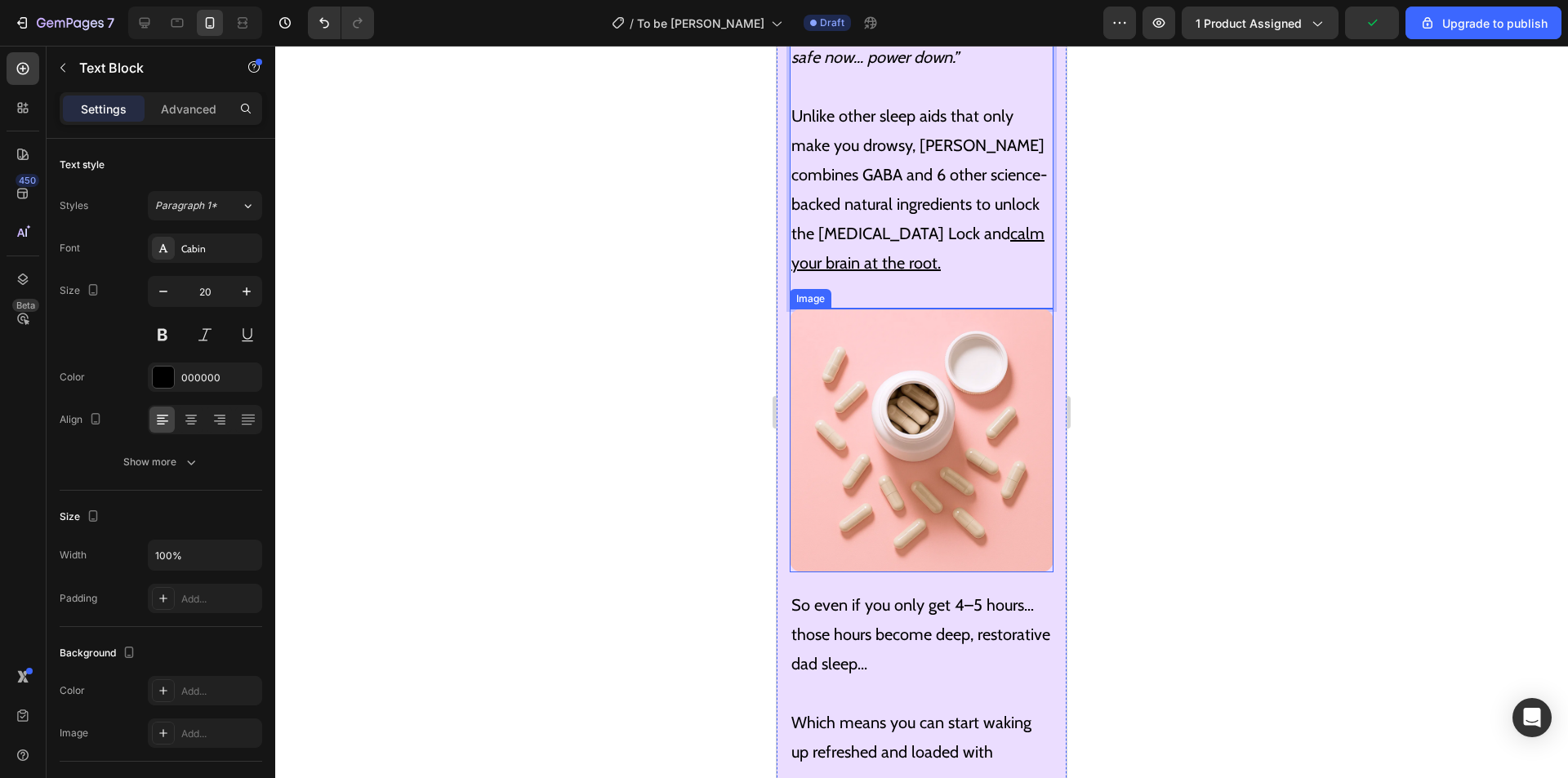
click at [932, 491] on img at bounding box center [921, 441] width 264 height 264
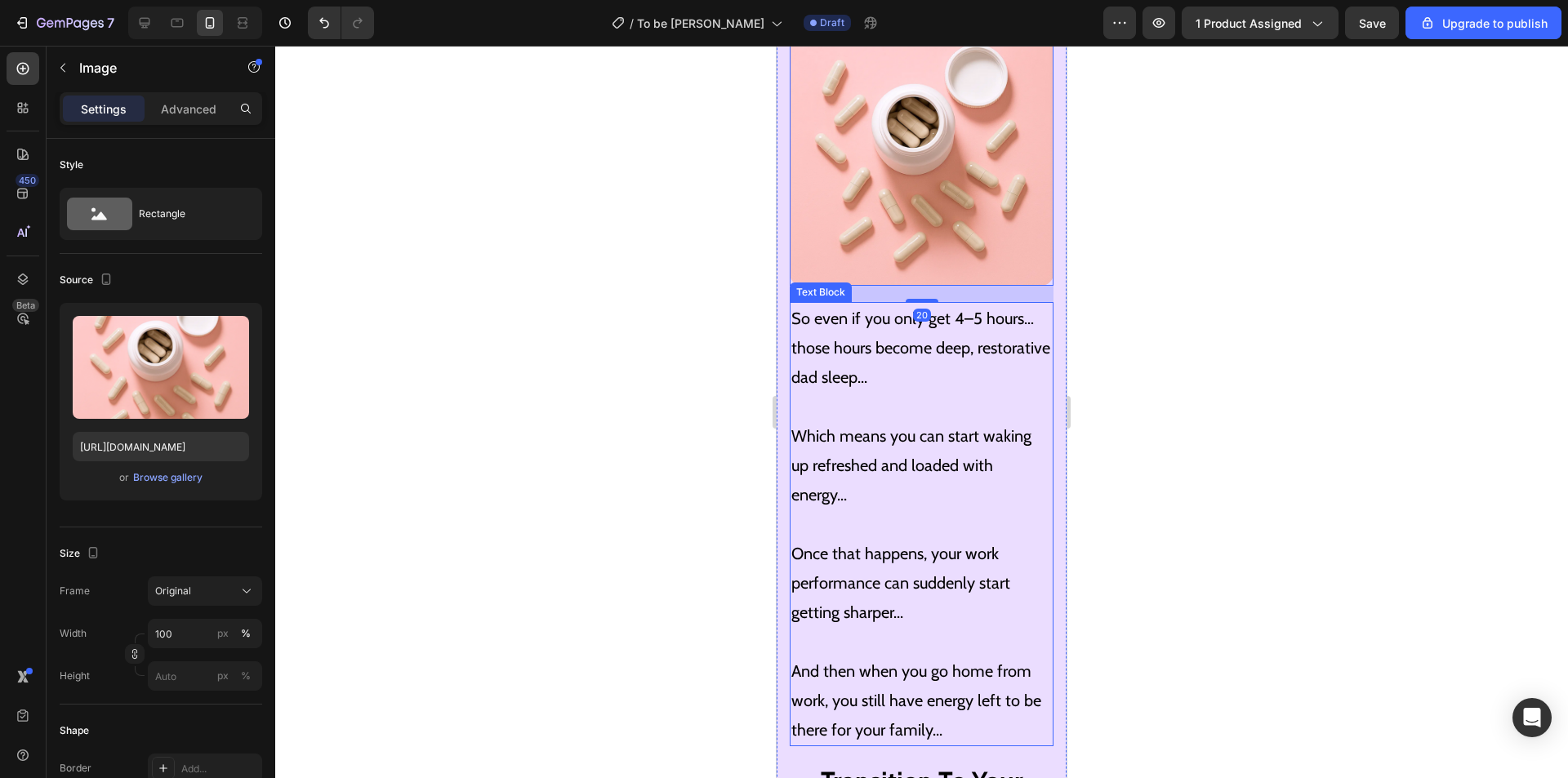
scroll to position [7461, 0]
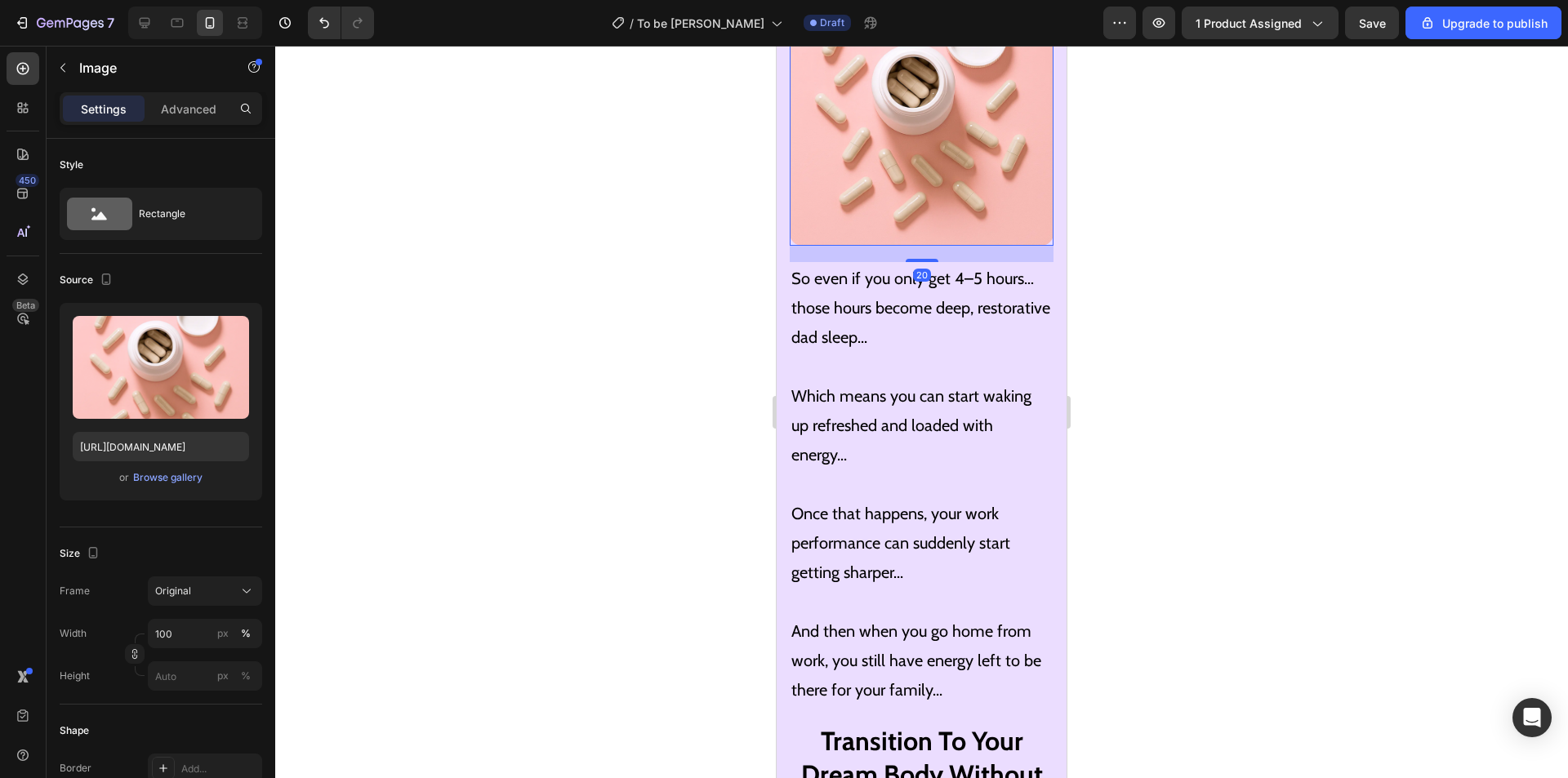
click at [996, 104] on img at bounding box center [921, 114] width 264 height 264
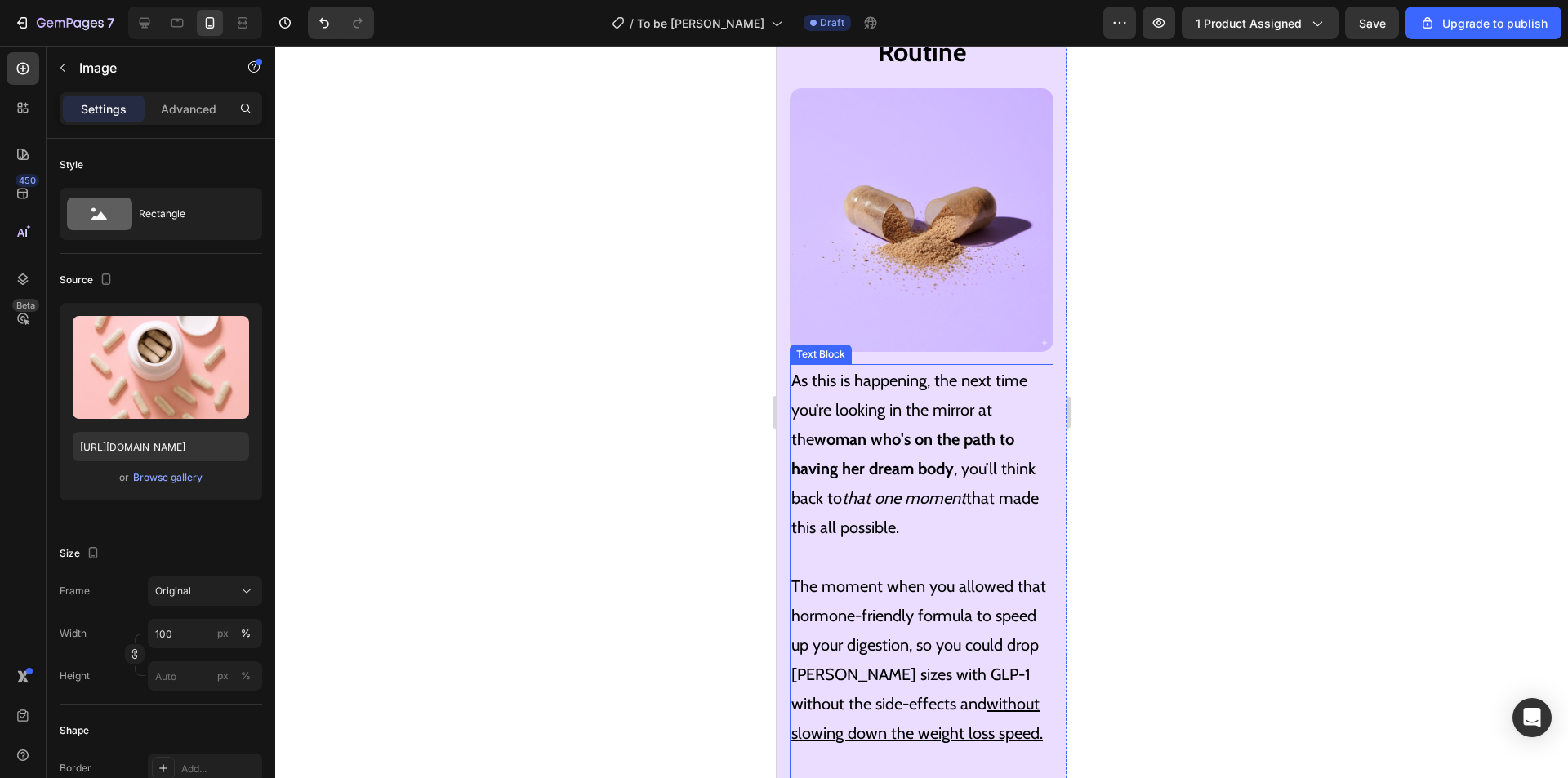
scroll to position [8523, 0]
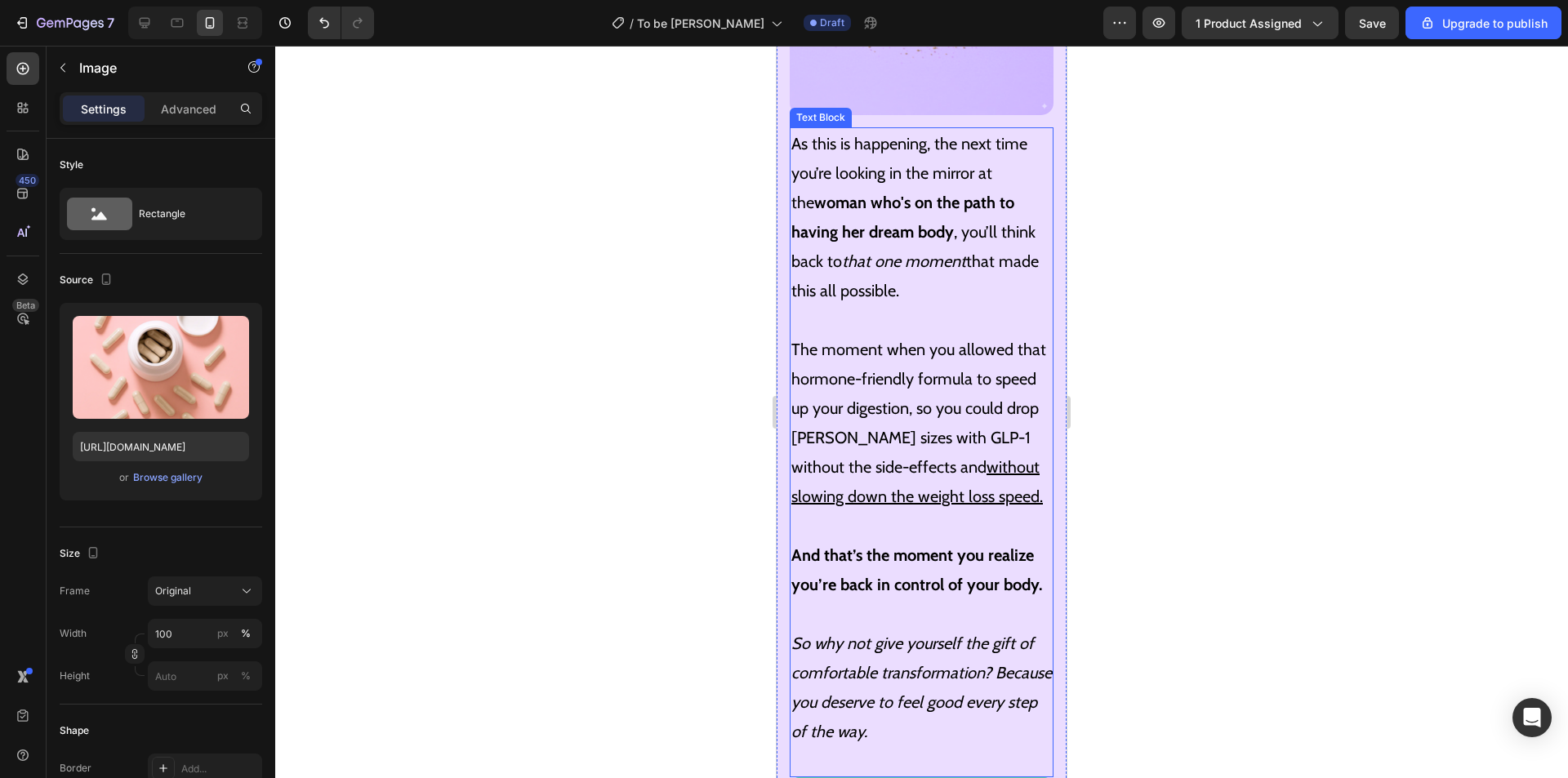
click at [931, 546] on strong "And that’s the moment you realize you’re back in control of your body." at bounding box center [917, 571] width 250 height 49
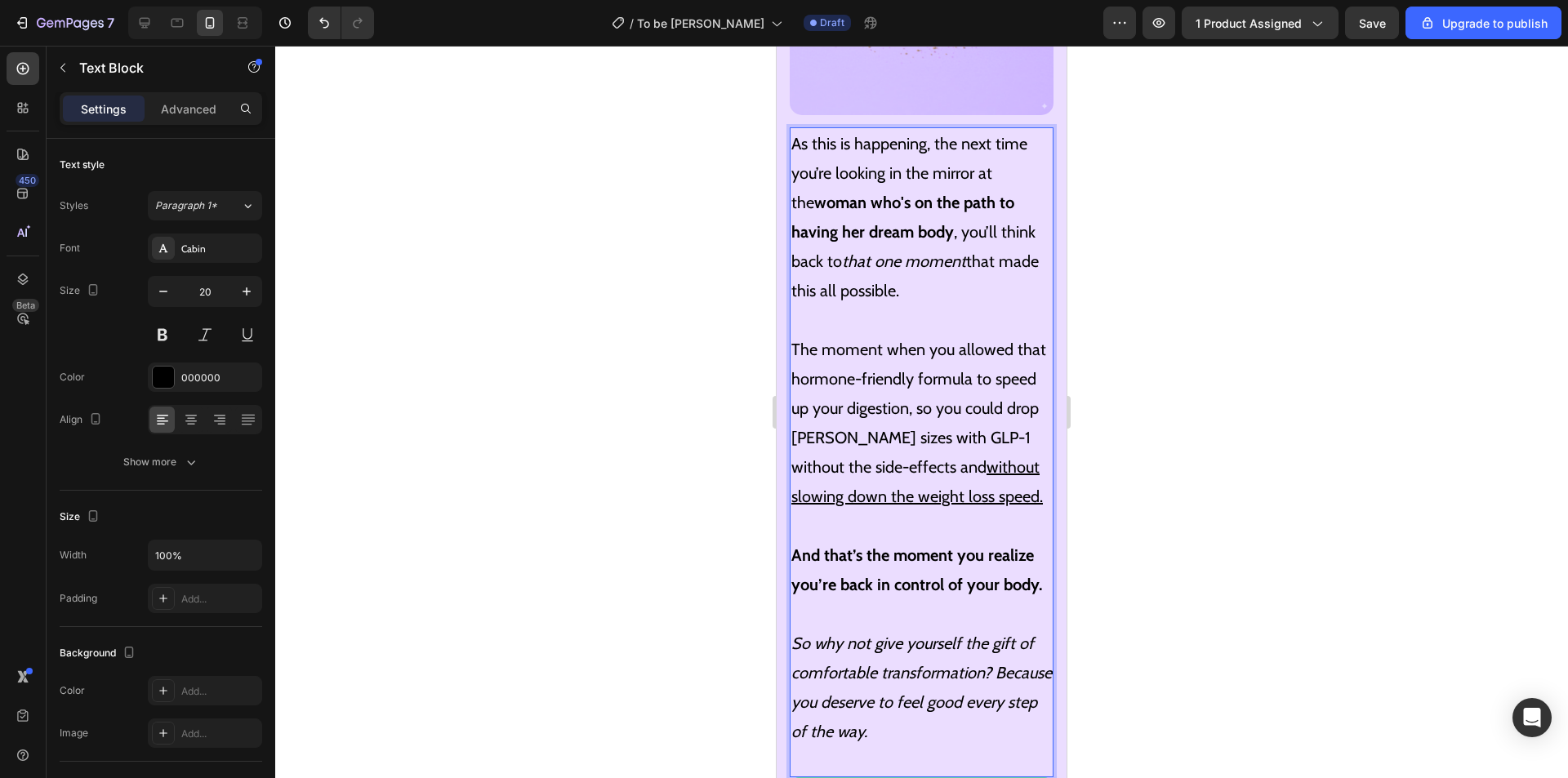
click at [966, 673] on p "So why not give yourself the gift of comfortable transformation? Because you de…" at bounding box center [921, 688] width 260 height 117
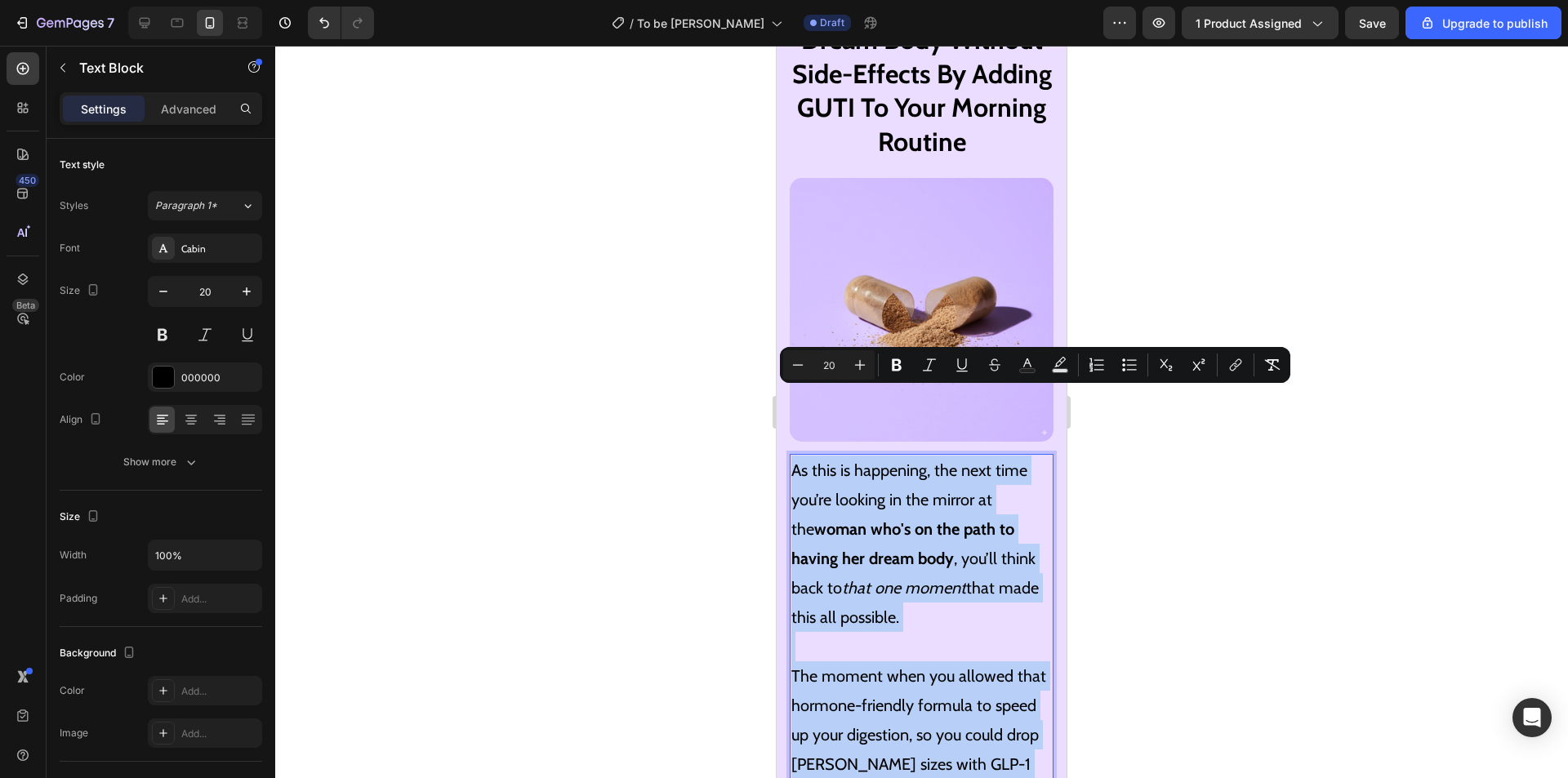
drag, startPoint x: 960, startPoint y: 727, endPoint x: 787, endPoint y: 397, distance: 372.6
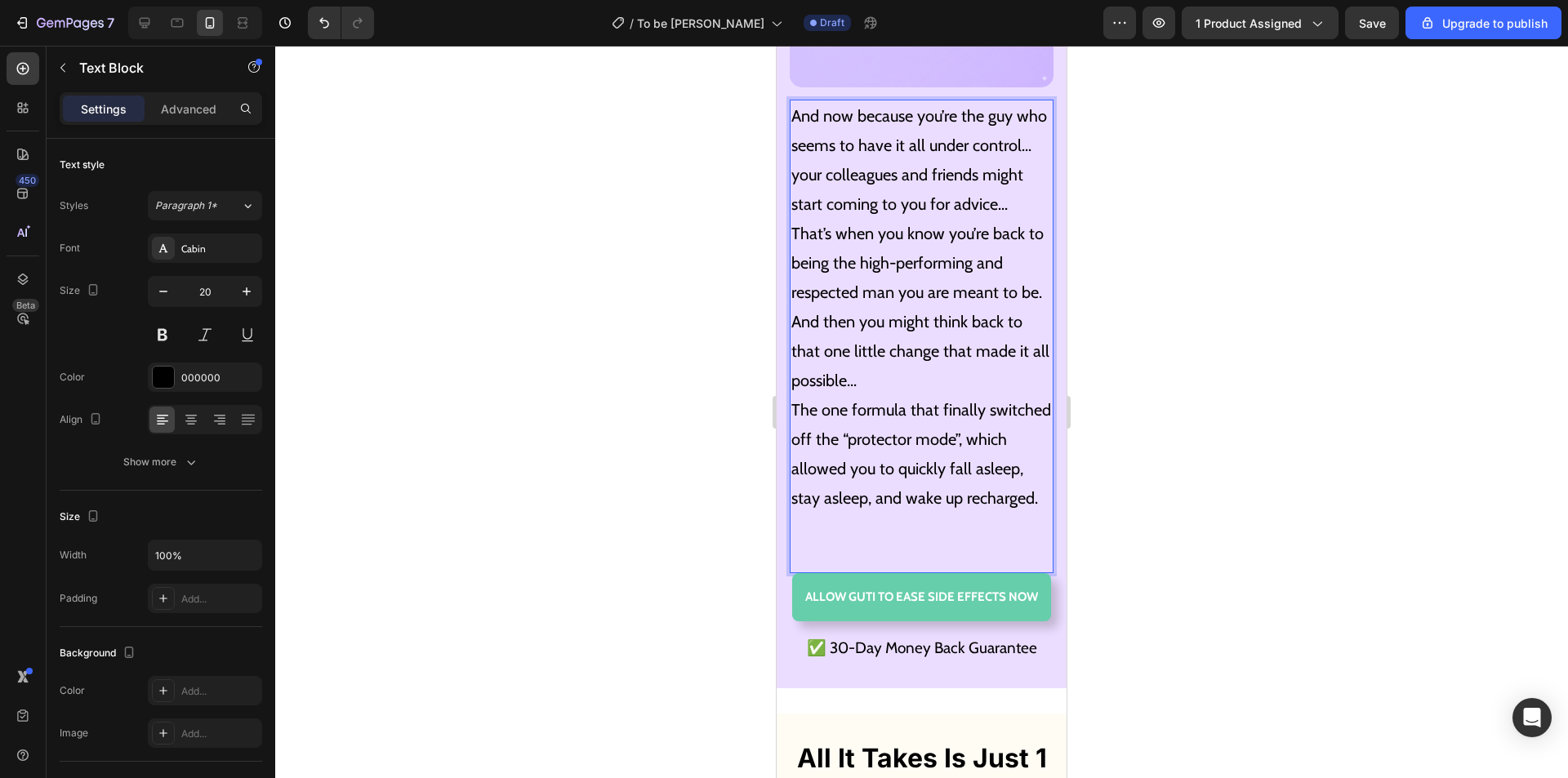
scroll to position [8568, 0]
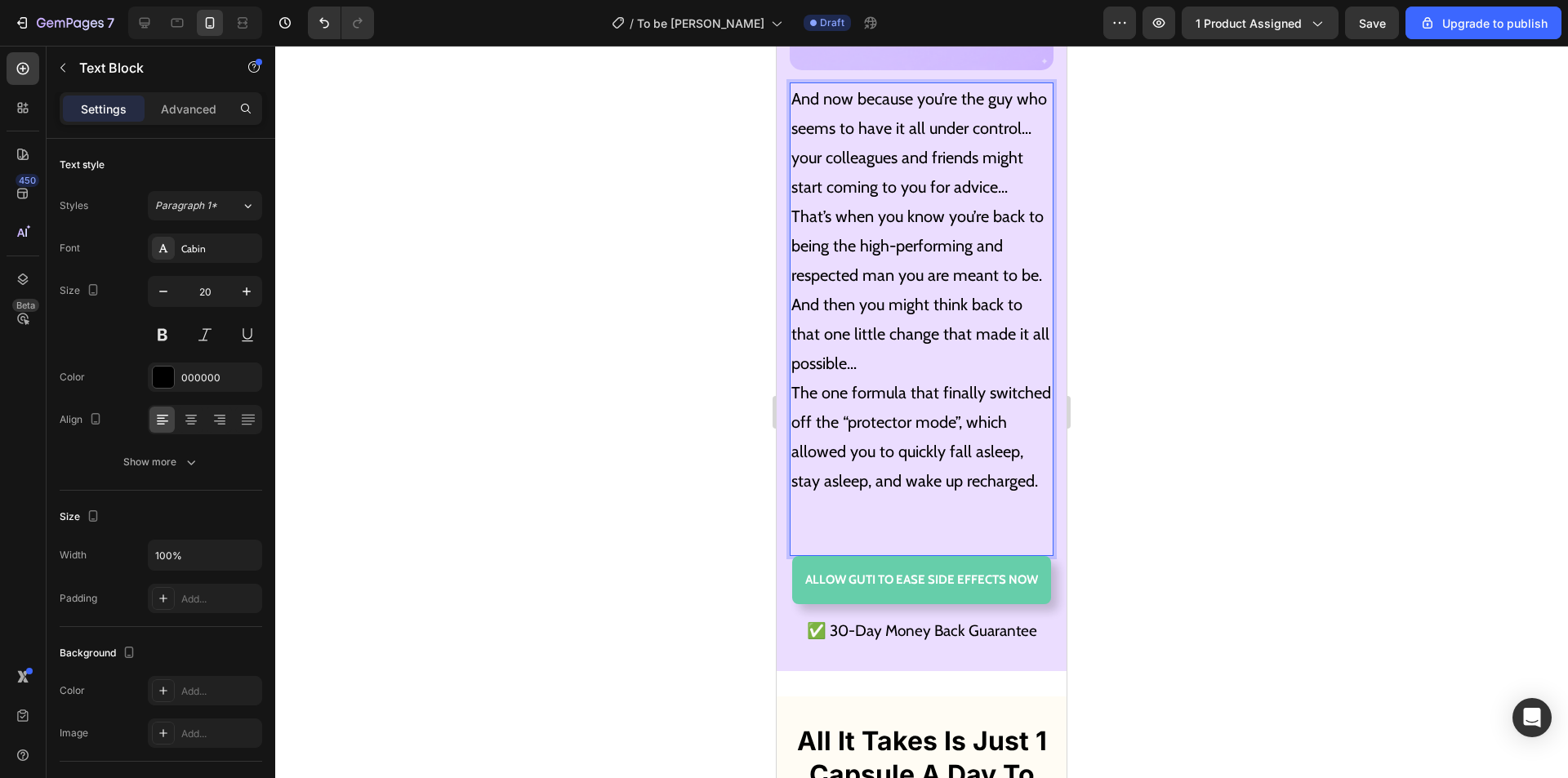
click at [926, 318] on p "And then you might think back to that one little change that made it all possib…" at bounding box center [921, 334] width 260 height 88
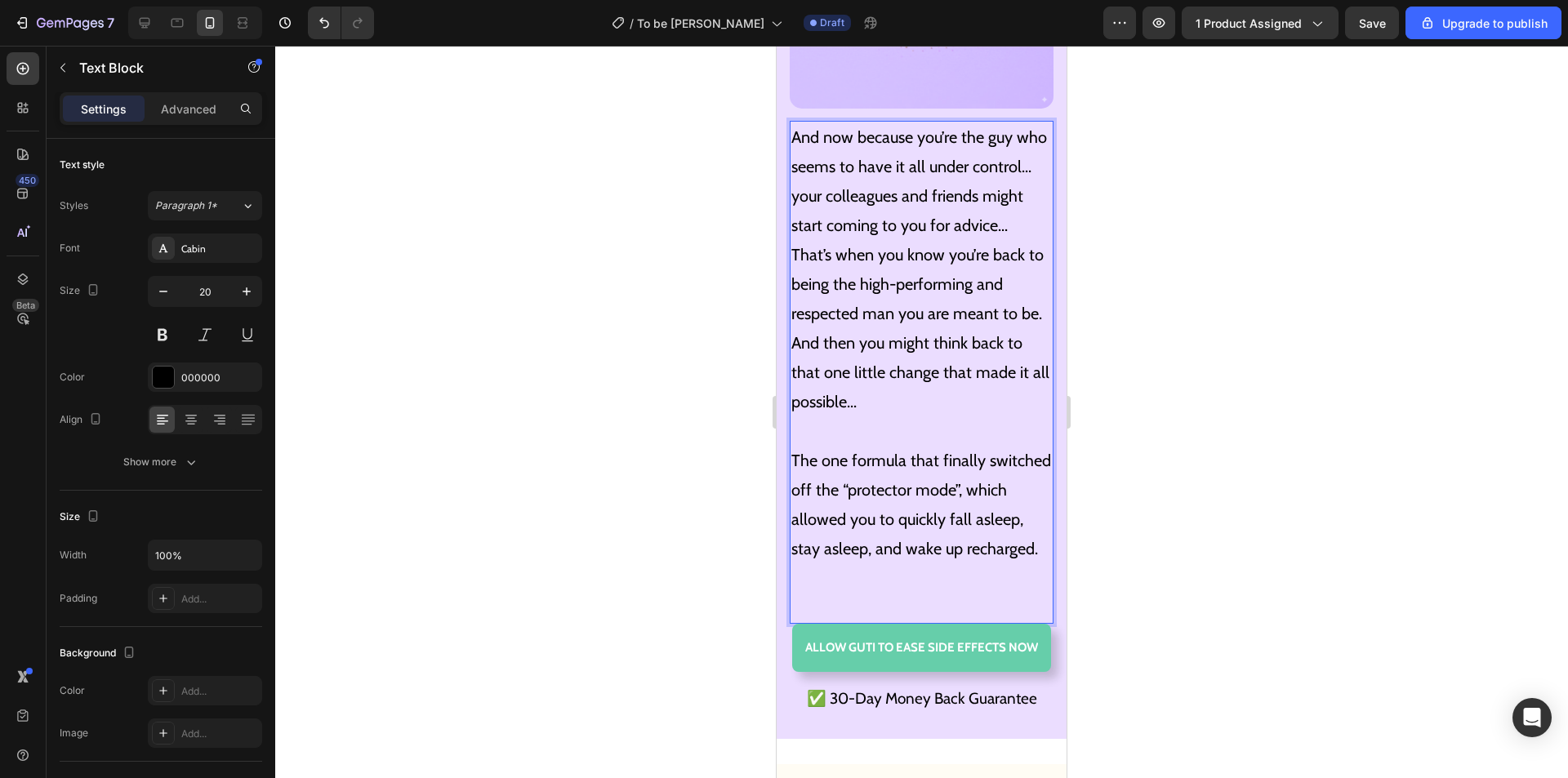
scroll to position [8486, 0]
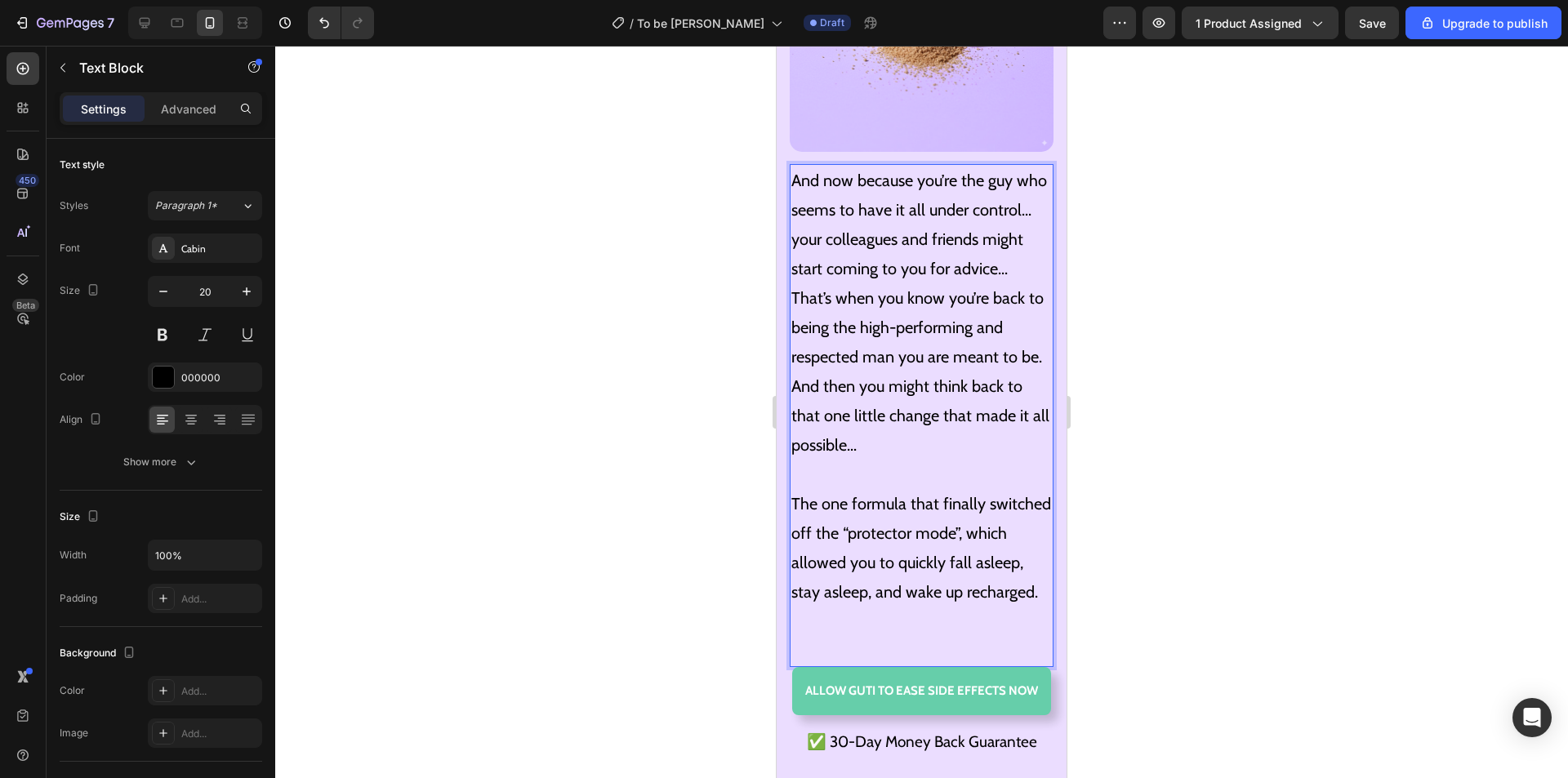
click at [906, 217] on p "And now because you’re the guy who seems to have it all under control... your c…" at bounding box center [921, 224] width 260 height 117
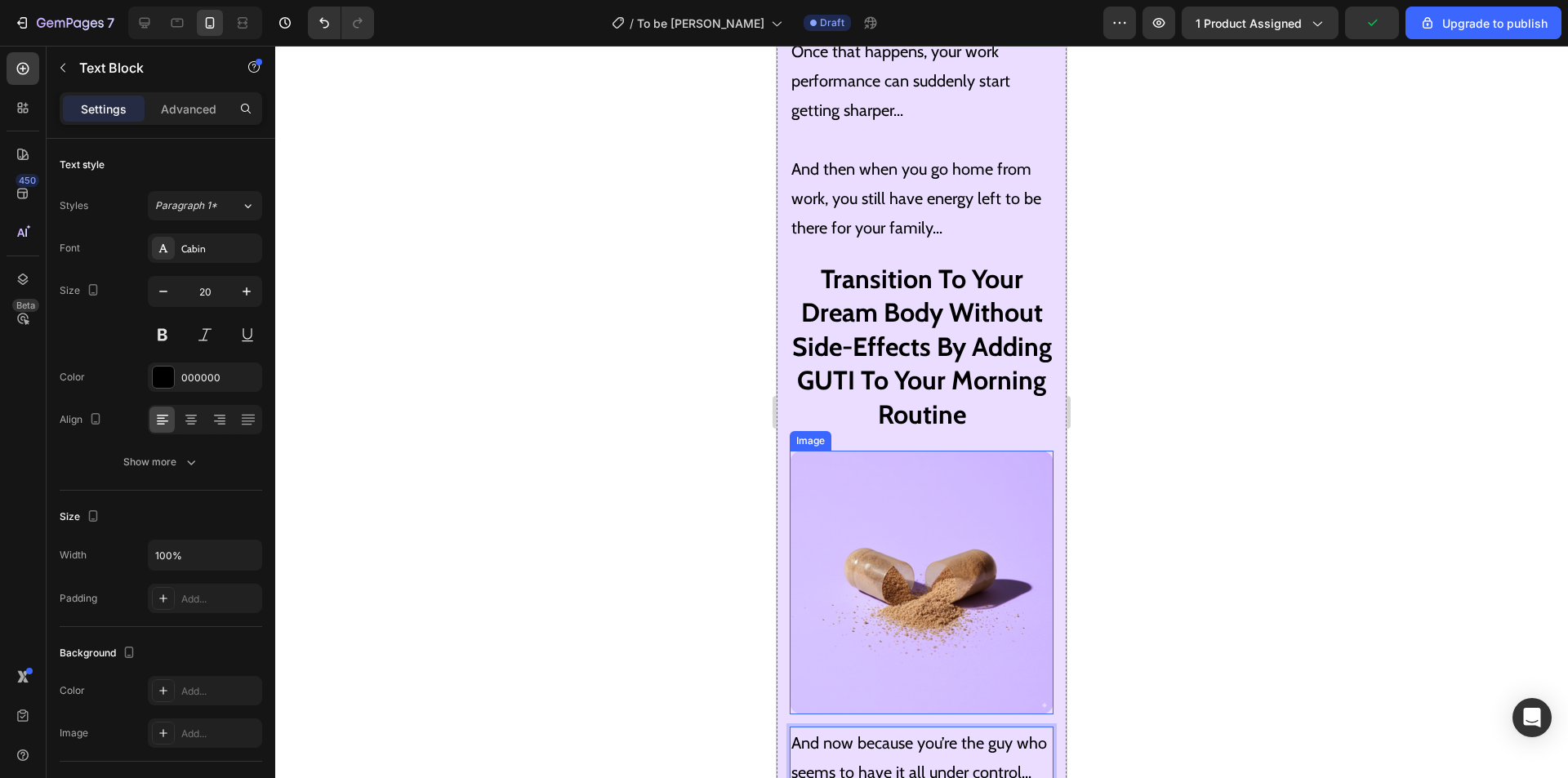
scroll to position [7914, 0]
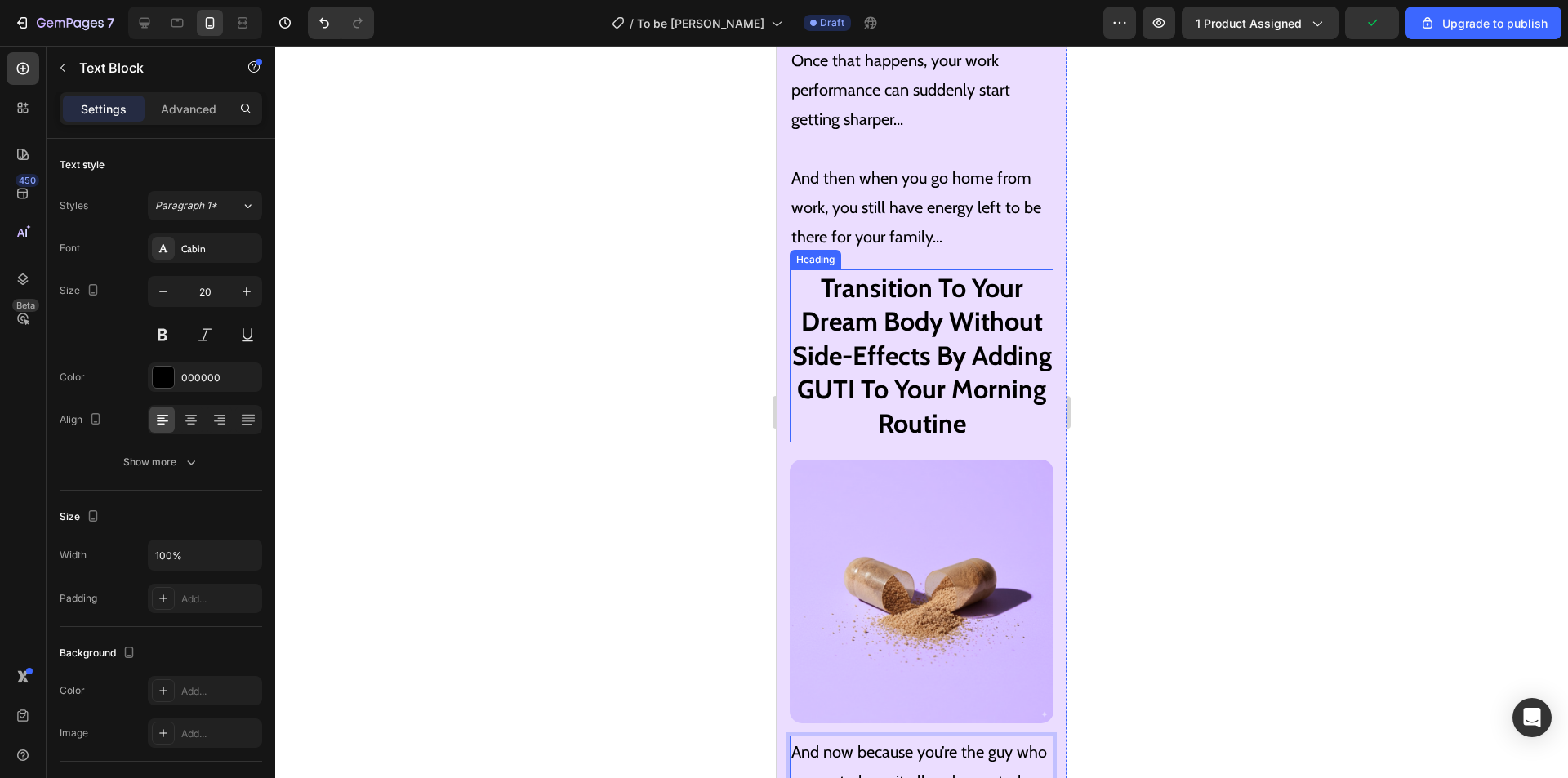
click at [963, 269] on h2 "Transition To Your Dream Body Without Side-Effects By Adding GUTI To Your Morni…" at bounding box center [921, 355] width 264 height 173
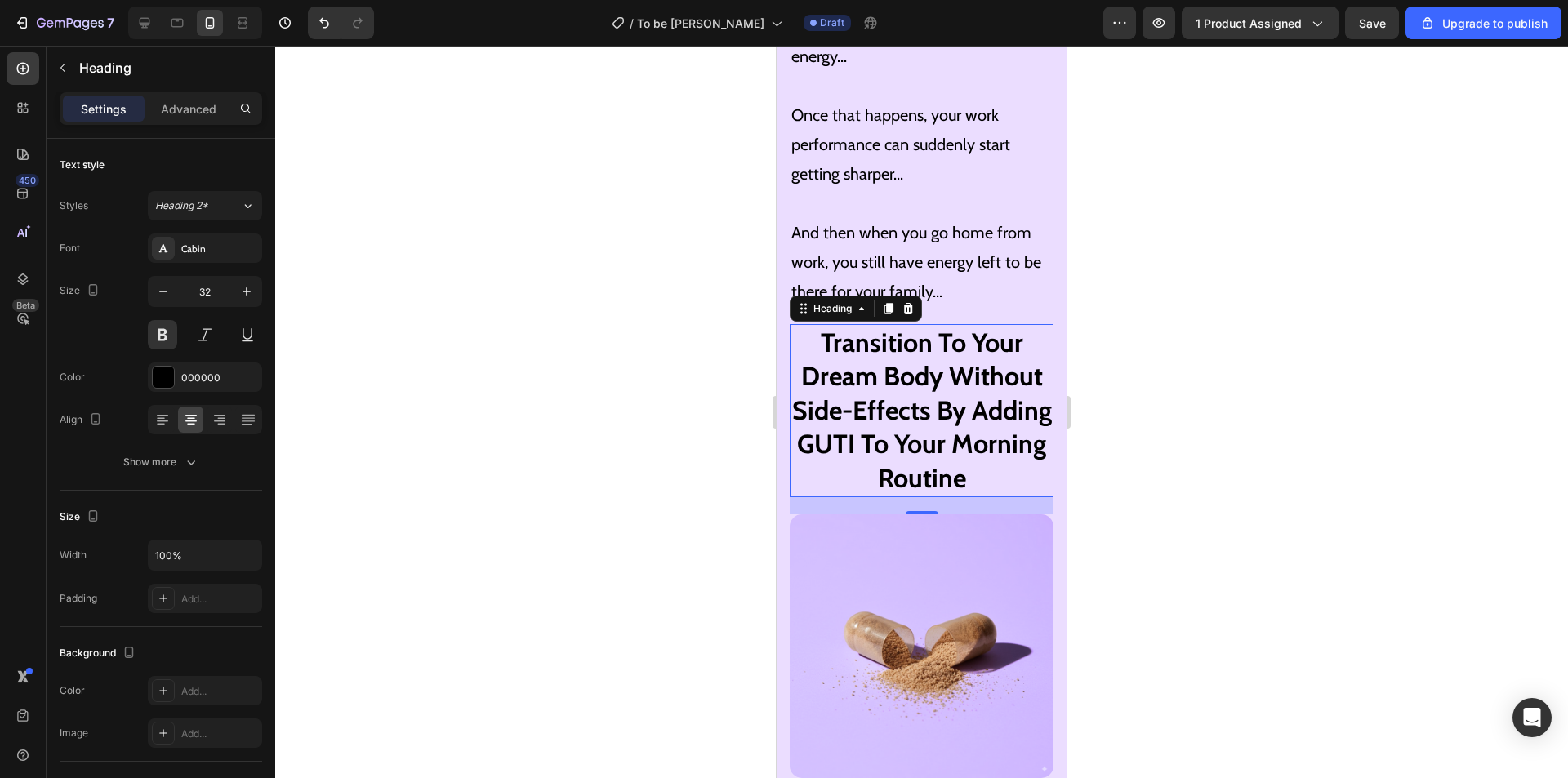
scroll to position [7833, 0]
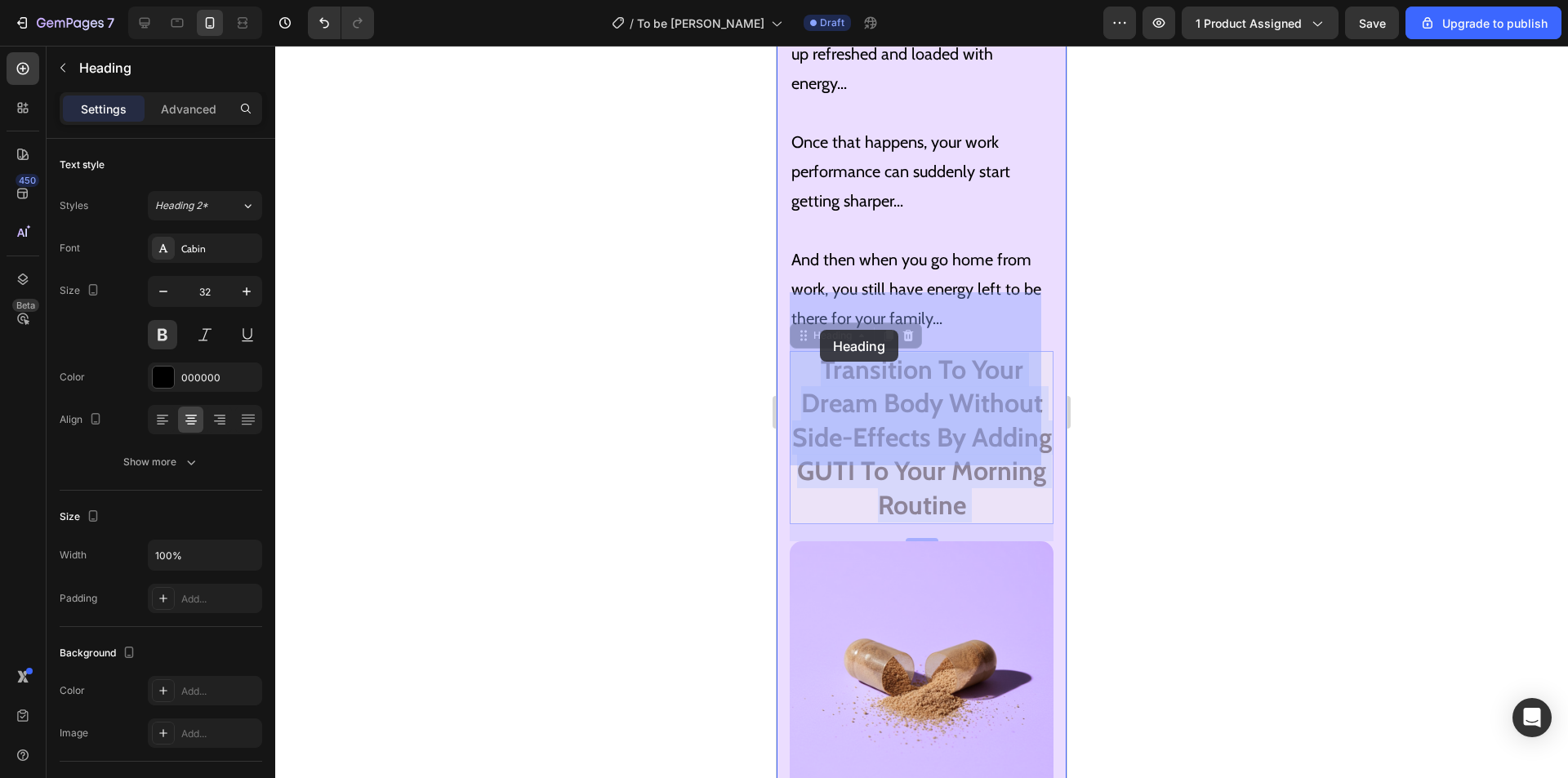
drag, startPoint x: 1011, startPoint y: 448, endPoint x: 799, endPoint y: 314, distance: 250.8
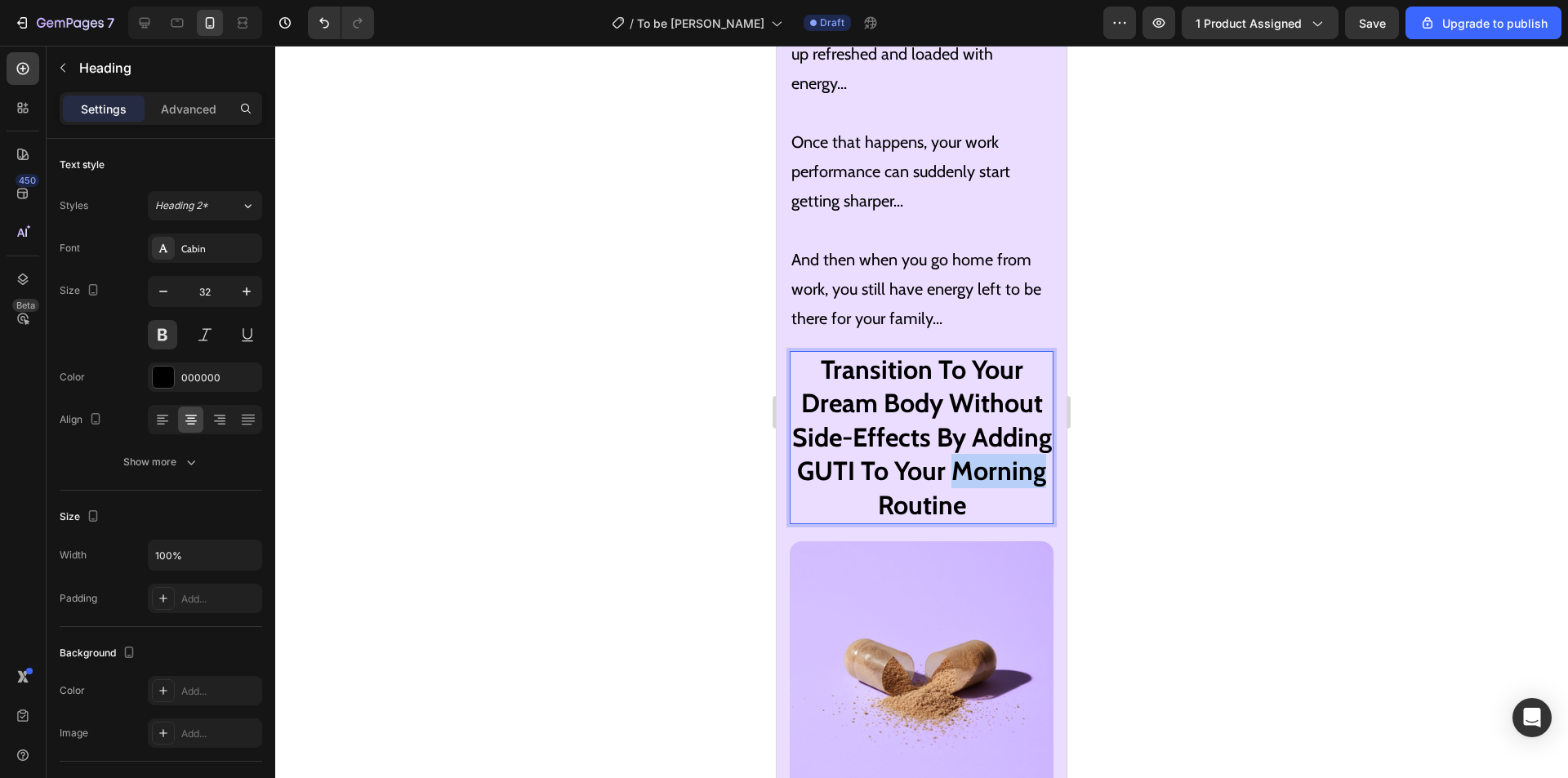
drag, startPoint x: 913, startPoint y: 450, endPoint x: 807, endPoint y: 441, distance: 106.4
click at [807, 441] on p "Transition To Your Dream Body Without Side-Effects By Adding GUTI To Your Morni…" at bounding box center [921, 438] width 260 height 170
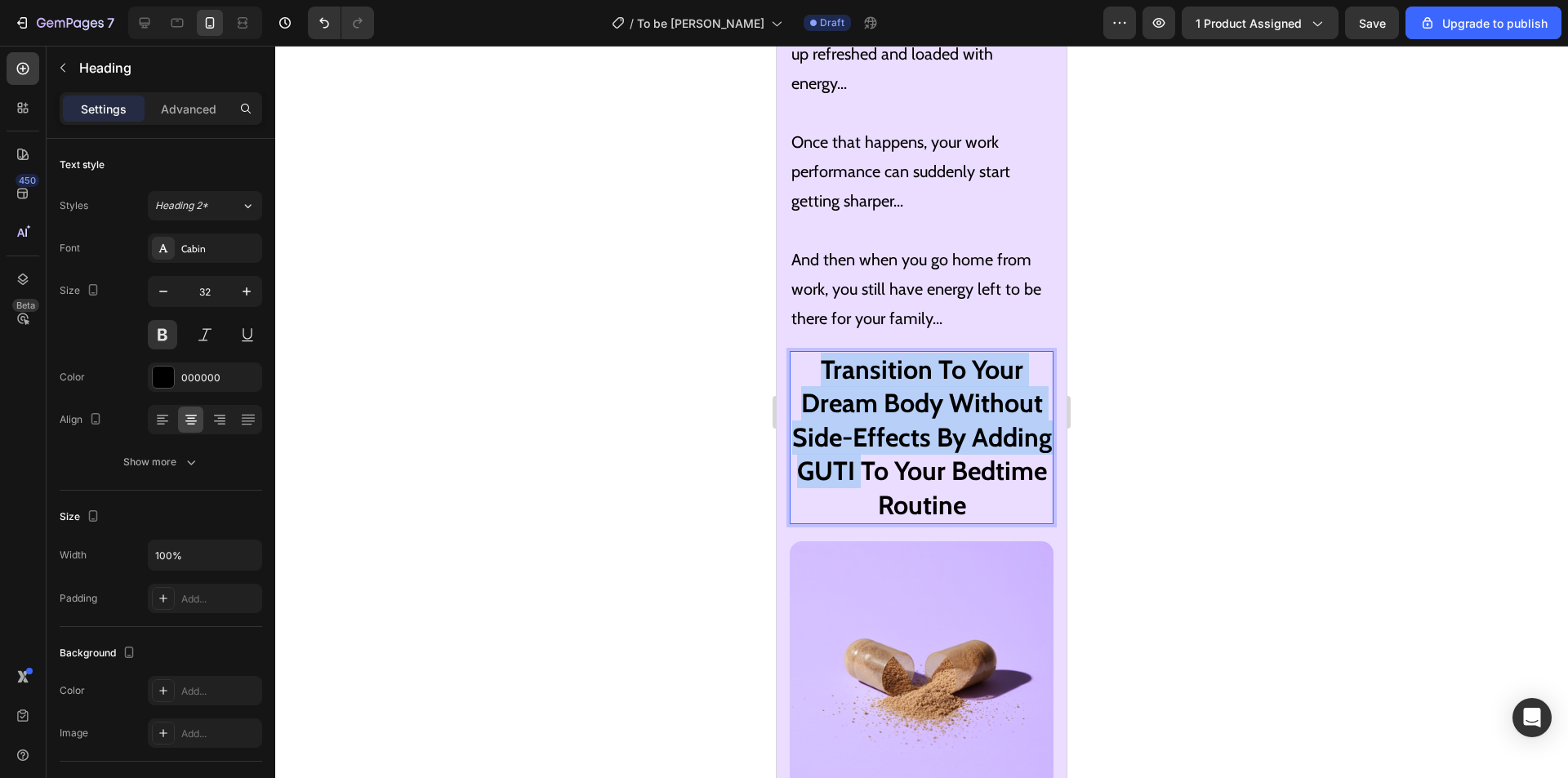
drag, startPoint x: 946, startPoint y: 413, endPoint x: 816, endPoint y: 314, distance: 163.4
click at [816, 353] on p "Transition To Your Dream Body Without Side-Effects By Adding GUTI To Your Bedti…" at bounding box center [921, 438] width 260 height 170
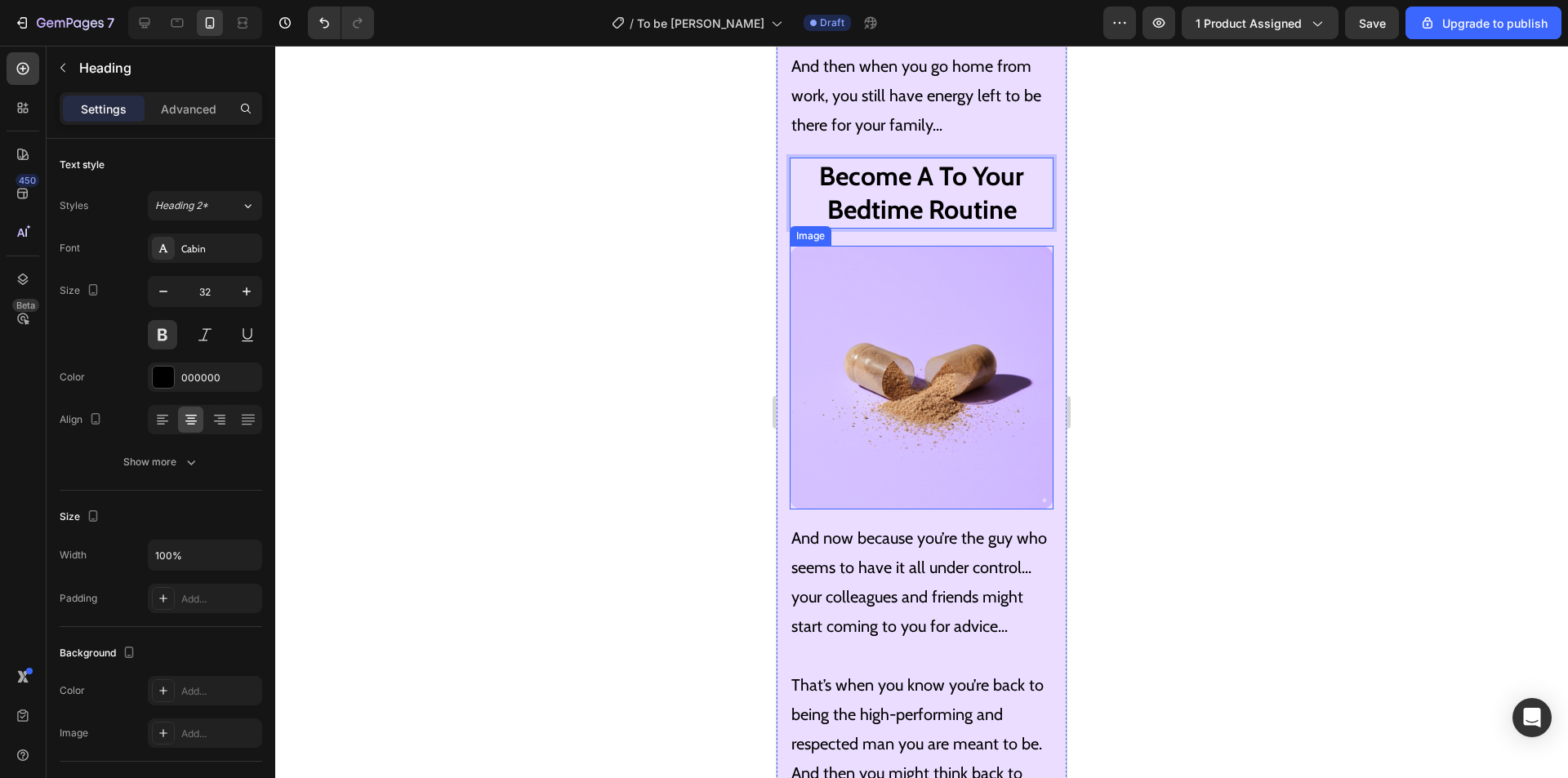
scroll to position [8159, 0]
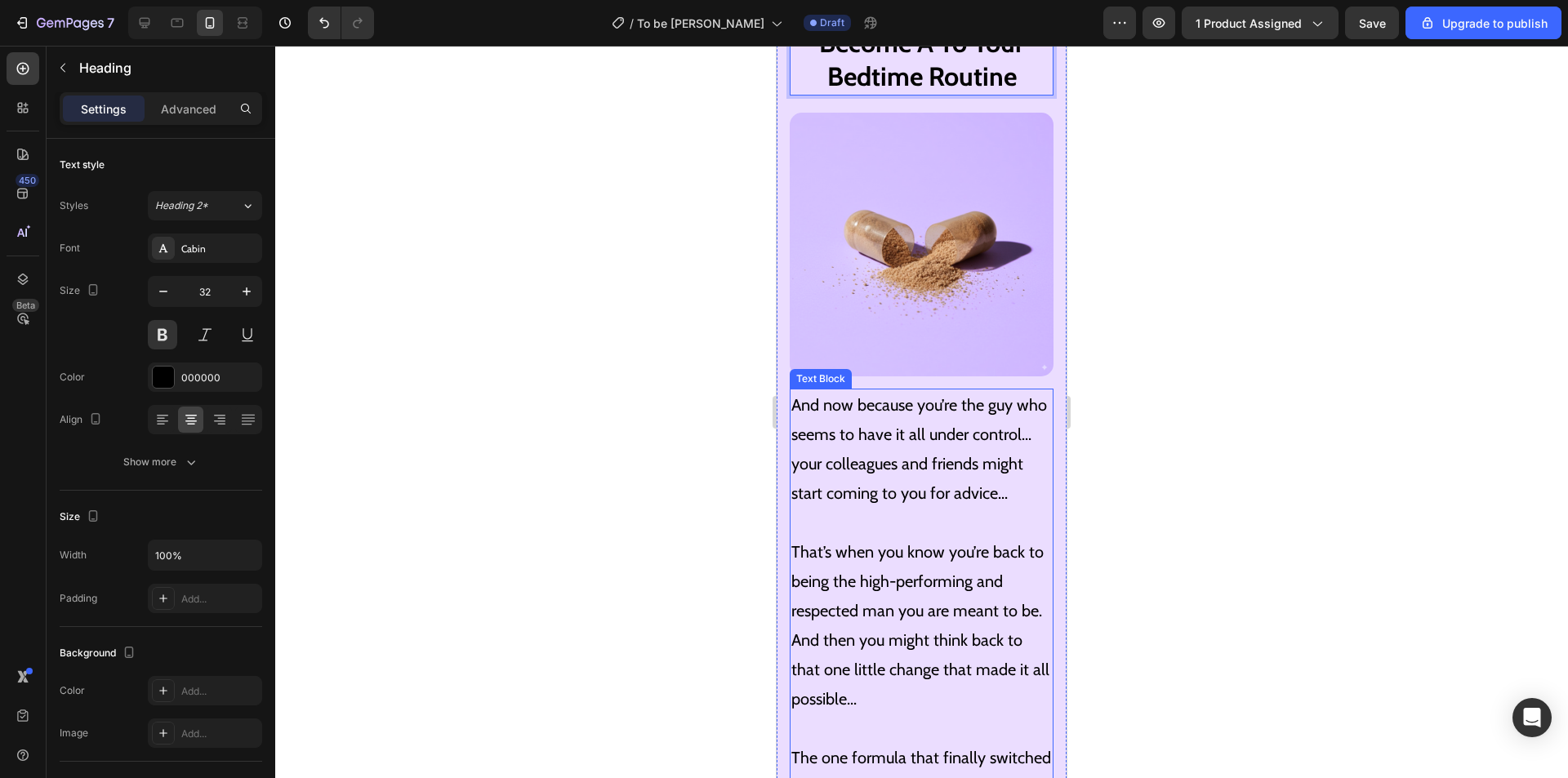
click at [938, 390] on p "And now because you’re the guy who seems to have it all under control... your c…" at bounding box center [921, 449] width 260 height 117
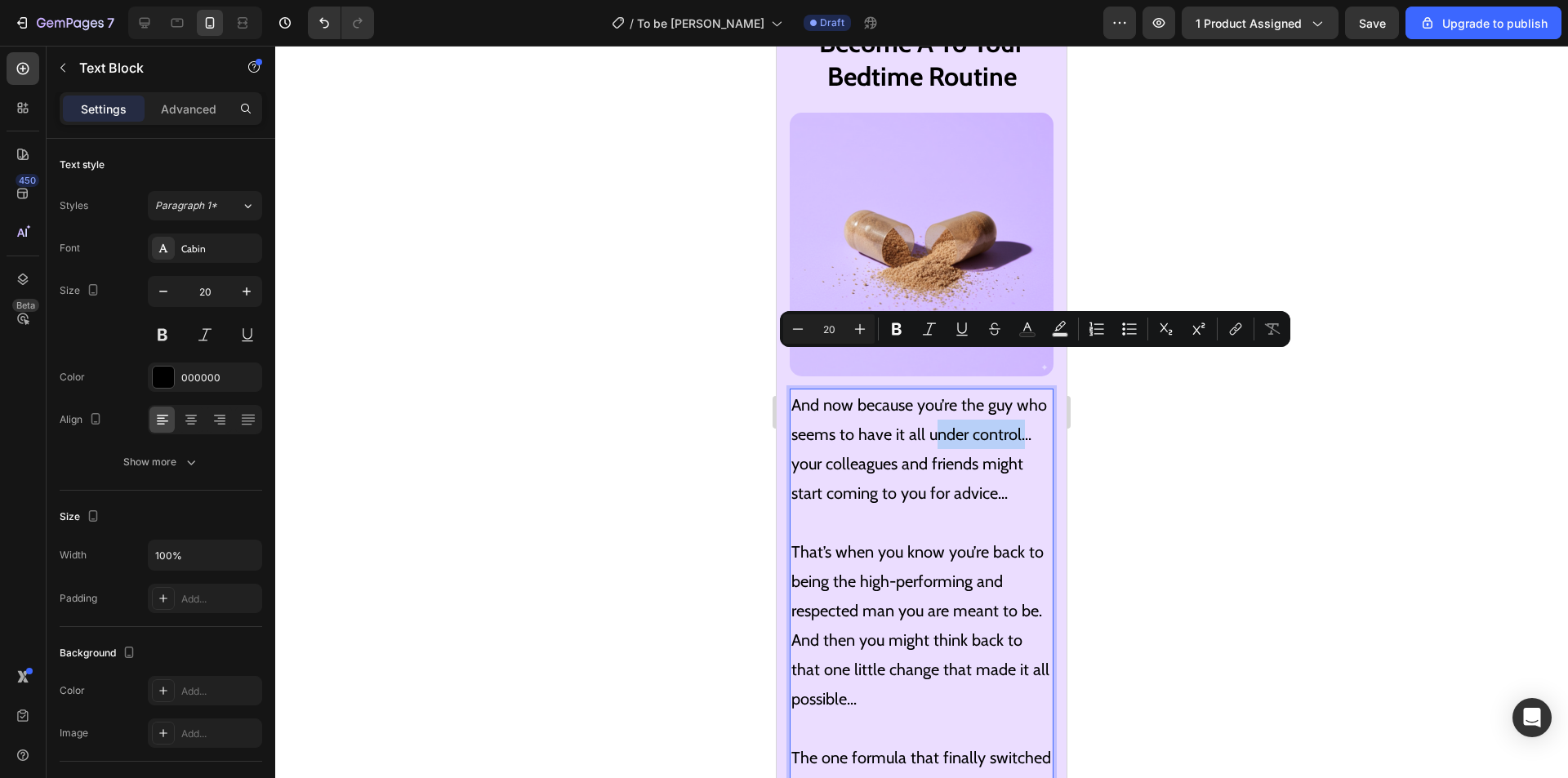
drag, startPoint x: 842, startPoint y: 393, endPoint x: 963, endPoint y: 364, distance: 124.4
click at [963, 390] on p "And now because you’re the guy who seems to have it all under control... your c…" at bounding box center [921, 449] width 260 height 117
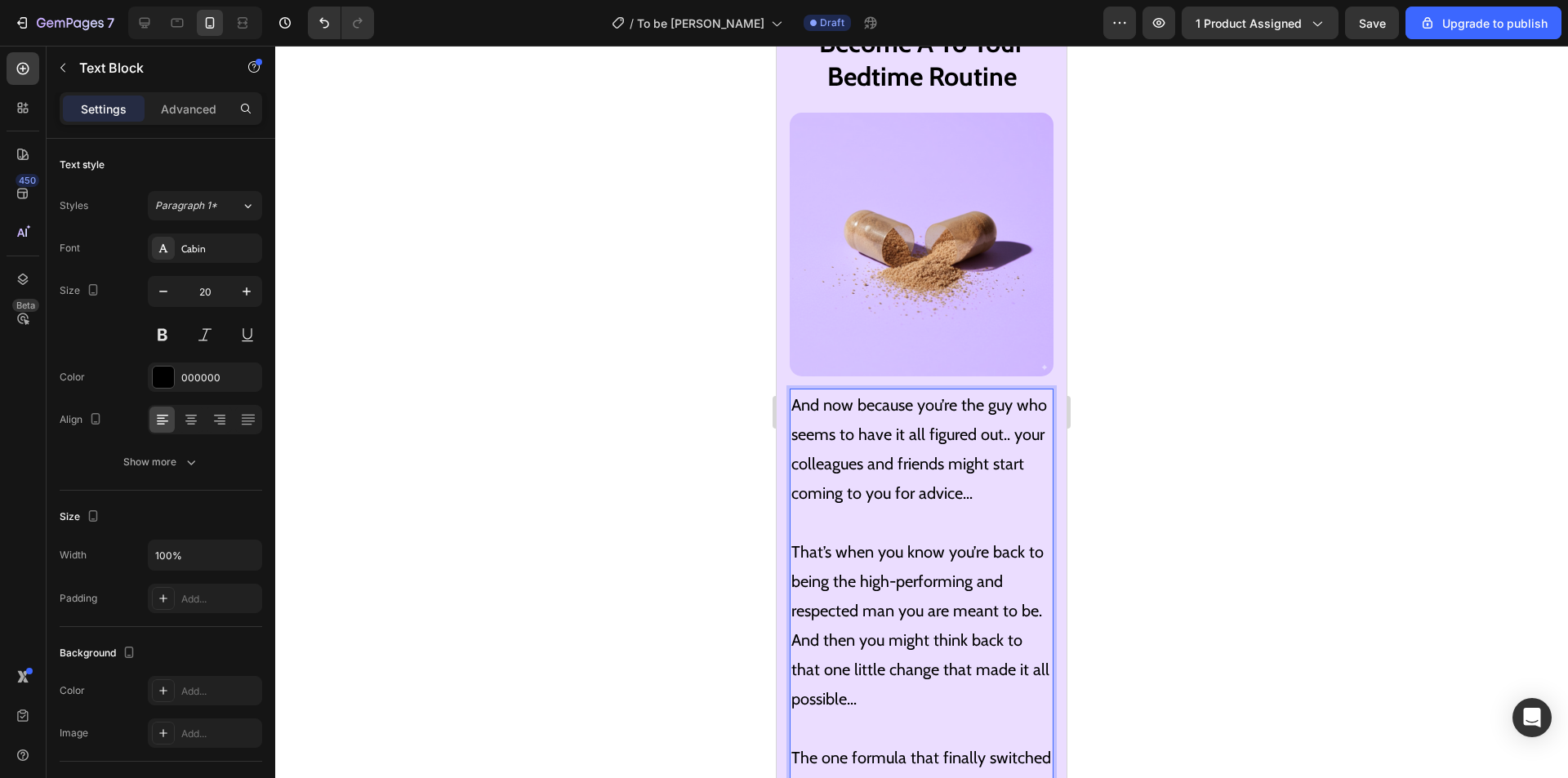
click at [935, 429] on p "And now because you’re the guy who seems to have it all figured out.. your coll…" at bounding box center [921, 449] width 260 height 117
click at [814, 396] on p "And now because you’re the guy who seems to have it all figured out.. your coll…" at bounding box center [921, 449] width 260 height 117
click at [821, 393] on p "And now because you’re the guy who seems to have it all figured out.. your coll…" at bounding box center [921, 449] width 260 height 117
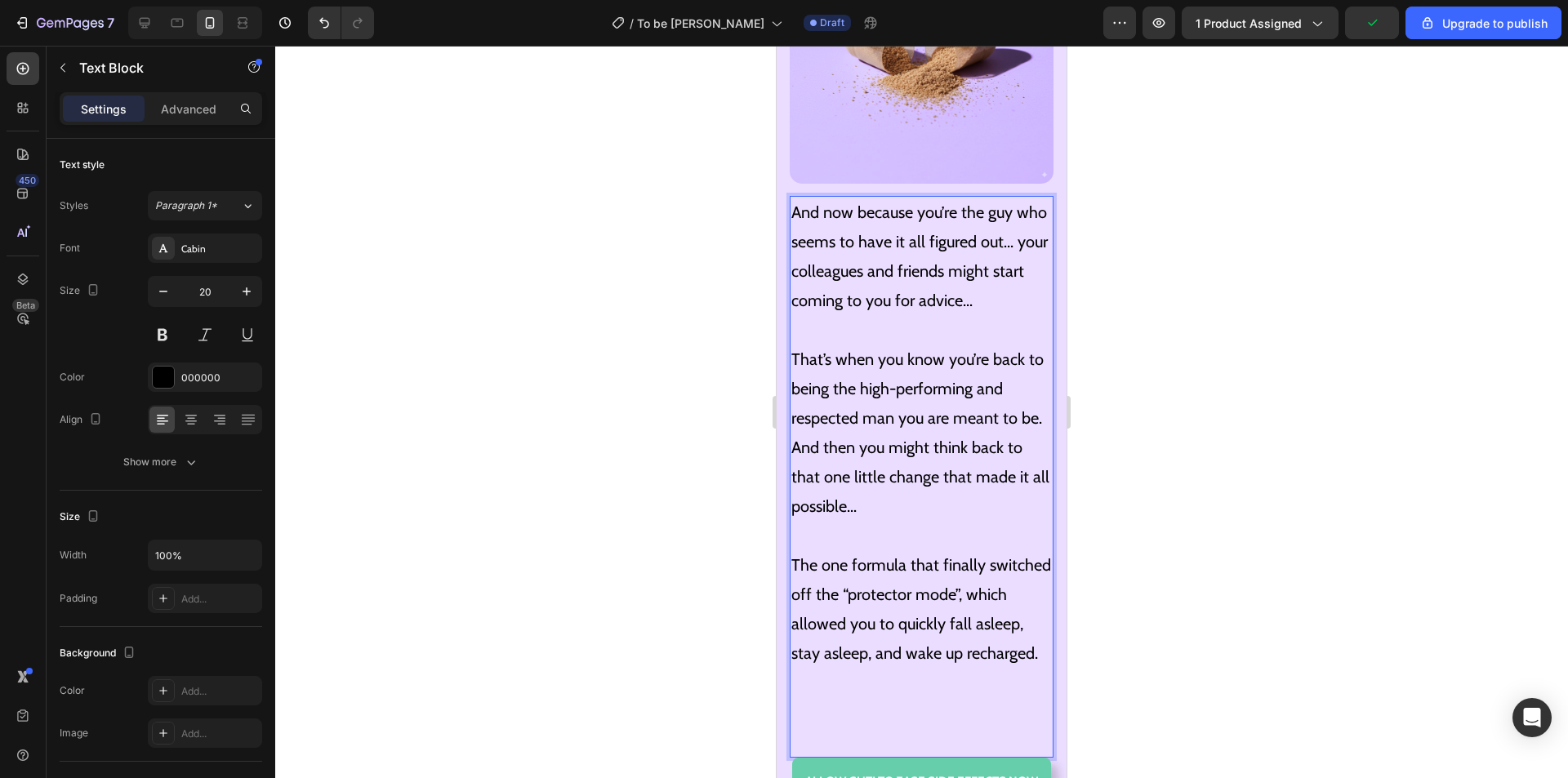
scroll to position [8322, 0]
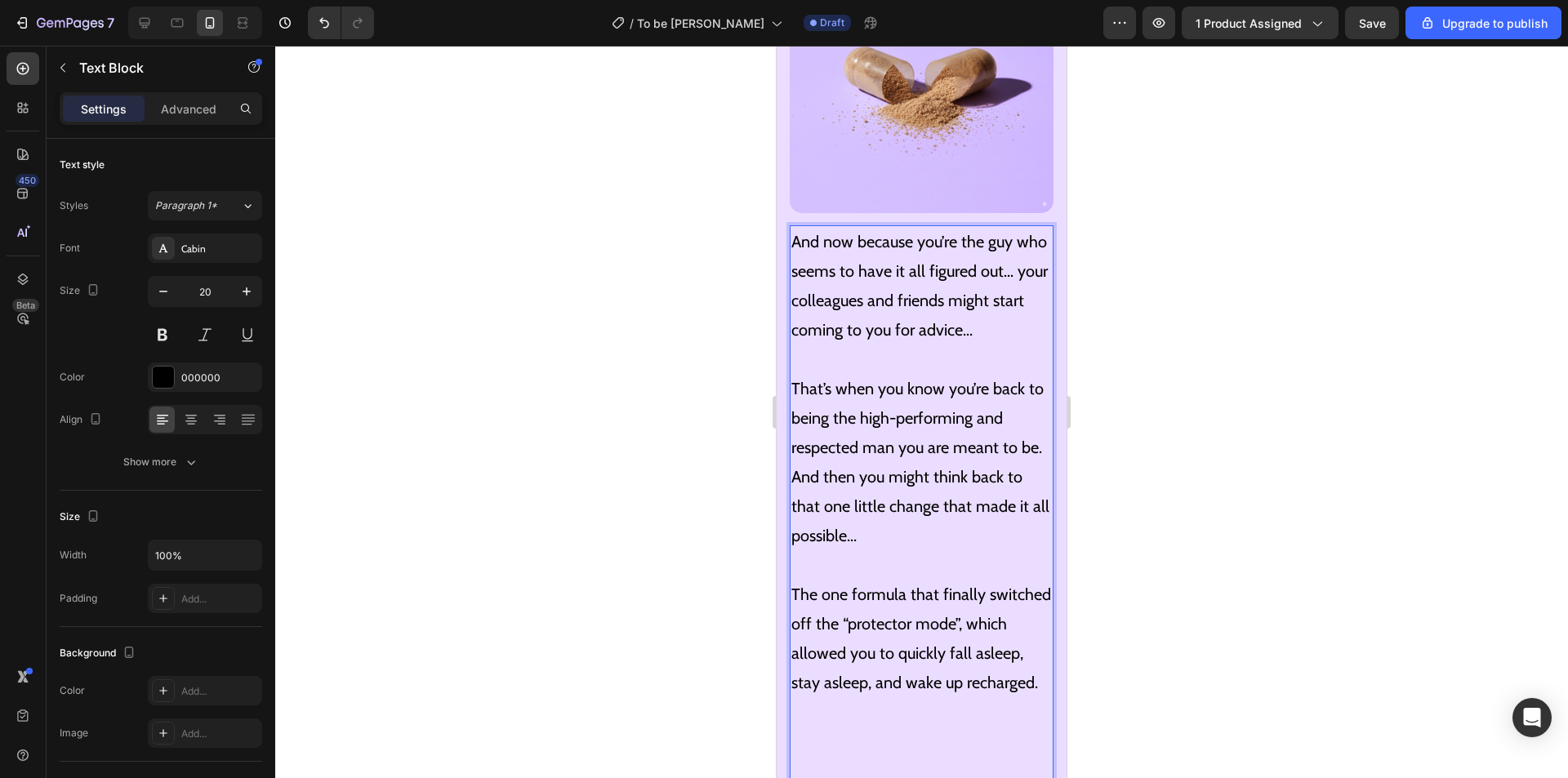
click at [793, 462] on p "And then you might think back to that one little change that made it all possib…" at bounding box center [921, 506] width 260 height 88
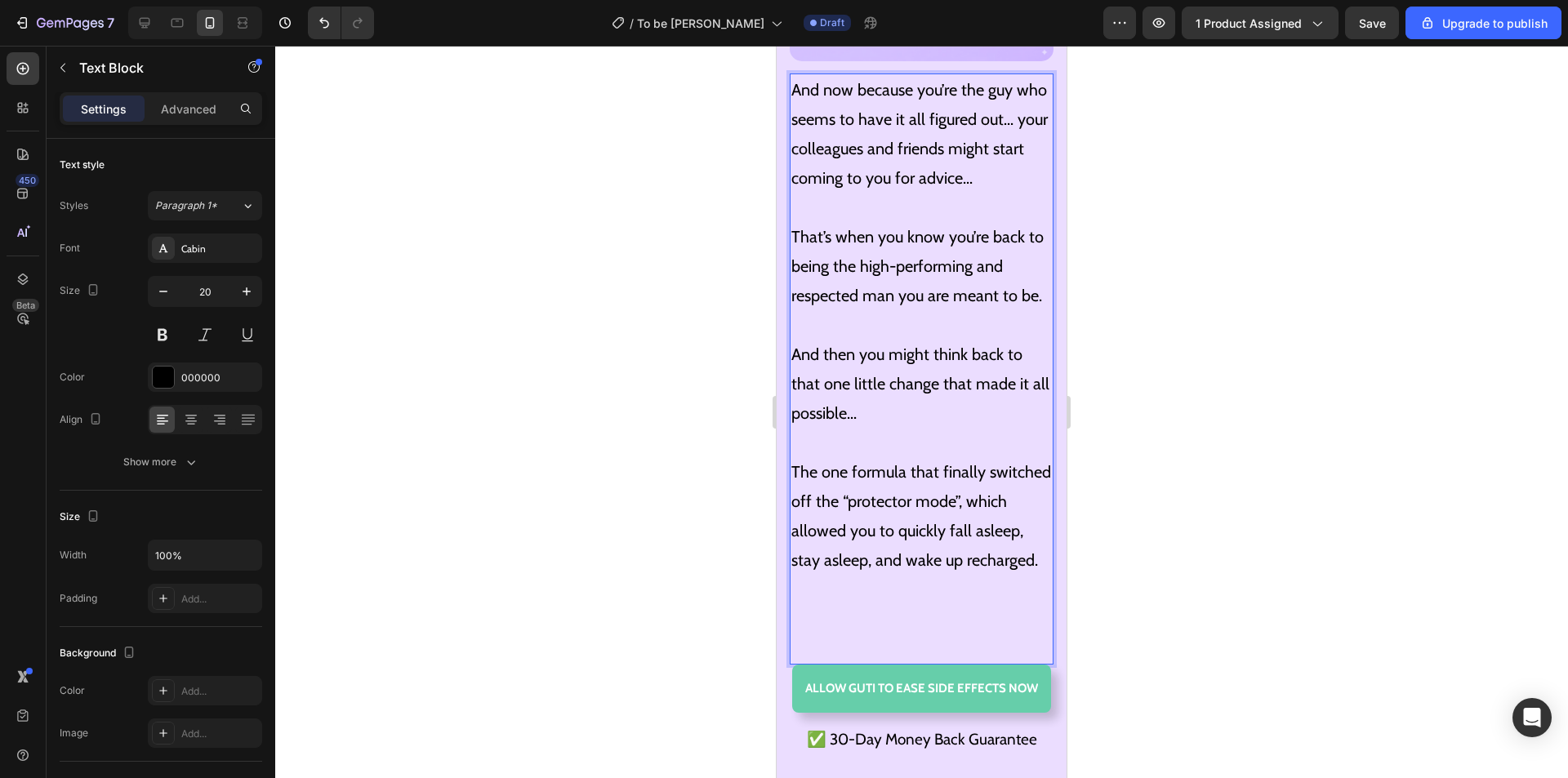
scroll to position [8486, 0]
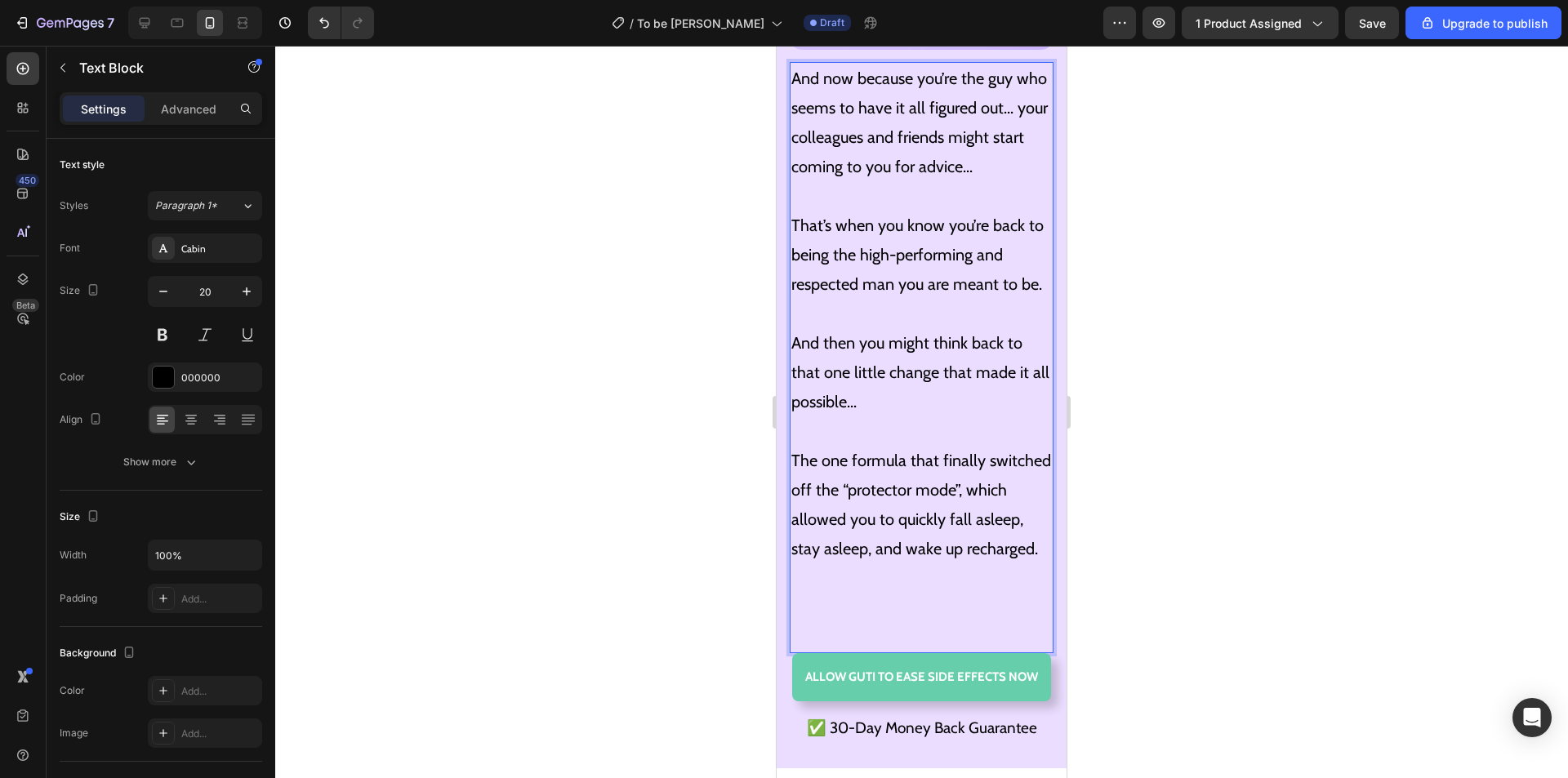
click at [867, 605] on p "The one formula that finally switched off the “protector mode”, which allowed y…" at bounding box center [921, 534] width 260 height 176
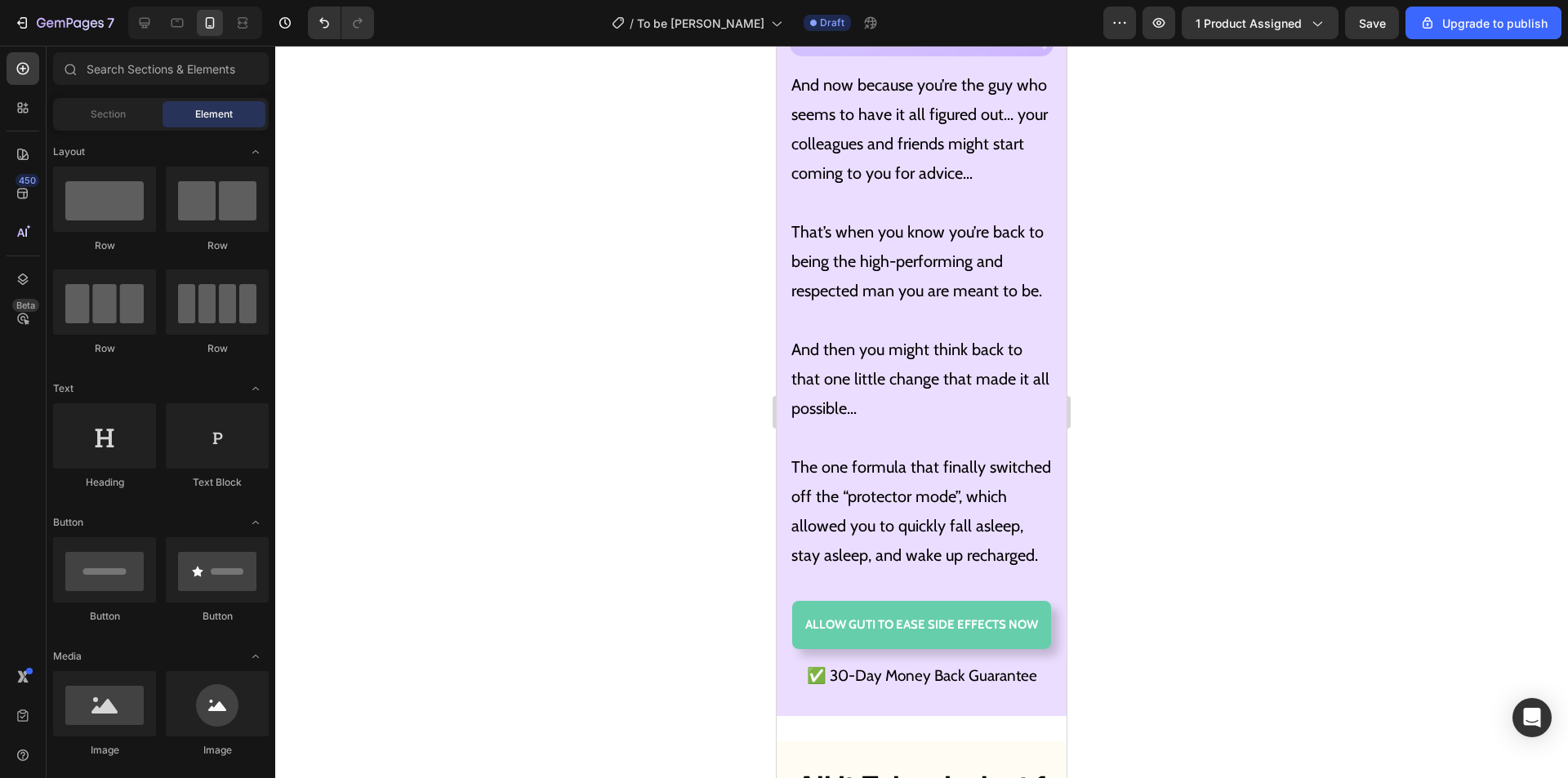
scroll to position [8456, 0]
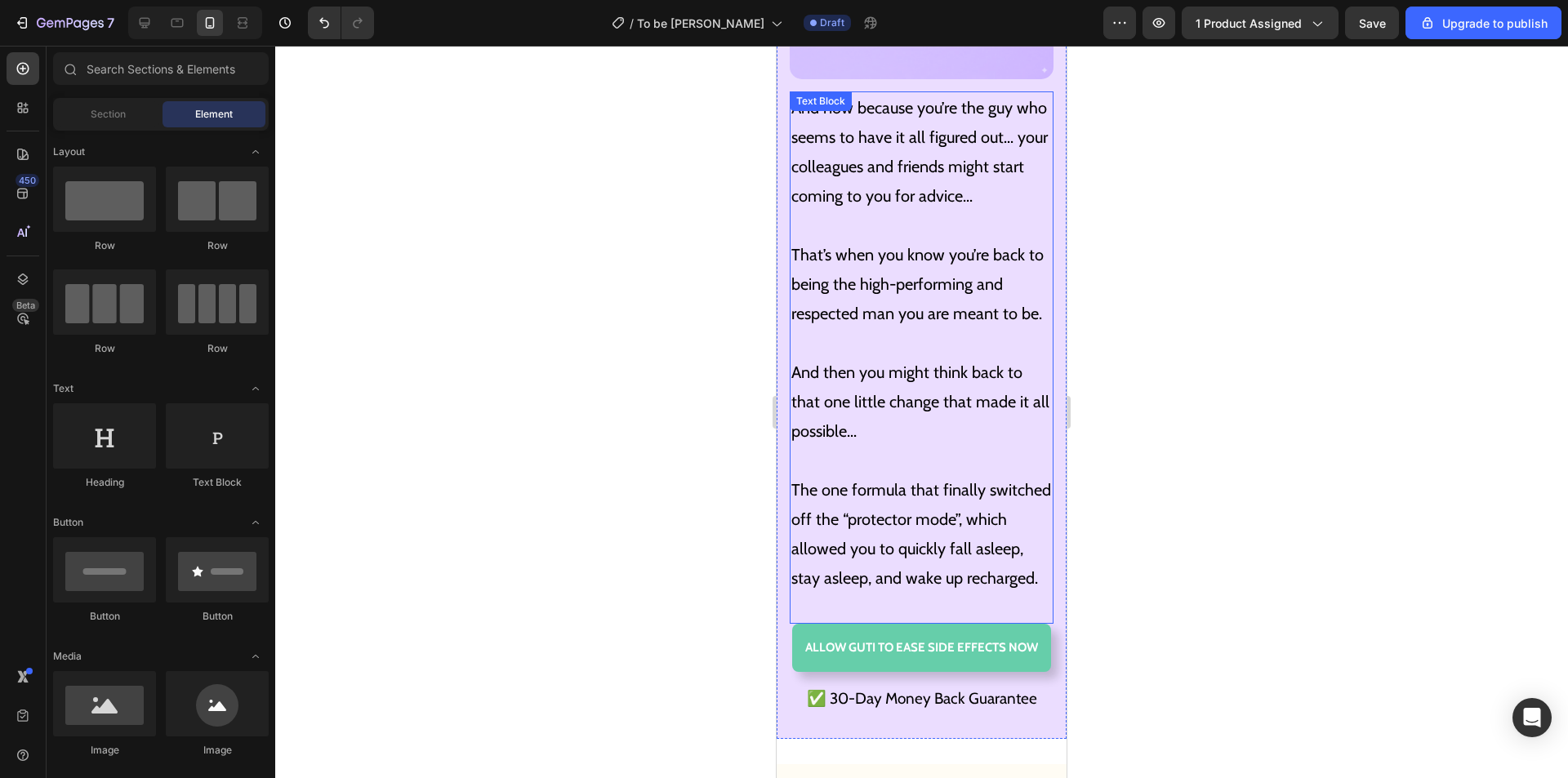
click at [886, 497] on p "The one formula that finally switched off the “protector mode”, which allowed y…" at bounding box center [921, 534] width 260 height 117
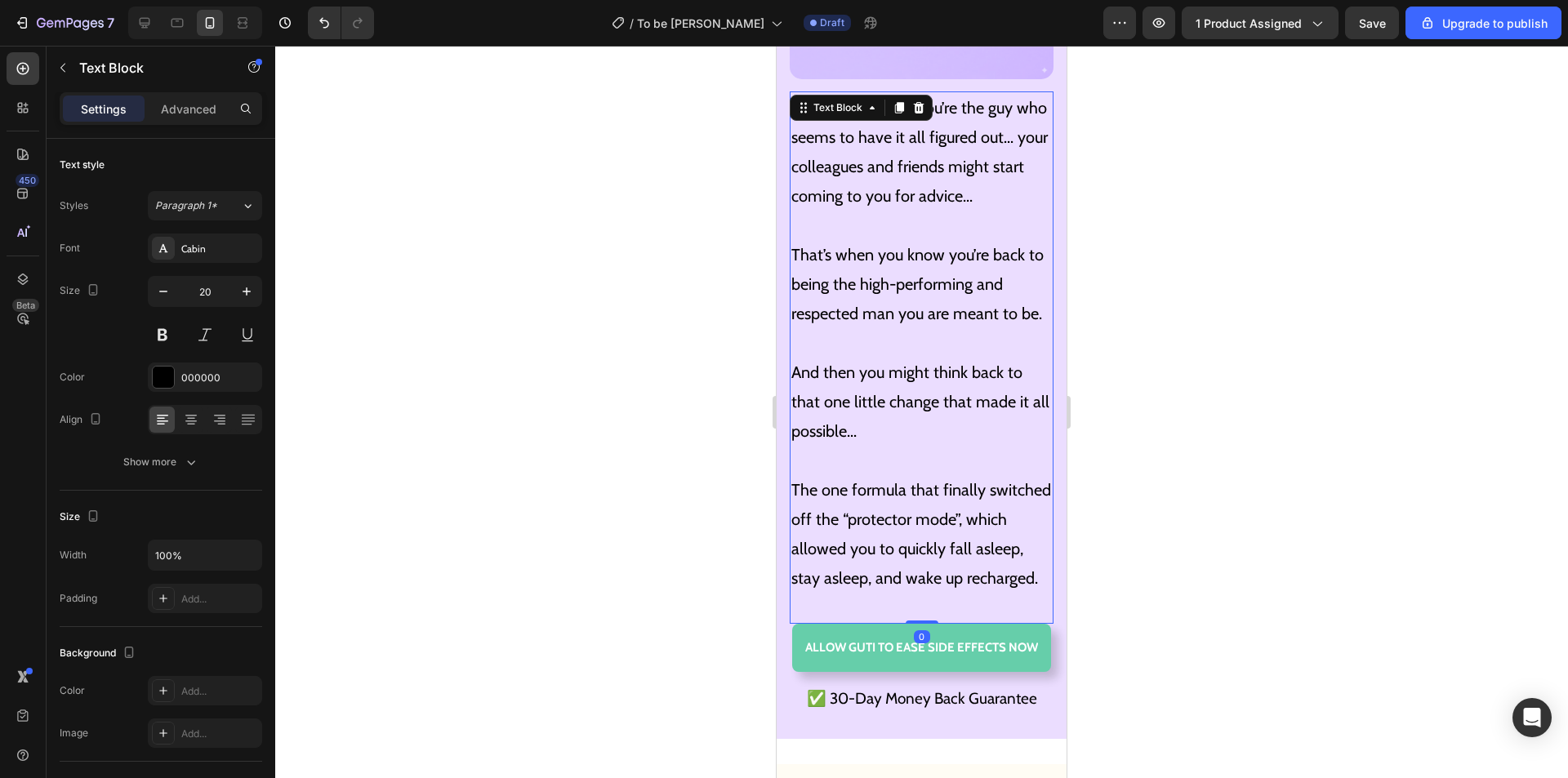
click at [954, 485] on p "The one formula that finally switched off the “protector mode”, which allowed y…" at bounding box center [921, 534] width 260 height 117
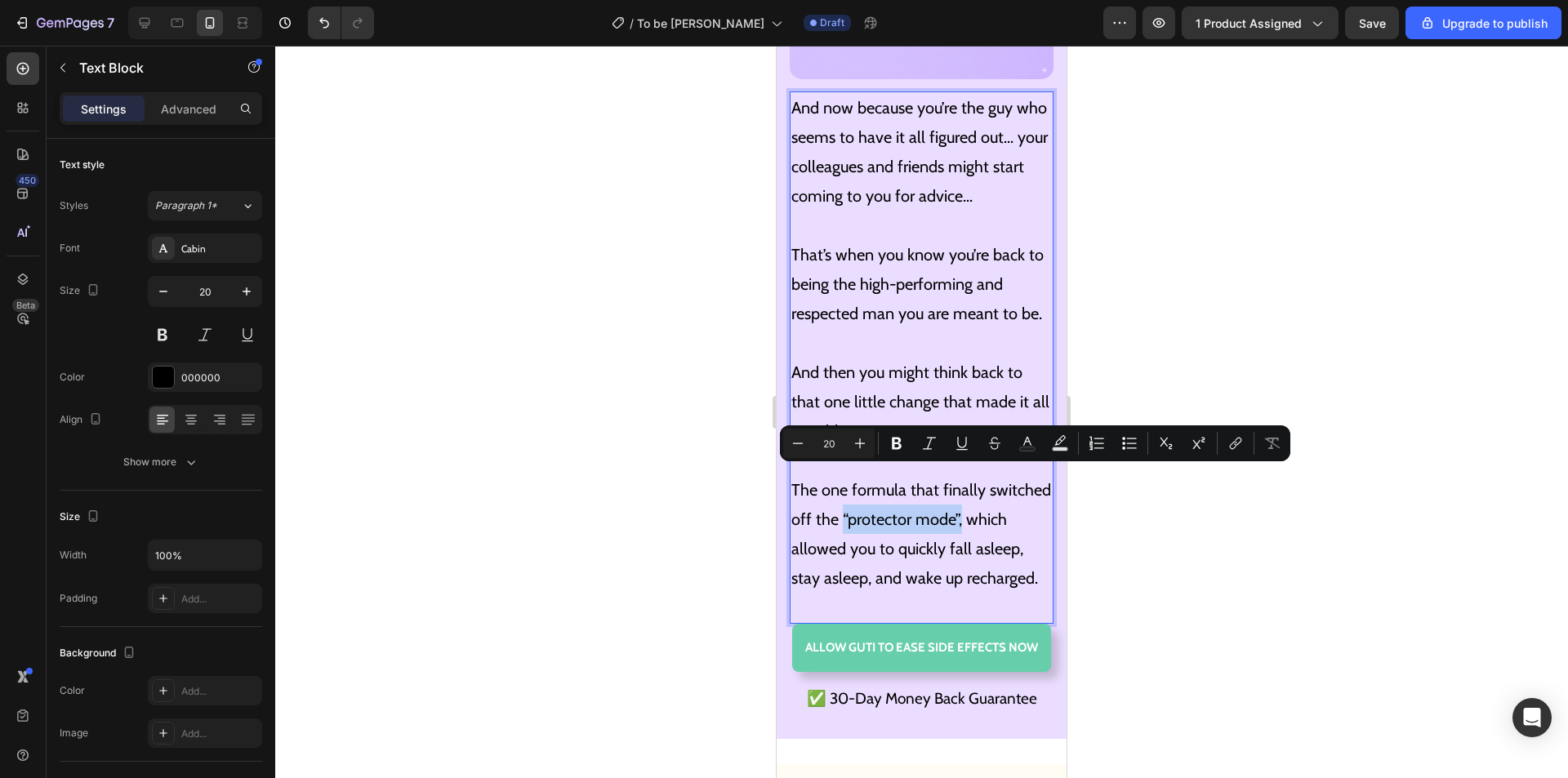
drag, startPoint x: 1023, startPoint y: 473, endPoint x: 906, endPoint y: 477, distance: 117.1
click at [906, 477] on p "The one formula that finally switched off the “protector mode”, which allowed y…" at bounding box center [921, 534] width 260 height 117
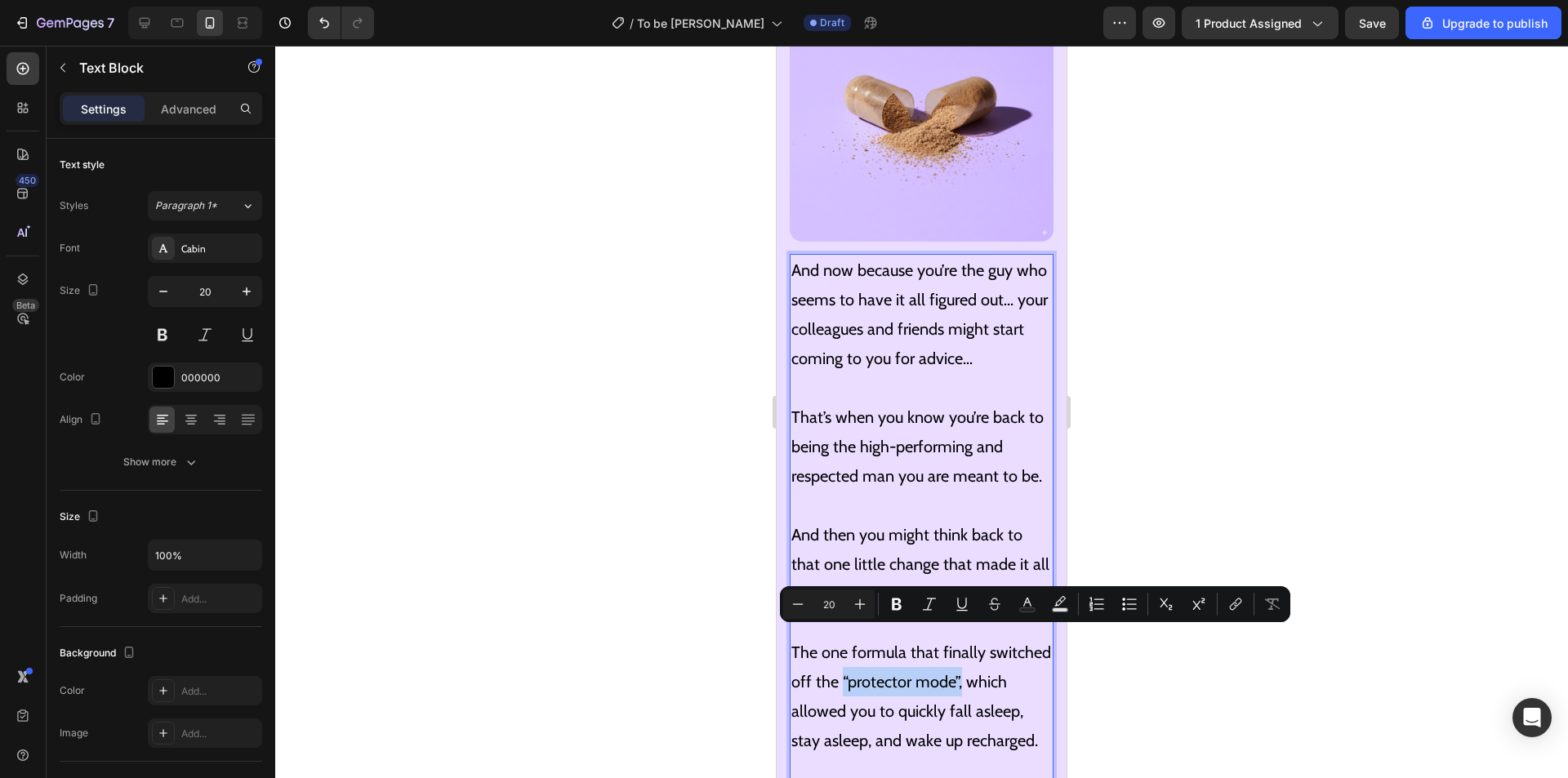
scroll to position [8293, 0]
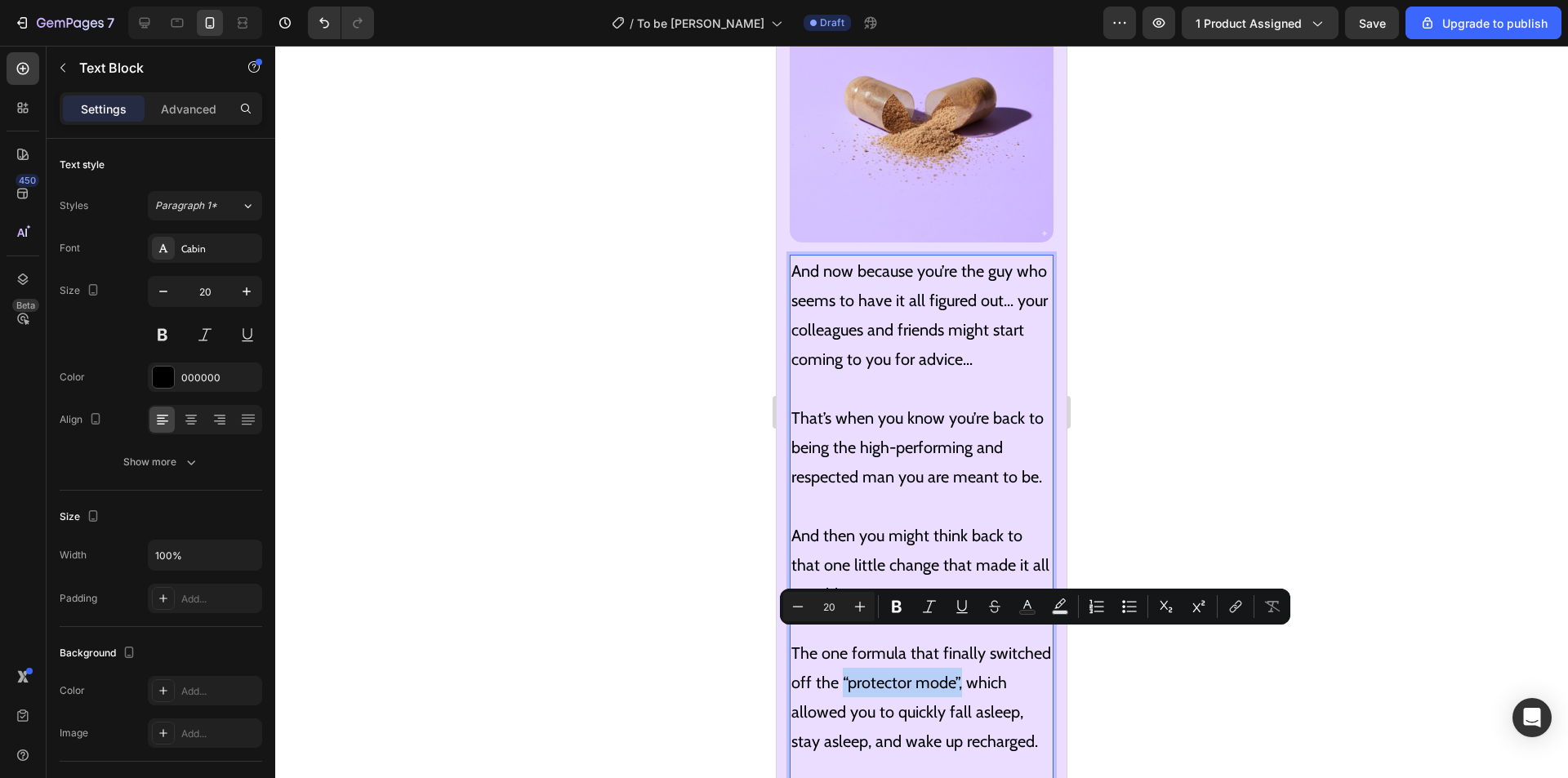
drag, startPoint x: 971, startPoint y: 640, endPoint x: 993, endPoint y: 644, distance: 22.4
click at [972, 640] on p "The one formula that finally switched off the “protector mode”, which allowed y…" at bounding box center [921, 698] width 260 height 117
click at [996, 639] on p "The one formula that finally switched off the “protector mode”, which allowed y…" at bounding box center [921, 698] width 260 height 117
drag, startPoint x: 1020, startPoint y: 640, endPoint x: 795, endPoint y: 640, distance: 225.0
click at [795, 640] on p "The one formula that finally switched off the “protector mode”, which allowed y…" at bounding box center [921, 698] width 260 height 117
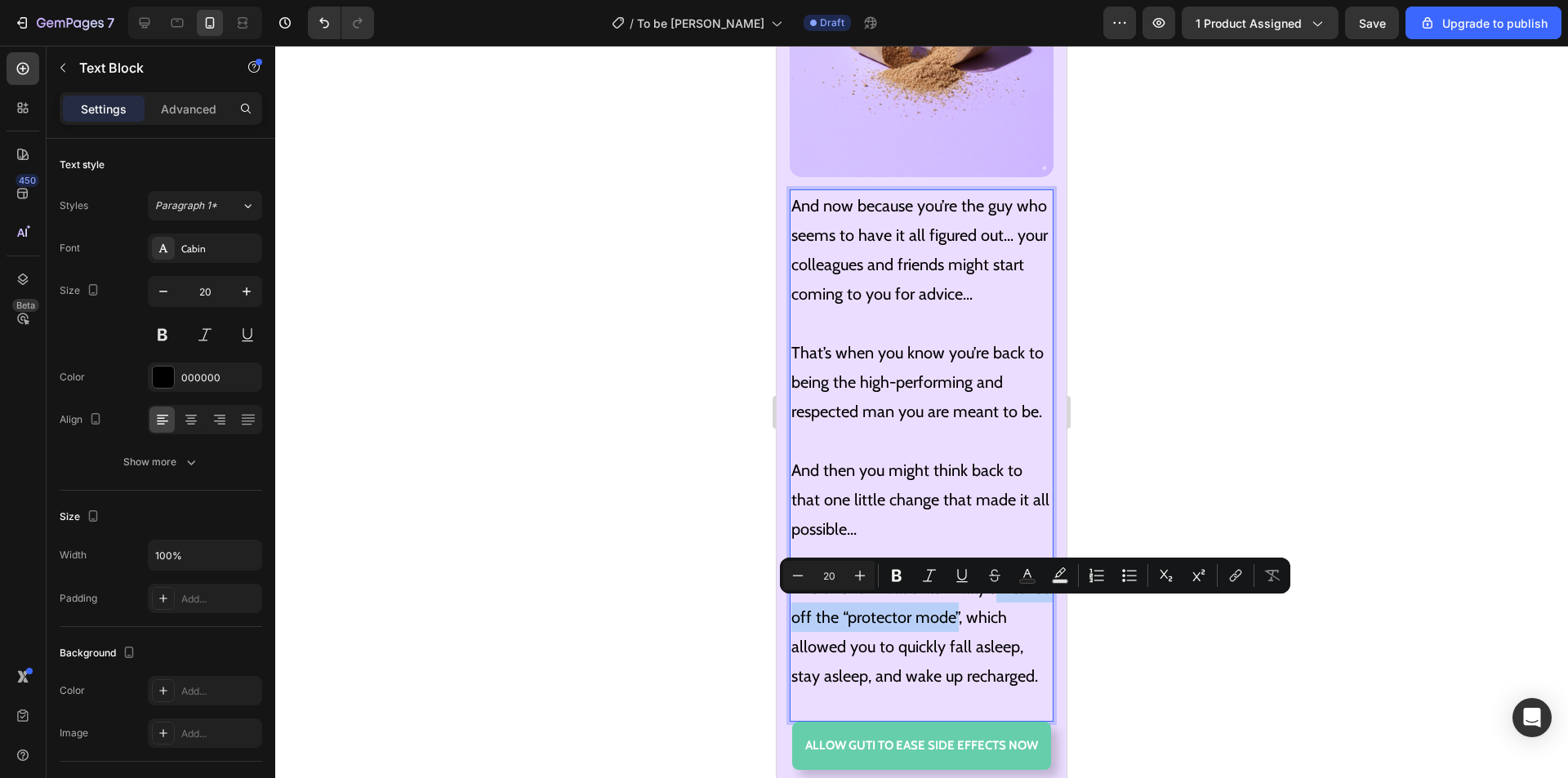
scroll to position [8375, 0]
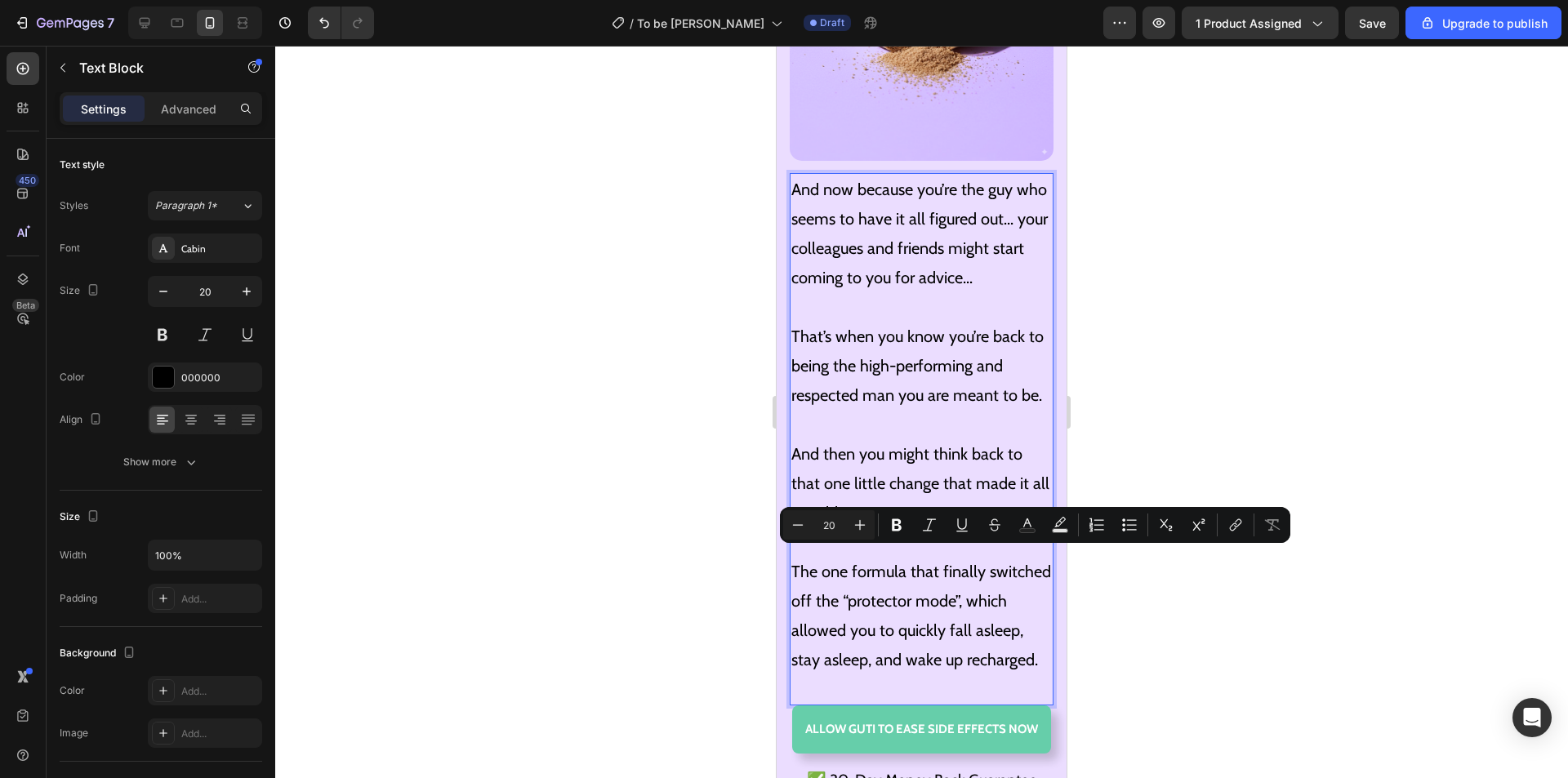
click at [945, 601] on p "The one formula that finally switched off the “protector mode”, which allowed y…" at bounding box center [921, 616] width 260 height 117
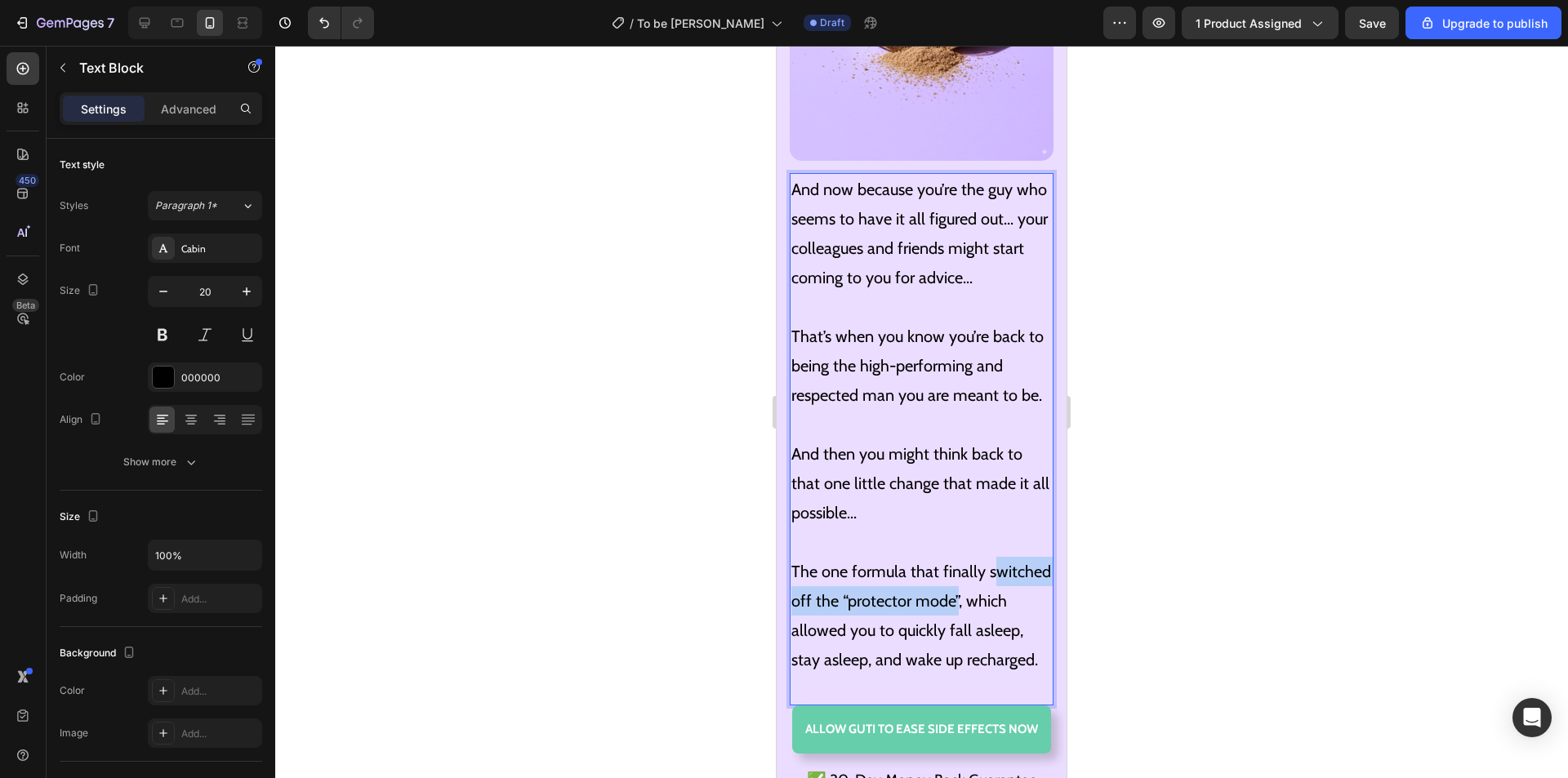
drag, startPoint x: 1017, startPoint y: 557, endPoint x: 795, endPoint y: 555, distance: 222.0
click at [795, 557] on p "The one formula that finally switched off the “protector mode”, which allowed y…" at bounding box center [921, 616] width 260 height 117
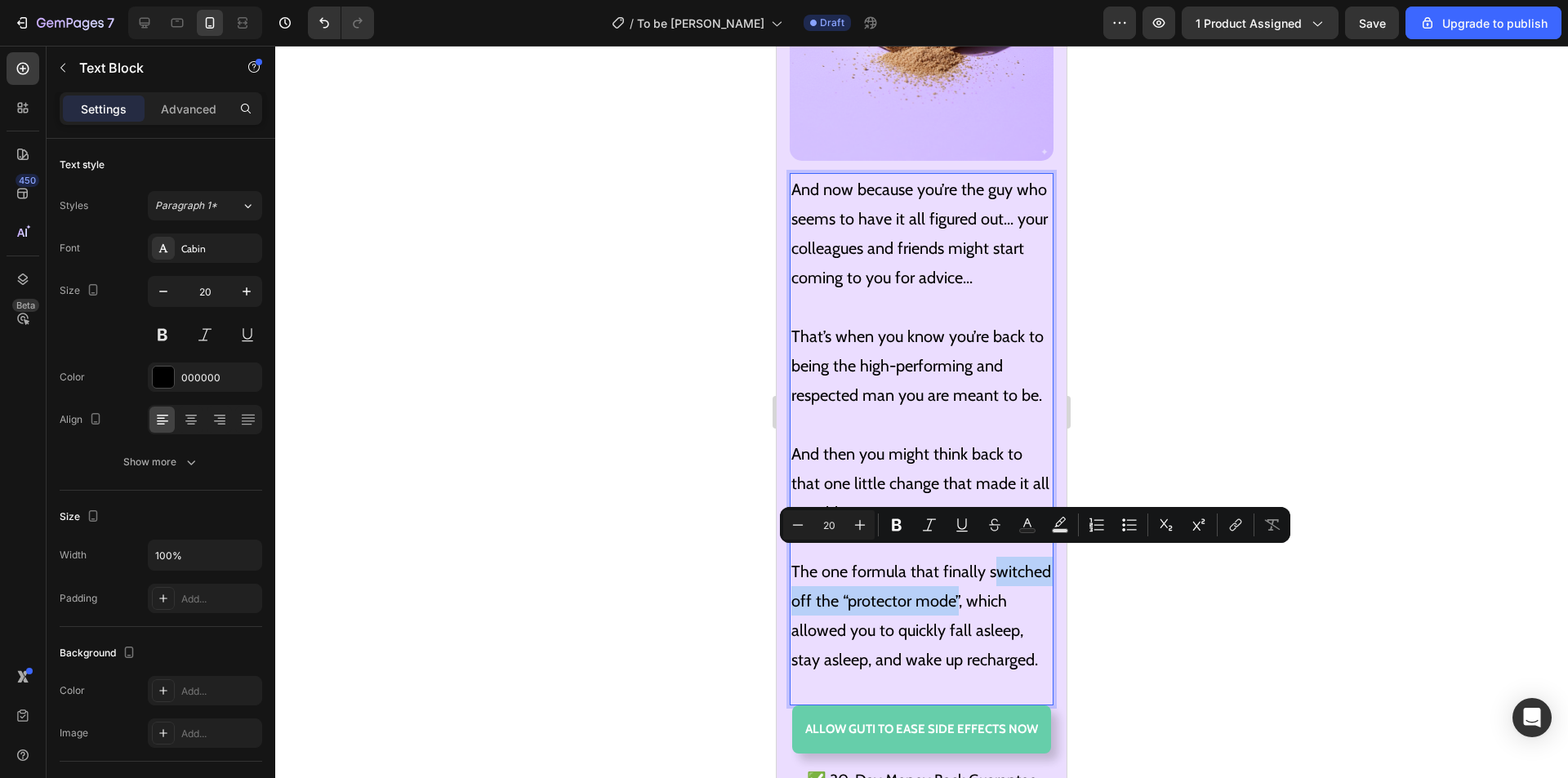
click at [925, 566] on p "The one formula that finally switched off the “protector mode”, which allowed y…" at bounding box center [921, 616] width 260 height 117
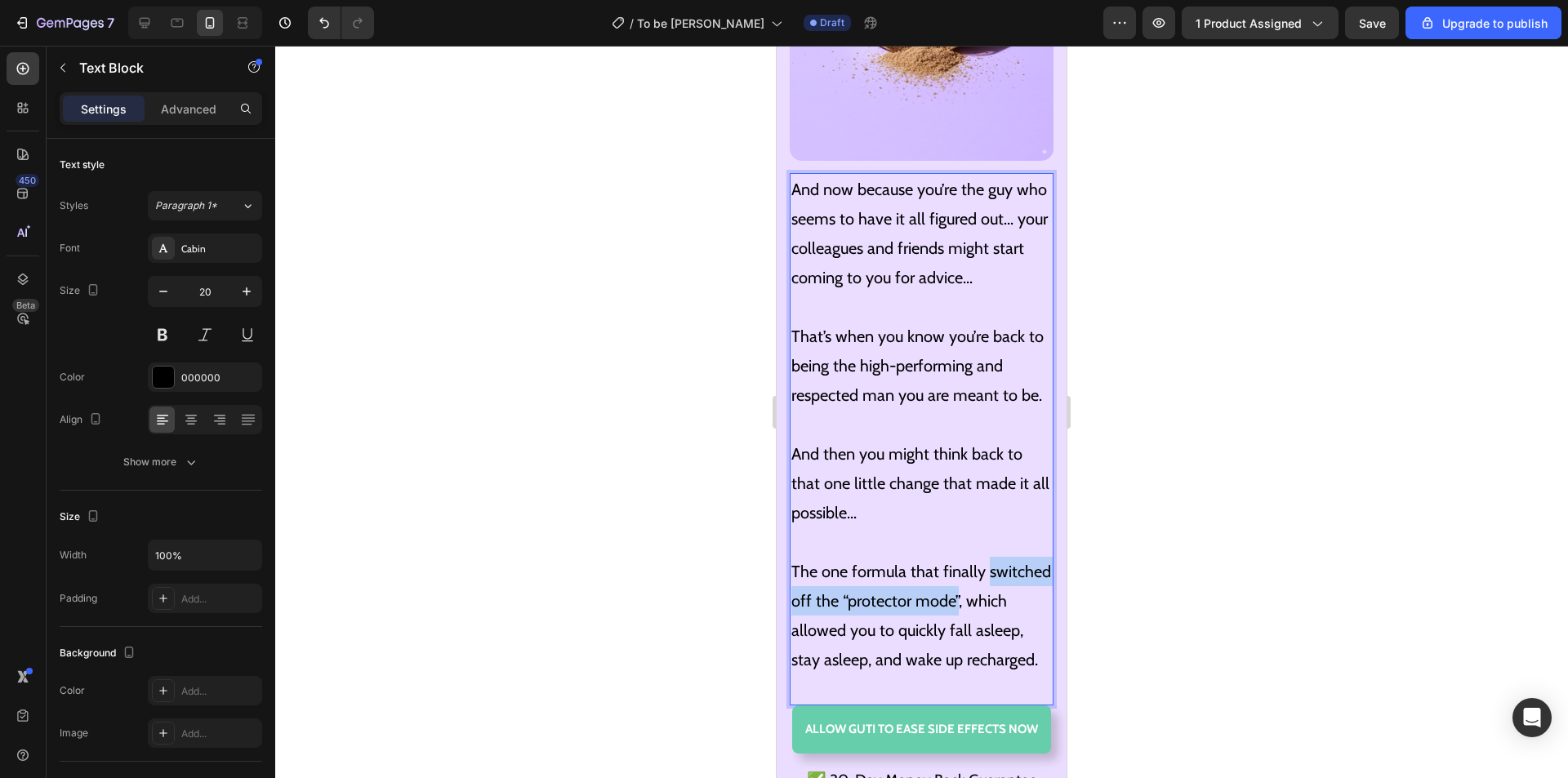
drag, startPoint x: 1019, startPoint y: 557, endPoint x: 798, endPoint y: 556, distance: 221.0
click at [793, 558] on p "The one formula that finally switched off the “protector mode”, which allowed y…" at bounding box center [921, 616] width 260 height 117
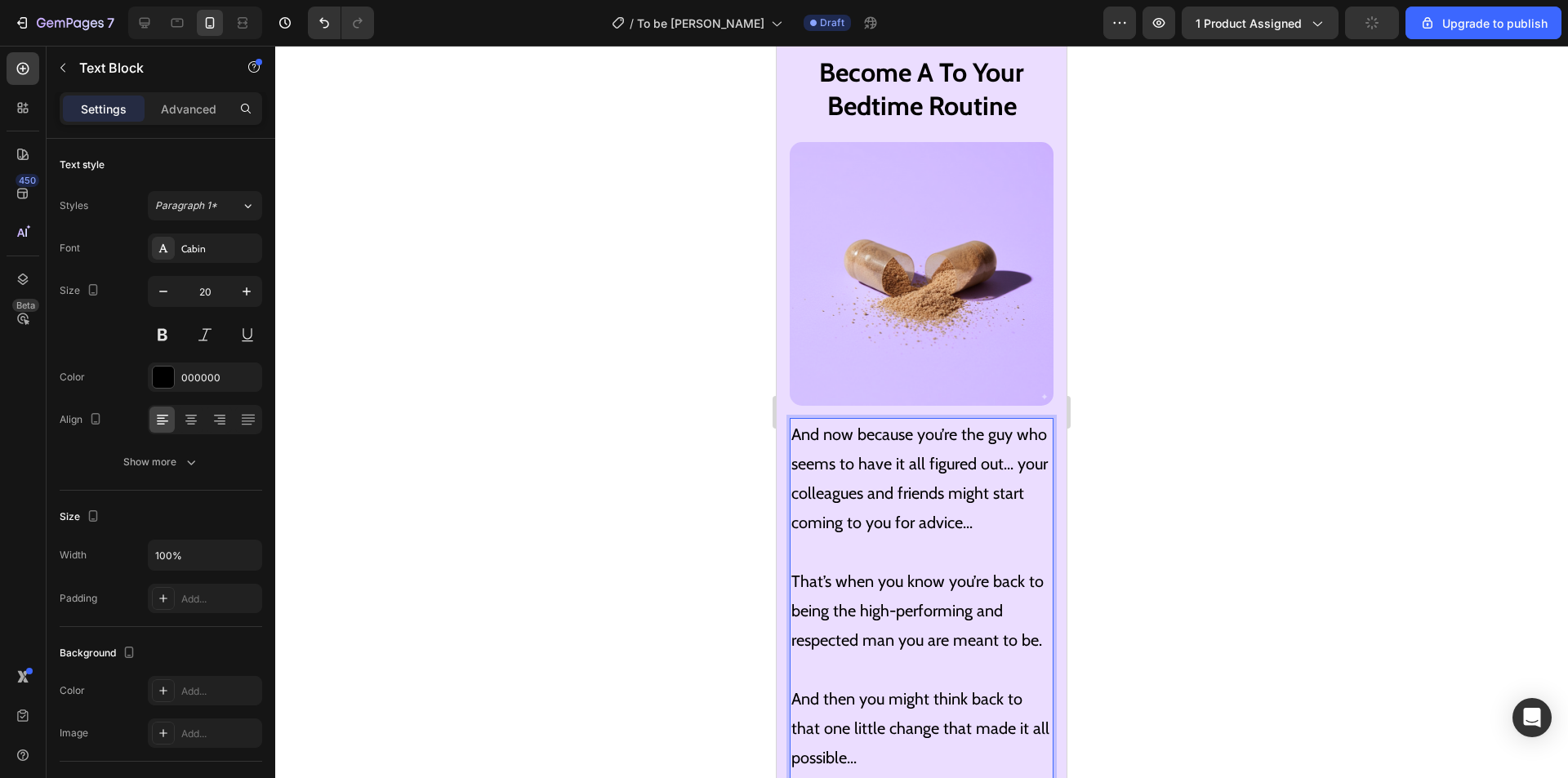
click at [956, 291] on img at bounding box center [921, 274] width 264 height 264
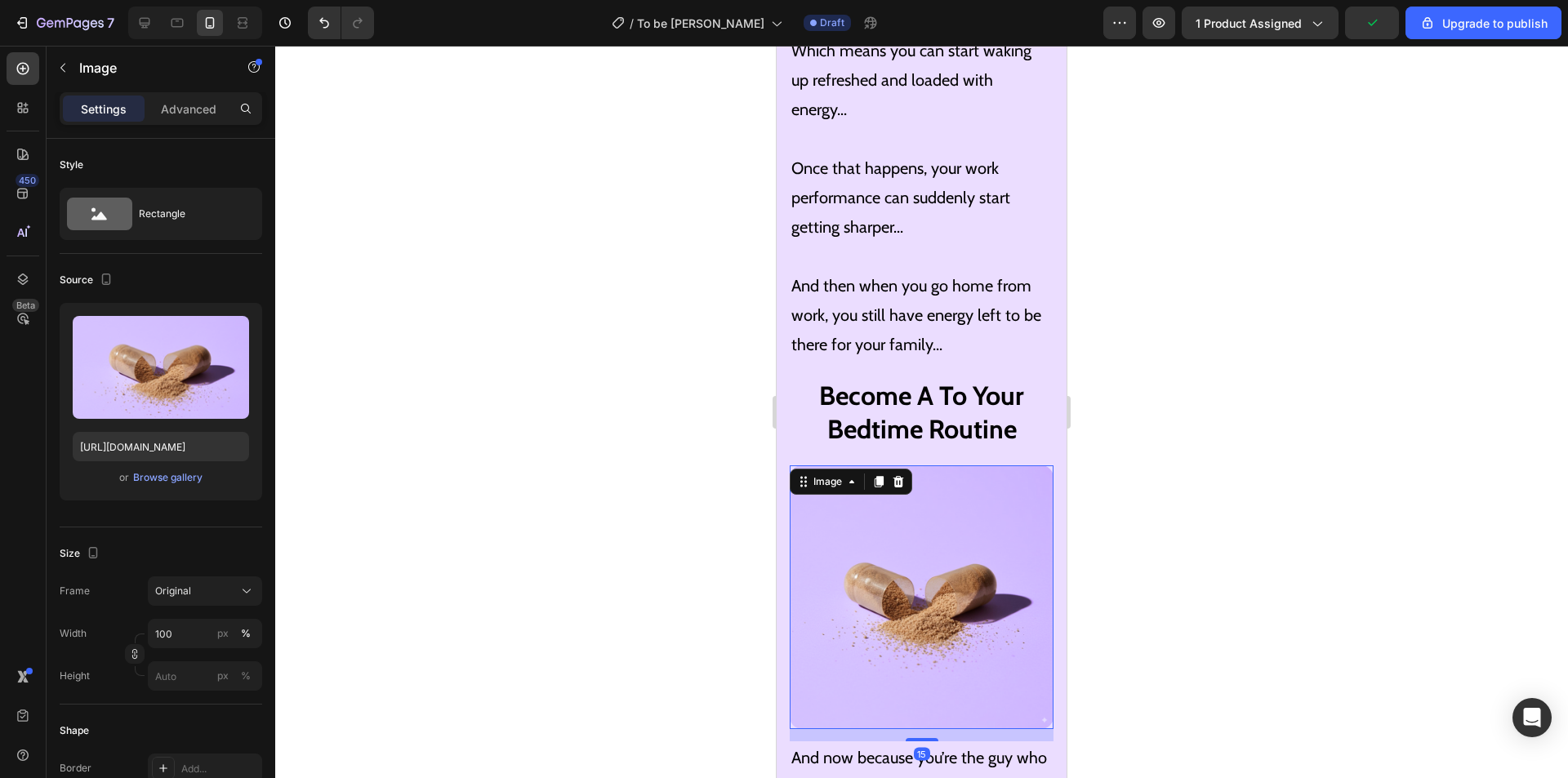
scroll to position [7803, 0]
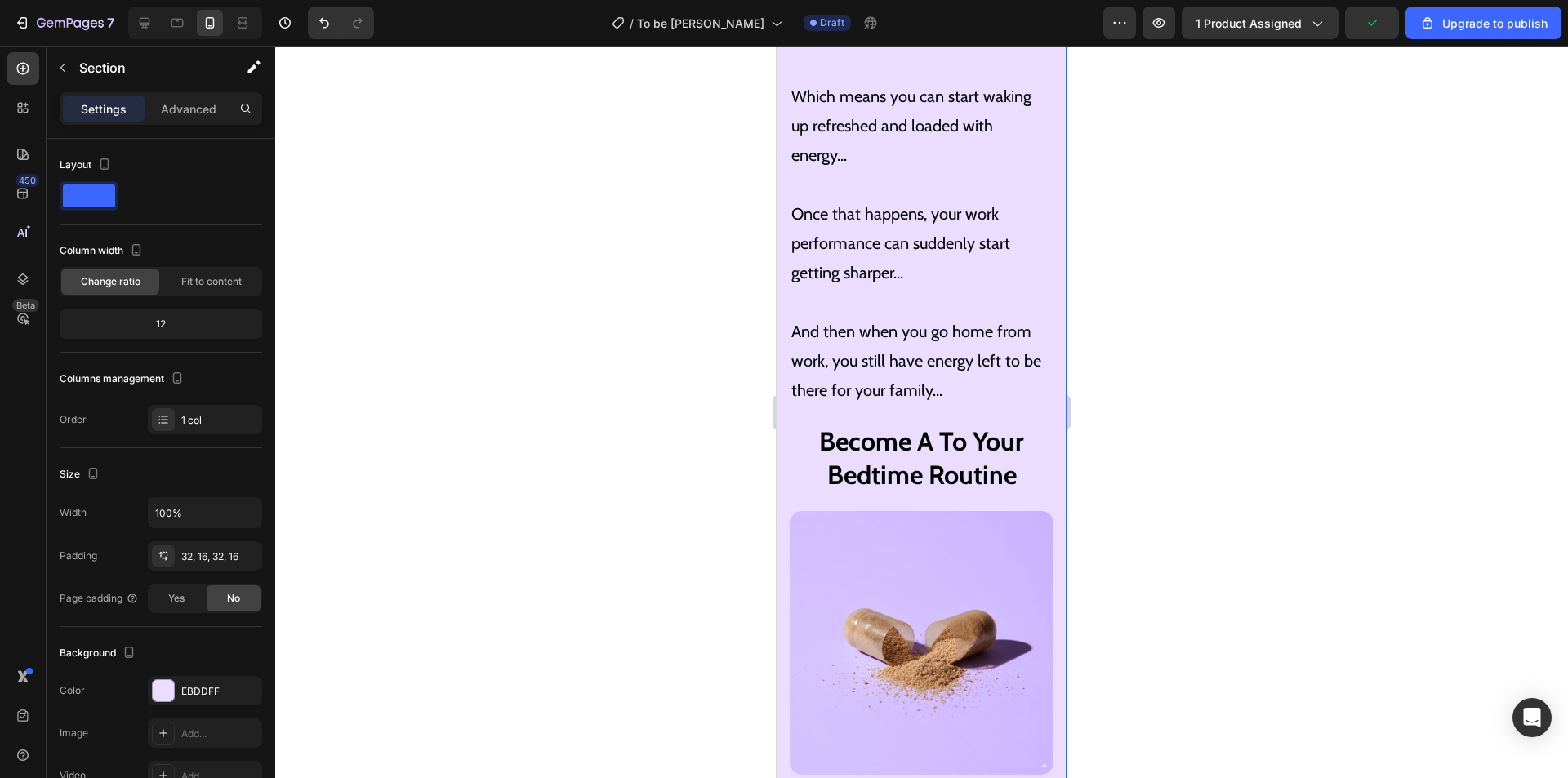
scroll to position [7721, 0]
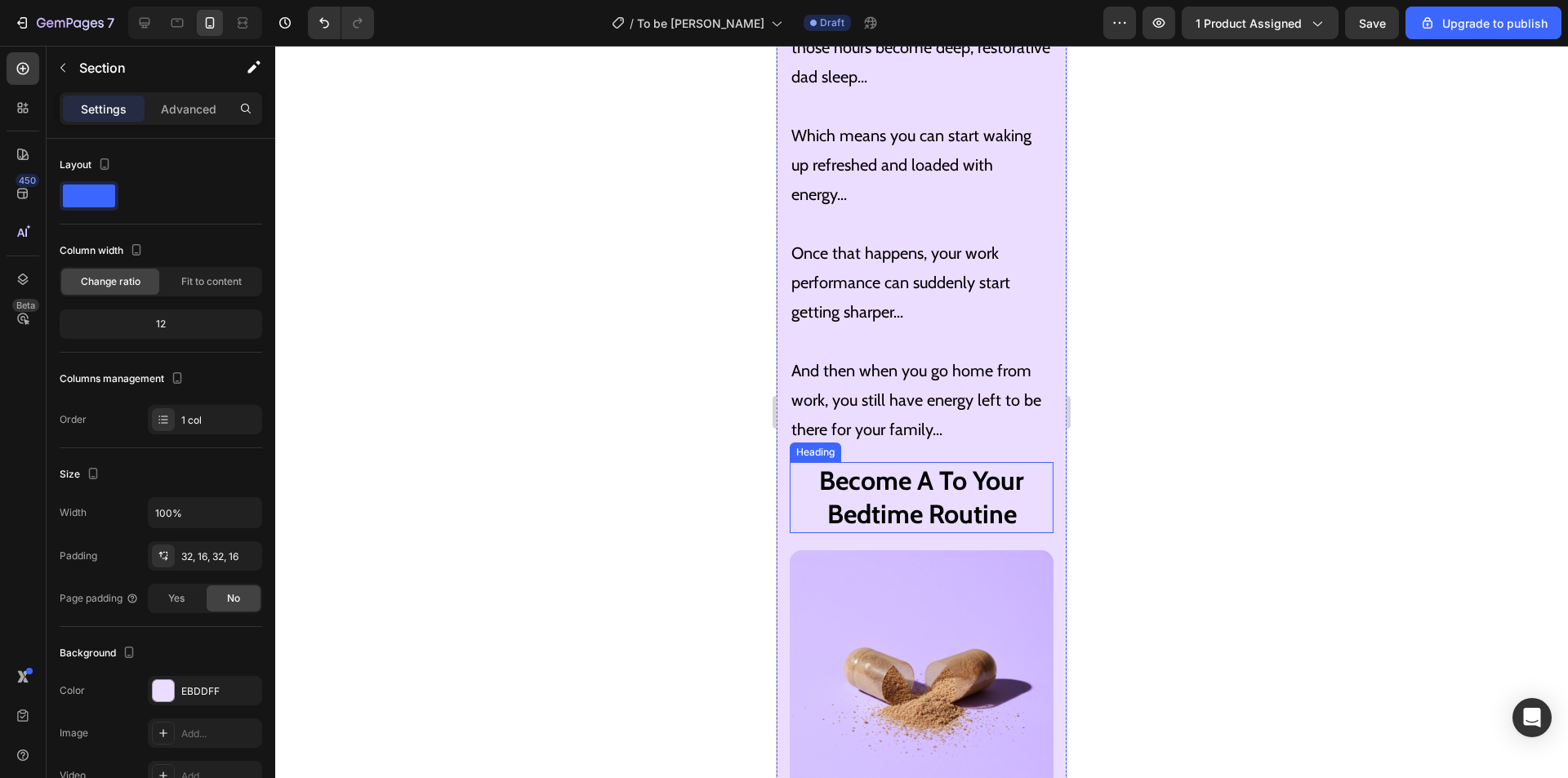
click at [1006, 462] on h2 "Become A To Your Bedtime Routine" at bounding box center [921, 497] width 264 height 71
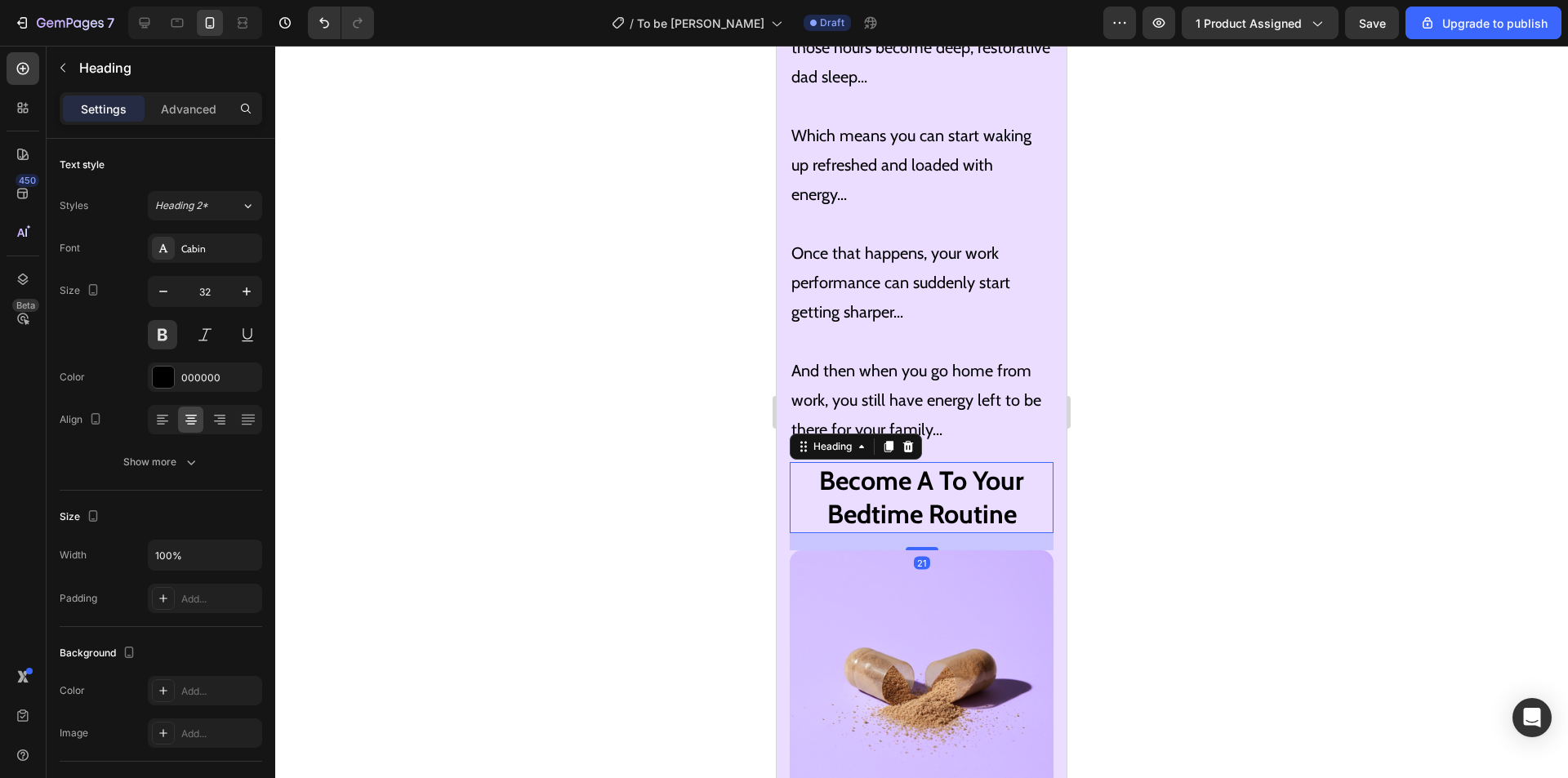
click at [999, 462] on h2 "Become A To Your Bedtime Routine" at bounding box center [921, 497] width 264 height 71
click at [941, 464] on p "Become A To Your Bedtime Routine" at bounding box center [921, 497] width 260 height 68
click at [936, 464] on p "Become A To Your Bedtime Routine" at bounding box center [921, 497] width 260 height 68
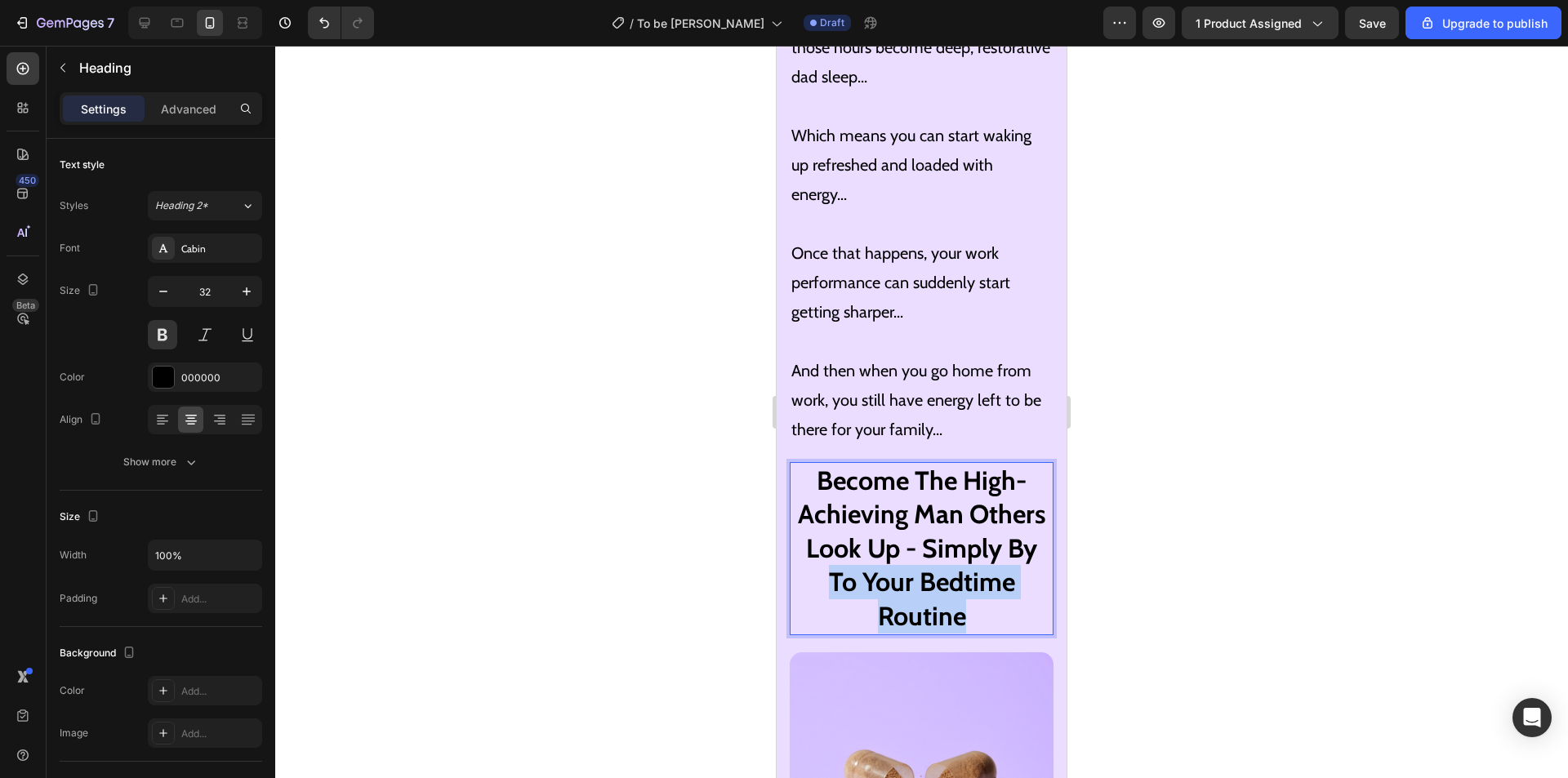
drag, startPoint x: 940, startPoint y: 549, endPoint x: 804, endPoint y: 521, distance: 138.9
click at [804, 522] on p "Become The High-Achieving Man Others Look Up - Simply By To Your Bedtime Routine" at bounding box center [921, 549] width 260 height 170
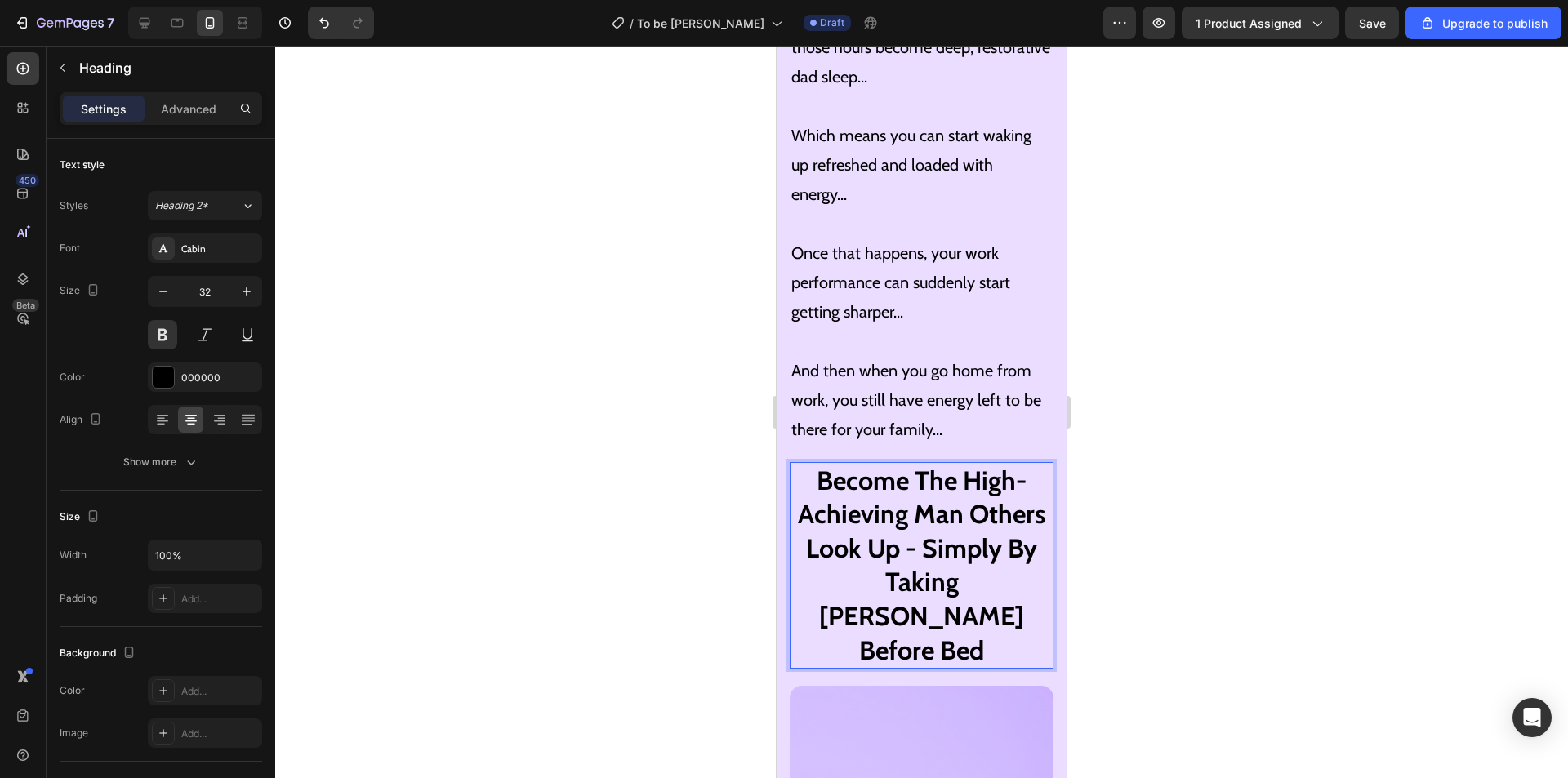
click at [945, 523] on p "Become The High-Achieving Man Others Look Up - Simply By Taking [PERSON_NAME] B…" at bounding box center [921, 566] width 260 height 205
click at [998, 532] on p "Become The High-Achieving Man Others Look Up - Simply By Taking [PERSON_NAME] B…" at bounding box center [921, 566] width 260 height 205
click at [989, 239] on p "Once that happens, your work performance can suddenly start getting sharper..." at bounding box center [921, 283] width 260 height 88
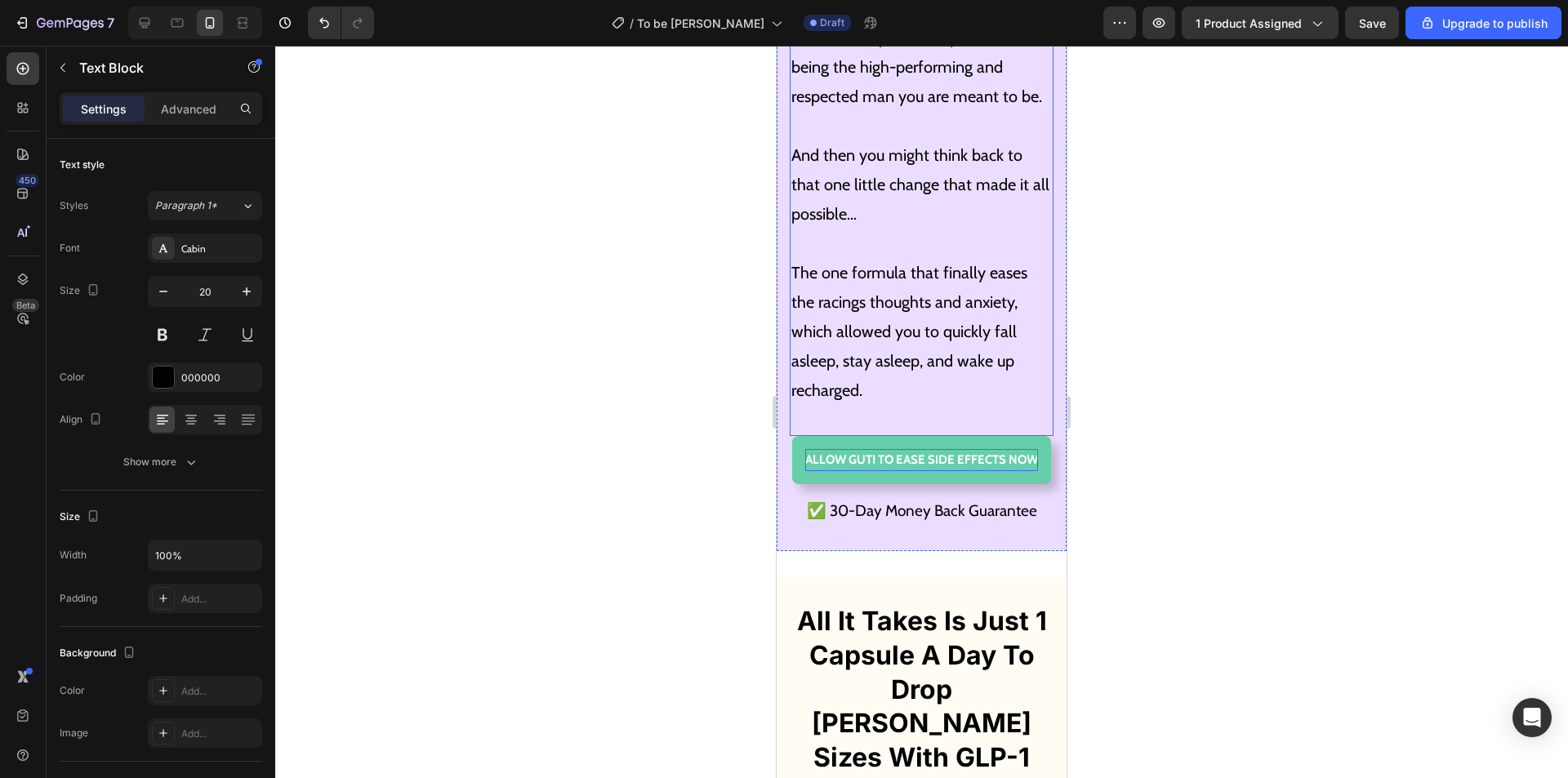
scroll to position [8783, 0]
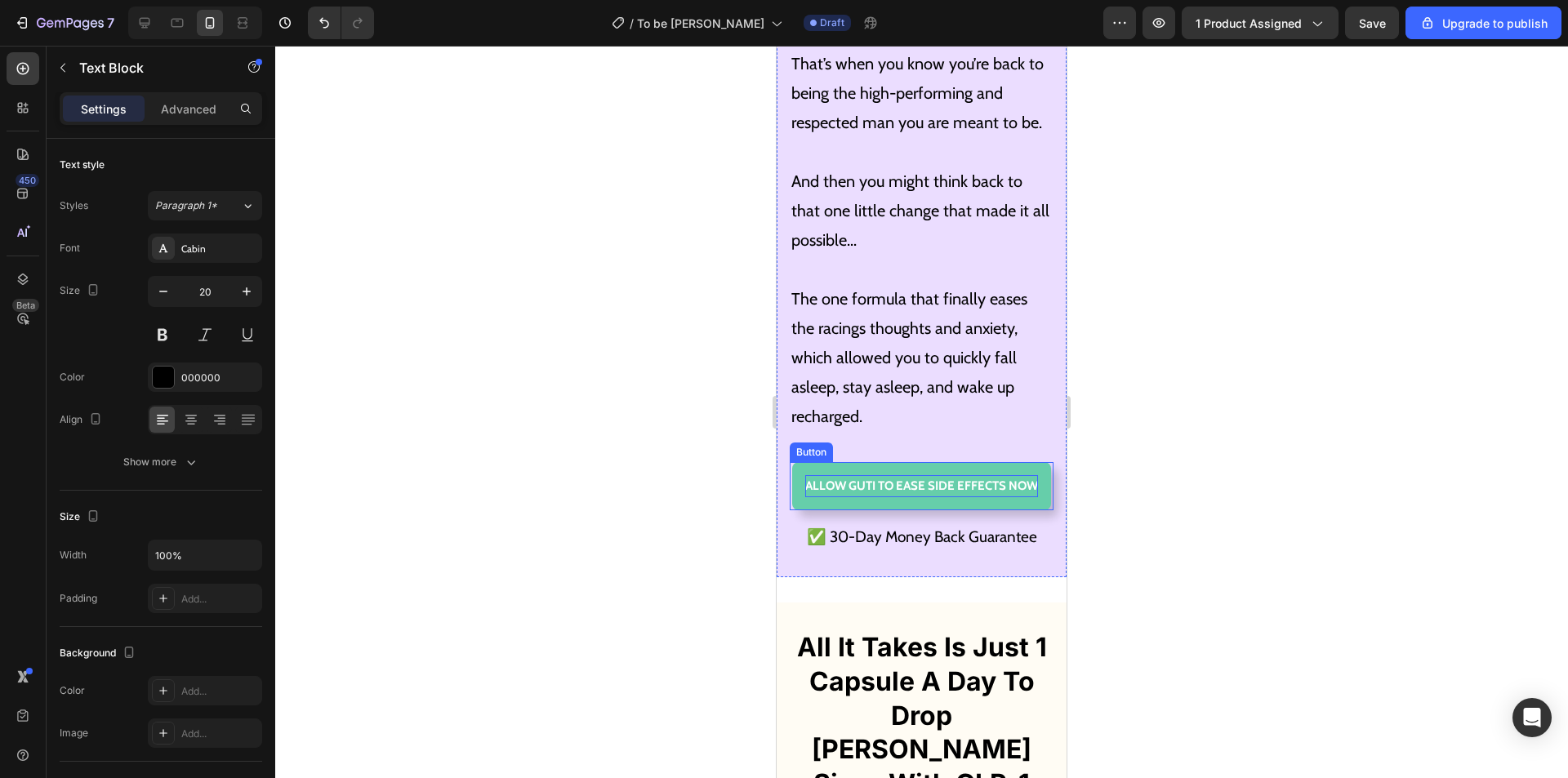
click at [963, 476] on p "Allow GUTI TO EASE SIDE EFFECTS NOW" at bounding box center [921, 486] width 233 height 23
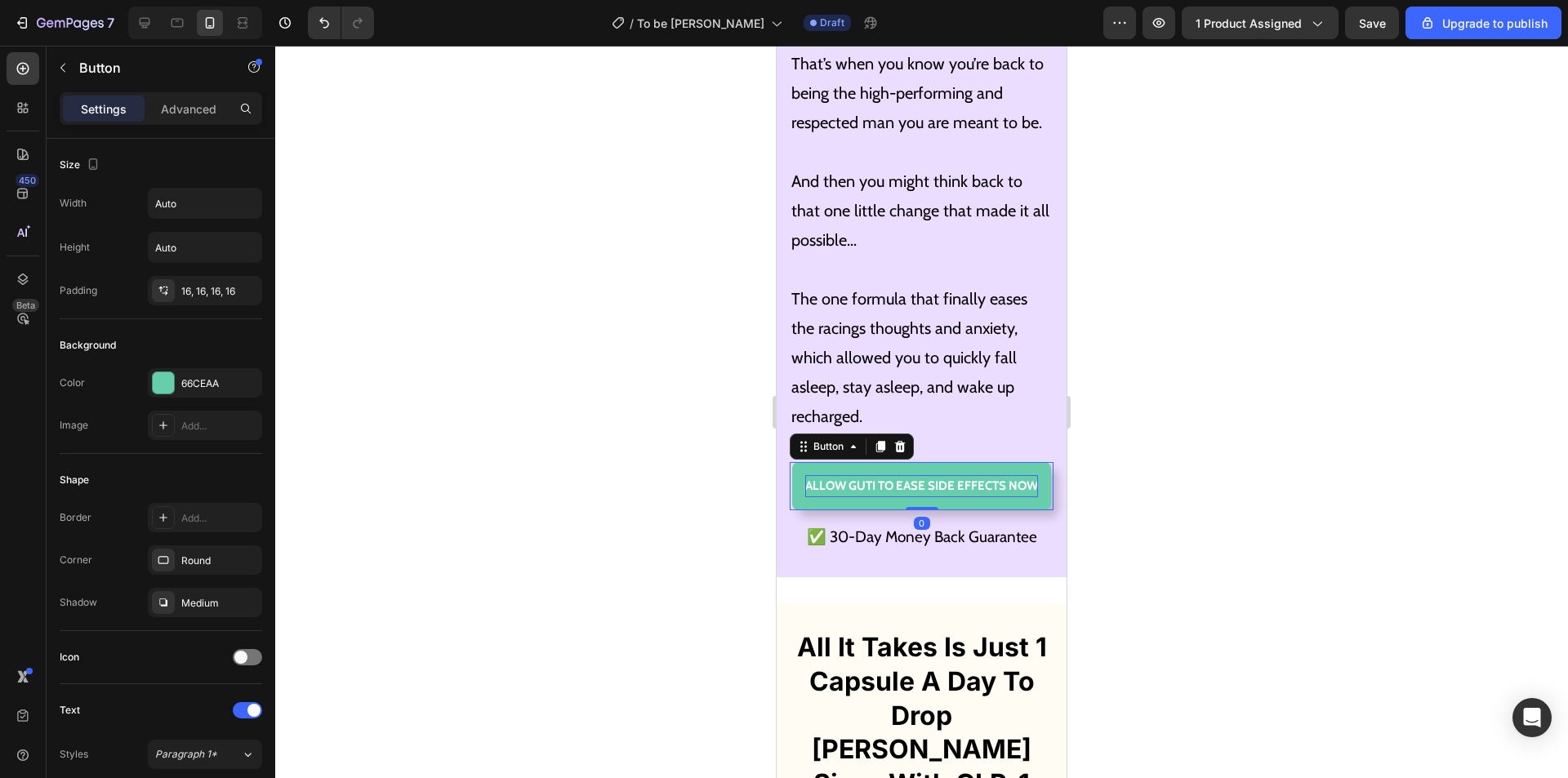
click at [953, 476] on p "Allow GUTI TO EASE SIDE EFFECTS NOW" at bounding box center [921, 486] width 233 height 23
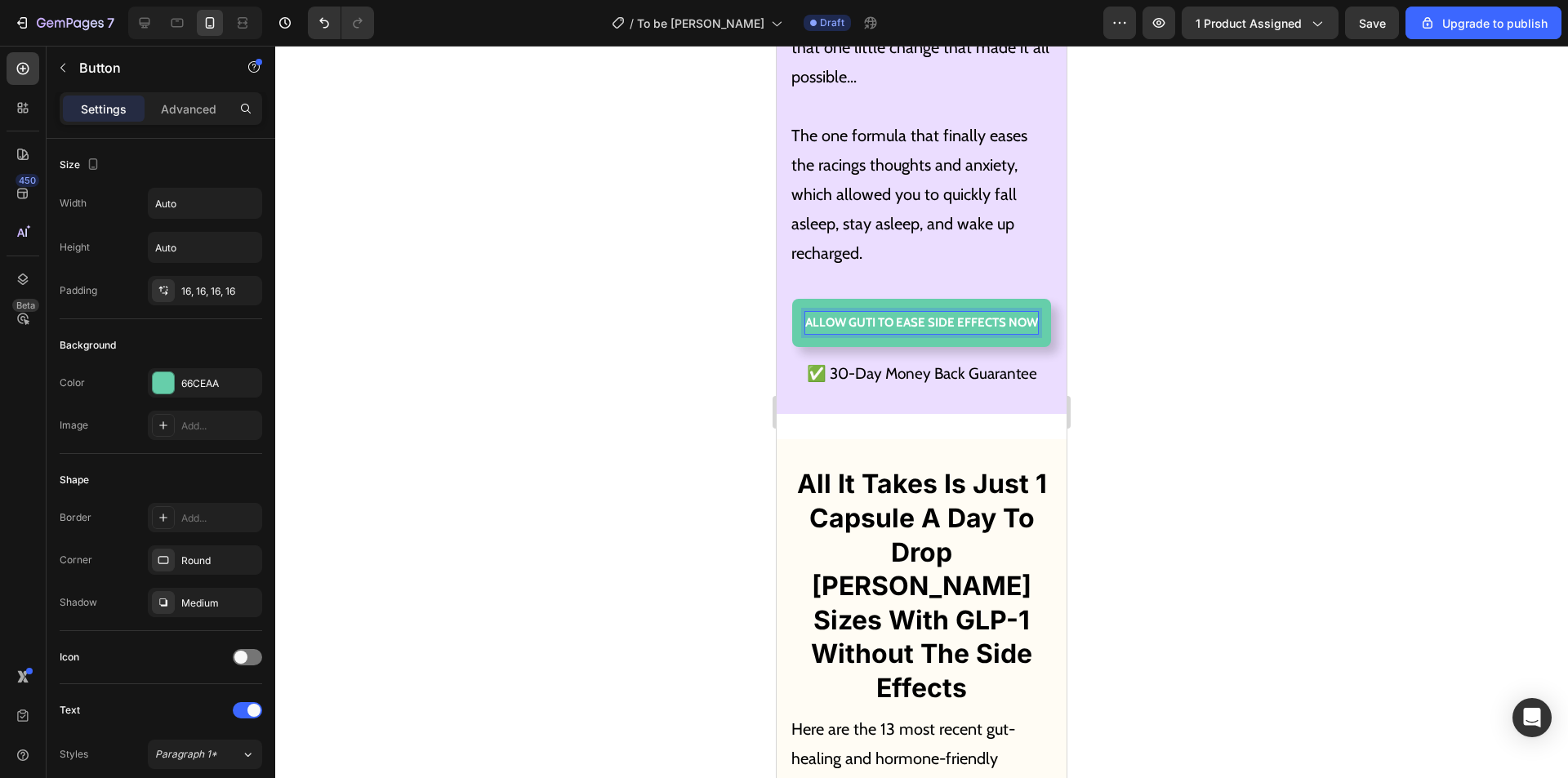
scroll to position [8865, 0]
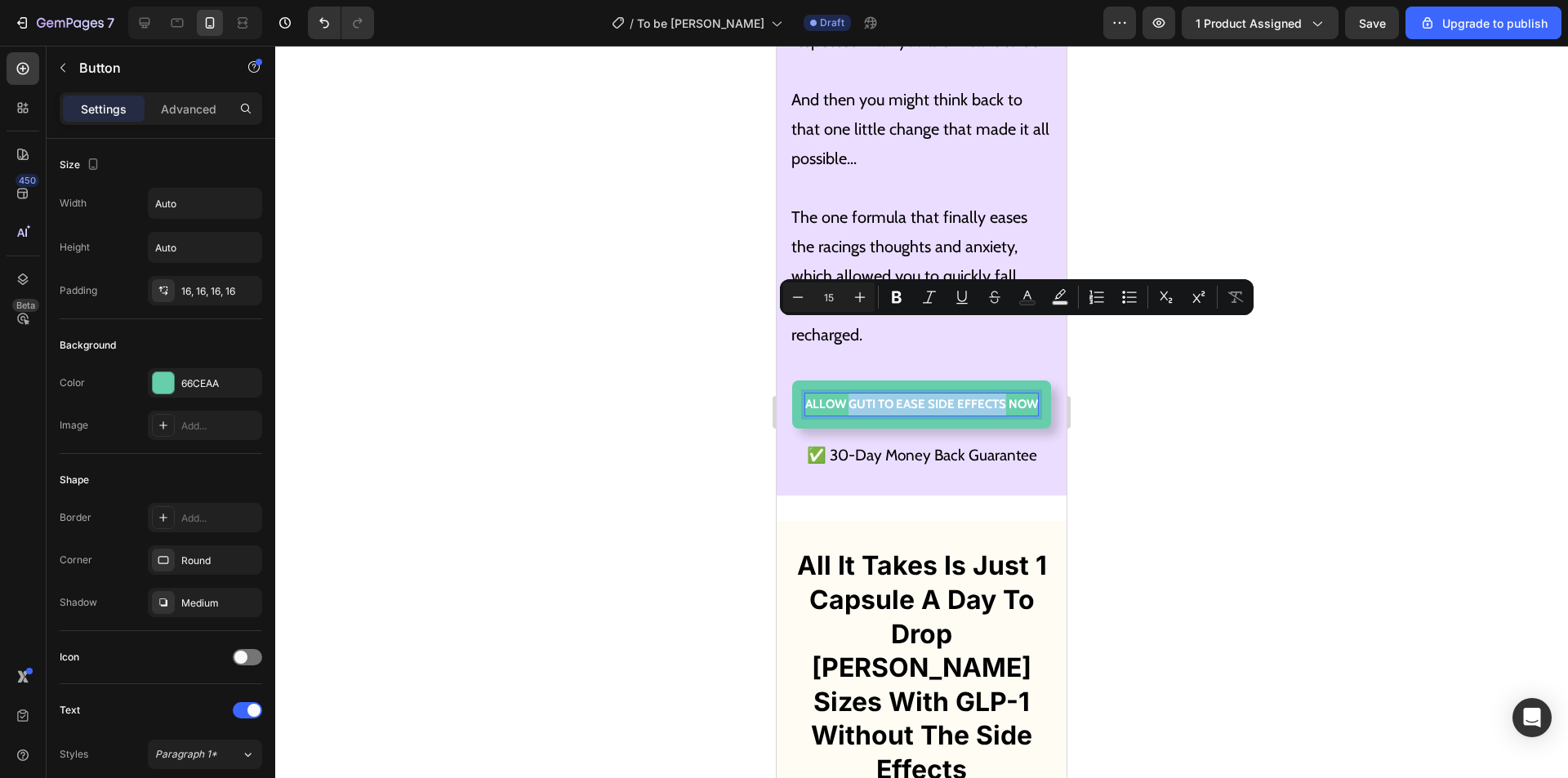
drag, startPoint x: 877, startPoint y: 328, endPoint x: 1014, endPoint y: 329, distance: 137.0
click at [1014, 393] on p "Allow GUTI TO EASE SIDE EFFECTS NOW" at bounding box center [921, 404] width 233 height 23
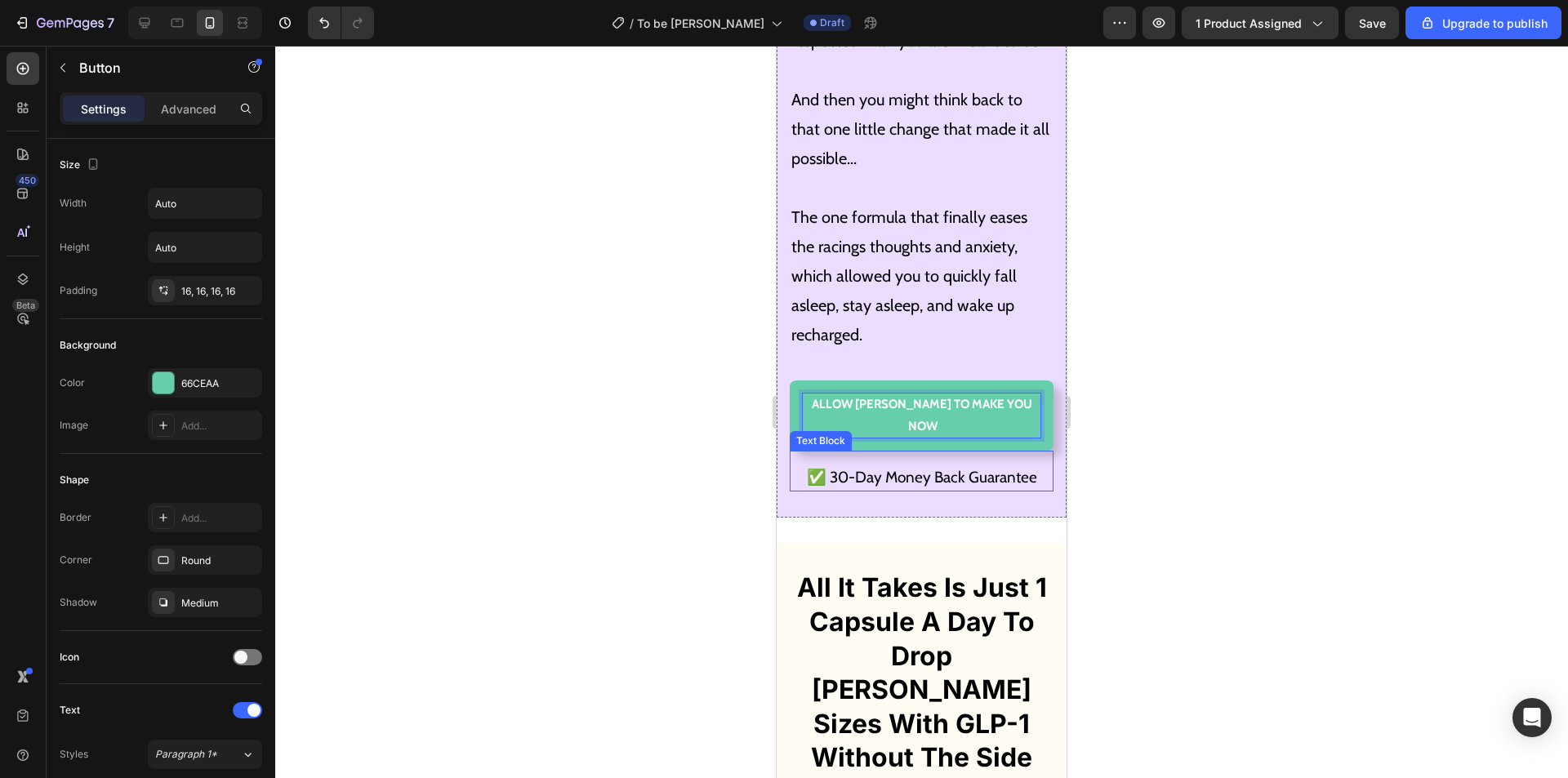
scroll to position [8783, 0]
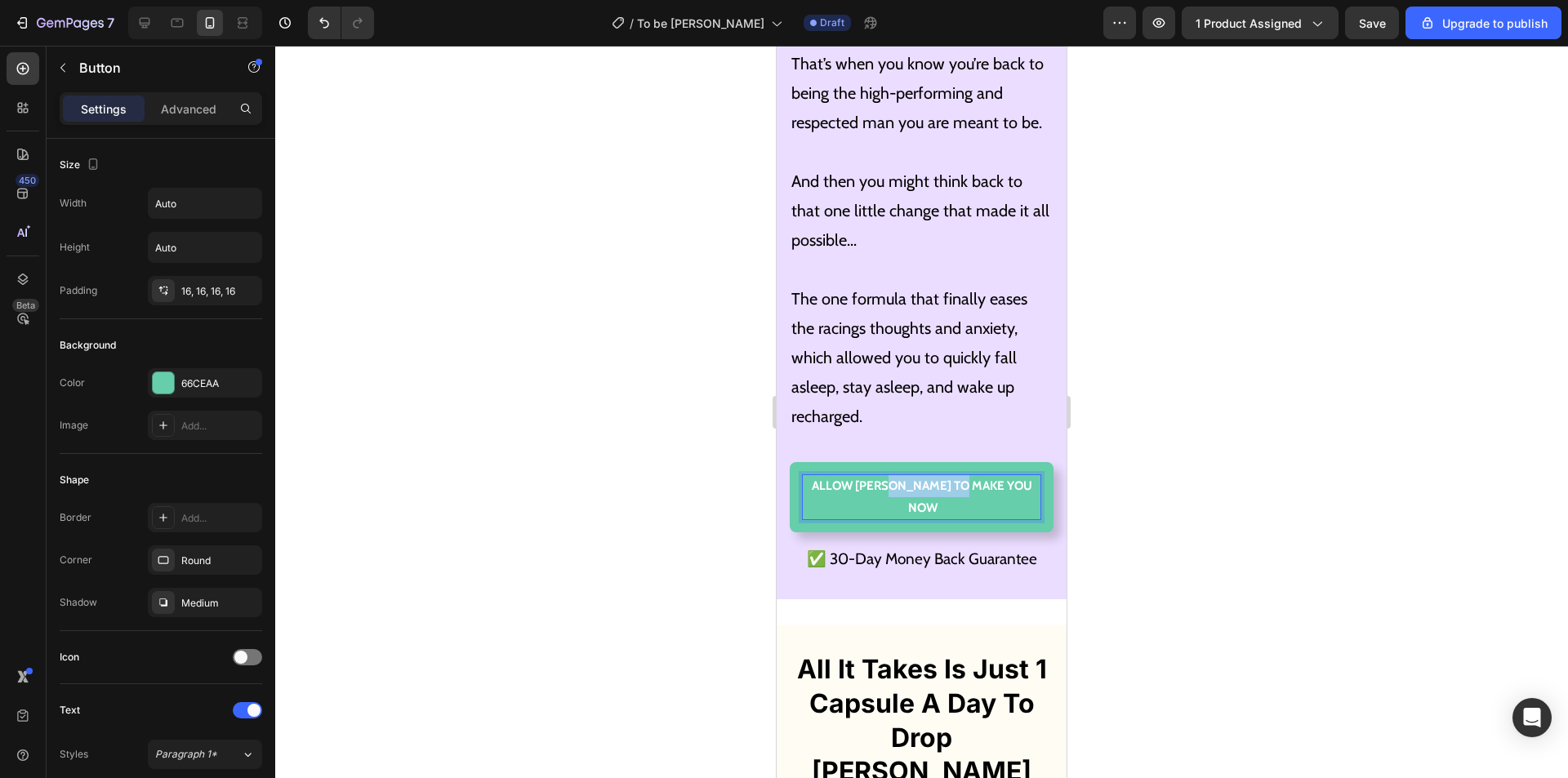
drag, startPoint x: 973, startPoint y: 413, endPoint x: 900, endPoint y: 413, distance: 73.0
click at [900, 476] on p "Allow [PERSON_NAME] TO MAKE YOU NOW" at bounding box center [920, 497] width 238 height 44
click at [920, 284] on p "The one formula that finally eases the racings thoughts and anxiety, which allo…" at bounding box center [921, 357] width 260 height 147
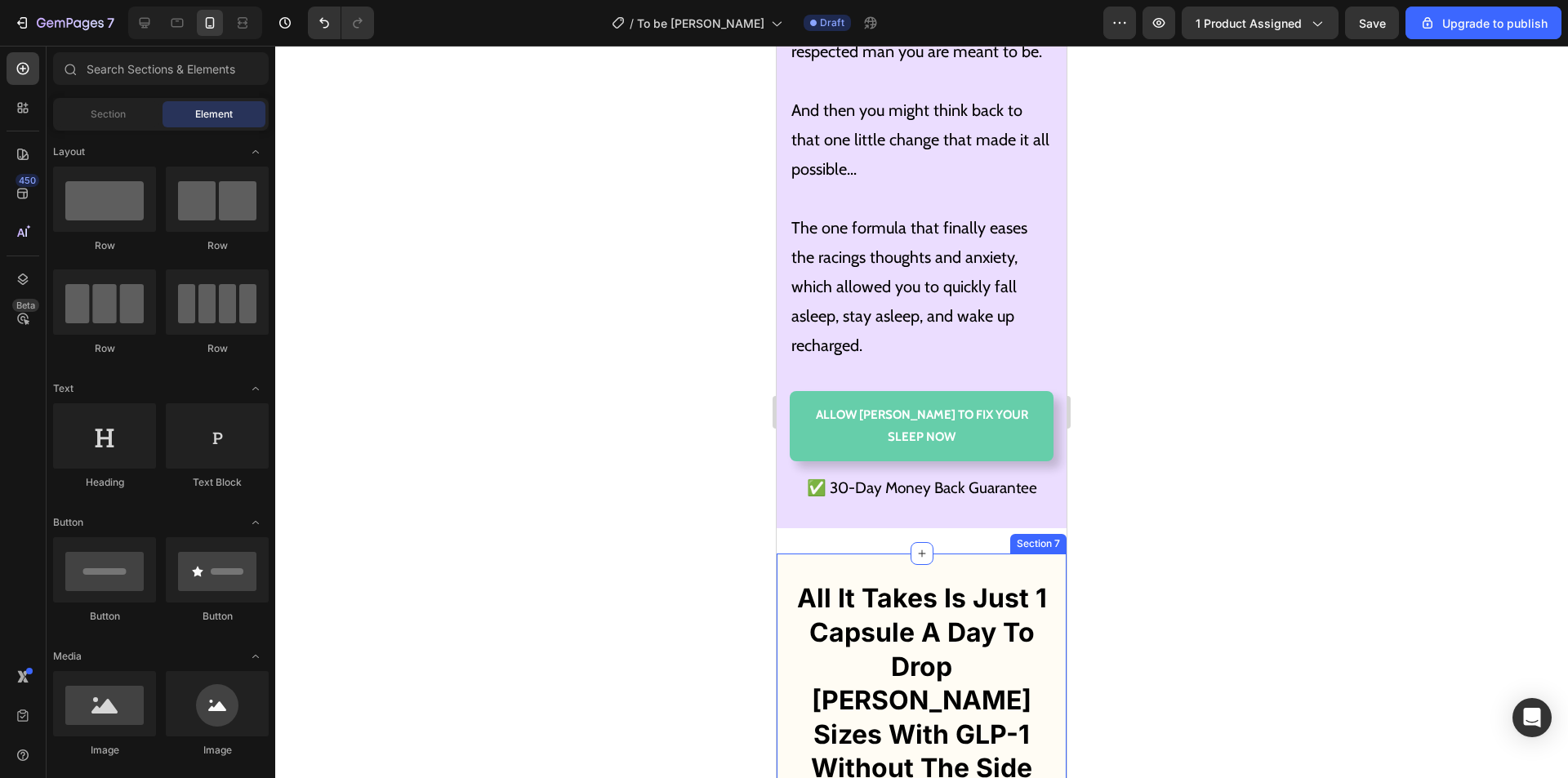
scroll to position [9099, 0]
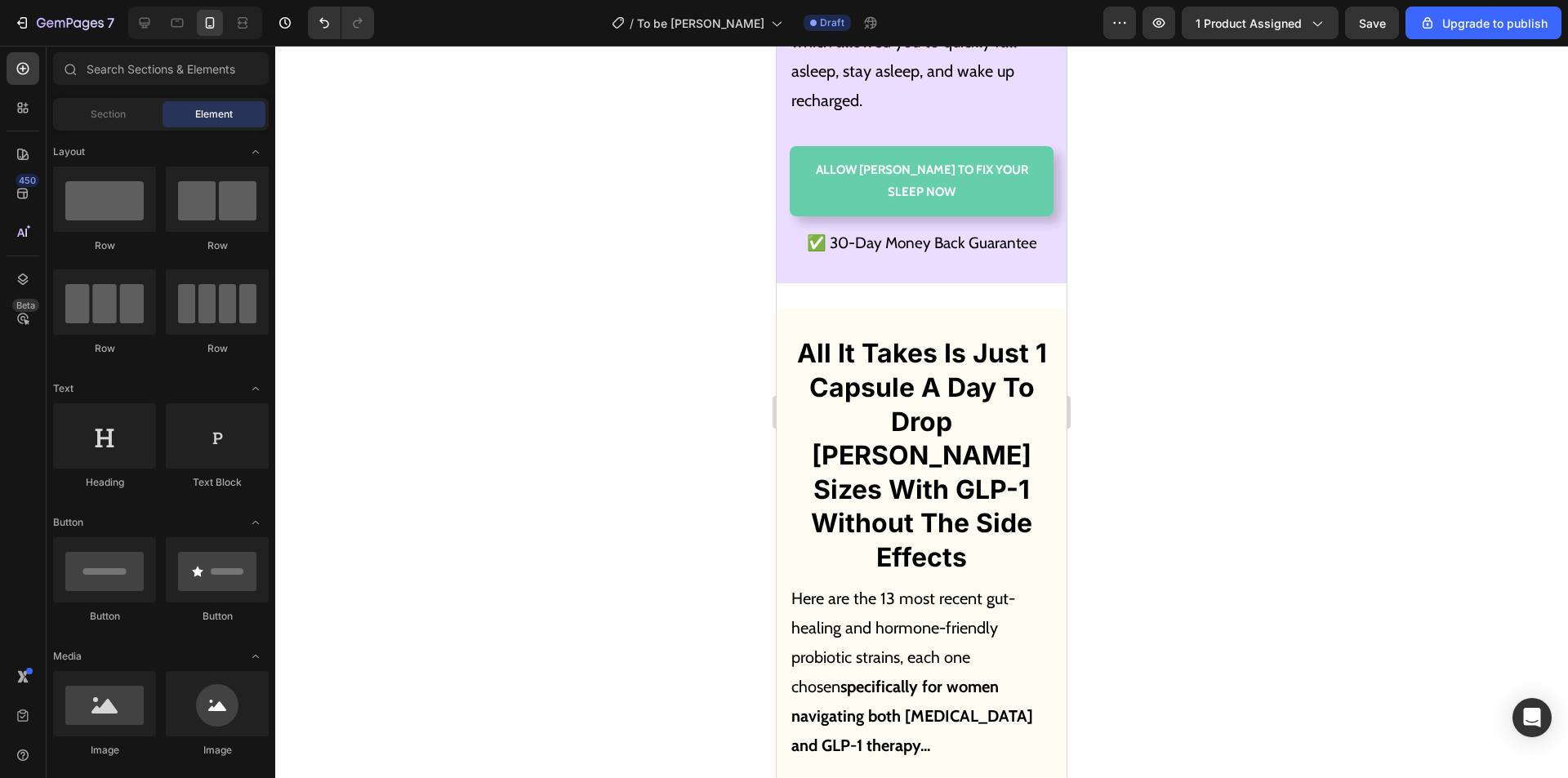
click at [961, 343] on h2 "All It Takes Is Just 1 Capsule A Day To Drop [PERSON_NAME] Sizes With GLP-1 Wit…" at bounding box center [921, 455] width 264 height 241
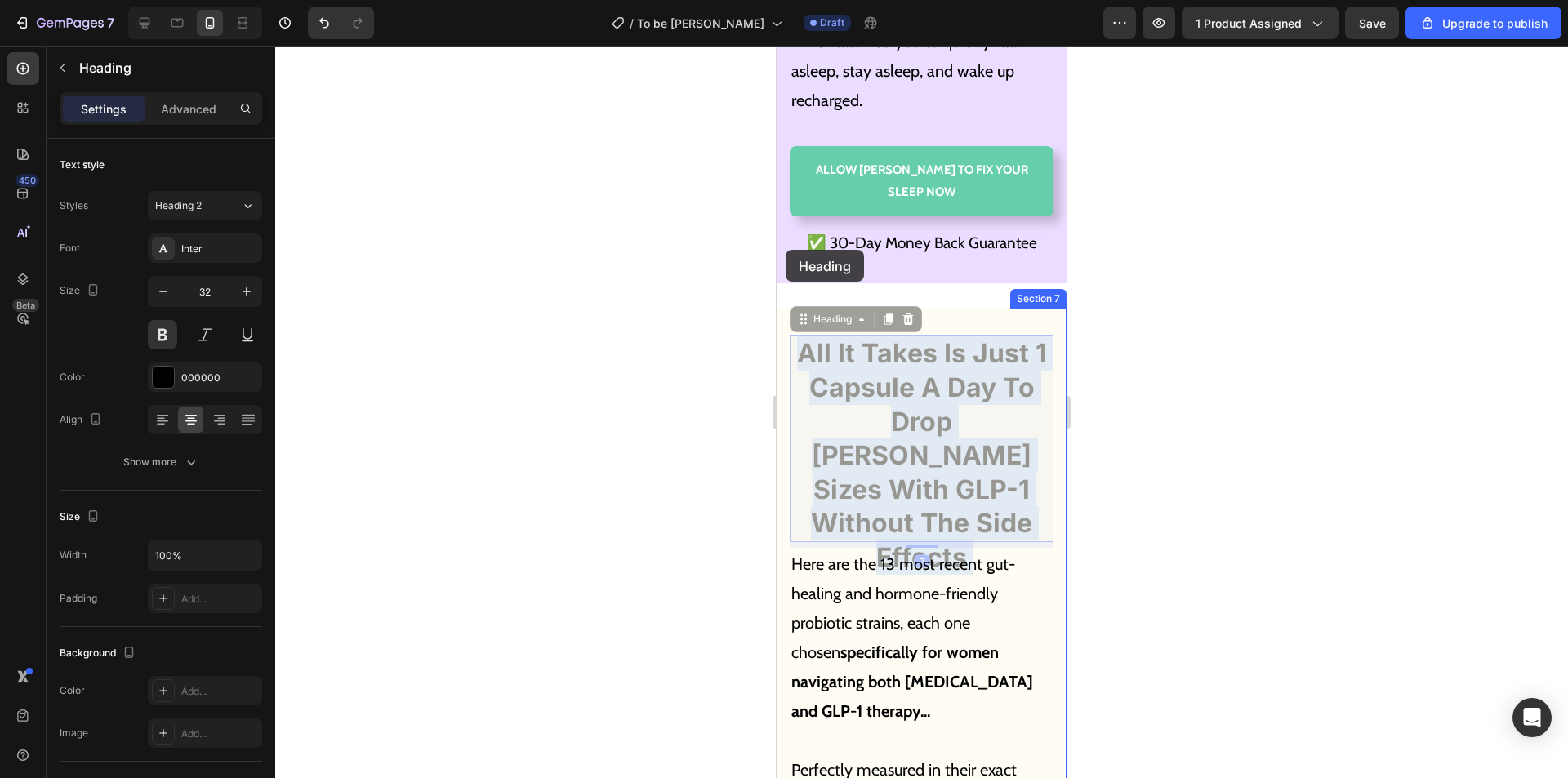
drag, startPoint x: 970, startPoint y: 415, endPoint x: 785, endPoint y: 250, distance: 247.9
click at [913, 550] on p "Here are the 13 most recent gut-healing and hormone-friendly probiotic strains,…" at bounding box center [921, 638] width 260 height 176
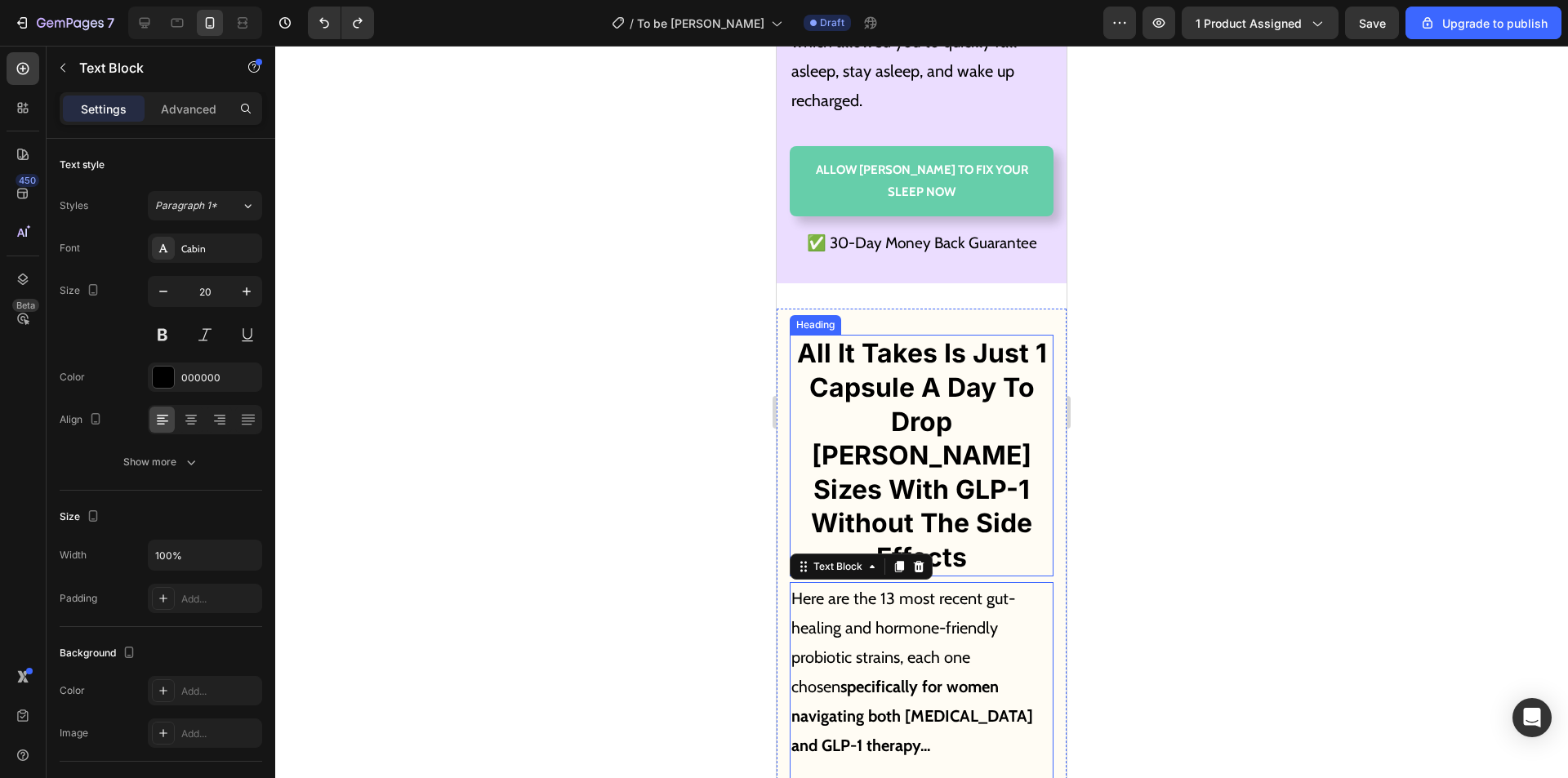
click at [945, 337] on h2 "All It Takes Is Just 1 Capsule A Day To Drop [PERSON_NAME] Sizes With GLP-1 Wit…" at bounding box center [921, 455] width 264 height 241
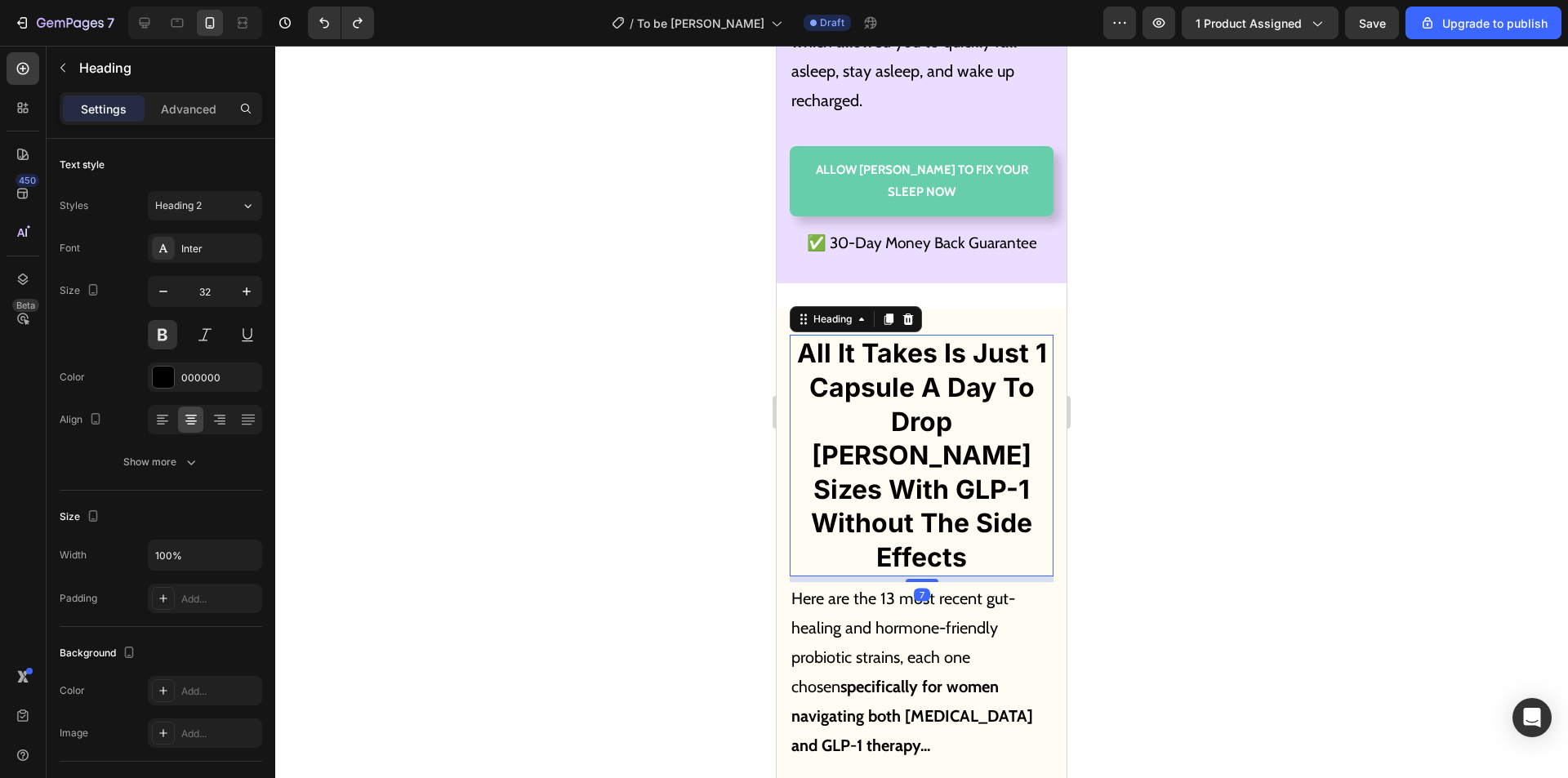
click at [965, 419] on h2 "All It Takes Is Just 1 Capsule A Day To Drop [PERSON_NAME] Sizes With GLP-1 Wit…" at bounding box center [921, 455] width 264 height 241
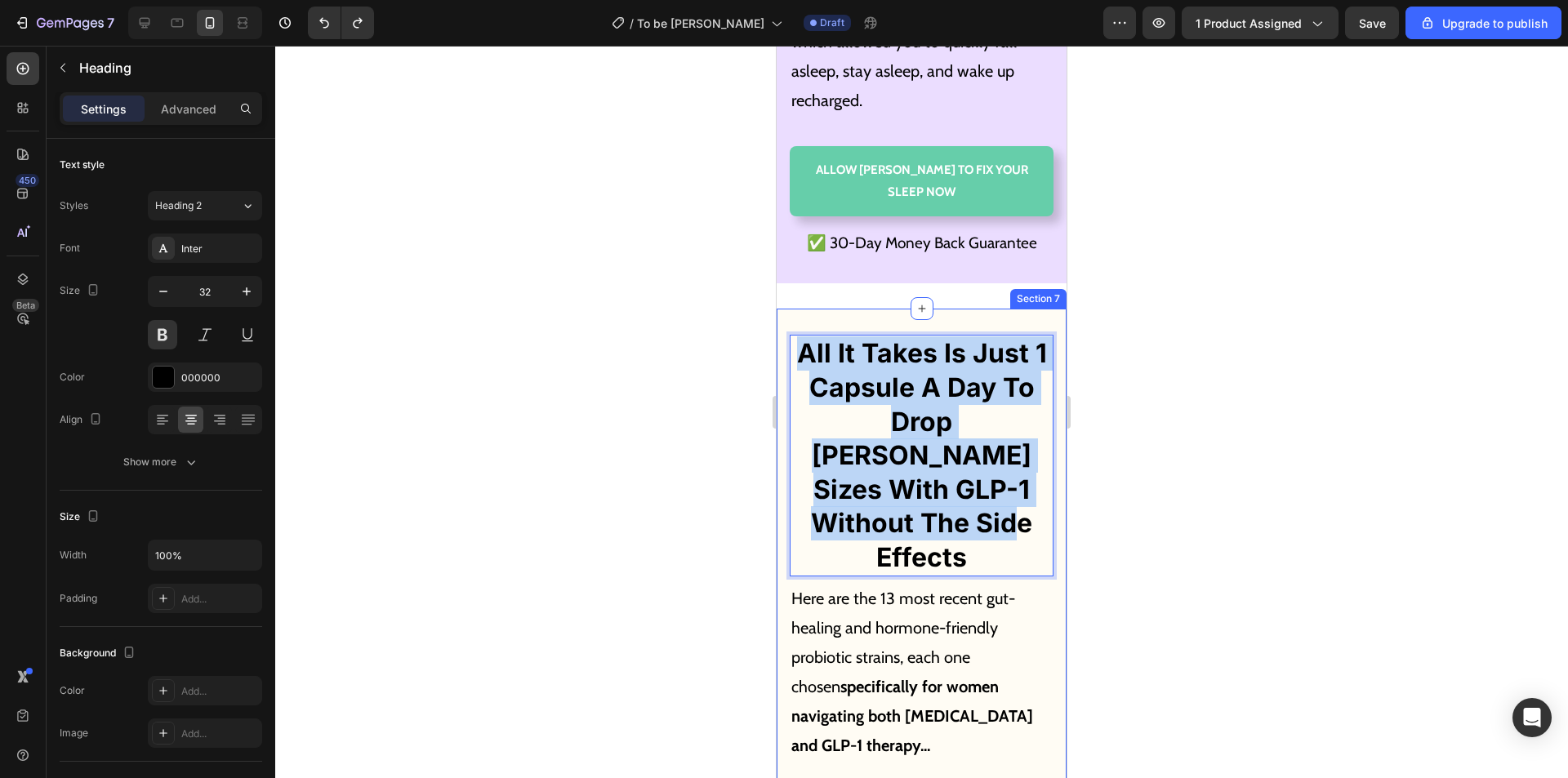
drag, startPoint x: 887, startPoint y: 367, endPoint x: 783, endPoint y: 258, distance: 150.7
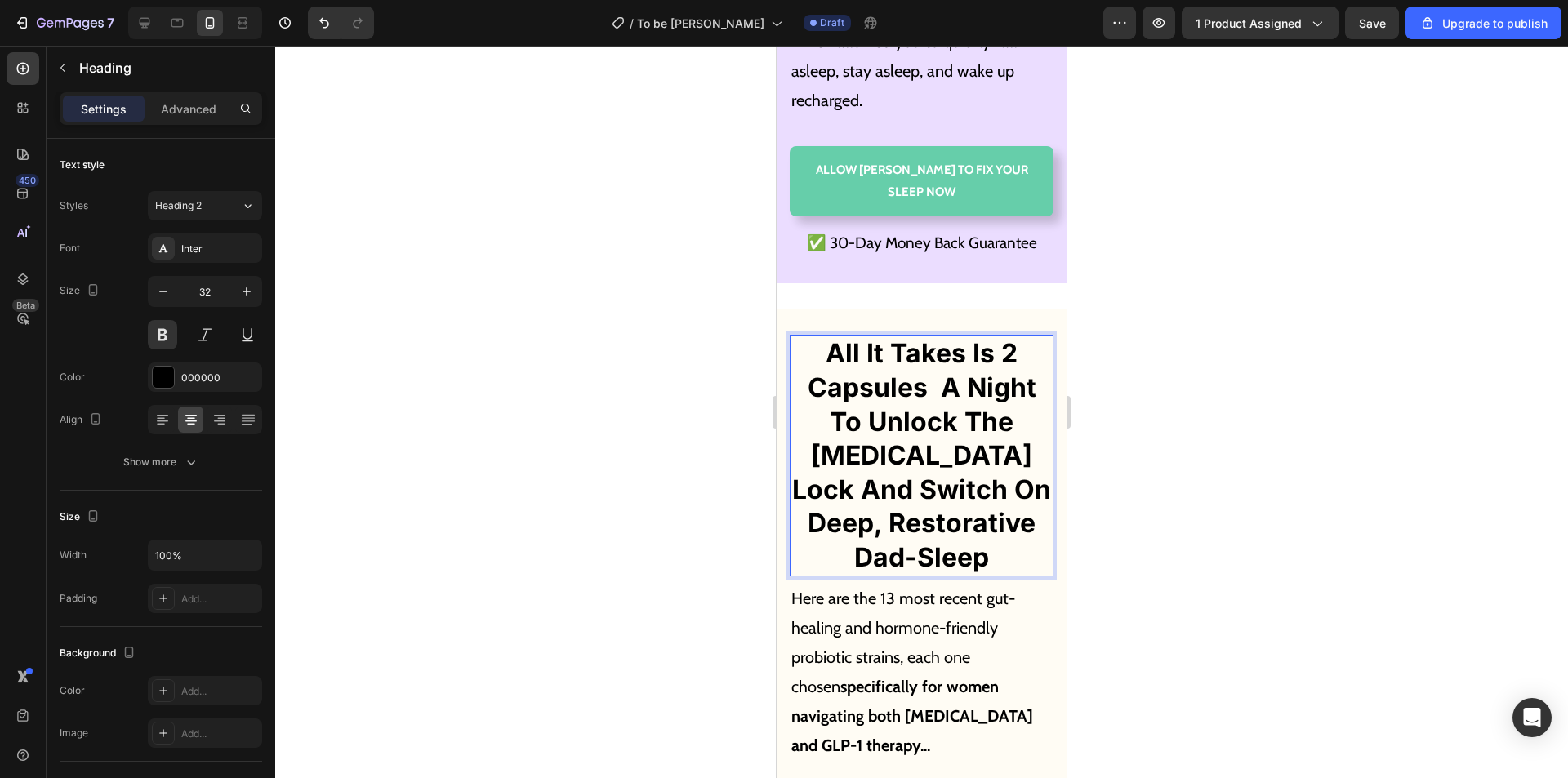
click at [929, 337] on p "All It Takes Is 2 Capsules A Night To Unlock The [MEDICAL_DATA] Lock And Switch…" at bounding box center [921, 455] width 260 height 238
click at [967, 363] on p "All It Takes Is 2 Capsules A Night To Unlock The [MEDICAL_DATA] Lock And Switch…" at bounding box center [921, 455] width 260 height 238
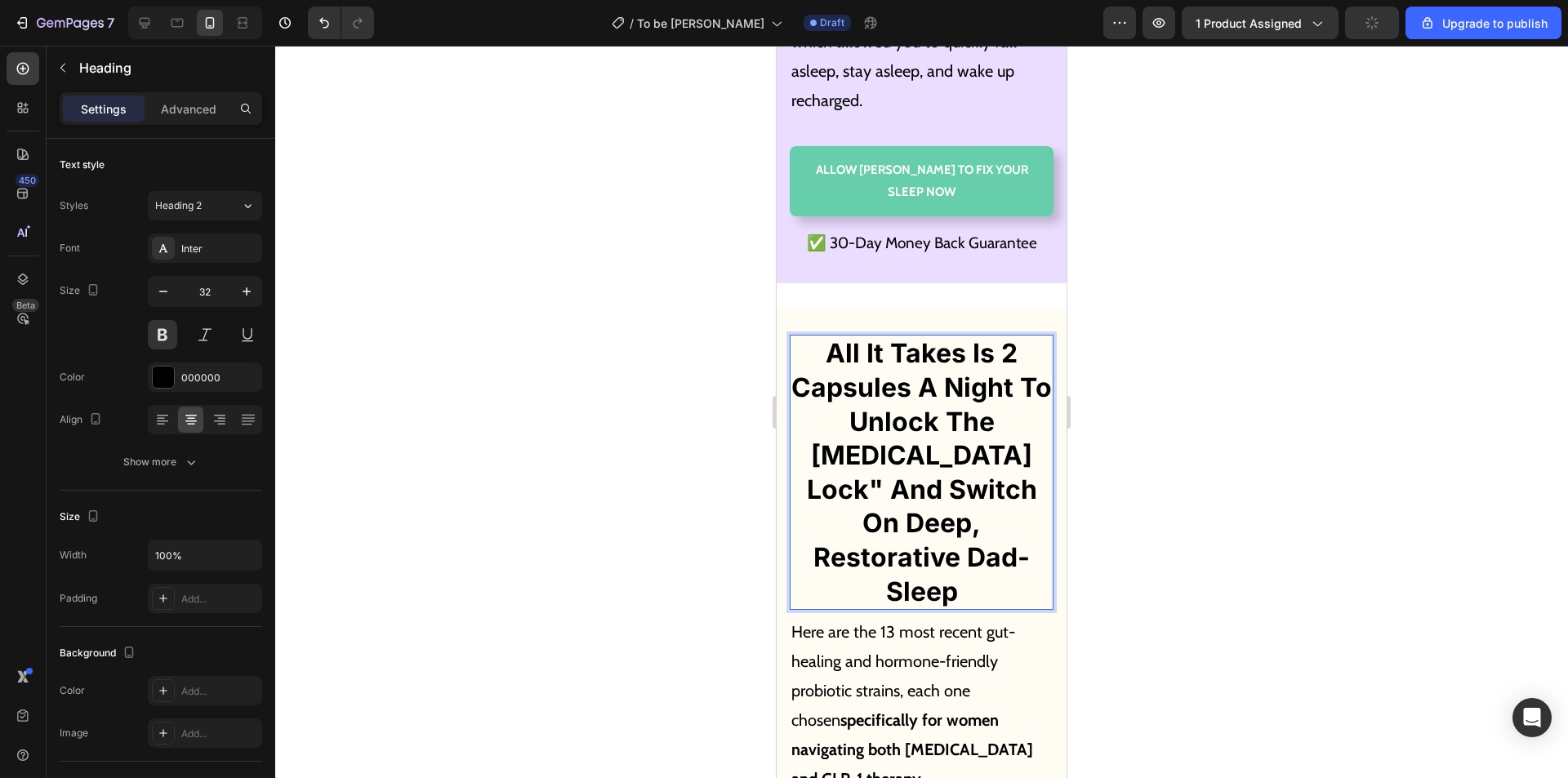
click at [804, 358] on p "All It Takes Is 2 Capsules A Night To Unlock The [MEDICAL_DATA] Lock" And Switc…" at bounding box center [921, 473] width 260 height 272
click at [956, 618] on p "Here are the 13 most recent gut-healing and hormone-friendly probiotic strains,…" at bounding box center [921, 706] width 260 height 176
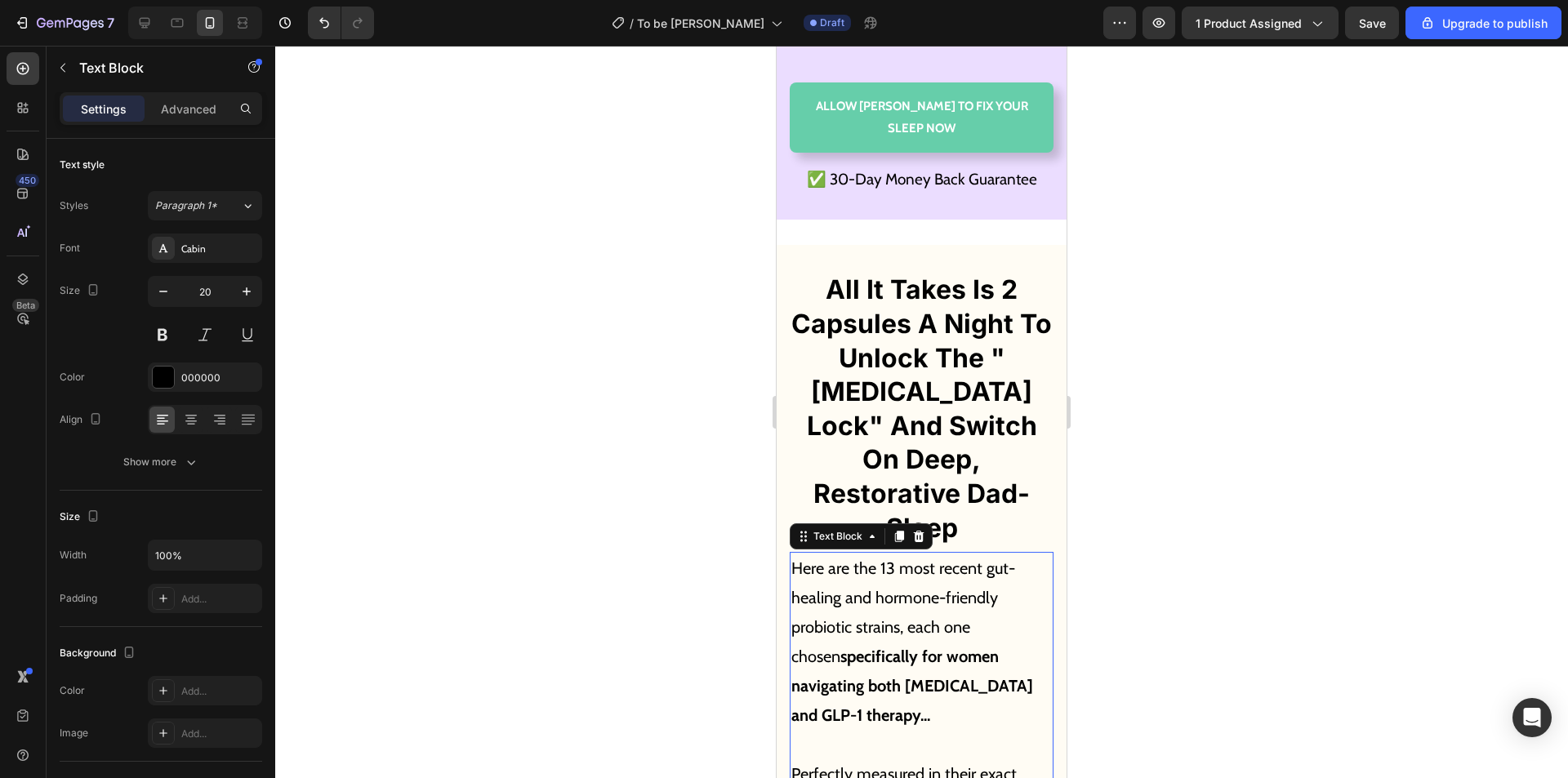
scroll to position [9181, 0]
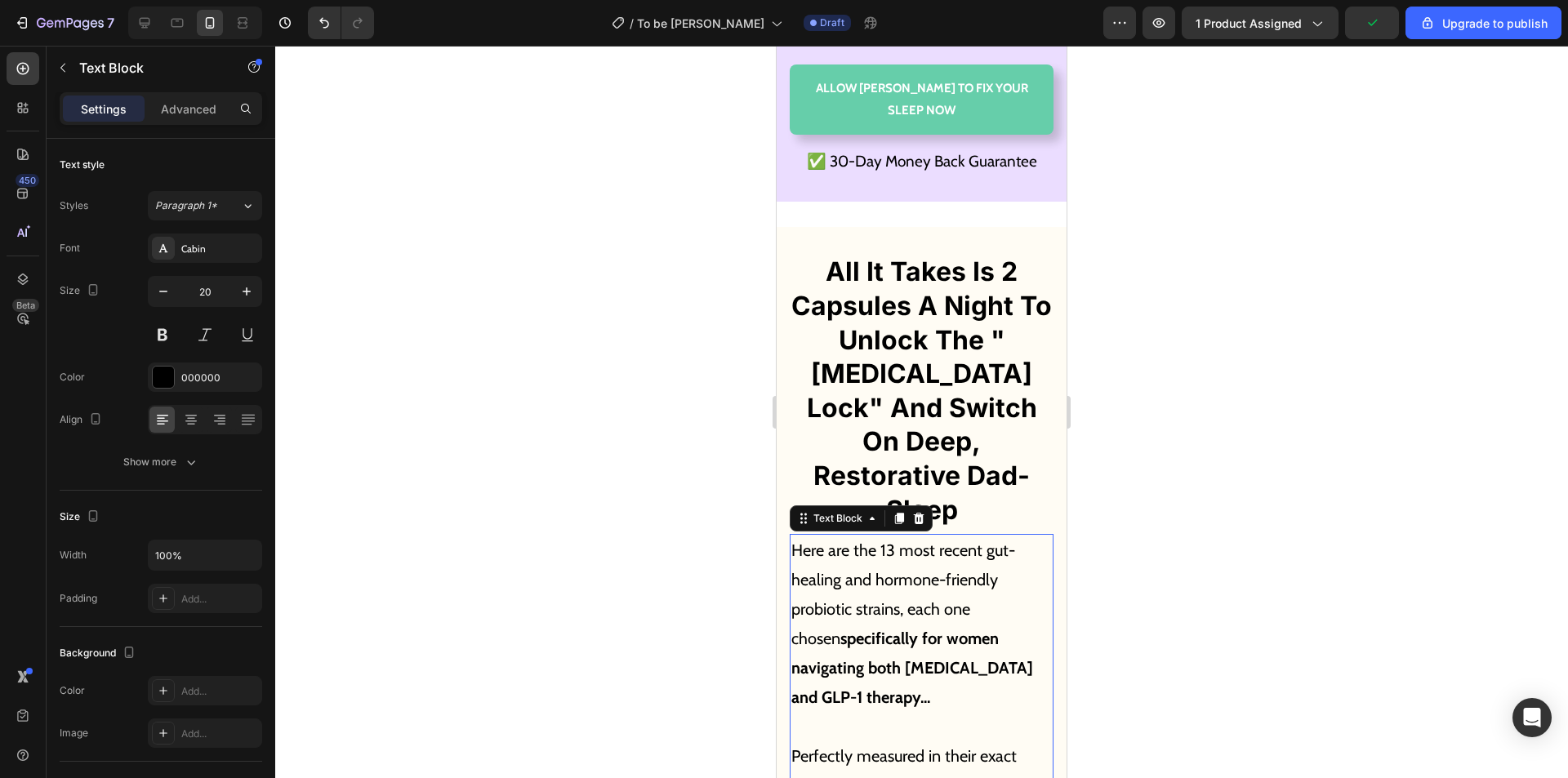
click at [936, 578] on p "Here are the 13 most recent gut-healing and hormone-friendly probiotic strains,…" at bounding box center [921, 624] width 260 height 176
drag, startPoint x: 890, startPoint y: 561, endPoint x: 797, endPoint y: 423, distance: 166.4
click at [797, 536] on p "Here are the 13 most recent gut-healing and hormone-friendly probiotic strains,…" at bounding box center [921, 624] width 260 height 176
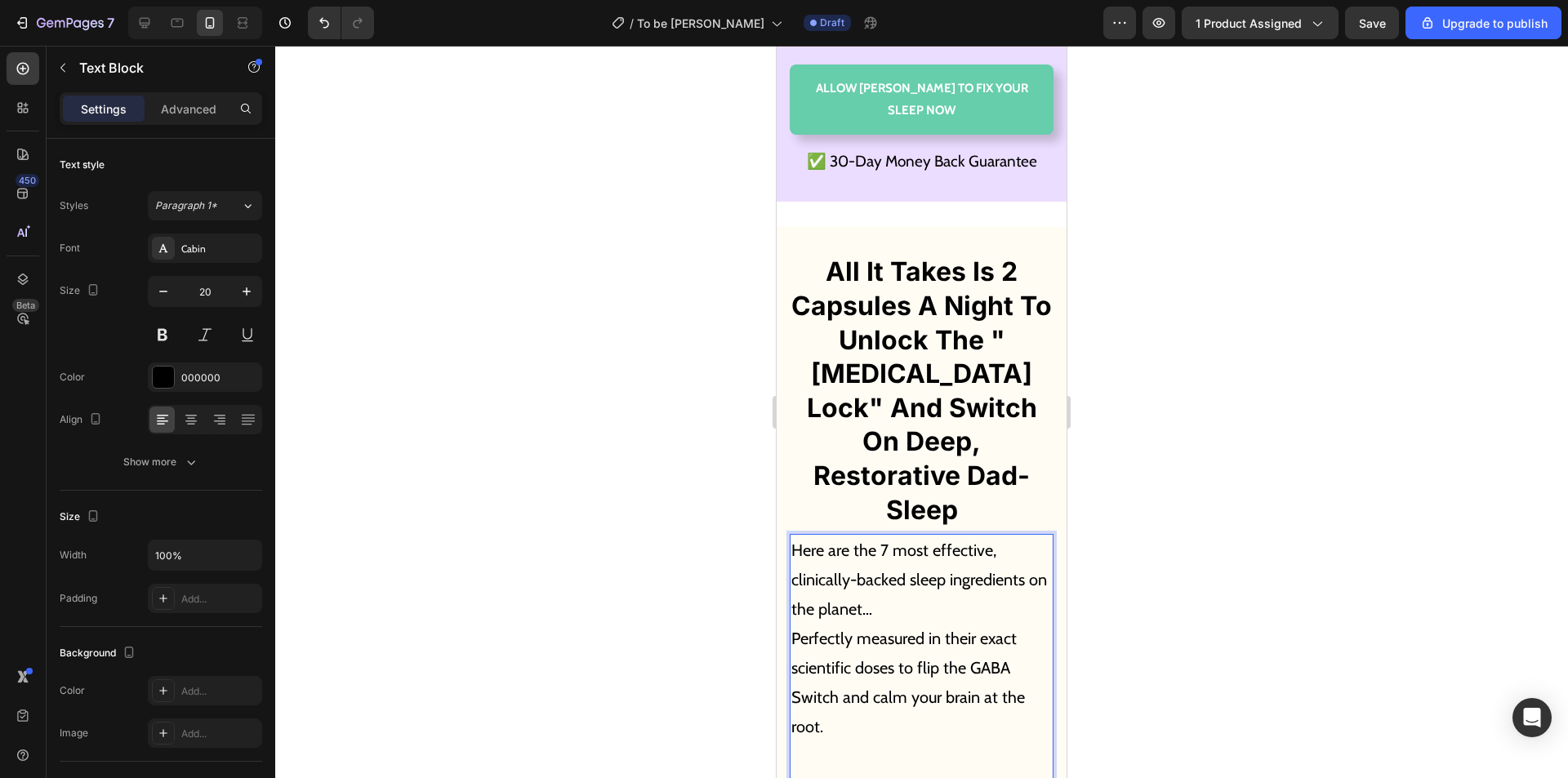
click at [797, 536] on p "Here are the 7 most effective, clinically-backed sleep ingredients on the plane…" at bounding box center [921, 654] width 260 height 235
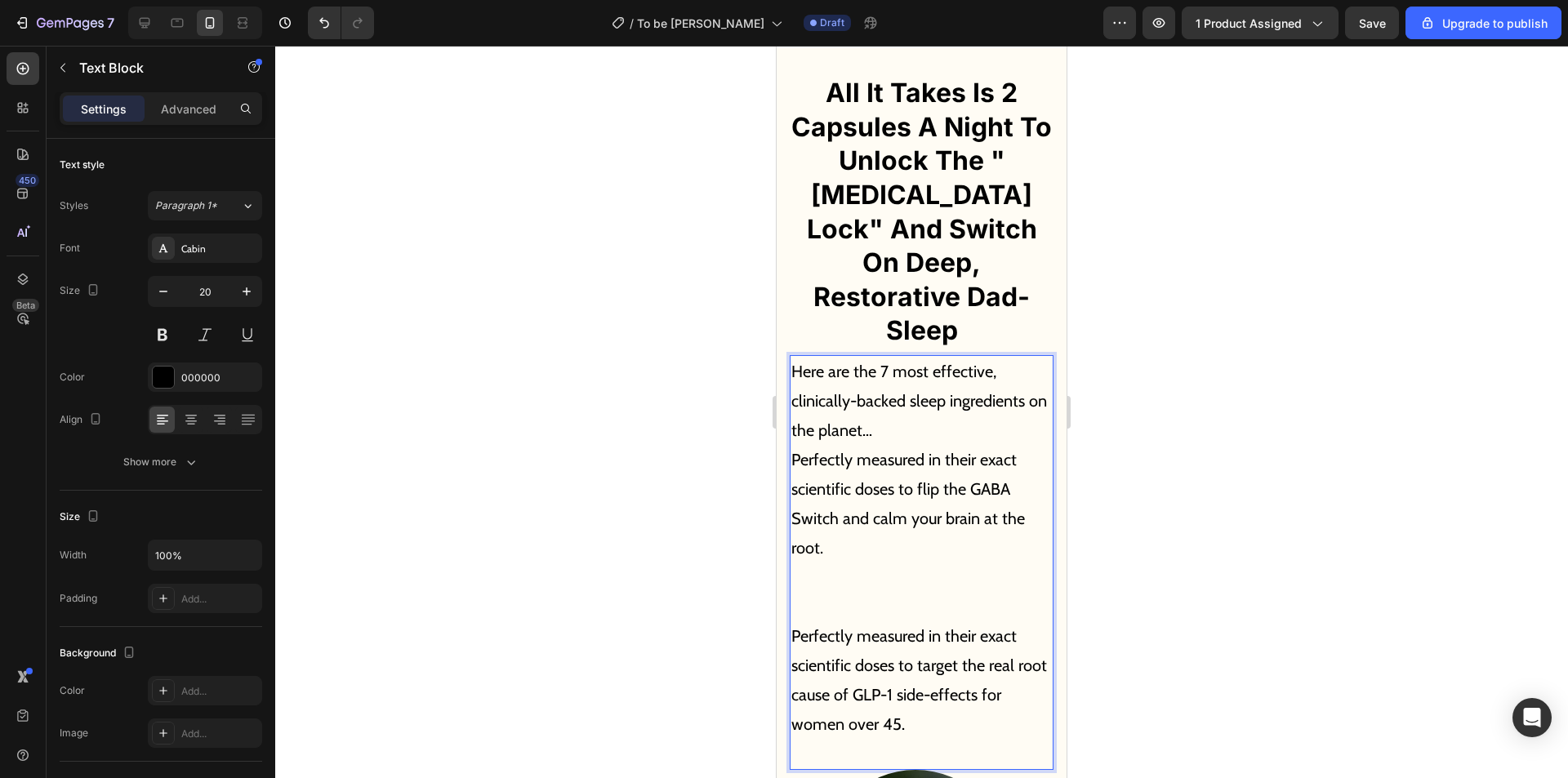
click at [901, 389] on p "Here are the 7 most effective, clinically-backed sleep ingredients on the plane…" at bounding box center [921, 475] width 260 height 235
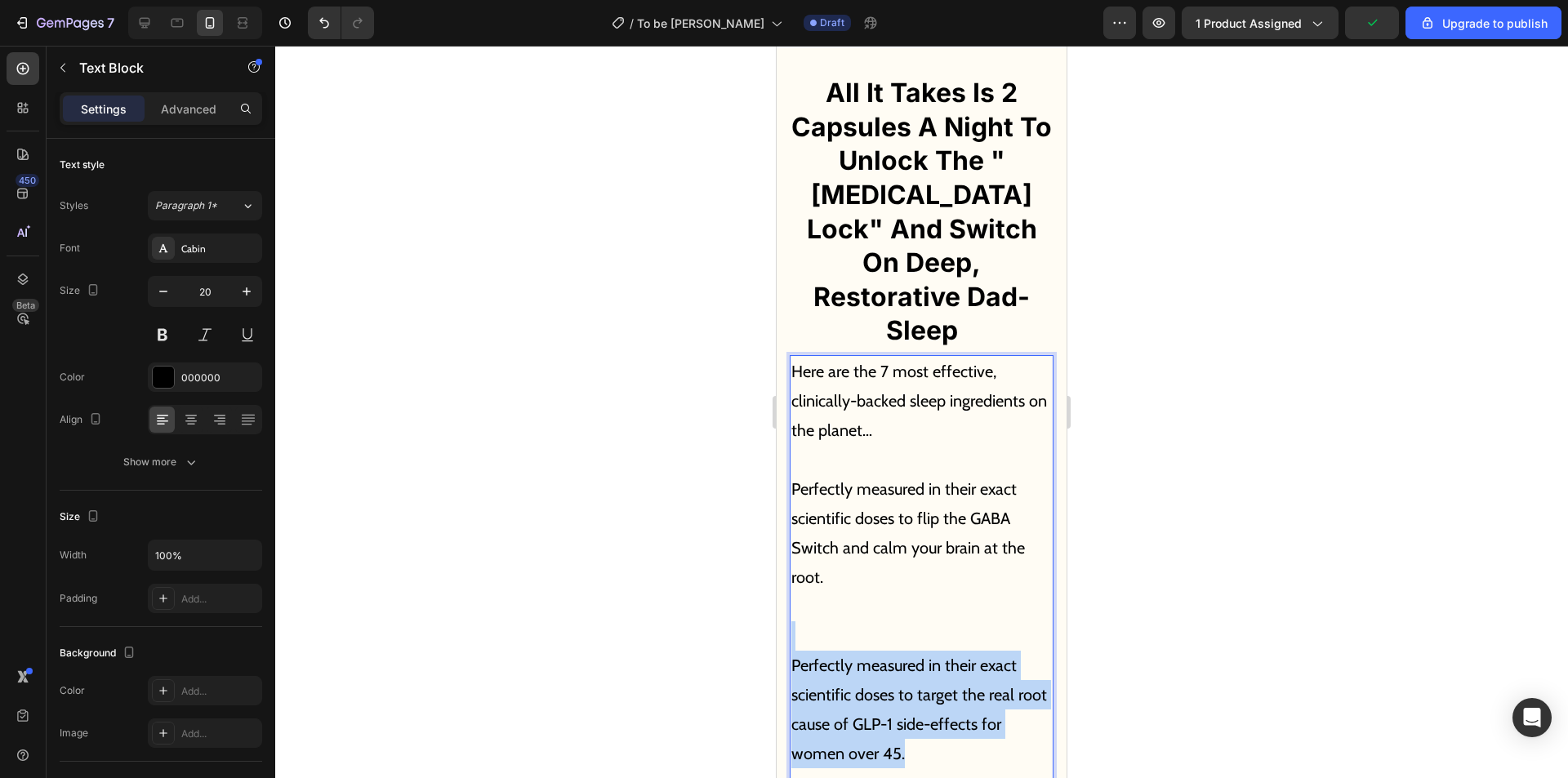
drag, startPoint x: 886, startPoint y: 688, endPoint x: 822, endPoint y: 590, distance: 117.0
click at [801, 590] on div "Here are the 7 most effective, clinically-backed sleep ingredients on the plane…" at bounding box center [921, 577] width 264 height 444
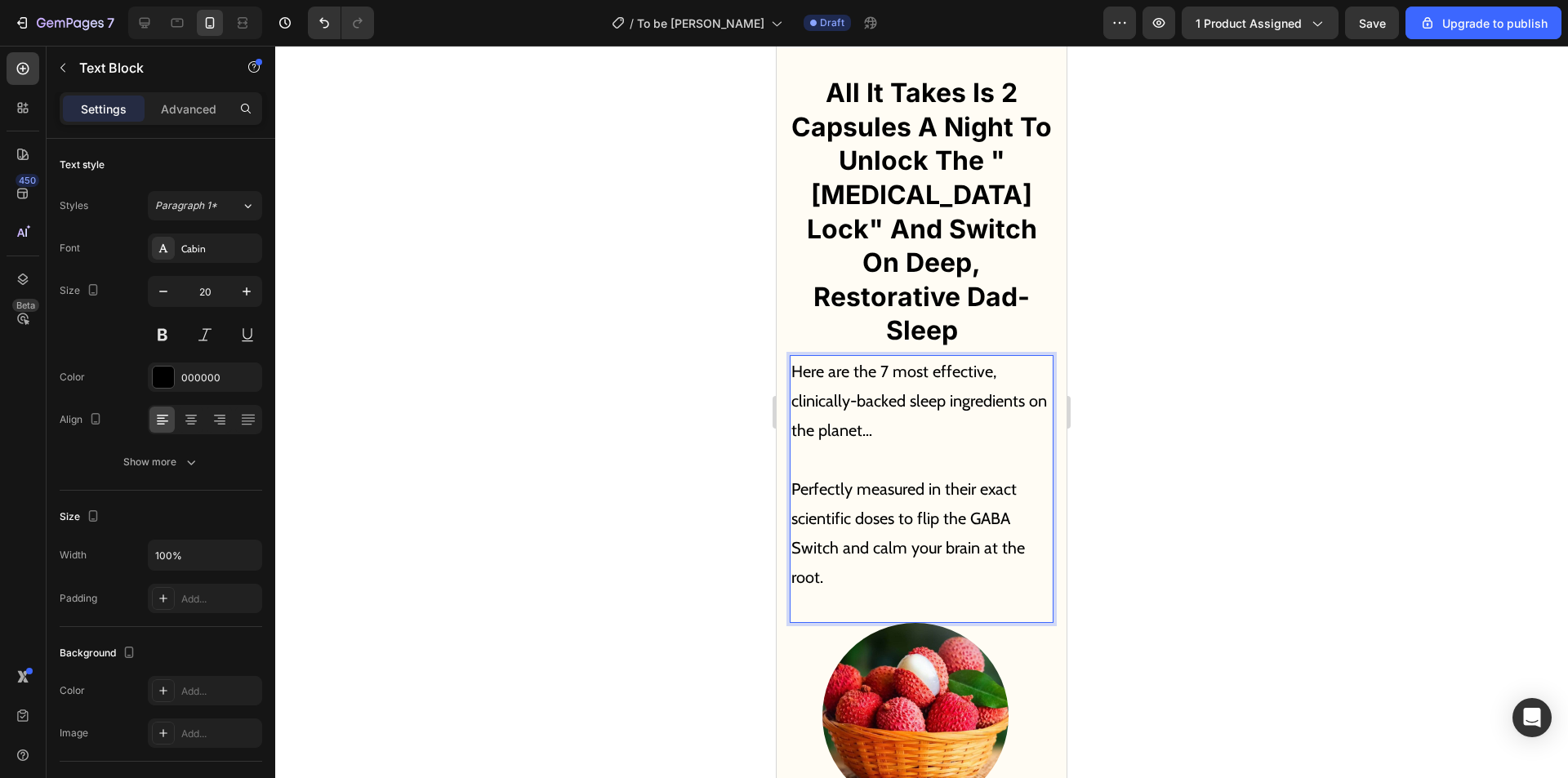
click at [908, 592] on p "Rich Text Editor. Editing area: main" at bounding box center [921, 607] width 260 height 29
click at [940, 265] on p "All It Takes Is 2 Capsules A Night To Unlock The "[MEDICAL_DATA] Lock" And Swit…" at bounding box center [921, 212] width 260 height 272
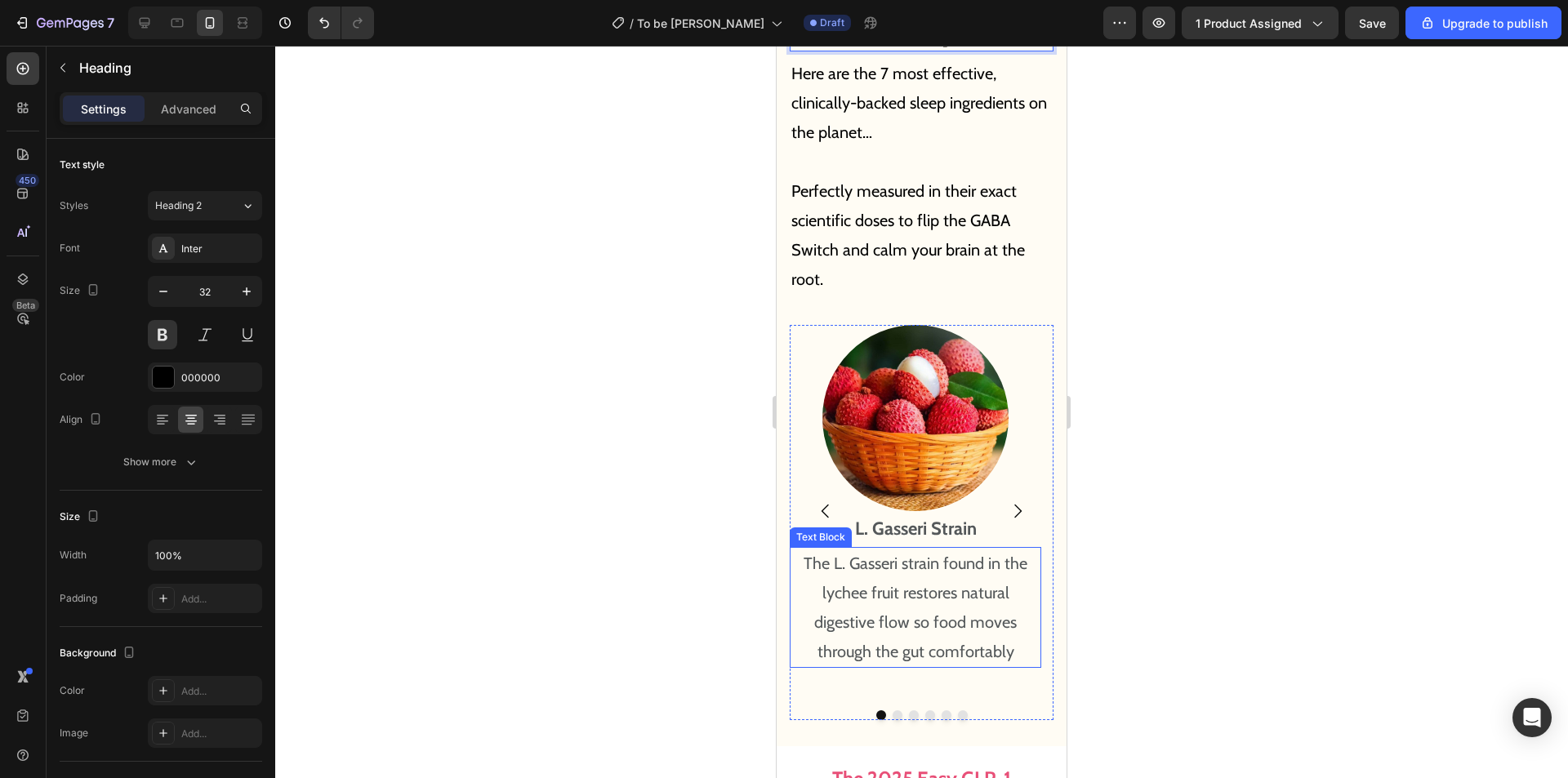
scroll to position [9589, 0]
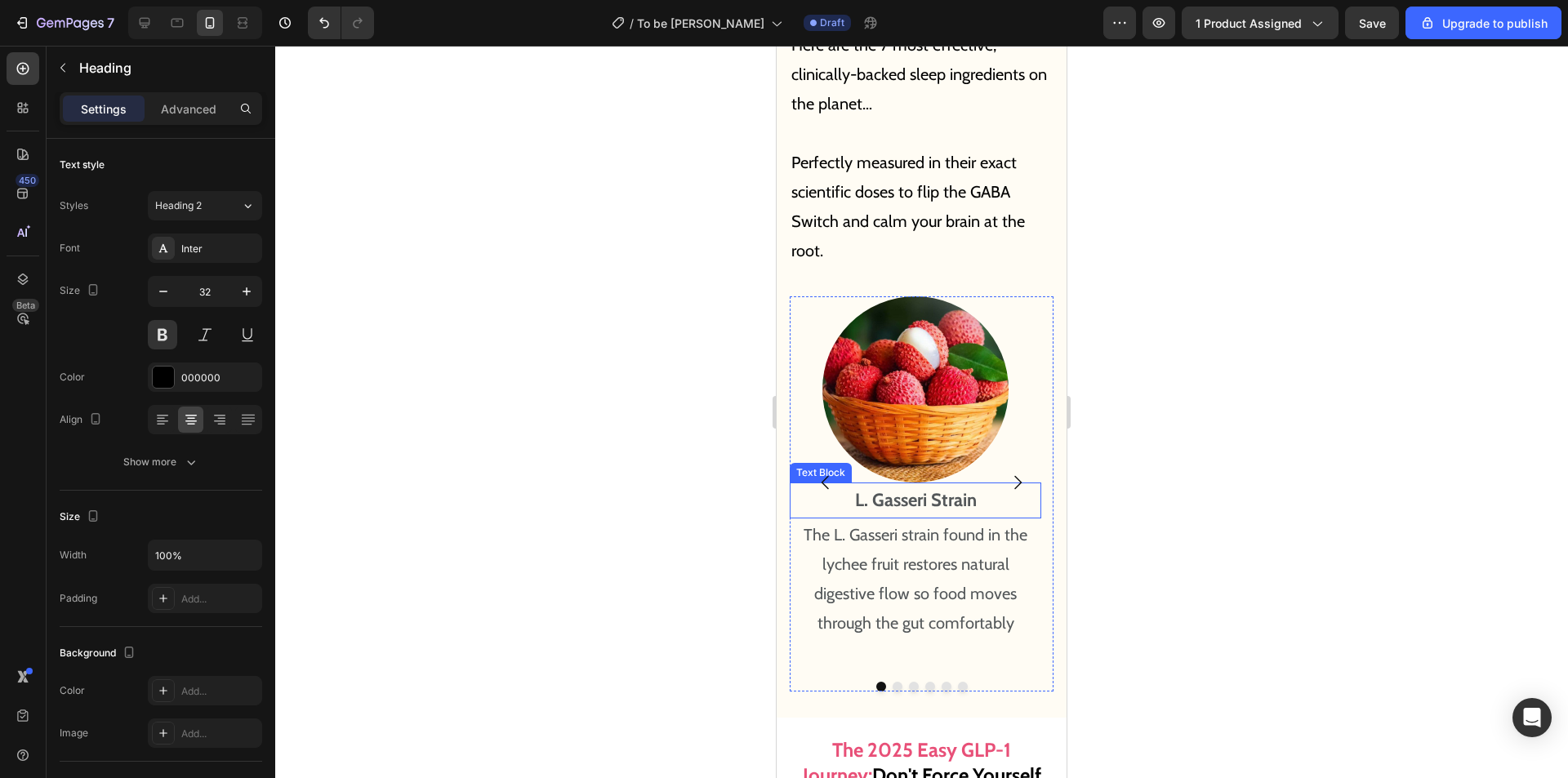
click at [951, 484] on p "L. Gasseri Strain" at bounding box center [916, 500] width 248 height 32
click at [966, 484] on p "L. Gasseri Strain" at bounding box center [916, 500] width 248 height 32
drag, startPoint x: 963, startPoint y: 466, endPoint x: 829, endPoint y: 458, distance: 134.2
click at [829, 461] on div "Image L. Gasseri Strain Text Block 0 The L. Gasseri strain found in the lychee …" at bounding box center [921, 482] width 264 height 373
click at [936, 526] on p "The L. Gasseri strain found in the lychee fruit restores natural digestive flow…" at bounding box center [916, 579] width 248 height 117
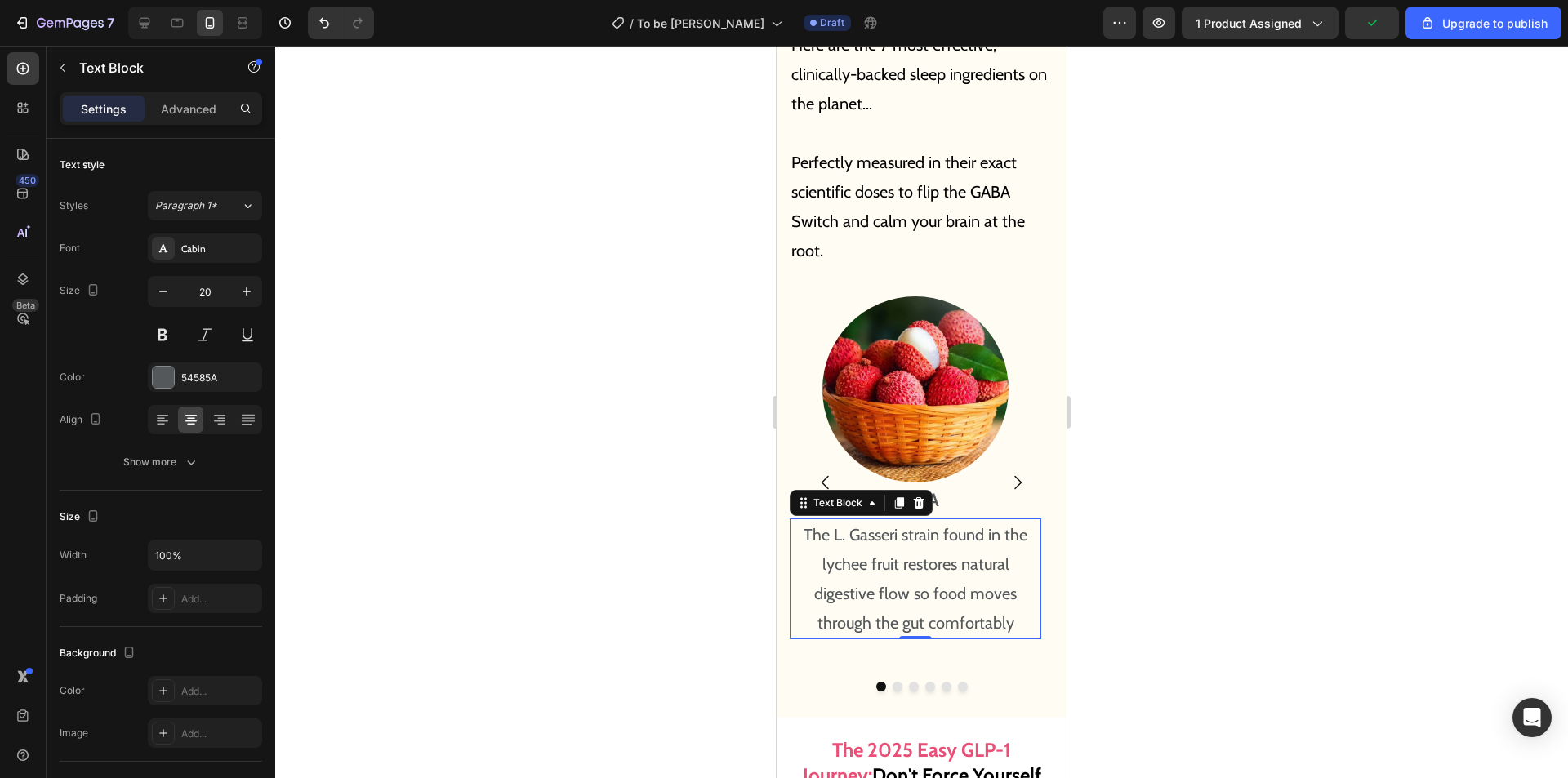
click at [912, 531] on p "The L. Gasseri strain found in the lychee fruit restores natural digestive flow…" at bounding box center [916, 579] width 248 height 117
click at [951, 537] on p "The L. Gasseri strain found in the lychee fruit restores natural digestive flow…" at bounding box center [916, 579] width 248 height 117
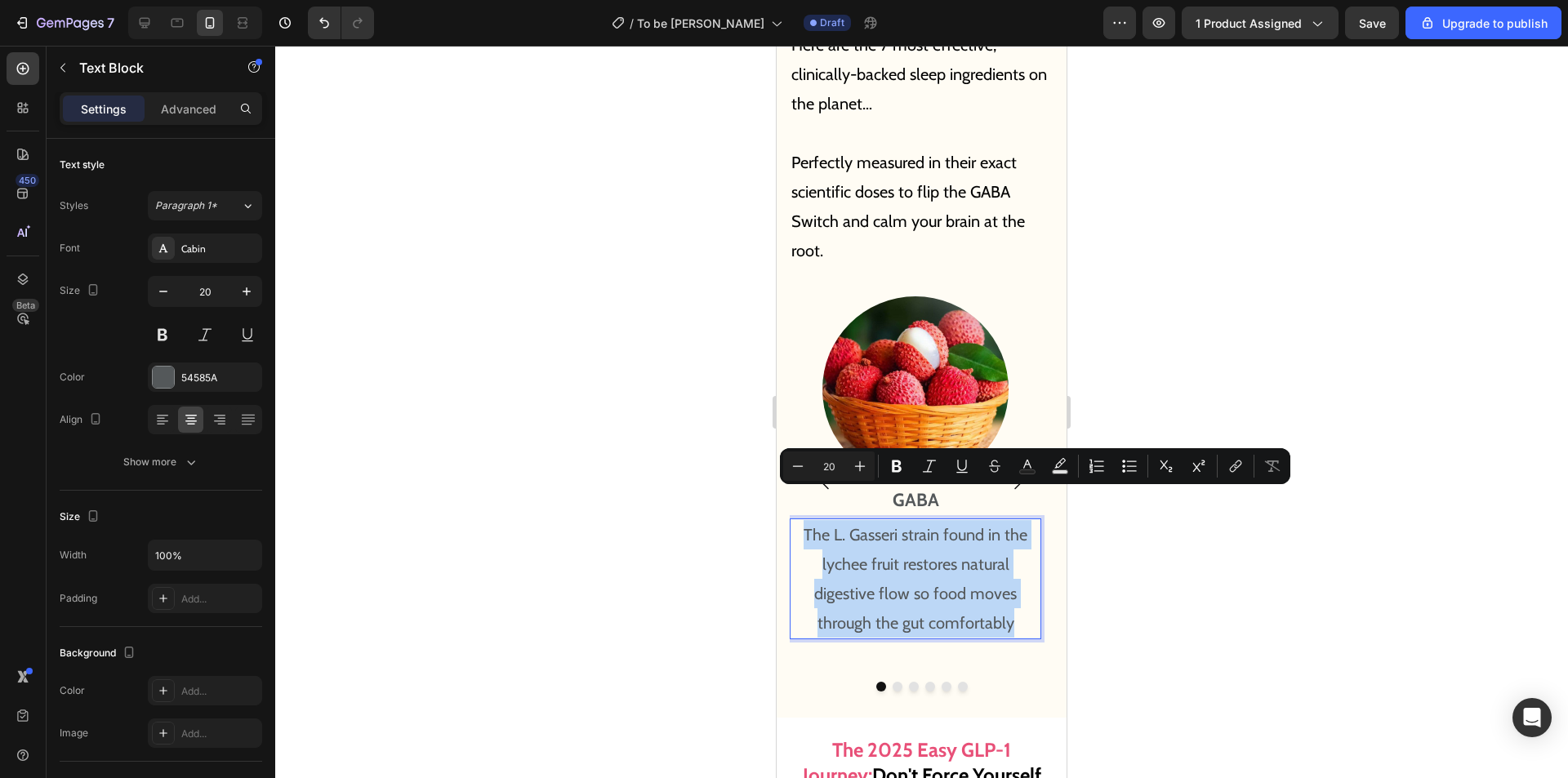
drag, startPoint x: 1014, startPoint y: 585, endPoint x: 797, endPoint y: 498, distance: 233.8
click at [797, 521] on p "The L. Gasseri strain found in the lychee fruit restores natural digestive flow…" at bounding box center [916, 579] width 248 height 117
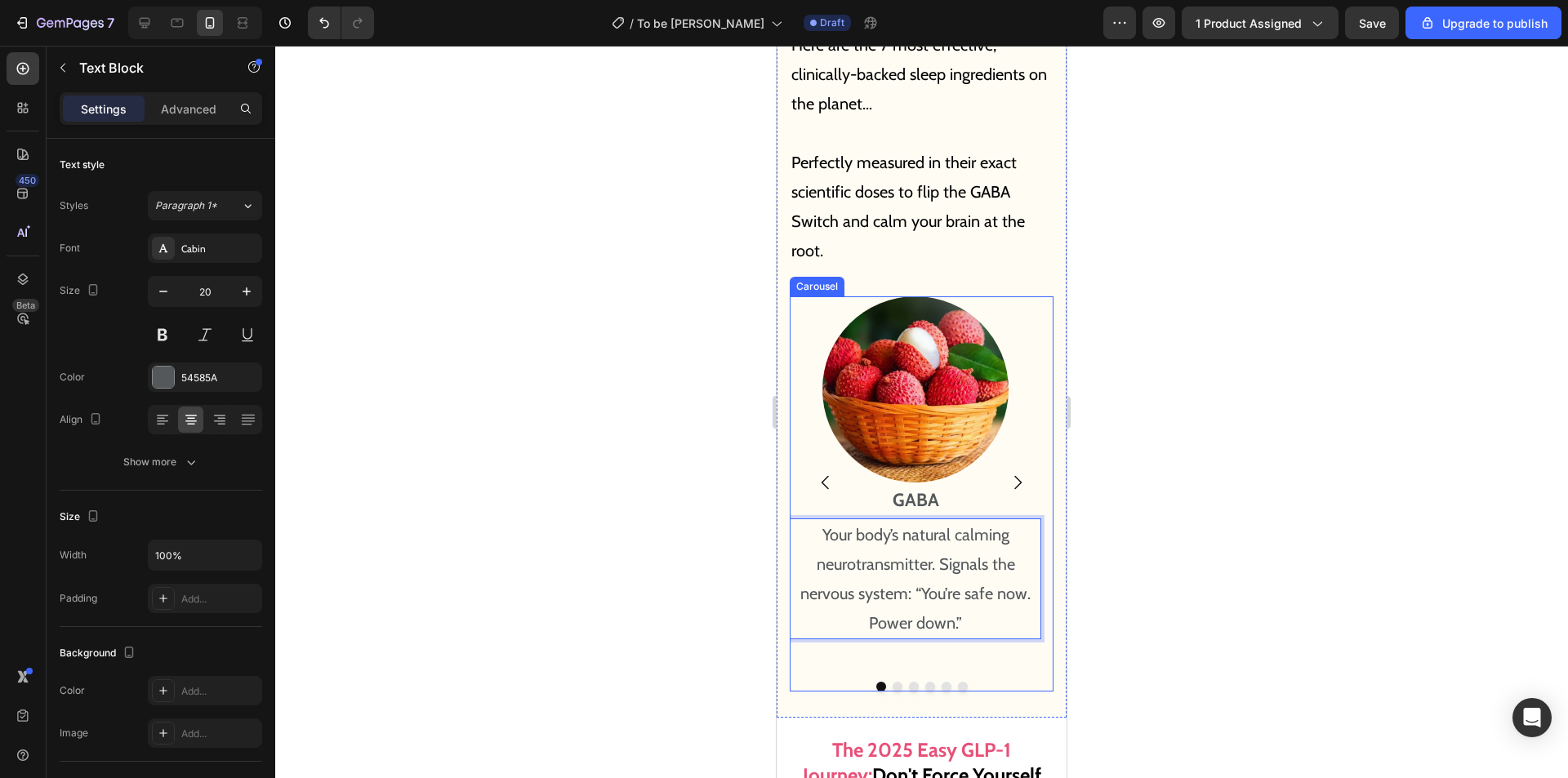
click at [1008, 473] on icon "Carousel Next Arrow" at bounding box center [1017, 482] width 20 height 20
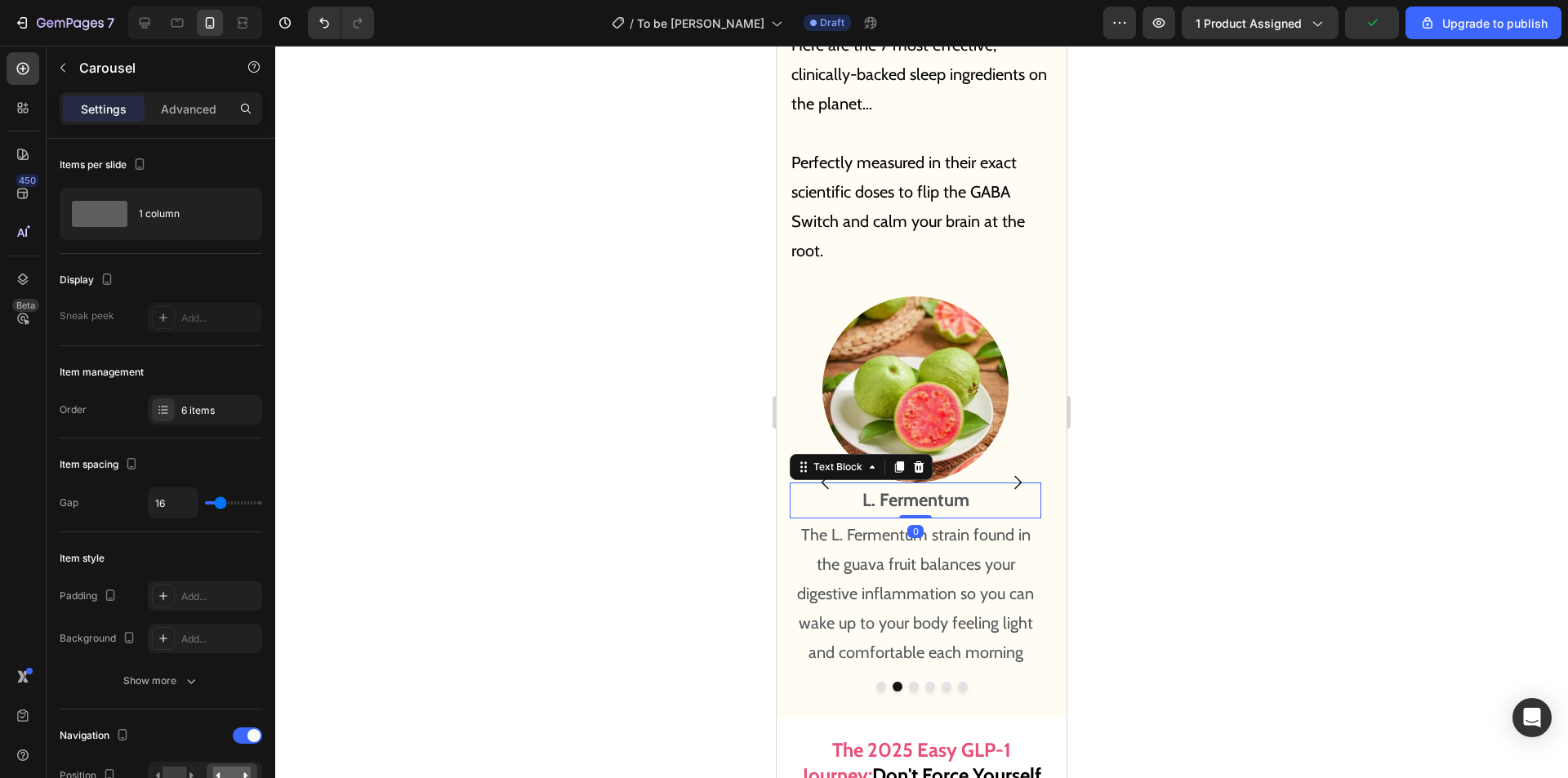
click at [932, 484] on p "L. Fermentum" at bounding box center [916, 500] width 248 height 32
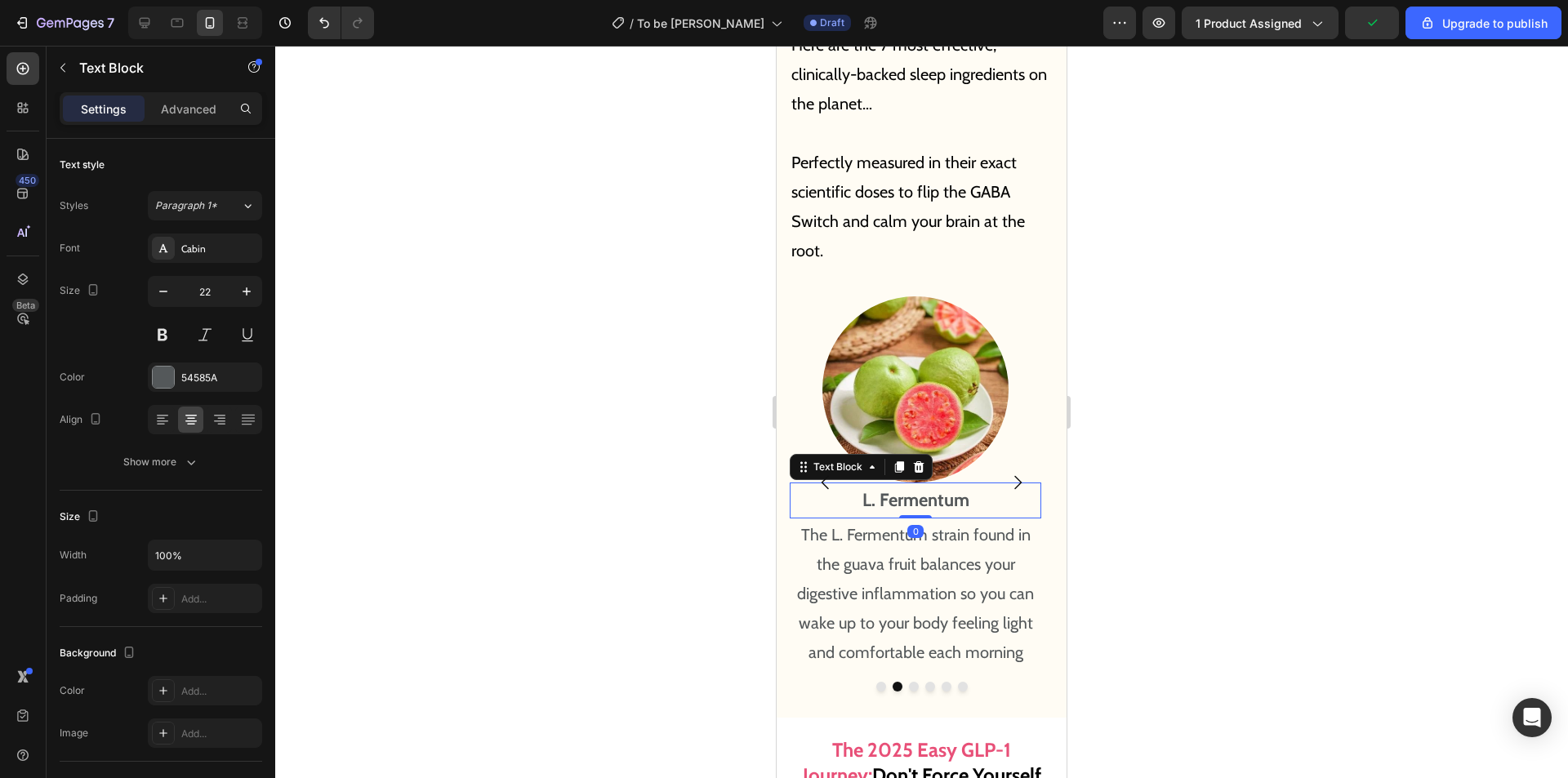
click at [946, 484] on p "L. Fermentum" at bounding box center [916, 500] width 248 height 32
click at [967, 484] on p "L. Fermentum" at bounding box center [916, 500] width 248 height 32
drag, startPoint x: 975, startPoint y: 466, endPoint x: 859, endPoint y: 461, distance: 116.1
click at [859, 484] on p "L. Fermentum" at bounding box center [916, 500] width 248 height 32
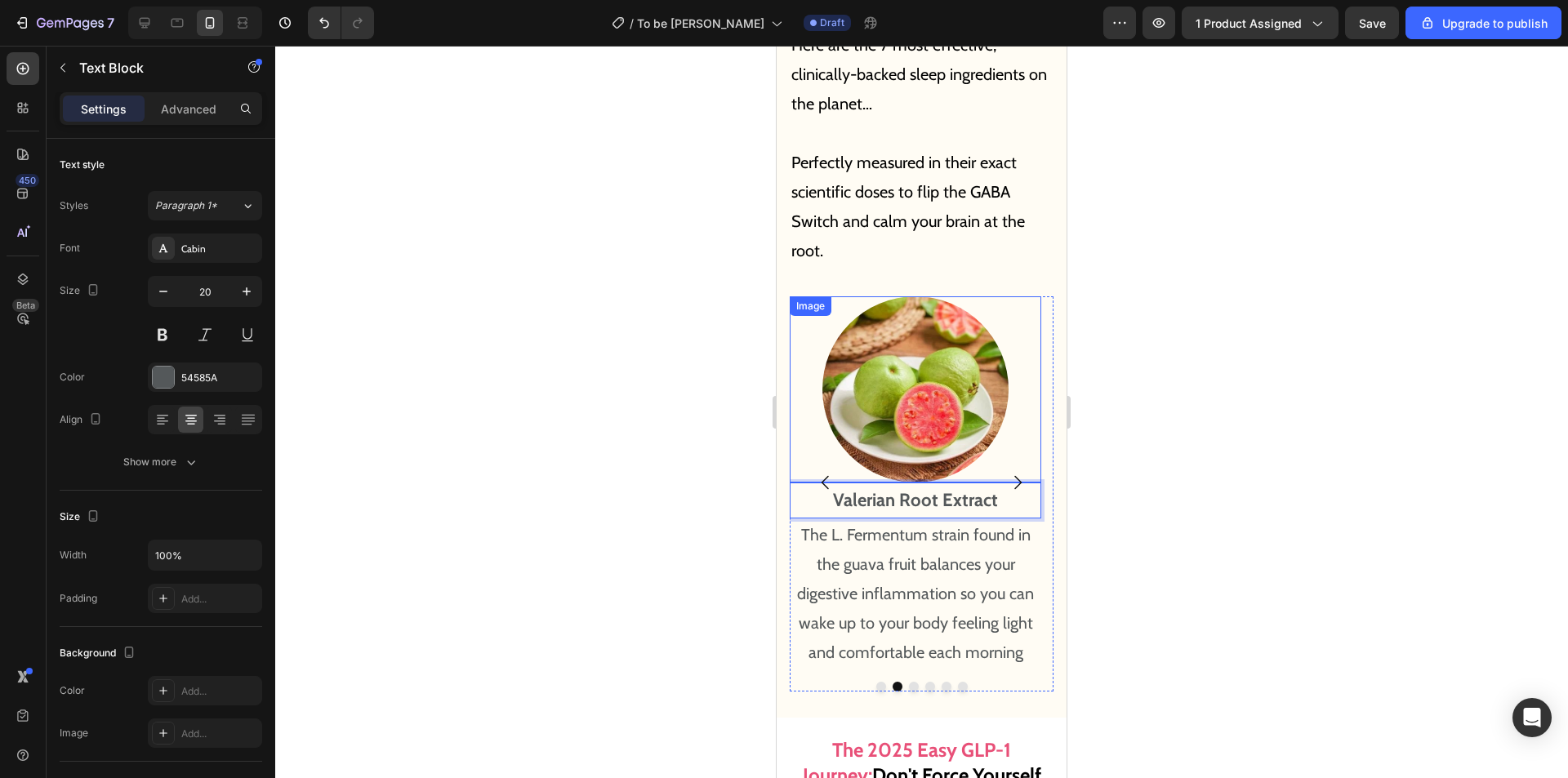
click at [901, 521] on p "The L. Fermentum strain found in the guava fruit balances your digestive inflam…" at bounding box center [916, 594] width 248 height 147
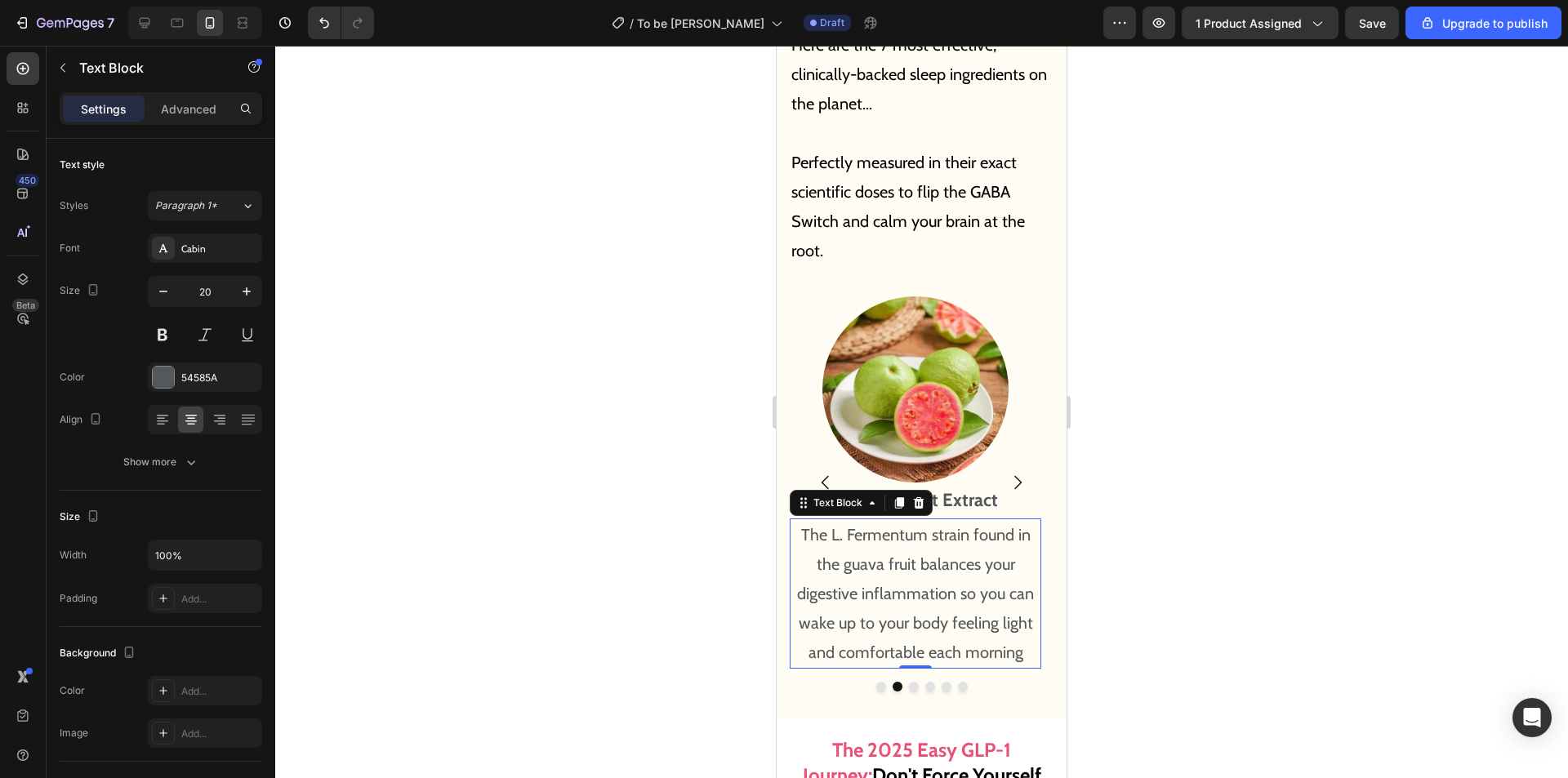
click at [928, 531] on p "The L. Fermentum strain found in the guava fruit balances your digestive inflam…" at bounding box center [916, 594] width 248 height 147
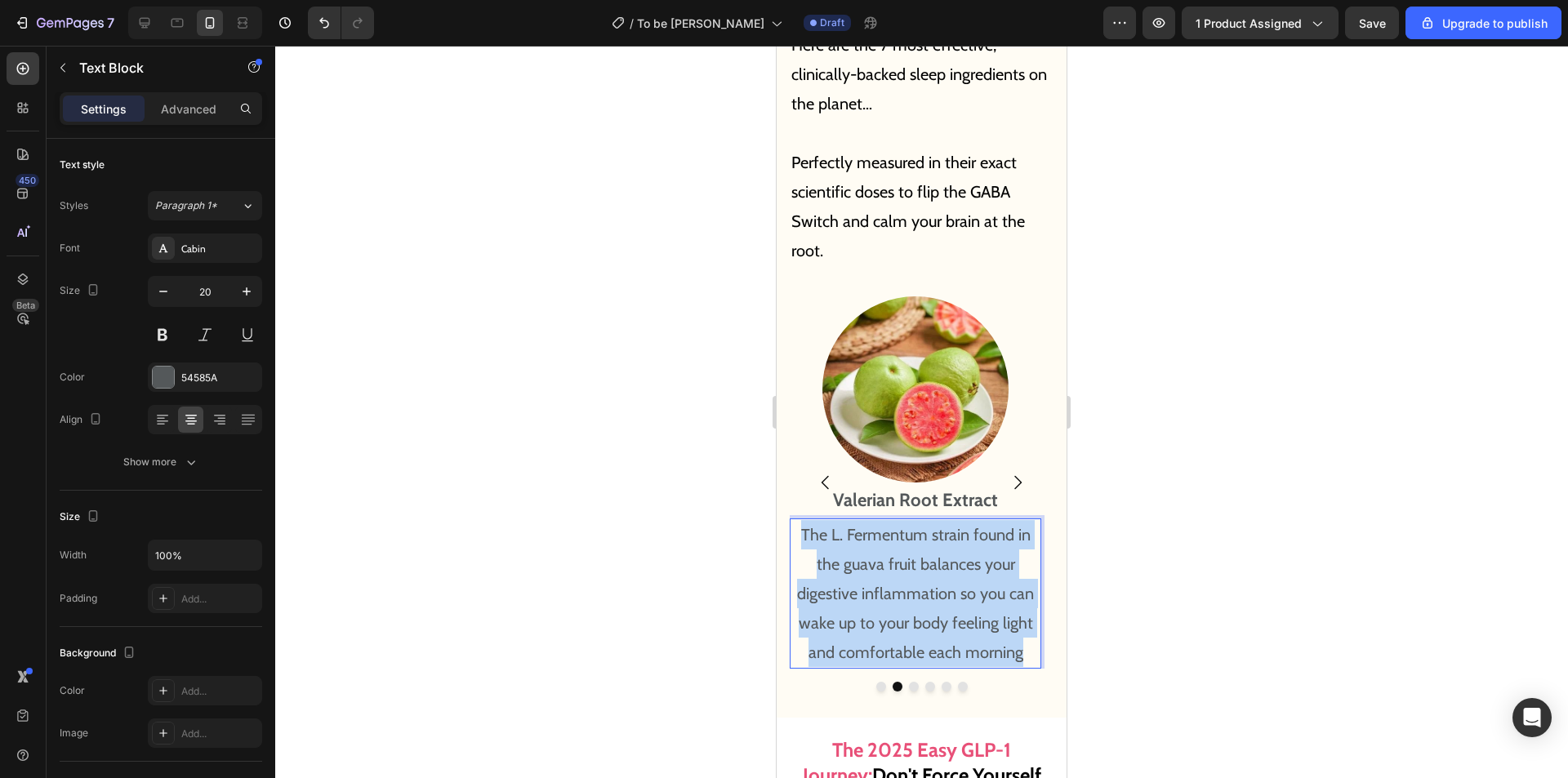
drag, startPoint x: 1027, startPoint y: 620, endPoint x: 783, endPoint y: 505, distance: 269.7
click at [783, 505] on div "All It Takes Is 2 Capsules A Night To Unlock The "[MEDICAL_DATA] Lock" And Swit…" at bounding box center [921, 218] width 290 height 995
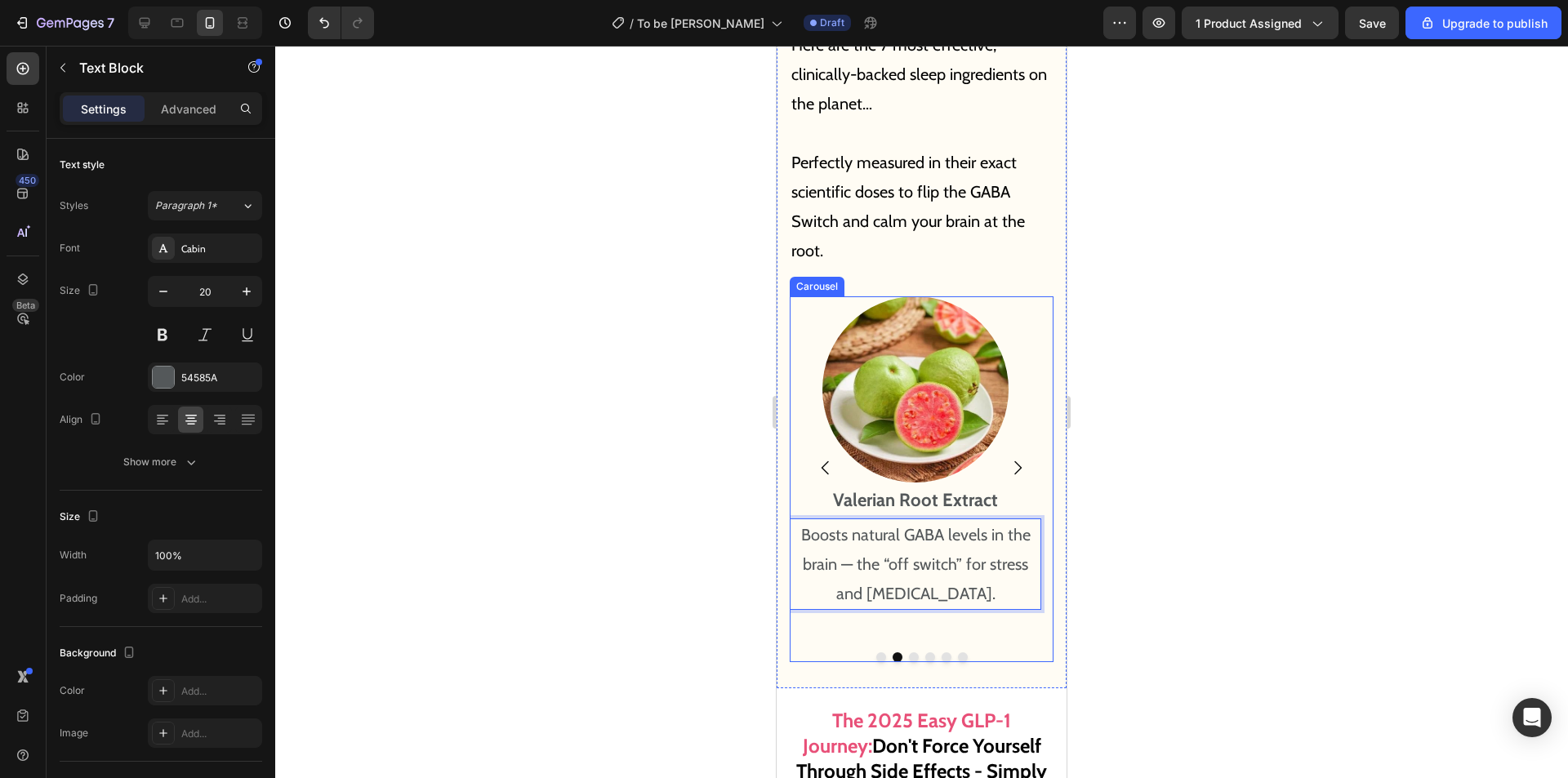
click at [1008, 458] on icon "Carousel Next Arrow" at bounding box center [1017, 468] width 20 height 20
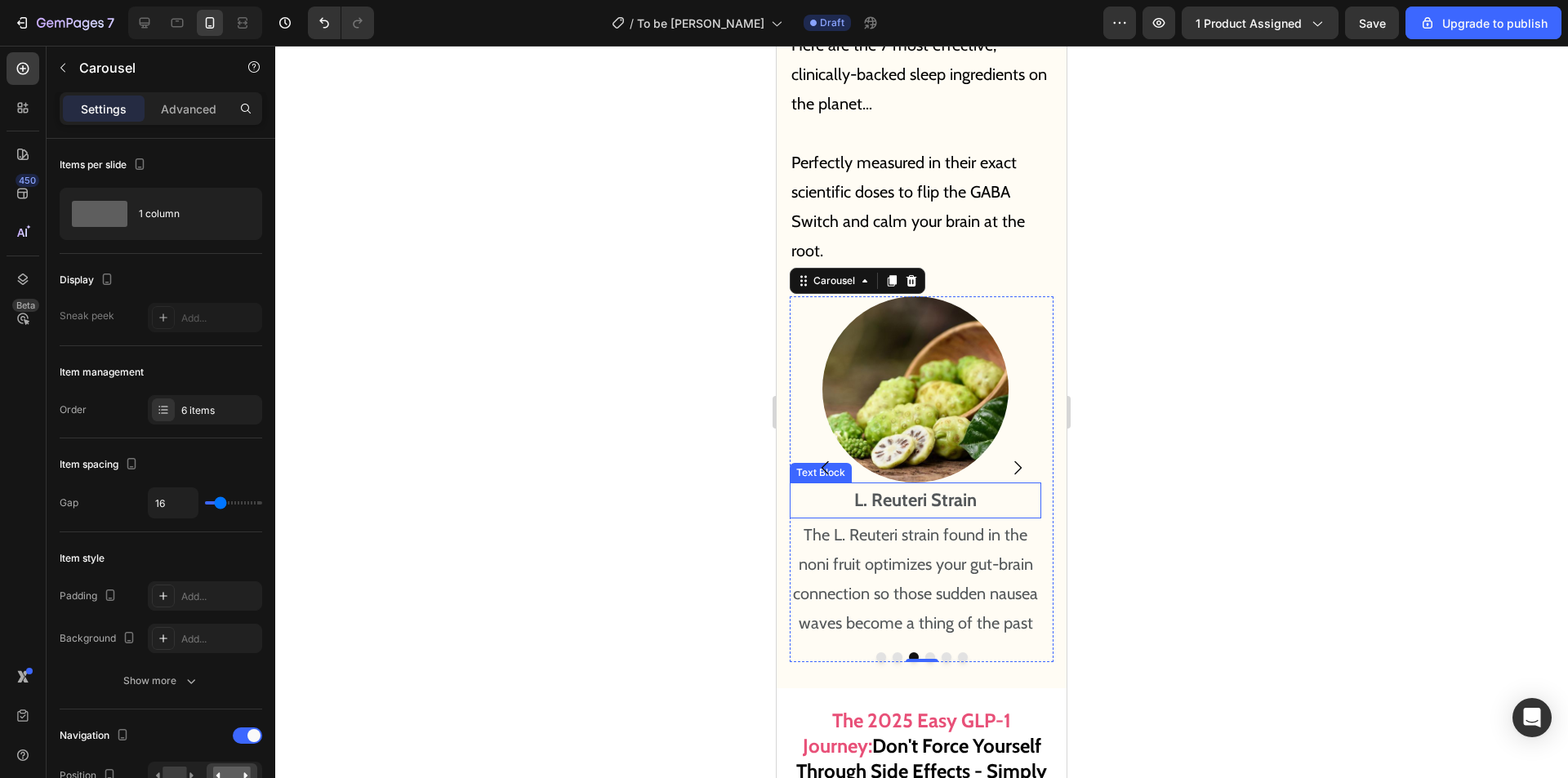
click at [930, 484] on p "L. Reuteri Strain" at bounding box center [916, 500] width 248 height 32
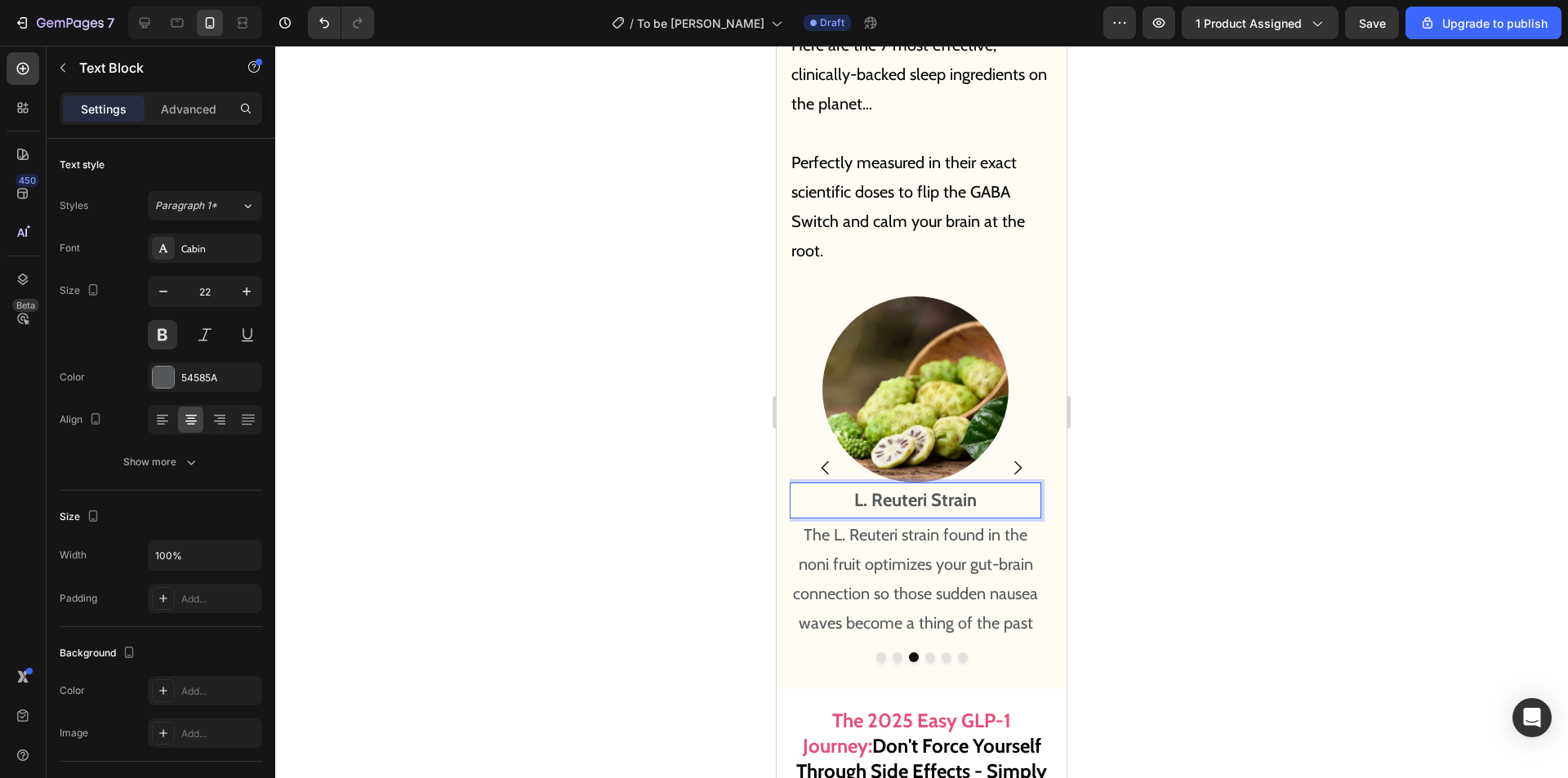
click at [962, 484] on p "L. Reuteri Strain" at bounding box center [916, 500] width 248 height 32
drag, startPoint x: 988, startPoint y: 467, endPoint x: 830, endPoint y: 457, distance: 158.3
click at [830, 484] on p "L. Reuteri Strain" at bounding box center [916, 500] width 248 height 32
click at [884, 529] on p "The L. Reuteri strain found in the noni fruit optimizes your gut-brain connecti…" at bounding box center [916, 579] width 248 height 117
click at [884, 526] on p "The L. Reuteri strain found in the noni fruit optimizes your gut-brain connecti…" at bounding box center [916, 579] width 248 height 117
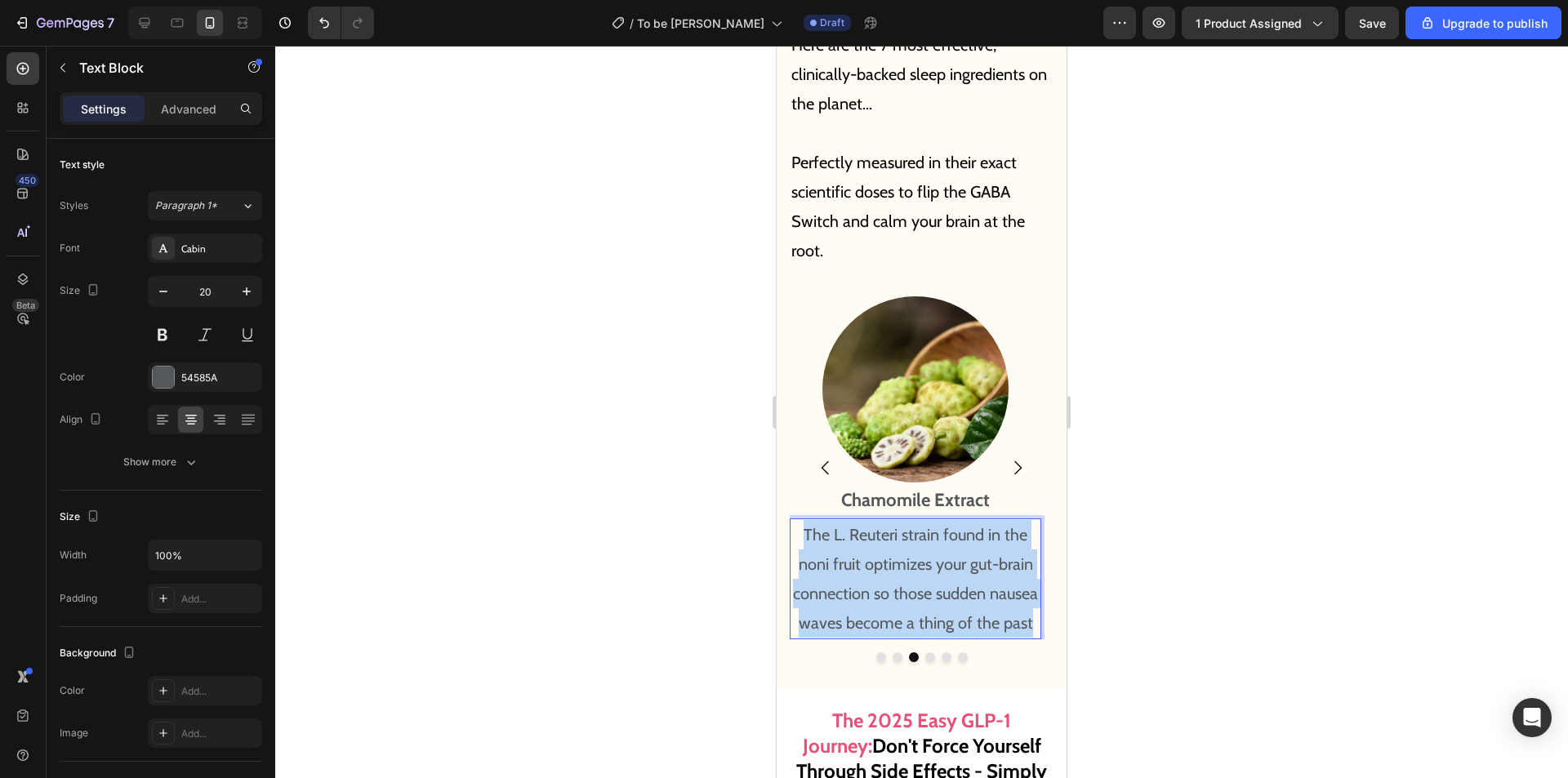
drag, startPoint x: 1037, startPoint y: 590, endPoint x: 748, endPoint y: 489, distance: 306.1
click at [777, 489] on html "Mobile ( 355 px) iPhone 13 Mini iPhone 13 Pro iPhone 11 Pro Max iPhone 15 Pro M…" at bounding box center [921, 263] width 290 height 19614
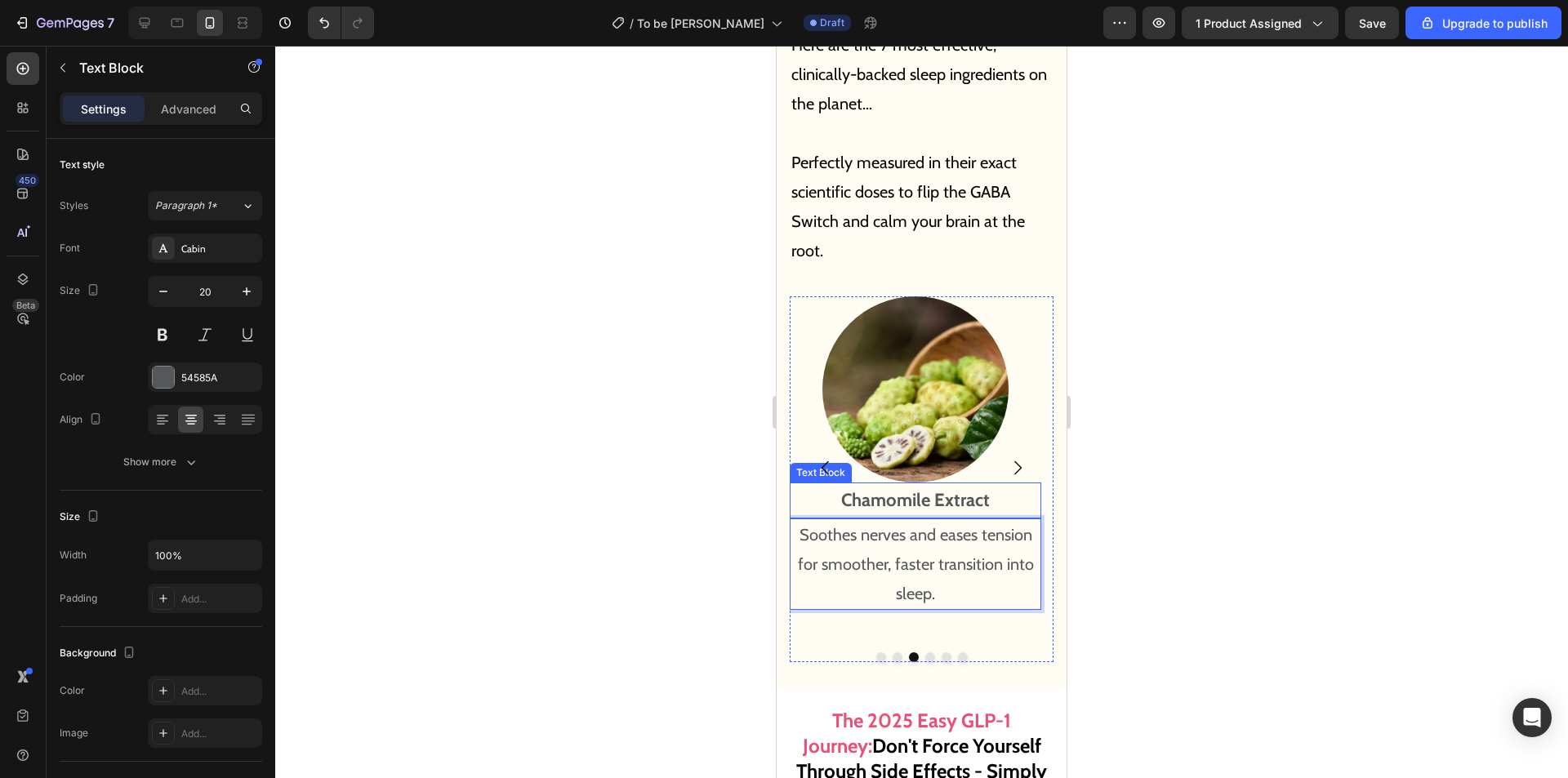
click at [1008, 458] on icon "Carousel Next Arrow" at bounding box center [1017, 468] width 20 height 20
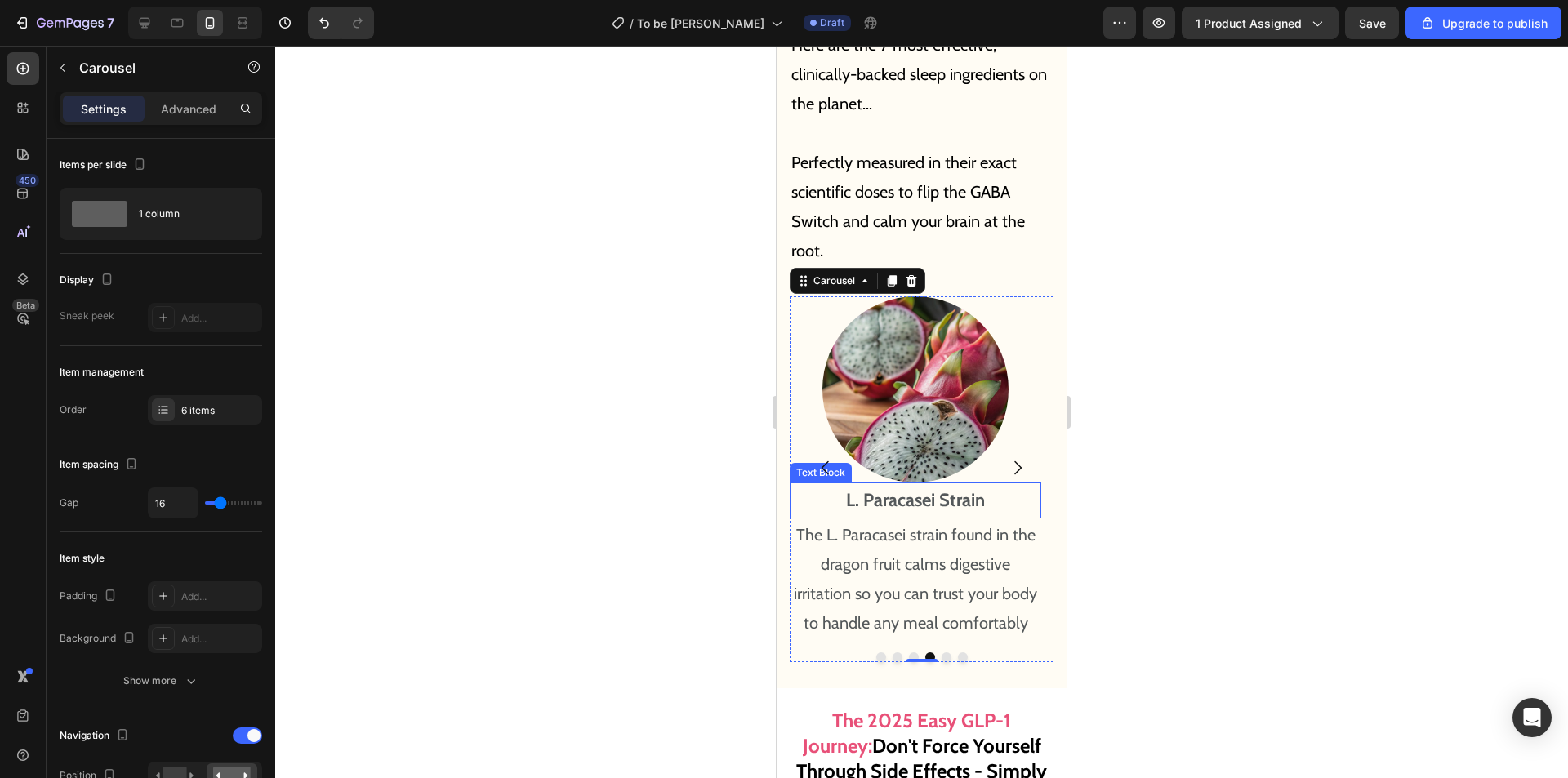
click at [899, 484] on p "L. Paracasei Strain" at bounding box center [916, 500] width 248 height 32
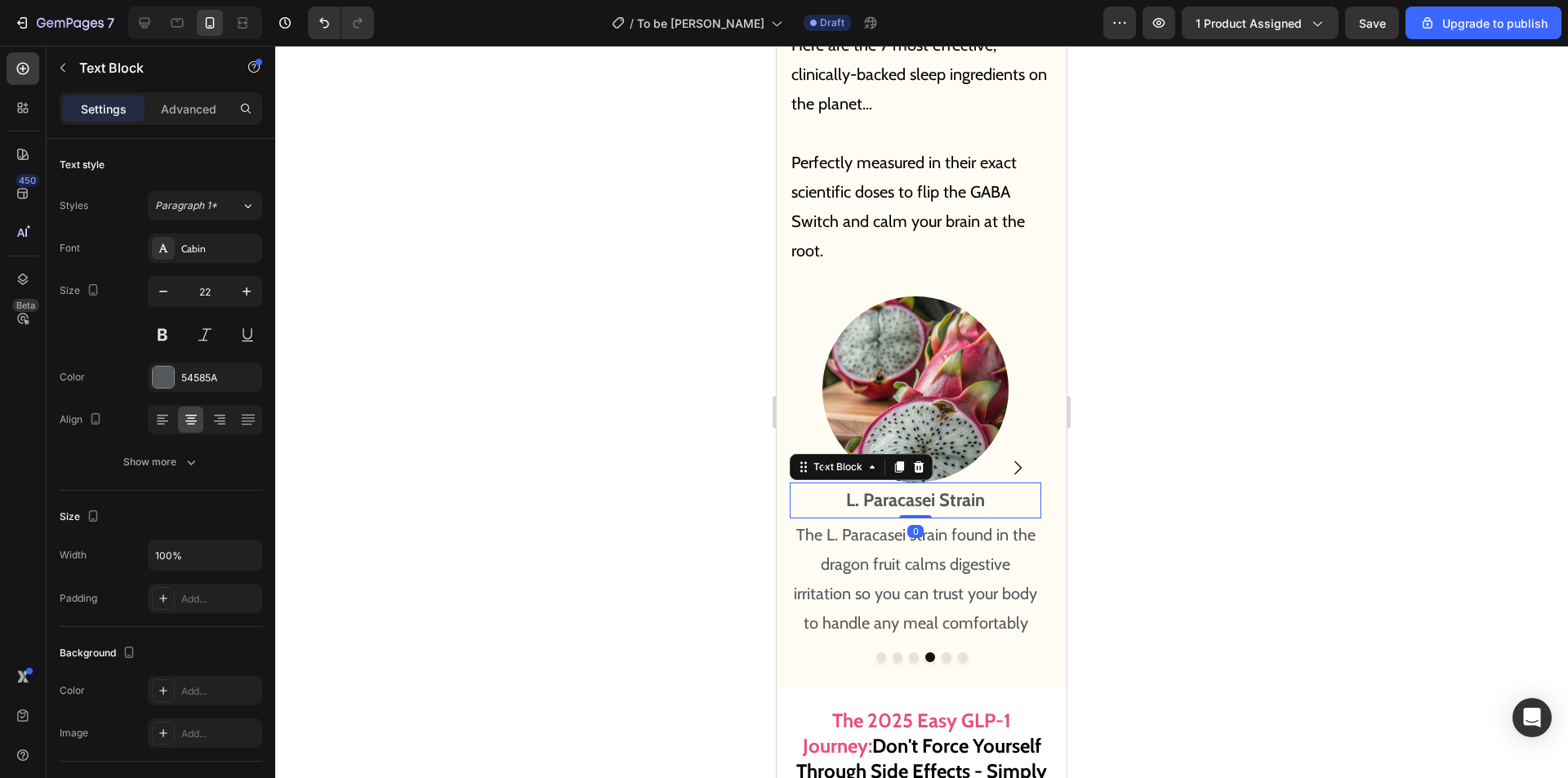
click at [982, 484] on p "L. Paracasei Strain" at bounding box center [916, 500] width 248 height 32
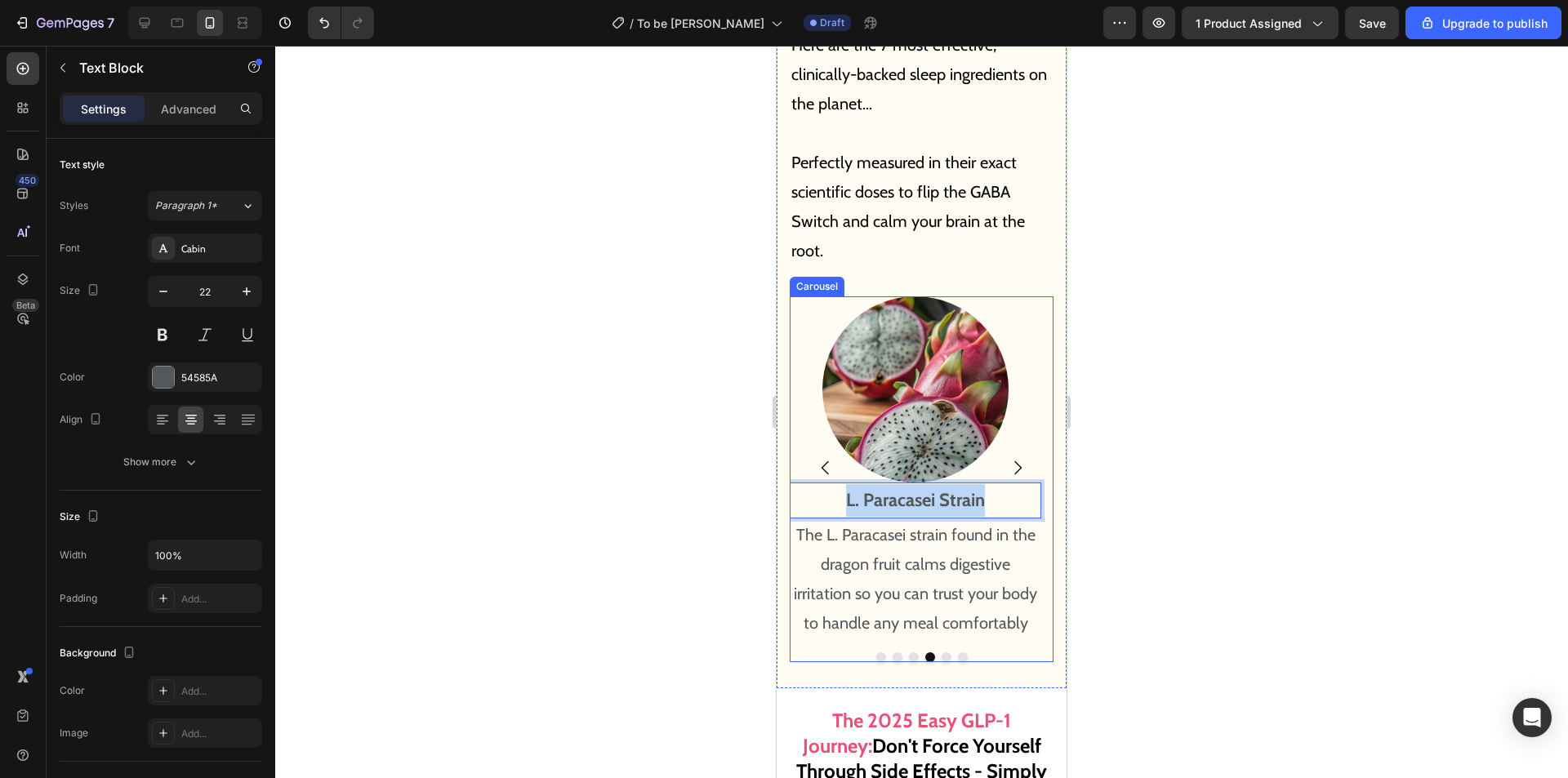
drag, startPoint x: 997, startPoint y: 460, endPoint x: 774, endPoint y: 446, distance: 223.4
click at [777, 446] on html "Mobile ( 355 px) iPhone 13 Mini iPhone 13 Pro iPhone 11 Pro Max iPhone 15 Pro M…" at bounding box center [921, 263] width 290 height 19614
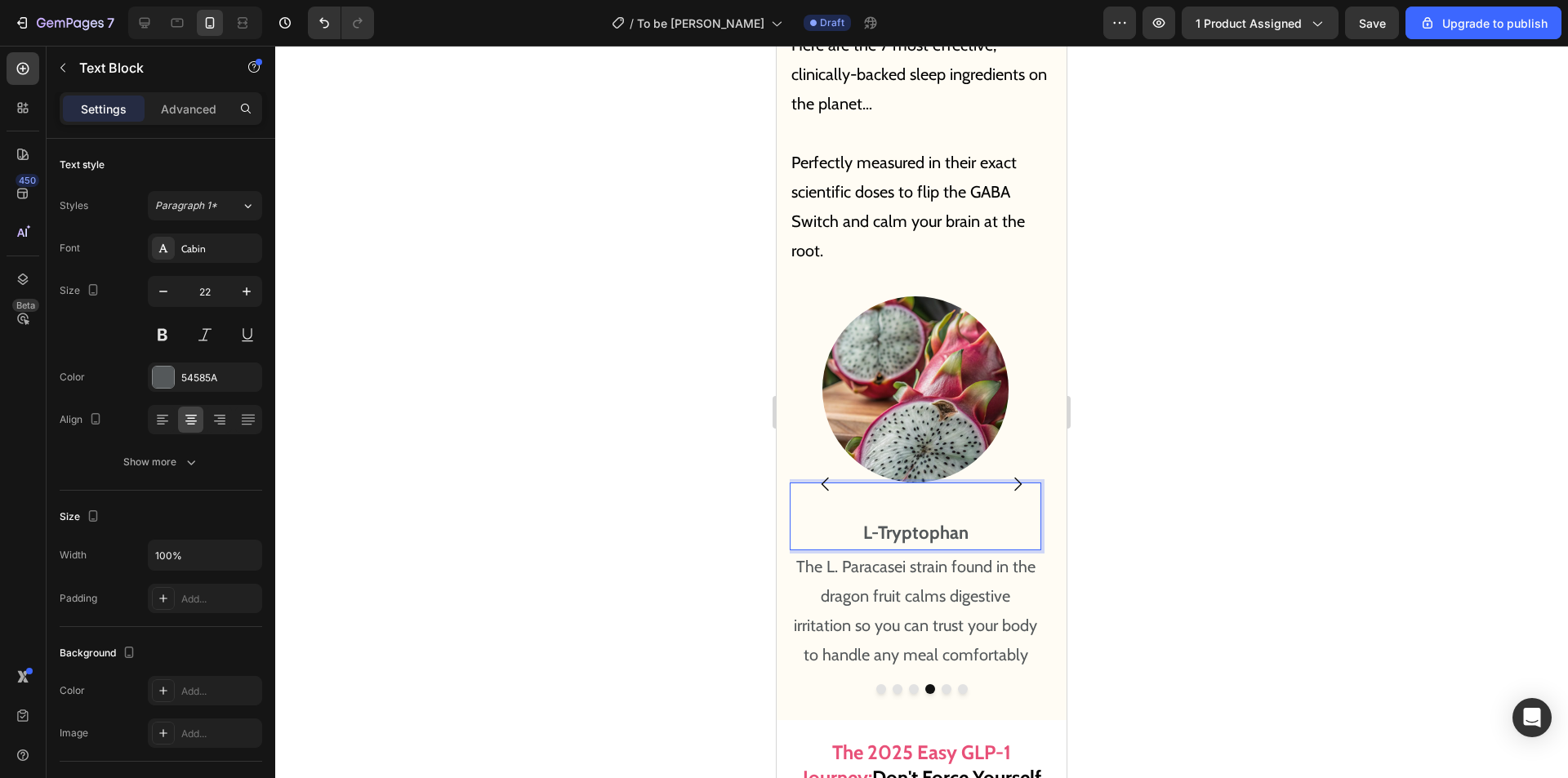
click at [855, 499] on p "L-Tryptophan" at bounding box center [916, 517] width 248 height 65
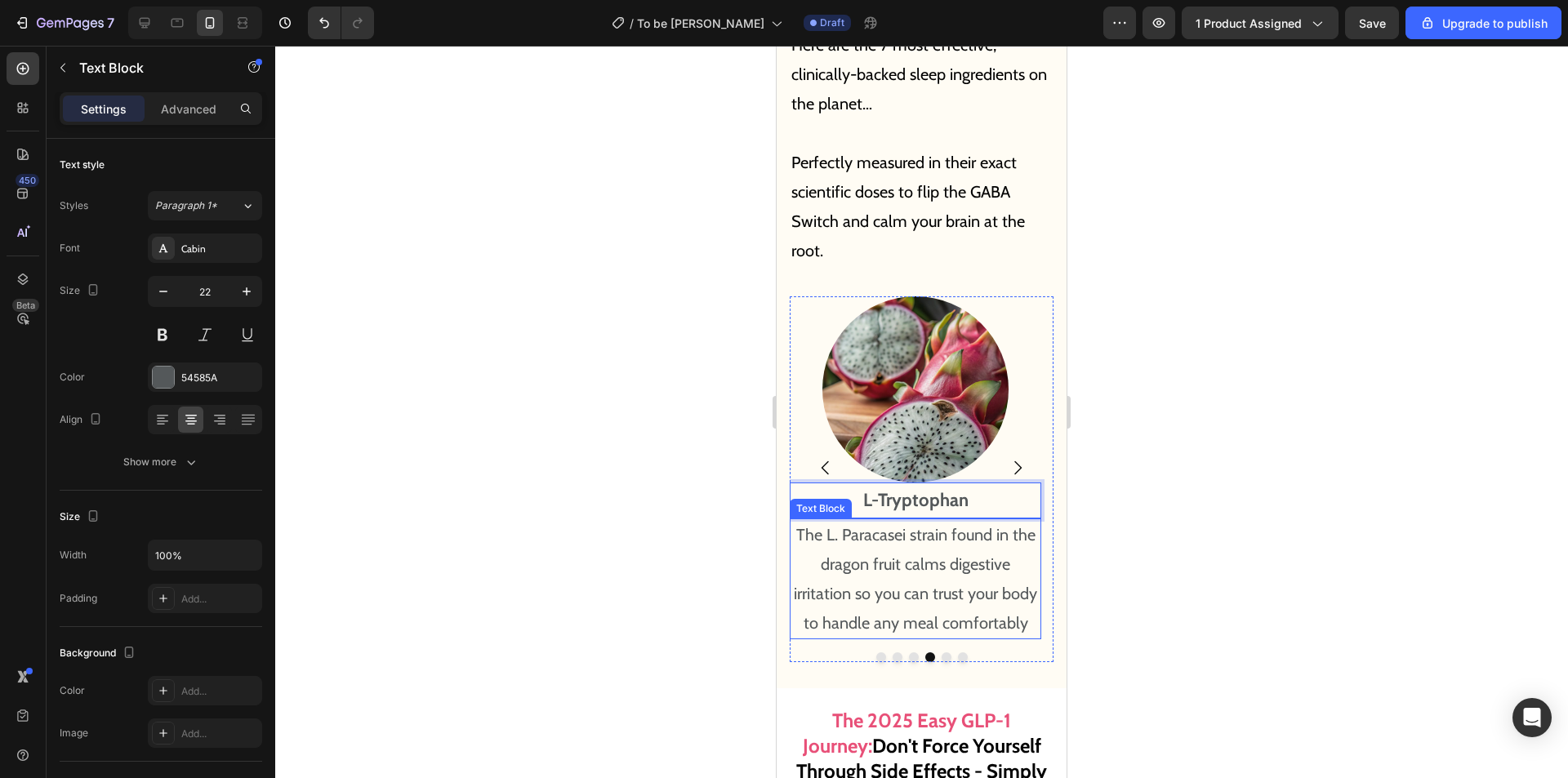
click at [923, 527] on p "The L. Paracasei strain found in the dragon fruit calms digestive irritation so…" at bounding box center [916, 579] width 248 height 117
click at [906, 545] on p "The L. Paracasei strain found in the dragon fruit calms digestive irritation so…" at bounding box center [916, 579] width 248 height 117
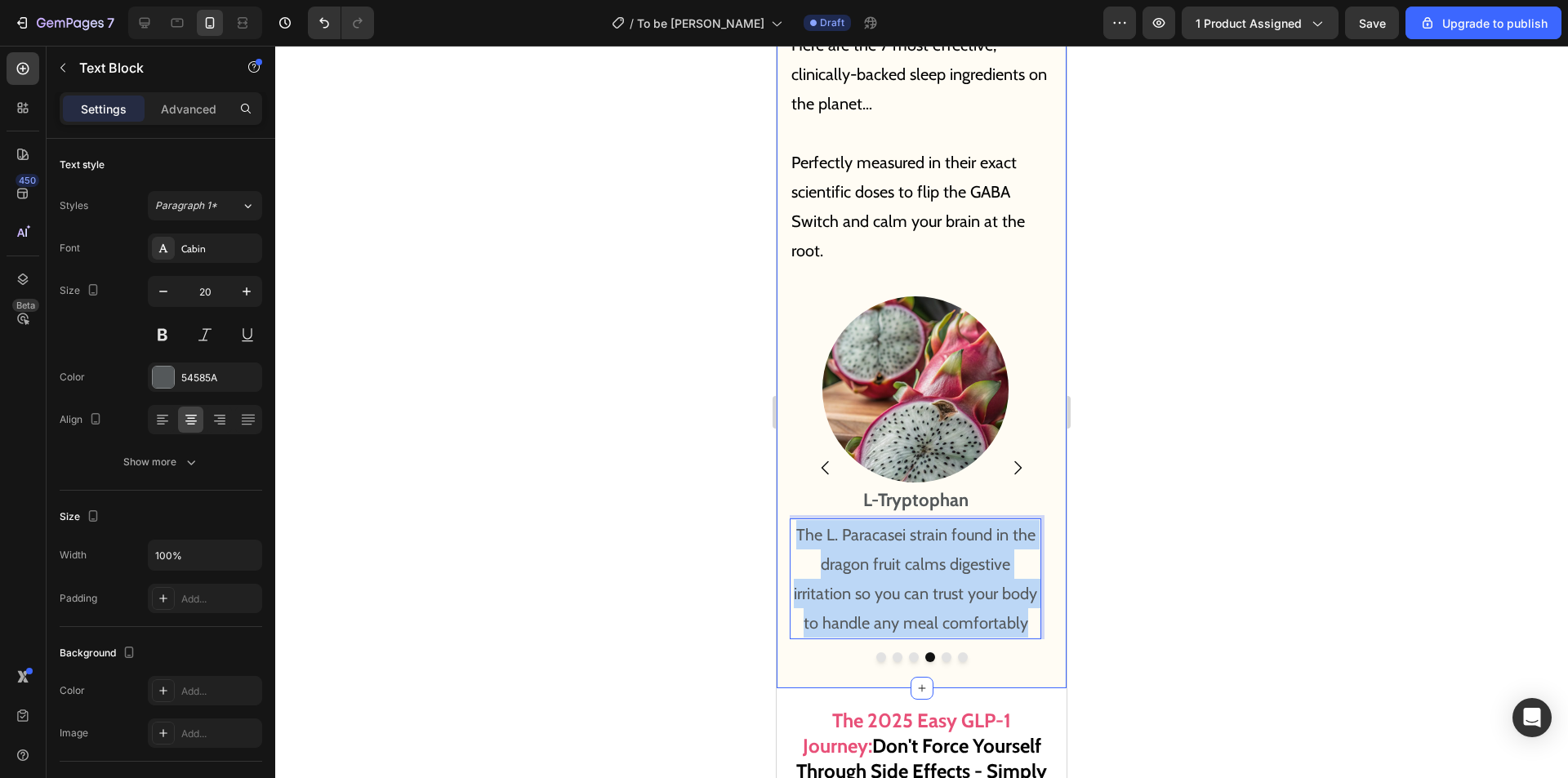
drag, startPoint x: 1030, startPoint y: 587, endPoint x: 784, endPoint y: 486, distance: 265.9
click at [784, 487] on div "All It Takes Is 2 Capsules A Night To Unlock The "[MEDICAL_DATA] Lock" And Swit…" at bounding box center [921, 204] width 290 height 966
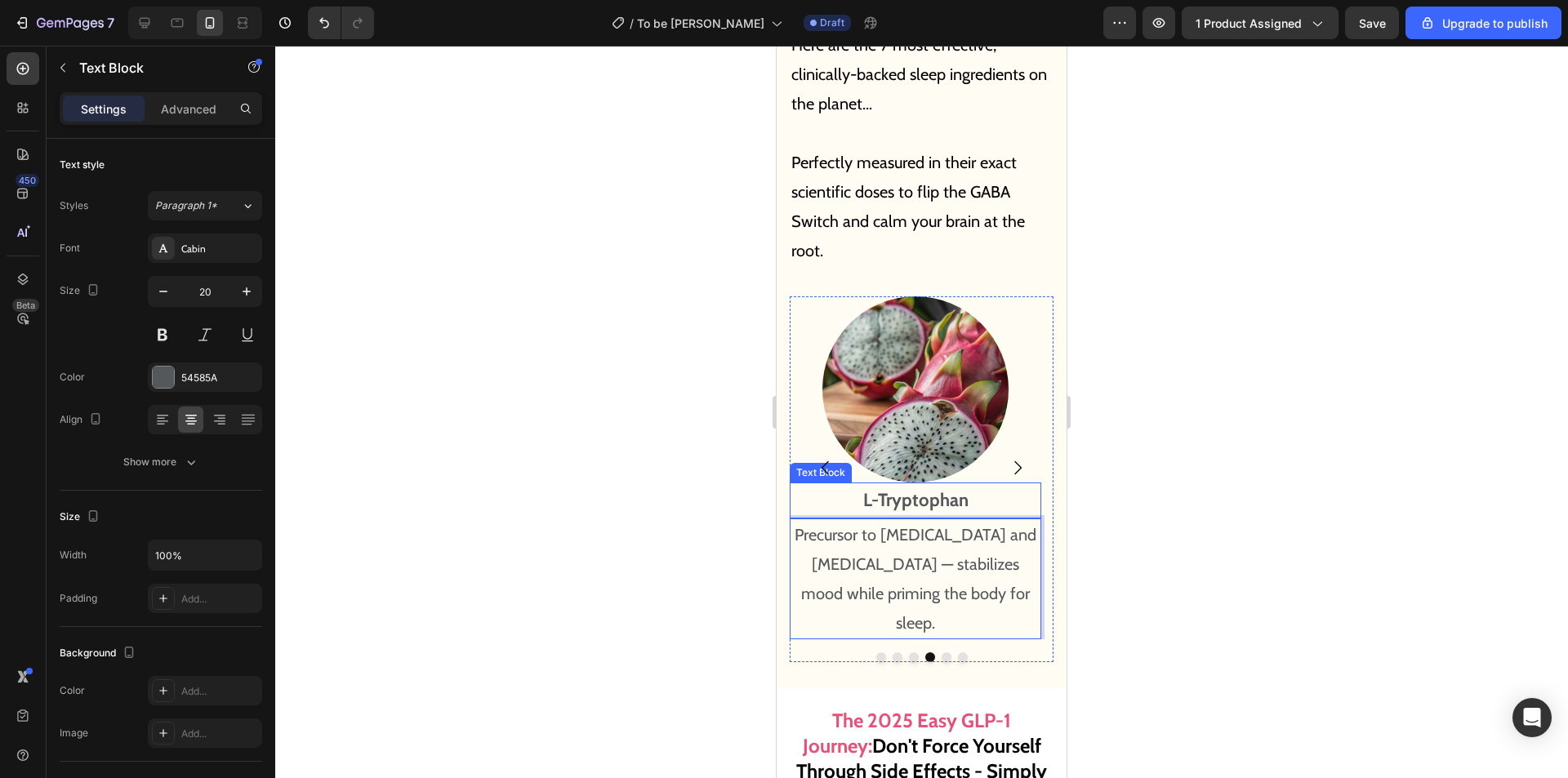
click at [1009, 445] on button "Carousel Next Arrow" at bounding box center [1017, 468] width 46 height 46
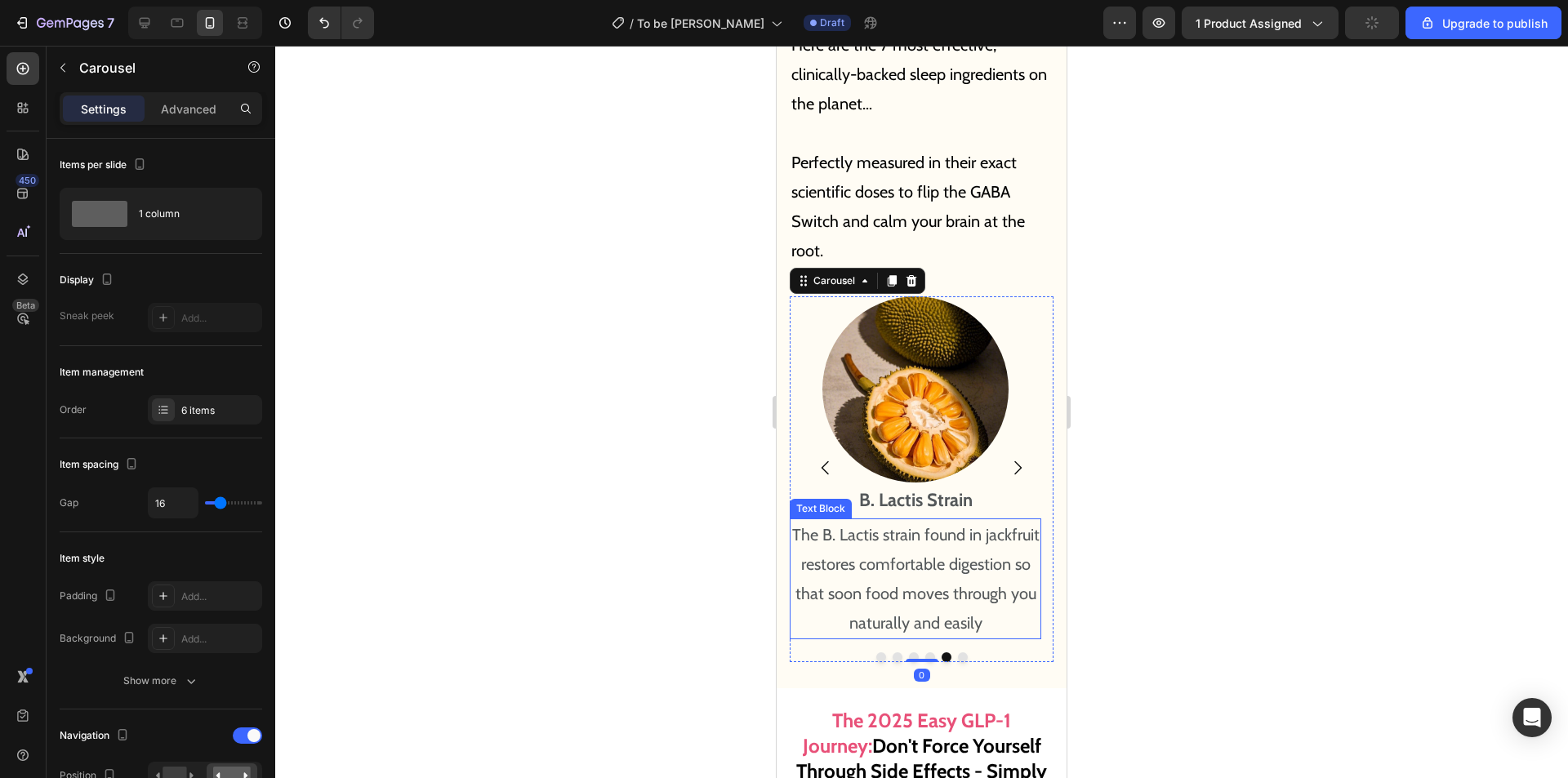
click at [920, 523] on p "The B. Lactis strain found in jackfruit restores comfortable digestion so that …" at bounding box center [916, 579] width 248 height 117
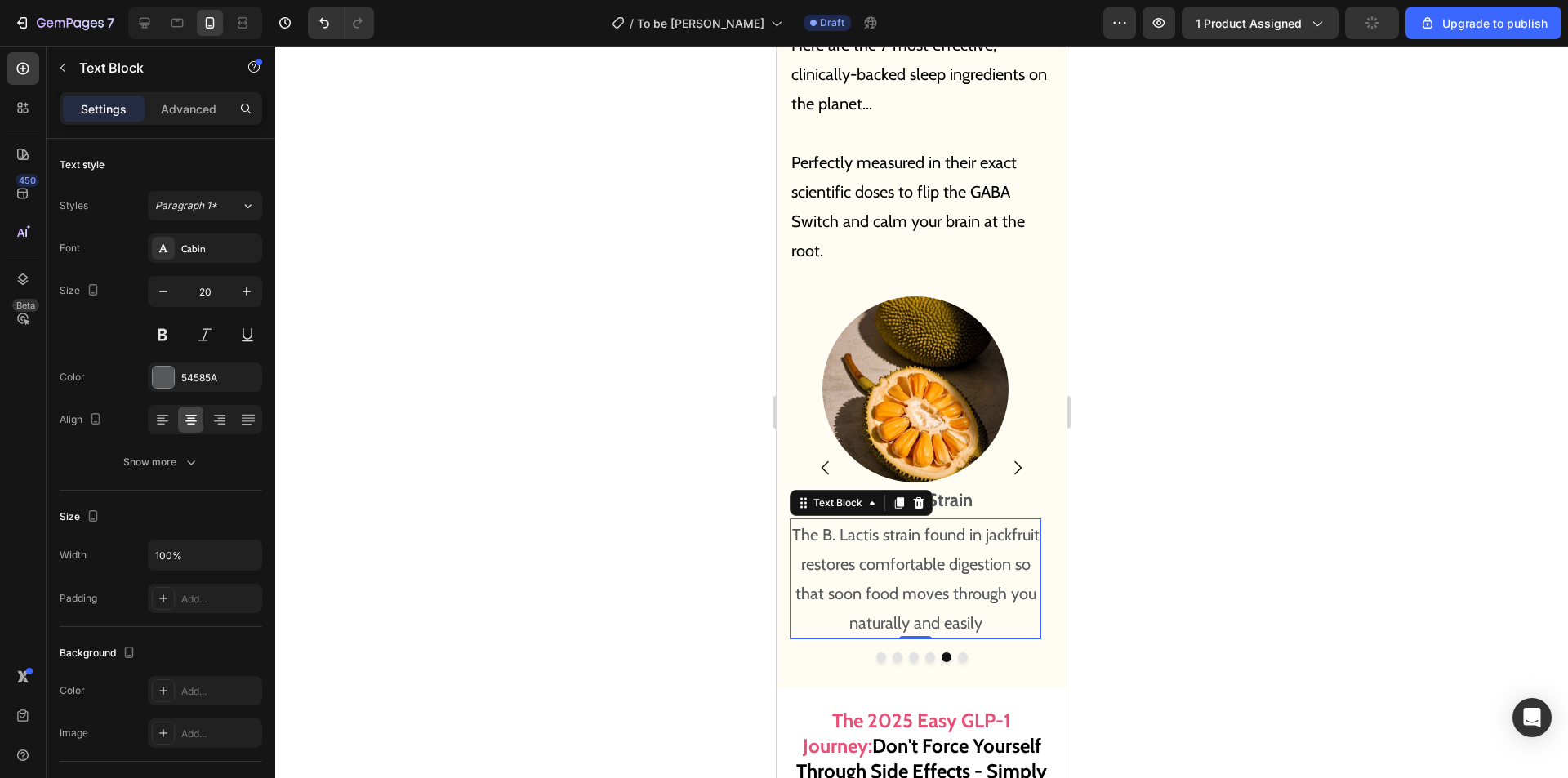
click at [983, 574] on p "The B. Lactis strain found in jackfruit restores comfortable digestion so that …" at bounding box center [916, 579] width 248 height 117
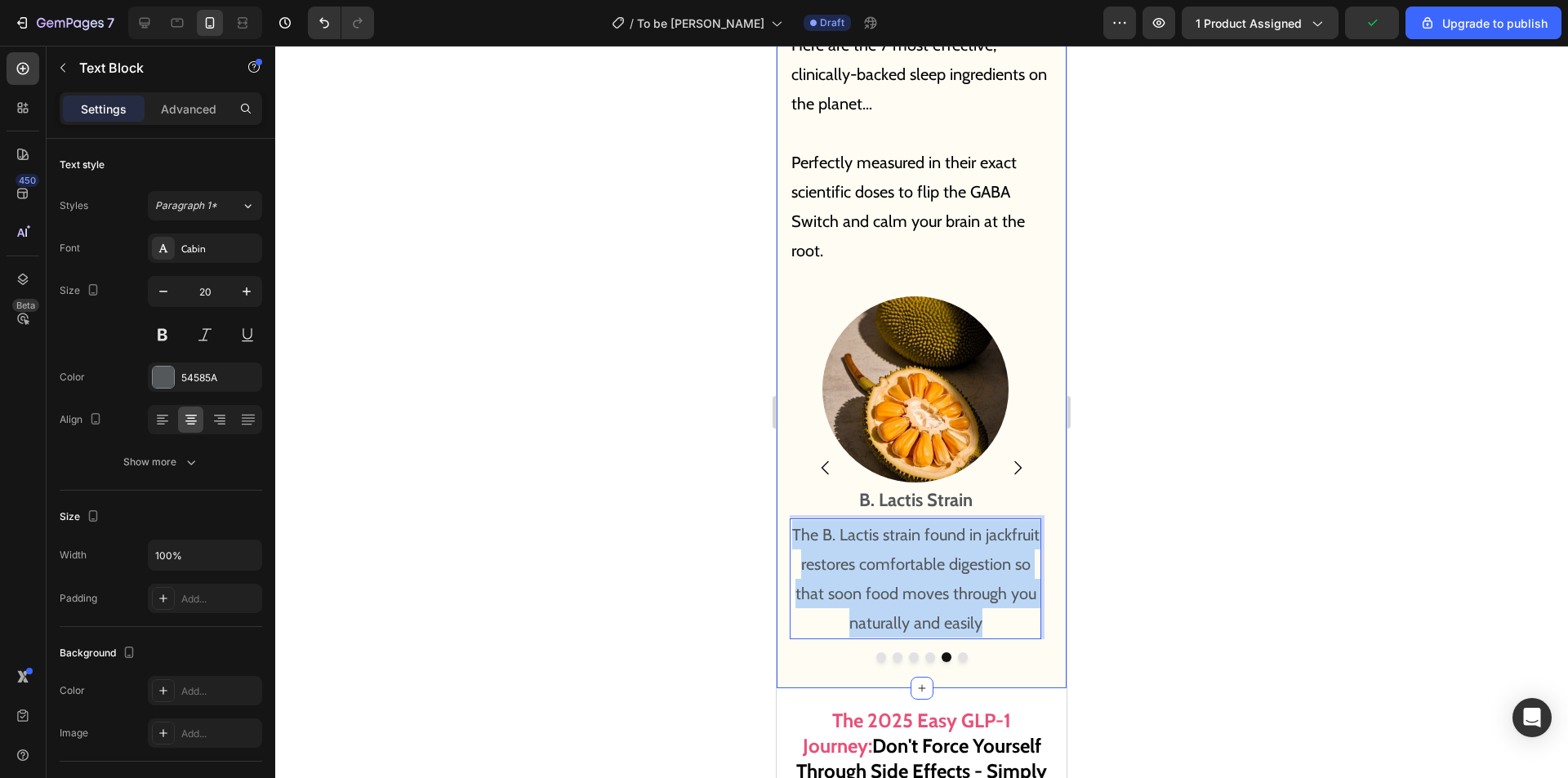
drag, startPoint x: 996, startPoint y: 587, endPoint x: 781, endPoint y: 490, distance: 235.9
click at [781, 490] on div "All It Takes Is 2 Capsules A Night To Unlock The "[MEDICAL_DATA] Lock" And Swit…" at bounding box center [921, 204] width 290 height 966
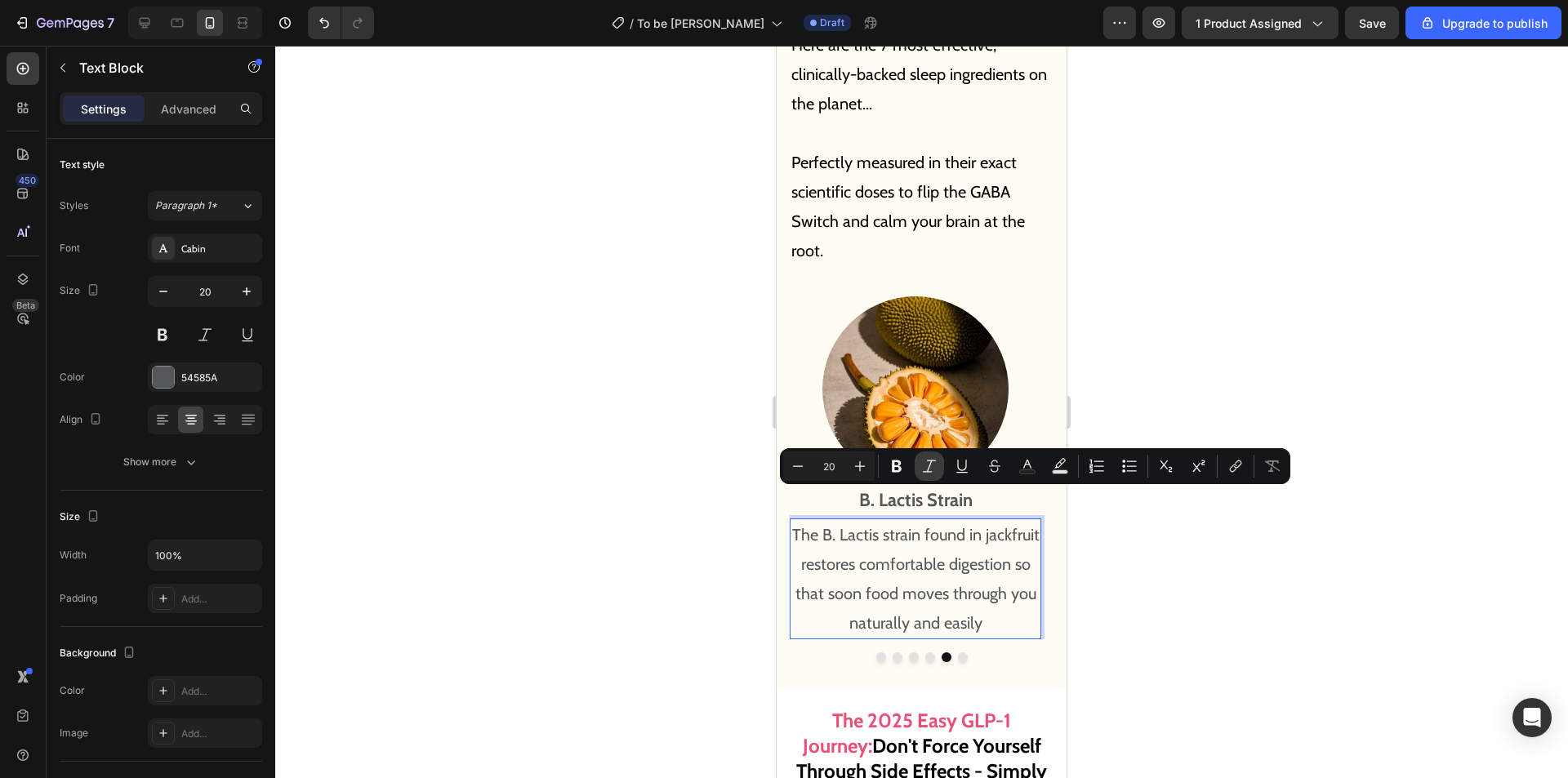
click at [923, 472] on icon "Editor contextual toolbar" at bounding box center [928, 466] width 17 height 17
click at [923, 473] on icon "Editor contextual toolbar" at bounding box center [928, 466] width 17 height 17
type input "20"
click at [949, 524] on p "The B. Lactis strain found in jackfruit restores comfortable digestion so that …" at bounding box center [916, 579] width 248 height 117
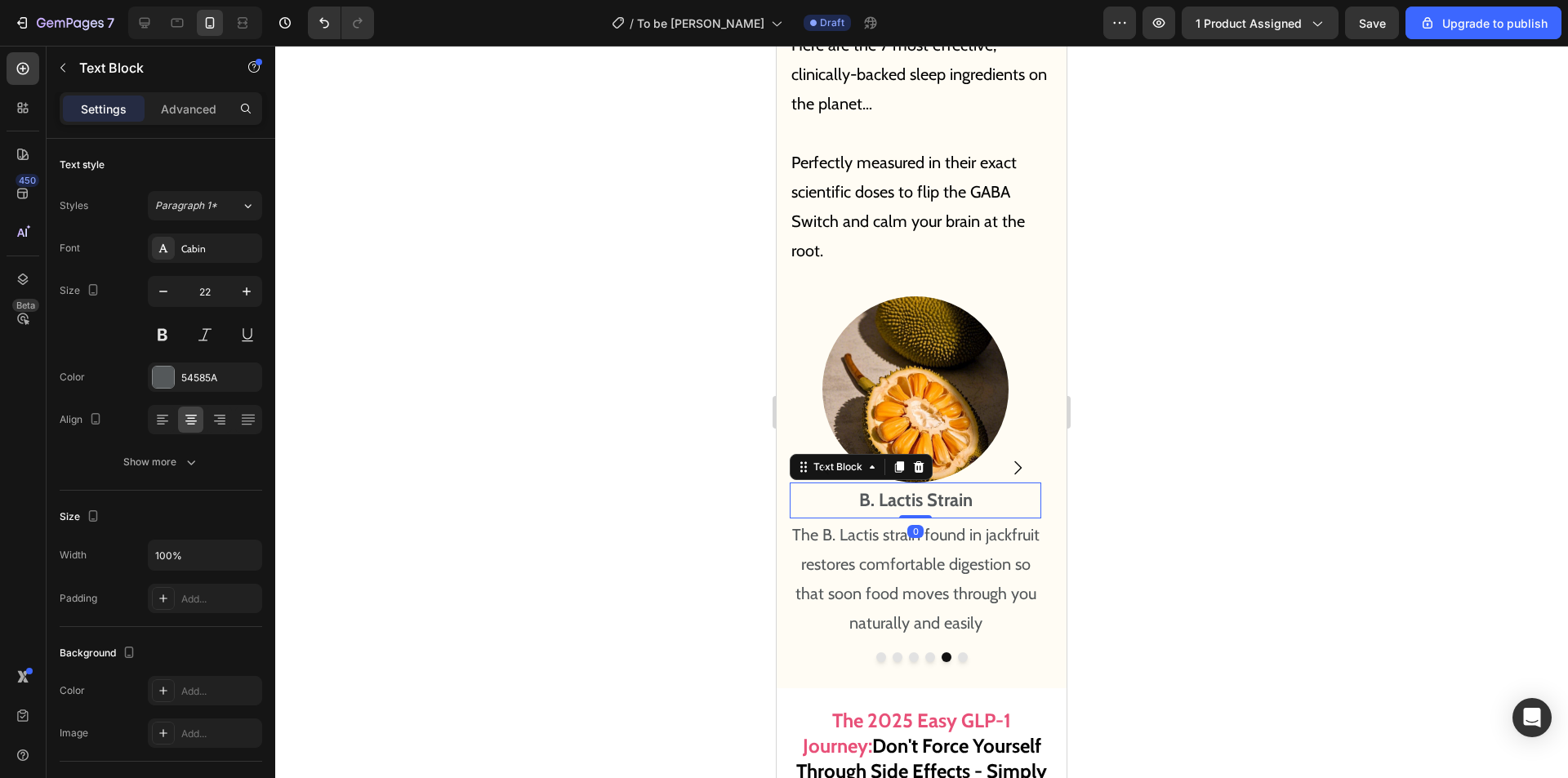
click at [915, 489] on strong "B. Lactis Strain" at bounding box center [916, 500] width 113 height 23
click at [920, 489] on strong "B. Lactis Strain" at bounding box center [916, 500] width 113 height 23
drag, startPoint x: 898, startPoint y: 470, endPoint x: 834, endPoint y: 471, distance: 64.0
click at [837, 484] on p "B. Lactis Strain" at bounding box center [916, 500] width 248 height 32
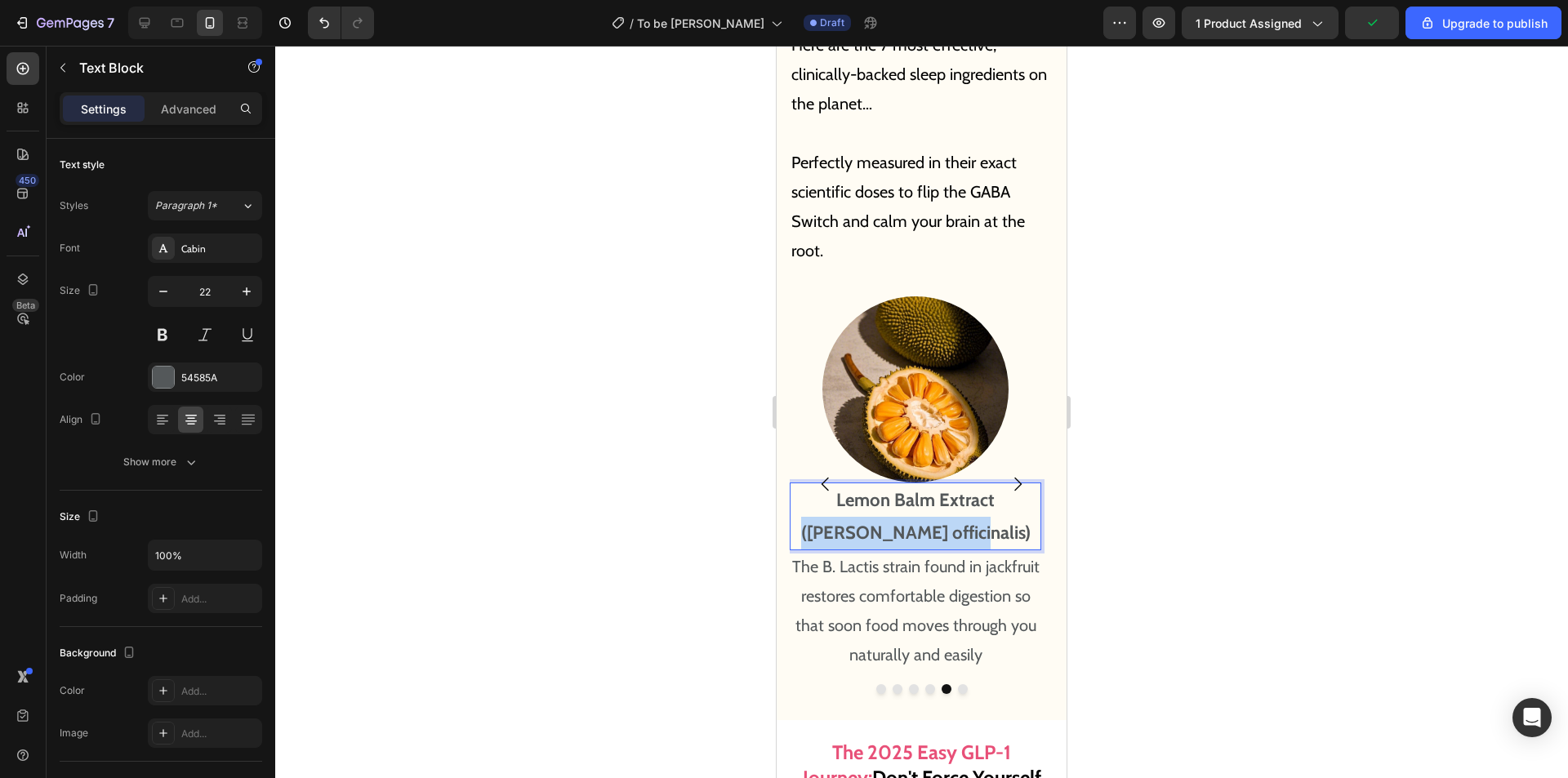
drag, startPoint x: 969, startPoint y: 493, endPoint x: 966, endPoint y: 471, distance: 22.2
click at [966, 484] on p "Lemon Balm Extract ([PERSON_NAME] officinalis)" at bounding box center [916, 517] width 248 height 65
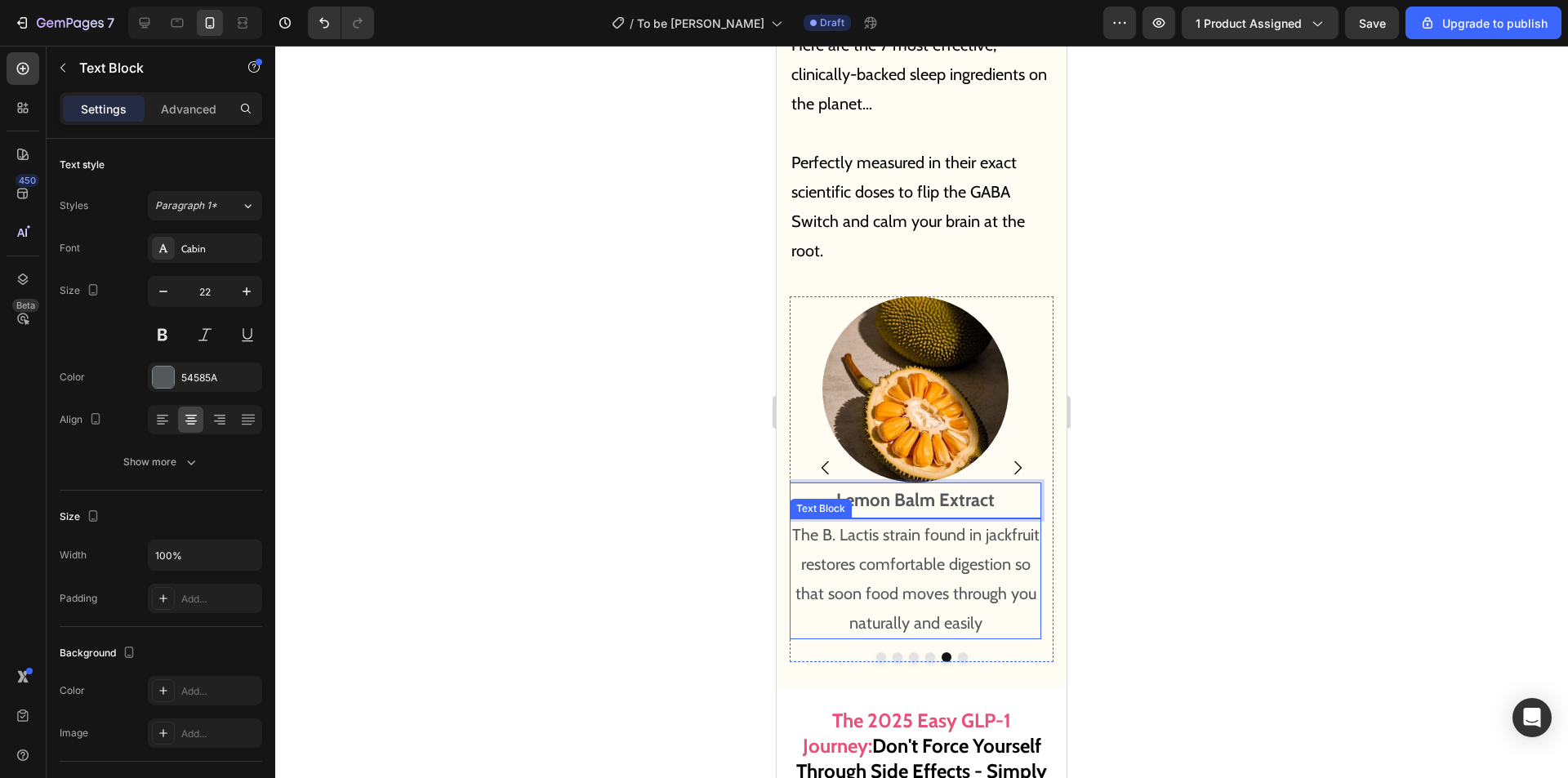
click at [928, 521] on p "The B. Lactis strain found in jackfruit restores comfortable digestion so that …" at bounding box center [916, 579] width 248 height 117
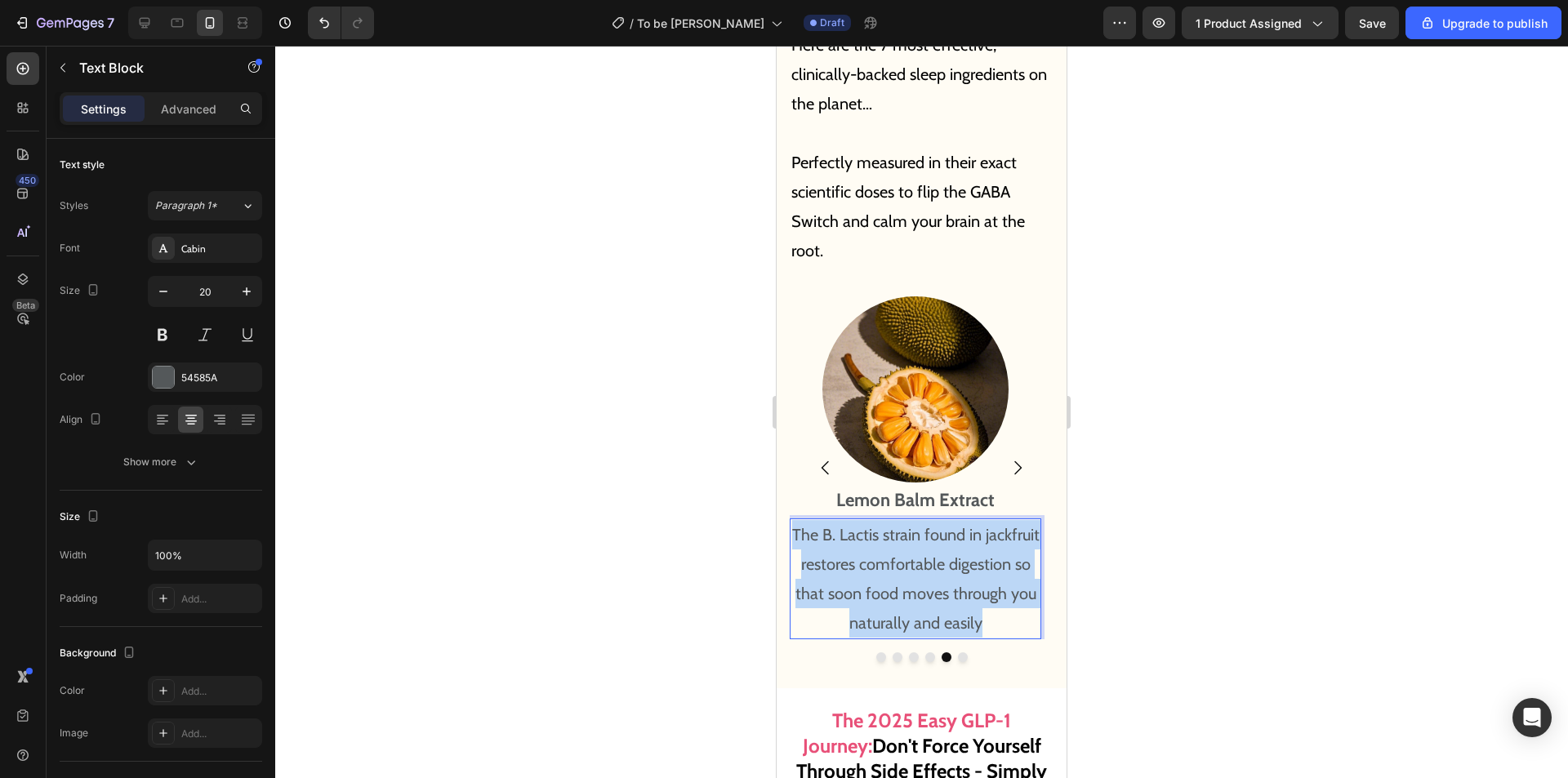
drag, startPoint x: 986, startPoint y: 590, endPoint x: 765, endPoint y: 497, distance: 239.8
click at [777, 497] on html "Mobile ( 355 px) iPhone 13 Mini iPhone 13 Pro iPhone 11 Pro Max iPhone 15 Pro M…" at bounding box center [921, 263] width 290 height 19614
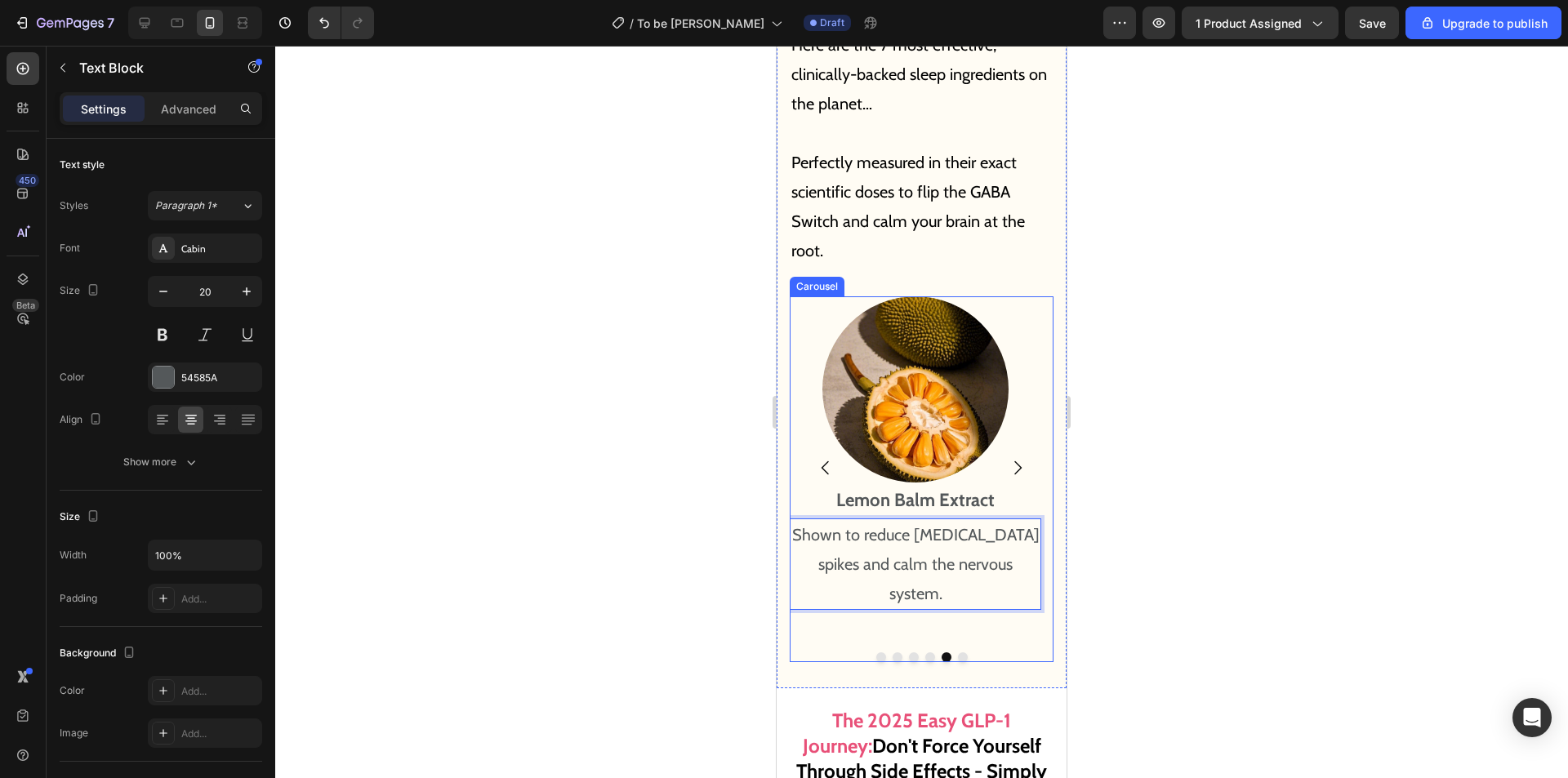
click at [1008, 458] on icon "Carousel Next Arrow" at bounding box center [1017, 468] width 20 height 20
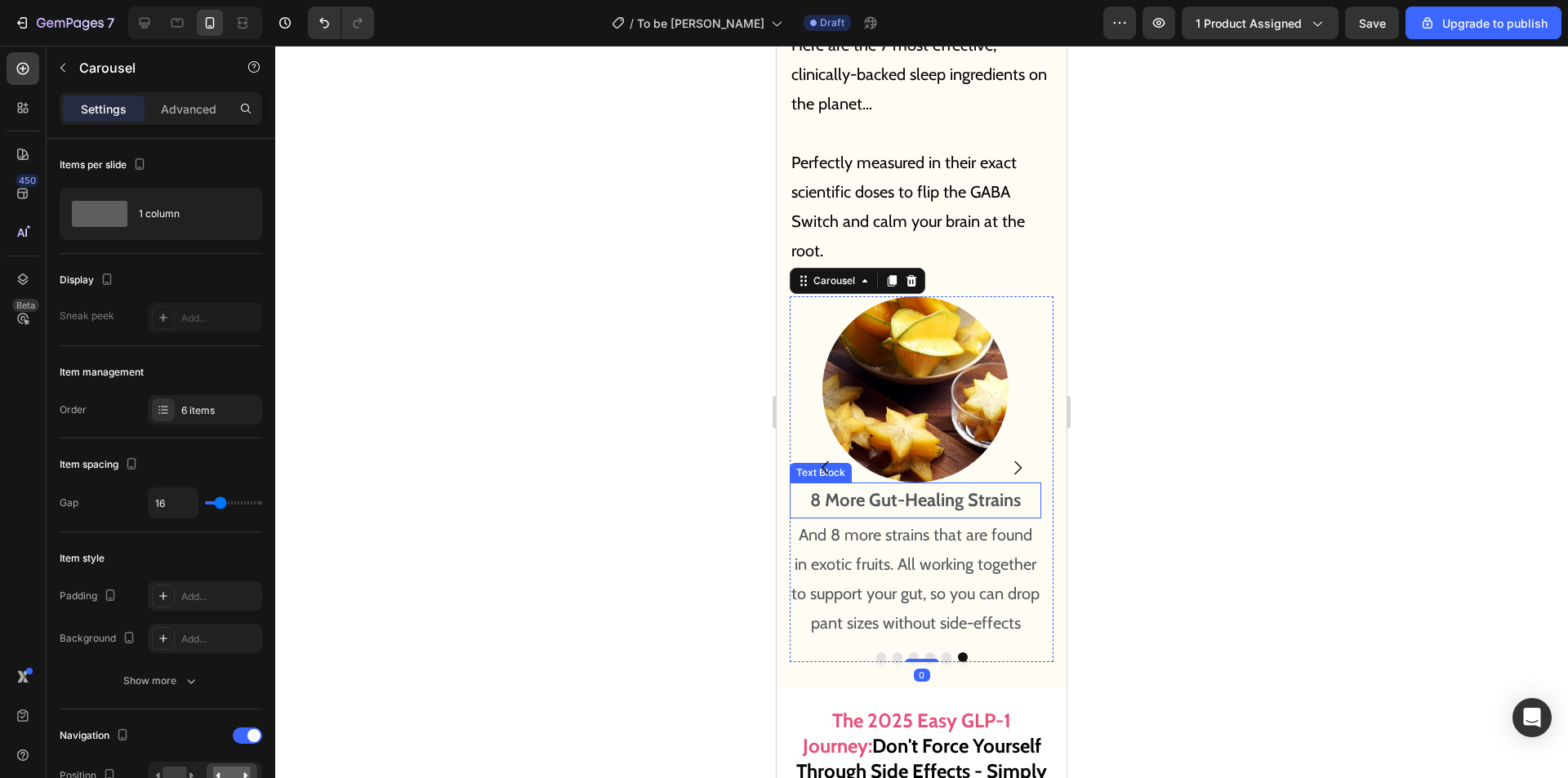
click at [932, 484] on p "8 More Gut-Healing Strains" at bounding box center [916, 500] width 248 height 32
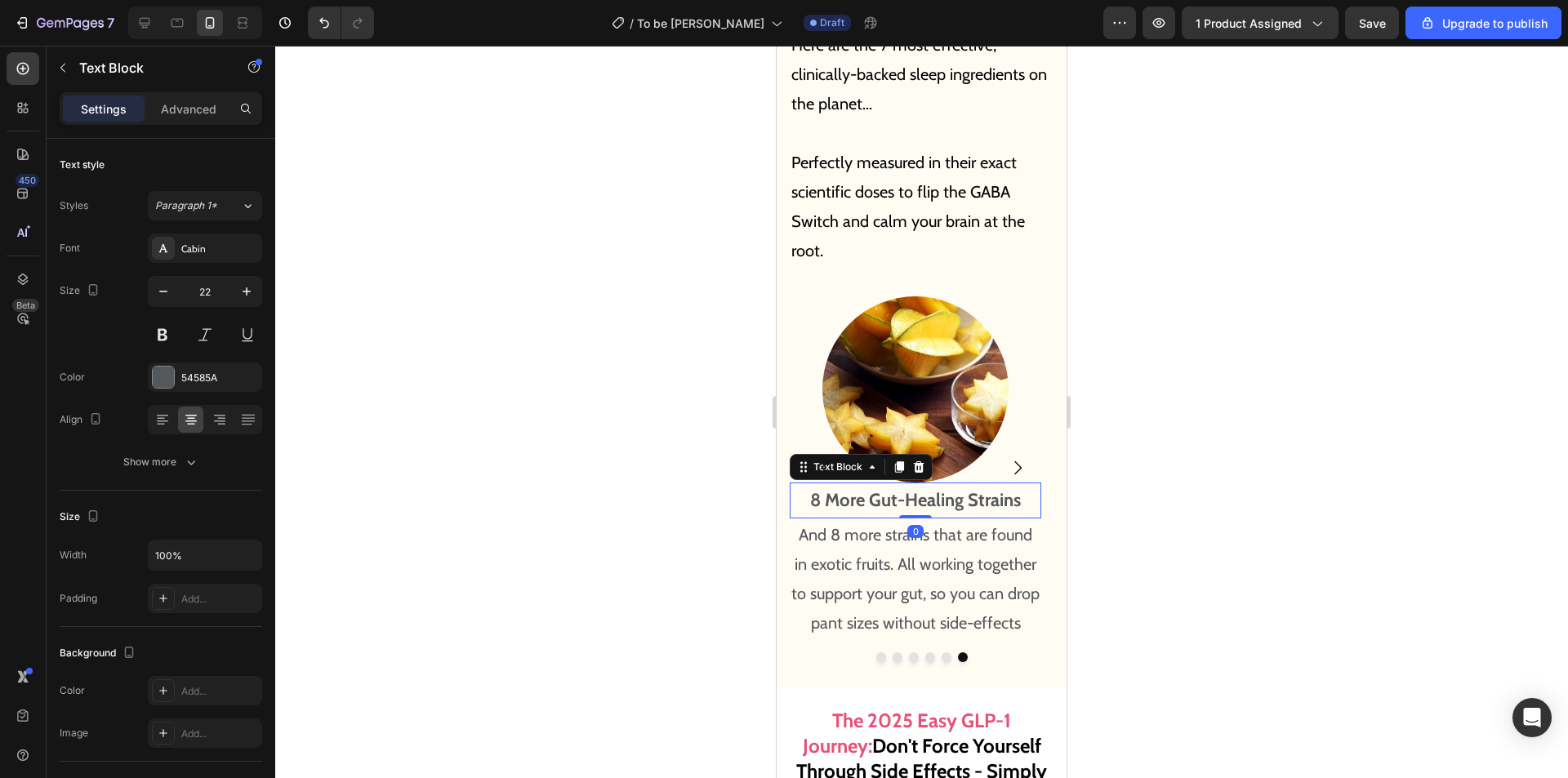
click at [984, 484] on p "8 More Gut-Healing Strains" at bounding box center [916, 500] width 248 height 32
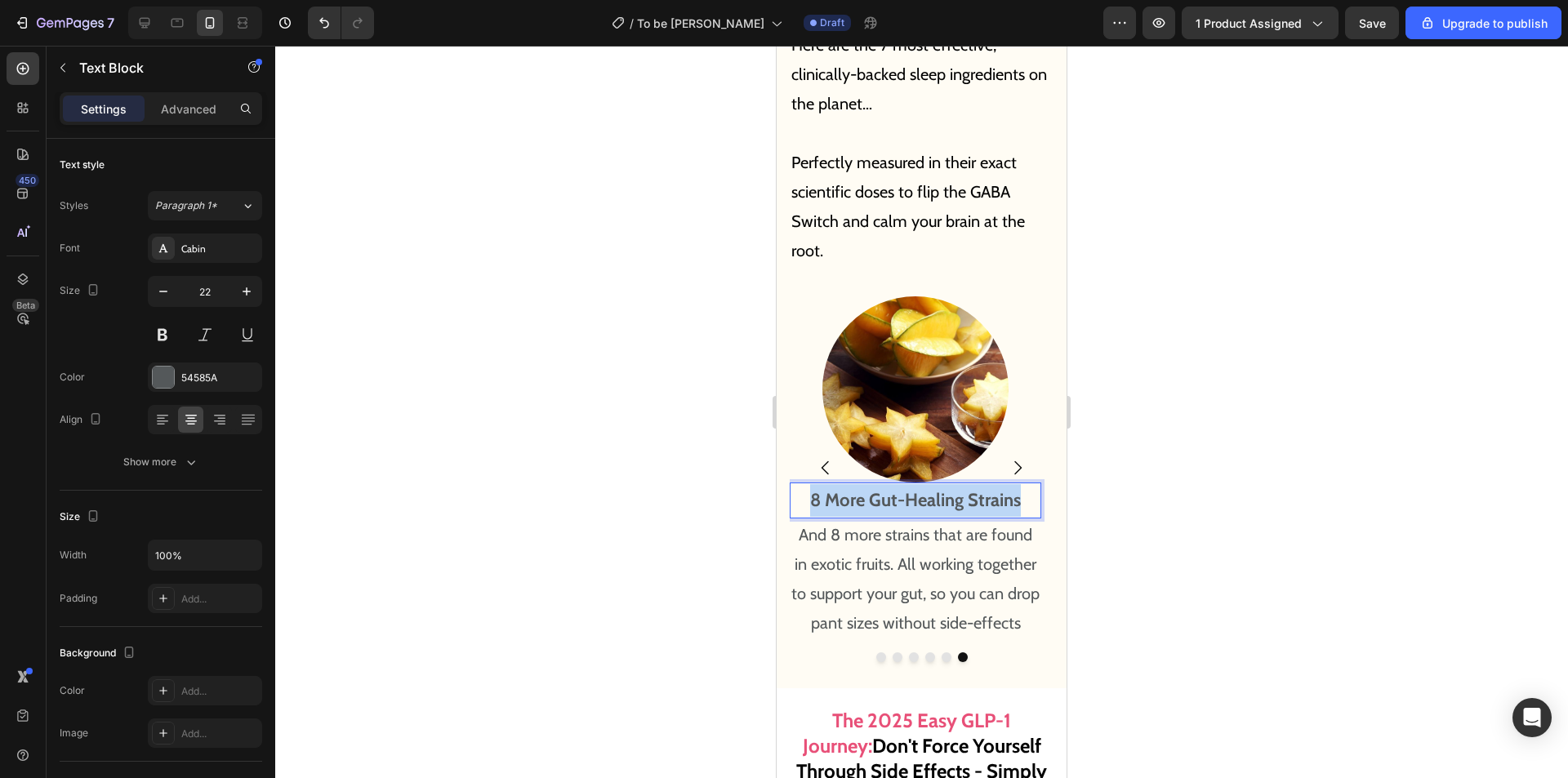
drag, startPoint x: 1021, startPoint y: 470, endPoint x: 822, endPoint y: 461, distance: 199.2
click at [809, 484] on p "8 More Gut-Healing Strains" at bounding box center [916, 500] width 248 height 32
click at [911, 534] on p "And 8 more strains that are found in exotic fruits. All working together to sup…" at bounding box center [916, 579] width 248 height 117
click at [933, 534] on p "And 8 more strains that are found in exotic fruits. All working together to sup…" at bounding box center [916, 579] width 248 height 117
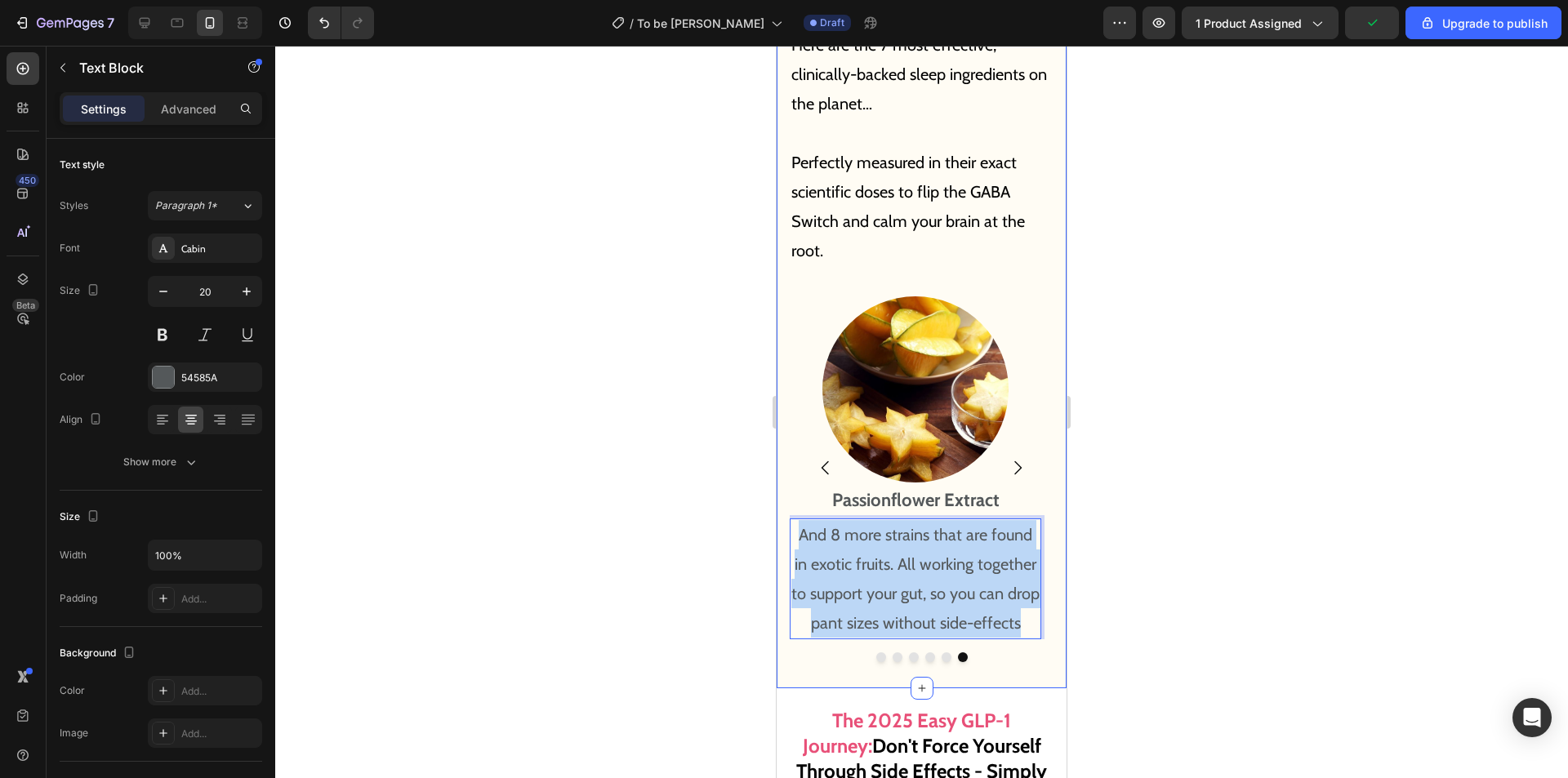
drag, startPoint x: 1023, startPoint y: 583, endPoint x: 779, endPoint y: 501, distance: 257.4
click at [779, 502] on div "All It Takes Is 2 Capsules A Night To Unlock The "[MEDICAL_DATA] Lock" And Swit…" at bounding box center [921, 204] width 290 height 966
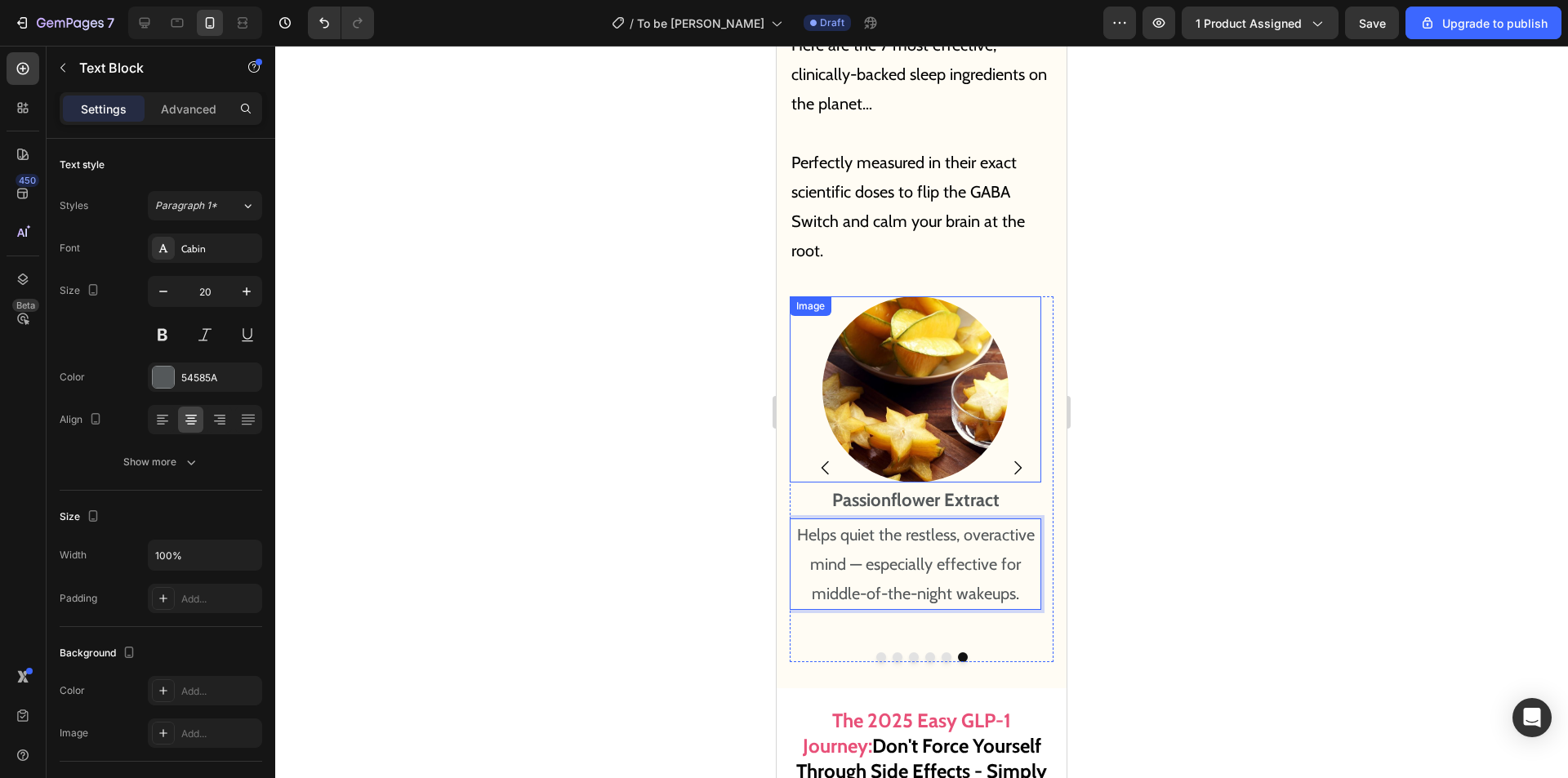
click at [985, 324] on img at bounding box center [915, 389] width 186 height 186
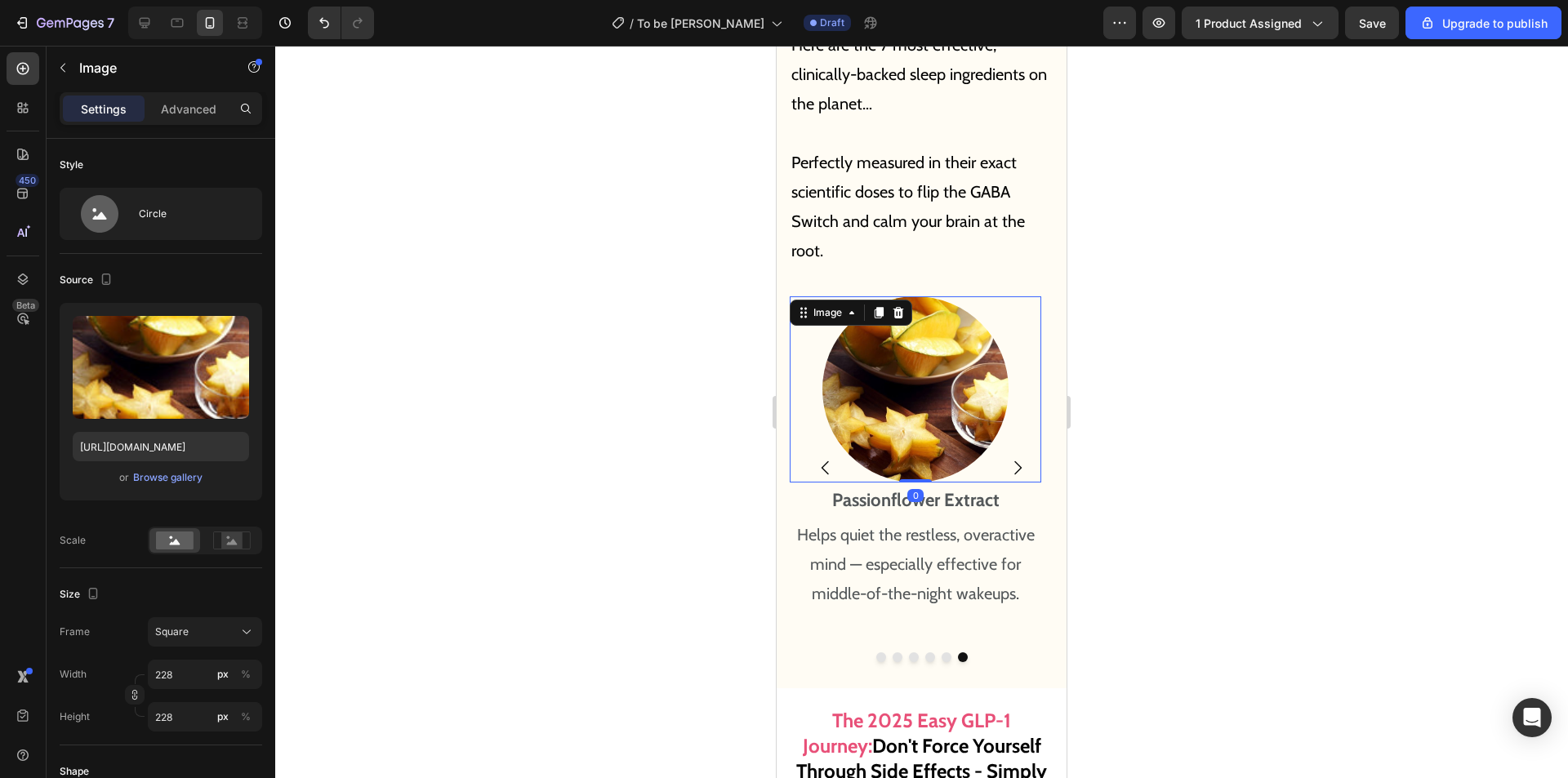
click at [932, 180] on p "Perfectly measured in their exact scientific doses to flip the GABA Switch and …" at bounding box center [921, 192] width 260 height 147
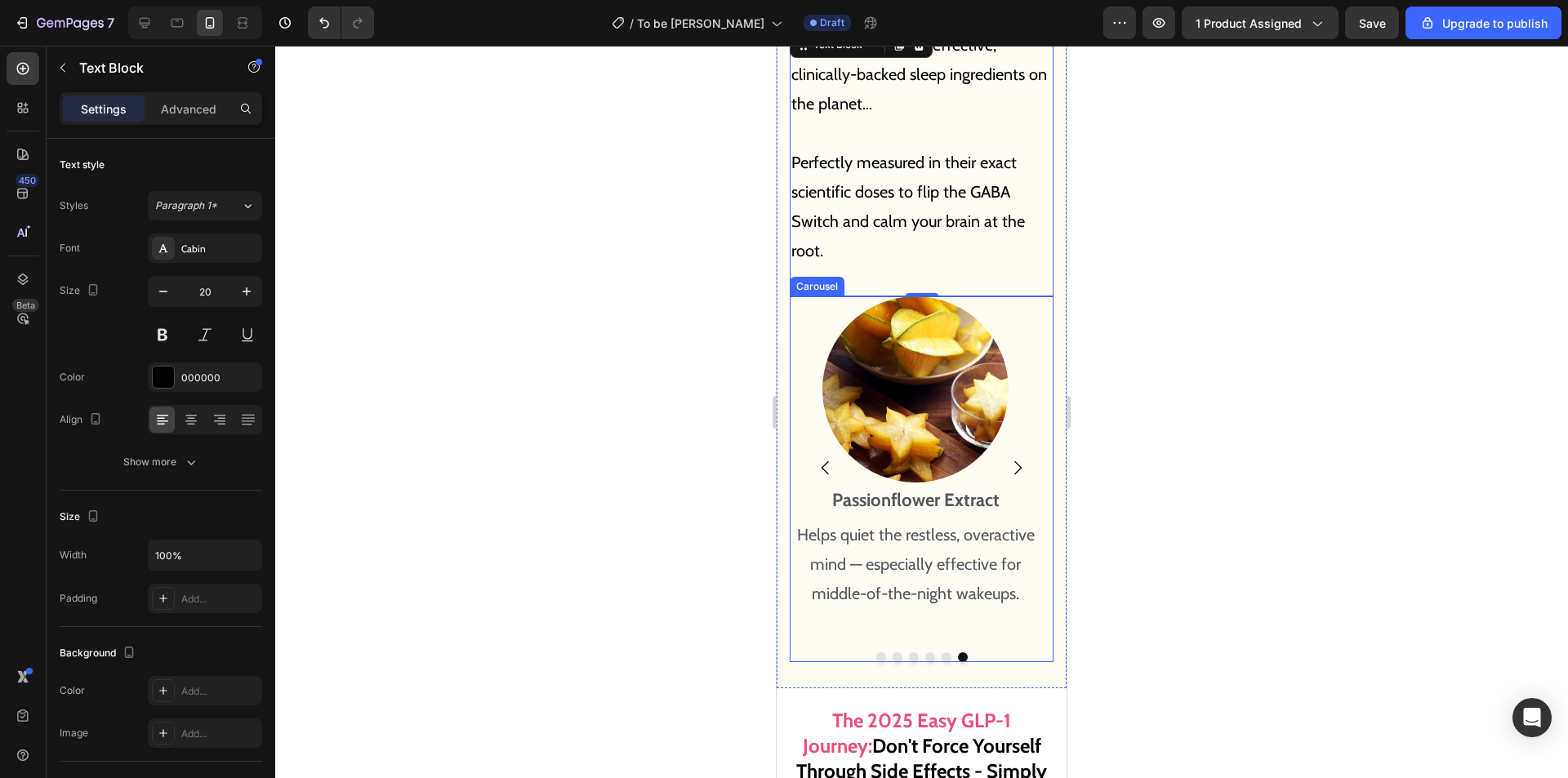
click at [1017, 610] on div "Image GABA Text Block Your body’s natural calming neurotransmitter. Signals the…" at bounding box center [921, 480] width 264 height 366
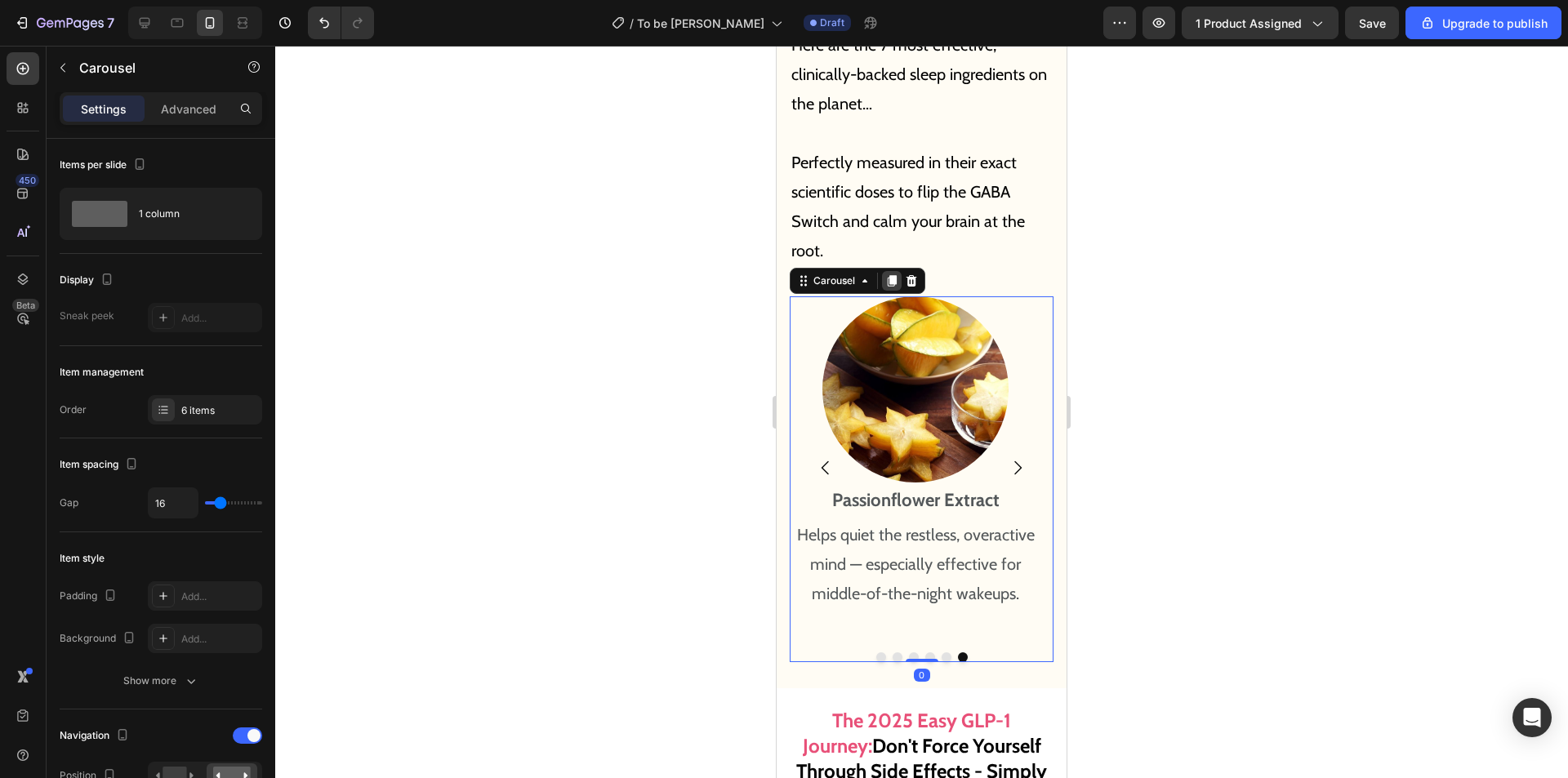
click at [889, 274] on icon at bounding box center [891, 280] width 13 height 13
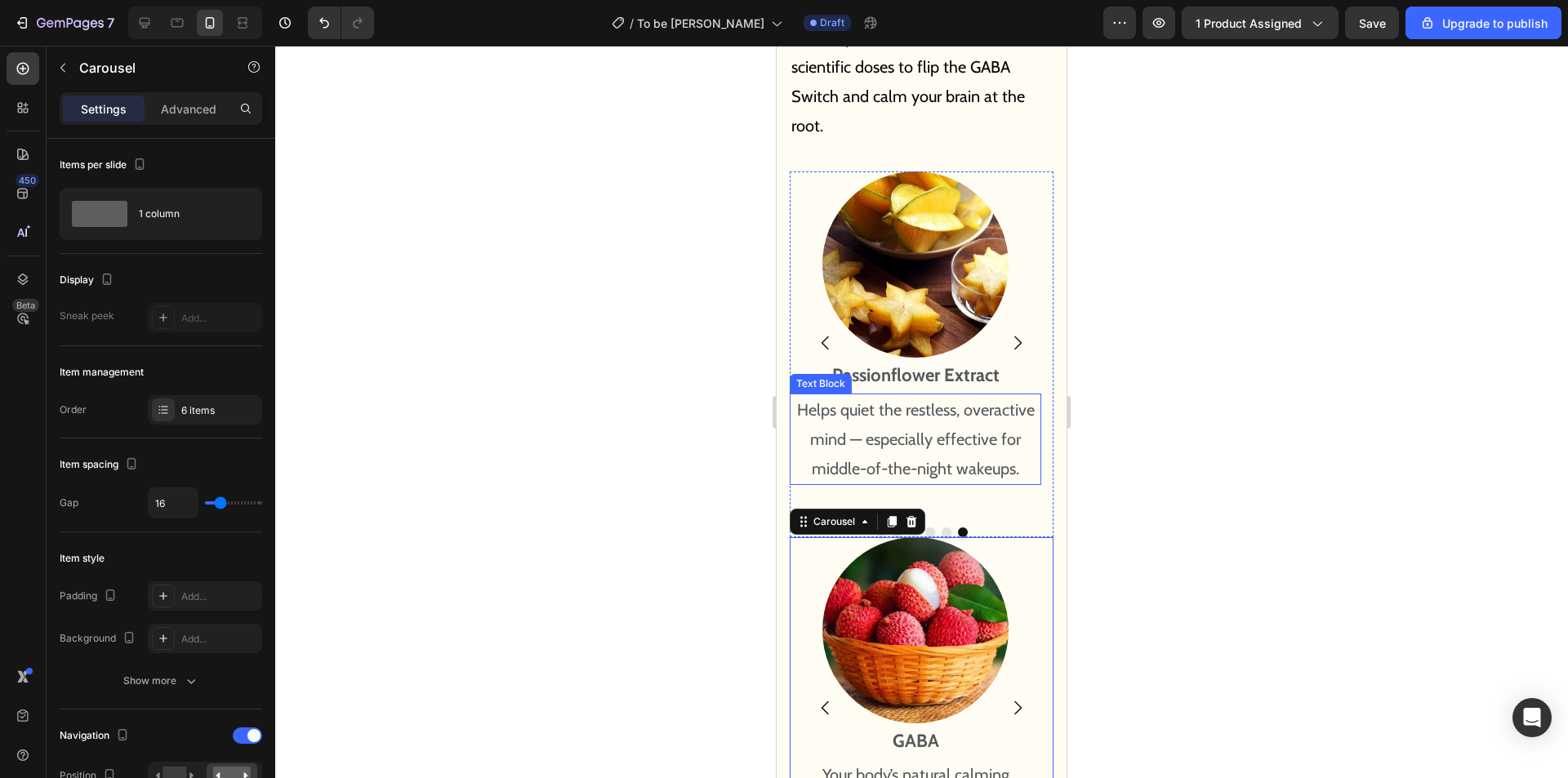
scroll to position [9706, 0]
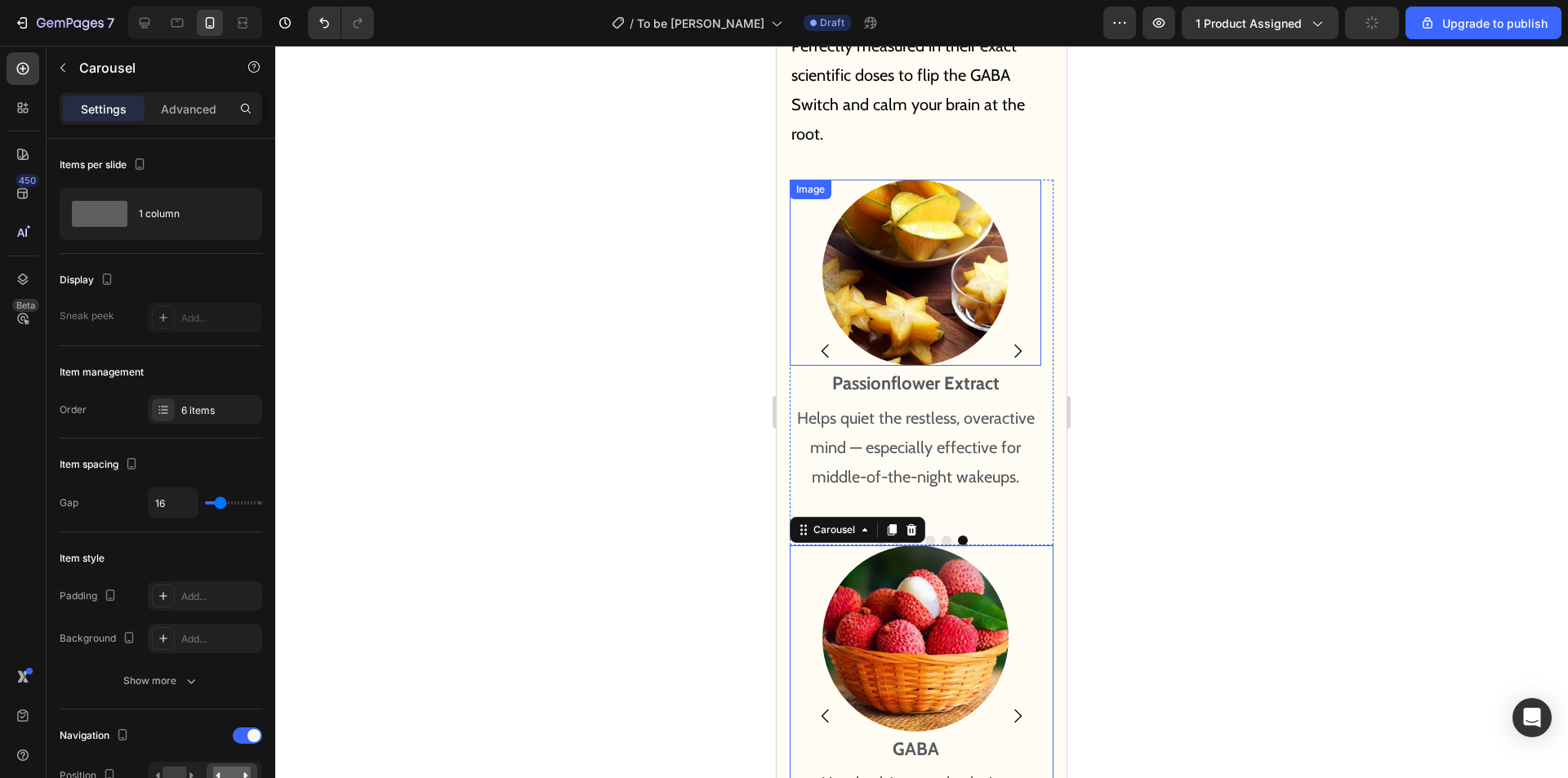
click at [867, 218] on img at bounding box center [915, 273] width 186 height 186
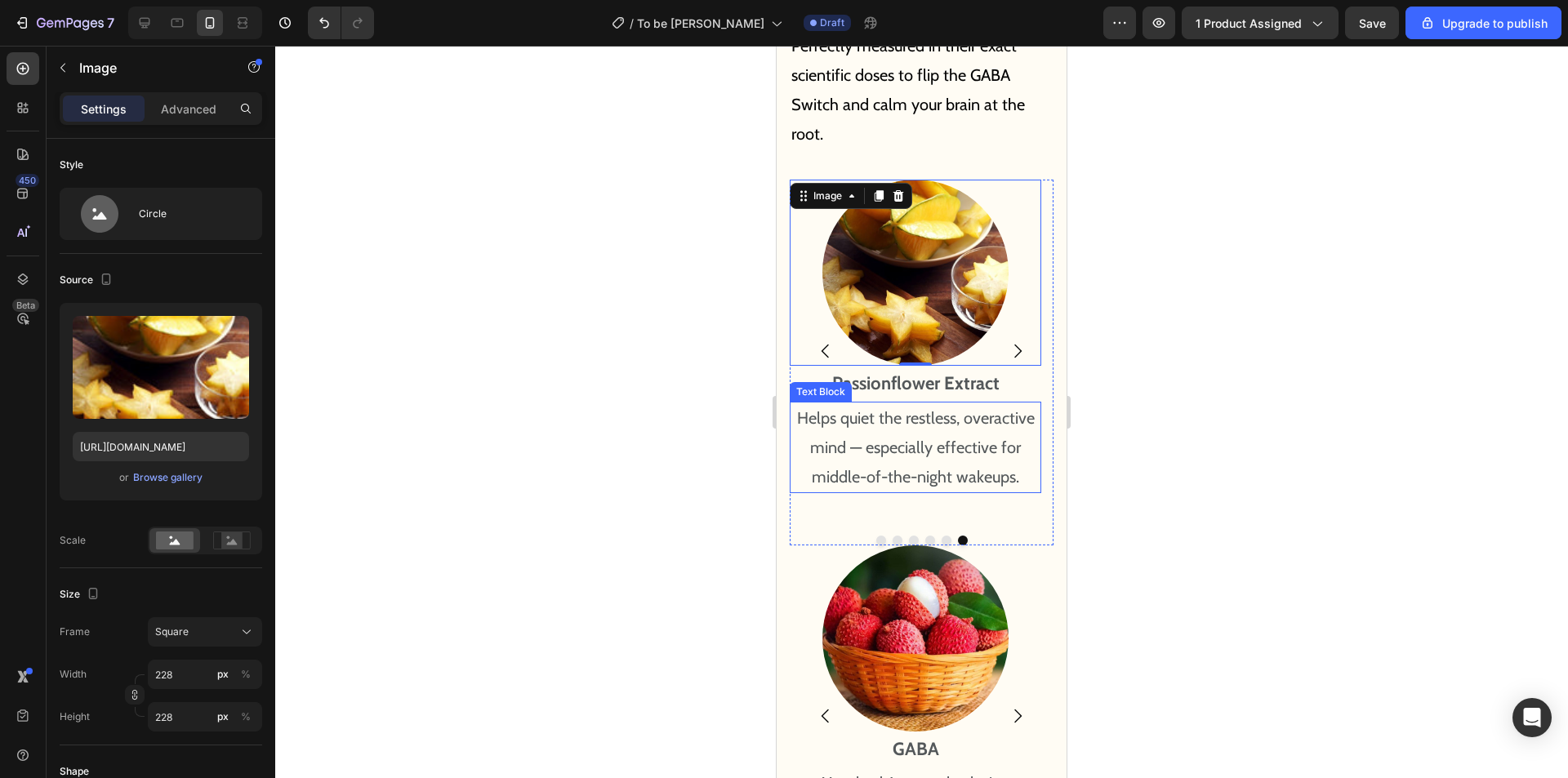
click at [825, 479] on div "Image 0 Passionflower Extract Text Block Helps quiet the restless, overactive m…" at bounding box center [915, 351] width 251 height 343
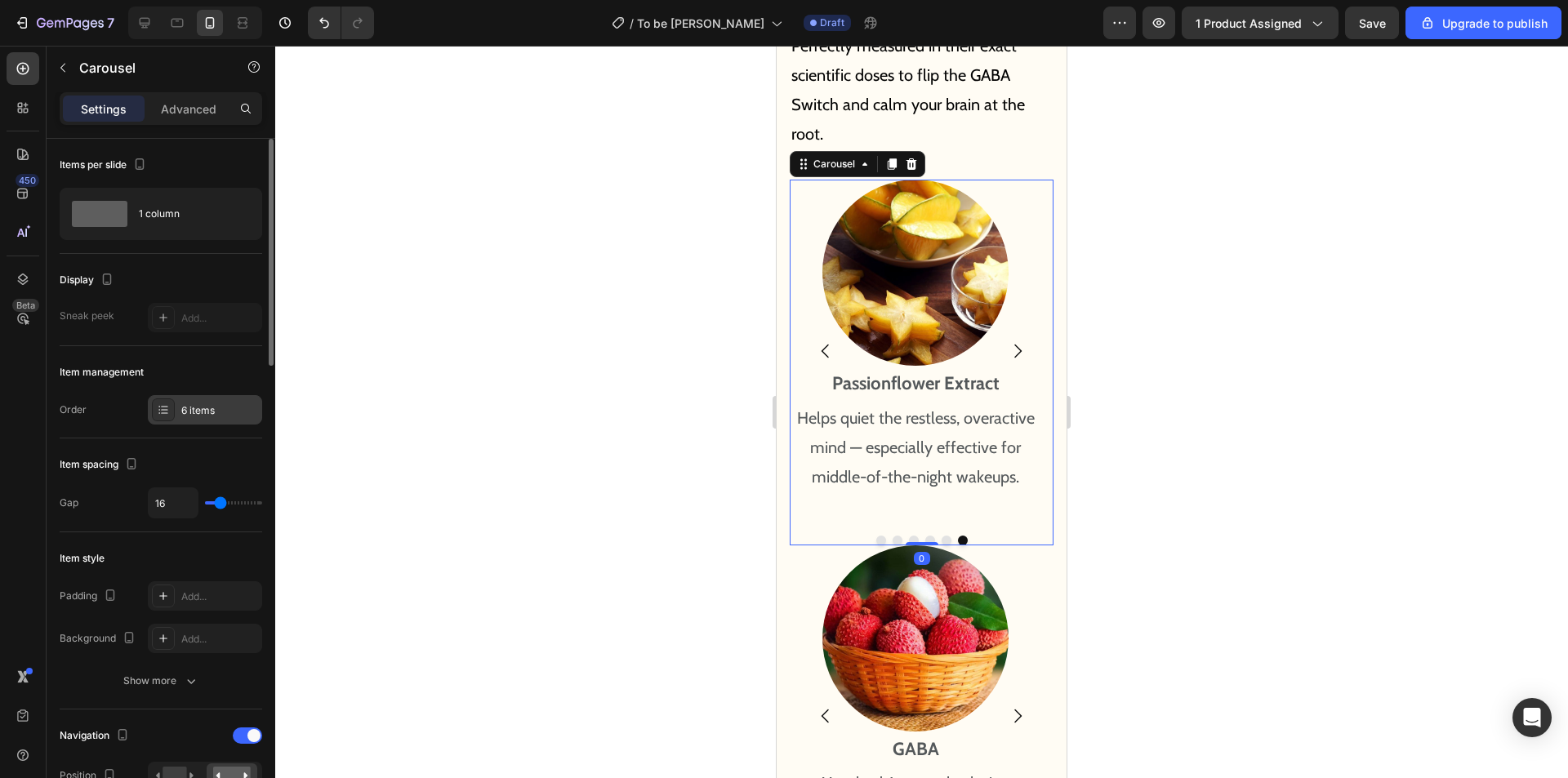
click at [172, 414] on div at bounding box center [162, 409] width 22 height 23
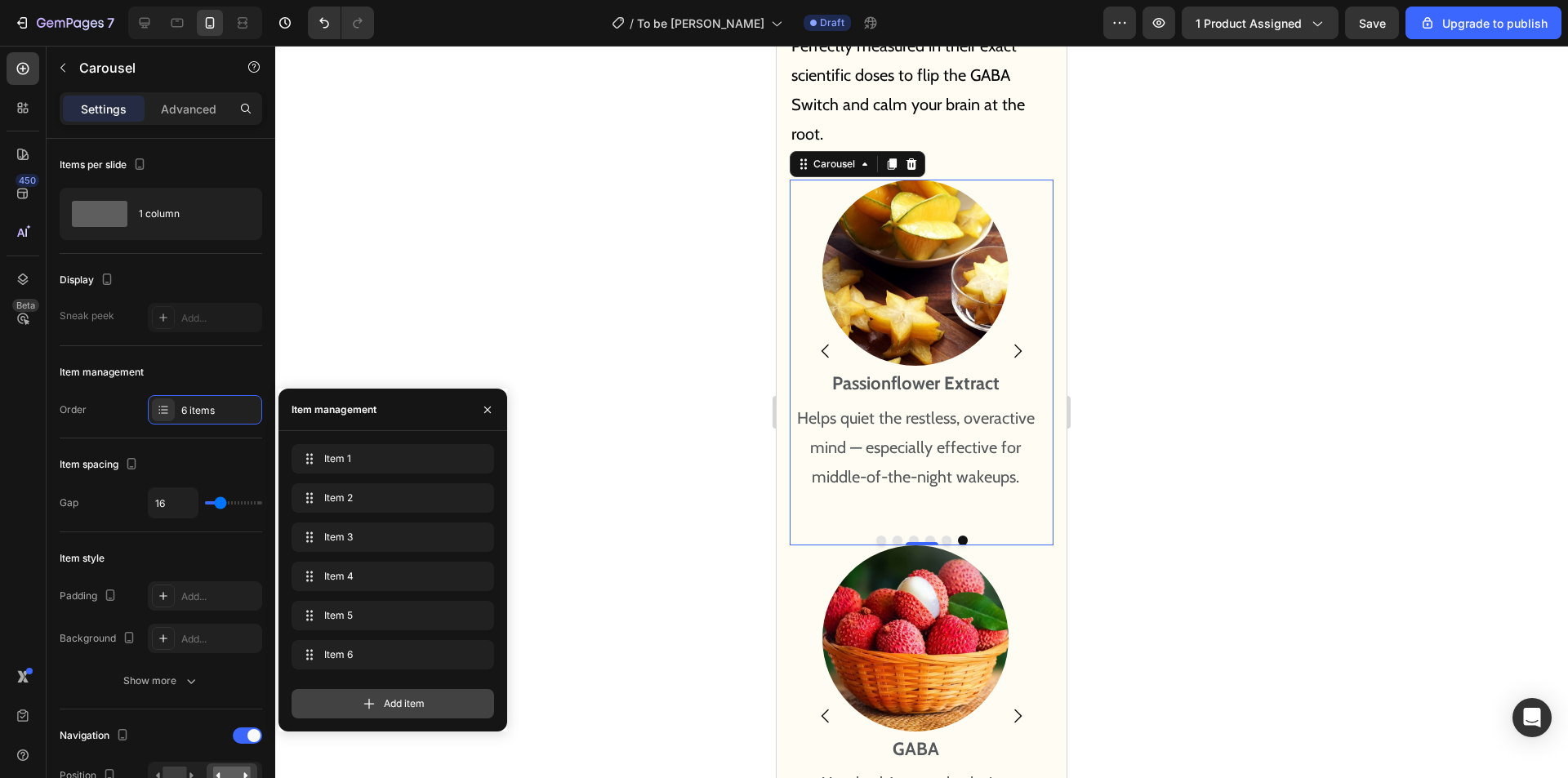
click at [392, 717] on div "Add item" at bounding box center [392, 704] width 202 height 29
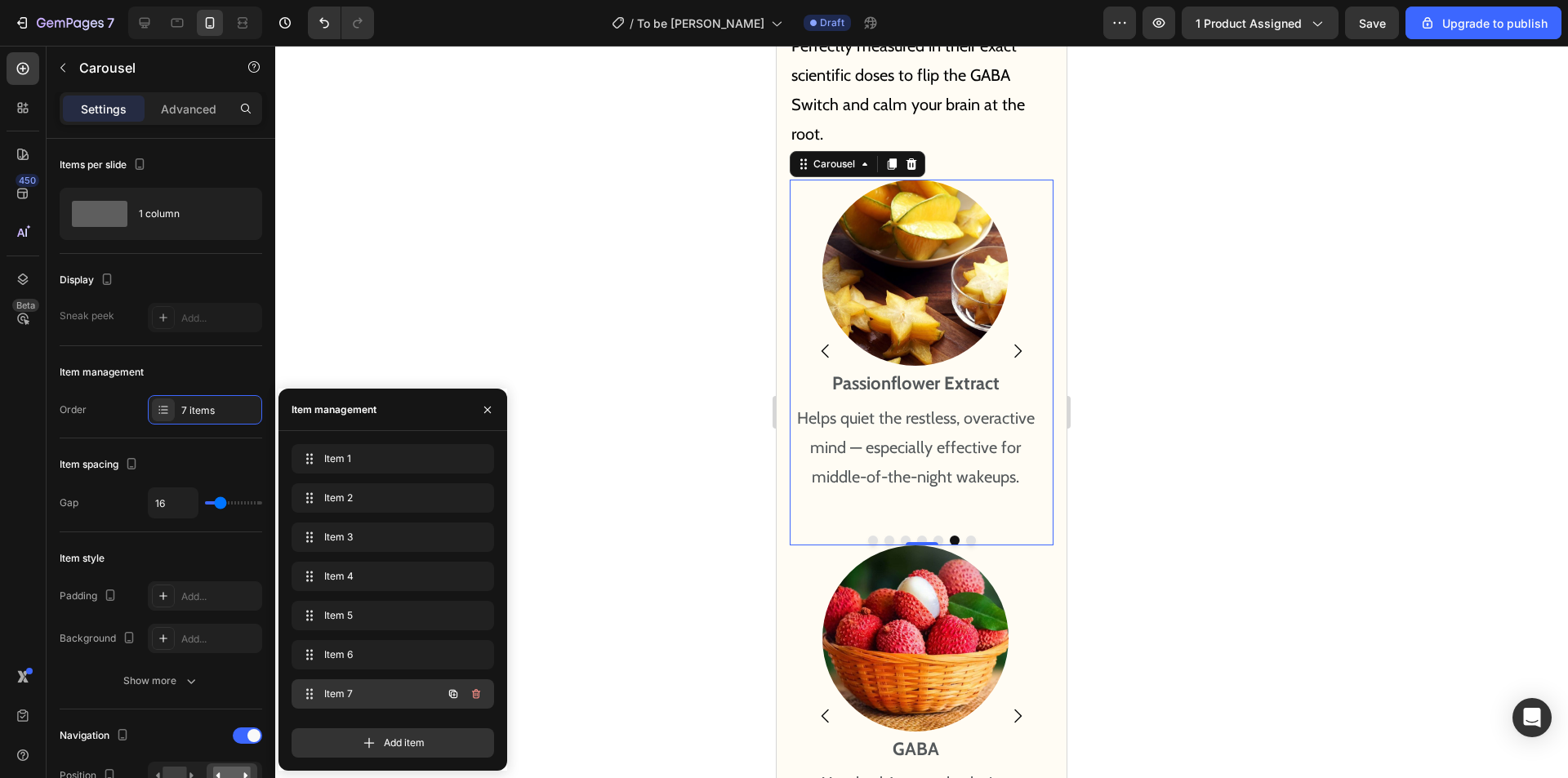
click at [349, 692] on span "Item 7" at bounding box center [370, 694] width 92 height 15
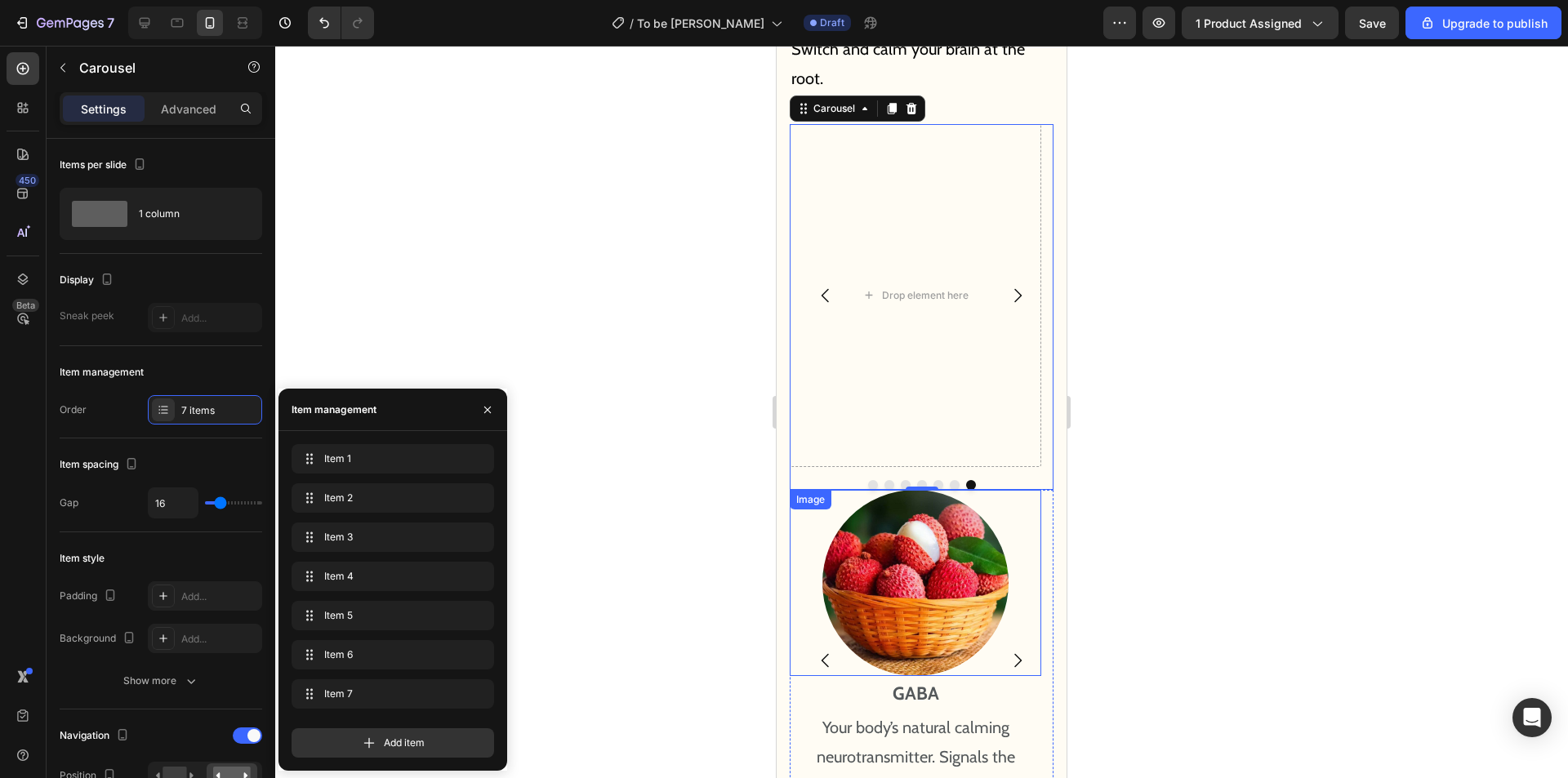
scroll to position [9788, 0]
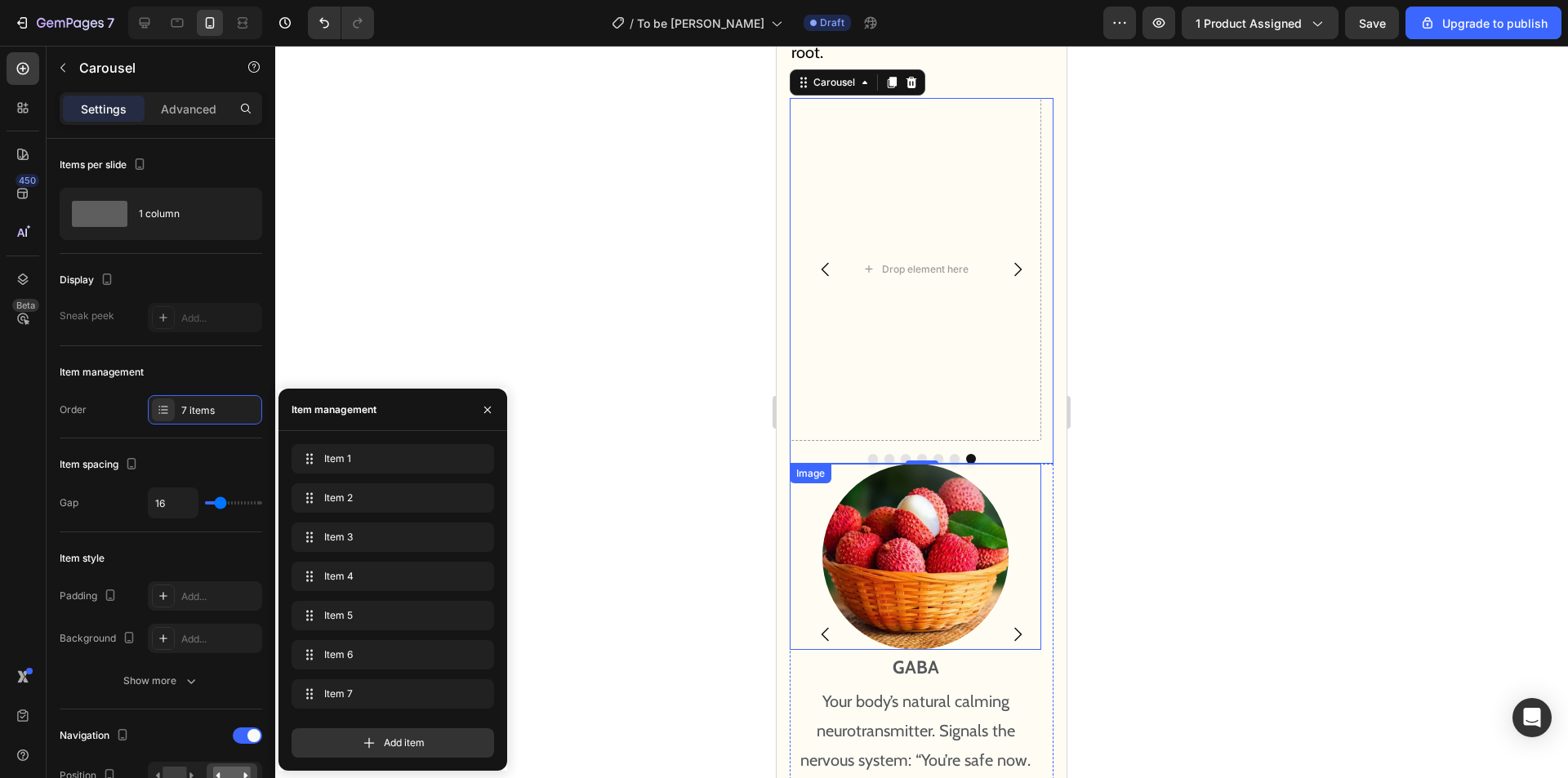
click at [914, 568] on img at bounding box center [915, 557] width 186 height 186
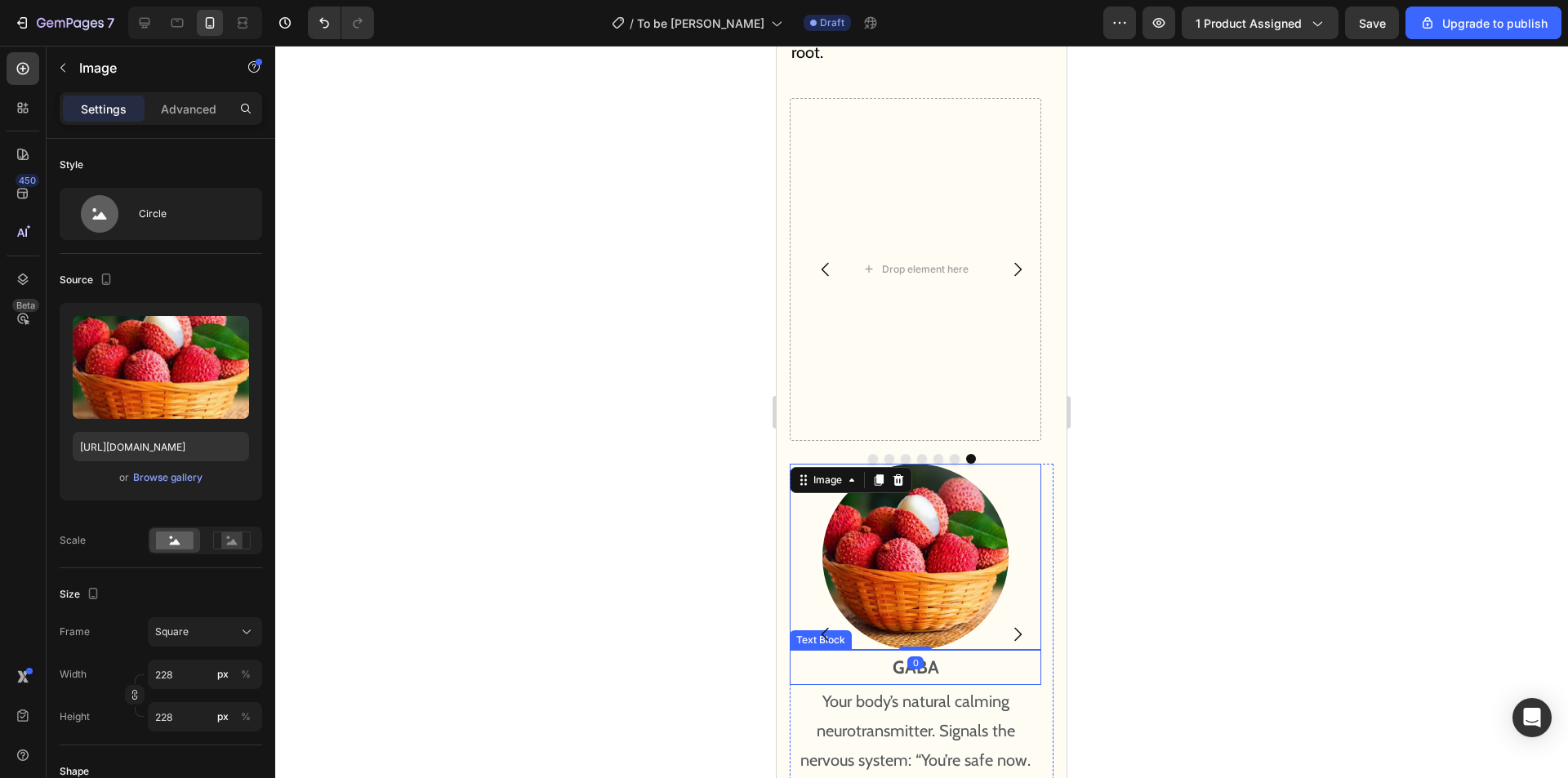
click at [903, 685] on div "Your body’s natural calming neurotransmitter. Signals the nervous system: “You’…" at bounding box center [915, 746] width 251 height 121
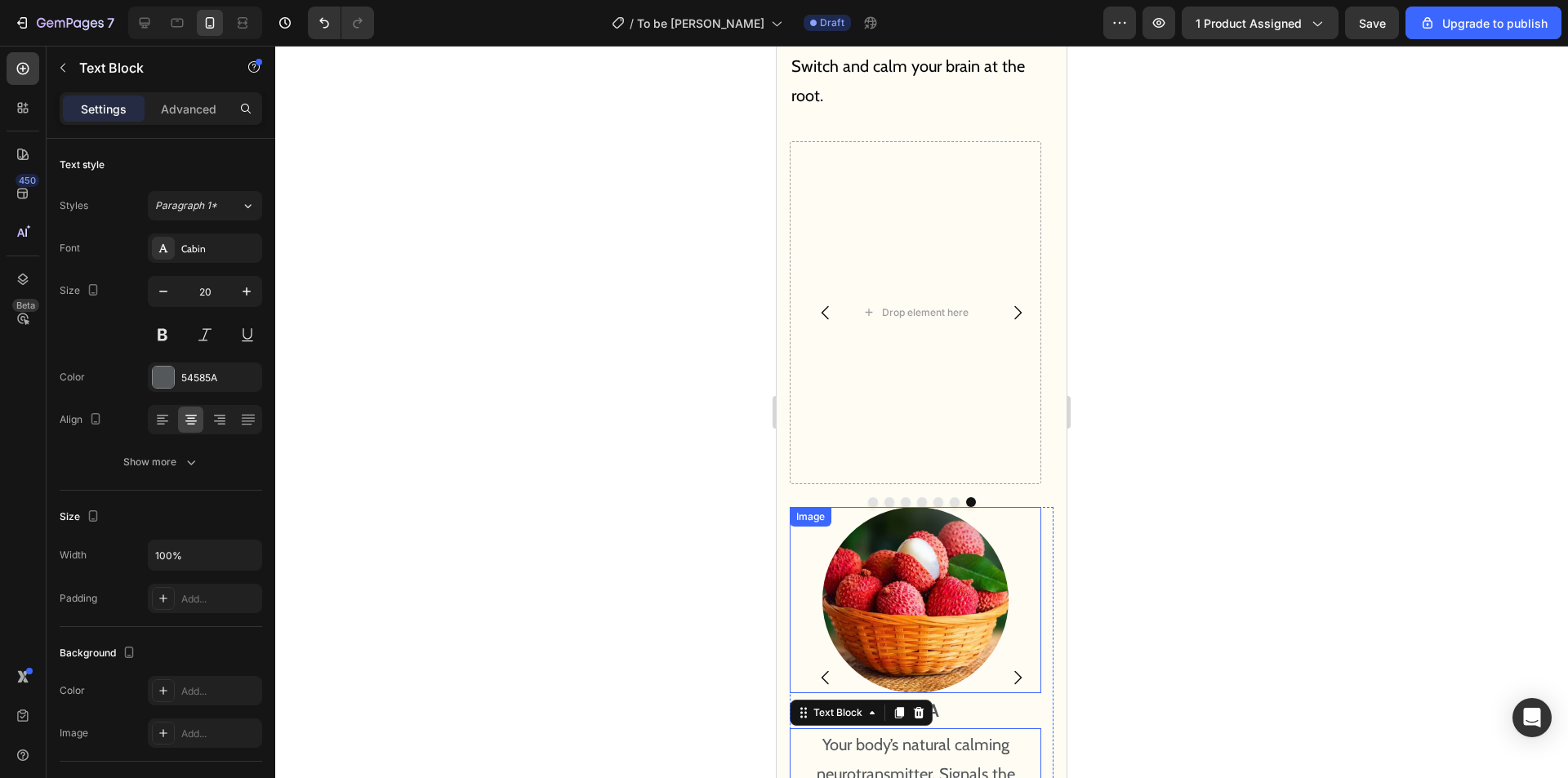
scroll to position [9706, 0]
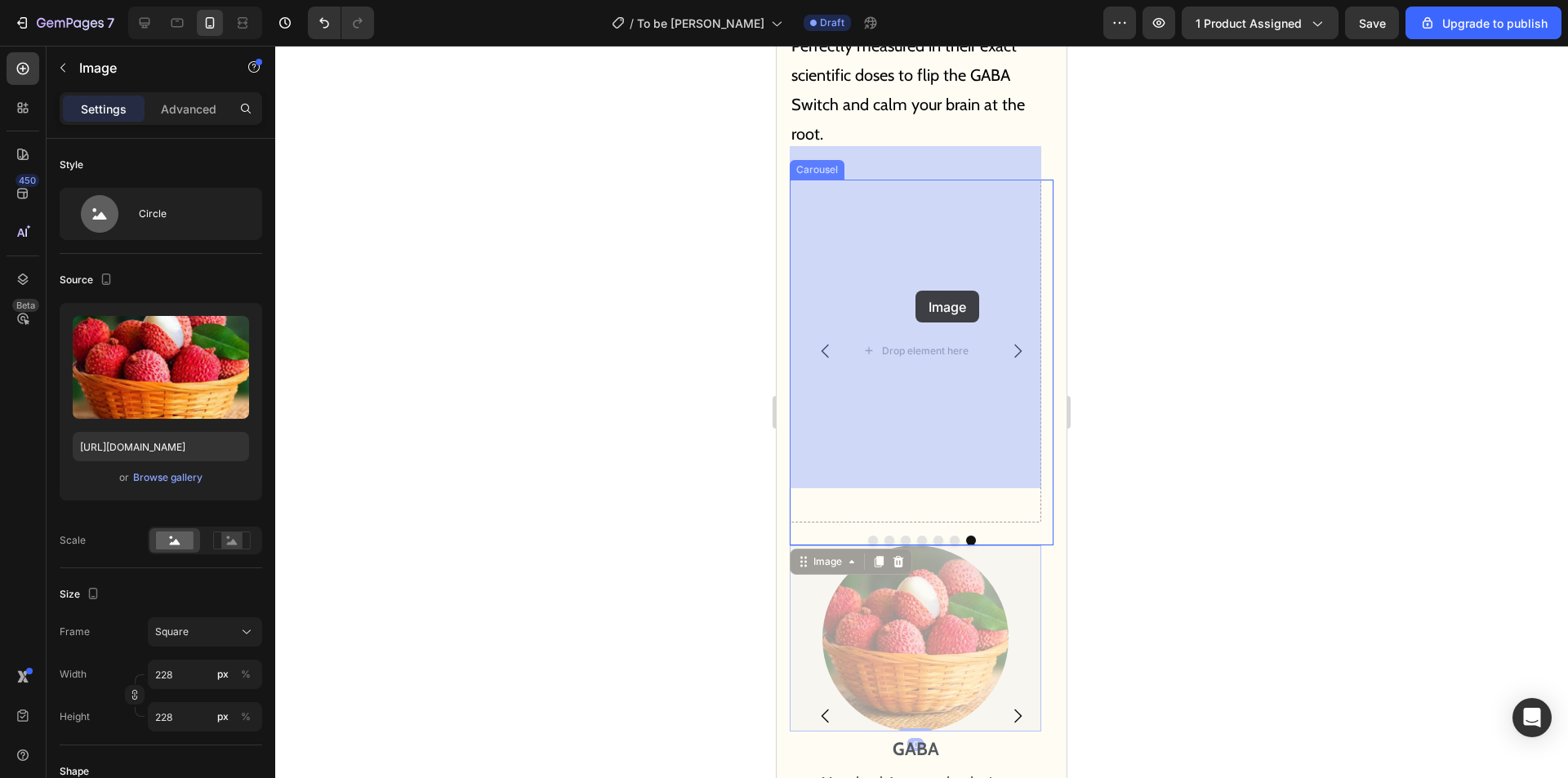
drag, startPoint x: 918, startPoint y: 569, endPoint x: 916, endPoint y: 291, distance: 278.0
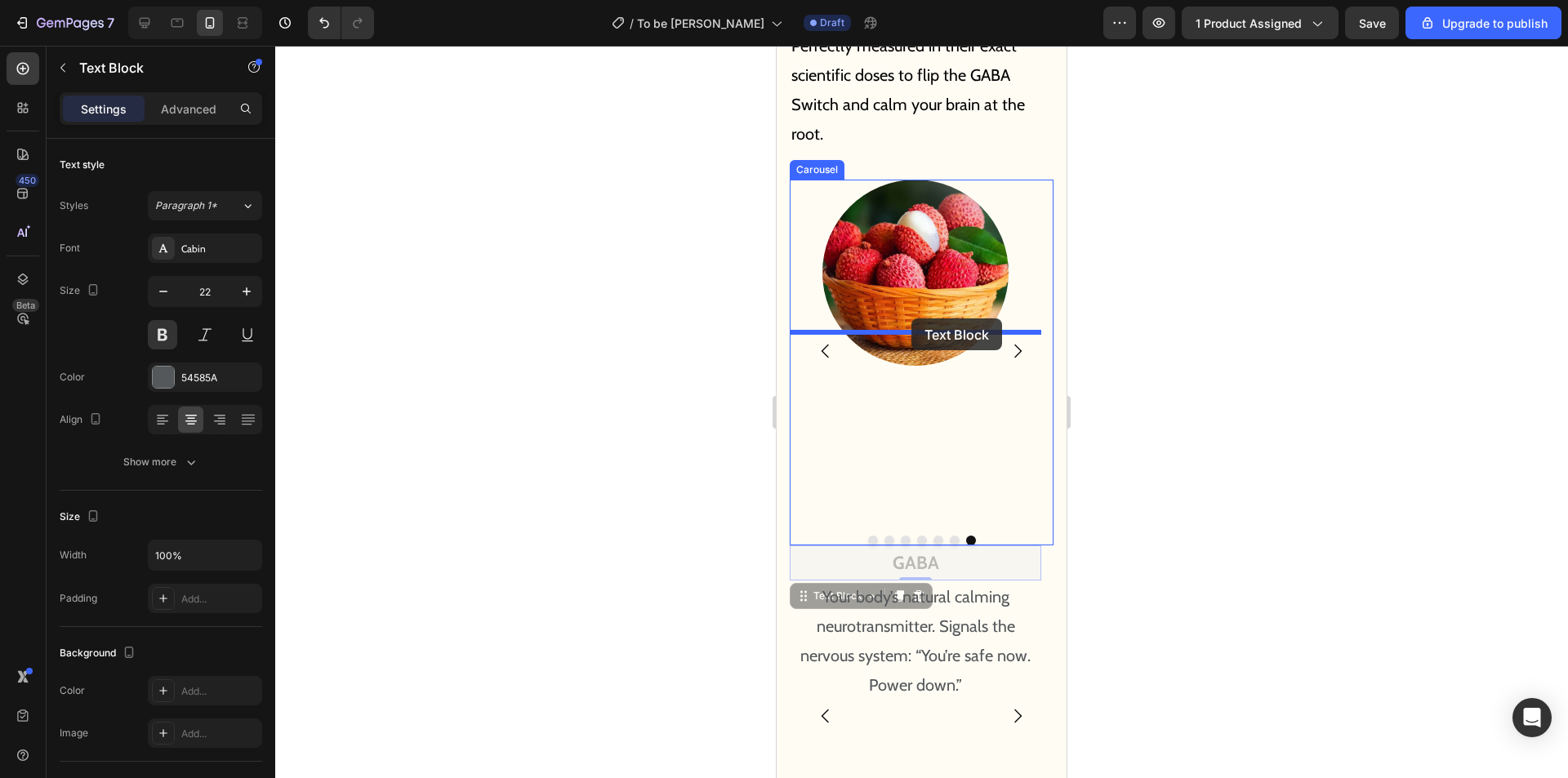
drag, startPoint x: 917, startPoint y: 529, endPoint x: 911, endPoint y: 319, distance: 210.1
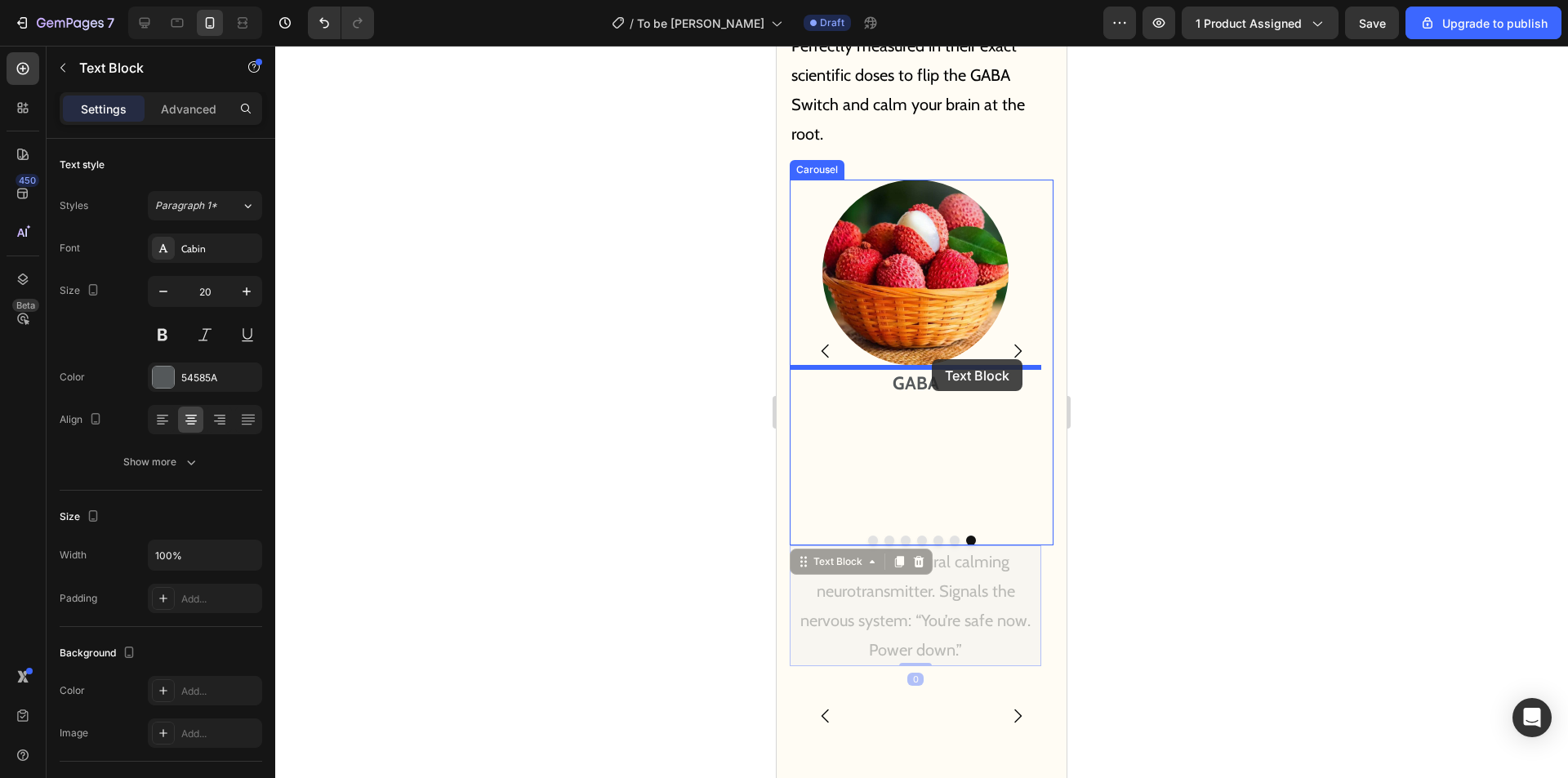
drag, startPoint x: 940, startPoint y: 539, endPoint x: 931, endPoint y: 359, distance: 180.2
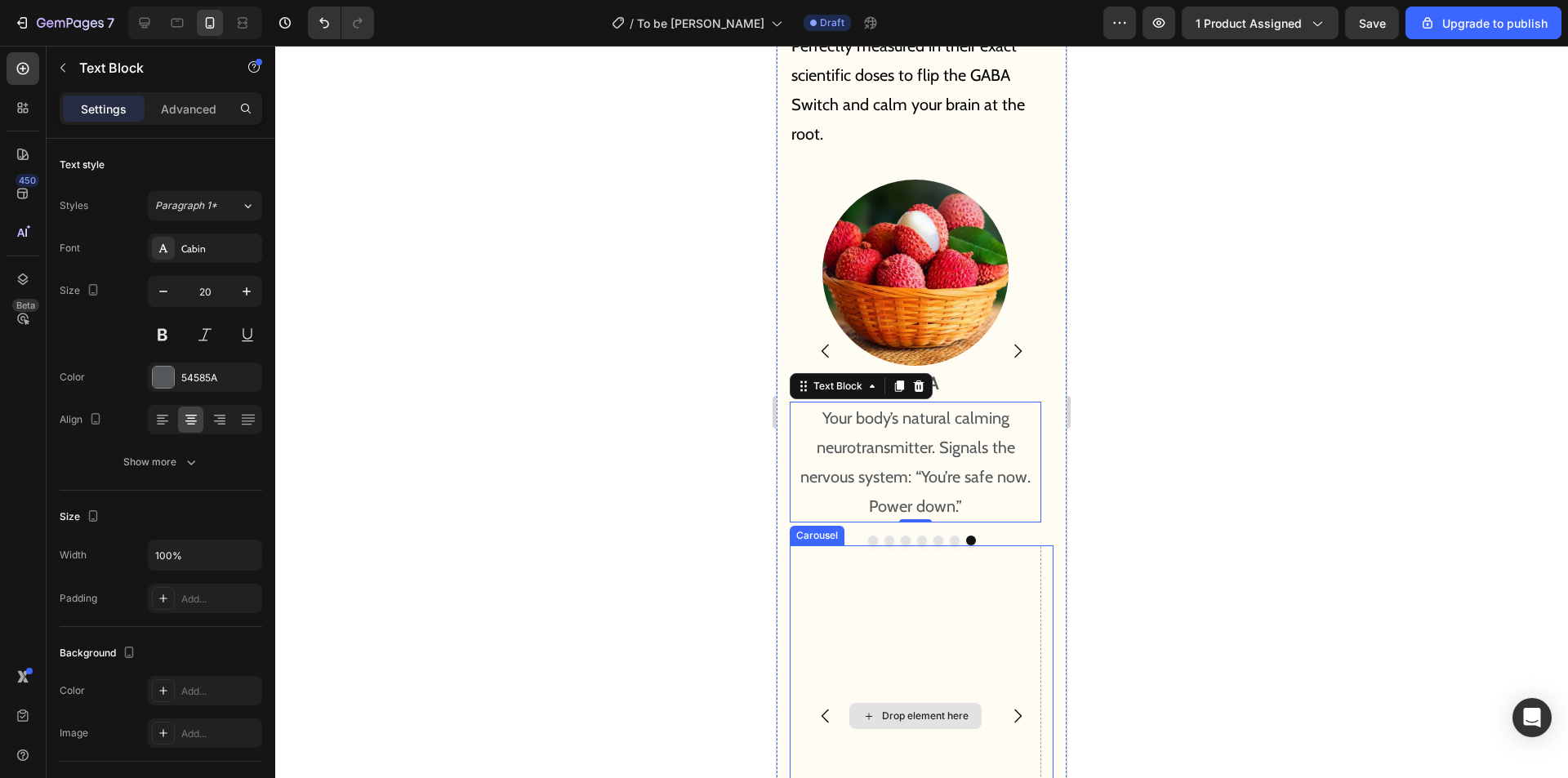
click at [944, 572] on div "Drop element here" at bounding box center [915, 717] width 251 height 343
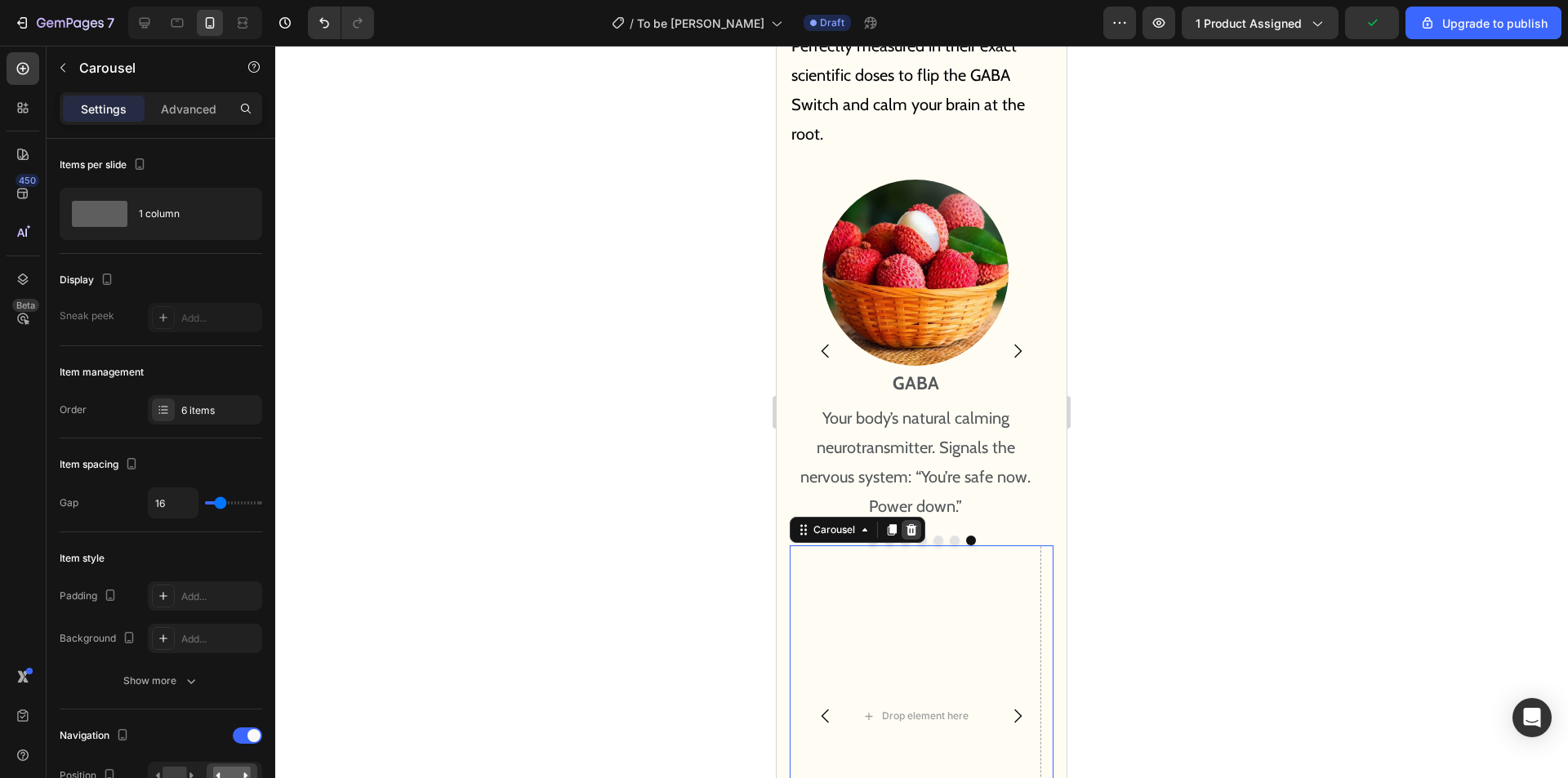
click at [912, 524] on icon at bounding box center [911, 529] width 11 height 12
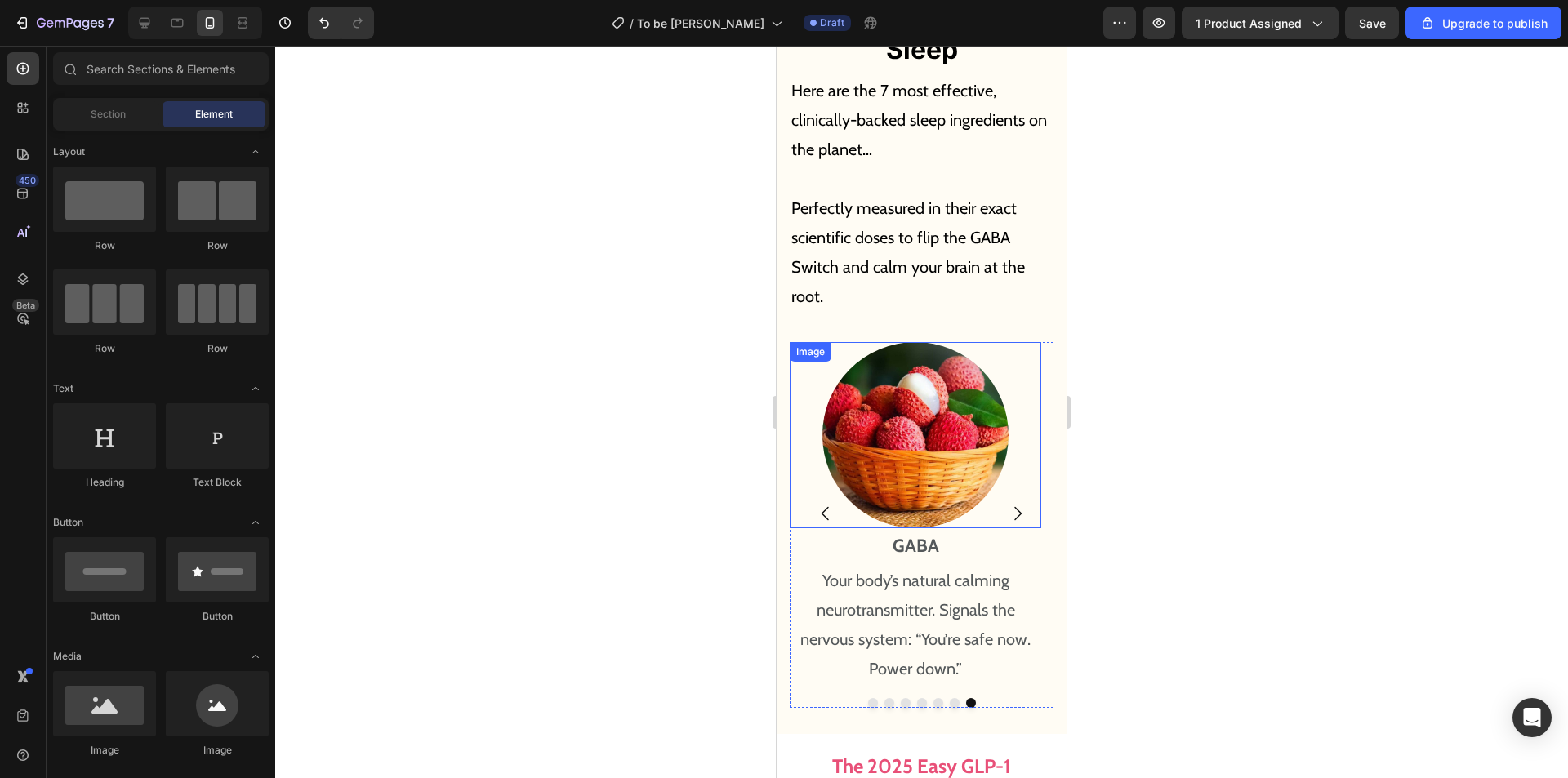
scroll to position [9542, 0]
click at [932, 531] on p "GABA" at bounding box center [916, 547] width 248 height 32
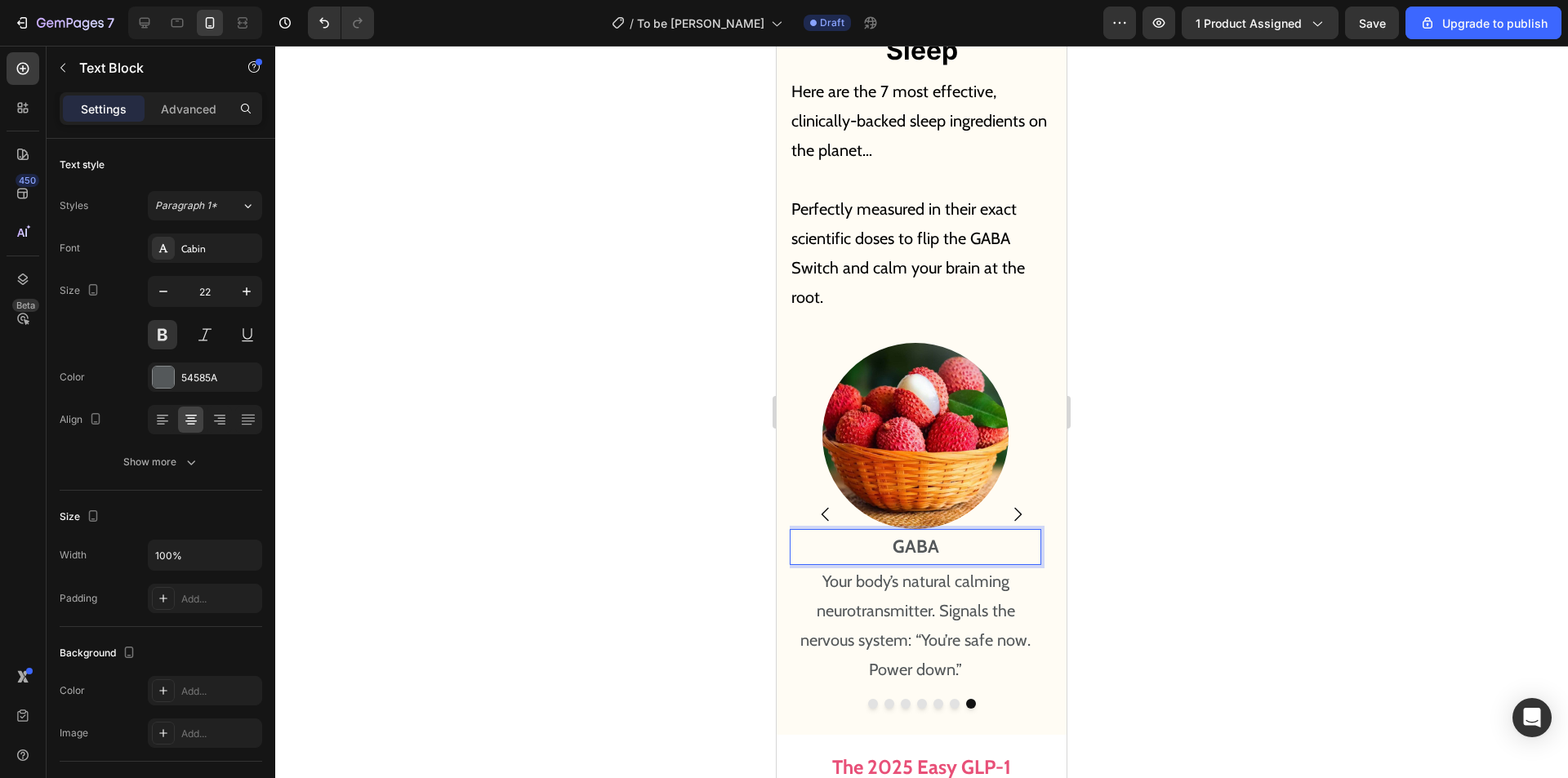
click at [948, 531] on p "GABA" at bounding box center [916, 547] width 248 height 32
drag, startPoint x: 950, startPoint y: 513, endPoint x: 868, endPoint y: 506, distance: 82.3
click at [868, 531] on p "GABA" at bounding box center [916, 547] width 248 height 32
click at [894, 577] on p "Your body’s natural calming neurotransmitter. Signals the nervous system: “You’…" at bounding box center [916, 625] width 248 height 117
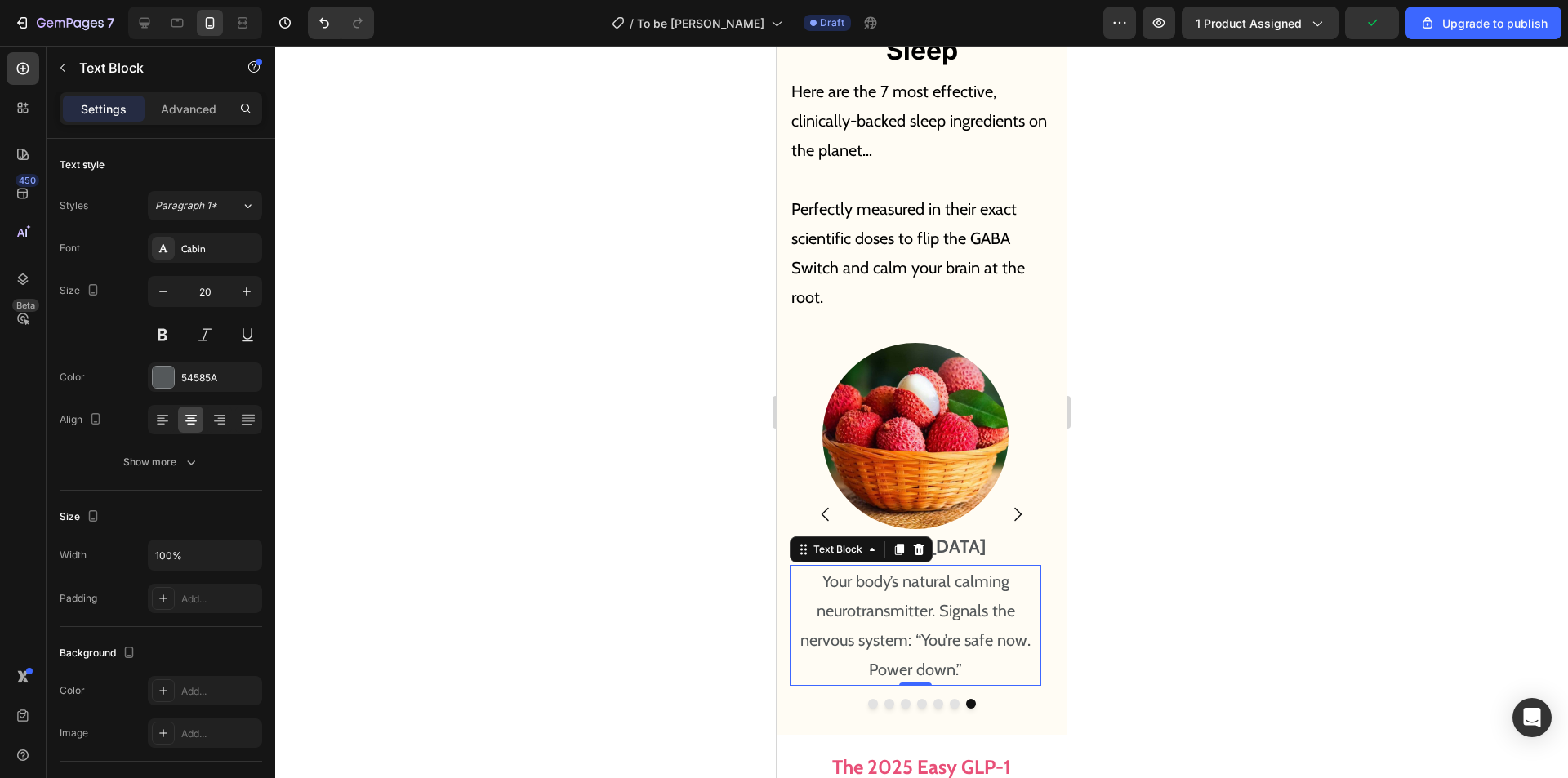
click at [919, 582] on p "Your body’s natural calming neurotransmitter. Signals the nervous system: “You’…" at bounding box center [916, 625] width 248 height 117
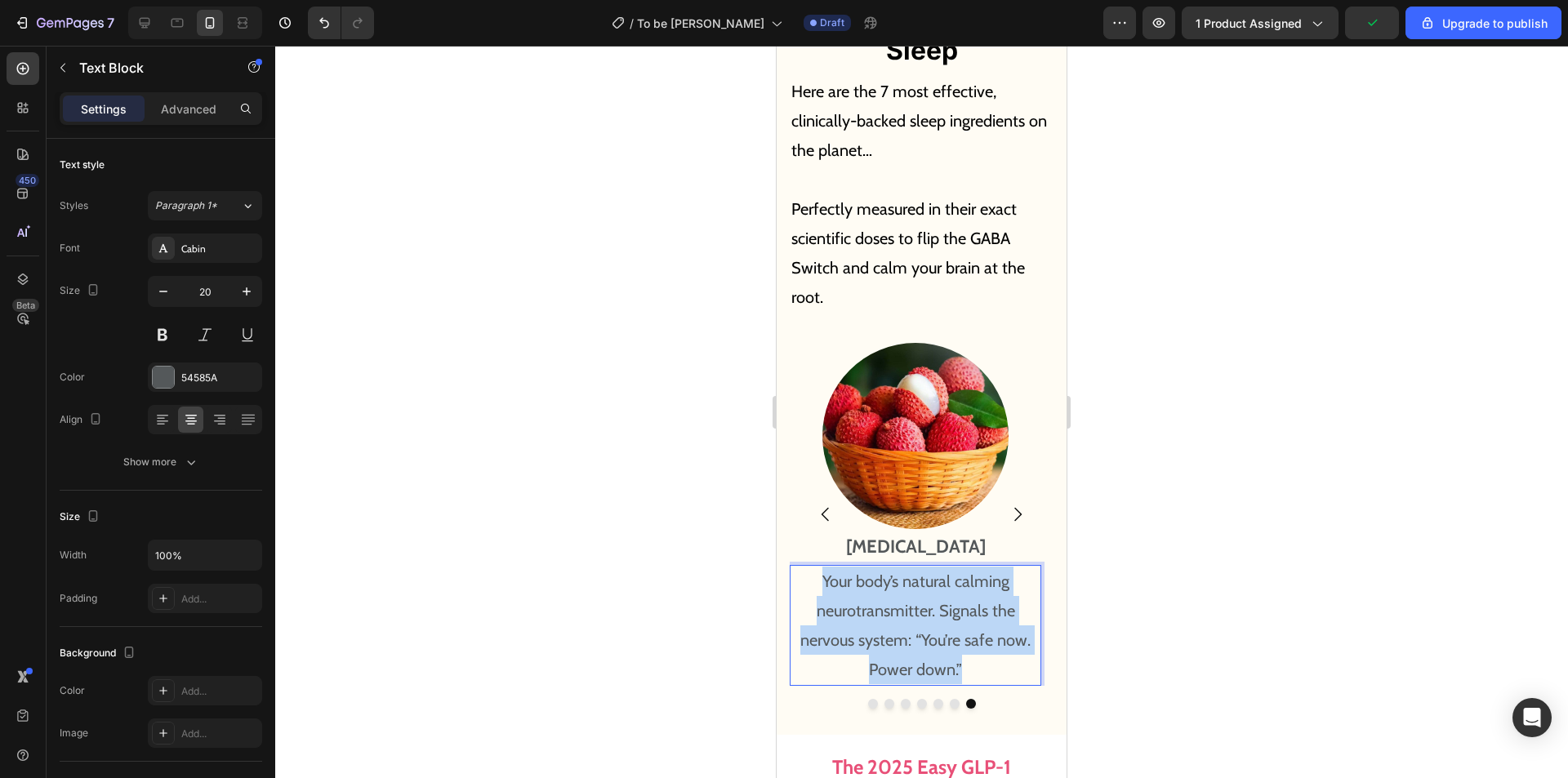
drag, startPoint x: 970, startPoint y: 628, endPoint x: 816, endPoint y: 531, distance: 182.0
click at [817, 566] on div "Your body’s natural calming neurotransmitter. Signals the nervous system: “You’…" at bounding box center [915, 626] width 251 height 121
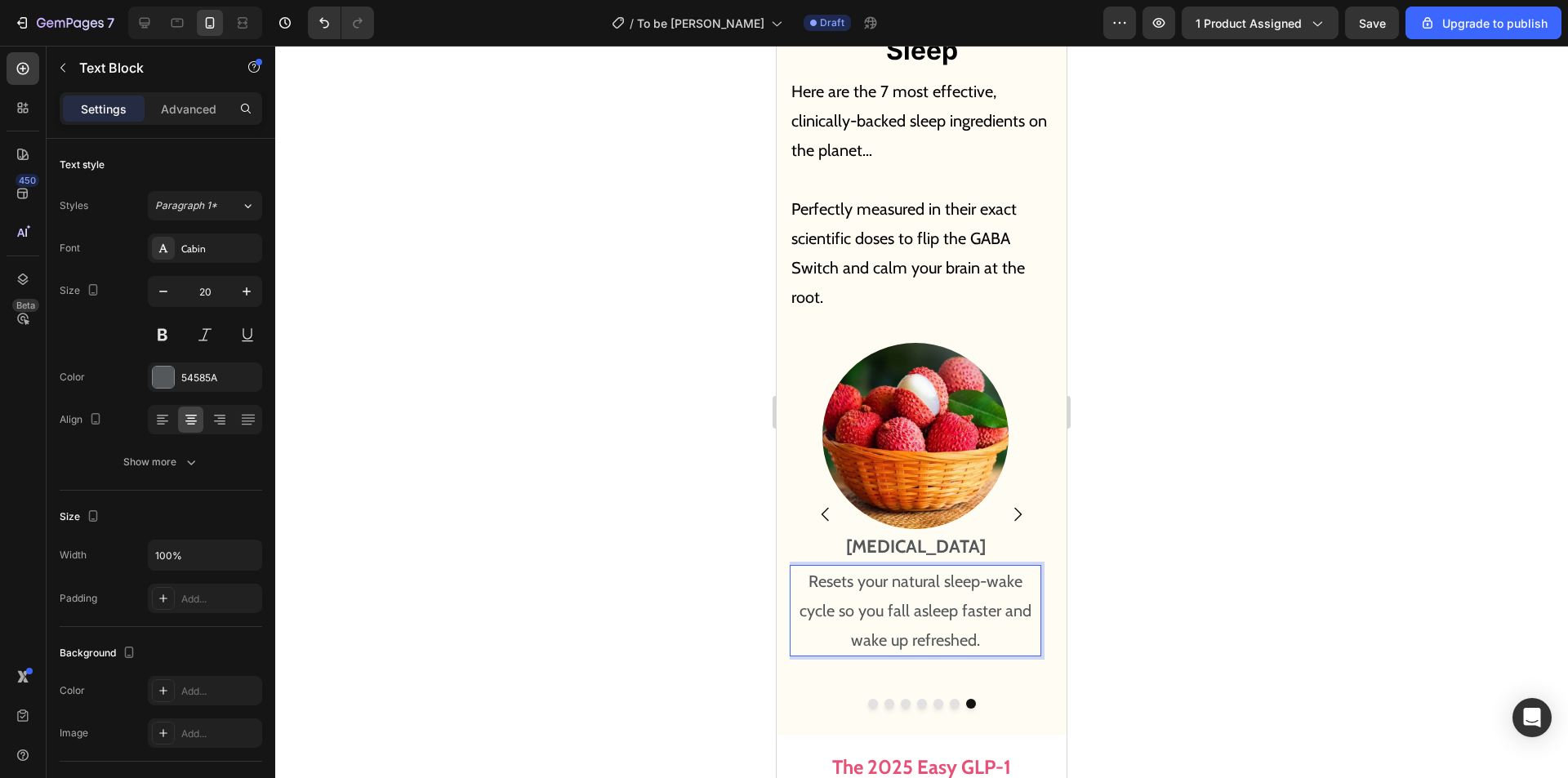
click at [930, 407] on img at bounding box center [915, 436] width 186 height 186
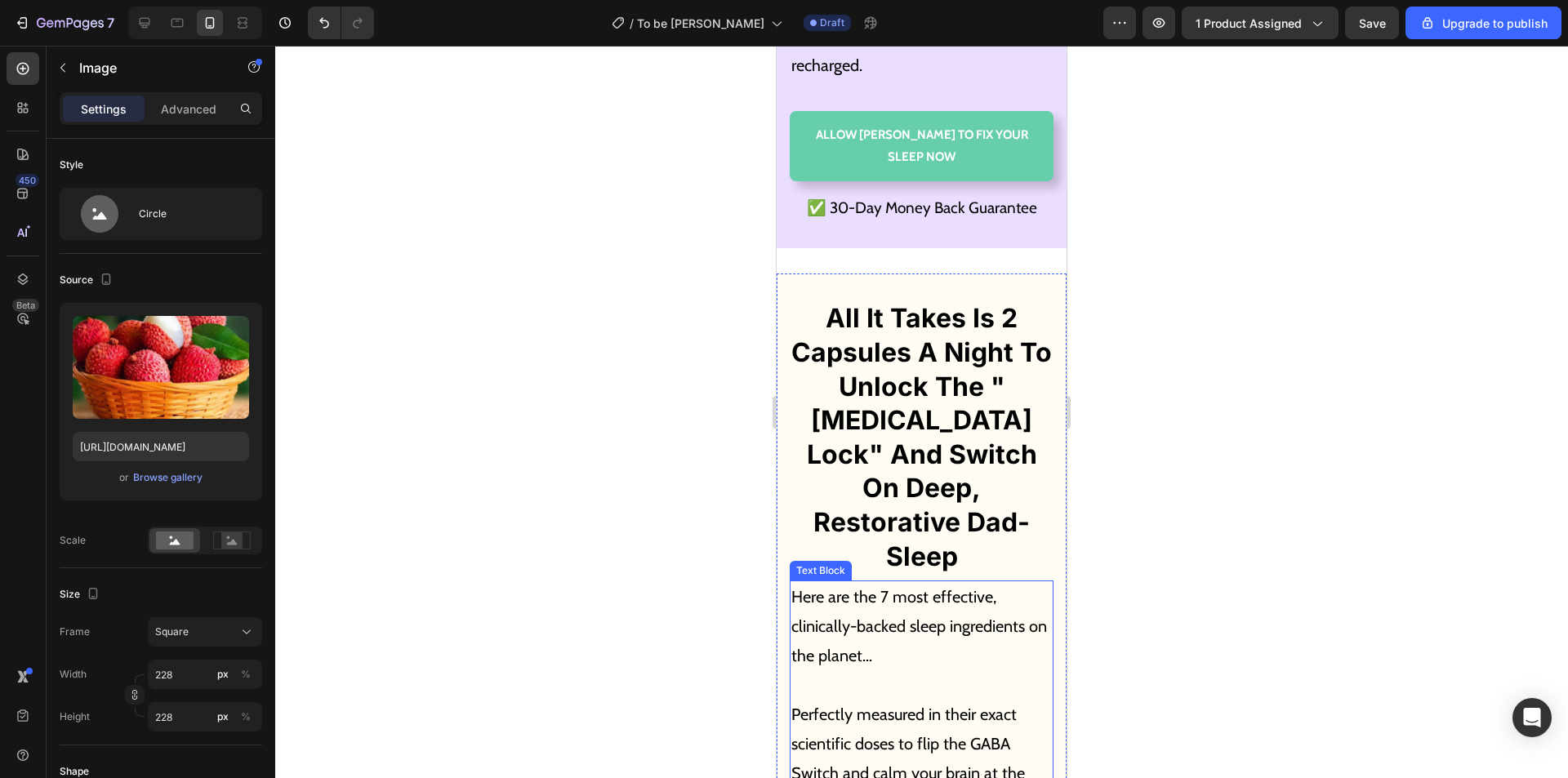
scroll to position [9298, 0]
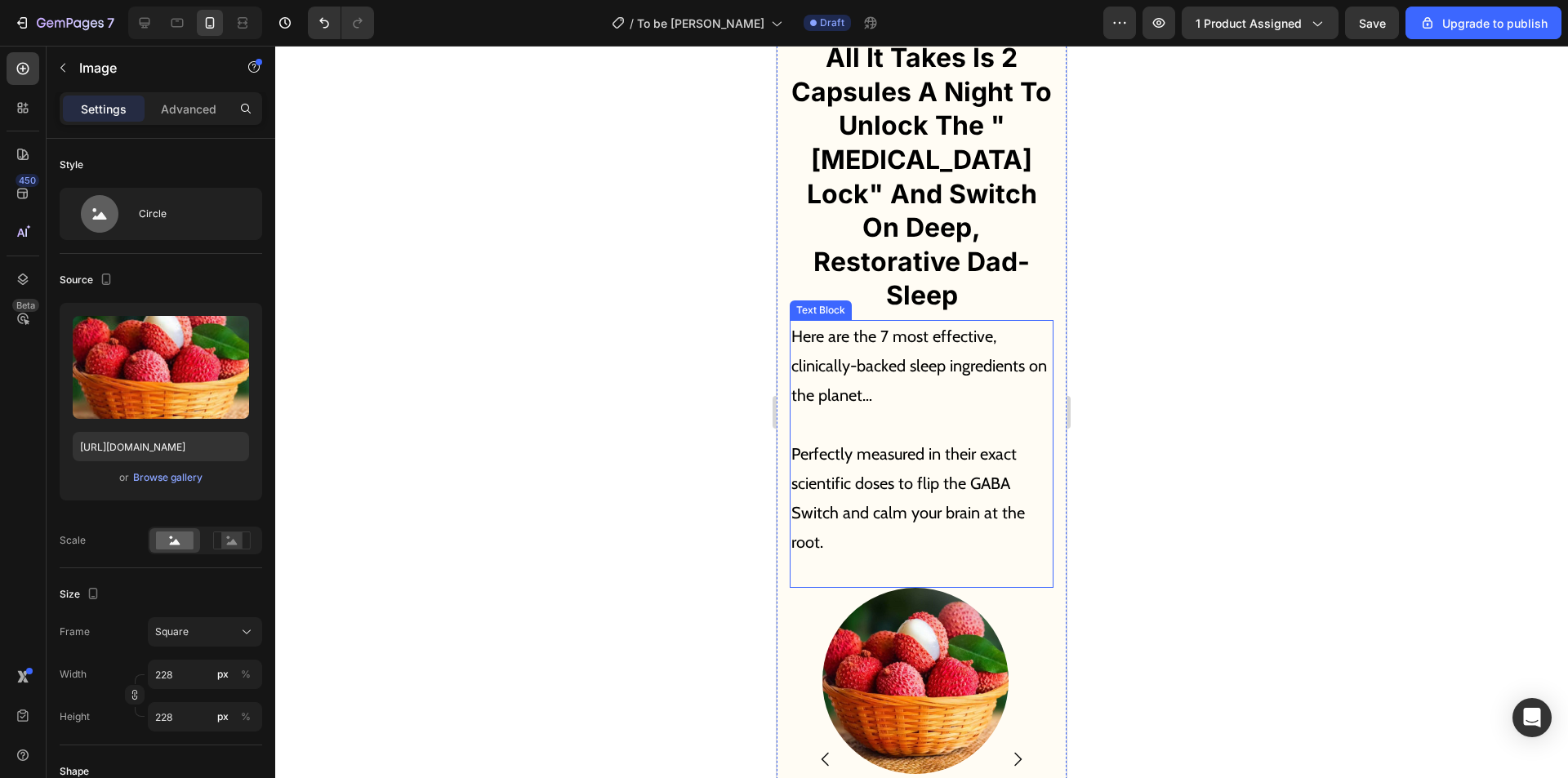
click at [926, 461] on p "Perfectly measured in their exact scientific doses to flip the GABA Switch and …" at bounding box center [921, 483] width 260 height 147
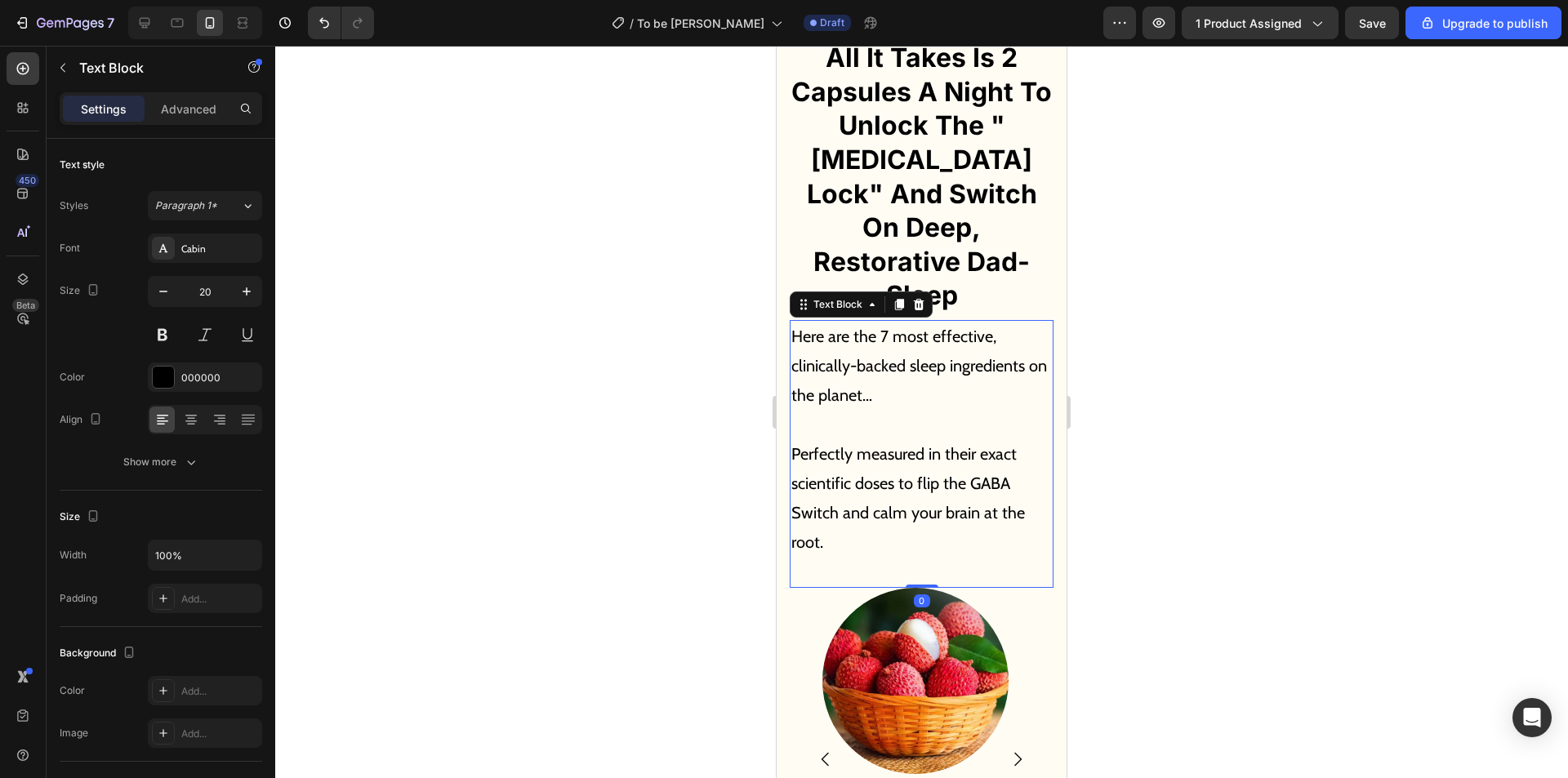
click at [955, 477] on p "Perfectly measured in their exact scientific doses to flip the GABA Switch and …" at bounding box center [921, 483] width 260 height 147
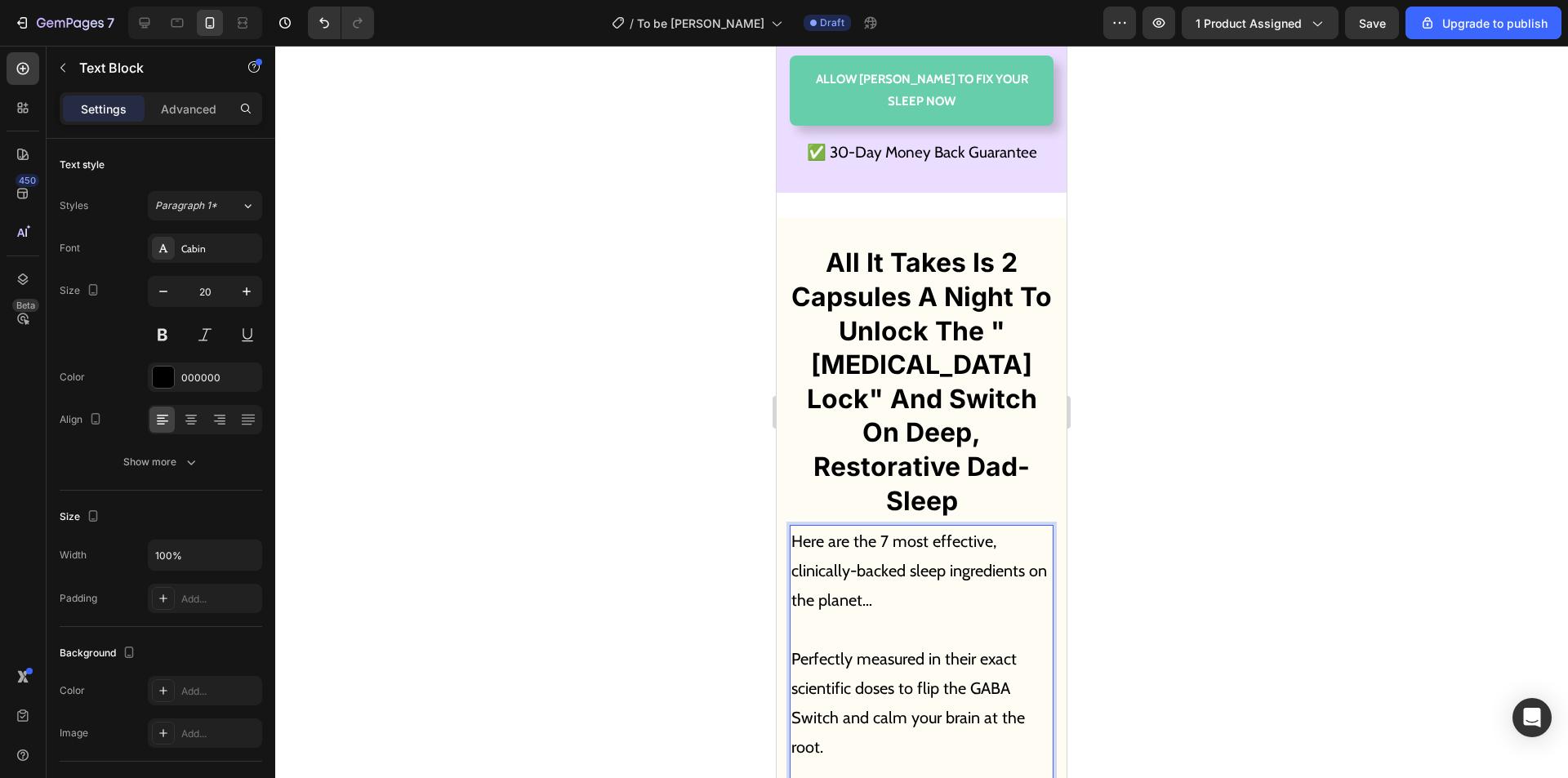
scroll to position [9216, 0]
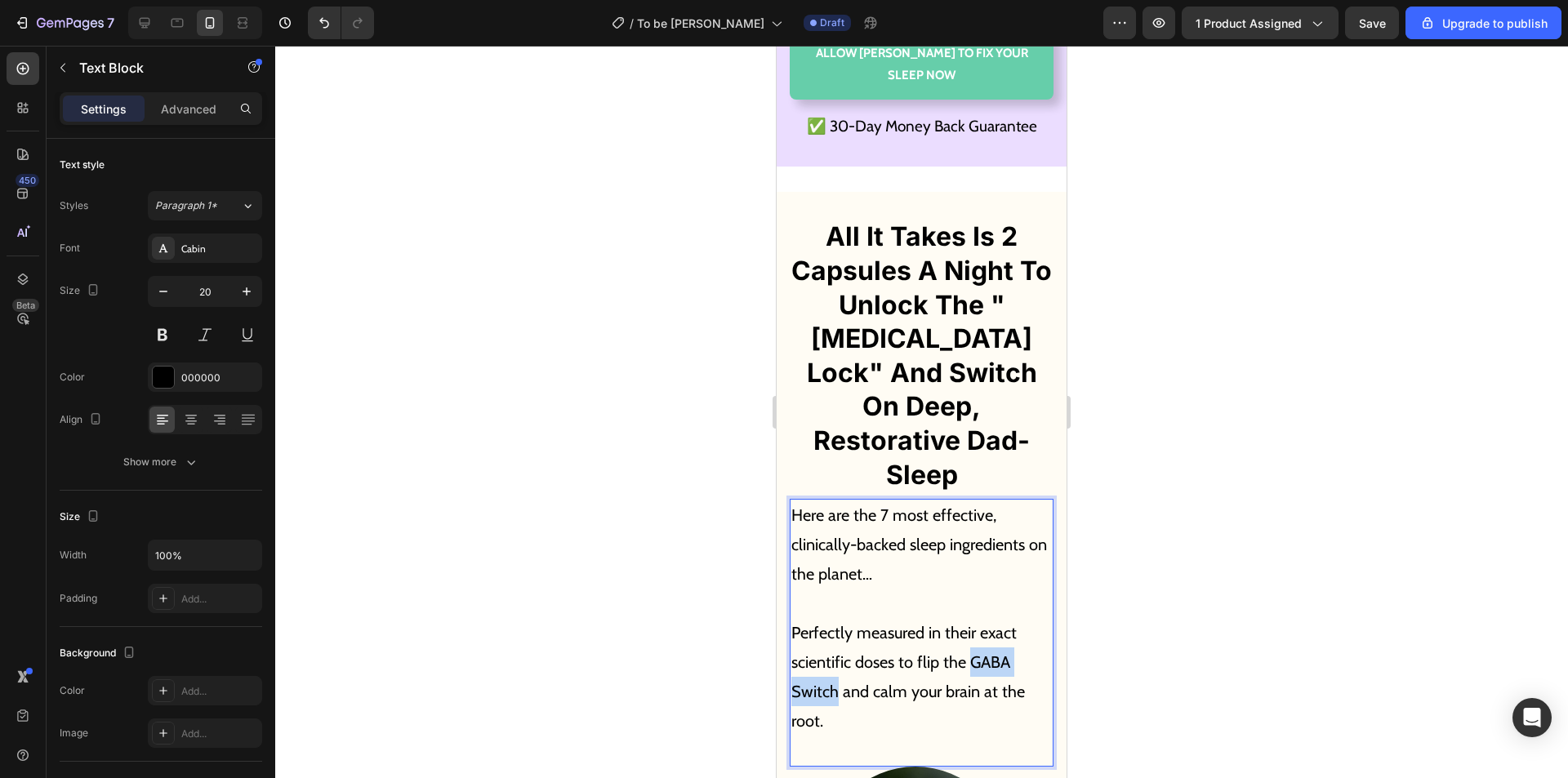
drag, startPoint x: 837, startPoint y: 561, endPoint x: 973, endPoint y: 536, distance: 138.3
click at [973, 589] on p "Perfectly measured in their exact scientific doses to flip the GABA Switch and …" at bounding box center [921, 663] width 260 height 147
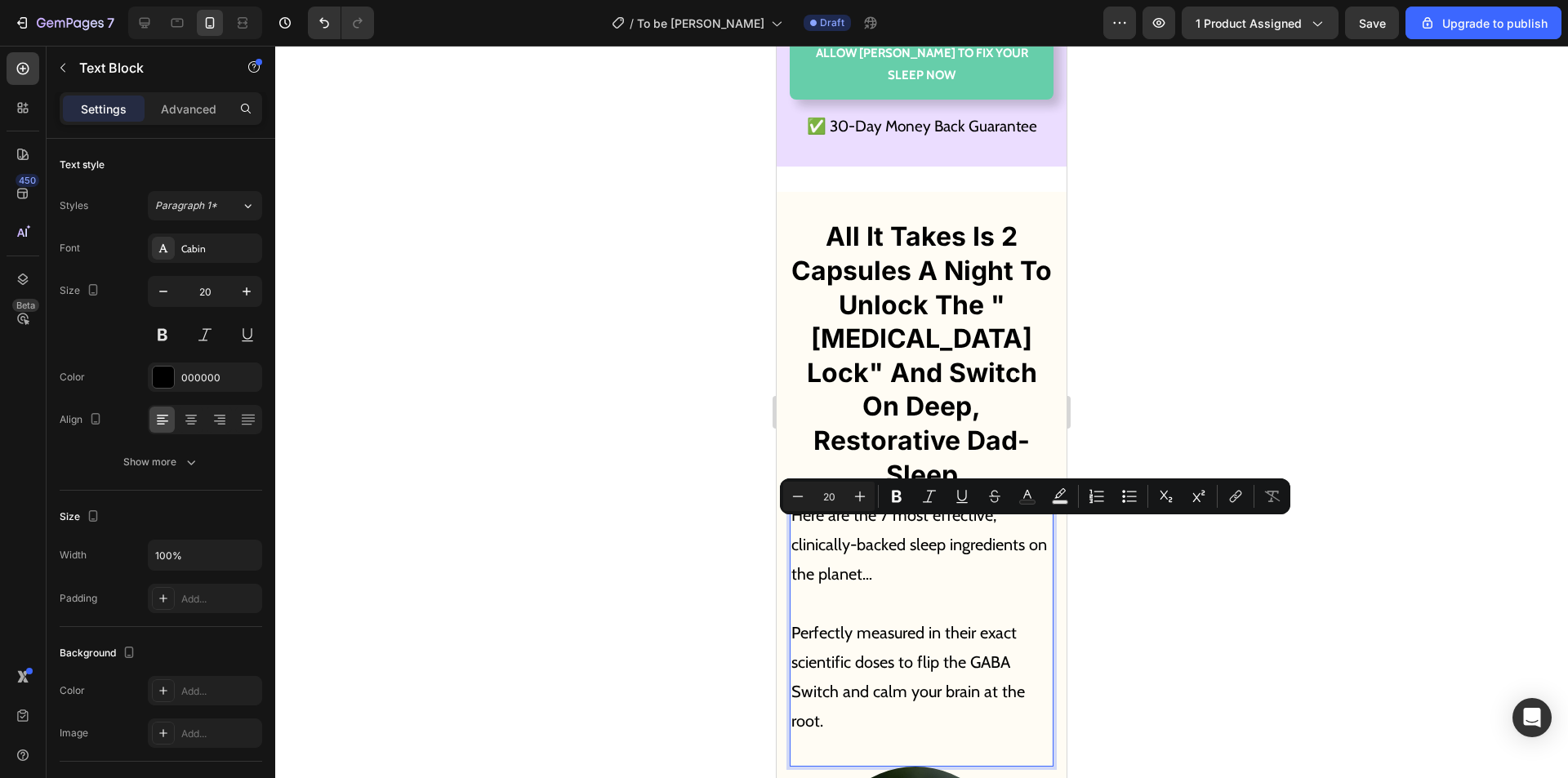
click at [931, 589] on p "Perfectly measured in their exact scientific doses to flip the GABA Switch and …" at bounding box center [921, 663] width 260 height 147
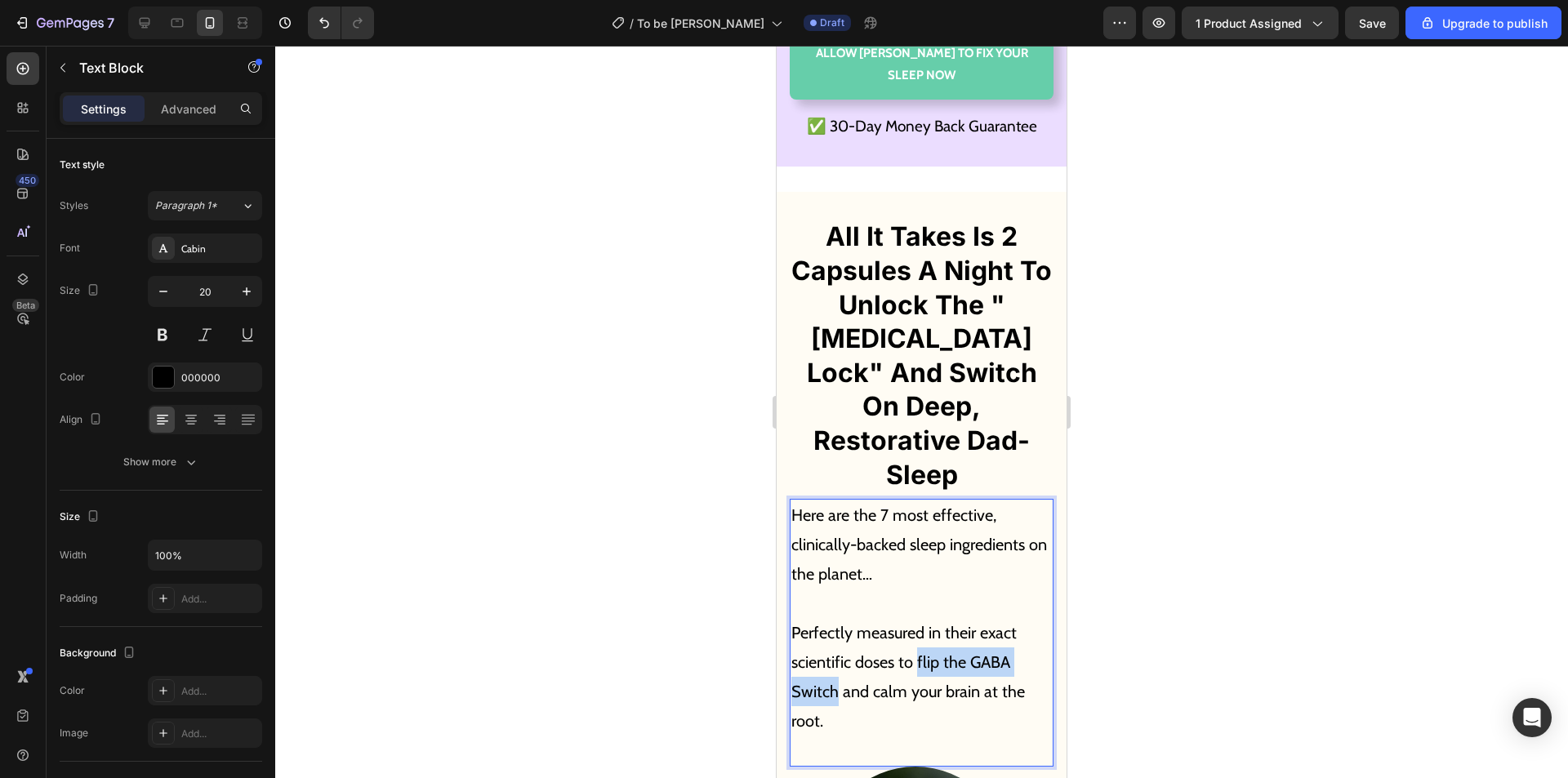
drag, startPoint x: 918, startPoint y: 529, endPoint x: 835, endPoint y: 564, distance: 90.1
click at [835, 589] on p "Perfectly measured in their exact scientific doses to flip the GABA Switch and …" at bounding box center [921, 663] width 260 height 147
drag, startPoint x: 832, startPoint y: 562, endPoint x: 820, endPoint y: 563, distance: 12.0
click at [820, 589] on p "Perfectly measured in their exact scientific doses to unlock the "Coristol Lock…" at bounding box center [921, 663] width 260 height 147
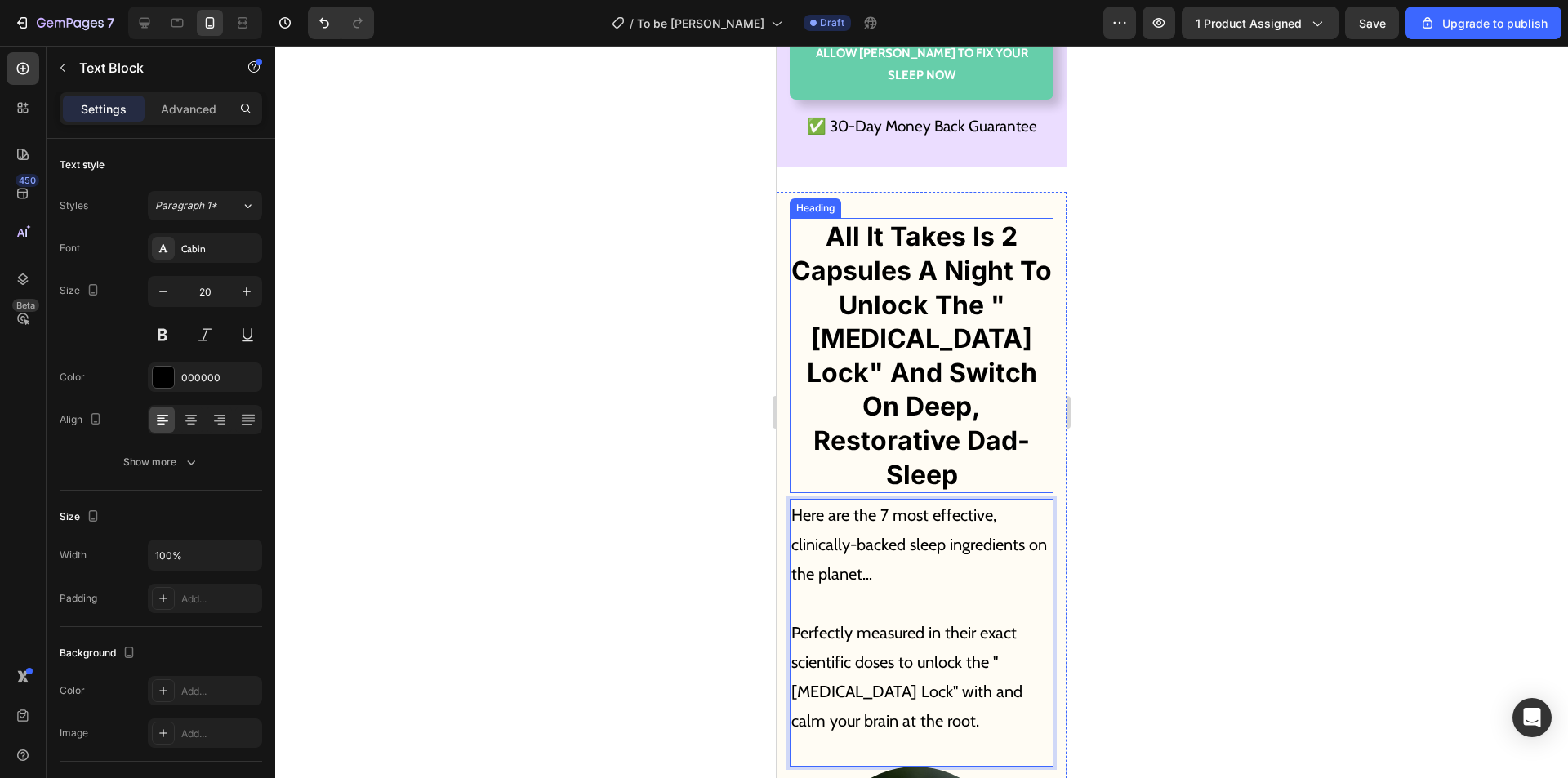
click at [940, 244] on h2 "All It Takes Is 2 Capsules A Night To Unlock The "[MEDICAL_DATA] Lock" And Swit…" at bounding box center [921, 355] width 264 height 275
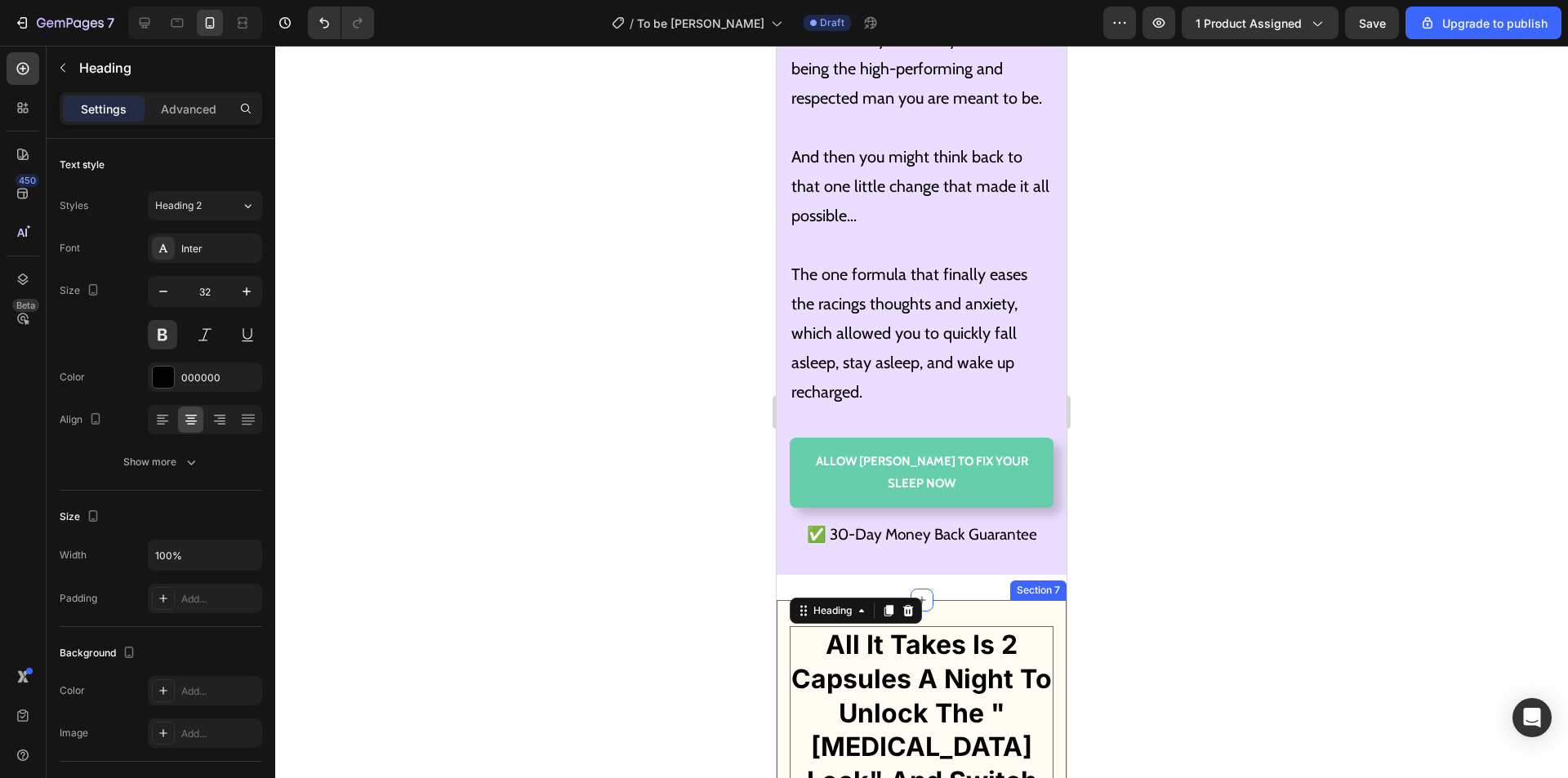
click at [973, 230] on p at bounding box center [921, 245] width 260 height 29
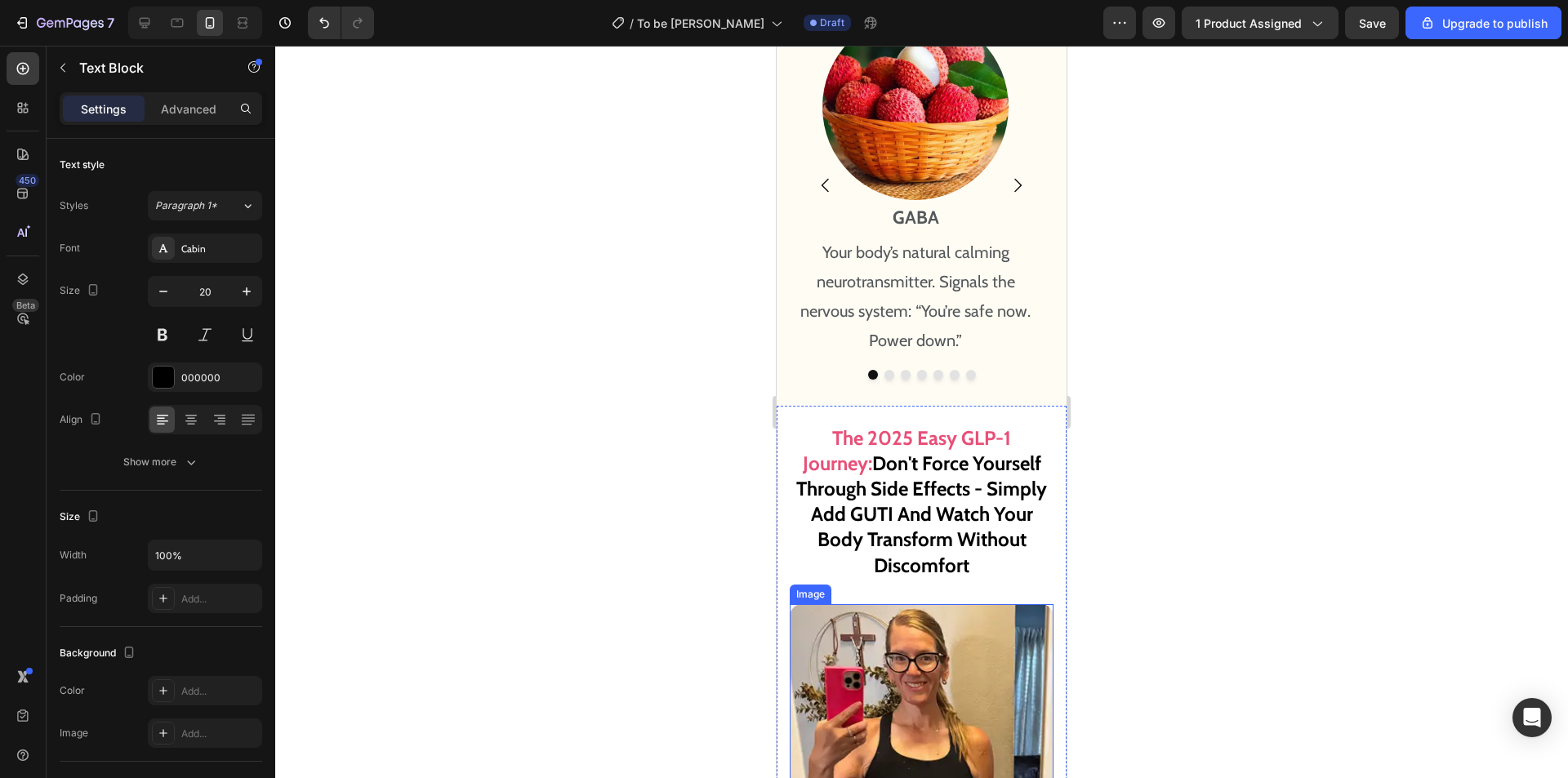
scroll to position [9869, 0]
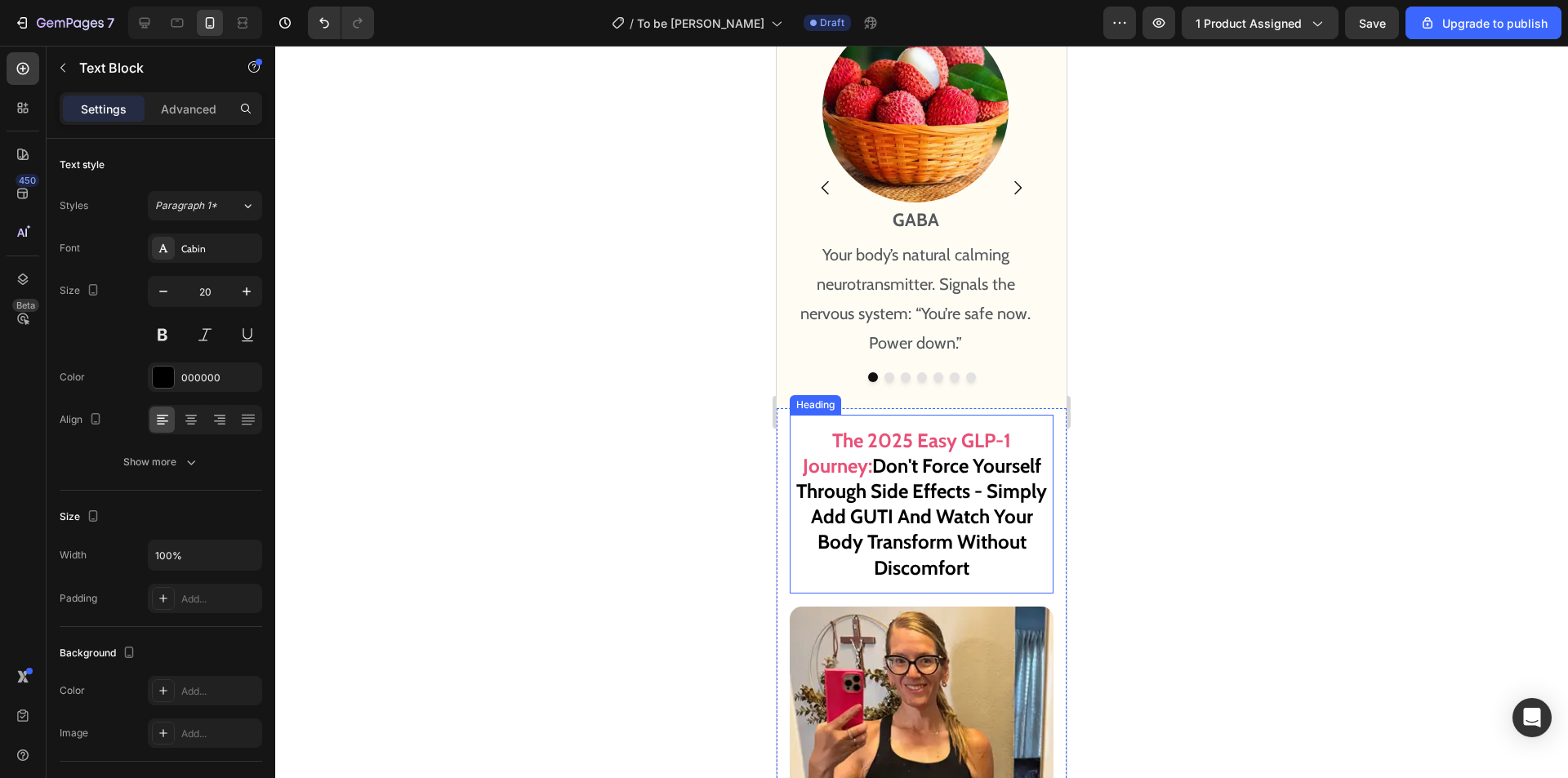
click at [984, 501] on strong "Don't Force Yourself Through Side Effects - Simply Add GUTI And Watch Your Body…" at bounding box center [921, 517] width 250 height 126
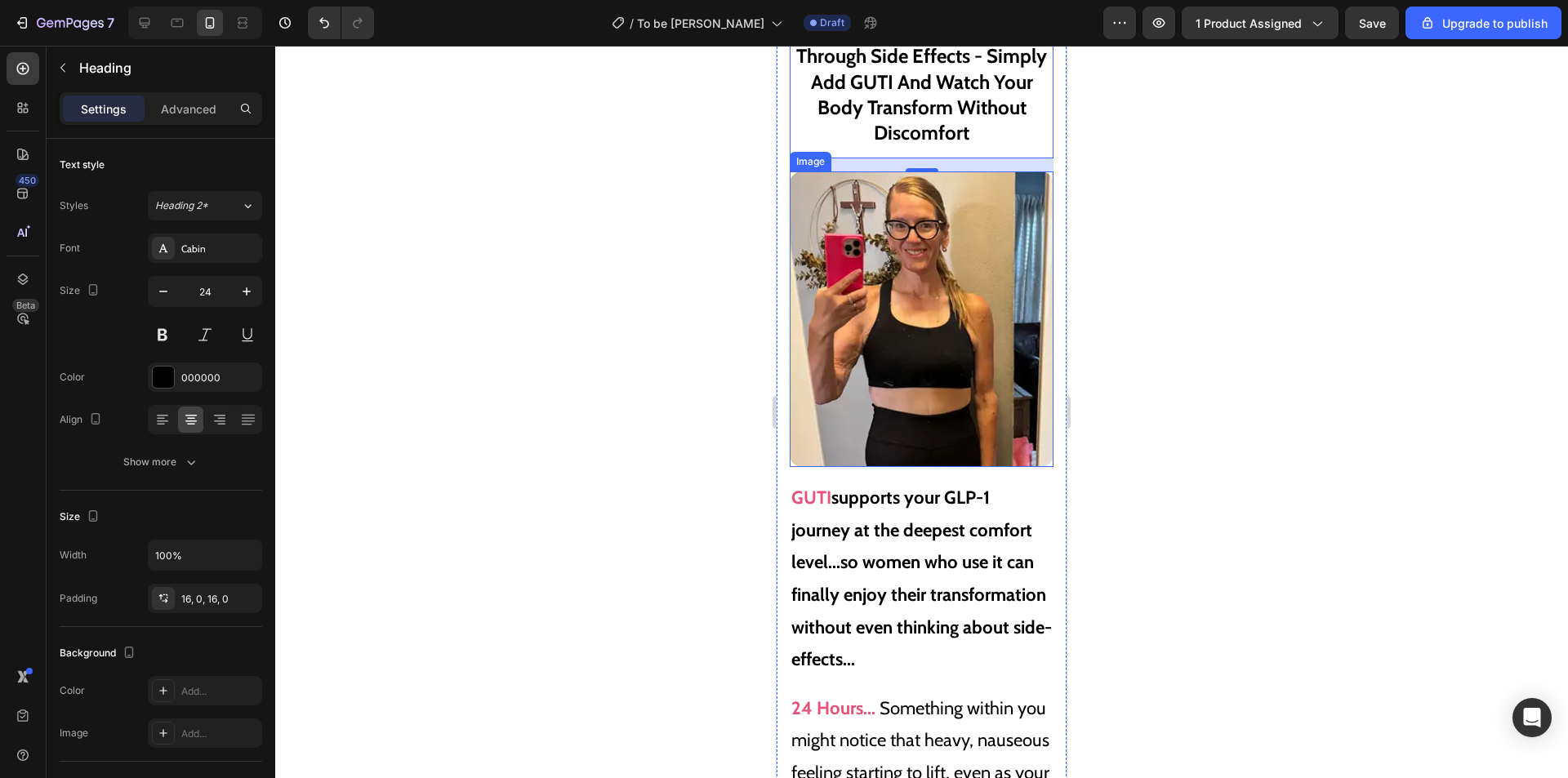
scroll to position [10360, 0]
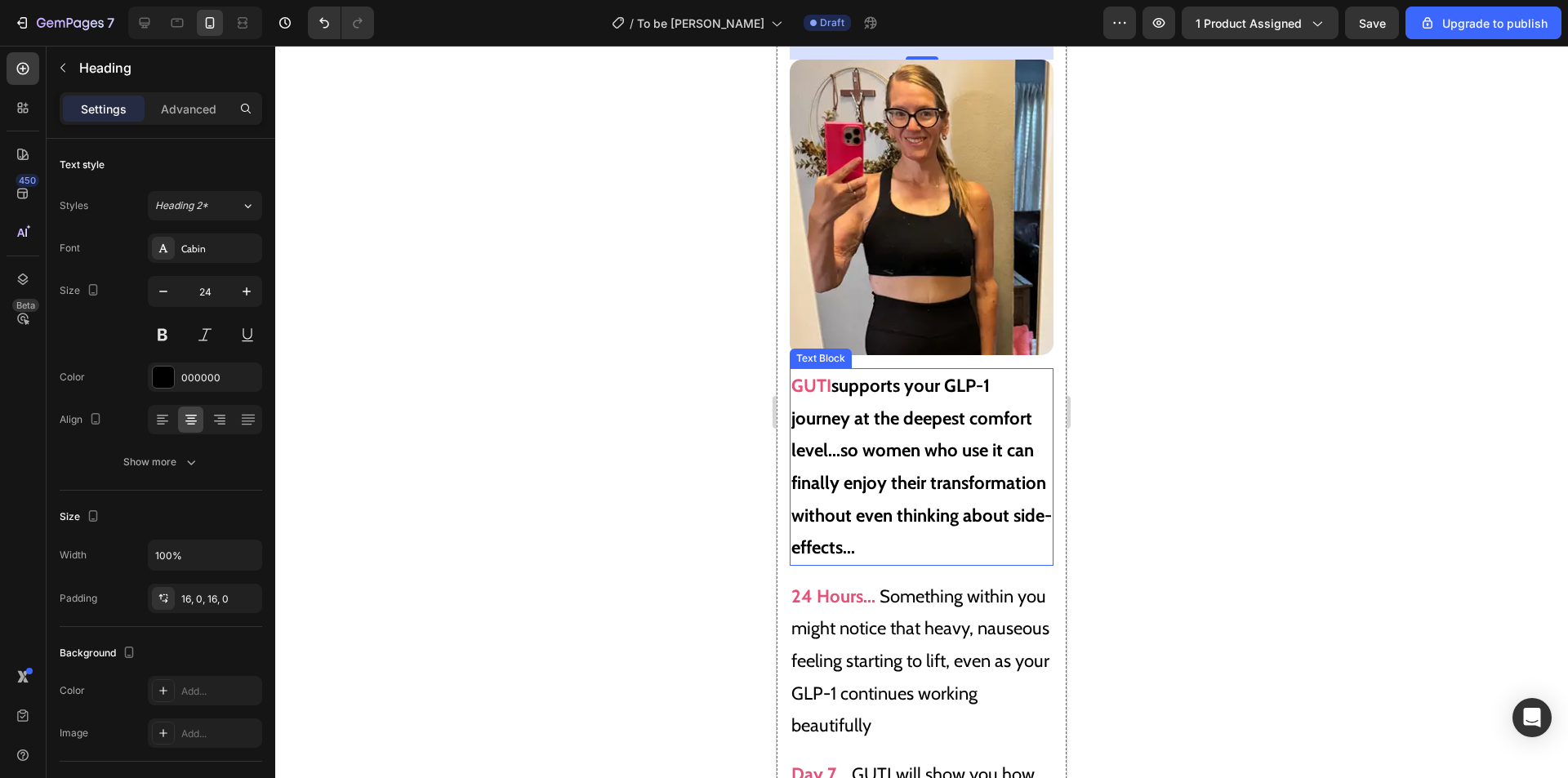
click at [972, 452] on p "GUTI supports your GLP-1 journey at the deepest comfort level...so women who us…" at bounding box center [921, 467] width 260 height 195
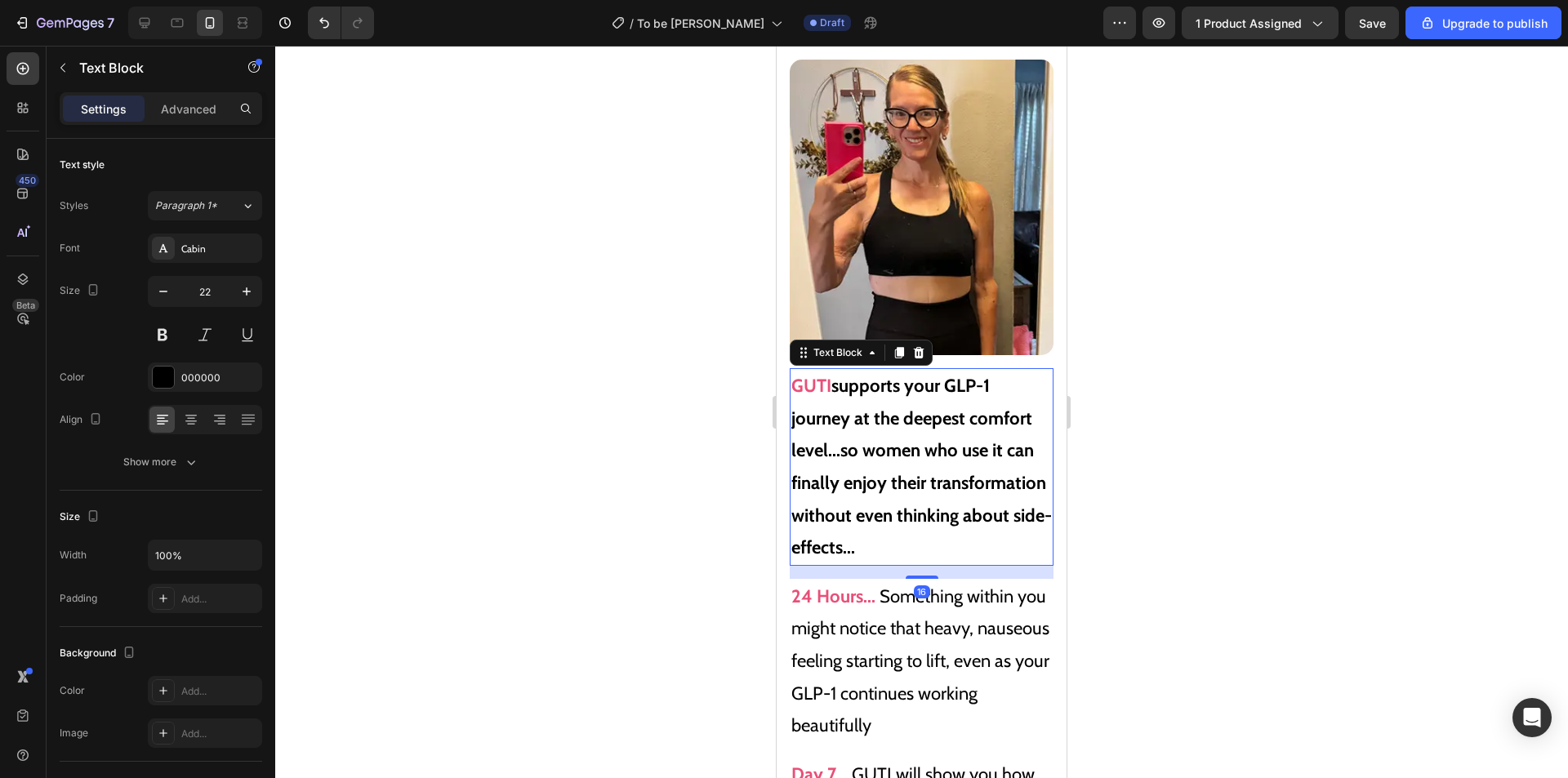
click at [995, 455] on p "GUTI supports your GLP-1 journey at the deepest comfort level...so women who us…" at bounding box center [921, 467] width 260 height 195
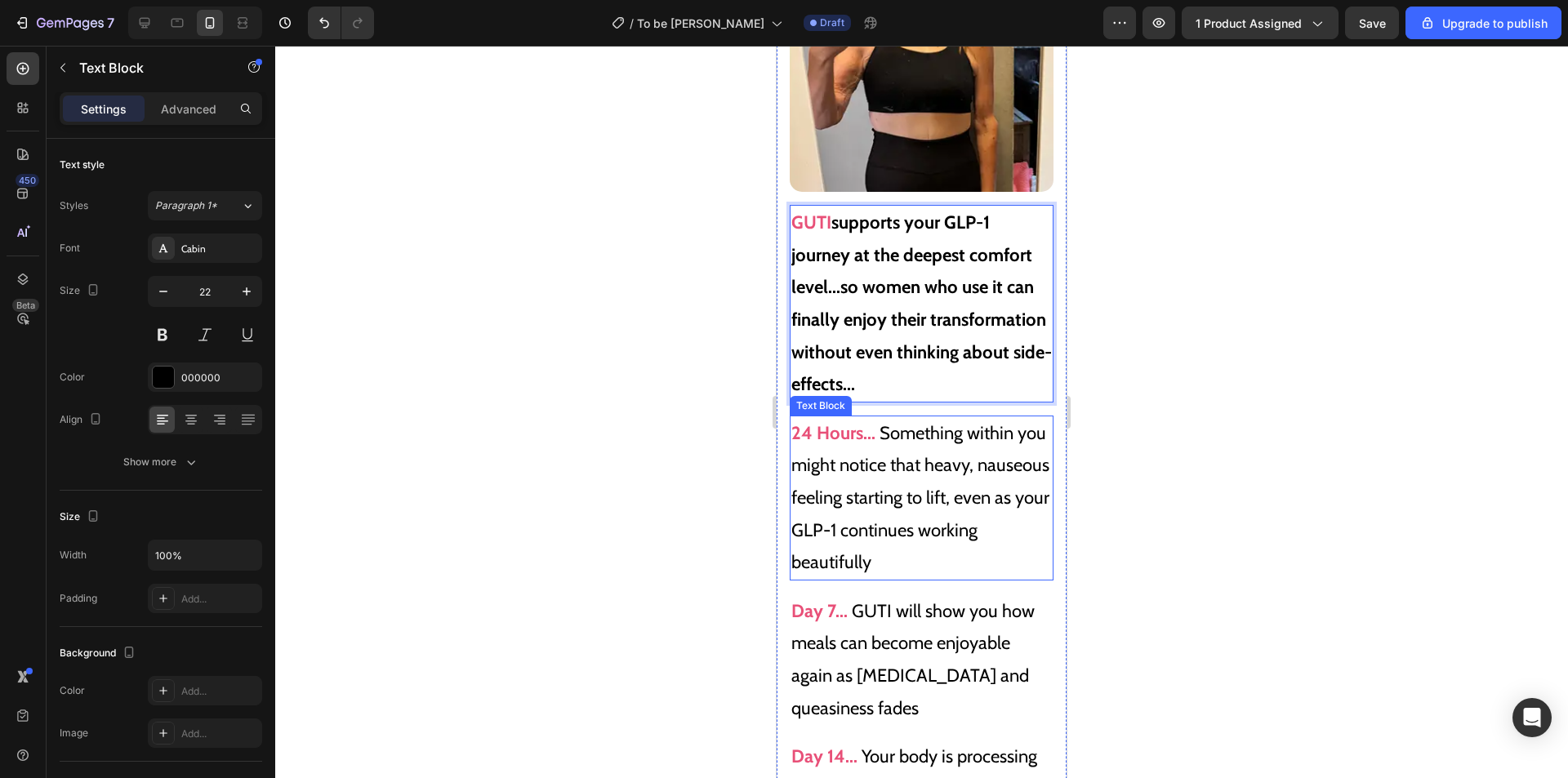
click at [917, 481] on p "24 Hours... Something within you might notice that heavy, nauseous feeling star…" at bounding box center [921, 498] width 260 height 161
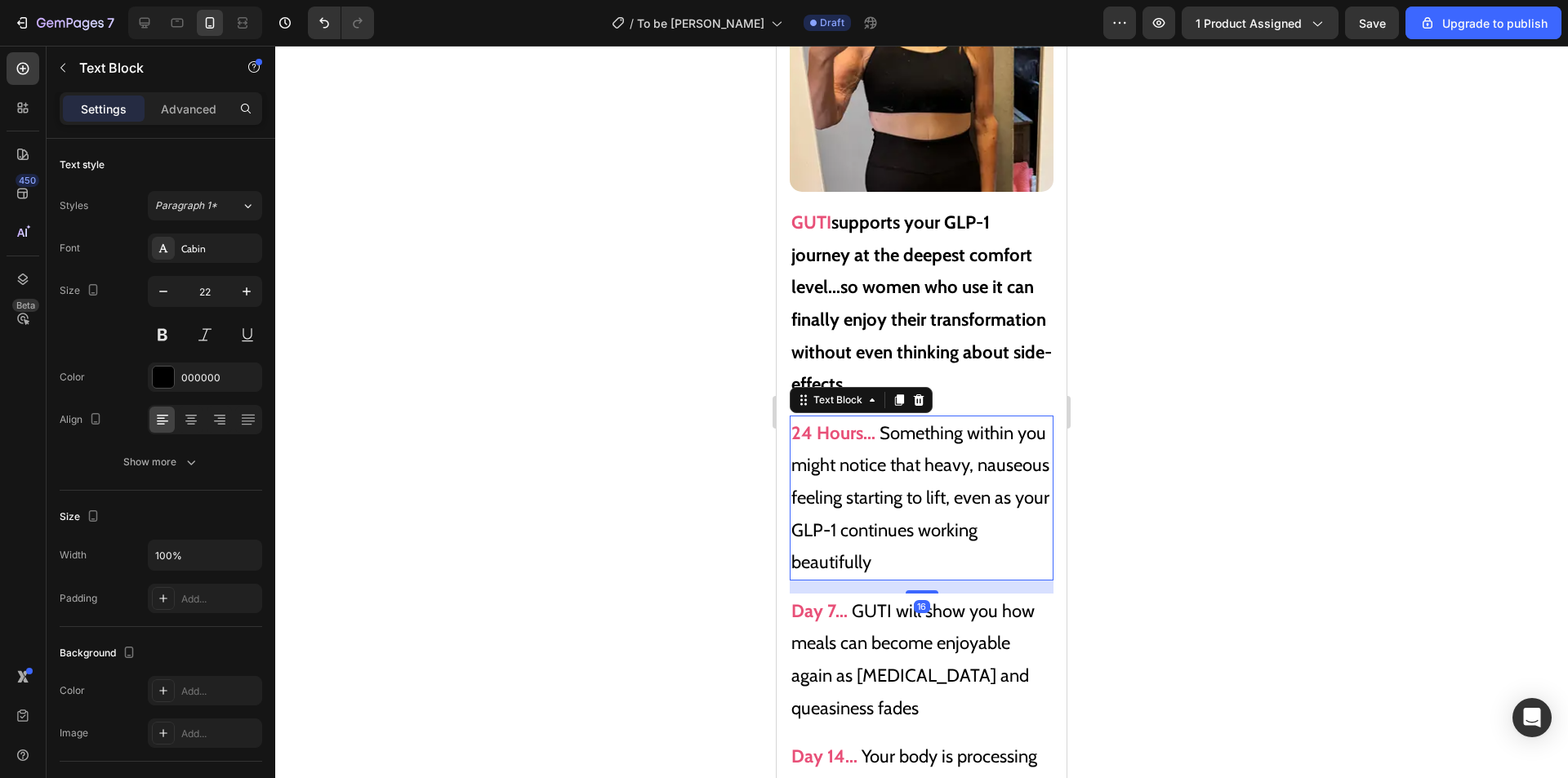
click at [950, 536] on p "24 Hours... Something within you might notice that heavy, nauseous feeling star…" at bounding box center [921, 498] width 260 height 161
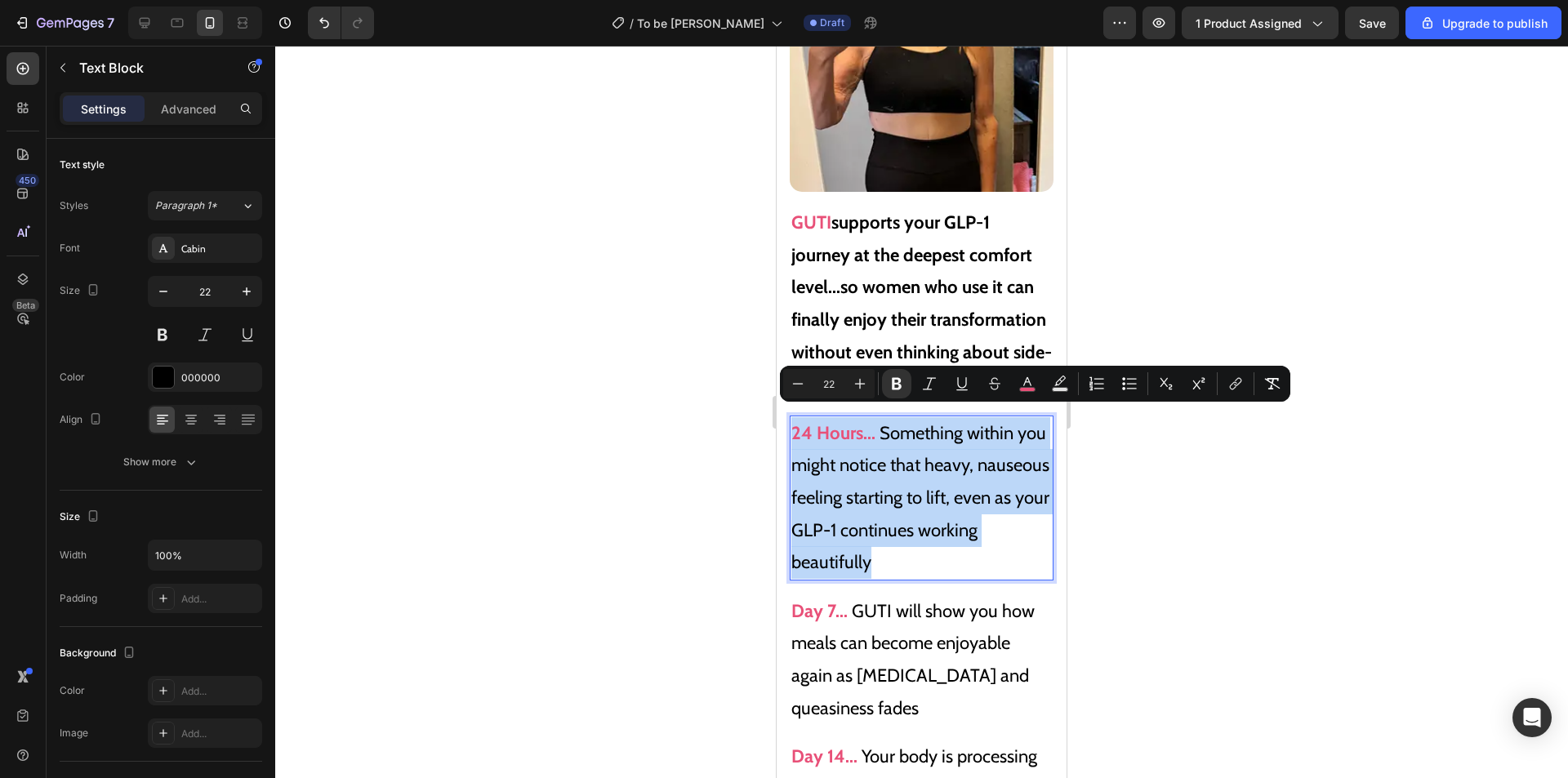
drag, startPoint x: 948, startPoint y: 552, endPoint x: 793, endPoint y: 424, distance: 201.0
click at [793, 424] on p "24 Hours... Something within you might notice that heavy, nauseous feeling star…" at bounding box center [921, 498] width 260 height 161
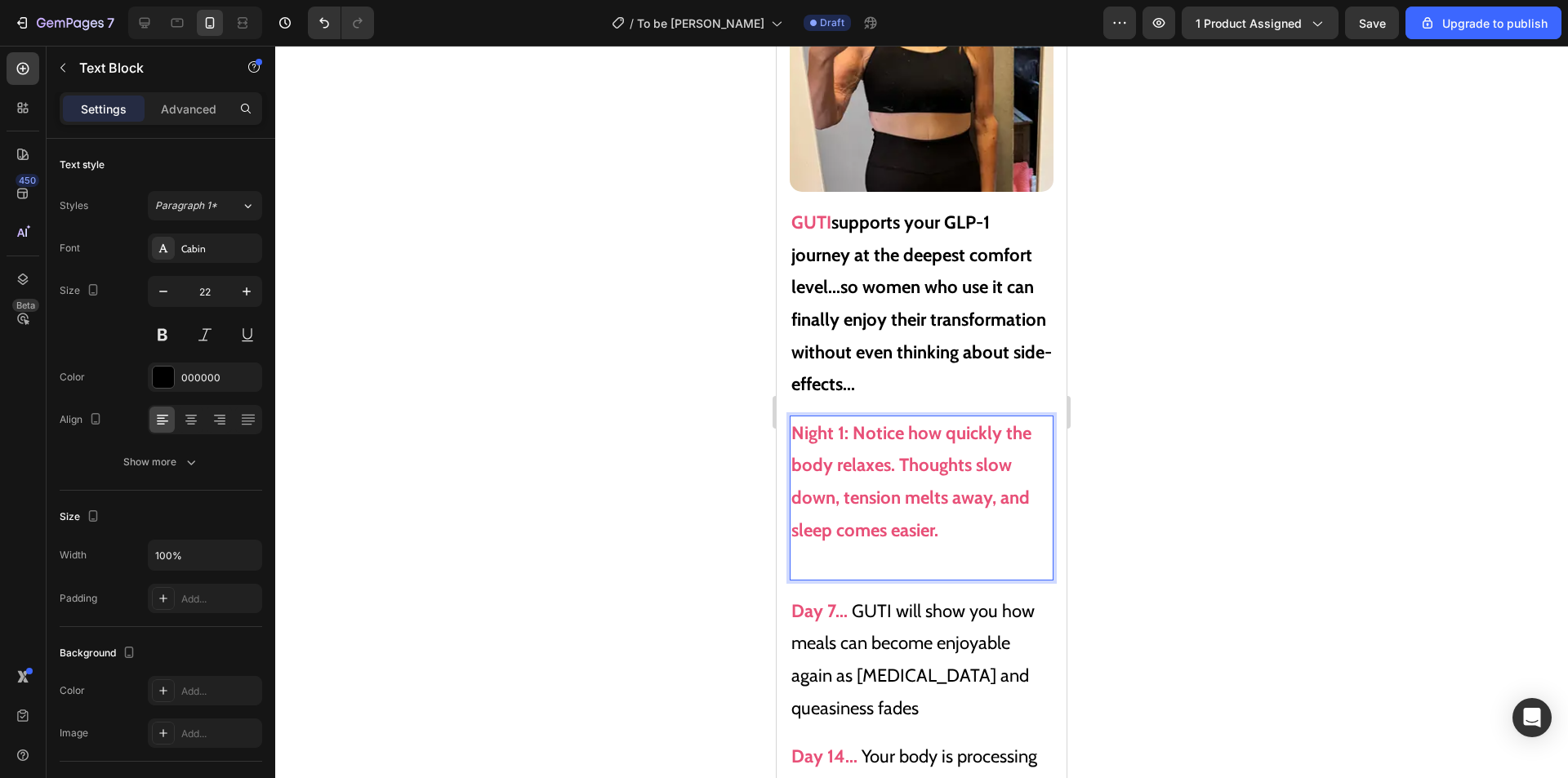
click at [978, 504] on p "Night 1: Notice how quickly the body relaxes. Thoughts slow down, tension melts…" at bounding box center [921, 498] width 260 height 161
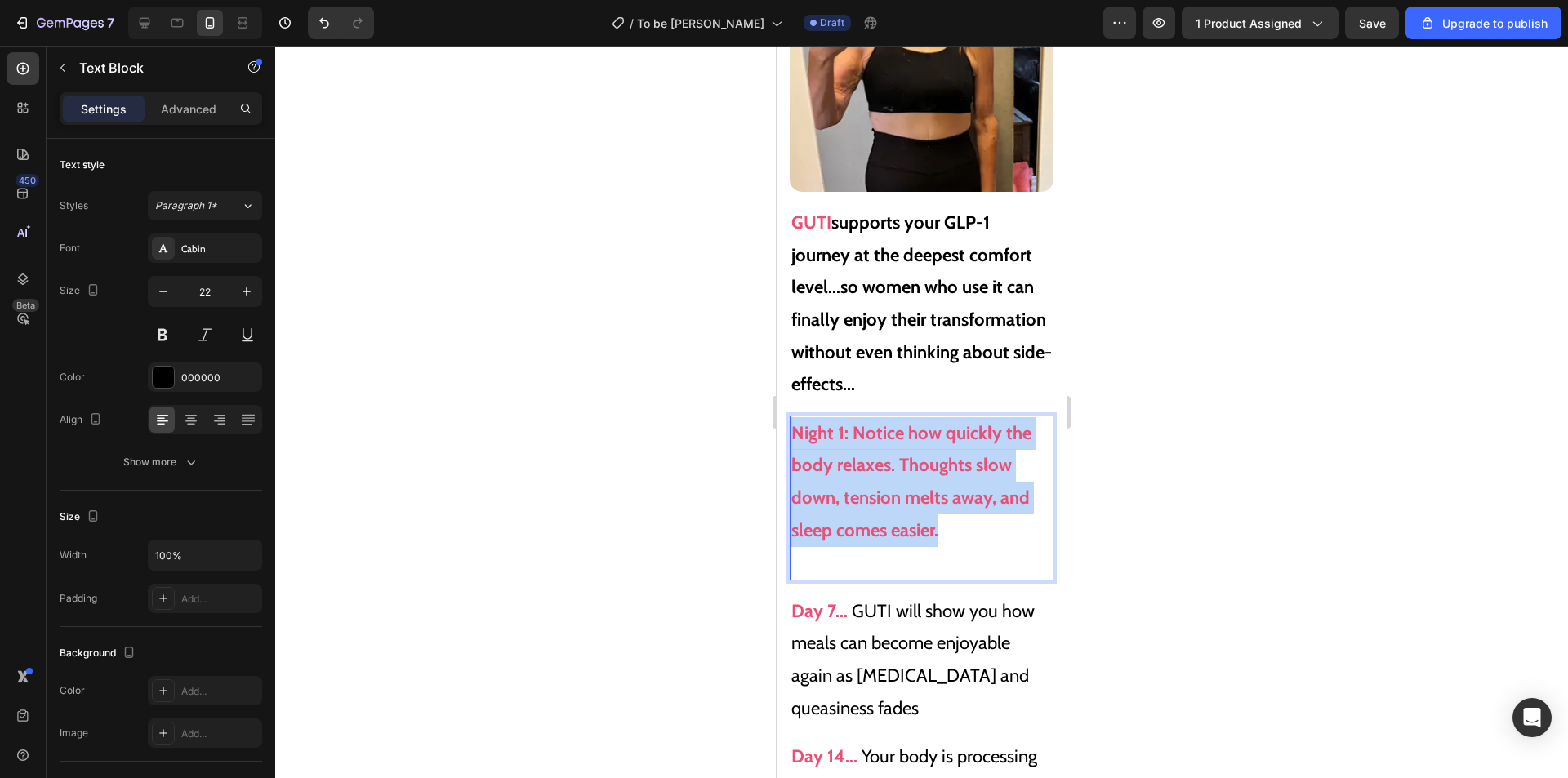
drag, startPoint x: 965, startPoint y: 514, endPoint x: 766, endPoint y: 404, distance: 227.4
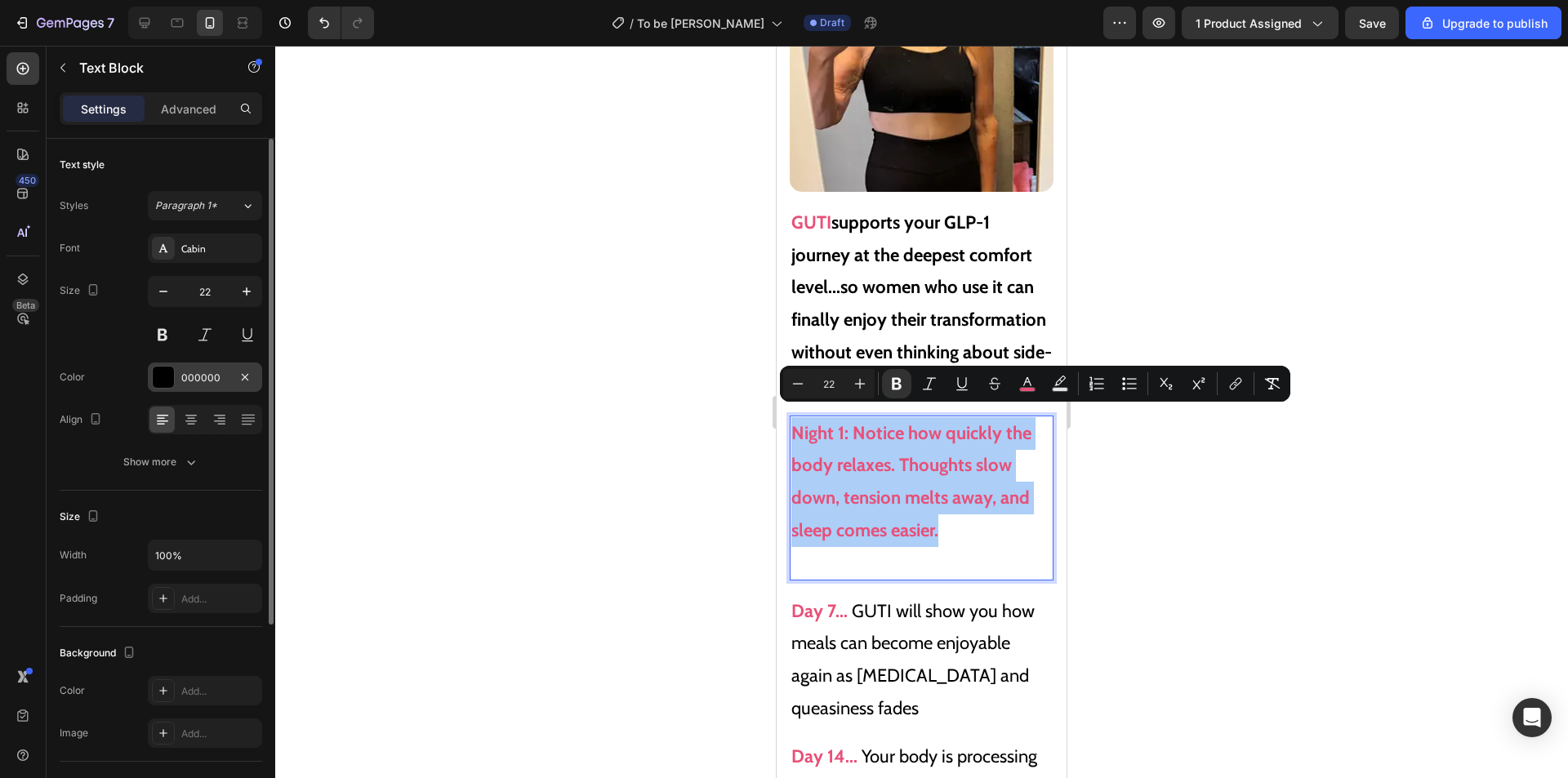
click at [156, 373] on div at bounding box center [163, 378] width 22 height 22
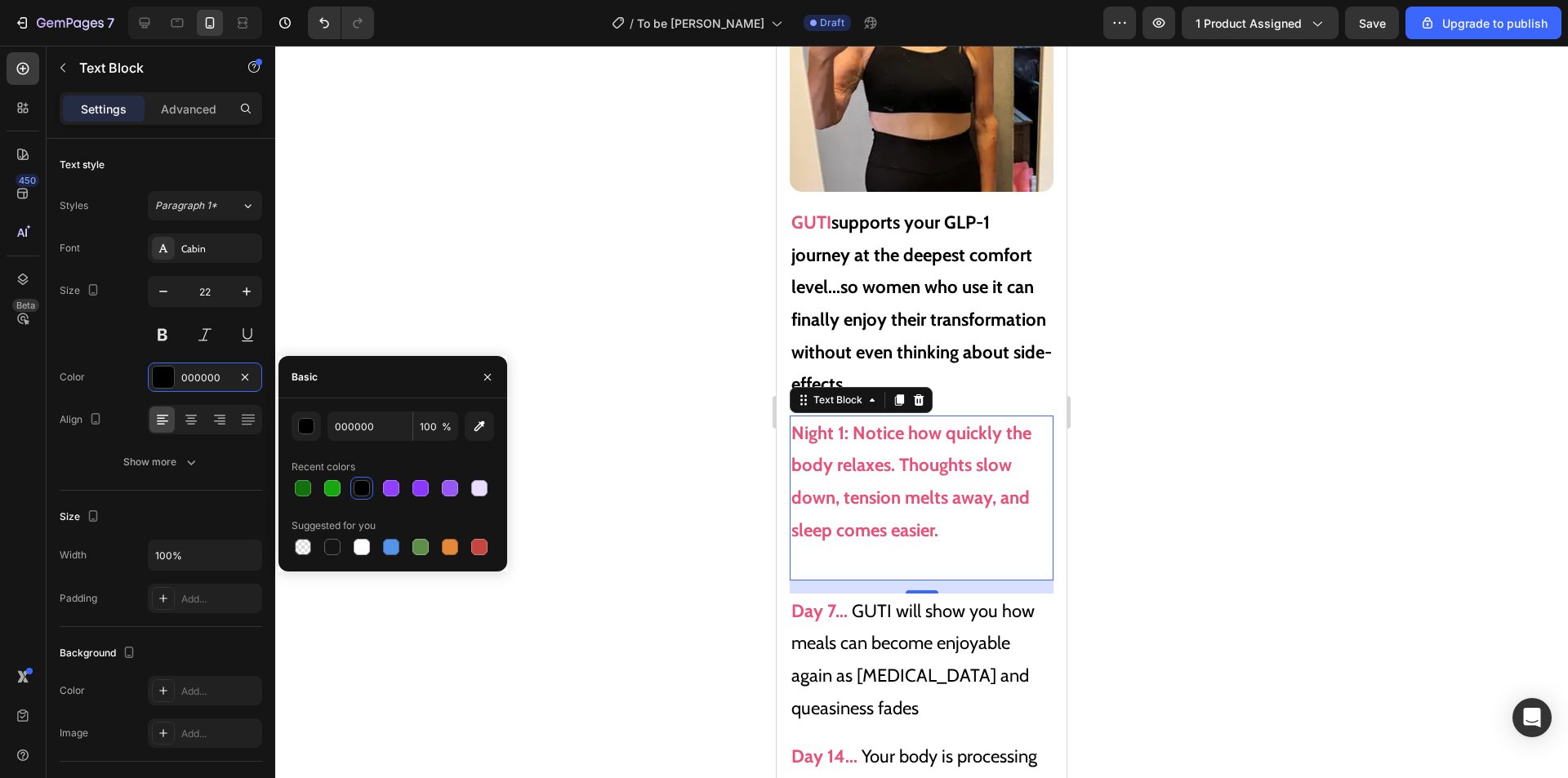
click at [365, 487] on div at bounding box center [361, 488] width 17 height 17
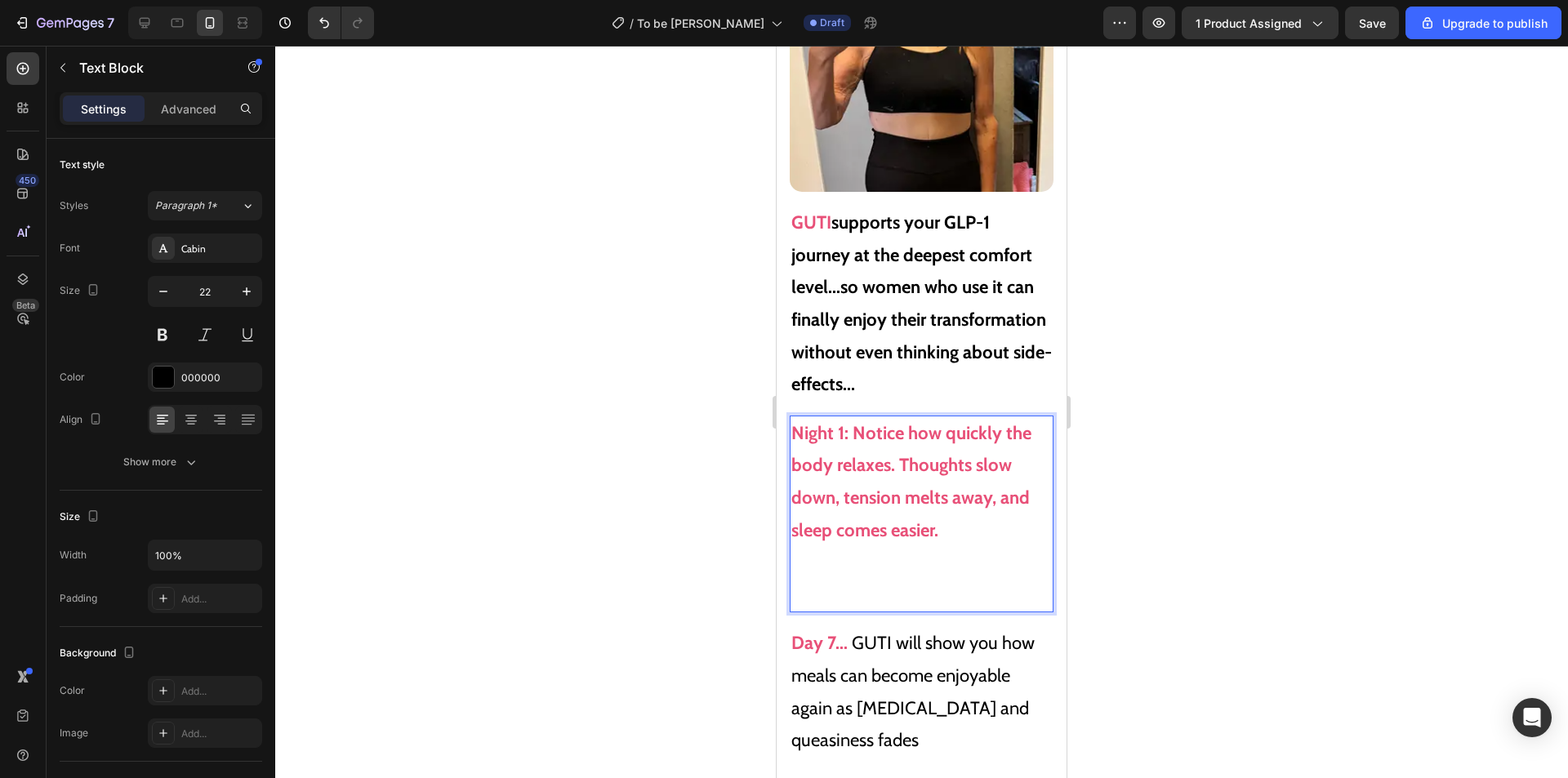
click at [965, 525] on p "Night 1: Notice how quickly the body relaxes. Thoughts slow down, tension melts…" at bounding box center [921, 515] width 260 height 195
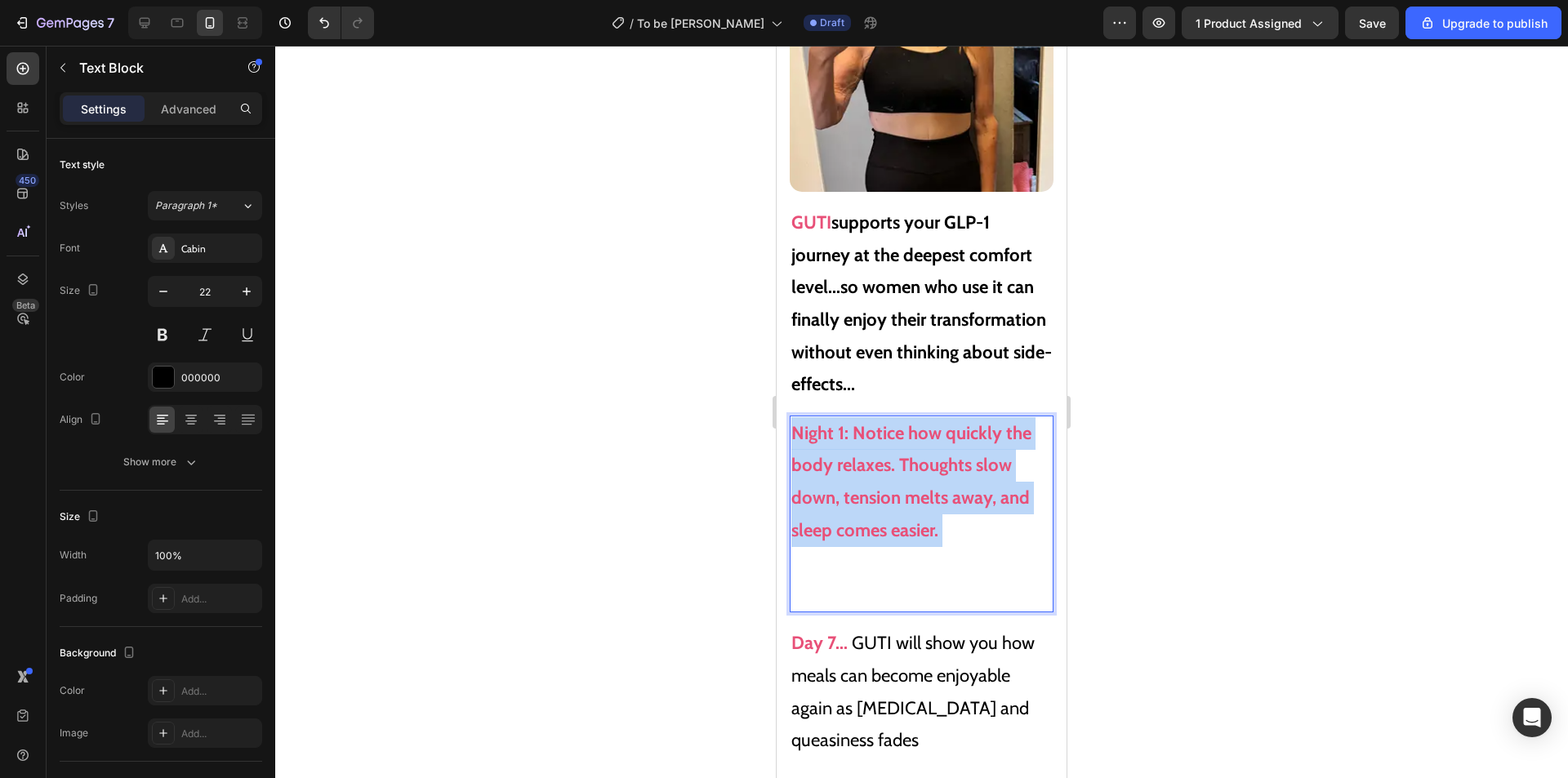
drag, startPoint x: 929, startPoint y: 512, endPoint x: 756, endPoint y: 406, distance: 202.9
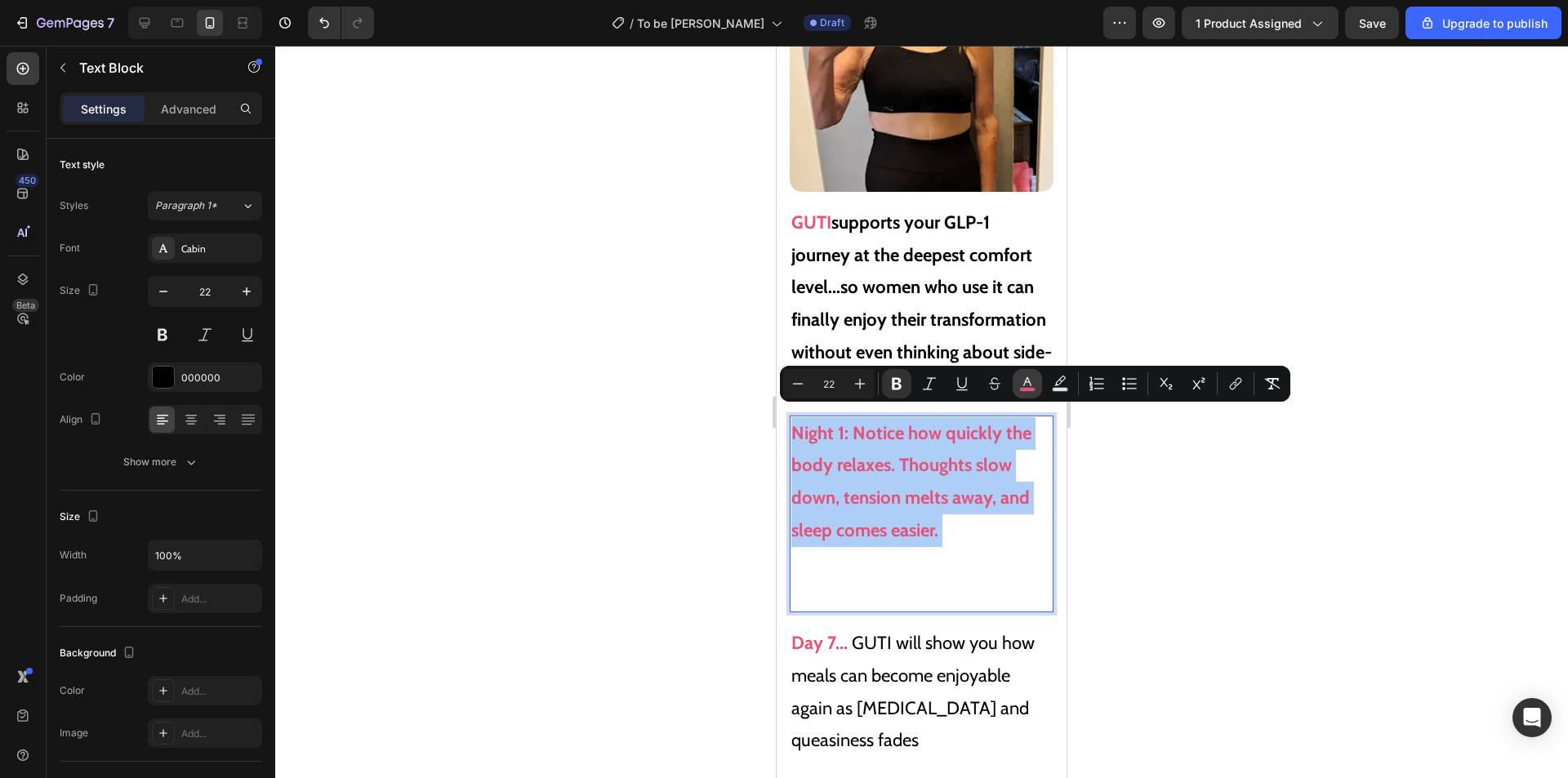
click at [1029, 384] on icon "Editor contextual toolbar" at bounding box center [1027, 384] width 17 height 17
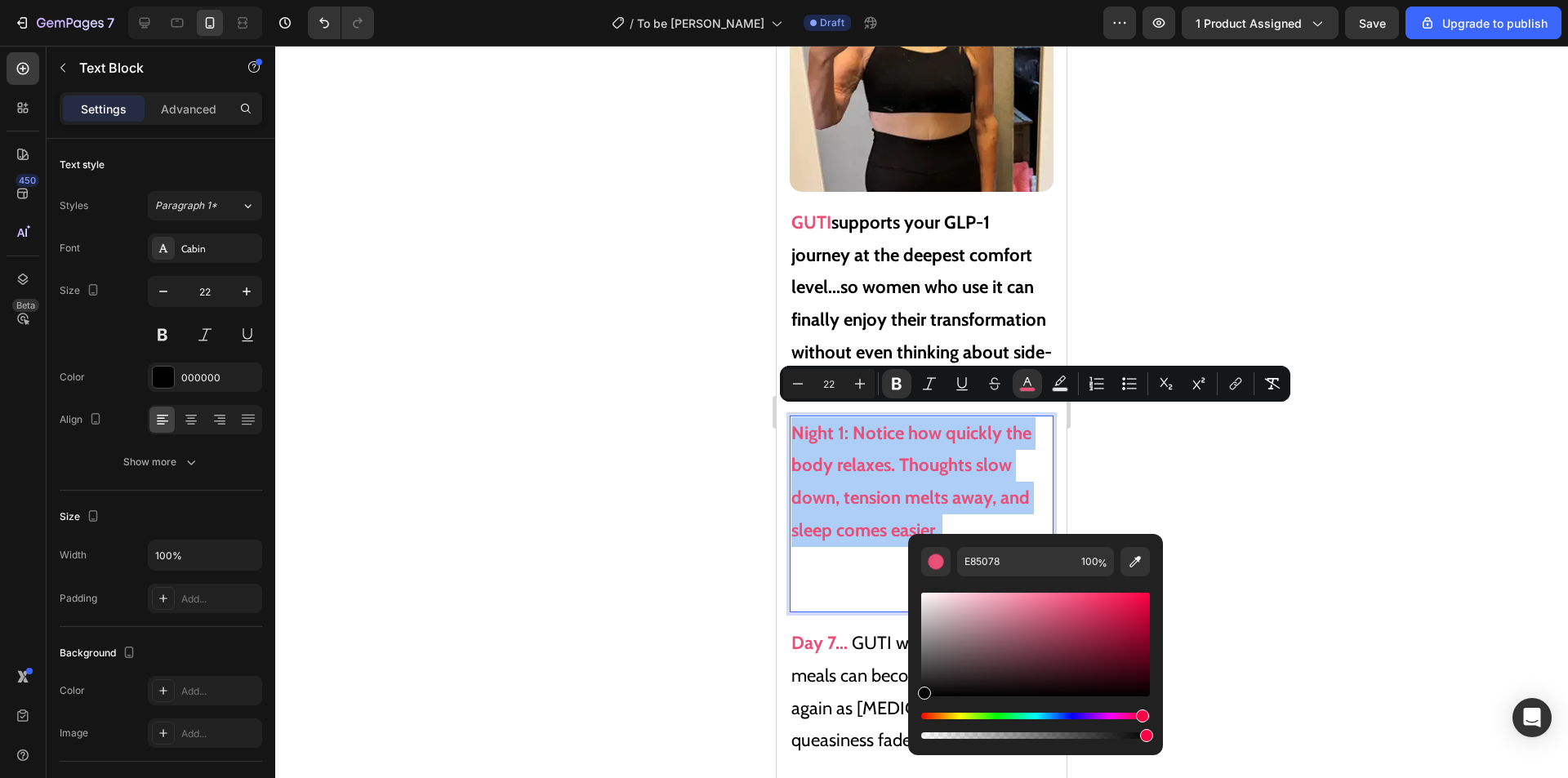
drag, startPoint x: 1697, startPoint y: 740, endPoint x: 894, endPoint y: 716, distance: 803.4
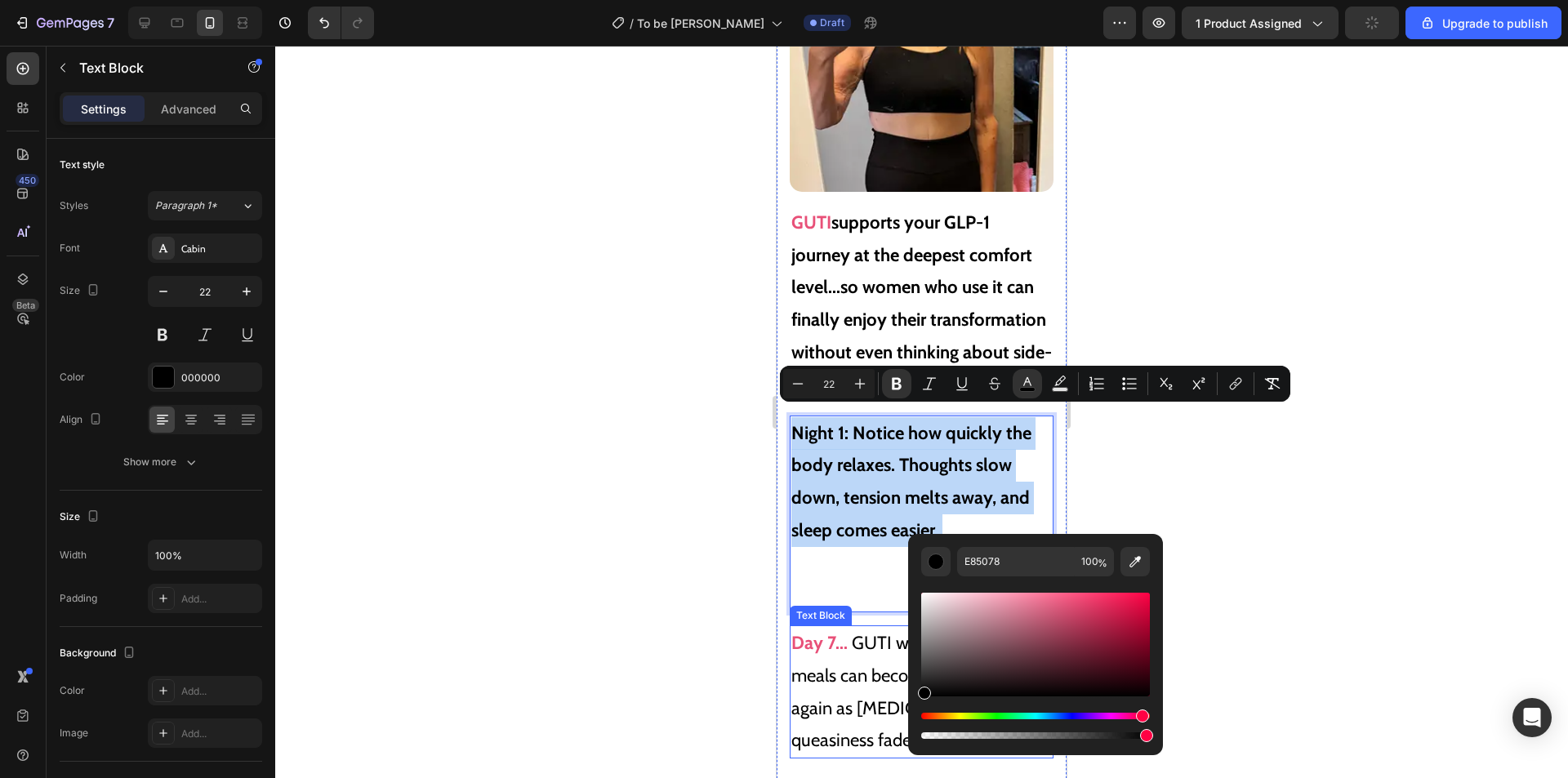
type input "000000"
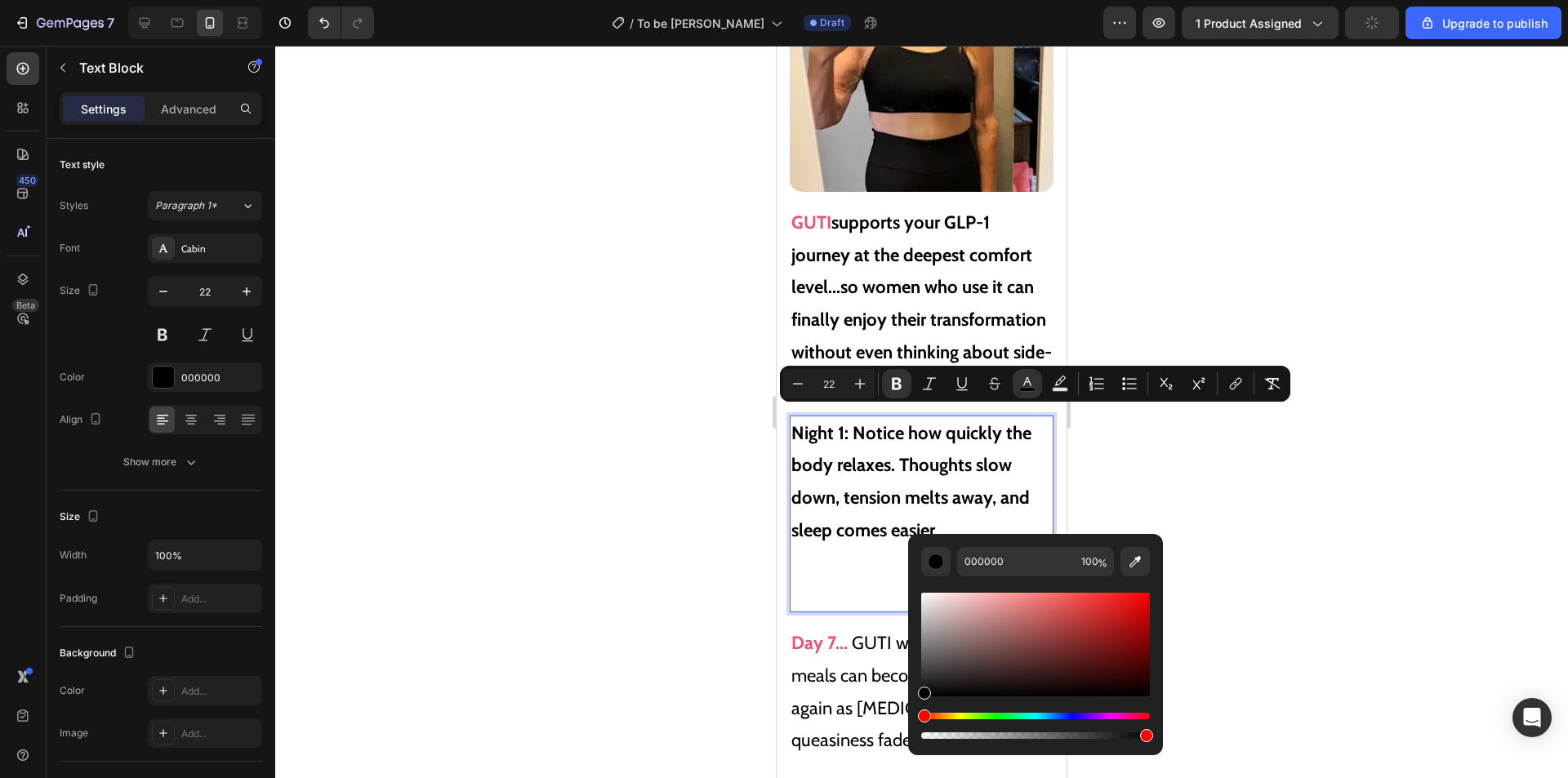
click at [880, 552] on p "Night 1: Notice how quickly the body relaxes. Thoughts slow down, tension melts…" at bounding box center [921, 515] width 260 height 195
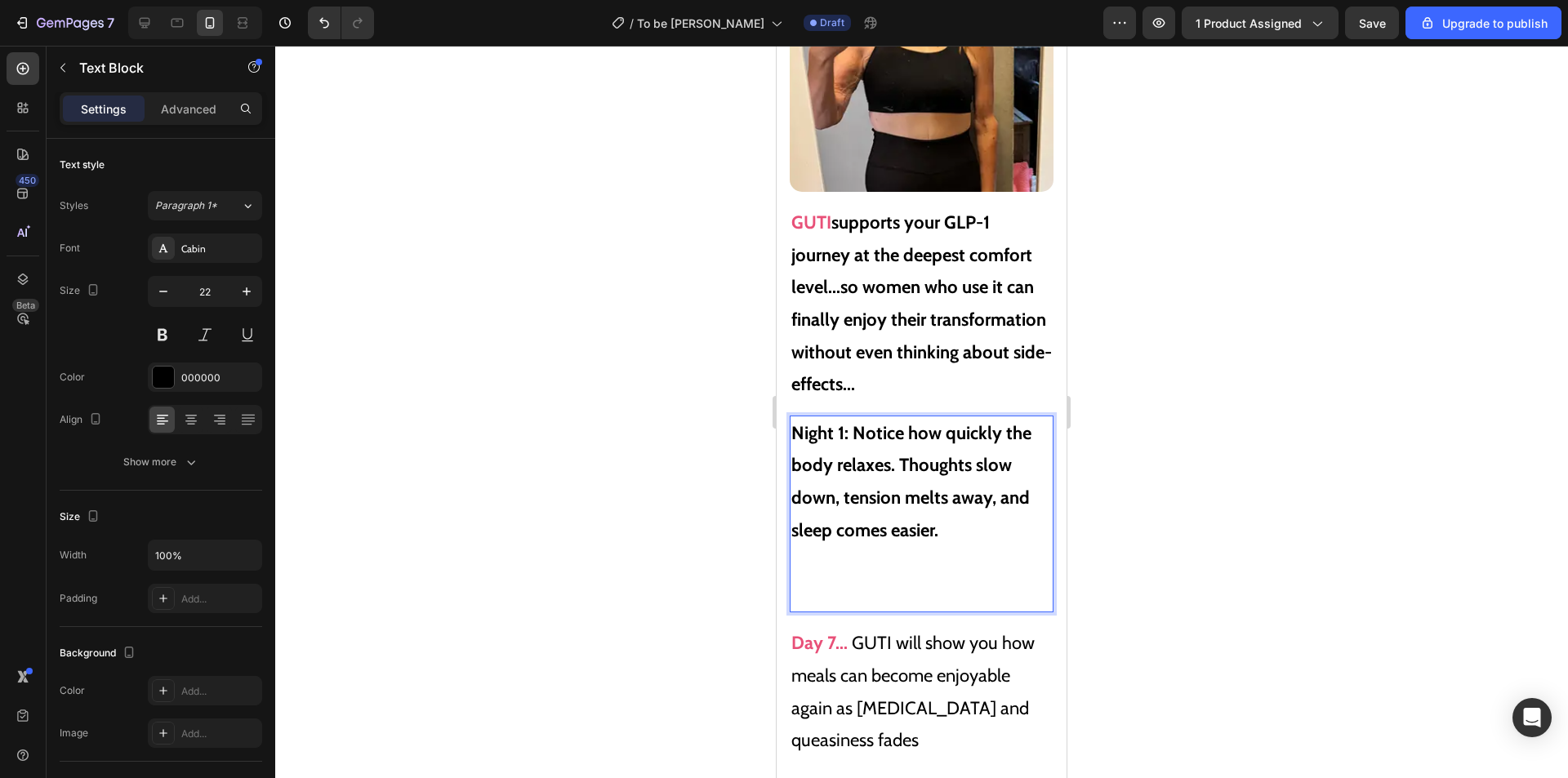
click at [896, 582] on p "Night 1: Notice how quickly the body relaxes. Thoughts slow down, tension melts…" at bounding box center [921, 515] width 260 height 195
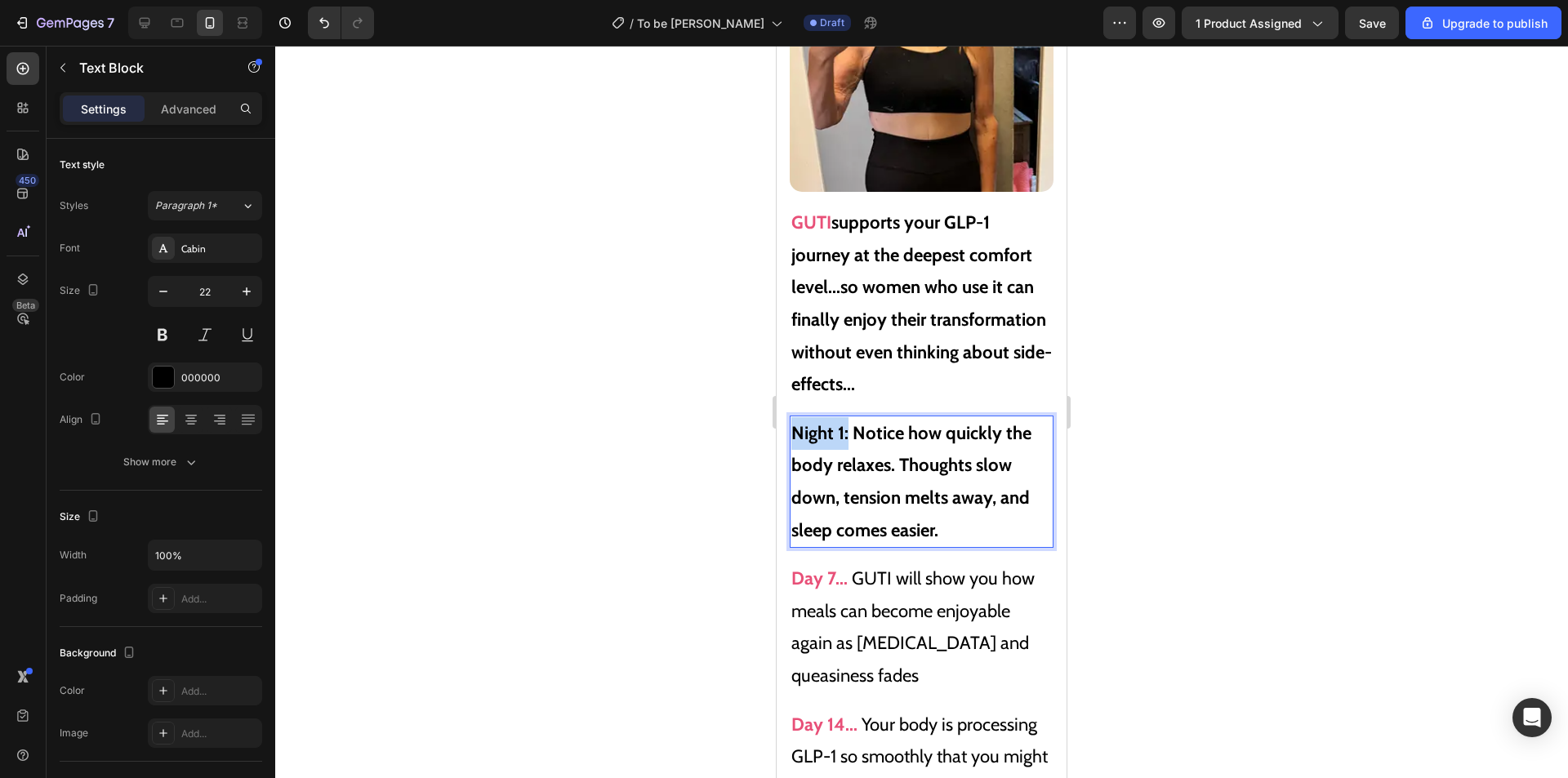
drag, startPoint x: 848, startPoint y: 416, endPoint x: 792, endPoint y: 420, distance: 56.1
click at [792, 423] on strong "Night 1: Notice how quickly the body relaxes. Thoughts slow down, tension melts…" at bounding box center [911, 482] width 240 height 119
click at [1000, 506] on p "Night 1: Notice how quickly the body relaxes. Thoughts slow down, tension melts…" at bounding box center [921, 482] width 260 height 129
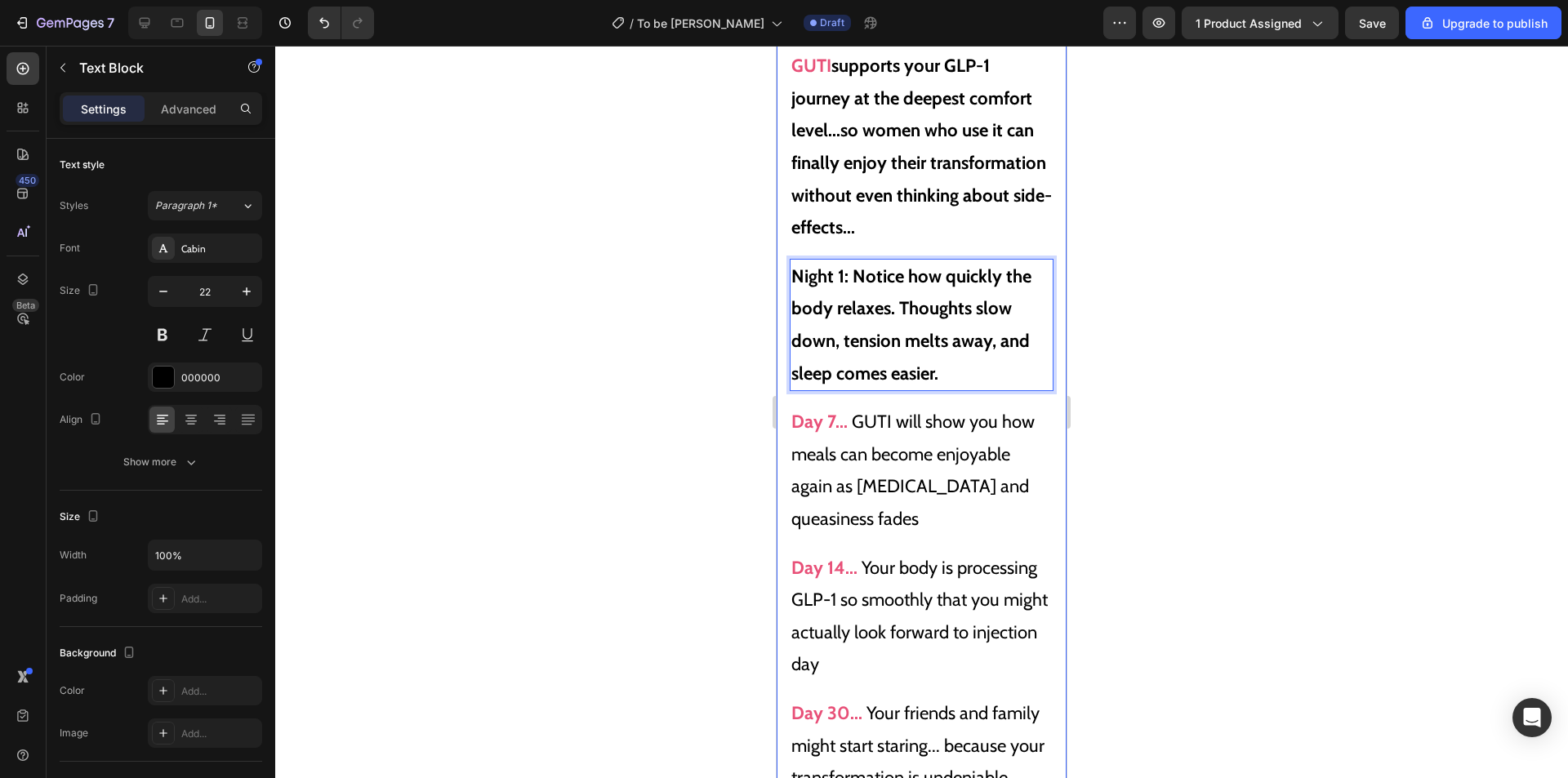
scroll to position [10686, 0]
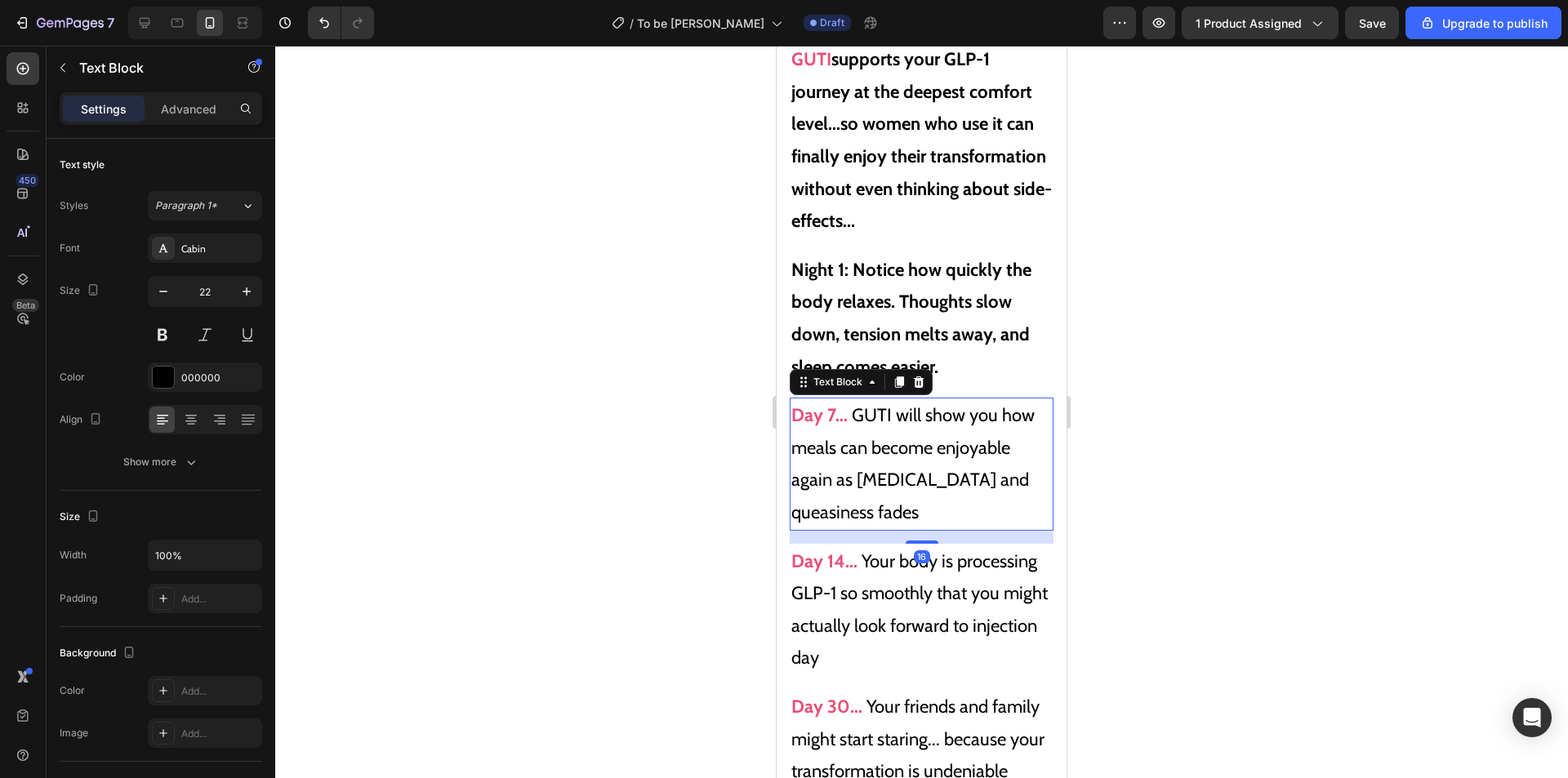
click at [890, 441] on p "Day 7... GUTI will show you how meals can become enjoyable again as [MEDICAL_DA…" at bounding box center [921, 464] width 260 height 129
click at [896, 473] on p "Day 7... GUTI will show you how meals can become enjoyable again as [MEDICAL_DA…" at bounding box center [921, 464] width 260 height 129
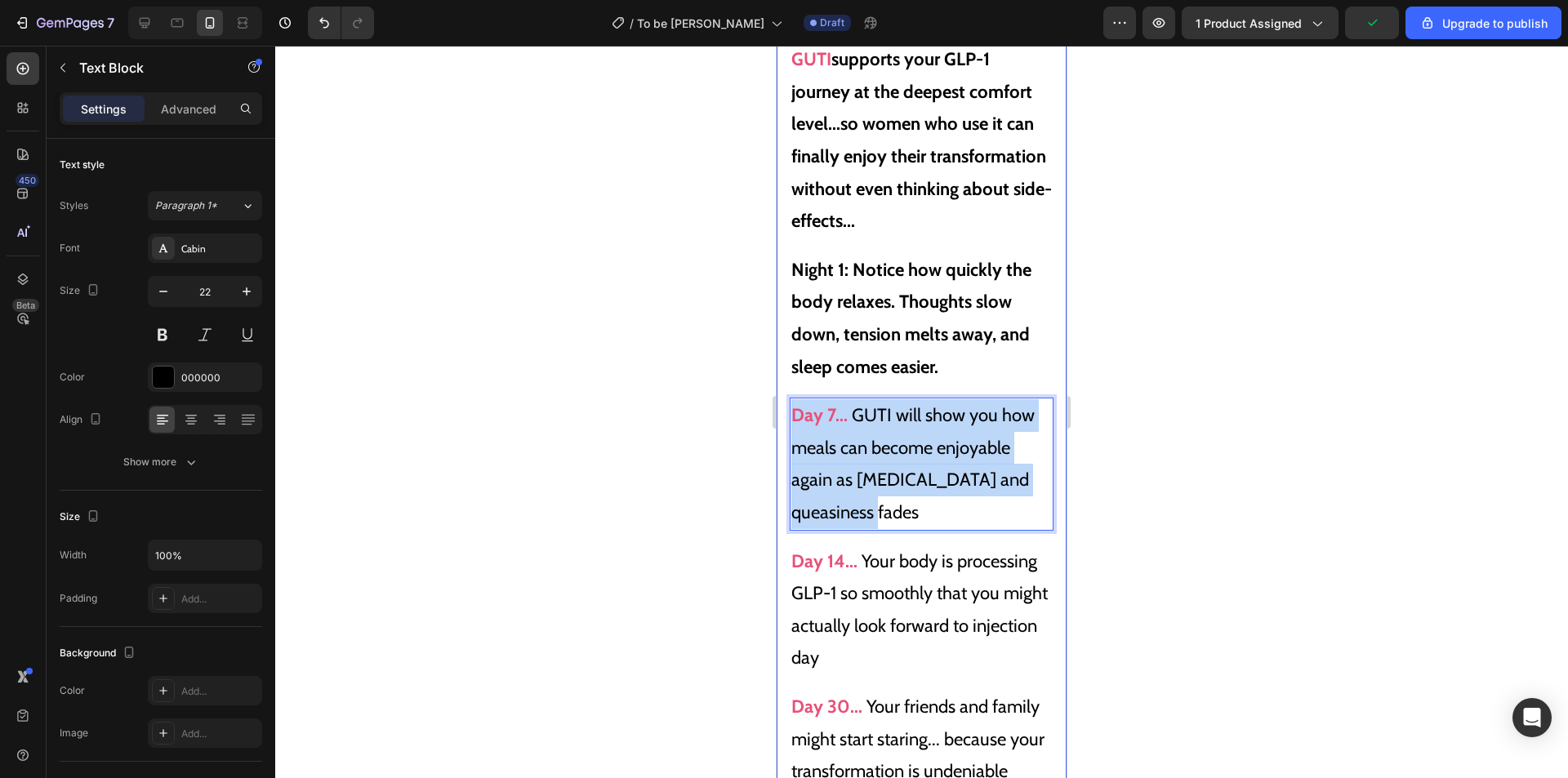
drag, startPoint x: 849, startPoint y: 492, endPoint x: 778, endPoint y: 384, distance: 129.2
click at [779, 393] on div "The 2025 Easy GLP-1 Journey: Don't Force Yourself Through Side Effects - Simply…" at bounding box center [921, 344] width 290 height 1622
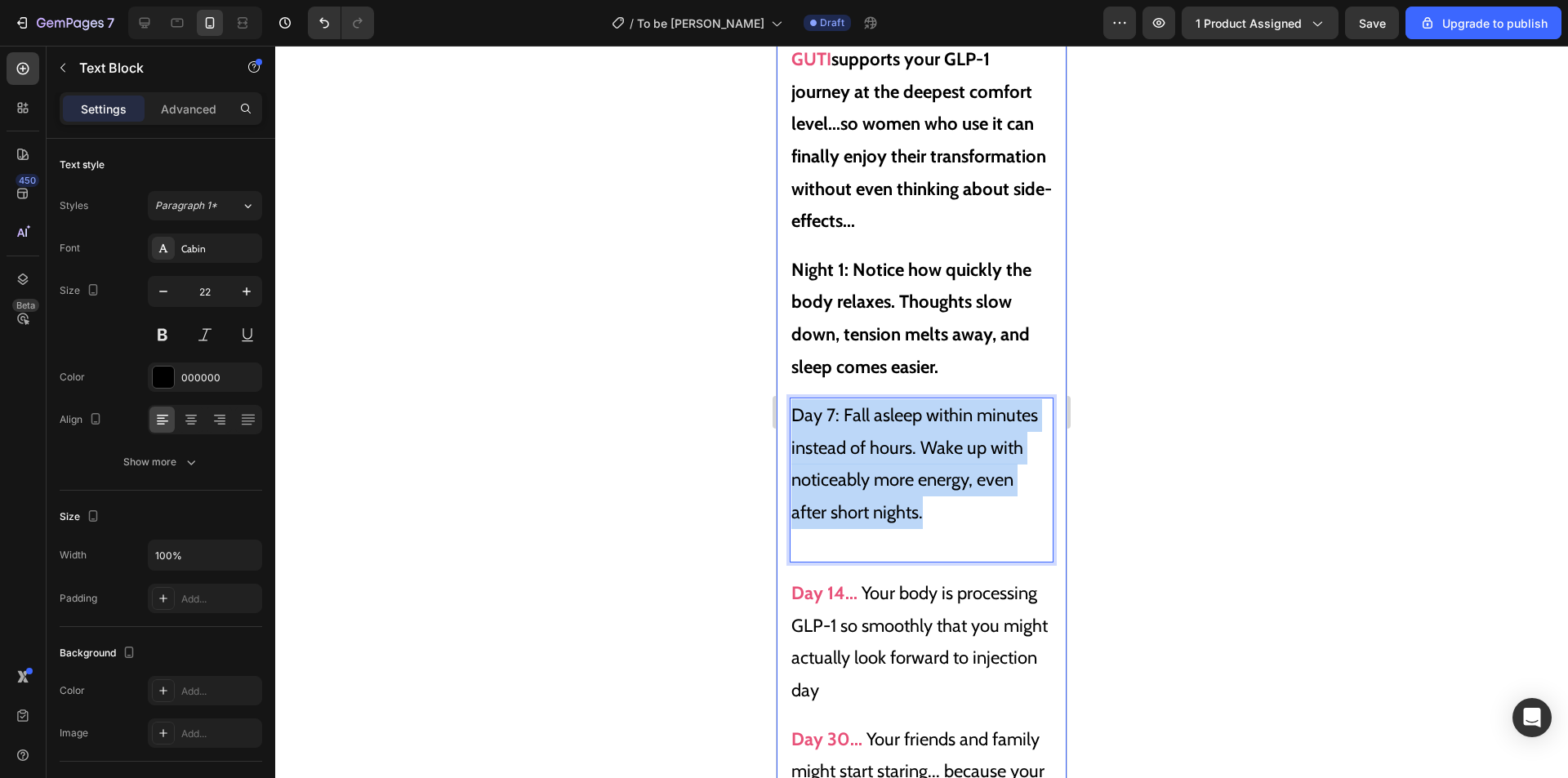
drag, startPoint x: 929, startPoint y: 492, endPoint x: 791, endPoint y: 392, distance: 170.4
click at [787, 391] on div "The 2025 Easy GLP-1 Journey: Don't Force Yourself Through Side Effects - Simply…" at bounding box center [921, 361] width 290 height 1654
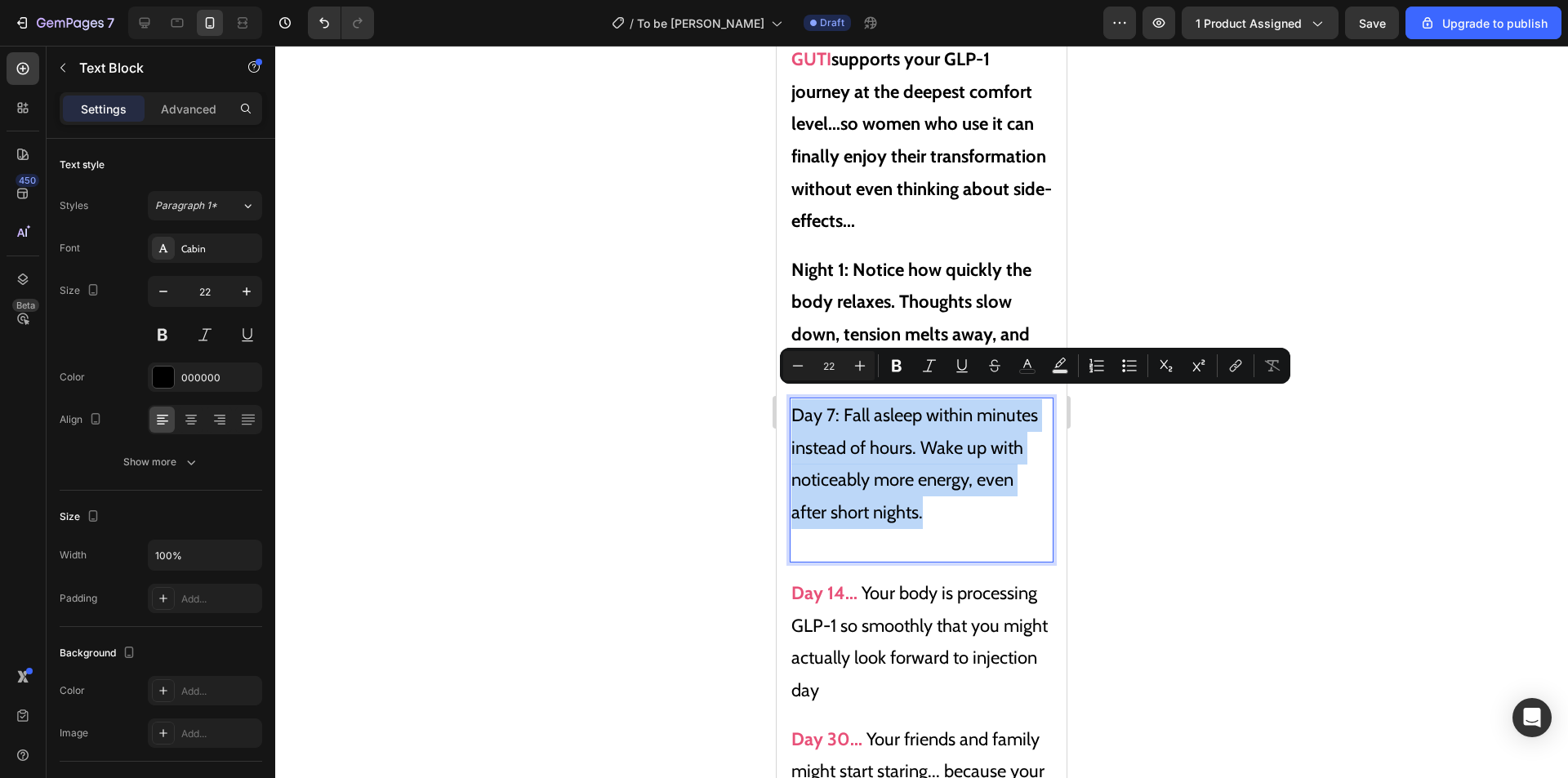
click at [953, 477] on p "Day 7: Fall asleep within minutes instead of hours. Wake up with noticeably mor…" at bounding box center [921, 480] width 260 height 161
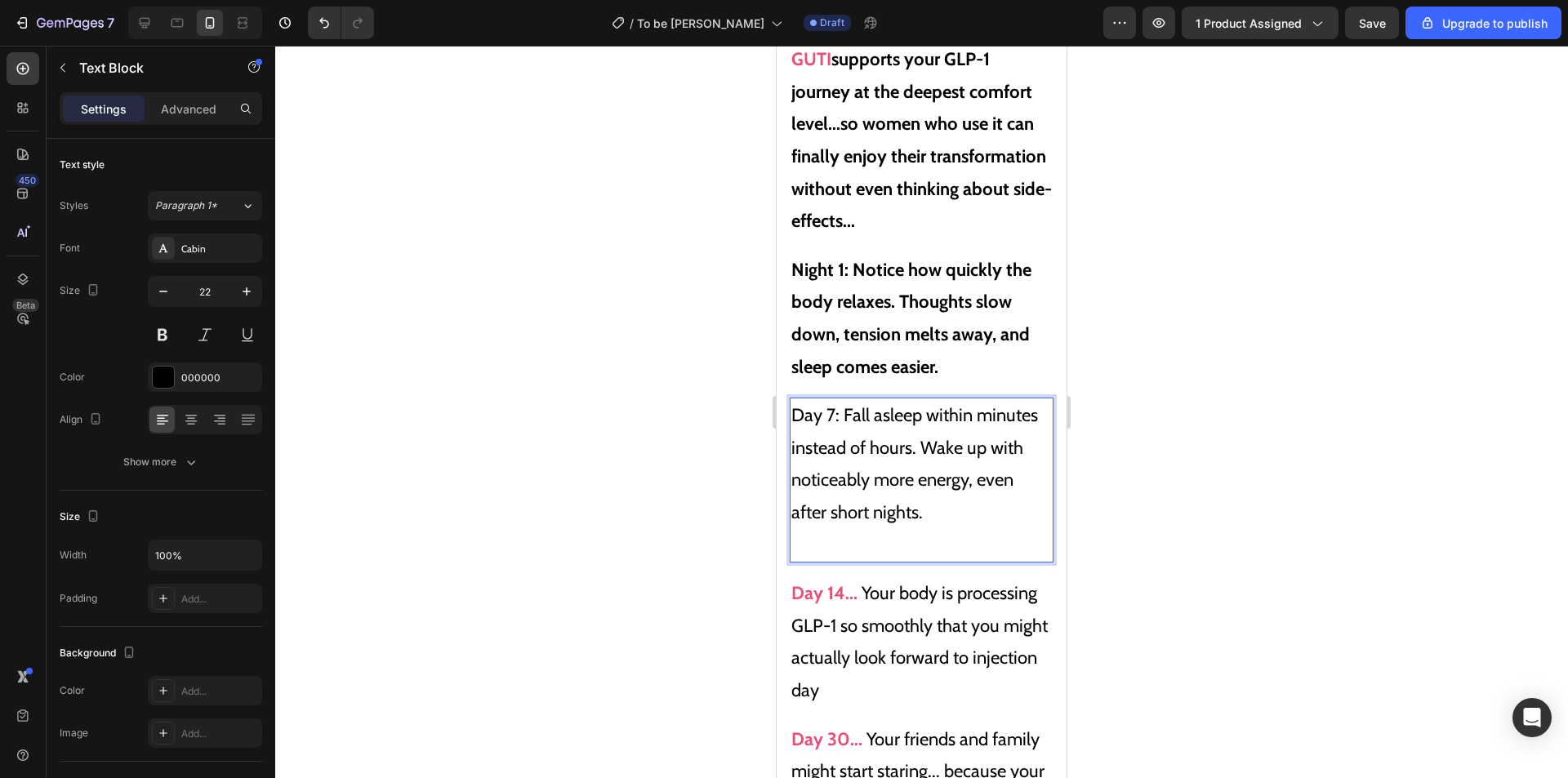
click at [927, 526] on p "Day 7: Fall asleep within minutes instead of hours. Wake up with noticeably mor…" at bounding box center [921, 480] width 260 height 161
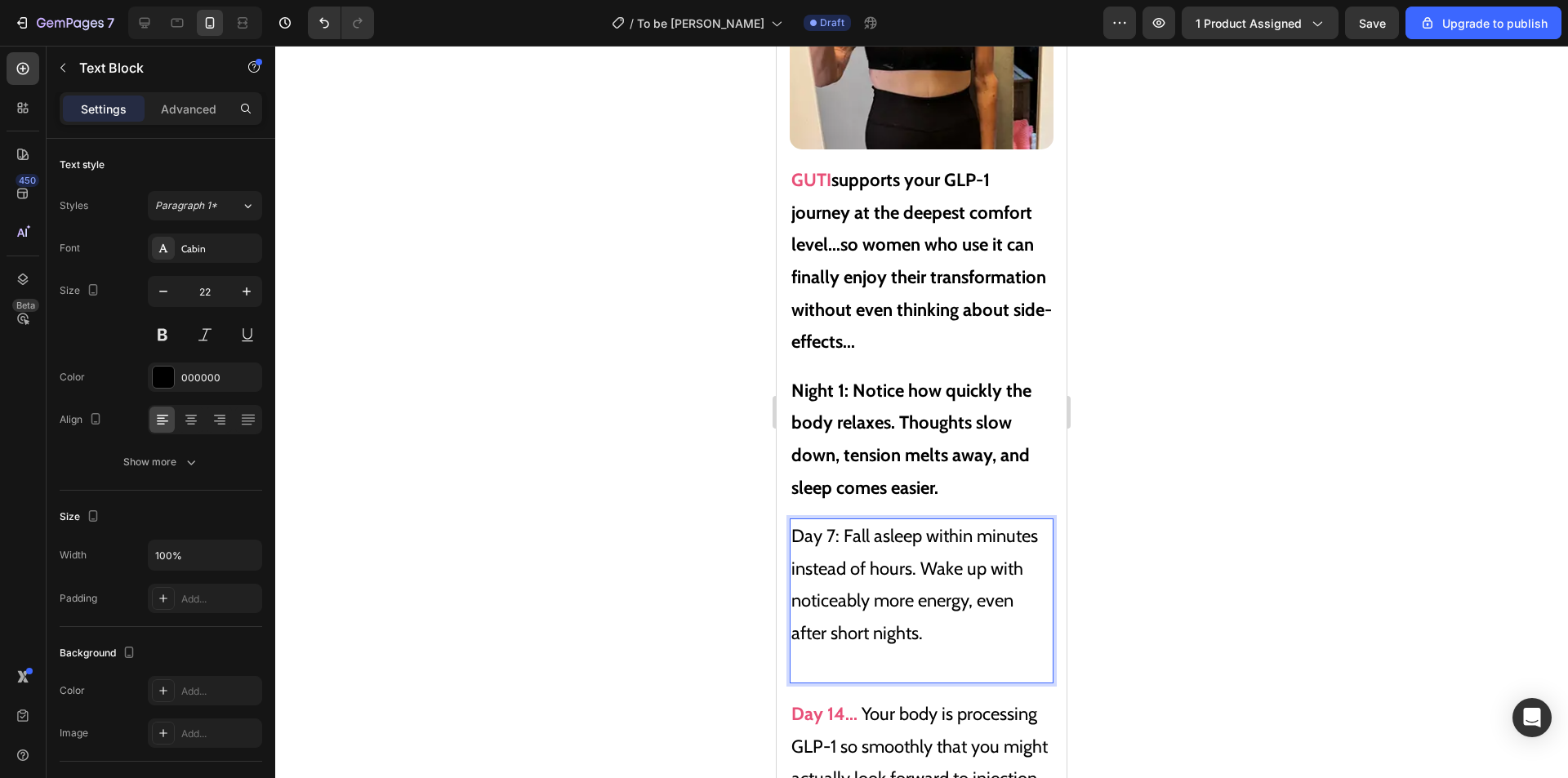
scroll to position [10523, 0]
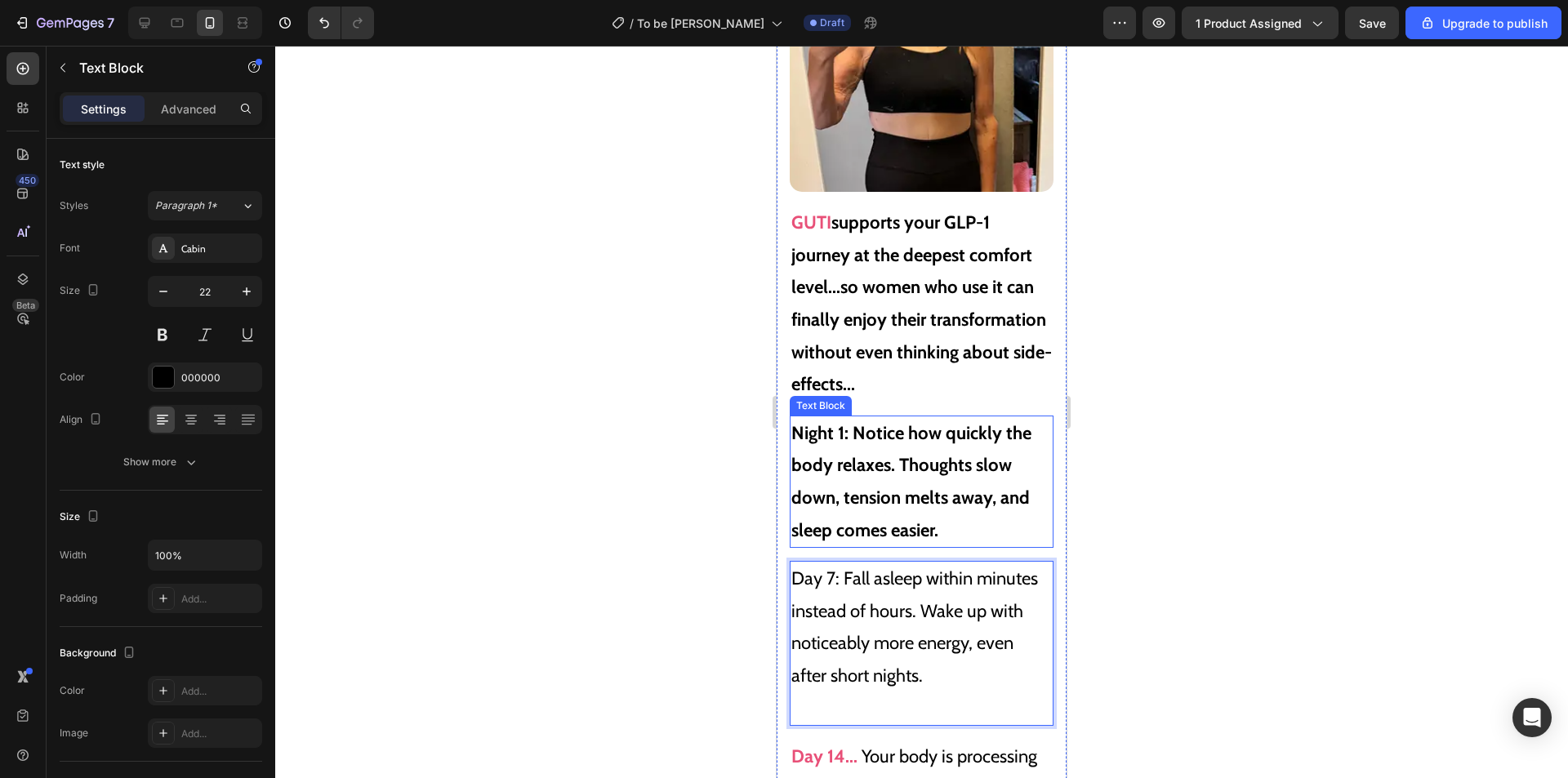
click at [936, 447] on strong "Night 1: Notice how quickly the body relaxes. Thoughts slow down, tension melts…" at bounding box center [911, 482] width 240 height 119
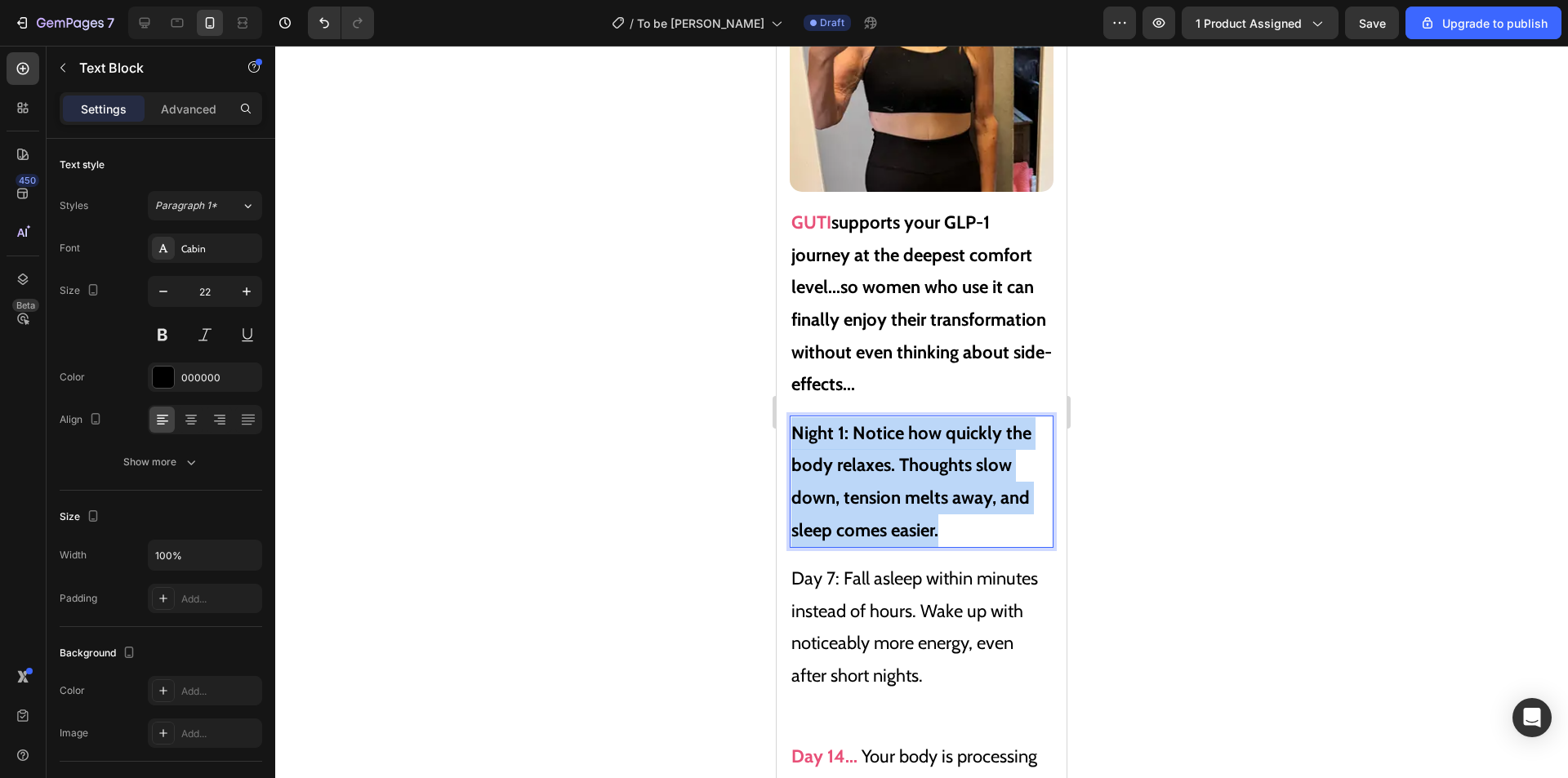
drag, startPoint x: 950, startPoint y: 522, endPoint x: 764, endPoint y: 410, distance: 217.1
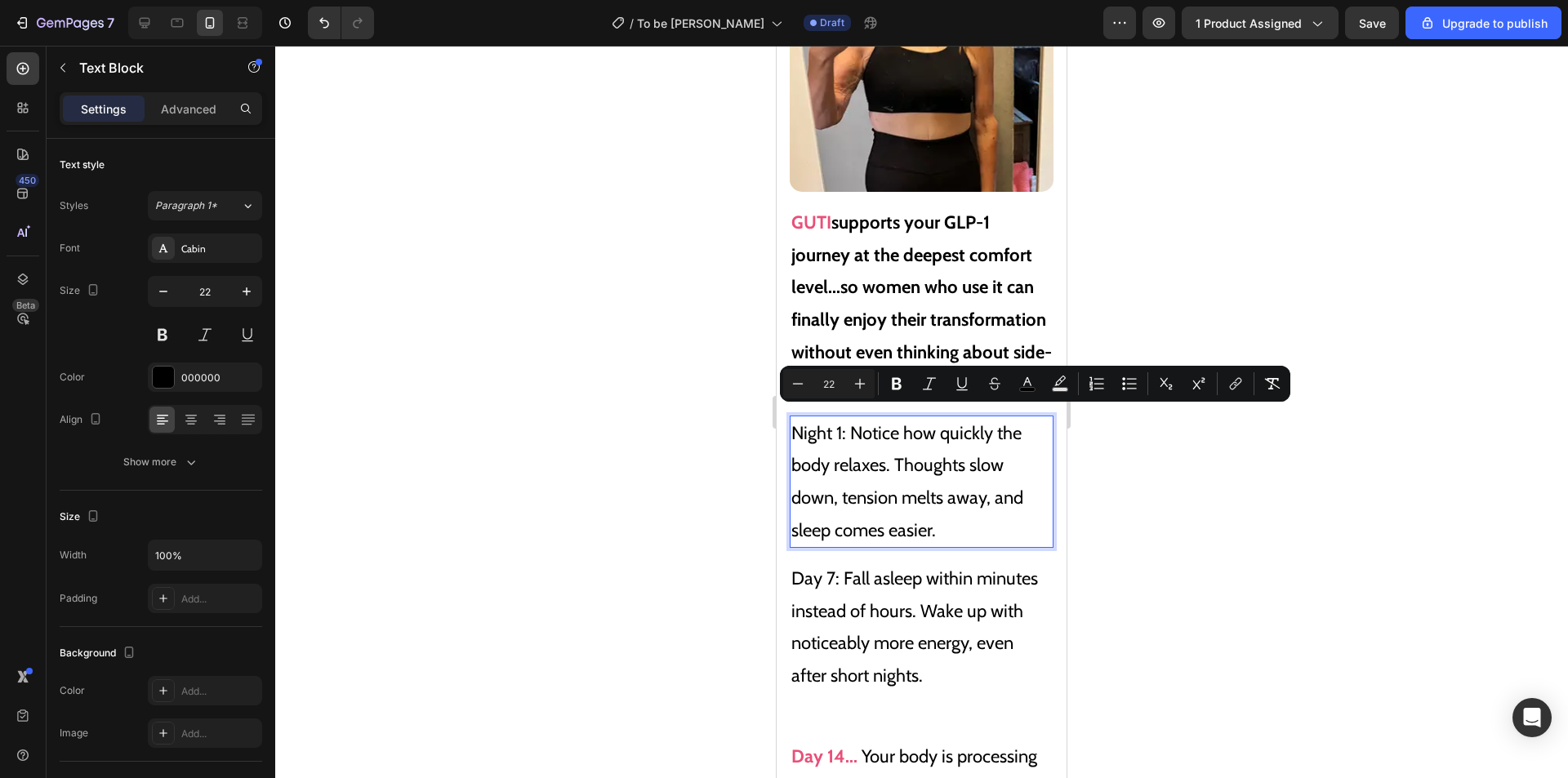
click at [926, 588] on p "Day 7: Fall asleep within minutes instead of hours. Wake up with noticeably mor…" at bounding box center [921, 643] width 260 height 161
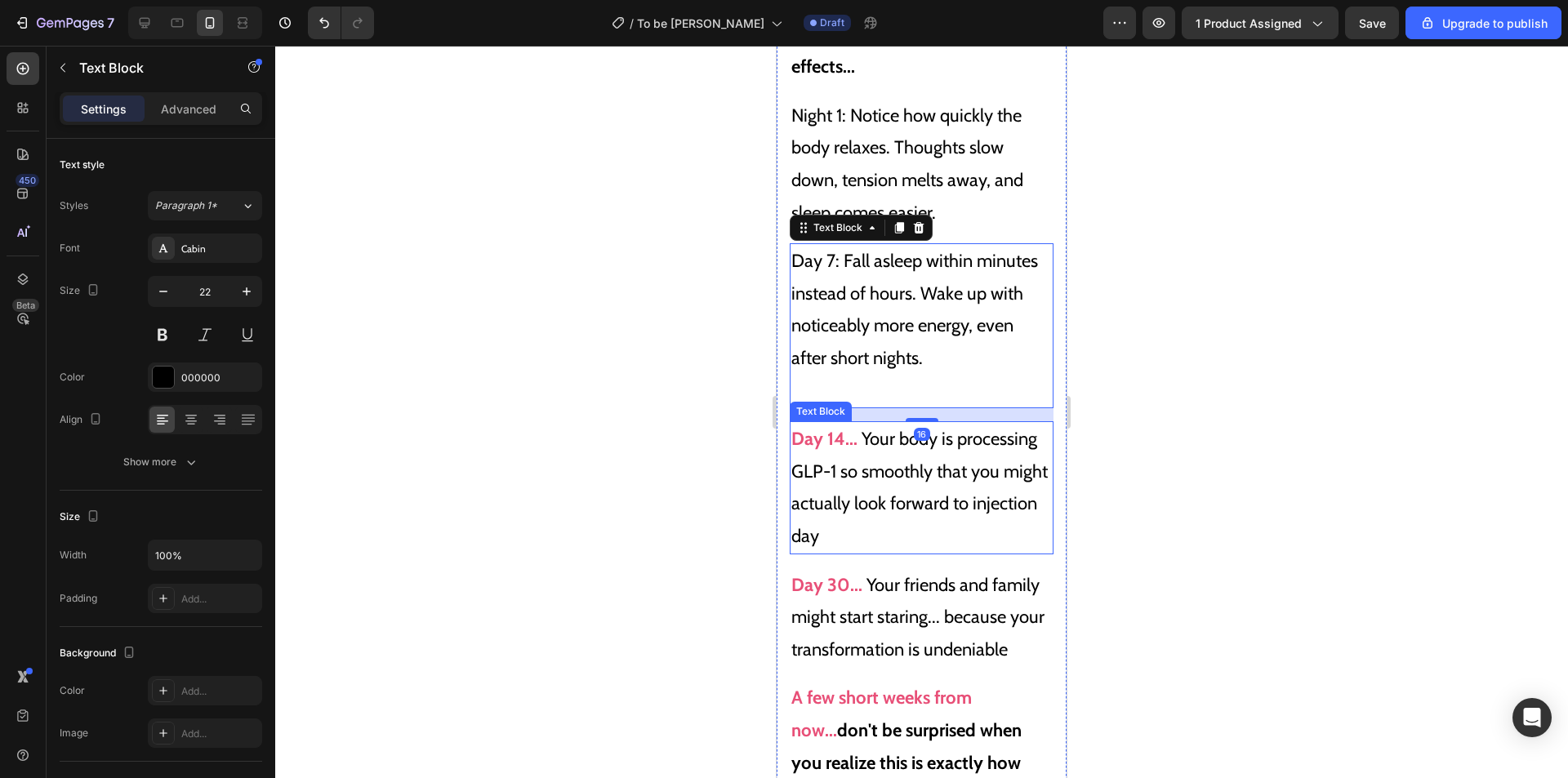
scroll to position [10931, 0]
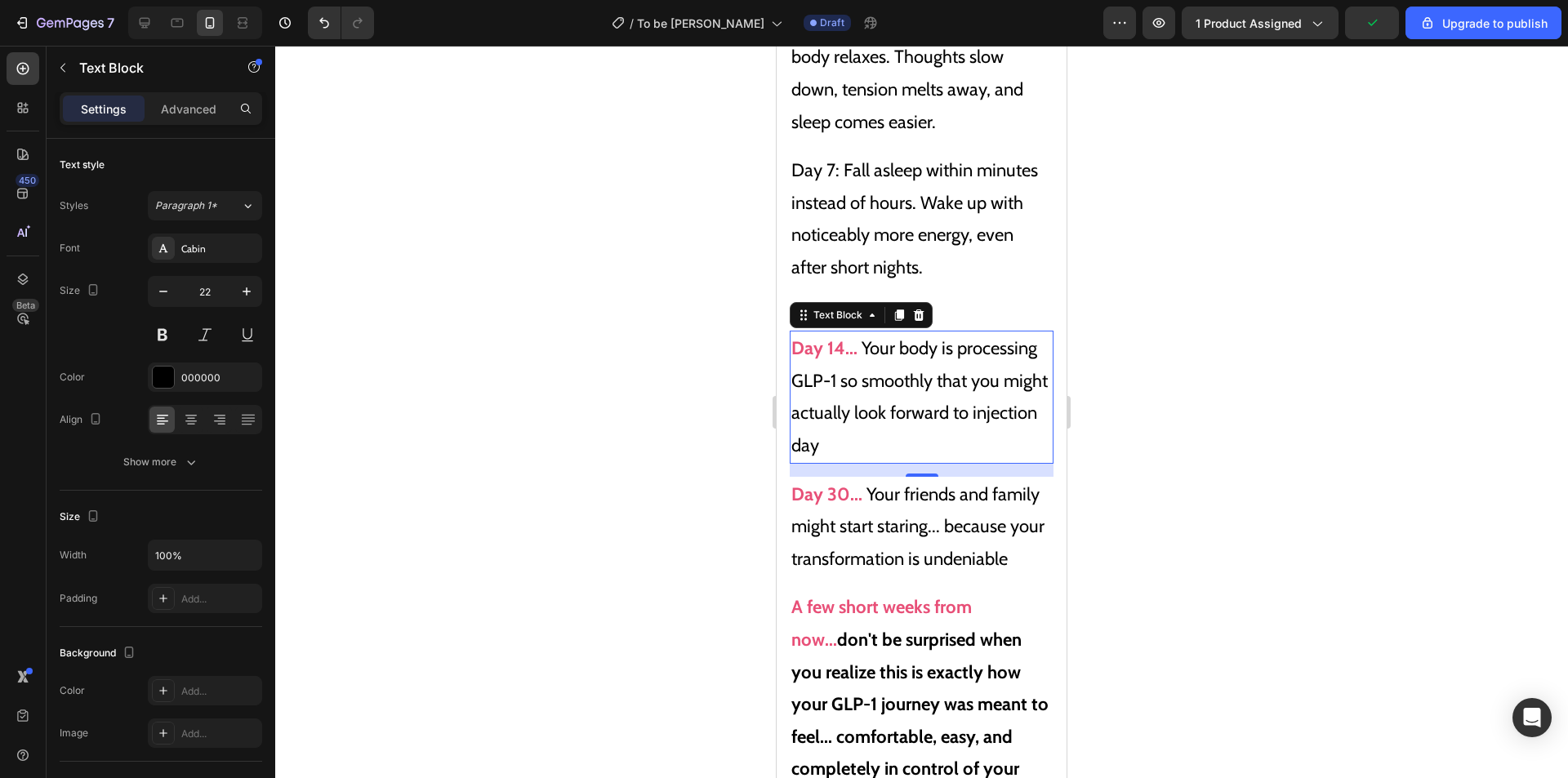
click at [901, 387] on p "Day 14... Your body is processing GLP-1 so smoothly that you might actually loo…" at bounding box center [921, 397] width 260 height 129
click at [1009, 424] on p "Day 14... Your body is processing GLP-1 so smoothly that you might actually loo…" at bounding box center [921, 397] width 260 height 129
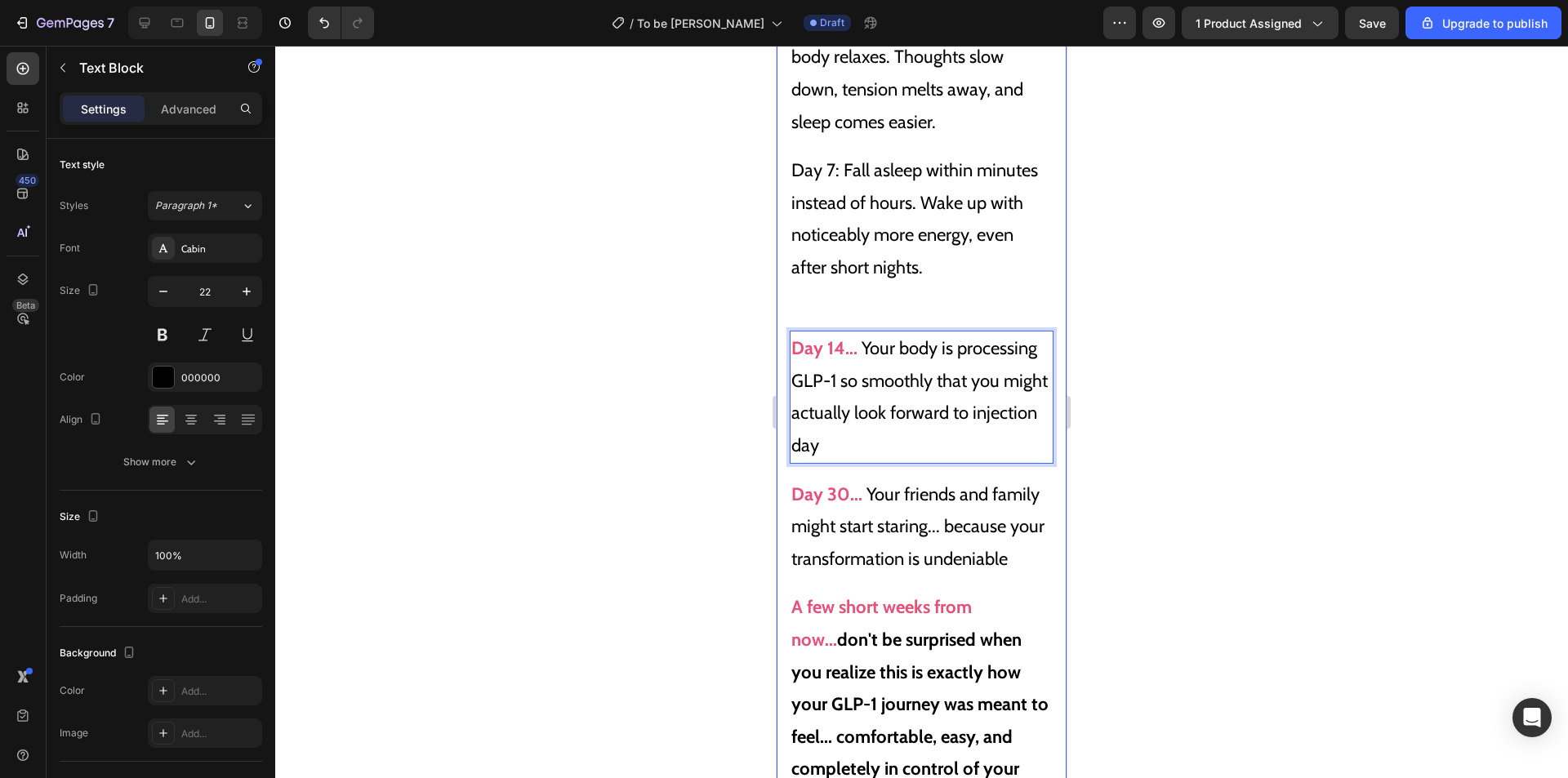
drag, startPoint x: 990, startPoint y: 434, endPoint x: 772, endPoint y: 317, distance: 247.4
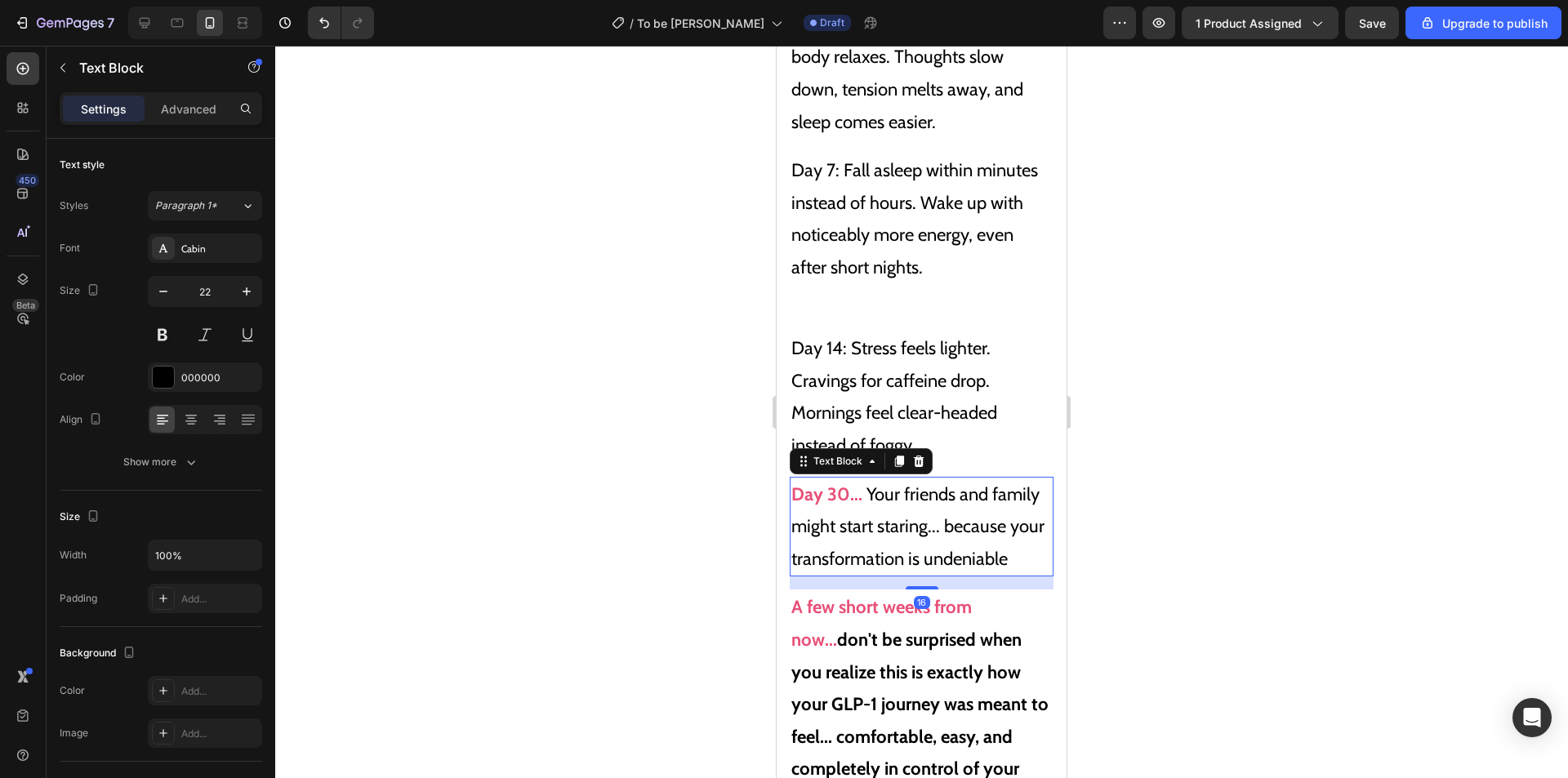
click at [932, 531] on p "Day 30... Your friends and family might start staring... because your transform…" at bounding box center [921, 526] width 260 height 97
click at [906, 575] on p "Day 30... Your friends and family might start staring... because your transform…" at bounding box center [921, 526] width 260 height 97
drag, startPoint x: 851, startPoint y: 548, endPoint x: 784, endPoint y: 477, distance: 97.6
click at [784, 477] on div "The 2025 Easy GLP-1 Journey: Don't Force Yourself Through Side Effects - Simply…" at bounding box center [921, 116] width 290 height 1654
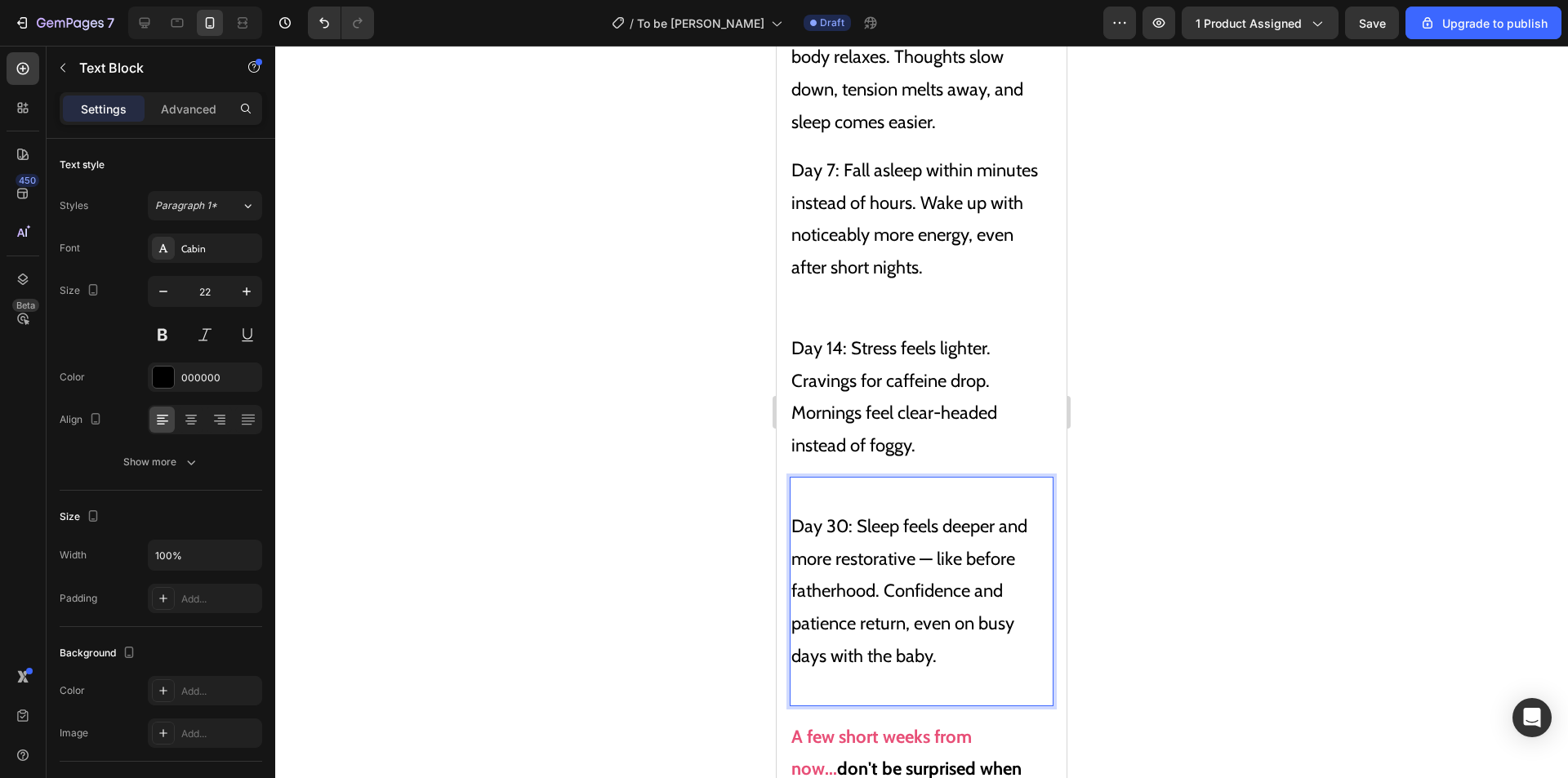
click at [794, 524] on p "Day 30: Sleep feels deeper and more restorative — like before fatherhood. Confi…" at bounding box center [921, 591] width 260 height 226
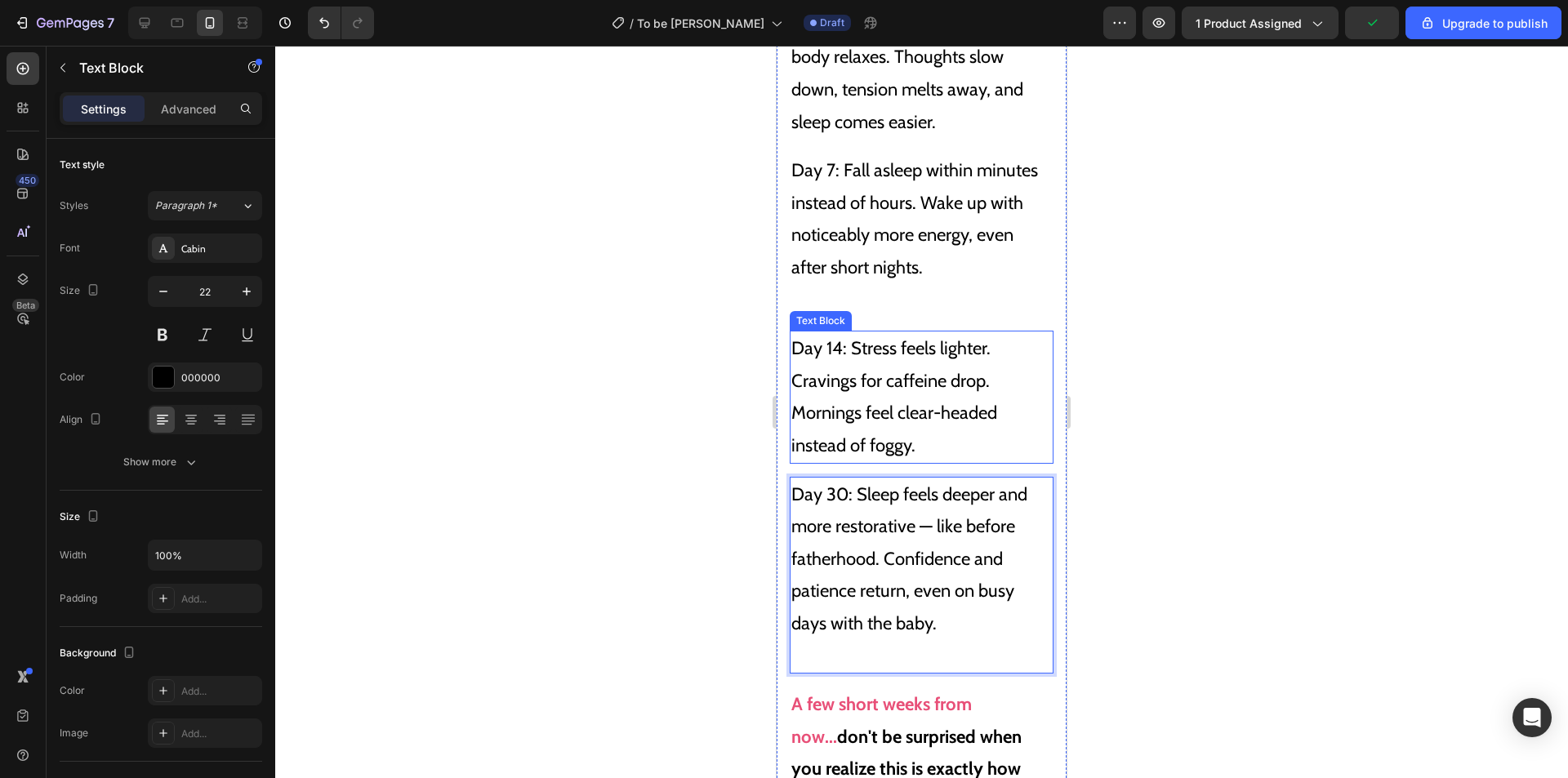
click at [831, 314] on div "Text Block" at bounding box center [820, 321] width 56 height 15
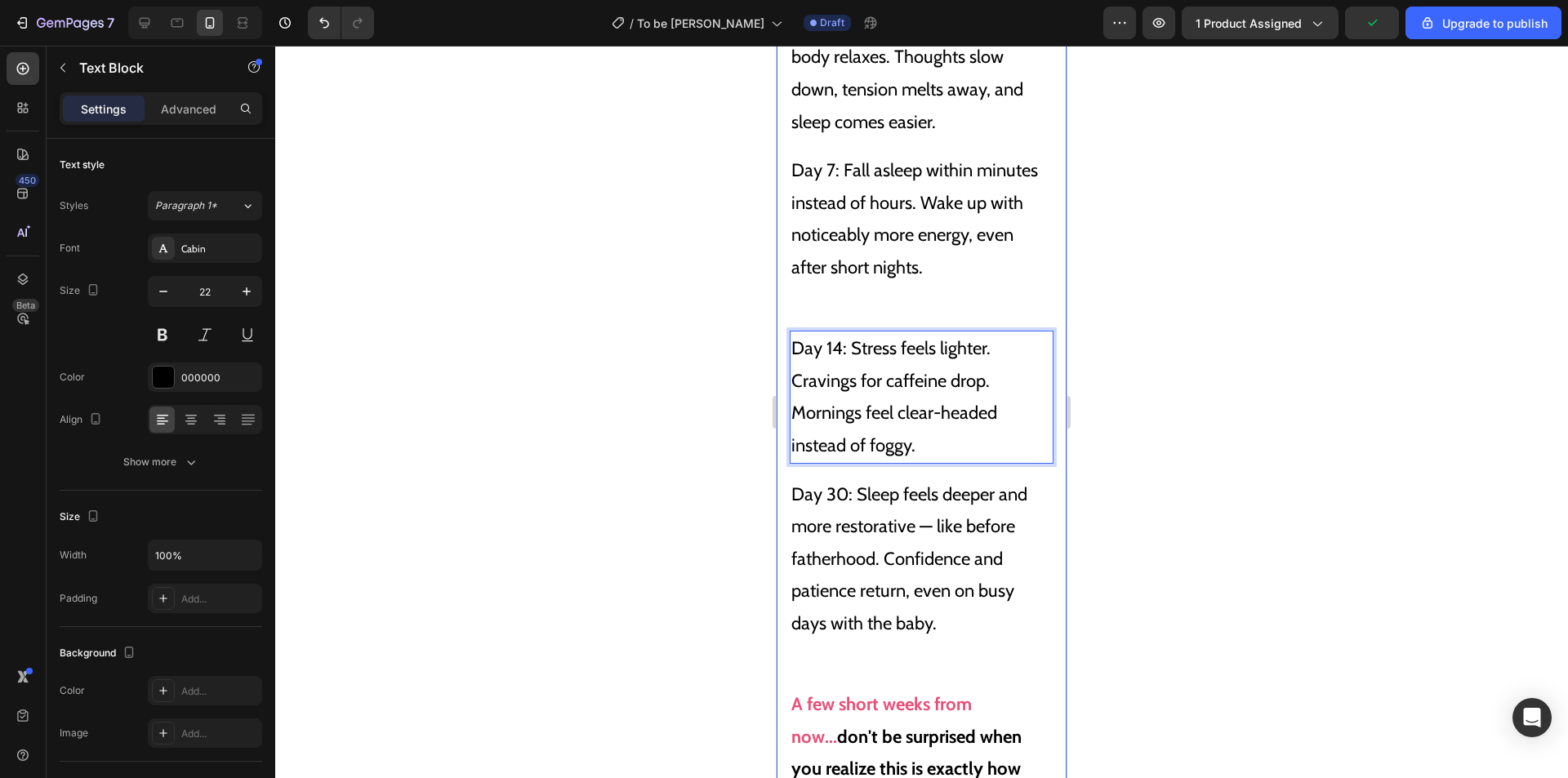
click at [946, 284] on p "Day 7: Fall asleep within minutes instead of hours. Wake up with noticeably mor…" at bounding box center [921, 235] width 260 height 161
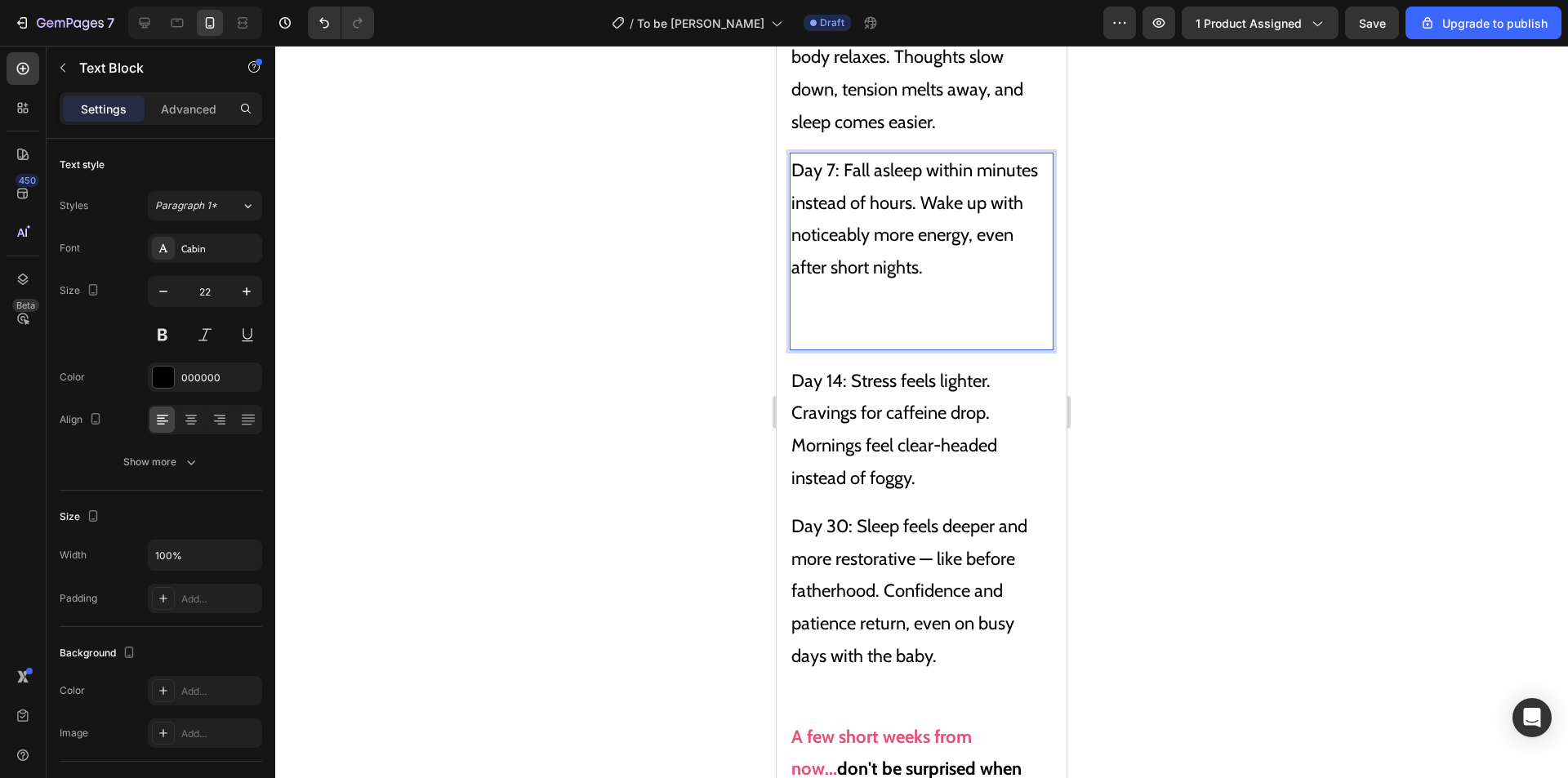
click at [853, 297] on p "Day 7: Fall asleep within minutes instead of hours. Wake up with noticeably mor…" at bounding box center [921, 252] width 260 height 195
click at [837, 312] on p "Day 7: Fall asleep within minutes instead of hours. Wake up with noticeably mor…" at bounding box center [921, 252] width 260 height 195
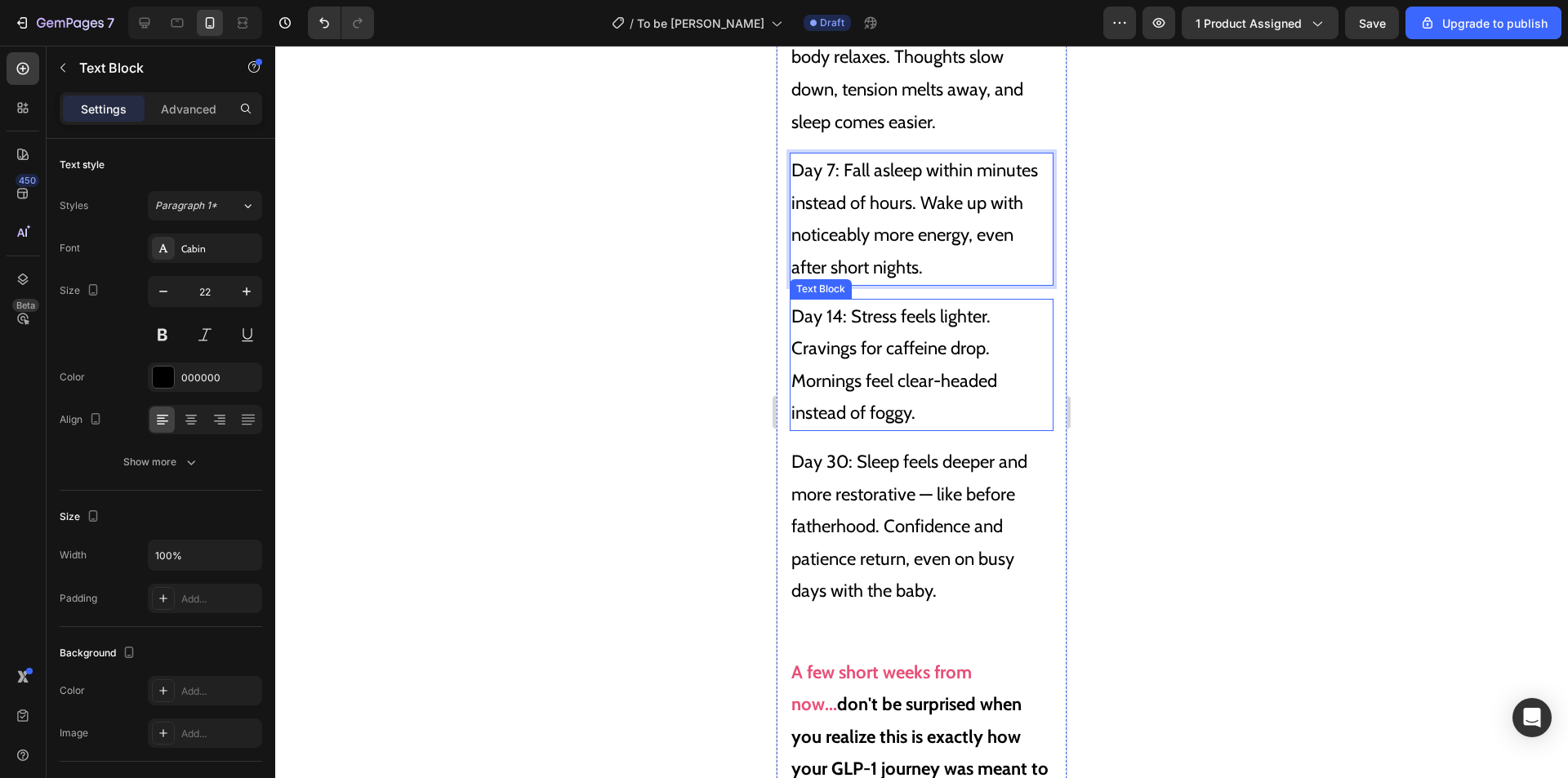
click at [931, 379] on p "Day 14: Stress feels lighter. Cravings for caffeine drop. Mornings feel clear-h…" at bounding box center [921, 365] width 260 height 129
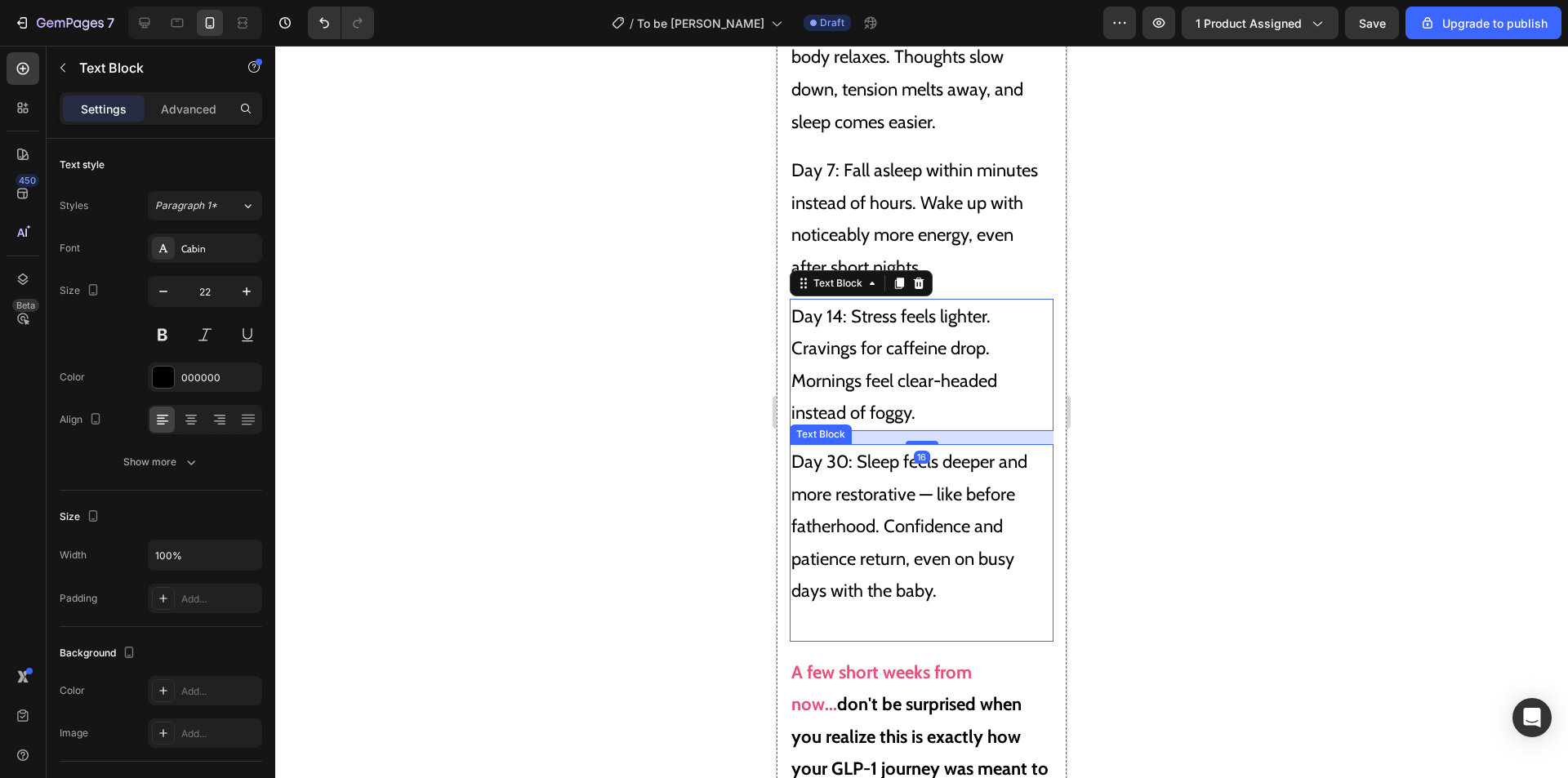
click at [941, 503] on p "Day 30: Sleep feels deeper and more restorative — like before fatherhood. Confi…" at bounding box center [921, 543] width 260 height 195
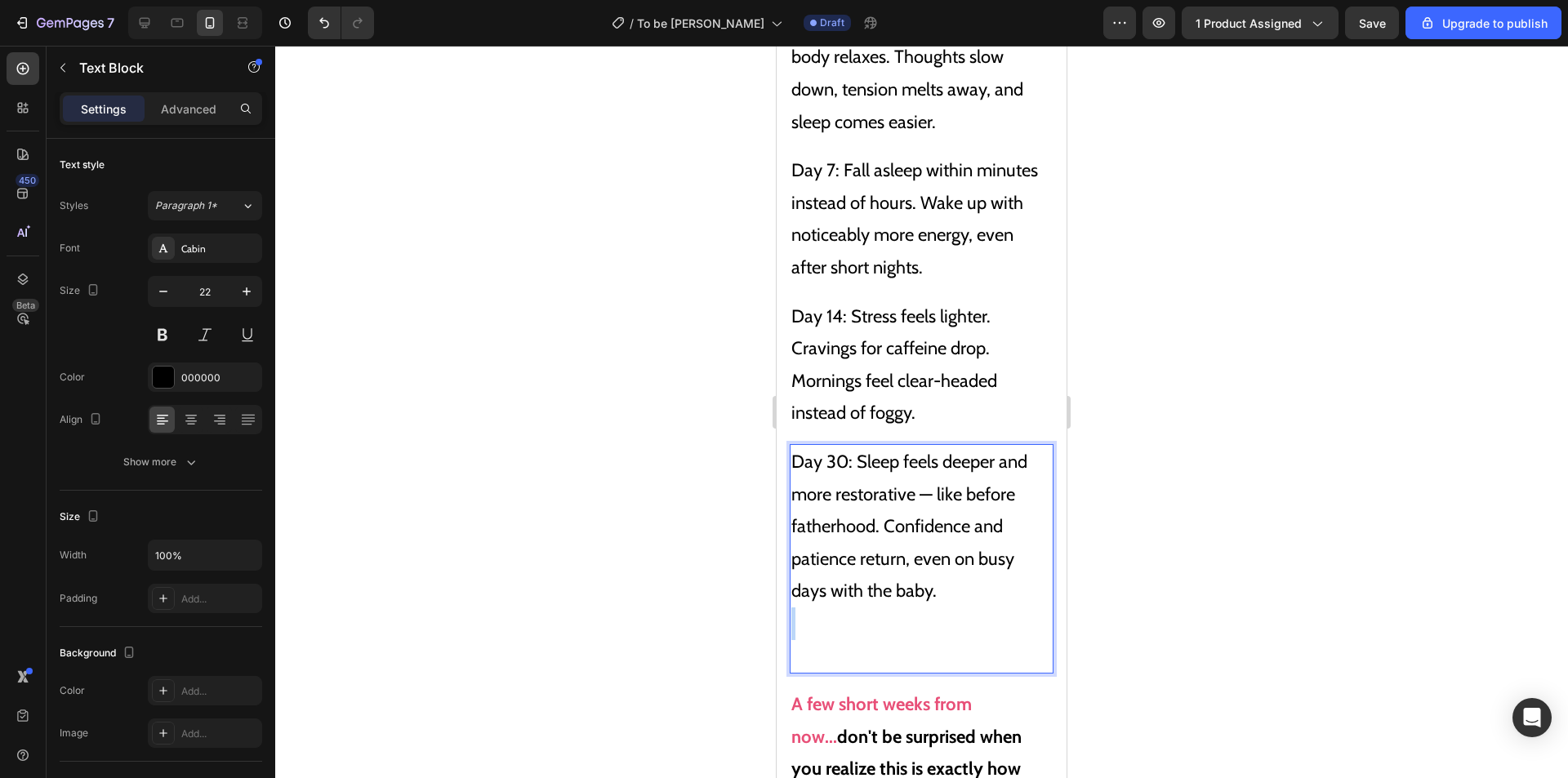
click at [873, 606] on p "Day 30: Sleep feels deeper and more restorative — like before fatherhood. Confi…" at bounding box center [921, 559] width 260 height 226
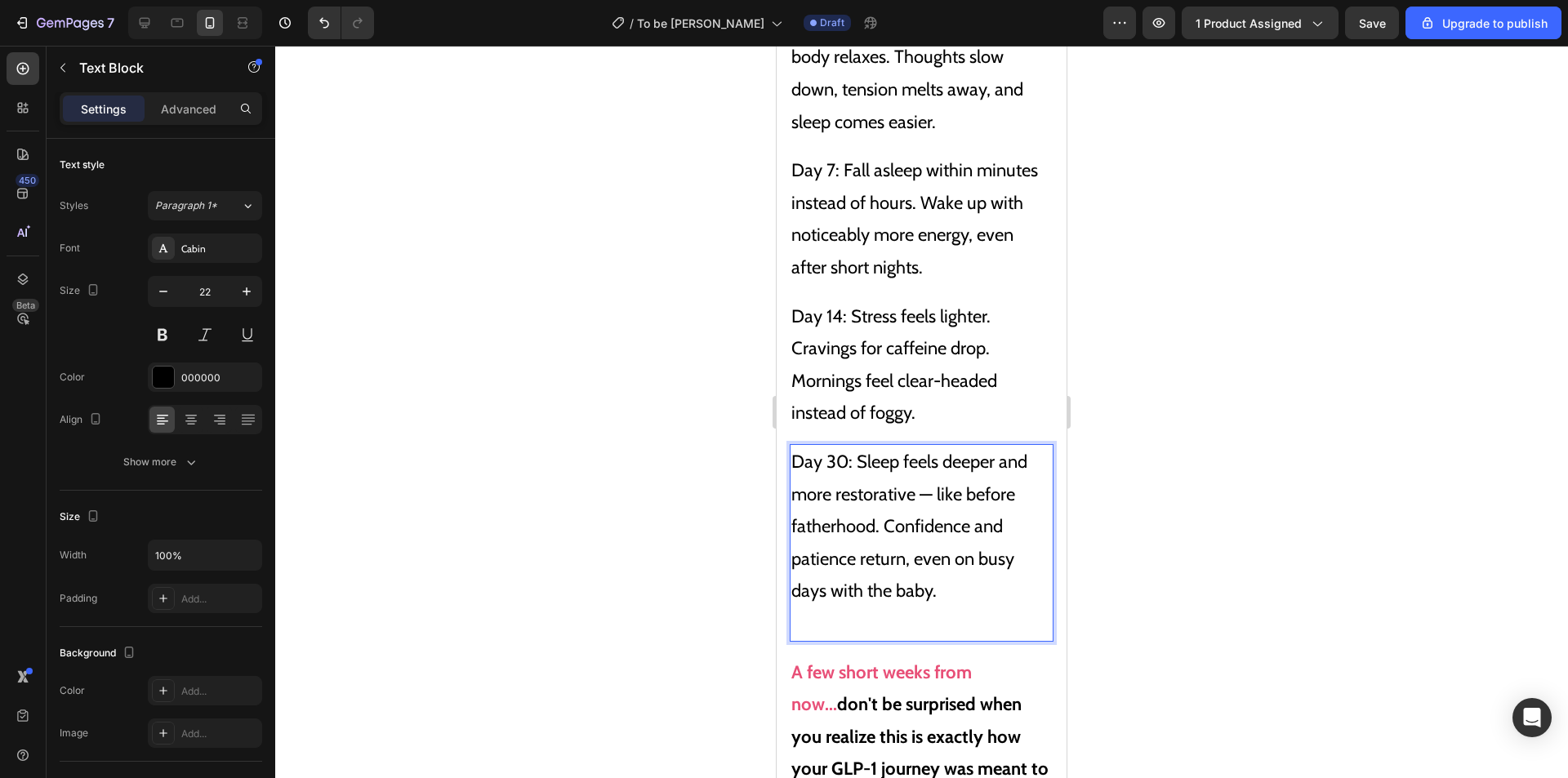
click at [876, 609] on p "Day 30: Sleep feels deeper and more restorative — like before fatherhood. Confi…" at bounding box center [921, 543] width 260 height 195
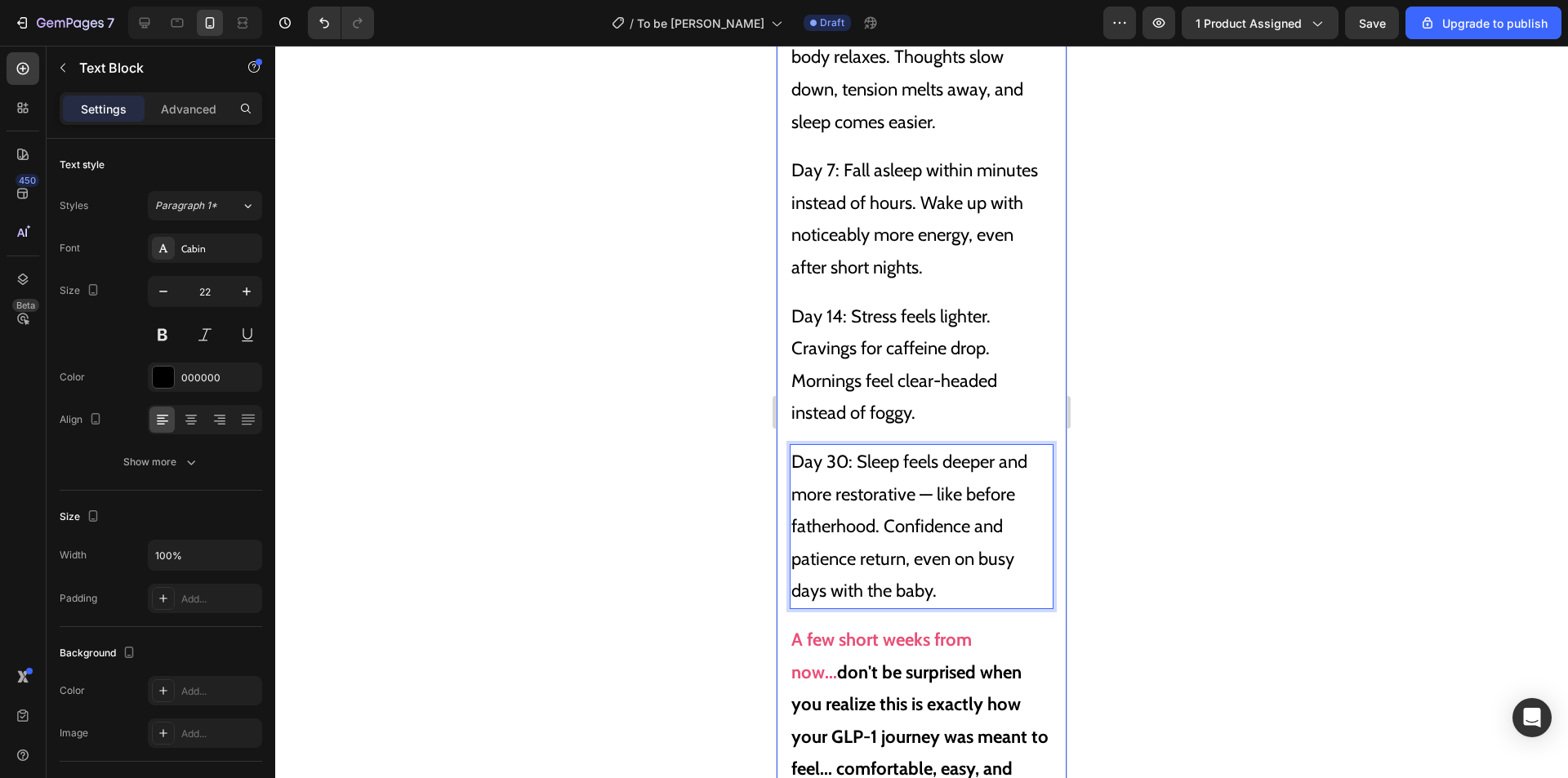
click at [946, 673] on p "A few short weeks from now... don't be surprised when you realize this is exact…" at bounding box center [921, 737] width 260 height 226
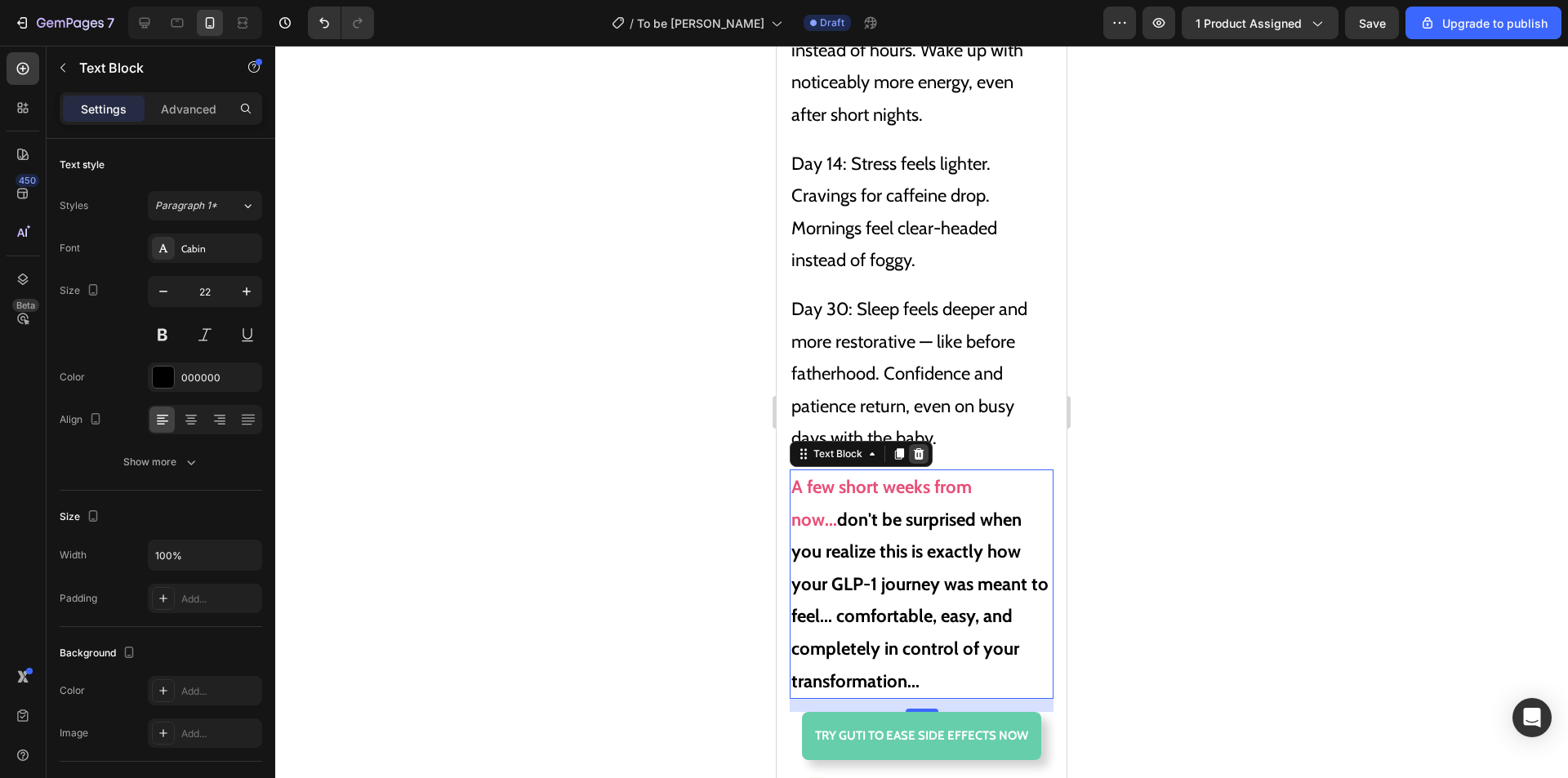
scroll to position [11177, 0]
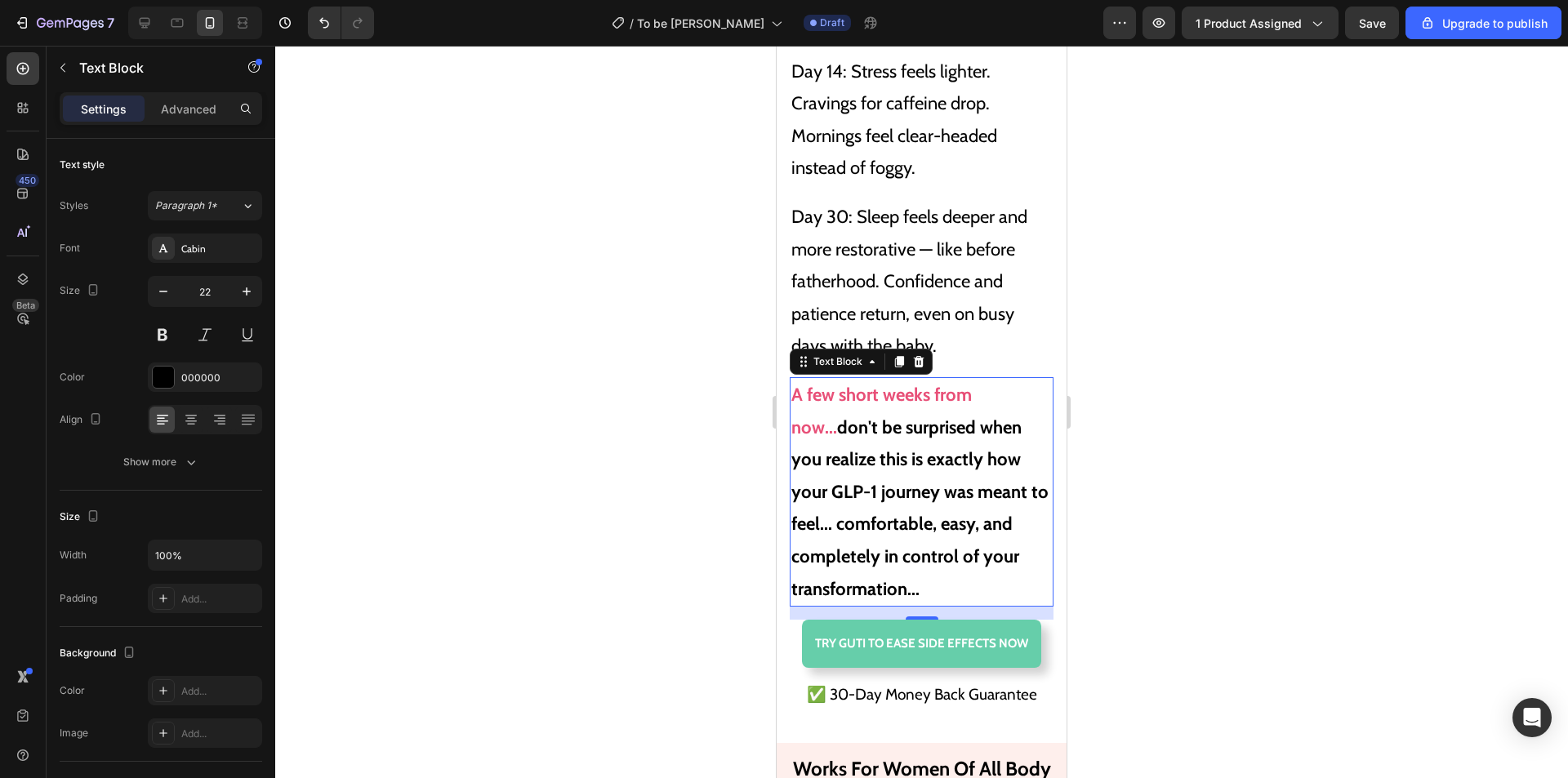
click at [917, 467] on strong "don't be surprised when you realize this is exactly how your GLP-1 journey was …" at bounding box center [919, 509] width 257 height 184
click at [931, 575] on p "A few short weeks from now... don't be surprised when you realize this is exact…" at bounding box center [921, 491] width 260 height 226
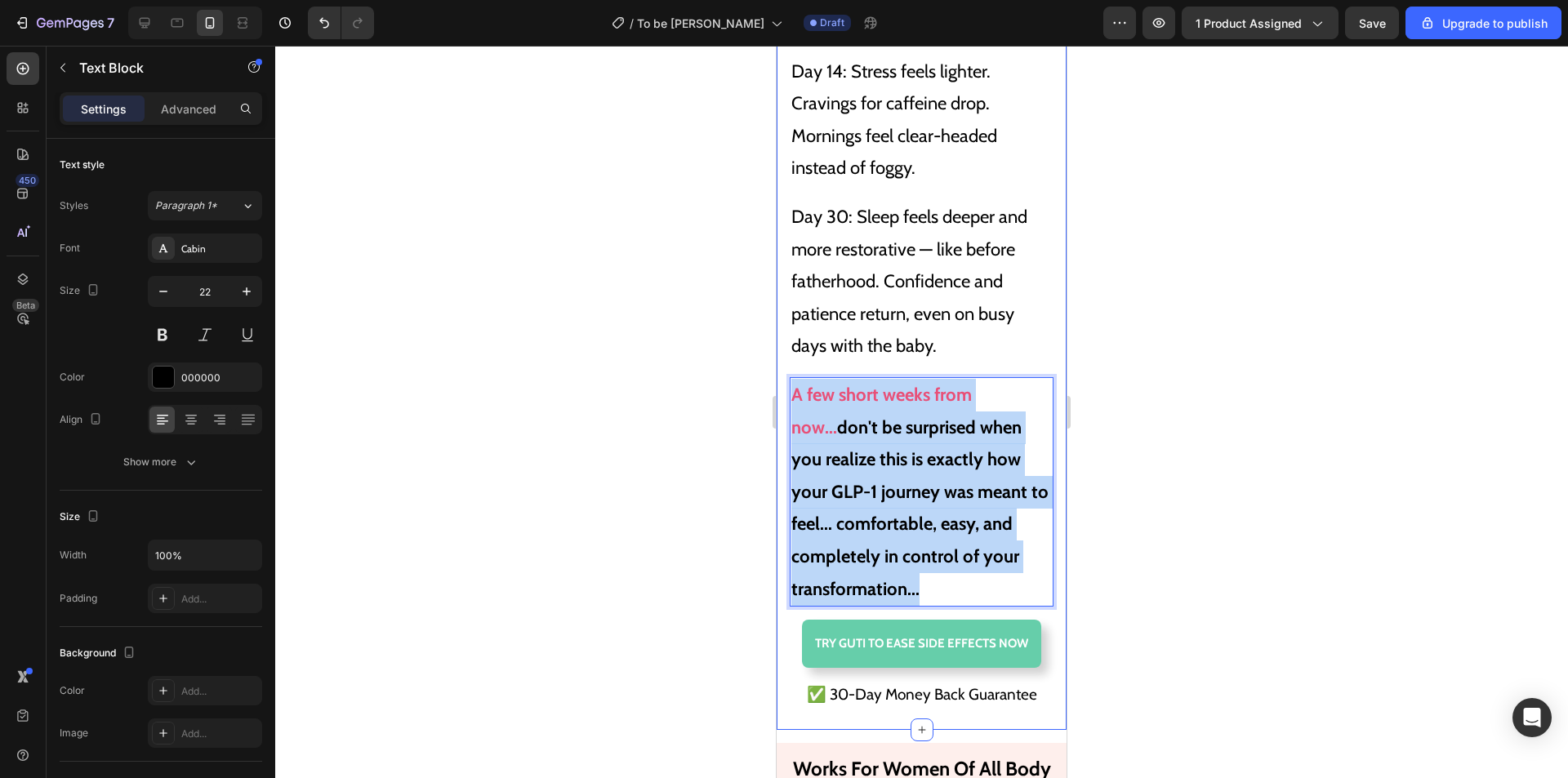
drag, startPoint x: 941, startPoint y: 575, endPoint x: 783, endPoint y: 385, distance: 247.1
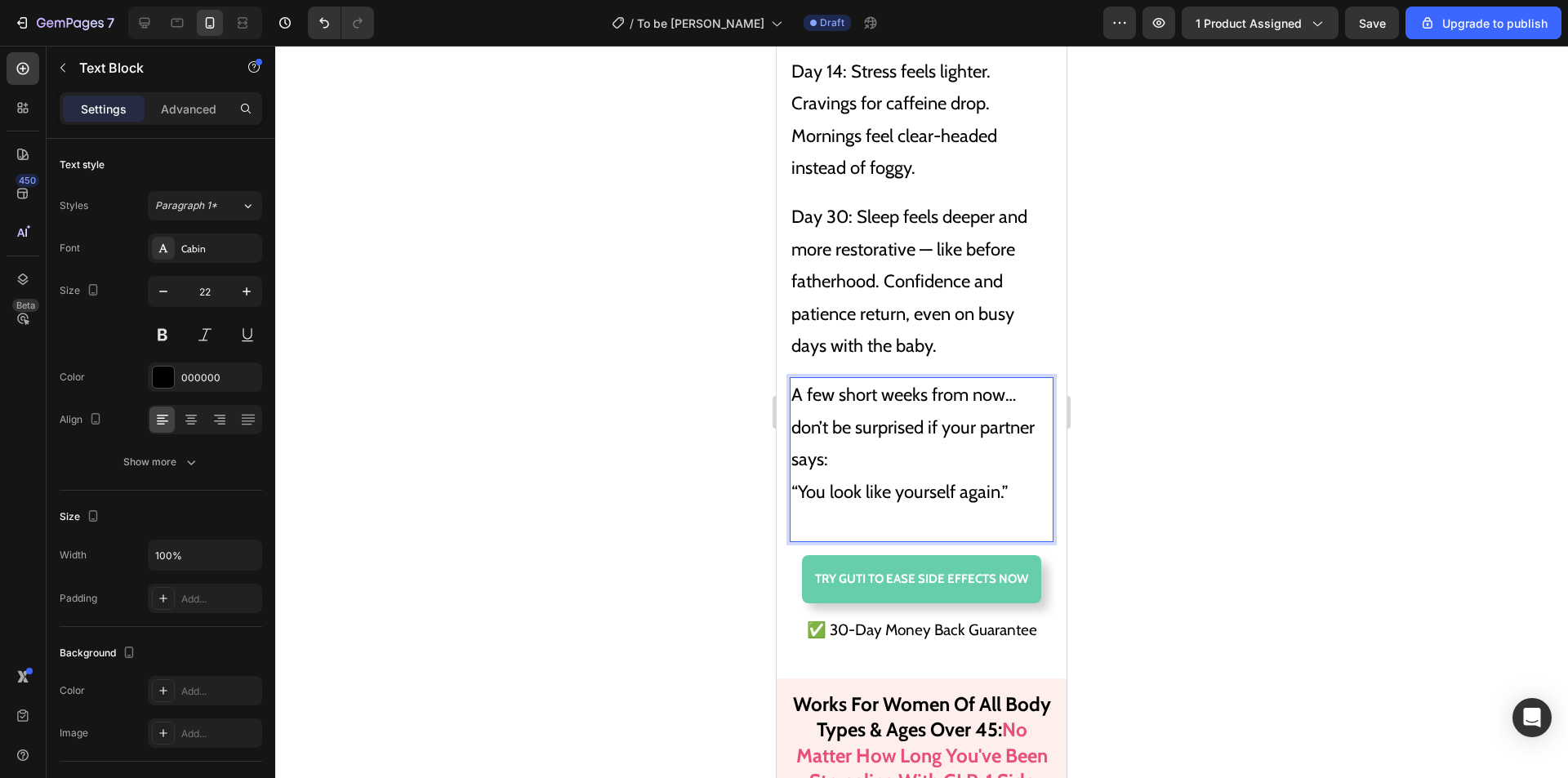
click at [799, 481] on p "A few short weeks from now… don’t be surprised if your partner says: “You look …" at bounding box center [921, 459] width 260 height 161
click at [794, 481] on p "A few short weeks from now… don’t be surprised if your partner says: “You look …" at bounding box center [921, 459] width 260 height 161
click at [793, 474] on p "A few short weeks from now… don’t be surprised if your partner says: “You look …" at bounding box center [921, 459] width 260 height 161
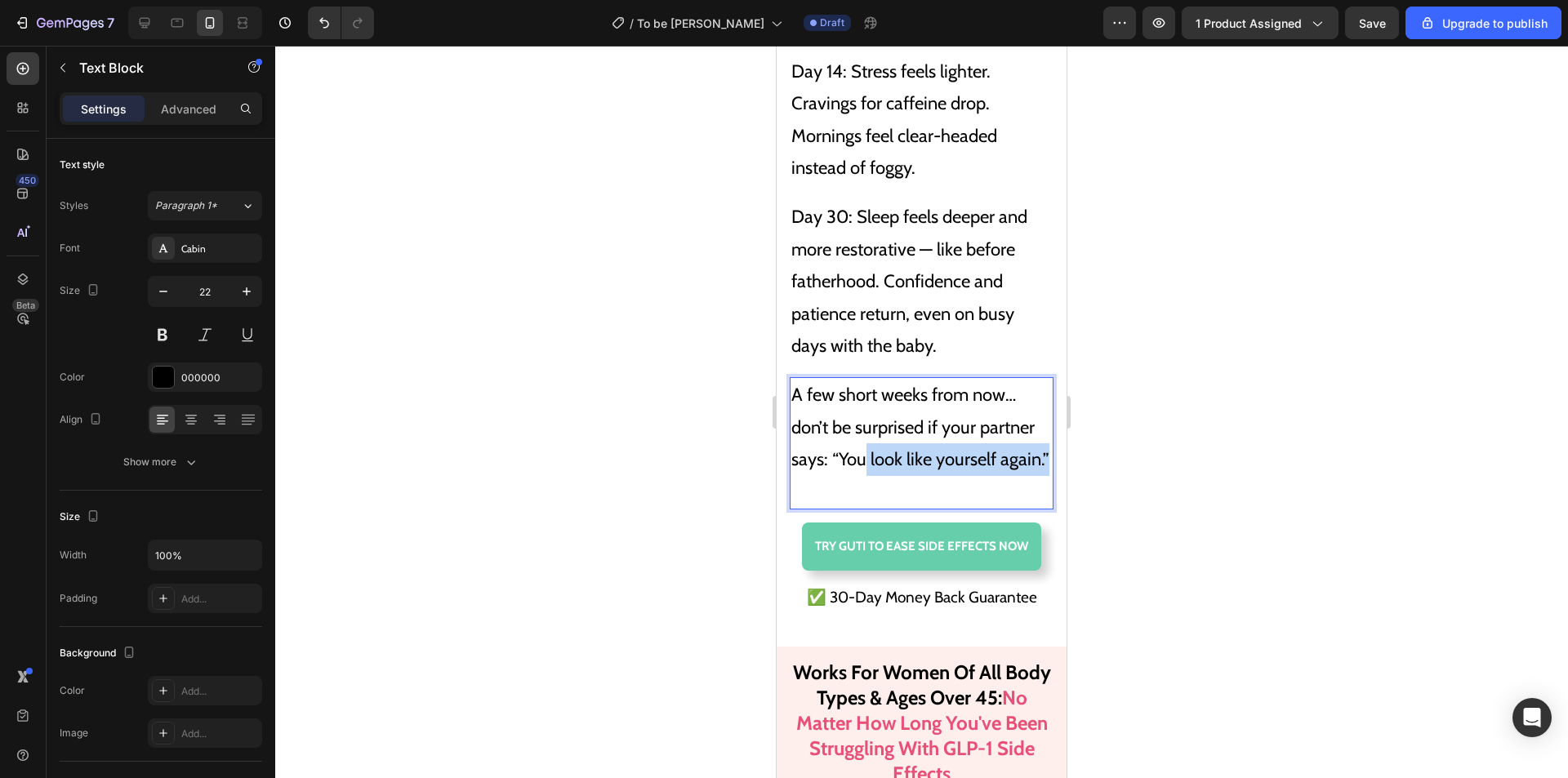
drag, startPoint x: 867, startPoint y: 443, endPoint x: 883, endPoint y: 448, distance: 16.8
click at [854, 463] on p "A few short weeks from now… don’t be surprised if your partner says: “You look …" at bounding box center [921, 443] width 260 height 129
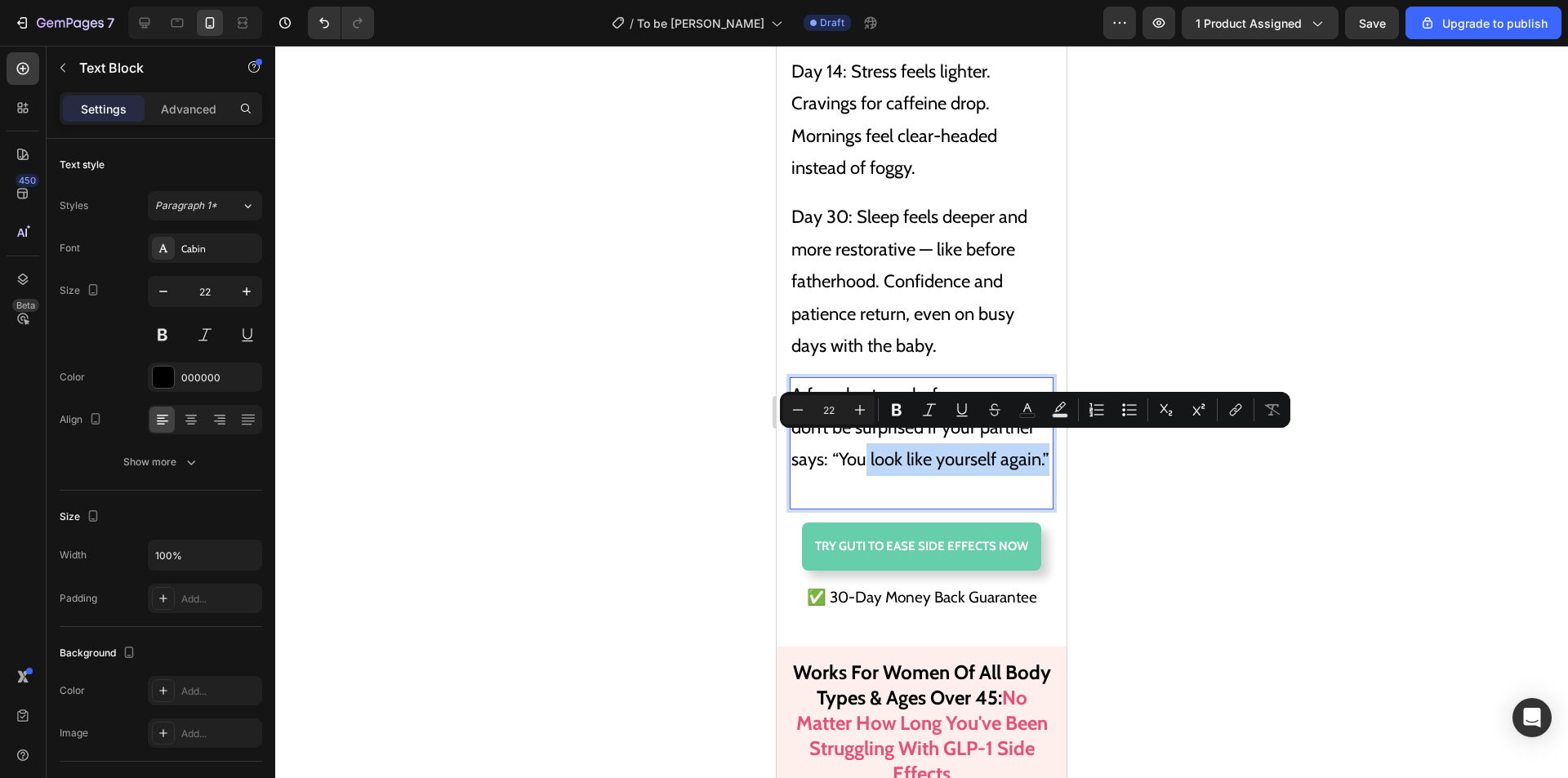
click at [885, 447] on p "A few short weeks from now… don’t be surprised if your partner says: “You look …" at bounding box center [921, 443] width 260 height 129
click at [887, 446] on p "A few short weeks from now… don’t be surprised if your partner says: “You look …" at bounding box center [921, 443] width 260 height 129
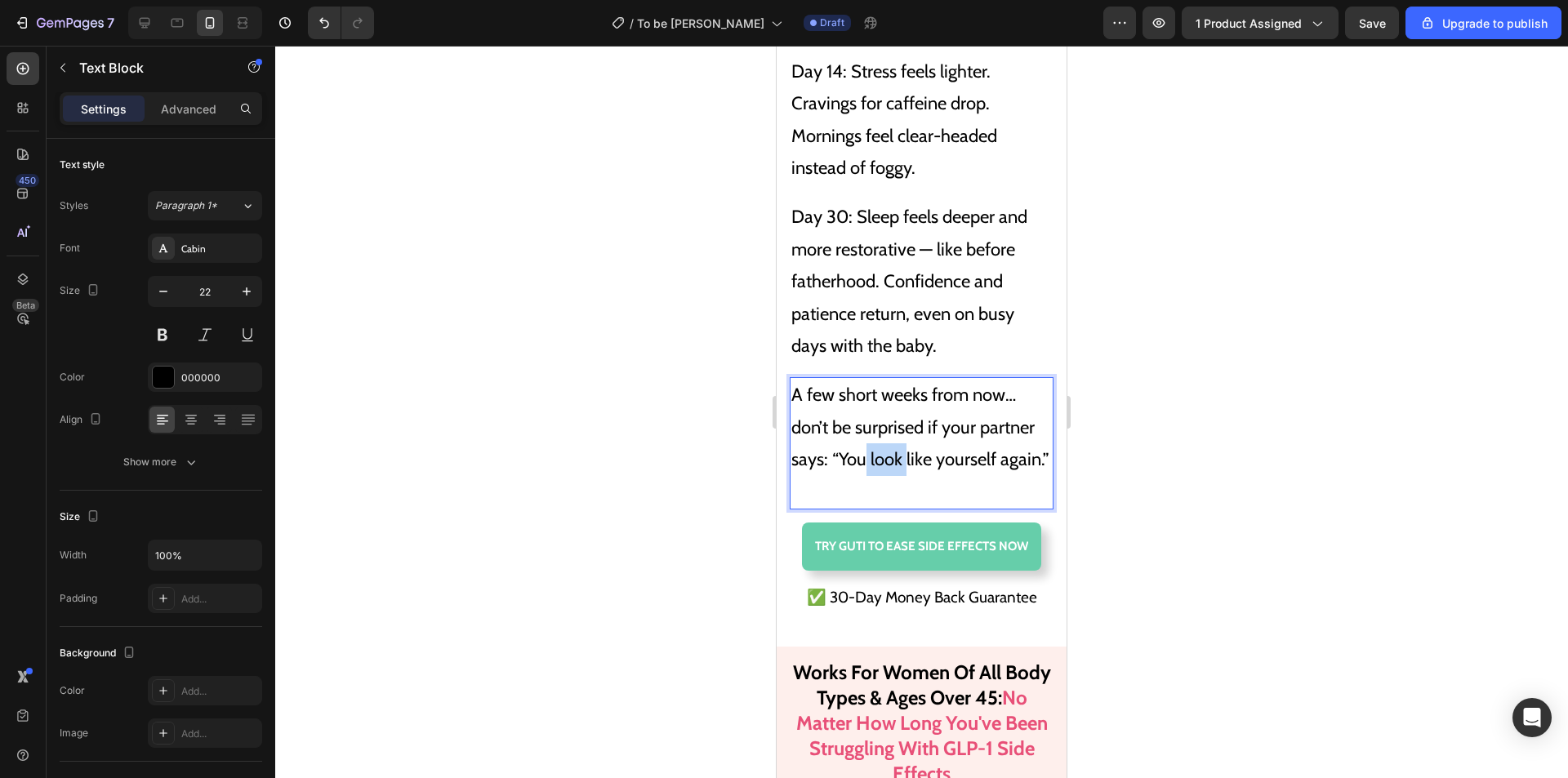
drag, startPoint x: 905, startPoint y: 447, endPoint x: 866, endPoint y: 449, distance: 39.1
click at [866, 449] on p "A few short weeks from now… don’t be surprised if your partner says: “You look …" at bounding box center [921, 443] width 260 height 129
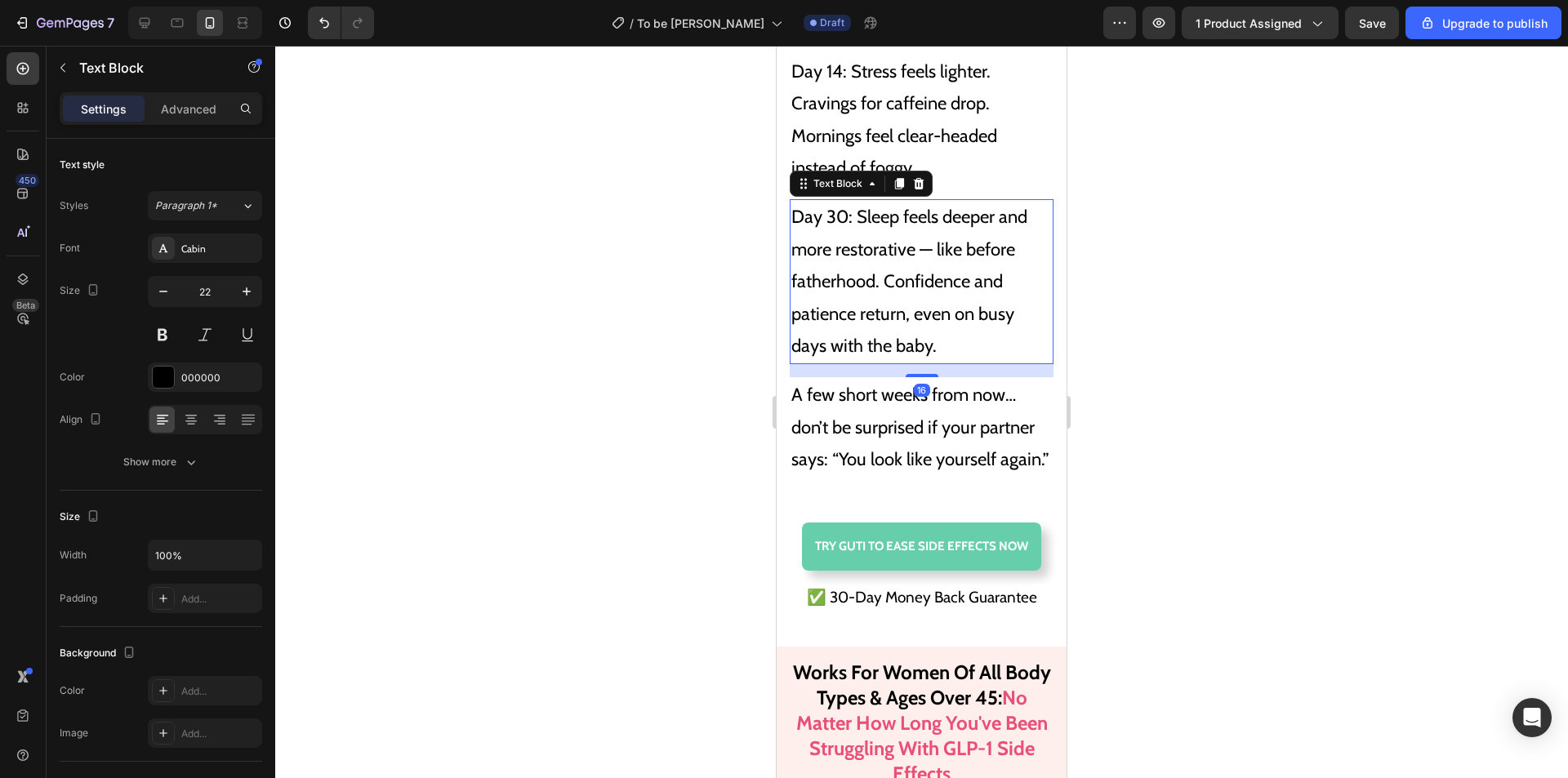
click at [980, 277] on p "Day 30: Sleep feels deeper and more restorative — like before fatherhood. Confi…" at bounding box center [921, 281] width 260 height 161
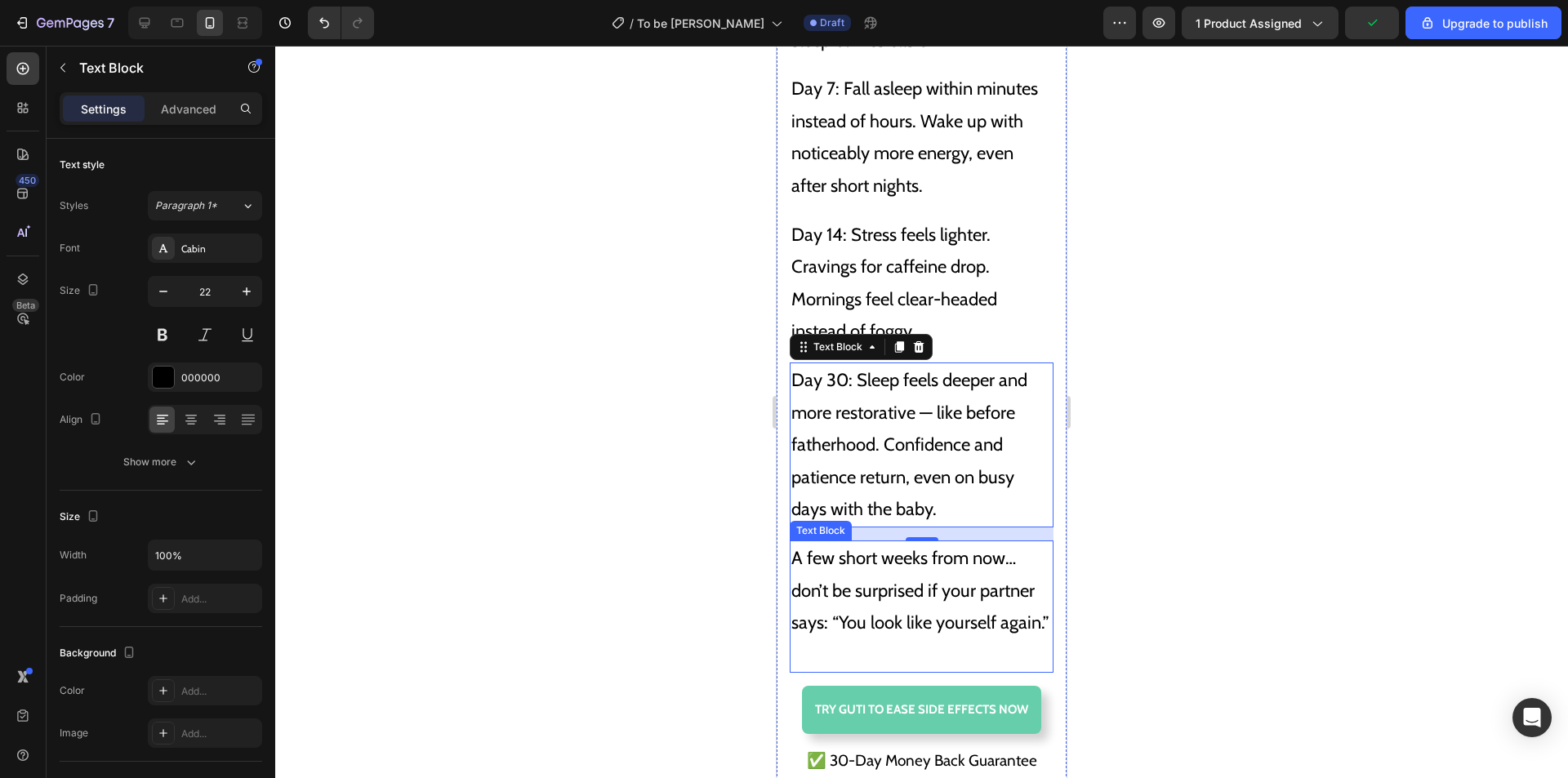
scroll to position [11095, 0]
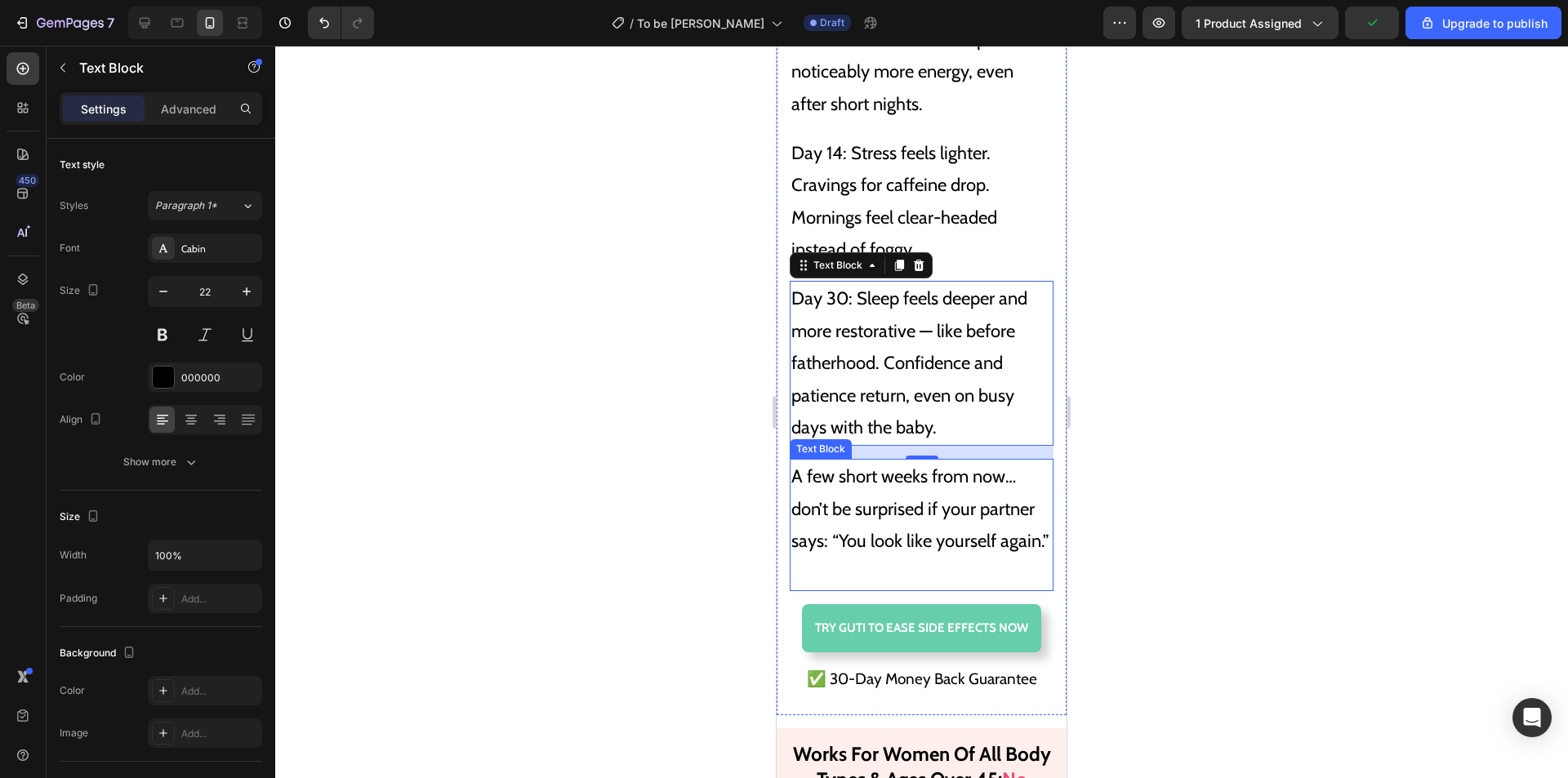
click at [849, 576] on p "A few short weeks from now… don’t be surprised if your partner says: “You look …" at bounding box center [921, 526] width 260 height 129
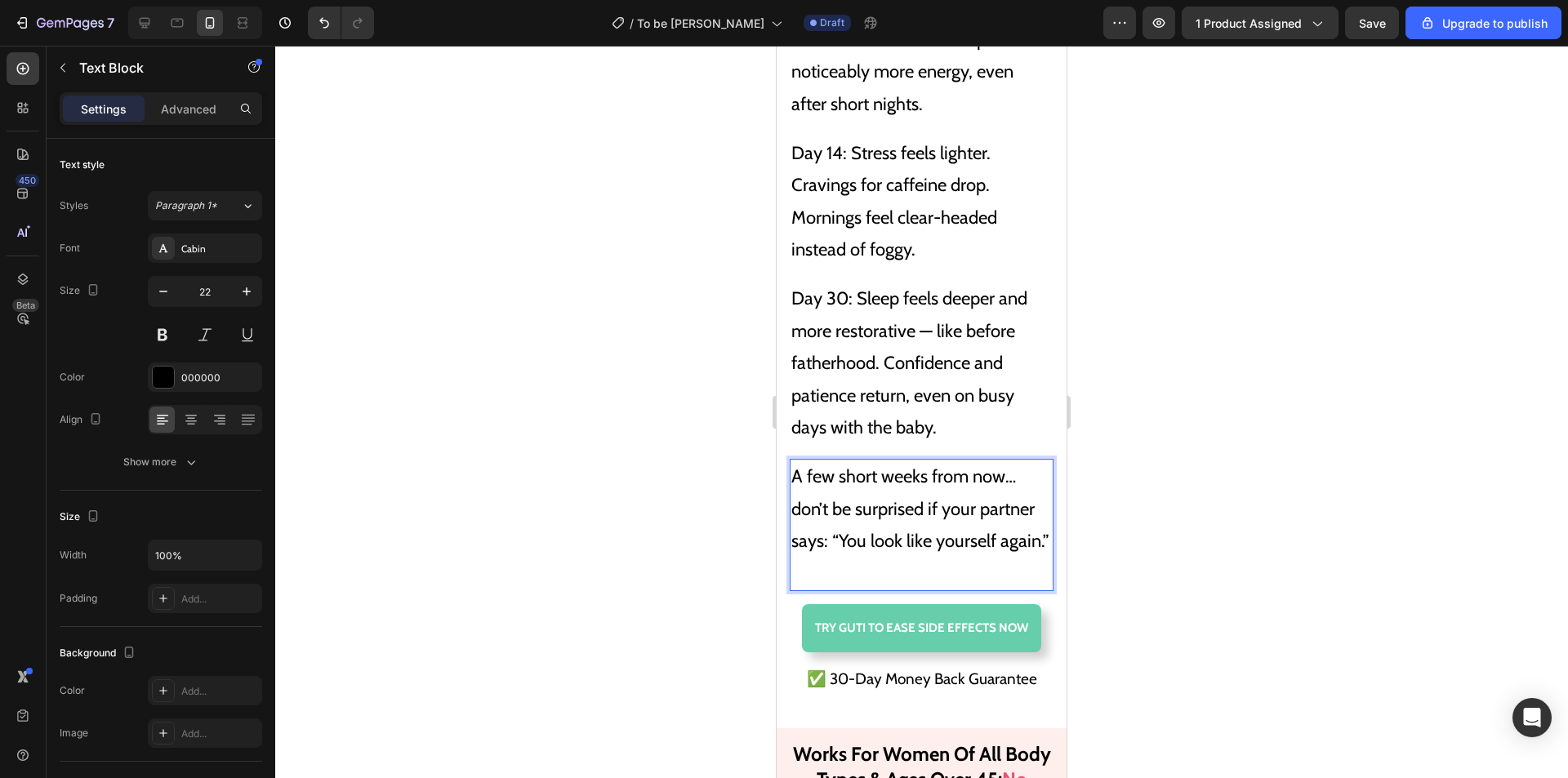
click at [855, 590] on p "A few short weeks from now… don’t be surprised if your partner says: “You look …" at bounding box center [921, 526] width 260 height 129
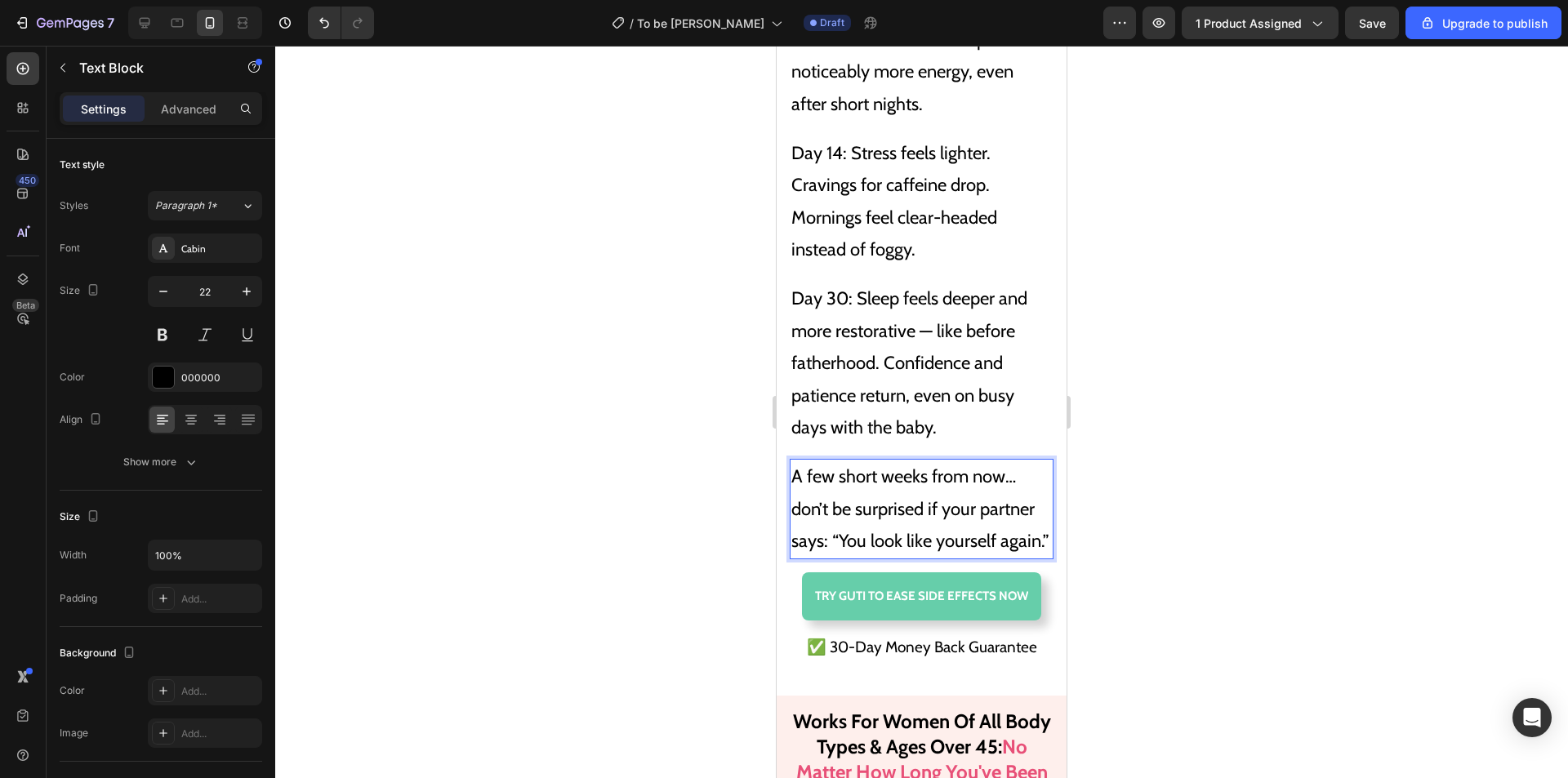
click at [969, 372] on p "Day 30: Sleep feels deeper and more restorative — like before fatherhood. Confi…" at bounding box center [921, 363] width 260 height 161
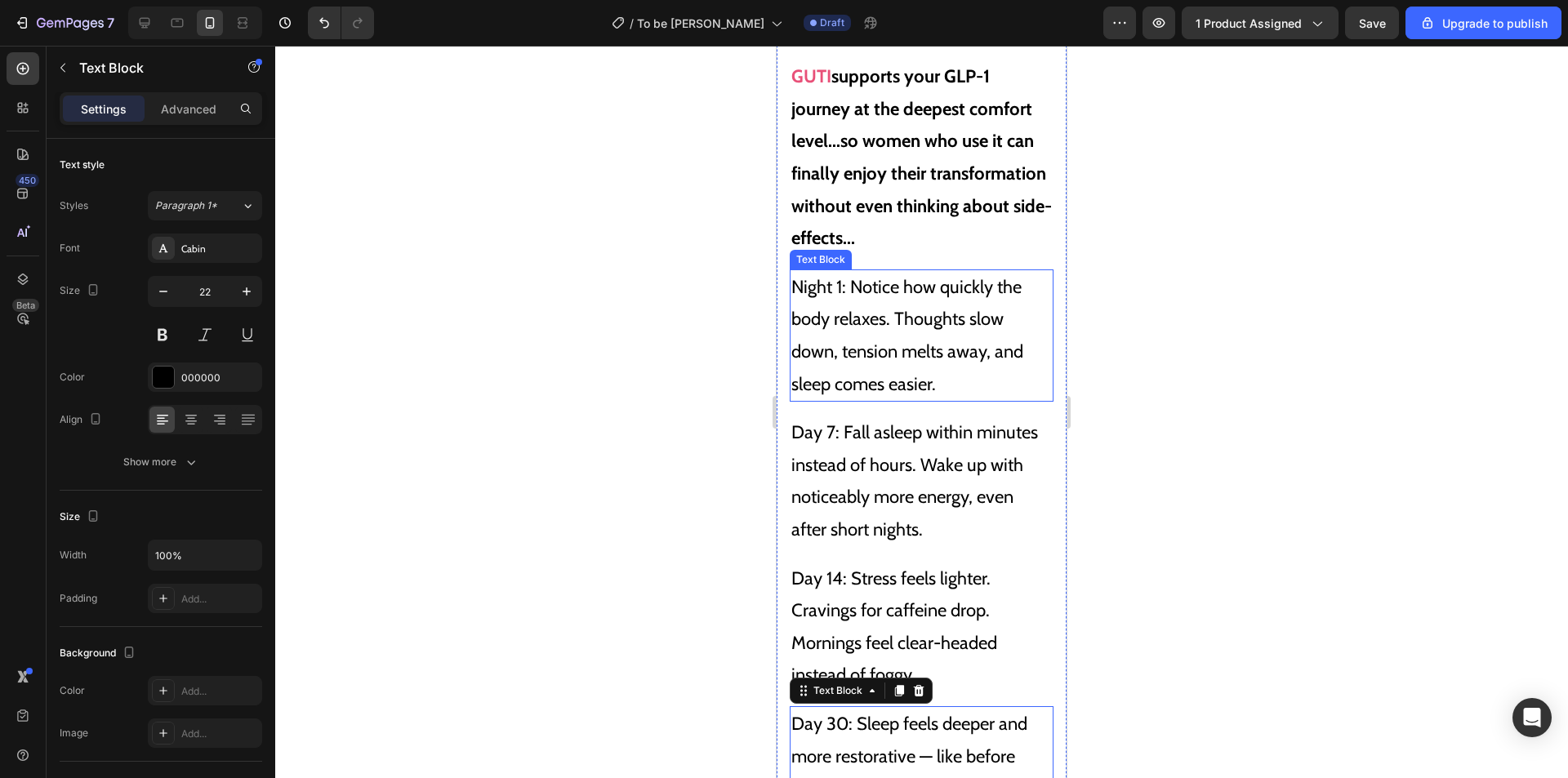
scroll to position [10604, 0]
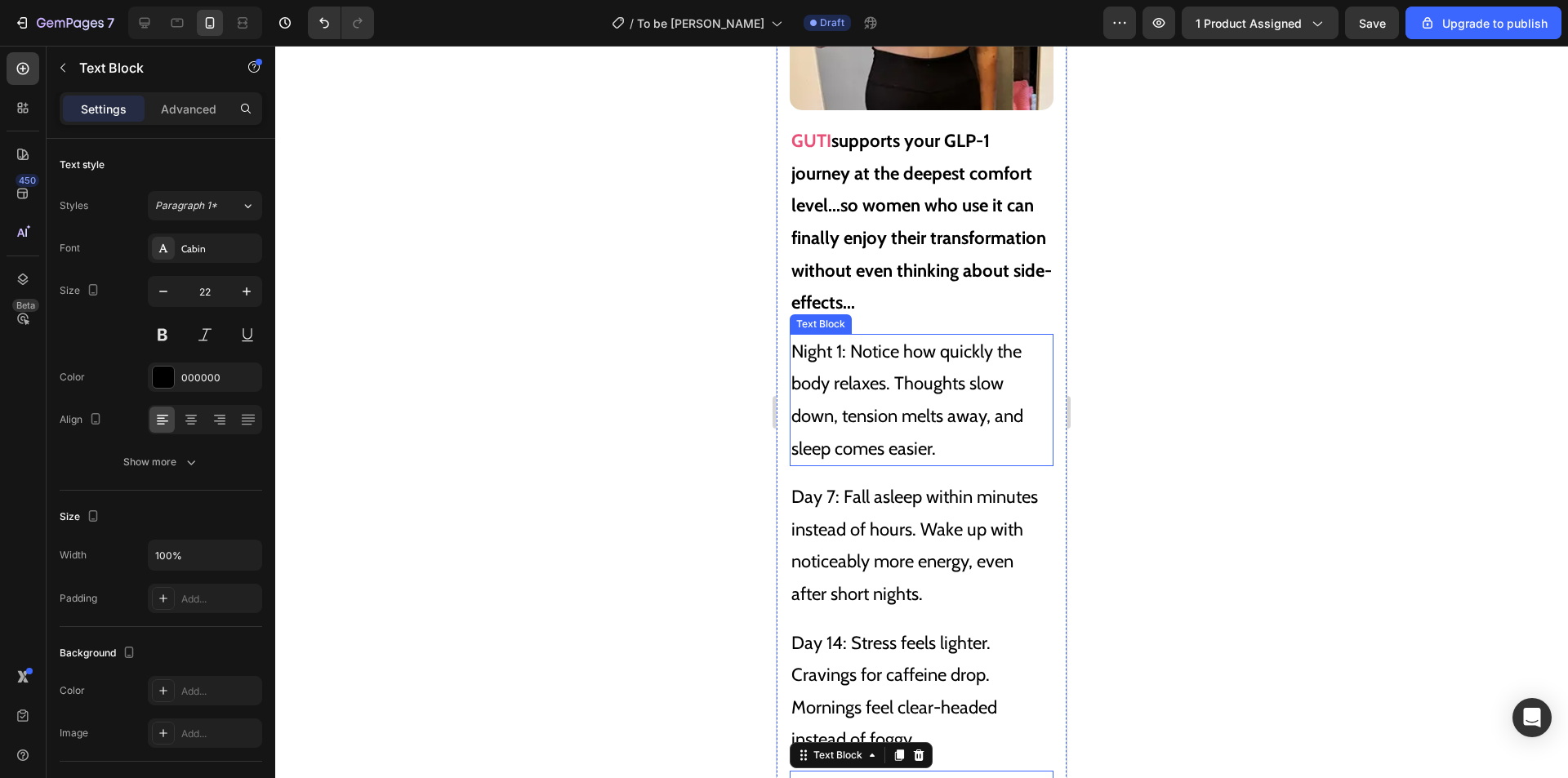
click at [948, 375] on span "Night 1: Notice how quickly the body relaxes. Thoughts slow down, tension melts…" at bounding box center [907, 400] width 232 height 119
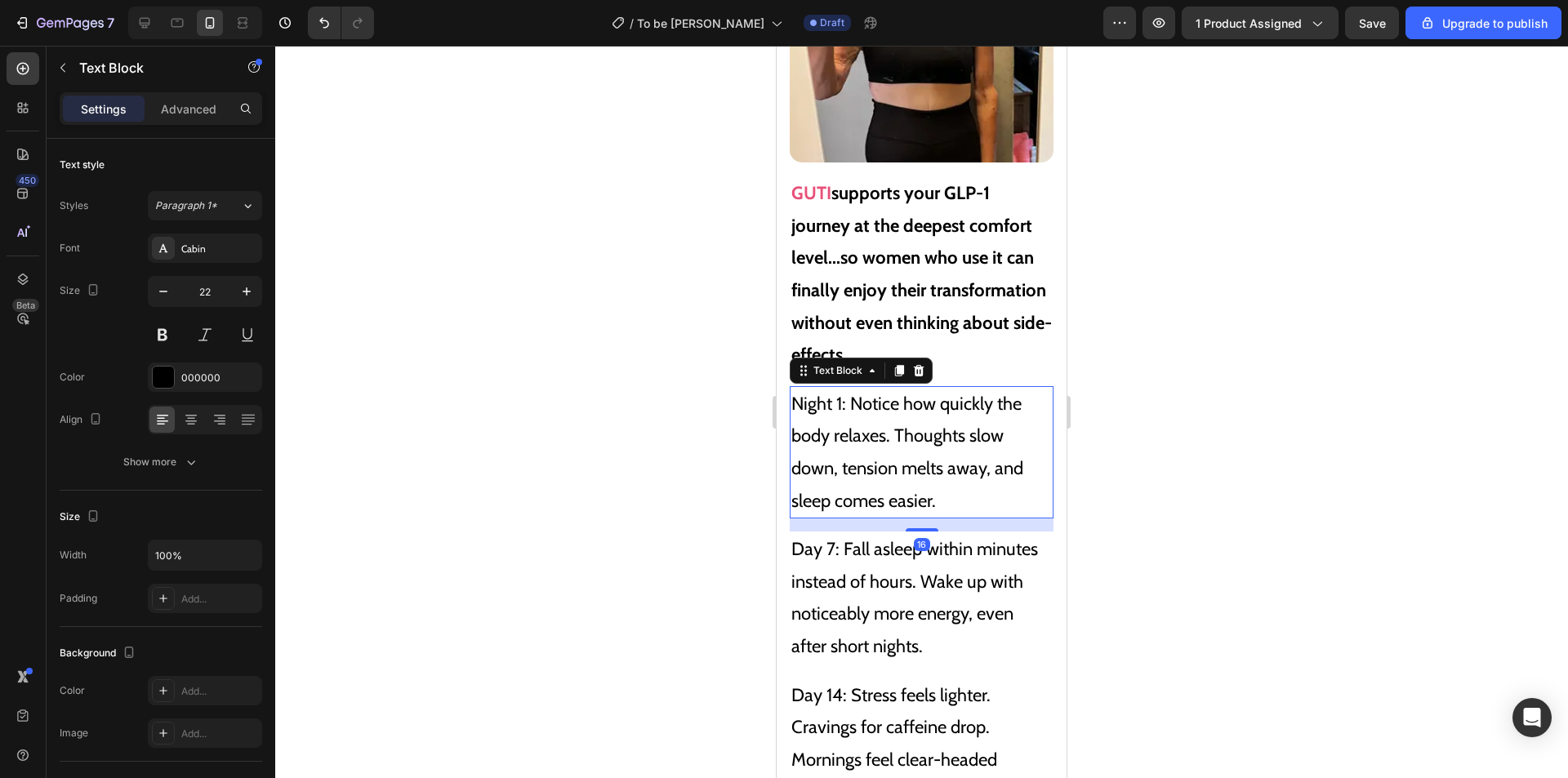
scroll to position [10523, 0]
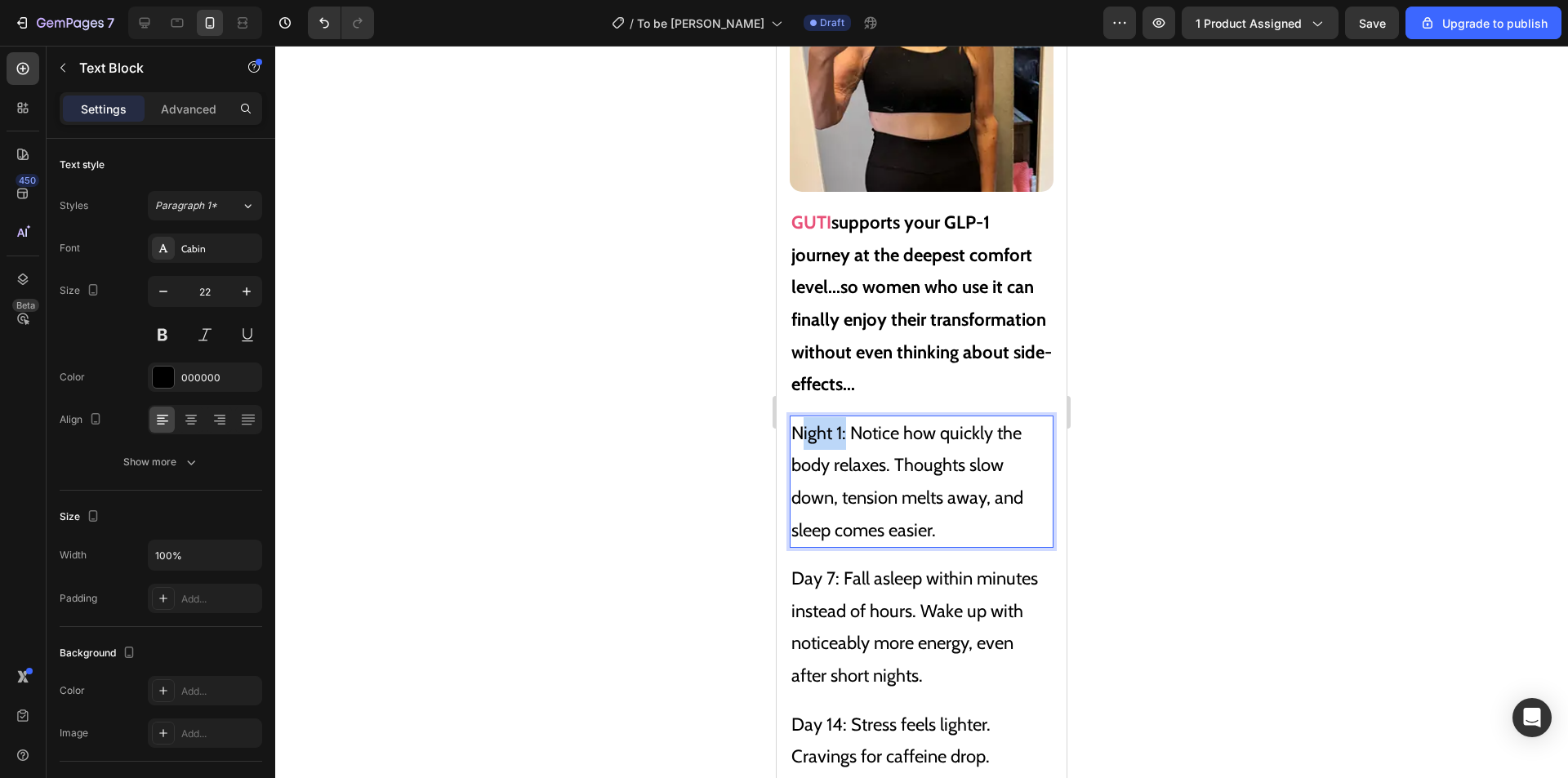
drag, startPoint x: 847, startPoint y: 424, endPoint x: 798, endPoint y: 424, distance: 49.0
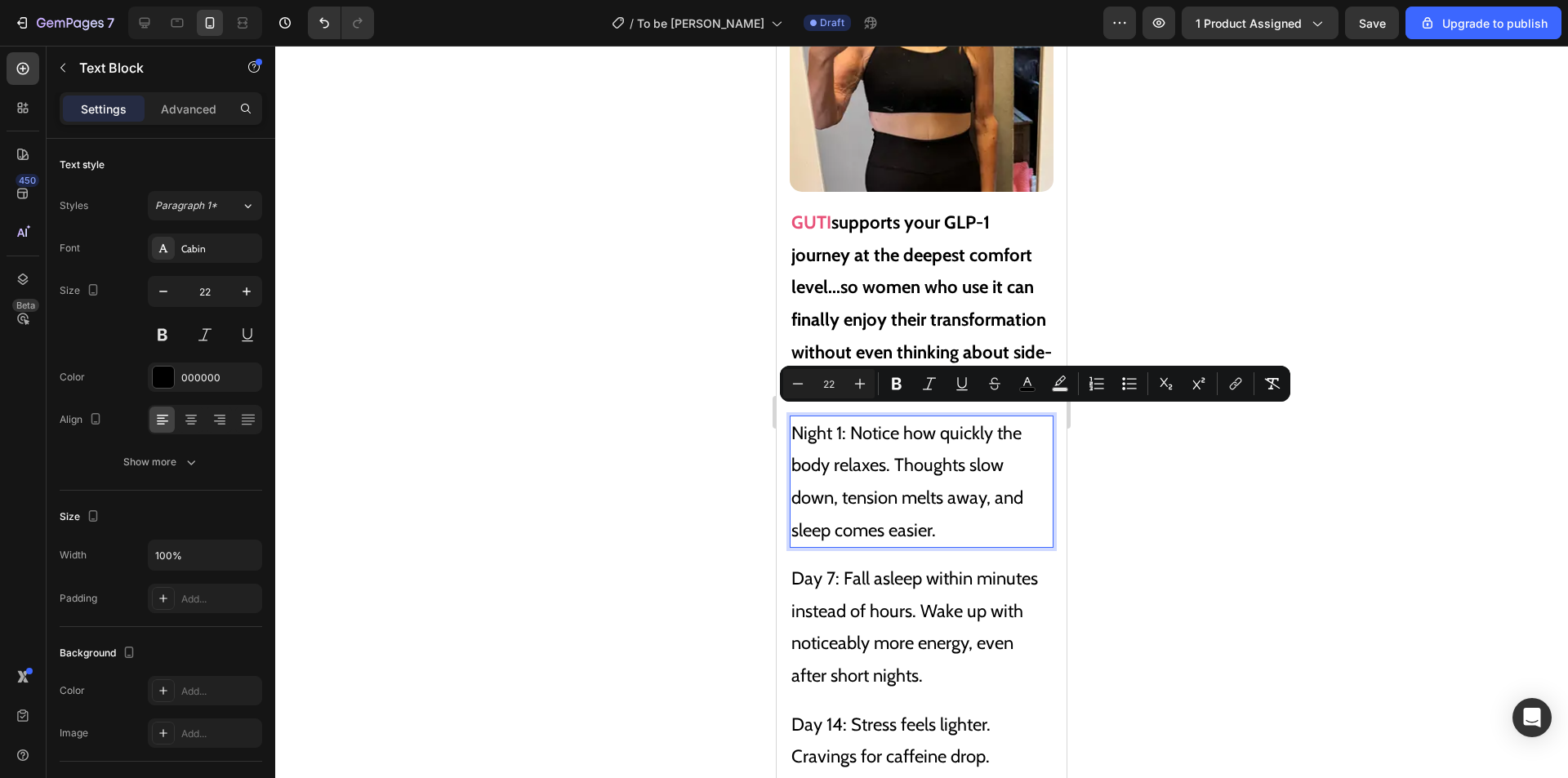
click at [861, 426] on span "Night 1: Notice how quickly the body relaxes. Thoughts slow down, tension melts…" at bounding box center [907, 482] width 232 height 119
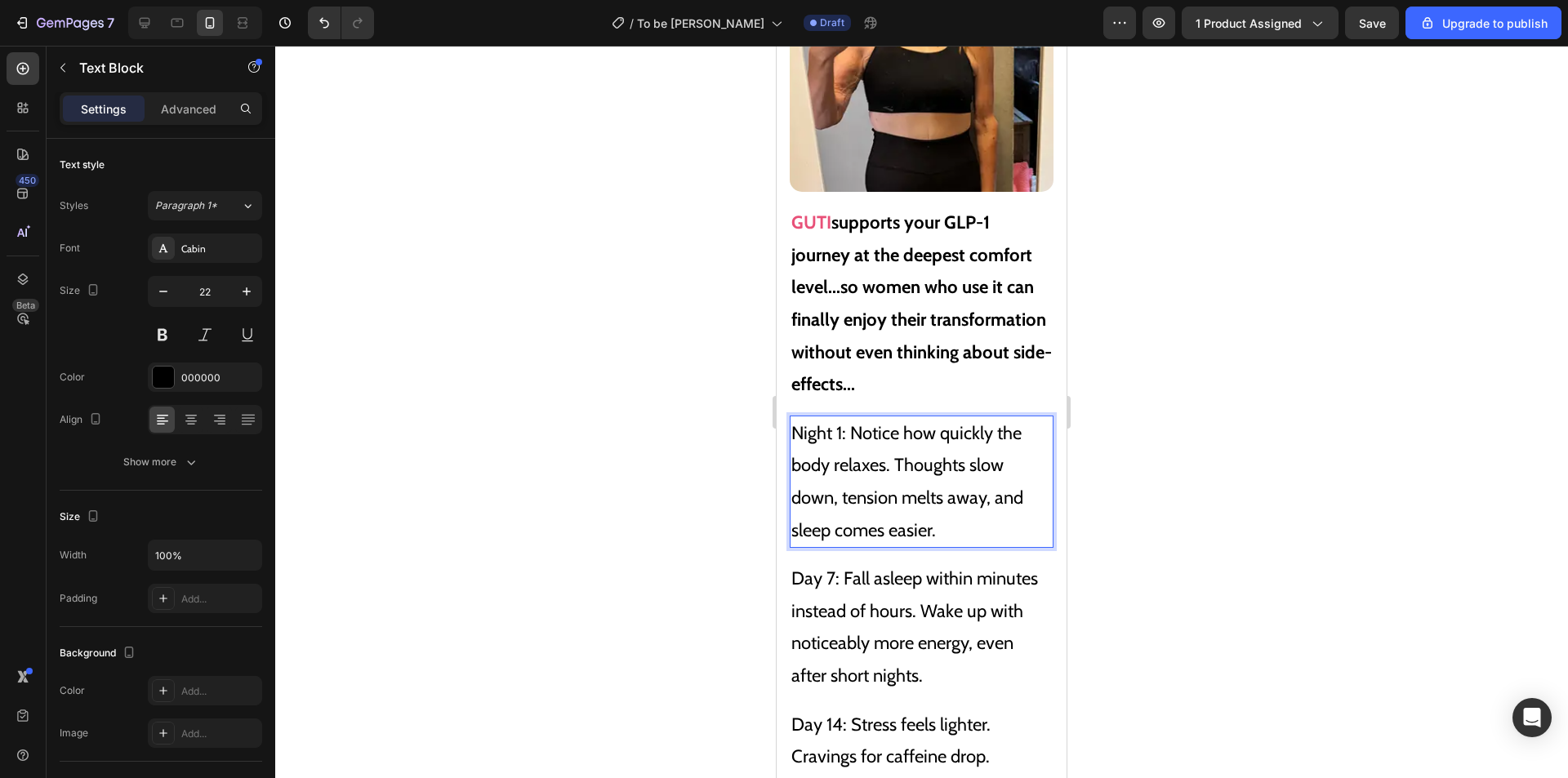
click at [838, 423] on span "Night 1: Notice how quickly the body relaxes. Thoughts slow down, tension melts…" at bounding box center [907, 482] width 232 height 119
drag, startPoint x: 846, startPoint y: 423, endPoint x: 783, endPoint y: 419, distance: 63.1
click at [783, 420] on div "The 2025 Easy GLP-1 Journey: Don't Force Yourself Through Side Effects - Simply…" at bounding box center [921, 476] width 290 height 1557
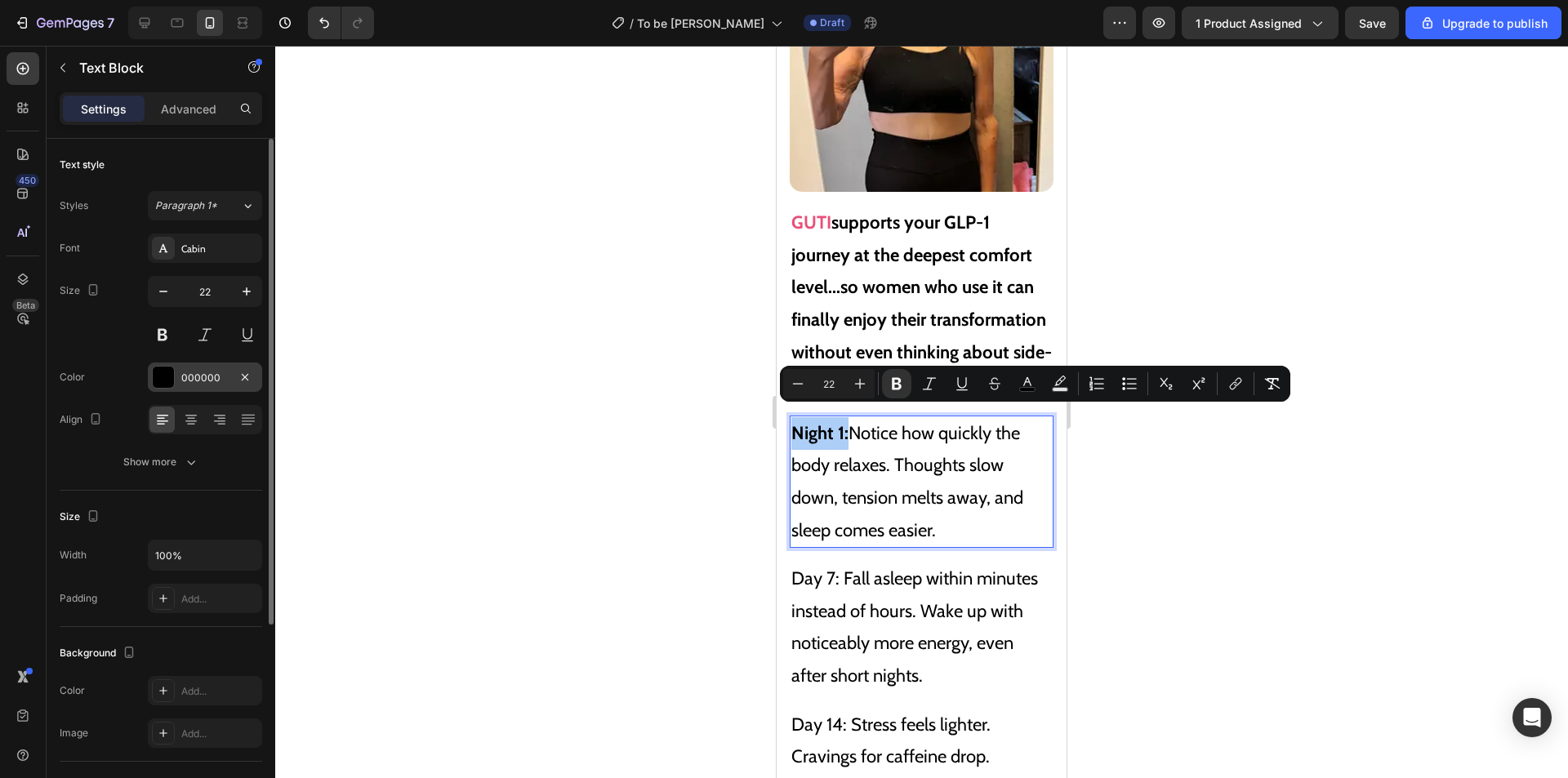
click at [171, 380] on div at bounding box center [163, 378] width 22 height 22
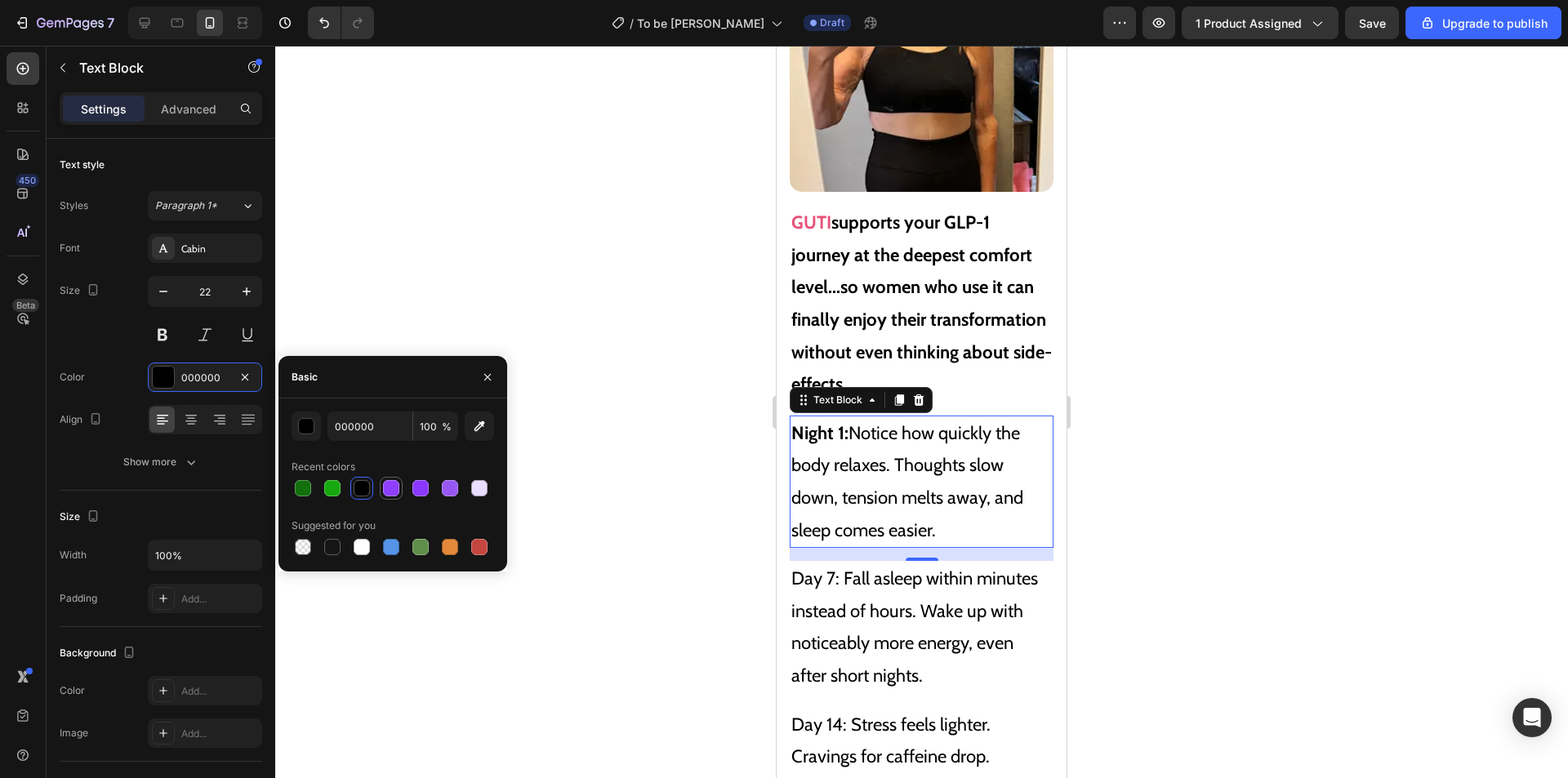
click at [394, 488] on div at bounding box center [390, 488] width 17 height 17
type input "8F3FFF"
click at [210, 375] on div "8F3FFF" at bounding box center [204, 378] width 47 height 15
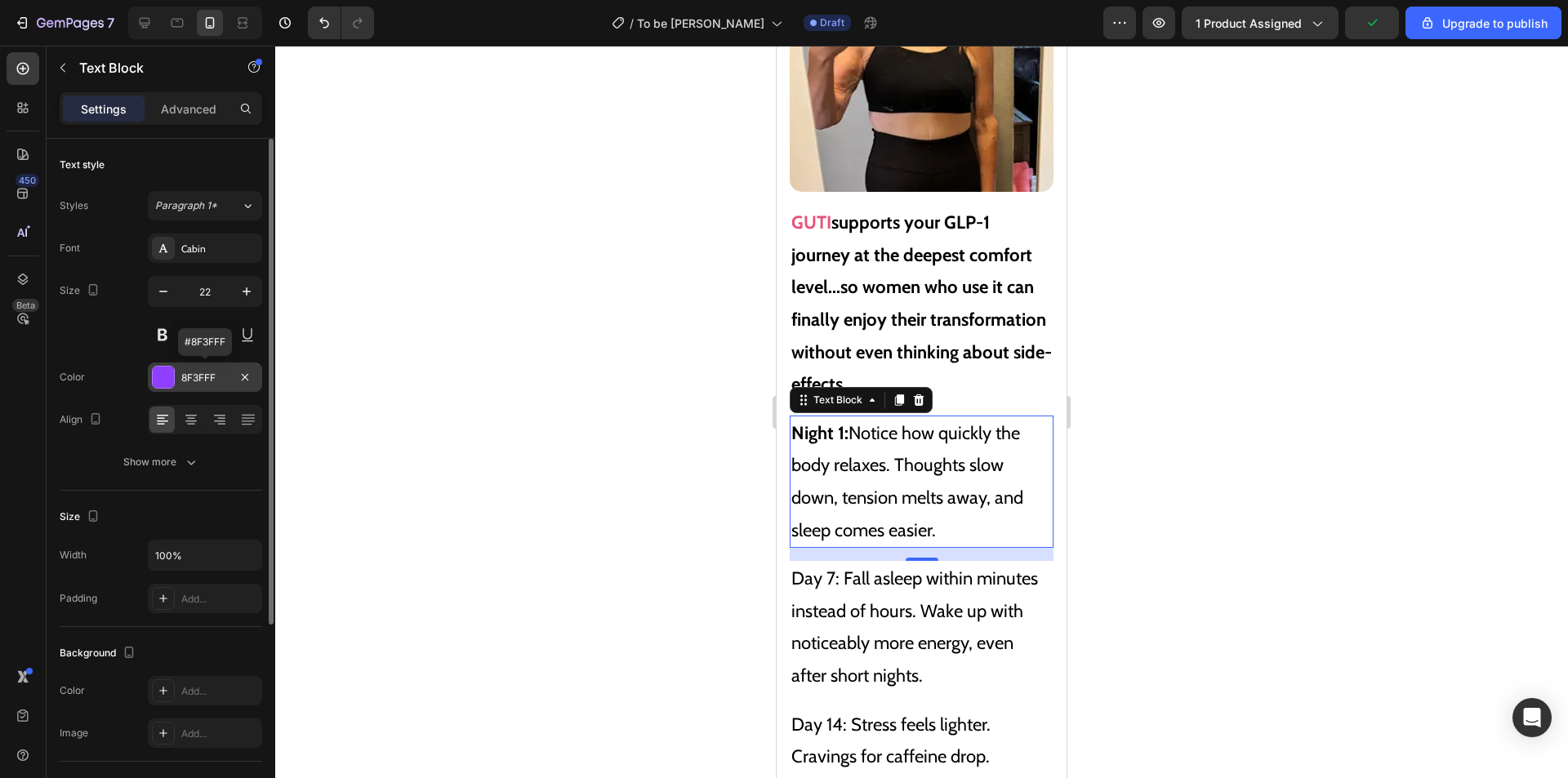
click at [179, 381] on div "8F3FFF" at bounding box center [204, 378] width 114 height 29
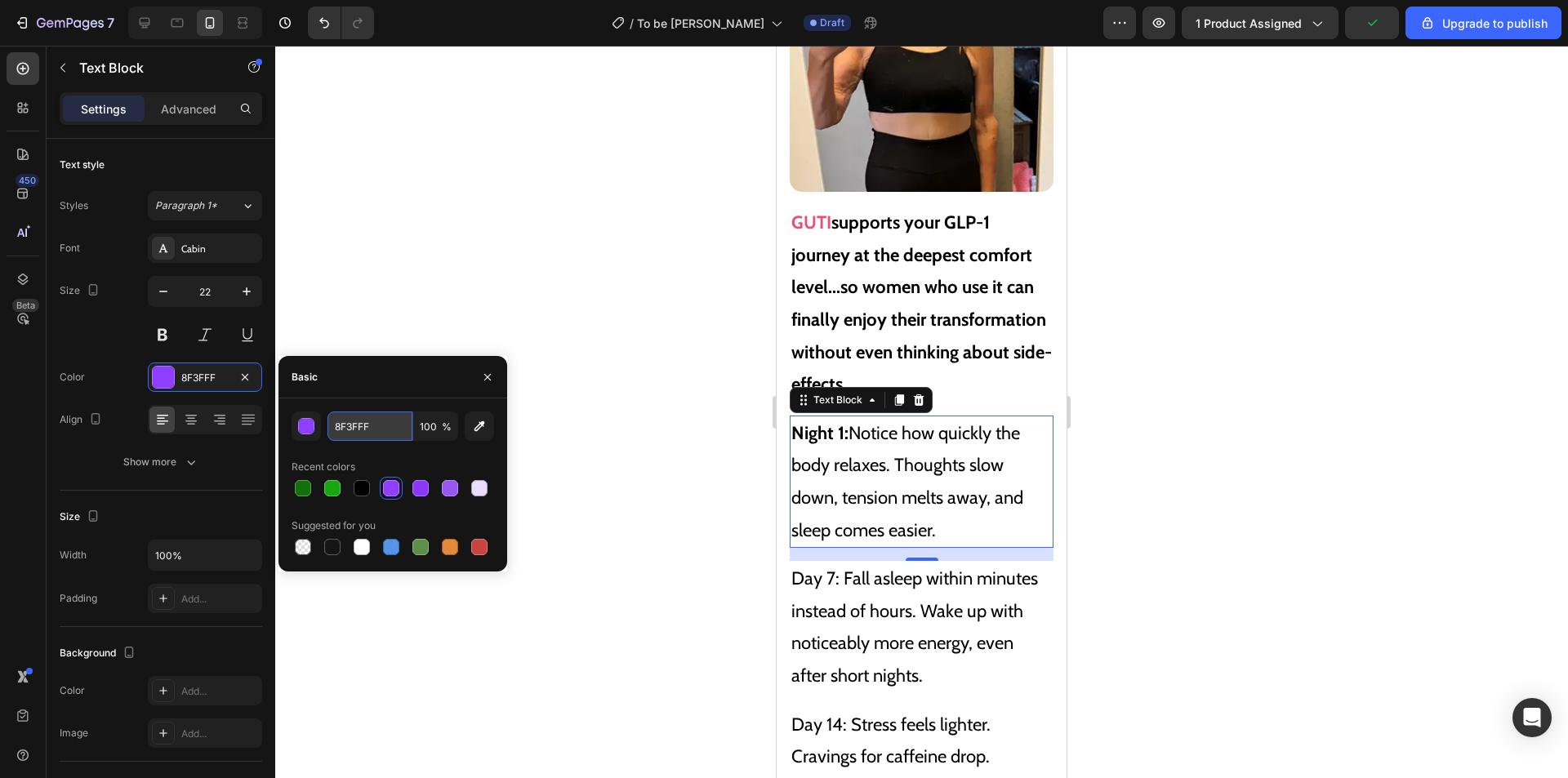
click at [363, 433] on input "8F3FFF" at bounding box center [370, 427] width 85 height 29
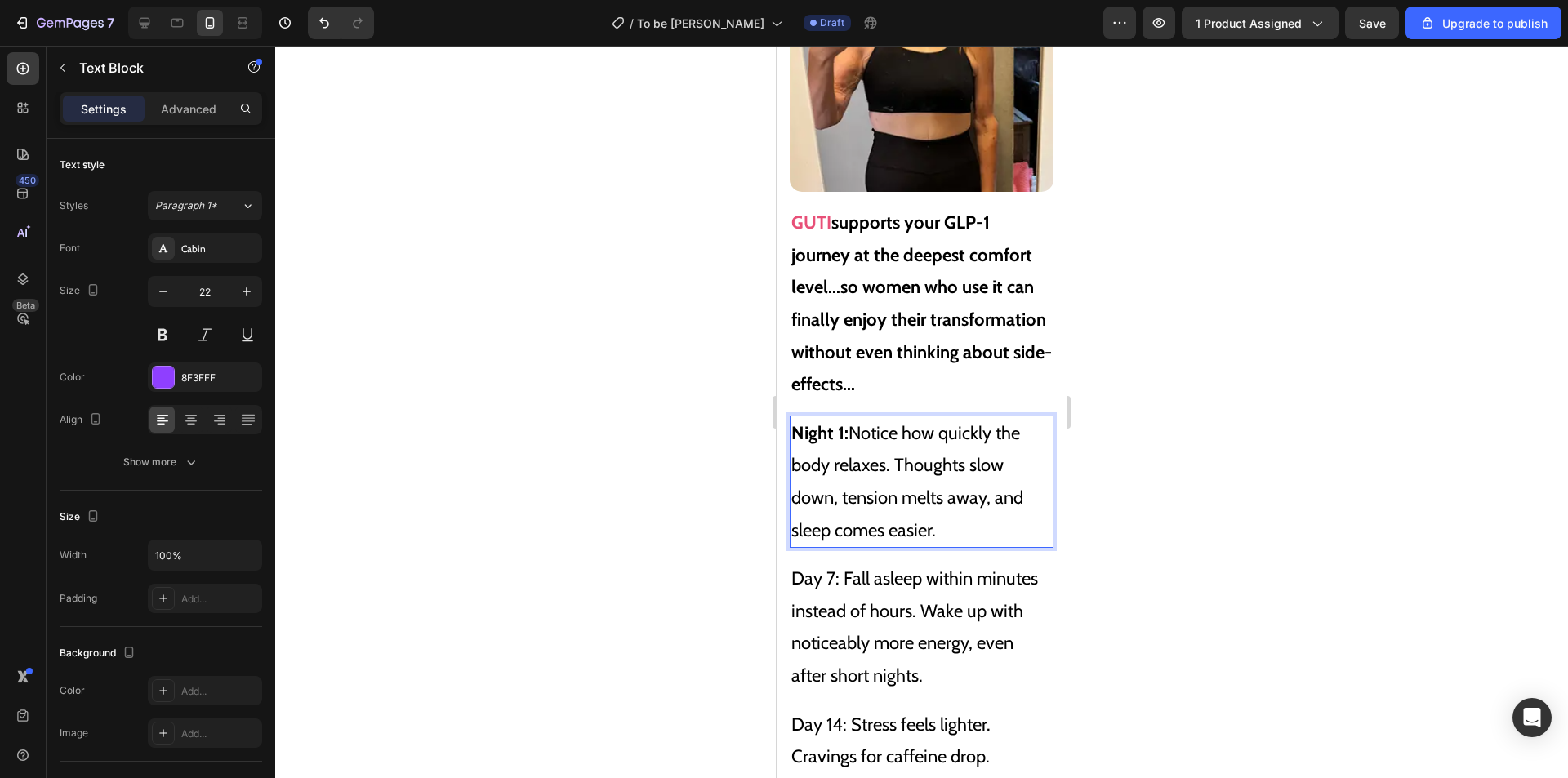
click at [861, 423] on span "Night 1: Notice how quickly the body relaxes. Thoughts slow down, tension melts…" at bounding box center [907, 482] width 232 height 119
click at [846, 423] on strong "Night 1:" at bounding box center [820, 434] width 57 height 23
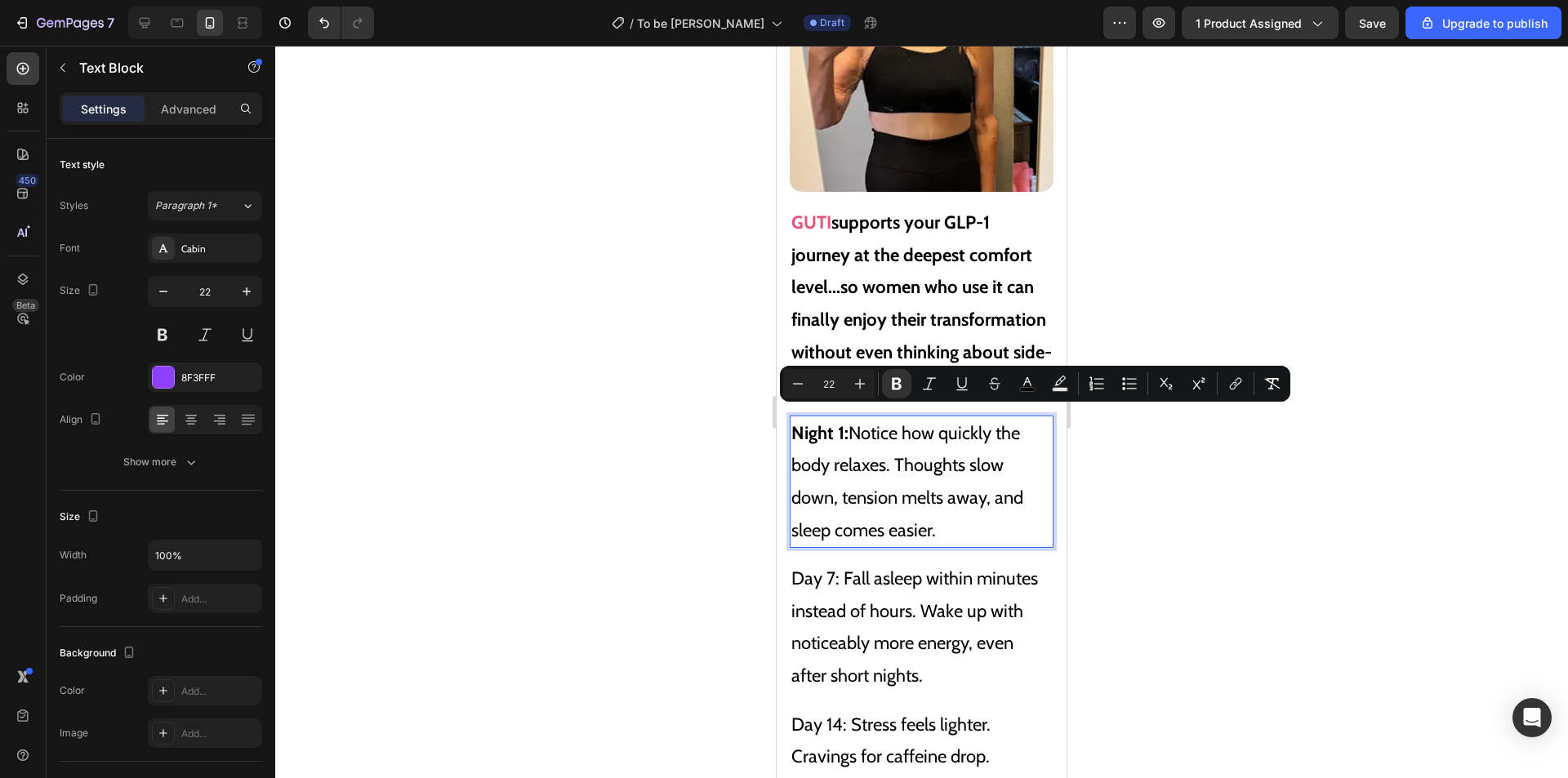
click at [849, 423] on span "Night 1: Notice how quickly the body relaxes. Thoughts slow down, tension melts…" at bounding box center [907, 482] width 232 height 119
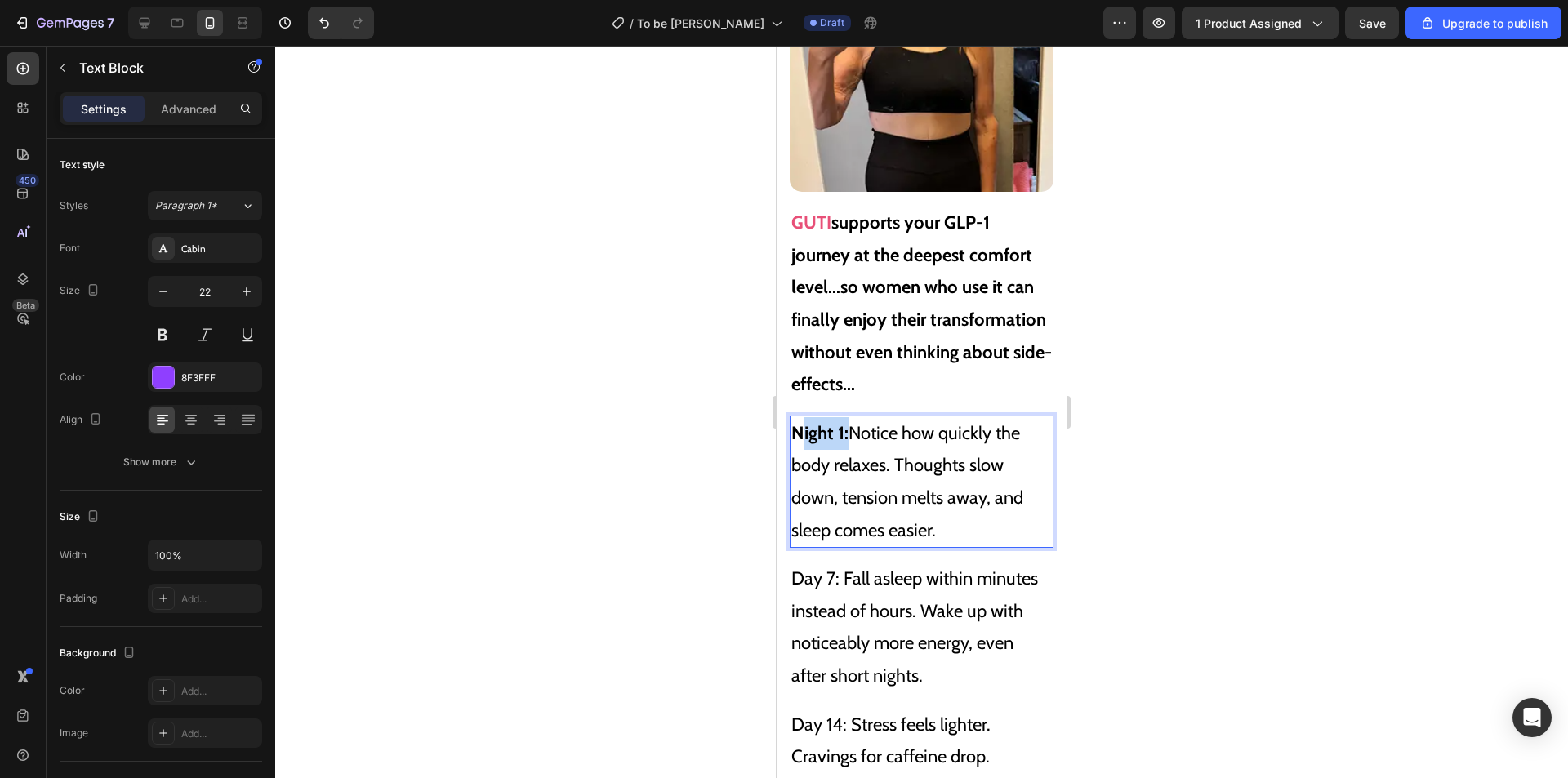
drag, startPoint x: 849, startPoint y: 417, endPoint x: 797, endPoint y: 414, distance: 52.1
click at [798, 423] on span "Night 1: Notice how quickly the body relaxes. Thoughts slow down, tension melts…" at bounding box center [907, 482] width 232 height 119
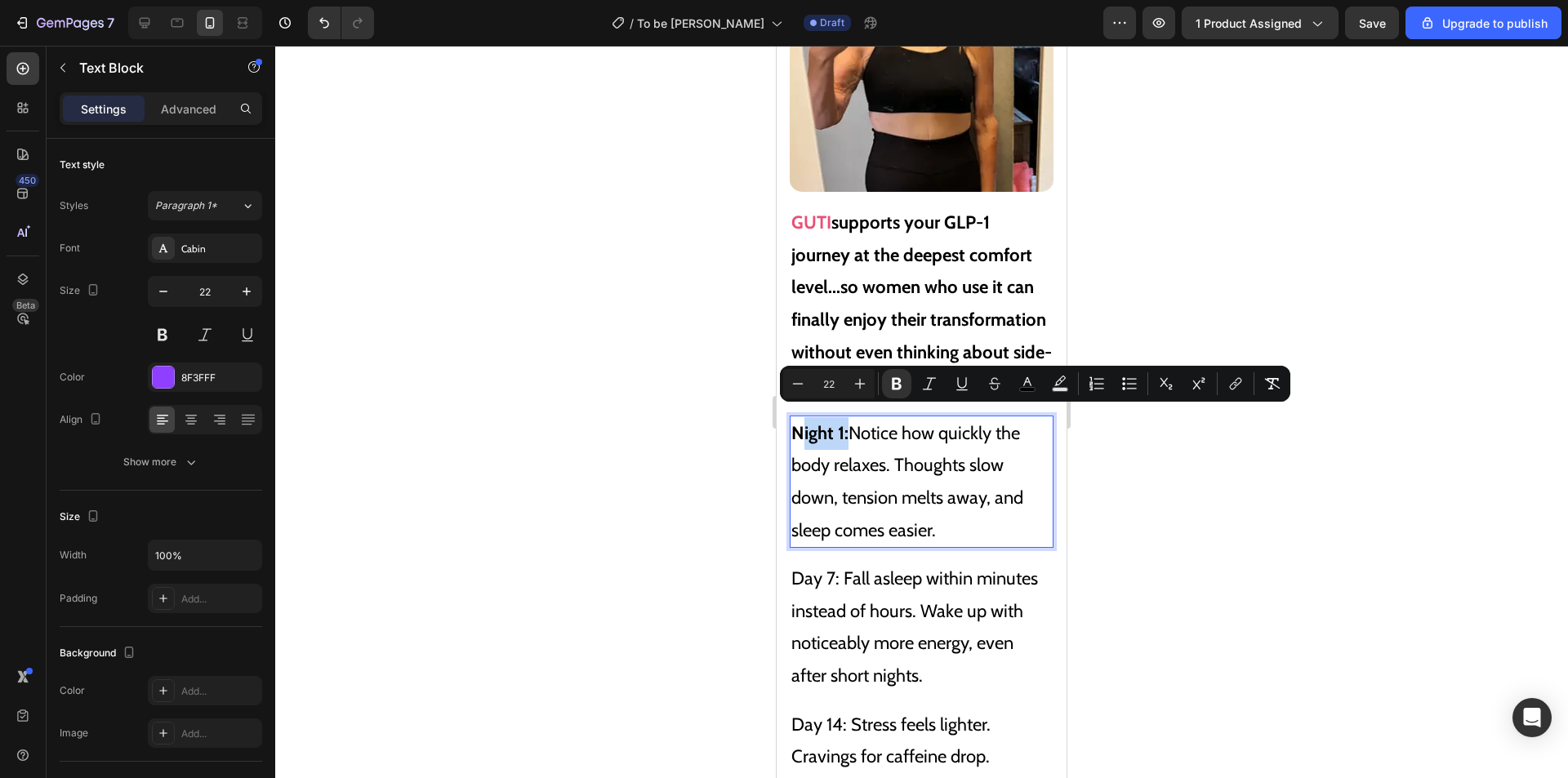
click at [820, 423] on strong "Night 1:" at bounding box center [820, 434] width 57 height 23
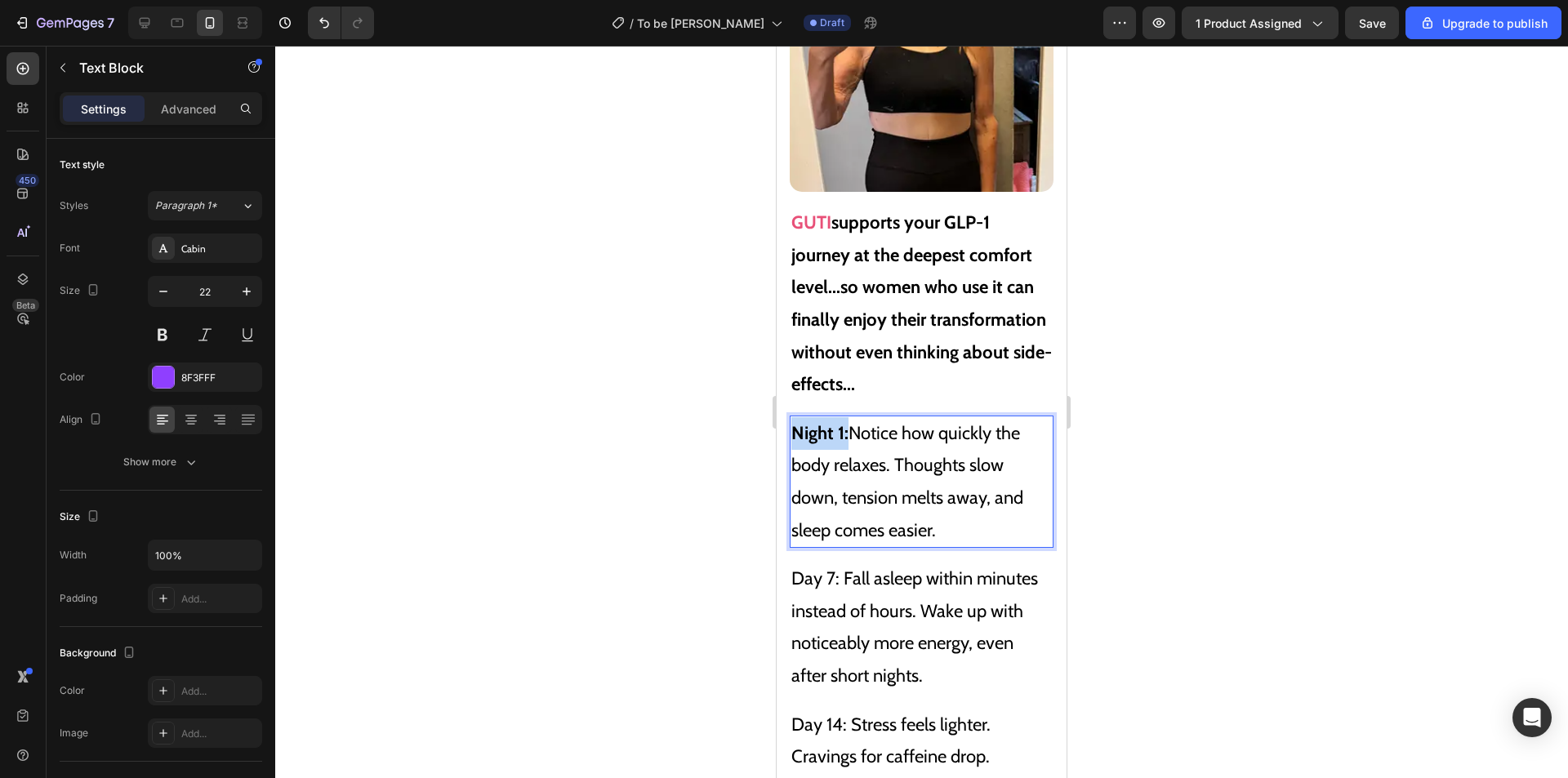
drag, startPoint x: 847, startPoint y: 418, endPoint x: 788, endPoint y: 418, distance: 59.0
click at [788, 418] on div "The 2025 Easy GLP-1 Journey: Don't Force Yourself Through Side Effects - Simply…" at bounding box center [921, 476] width 290 height 1557
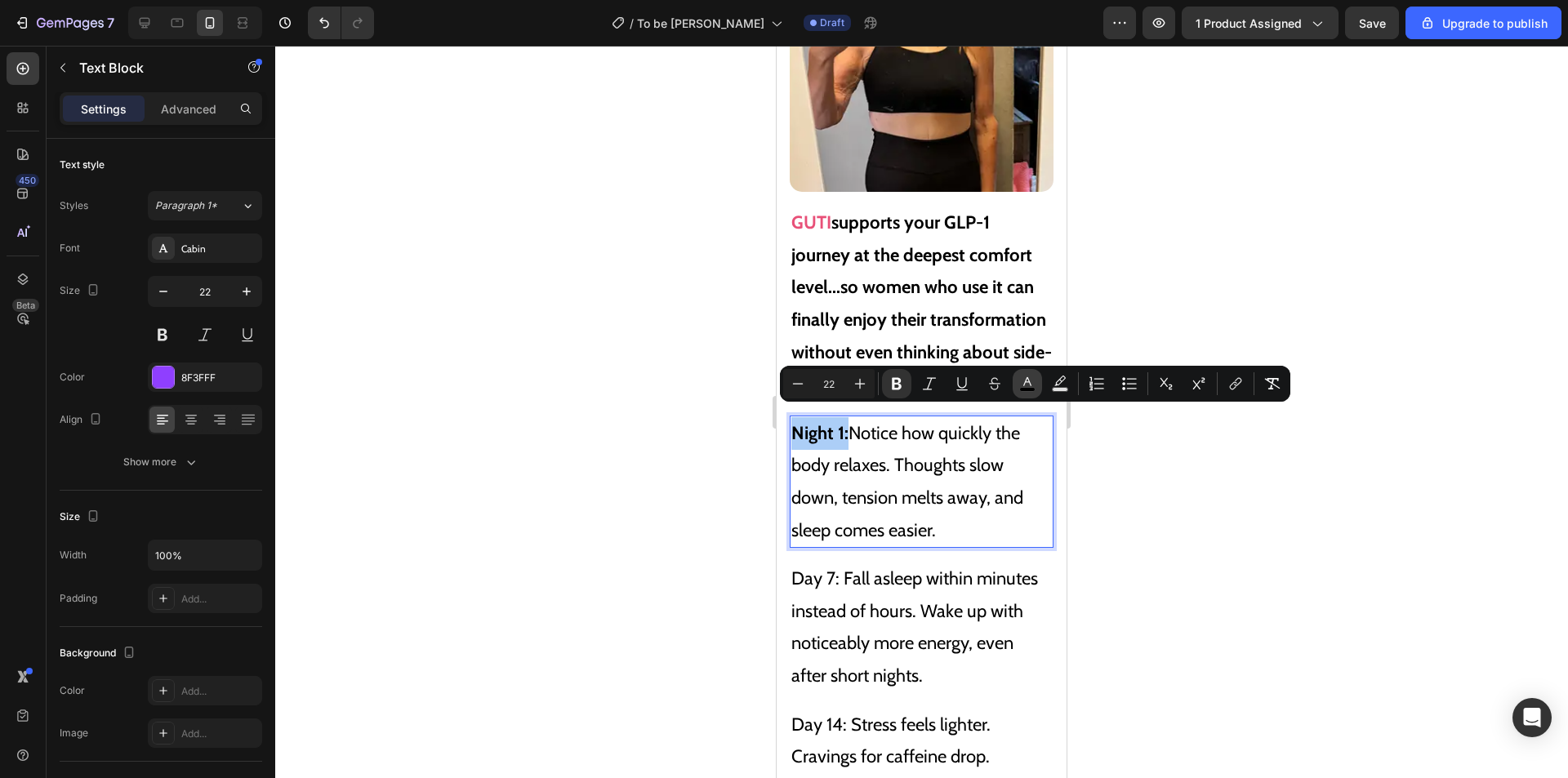
click at [1030, 388] on rect "Editor contextual toolbar" at bounding box center [1027, 389] width 16 height 4
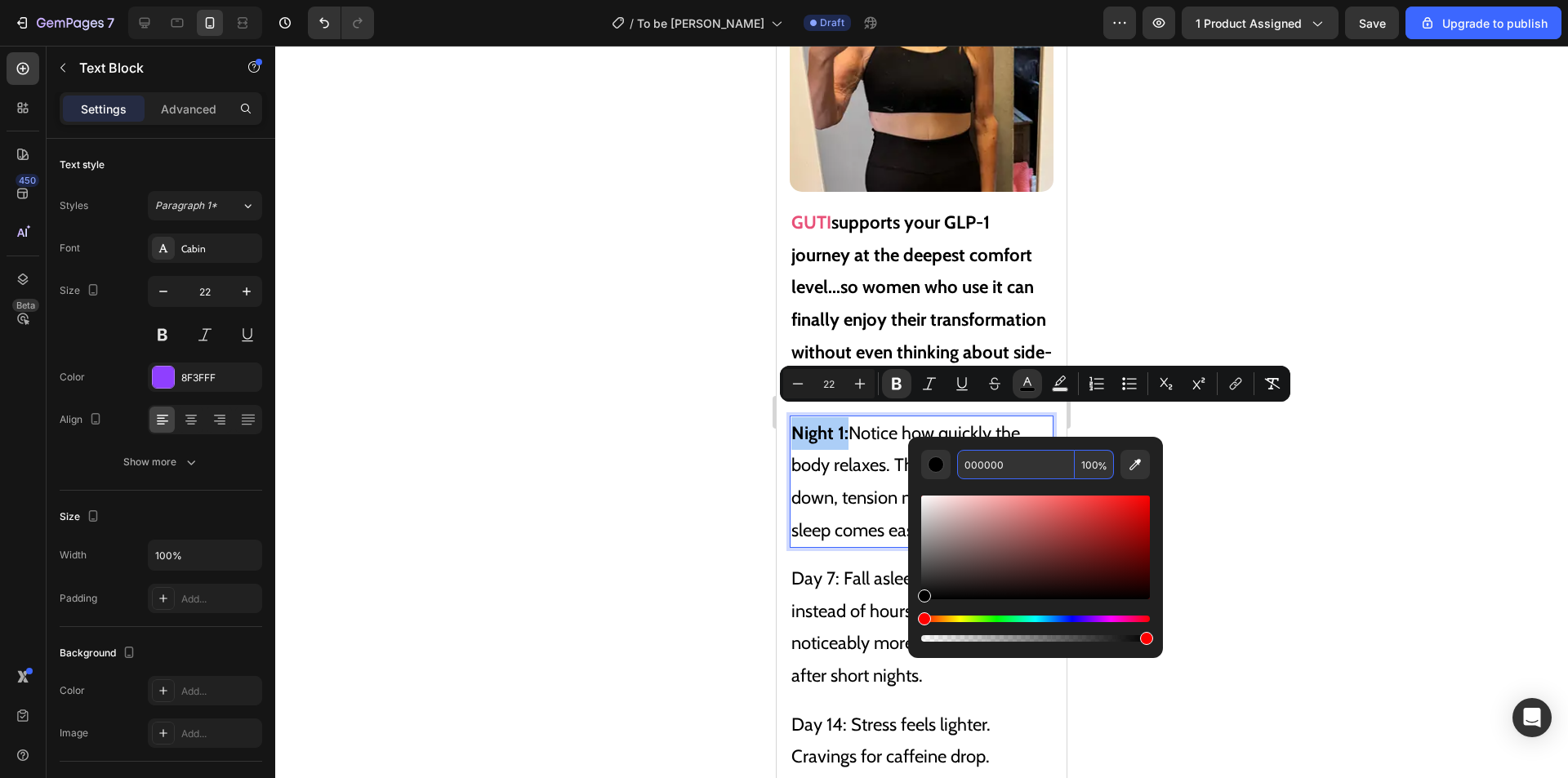
click at [998, 471] on input "000000" at bounding box center [1015, 465] width 117 height 29
paste input "8F3FFF"
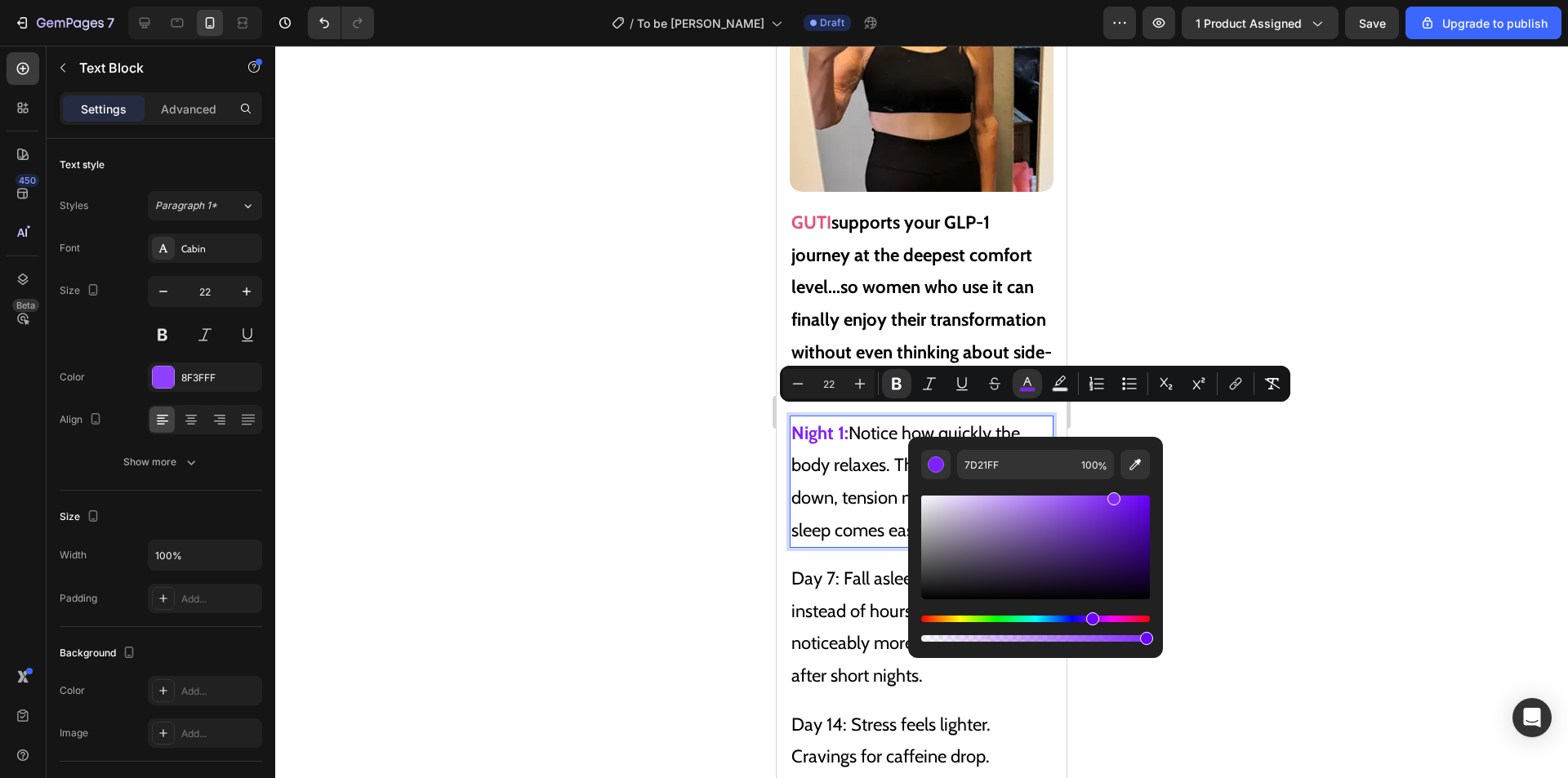
type input "832BFF"
drag, startPoint x: 1098, startPoint y: 500, endPoint x: 1111, endPoint y: 491, distance: 15.8
click at [1111, 491] on div "Editor contextual toolbar" at bounding box center [1035, 562] width 229 height 165
click at [1020, 468] on input "832BFF" at bounding box center [1015, 465] width 117 height 29
click at [831, 466] on p "Night 1: Notice how quickly the body relaxes. Thoughts slow down, tension melts…" at bounding box center [921, 482] width 260 height 129
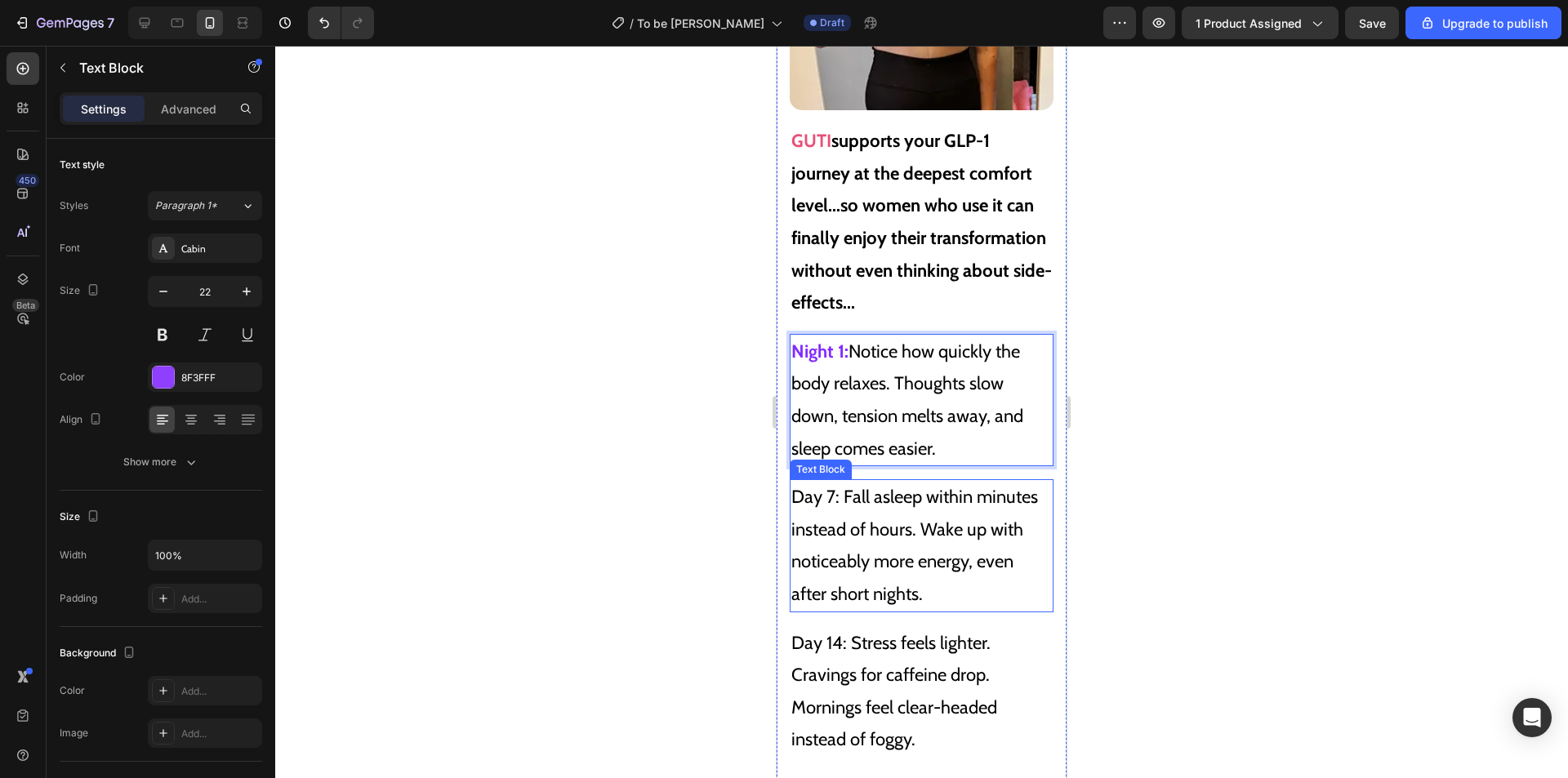
scroll to position [10686, 0]
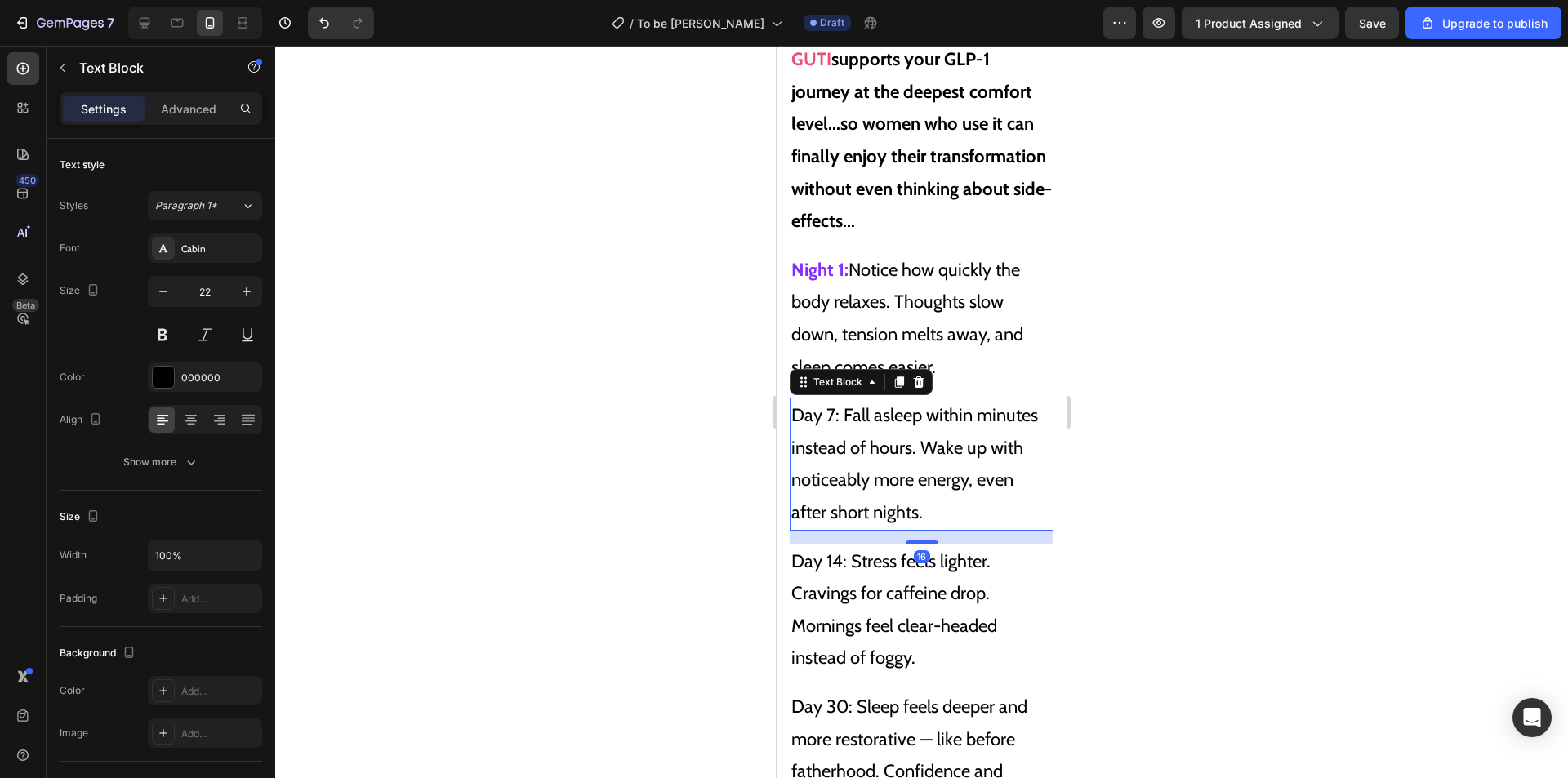
click at [898, 433] on p "Day 7: Fall asleep within minutes instead of hours. Wake up with noticeably mor…" at bounding box center [921, 464] width 260 height 129
click at [840, 400] on p "Day 7: Fall asleep within minutes instead of hours. Wake up with noticeably mor…" at bounding box center [921, 464] width 260 height 129
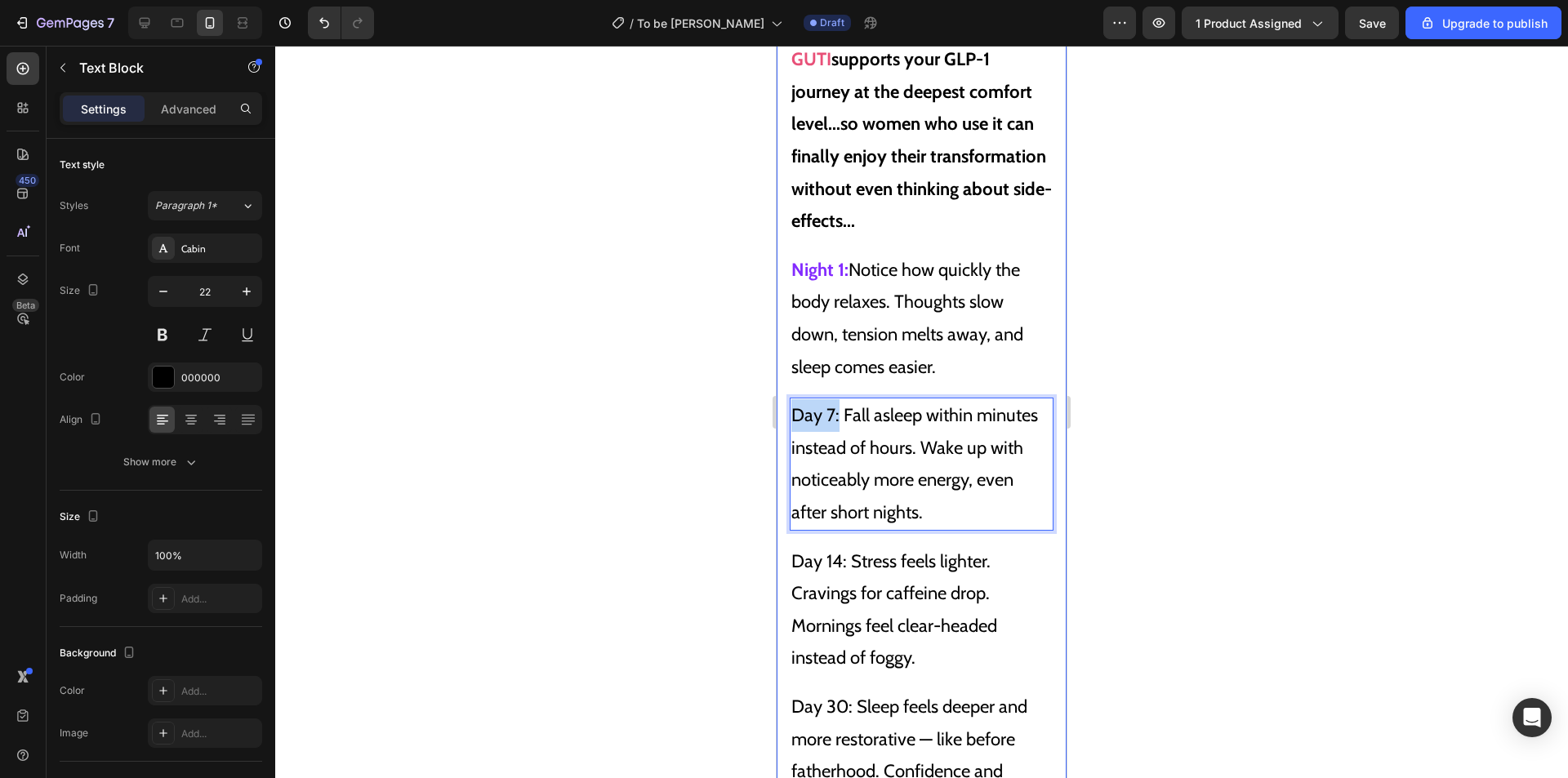
drag, startPoint x: 818, startPoint y: 402, endPoint x: 776, endPoint y: 398, distance: 42.2
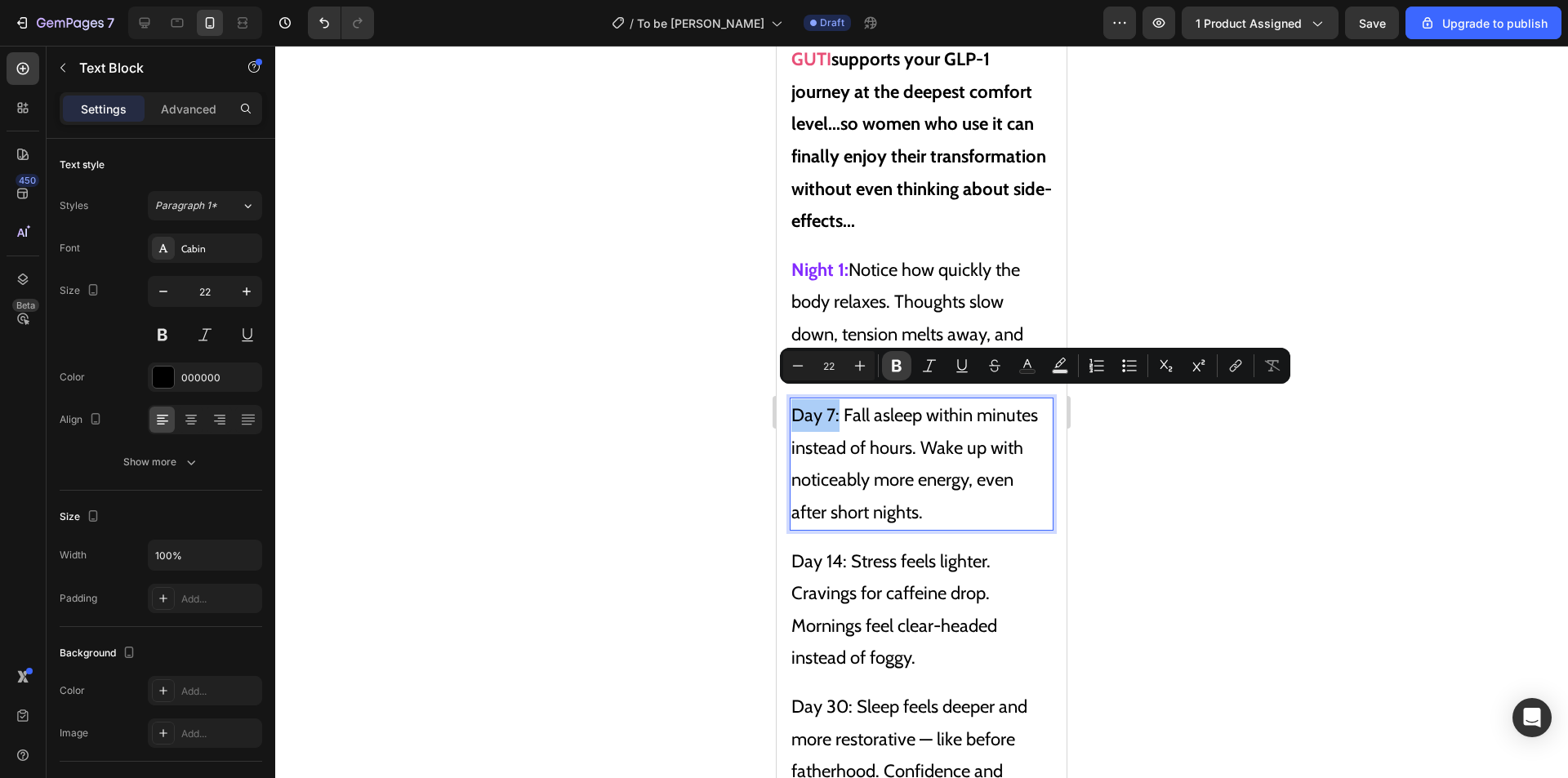
click at [889, 366] on icon "Editor contextual toolbar" at bounding box center [896, 366] width 17 height 17
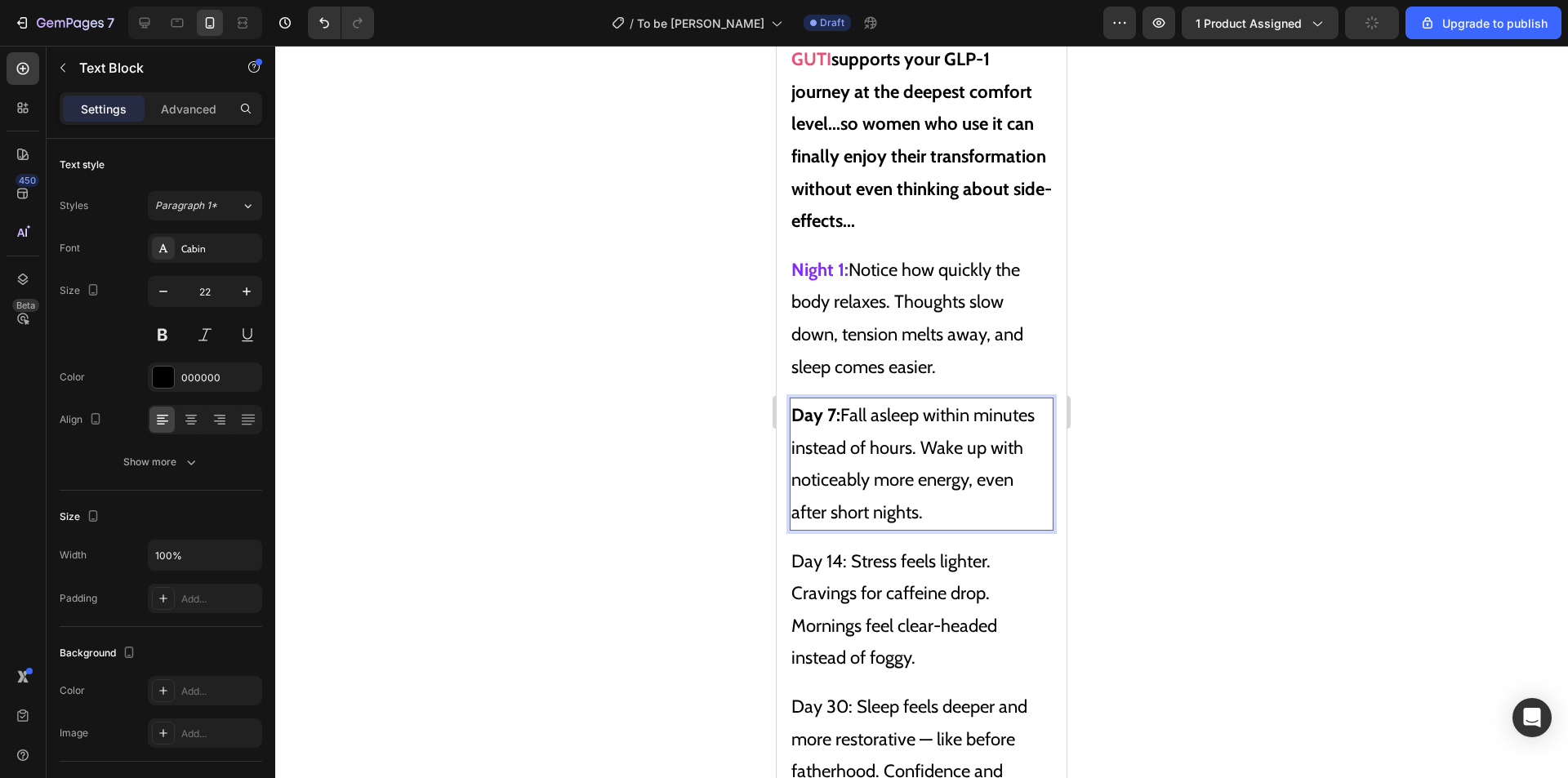
click at [864, 399] on p "Day 7: Fall asleep within minutes instead of hours. Wake up with noticeably mor…" at bounding box center [921, 464] width 260 height 129
drag, startPoint x: 842, startPoint y: 402, endPoint x: 783, endPoint y: 398, distance: 59.1
click at [783, 398] on div "The 2025 Easy GLP-1 Journey: Don't Force Yourself Through Side Effects - Simply…" at bounding box center [921, 312] width 290 height 1557
click at [884, 399] on p "Day 7: Fall asleep within minutes instead of hours. Wake up with noticeably mor…" at bounding box center [921, 464] width 260 height 129
drag, startPoint x: 842, startPoint y: 397, endPoint x: 772, endPoint y: 395, distance: 70.0
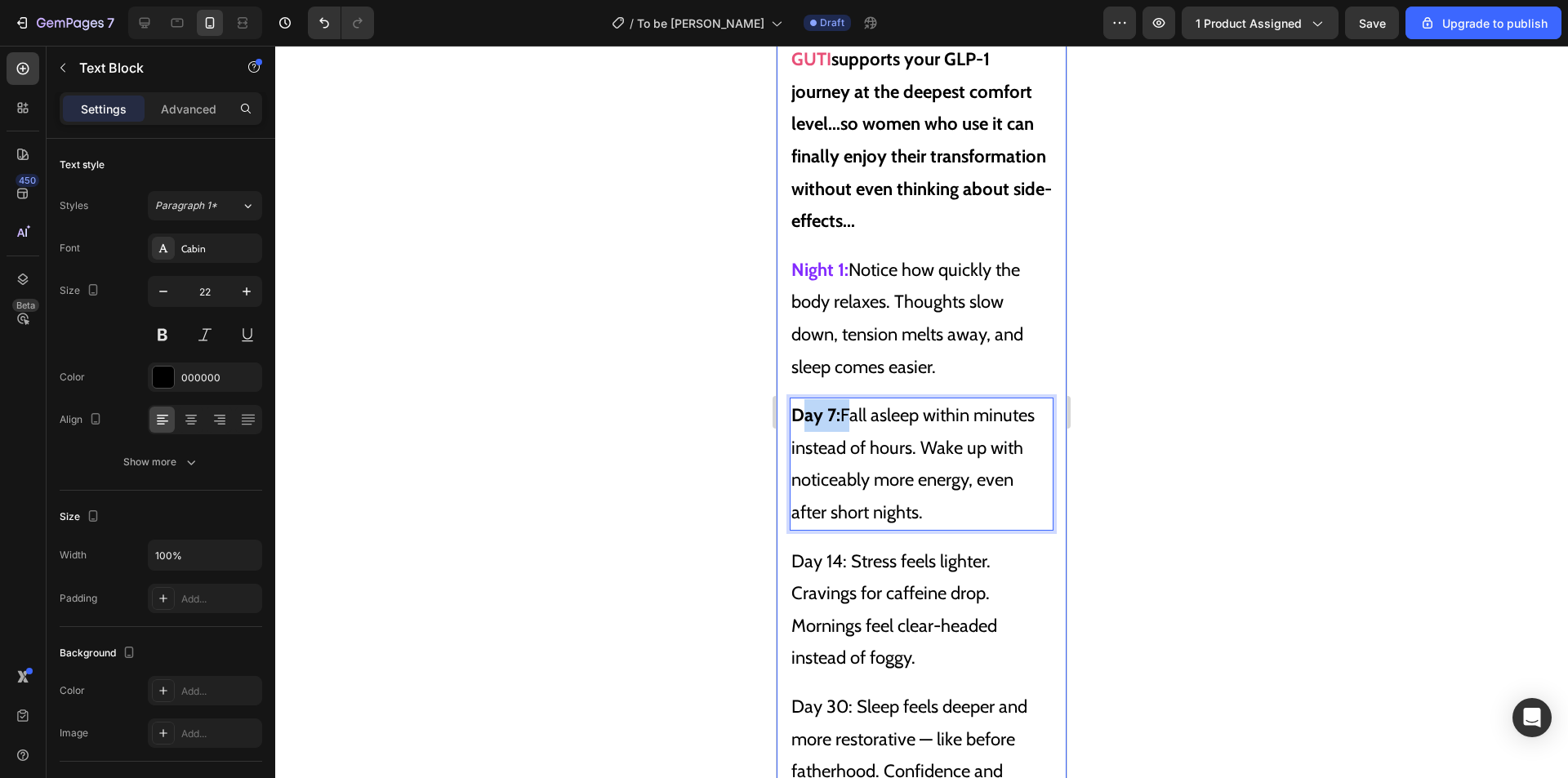
click at [866, 404] on p "Day 7: Fall asleep within minutes instead of hours. Wake up with noticeably mor…" at bounding box center [921, 464] width 260 height 129
drag, startPoint x: 795, startPoint y: 402, endPoint x: 841, endPoint y: 402, distance: 46.0
click at [918, 432] on p "Day 7: Fall asleep within minutes instead of hours. Wake up with noticeably mor…" at bounding box center [921, 464] width 260 height 129
click at [855, 546] on p "Day 14: Stress feels lighter. Cravings for caffeine drop. Mornings feel clear-h…" at bounding box center [921, 611] width 260 height 129
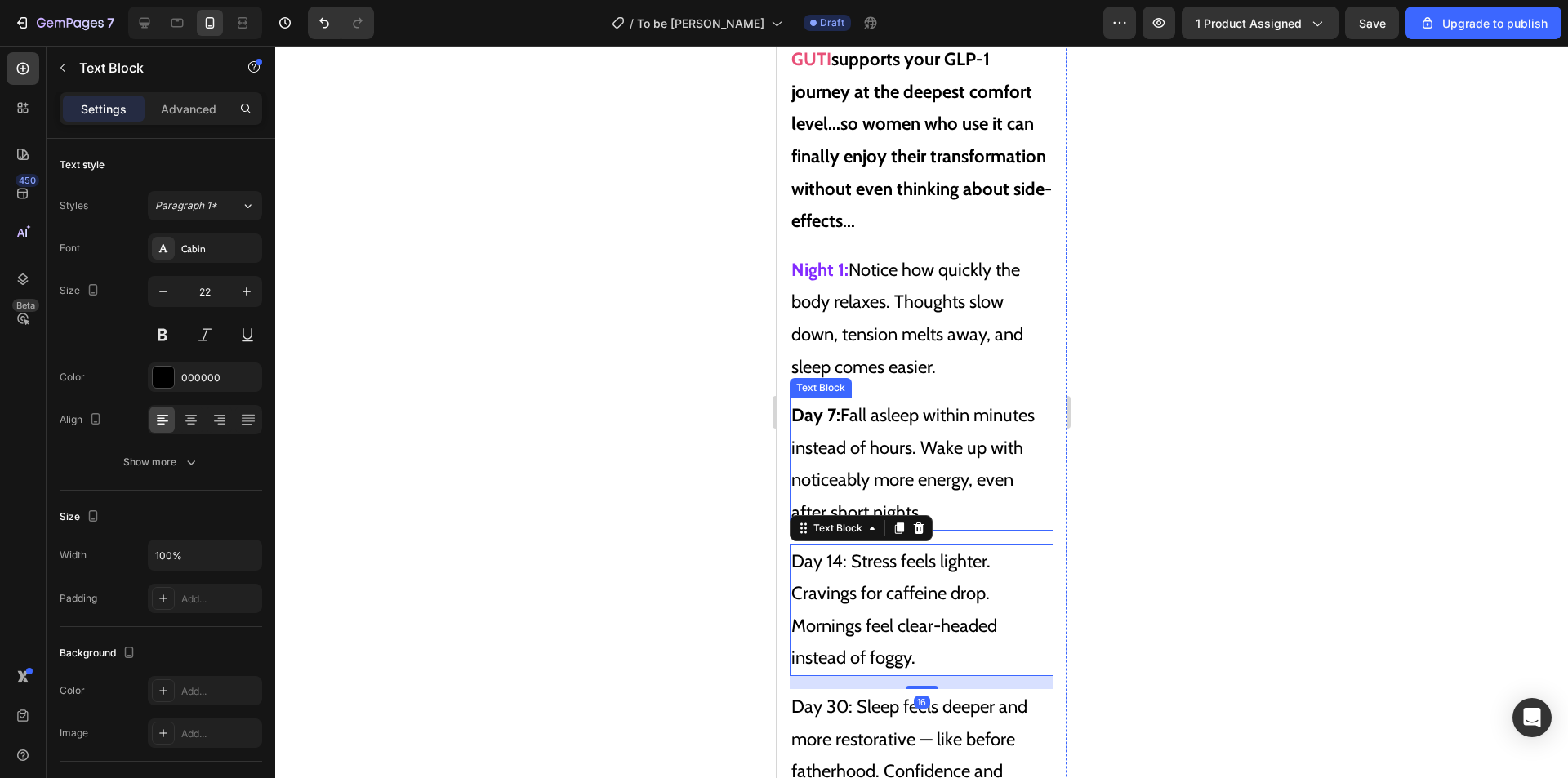
click at [845, 410] on p "Day 7: Fall asleep within minutes instead of hours. Wake up with noticeably mor…" at bounding box center [921, 464] width 260 height 129
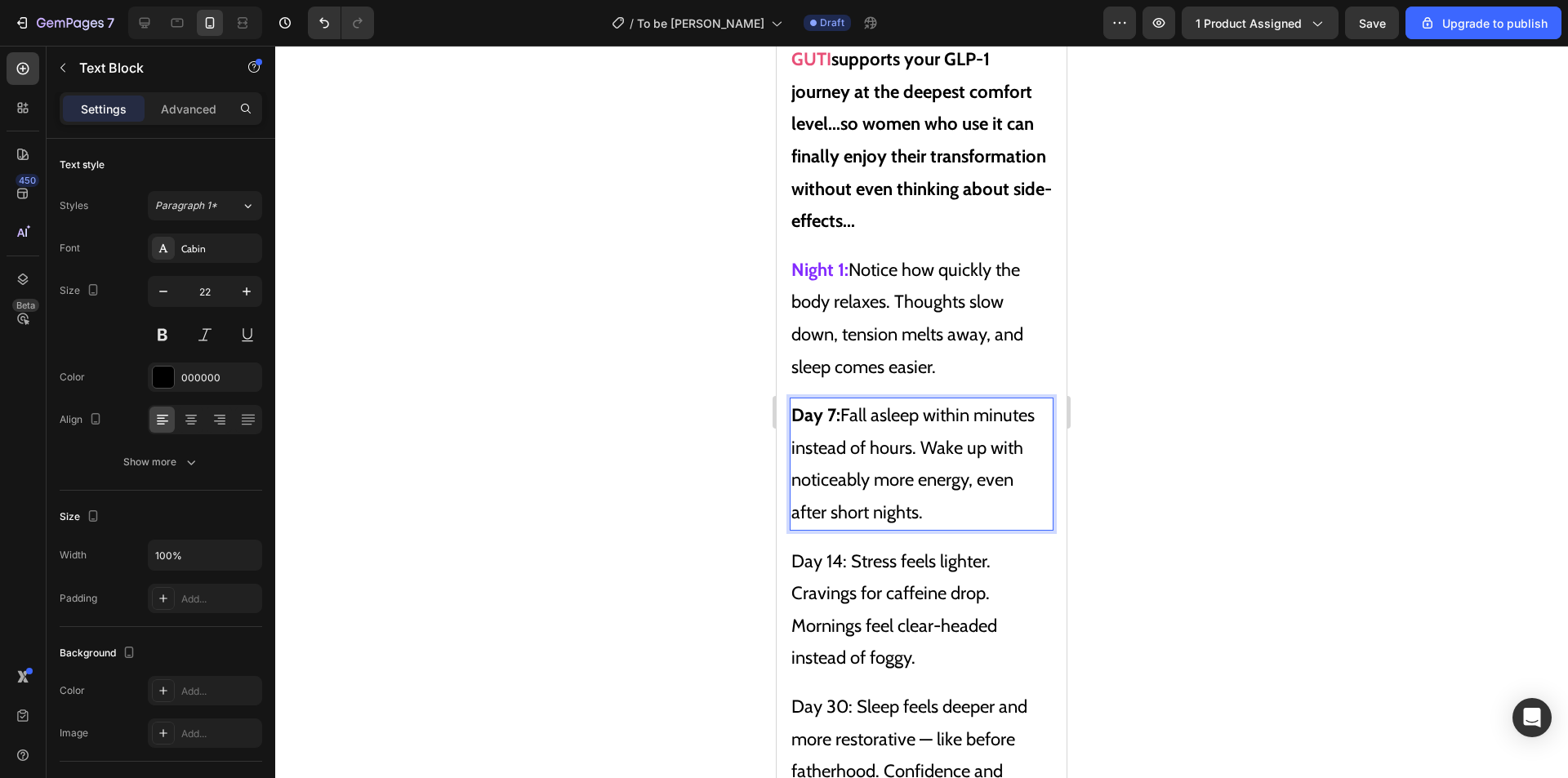
click at [840, 401] on p "Day 7: Fall asleep within minutes instead of hours. Wake up with noticeably mor…" at bounding box center [921, 464] width 260 height 129
drag, startPoint x: 842, startPoint y: 401, endPoint x: 782, endPoint y: 401, distance: 60.0
click at [782, 401] on div "The 2025 Easy GLP-1 Journey: Don't Force Yourself Through Side Effects - Simply…" at bounding box center [921, 312] width 290 height 1557
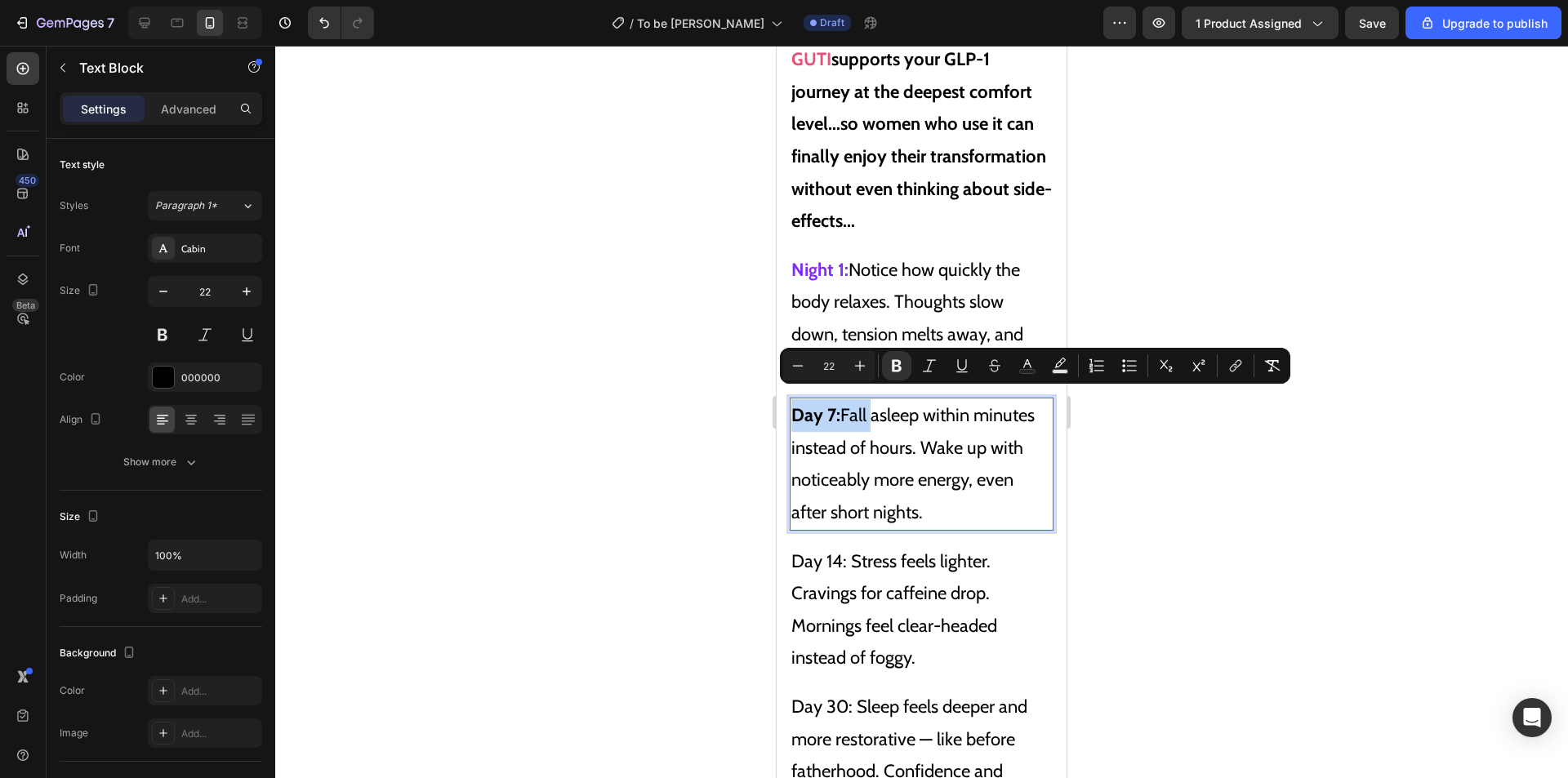
click at [859, 408] on p "Day 7: Fall asleep within minutes instead of hours. Wake up with noticeably mor…" at bounding box center [921, 464] width 260 height 129
click at [842, 404] on p "Day 7: Fall asleep within minutes instead of hours. Wake up with noticeably mor…" at bounding box center [921, 464] width 260 height 129
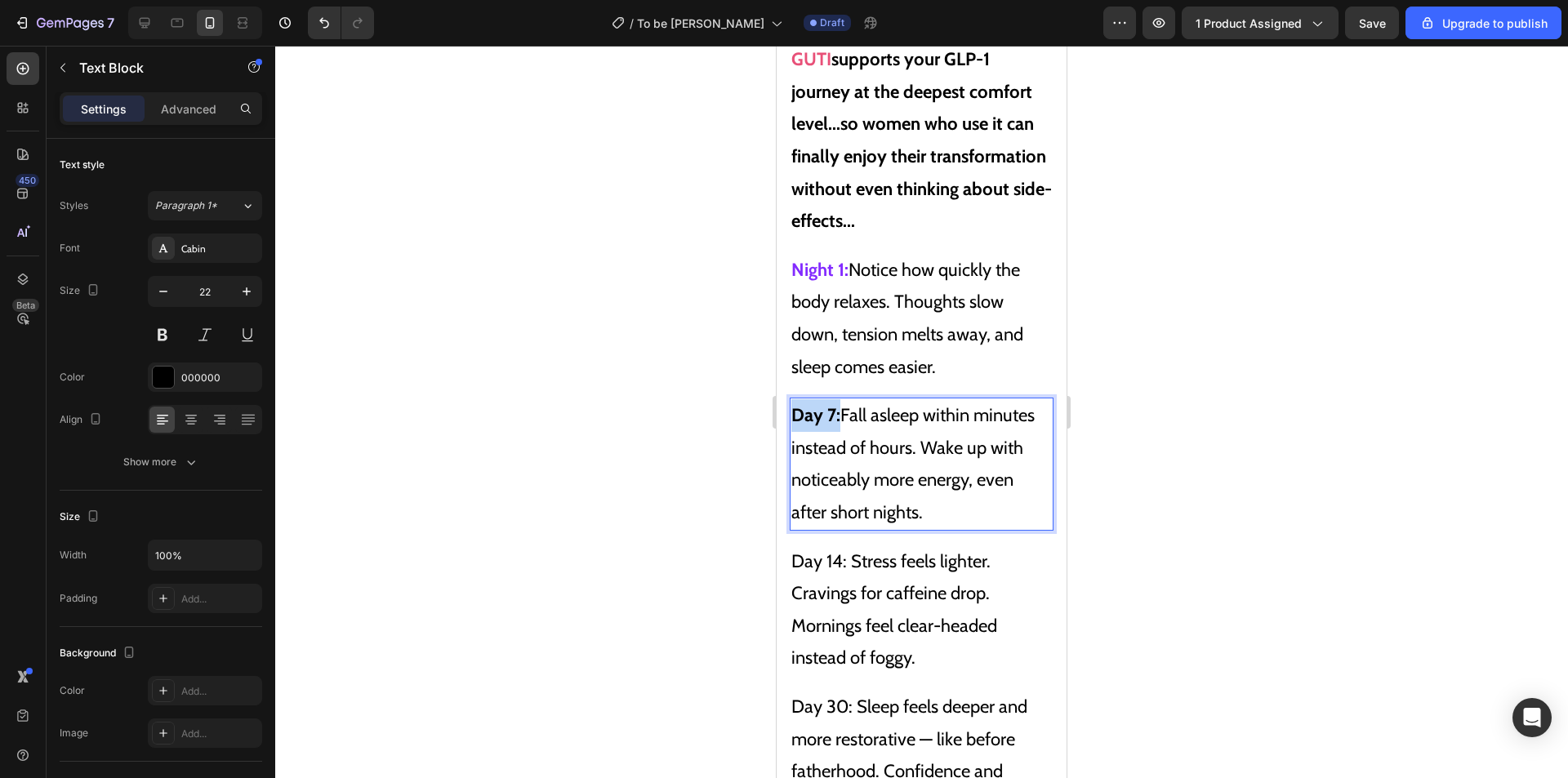
drag, startPoint x: 840, startPoint y: 401, endPoint x: 759, endPoint y: 394, distance: 81.3
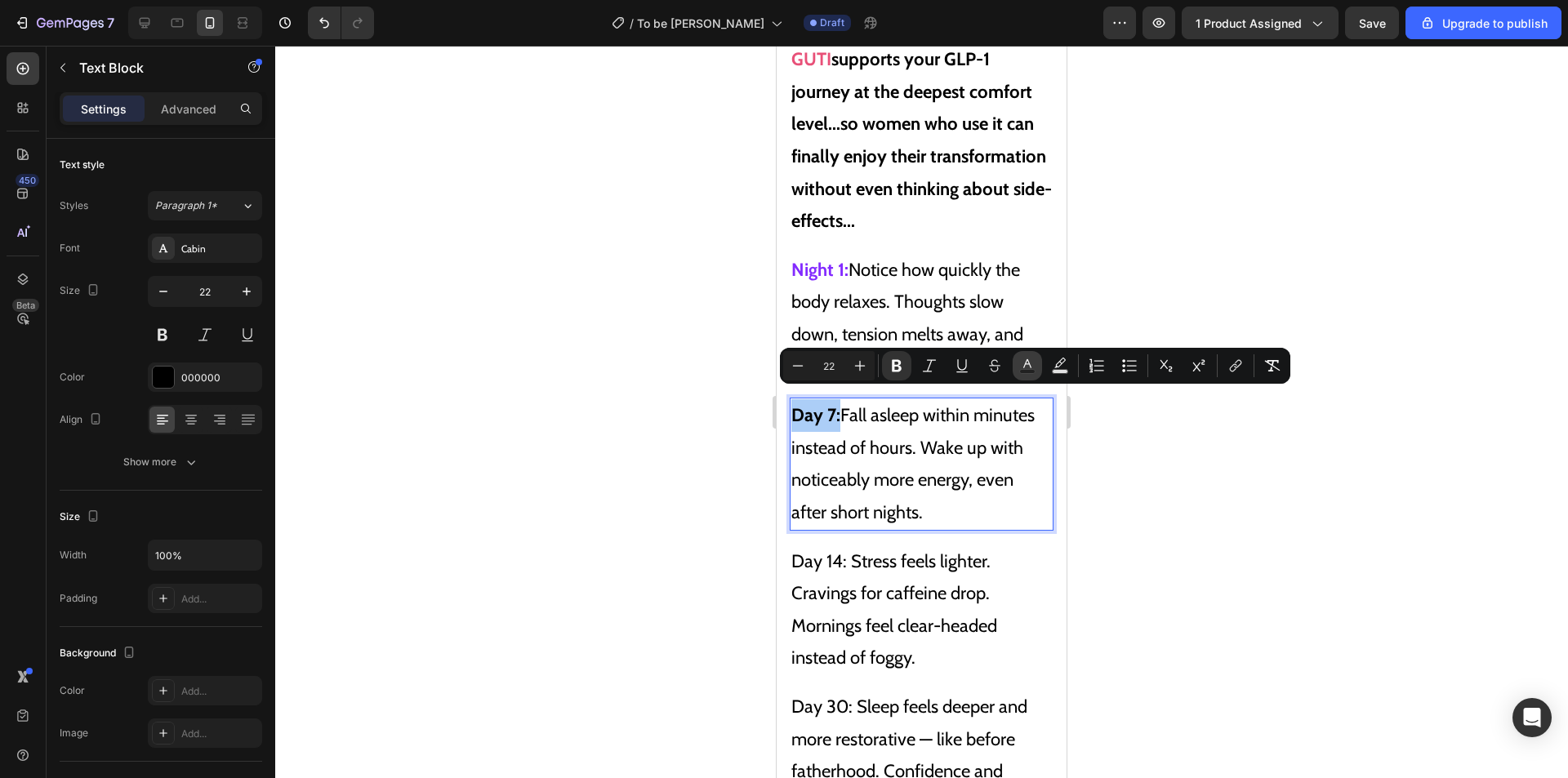
click at [1022, 363] on icon "Editor contextual toolbar" at bounding box center [1027, 366] width 17 height 17
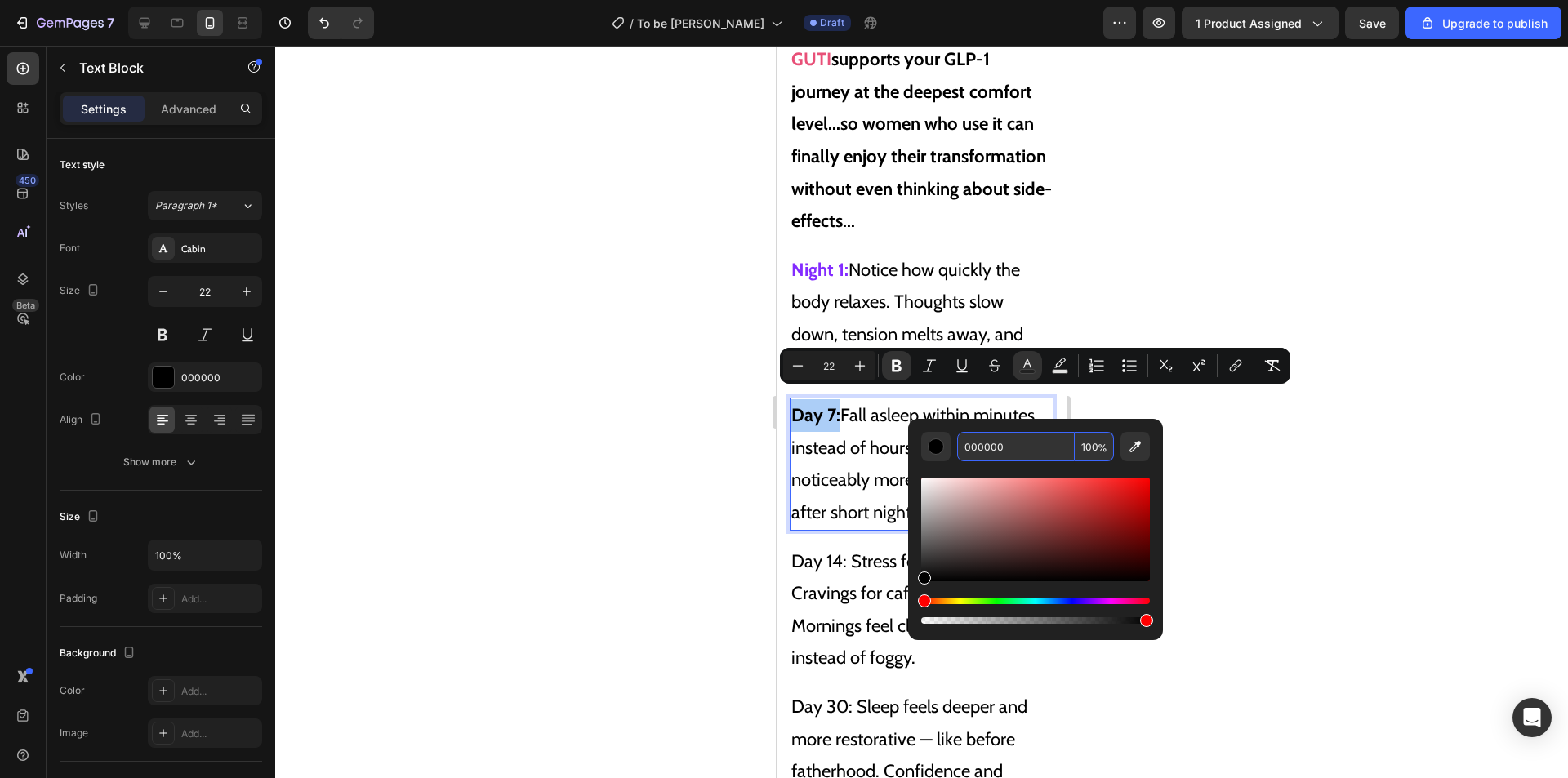
click at [995, 439] on input "000000" at bounding box center [1015, 447] width 117 height 29
paste input "832BFF"
type input "832BFF"
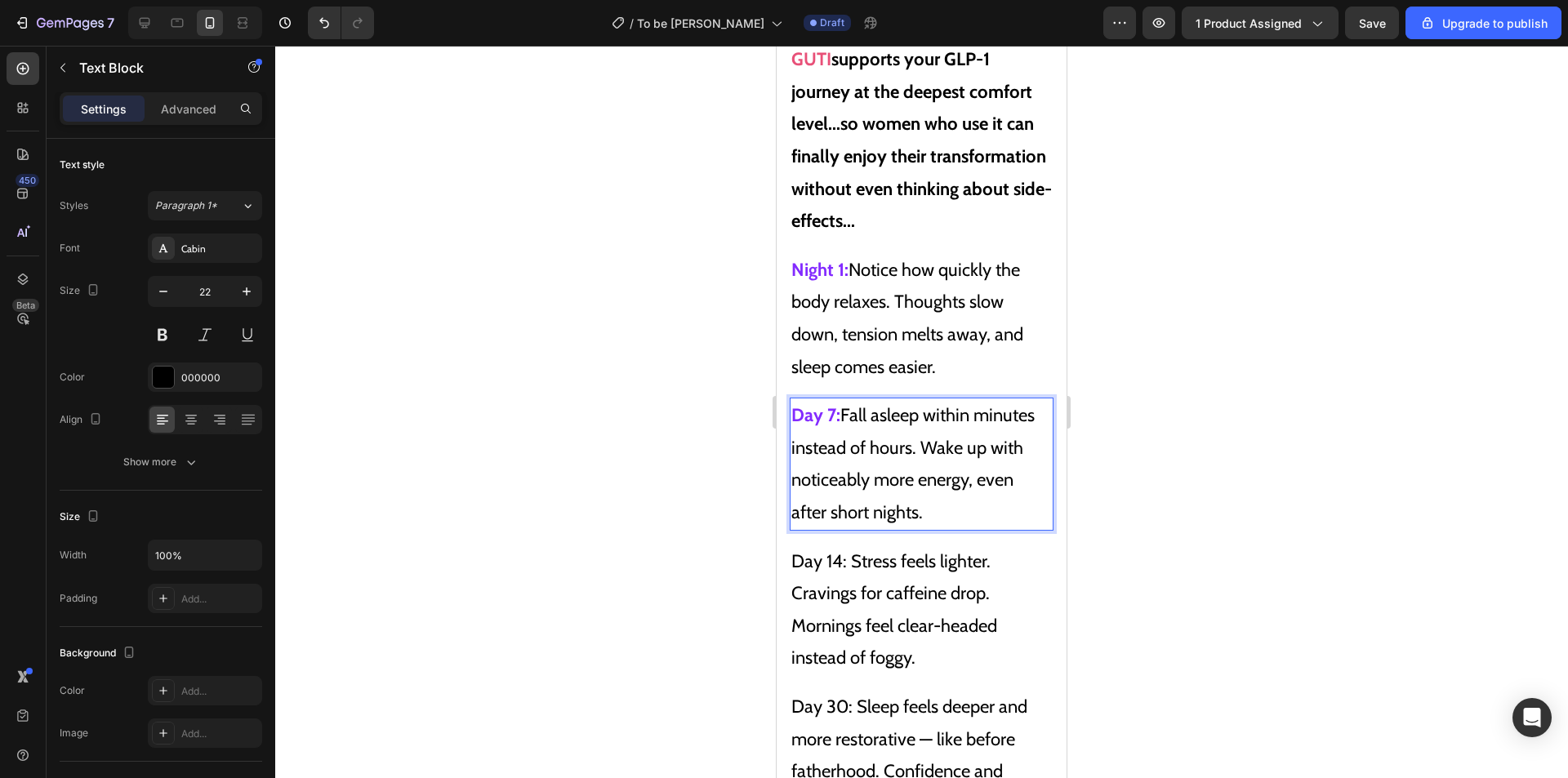
click at [864, 452] on p "Day 7: Fall asleep within minutes instead of hours. Wake up with noticeably mor…" at bounding box center [921, 464] width 260 height 129
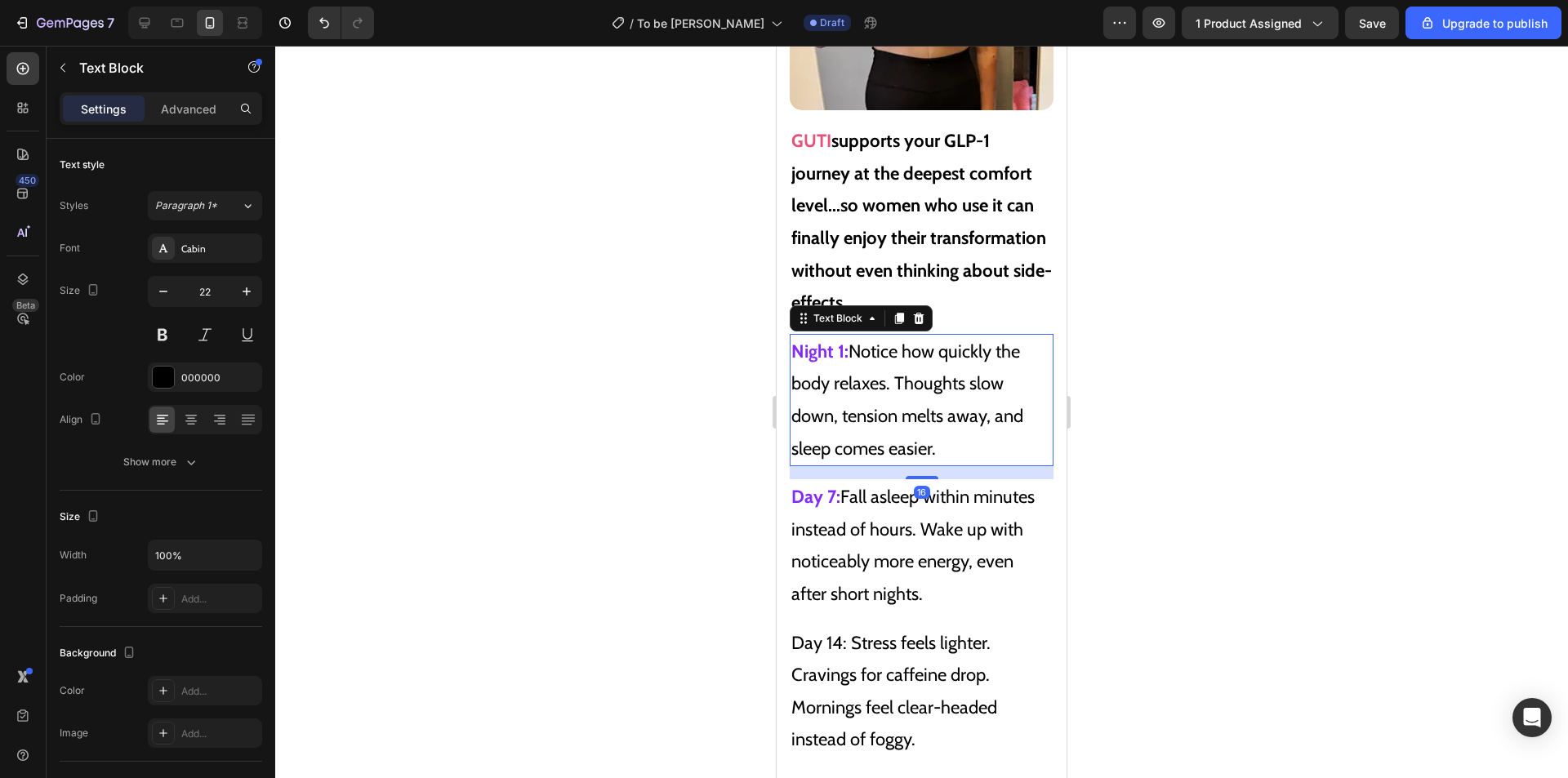
click at [989, 388] on p "Night 1: Notice how quickly the body relaxes. Thoughts slow down, tension melts…" at bounding box center [921, 400] width 260 height 129
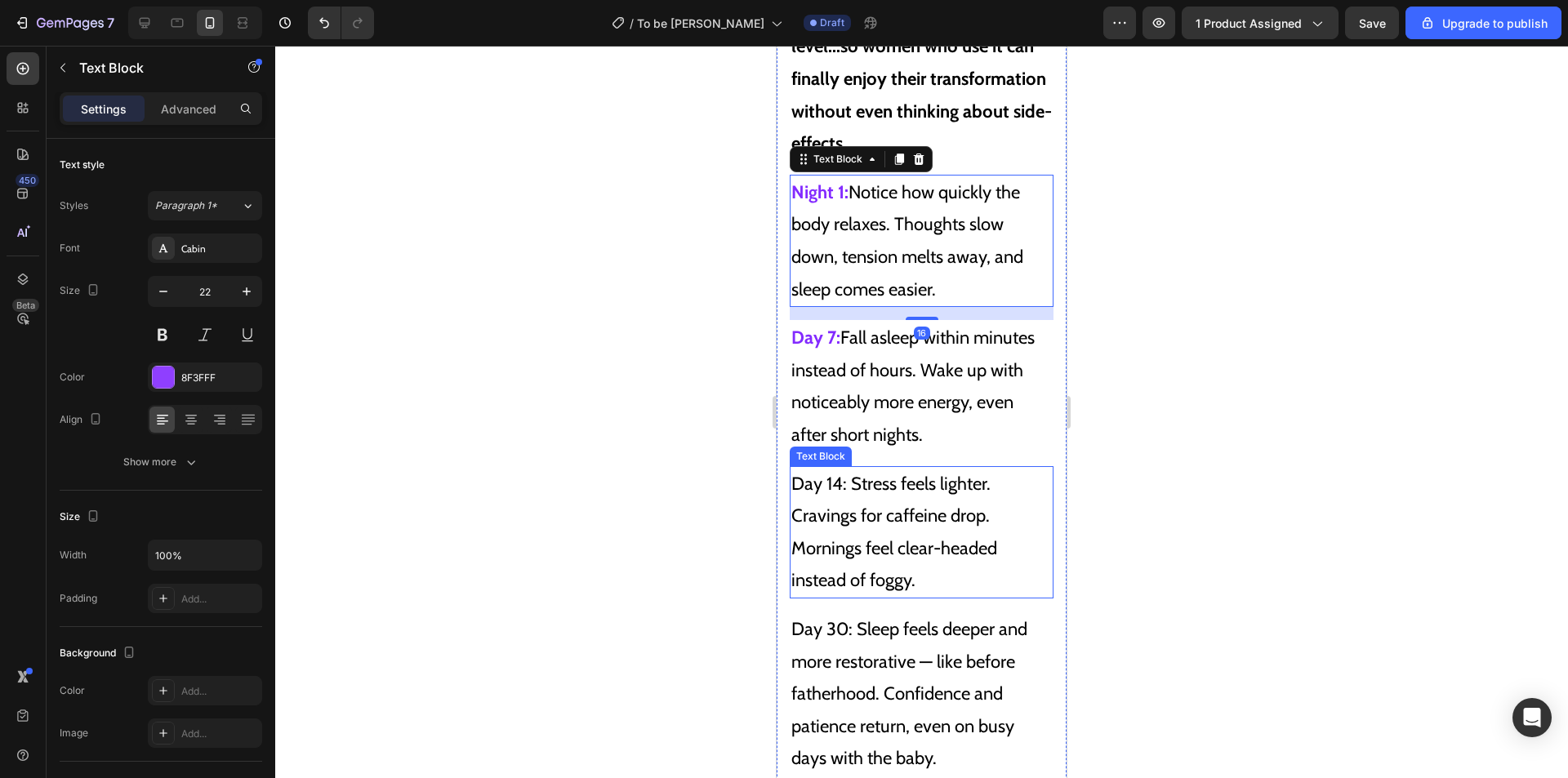
scroll to position [10850, 0]
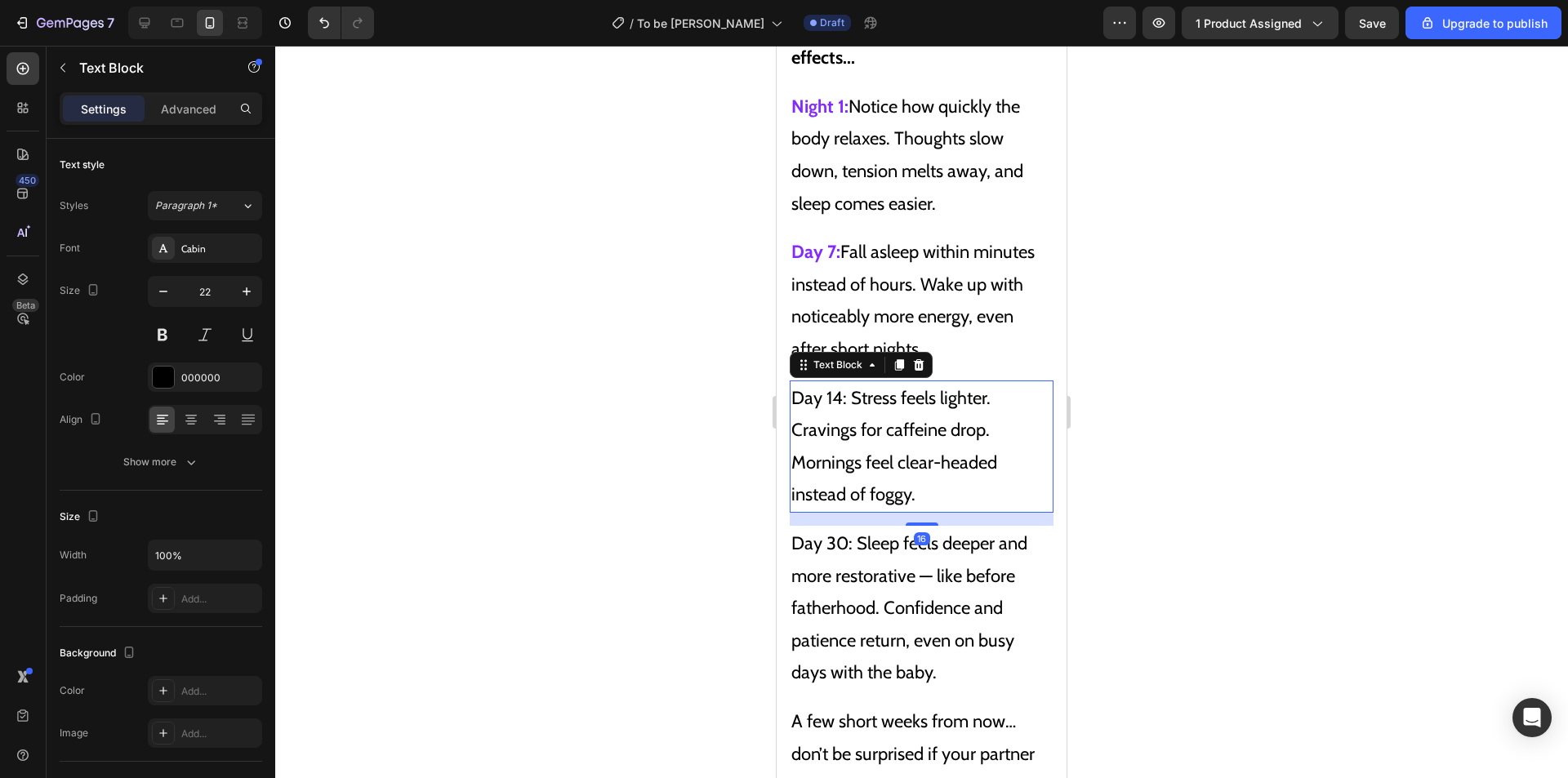
click at [969, 440] on p "Day 14: Stress feels lighter. Cravings for caffeine drop. Mornings feel clear-h…" at bounding box center [921, 447] width 260 height 129
drag, startPoint x: 844, startPoint y: 386, endPoint x: 770, endPoint y: 381, distance: 74.2
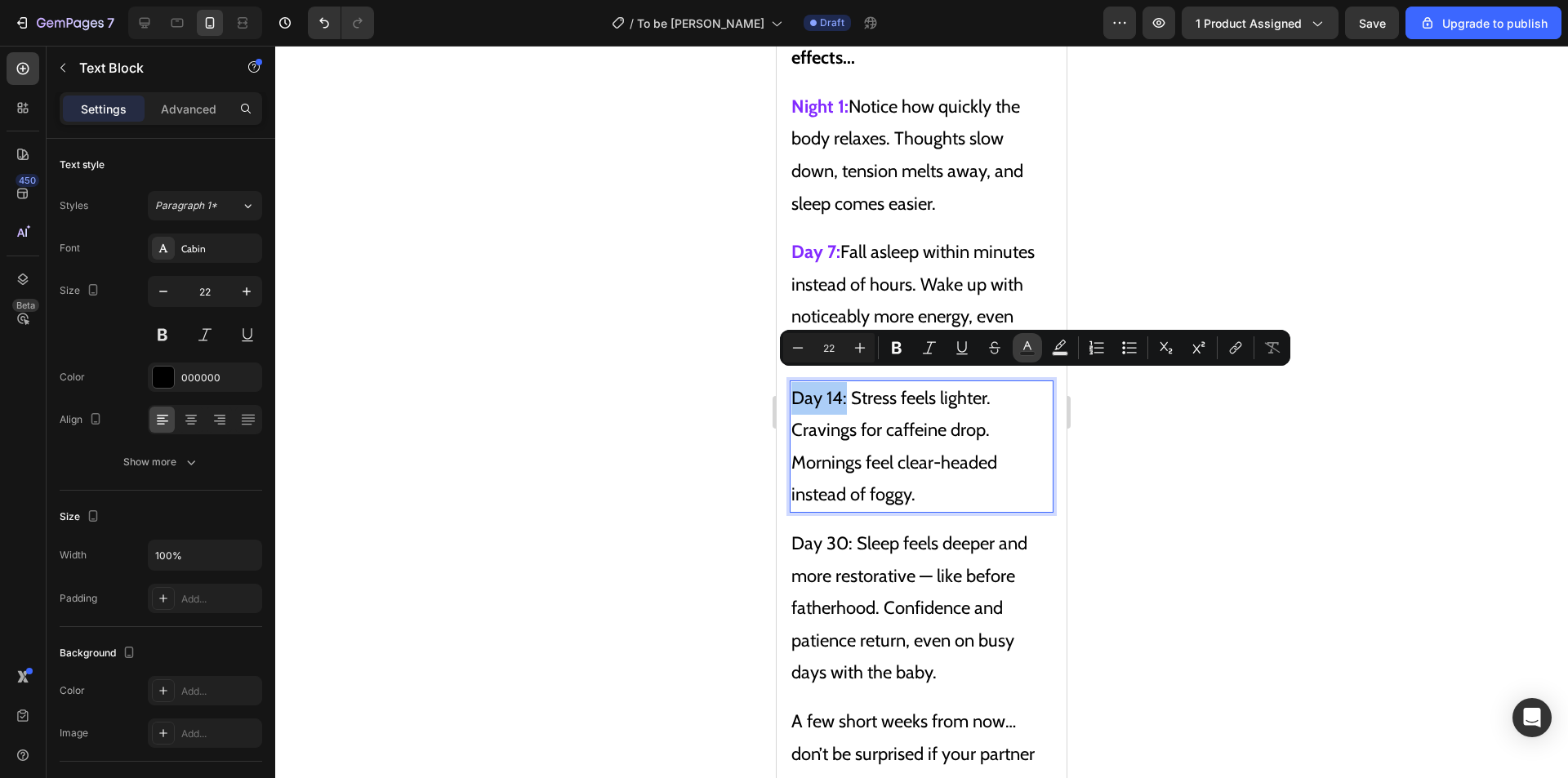
click at [1013, 348] on button "Text Color" at bounding box center [1027, 348] width 29 height 29
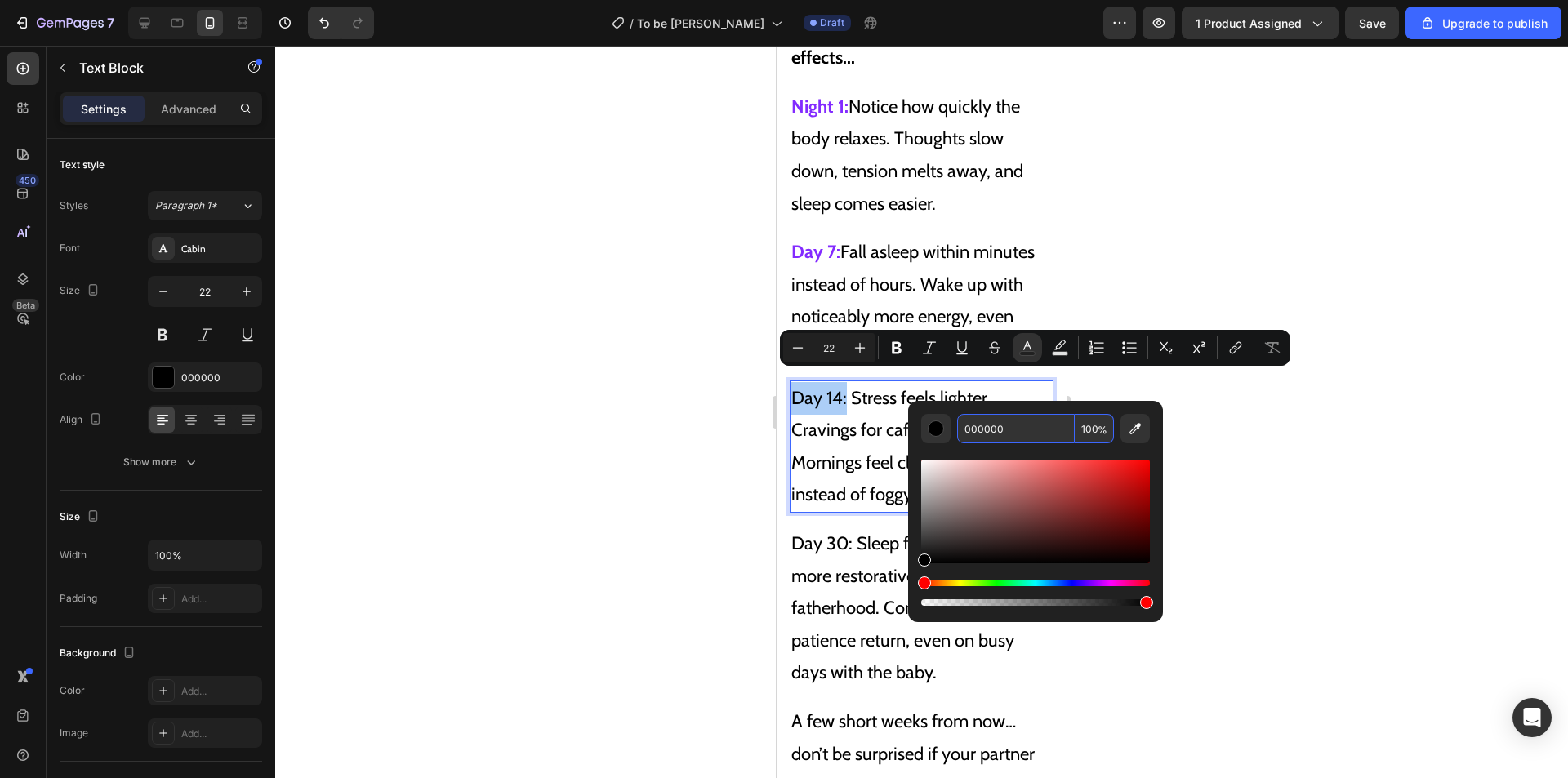
click at [1004, 437] on input "000000" at bounding box center [1015, 429] width 117 height 29
paste input "832BFF"
type input "832BFF"
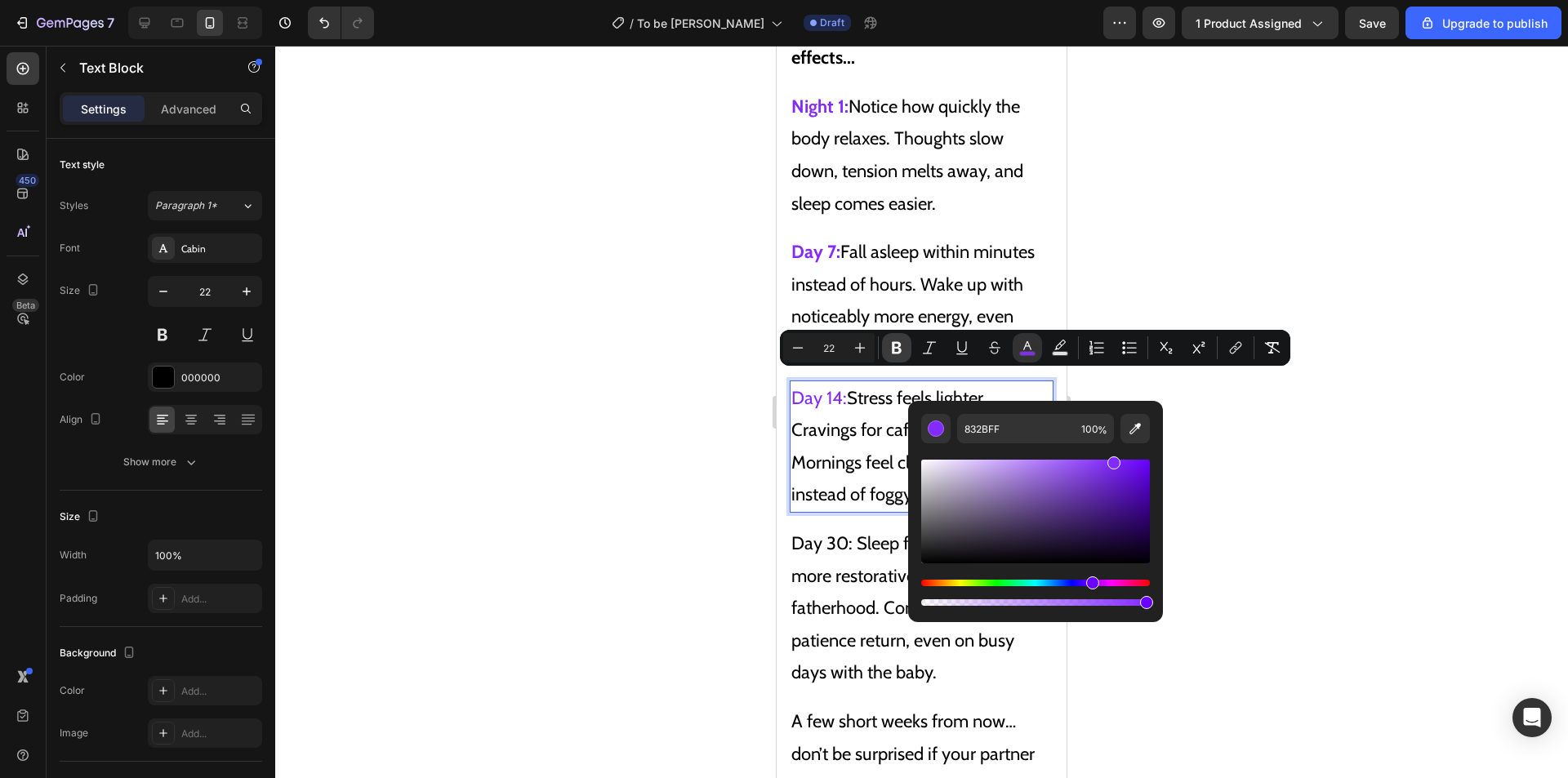
click at [900, 345] on icon "Editor contextual toolbar" at bounding box center [896, 348] width 10 height 13
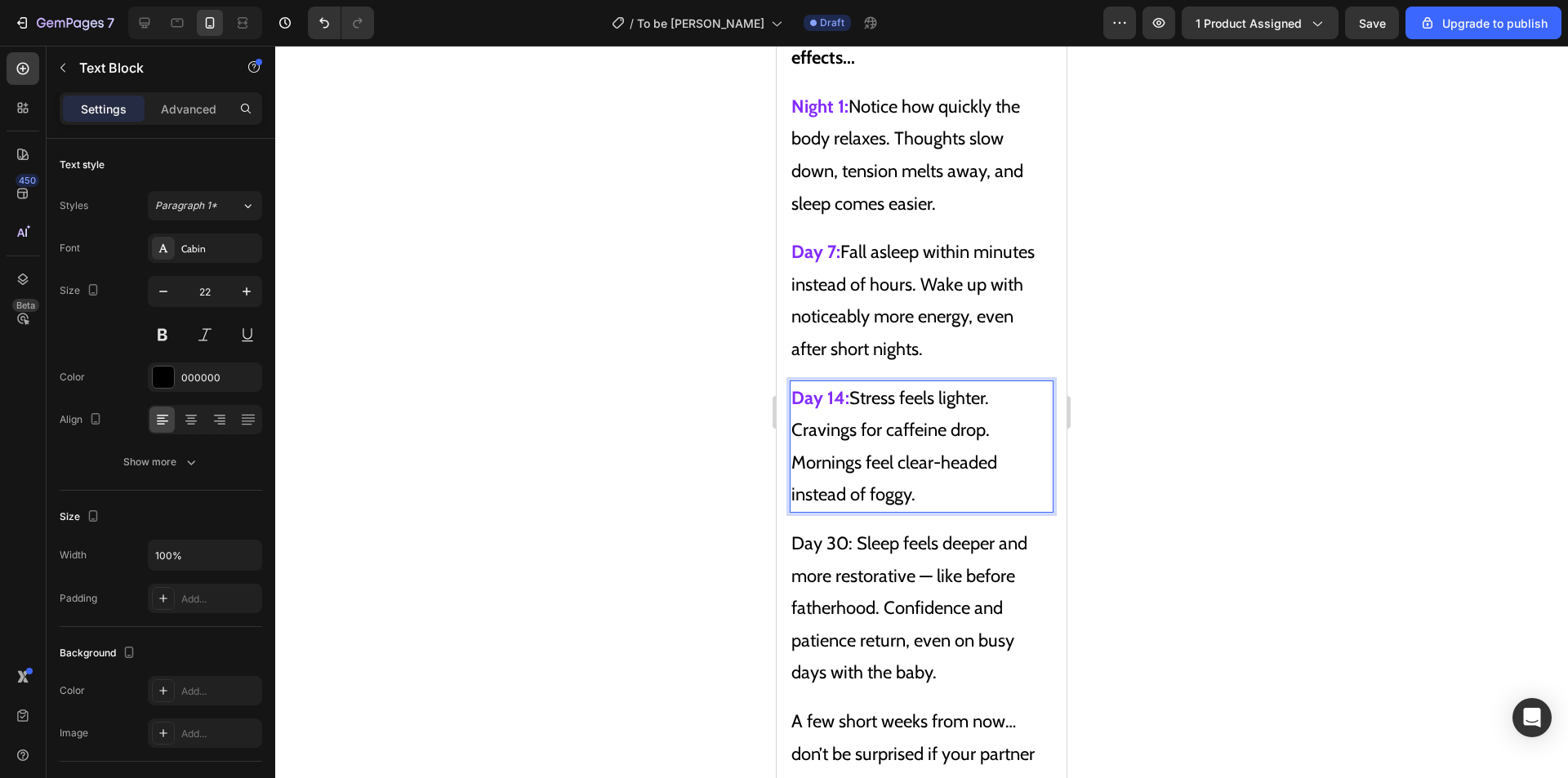
click at [877, 425] on p "Day 14: Stress feels lighter. Cravings for caffeine drop. Mornings feel clear-h…" at bounding box center [921, 447] width 260 height 129
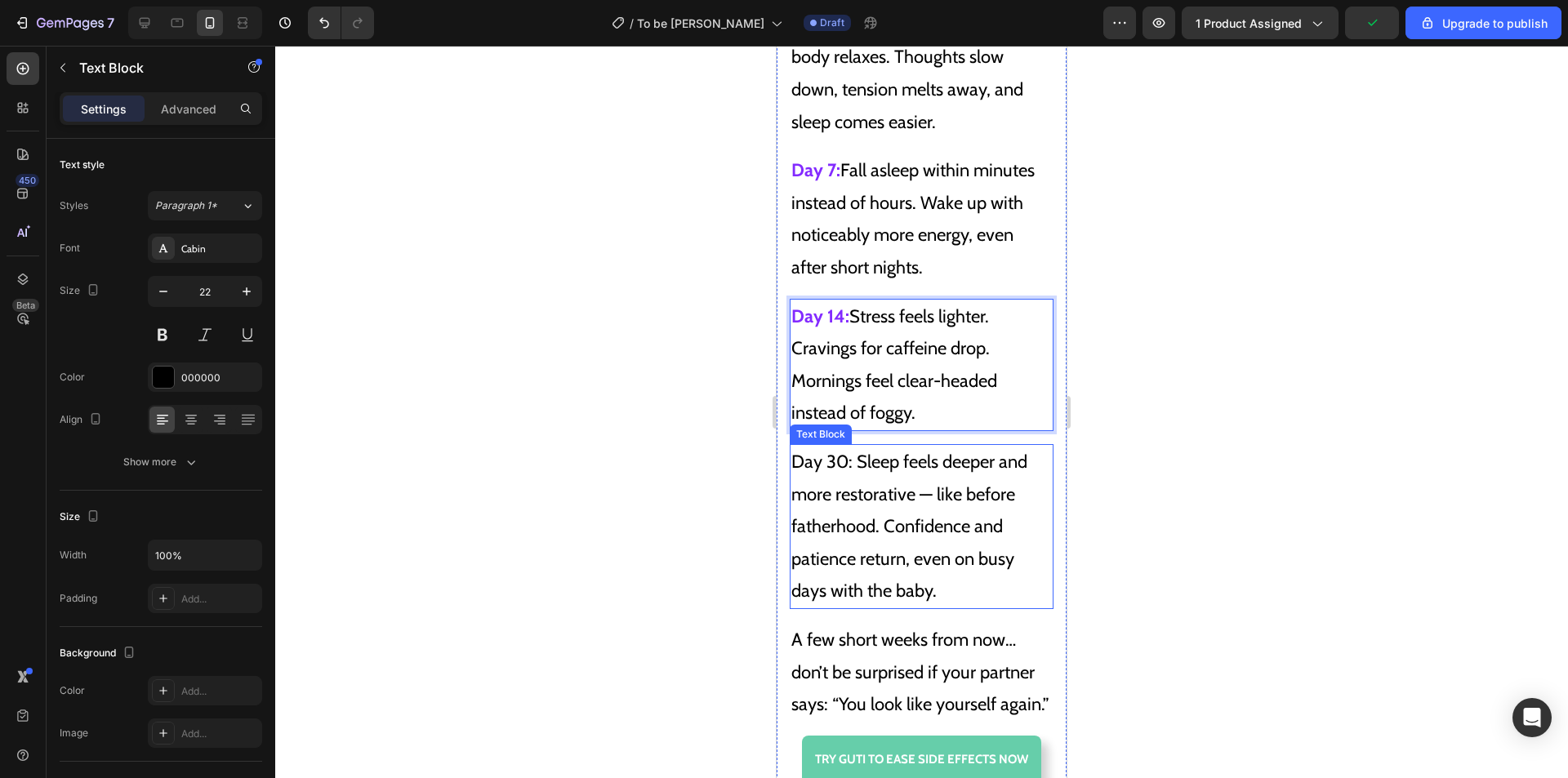
scroll to position [11095, 0]
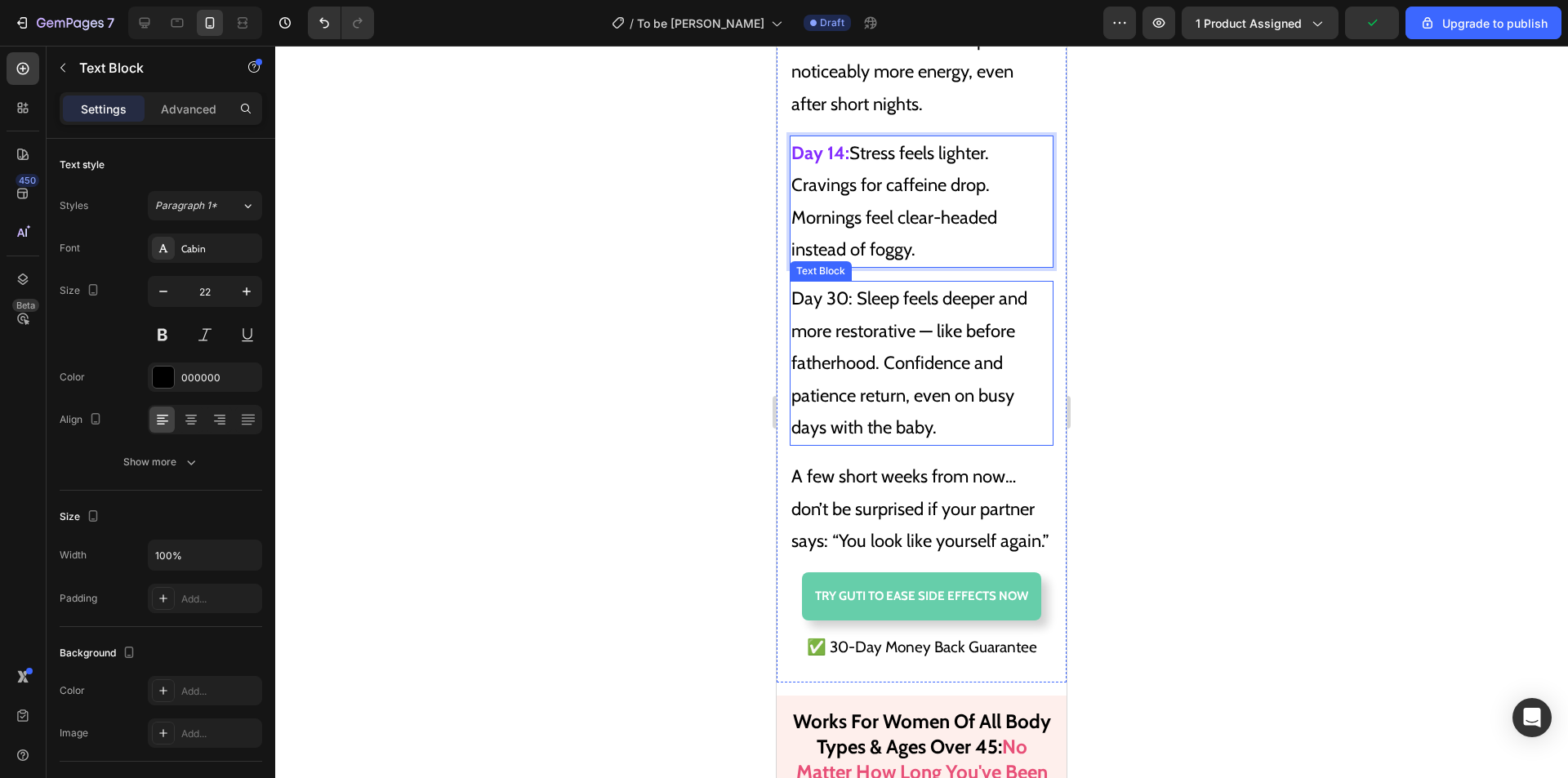
click at [918, 354] on p "Day 30: Sleep feels deeper and more restorative — like before fatherhood. Confi…" at bounding box center [921, 363] width 260 height 161
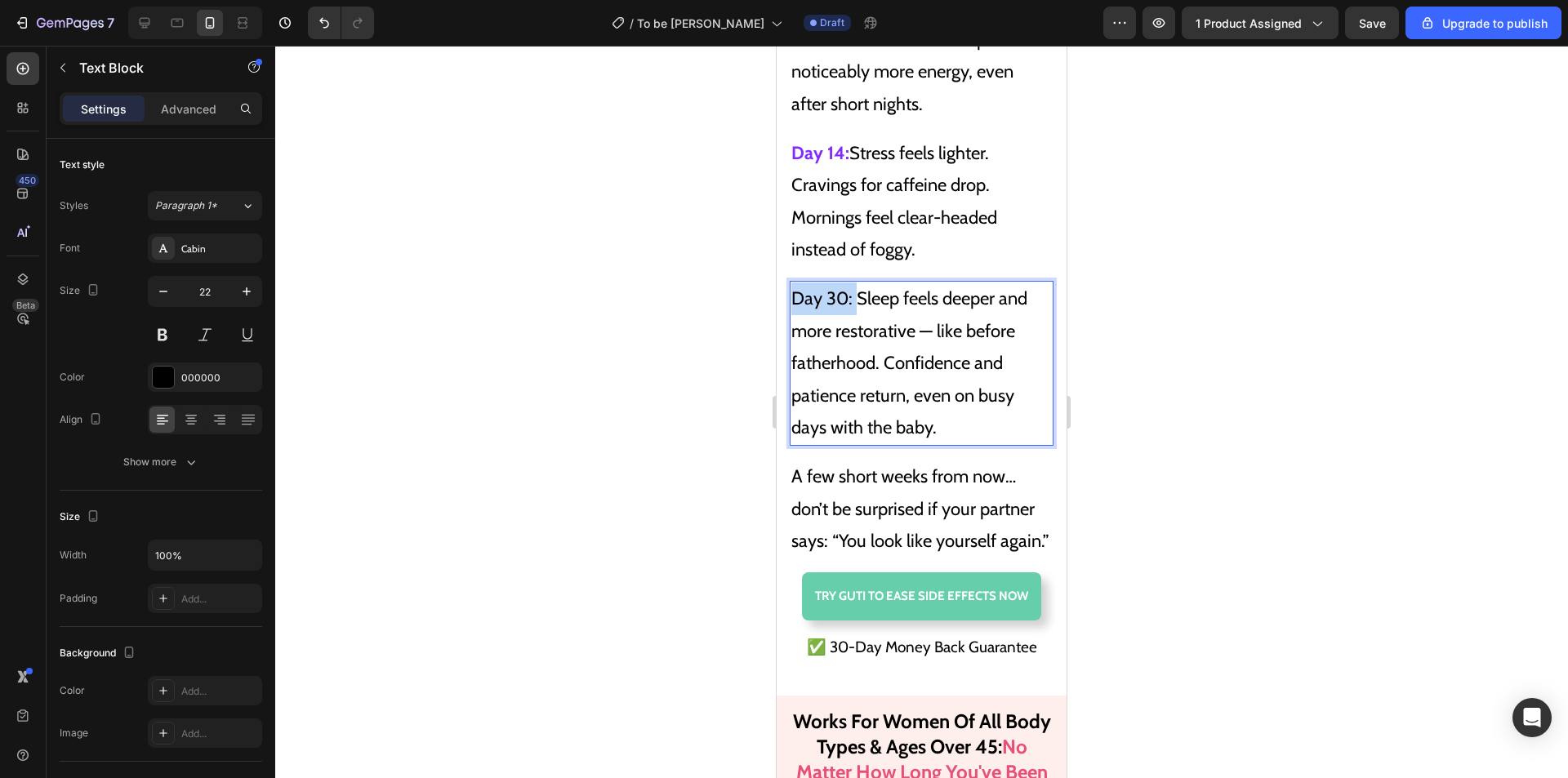
drag, startPoint x: 854, startPoint y: 283, endPoint x: 777, endPoint y: 278, distance: 77.2
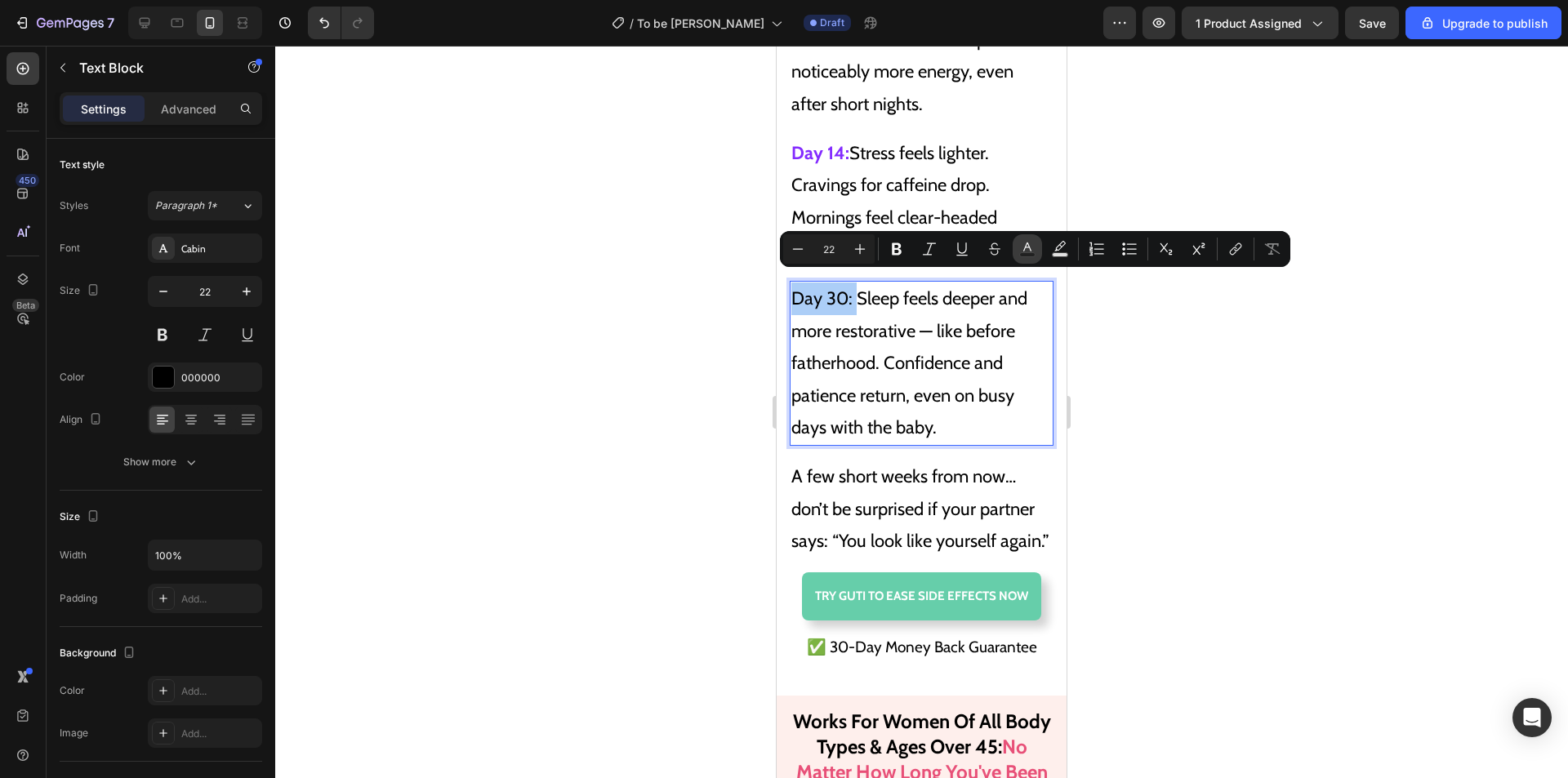
click at [1025, 246] on icon "Editor contextual toolbar" at bounding box center [1027, 247] width 8 height 9
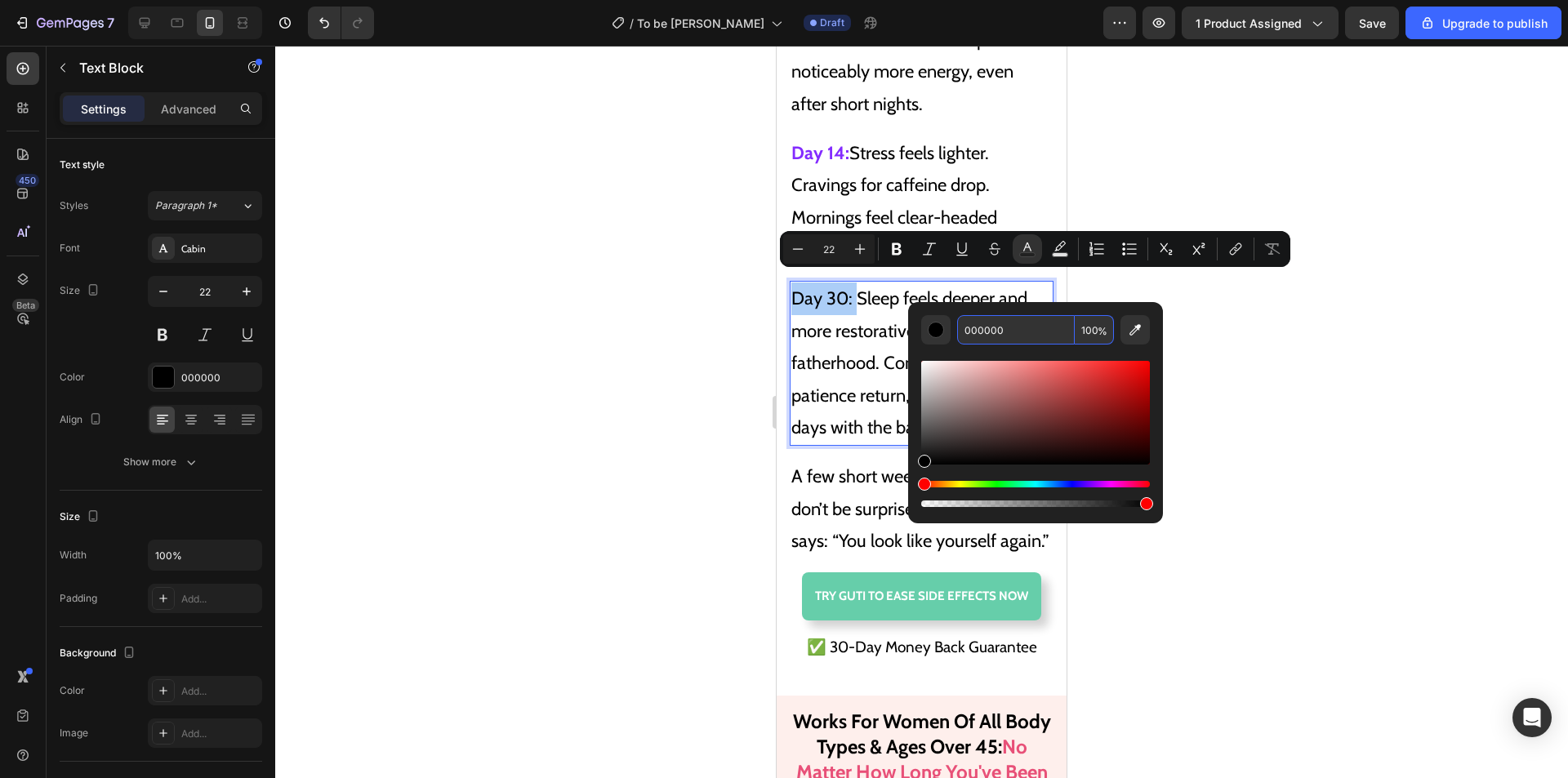
click at [999, 330] on input "000000" at bounding box center [1015, 330] width 117 height 29
paste input "832BFF"
type input "832BFF"
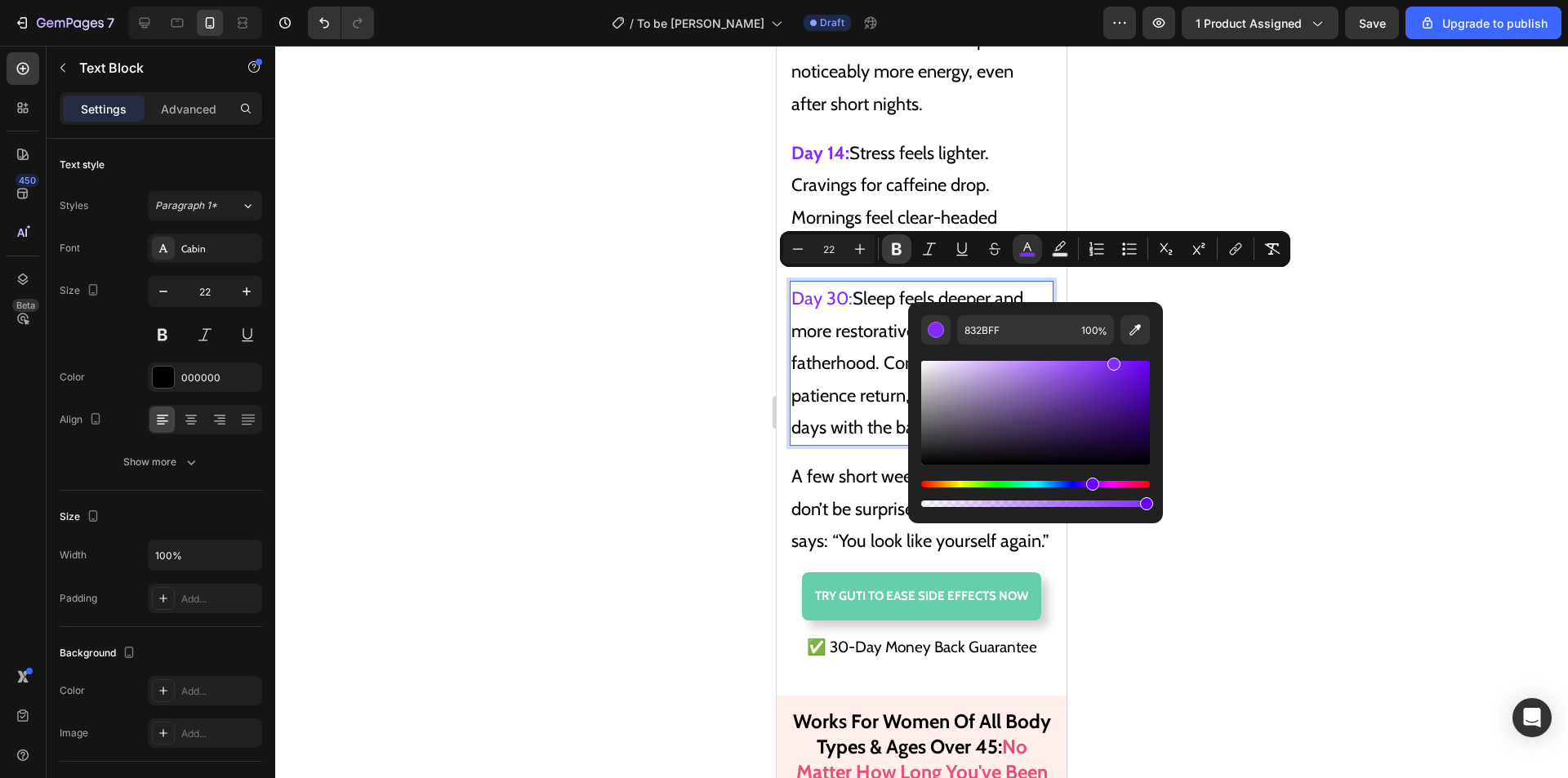
click at [896, 247] on icon "Editor contextual toolbar" at bounding box center [896, 249] width 17 height 17
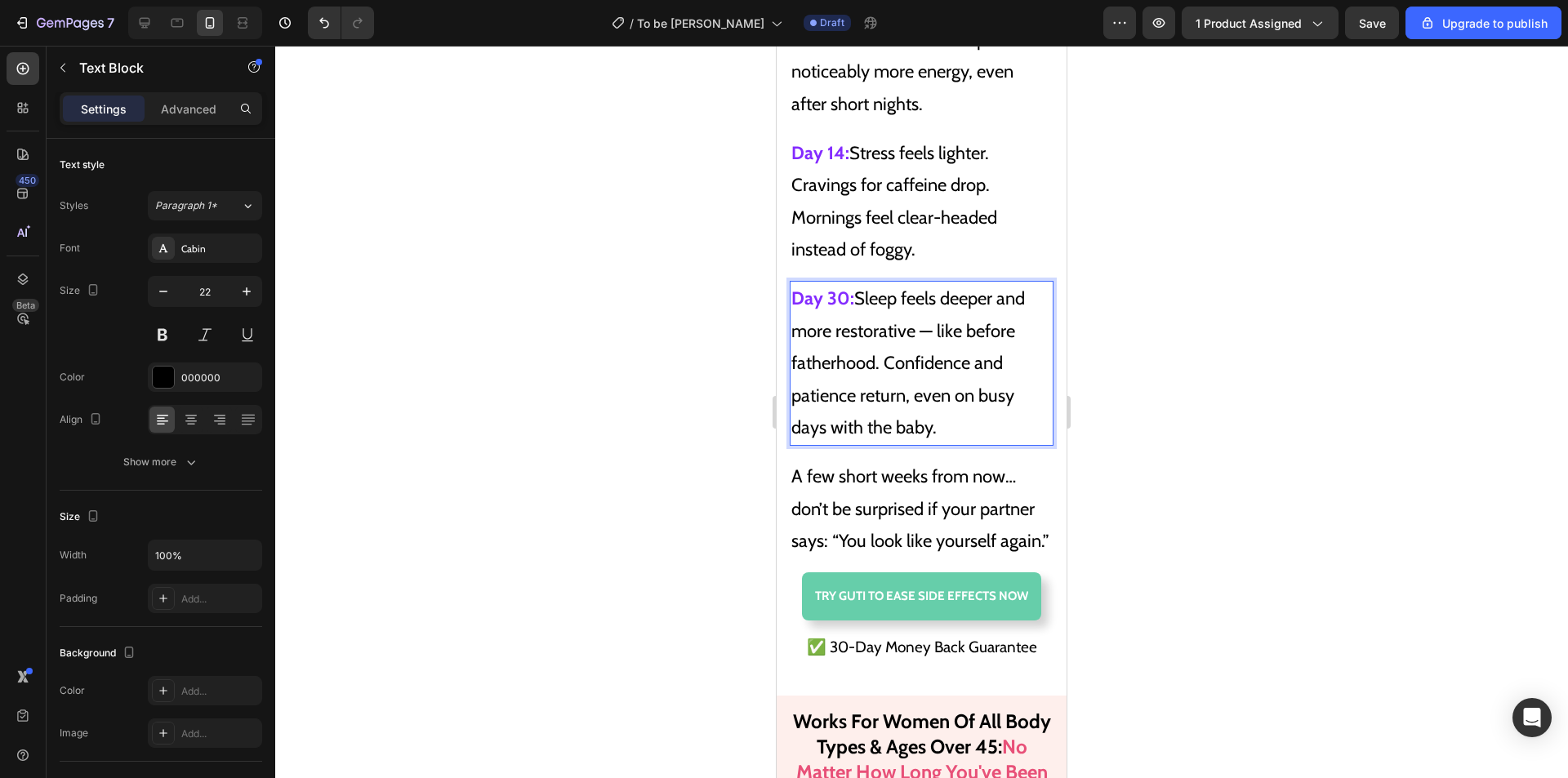
click at [876, 356] on p "Day 30: Sleep feels deeper and more restorative — like before fatherhood. Confi…" at bounding box center [921, 363] width 260 height 161
click at [946, 503] on p "A few short weeks from now… don’t be surprised if your partner says: “You look …" at bounding box center [921, 509] width 260 height 97
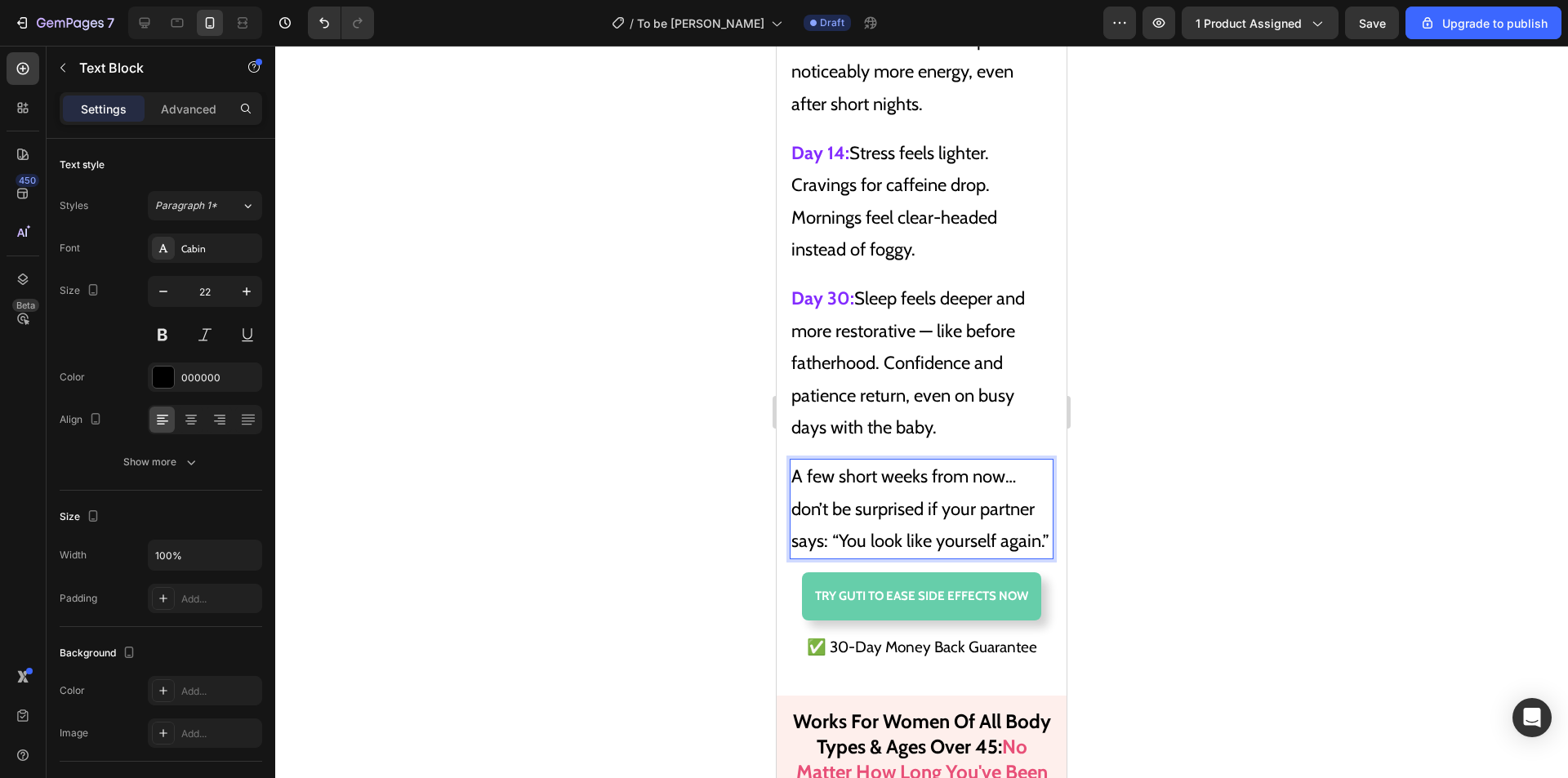
click at [928, 464] on p "A few short weeks from now… don’t be surprised if your partner says: “You look …" at bounding box center [921, 509] width 260 height 97
drag, startPoint x: 1024, startPoint y: 461, endPoint x: 787, endPoint y: 453, distance: 237.1
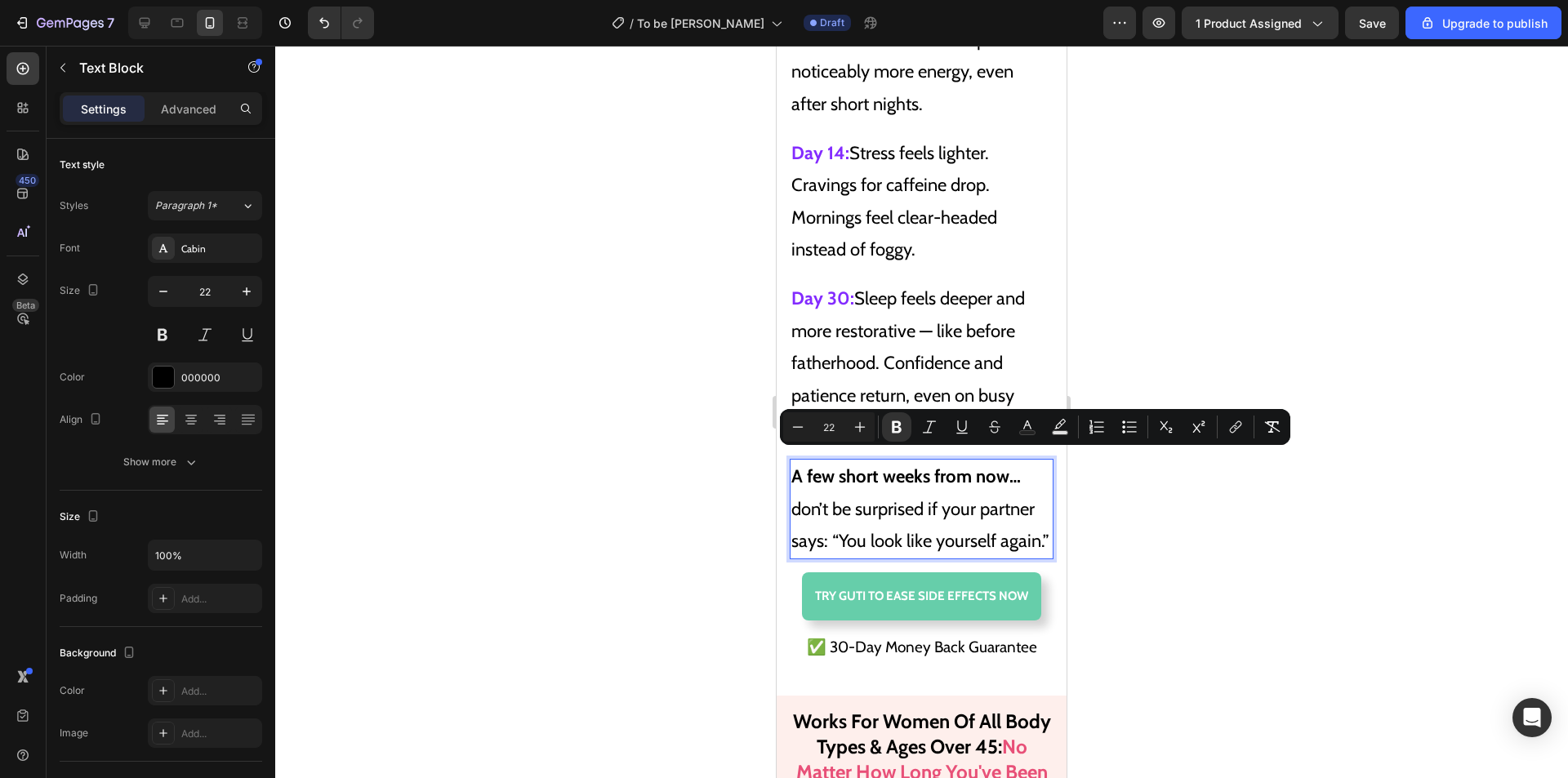
click at [991, 481] on p "A few short weeks from now… don’t be surprised if your partner says: “You look …" at bounding box center [921, 509] width 260 height 97
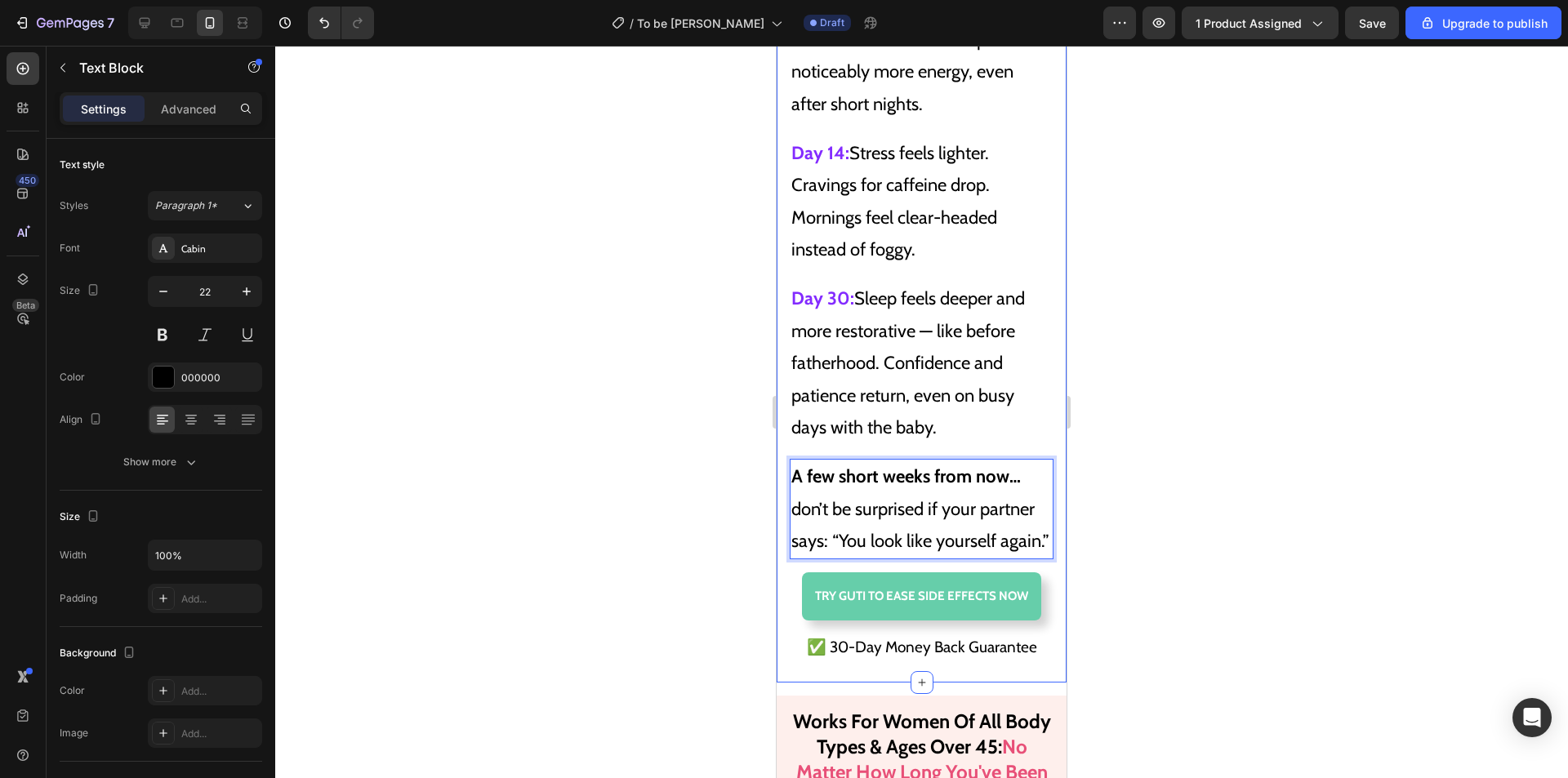
click at [982, 346] on p "Day 30: Sleep feels deeper and more restorative — like before fatherhood. Confi…" at bounding box center [921, 363] width 260 height 161
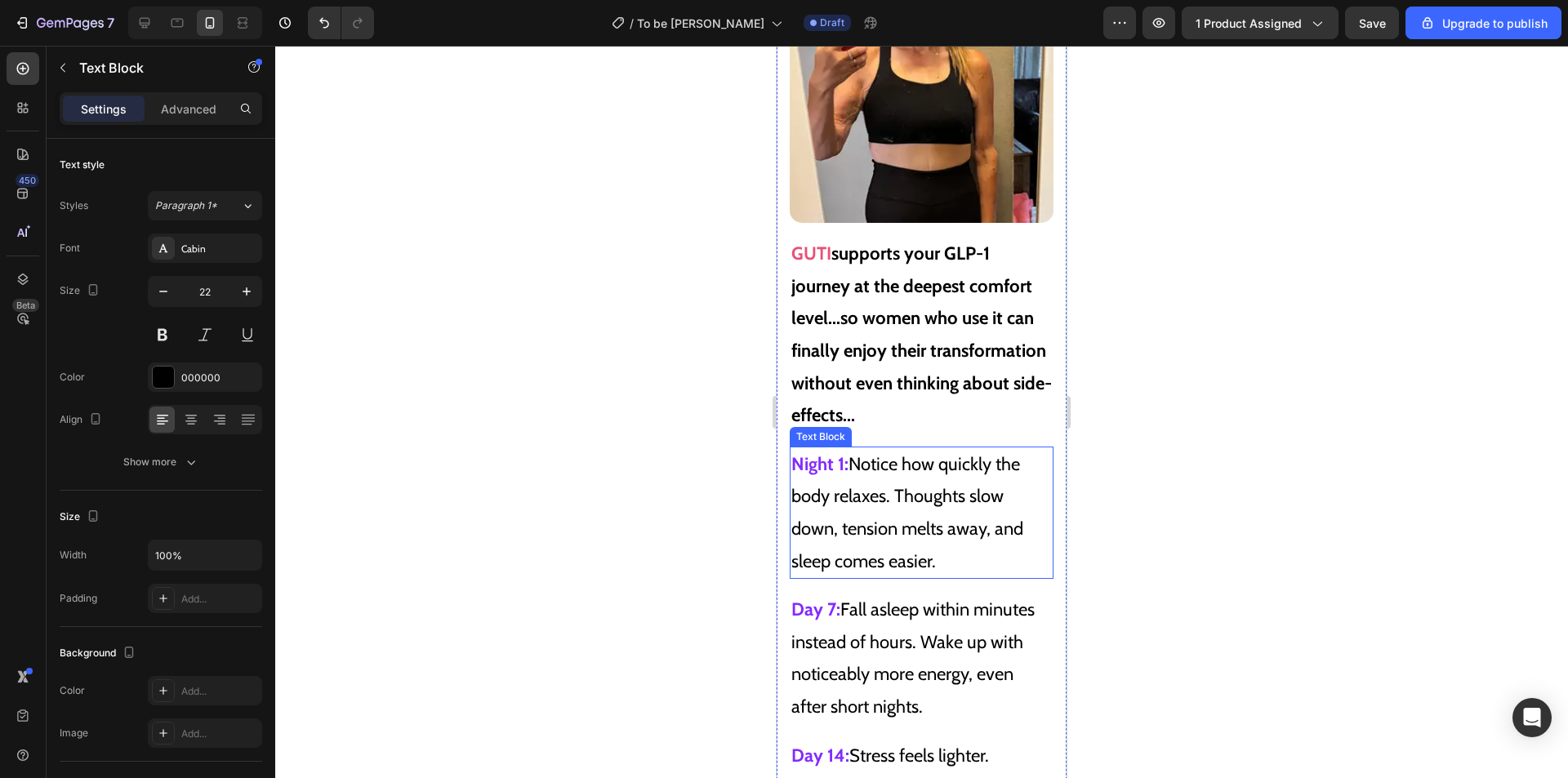
scroll to position [10441, 0]
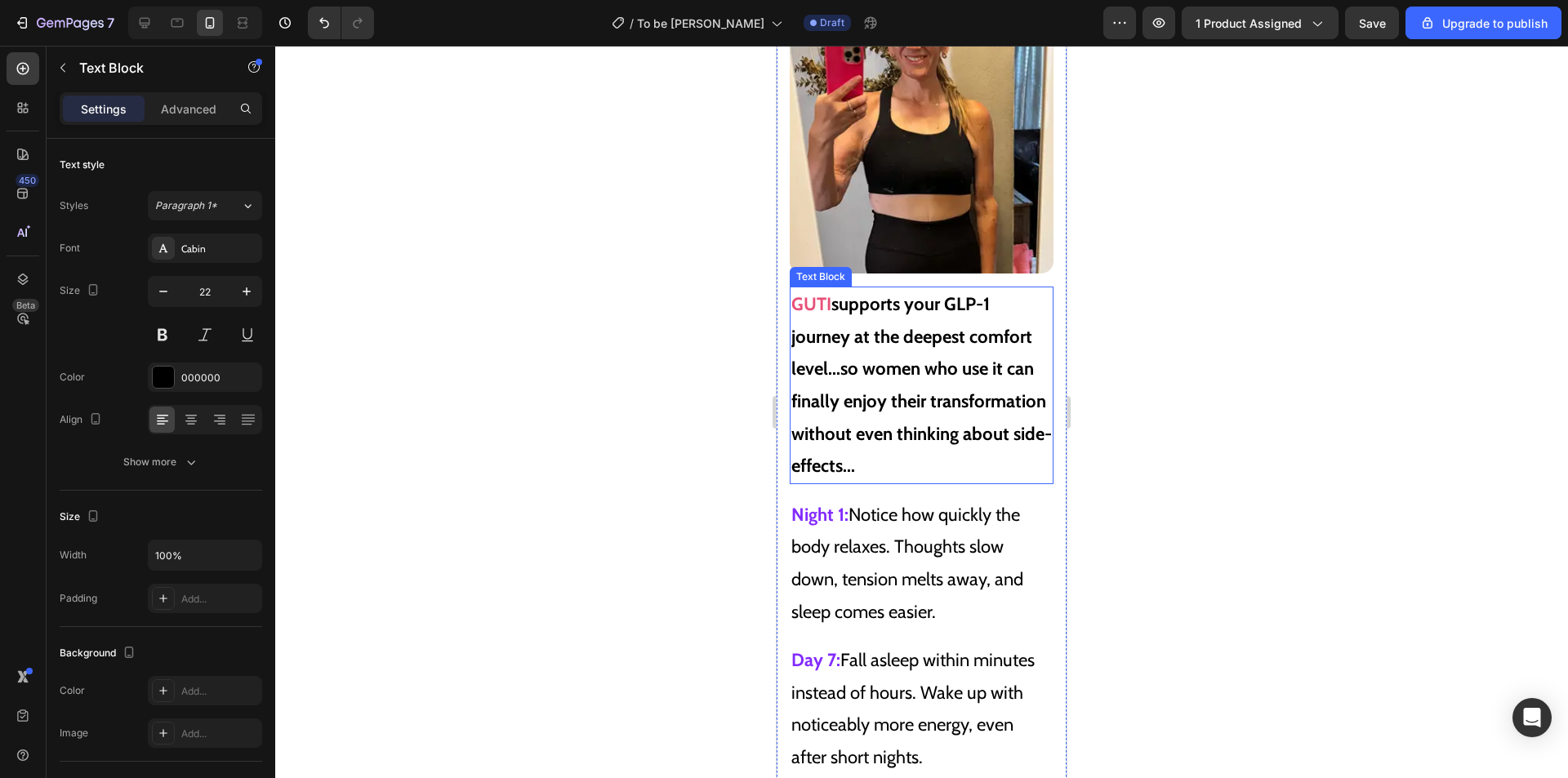
click at [946, 416] on strong "supports your GLP-1 journey at the deepest comfort level...so women who use it …" at bounding box center [921, 386] width 260 height 184
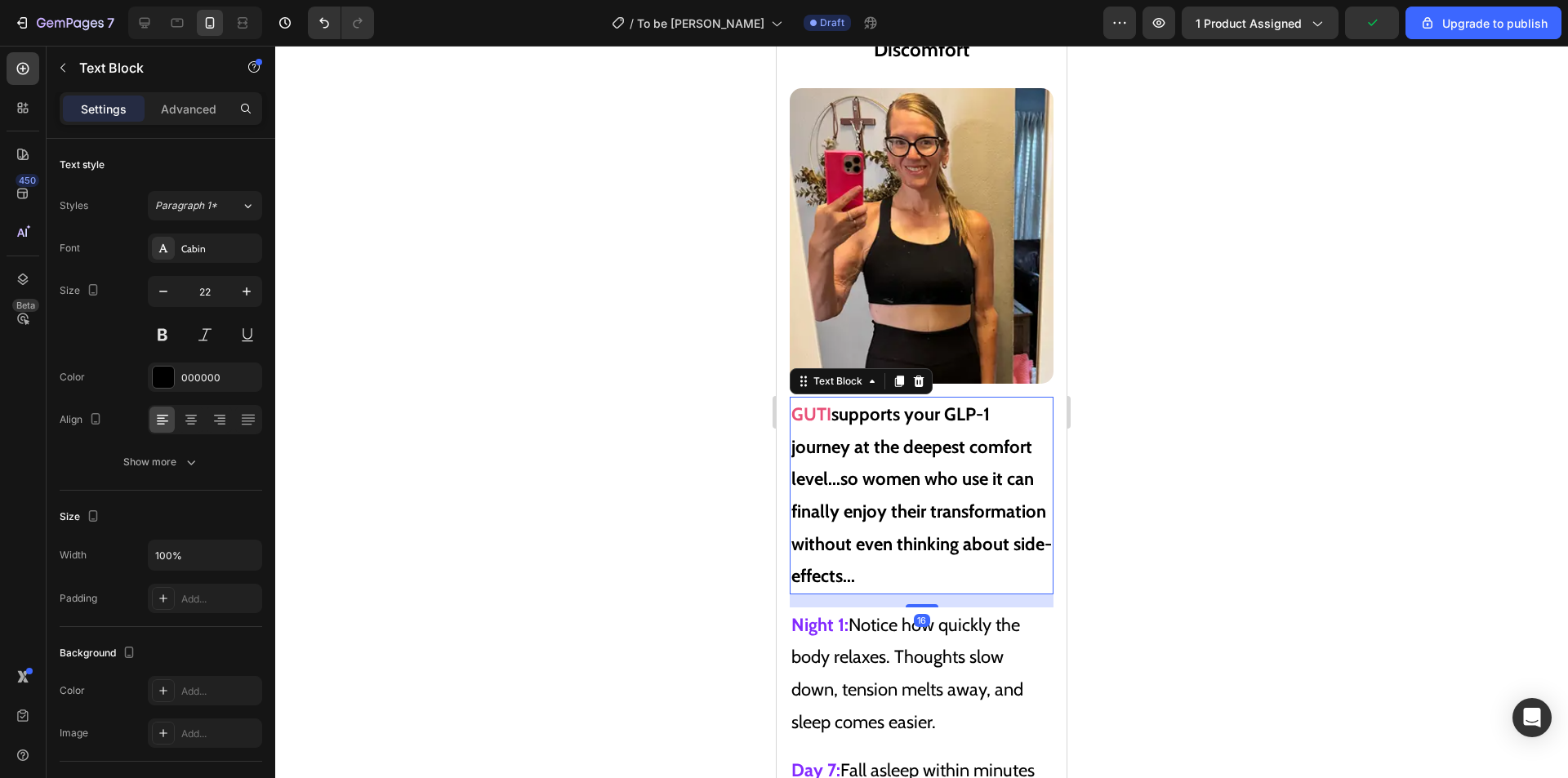
scroll to position [10360, 0]
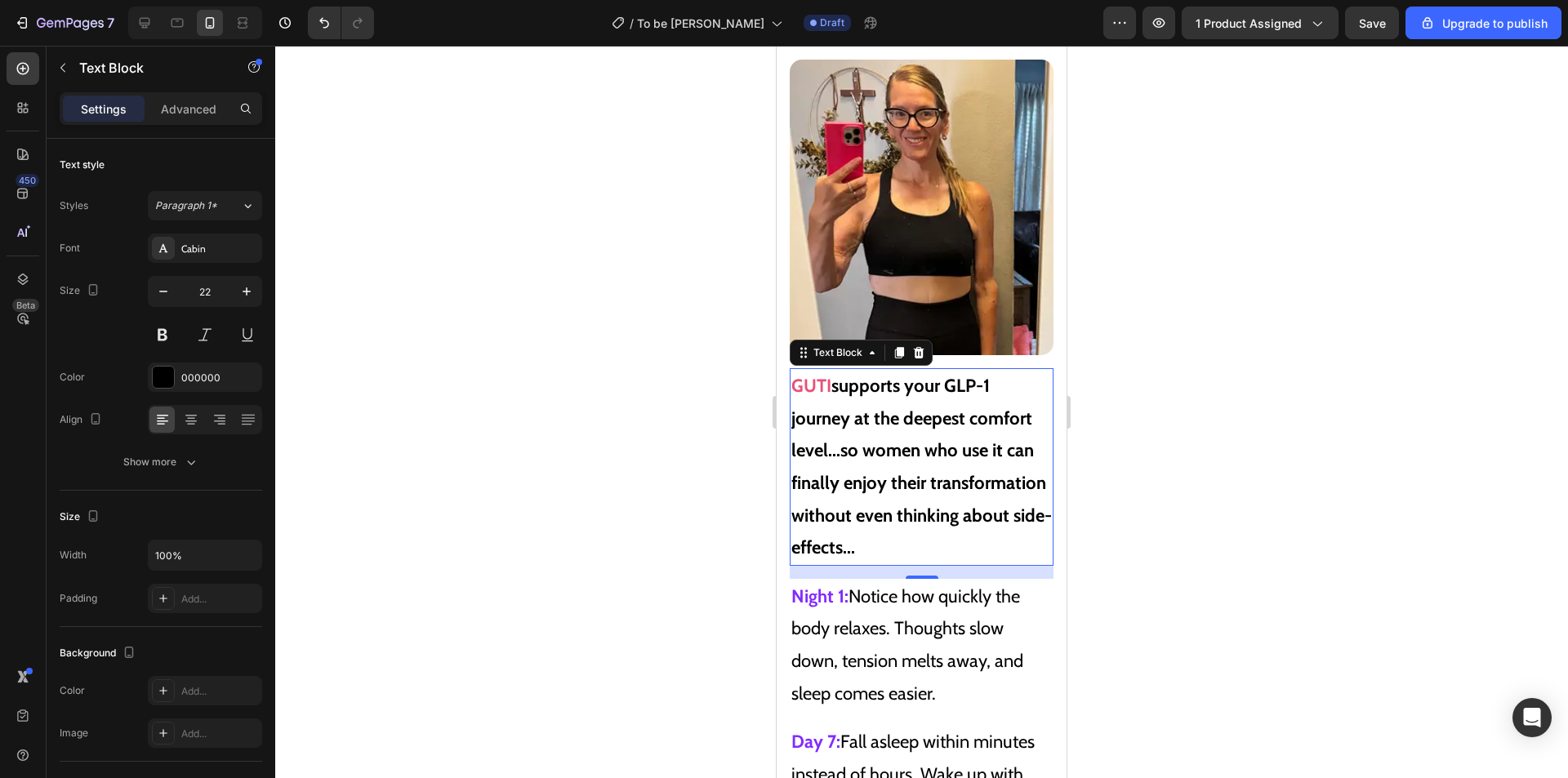
click at [922, 348] on div at bounding box center [918, 353] width 20 height 20
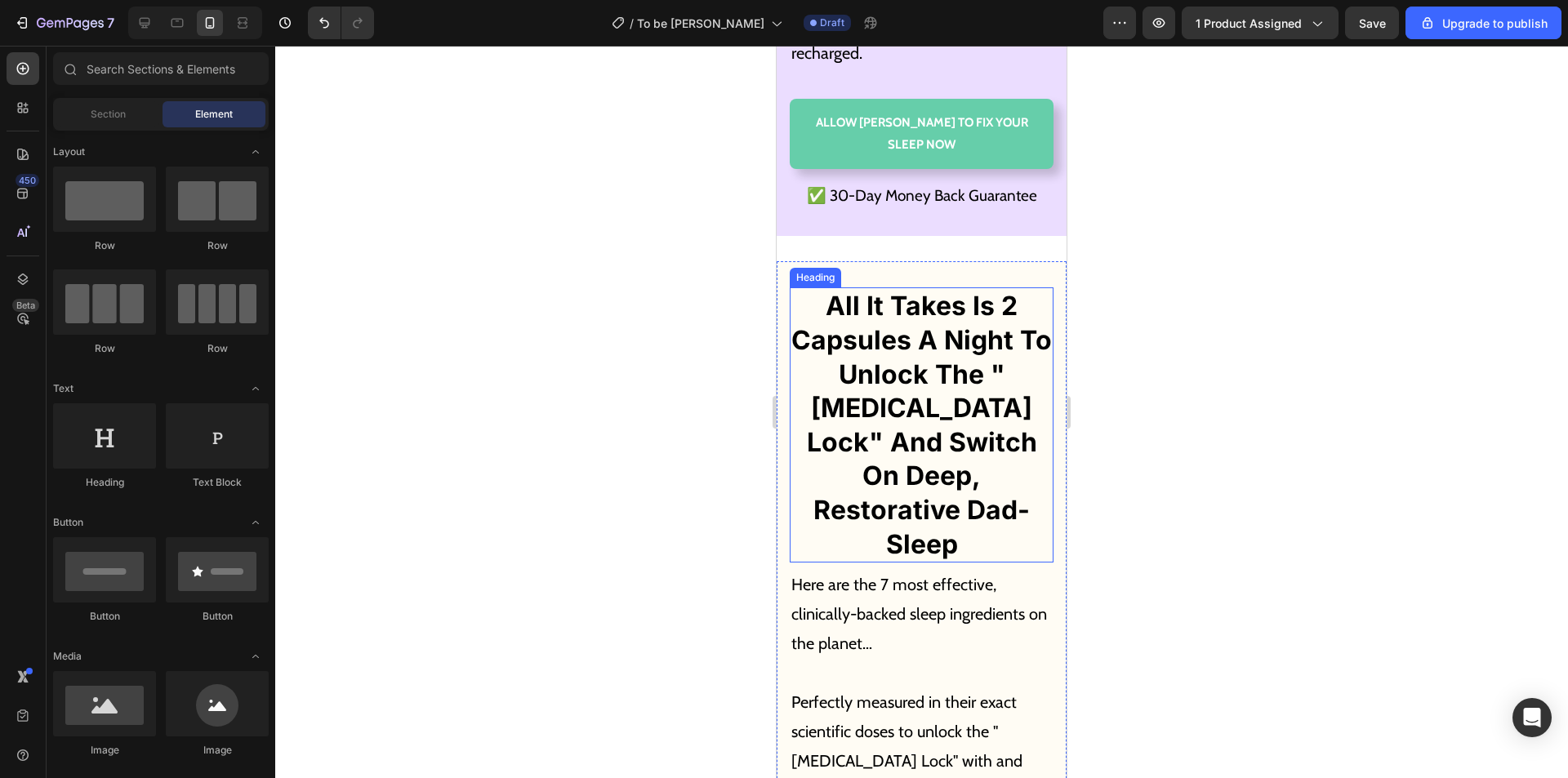
scroll to position [9298, 0]
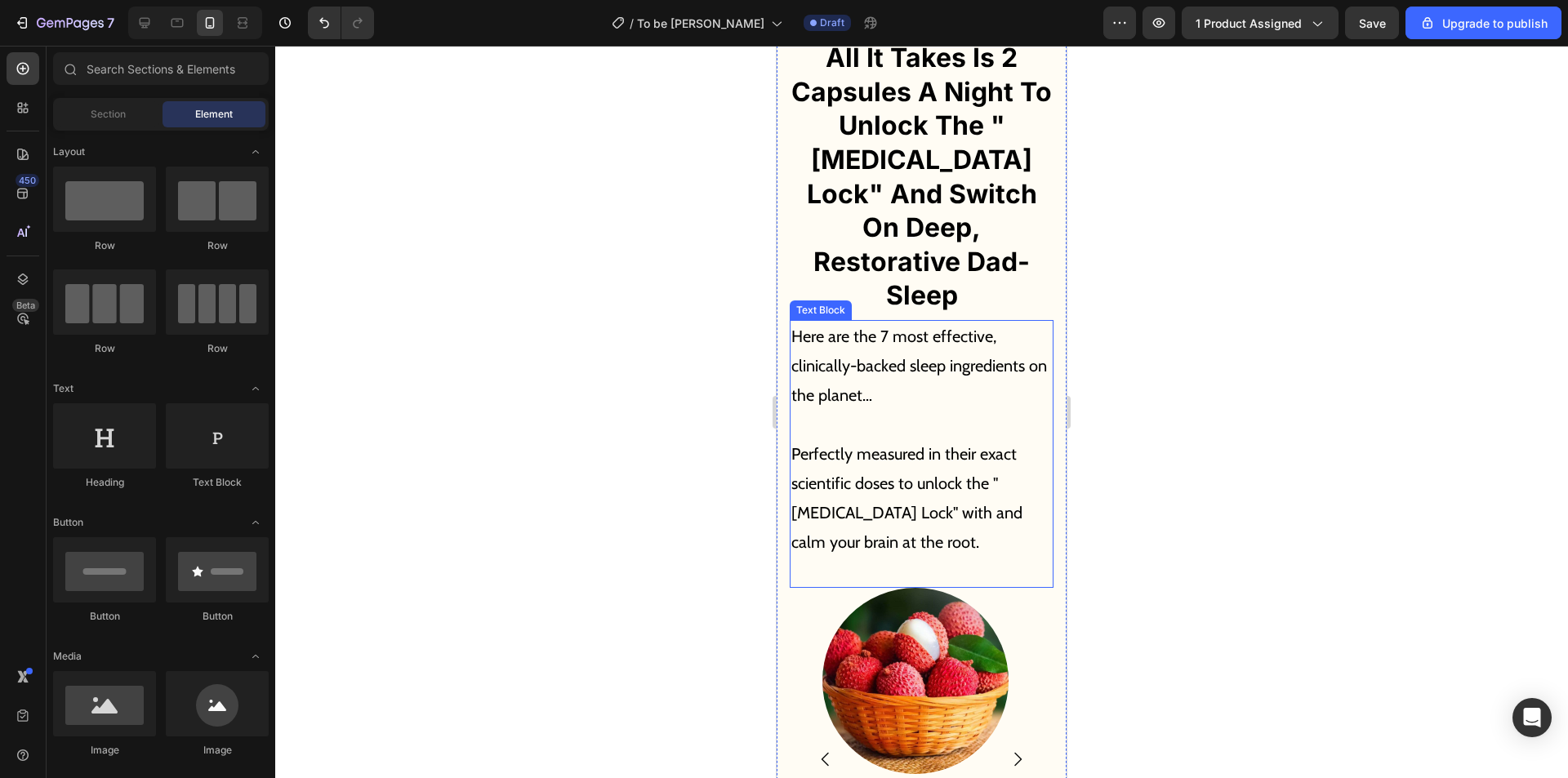
click at [904, 488] on p "Perfectly measured in their exact scientific doses to unlock the "[MEDICAL_DATA…" at bounding box center [921, 483] width 260 height 147
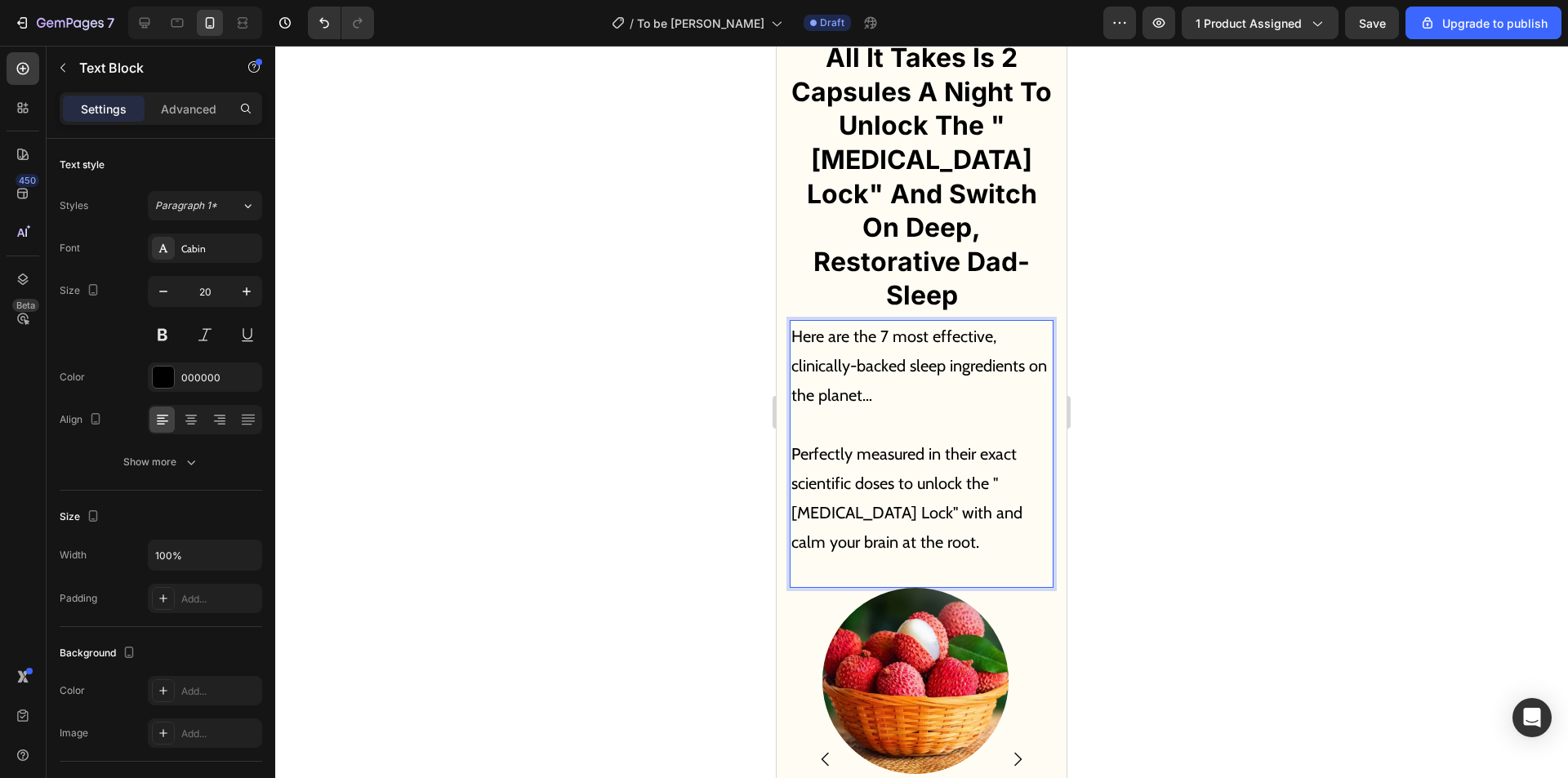
click at [918, 471] on p "Perfectly measured in their exact scientific doses to unlock the "[MEDICAL_DATA…" at bounding box center [921, 483] width 260 height 147
drag, startPoint x: 922, startPoint y: 479, endPoint x: 895, endPoint y: 479, distance: 27.0
click at [895, 479] on p "Perfectly measured in their exact scientific doses to unlock the "[MEDICAL_DATA…" at bounding box center [921, 483] width 260 height 147
click at [957, 200] on h2 "All It Takes Is 2 Capsules A Night To Unlock The "[MEDICAL_DATA] Lock" And Swit…" at bounding box center [921, 176] width 264 height 275
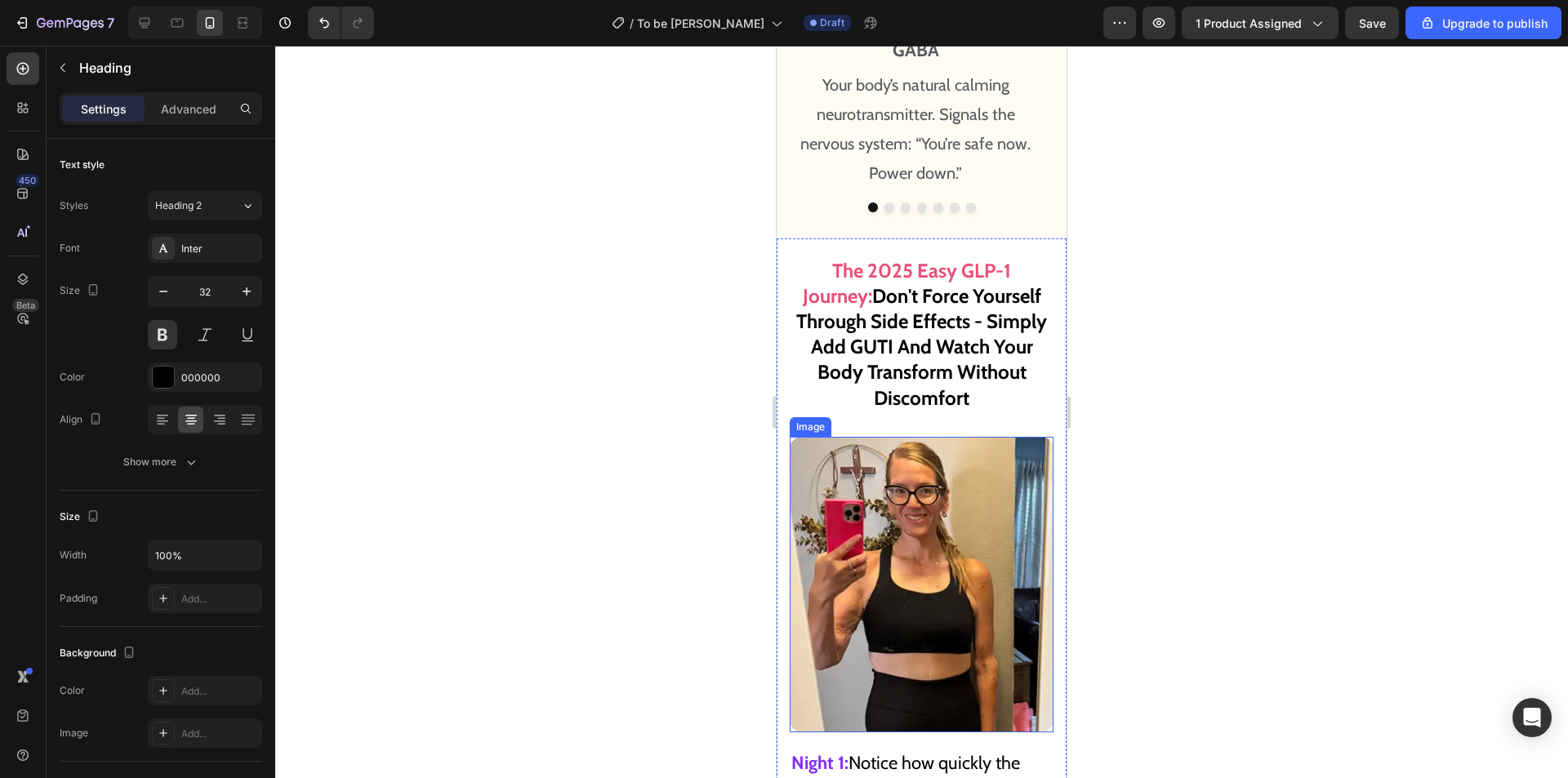
scroll to position [9952, 0]
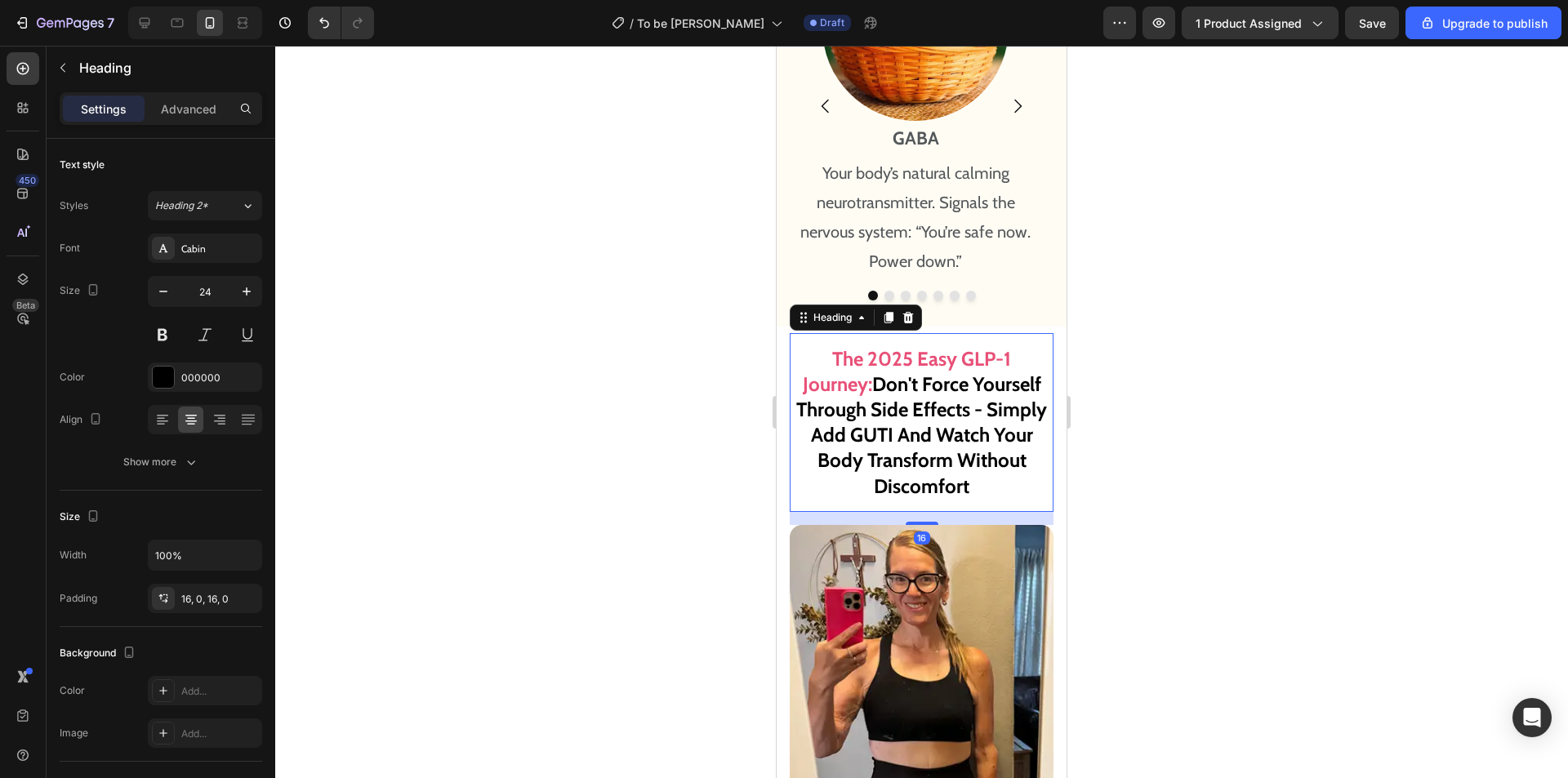
click at [856, 401] on strong "Don't Force Yourself Through Side Effects - Simply Add GUTI And Watch Your Body…" at bounding box center [921, 435] width 250 height 126
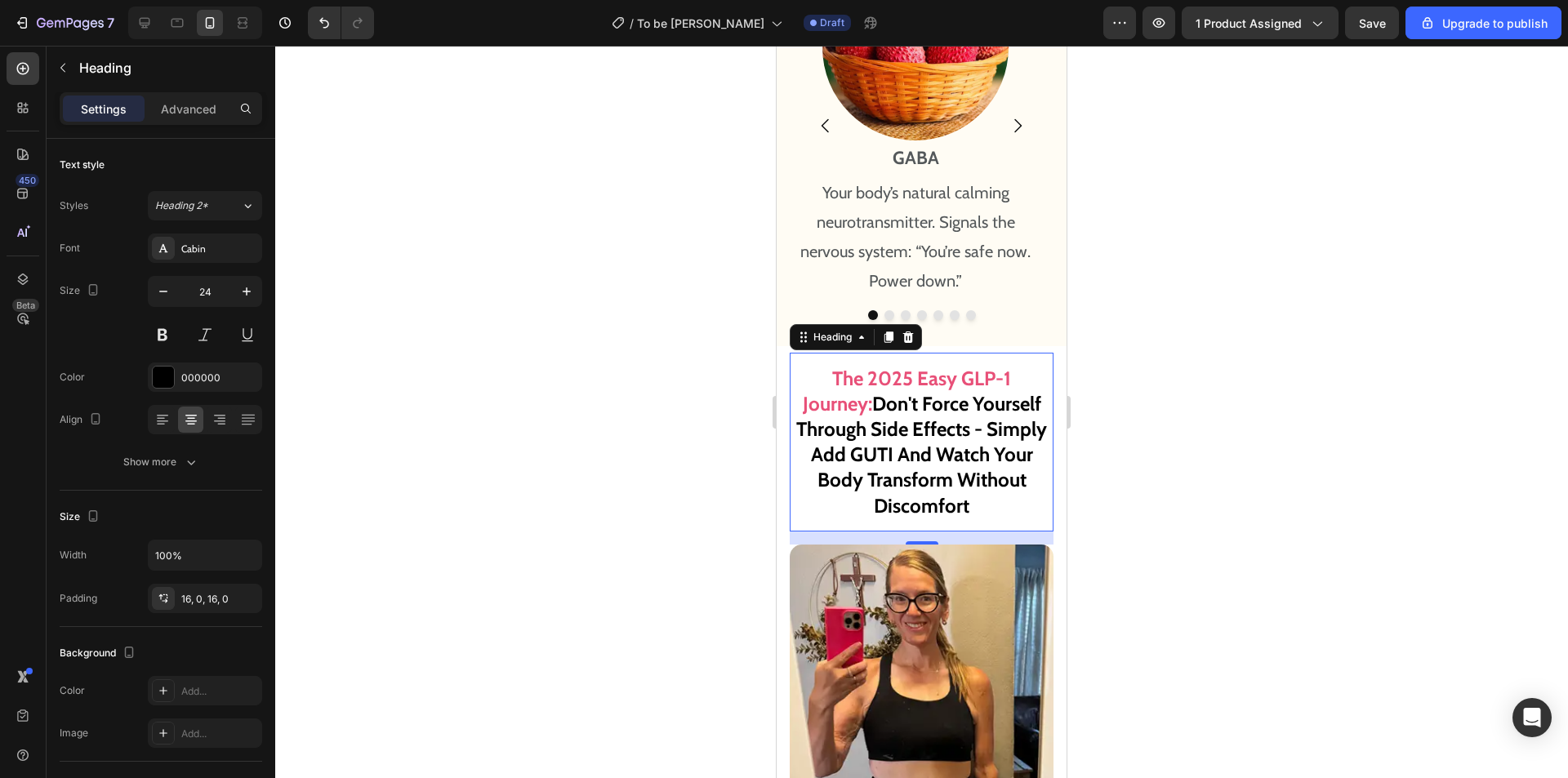
scroll to position [9869, 0]
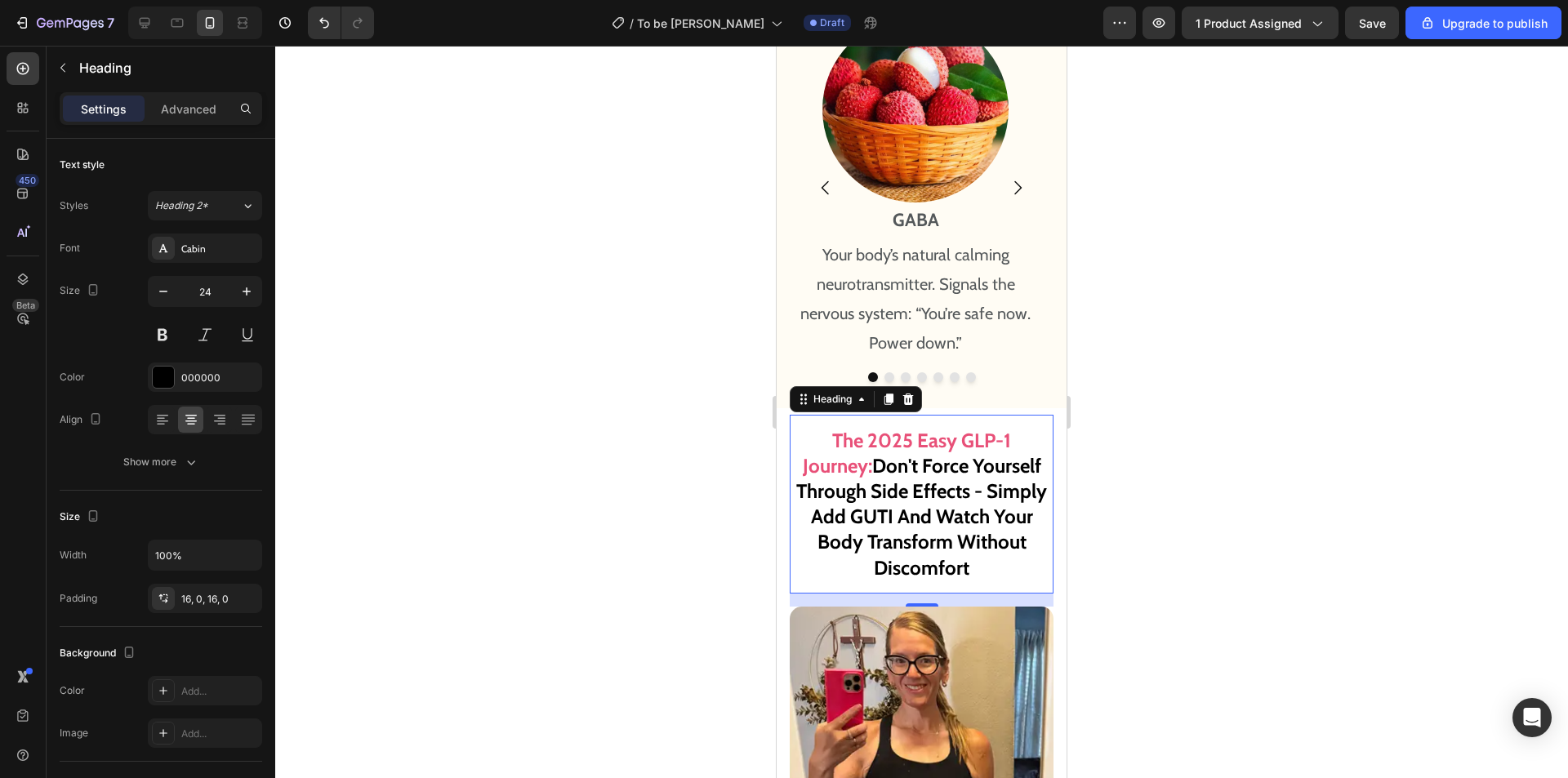
click at [1006, 532] on h2 "The 2025 Easy GLP-1 Journey: Don't Force Yourself Through Side Effects - Simply…" at bounding box center [921, 504] width 264 height 179
click at [965, 469] on strong "Don't Force Yourself Through Side Effects - Simply Add GUTI And Watch Your Body…" at bounding box center [921, 517] width 250 height 126
click at [996, 542] on strong "Don't Force Yourself Through Side Effects - Simply Add GUTI And Watch Your Body…" at bounding box center [921, 517] width 250 height 126
drag, startPoint x: 1008, startPoint y: 536, endPoint x: 805, endPoint y: 404, distance: 242.1
click at [805, 428] on p "The 2025 Easy GLP-1 Journey: Don't Force Yourself Through Side Effects - Simply…" at bounding box center [921, 504] width 264 height 153
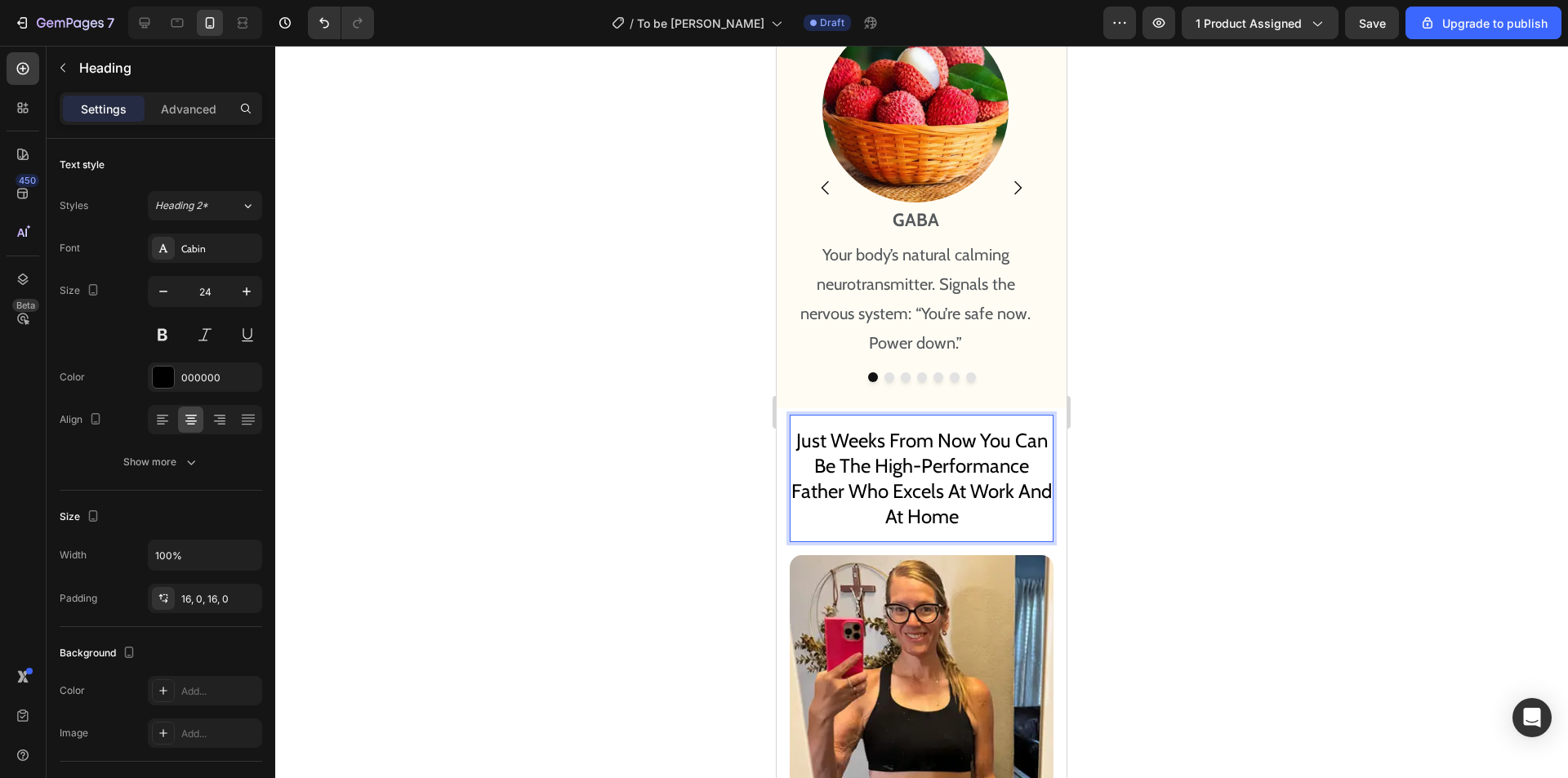
click at [970, 472] on p "Just Weeks From Now You Can Be The High-Performance Father Who Excels At Work A…" at bounding box center [921, 479] width 264 height 102
click at [980, 481] on p "Just Weeks From Now You Can Be The High-Performance Father Who Excels At Work A…" at bounding box center [921, 479] width 264 height 102
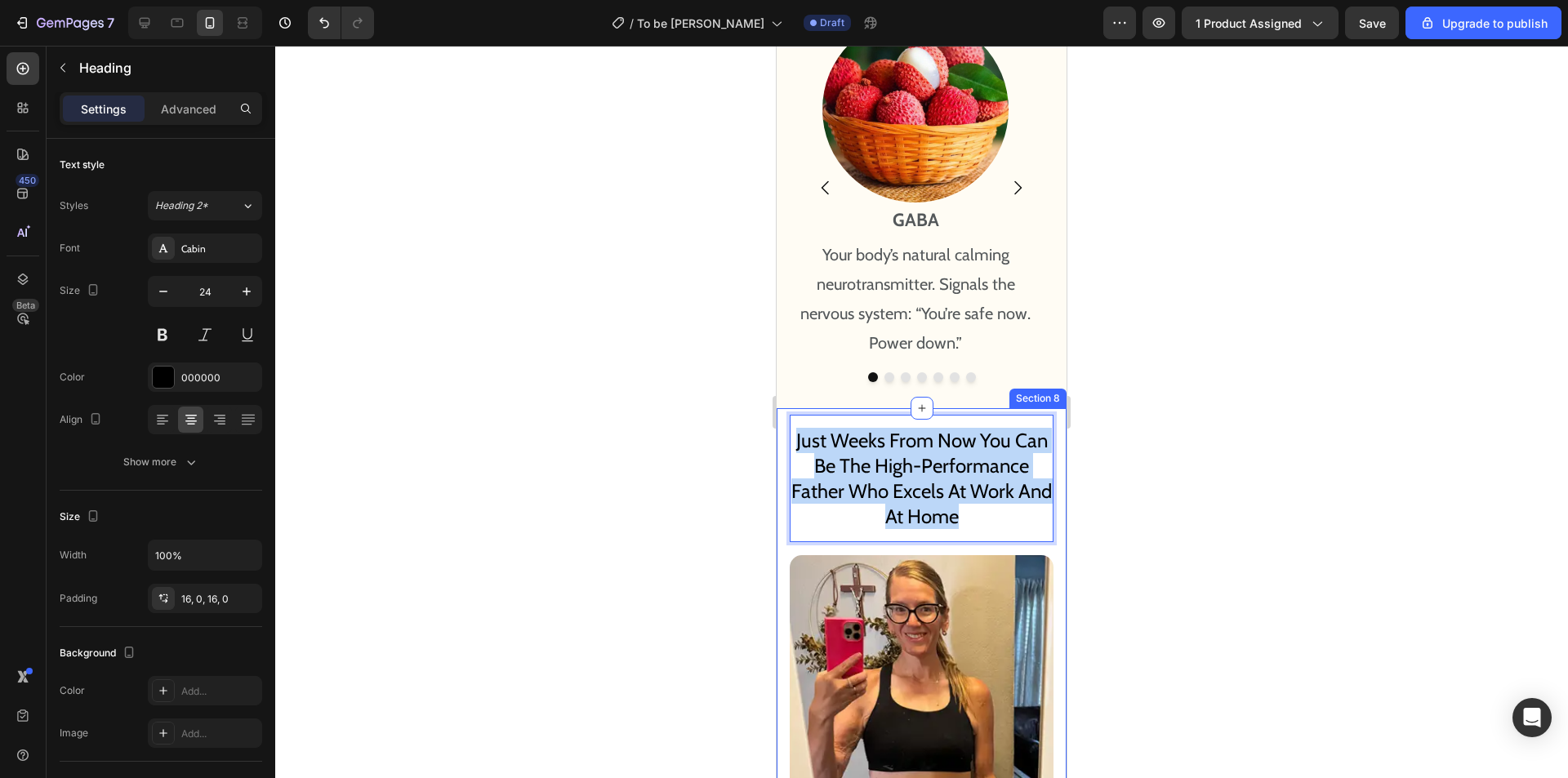
drag, startPoint x: 977, startPoint y: 483, endPoint x: 771, endPoint y: 400, distance: 222.1
click at [777, 400] on html "Mobile ( 355 px) iPhone 13 Mini iPhone 13 Pro iPhone 11 Pro Max iPhone 15 Pro M…" at bounding box center [921, 576] width 290 height 20800
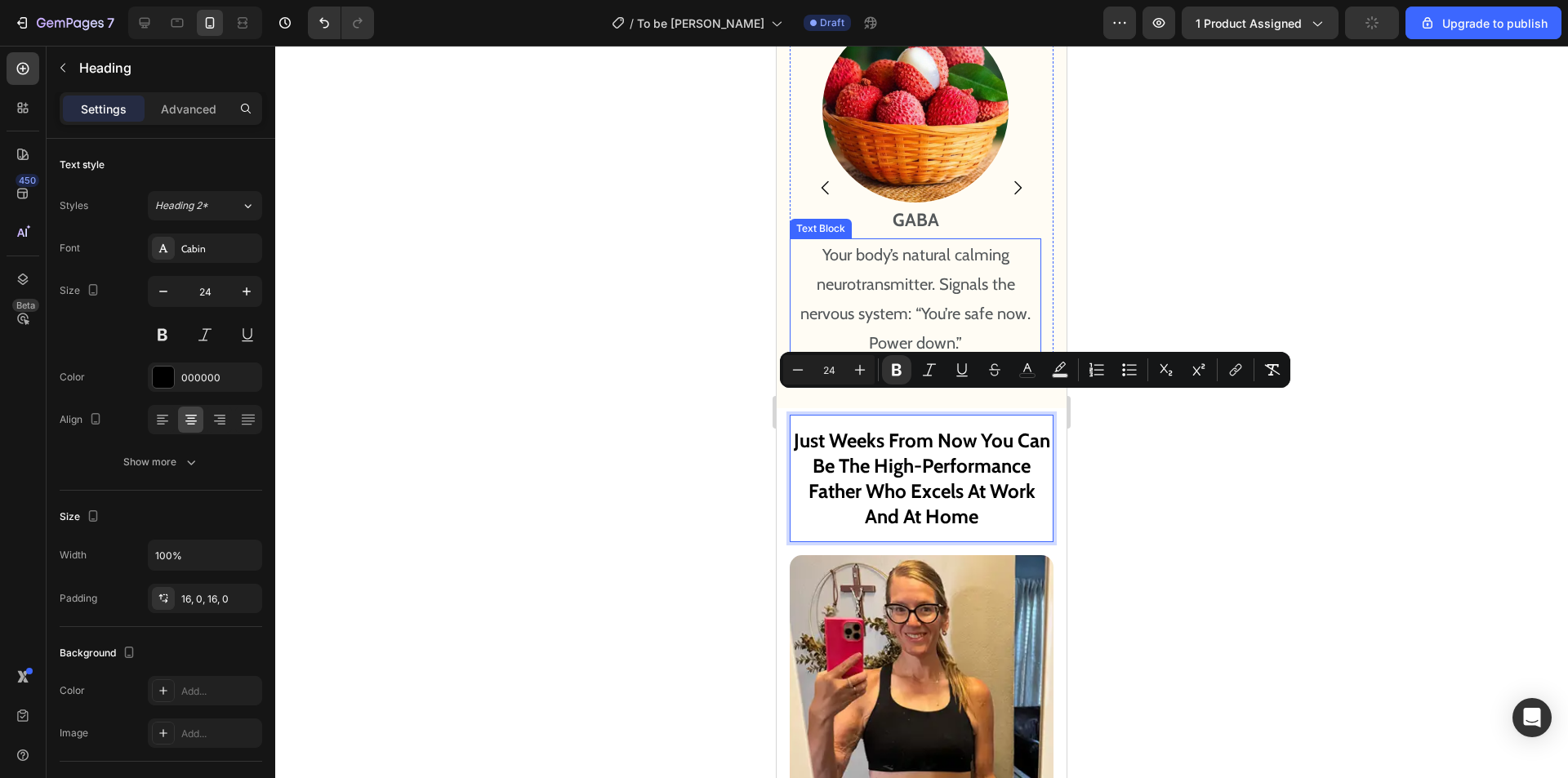
click at [931, 269] on p "Your body’s natural calming neurotransmitter. Signals the nervous system: “You’…" at bounding box center [916, 298] width 248 height 117
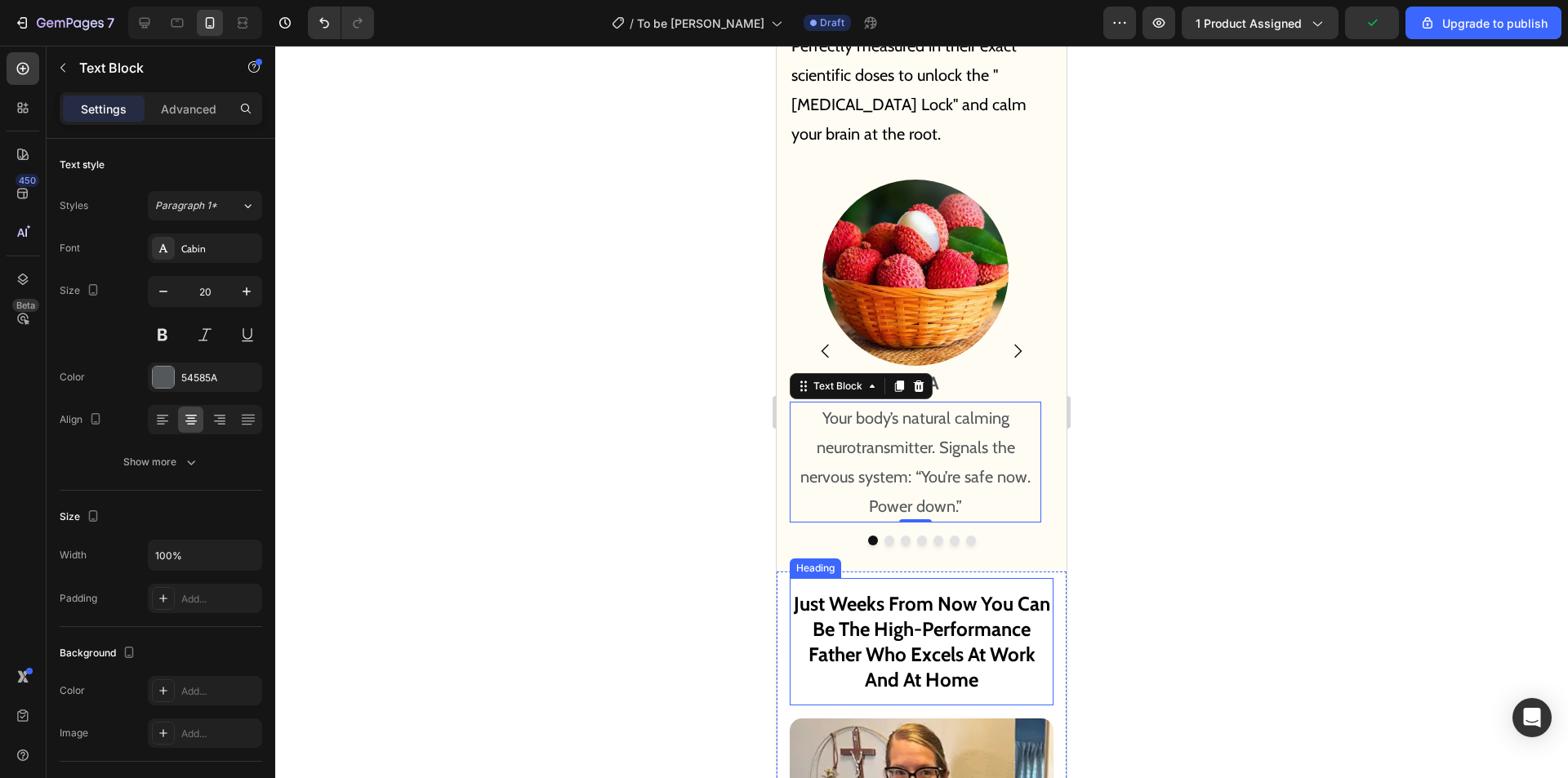
click at [976, 628] on strong "Just Weeks From Now You Can Be The High-Performance Father Who Excels At Work A…" at bounding box center [921, 642] width 256 height 101
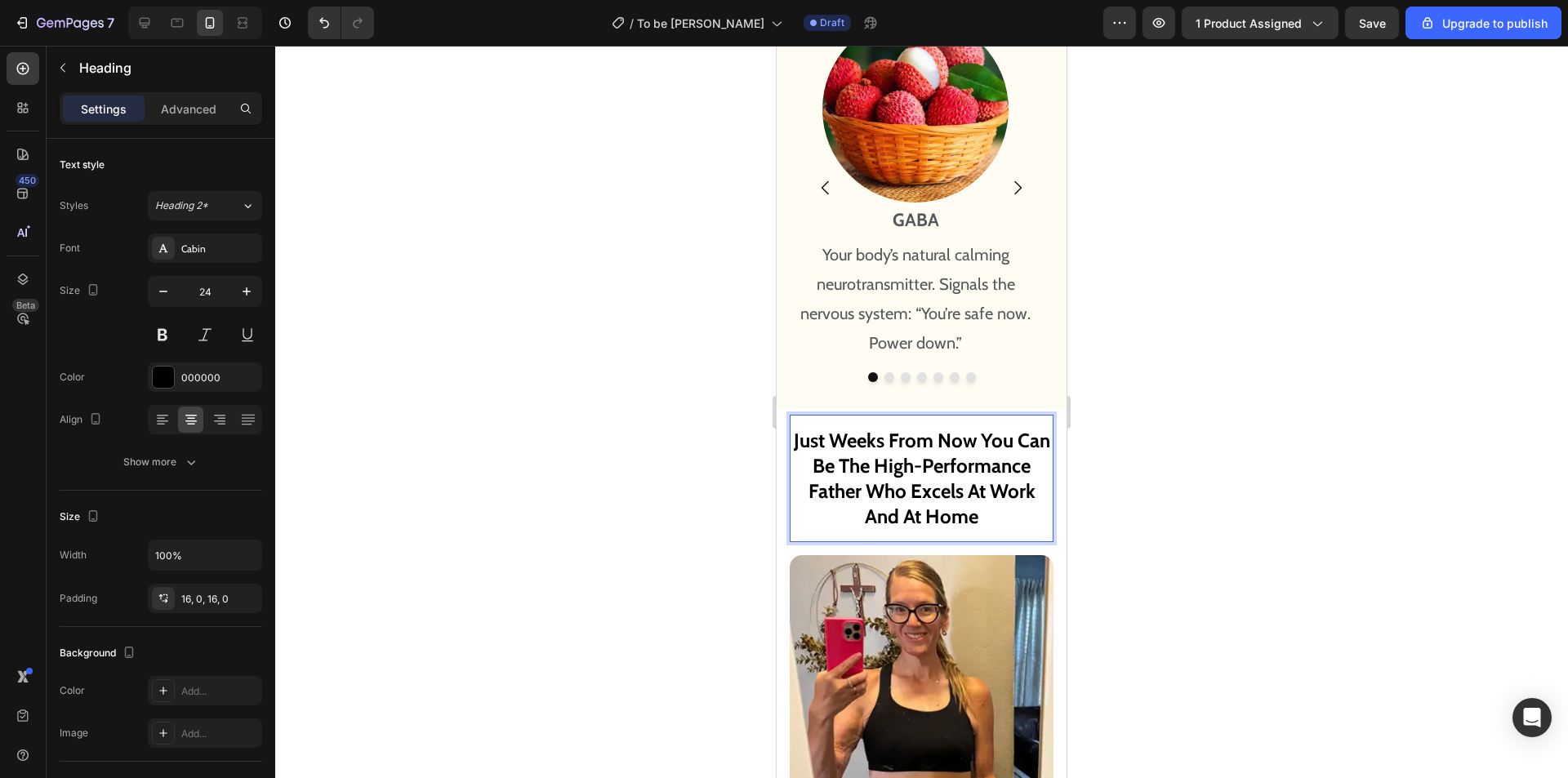
click at [896, 690] on img at bounding box center [921, 704] width 264 height 296
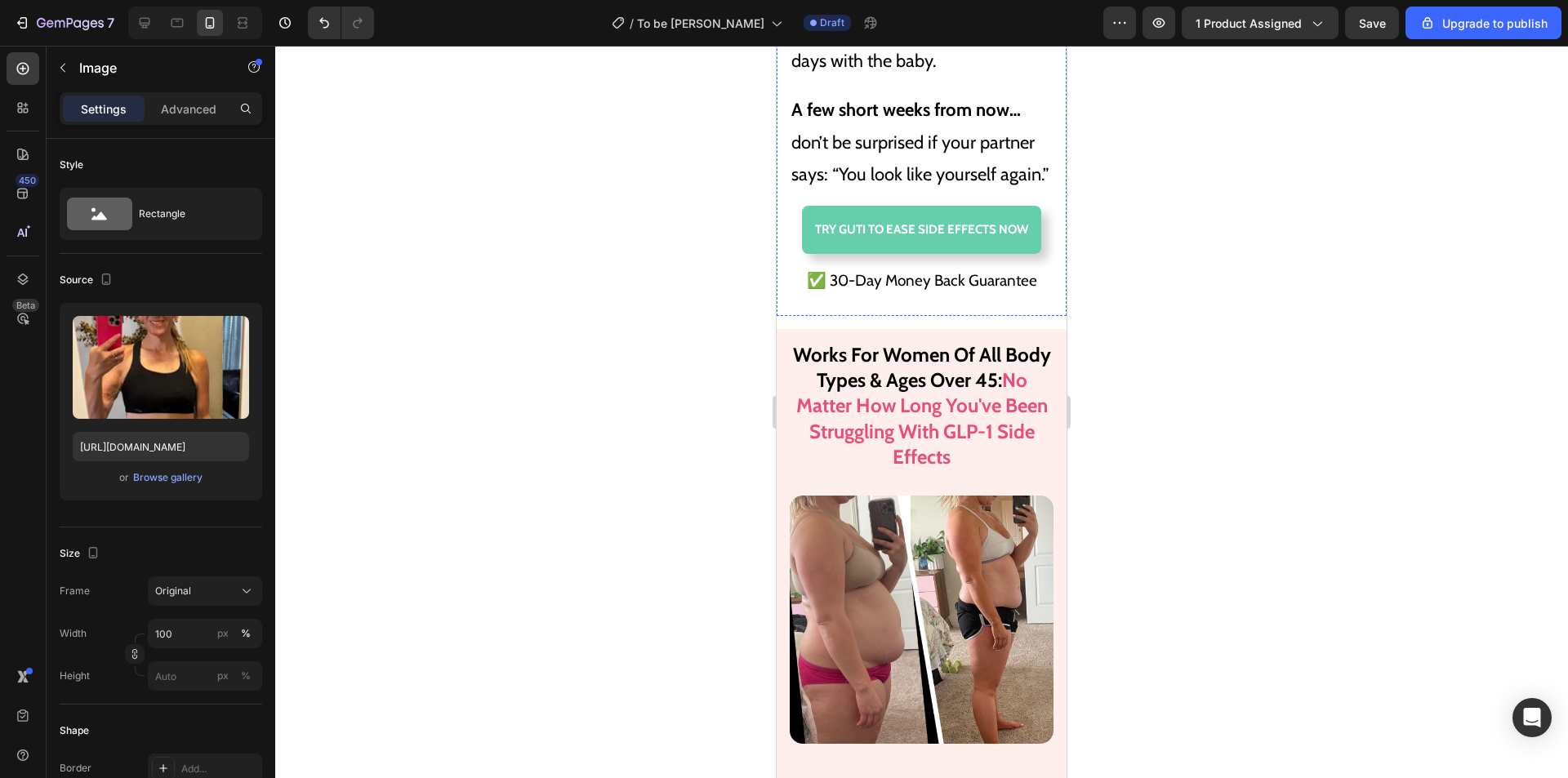
scroll to position [11258, 0]
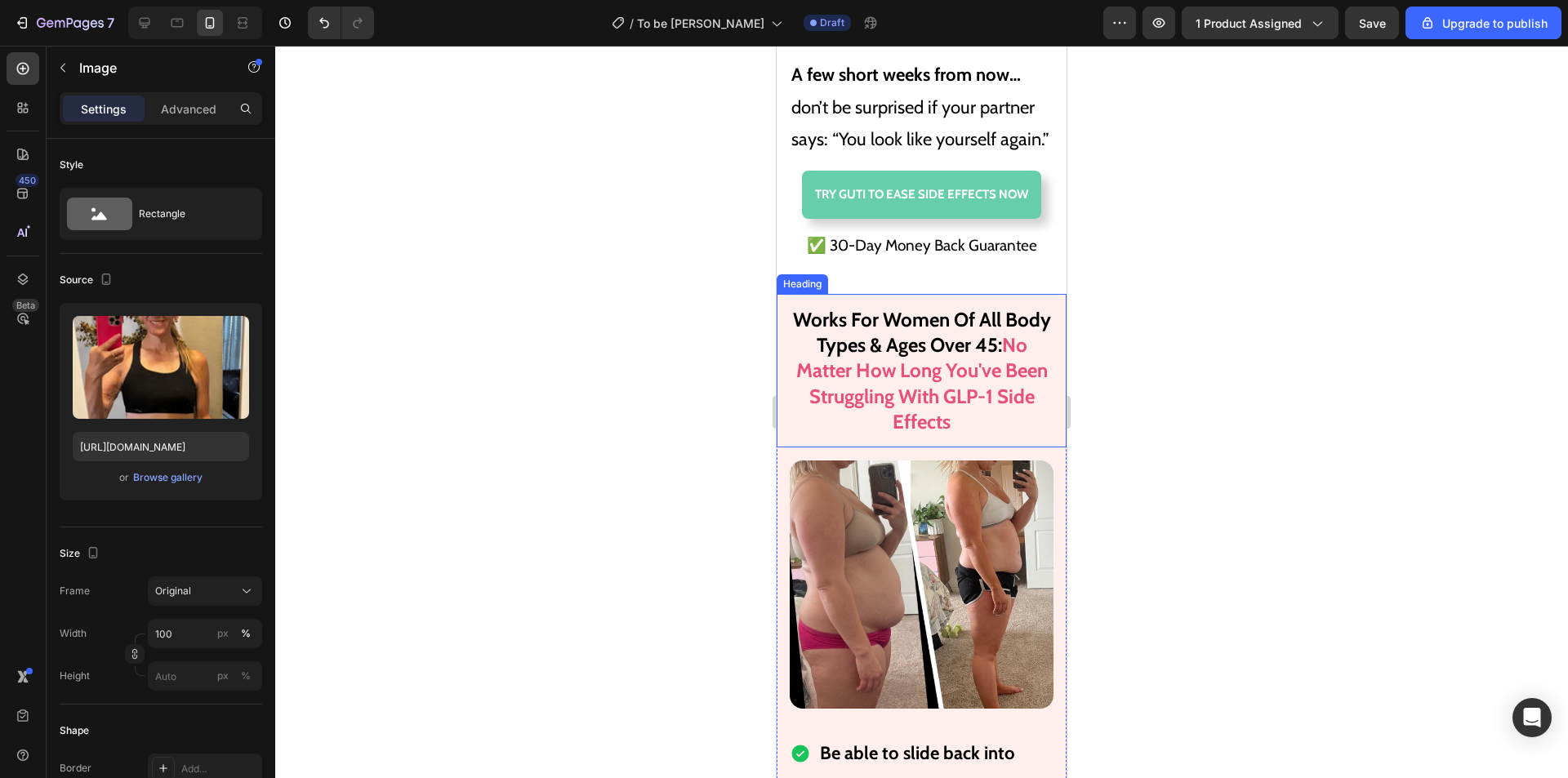
click at [943, 355] on span "Works For Women Of All Body Types & Ages Over 45:" at bounding box center [921, 333] width 258 height 49
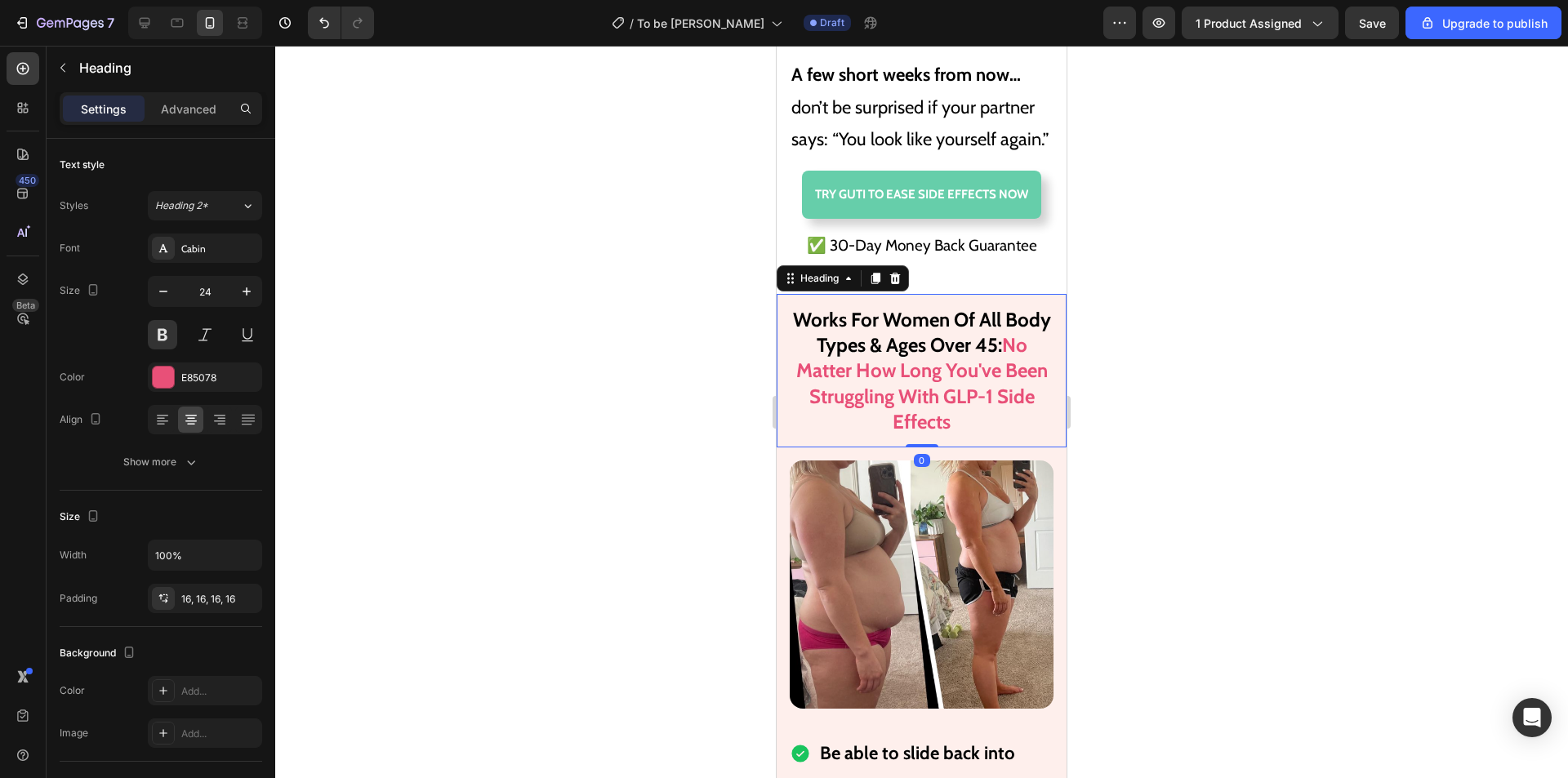
scroll to position [11340, 0]
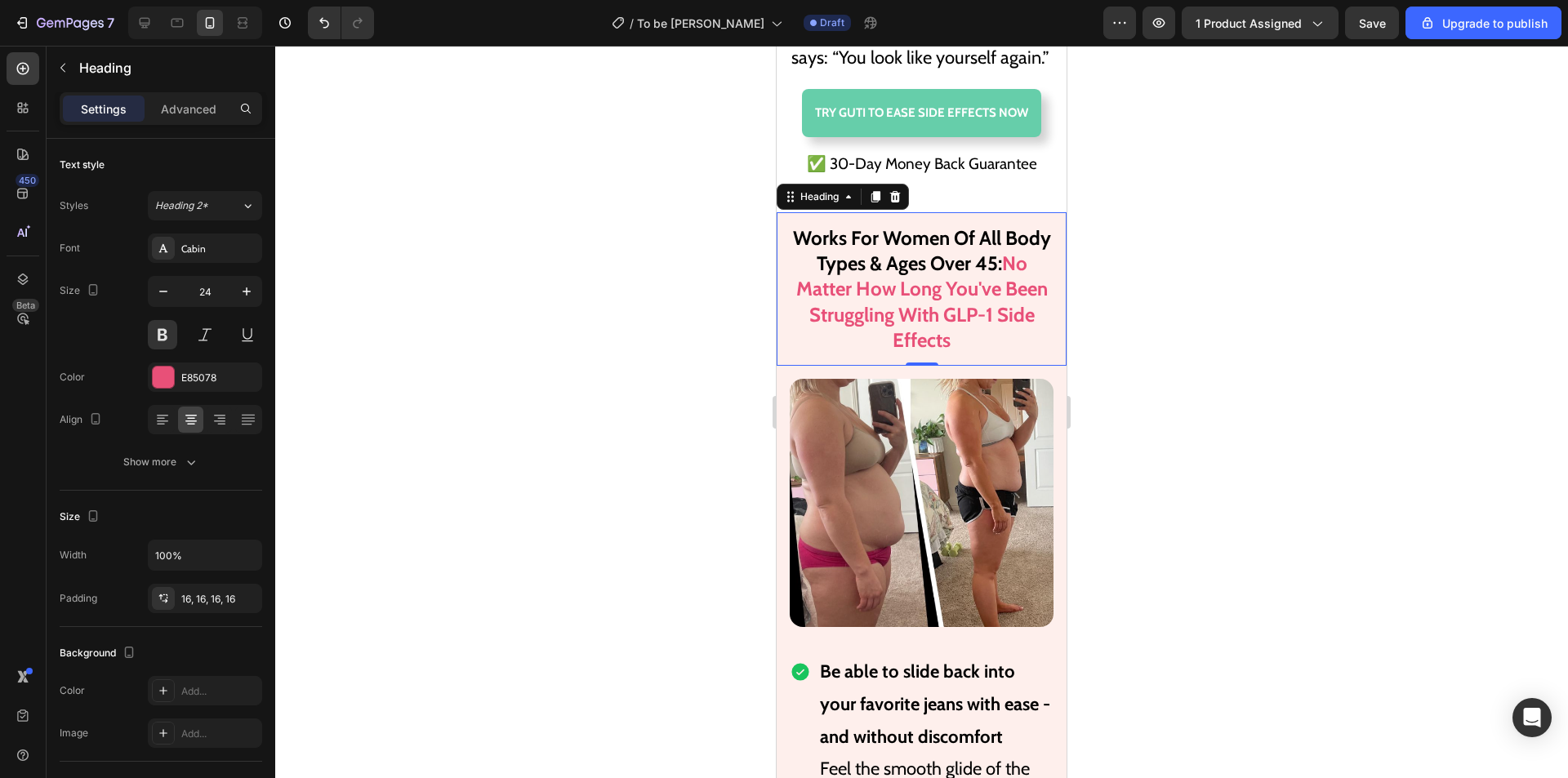
click at [918, 324] on h2 "Works For Women Of All Body Types & Ages Over 45: No Matter How Long You've Bee…" at bounding box center [921, 289] width 290 height 154
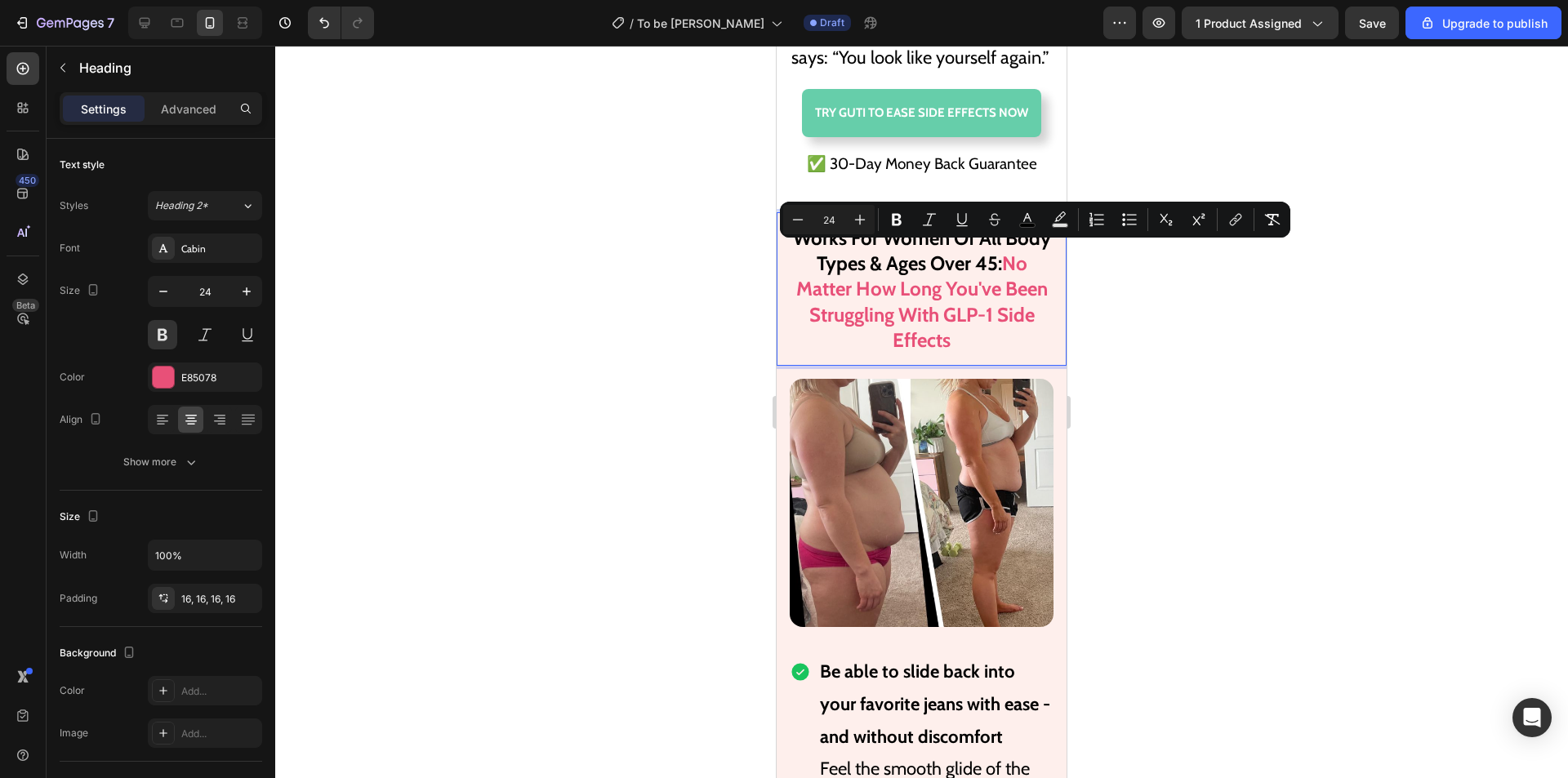
drag, startPoint x: 966, startPoint y: 357, endPoint x: 904, endPoint y: 259, distance: 116.0
click at [904, 259] on p "Works For Women Of All Body Types & Ages Over 45: No Matter How Long You've Bee…" at bounding box center [921, 289] width 264 height 127
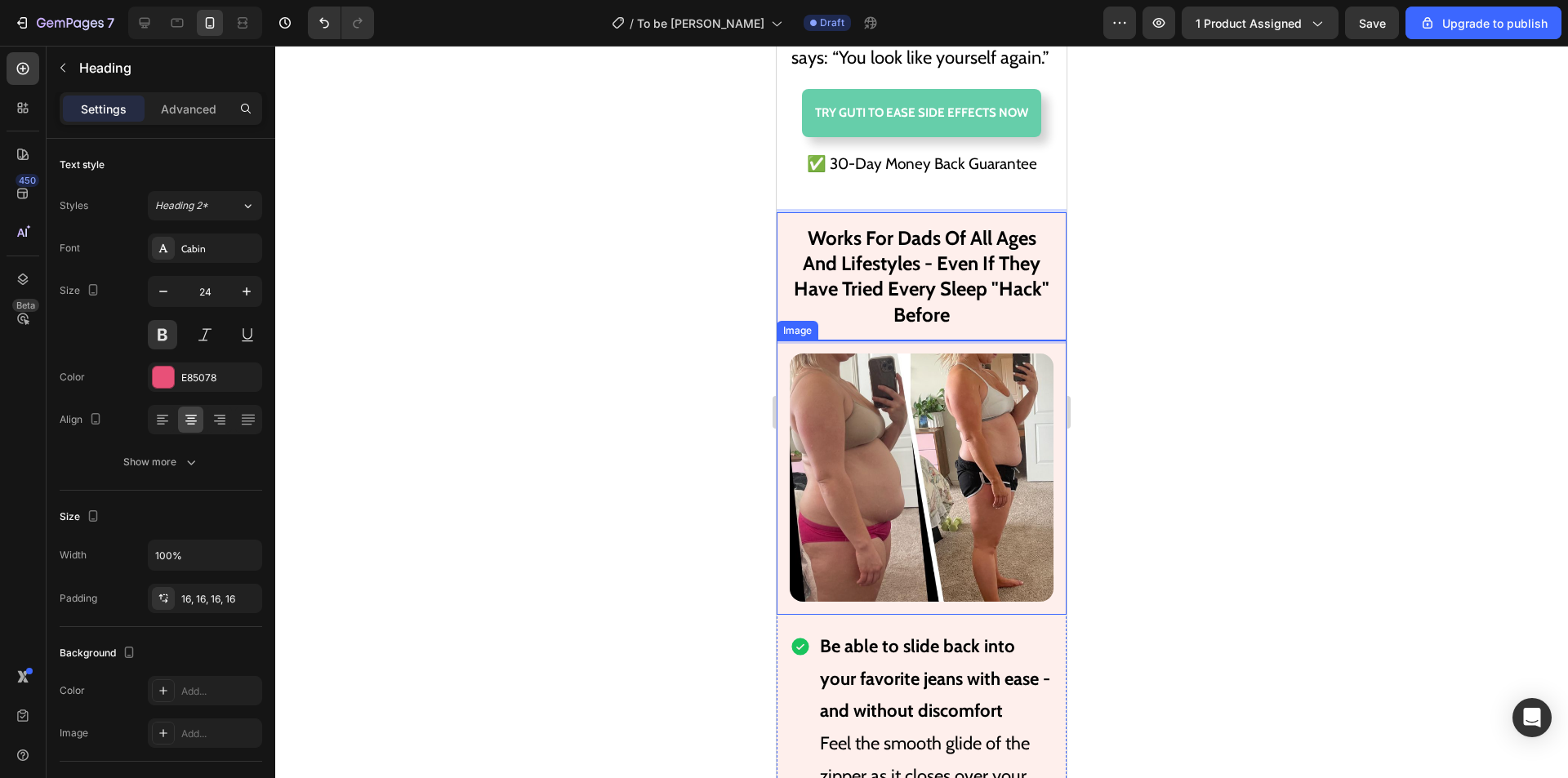
click at [949, 455] on img at bounding box center [921, 478] width 264 height 249
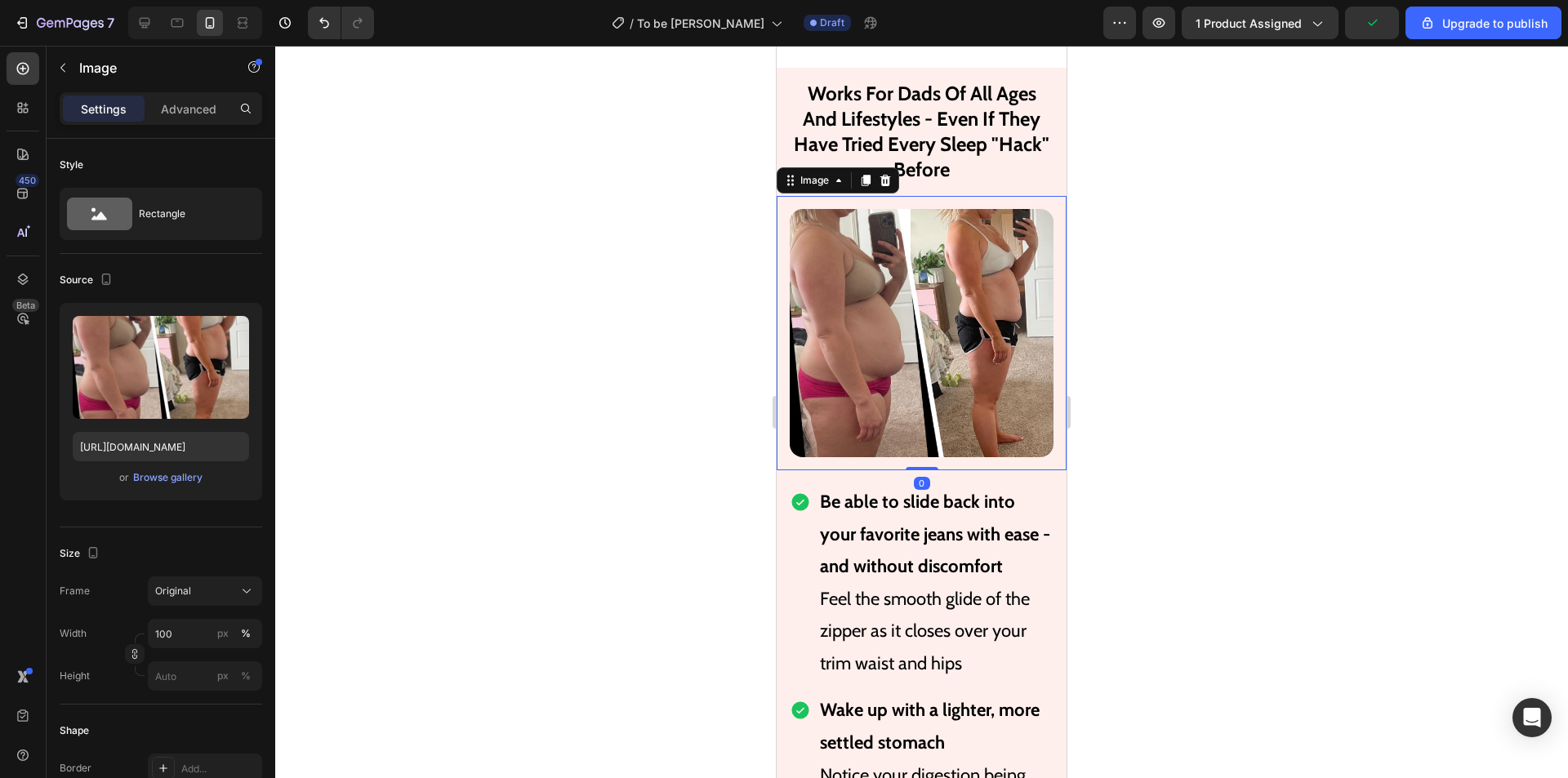
scroll to position [11748, 0]
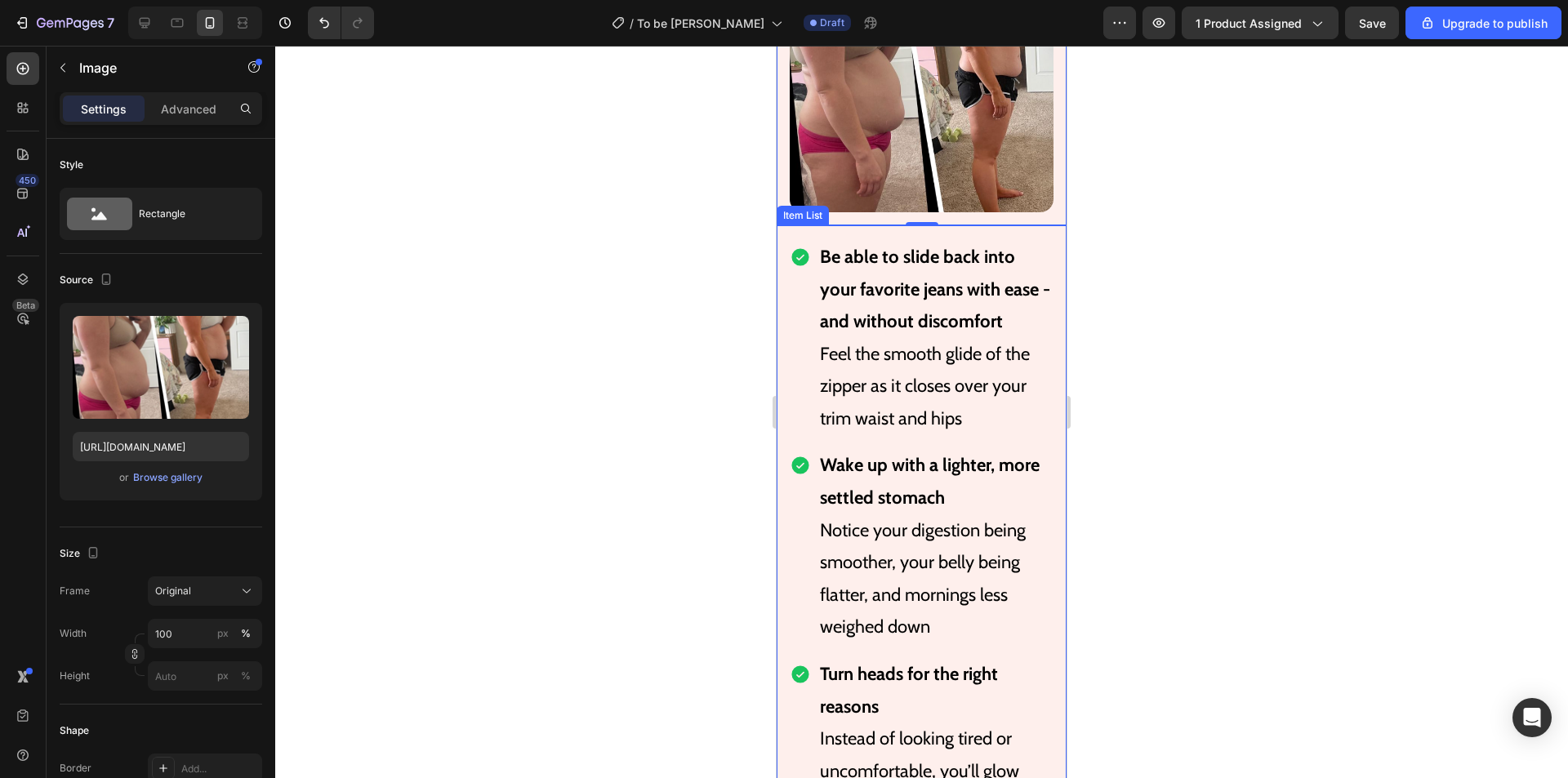
click at [965, 364] on p "Feel the smooth glide of the zipper as it closes over your trim waist and hips" at bounding box center [935, 387] width 231 height 97
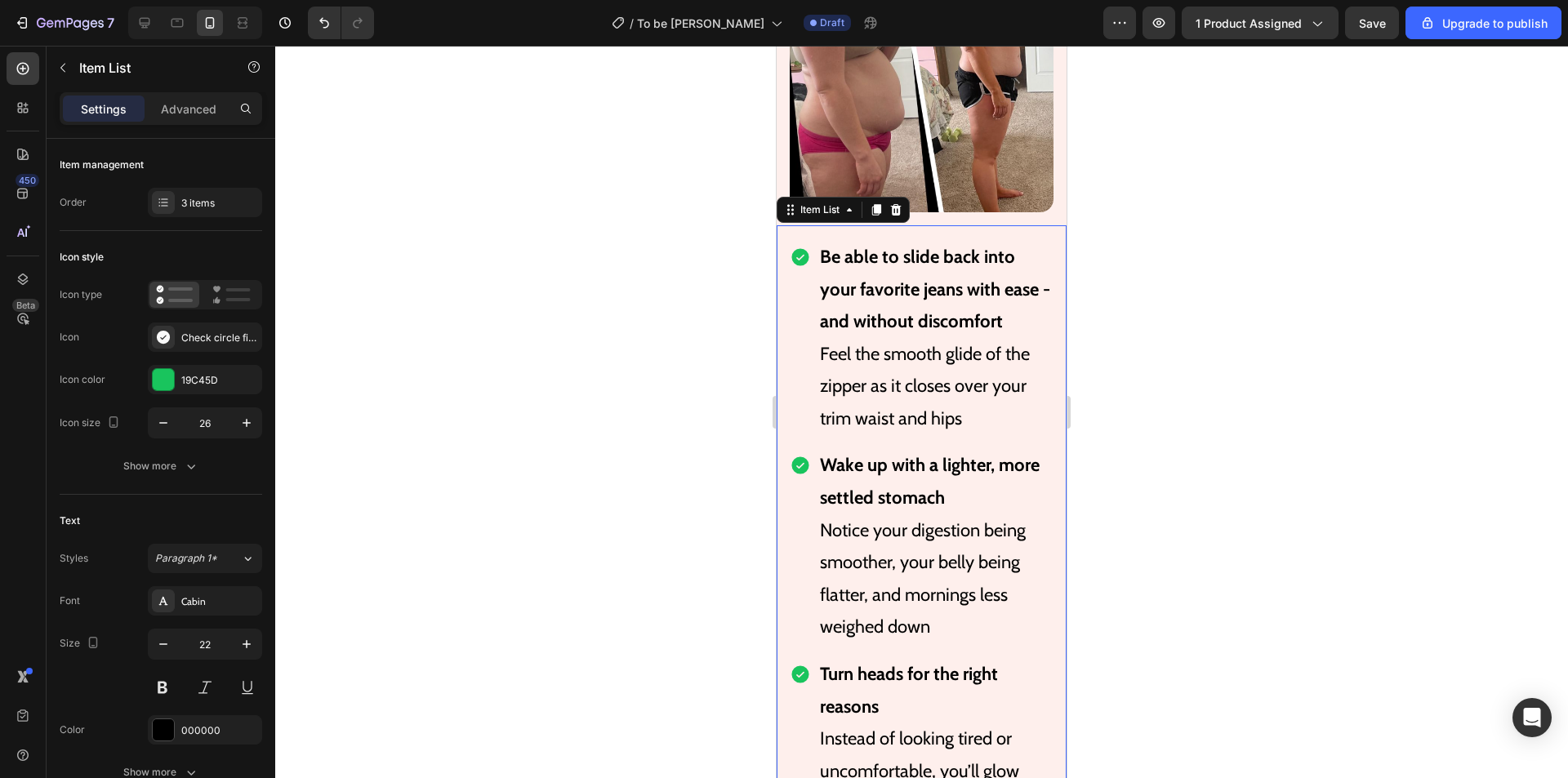
click at [962, 330] on p "Be able to slide back into your favorite jeans with ease - and without discomfo…" at bounding box center [935, 289] width 231 height 97
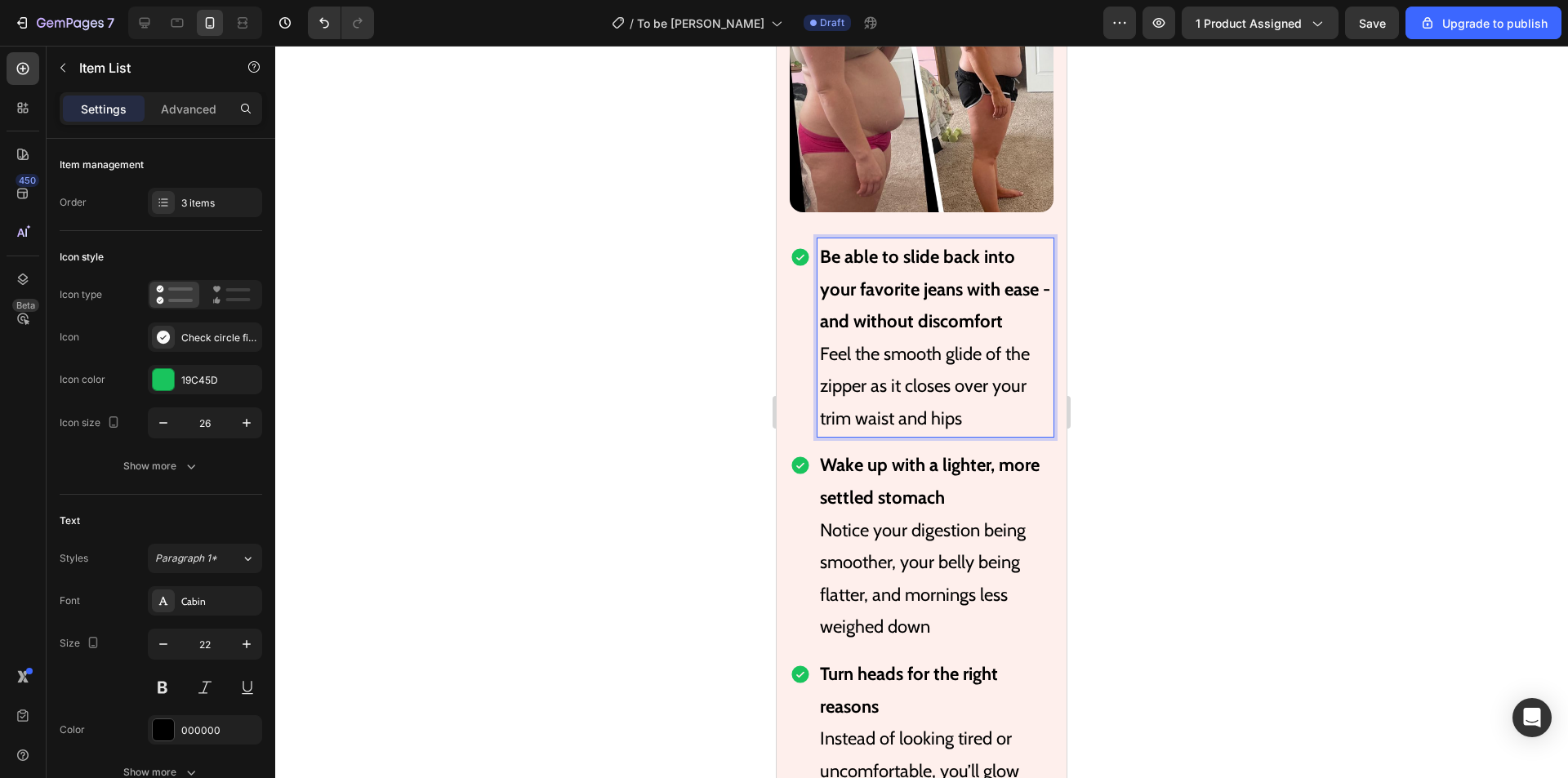
click at [1000, 430] on p "Feel the smooth glide of the zipper as it closes over your trim waist and hips" at bounding box center [935, 387] width 231 height 97
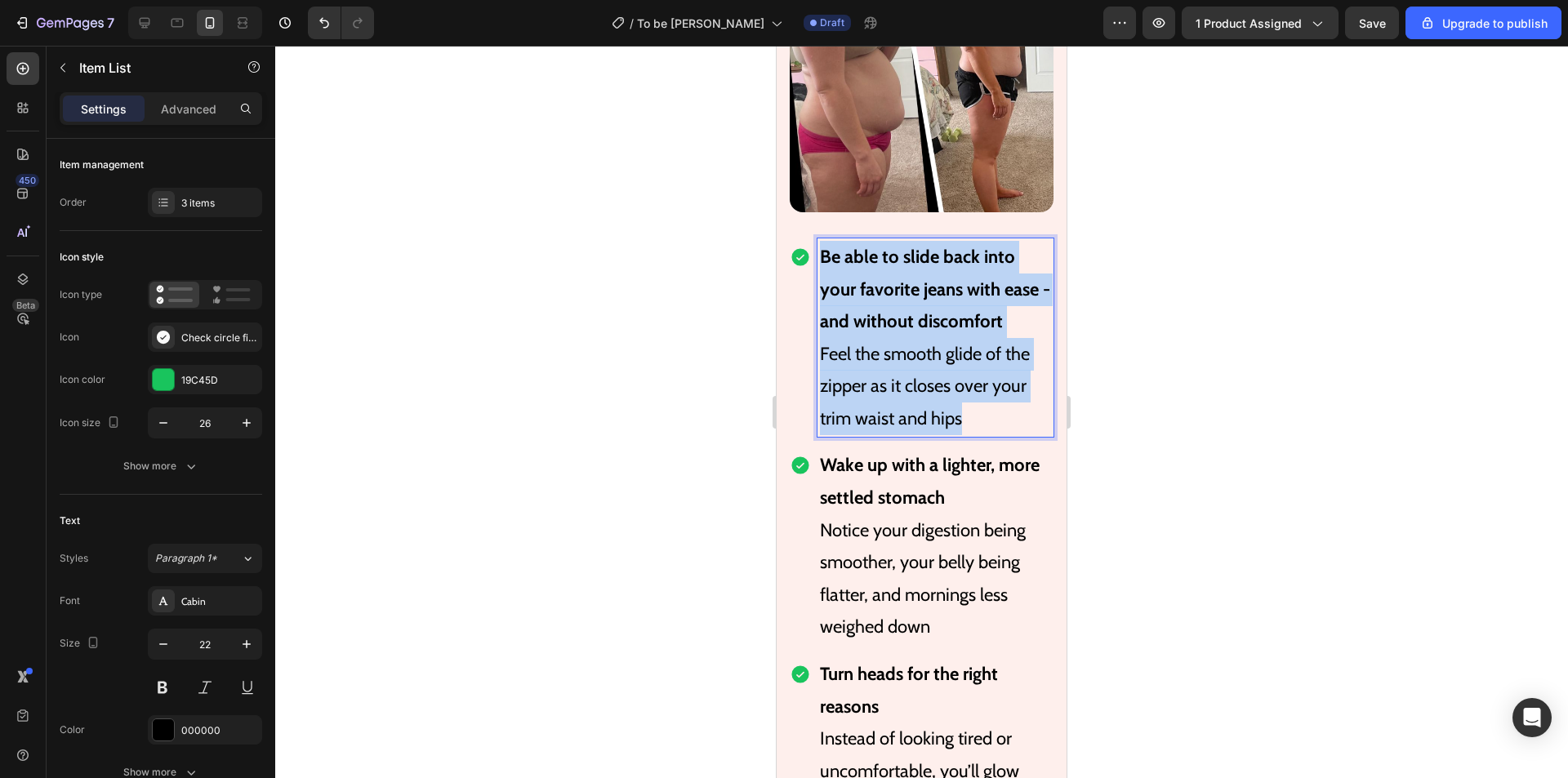
drag, startPoint x: 990, startPoint y: 435, endPoint x: 814, endPoint y: 243, distance: 260.5
click at [816, 245] on div "Be able to slide back into your favorite jeans with ease - and without discomfo…" at bounding box center [921, 339] width 264 height 200
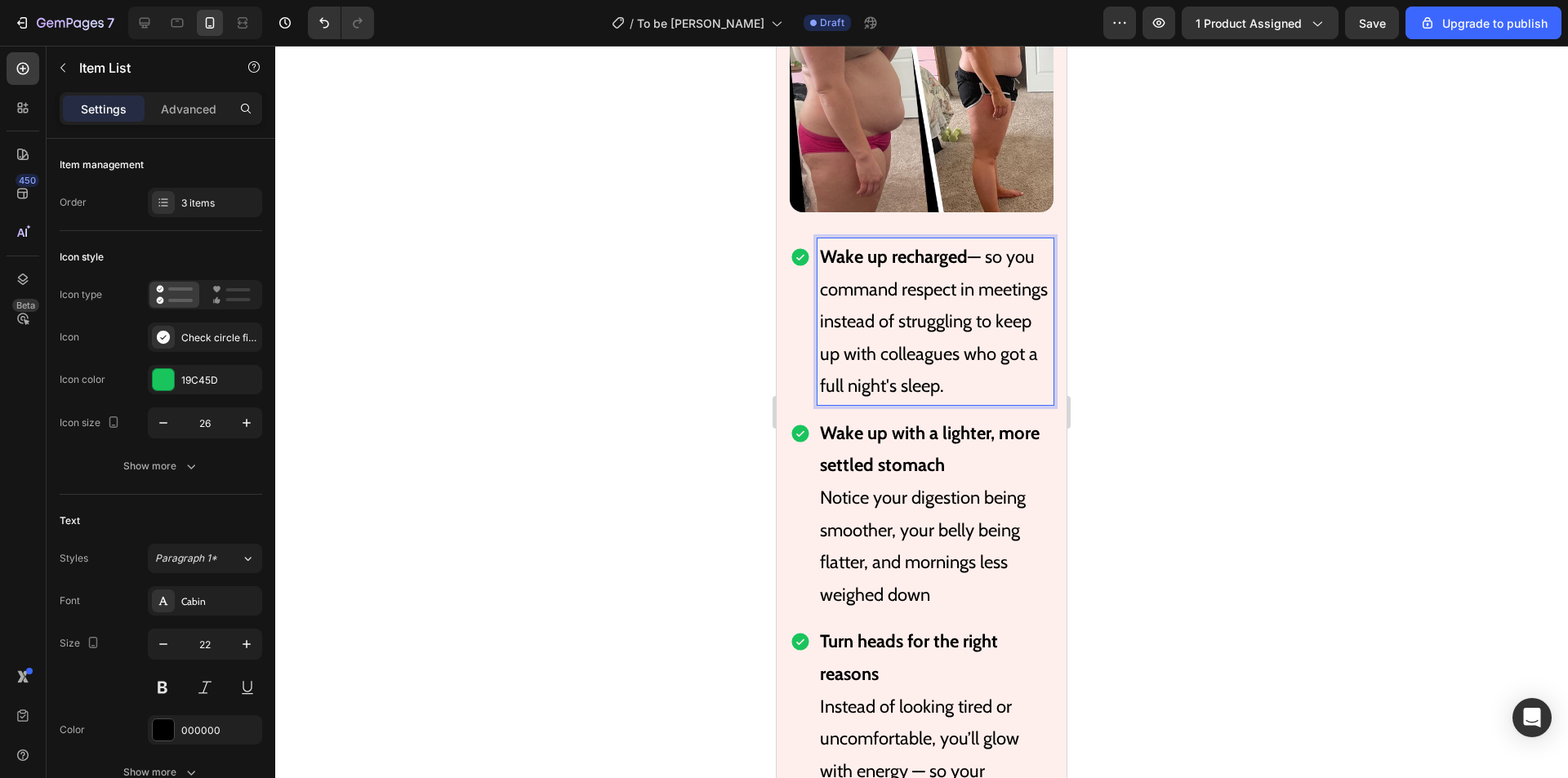
click at [909, 517] on p "Notice your digestion being smoother, your belly being flatter, and mornings le…" at bounding box center [935, 546] width 231 height 129
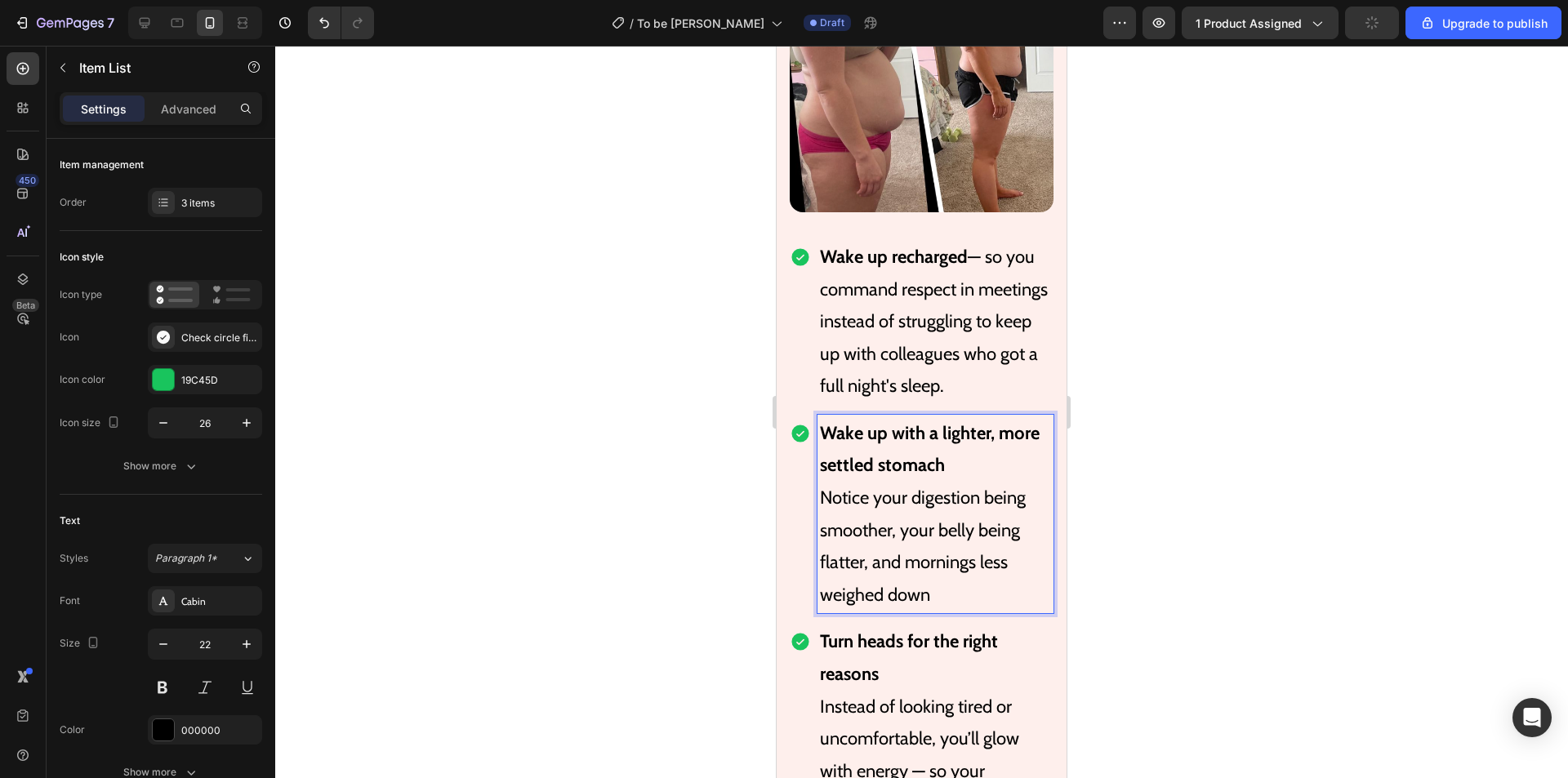
click at [932, 580] on p "Notice your digestion being smoother, your belly being flatter, and mornings le…" at bounding box center [935, 546] width 231 height 129
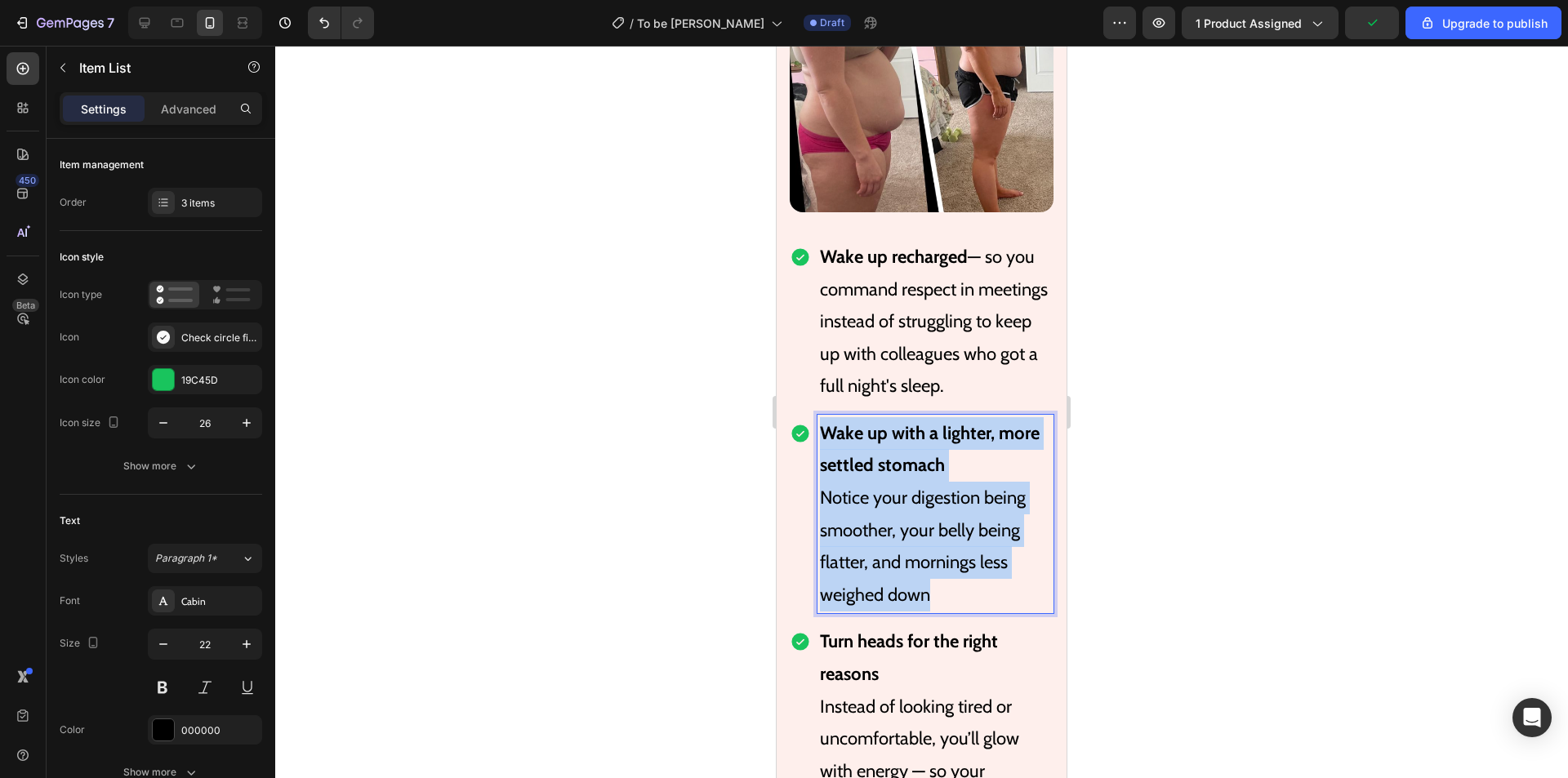
drag, startPoint x: 951, startPoint y: 612, endPoint x: 828, endPoint y: 447, distance: 205.8
click at [828, 447] on div "Wake up with a lighter, more settled stomach Notice your digestion being smooth…" at bounding box center [934, 515] width 236 height 200
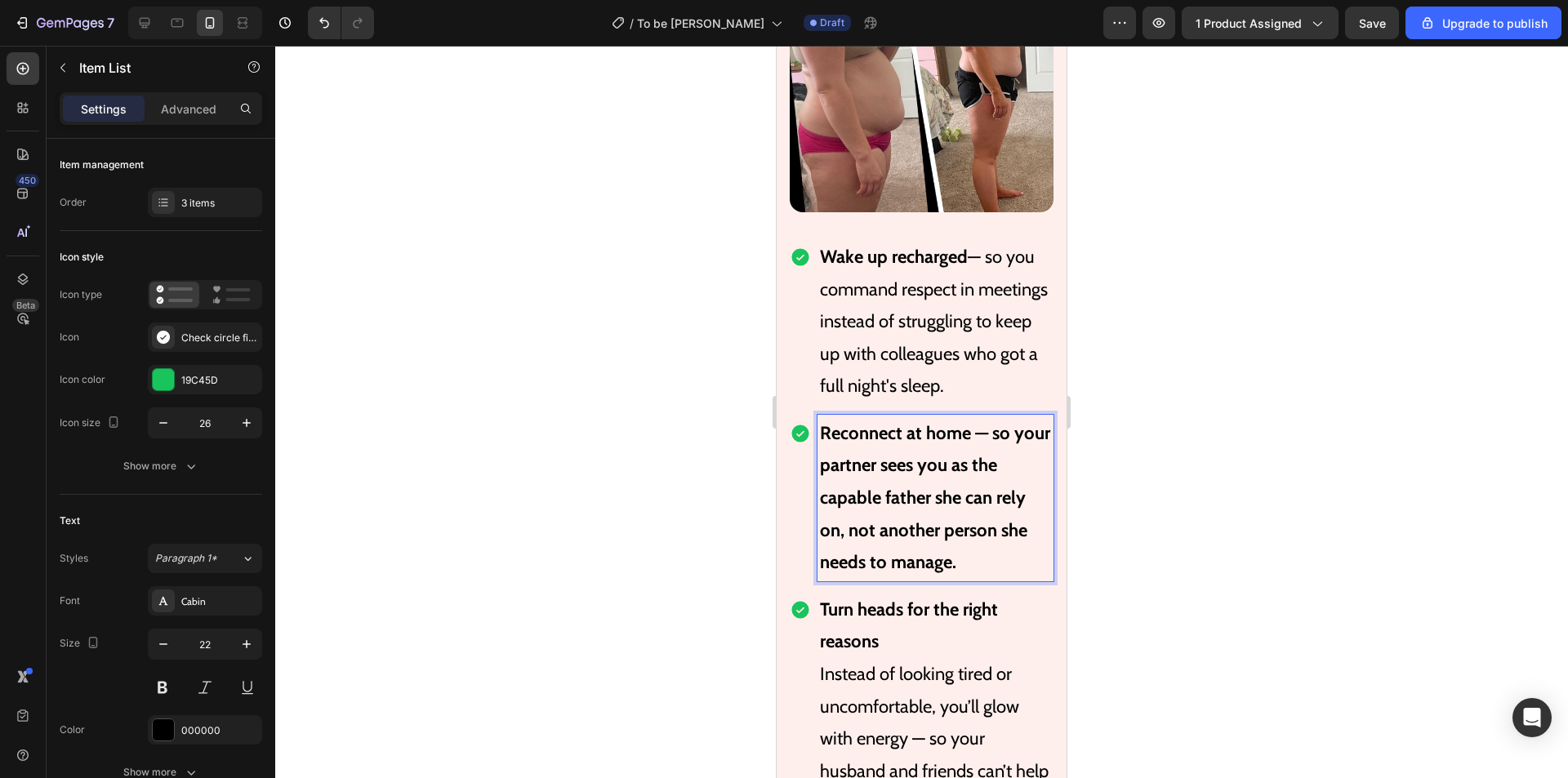
click at [991, 451] on strong "Reconnect at home — so your partner sees you as the capable father she can rely…" at bounding box center [934, 498] width 230 height 151
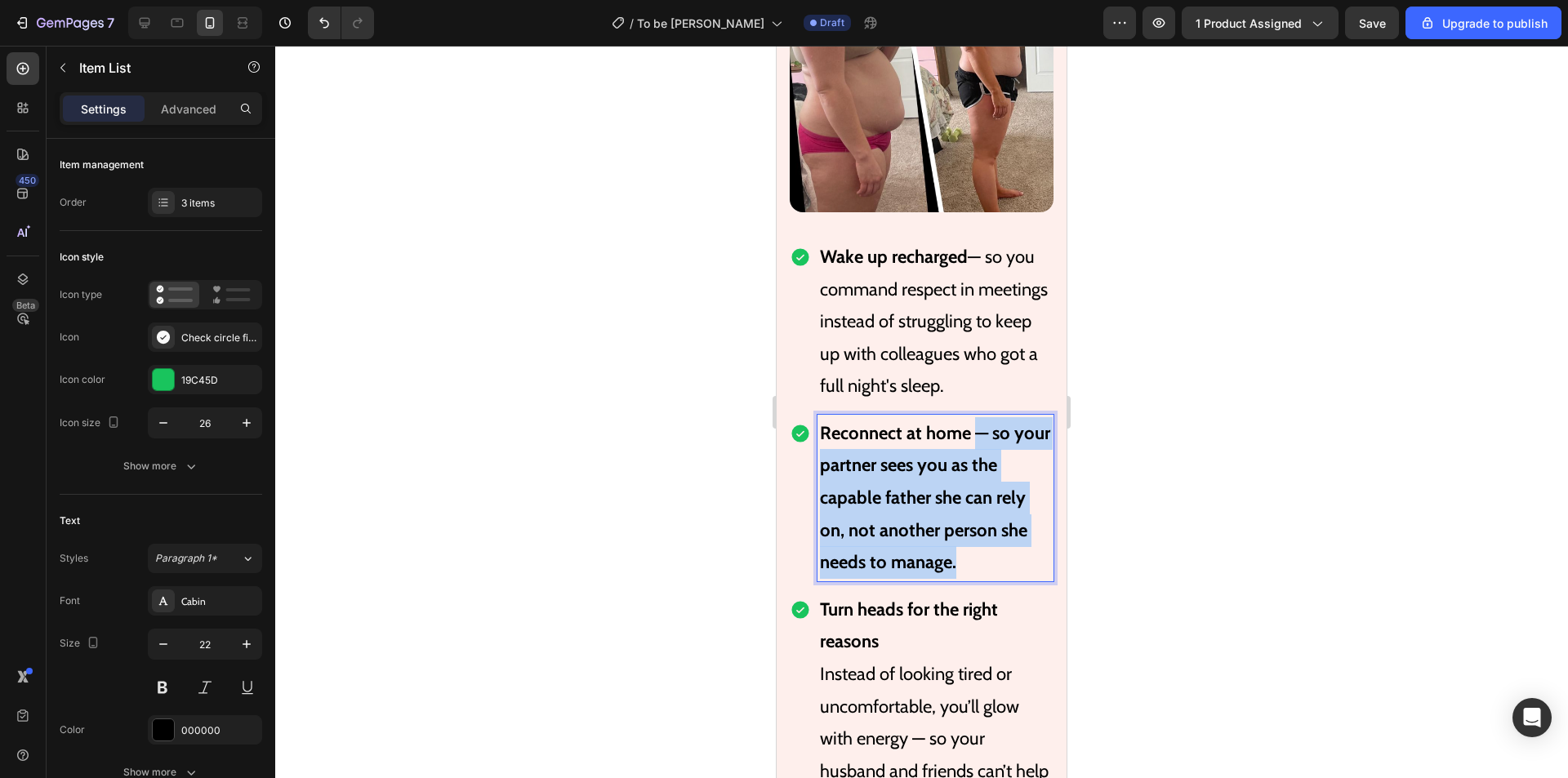
drag, startPoint x: 973, startPoint y: 452, endPoint x: 1008, endPoint y: 574, distance: 126.9
click at [1008, 579] on p "Reconnect at home — so your partner sees you as the capable father she can rely…" at bounding box center [935, 498] width 231 height 161
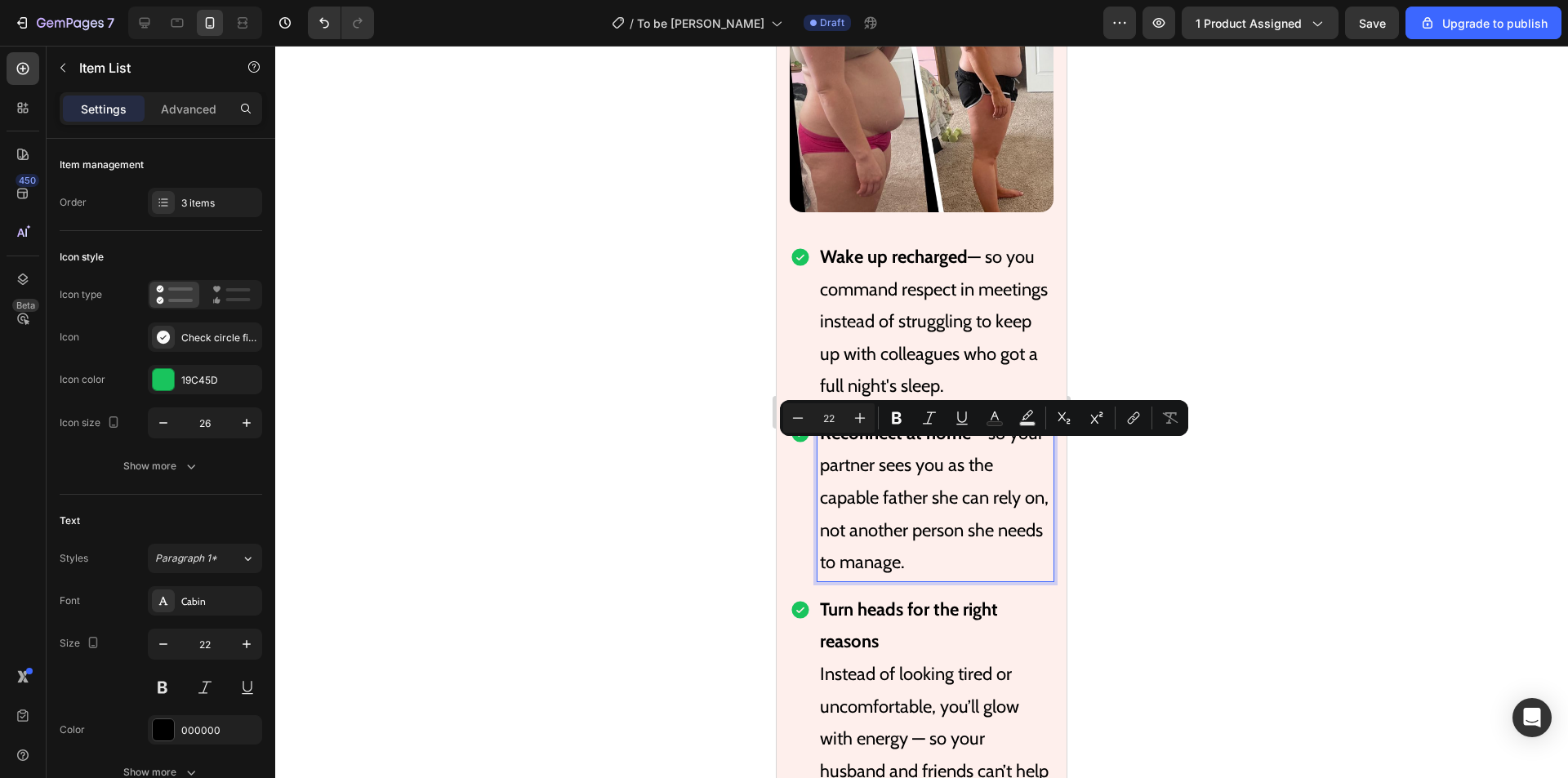
click at [998, 449] on p "Reconnect at home — so your partner sees you as the capable father she can rely…" at bounding box center [935, 498] width 231 height 161
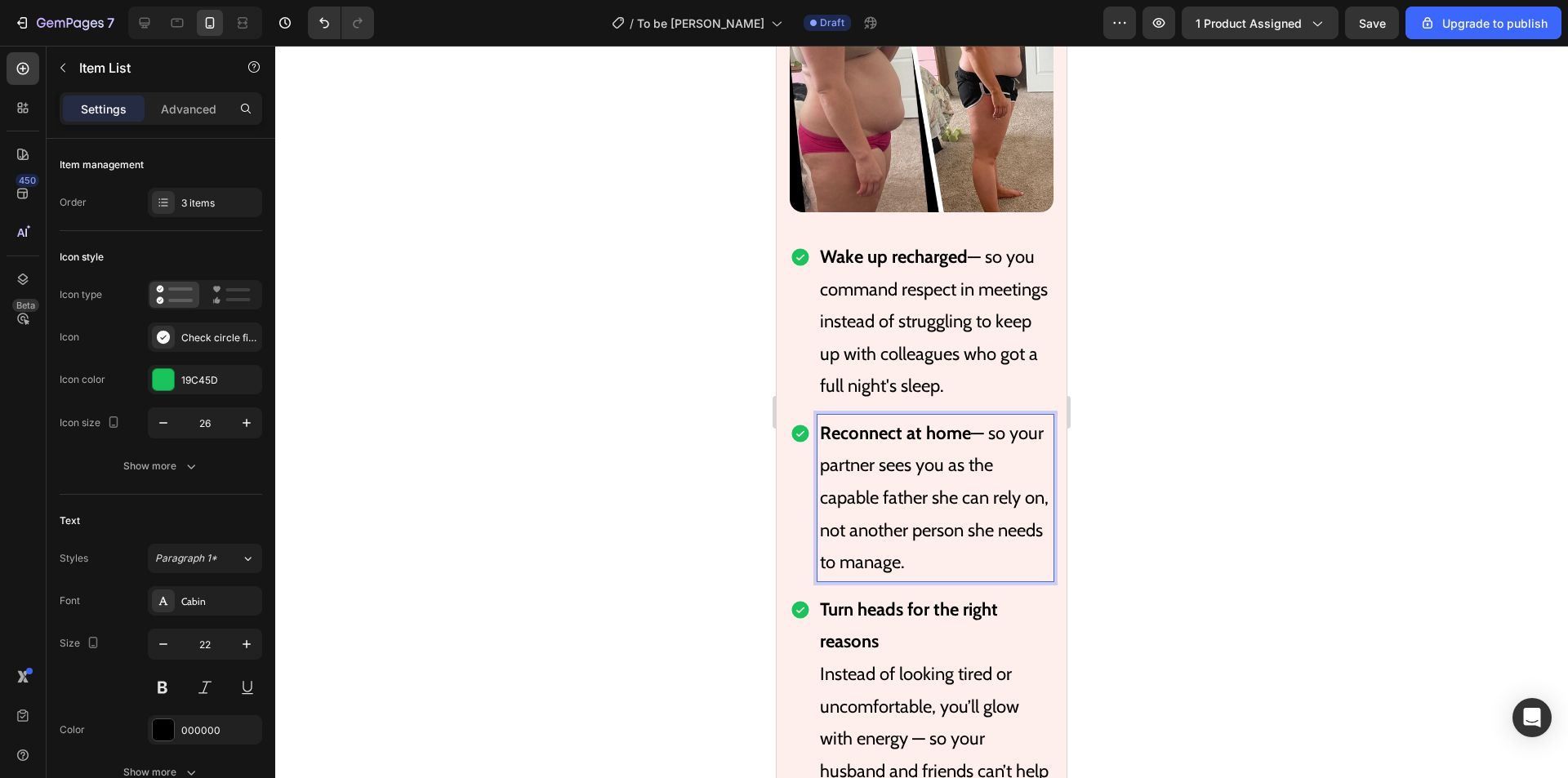
click at [990, 455] on p "Reconnect at home — so your partner sees you as the capable father she can rely…" at bounding box center [935, 498] width 231 height 161
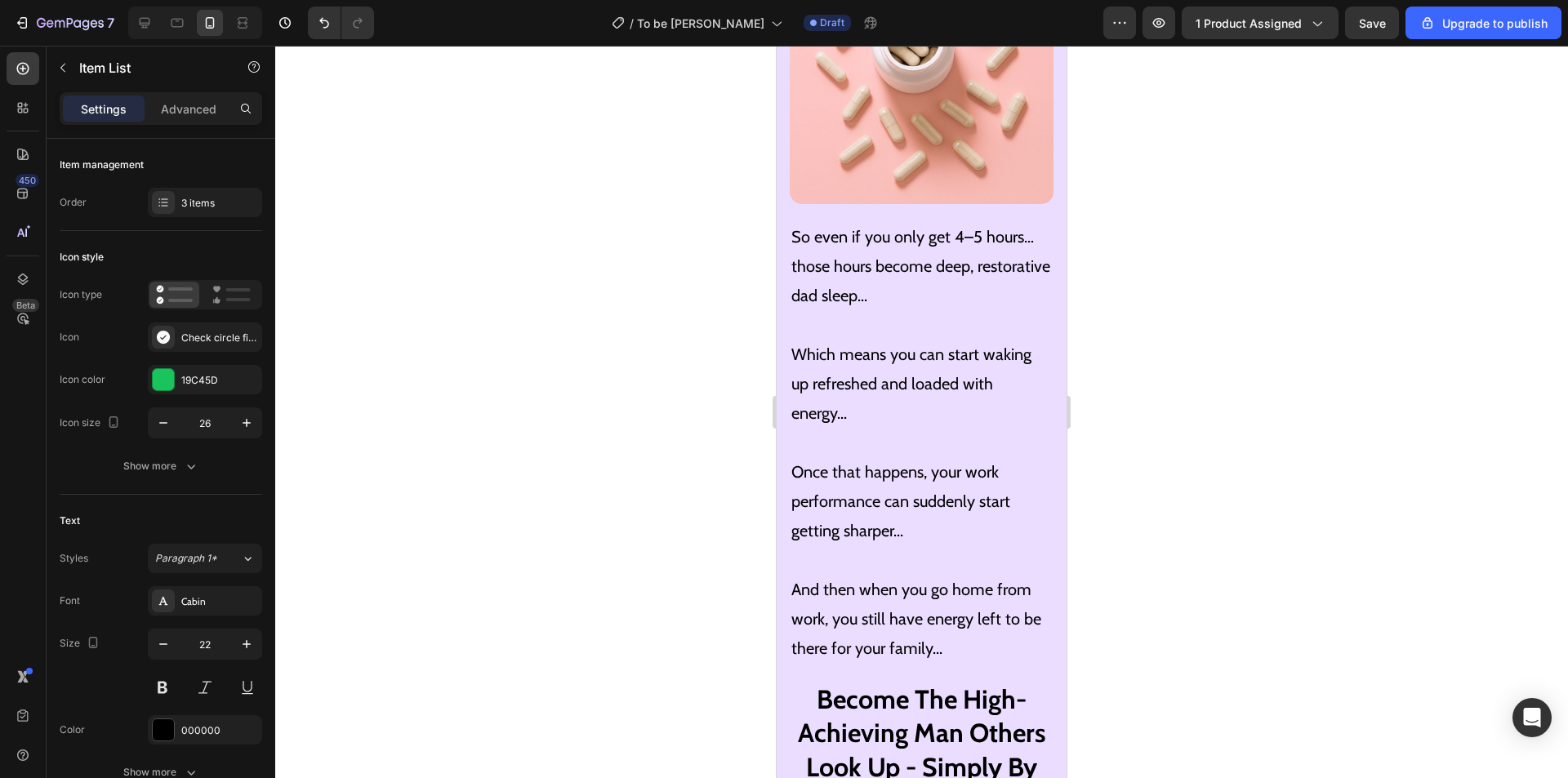
scroll to position [7174, 0]
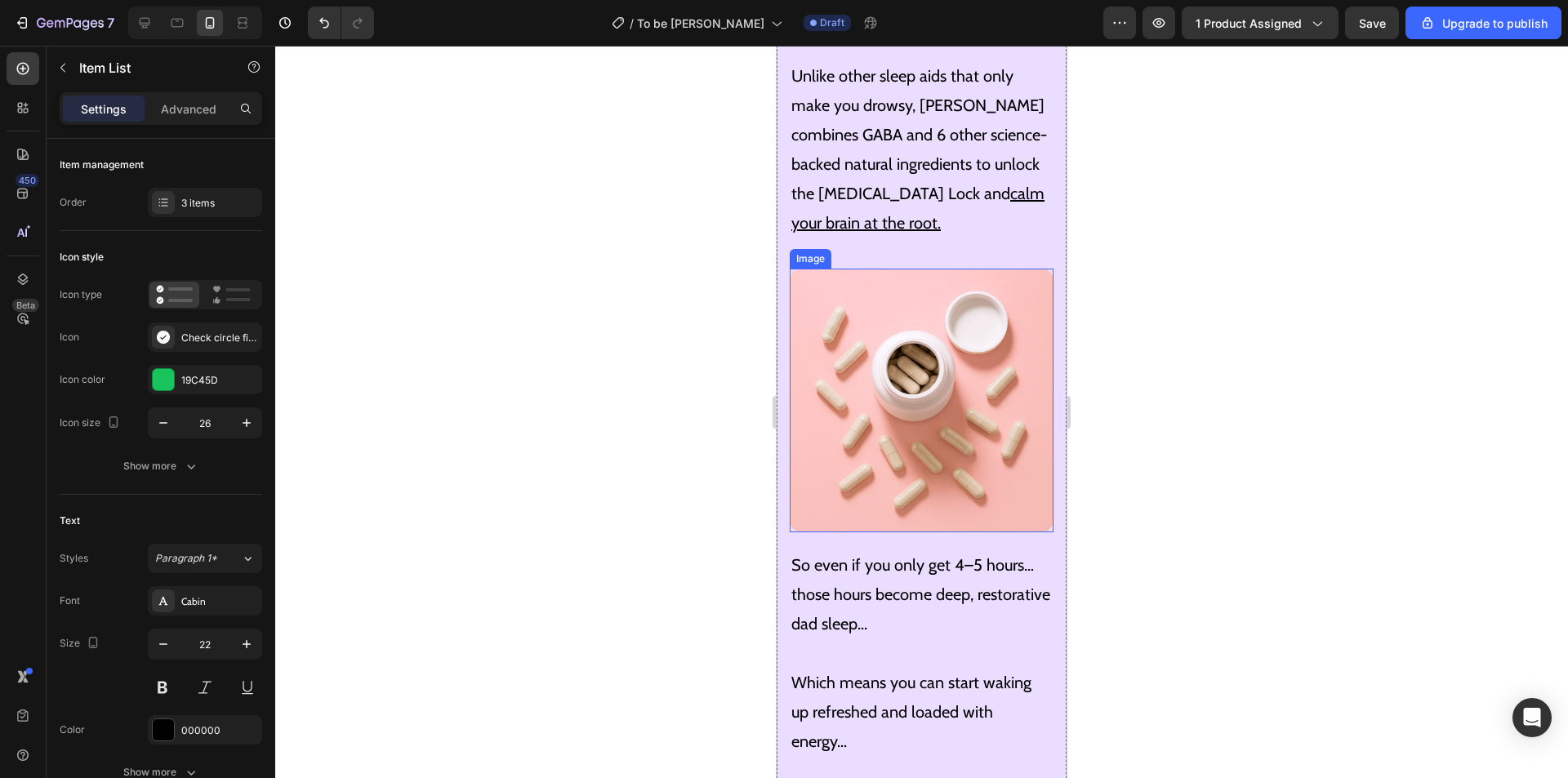
click at [930, 334] on img at bounding box center [921, 401] width 264 height 264
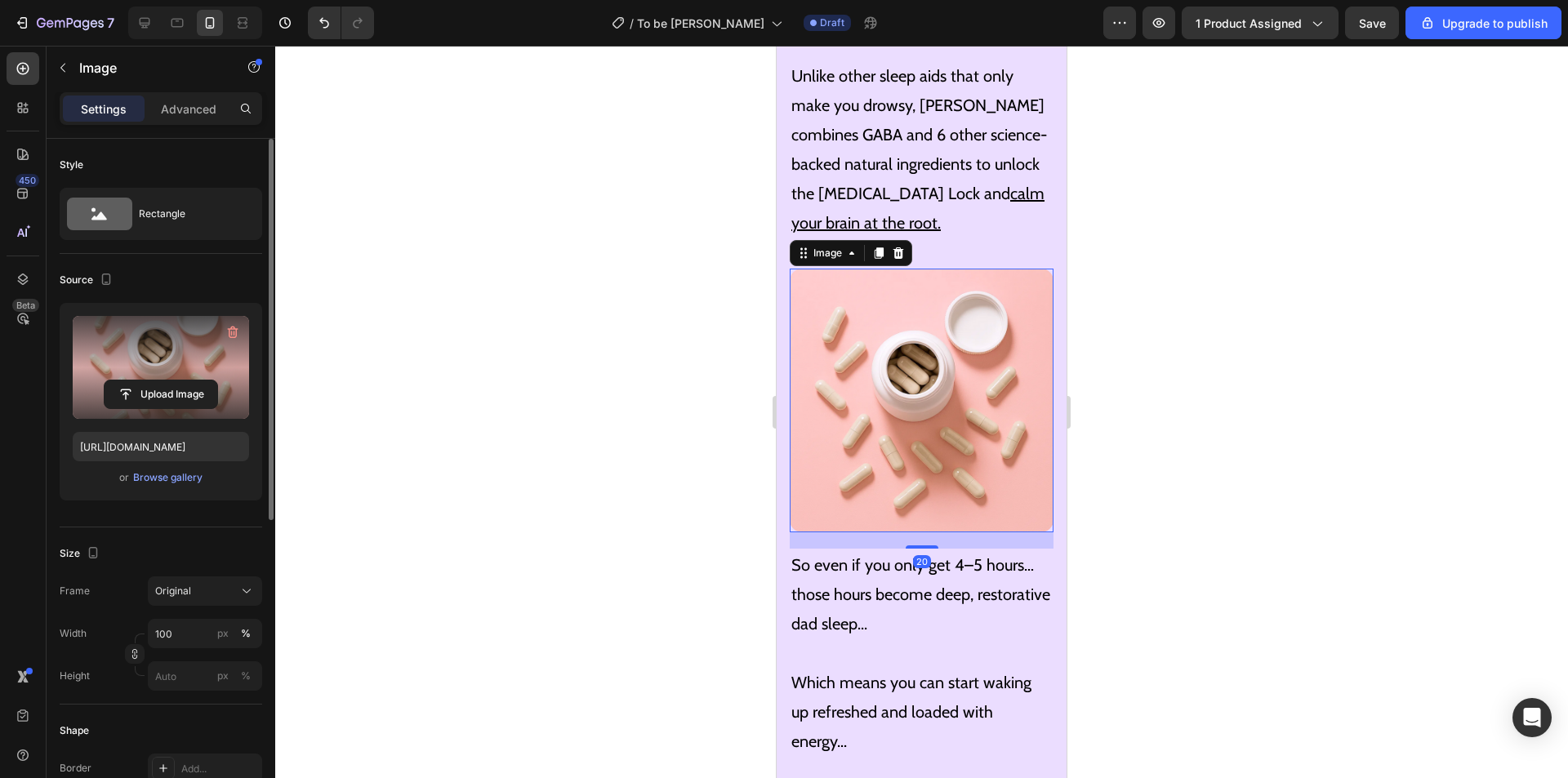
click at [131, 376] on label at bounding box center [160, 367] width 176 height 103
click at [131, 381] on input "file" at bounding box center [160, 394] width 112 height 27
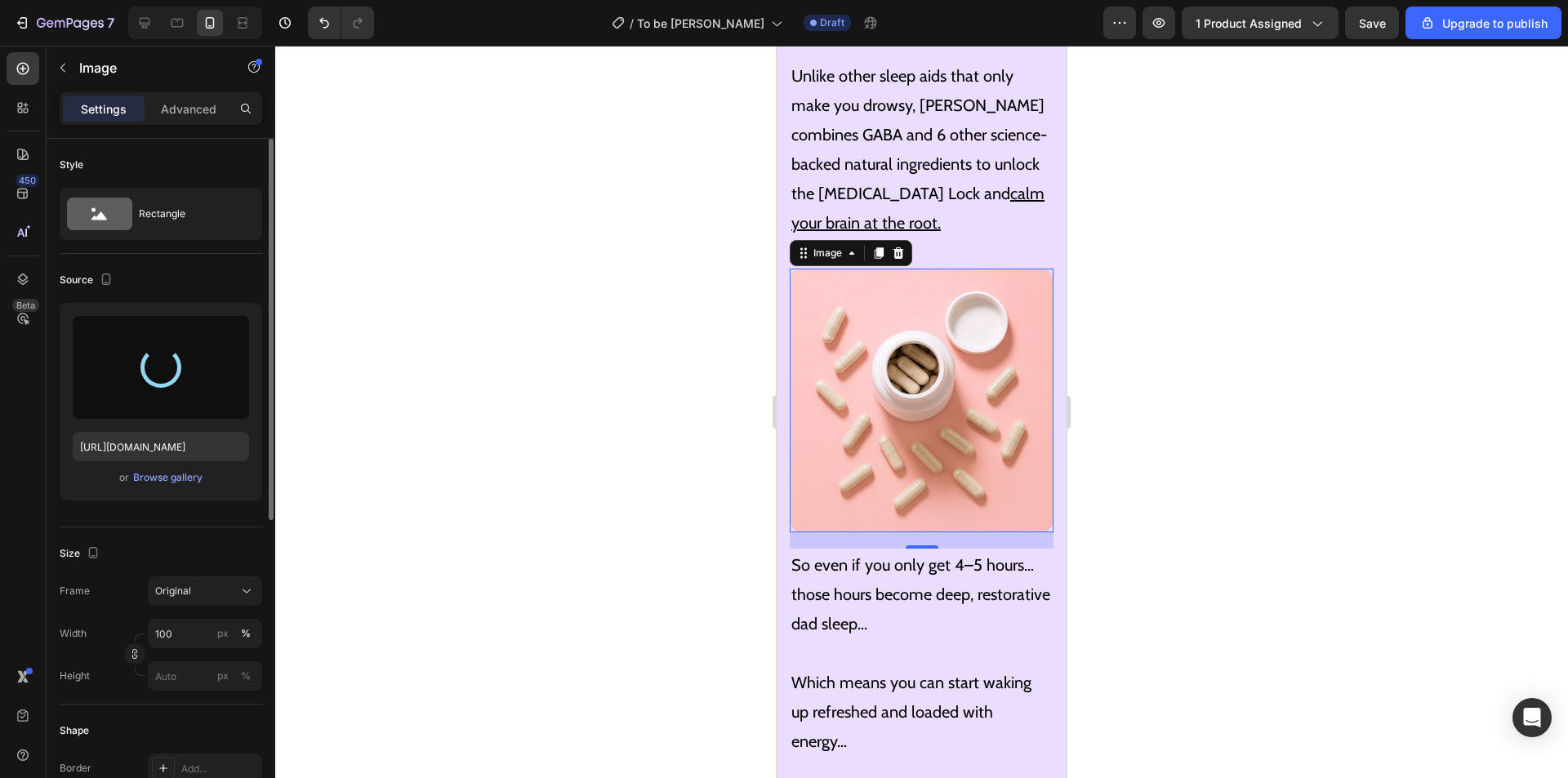
click at [1197, 274] on div at bounding box center [920, 412] width 1292 height 733
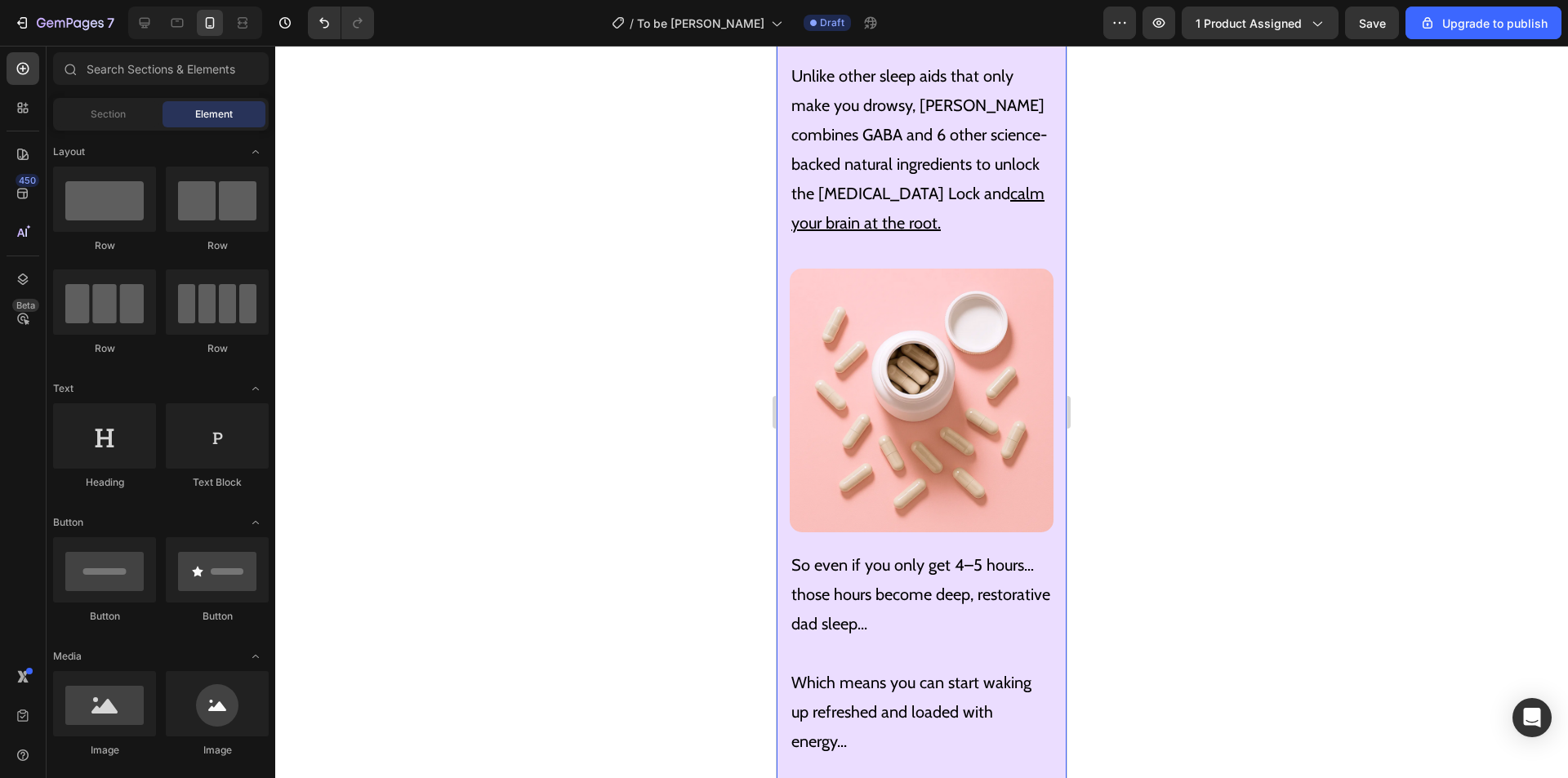
click at [891, 322] on img at bounding box center [921, 401] width 264 height 264
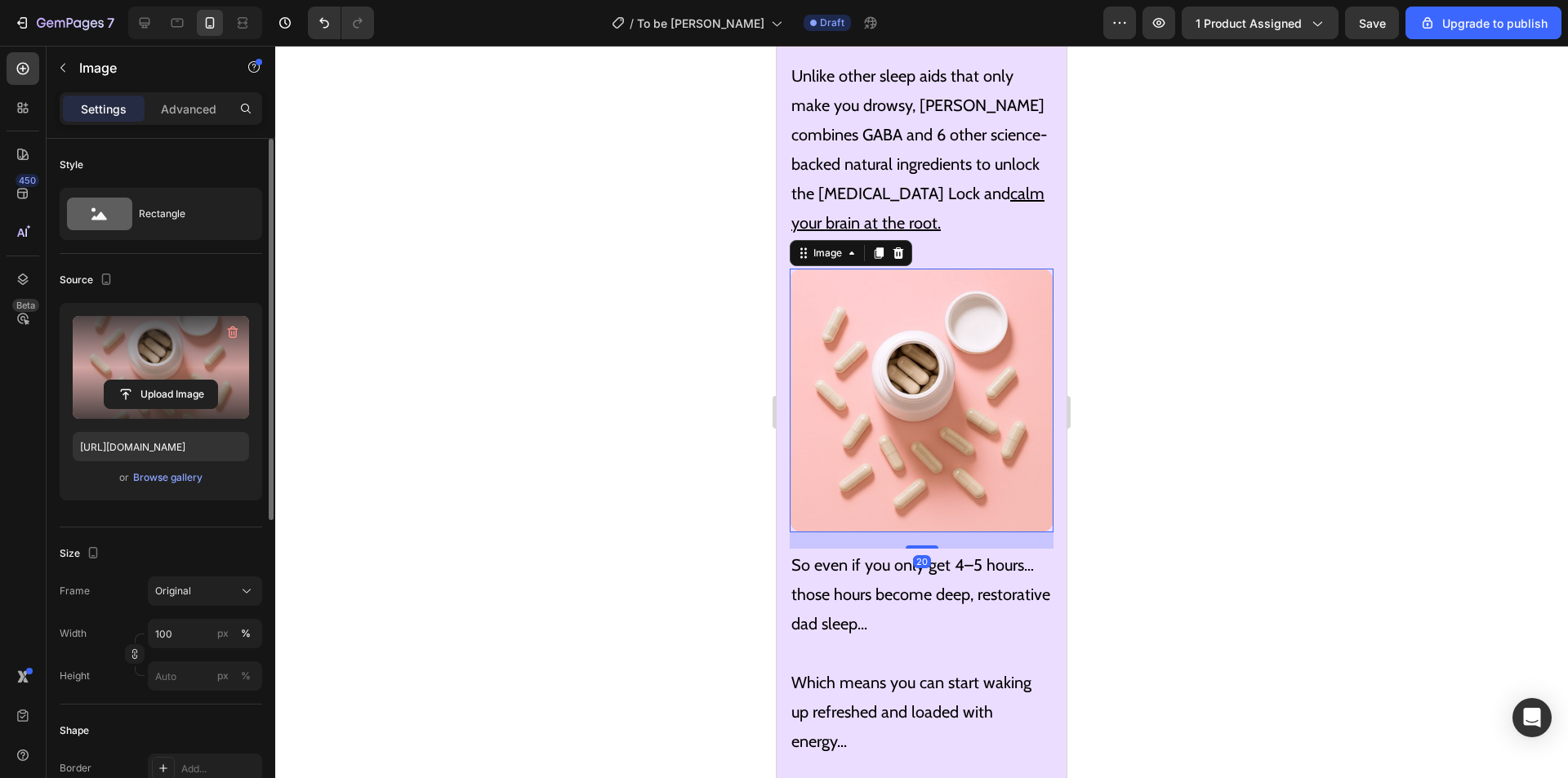
click at [147, 373] on label at bounding box center [160, 367] width 176 height 103
click at [147, 381] on input "file" at bounding box center [160, 394] width 112 height 27
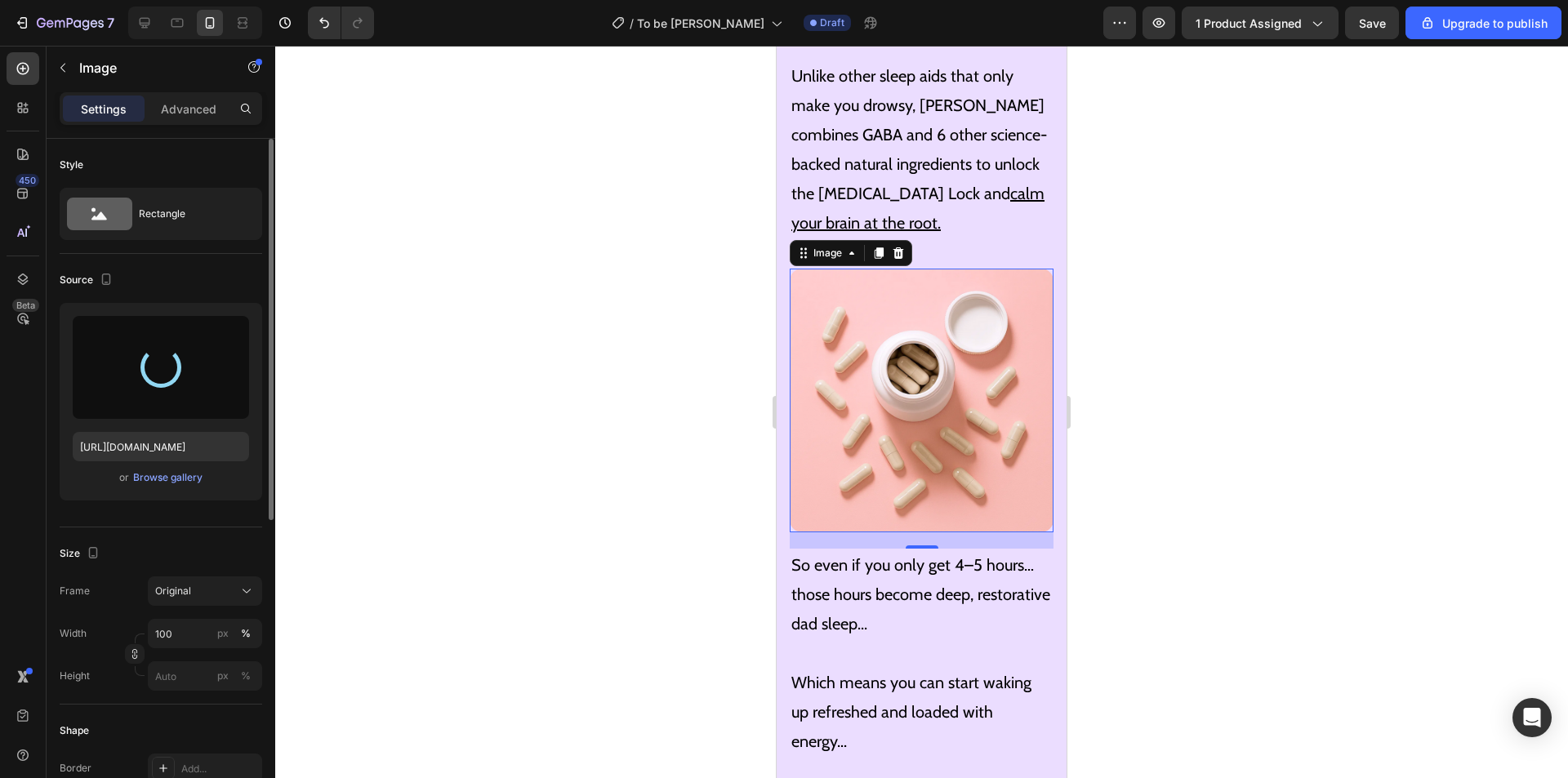
type input "[URL][DOMAIN_NAME]"
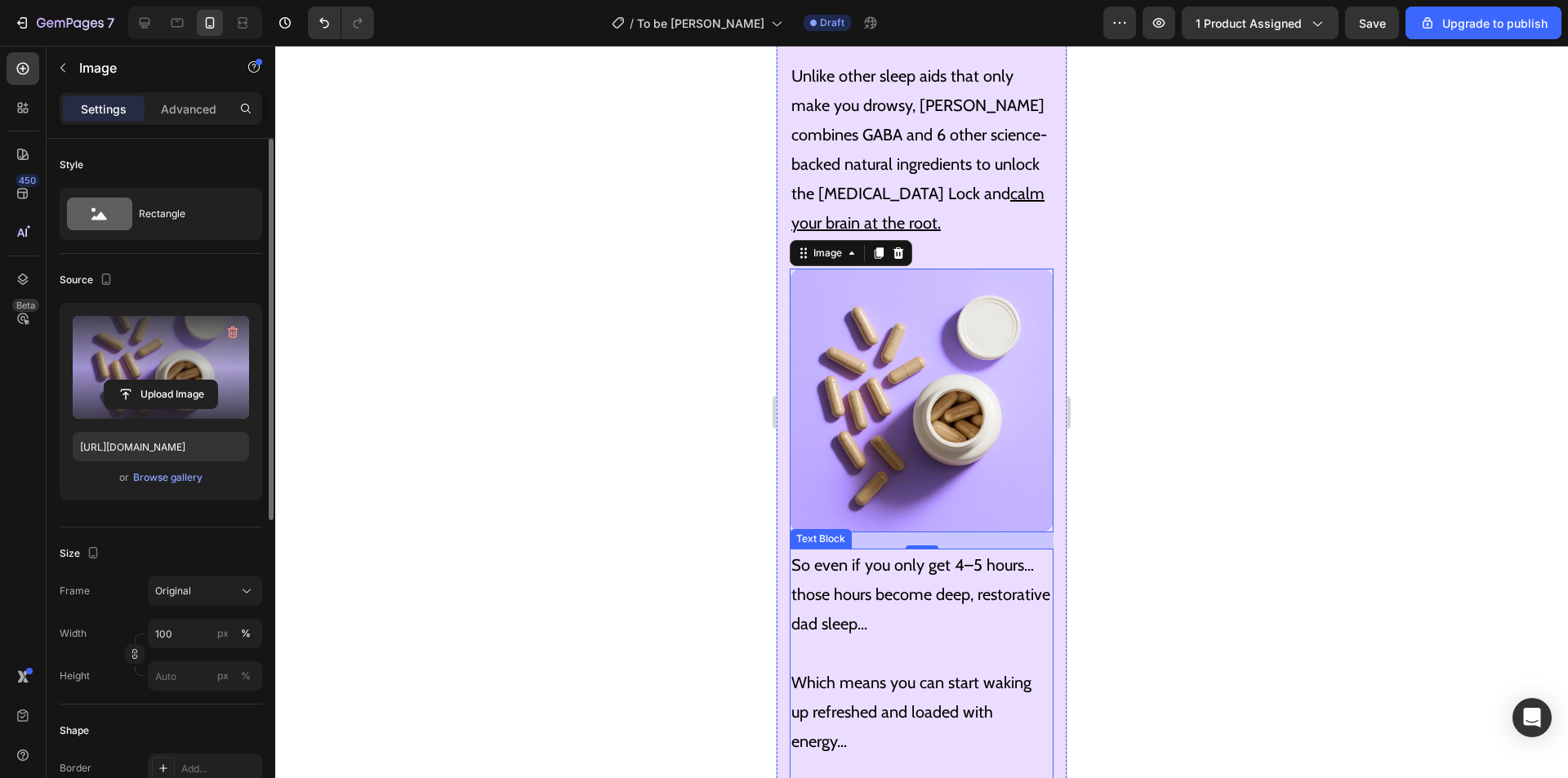
click at [956, 557] on p "So even if you only get 4–5 hours… those hours become deep, restorative dad sle…" at bounding box center [921, 595] width 260 height 88
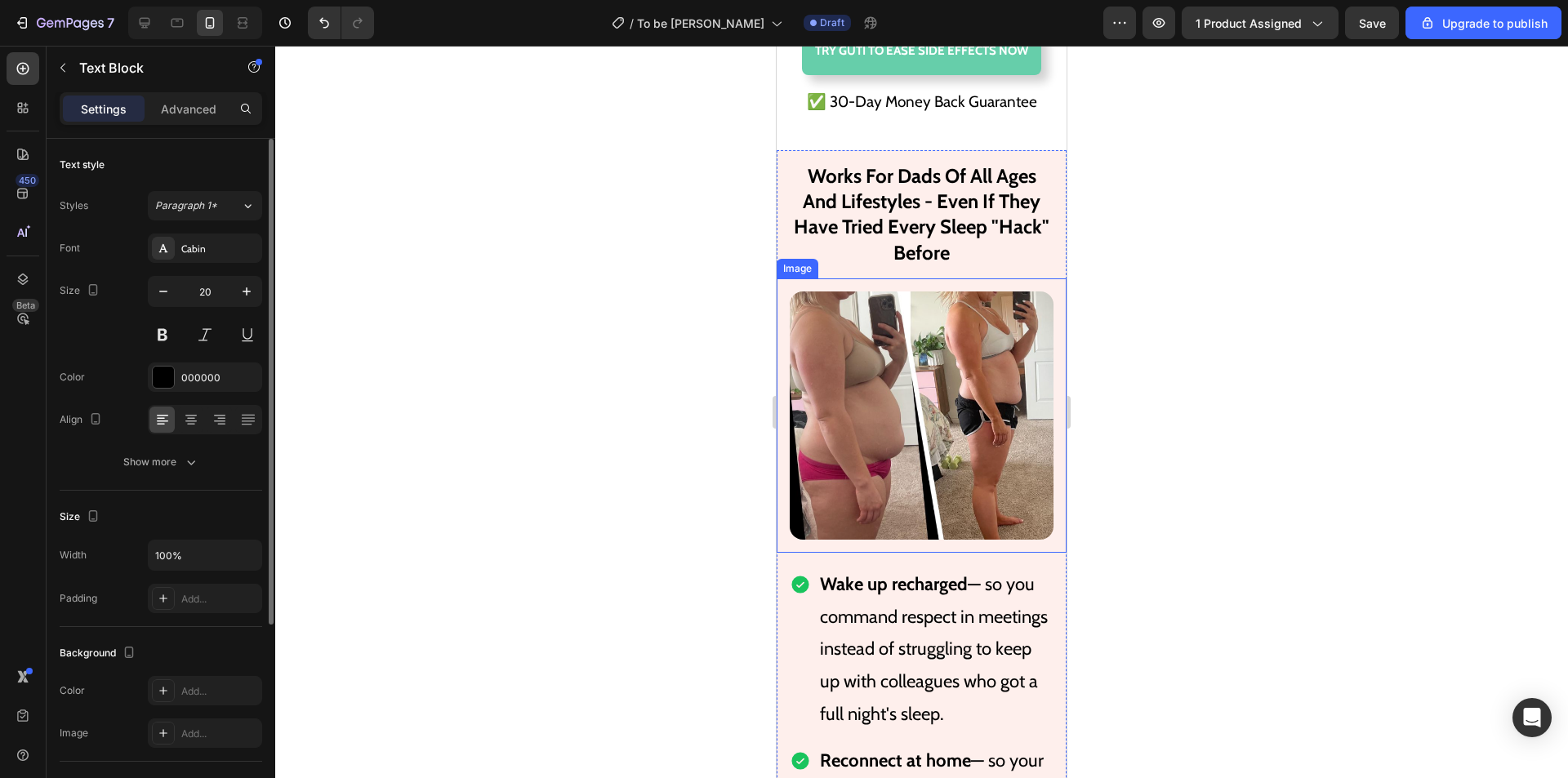
scroll to position [11370, 0]
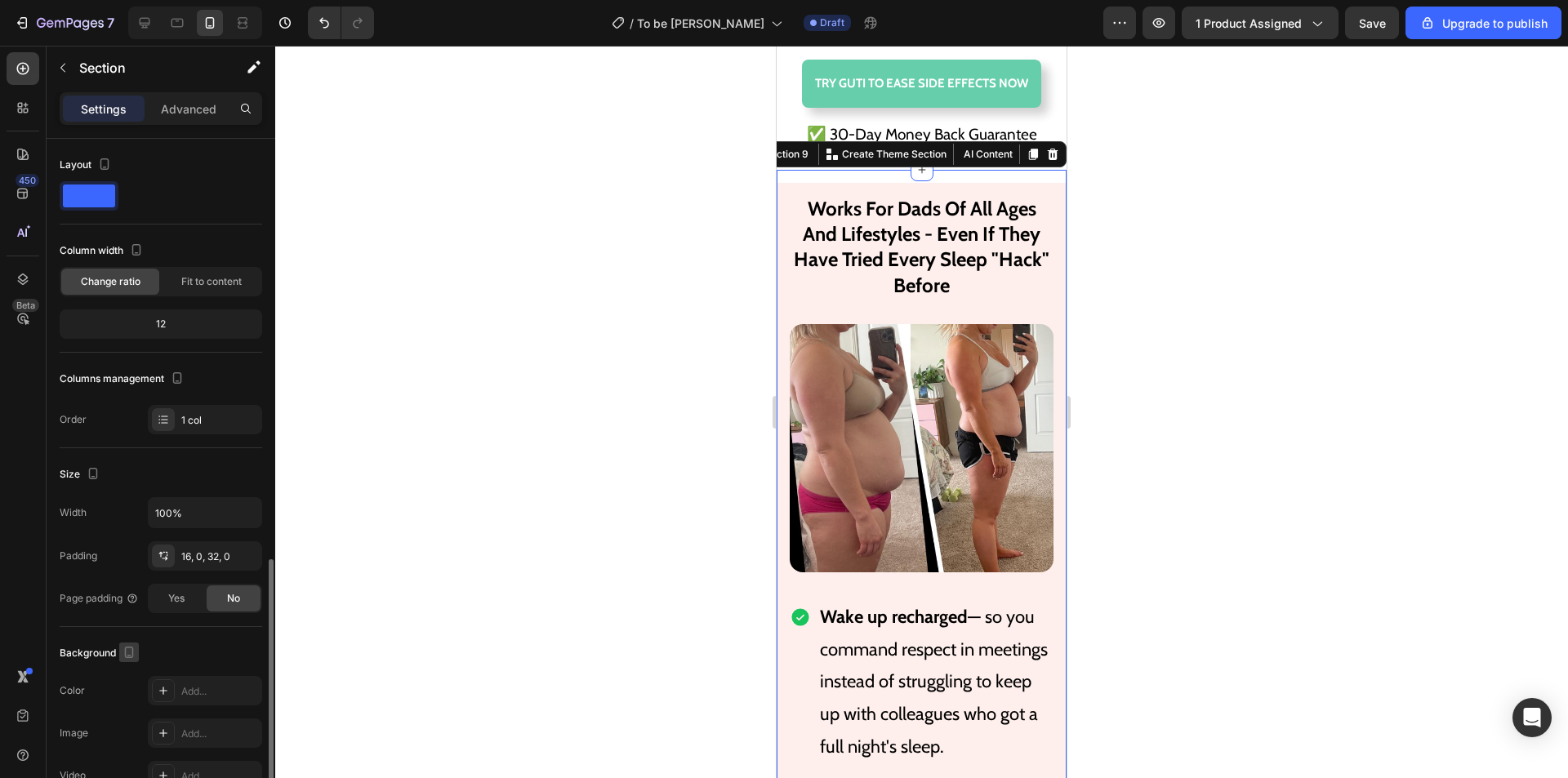
scroll to position [268, 0]
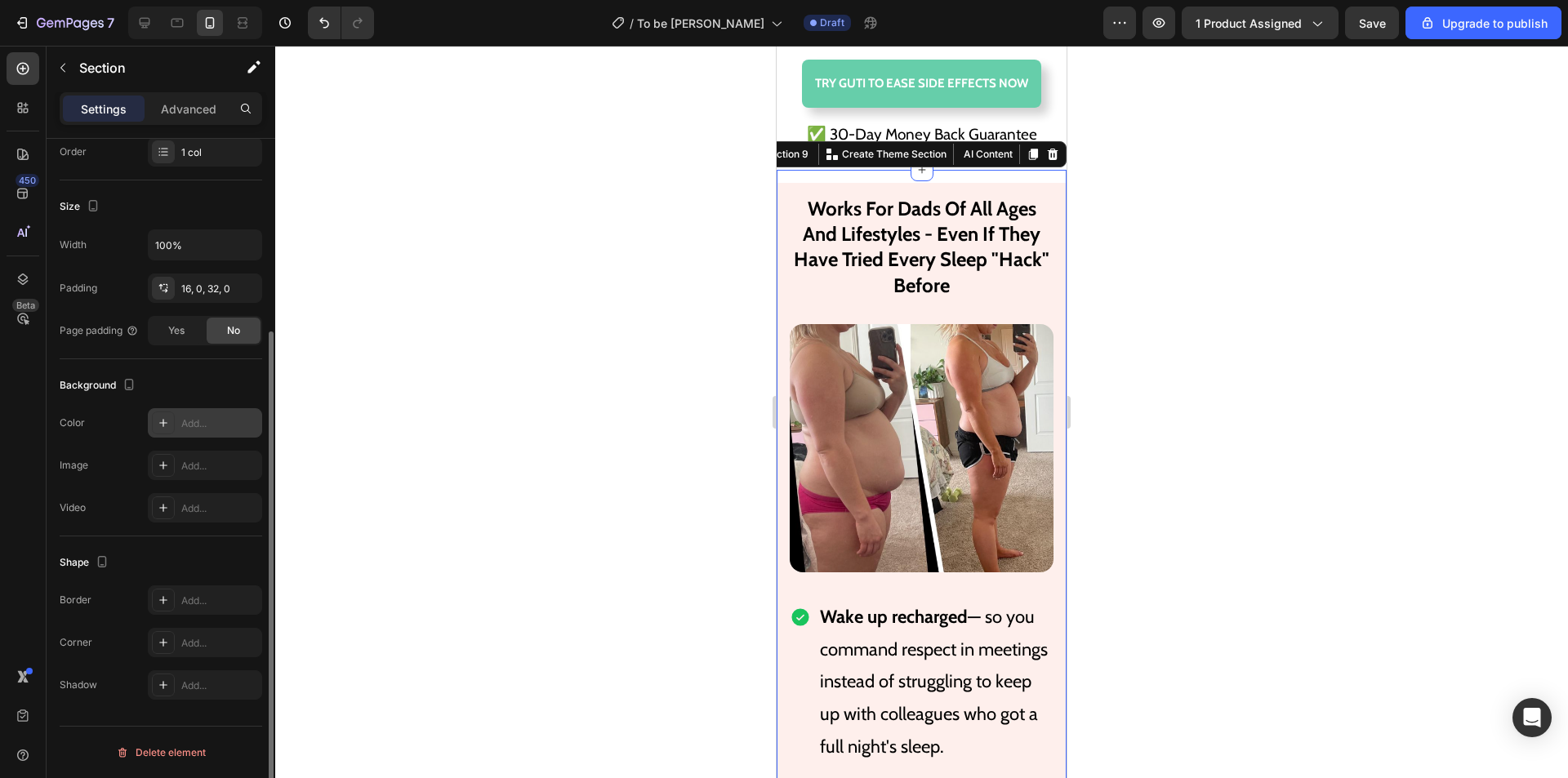
click at [171, 430] on div at bounding box center [162, 423] width 22 height 23
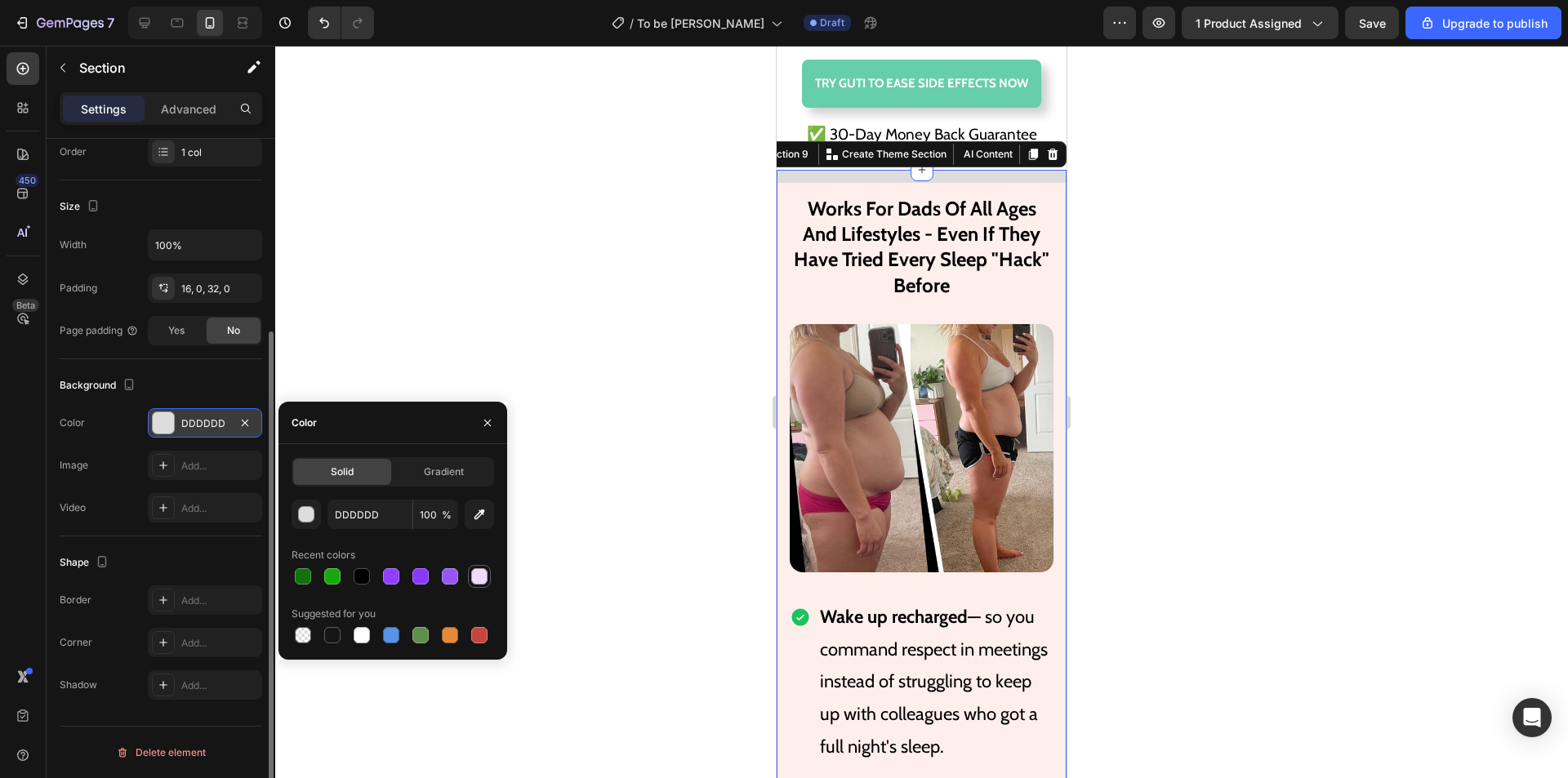
click at [476, 583] on div at bounding box center [479, 576] width 17 height 17
type input "EBDDFF"
click at [479, 577] on div at bounding box center [479, 576] width 17 height 17
click at [360, 522] on input "EBDDFF" at bounding box center [370, 515] width 85 height 29
click at [1017, 303] on h2 "Works For Dads Of All Ages And Lifestyles - Even If They Have Tried Every Sleep…" at bounding box center [921, 247] width 290 height 128
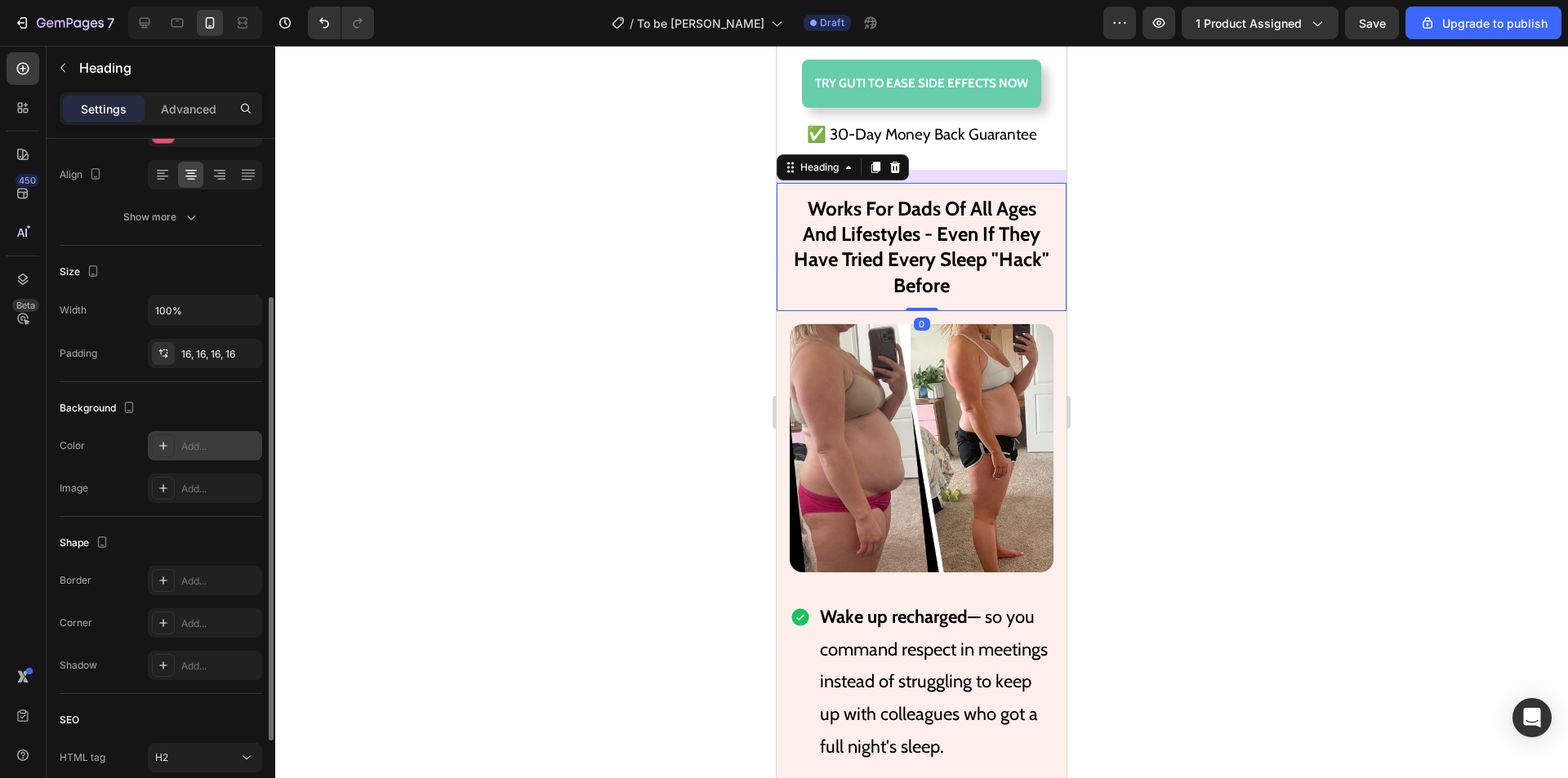
scroll to position [374, 0]
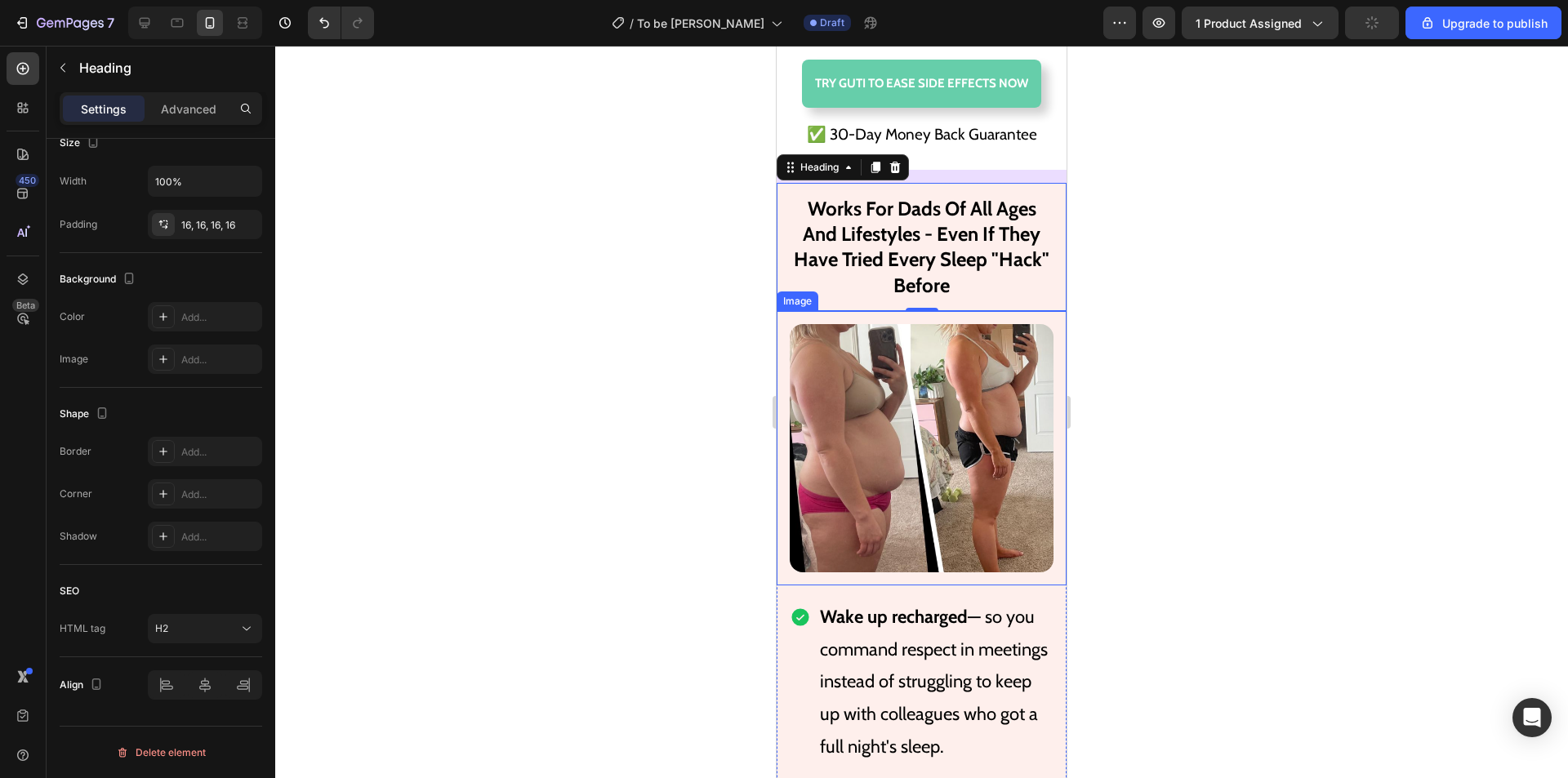
click at [1049, 578] on div "Image" at bounding box center [921, 448] width 290 height 274
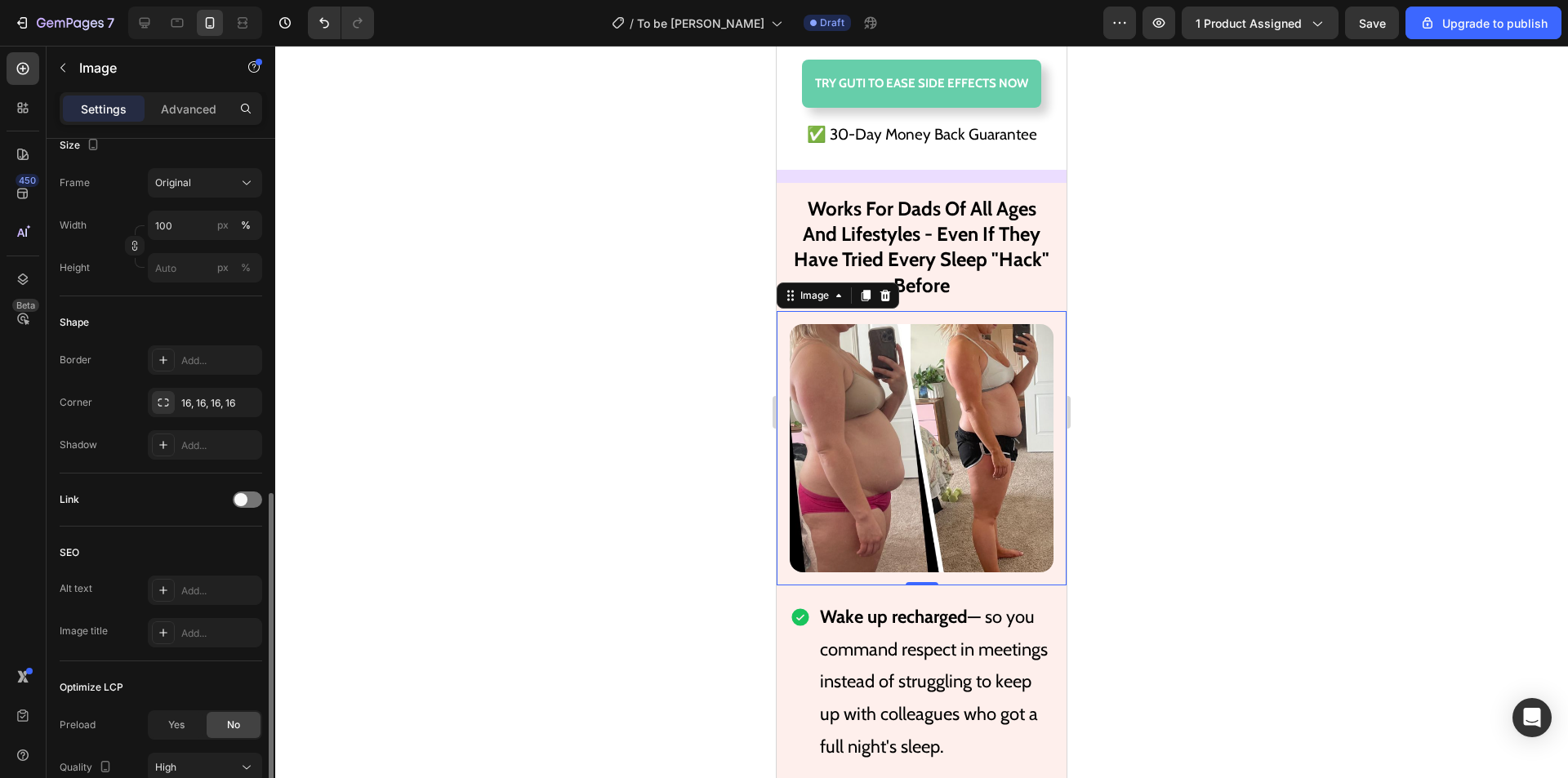
scroll to position [490, 0]
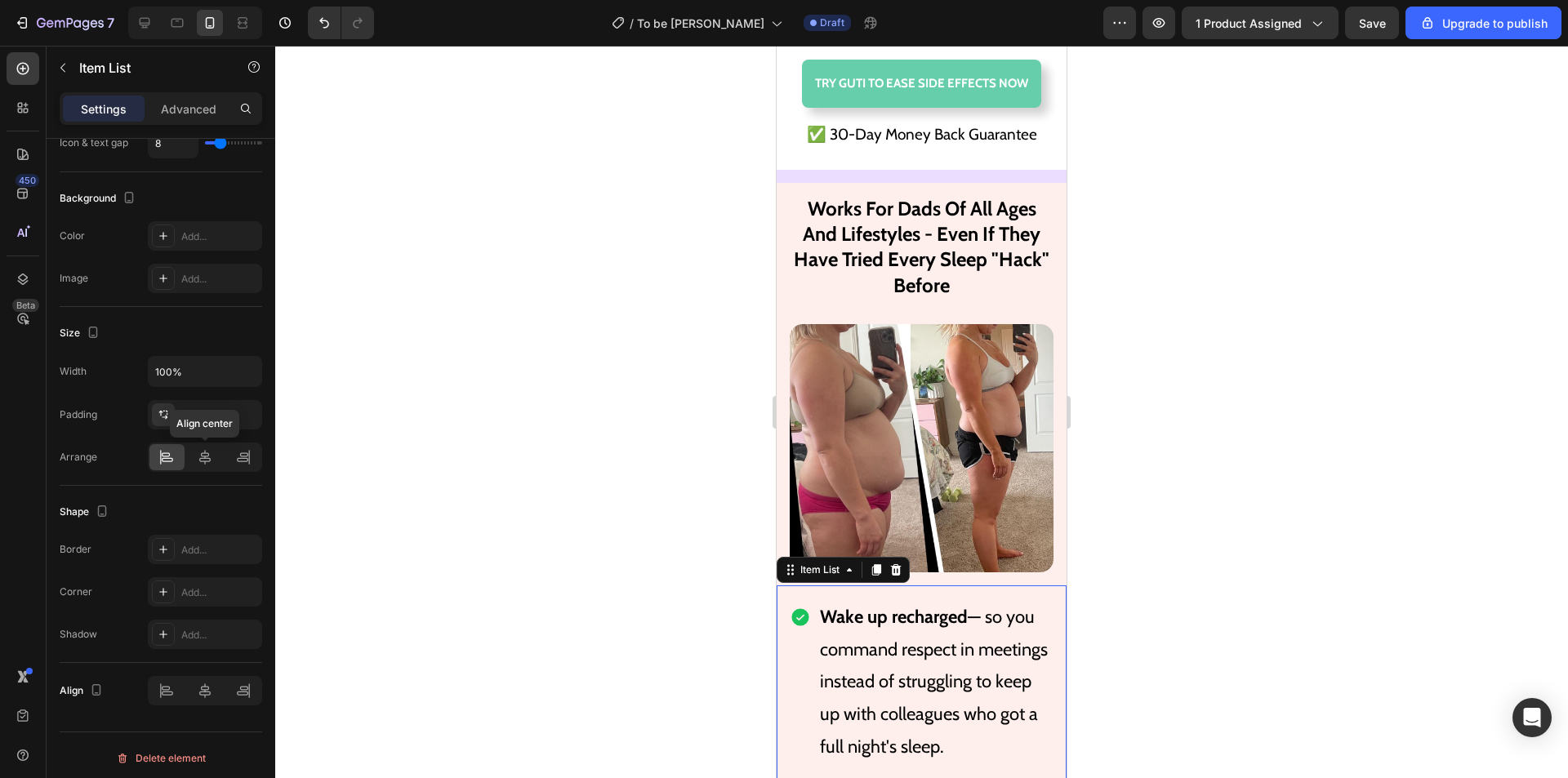
scroll to position [822, 0]
click at [918, 223] on span "Works For Dads Of All Ages And Lifestyles - Even If They Have Tried Every Sleep…" at bounding box center [920, 247] width 255 height 101
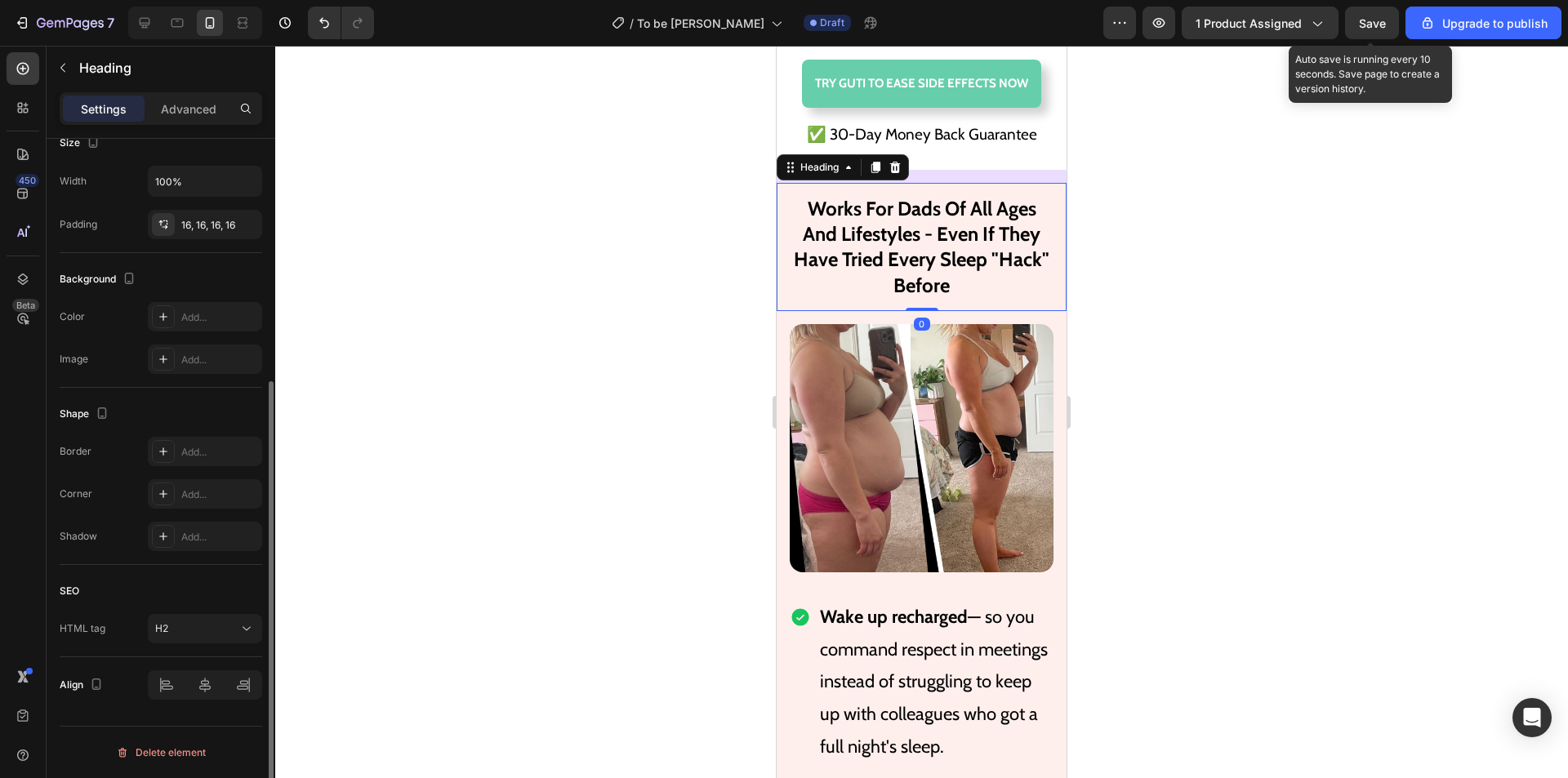
scroll to position [0, 0]
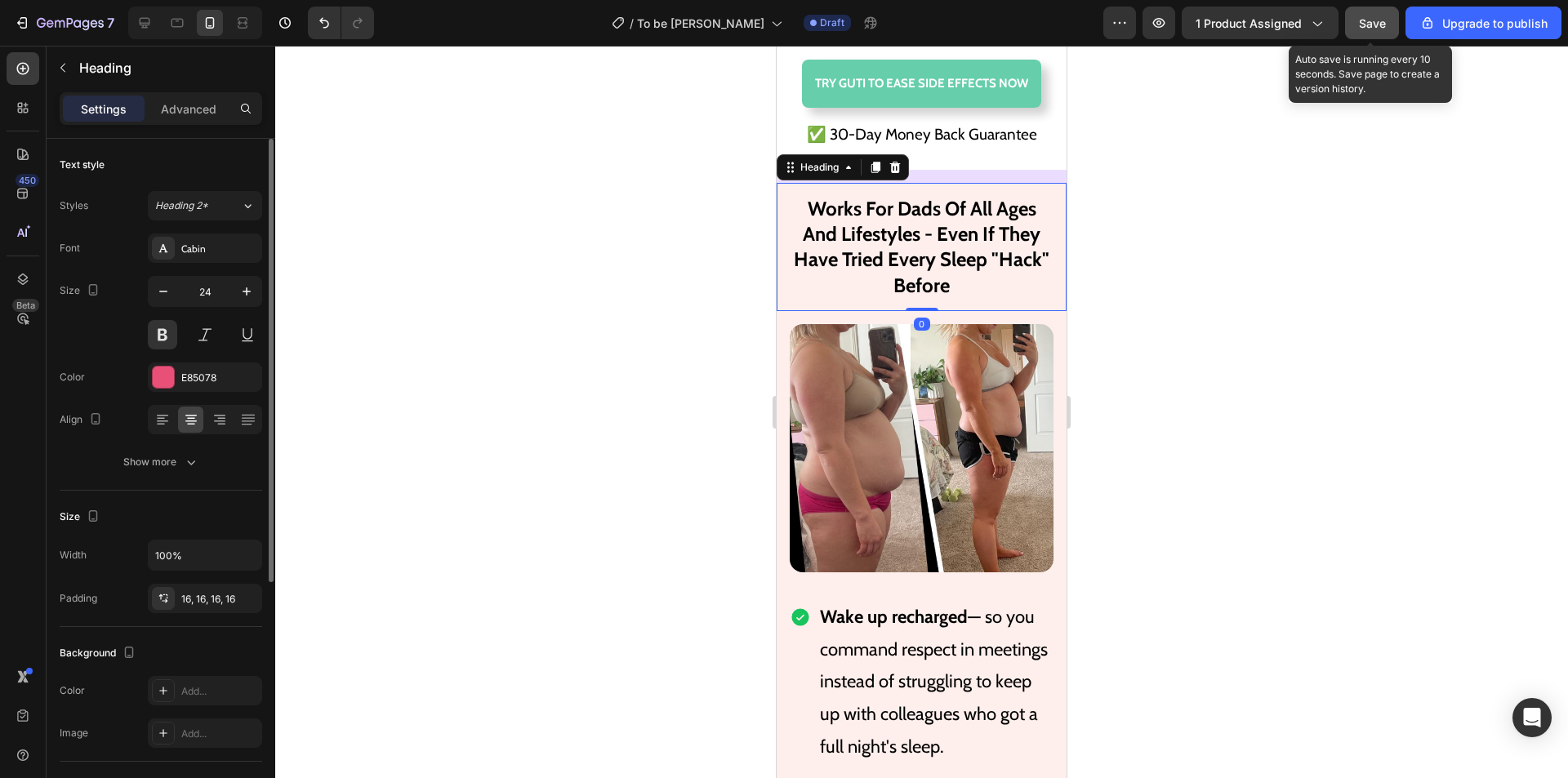
click at [1376, 28] on span "Save" at bounding box center [1372, 23] width 27 height 14
